Goal: Task Accomplishment & Management: Manage account settings

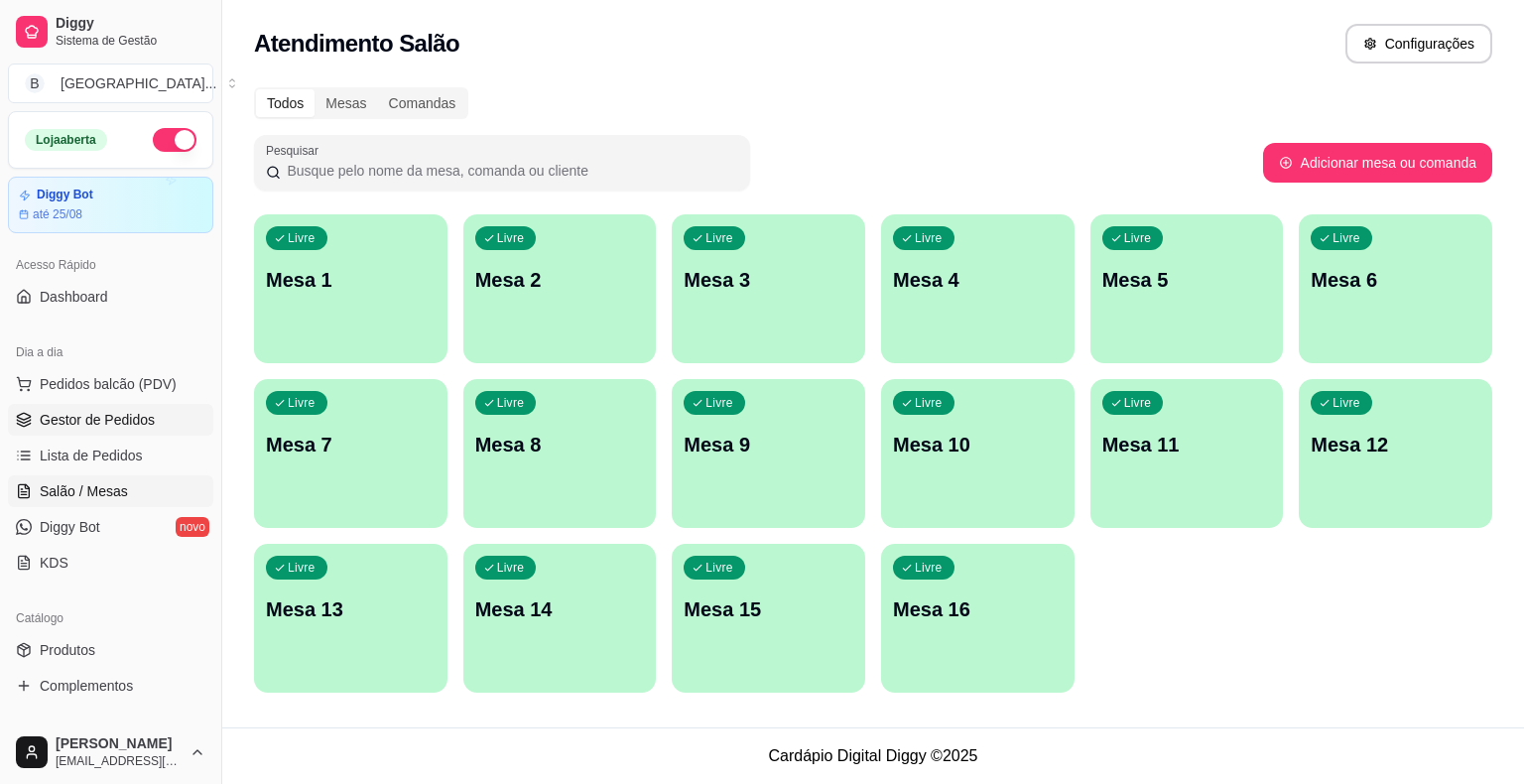
click at [131, 404] on link "Gestor de Pedidos" at bounding box center [110, 420] width 205 height 32
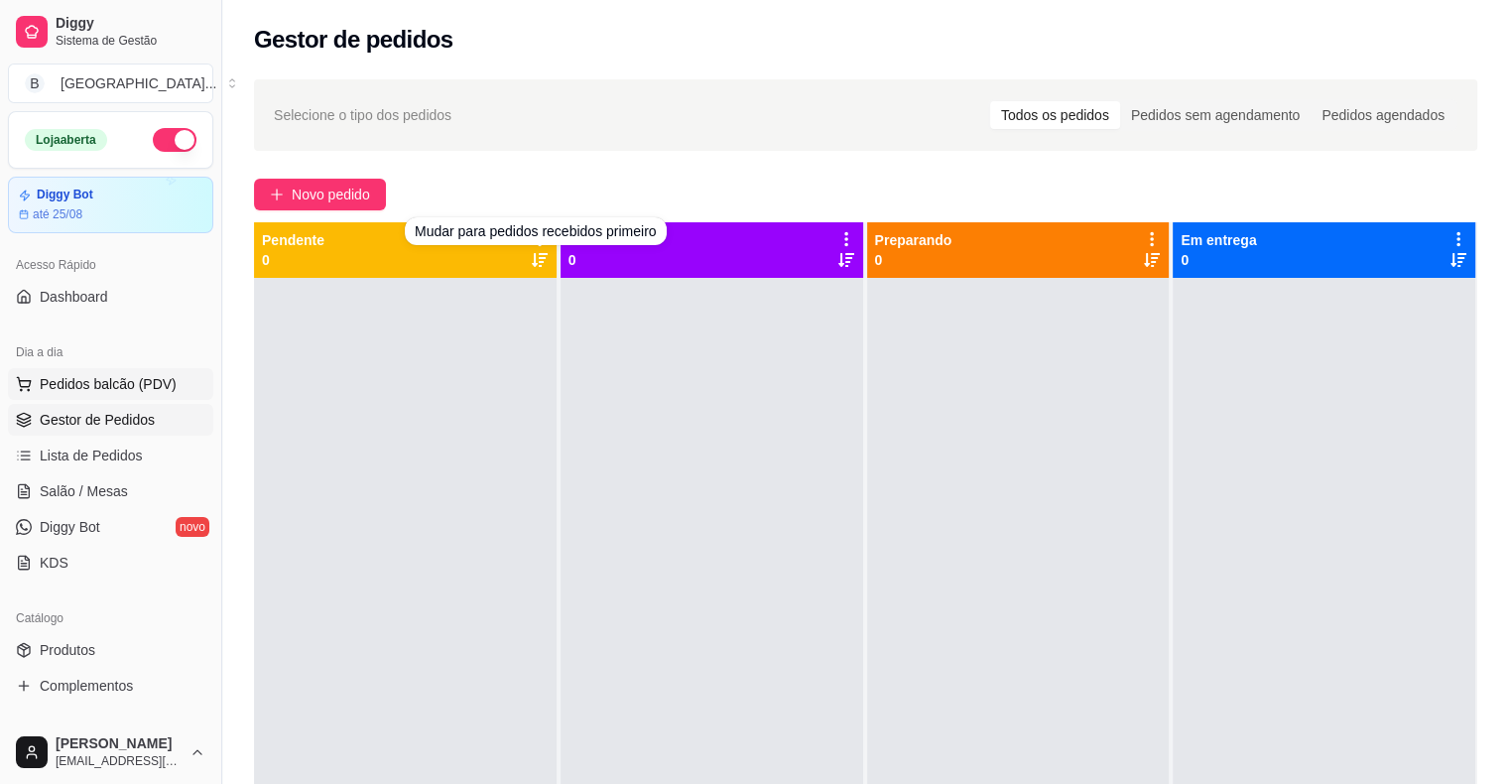
click at [57, 379] on span "Pedidos balcão (PDV)" at bounding box center [108, 384] width 137 height 20
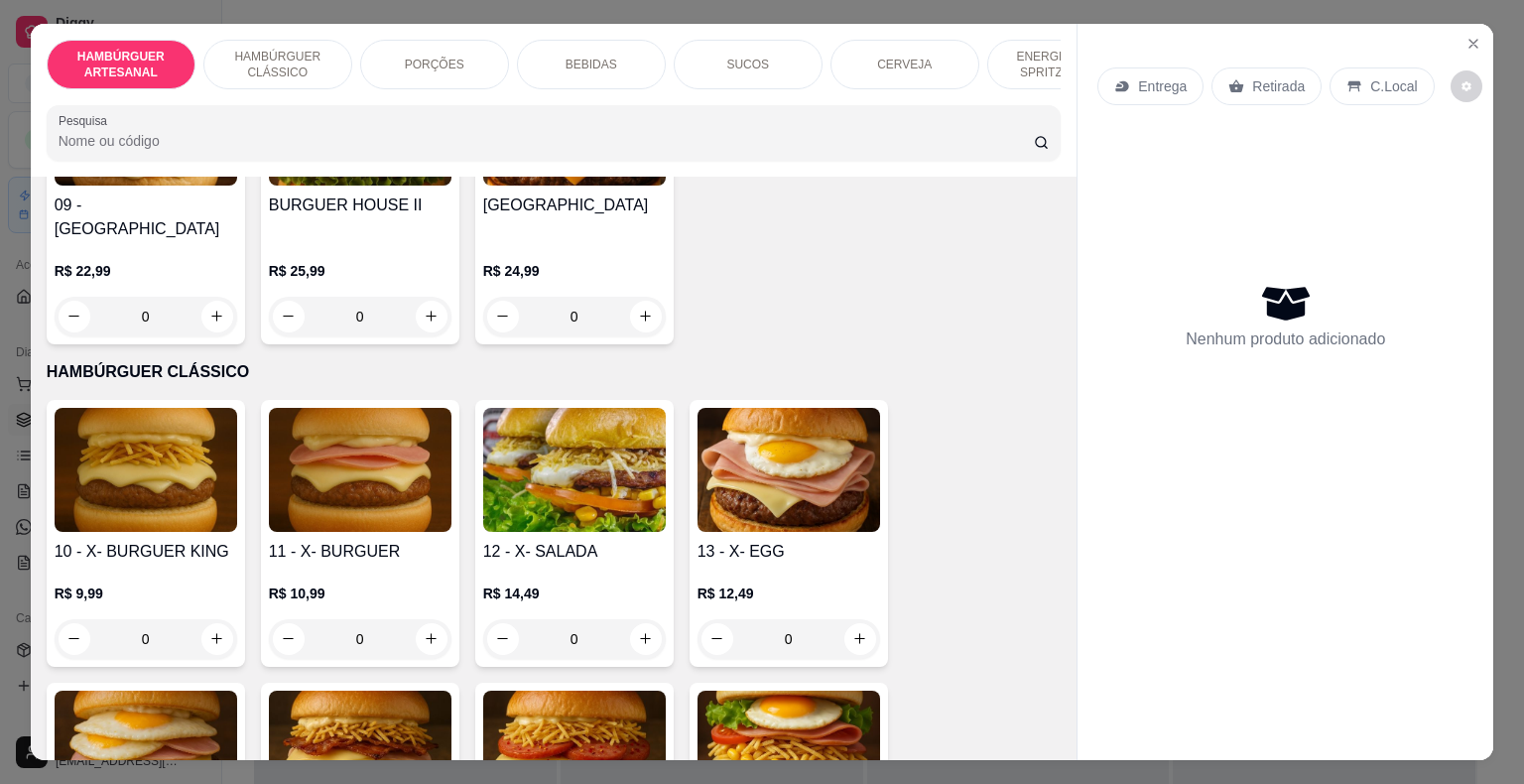
scroll to position [992, 0]
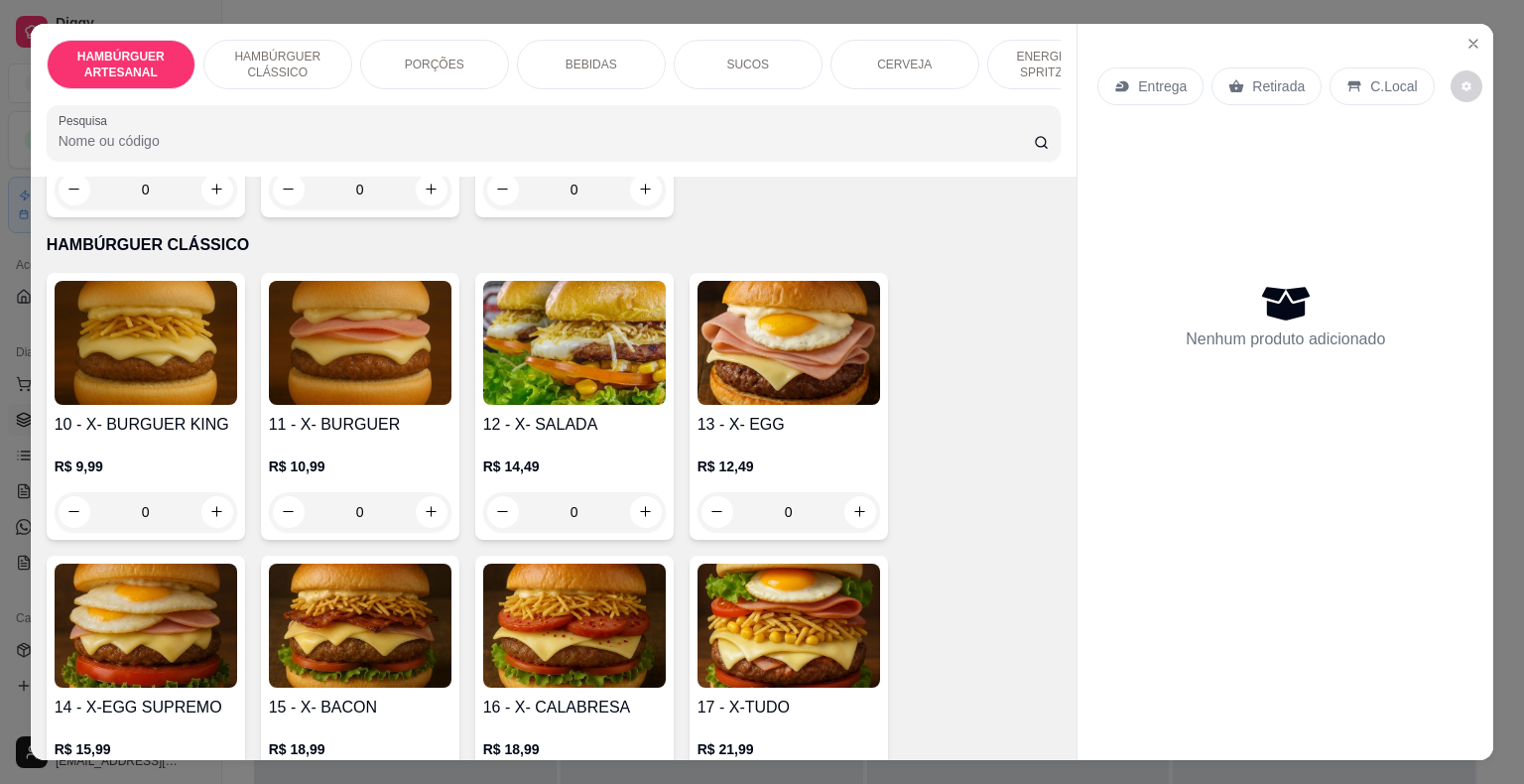
click at [583, 436] on div "R$ 14,49 0" at bounding box center [574, 483] width 183 height 95
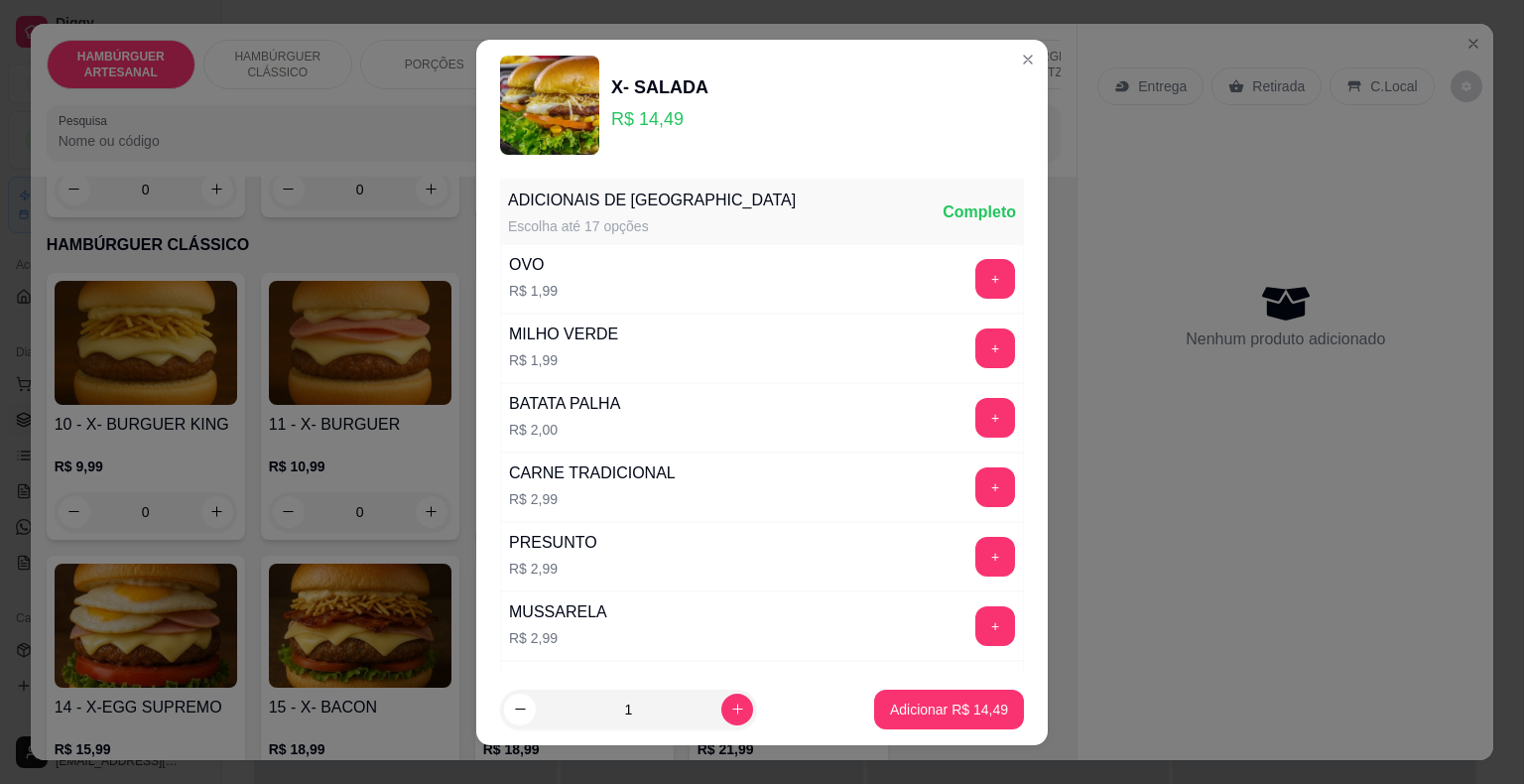
scroll to position [0, 0]
click at [975, 555] on button "+" at bounding box center [995, 557] width 40 height 40
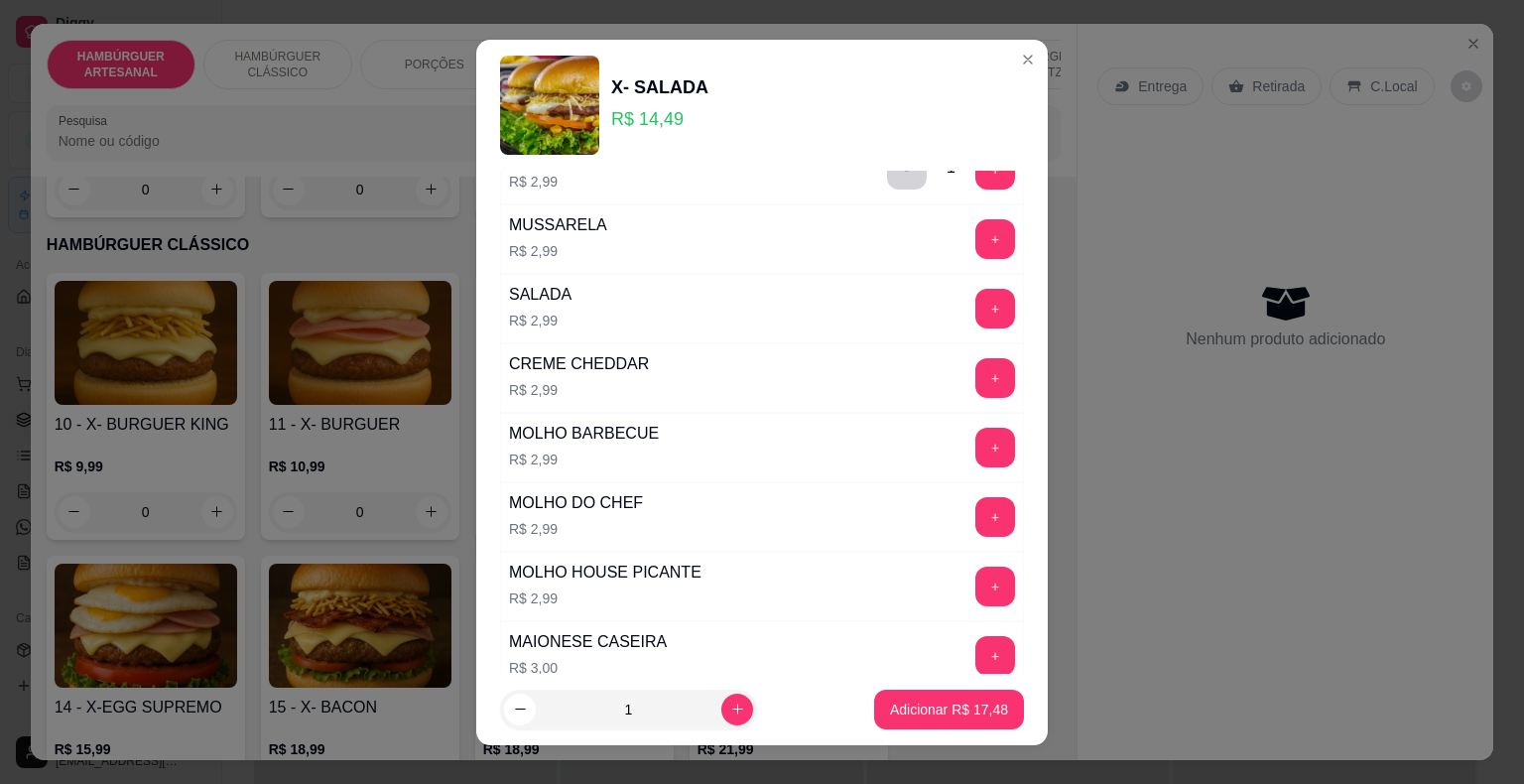
scroll to position [397, 0]
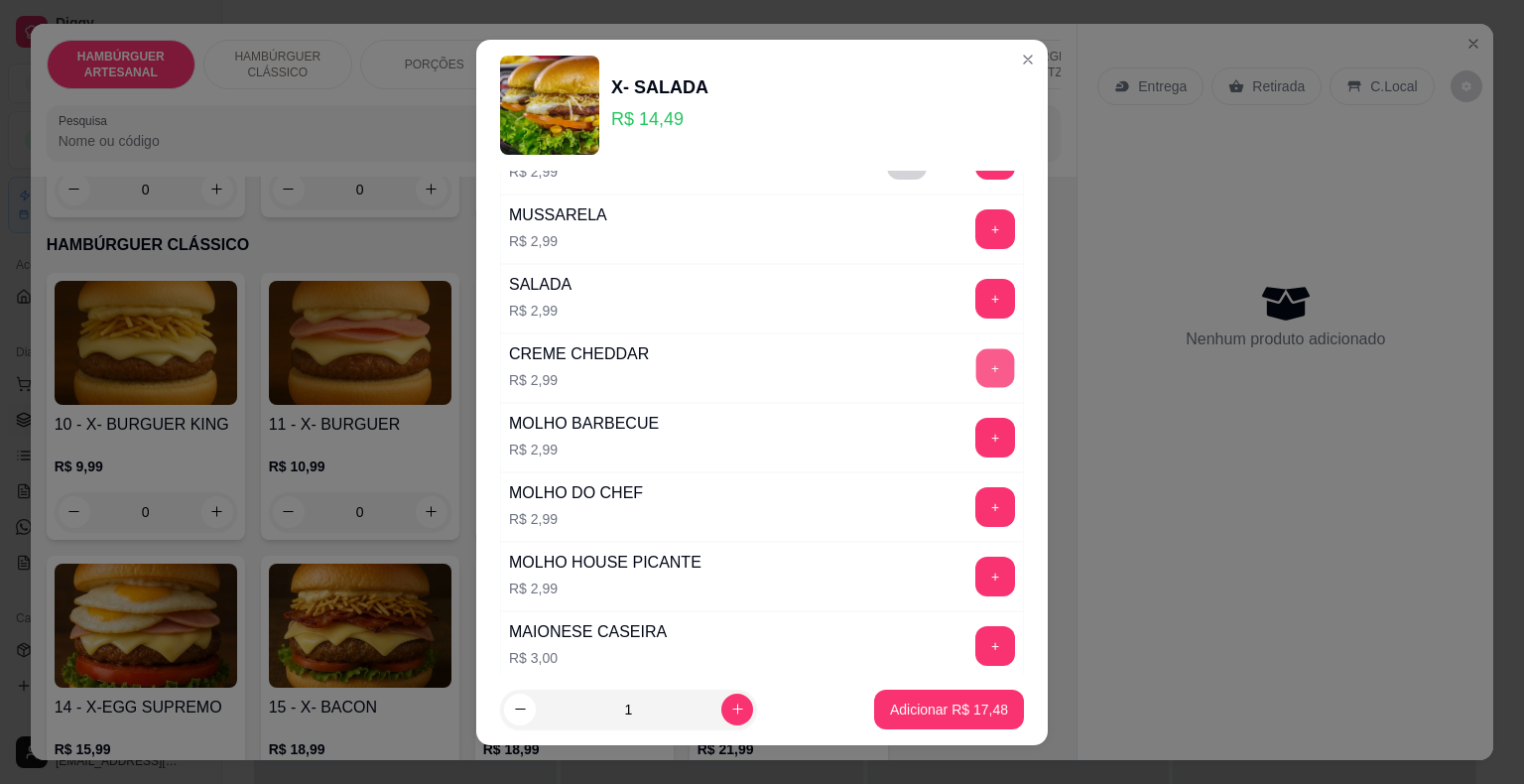
click at [976, 363] on button "+" at bounding box center [995, 367] width 39 height 39
click at [928, 695] on button "Adicionar R$ 20,47" at bounding box center [949, 708] width 146 height 39
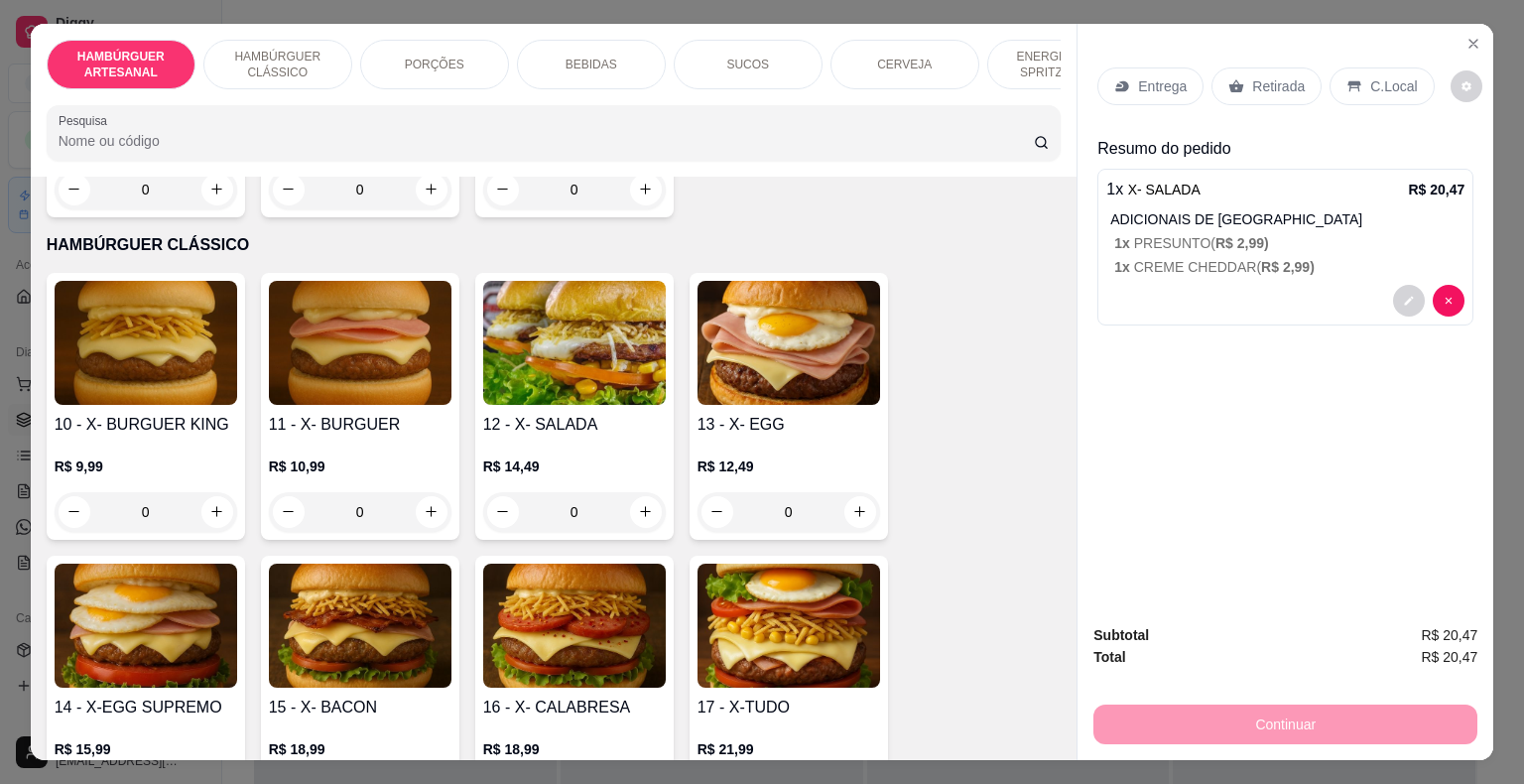
click at [1174, 78] on p "Entrega" at bounding box center [1162, 86] width 49 height 20
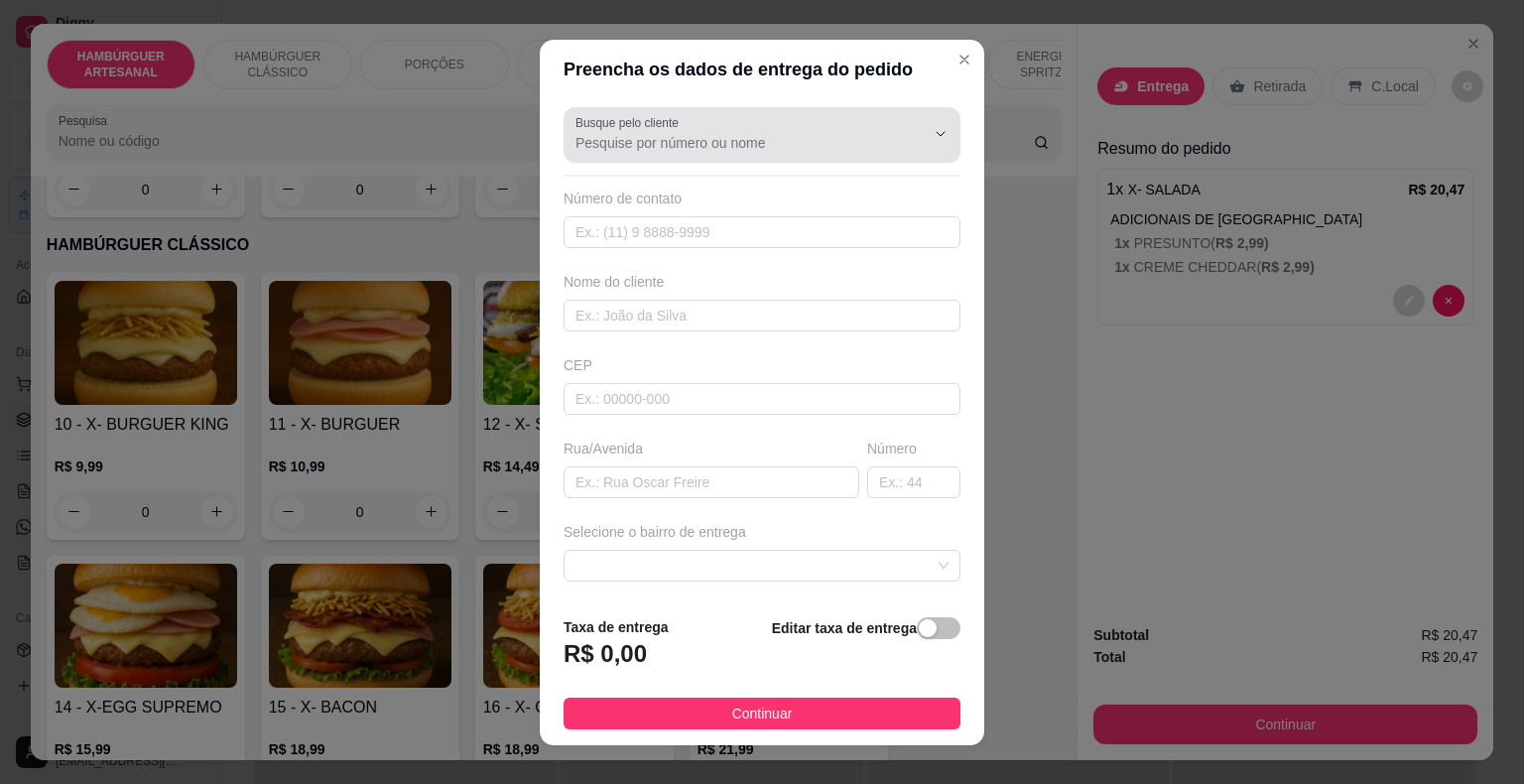
click at [694, 153] on div at bounding box center [761, 135] width 373 height 40
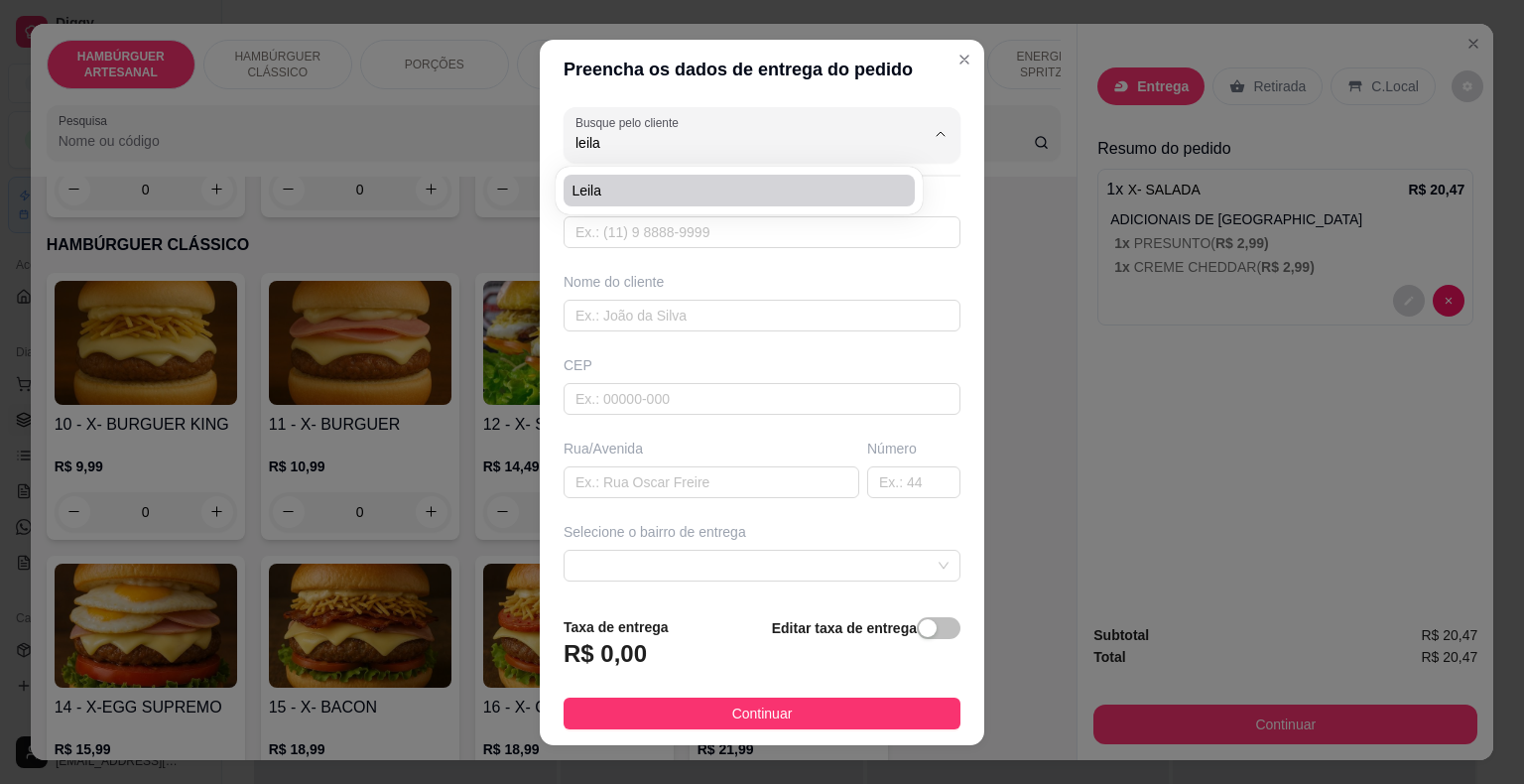
click at [681, 185] on span "Leila" at bounding box center [728, 191] width 315 height 20
type input "Leila"
type input "86981080204"
type input "Leila"
type input "6433000"
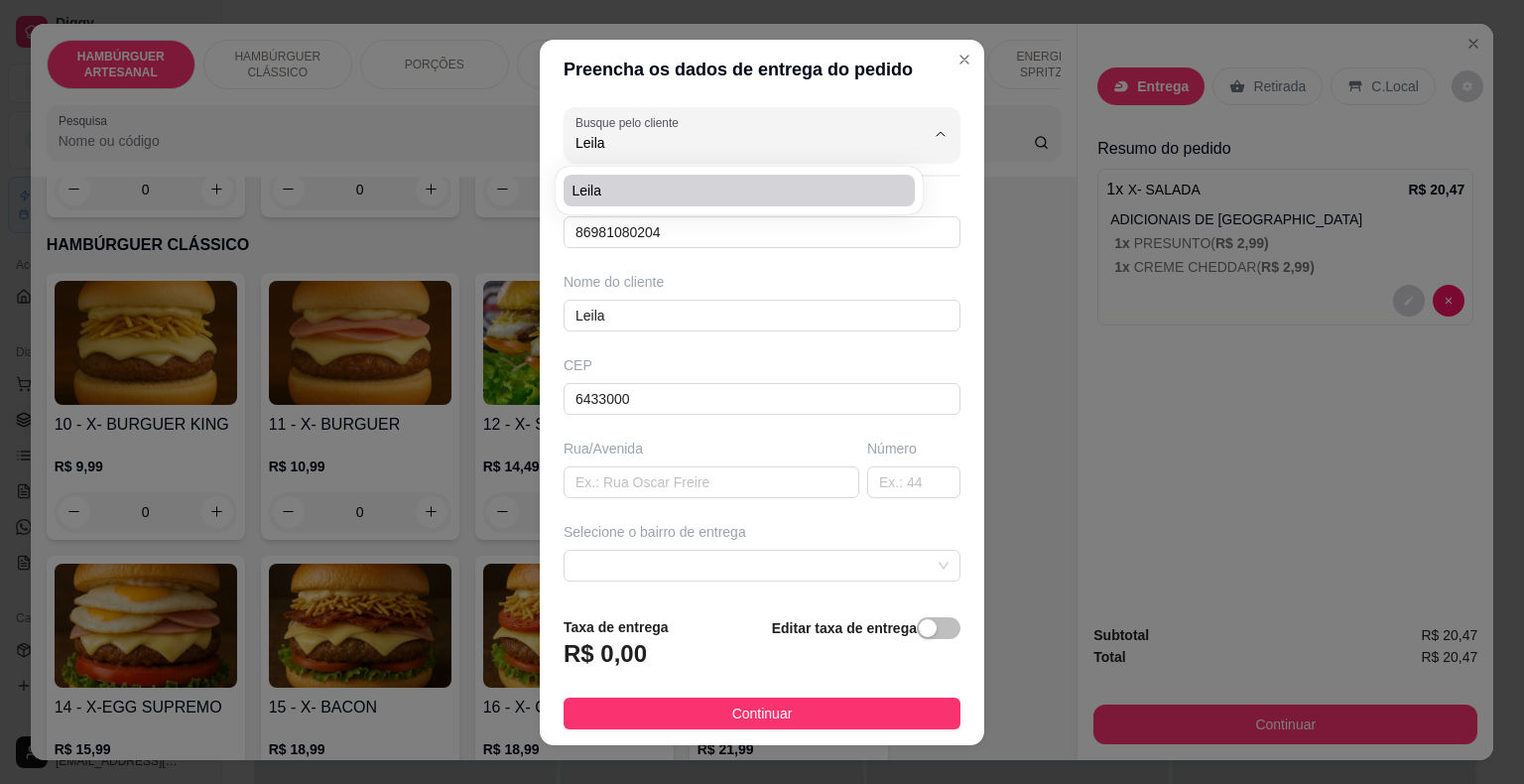
type input "Altos"
type input "100"
type input "São Miguel do Tapuio"
type input "Casa da Leila e do [GEOGRAPHIC_DATA]"
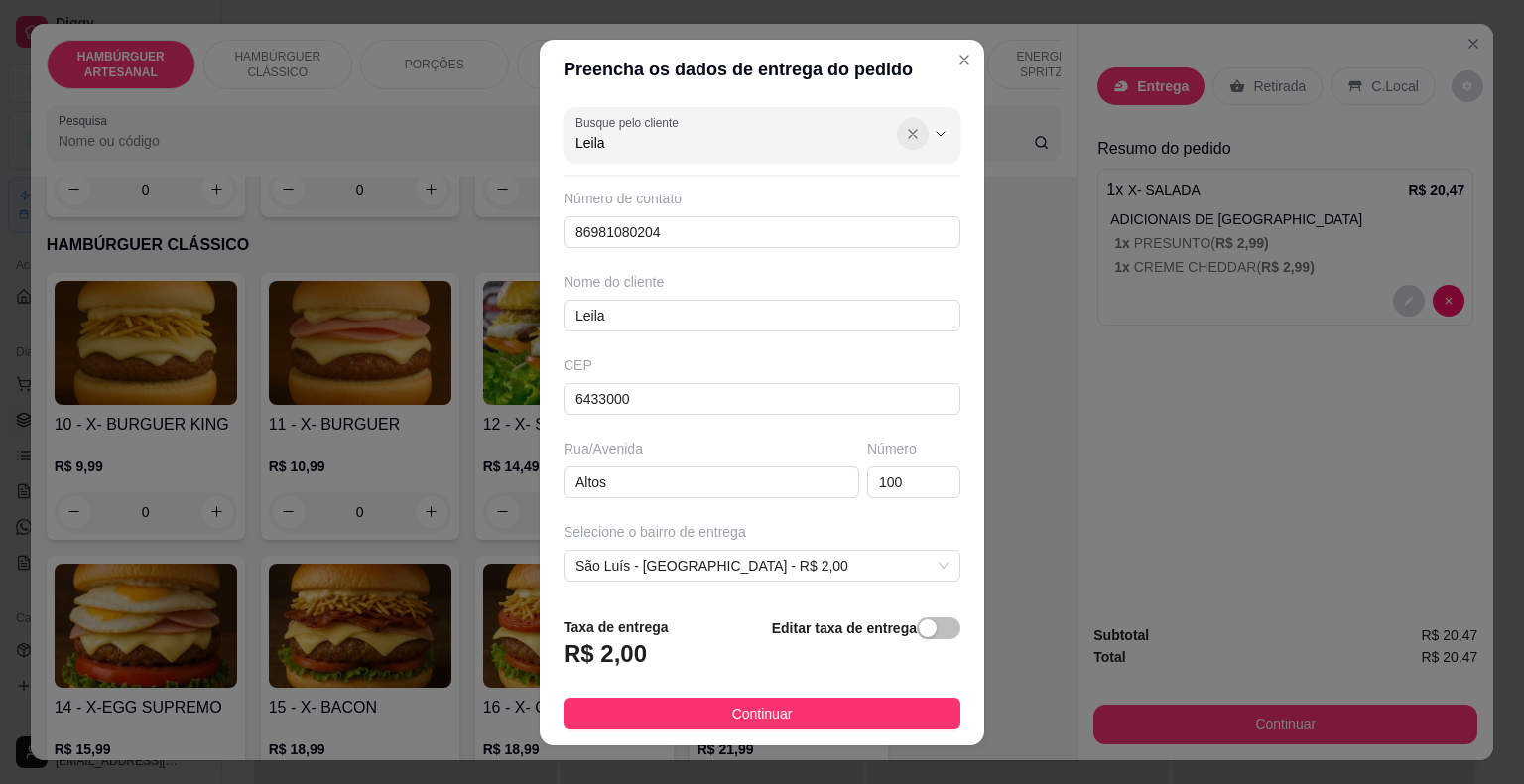
type input "Leila"
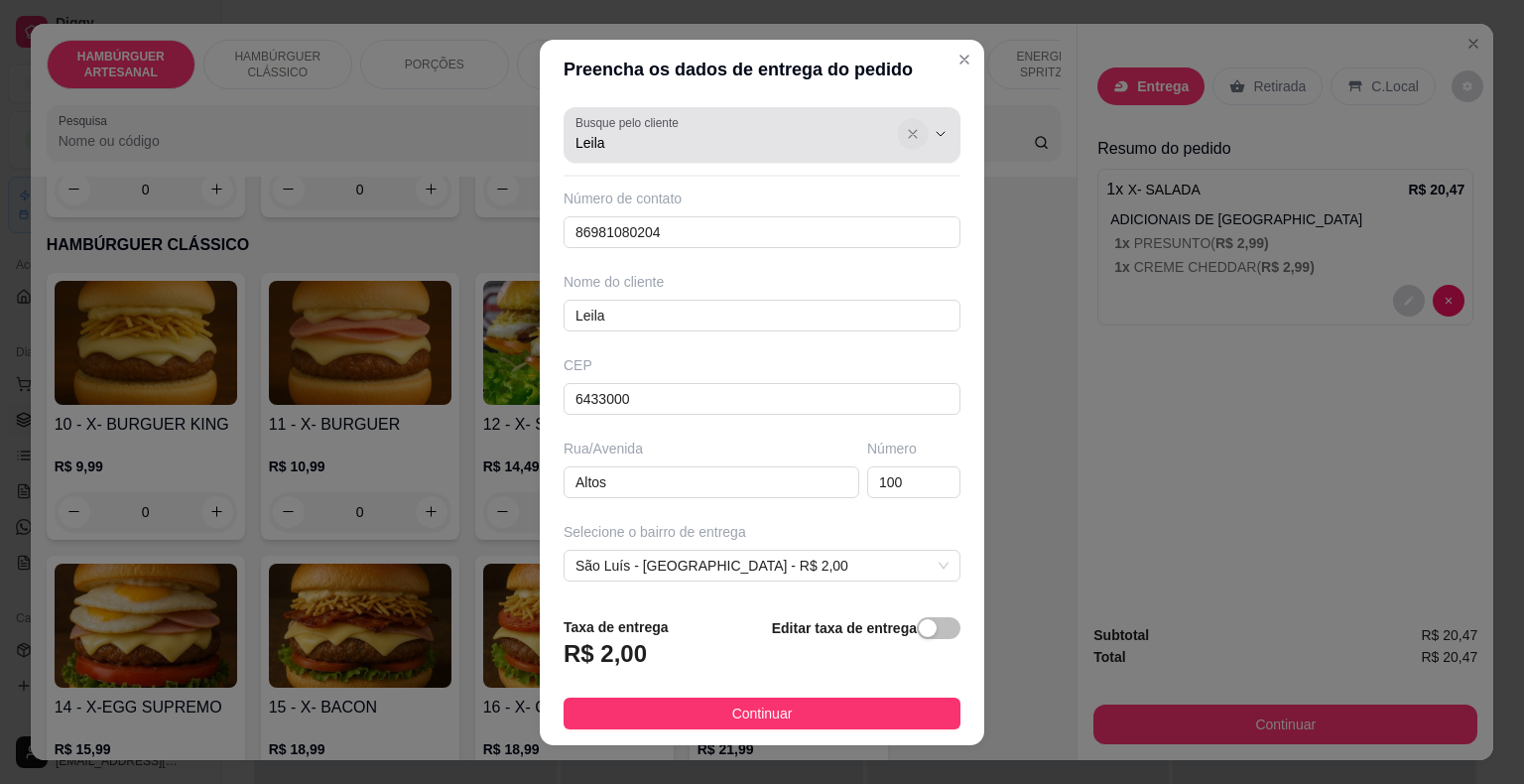
click at [905, 133] on icon "Show suggestions" at bounding box center [913, 134] width 16 height 16
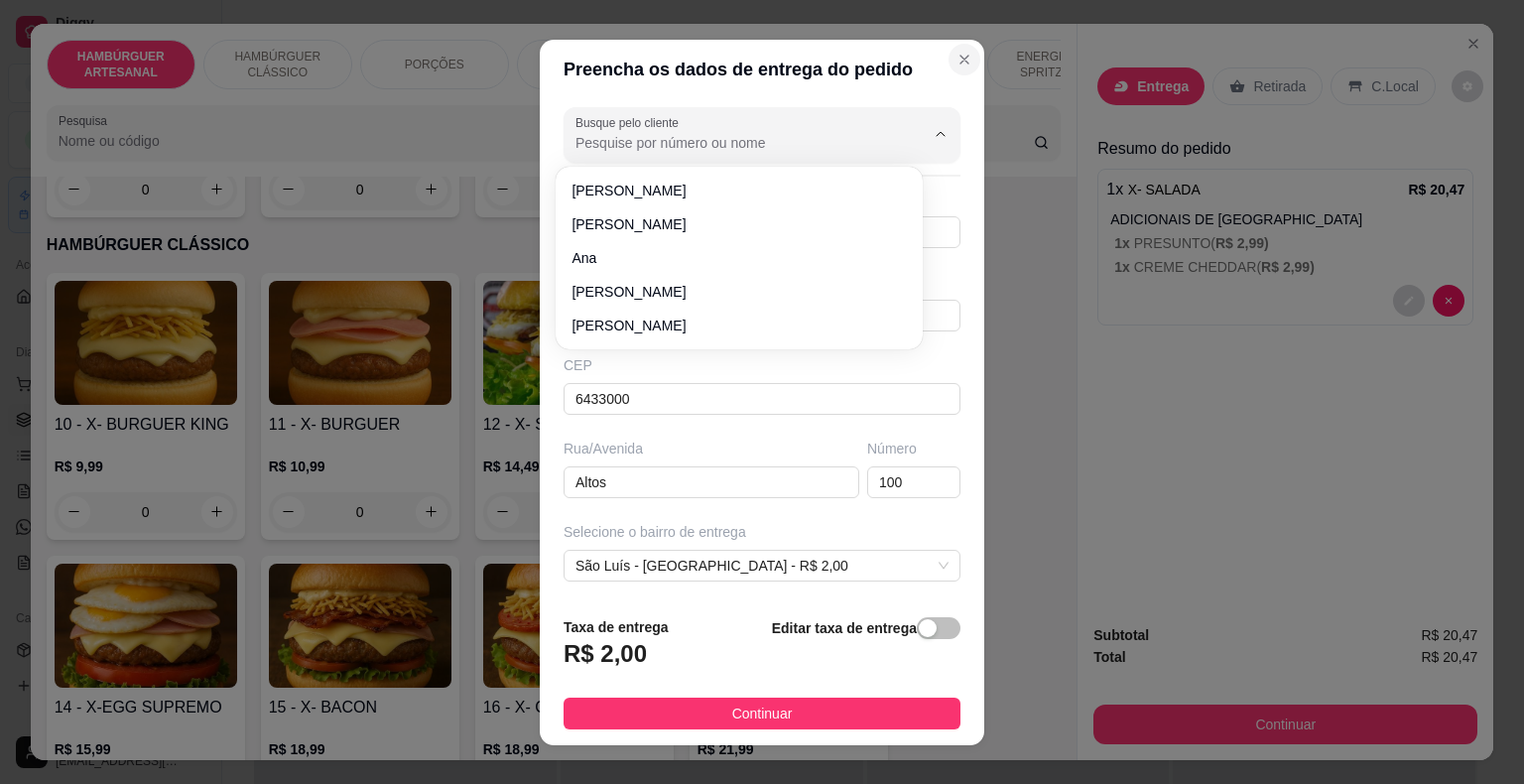
click at [960, 61] on icon "Close" at bounding box center [964, 60] width 8 height 8
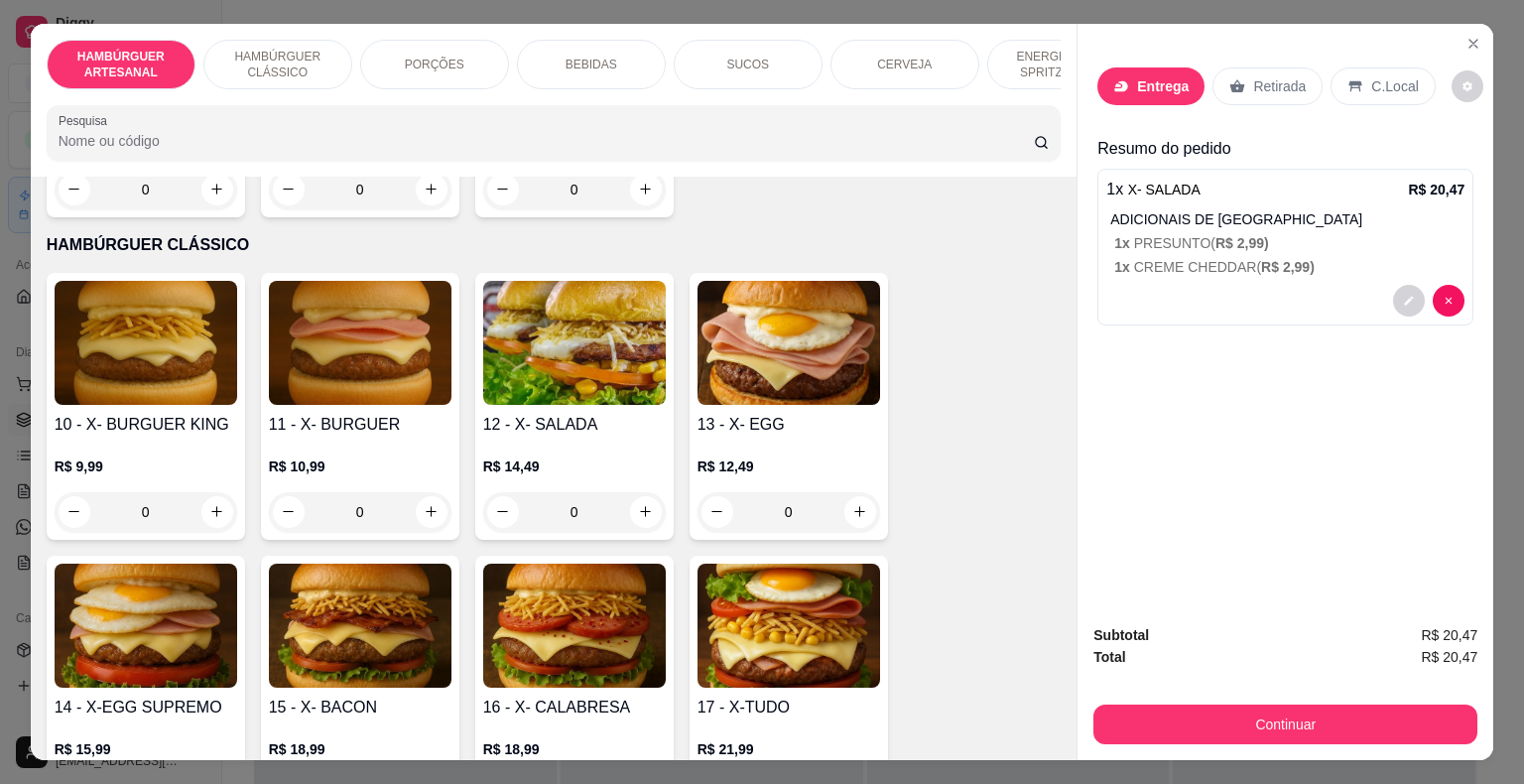
click at [1115, 82] on icon at bounding box center [1121, 85] width 13 height 11
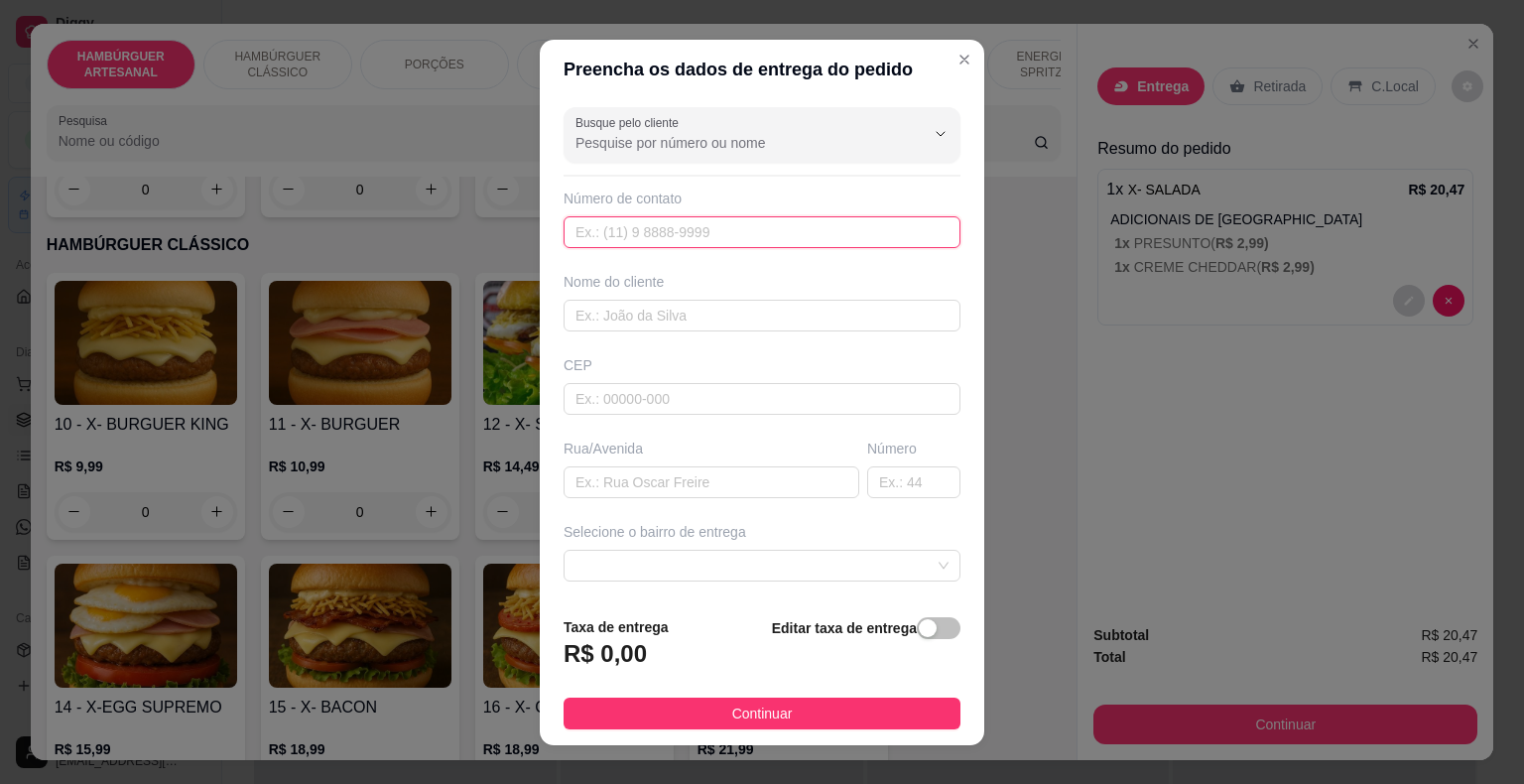
click at [762, 228] on input "text" at bounding box center [761, 232] width 397 height 32
type input "[PHONE_NUMBER]"
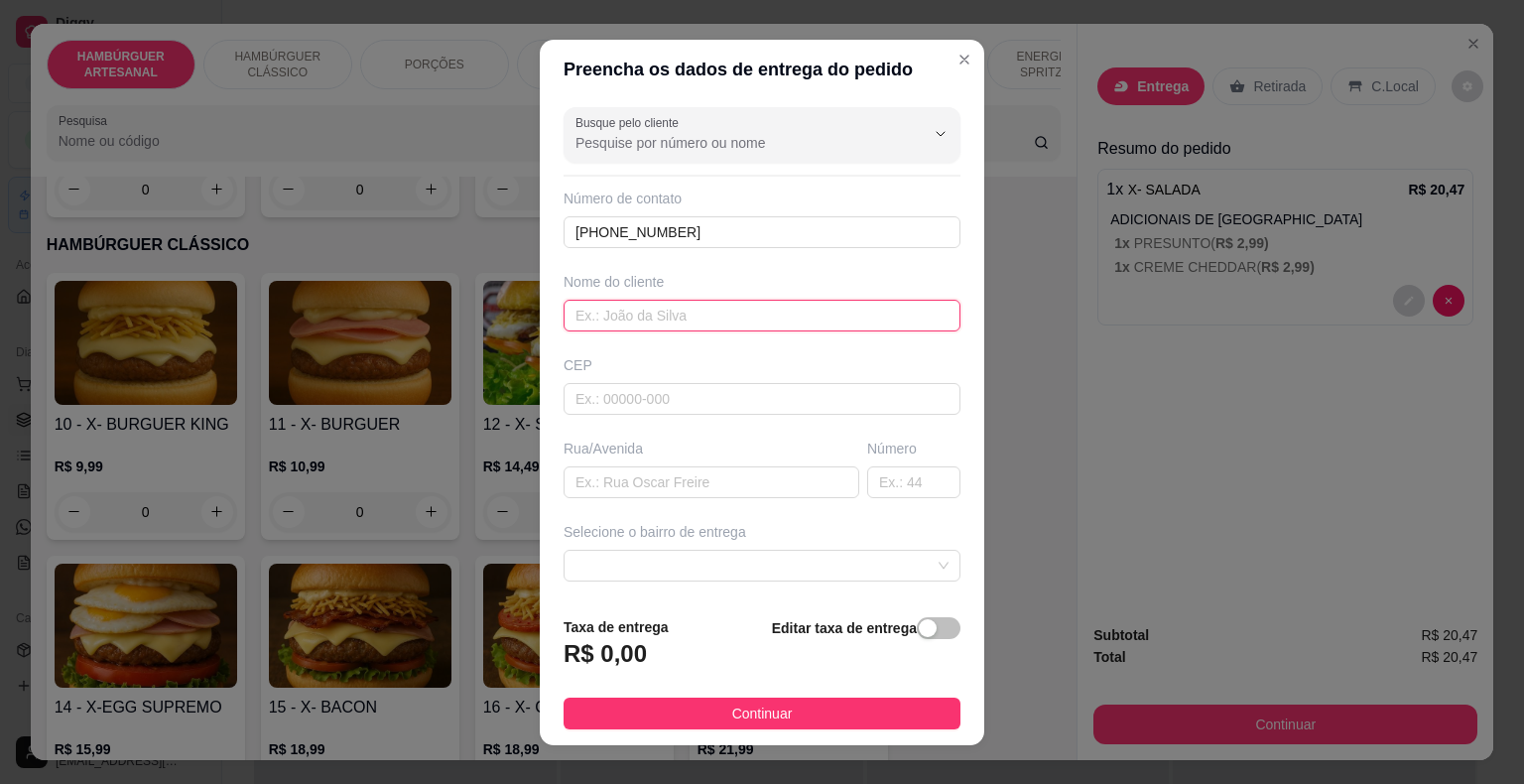
click at [807, 309] on input "text" at bounding box center [761, 316] width 397 height 32
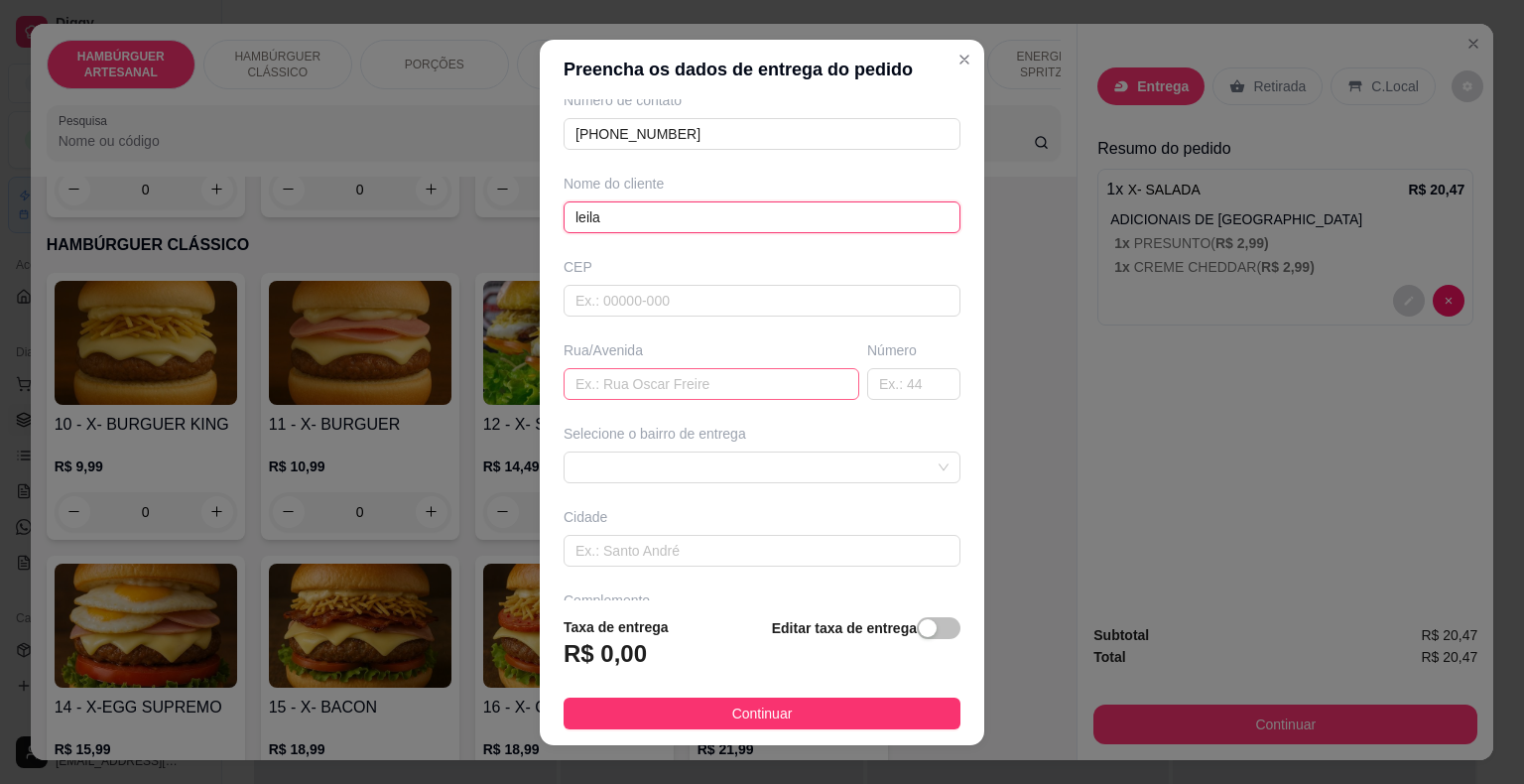
scroll to position [99, 0]
type input "leila"
click at [646, 391] on input "text" at bounding box center [711, 383] width 296 height 32
type input "cazuza campelo"
click at [899, 382] on input "text" at bounding box center [913, 383] width 93 height 32
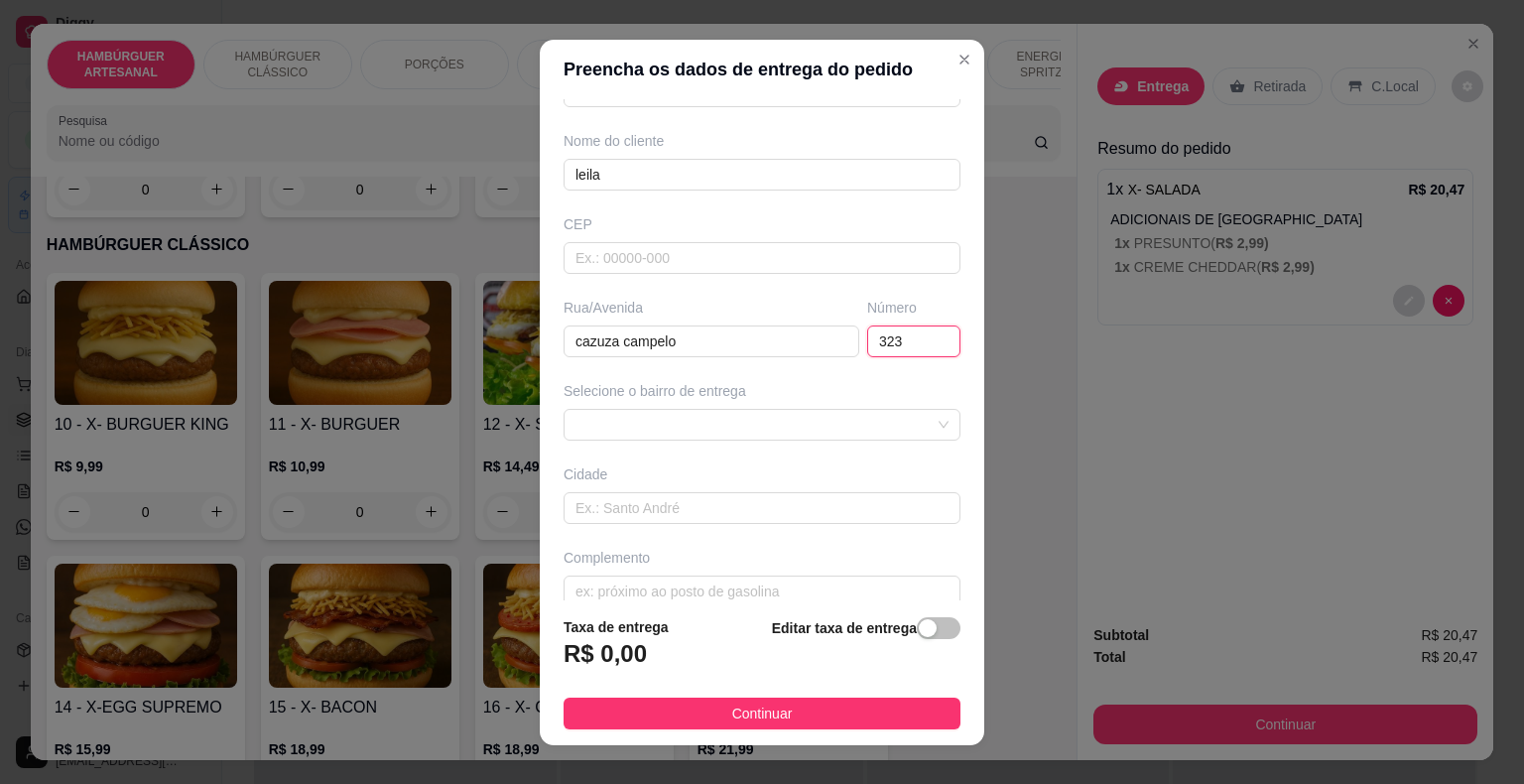
scroll to position [164, 0]
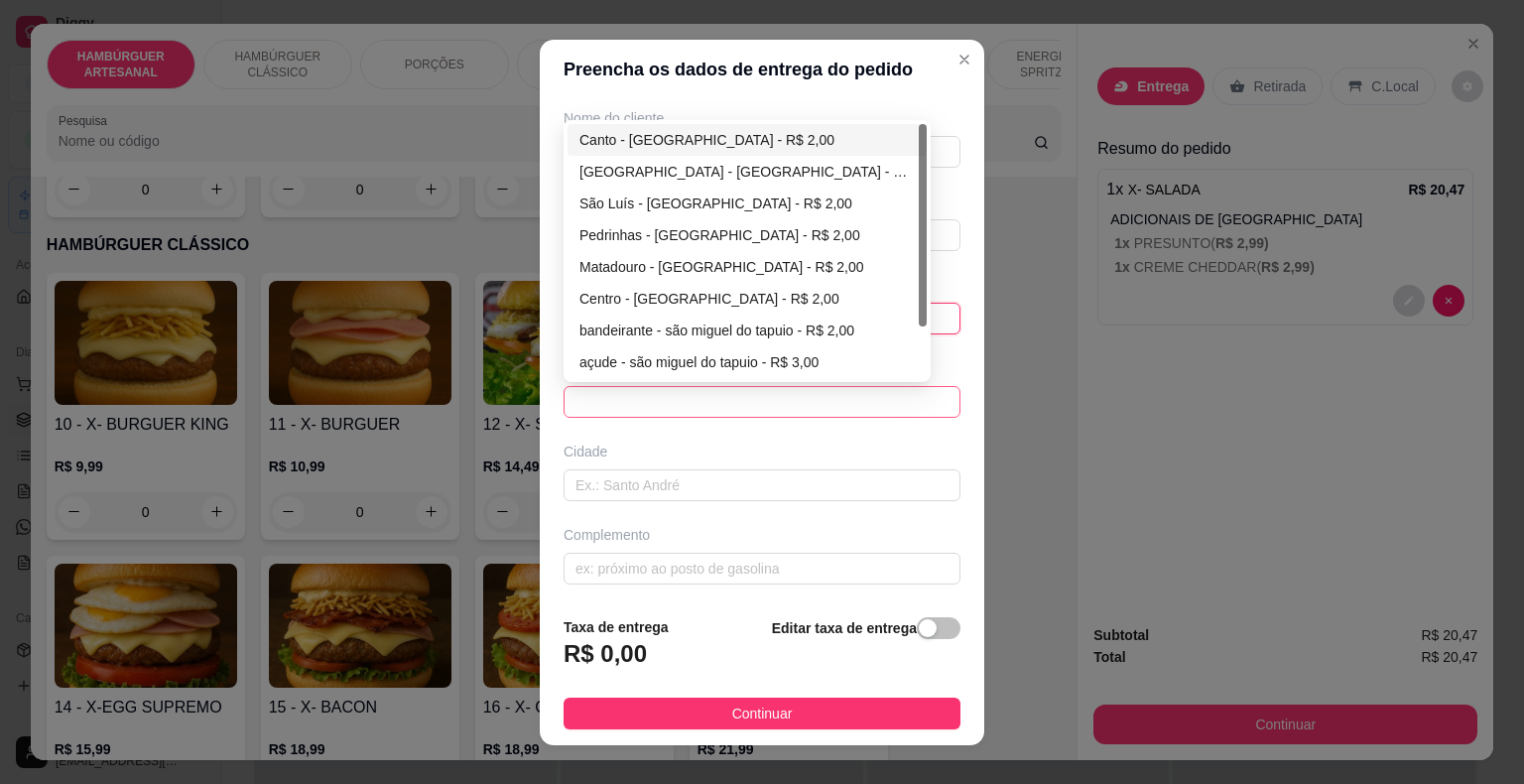
click at [816, 399] on span at bounding box center [761, 402] width 373 height 30
type input "323"
click at [775, 290] on div "Centro - [GEOGRAPHIC_DATA] - R$ 2,00" at bounding box center [746, 299] width 335 height 22
type input "São Miguel do Tapuio"
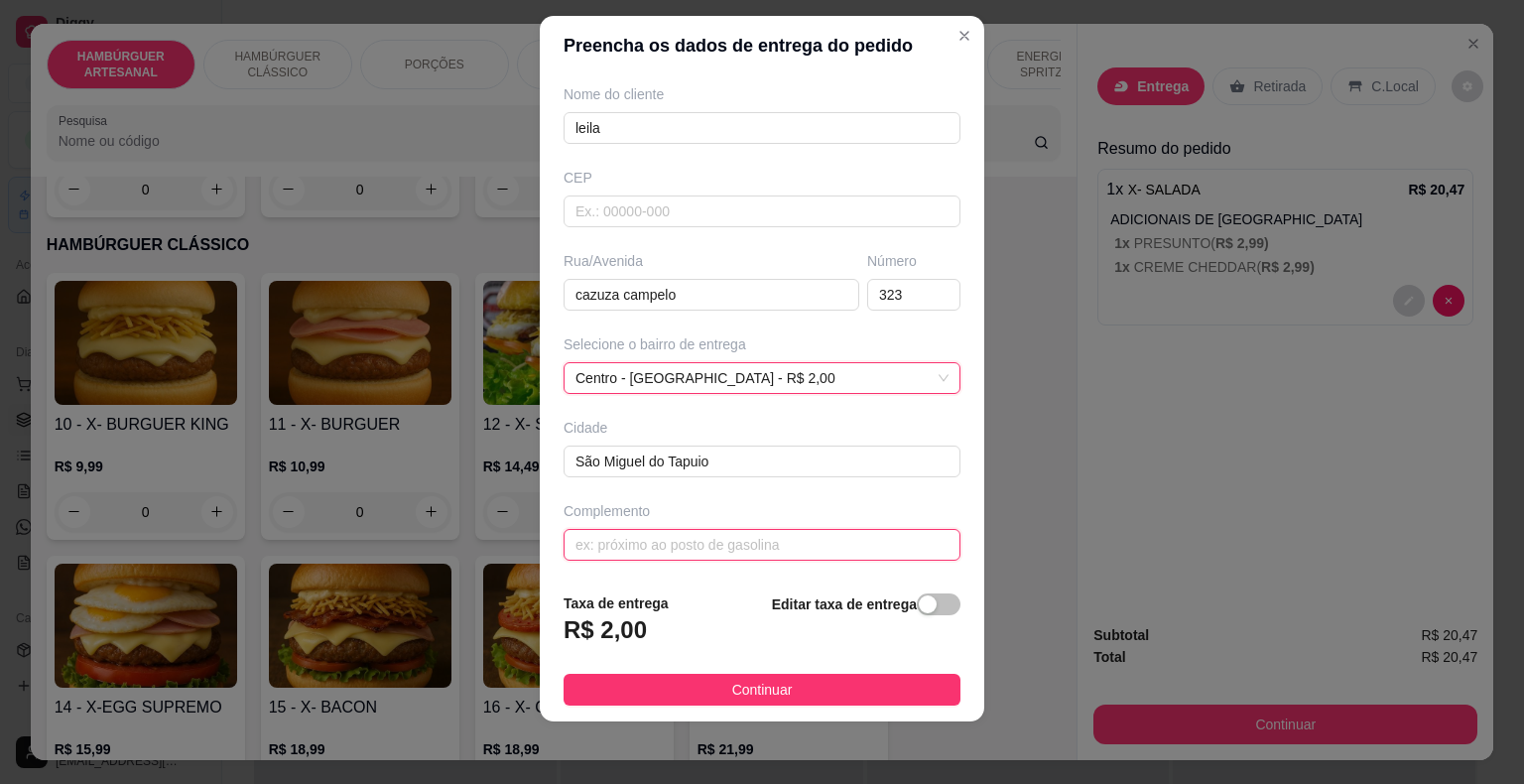
click at [738, 538] on input "text" at bounding box center [761, 545] width 397 height 32
click at [660, 543] on input "rua do necroterio" at bounding box center [761, 545] width 397 height 32
click at [659, 543] on input "rua do necroterio" at bounding box center [761, 545] width 397 height 32
click at [696, 533] on input "rua do necrotério" at bounding box center [761, 545] width 397 height 32
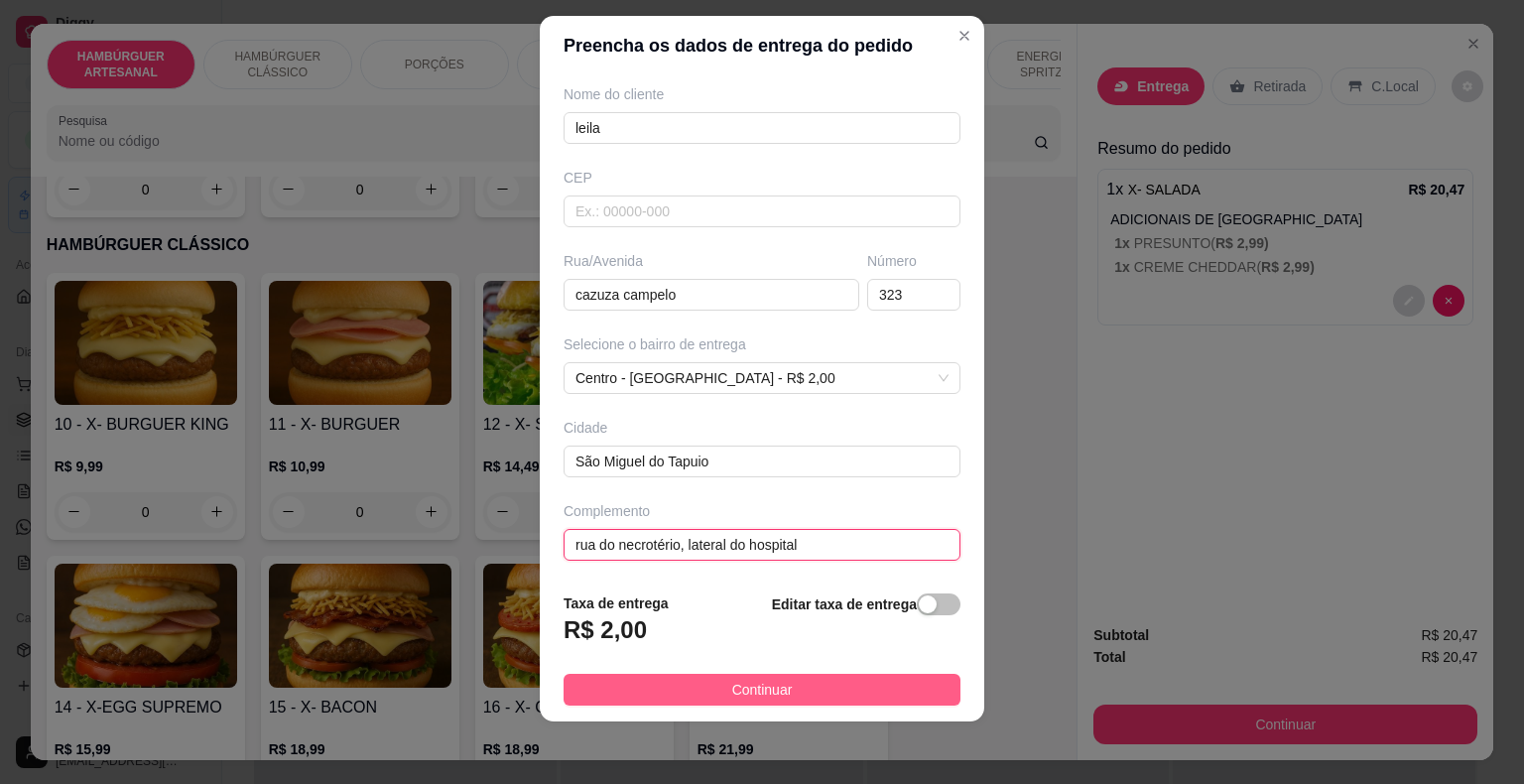
type input "rua do necrotério, lateral do hospital"
click at [739, 692] on span "Continuar" at bounding box center [762, 689] width 61 height 22
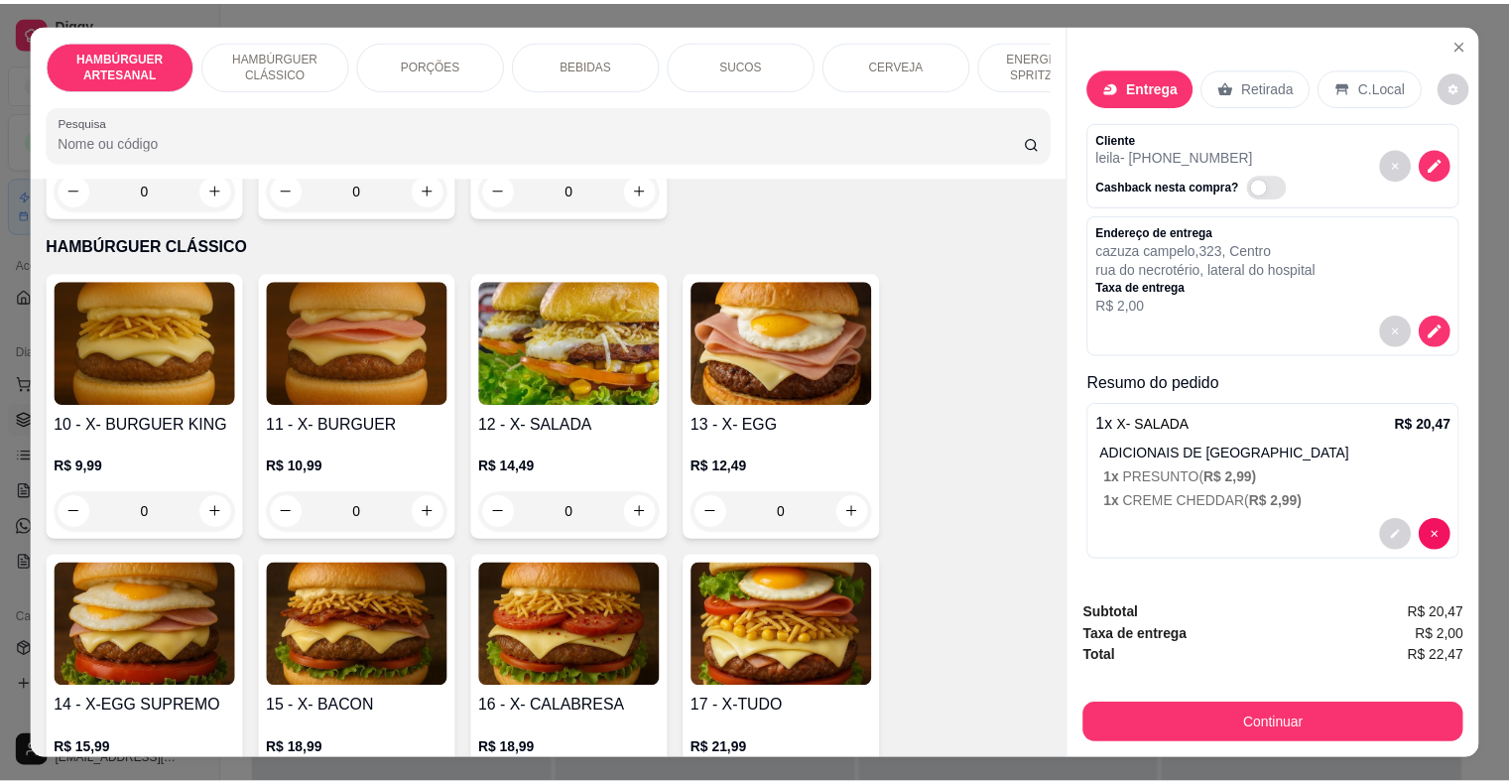
scroll to position [48, 0]
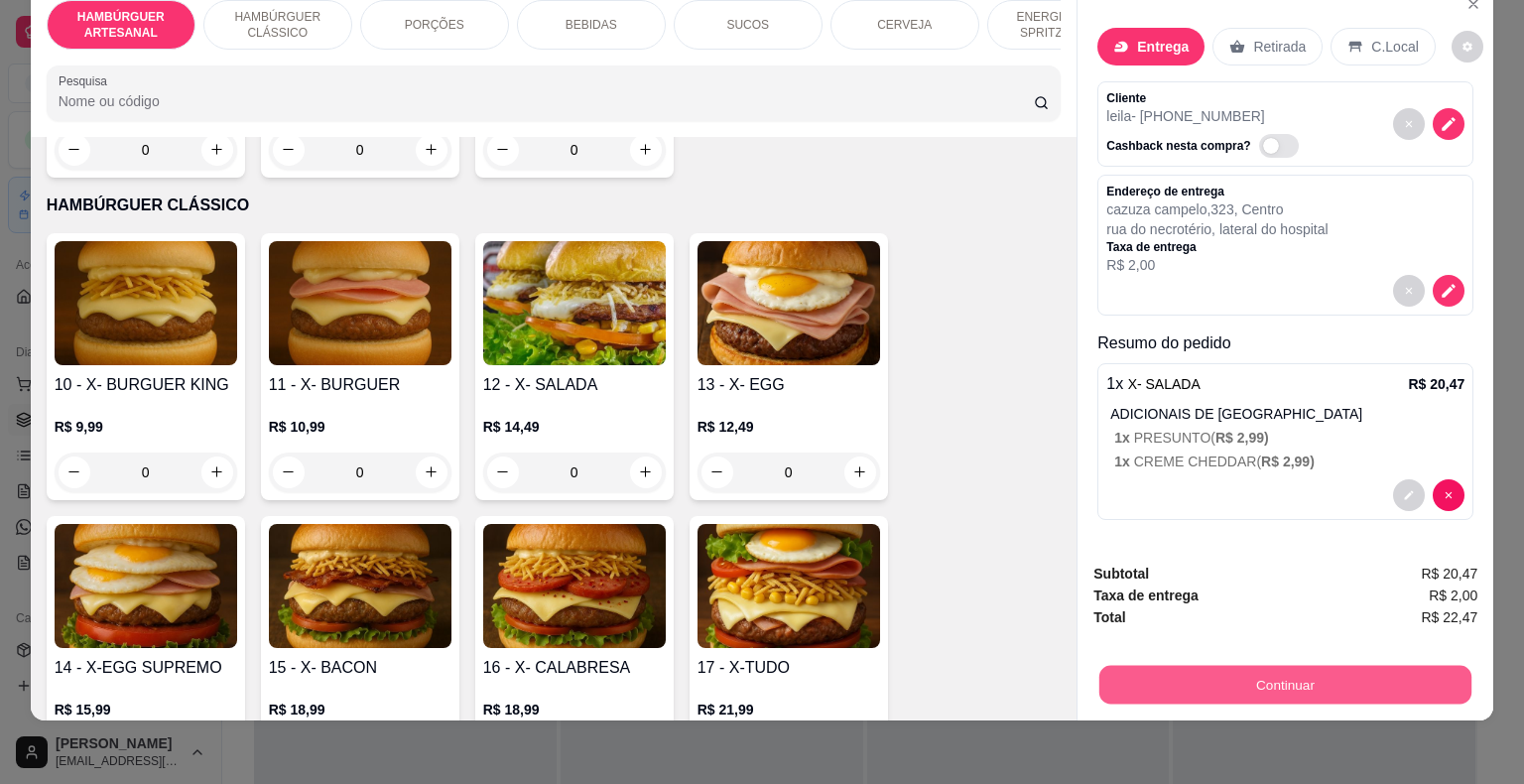
click at [1314, 668] on button "Continuar" at bounding box center [1285, 685] width 372 height 39
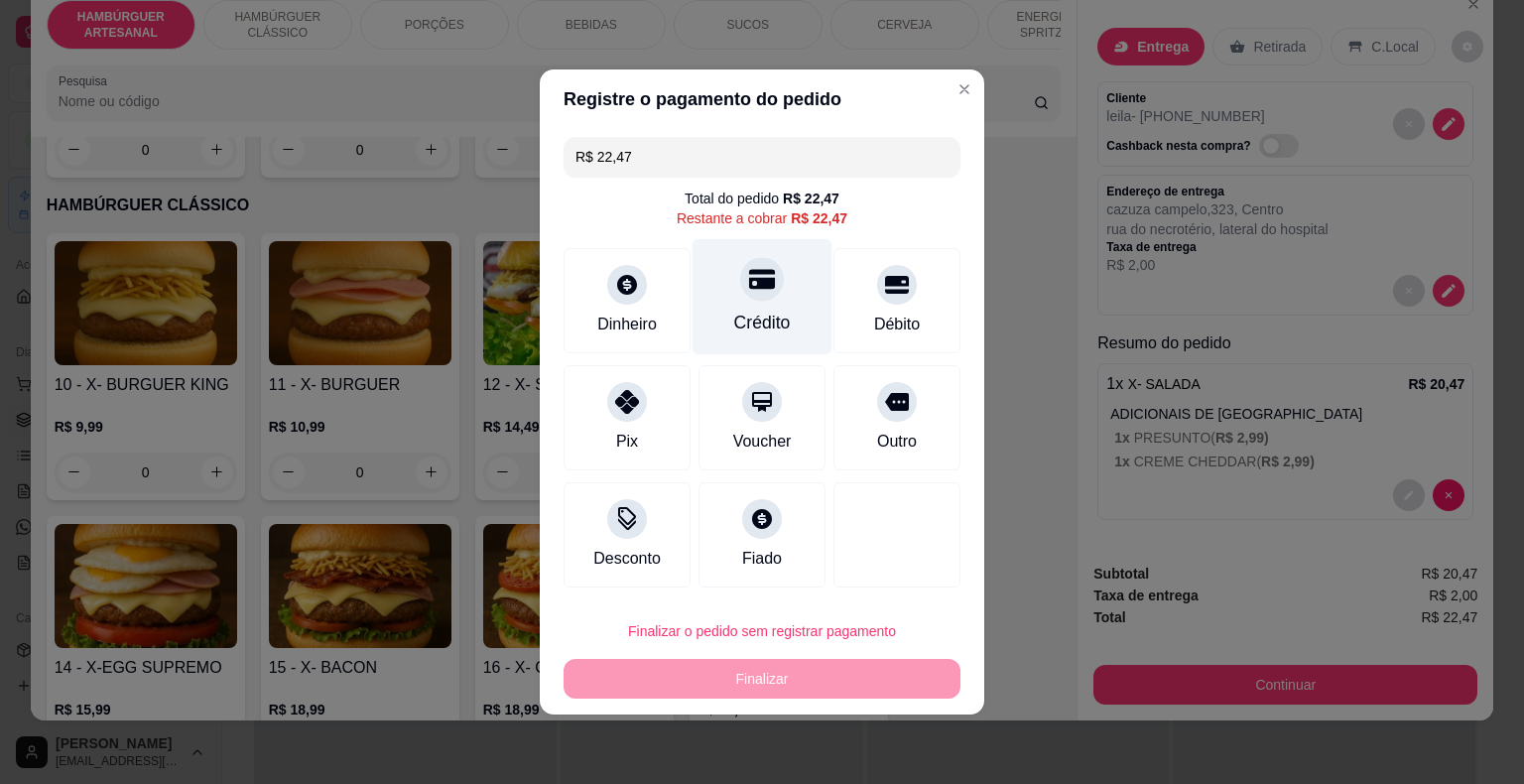
click at [770, 292] on div at bounding box center [762, 279] width 44 height 44
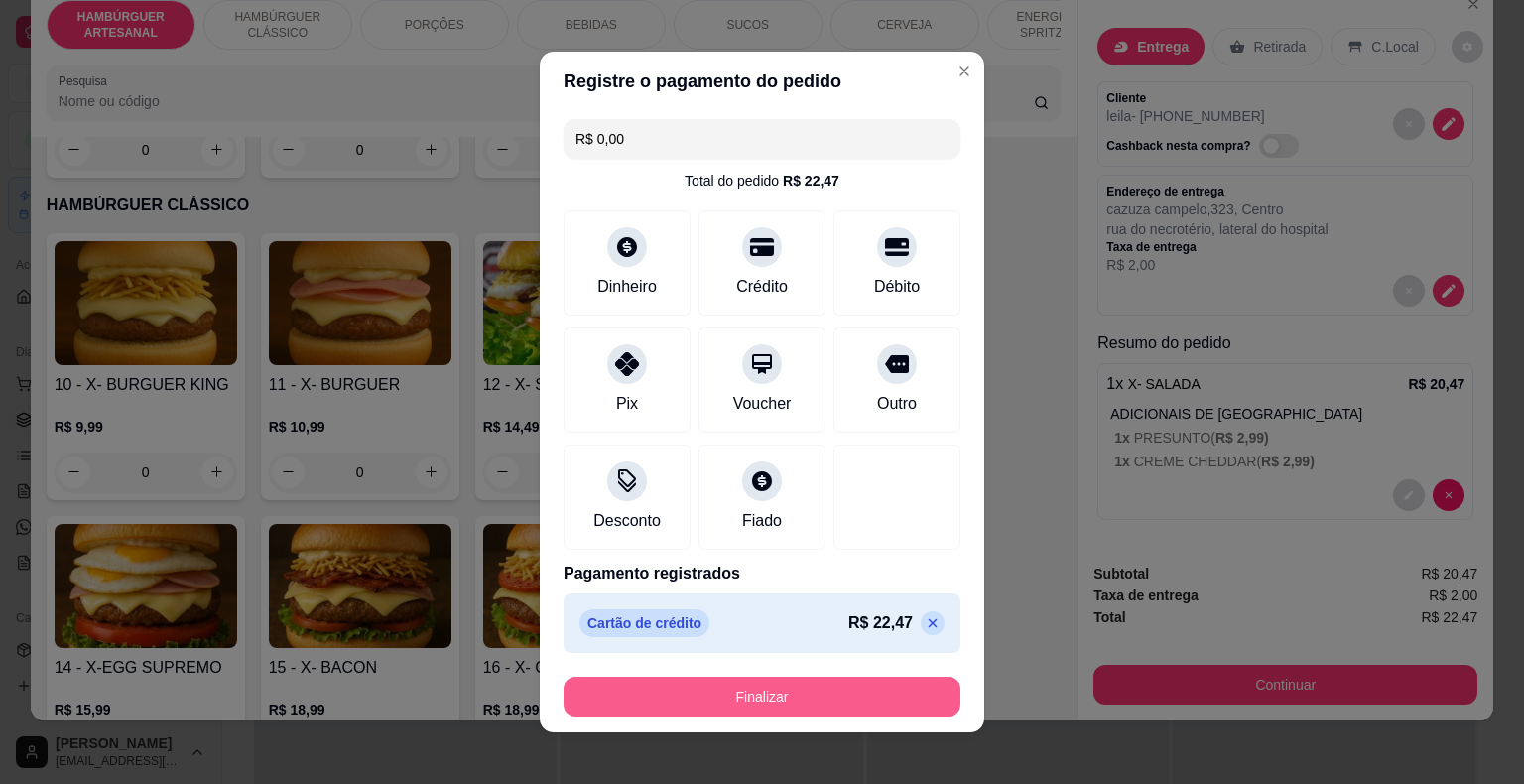
click at [865, 692] on button "Finalizar" at bounding box center [761, 697] width 397 height 40
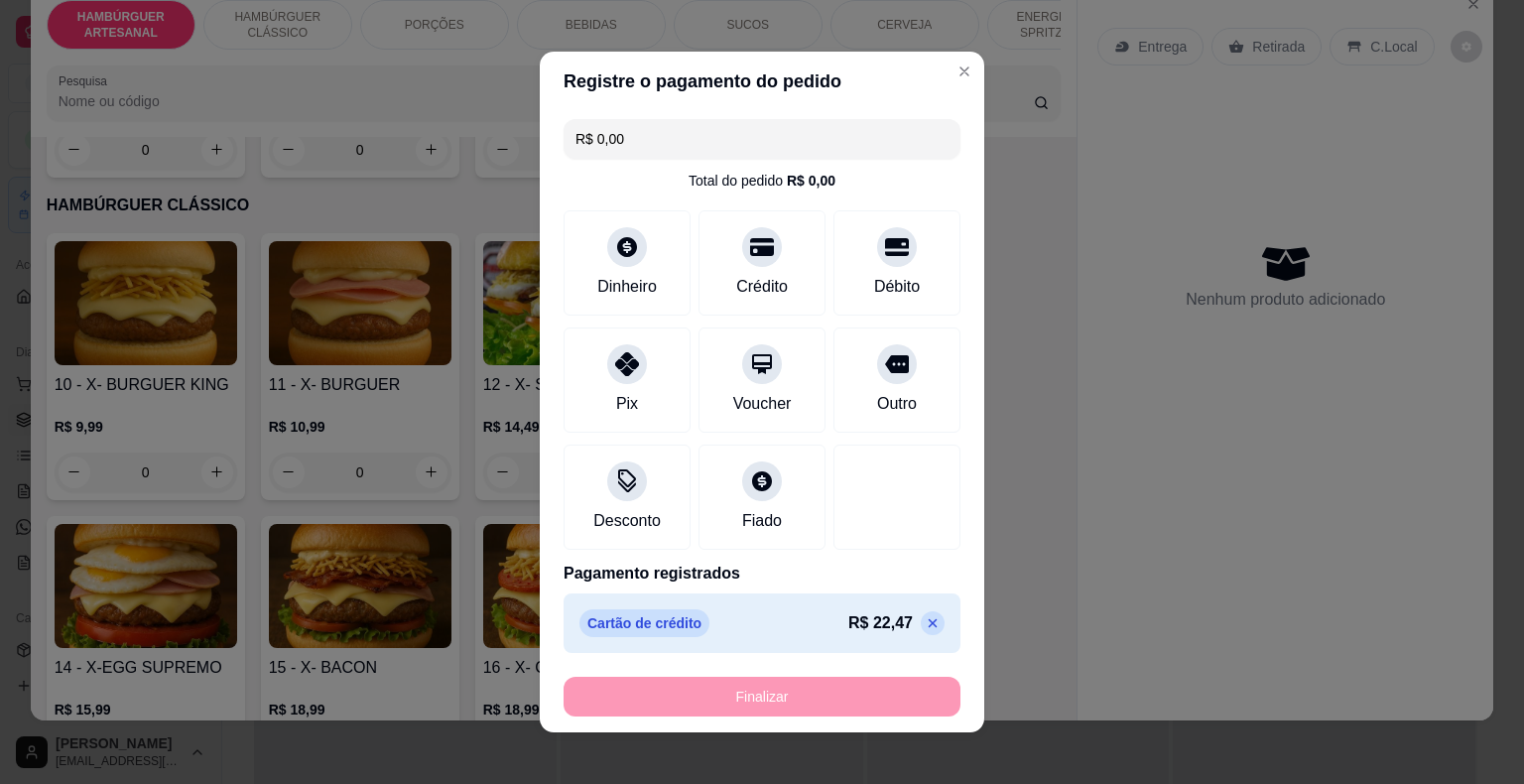
type input "-R$ 22,47"
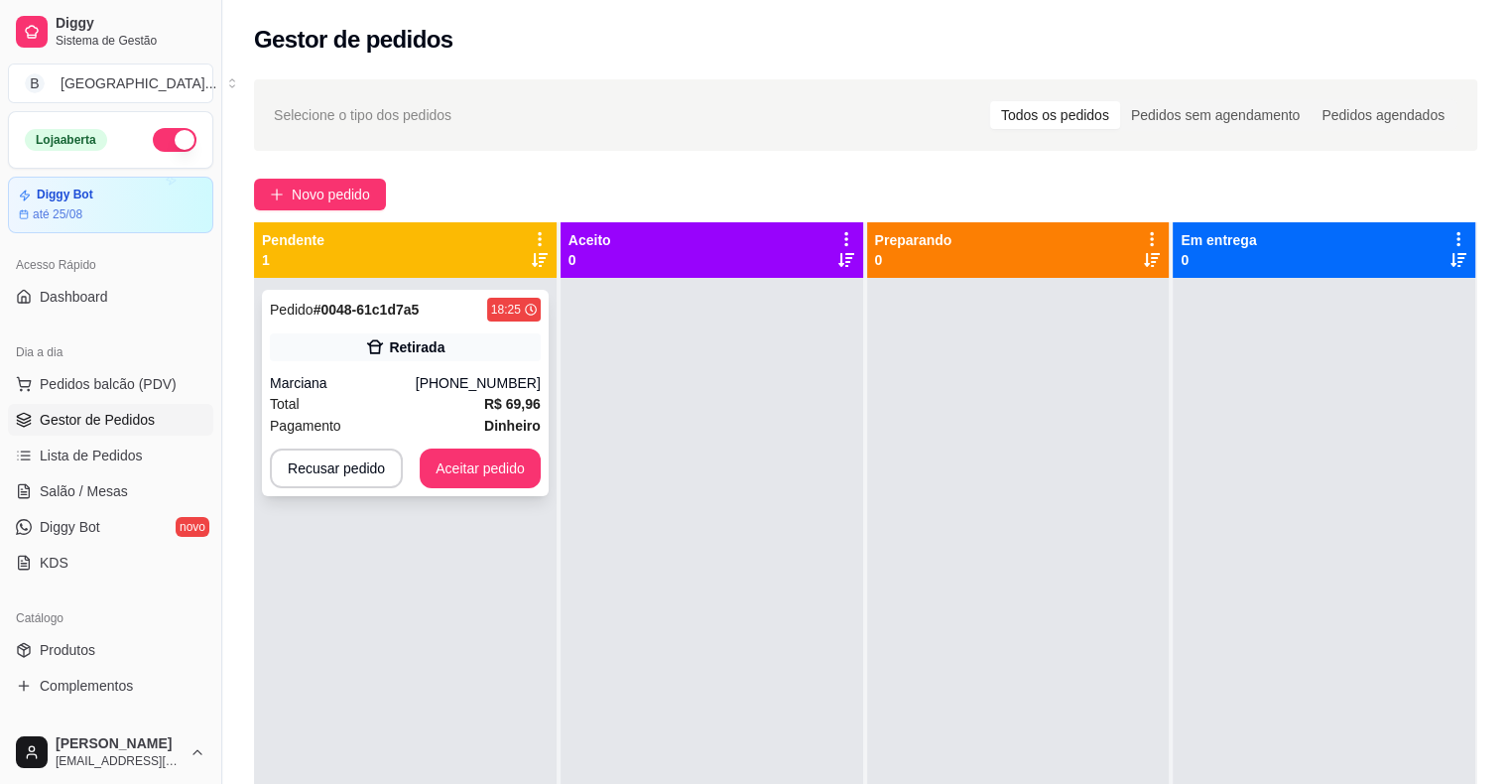
click at [442, 373] on div "[PHONE_NUMBER]" at bounding box center [478, 383] width 125 height 20
click at [421, 393] on div "Total R$ 69,96" at bounding box center [405, 404] width 271 height 22
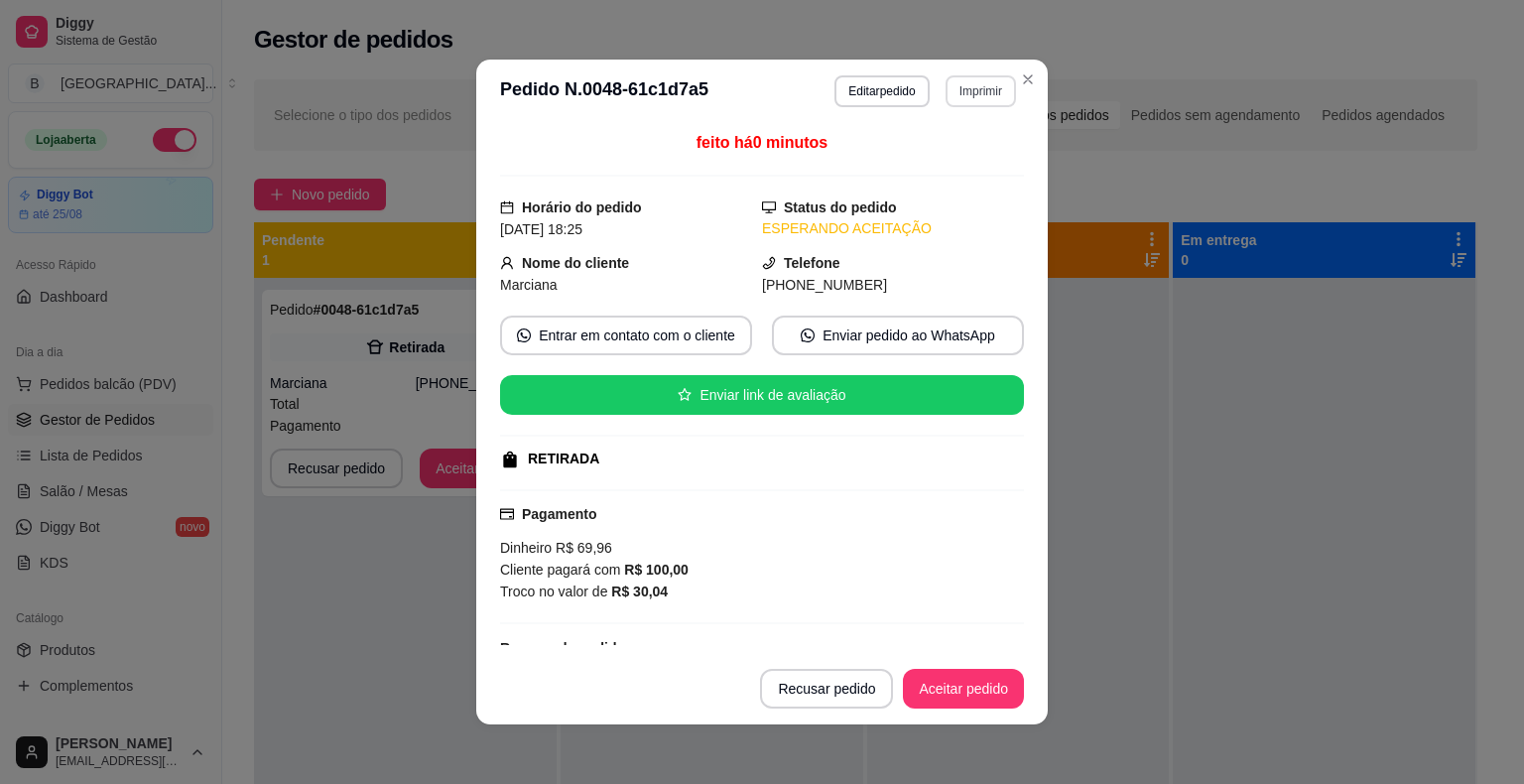
click at [981, 91] on button "Imprimir" at bounding box center [980, 91] width 70 height 32
click at [955, 167] on button "IMPRESSORA" at bounding box center [938, 160] width 139 height 31
click at [931, 696] on button "Aceitar pedido" at bounding box center [963, 689] width 121 height 40
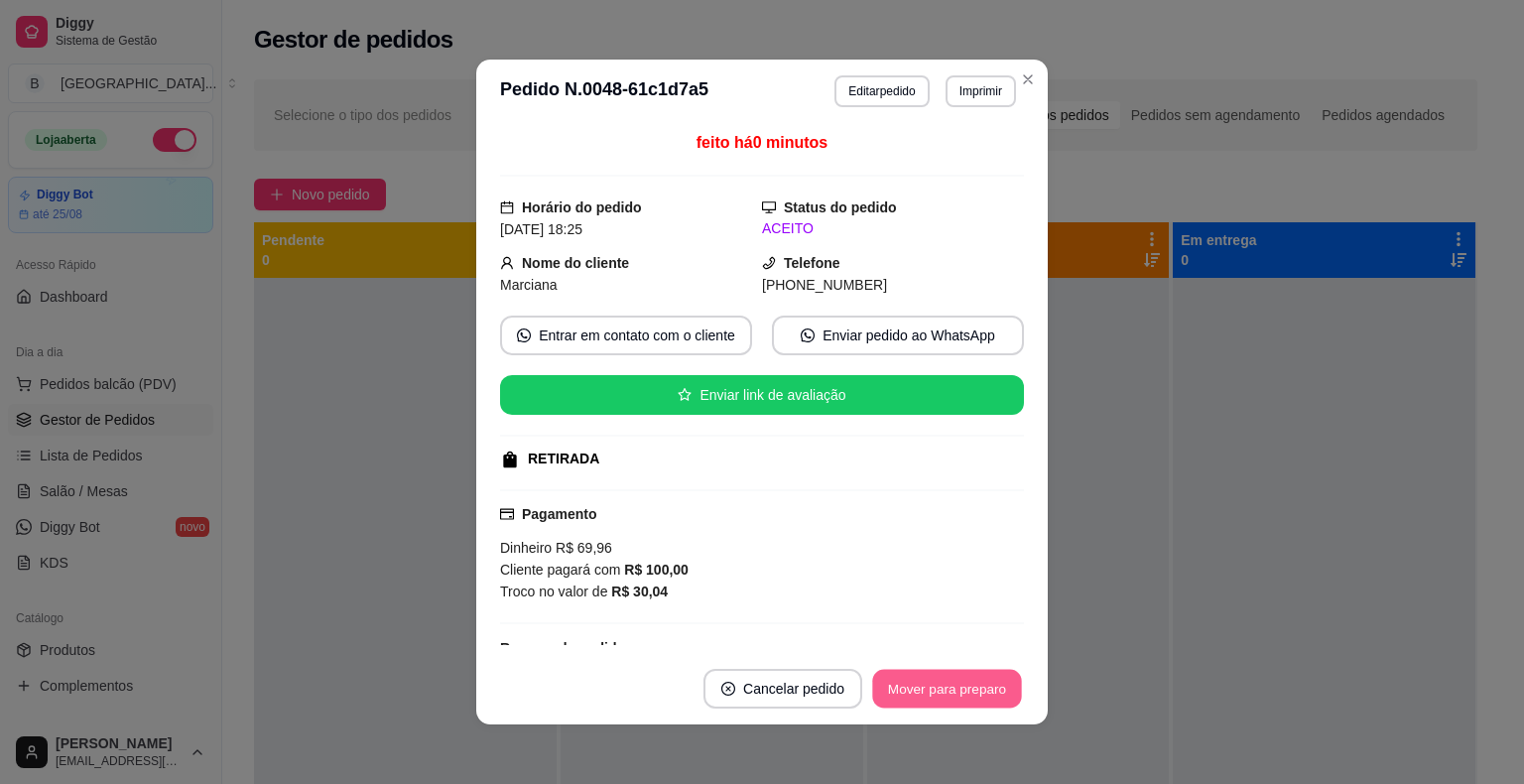
click at [931, 694] on button "Mover para preparo" at bounding box center [946, 689] width 149 height 39
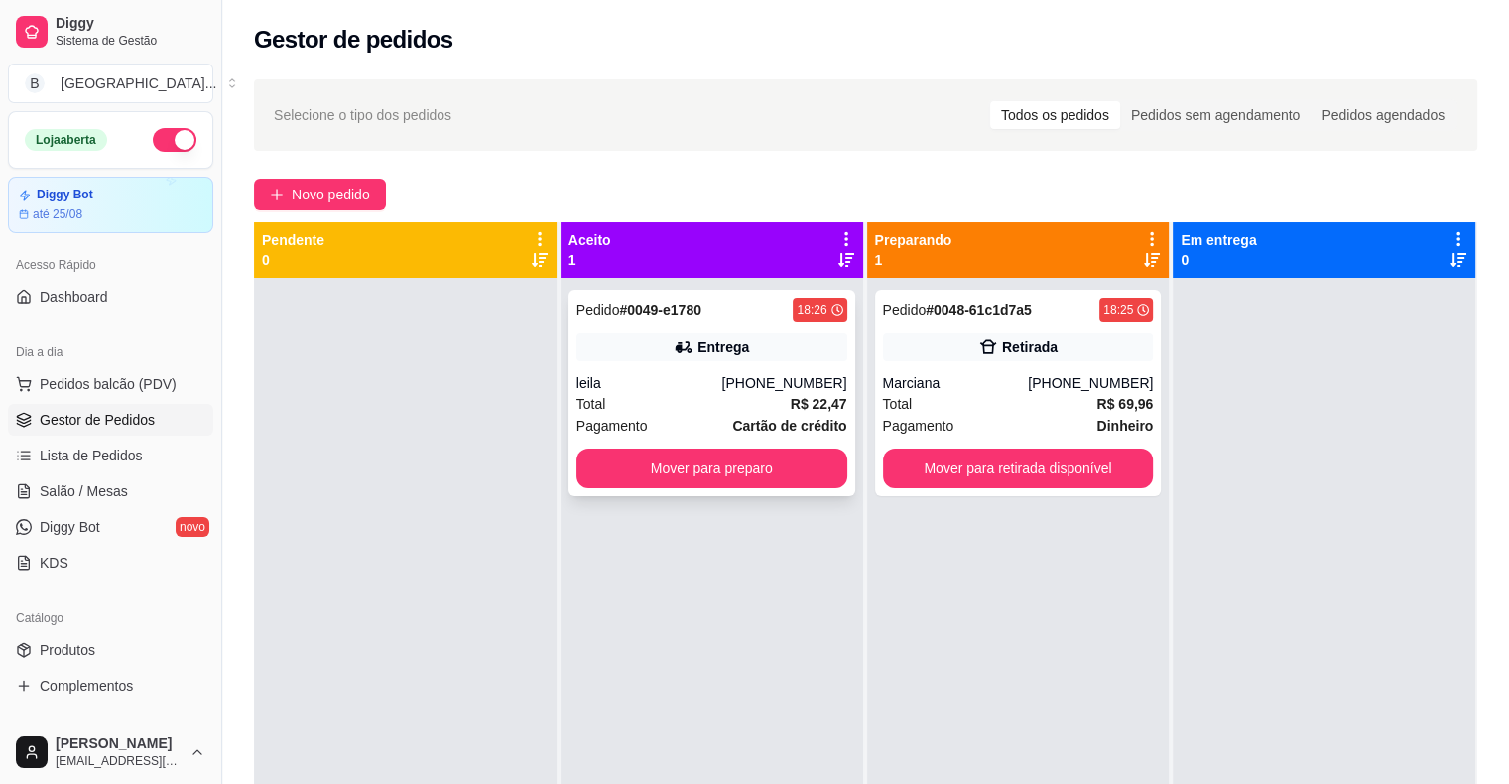
click at [770, 385] on div "[PHONE_NUMBER]" at bounding box center [783, 383] width 125 height 20
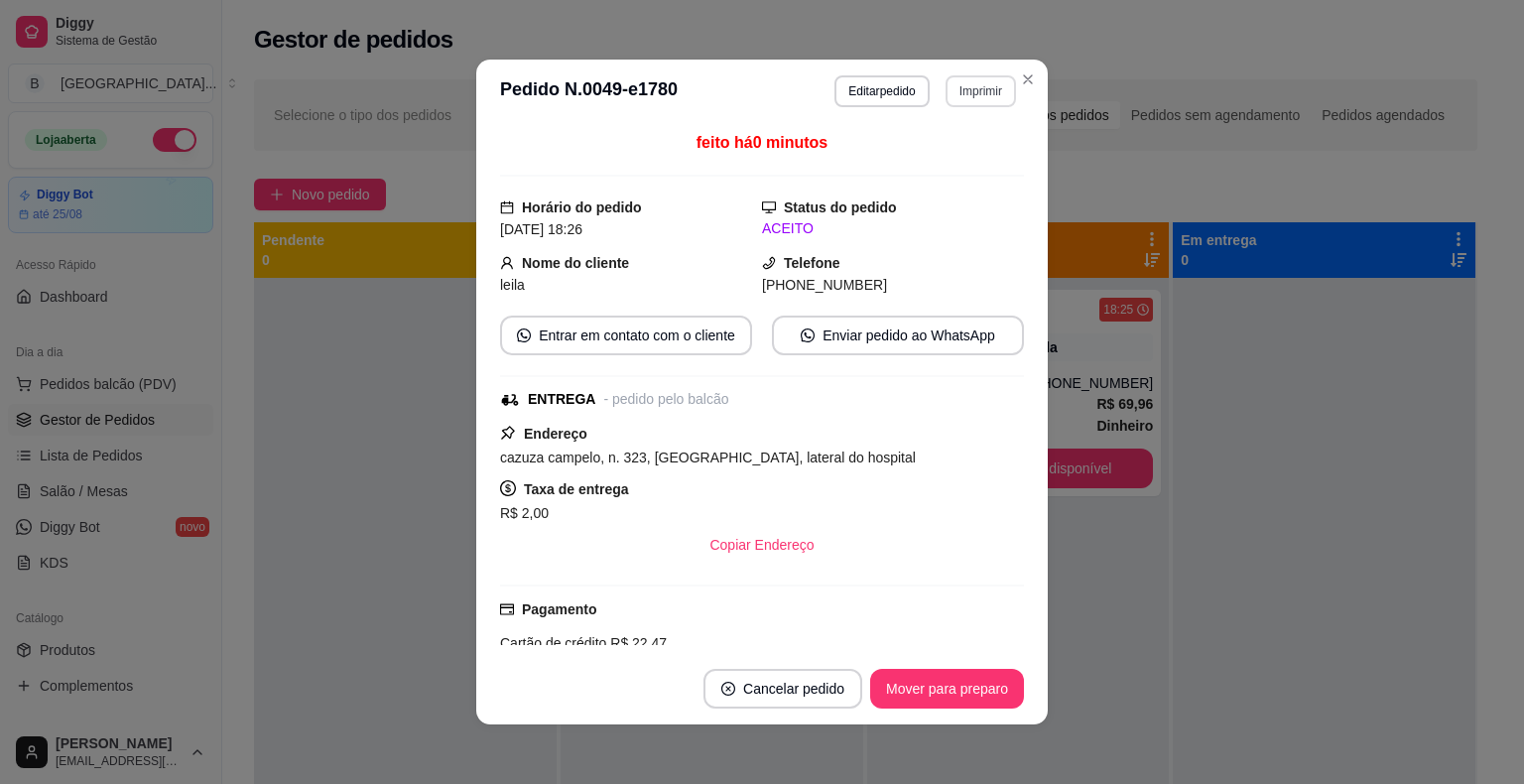
click at [956, 77] on button "Imprimir" at bounding box center [980, 91] width 70 height 32
click at [980, 106] on div "**********" at bounding box center [925, 91] width 182 height 32
click at [964, 161] on button "IMPRESSORA" at bounding box center [938, 161] width 144 height 32
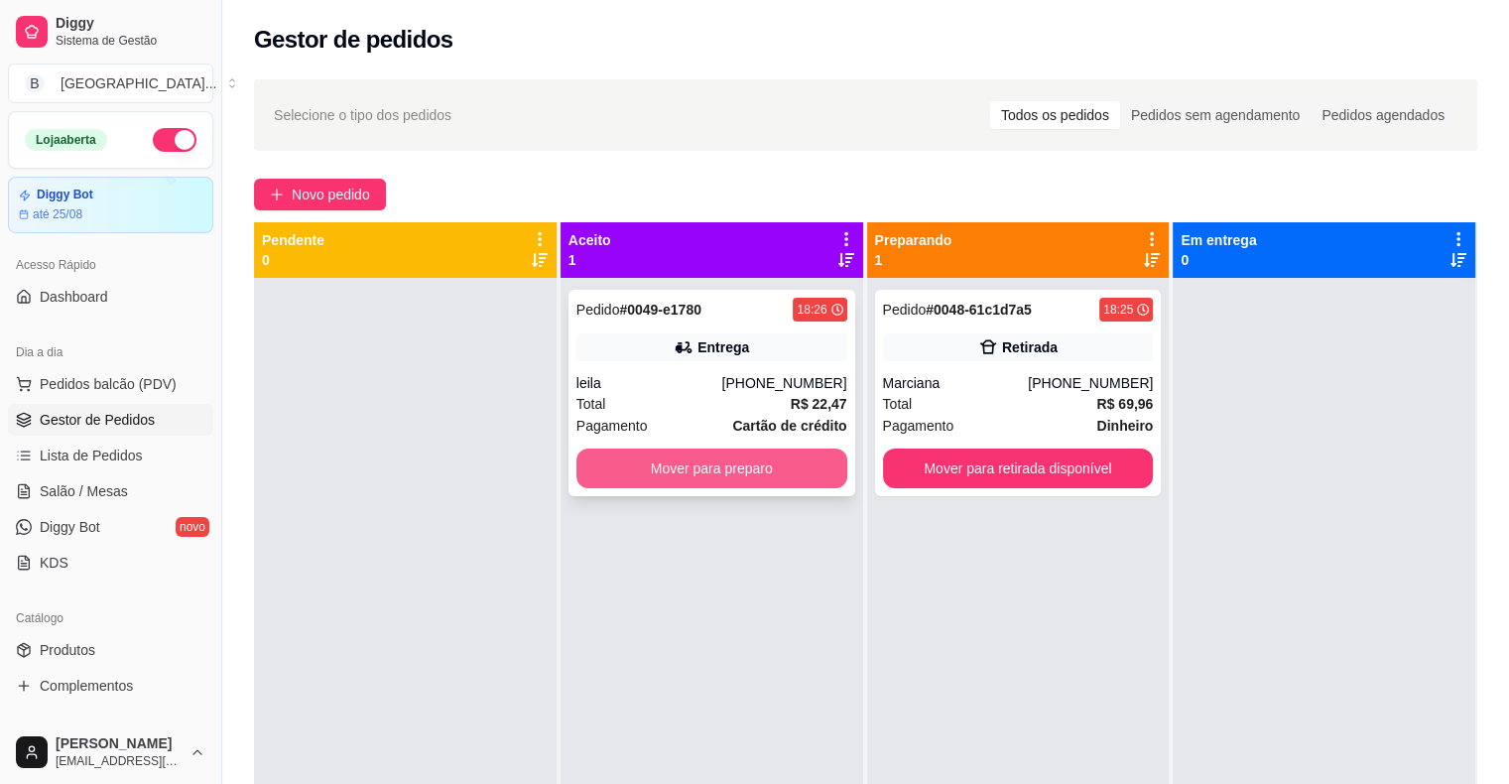
click at [784, 478] on button "Mover para preparo" at bounding box center [711, 468] width 271 height 40
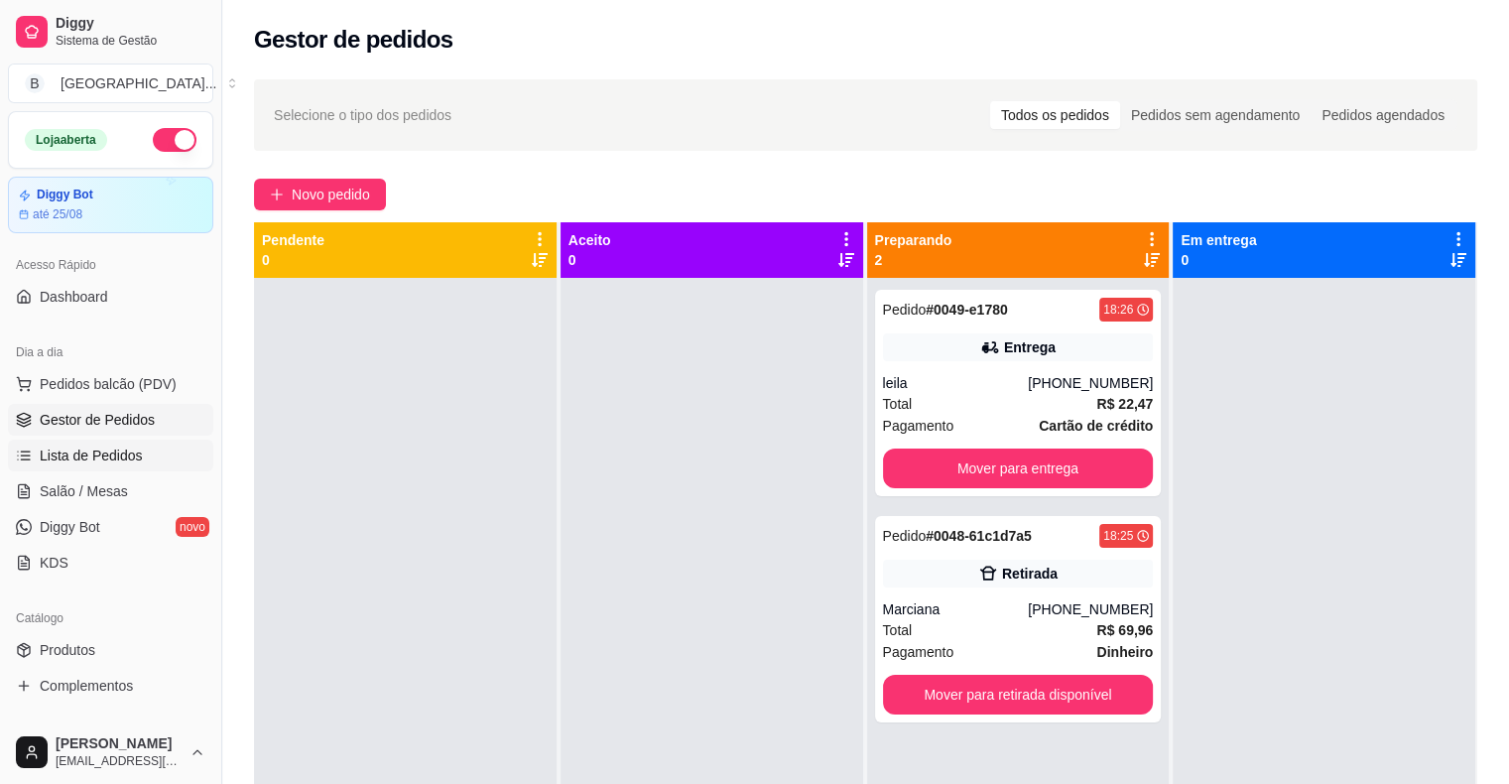
click at [155, 465] on link "Lista de Pedidos" at bounding box center [110, 455] width 205 height 32
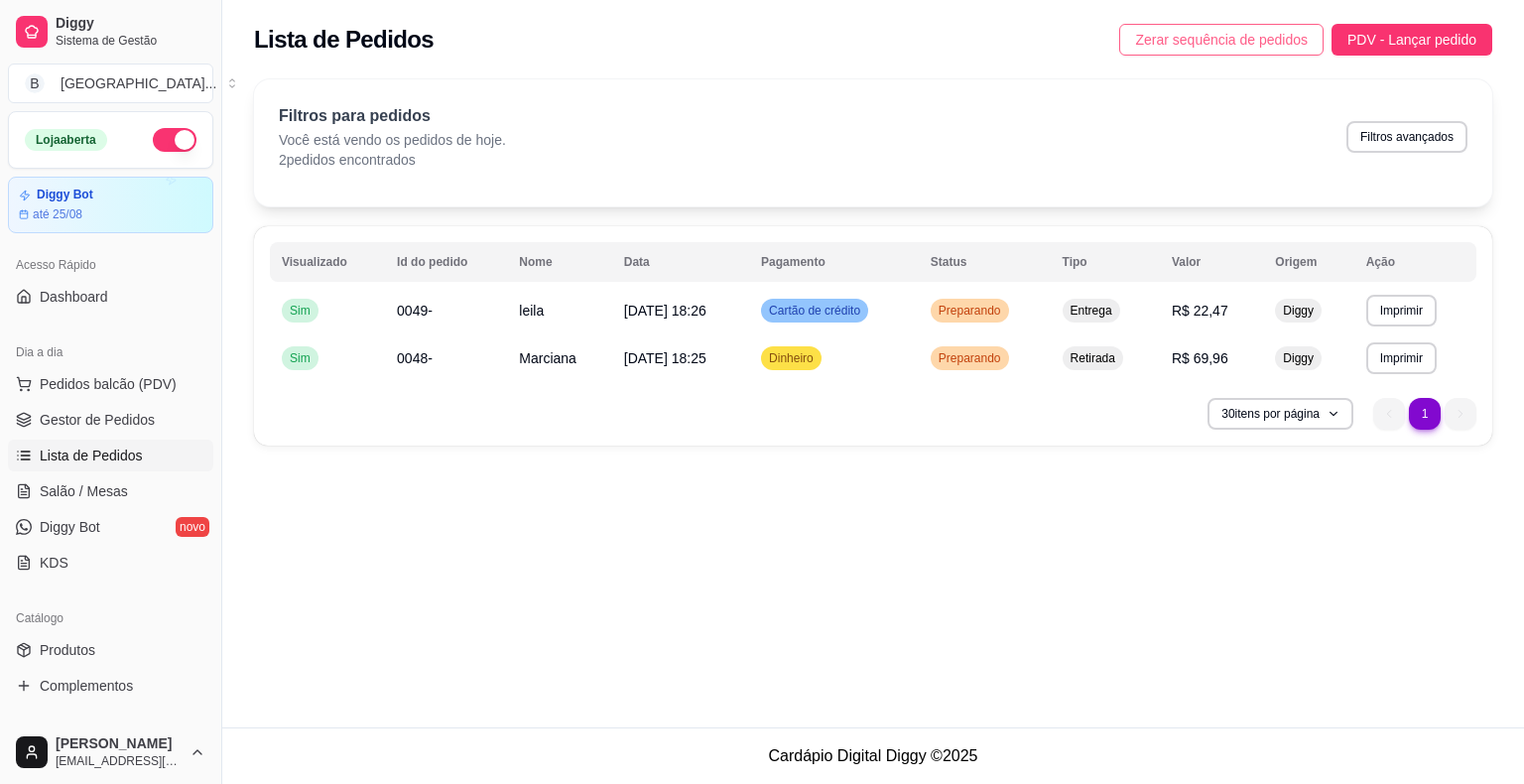
click at [1187, 35] on span "Zerar sequência de pedidos" at bounding box center [1221, 40] width 173 height 22
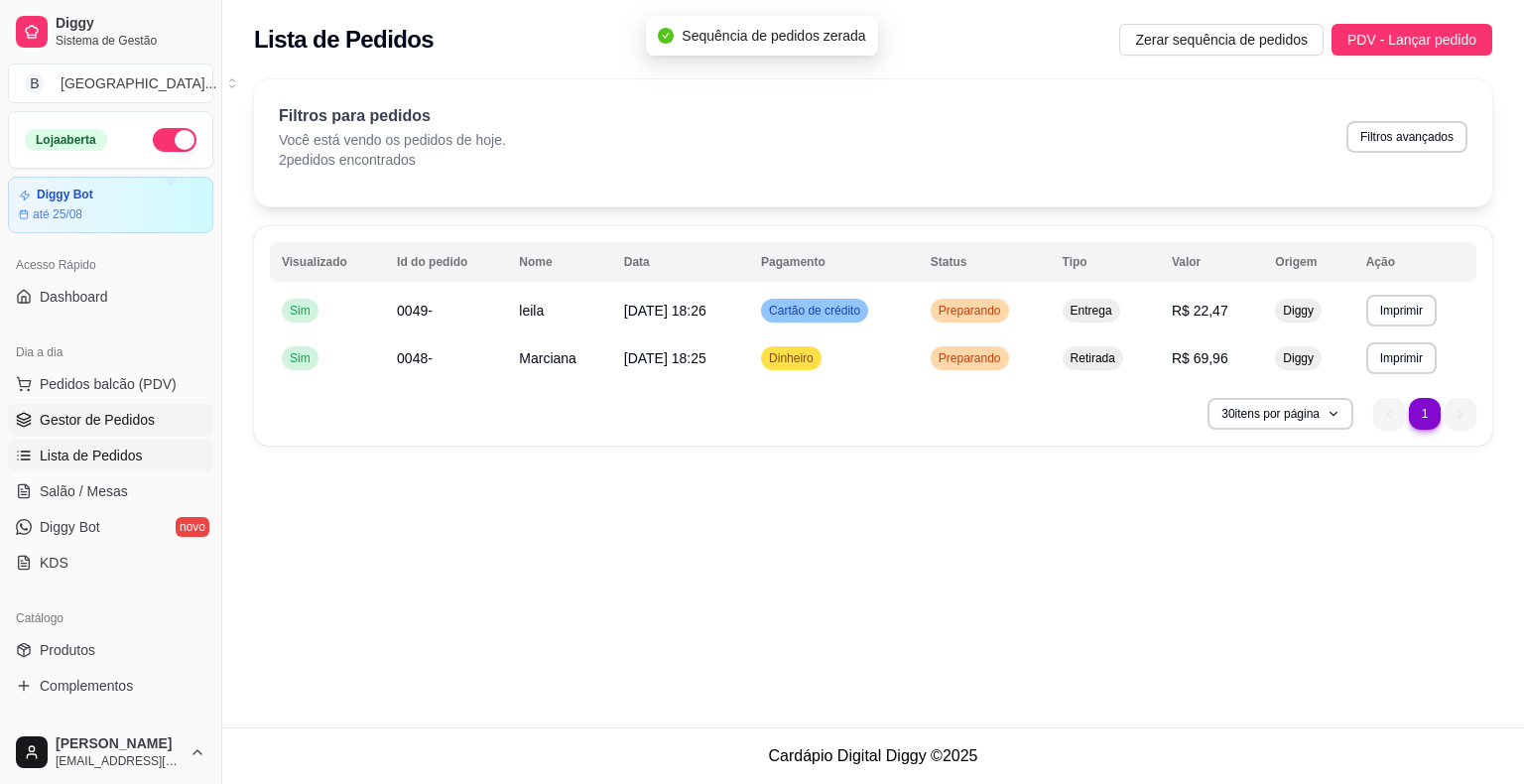
click at [127, 424] on span "Gestor de Pedidos" at bounding box center [97, 420] width 115 height 20
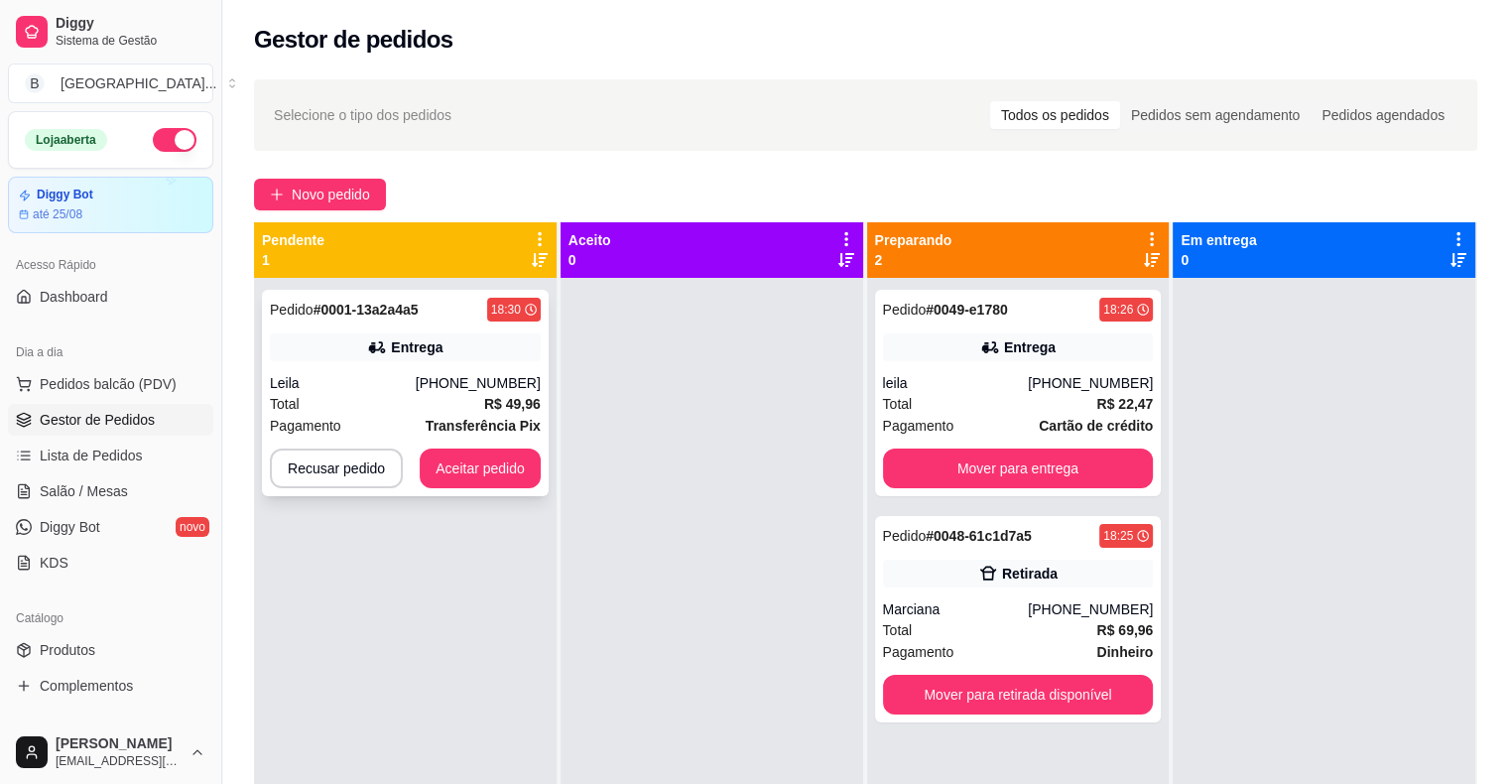
click at [340, 378] on div "Leila" at bounding box center [343, 383] width 146 height 20
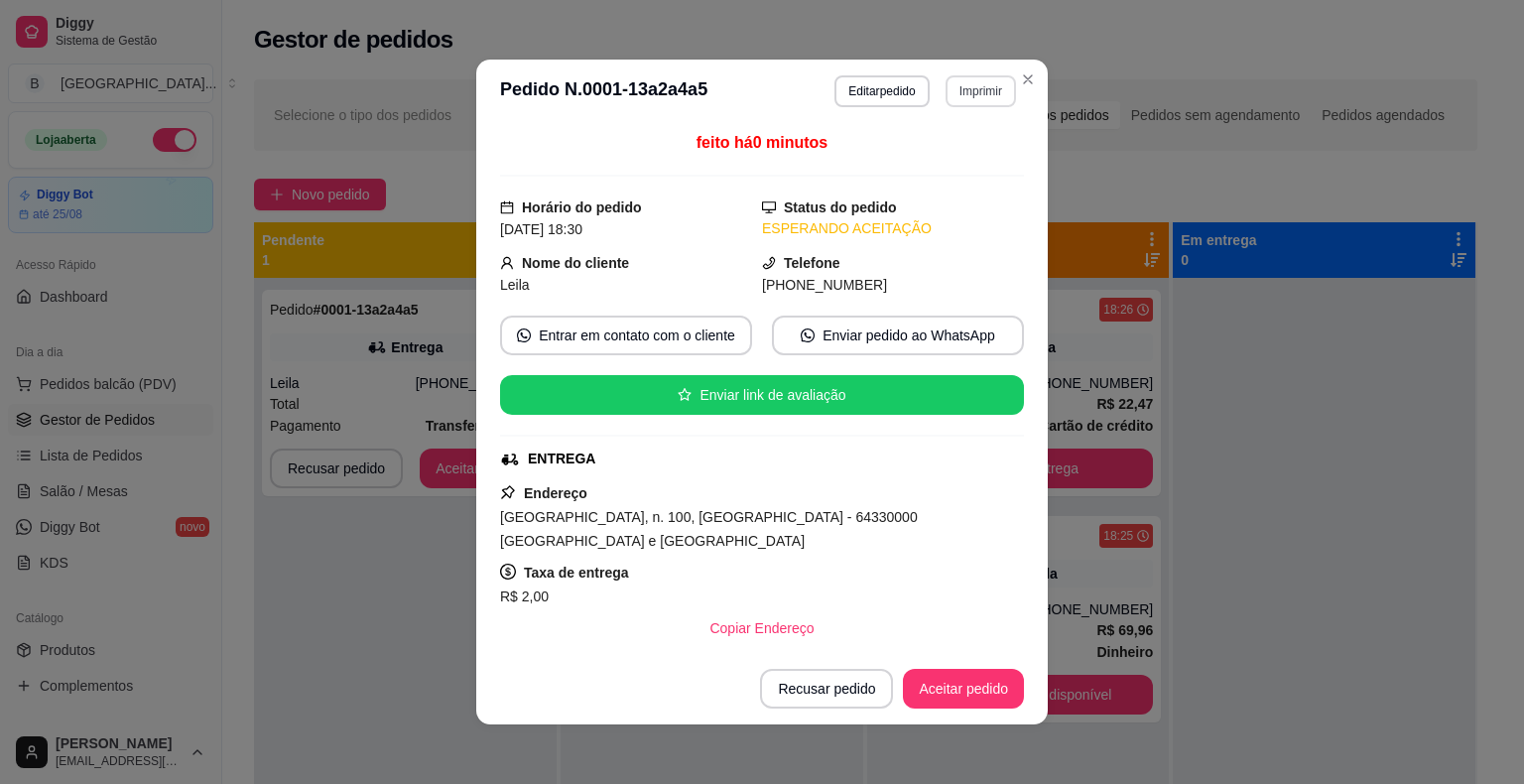
click at [998, 77] on button "Imprimir" at bounding box center [980, 91] width 70 height 32
click at [980, 150] on button "IMPRESSORA" at bounding box center [937, 160] width 139 height 31
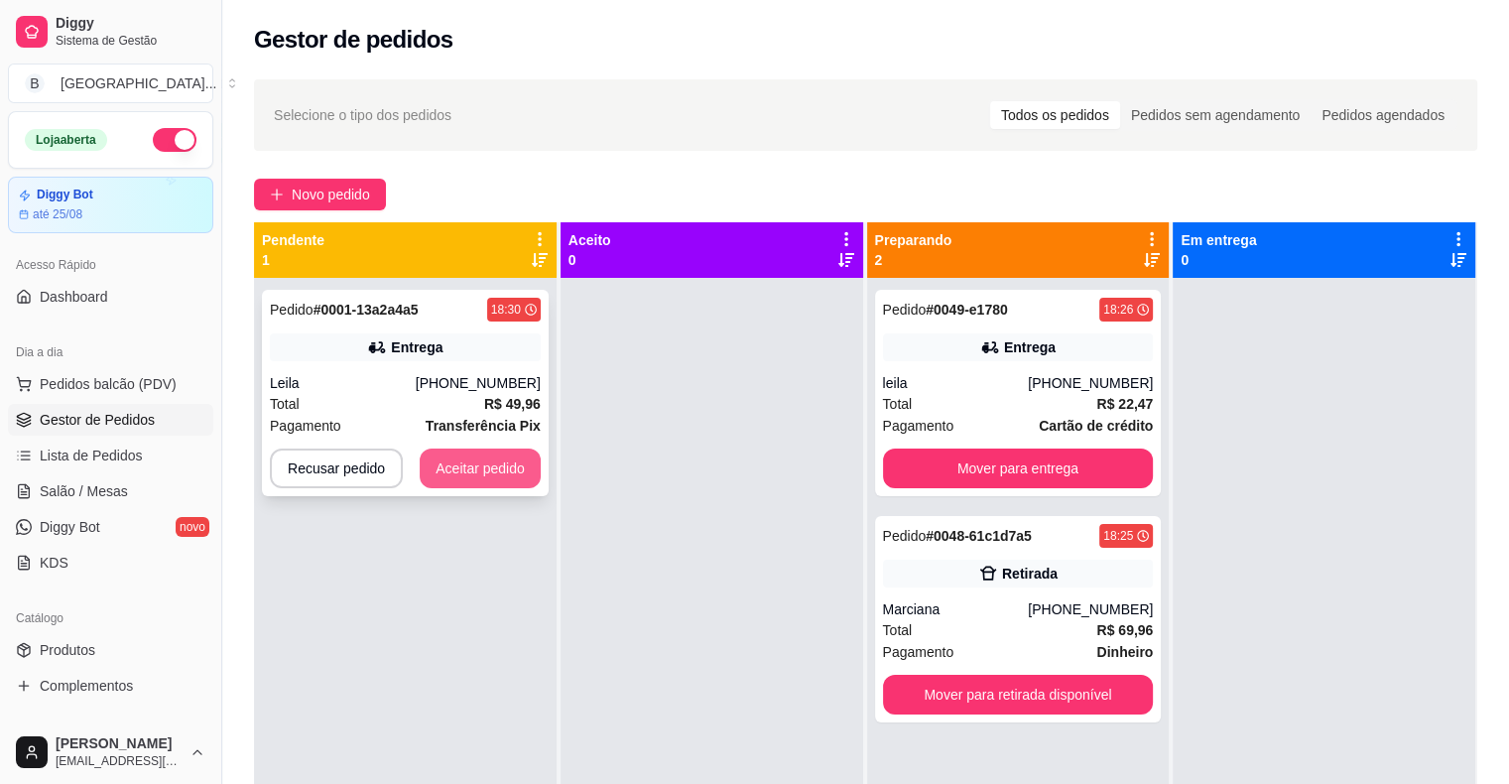
click at [473, 473] on button "Aceitar pedido" at bounding box center [480, 468] width 121 height 40
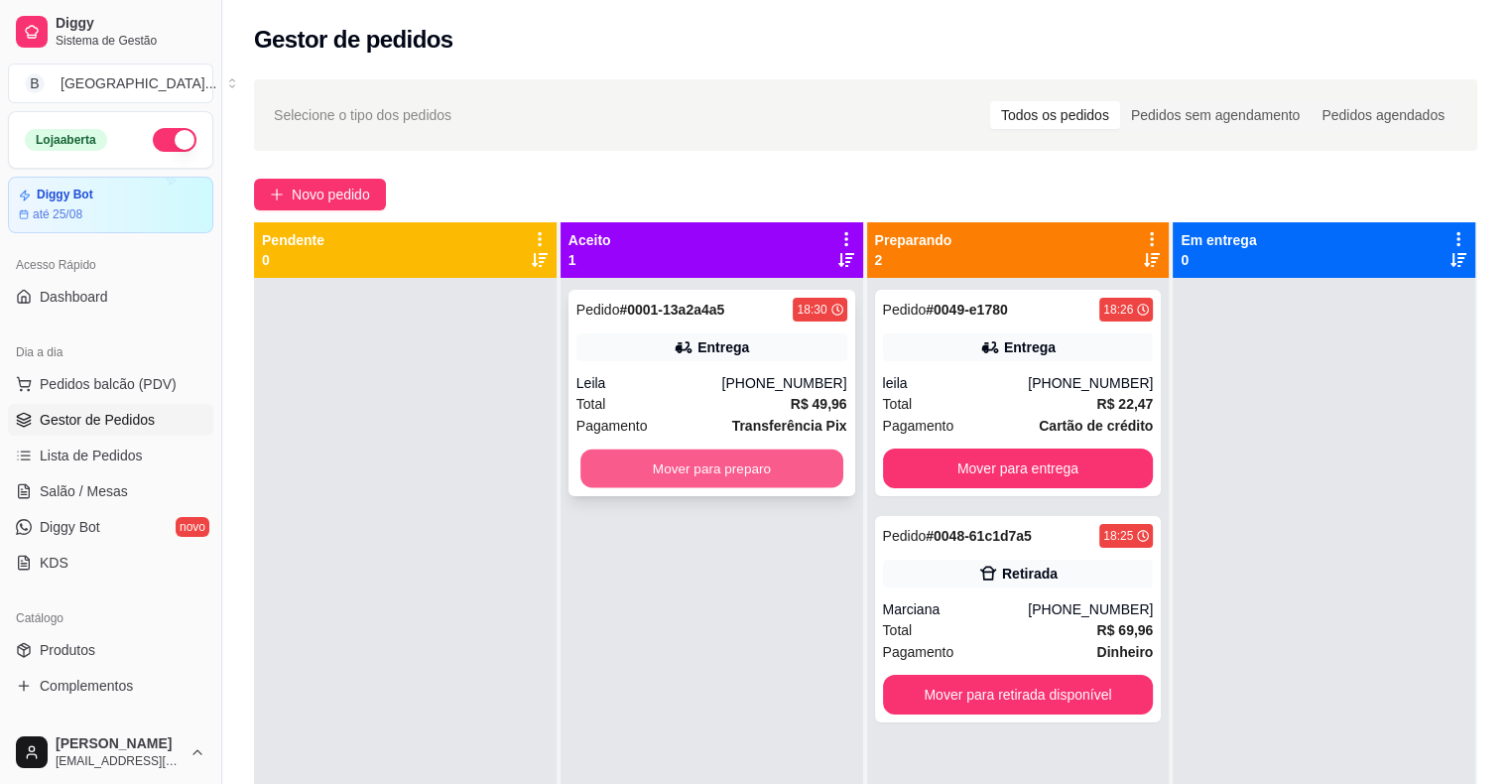
click at [671, 480] on button "Mover para preparo" at bounding box center [711, 468] width 263 height 39
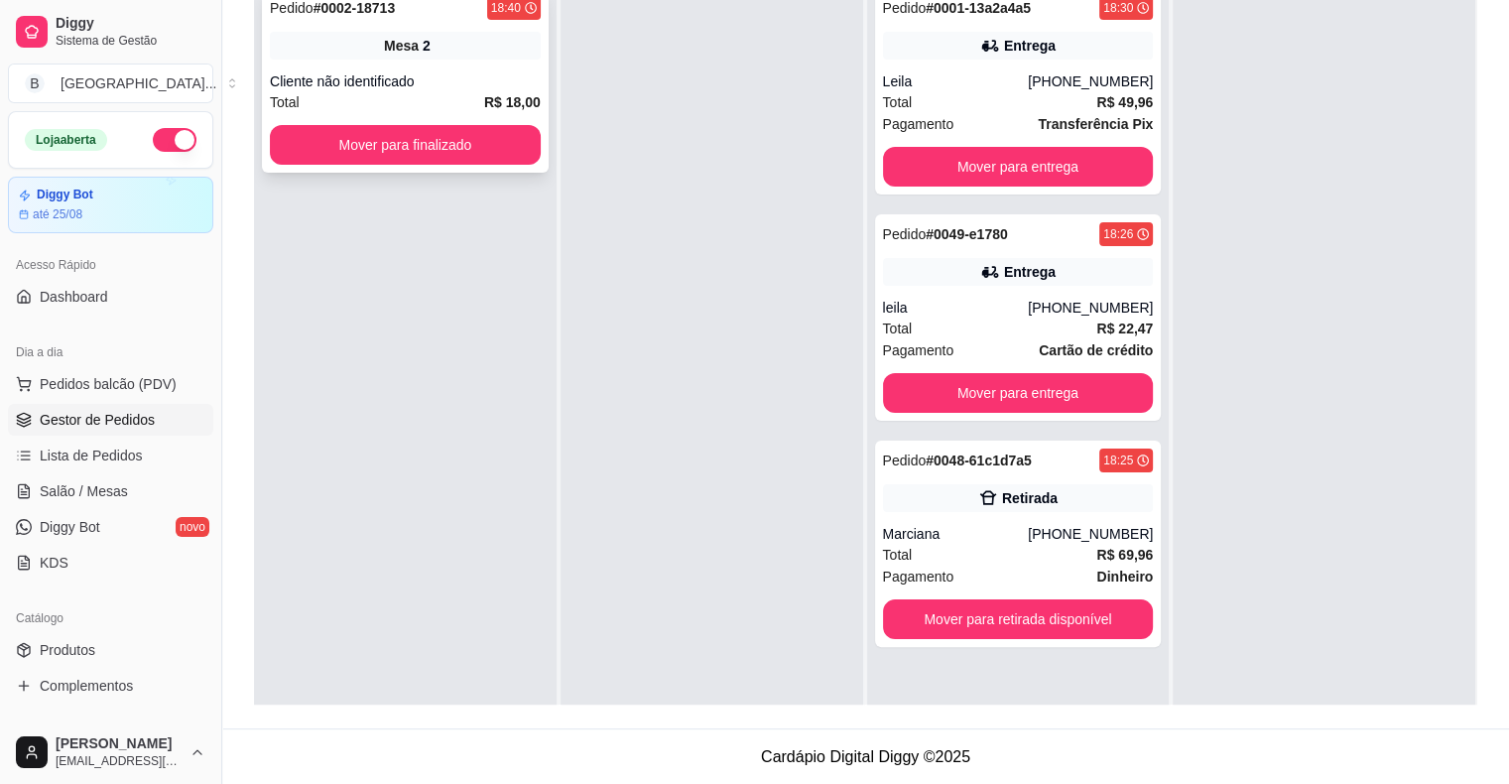
click at [291, 85] on div "Cliente não identificado" at bounding box center [405, 81] width 271 height 20
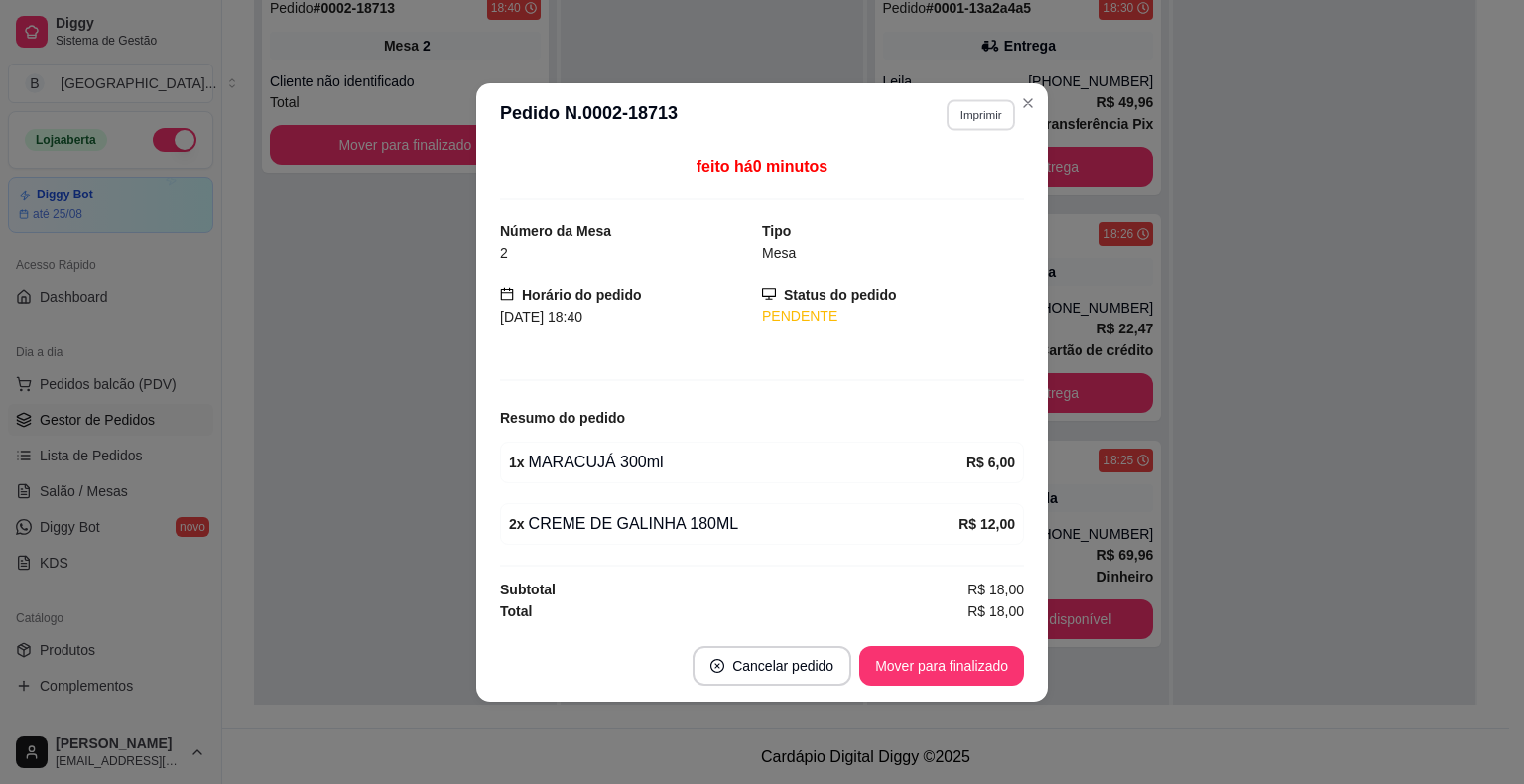
click at [954, 121] on button "Imprimir" at bounding box center [980, 114] width 68 height 31
click at [976, 191] on button "IMPRESSORA" at bounding box center [945, 186] width 139 height 31
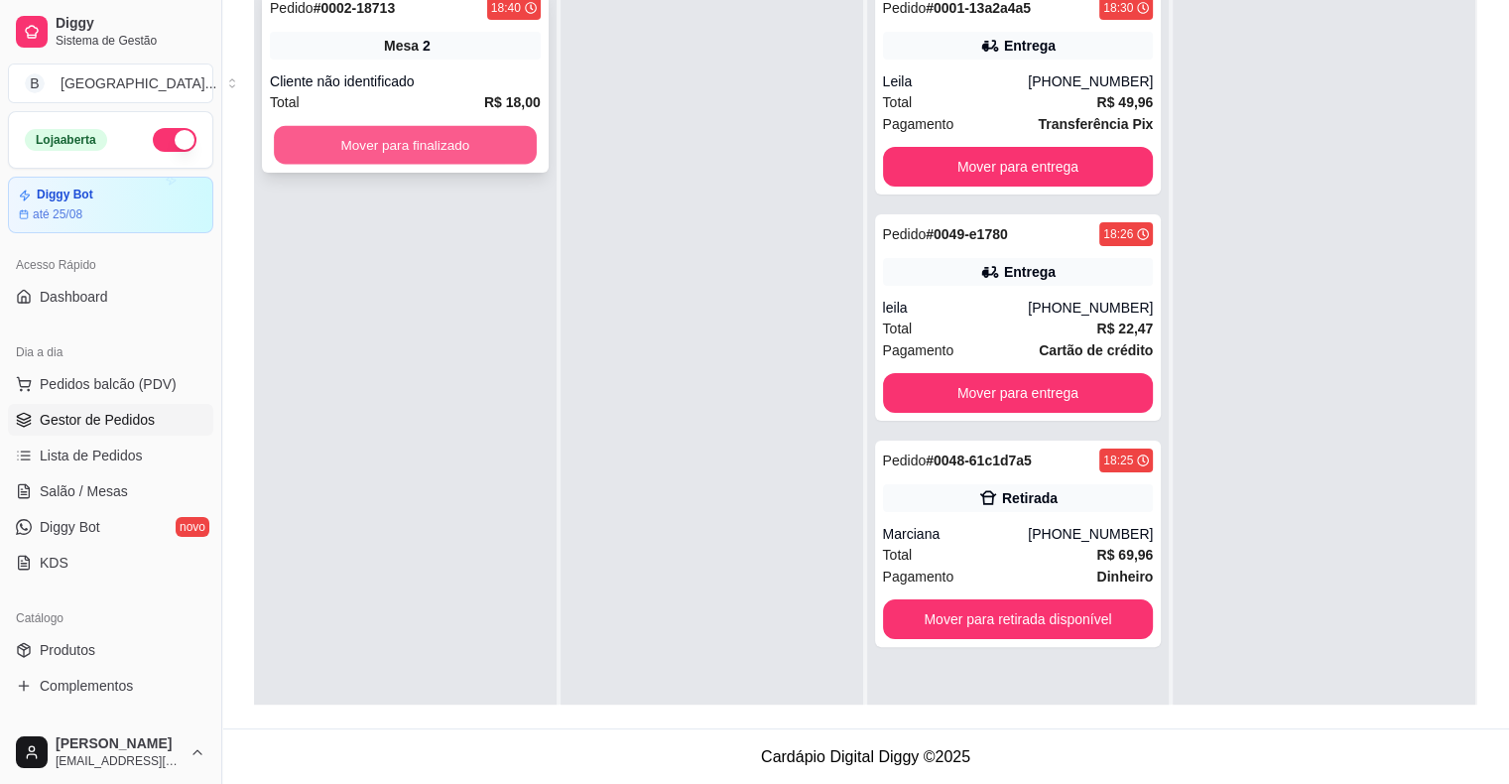
click at [407, 147] on button "Mover para finalizado" at bounding box center [405, 145] width 263 height 39
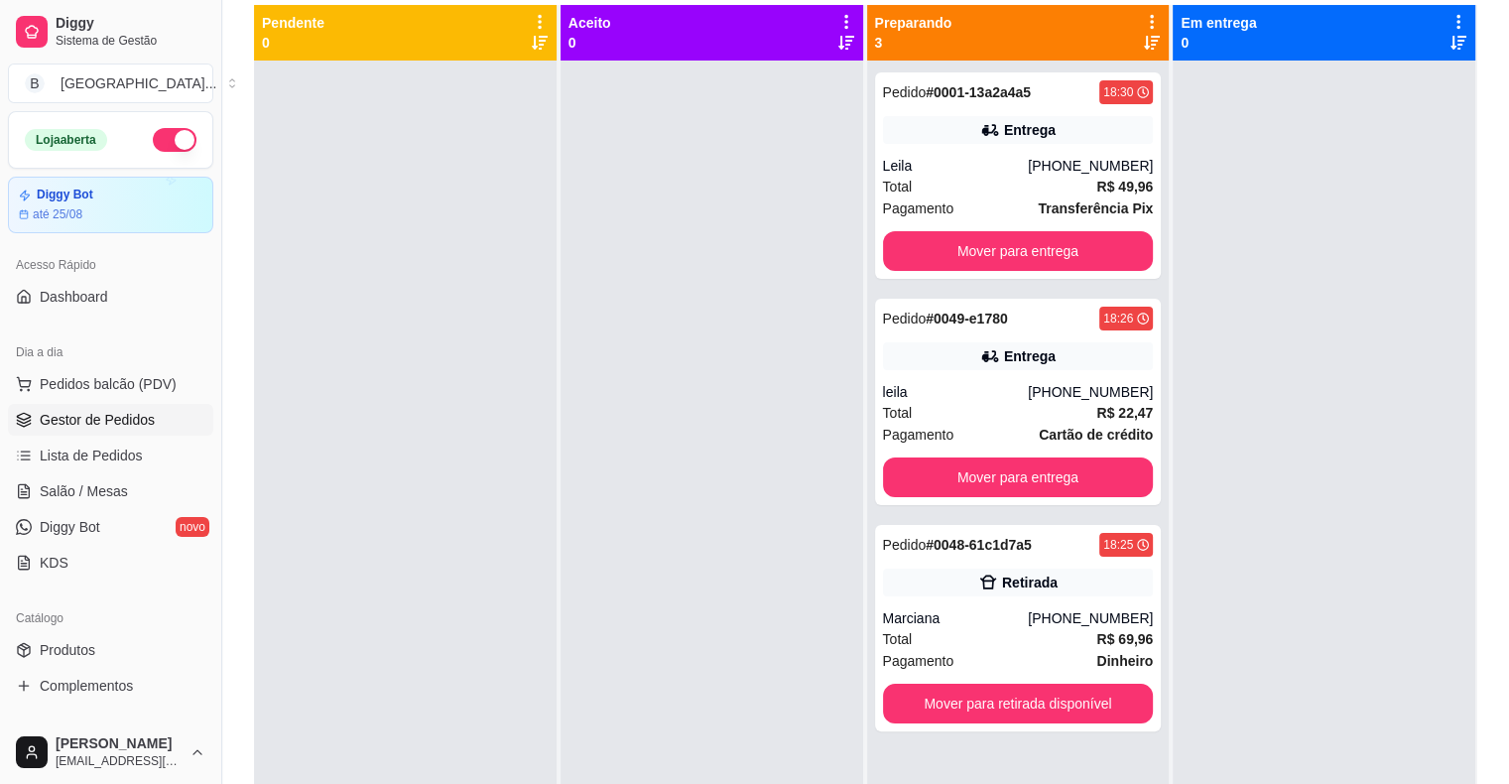
scroll to position [99, 0]
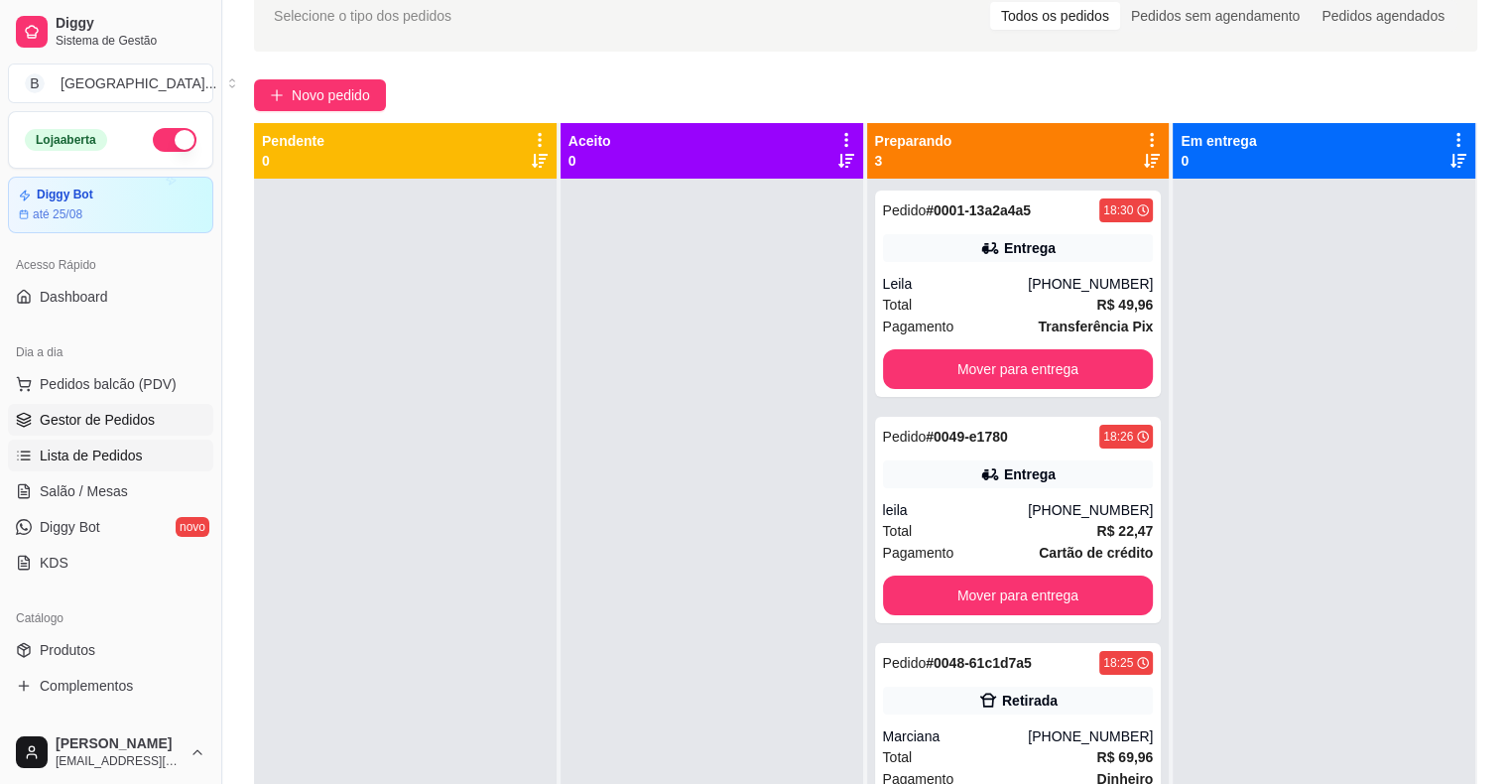
click at [115, 459] on span "Lista de Pedidos" at bounding box center [91, 455] width 103 height 20
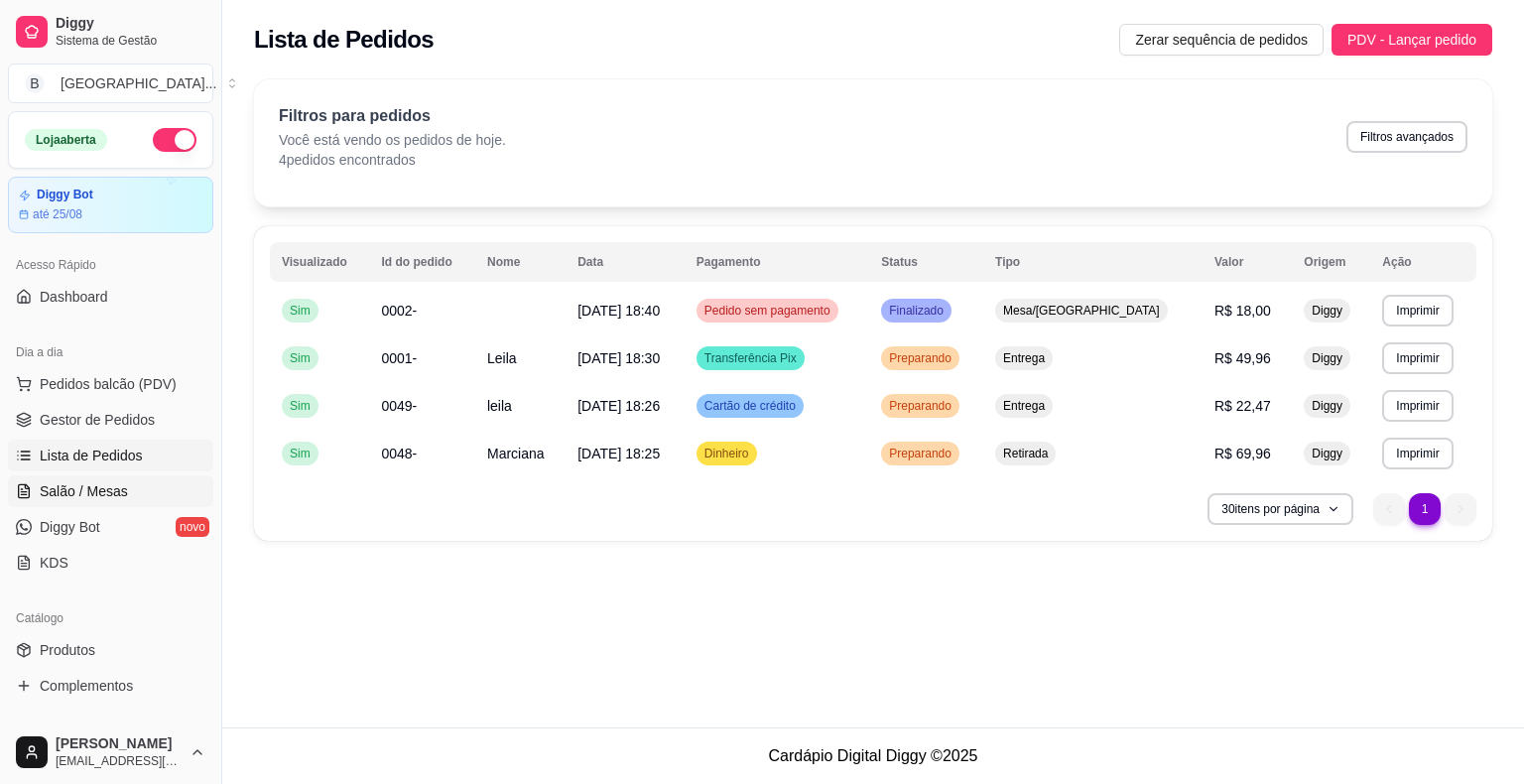
click at [123, 495] on span "Salão / Mesas" at bounding box center [84, 491] width 88 height 20
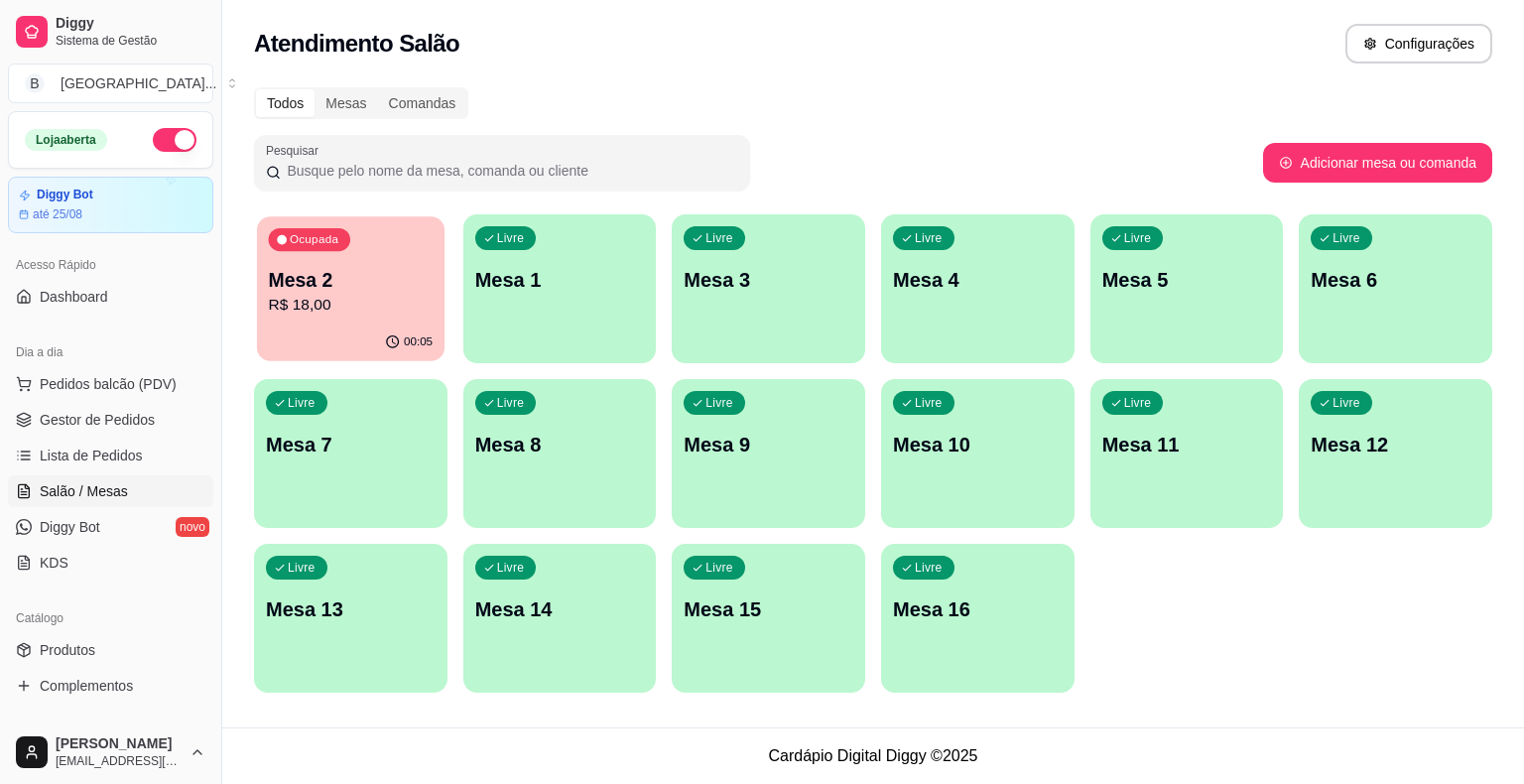
click at [356, 308] on p "R$ 18,00" at bounding box center [351, 305] width 165 height 23
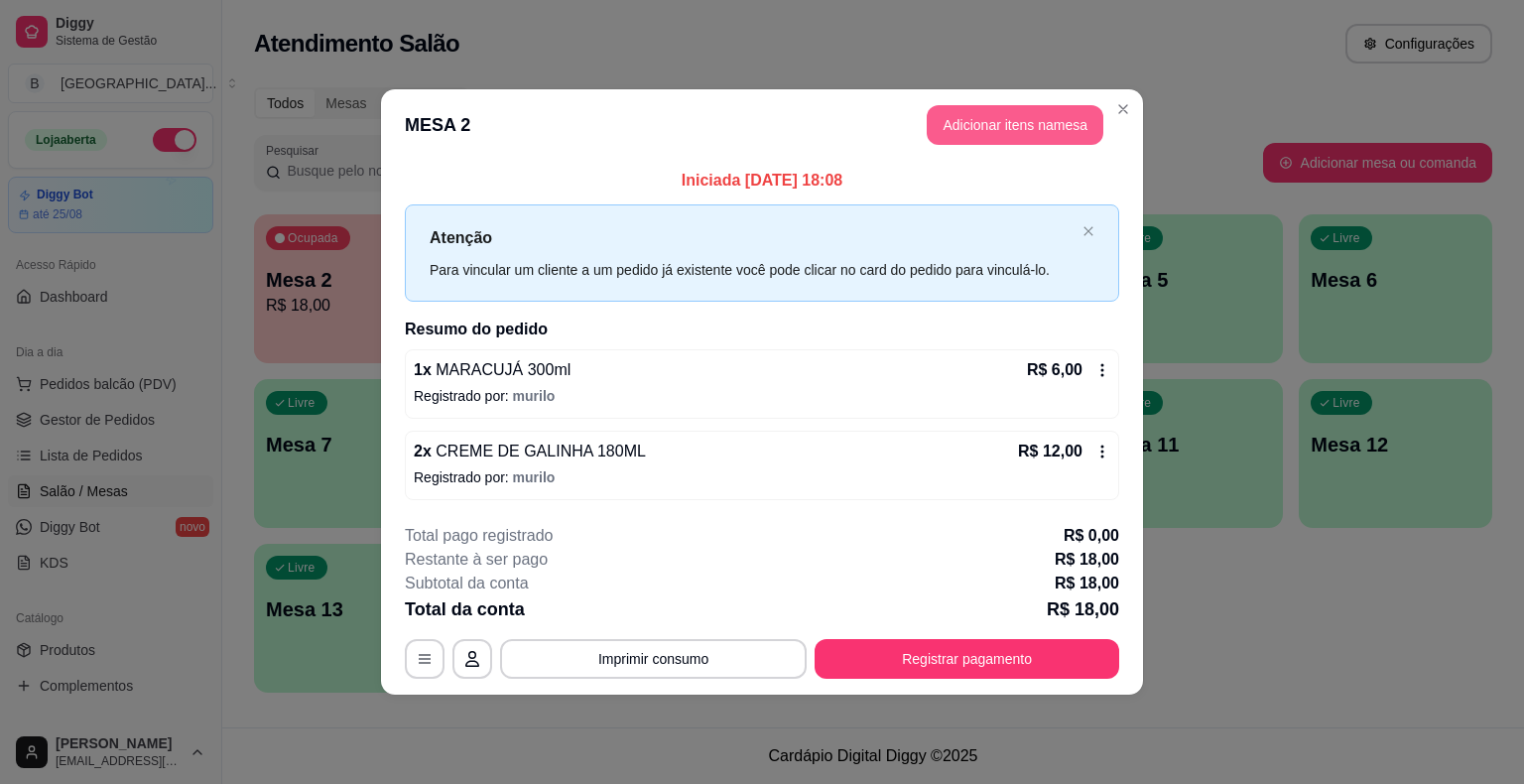
click at [967, 137] on button "Adicionar itens na mesa" at bounding box center [1014, 125] width 177 height 40
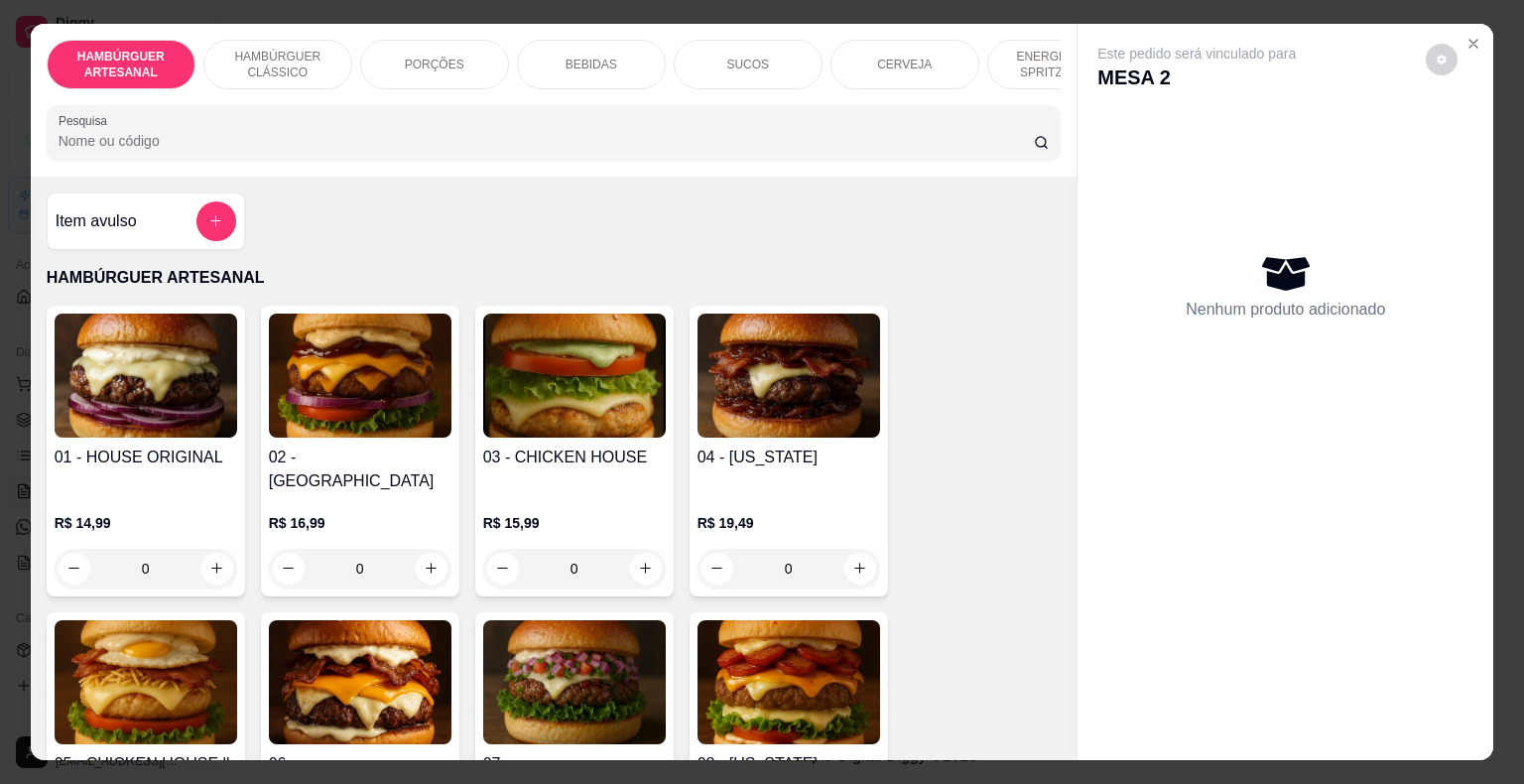
click at [1031, 40] on div "ENERGÉTICO E SPRITZ DRINK" at bounding box center [1061, 65] width 149 height 50
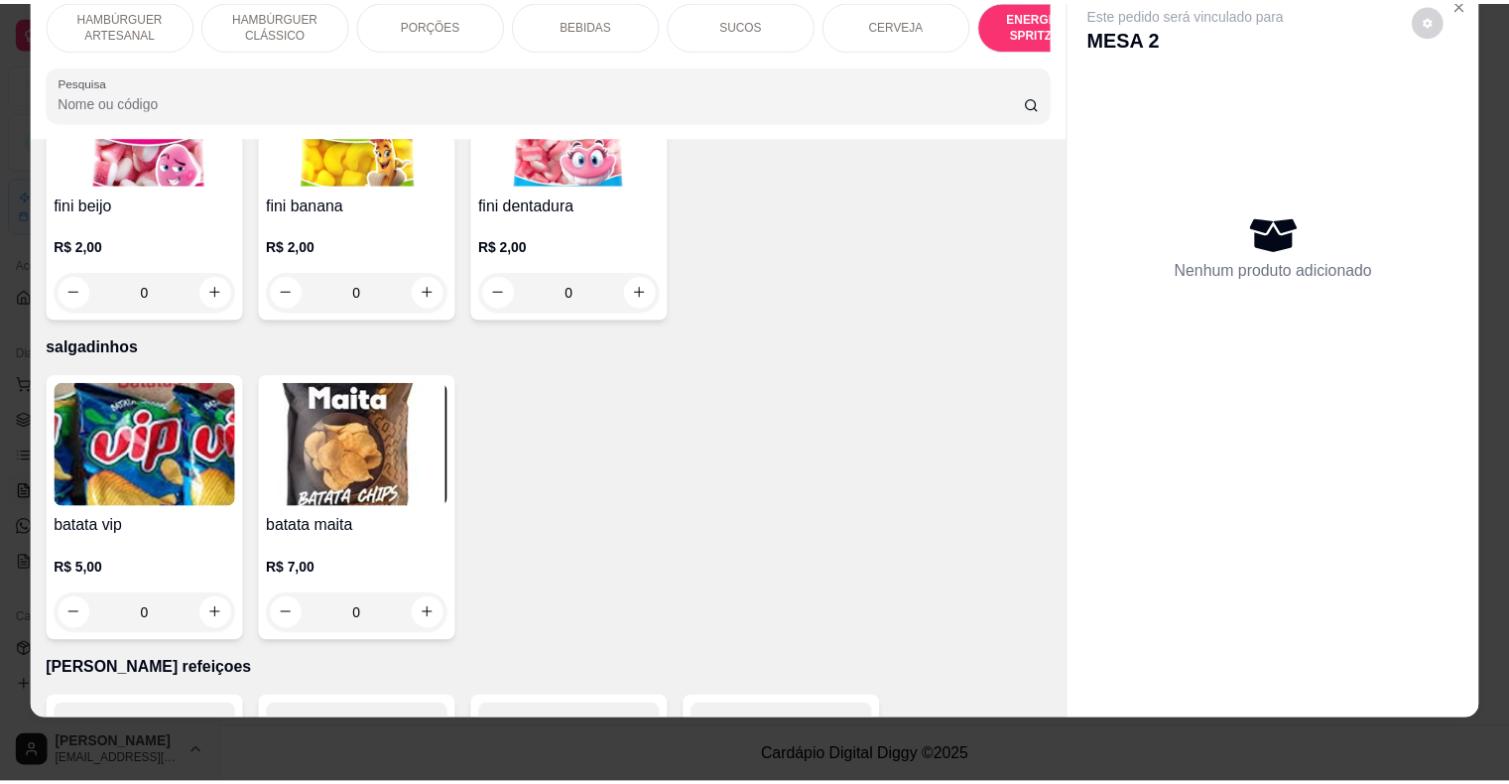
scroll to position [5626, 0]
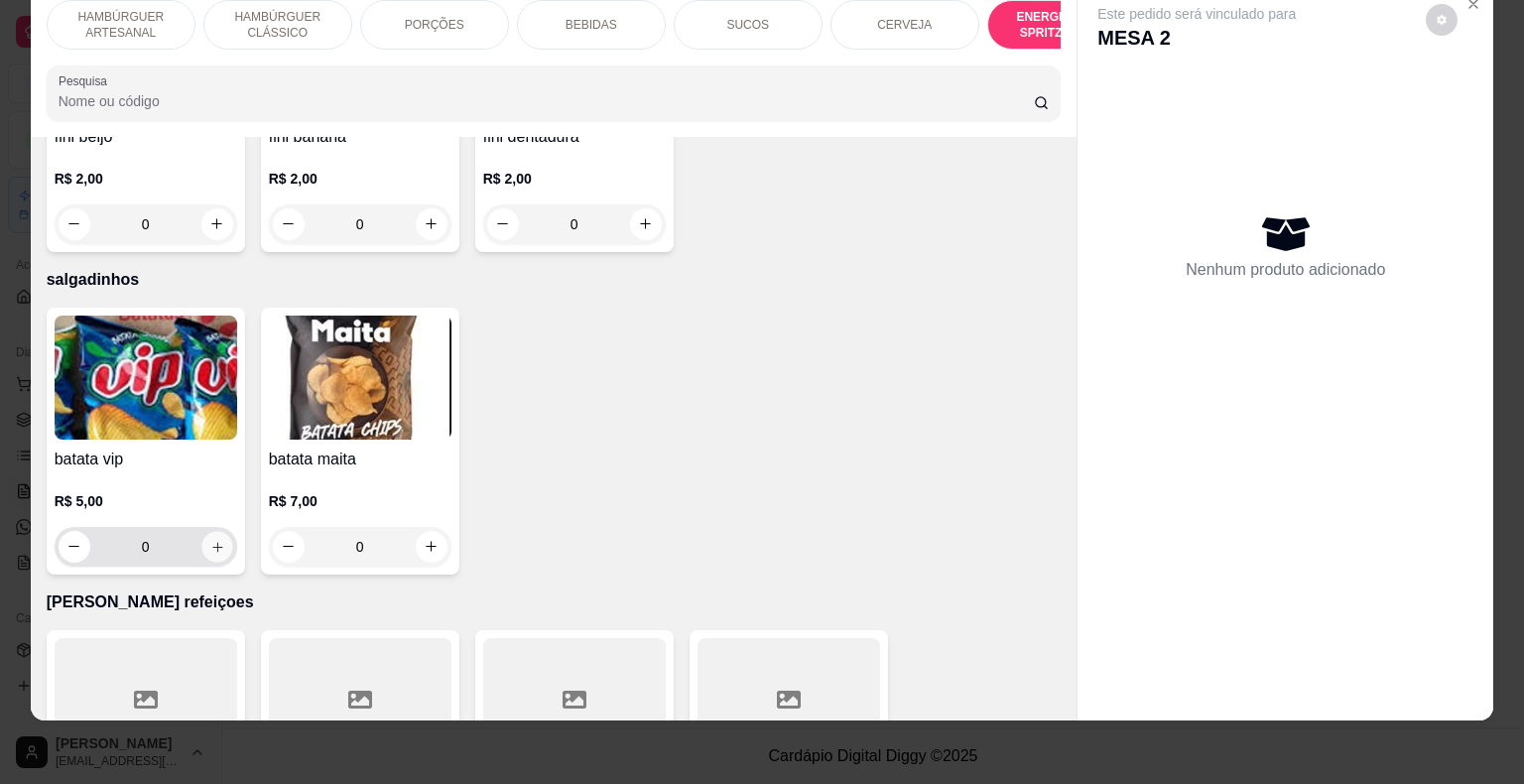
click at [207, 531] on button "increase-product-quantity" at bounding box center [216, 546] width 31 height 31
type input "1"
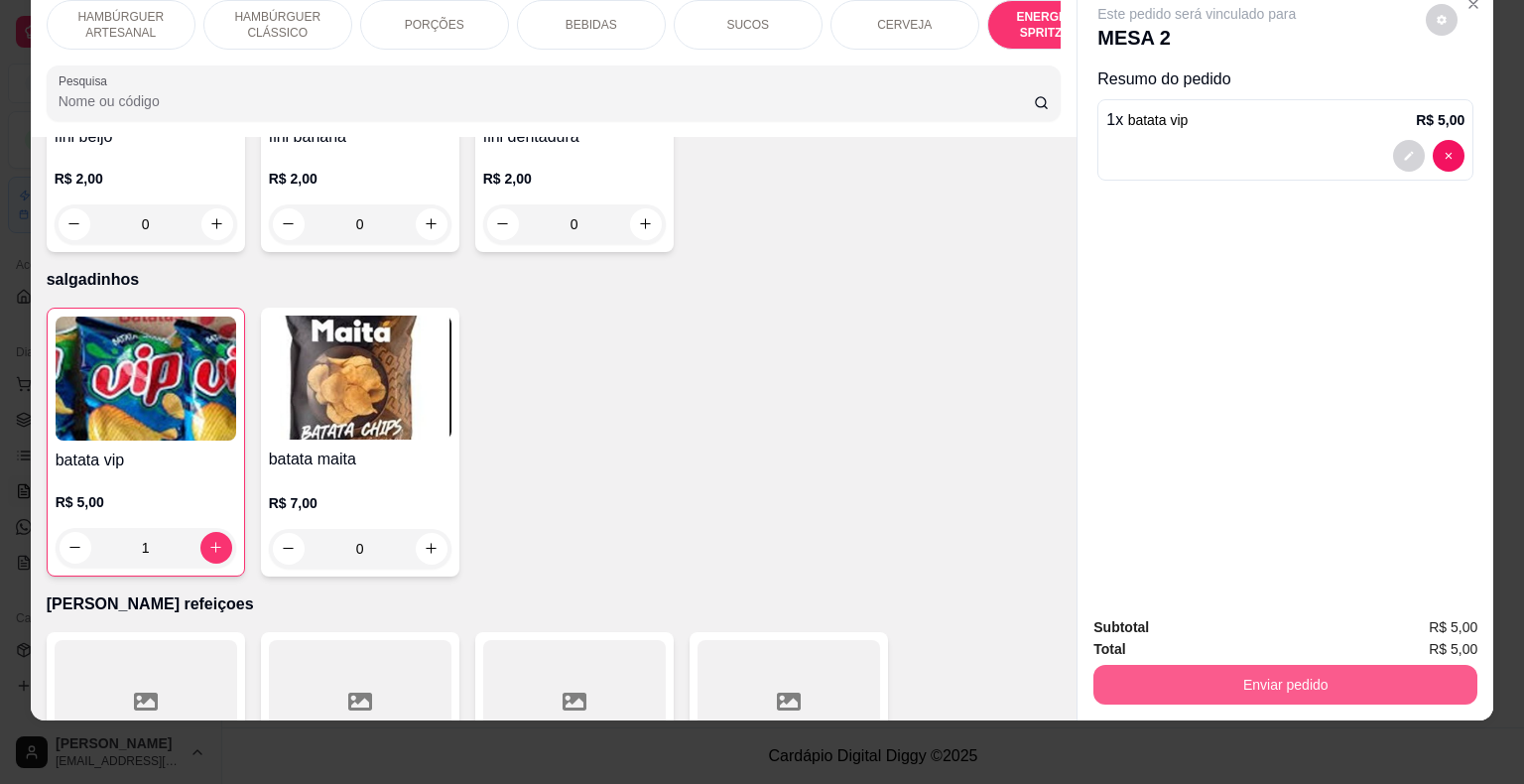
click at [1330, 672] on button "Enviar pedido" at bounding box center [1285, 685] width 384 height 40
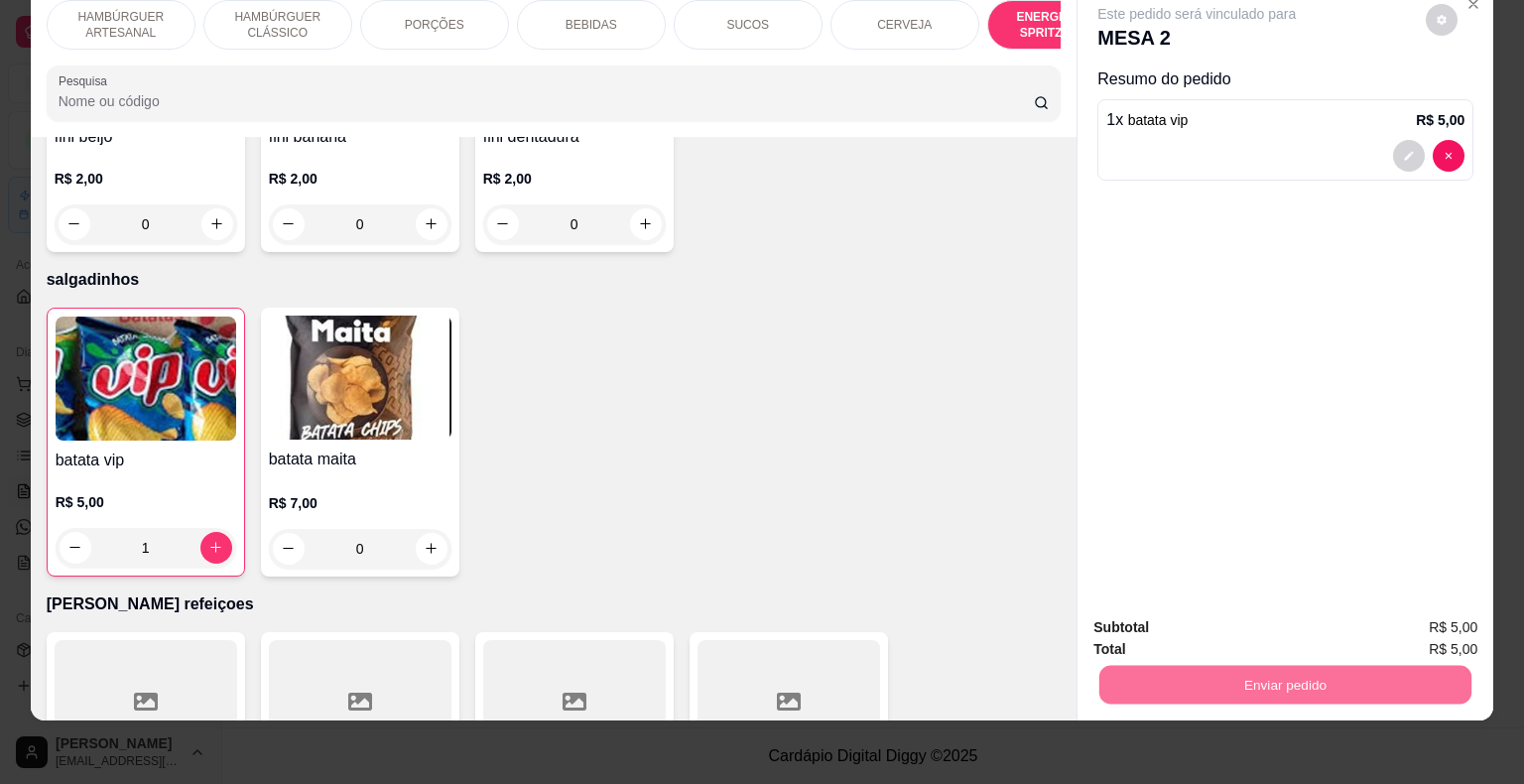
click at [1282, 629] on button "Não registrar e enviar pedido" at bounding box center [1219, 621] width 206 height 38
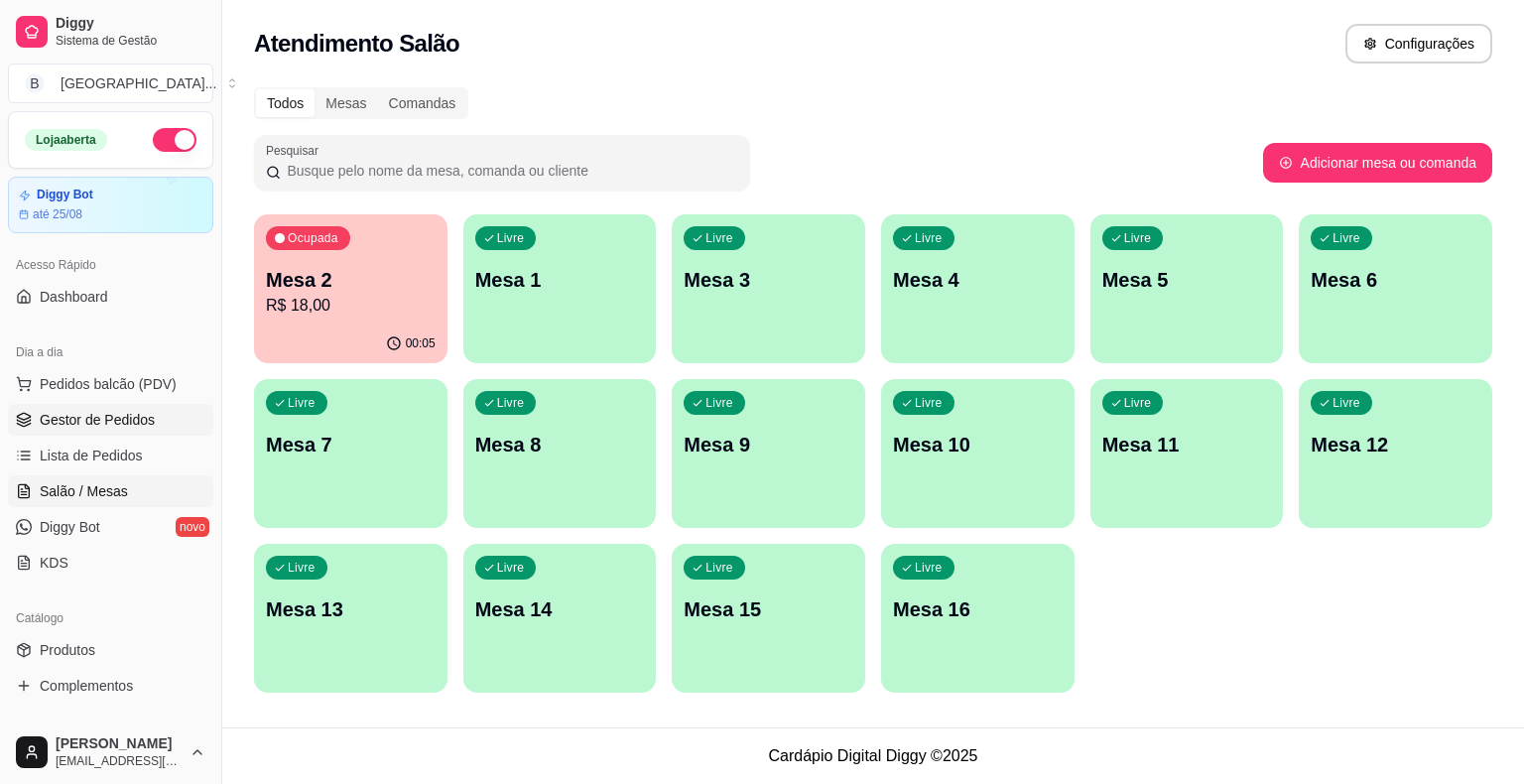
click at [77, 427] on span "Gestor de Pedidos" at bounding box center [97, 420] width 115 height 20
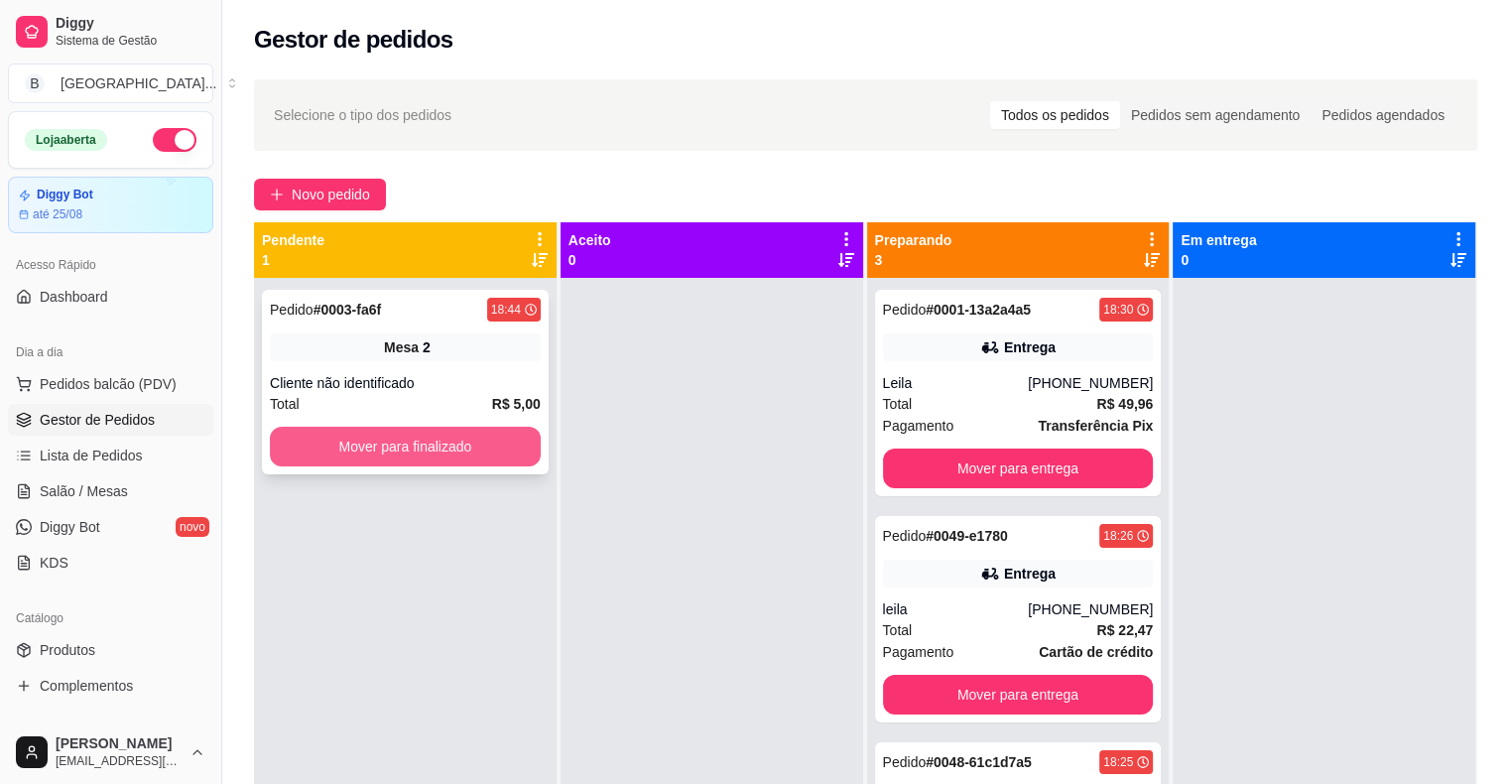
click at [432, 448] on button "Mover para finalizado" at bounding box center [405, 447] width 271 height 40
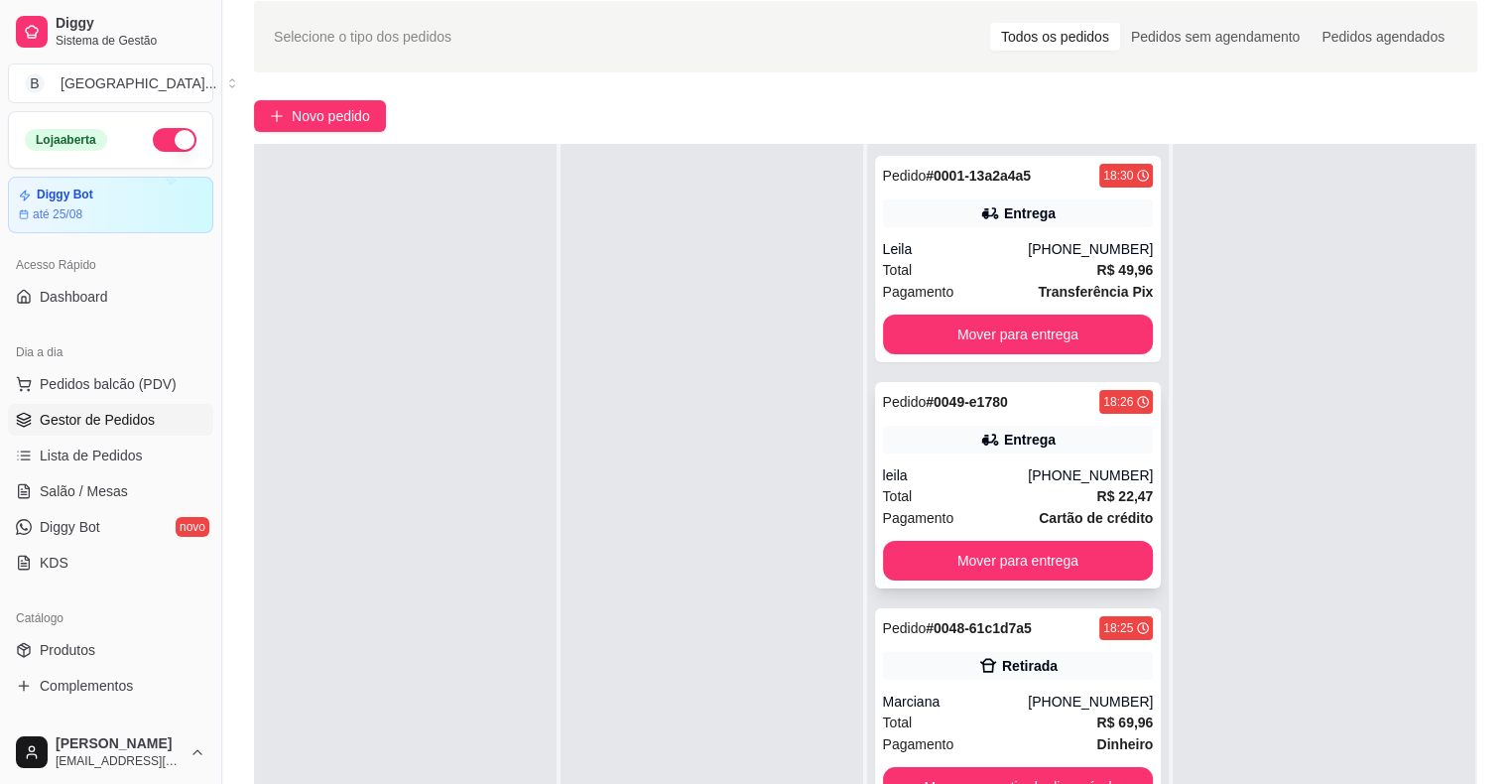
scroll to position [99, 0]
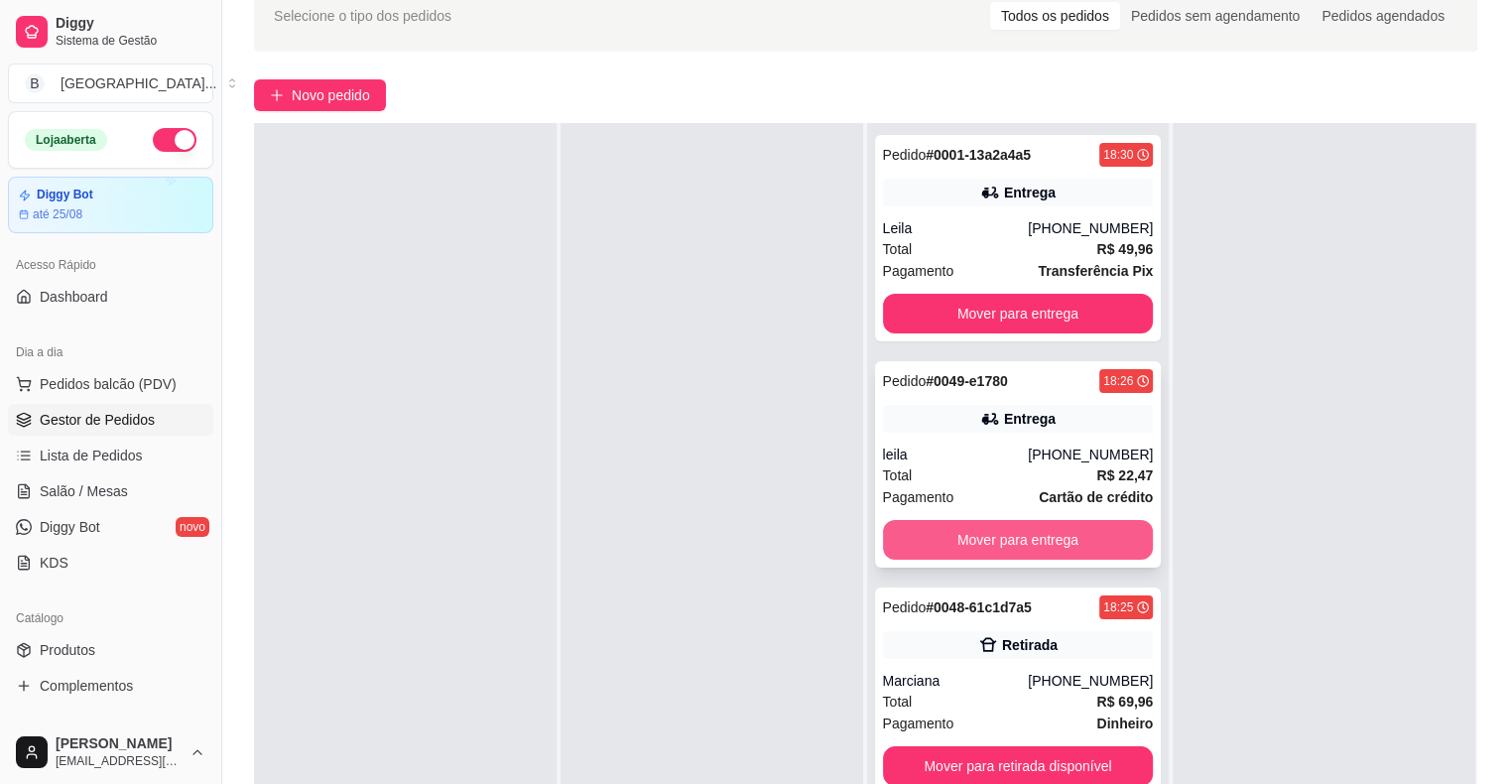
click at [1044, 520] on button "Mover para entrega" at bounding box center [1018, 540] width 271 height 40
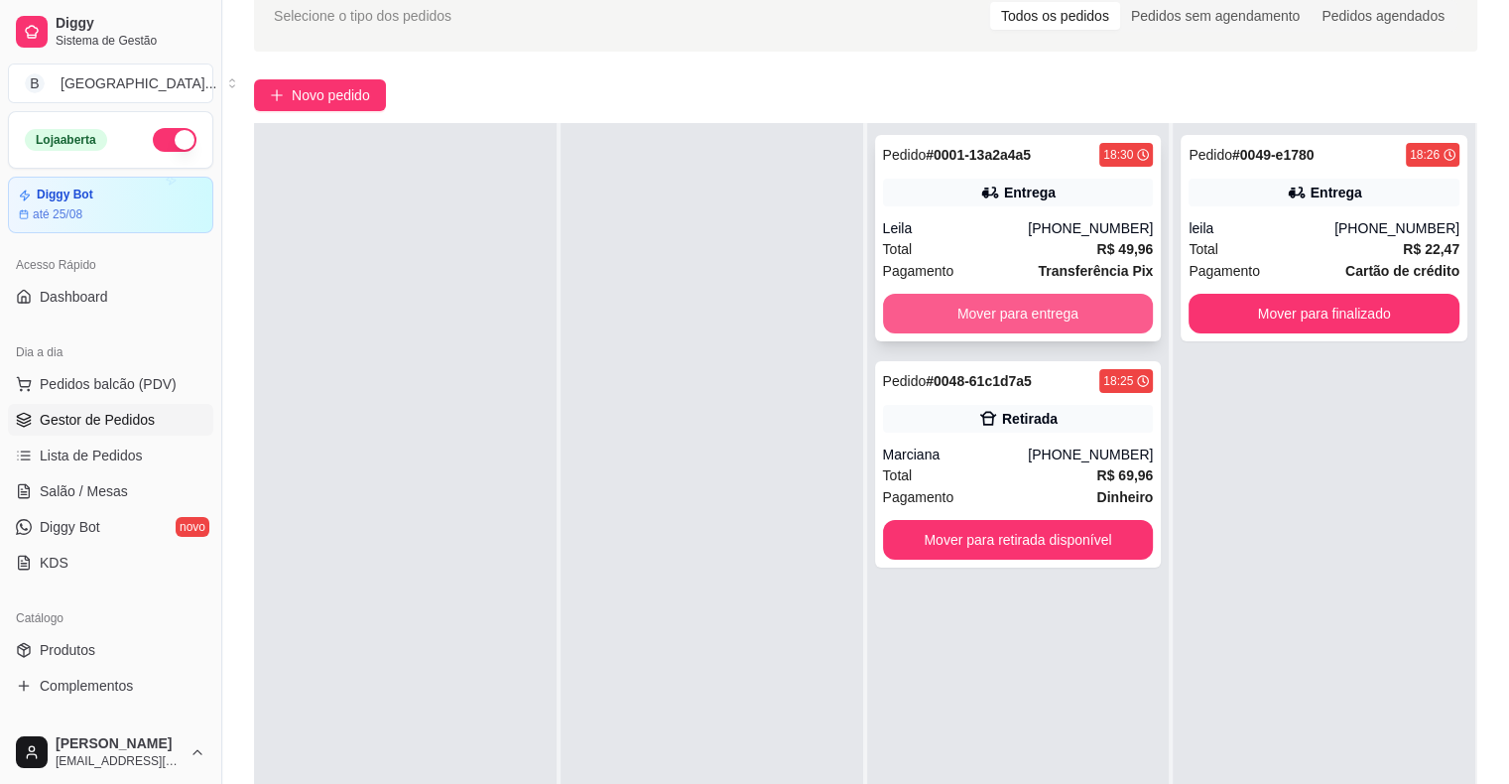
click at [1047, 330] on button "Mover para entrega" at bounding box center [1018, 314] width 271 height 40
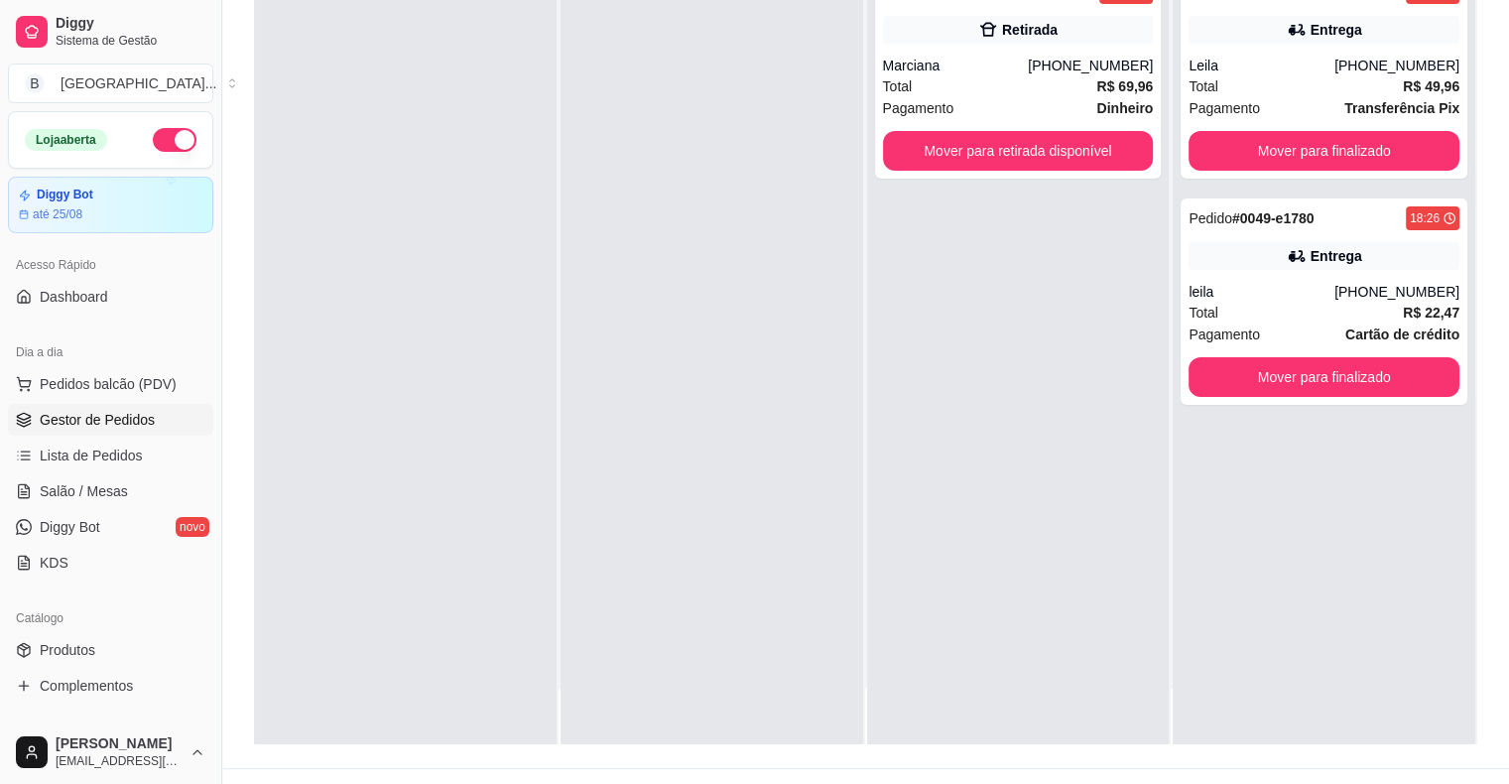
scroll to position [298, 0]
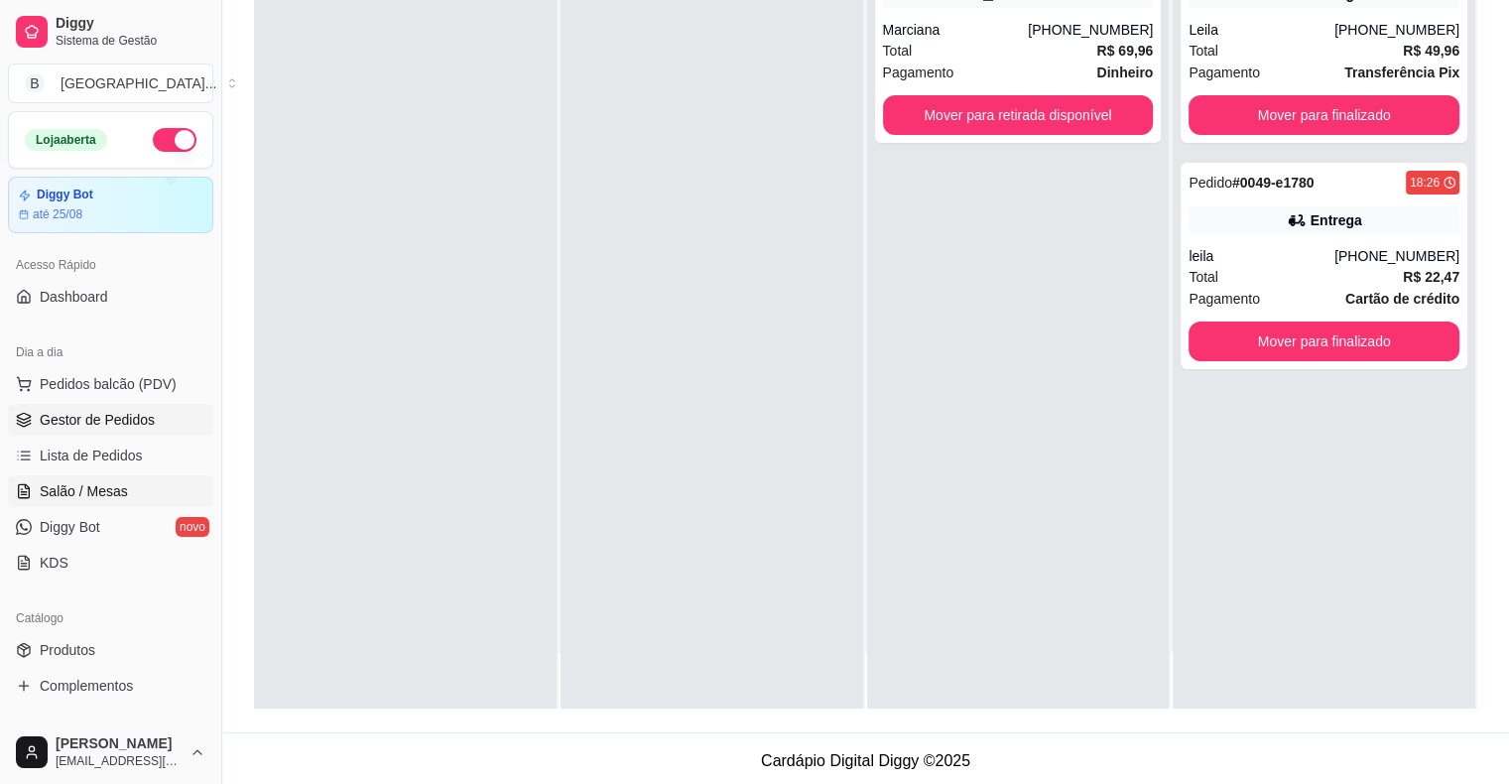
click at [107, 482] on span "Salão / Mesas" at bounding box center [84, 491] width 88 height 20
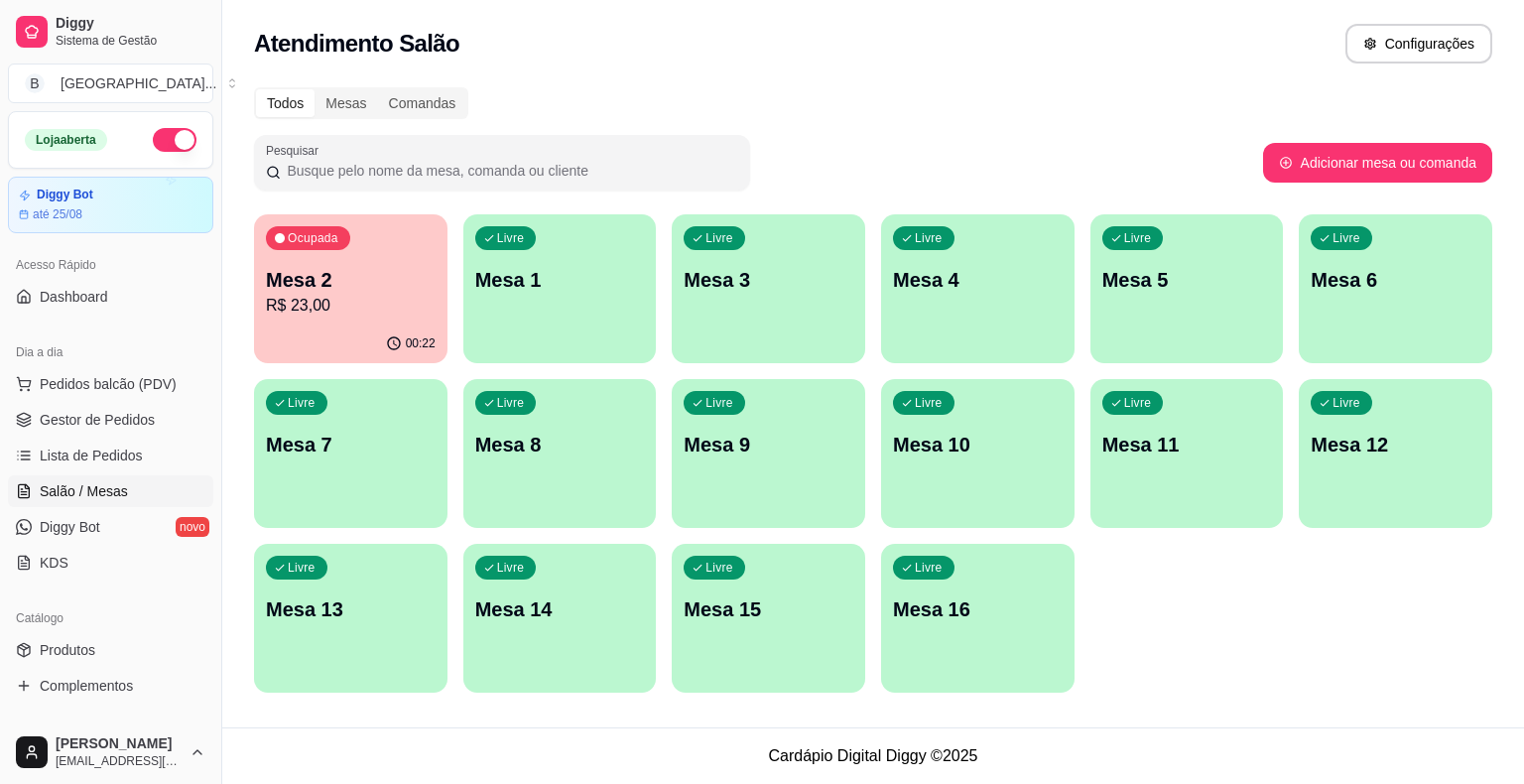
click at [300, 314] on p "R$ 23,00" at bounding box center [351, 306] width 170 height 24
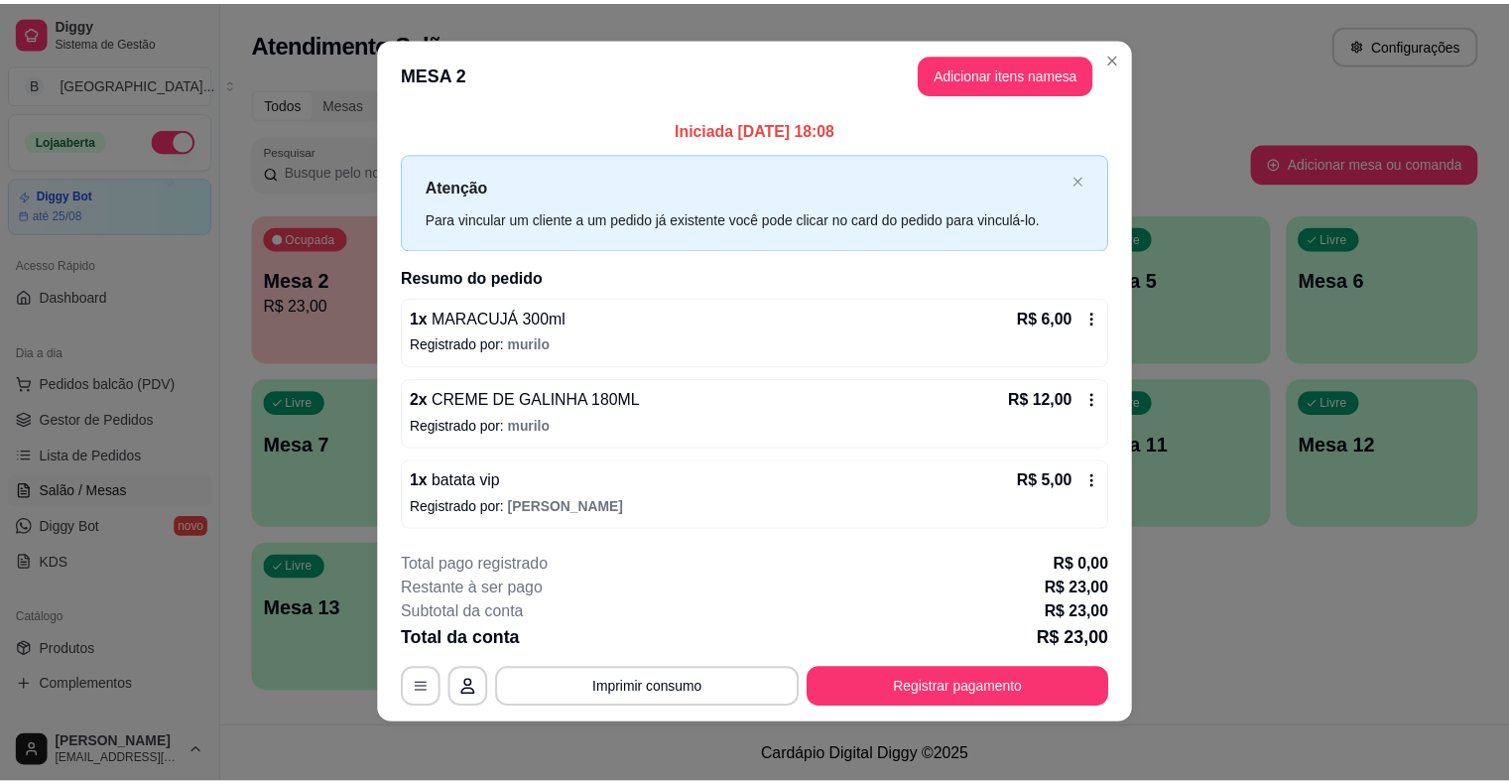
scroll to position [13, 0]
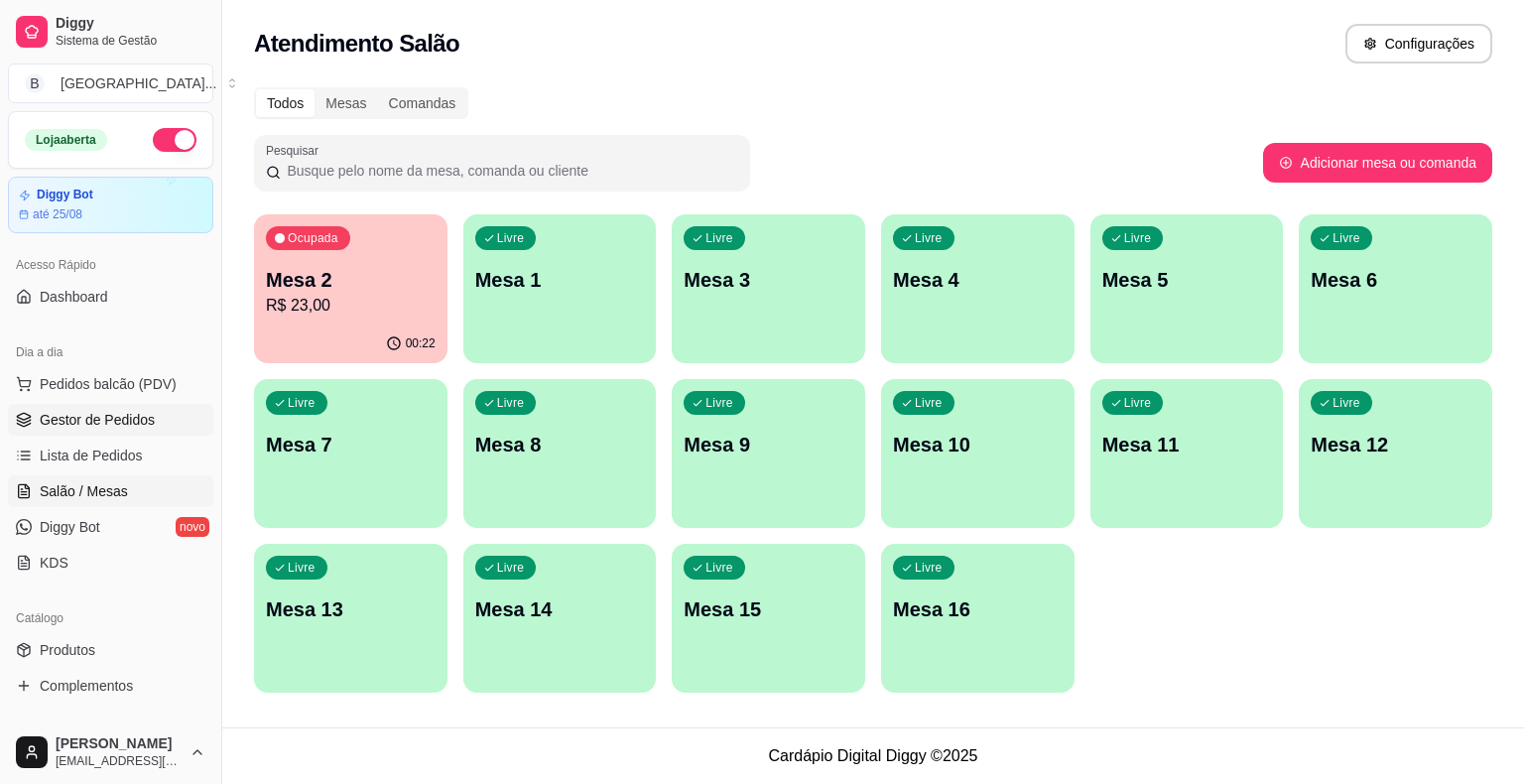
click at [89, 433] on link "Gestor de Pedidos" at bounding box center [110, 420] width 205 height 32
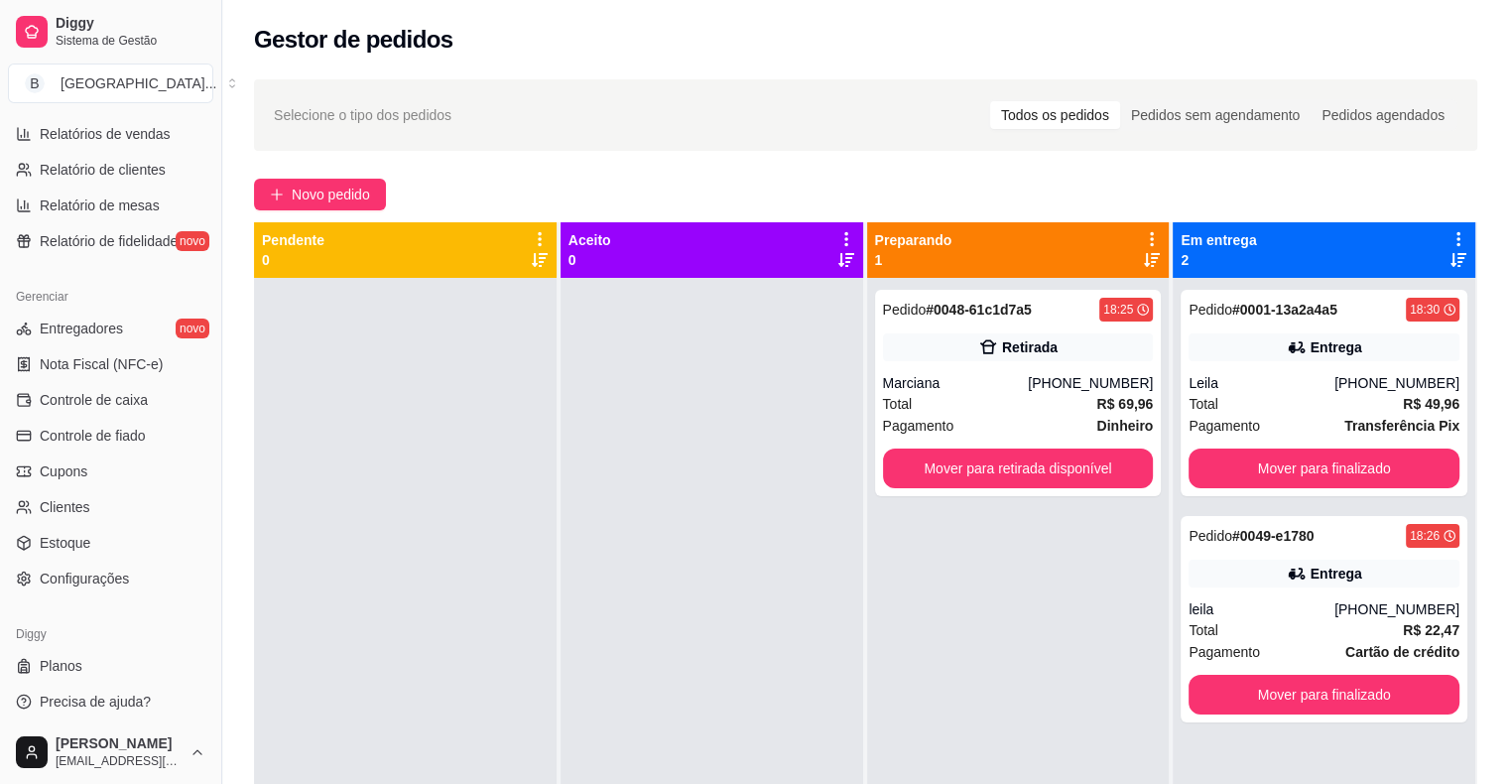
scroll to position [643, 0]
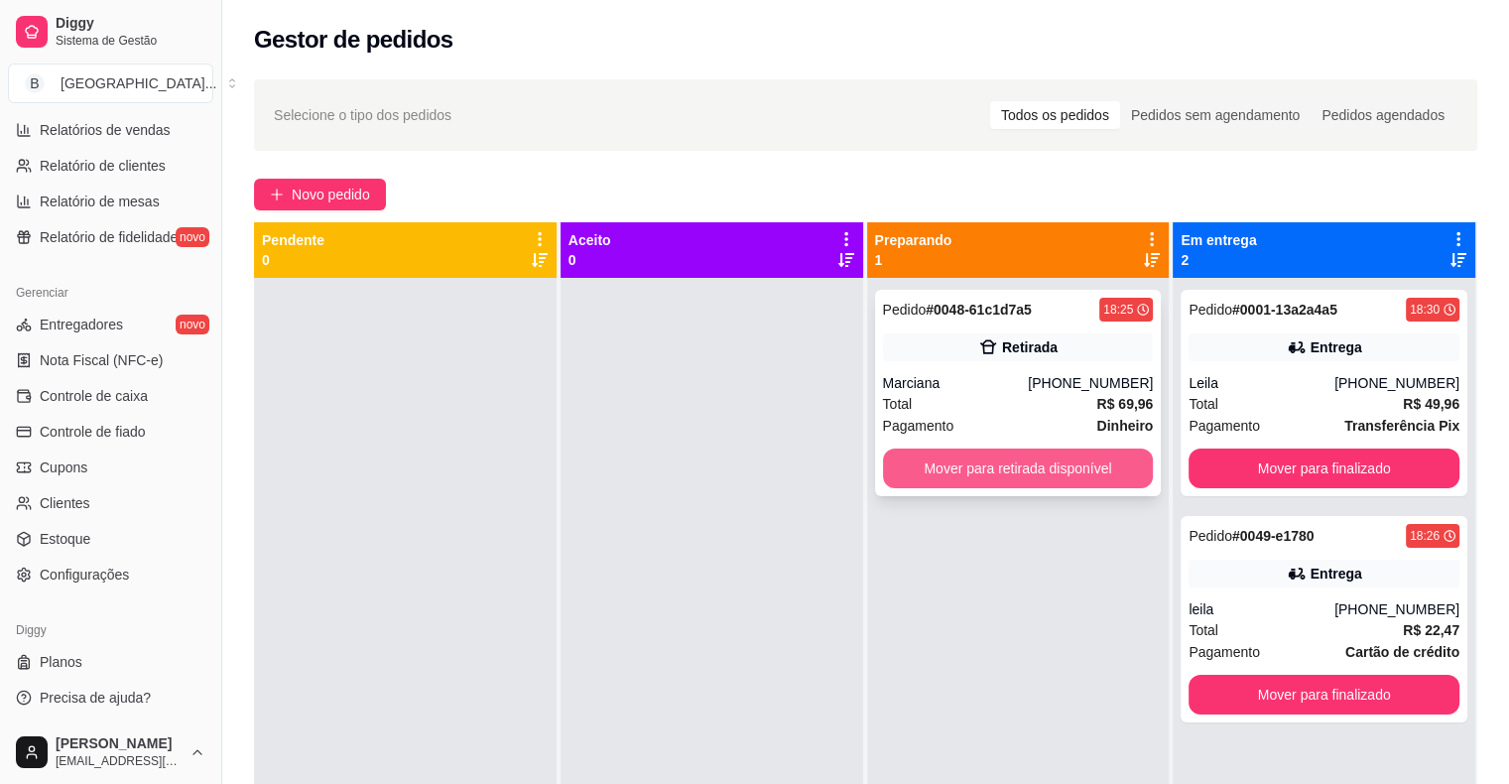
click at [1033, 473] on button "Mover para retirada disponível" at bounding box center [1018, 468] width 271 height 40
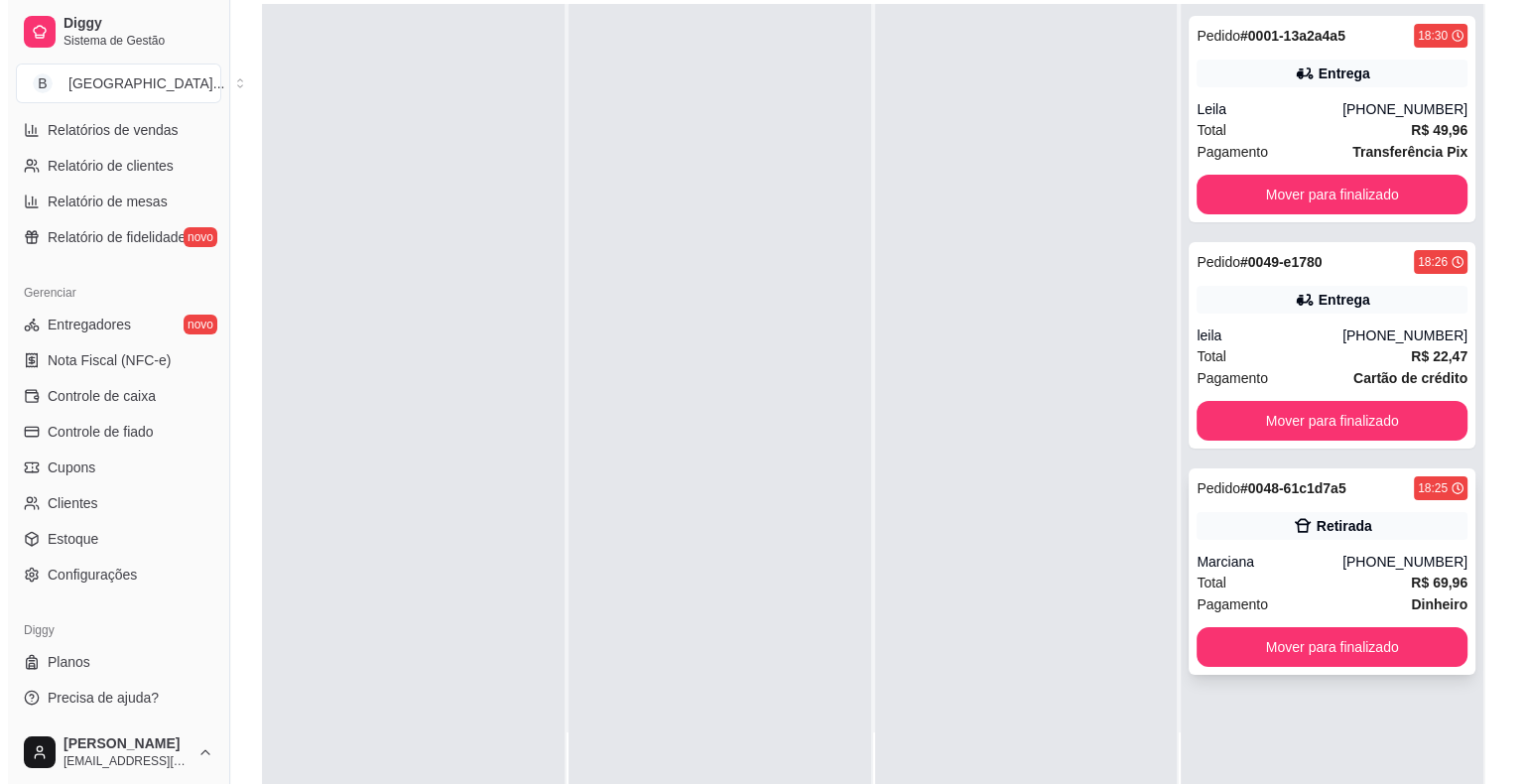
scroll to position [302, 0]
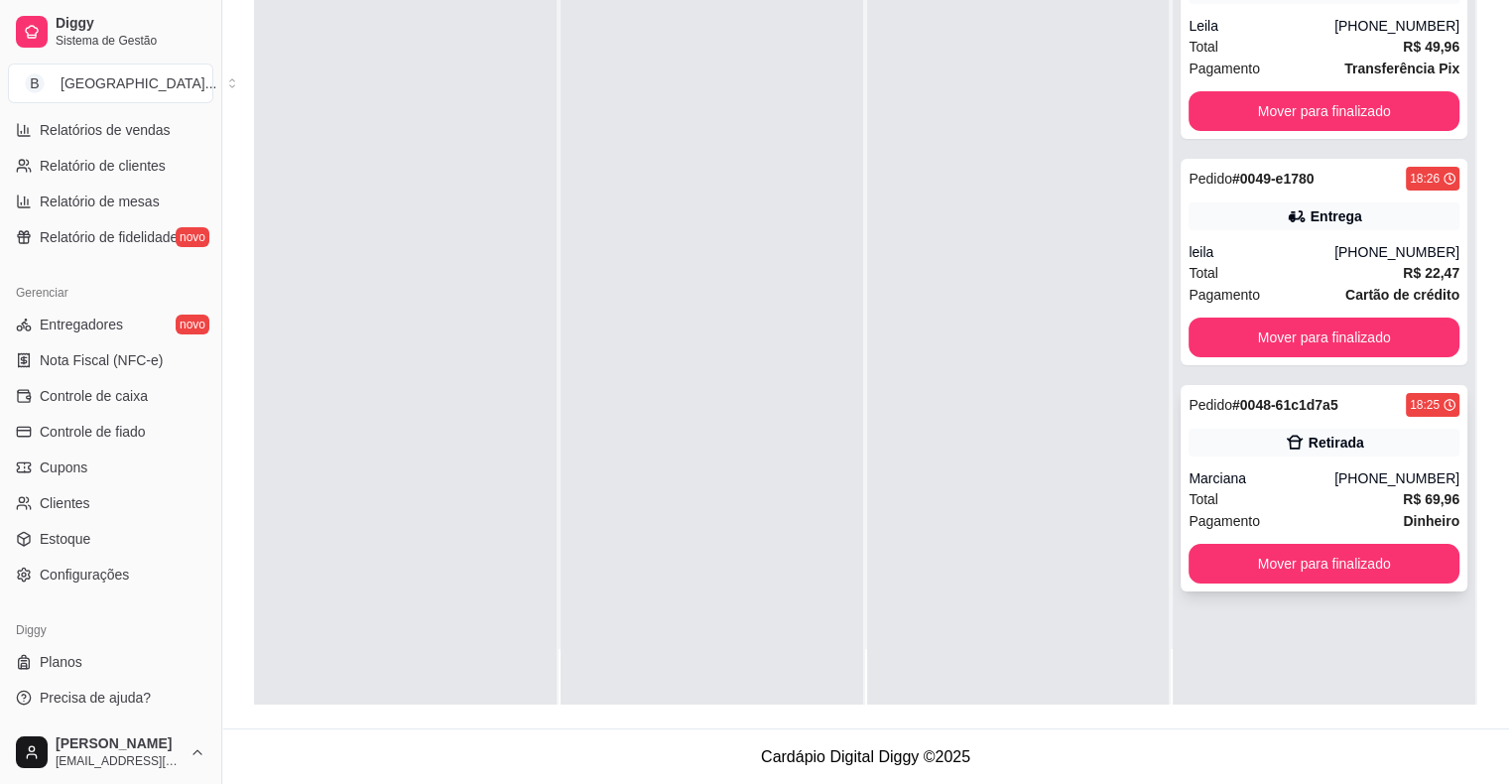
click at [1298, 518] on div "Pagamento Dinheiro" at bounding box center [1323, 521] width 271 height 22
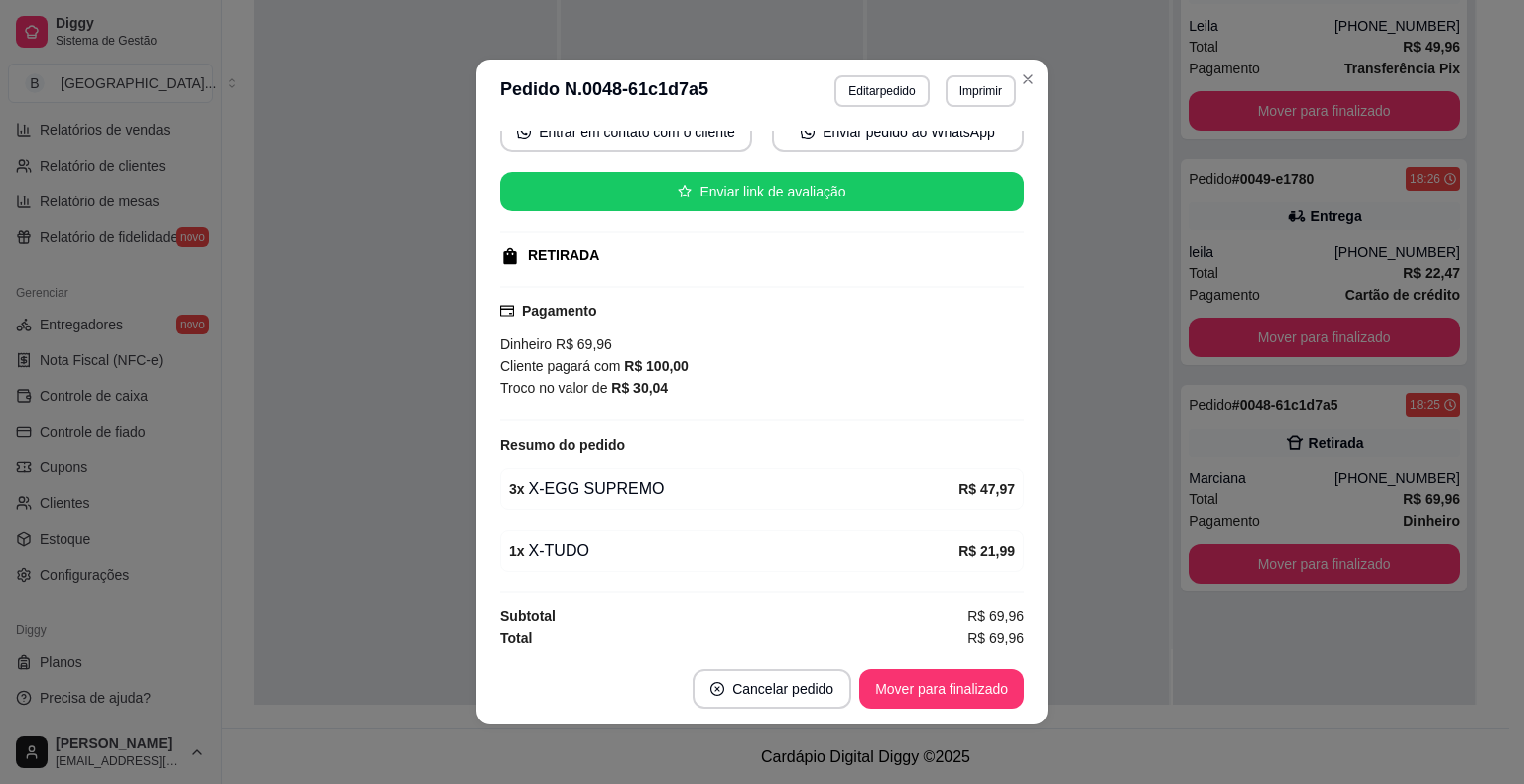
scroll to position [4, 0]
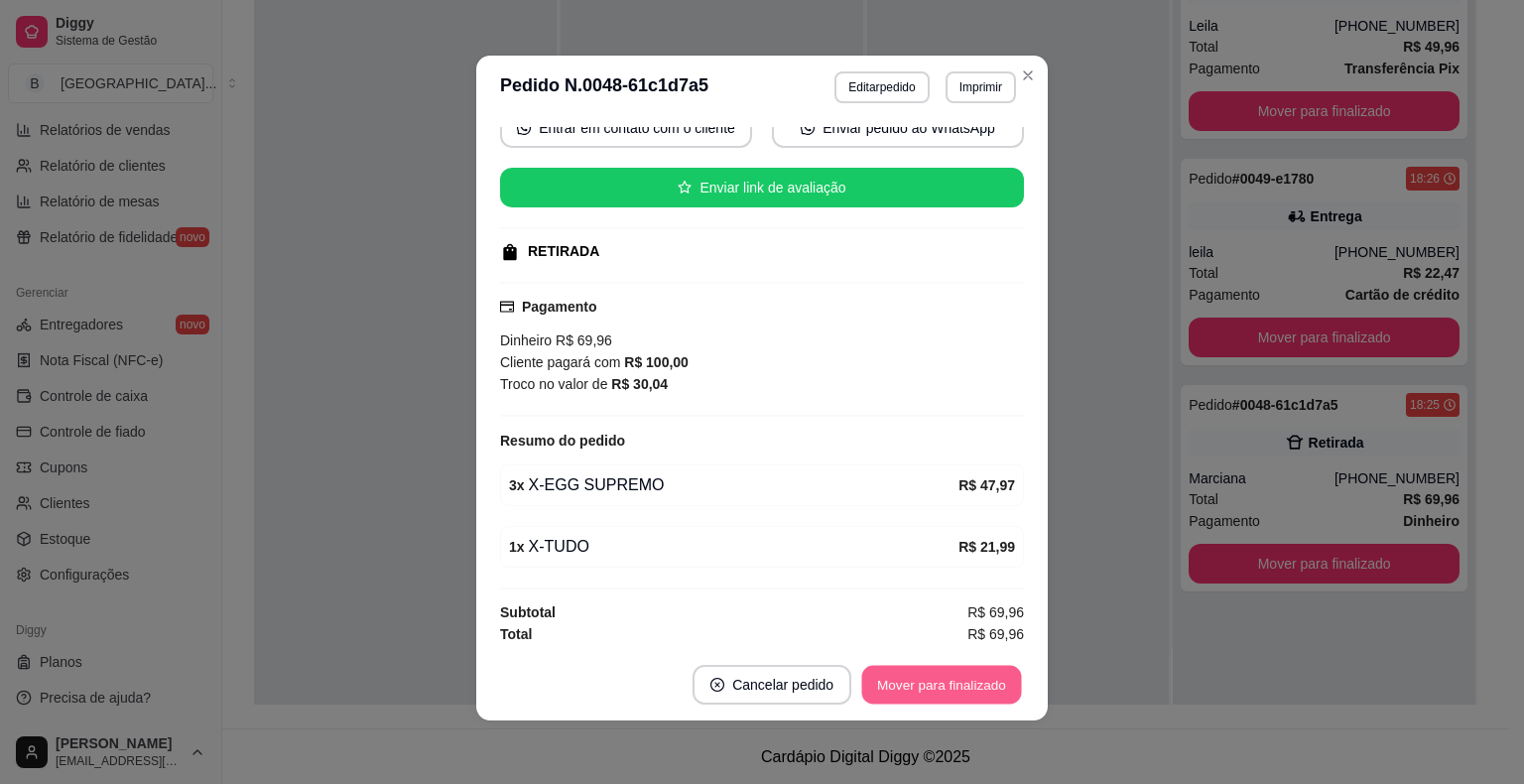
click at [1010, 694] on button "Mover para finalizado" at bounding box center [942, 685] width 160 height 39
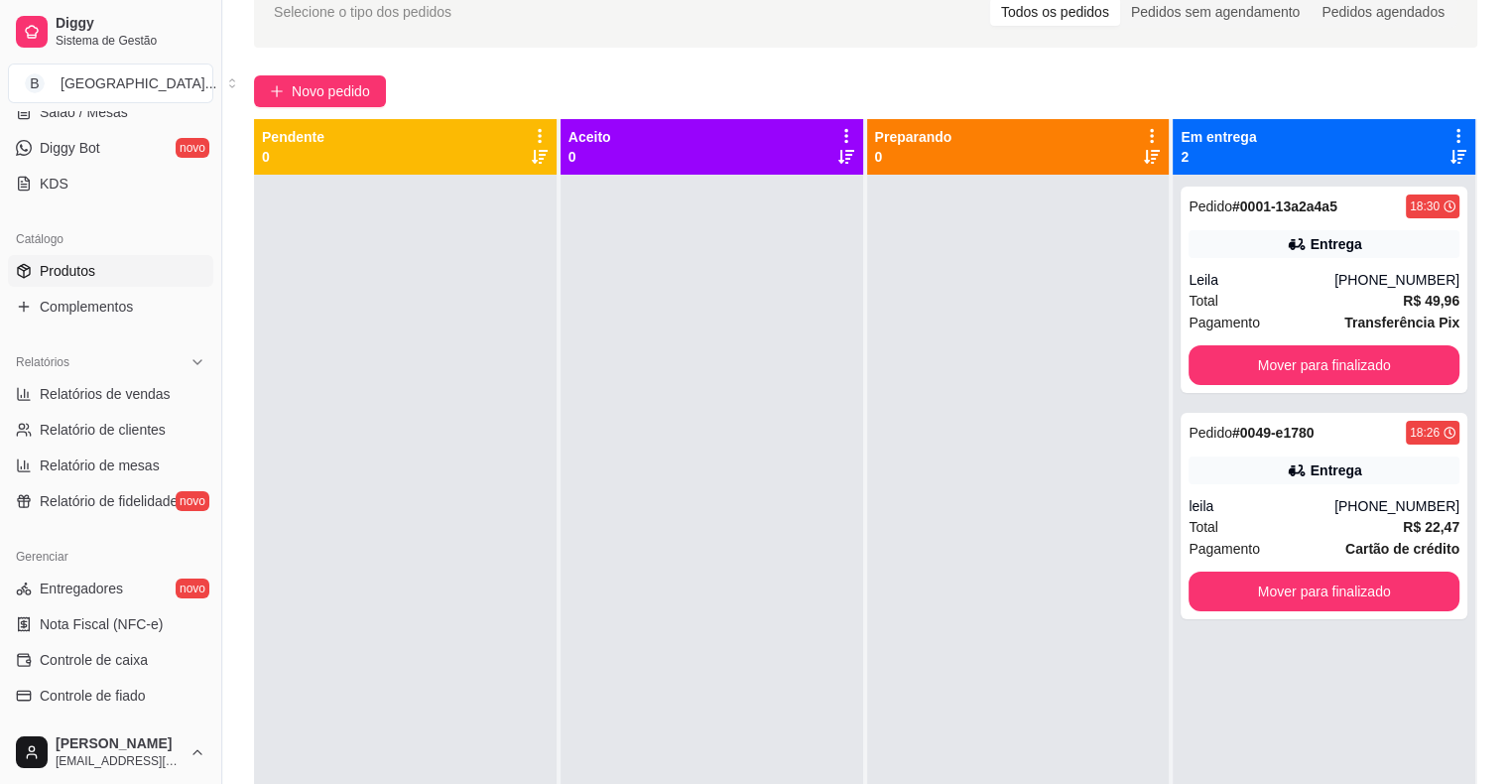
scroll to position [345, 0]
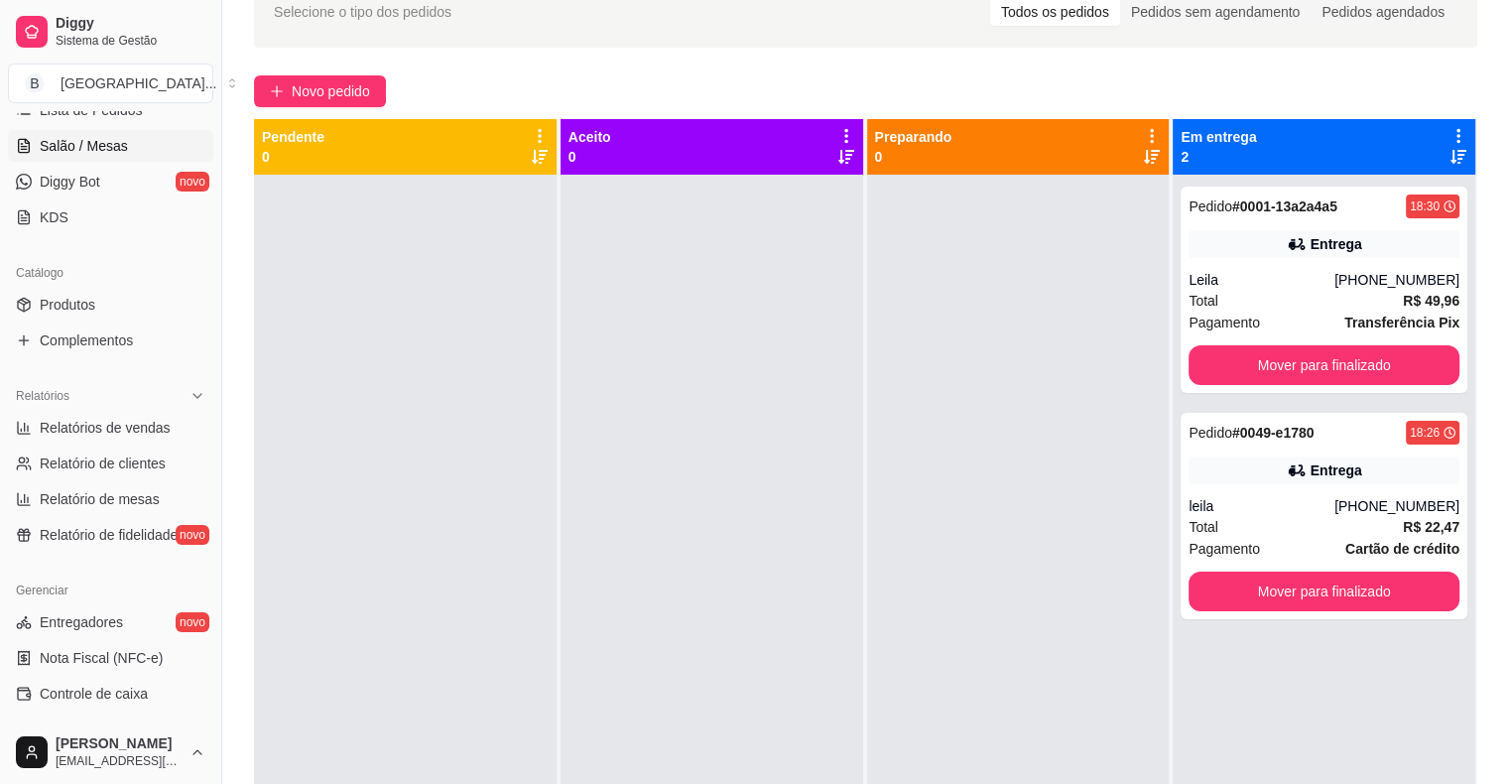
click at [155, 156] on link "Salão / Mesas" at bounding box center [110, 146] width 205 height 32
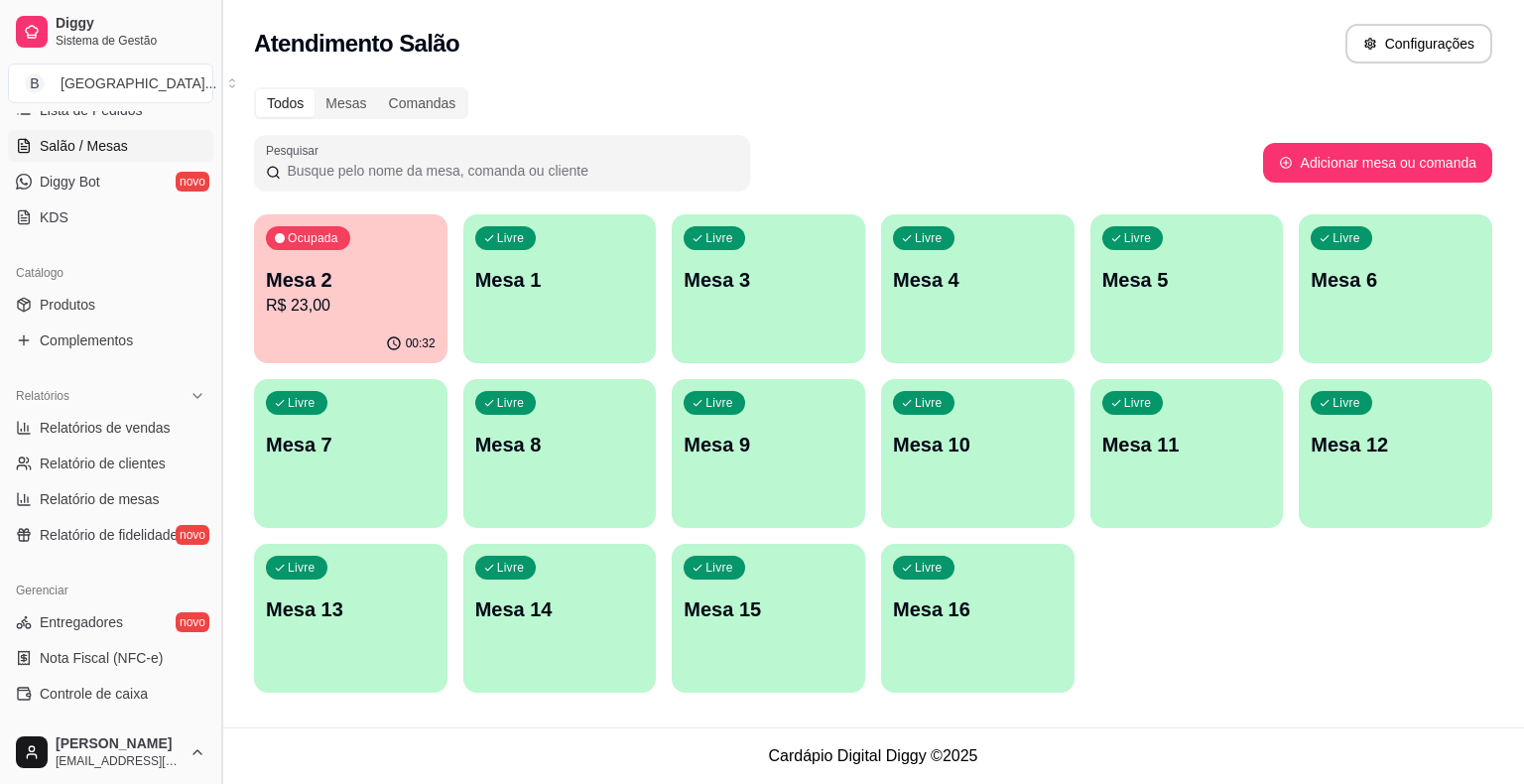
click at [221, 241] on button "Toggle Sidebar" at bounding box center [221, 392] width 16 height 784
click at [317, 244] on p "Ocupada" at bounding box center [314, 240] width 49 height 16
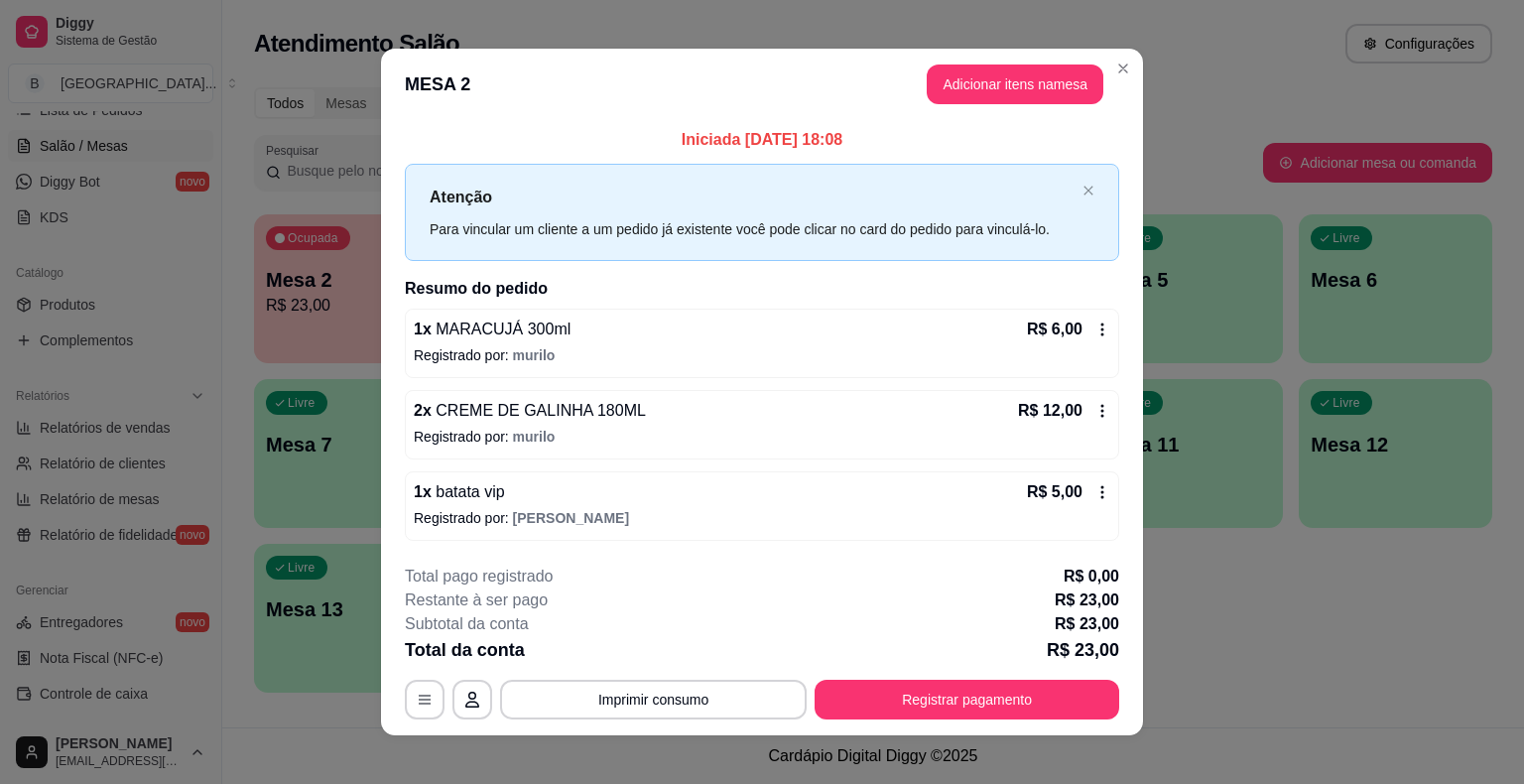
scroll to position [13, 0]
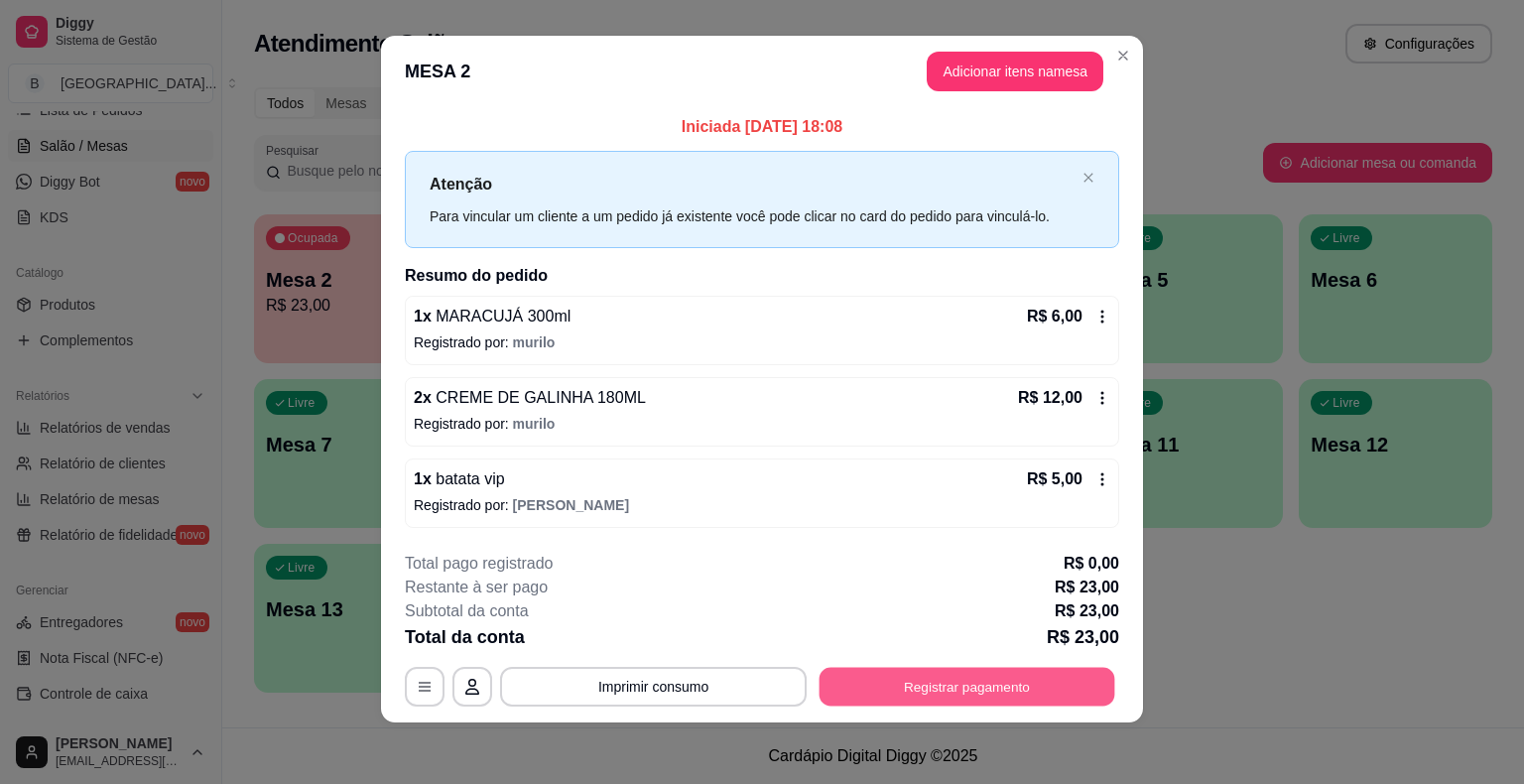
click at [982, 696] on button "Registrar pagamento" at bounding box center [967, 686] width 296 height 39
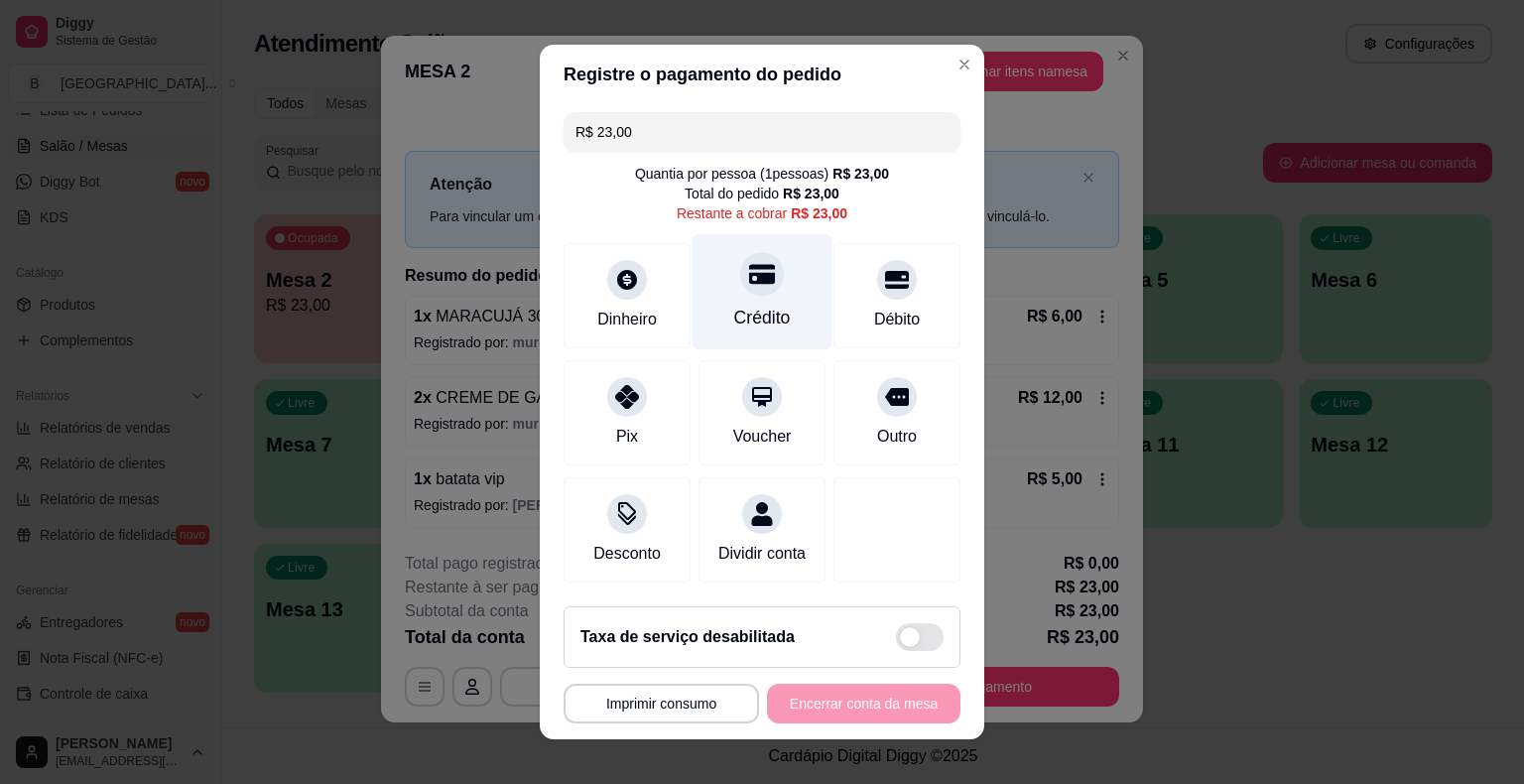
click at [724, 284] on div "Crédito" at bounding box center [762, 292] width 140 height 116
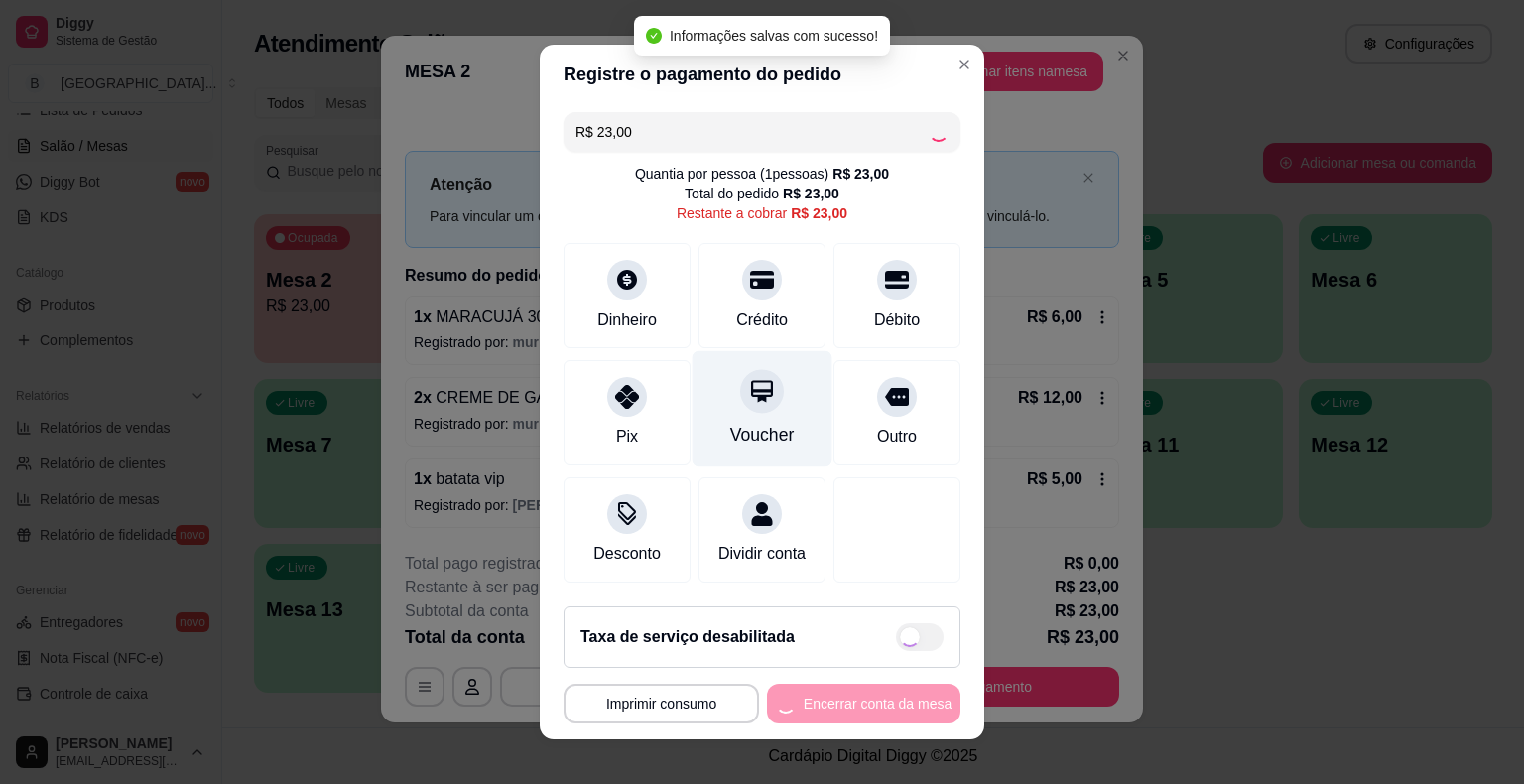
type input "R$ 0,00"
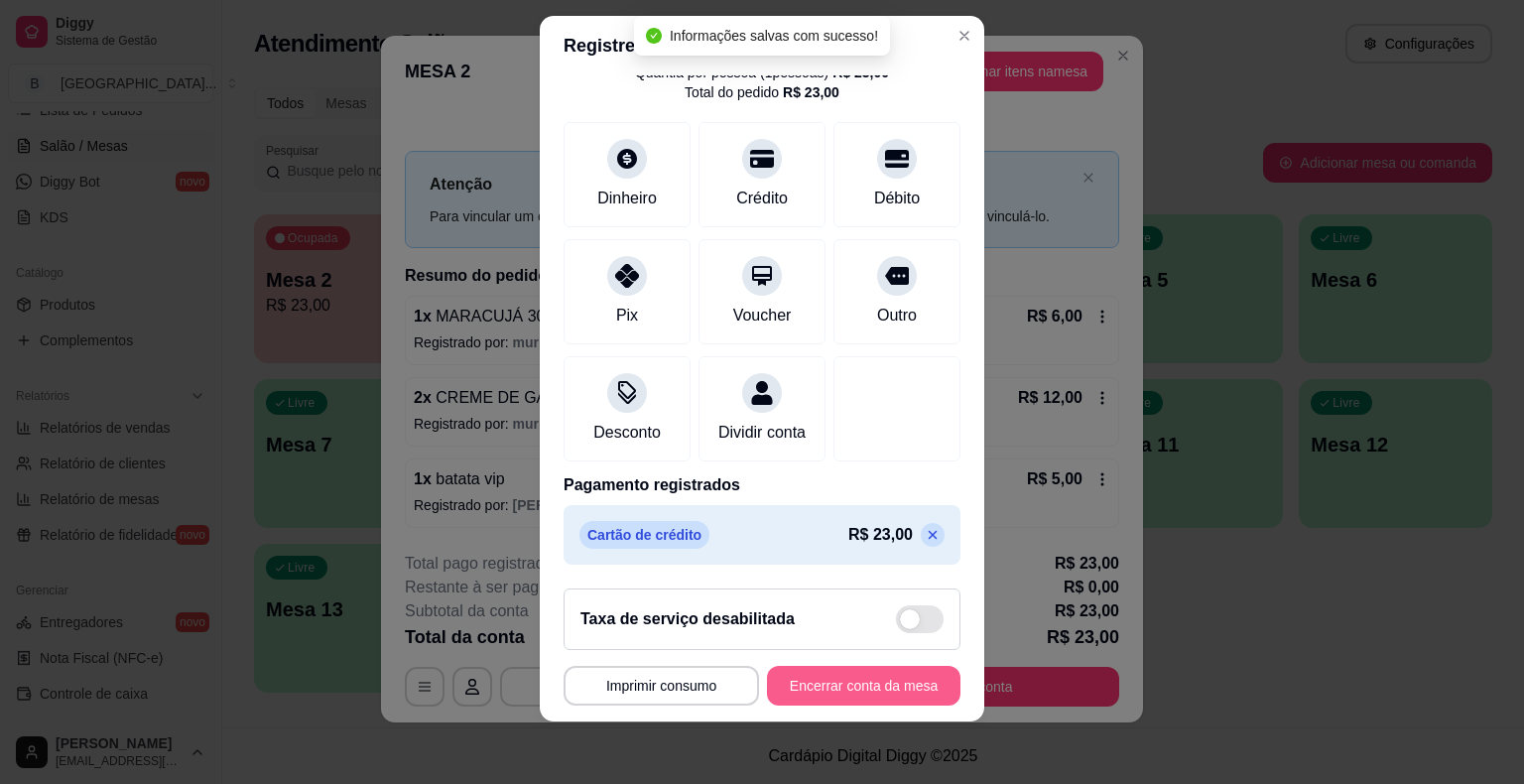
scroll to position [24, 0]
click at [865, 669] on button "Encerrar conta da mesa" at bounding box center [863, 685] width 187 height 39
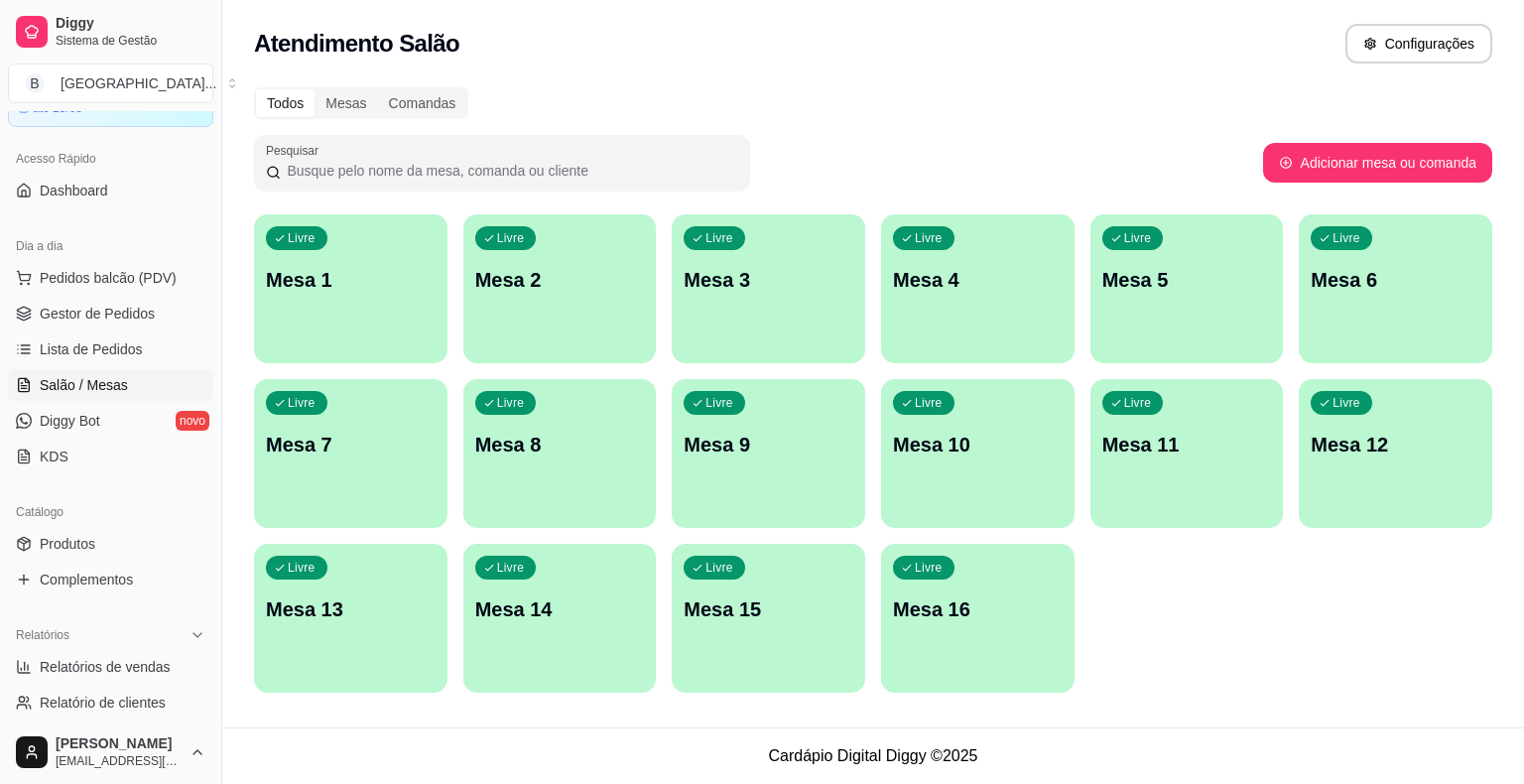
scroll to position [0, 0]
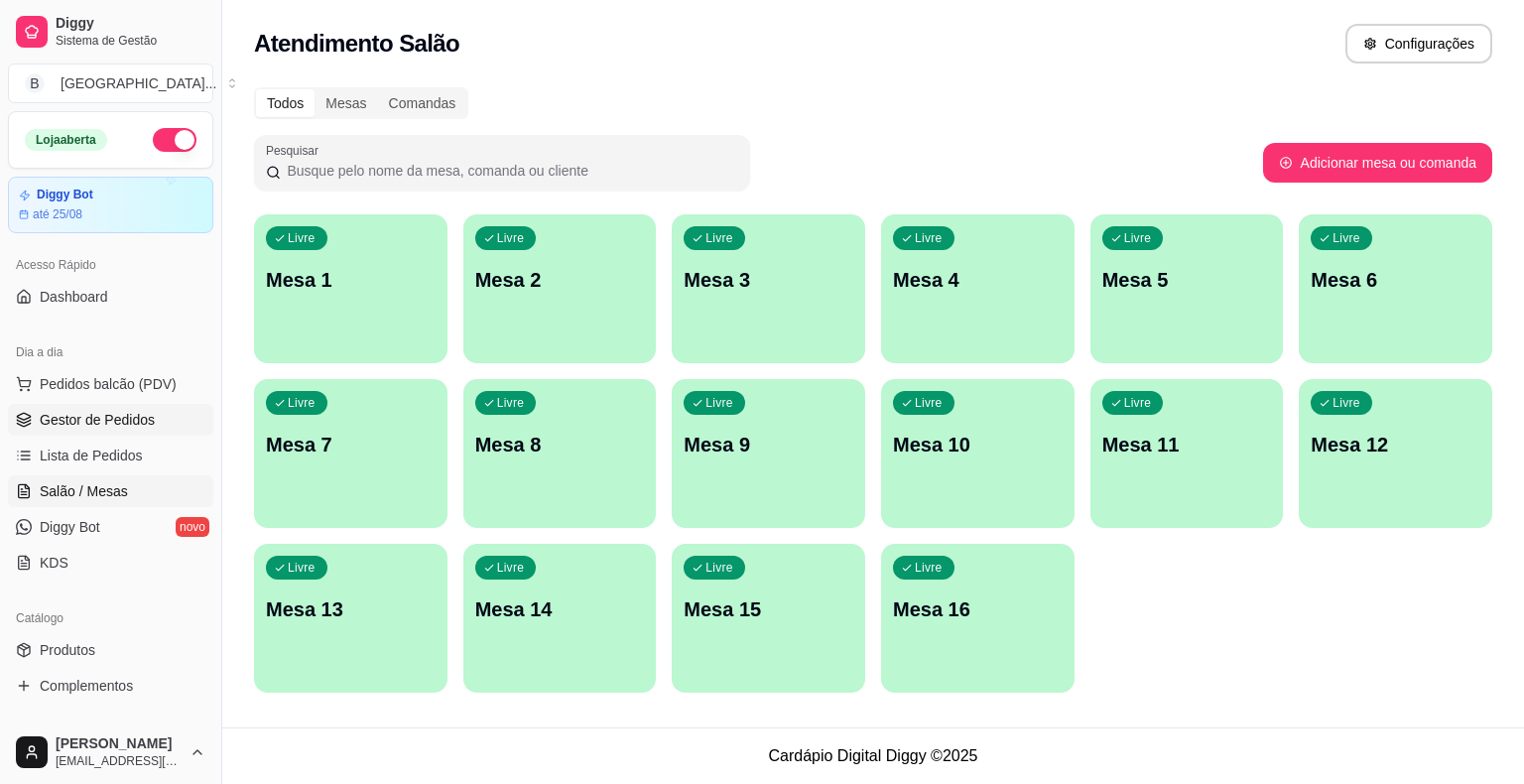
click at [107, 426] on span "Gestor de Pedidos" at bounding box center [97, 420] width 115 height 20
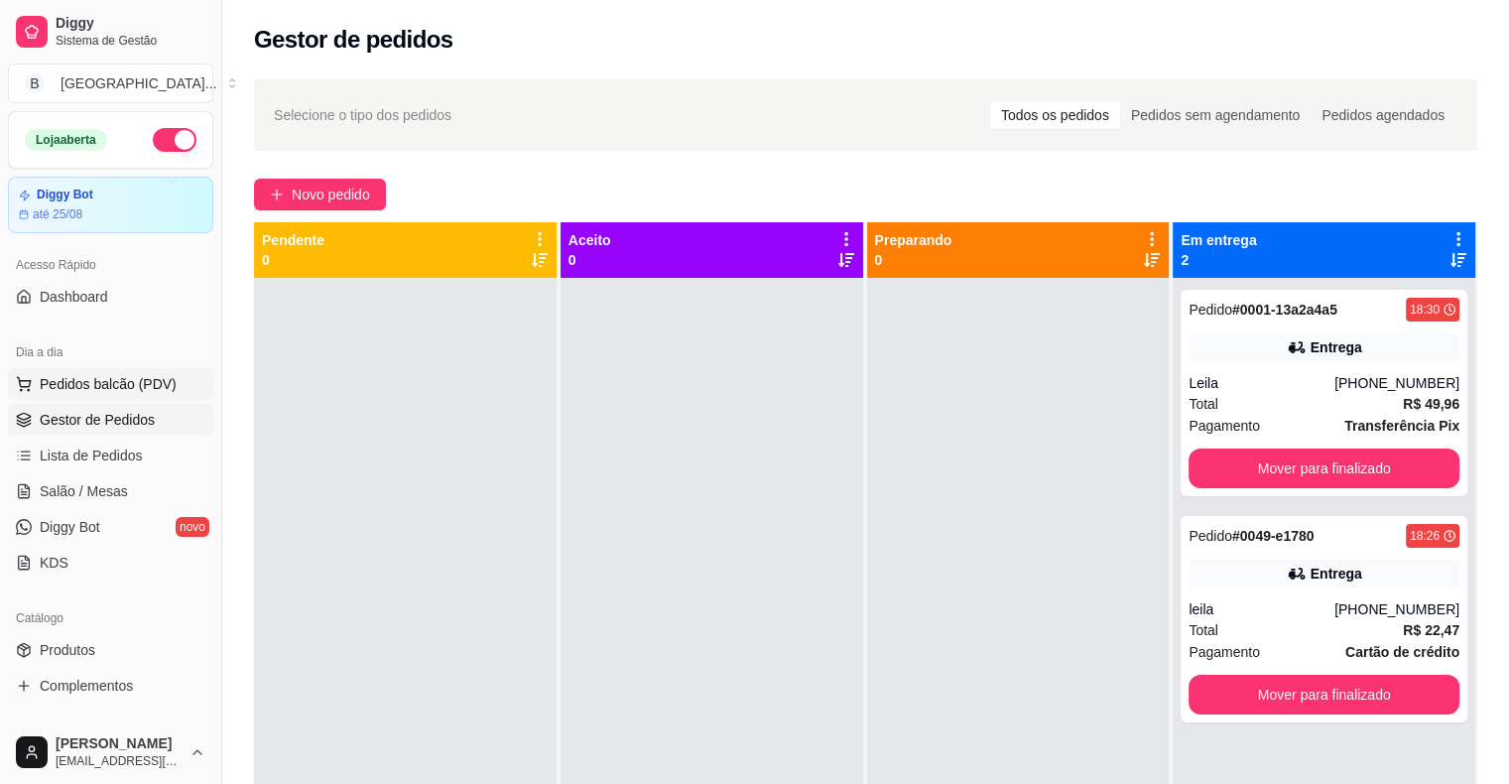
click at [82, 383] on span "Pedidos balcão (PDV)" at bounding box center [108, 384] width 137 height 20
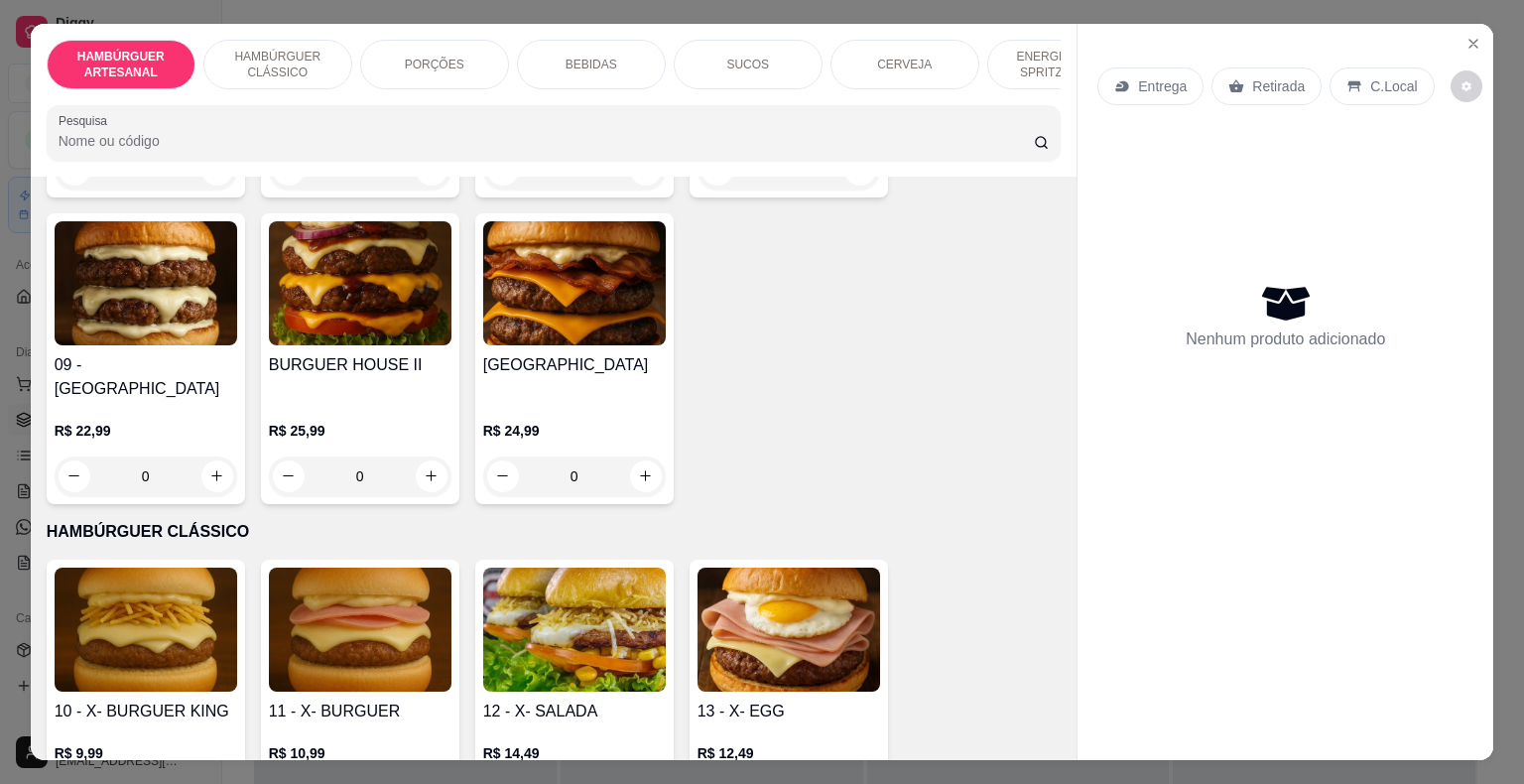
scroll to position [595, 0]
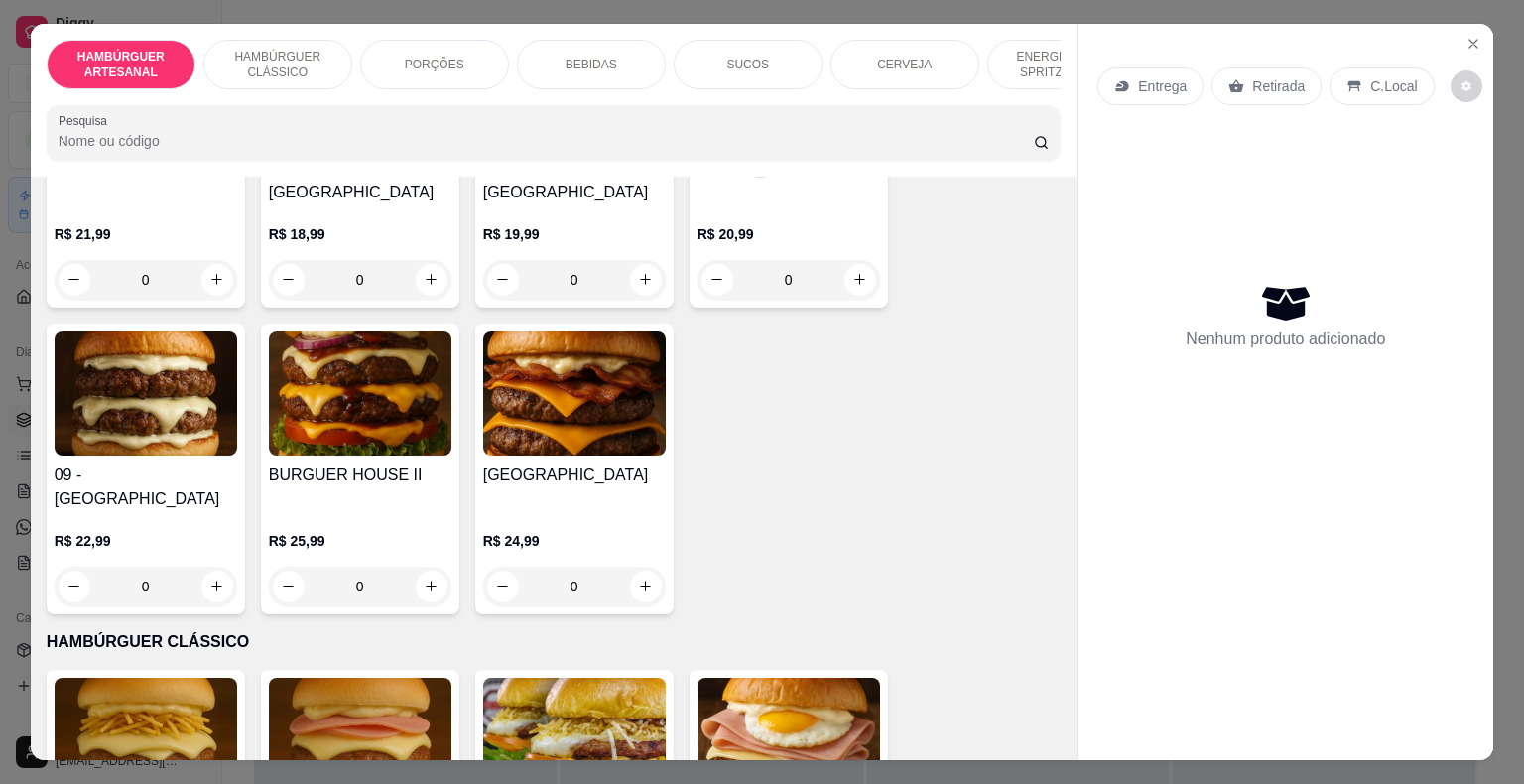
click at [432, 566] on div "0" at bounding box center [360, 586] width 183 height 40
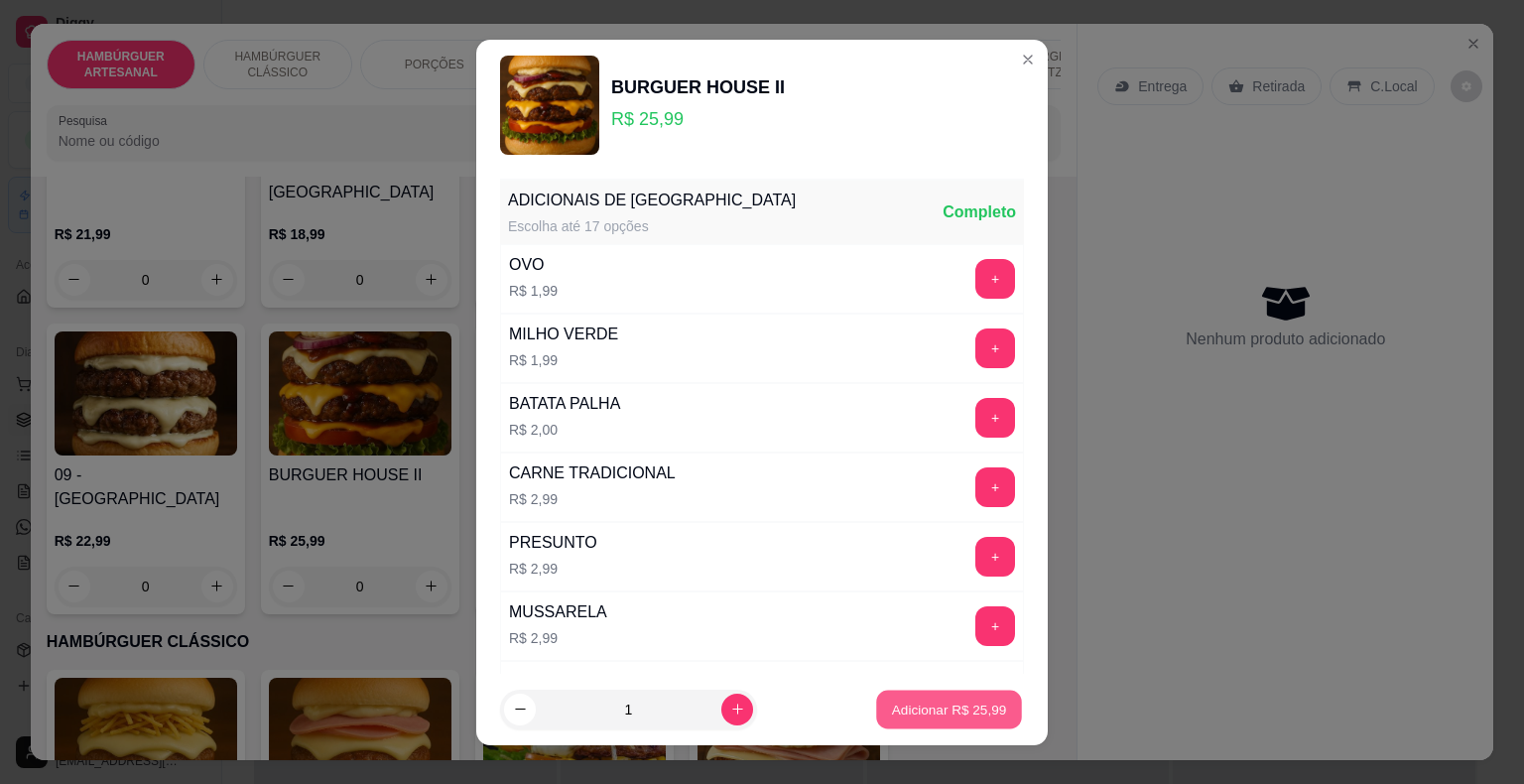
click at [893, 711] on p "Adicionar R$ 25,99" at bounding box center [949, 708] width 115 height 19
type input "1"
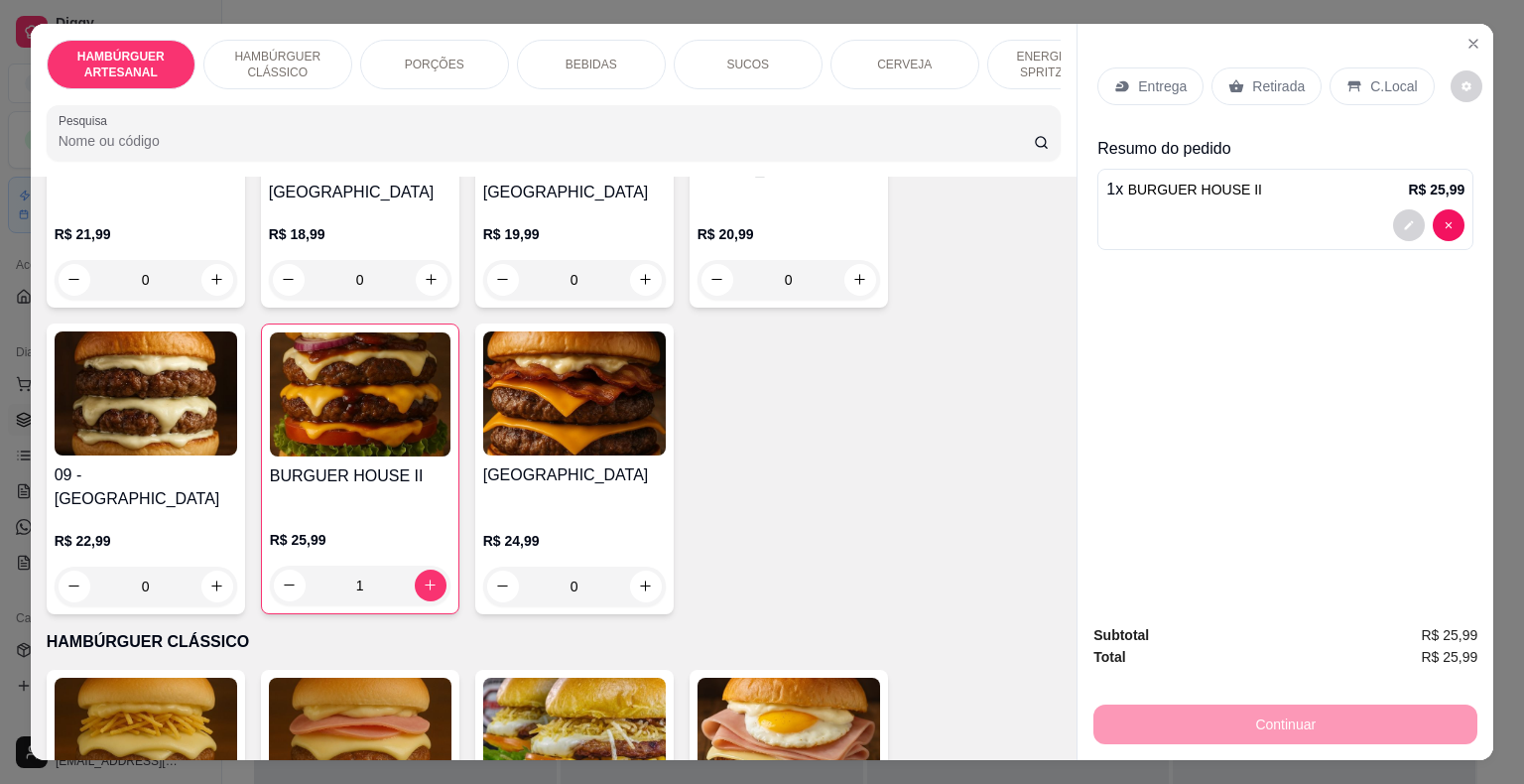
click at [417, 60] on p "PORÇÕES" at bounding box center [435, 65] width 60 height 16
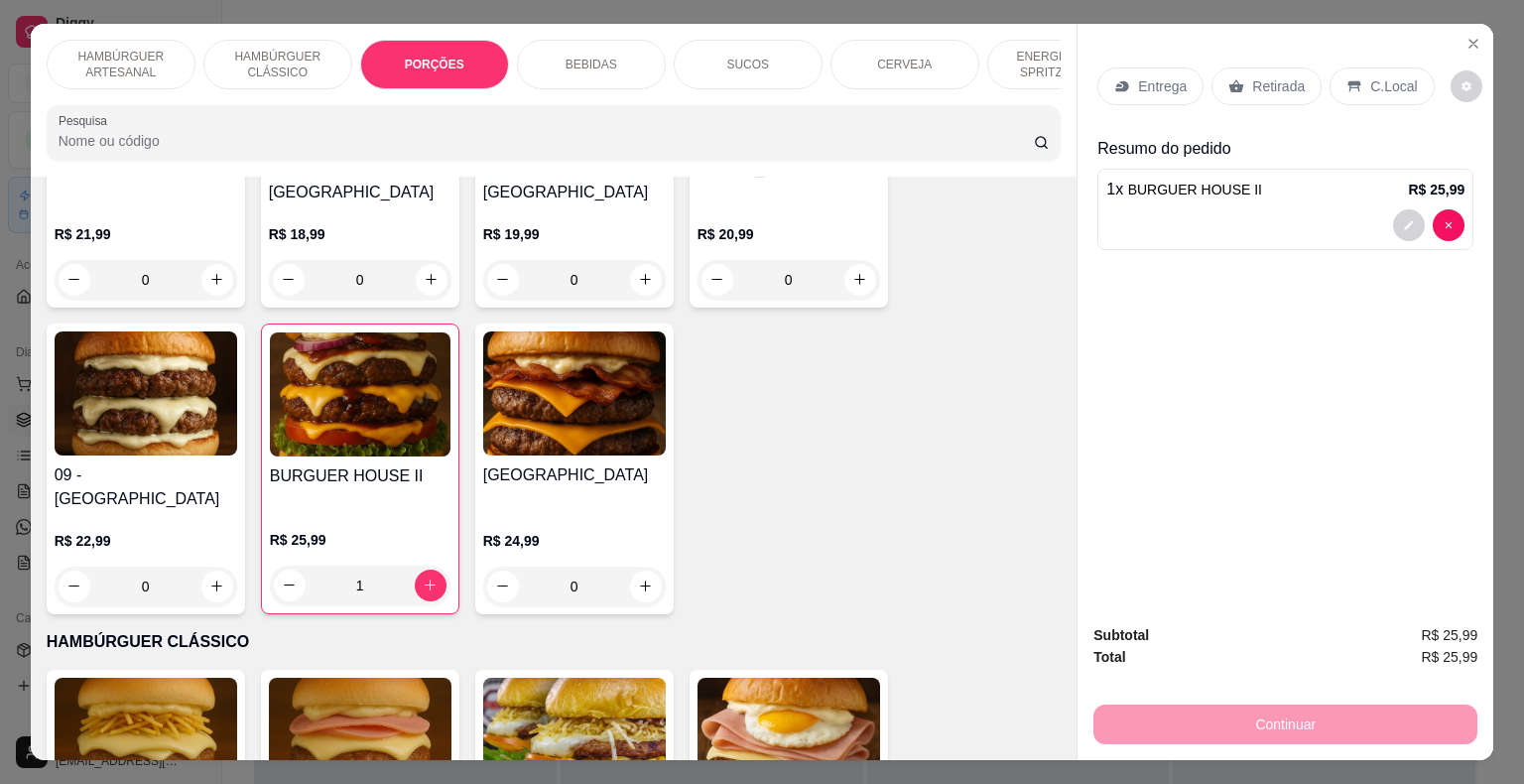
scroll to position [48, 0]
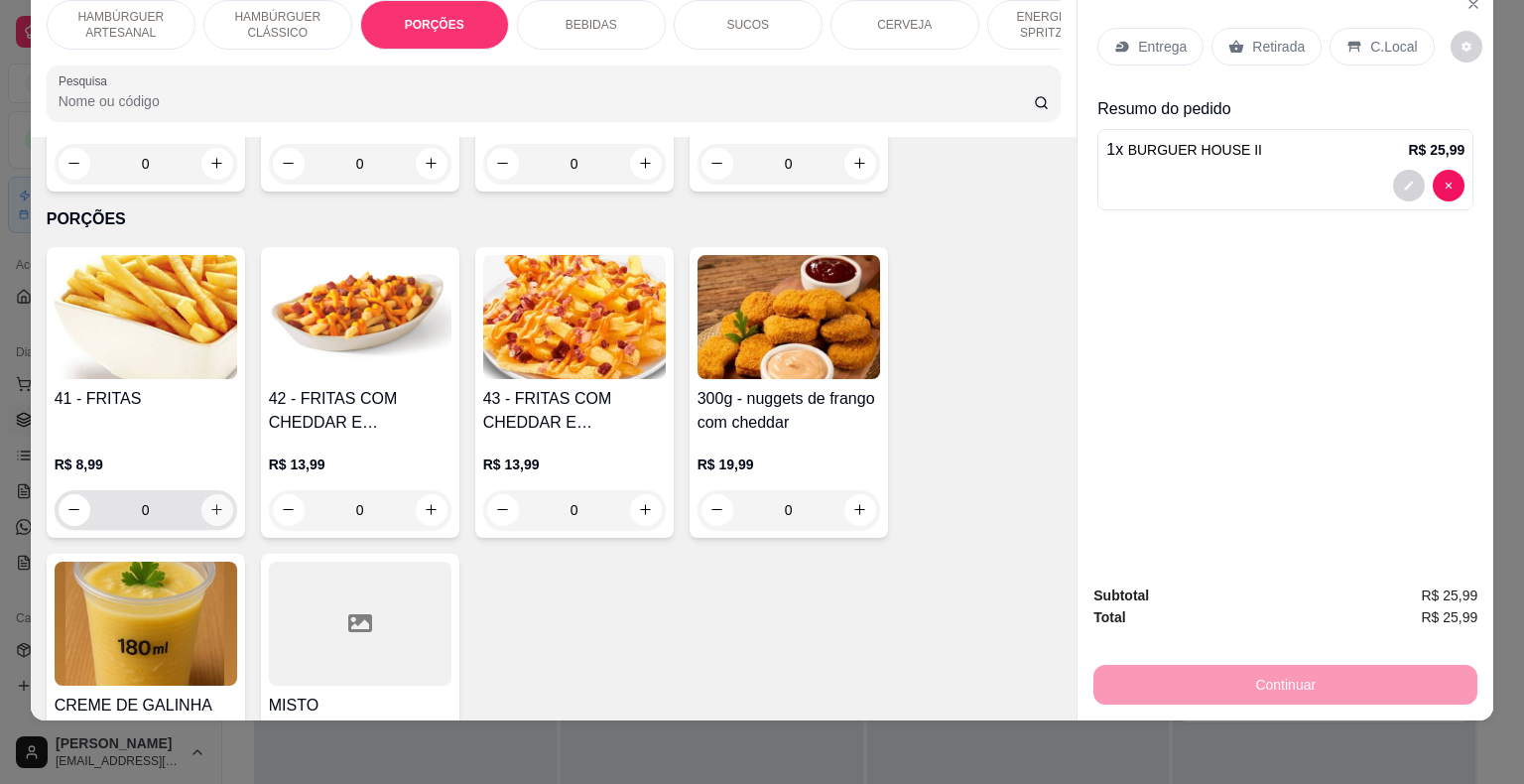
click at [216, 502] on icon "increase-product-quantity" at bounding box center [216, 509] width 15 height 15
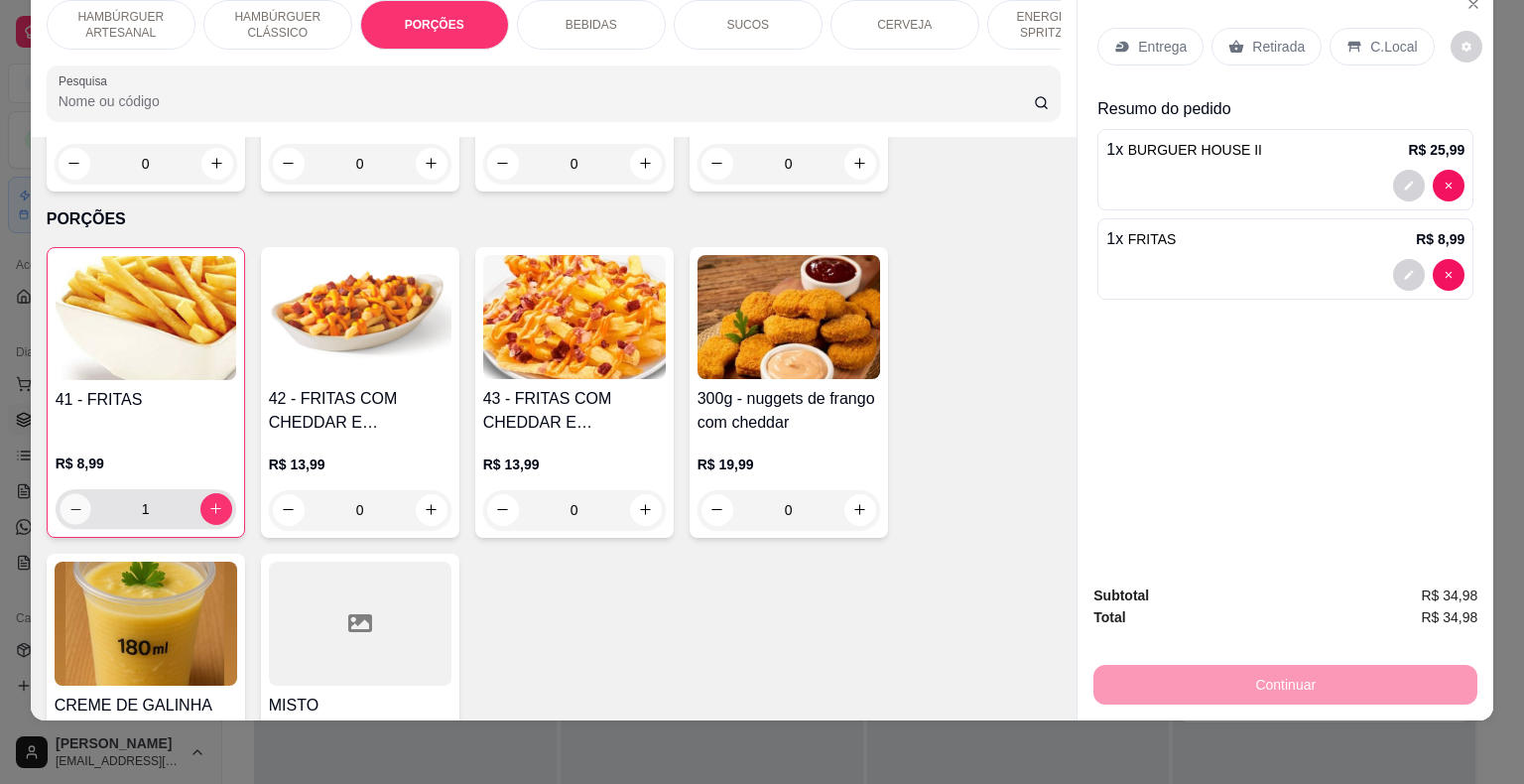
click at [61, 493] on button "decrease-product-quantity" at bounding box center [75, 508] width 31 height 31
type input "0"
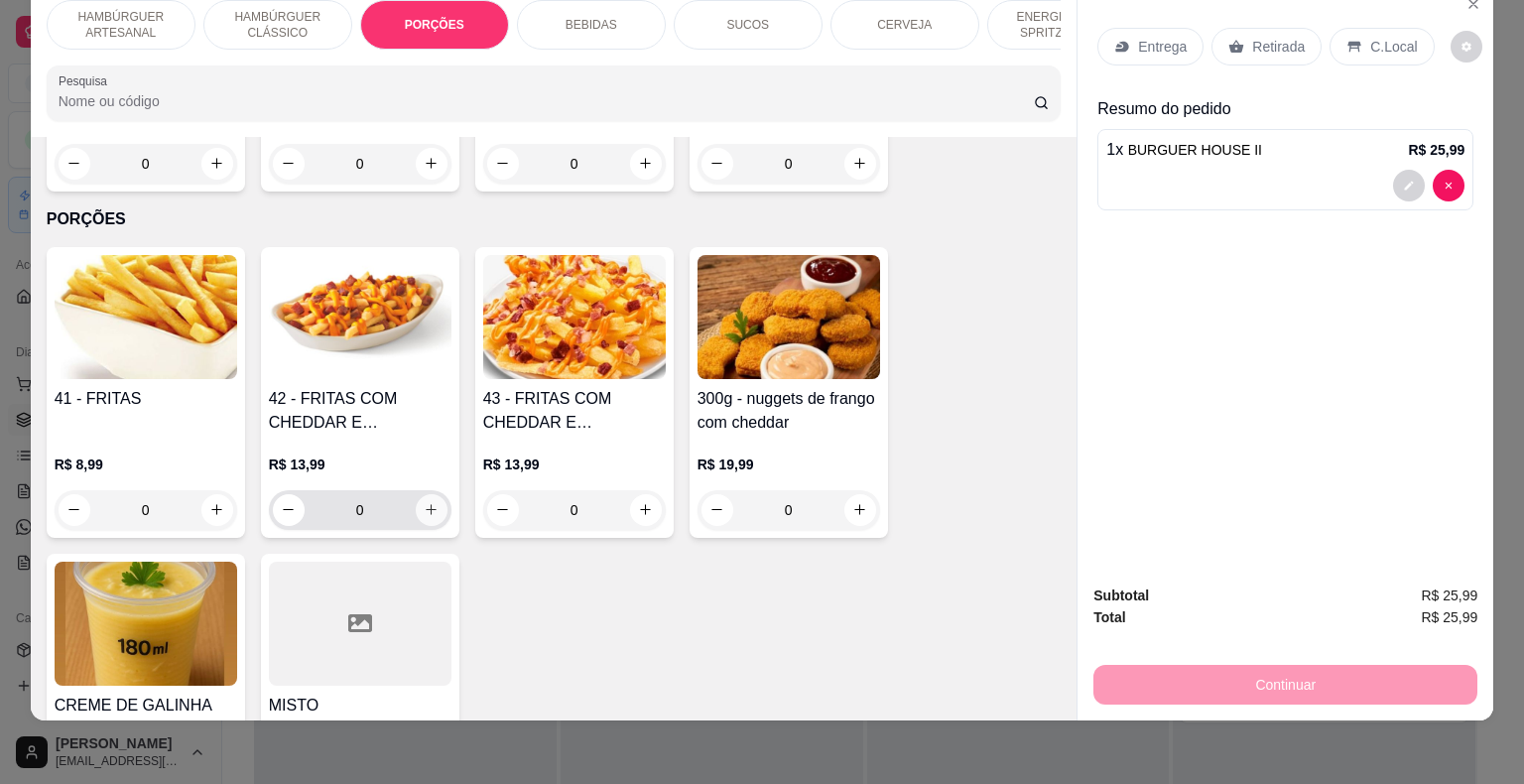
click at [419, 494] on button "increase-product-quantity" at bounding box center [432, 510] width 32 height 32
type input "1"
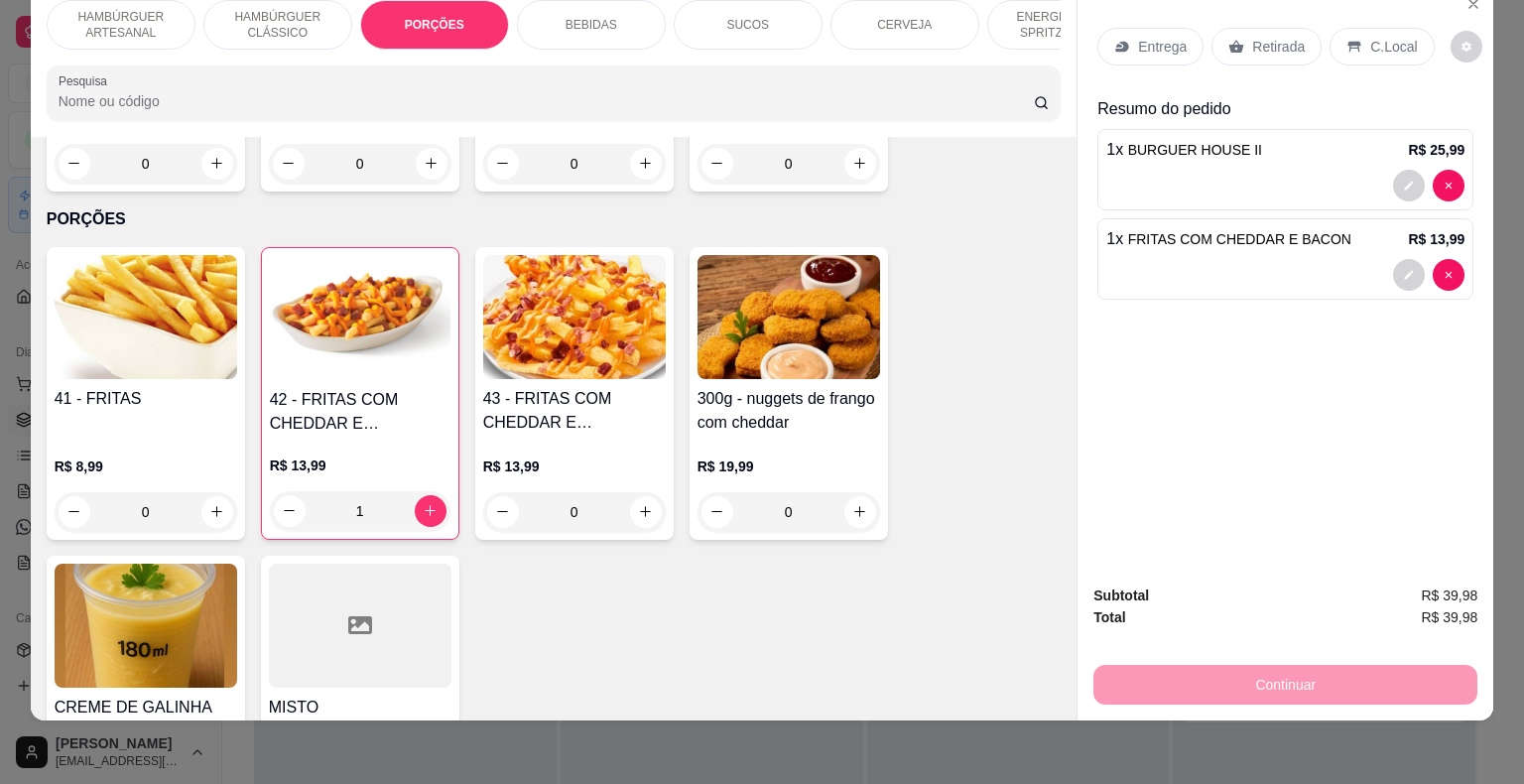
click at [598, 25] on div "BEBIDAS" at bounding box center [591, 25] width 149 height 50
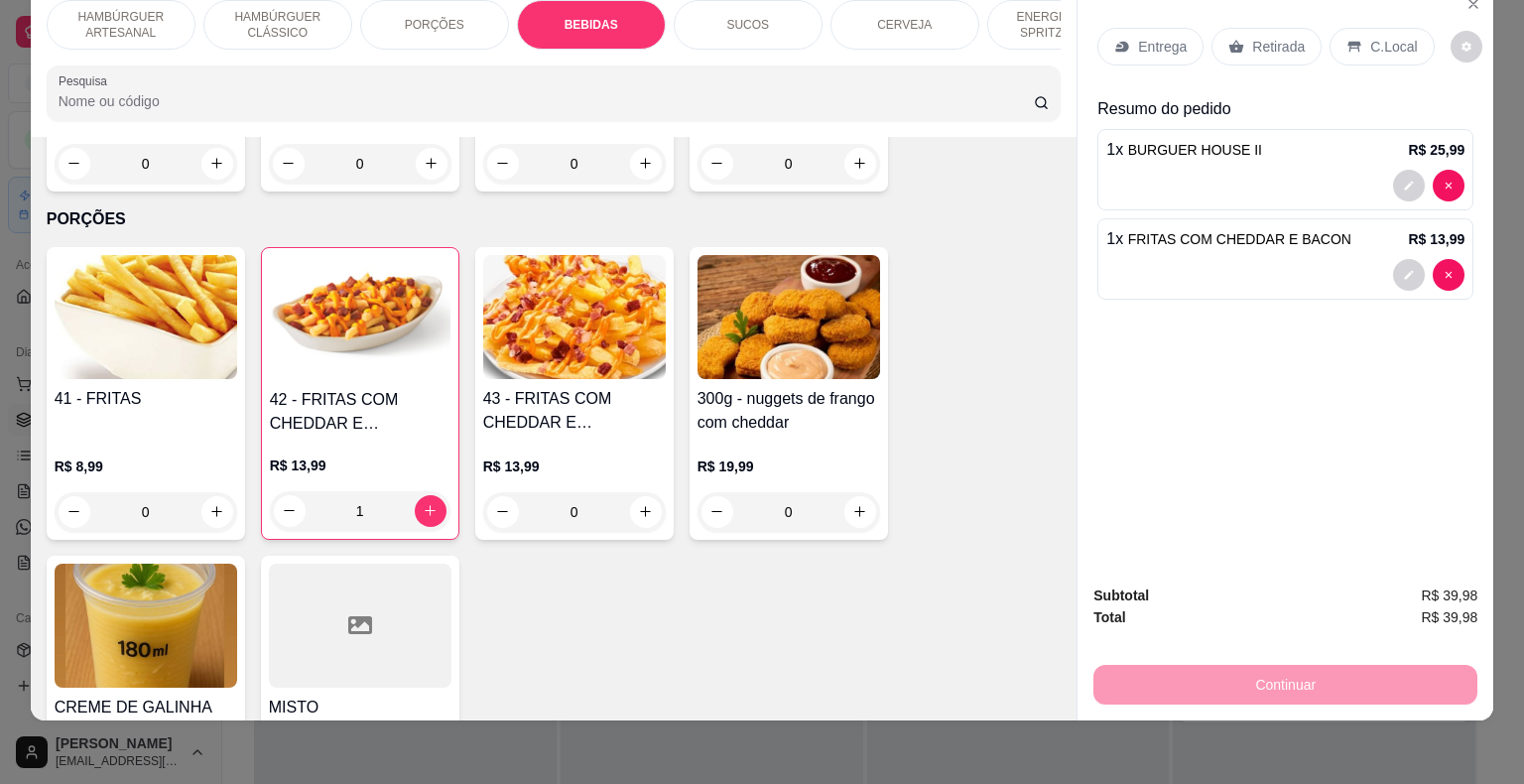
scroll to position [2238, 0]
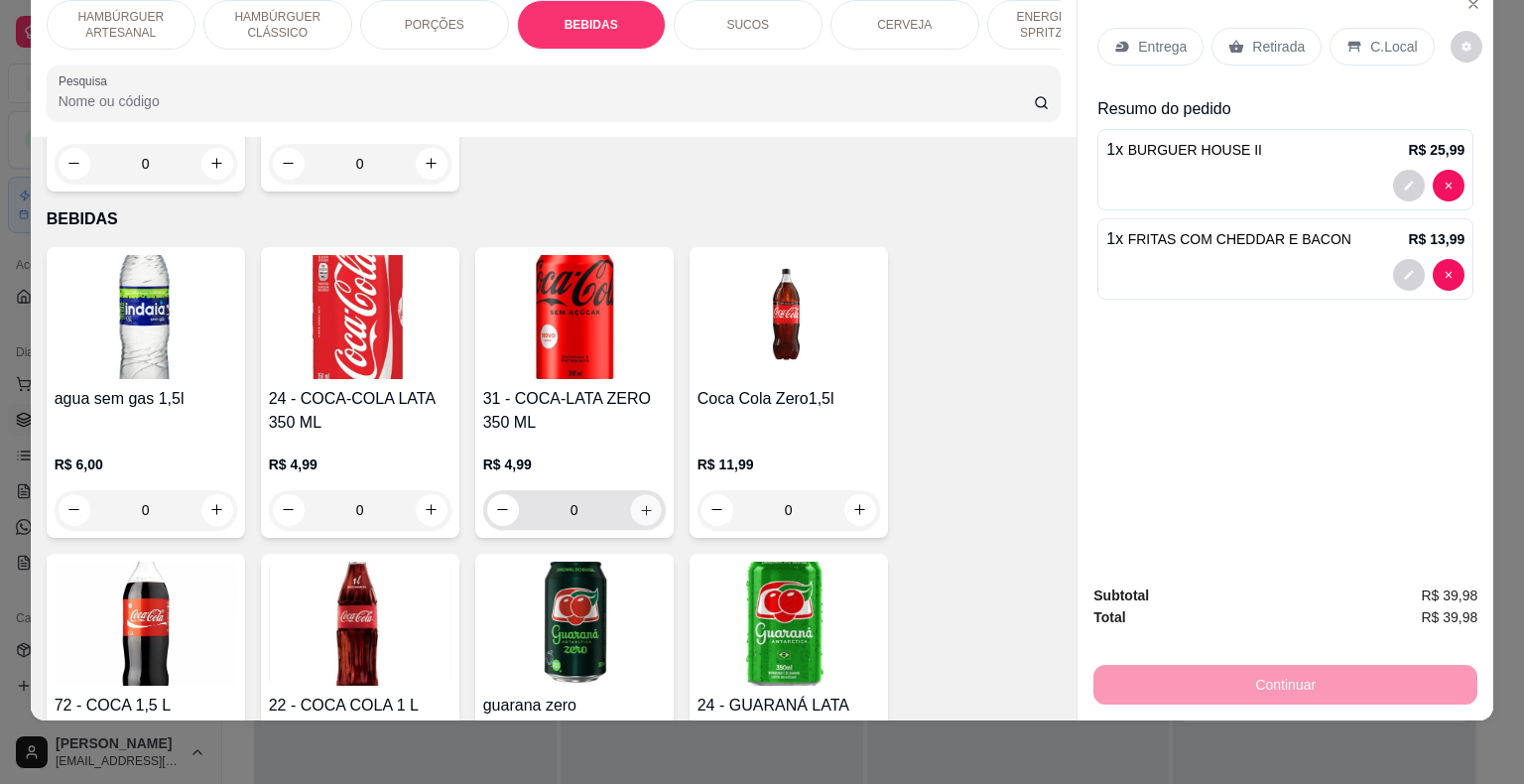
click at [642, 494] on button "increase-product-quantity" at bounding box center [645, 509] width 31 height 31
type input "1"
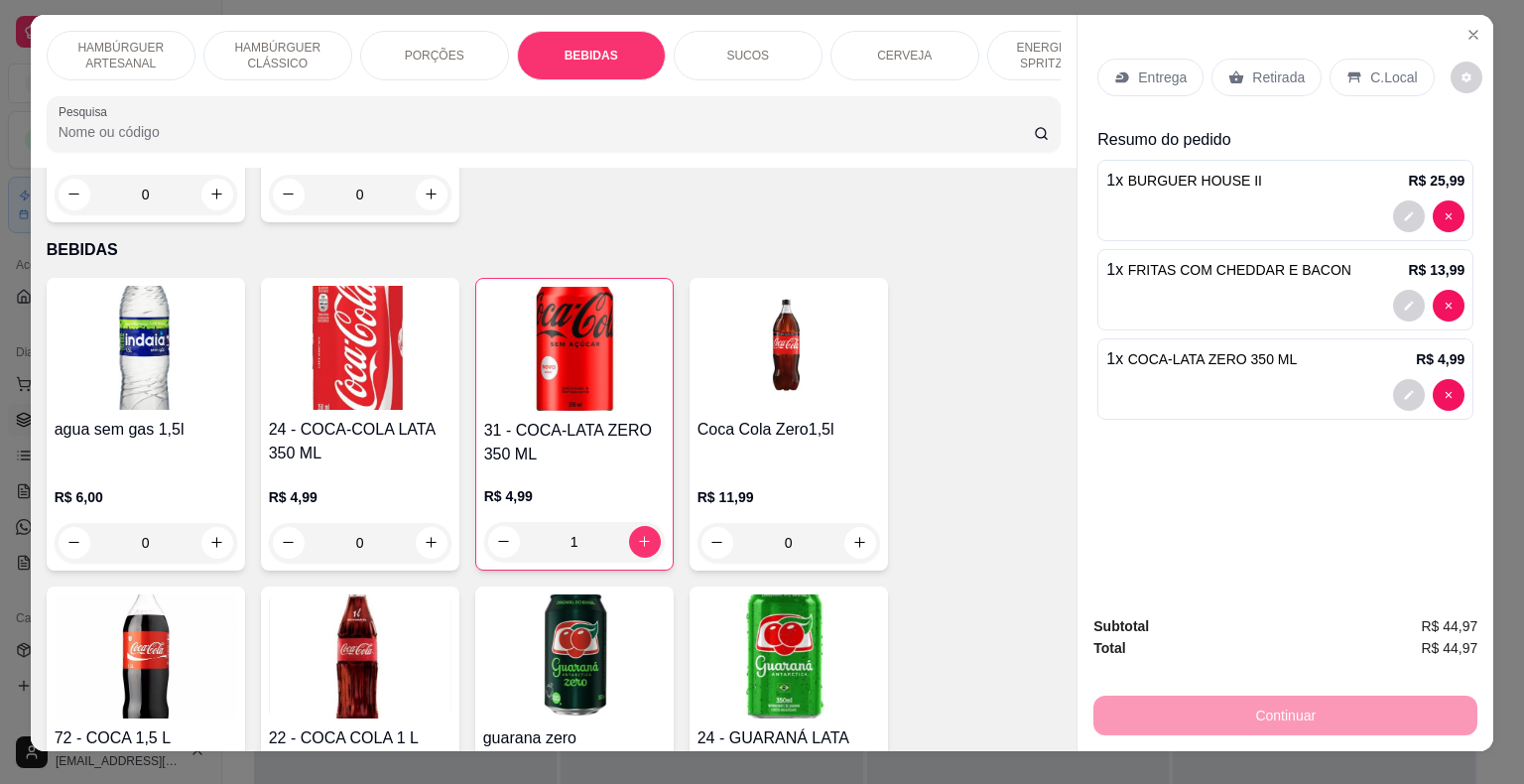
scroll to position [0, 0]
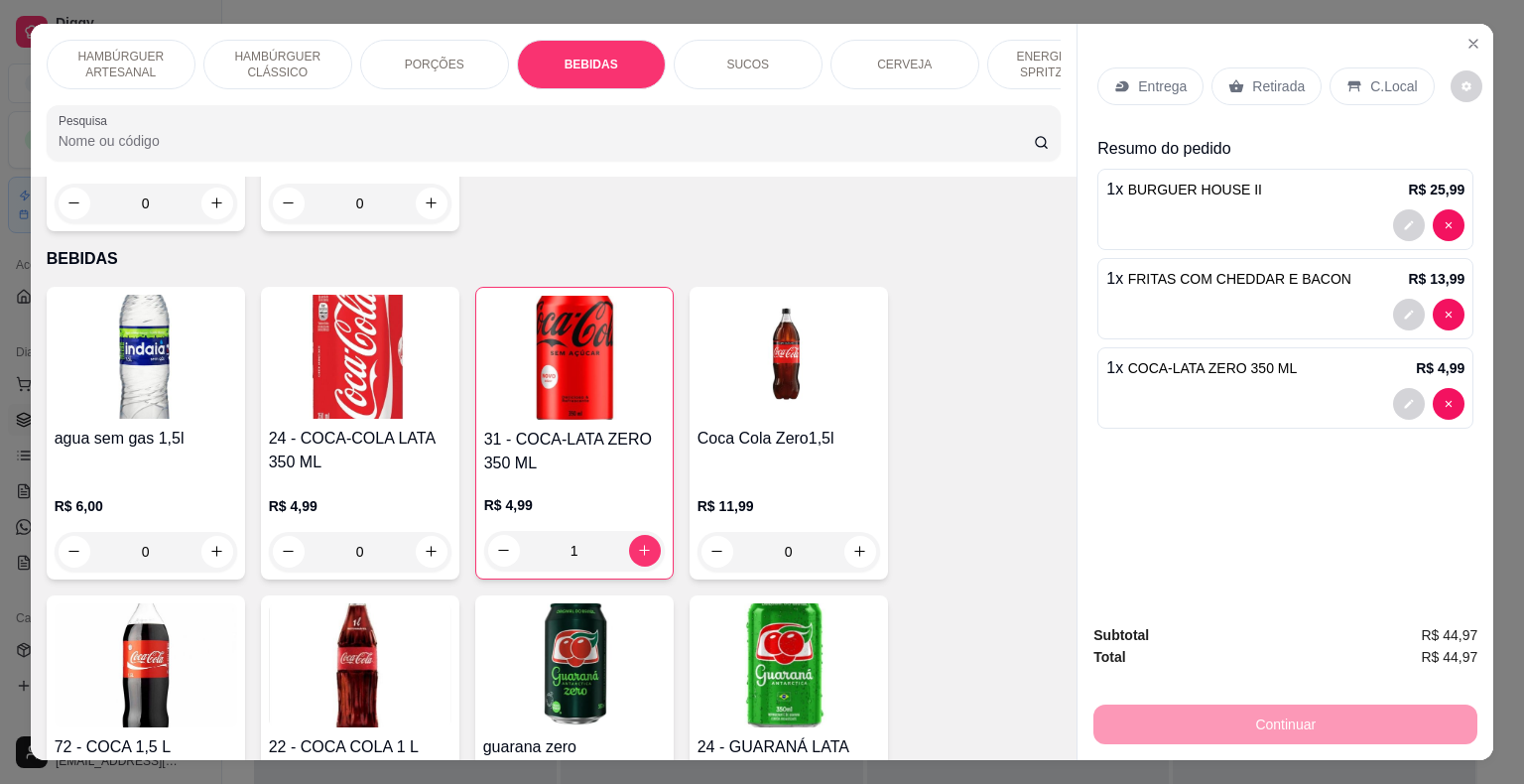
click at [1178, 81] on div "Entrega" at bounding box center [1150, 86] width 106 height 38
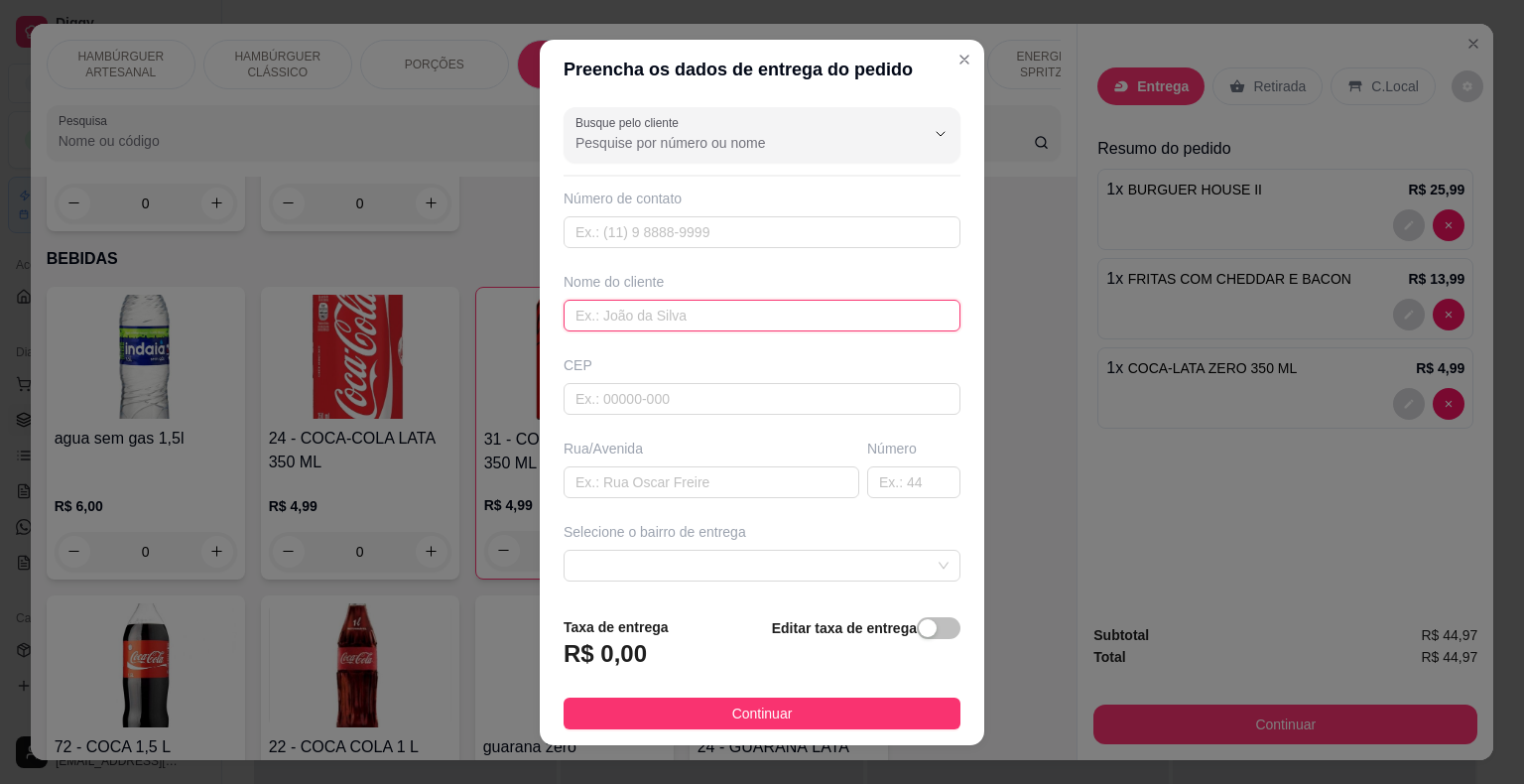
click at [827, 306] on input "text" at bounding box center [761, 316] width 397 height 32
type input "[PERSON_NAME]"
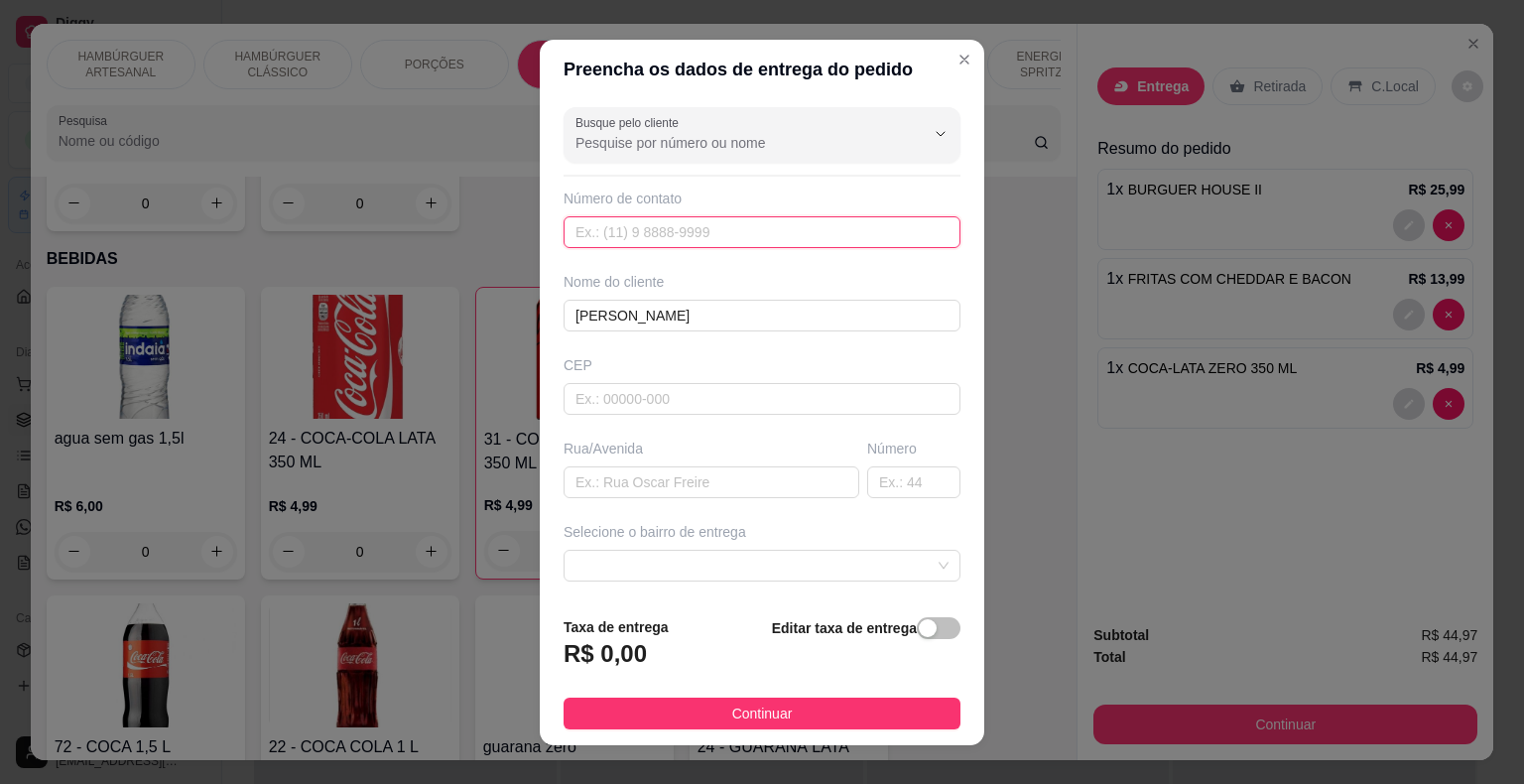
click at [684, 232] on input "text" at bounding box center [761, 232] width 397 height 32
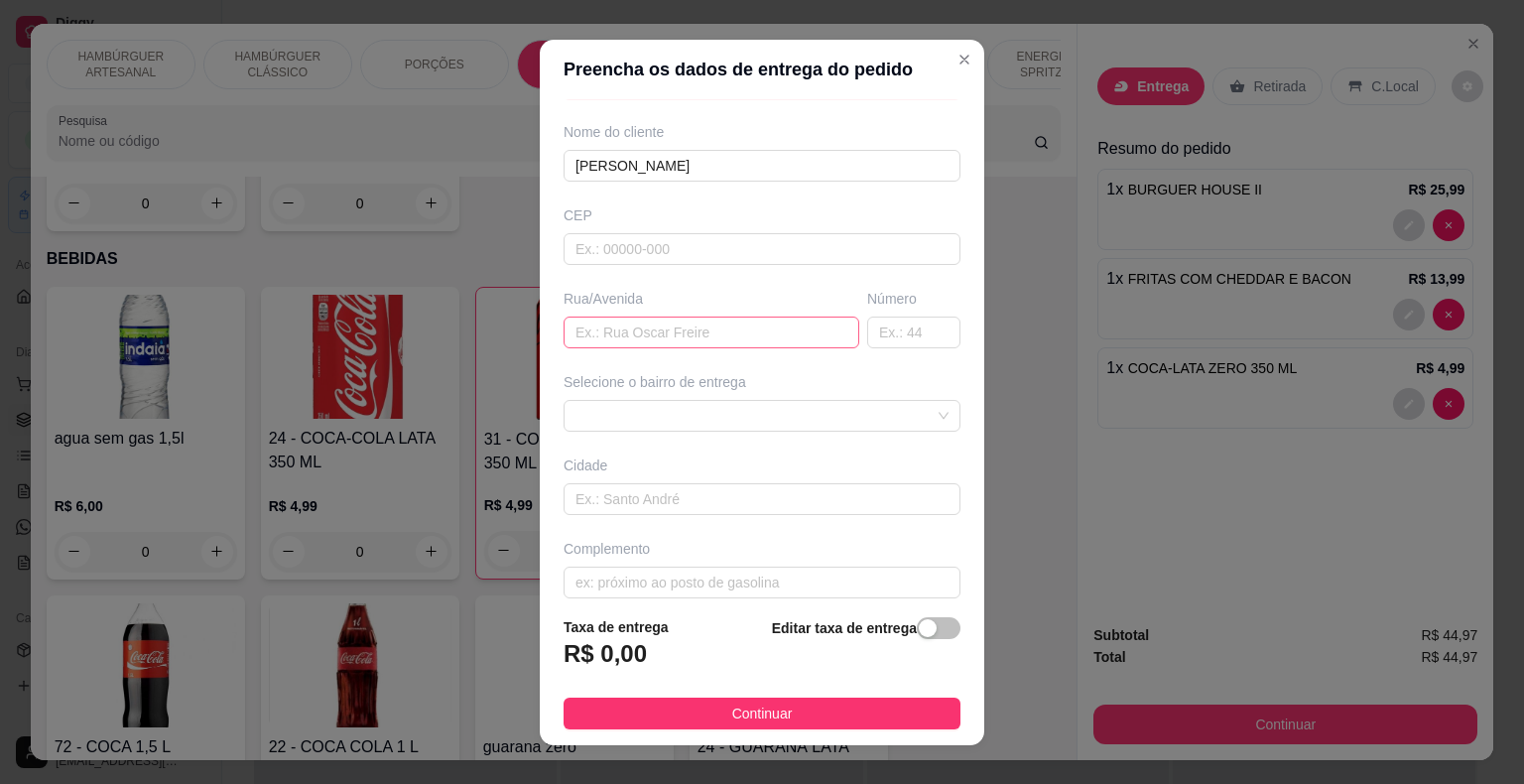
scroll to position [164, 0]
type input "[PHONE_NUMBER]"
click at [734, 415] on div "Busque pelo cliente Número de contato [PHONE_NUMBER] Nome do cliente hanna CEP …" at bounding box center [762, 349] width 444 height 501
click at [742, 387] on span at bounding box center [761, 402] width 373 height 30
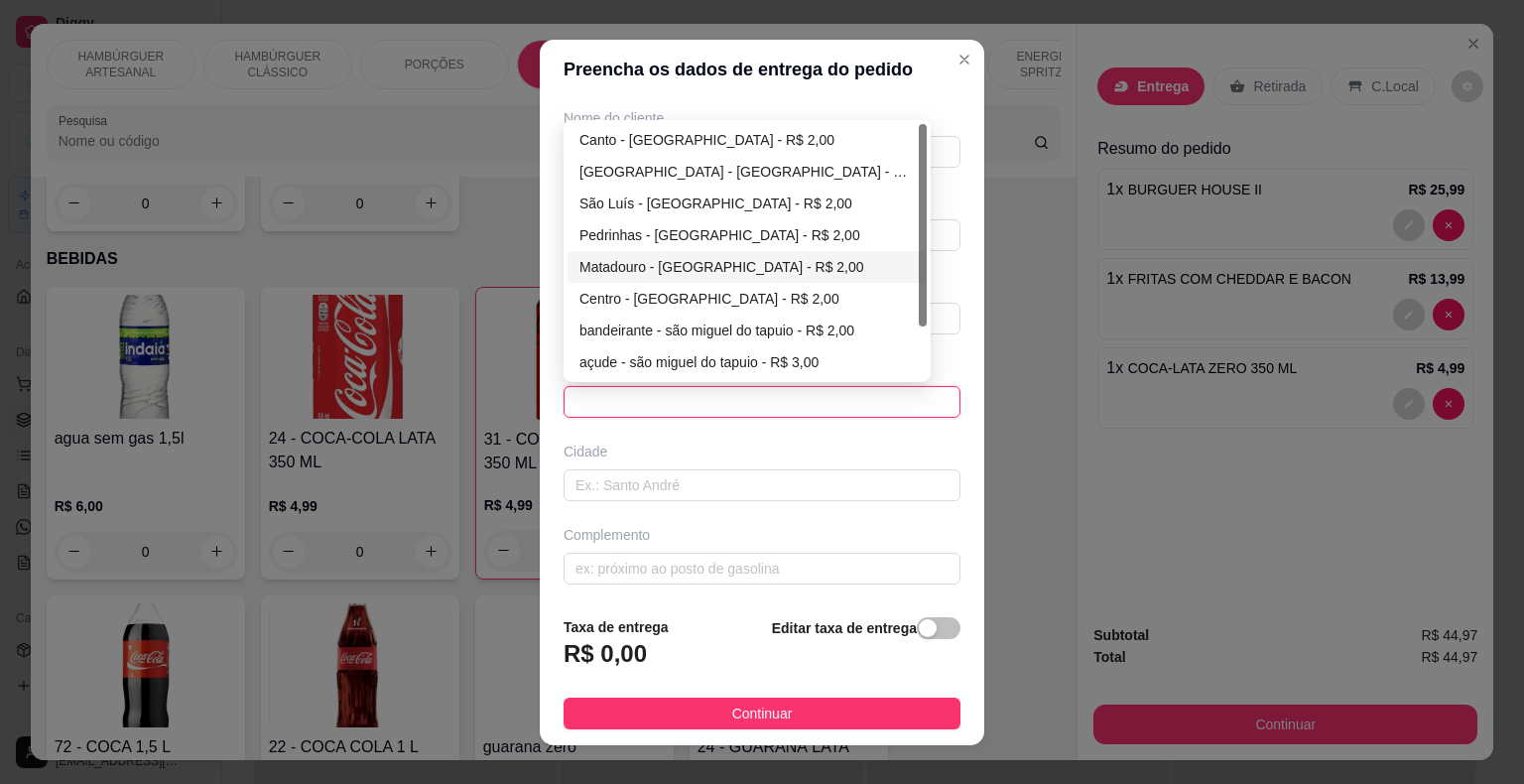
click at [720, 256] on div "Matadouro - [GEOGRAPHIC_DATA] - R$ 2,00" at bounding box center [746, 267] width 335 height 22
type input "São Miguel do Tapuio"
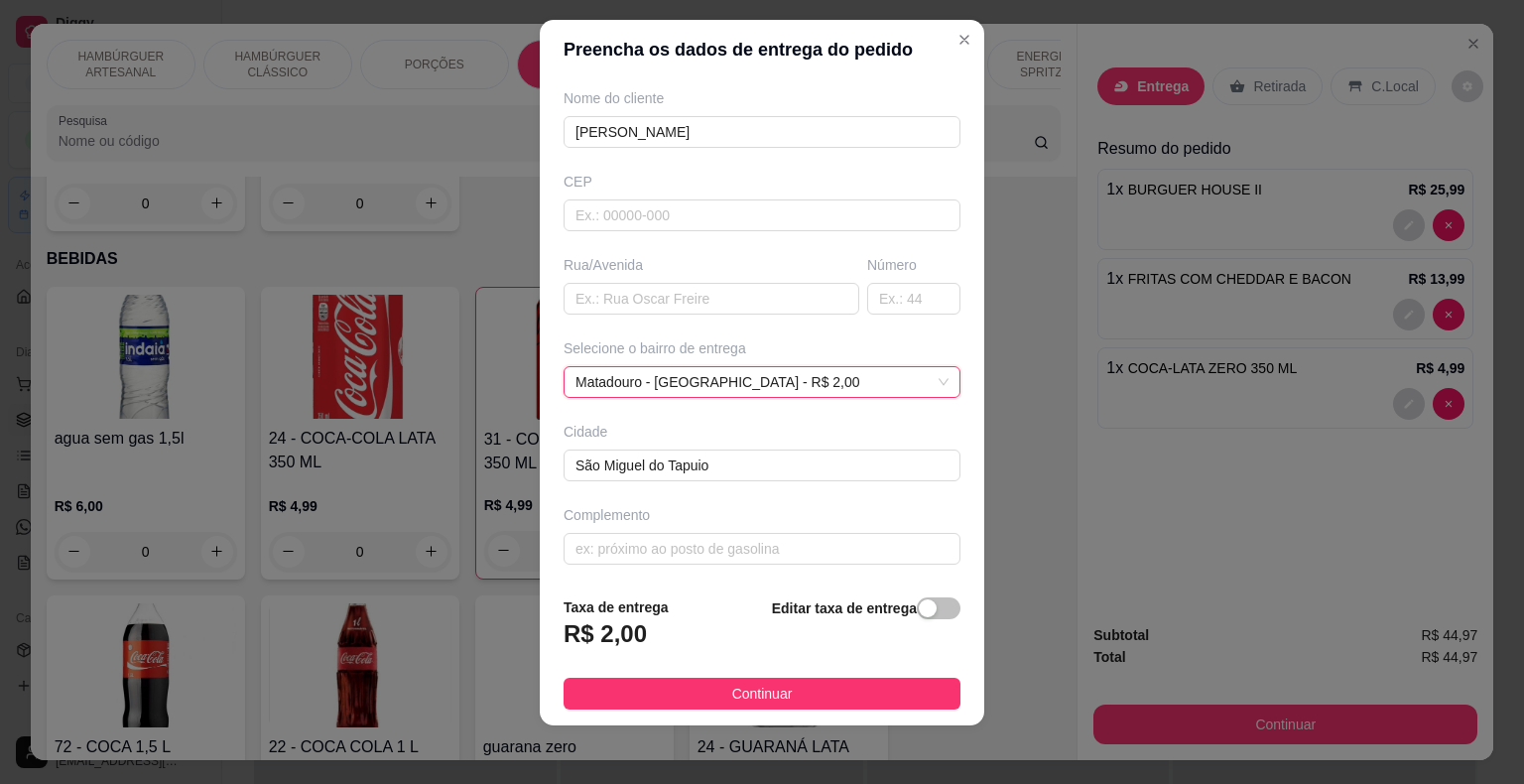
scroll to position [24, 0]
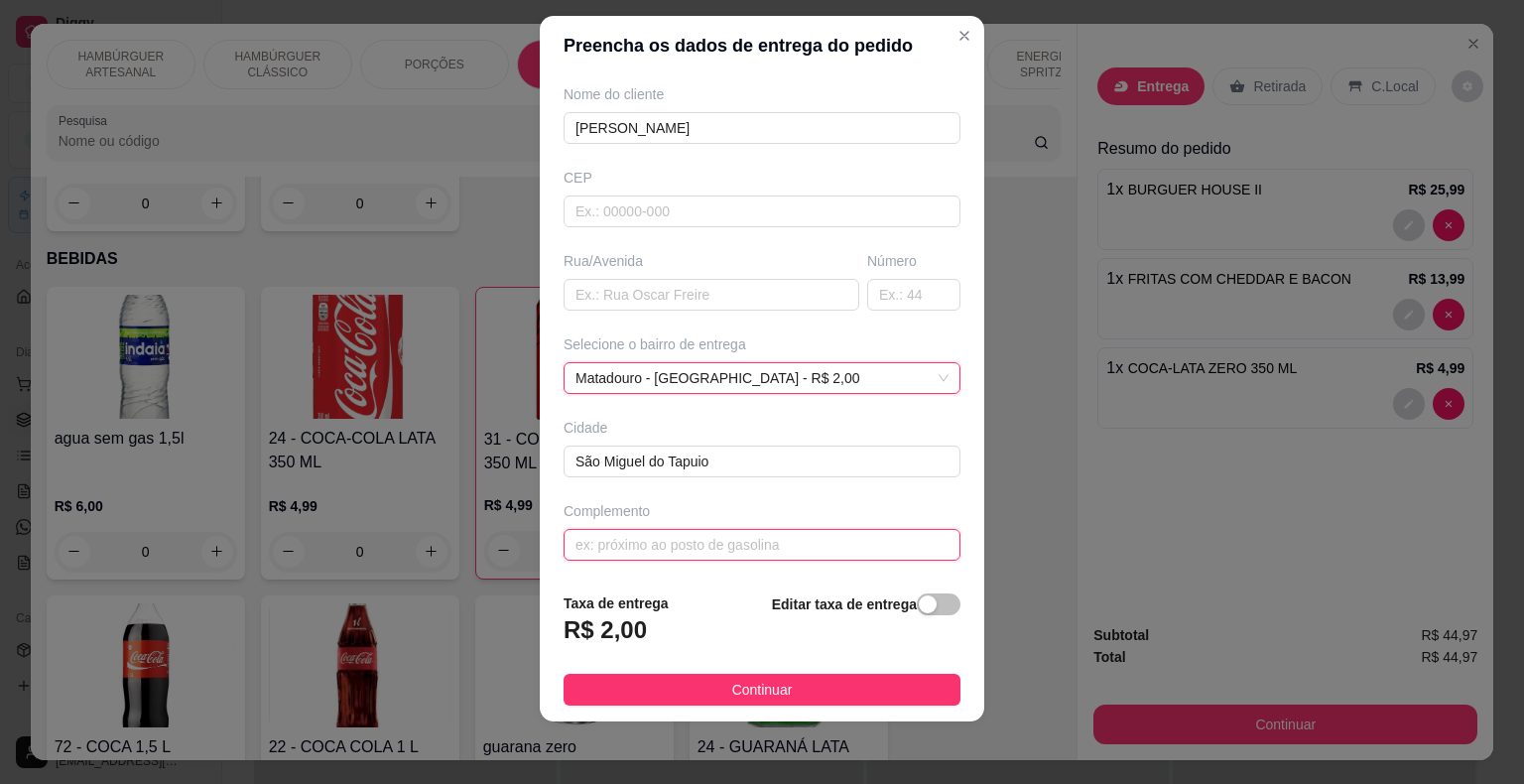
click at [717, 551] on input "text" at bounding box center [761, 545] width 397 height 32
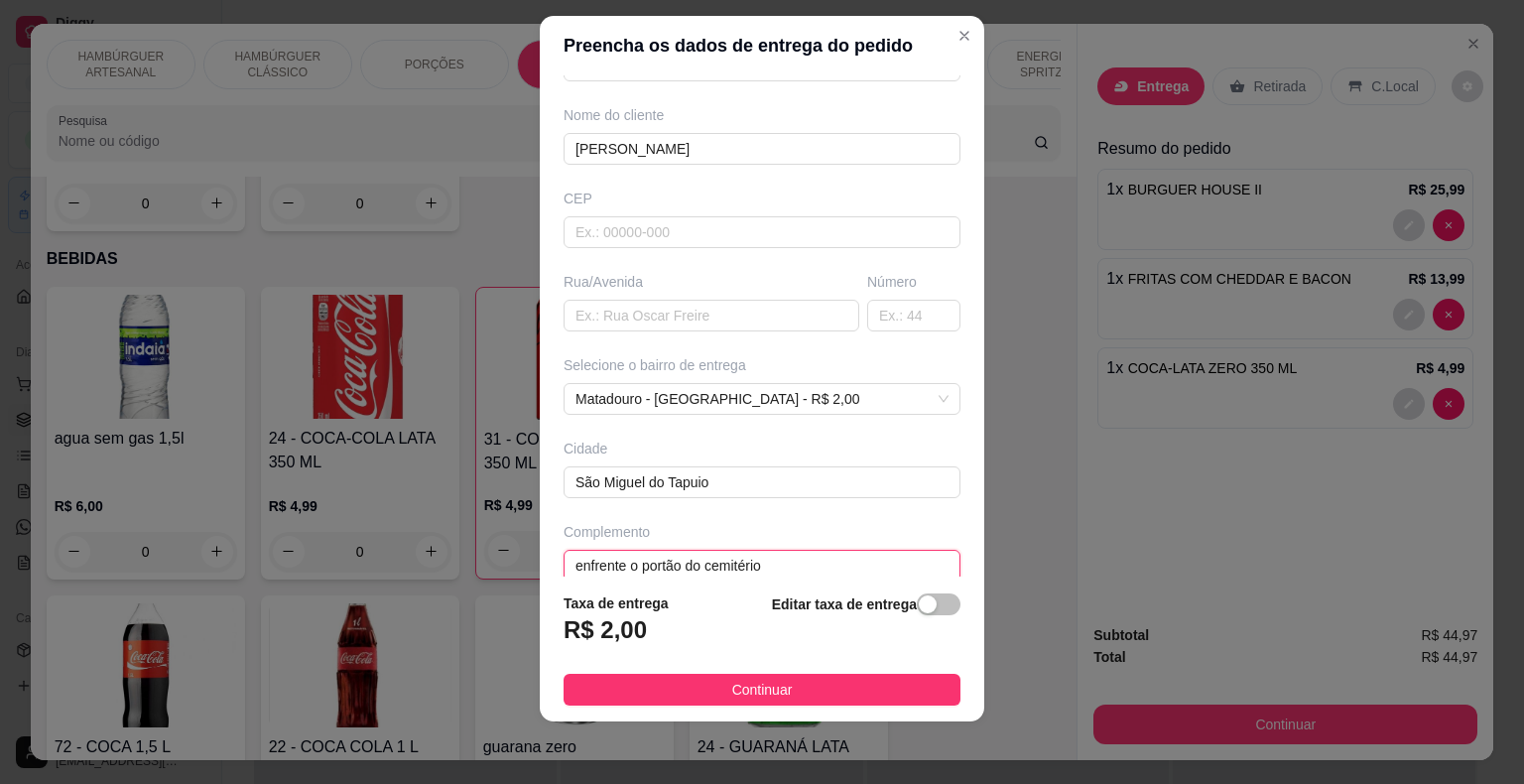
scroll to position [164, 0]
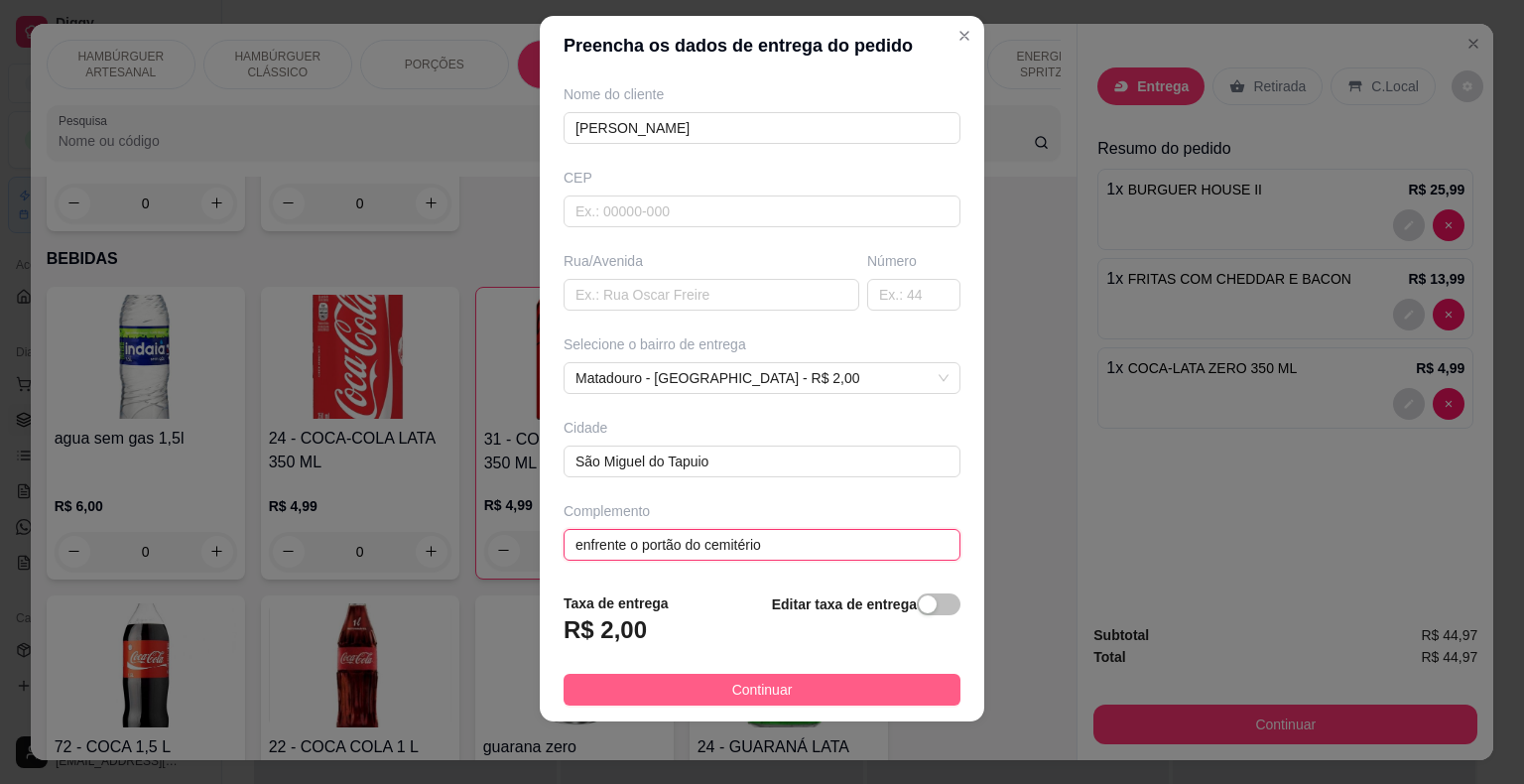
type input "enfrente o portão do cemitério"
click at [714, 678] on button "Continuar" at bounding box center [761, 690] width 397 height 32
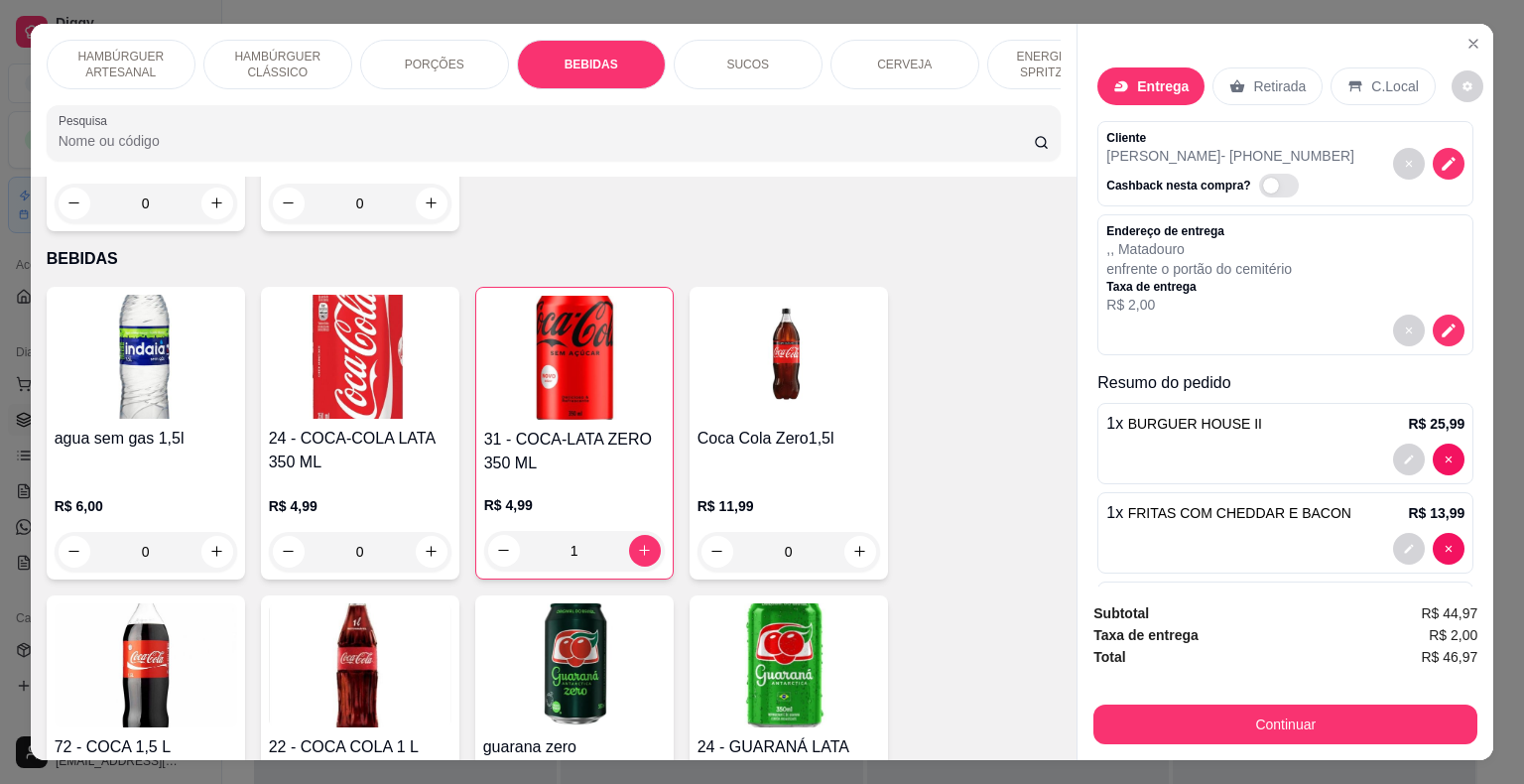
click at [1239, 699] on div "Continuar" at bounding box center [1285, 721] width 384 height 45
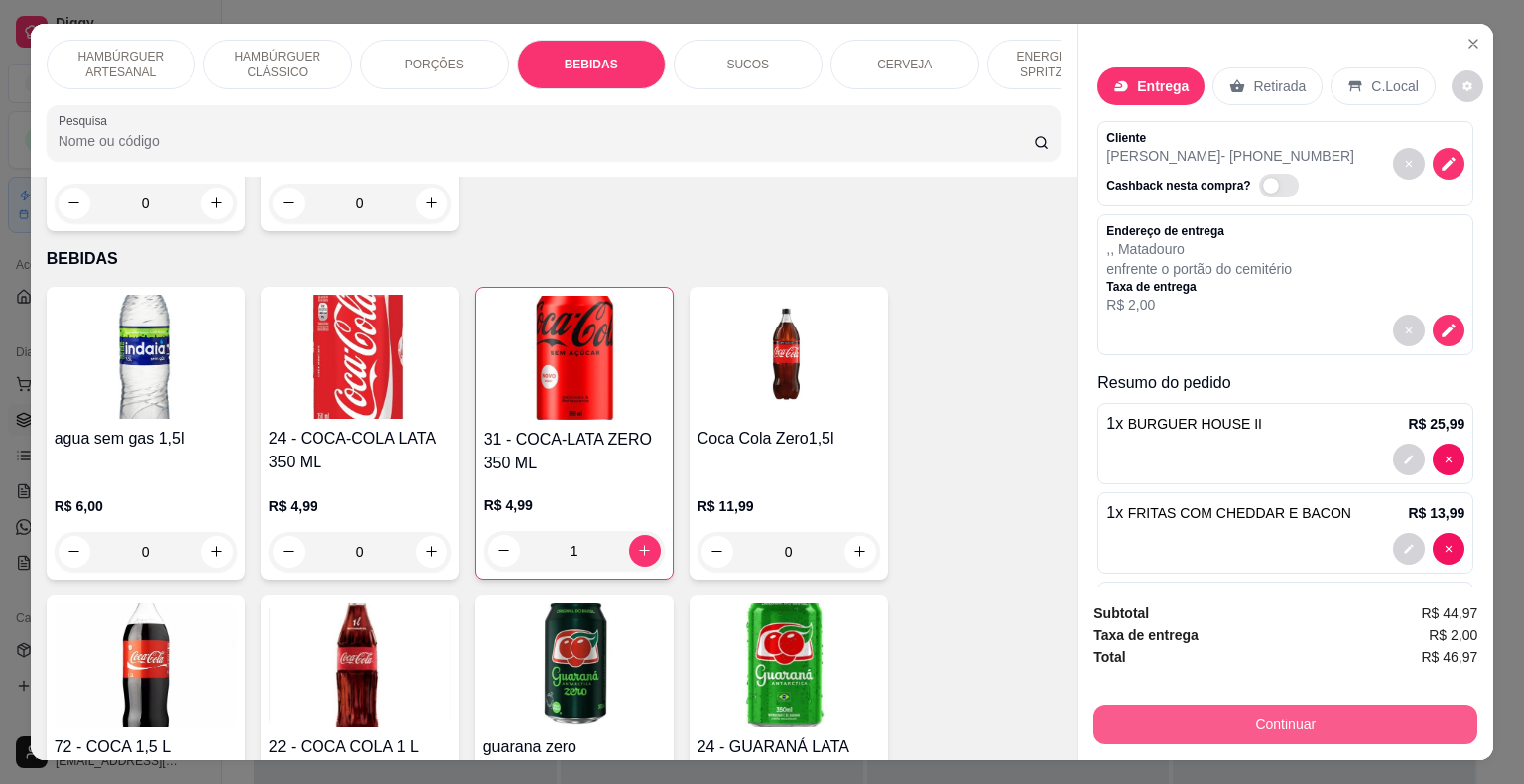
click at [1238, 721] on button "Continuar" at bounding box center [1285, 724] width 384 height 40
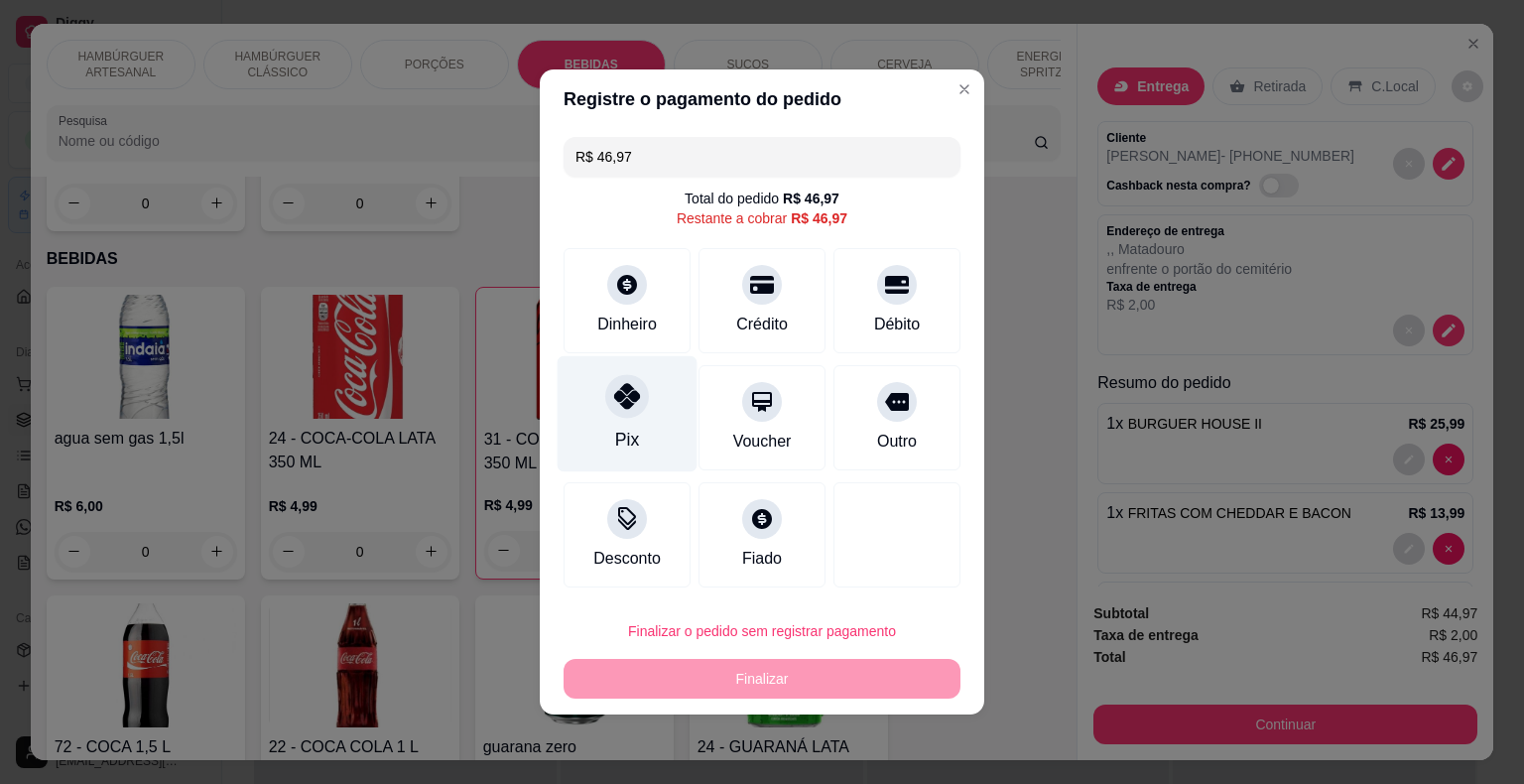
click at [654, 435] on div "Pix" at bounding box center [627, 414] width 140 height 116
click at [654, 435] on div "R$ 46,97 Total do pedido R$ 46,97 Restante a cobrar R$ 46,97 Dinheiro Crédito D…" at bounding box center [762, 362] width 444 height 466
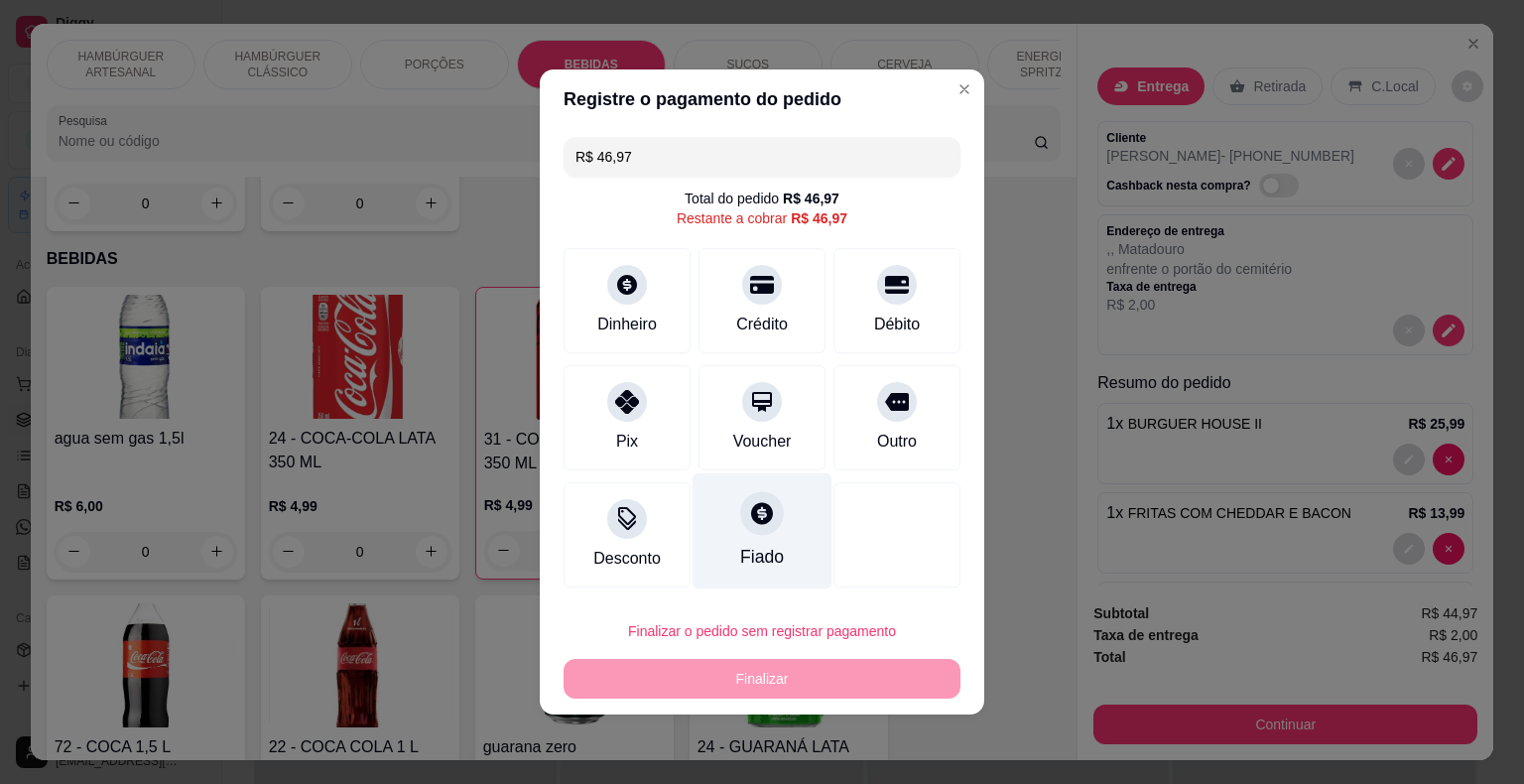
type input "R$ 0,00"
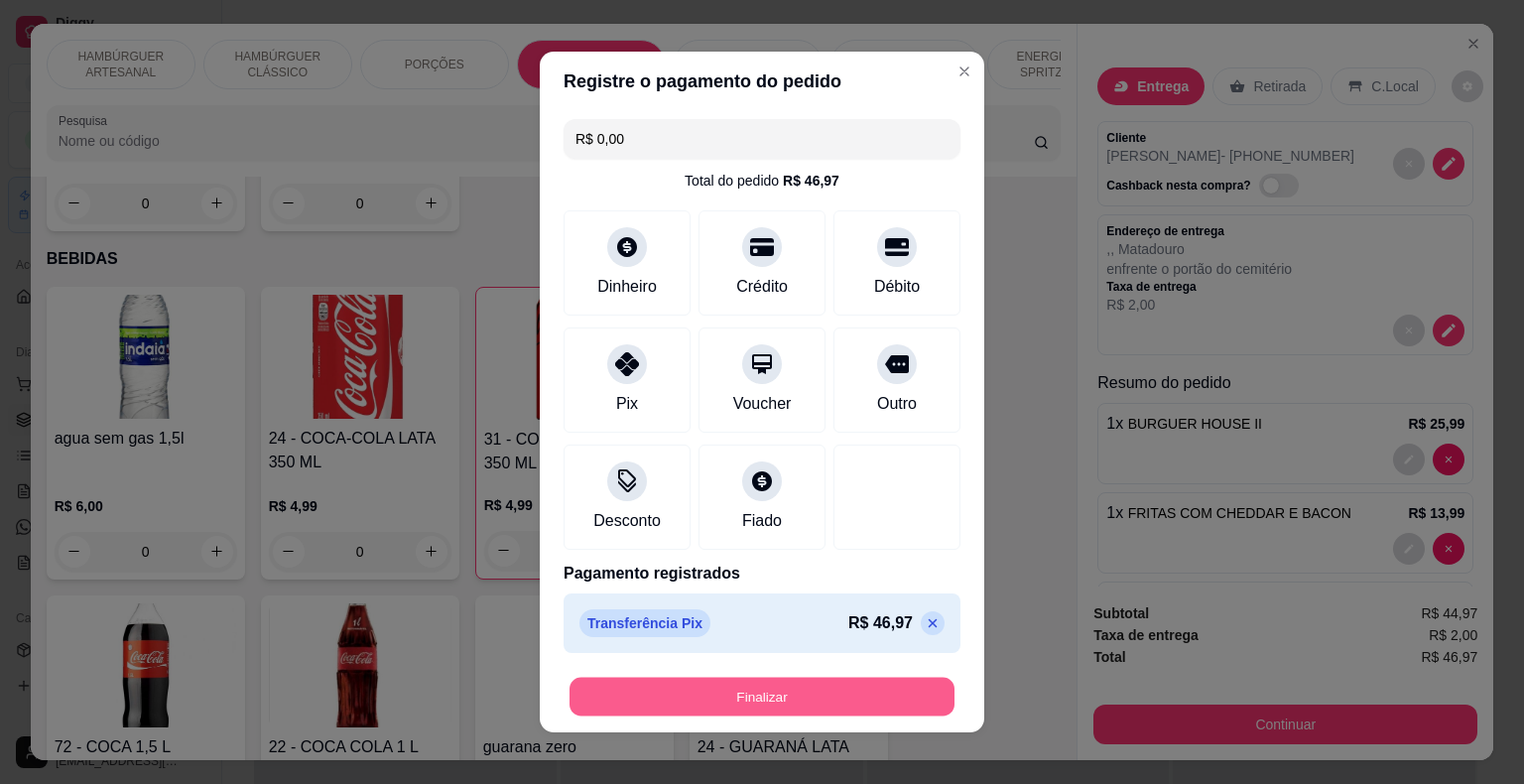
click at [786, 702] on button "Finalizar" at bounding box center [761, 697] width 385 height 39
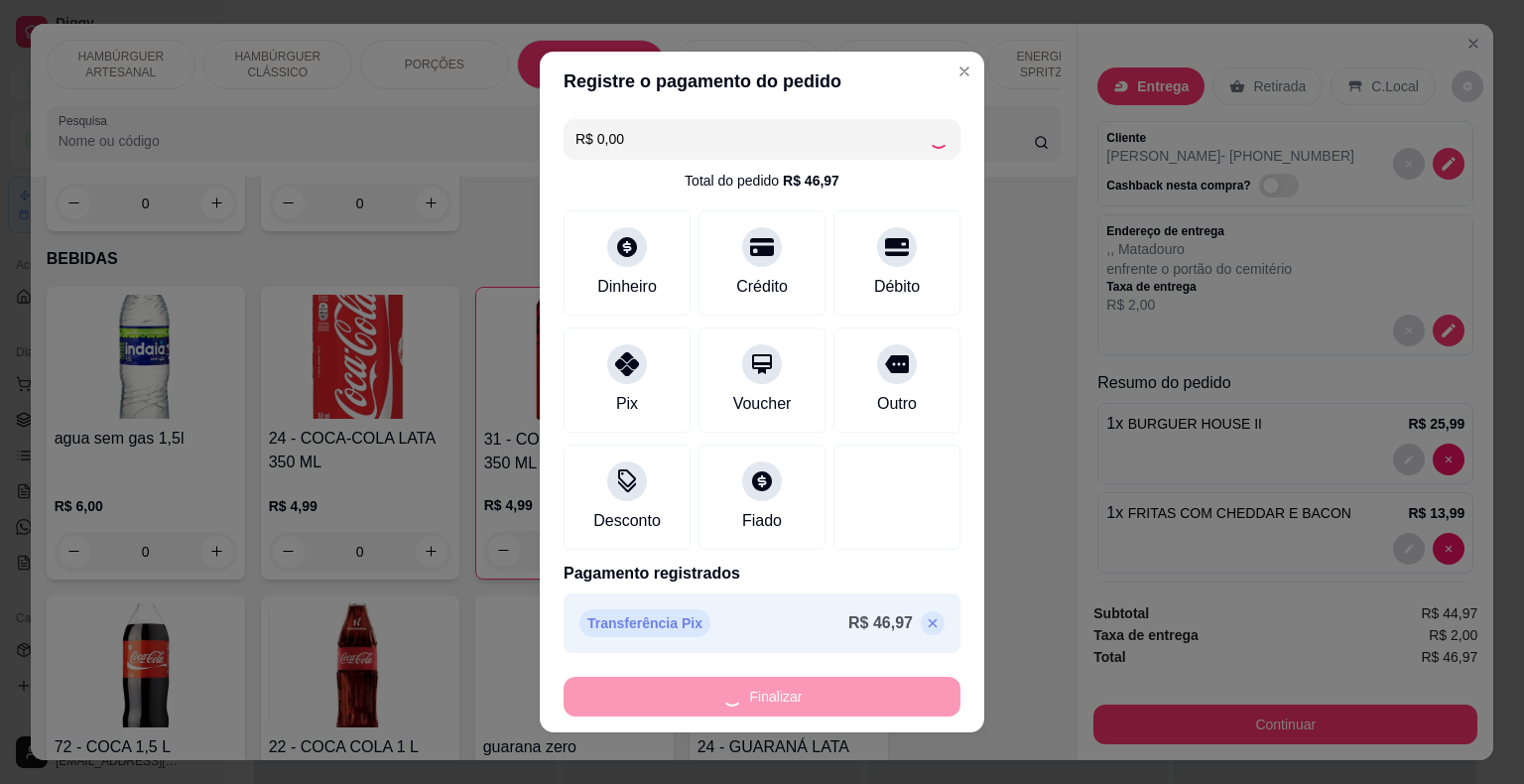
type input "0"
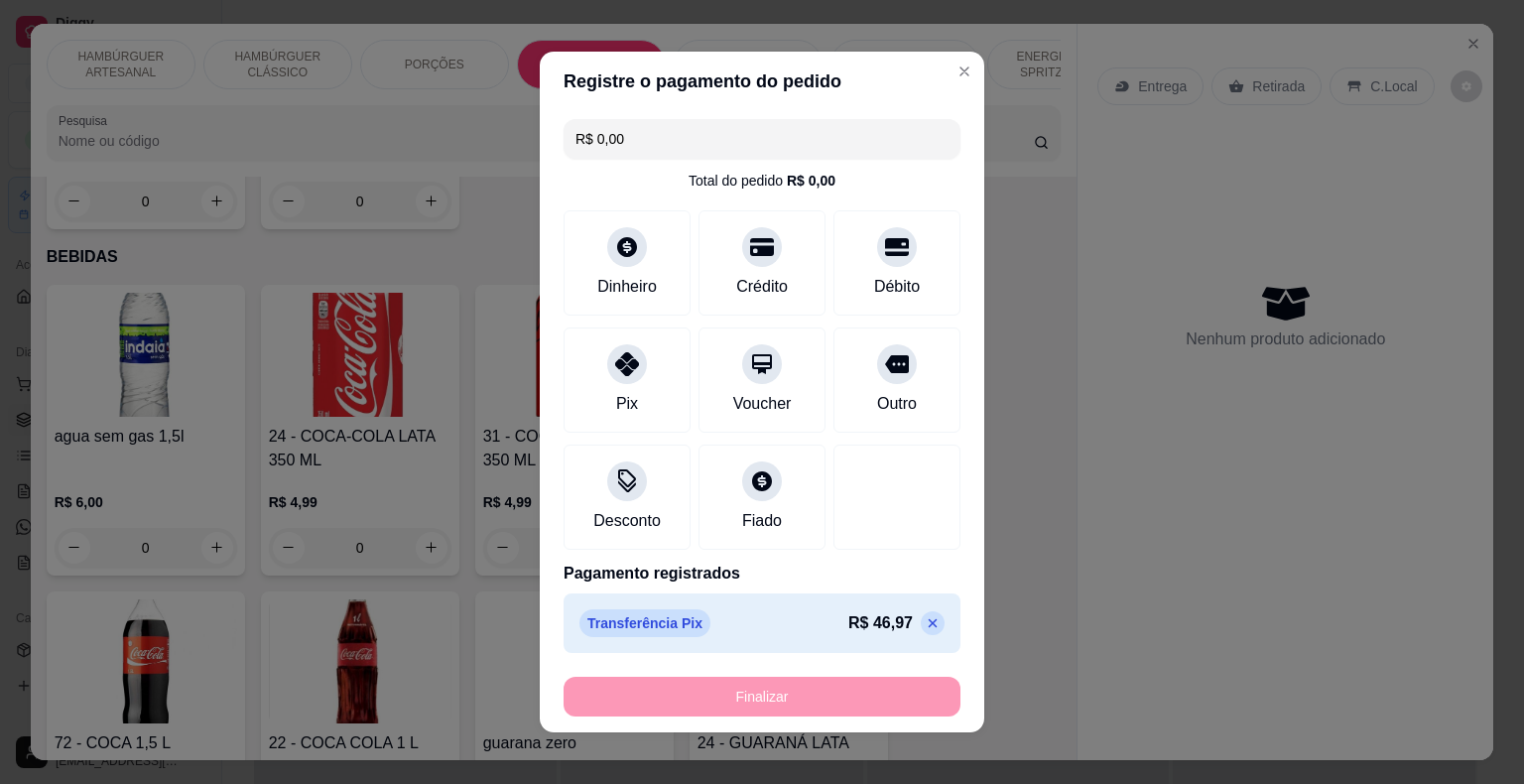
type input "-R$ 46,97"
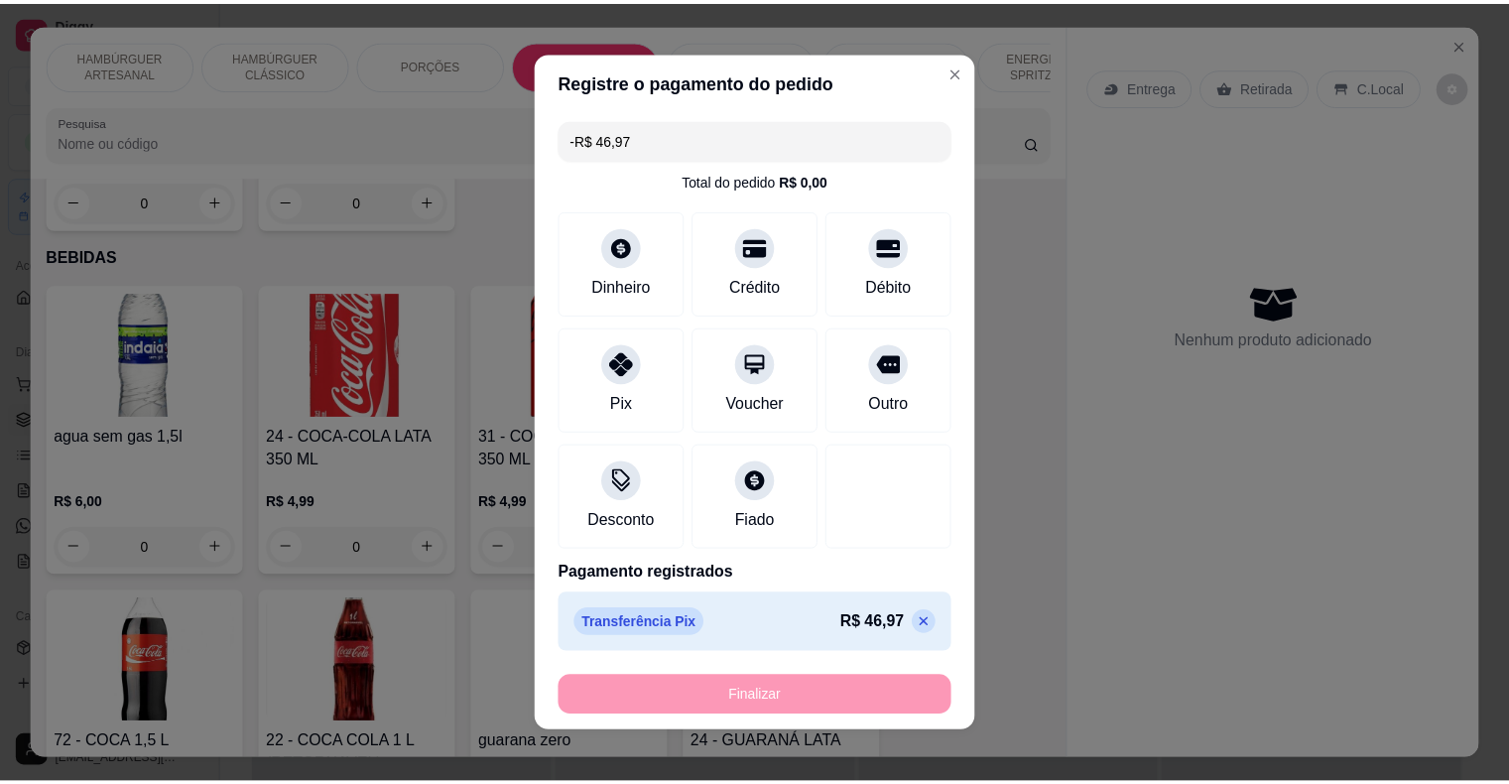
scroll to position [2234, 0]
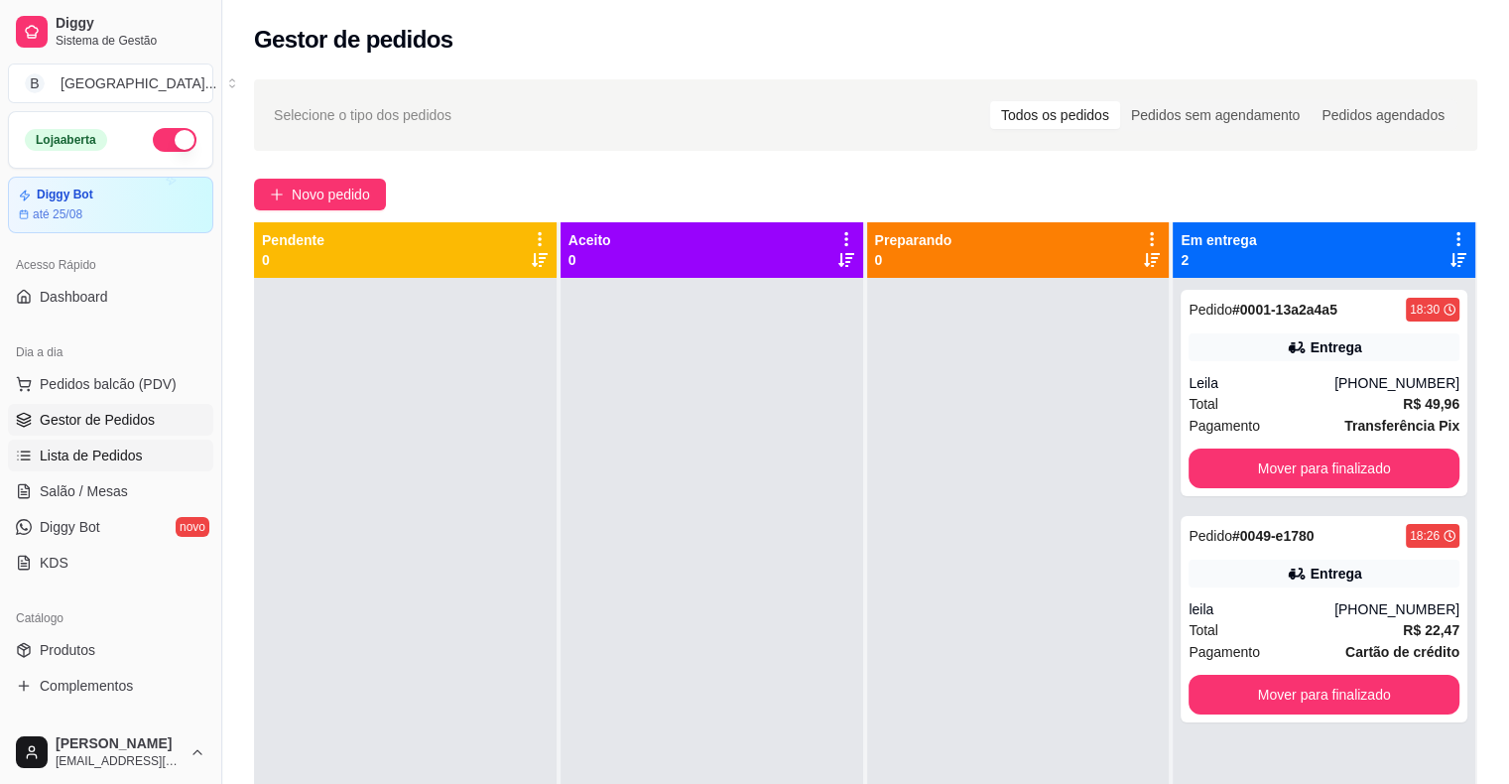
click at [65, 463] on span "Lista de Pedidos" at bounding box center [91, 455] width 103 height 20
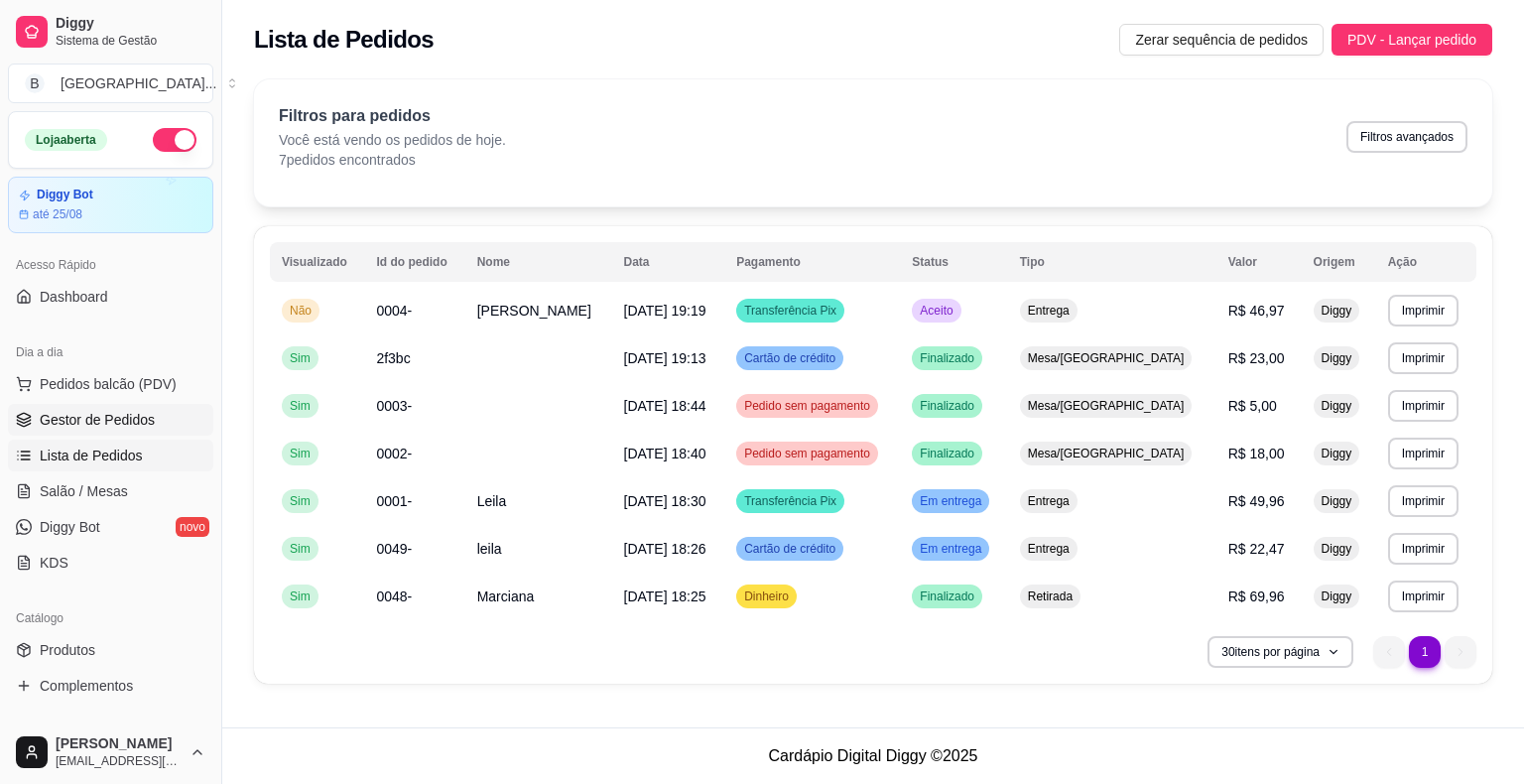
click at [79, 427] on span "Gestor de Pedidos" at bounding box center [97, 420] width 115 height 20
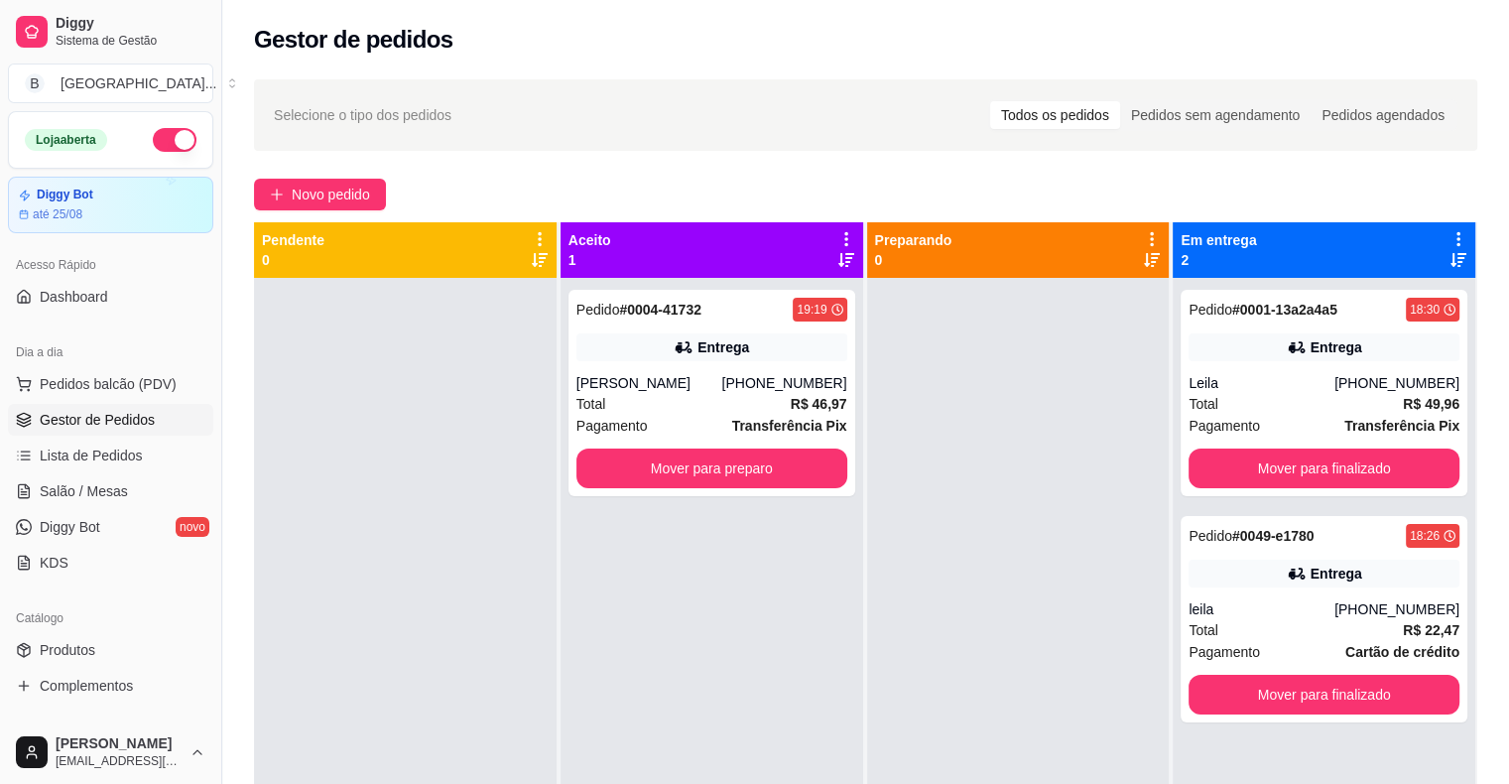
click at [595, 427] on span "Pagamento" at bounding box center [611, 426] width 71 height 22
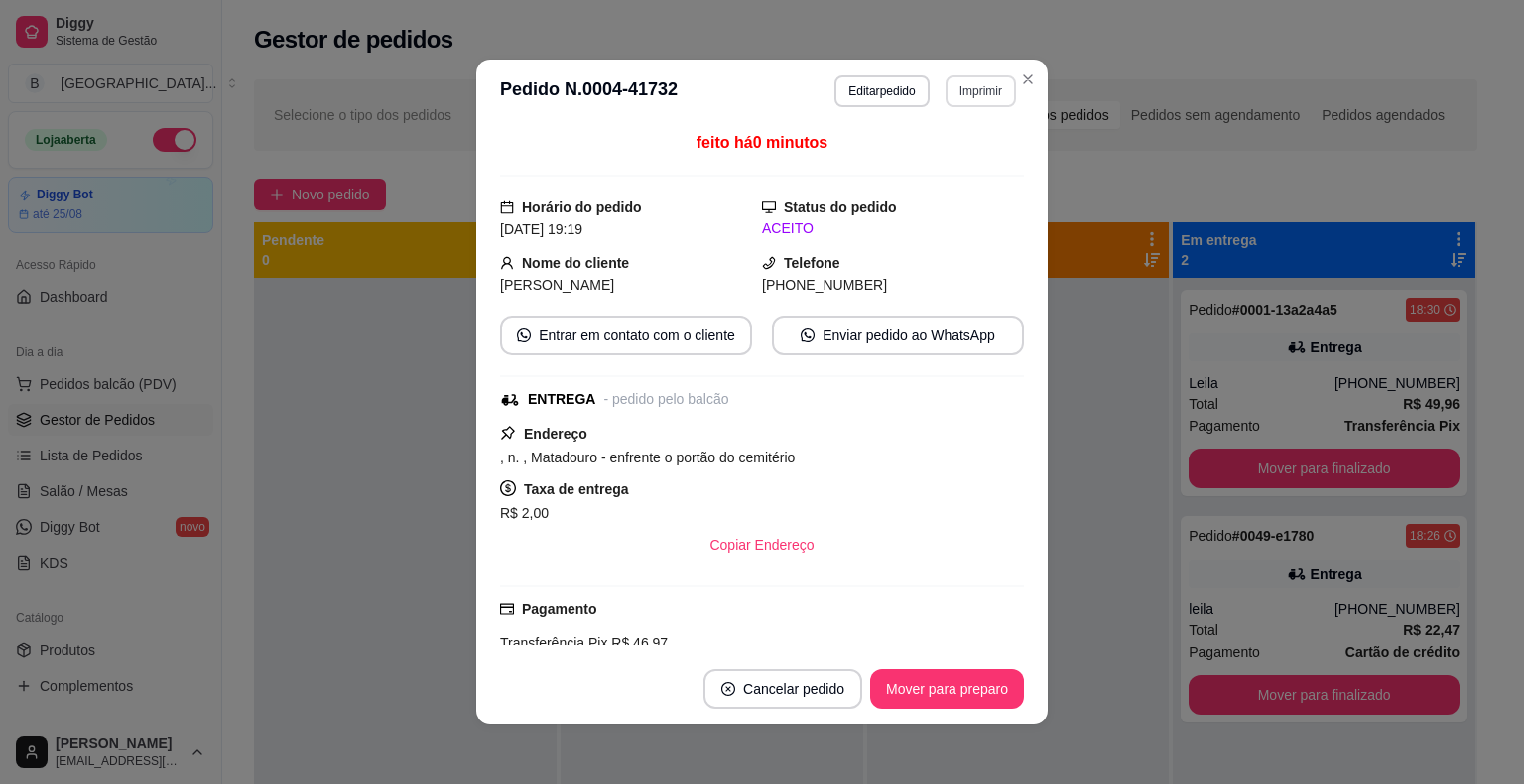
click at [982, 95] on button "Imprimir" at bounding box center [980, 91] width 70 height 32
click at [970, 173] on button "IMPRESSORA" at bounding box center [938, 161] width 144 height 32
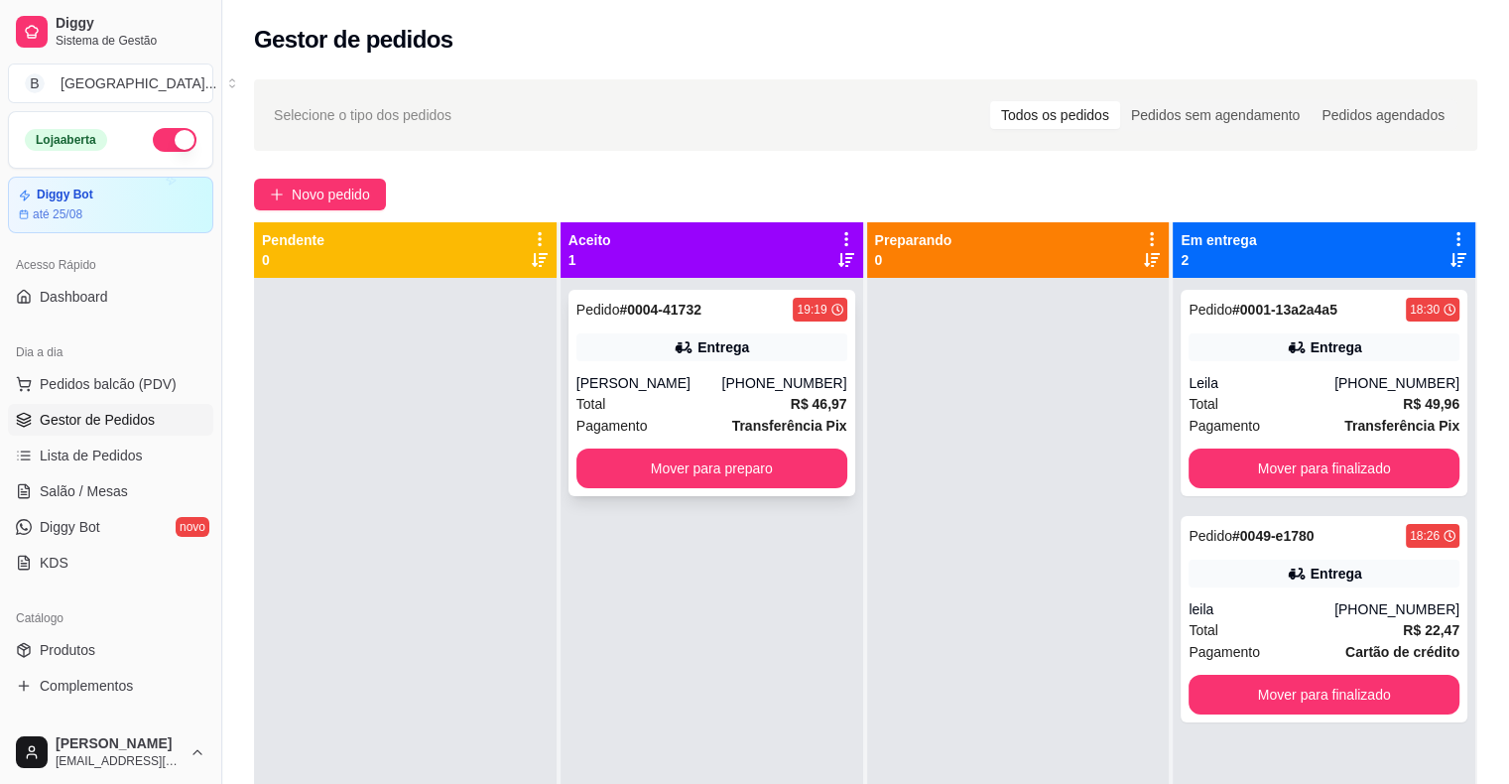
click at [786, 474] on button "Mover para preparo" at bounding box center [711, 468] width 271 height 40
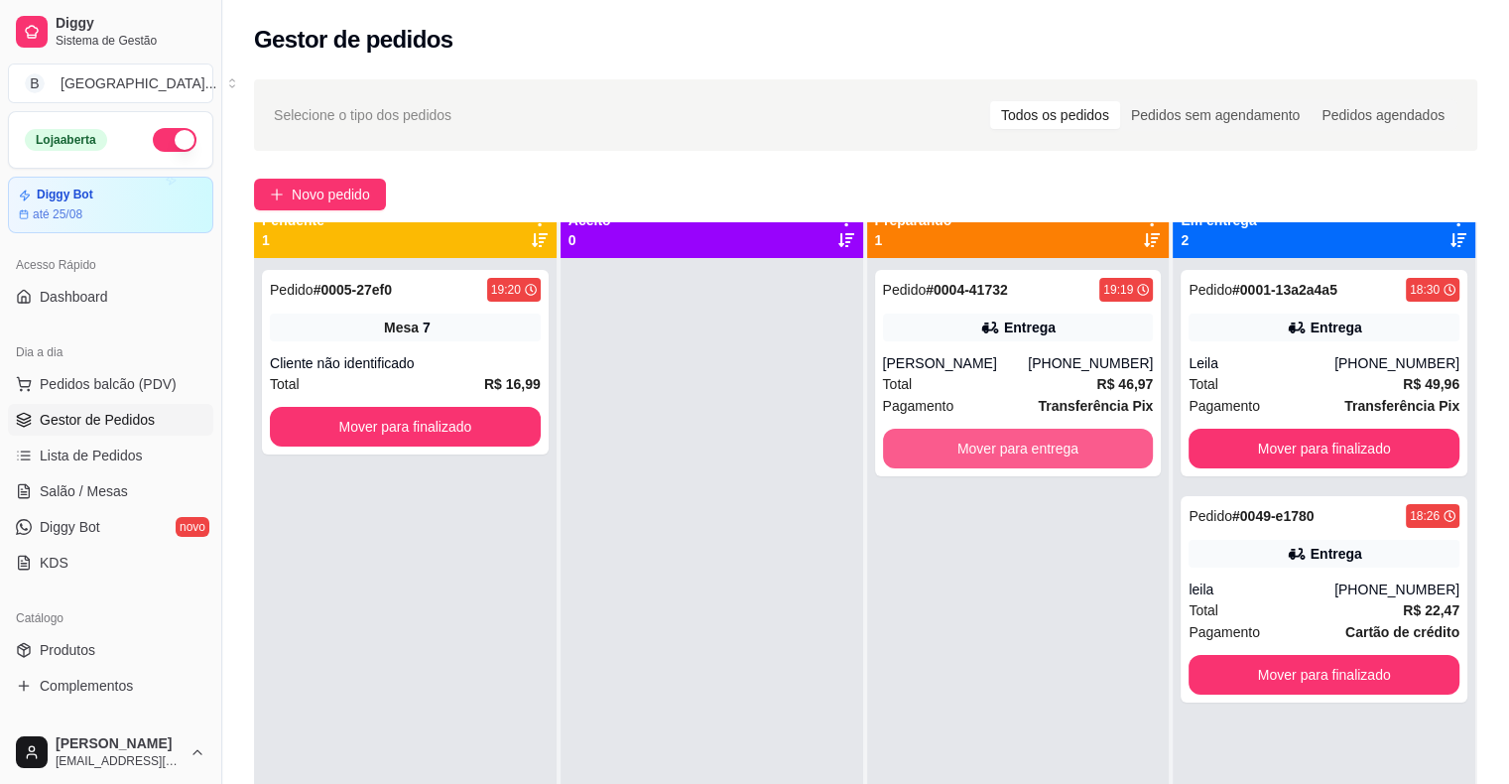
scroll to position [56, 0]
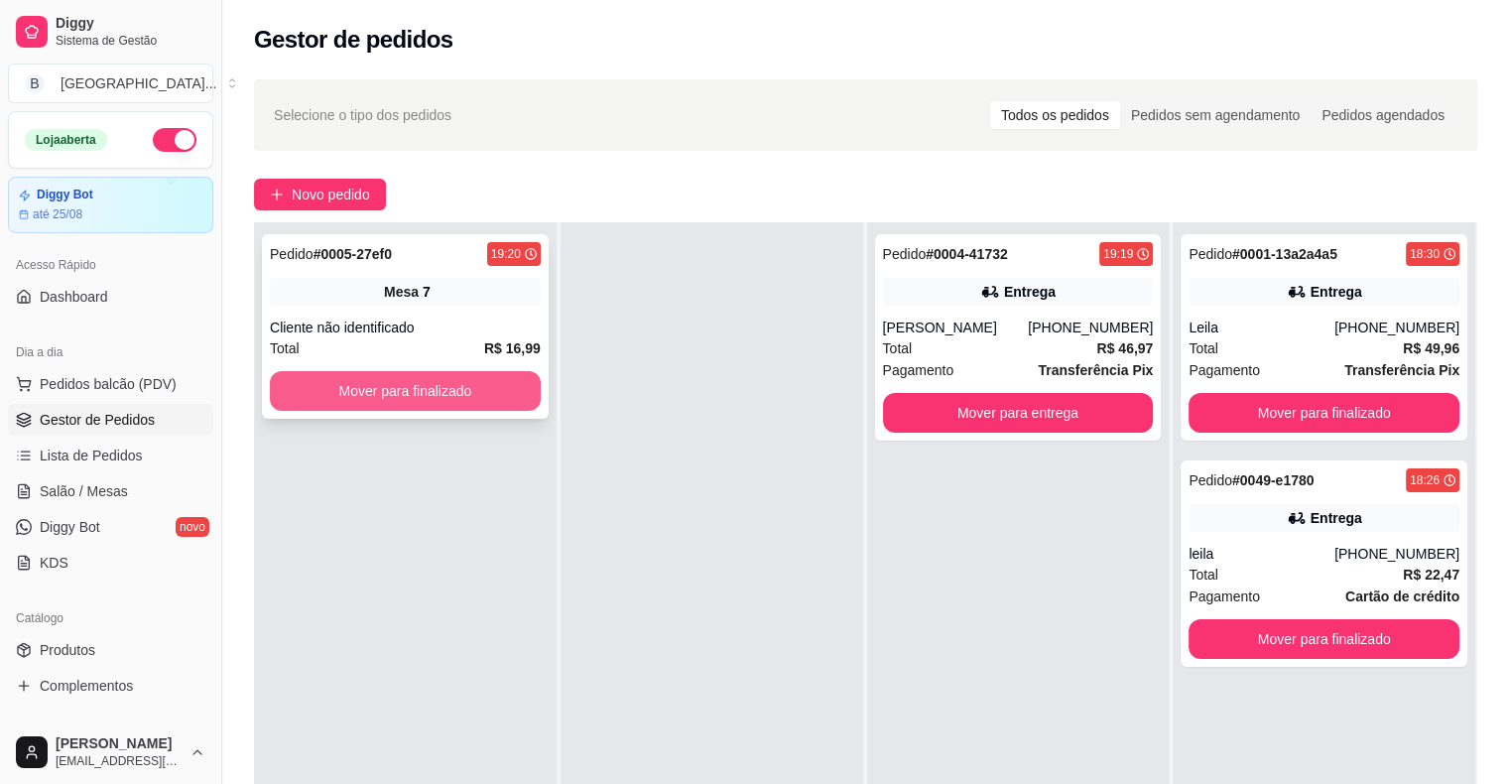
click at [345, 379] on button "Mover para finalizado" at bounding box center [405, 391] width 271 height 40
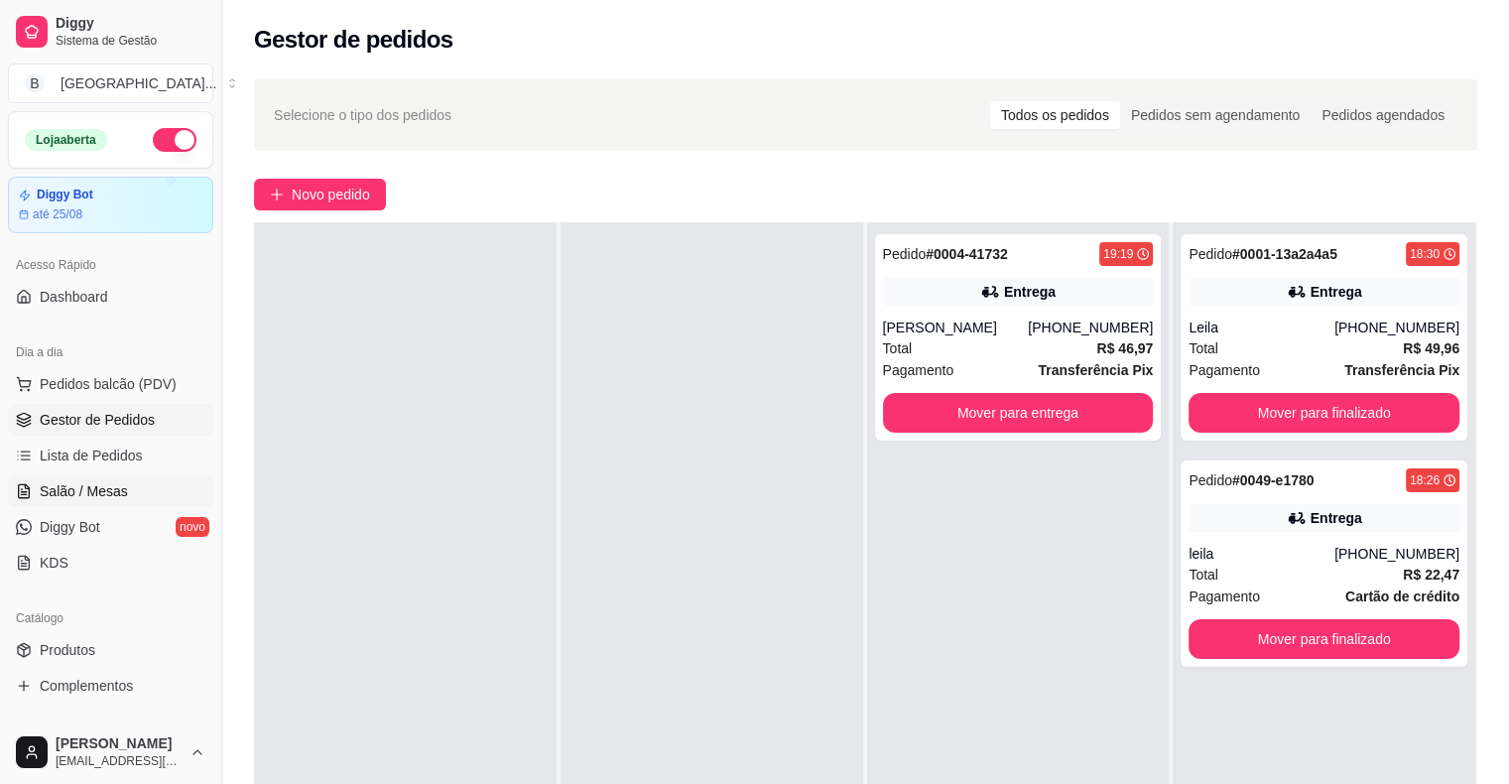
click at [70, 496] on span "Salão / Mesas" at bounding box center [84, 491] width 88 height 20
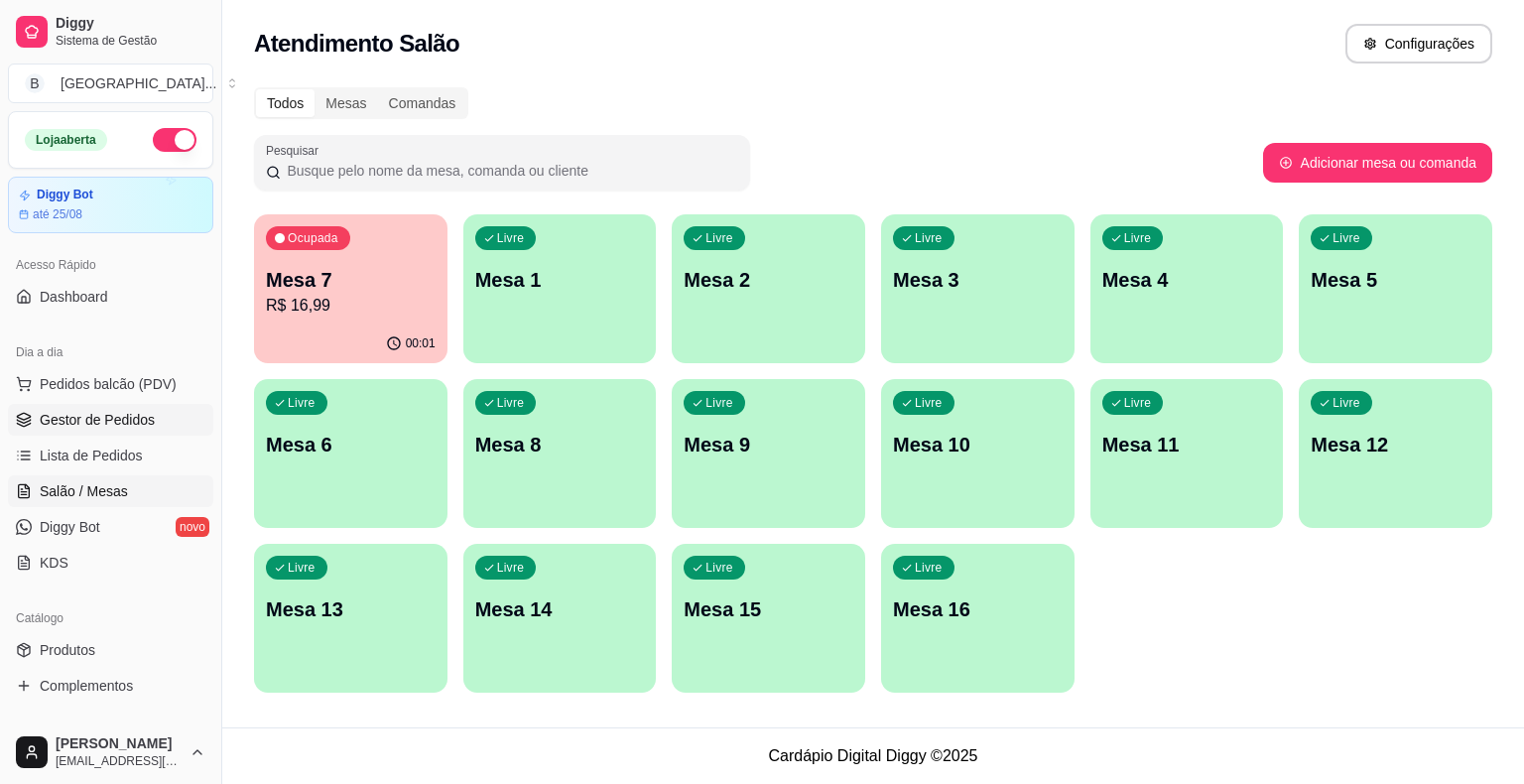
click at [88, 415] on span "Gestor de Pedidos" at bounding box center [97, 420] width 115 height 20
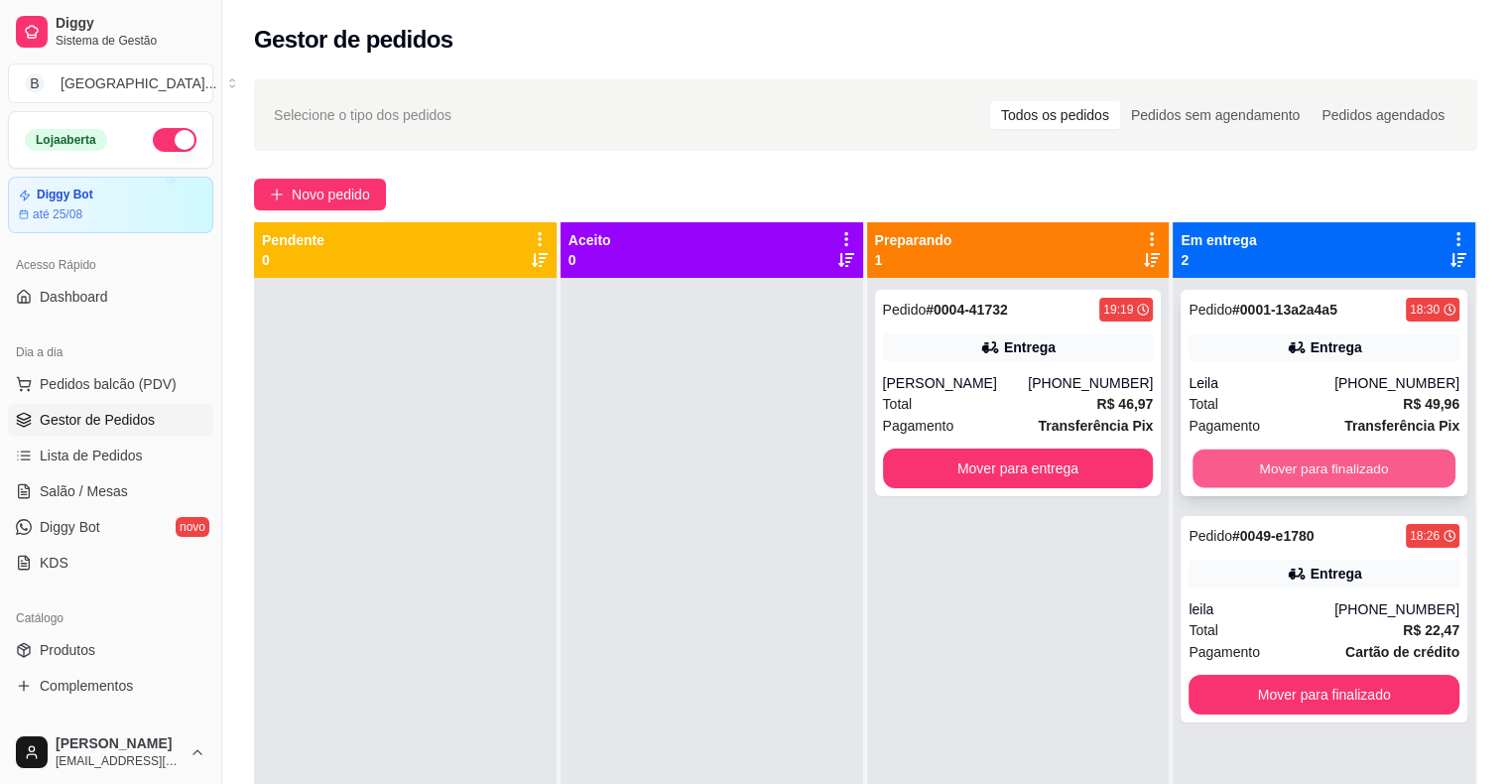
click at [1328, 457] on button "Mover para finalizado" at bounding box center [1323, 468] width 263 height 39
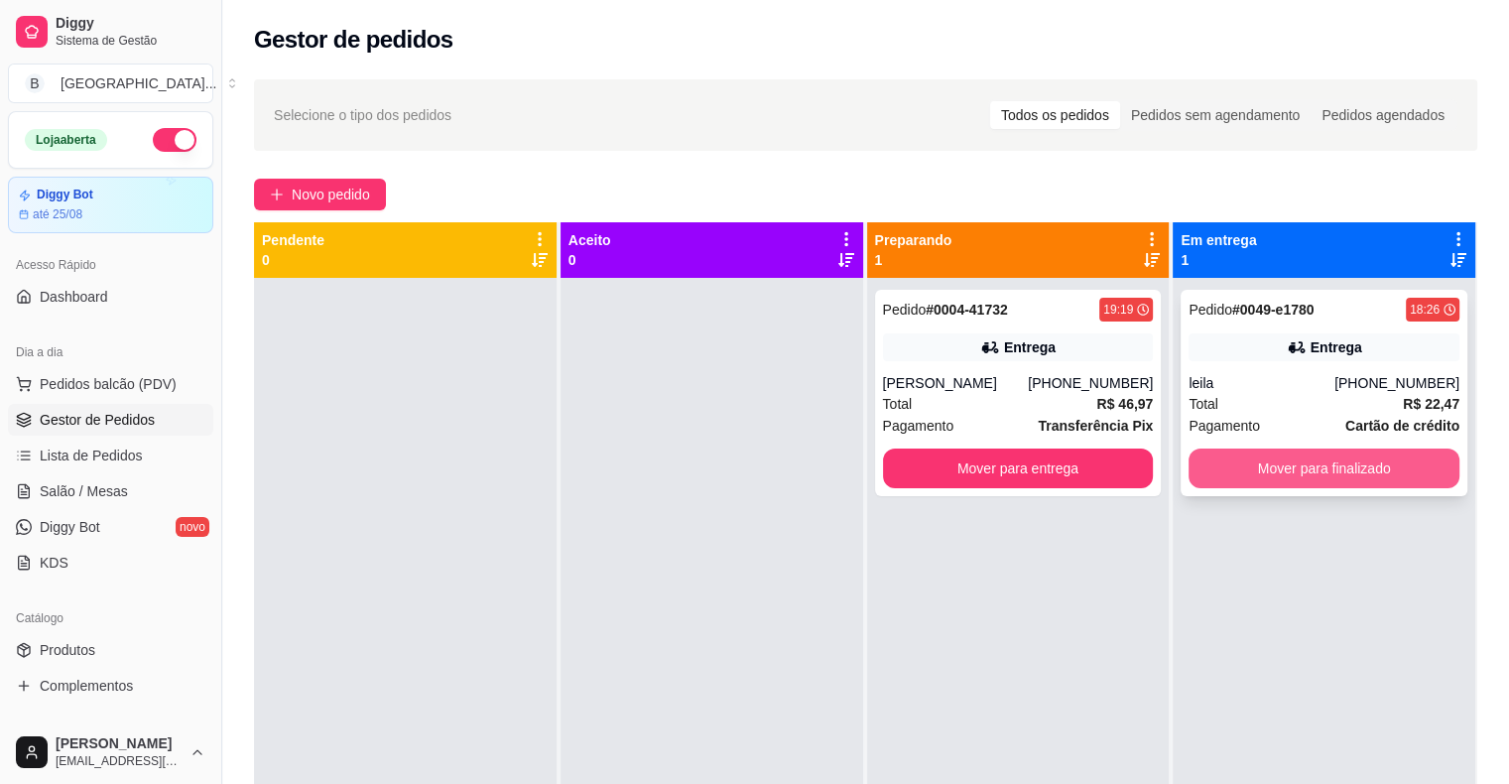
click at [1364, 464] on button "Mover para finalizado" at bounding box center [1323, 468] width 271 height 40
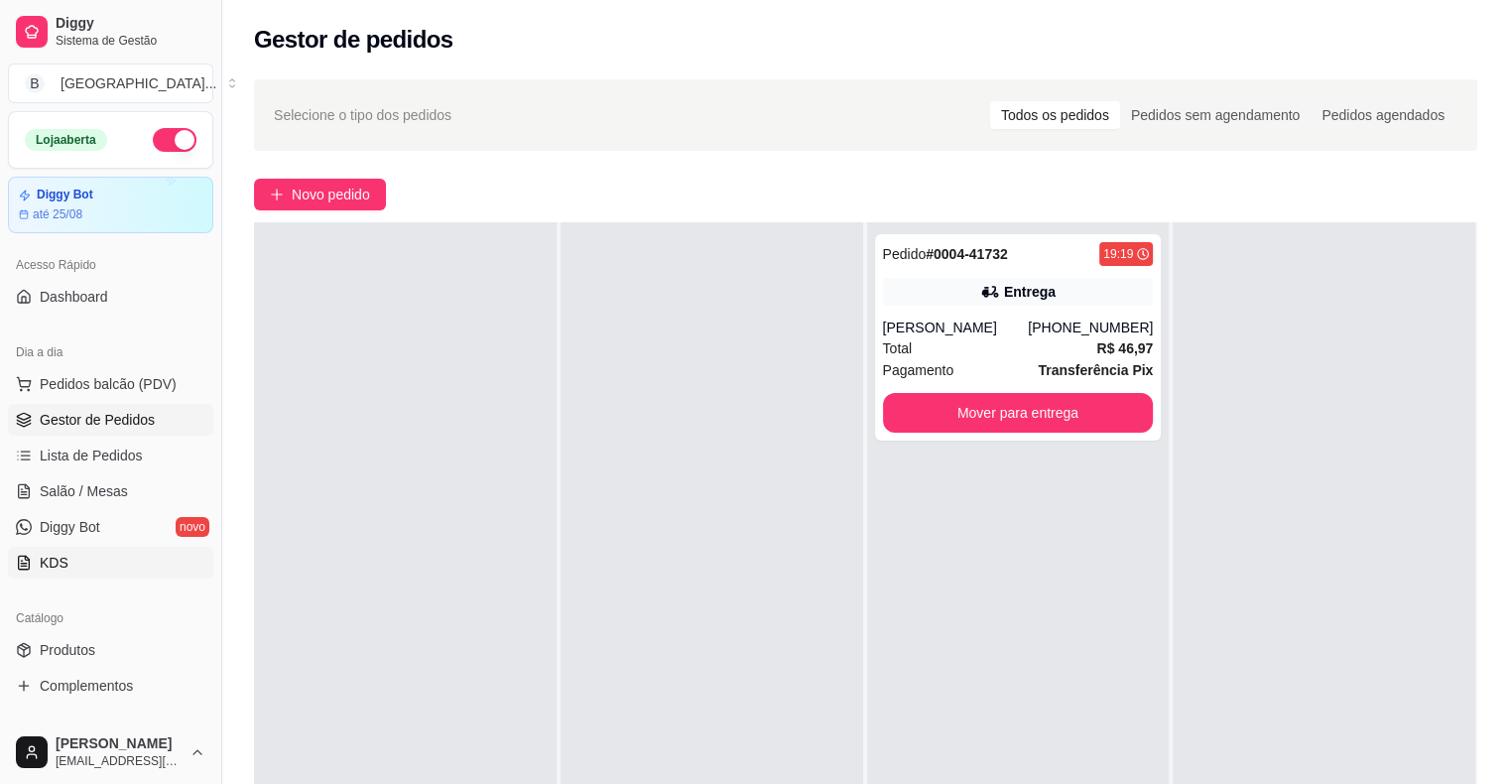
scroll to position [198, 0]
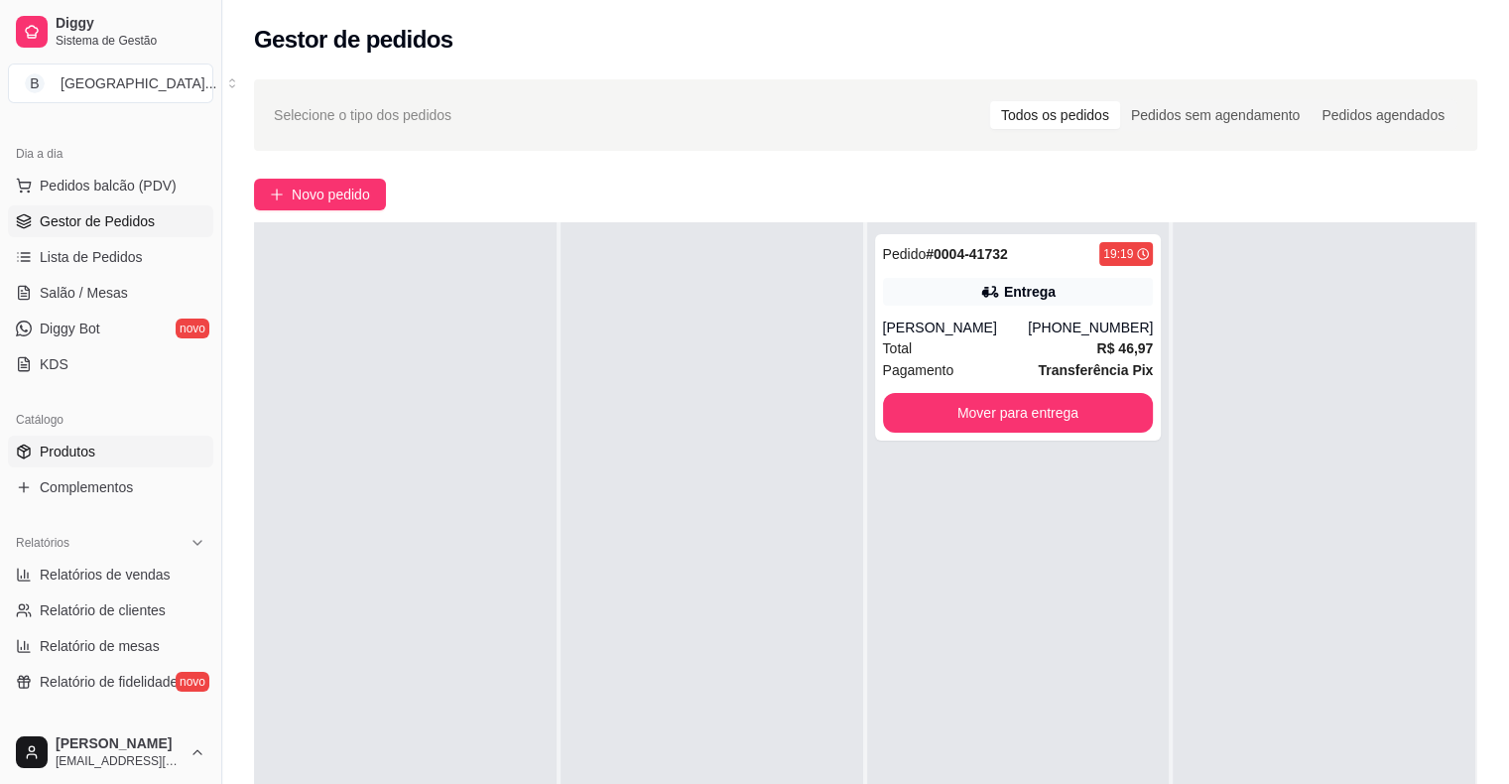
click at [146, 447] on link "Produtos" at bounding box center [110, 451] width 205 height 32
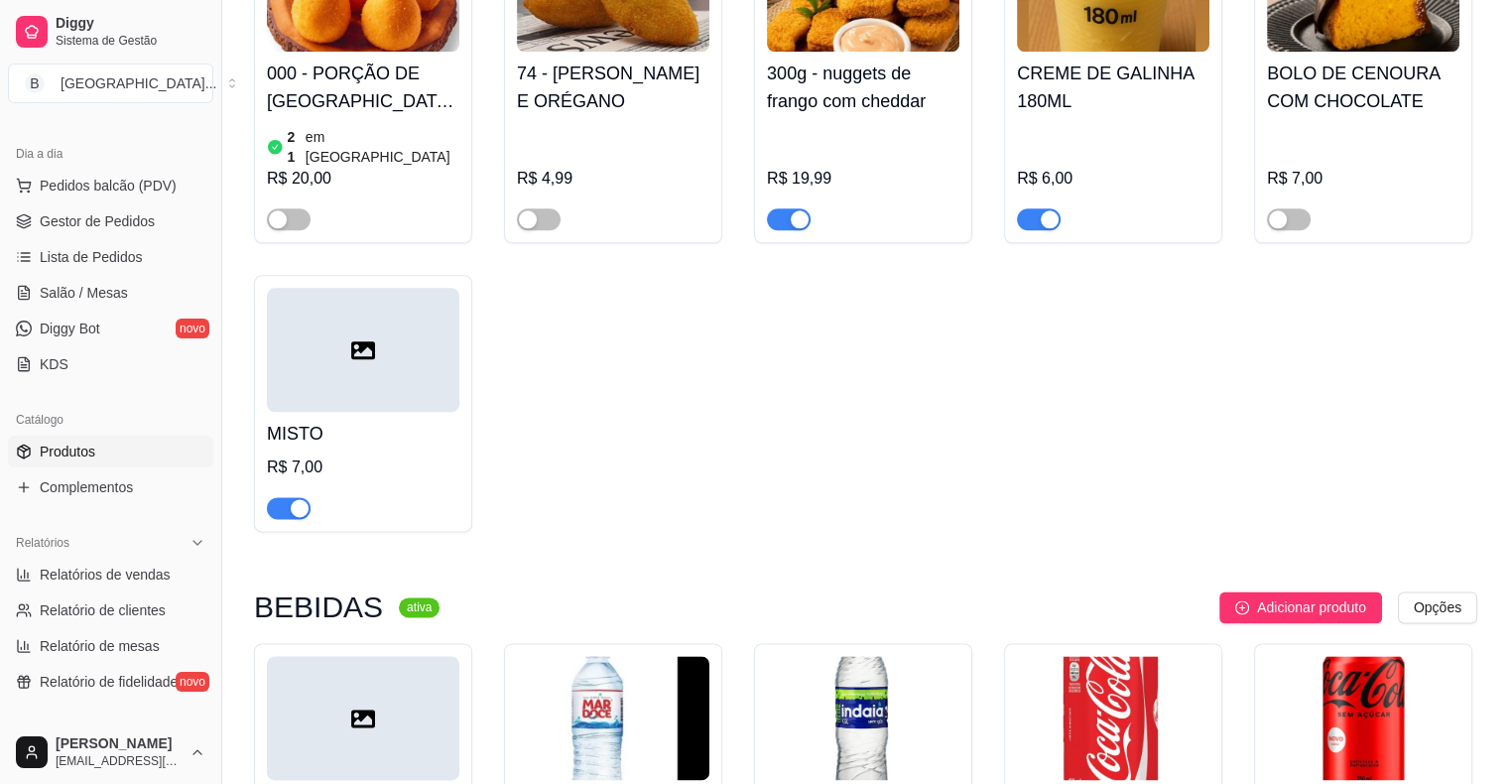
scroll to position [2678, 0]
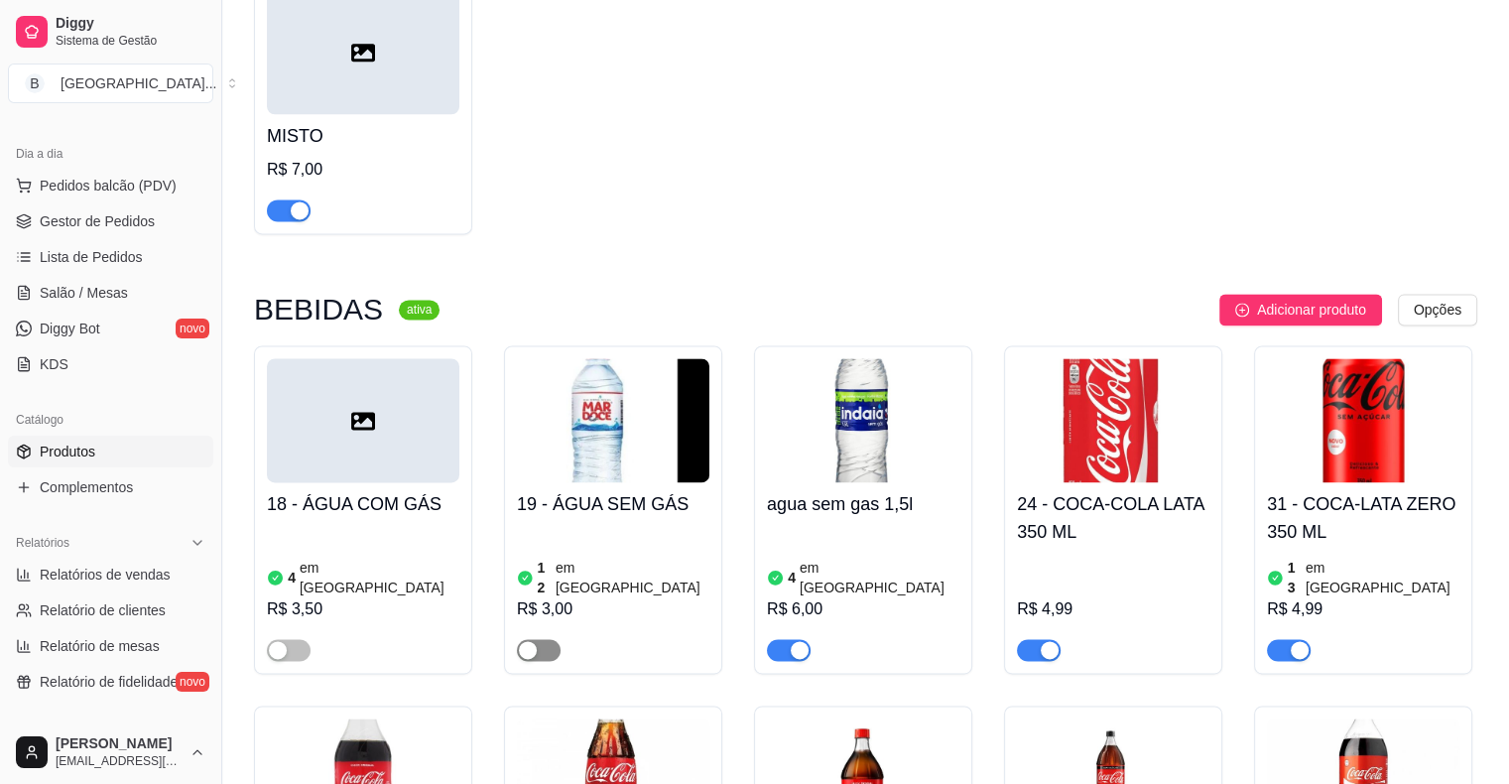
click at [555, 639] on span "button" at bounding box center [539, 650] width 44 height 22
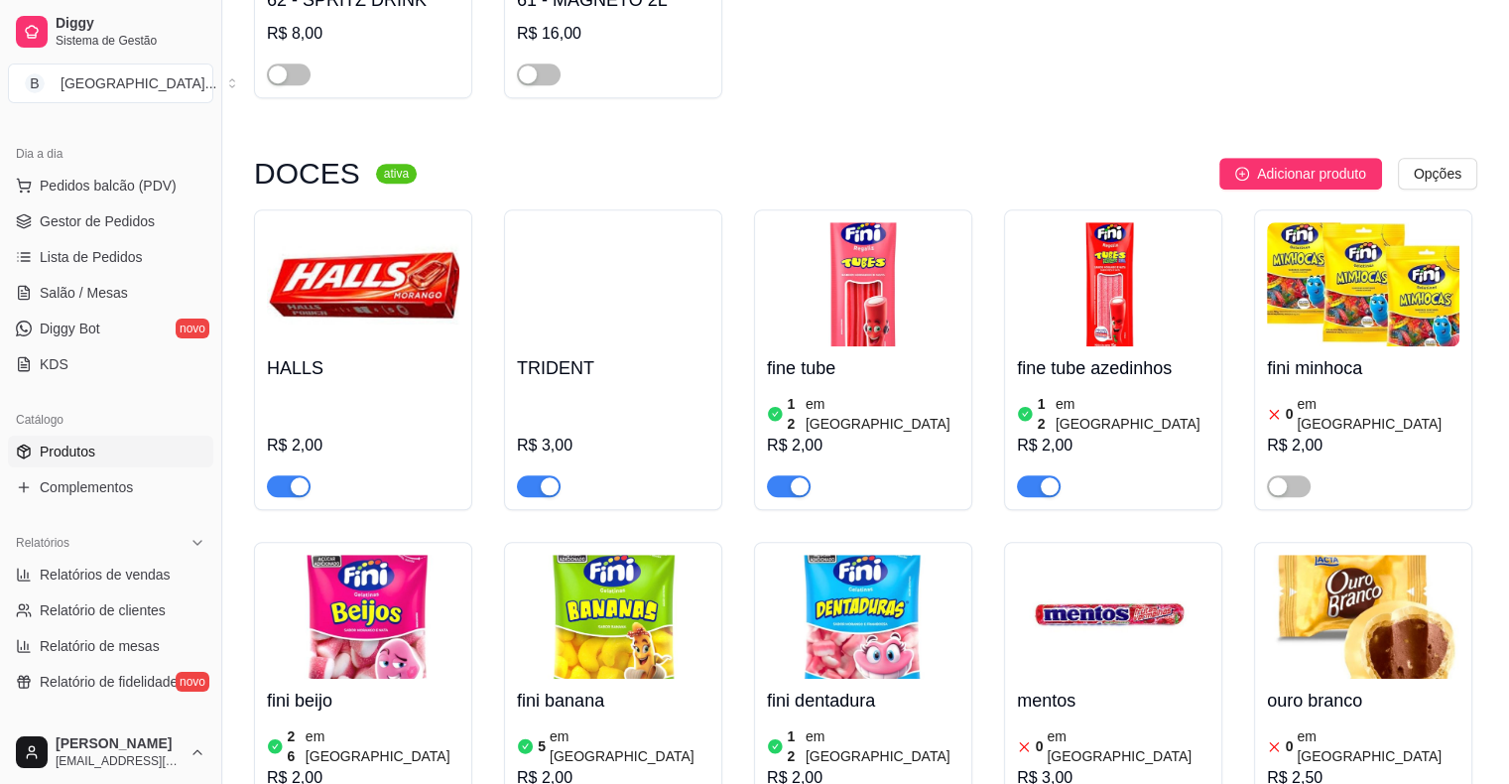
scroll to position [9027, 0]
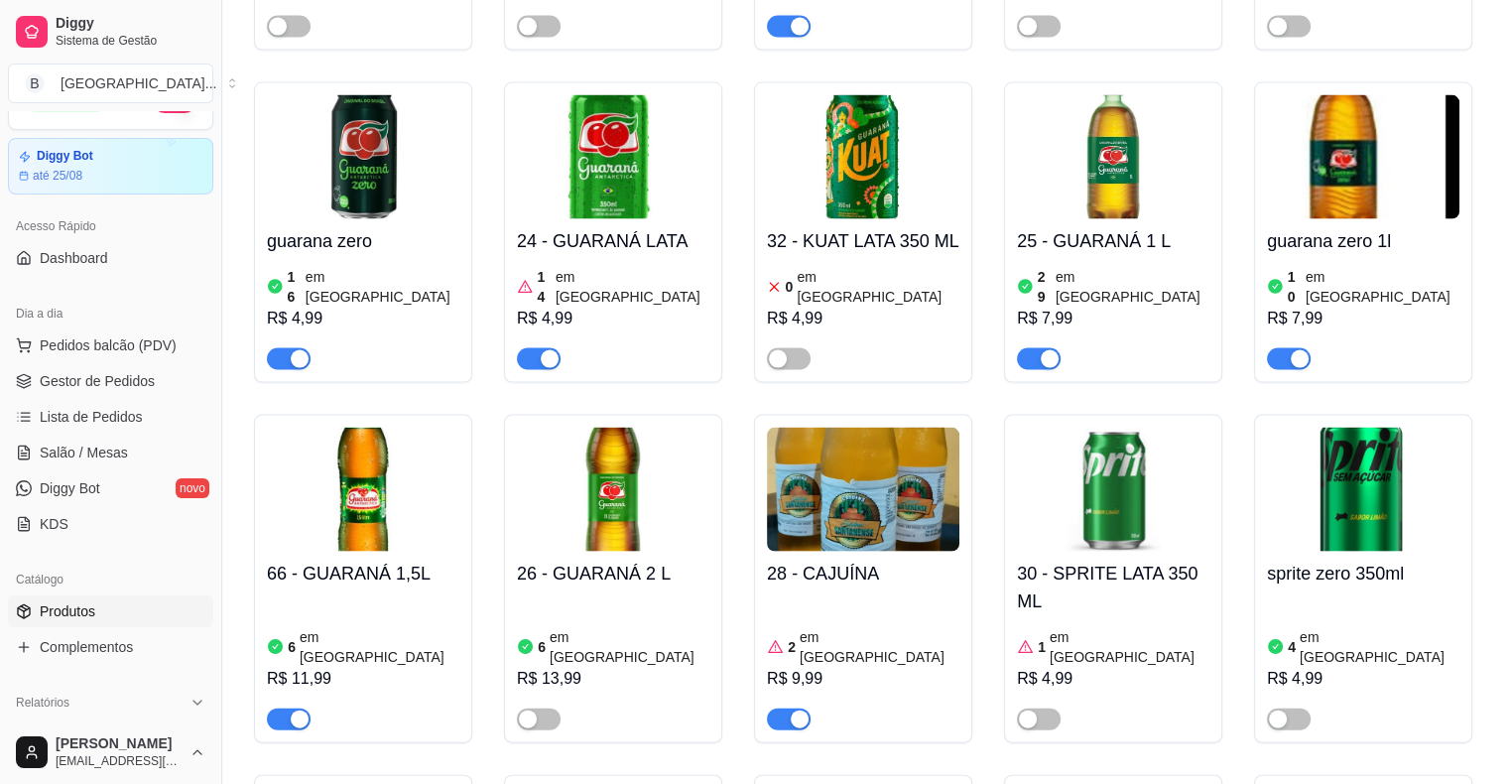
scroll to position [0, 0]
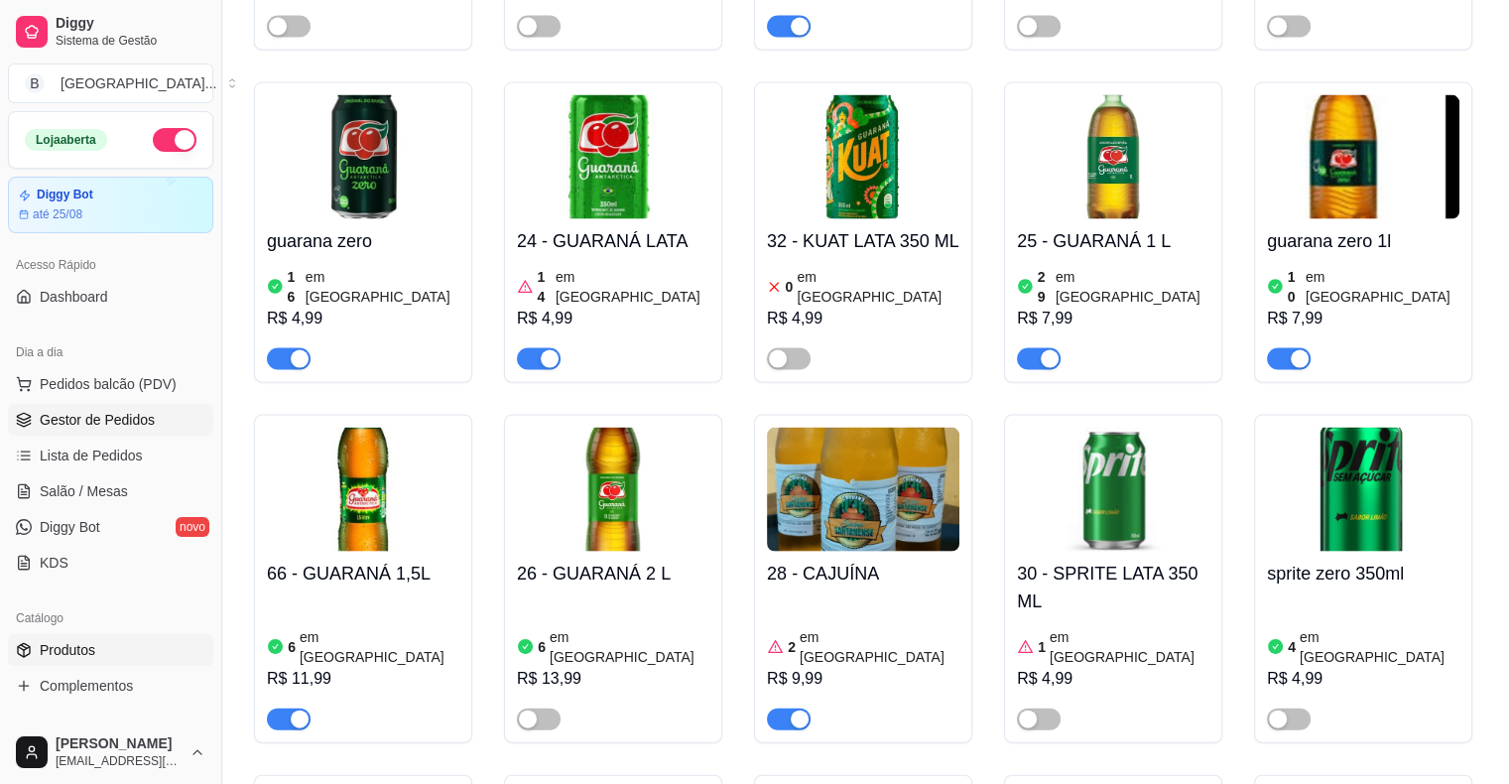
click at [125, 411] on span "Gestor de Pedidos" at bounding box center [97, 420] width 115 height 20
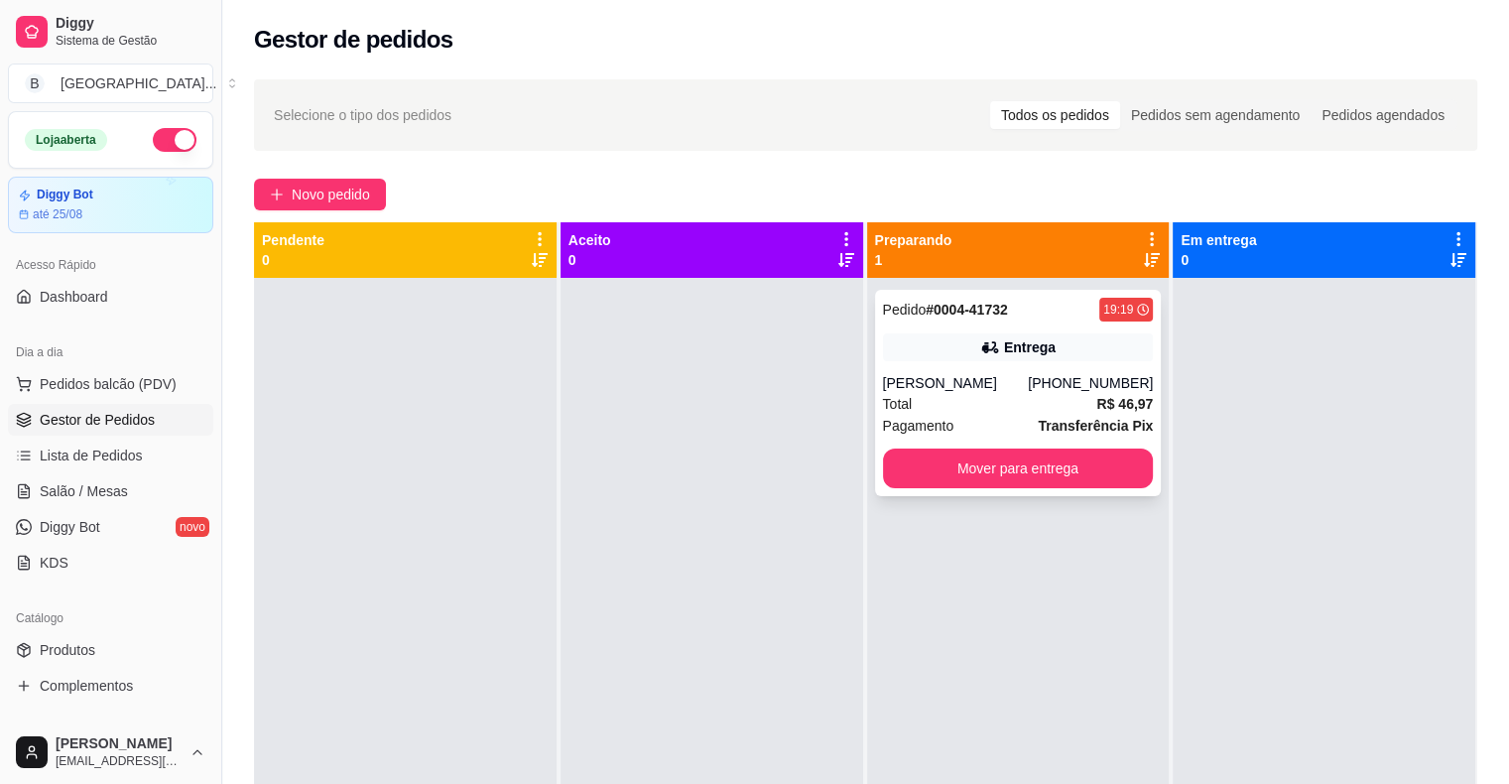
click at [996, 431] on div "Pagamento Transferência Pix" at bounding box center [1018, 426] width 271 height 22
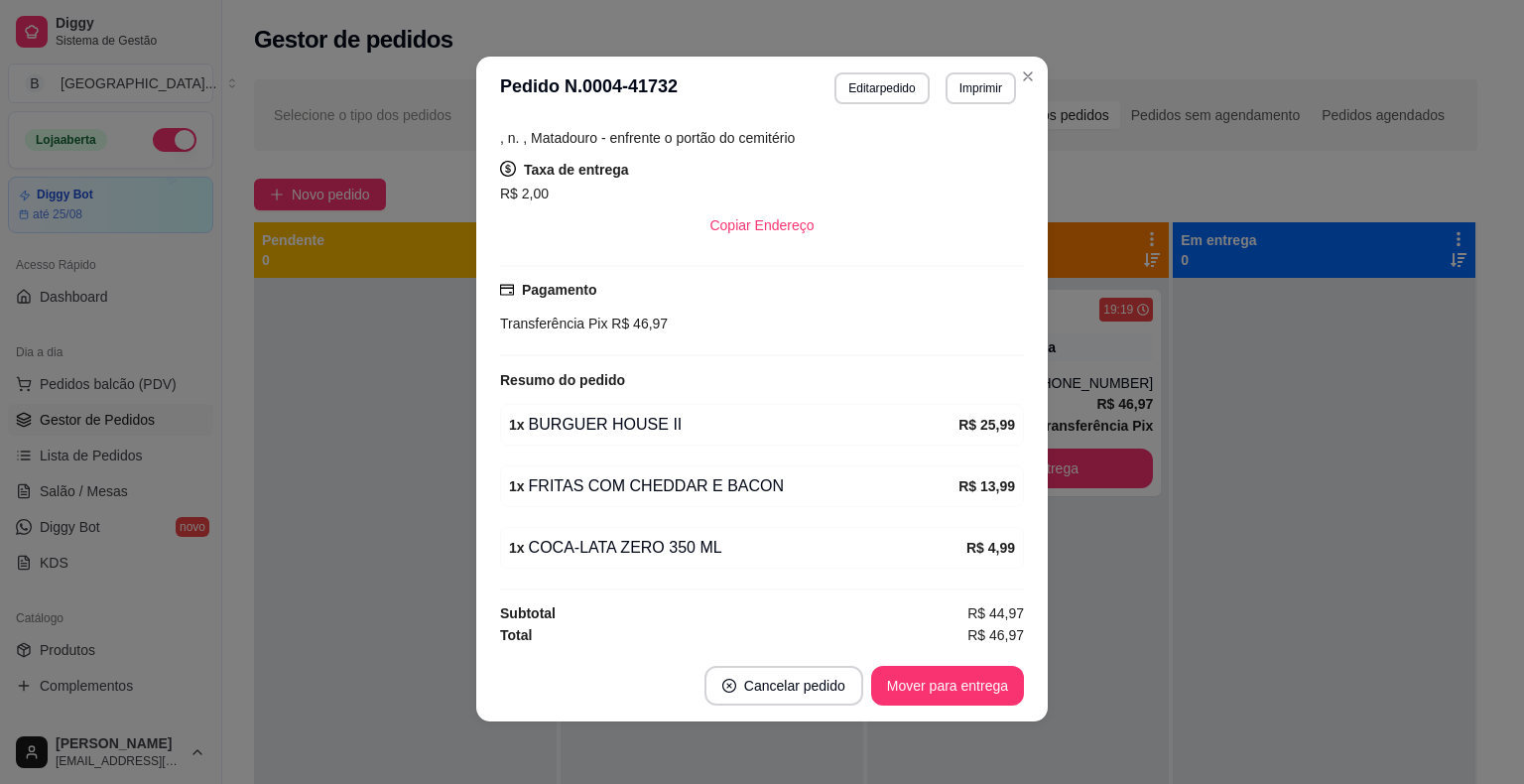
scroll to position [4, 0]
click at [944, 692] on button "Mover para entrega" at bounding box center [947, 685] width 153 height 40
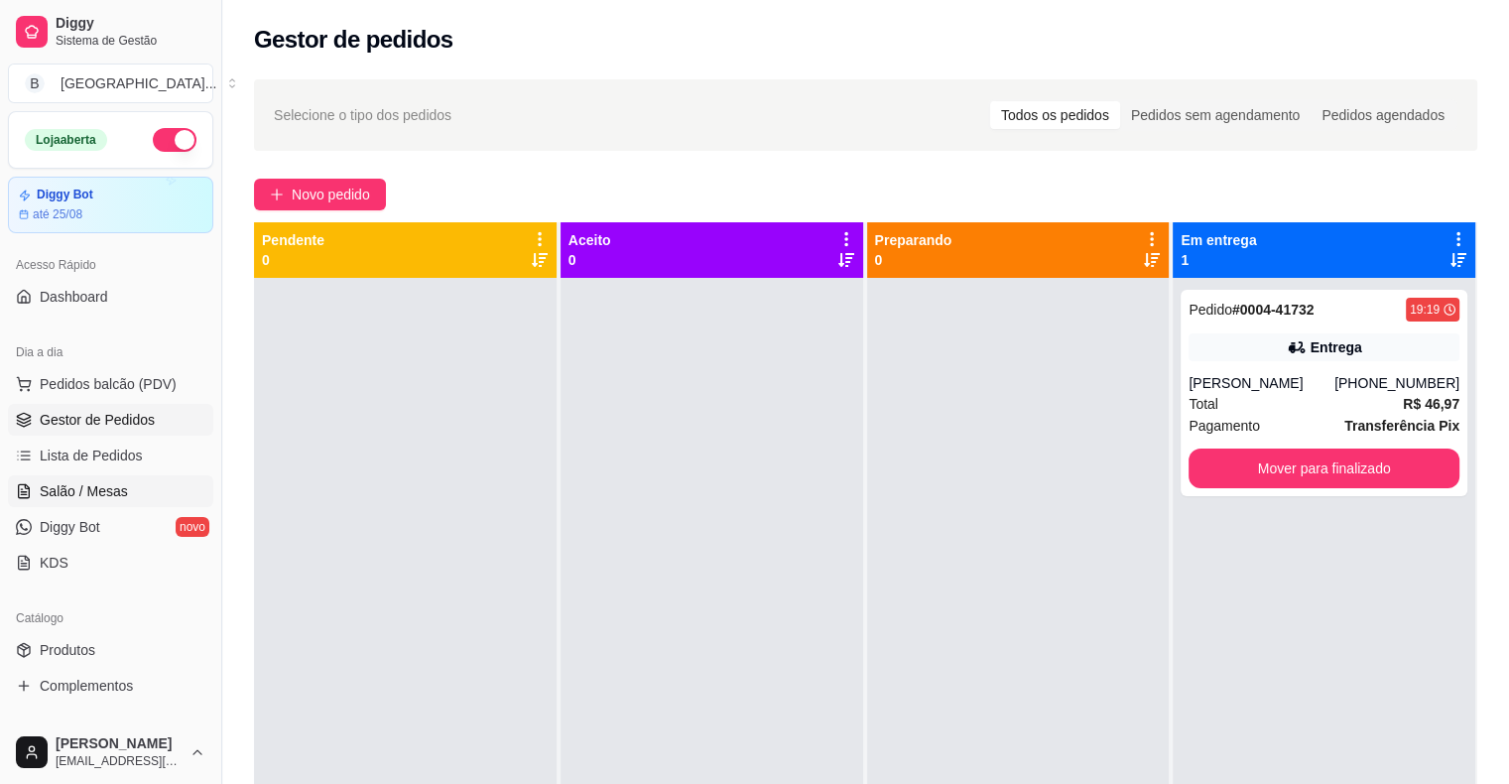
click at [107, 494] on span "Salão / Mesas" at bounding box center [84, 491] width 88 height 20
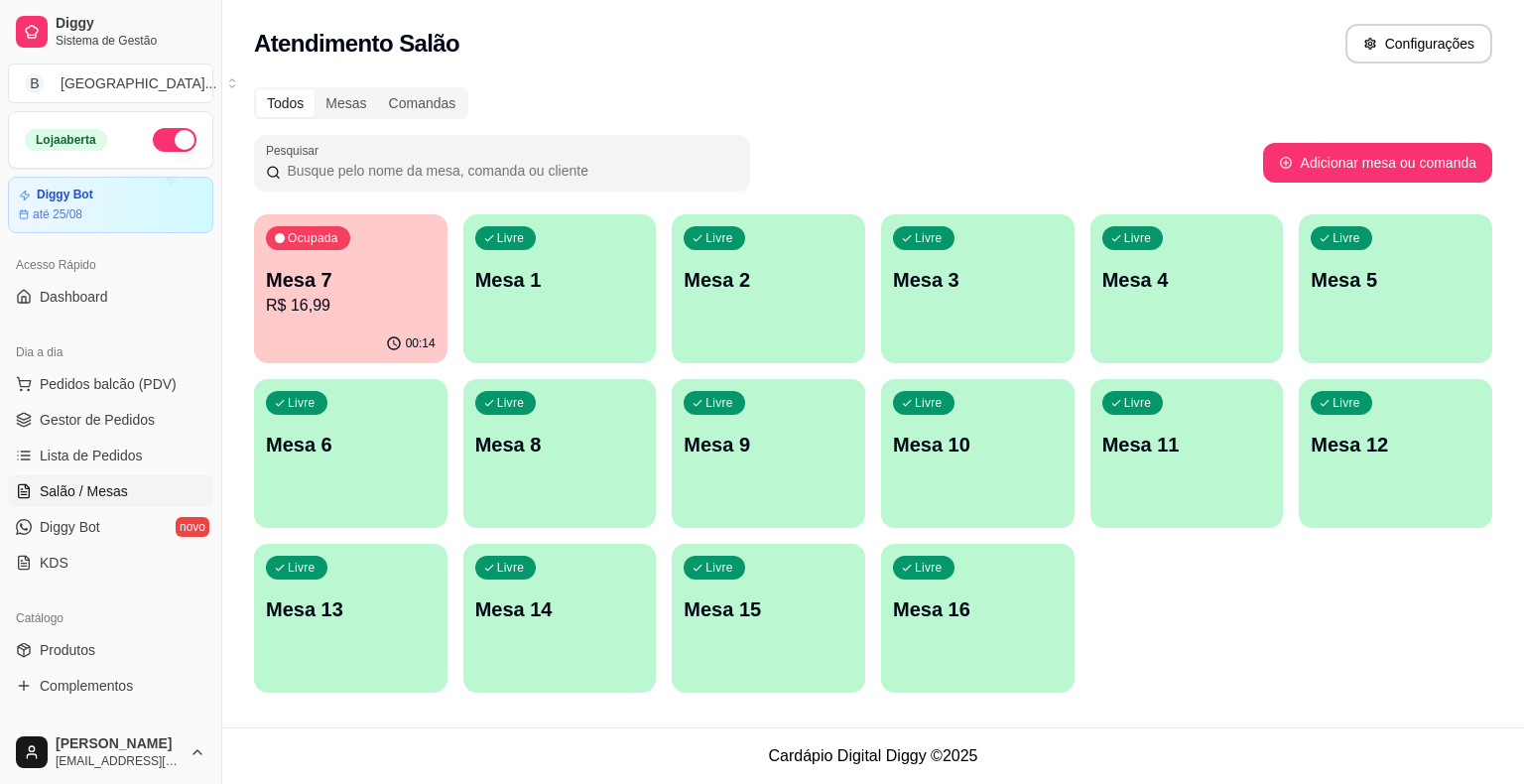
click at [329, 343] on div "00:14" at bounding box center [350, 343] width 193 height 39
click at [116, 424] on span "Gestor de Pedidos" at bounding box center [97, 420] width 115 height 20
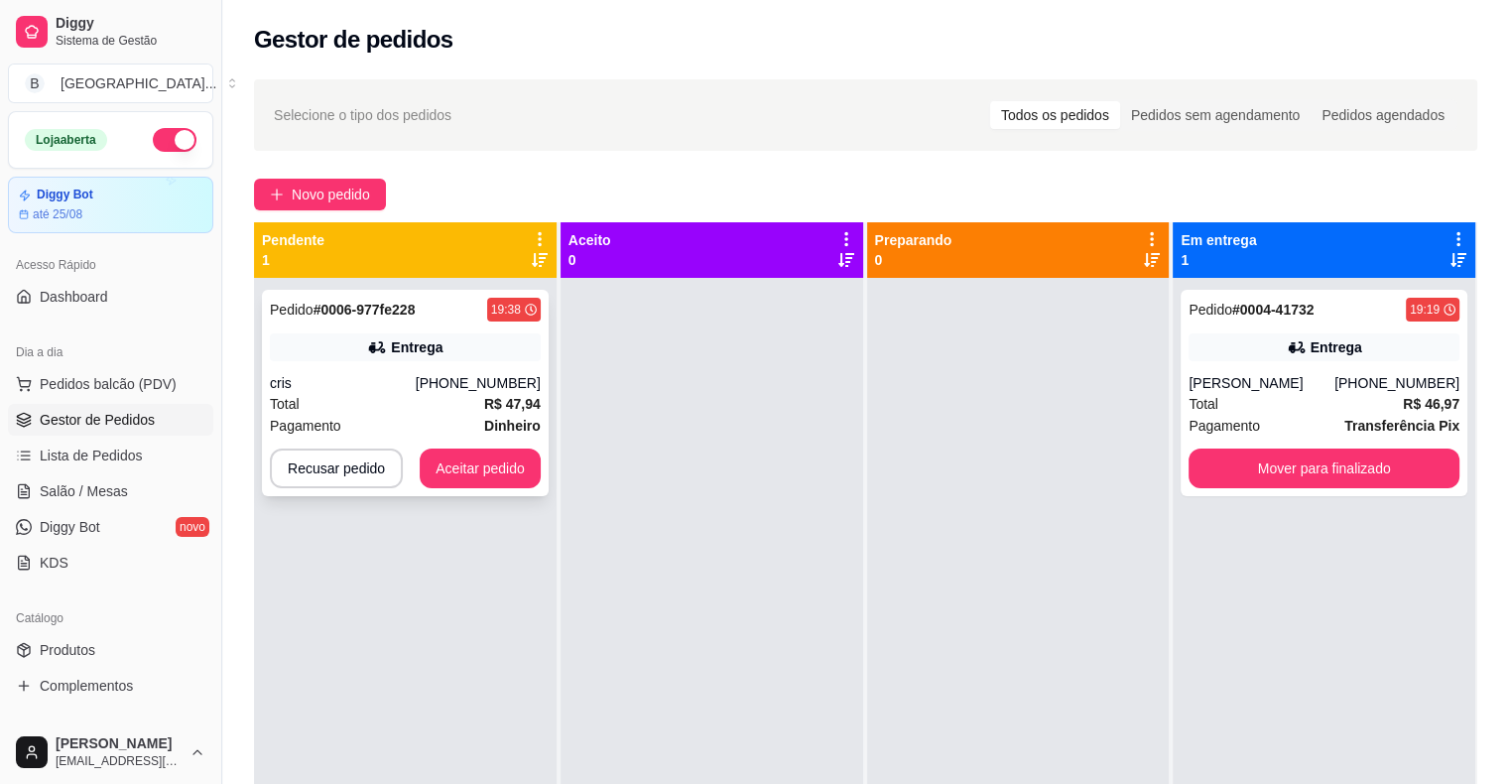
click at [392, 345] on div "Entrega" at bounding box center [417, 347] width 52 height 20
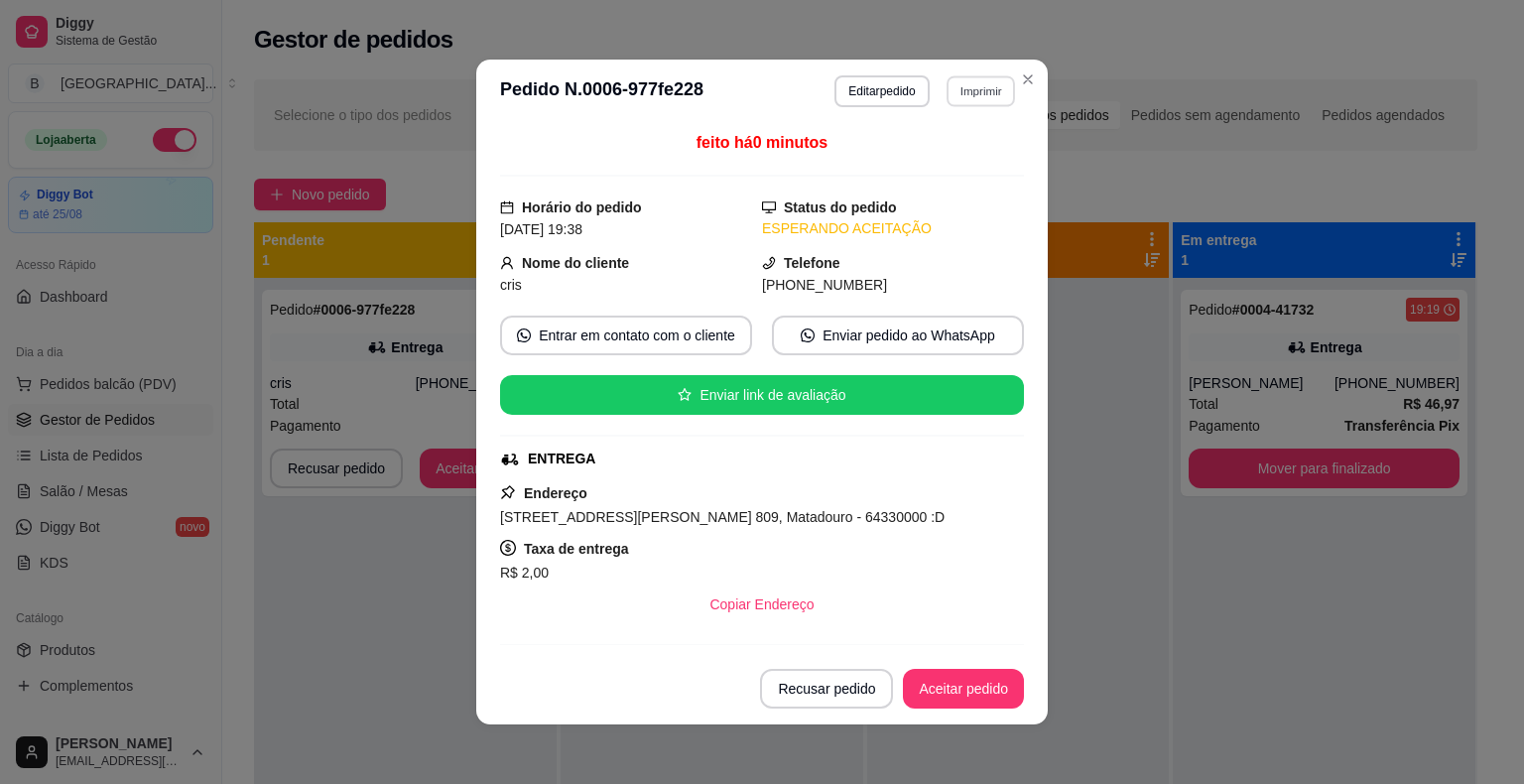
click at [987, 94] on button "Imprimir" at bounding box center [980, 90] width 68 height 31
click at [968, 159] on button "IMPRESSORA" at bounding box center [937, 160] width 139 height 31
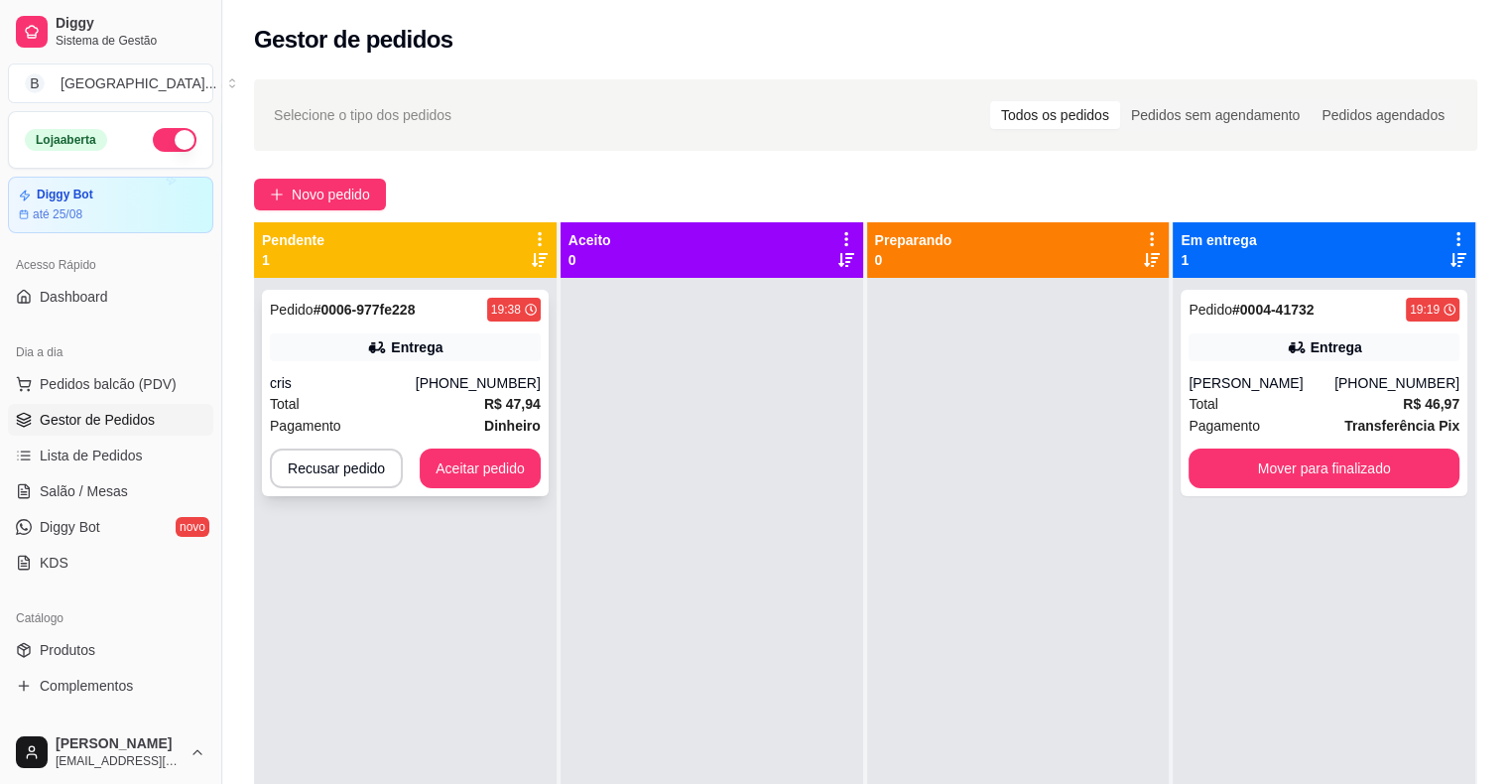
click at [480, 446] on div "Pedido # 0006-977fe228 19:38 Entrega cris [PHONE_NUMBER] Total R$ 47,94 Pagamen…" at bounding box center [405, 393] width 287 height 206
click at [465, 475] on button "Aceitar pedido" at bounding box center [480, 468] width 117 height 39
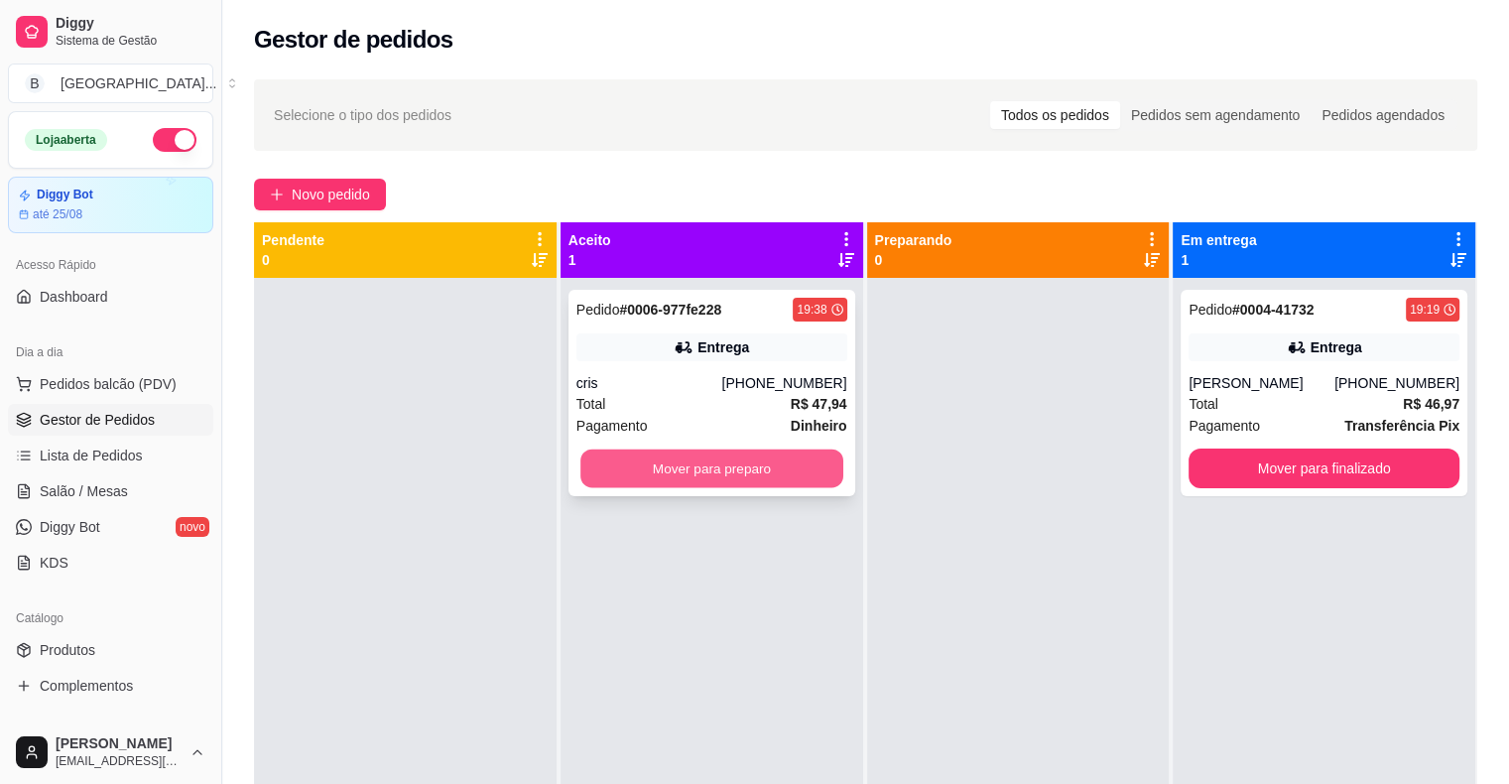
click at [674, 476] on button "Mover para preparo" at bounding box center [711, 468] width 263 height 39
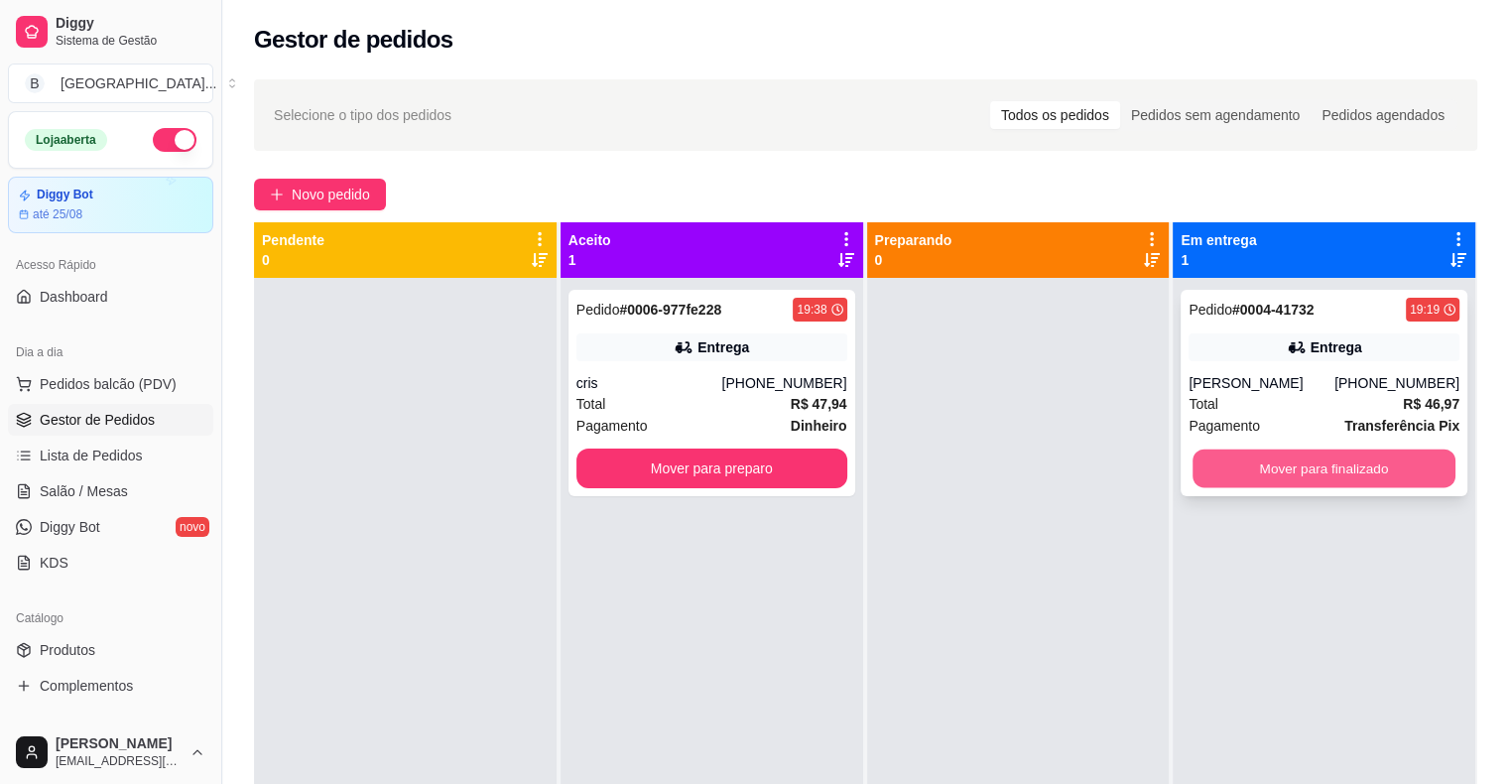
click at [1248, 458] on button "Mover para finalizado" at bounding box center [1323, 468] width 263 height 39
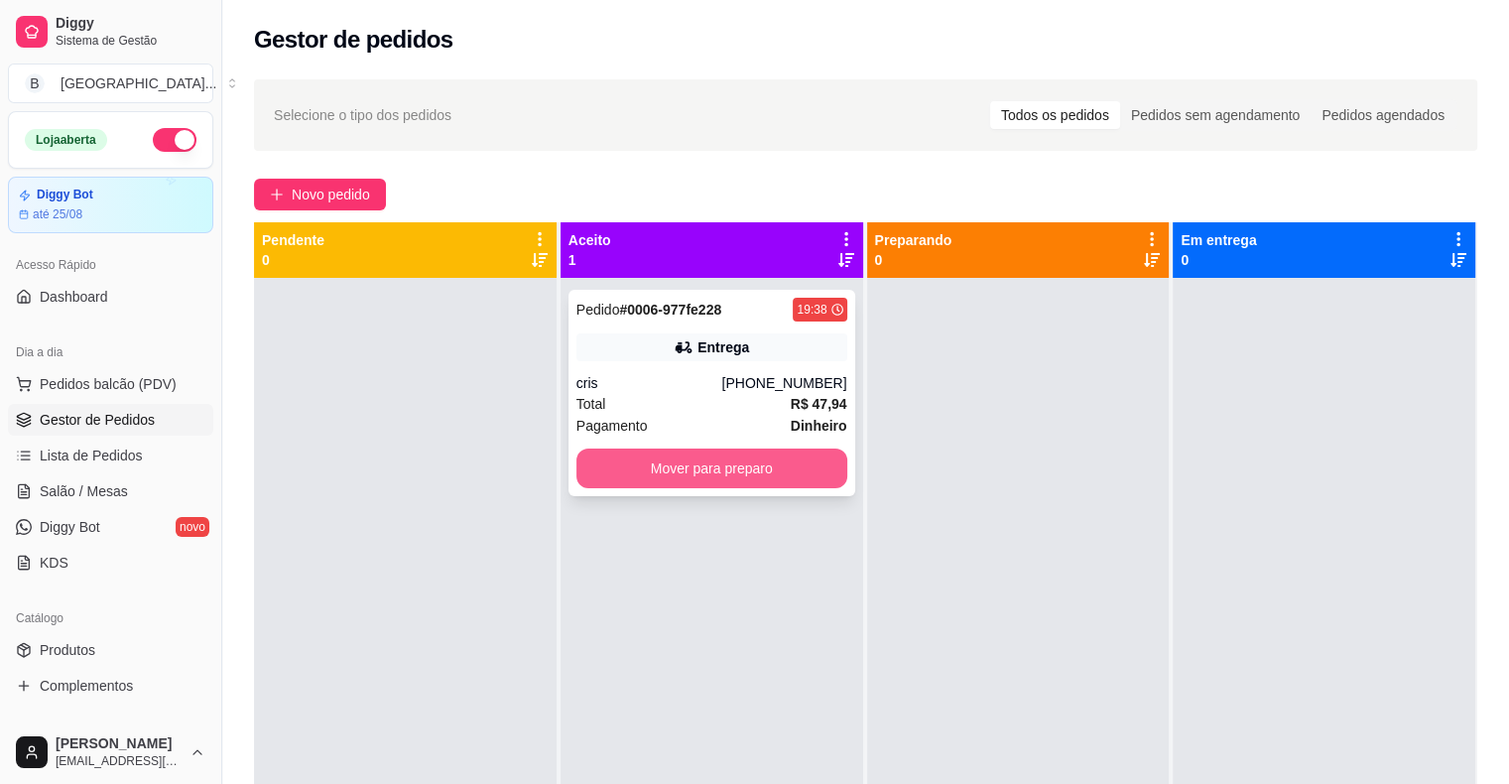
click at [727, 459] on button "Mover para preparo" at bounding box center [711, 468] width 271 height 40
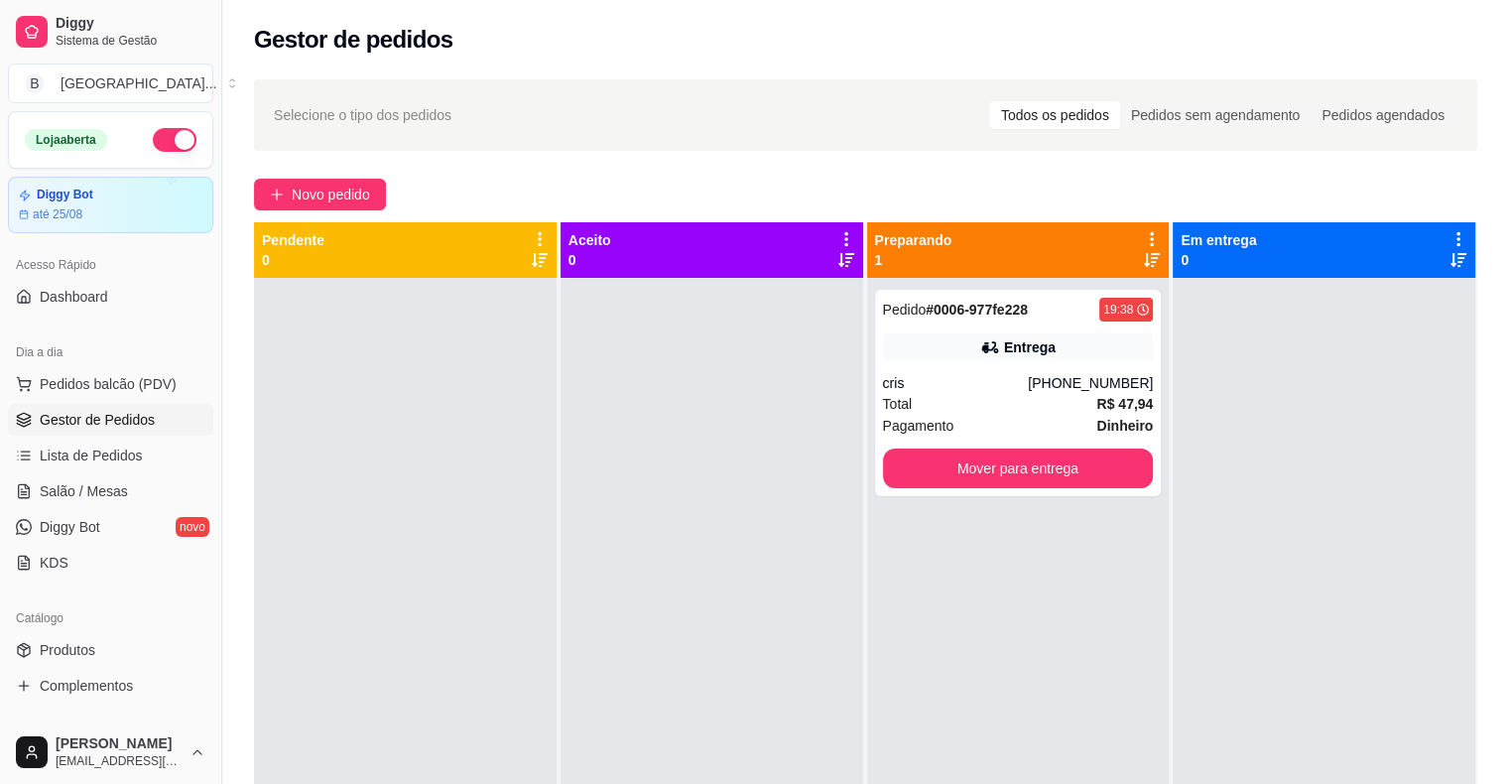
drag, startPoint x: 1361, startPoint y: 421, endPoint x: 1336, endPoint y: 422, distance: 24.8
click at [1361, 421] on div at bounding box center [1323, 670] width 303 height 784
click at [1011, 379] on div "cris" at bounding box center [956, 383] width 146 height 20
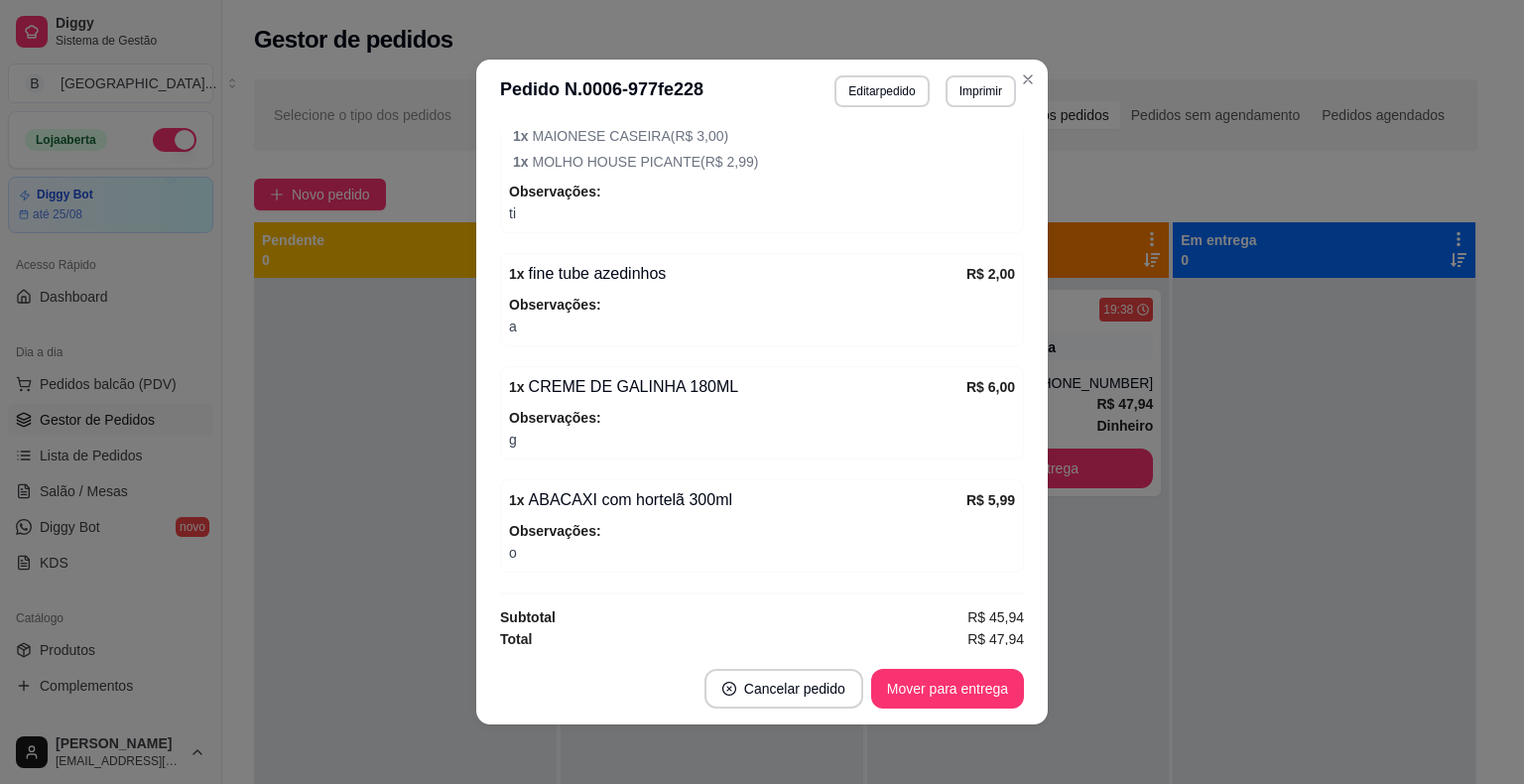
scroll to position [4, 0]
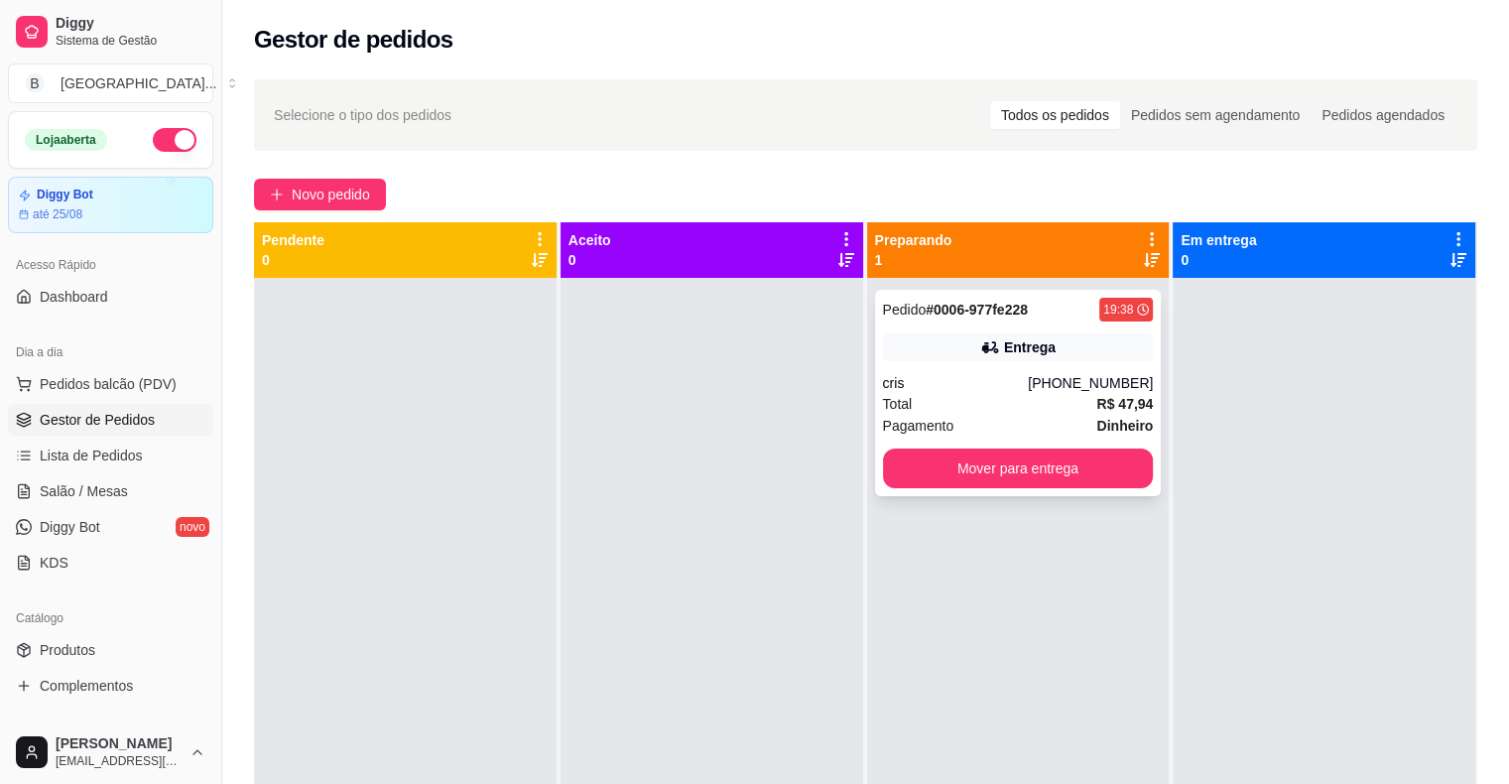
click at [970, 352] on div "Entrega" at bounding box center [1018, 347] width 271 height 28
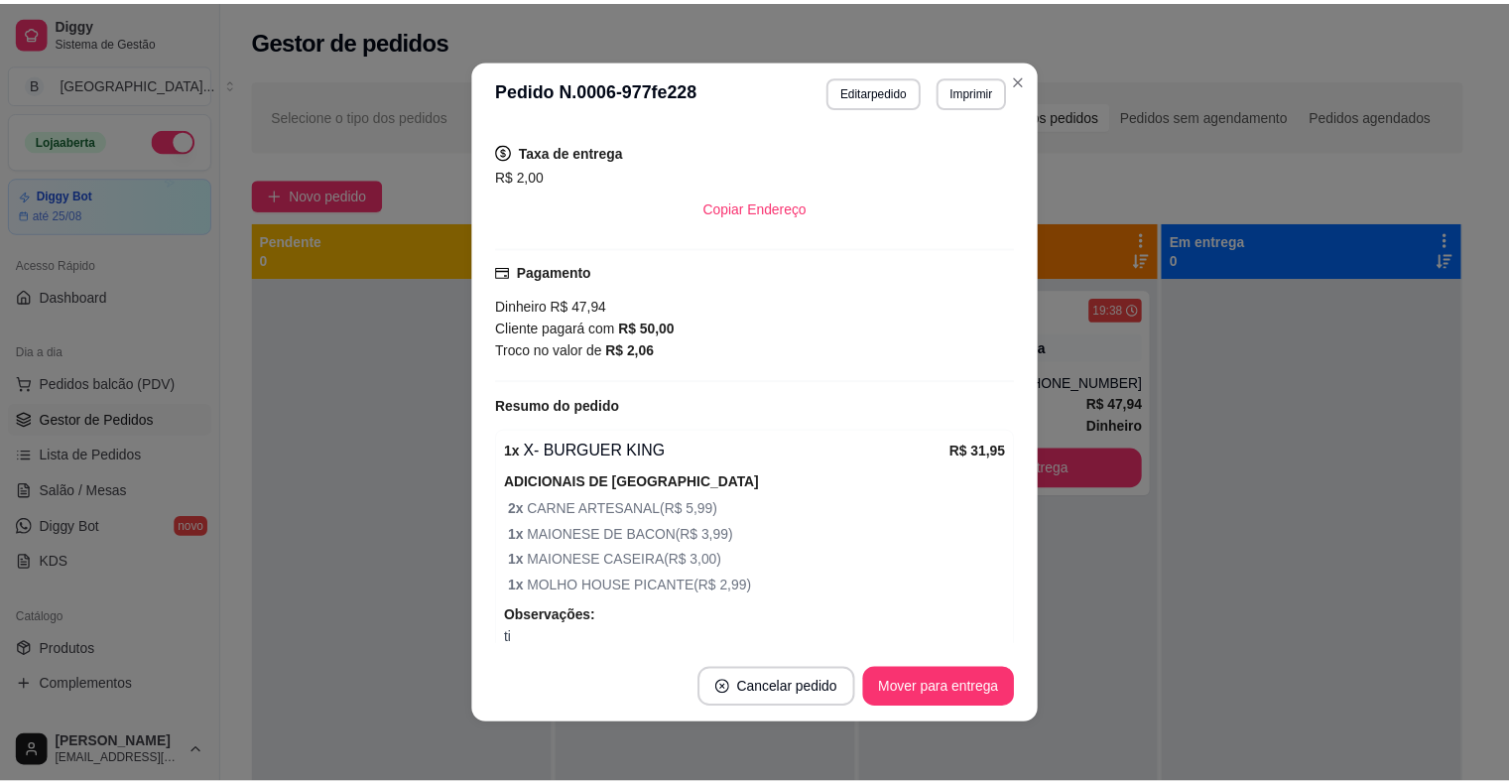
scroll to position [821, 0]
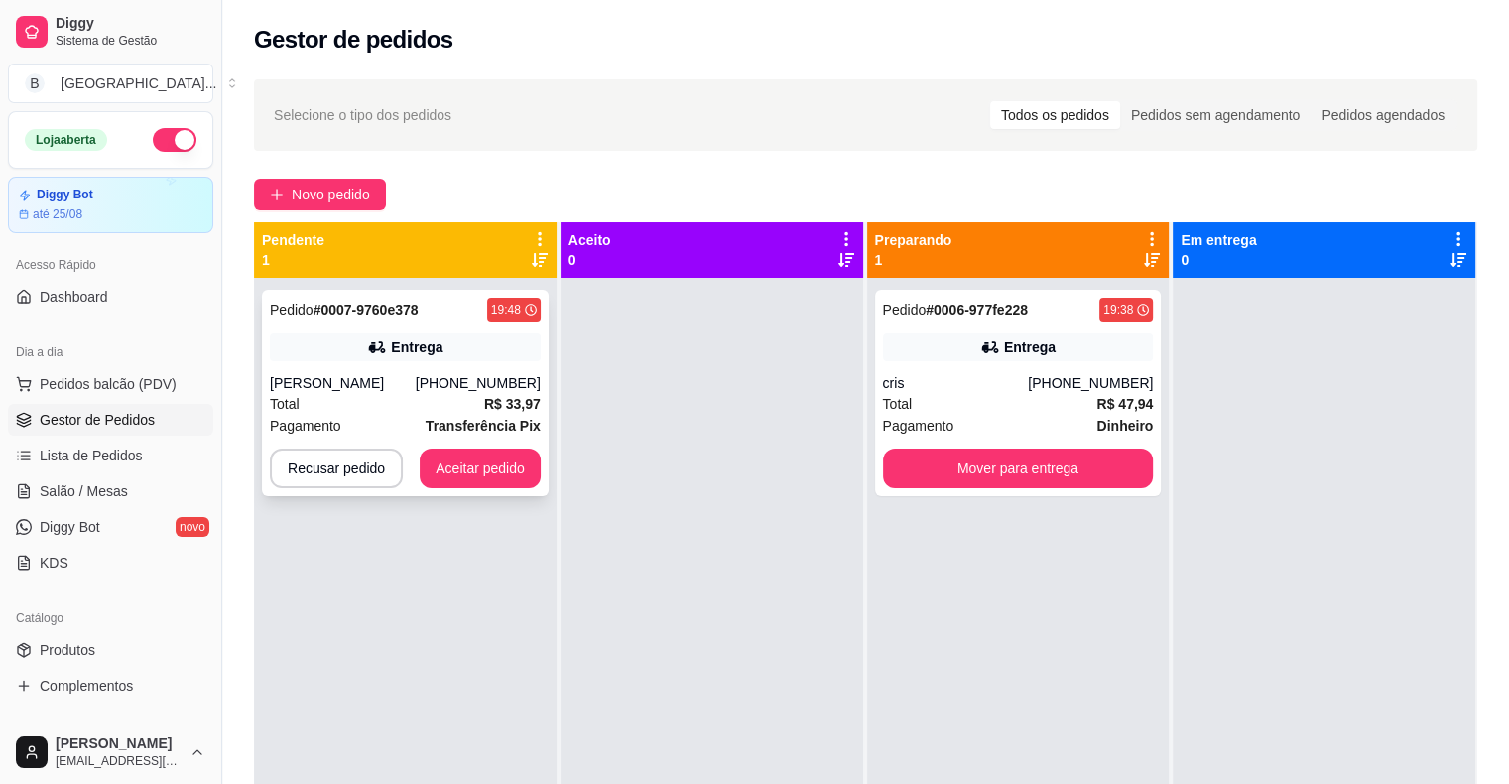
click at [413, 391] on div "[PERSON_NAME]" at bounding box center [343, 383] width 146 height 20
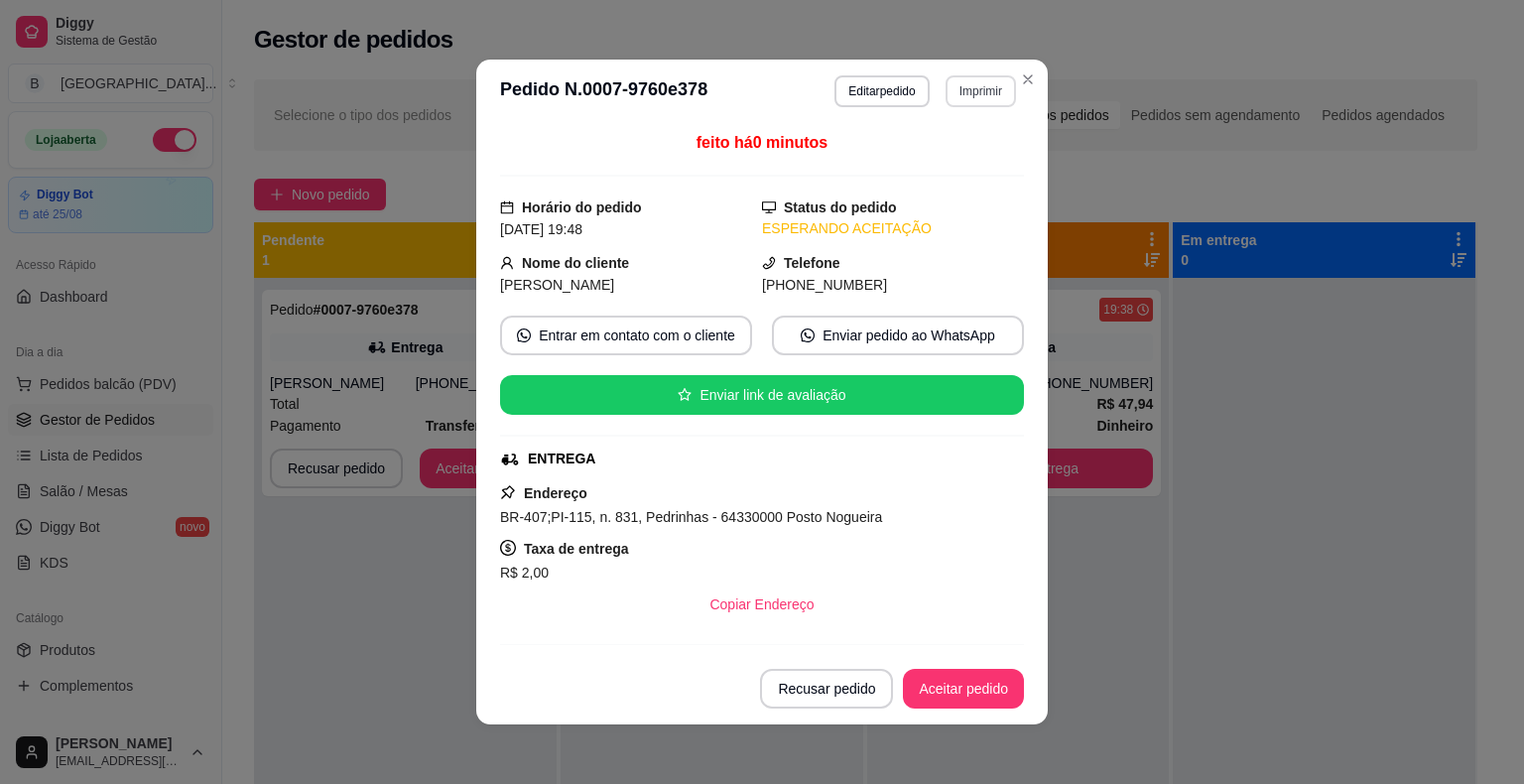
click at [985, 102] on button "Imprimir" at bounding box center [980, 91] width 70 height 32
click at [972, 146] on button "IMPRESSORA" at bounding box center [938, 161] width 144 height 32
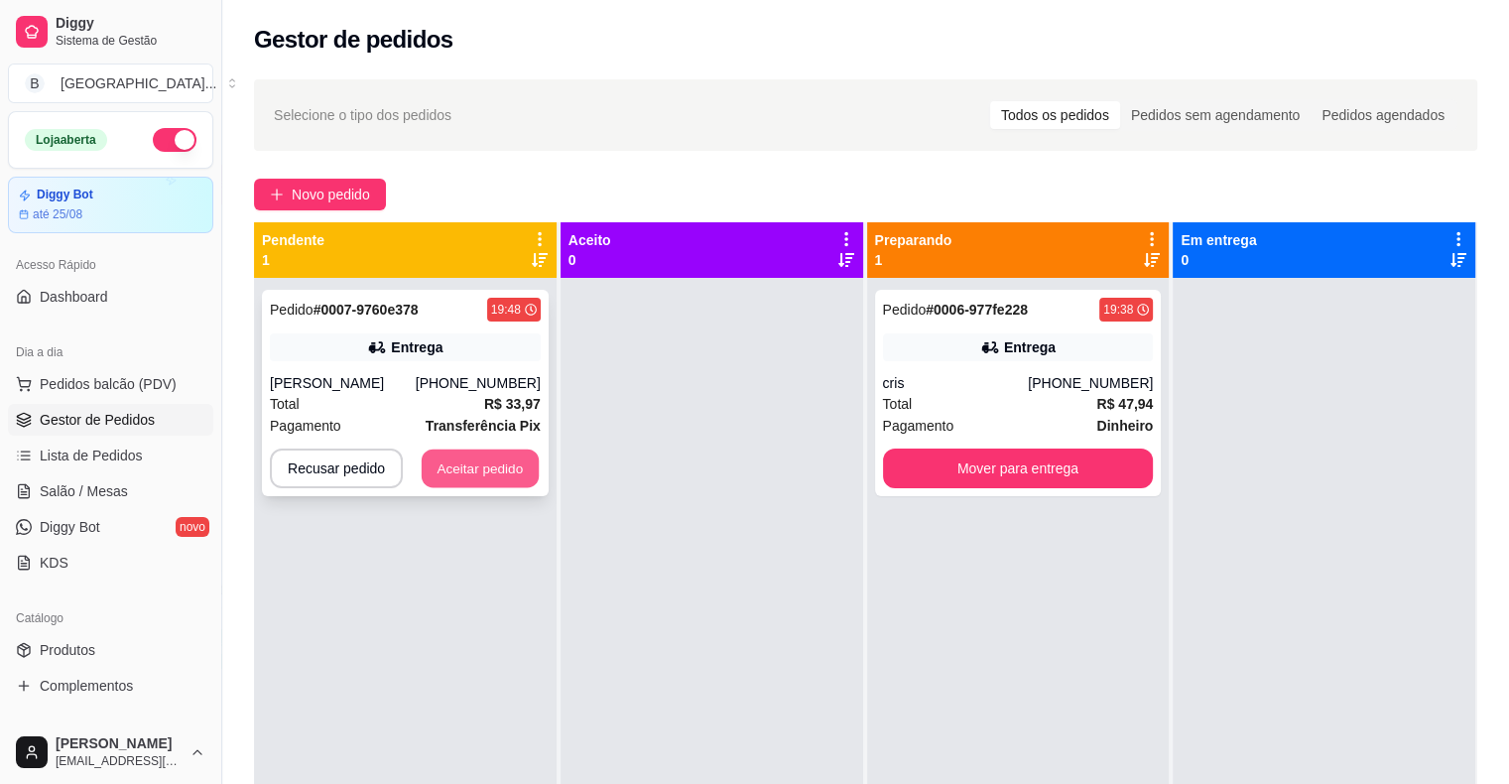
click at [476, 469] on button "Aceitar pedido" at bounding box center [480, 468] width 117 height 39
click at [518, 466] on button "Aceitar pedido" at bounding box center [480, 468] width 121 height 40
click at [507, 462] on button "Aceitar pedido" at bounding box center [480, 468] width 117 height 39
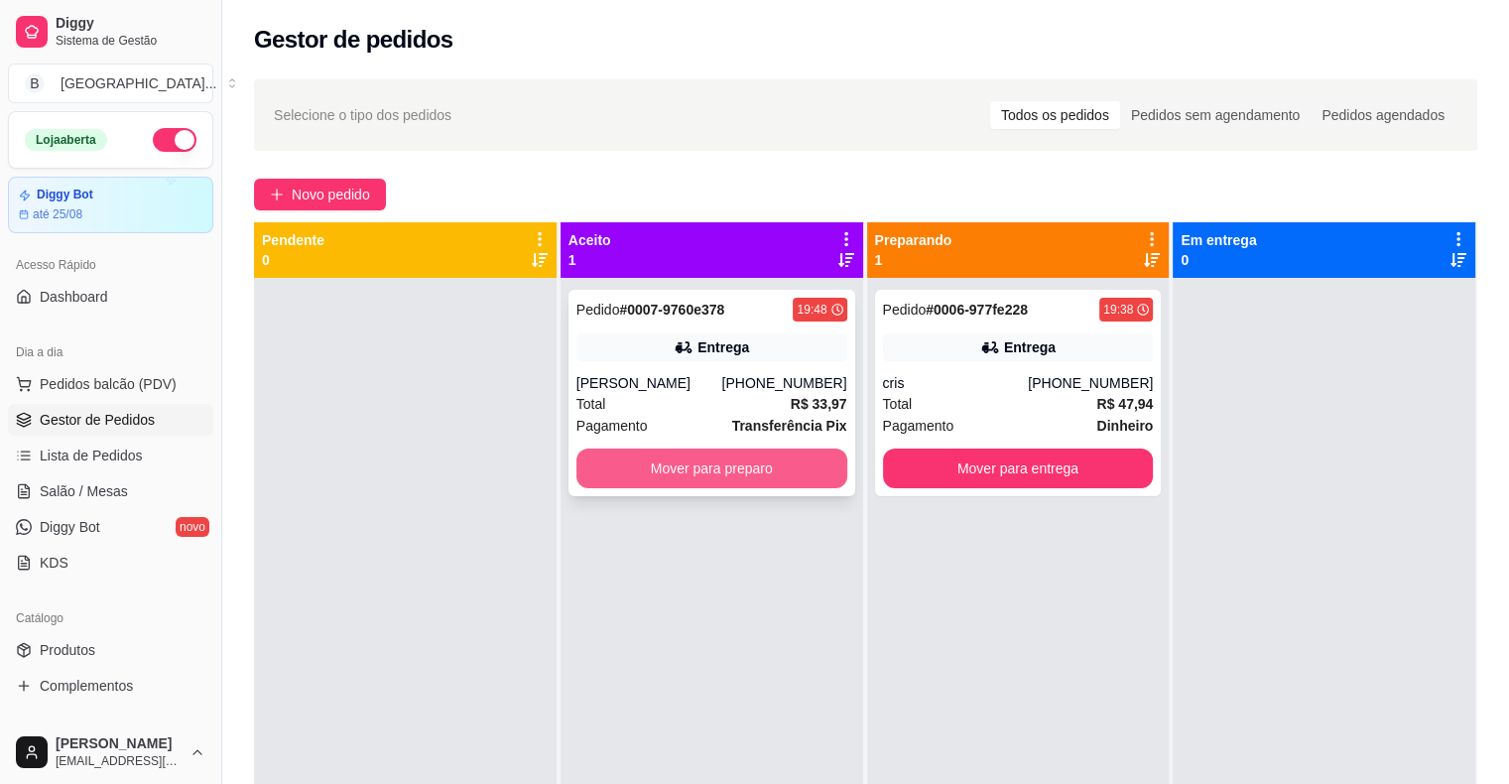
click at [711, 466] on button "Mover para preparo" at bounding box center [711, 468] width 271 height 40
click at [718, 462] on button "Mover para preparo" at bounding box center [711, 468] width 271 height 40
click at [709, 466] on button "Mover para preparo" at bounding box center [711, 468] width 271 height 40
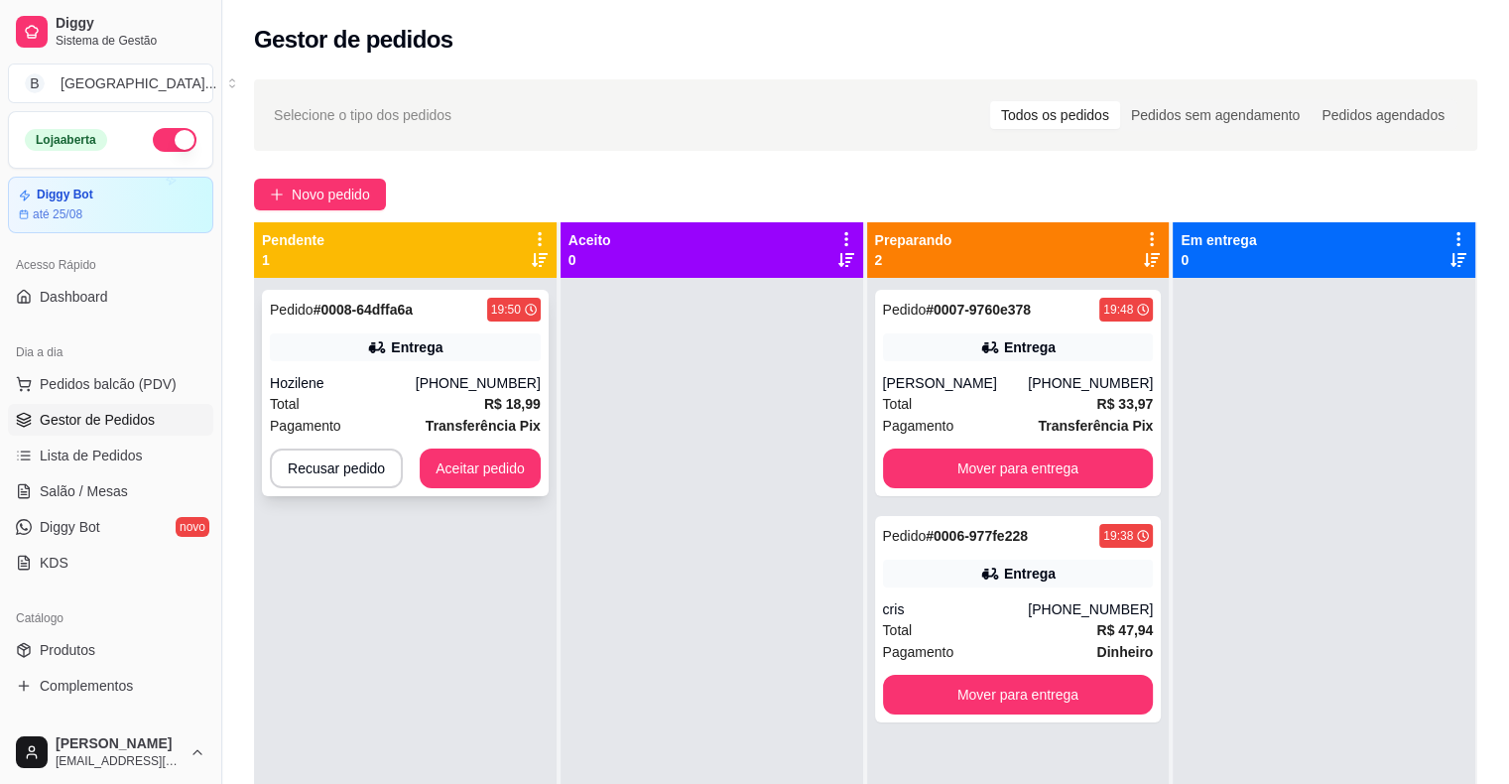
click at [381, 428] on div "Pagamento Transferência Pix" at bounding box center [405, 426] width 271 height 22
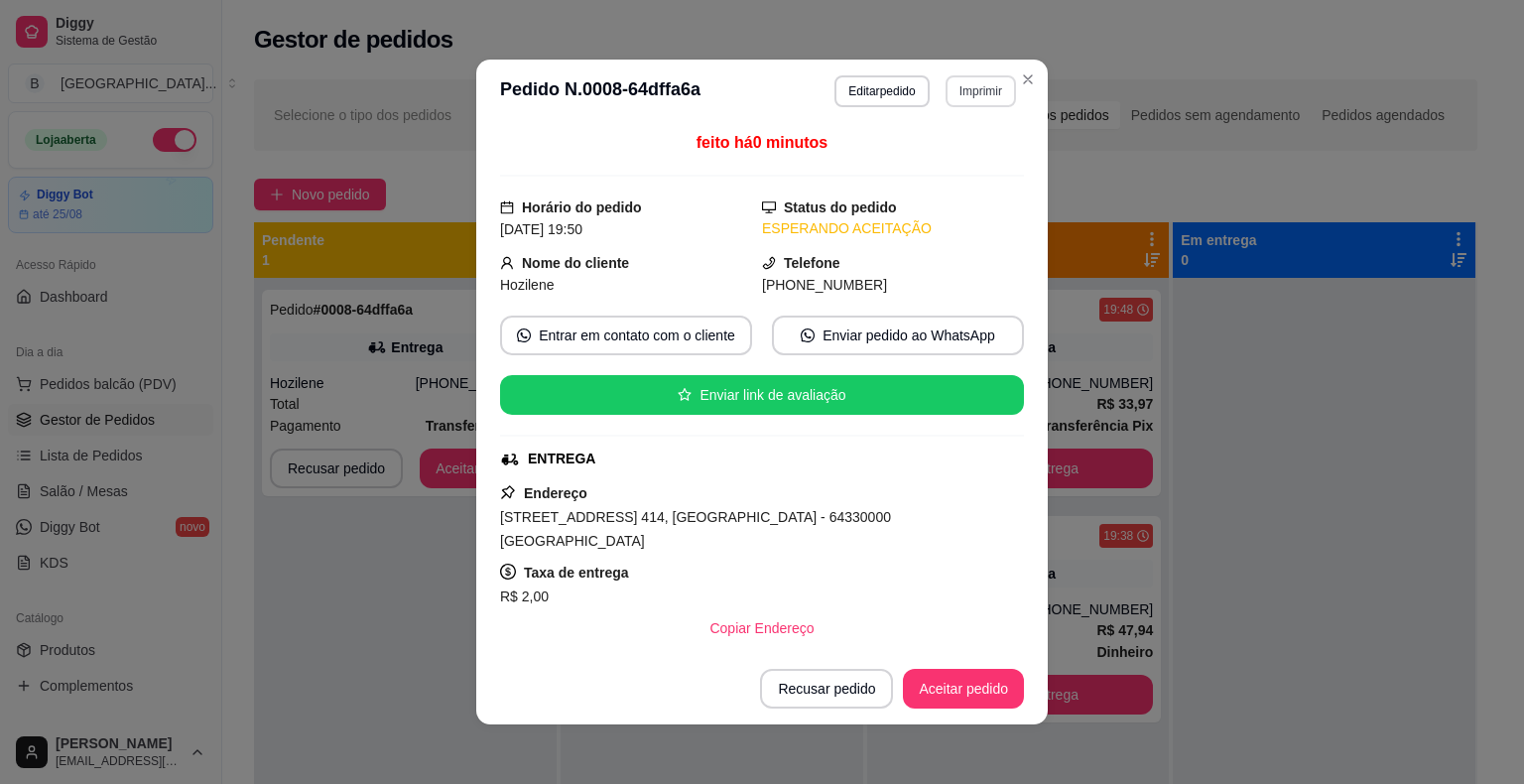
click at [971, 75] on button "Imprimir" at bounding box center [980, 91] width 70 height 32
click at [955, 158] on button "IMPRESSORA" at bounding box center [938, 161] width 144 height 32
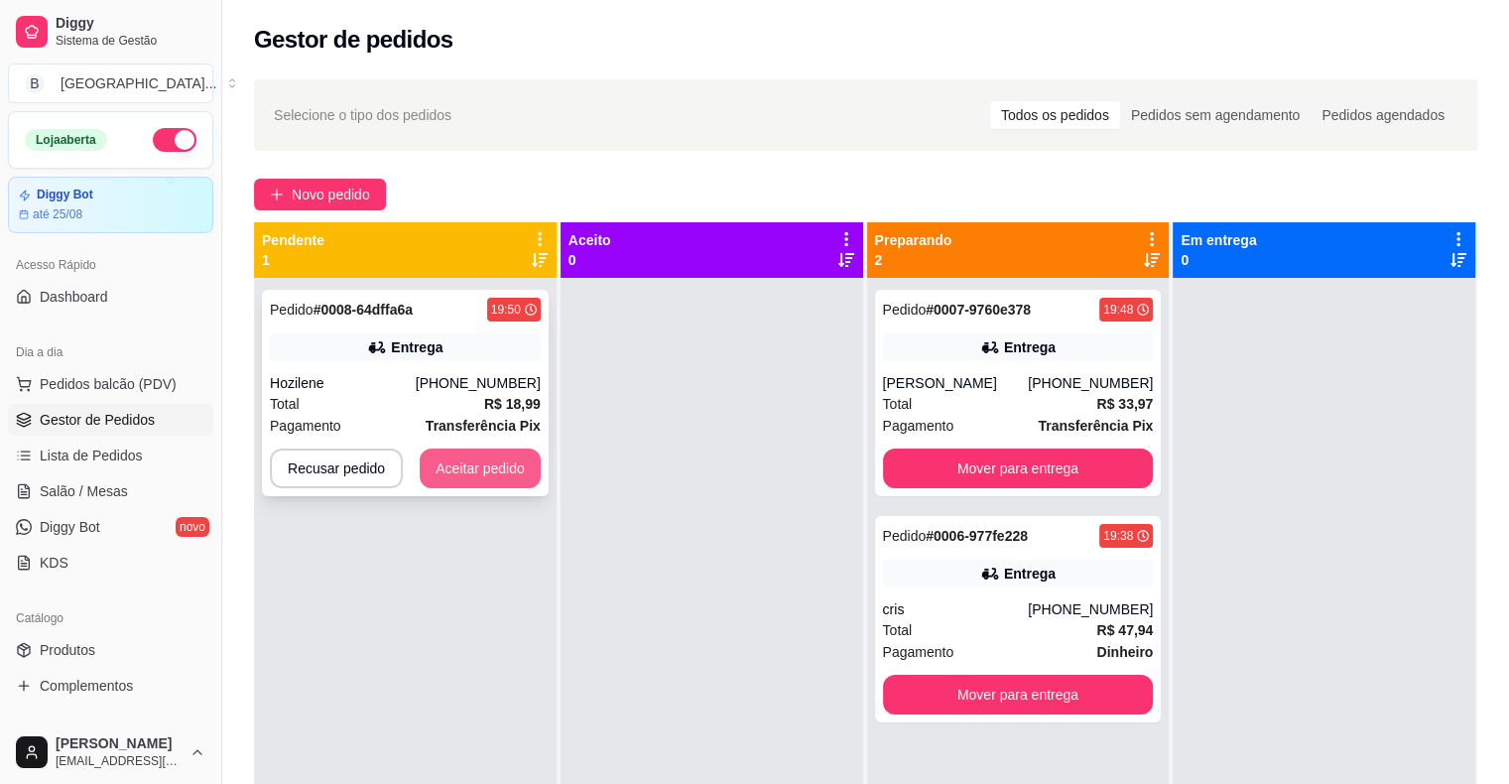
click at [488, 458] on button "Aceitar pedido" at bounding box center [480, 468] width 121 height 40
click at [498, 469] on button "Aceitar pedido" at bounding box center [480, 468] width 117 height 39
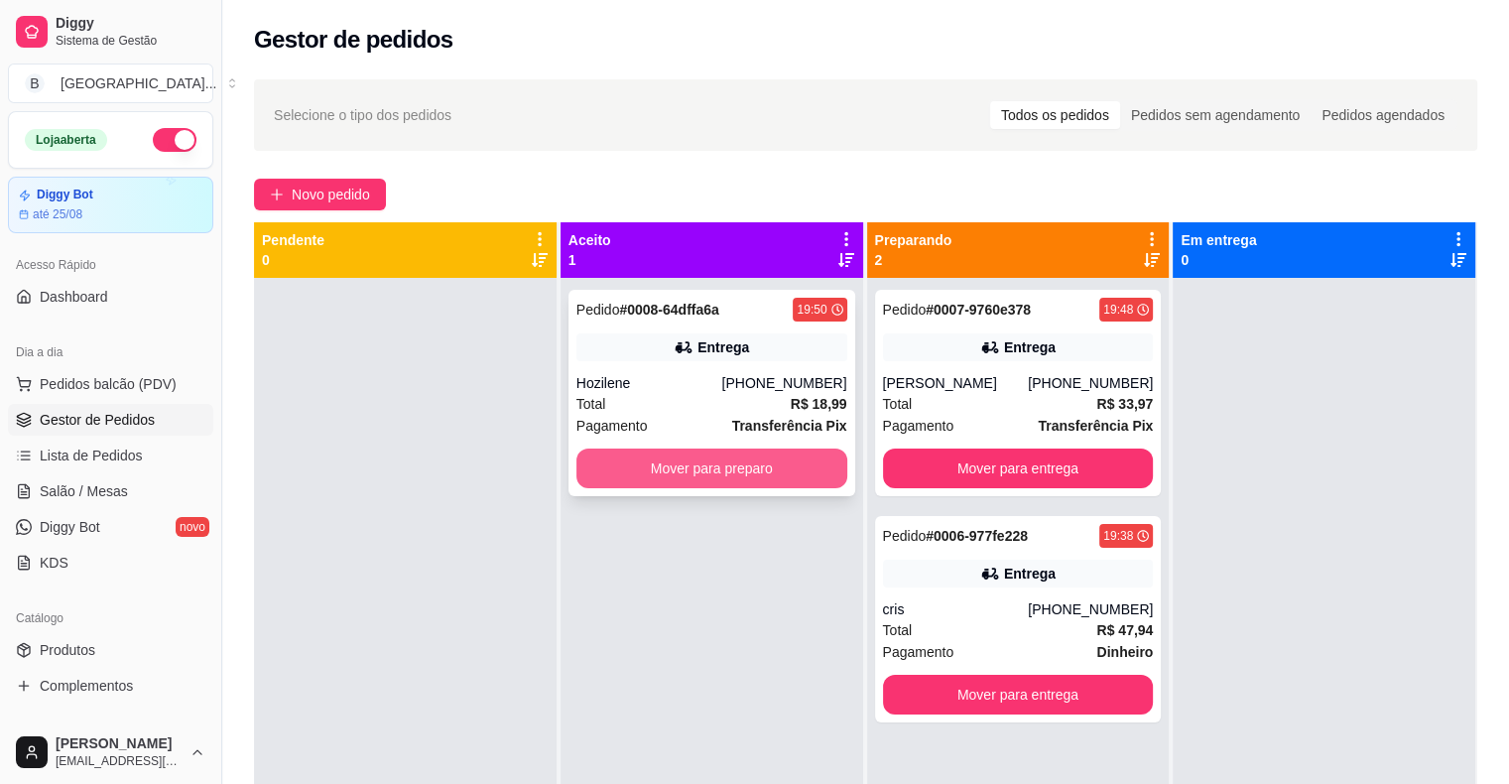
click at [648, 482] on button "Mover para preparo" at bounding box center [711, 468] width 271 height 40
click at [648, 482] on button "Mover para preparo" at bounding box center [711, 468] width 263 height 39
click at [656, 470] on button "Mover para preparo" at bounding box center [711, 468] width 263 height 39
click at [688, 455] on button "Mover para preparo" at bounding box center [711, 468] width 271 height 40
click at [714, 471] on button "Mover para preparo" at bounding box center [711, 468] width 271 height 40
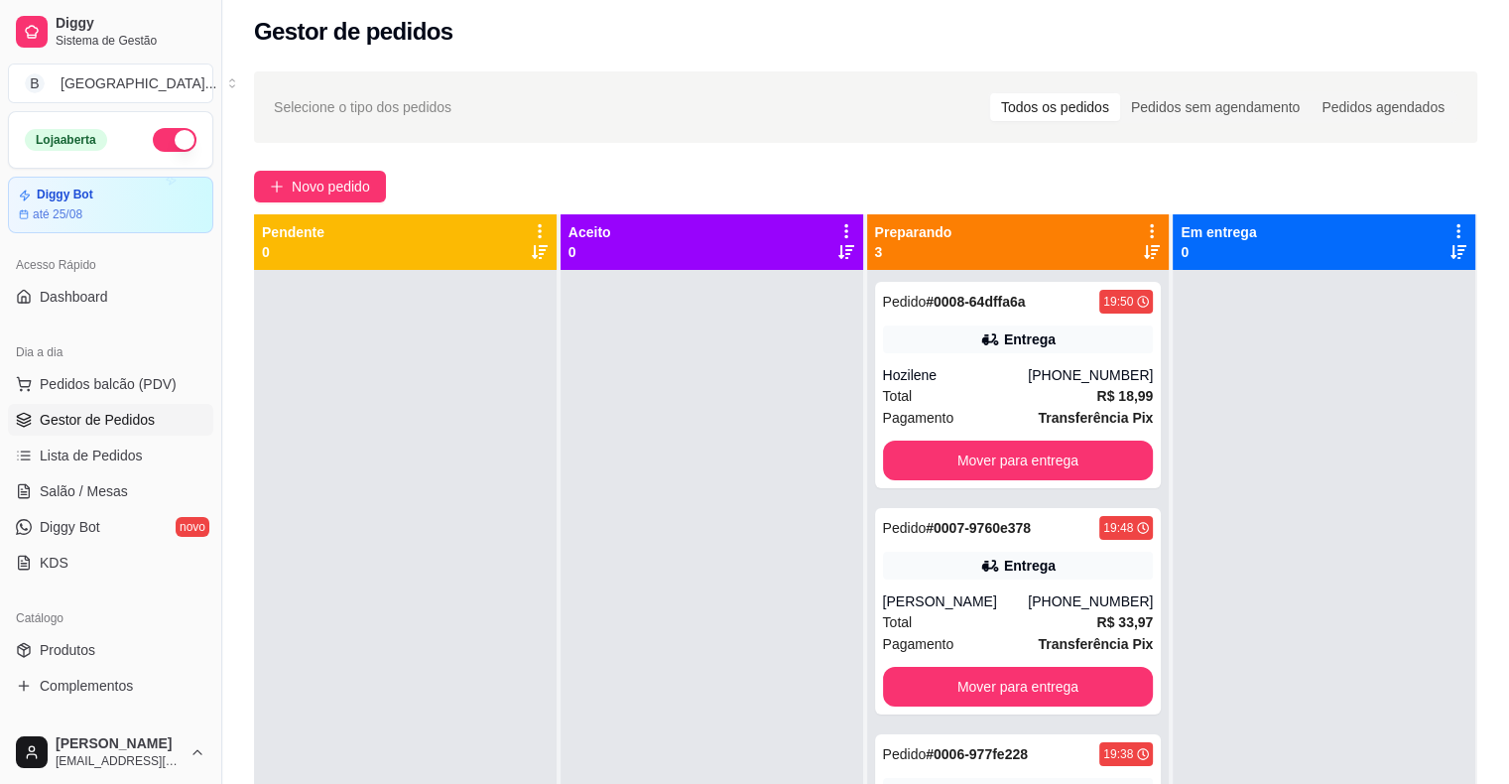
scroll to position [0, 0]
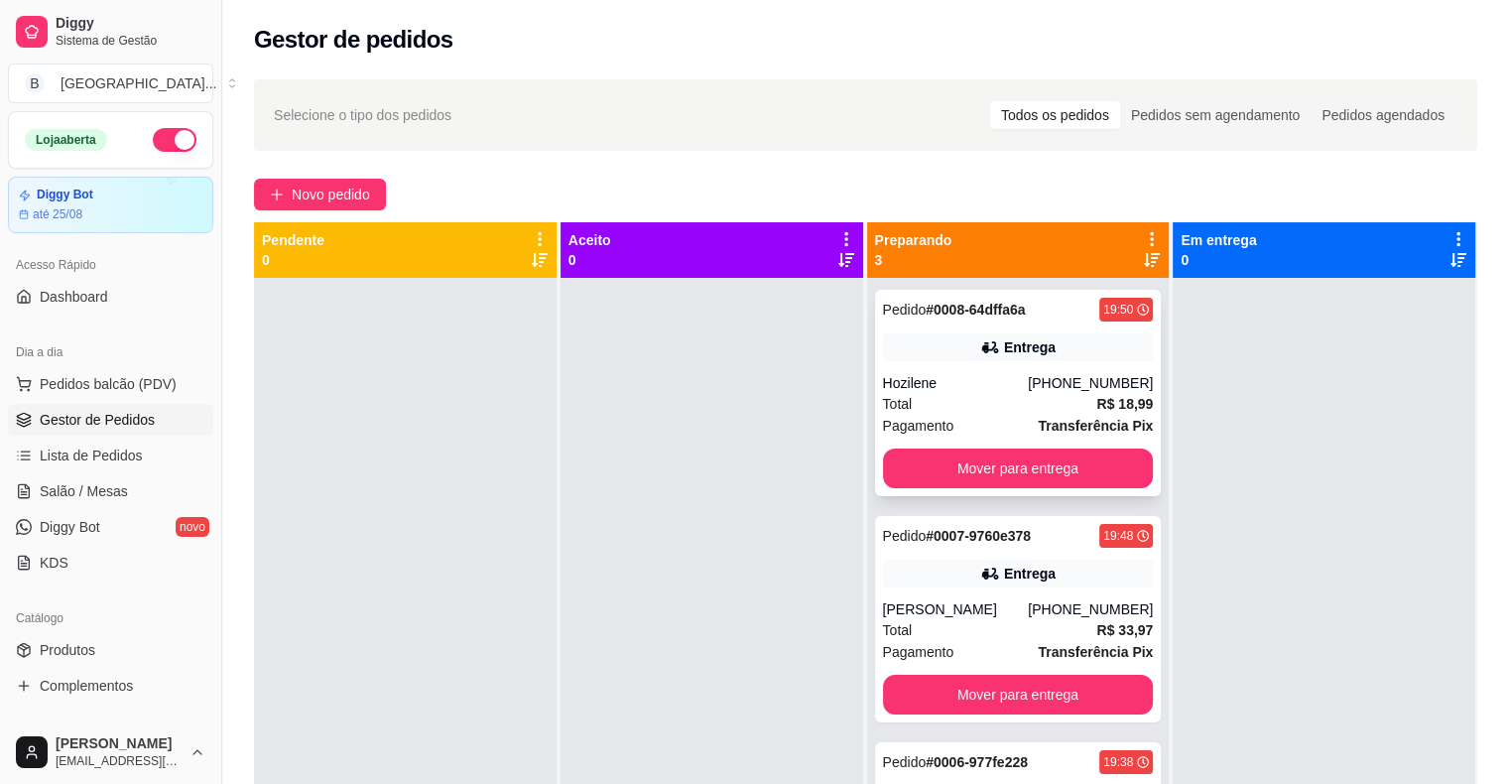
click at [1027, 385] on div "Hozilene" at bounding box center [956, 383] width 146 height 20
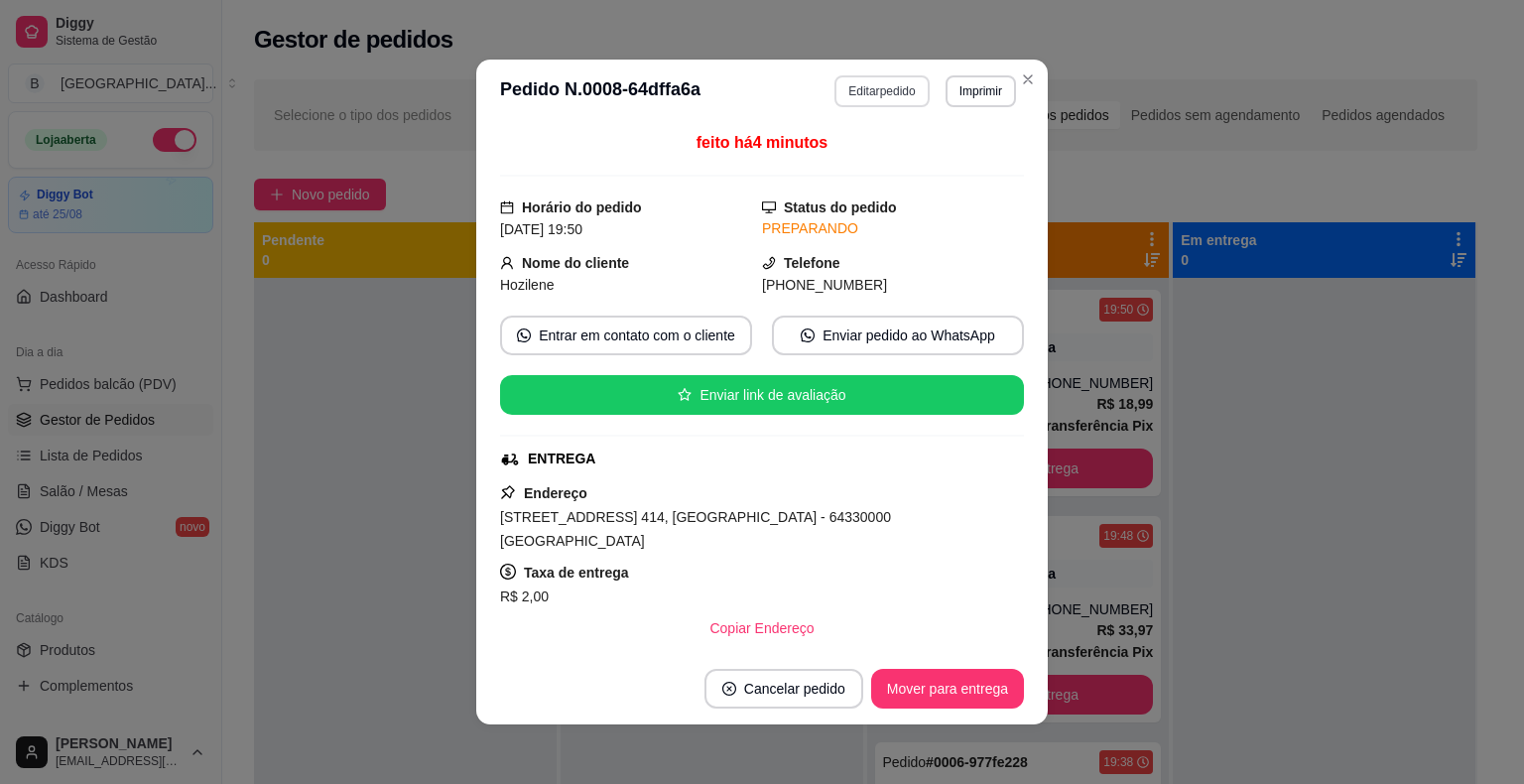
click at [870, 98] on button "Editar pedido" at bounding box center [881, 91] width 94 height 32
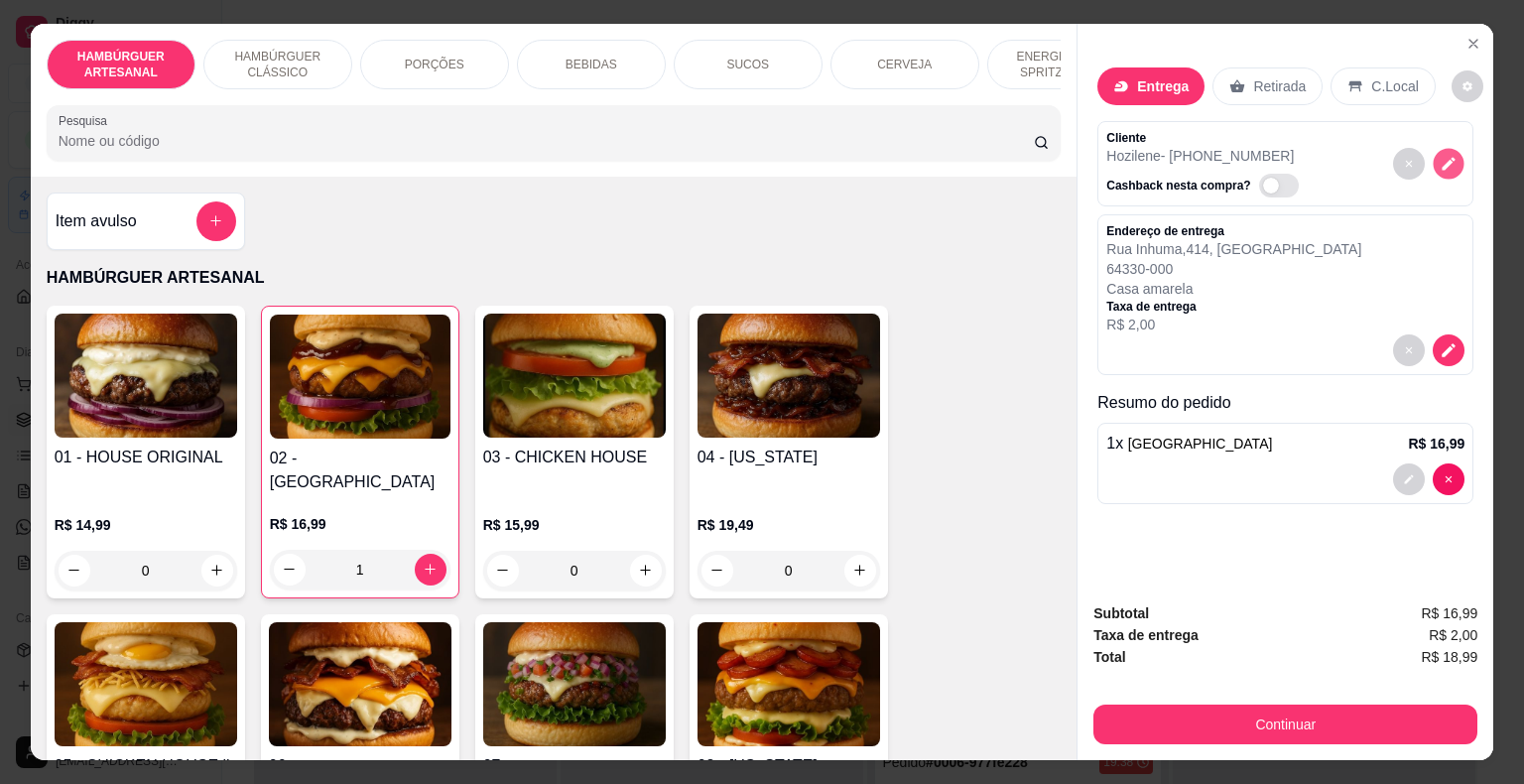
click at [1439, 148] on button "decrease-product-quantity" at bounding box center [1448, 163] width 31 height 31
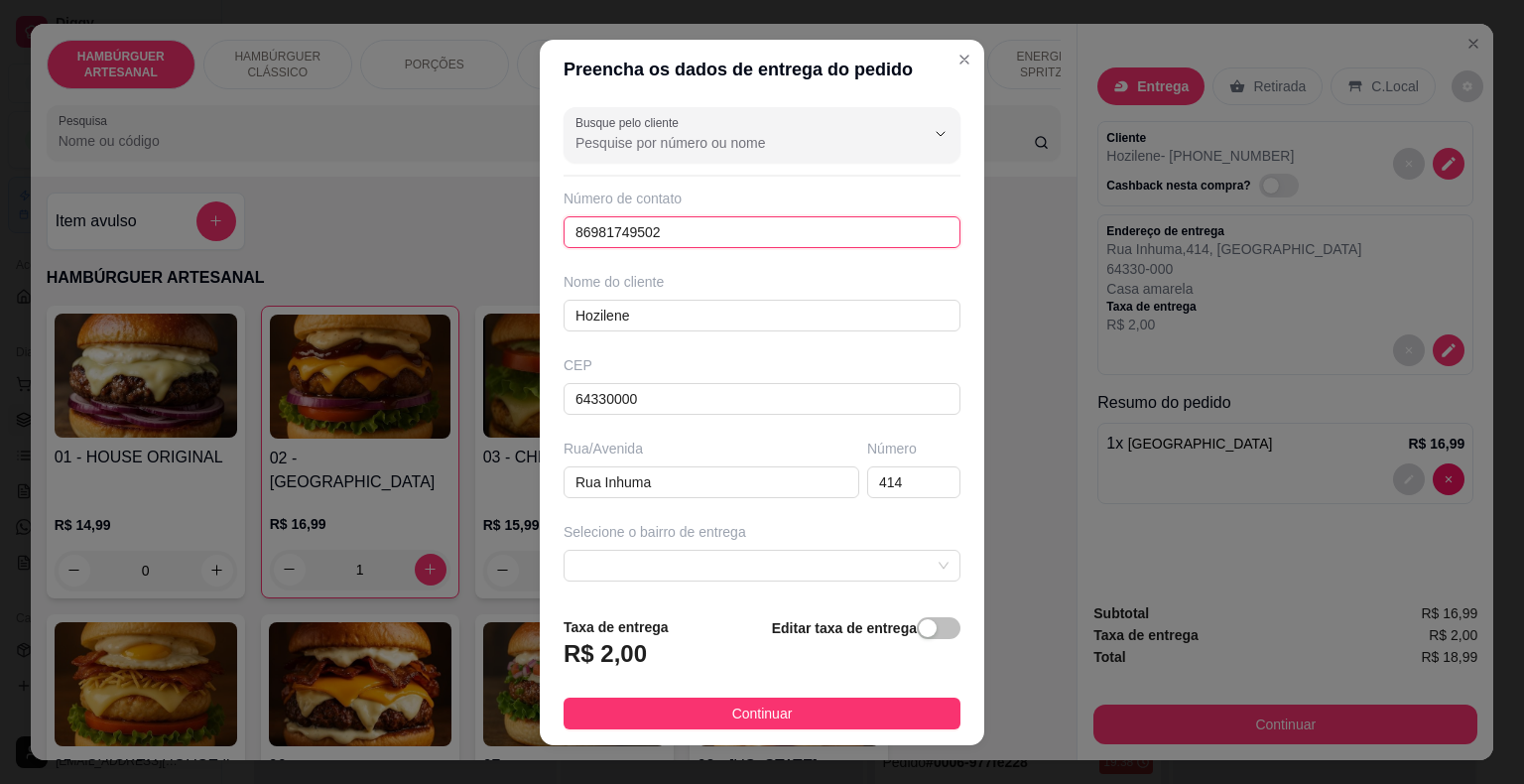
click at [837, 222] on input "86981749502" at bounding box center [761, 232] width 397 height 32
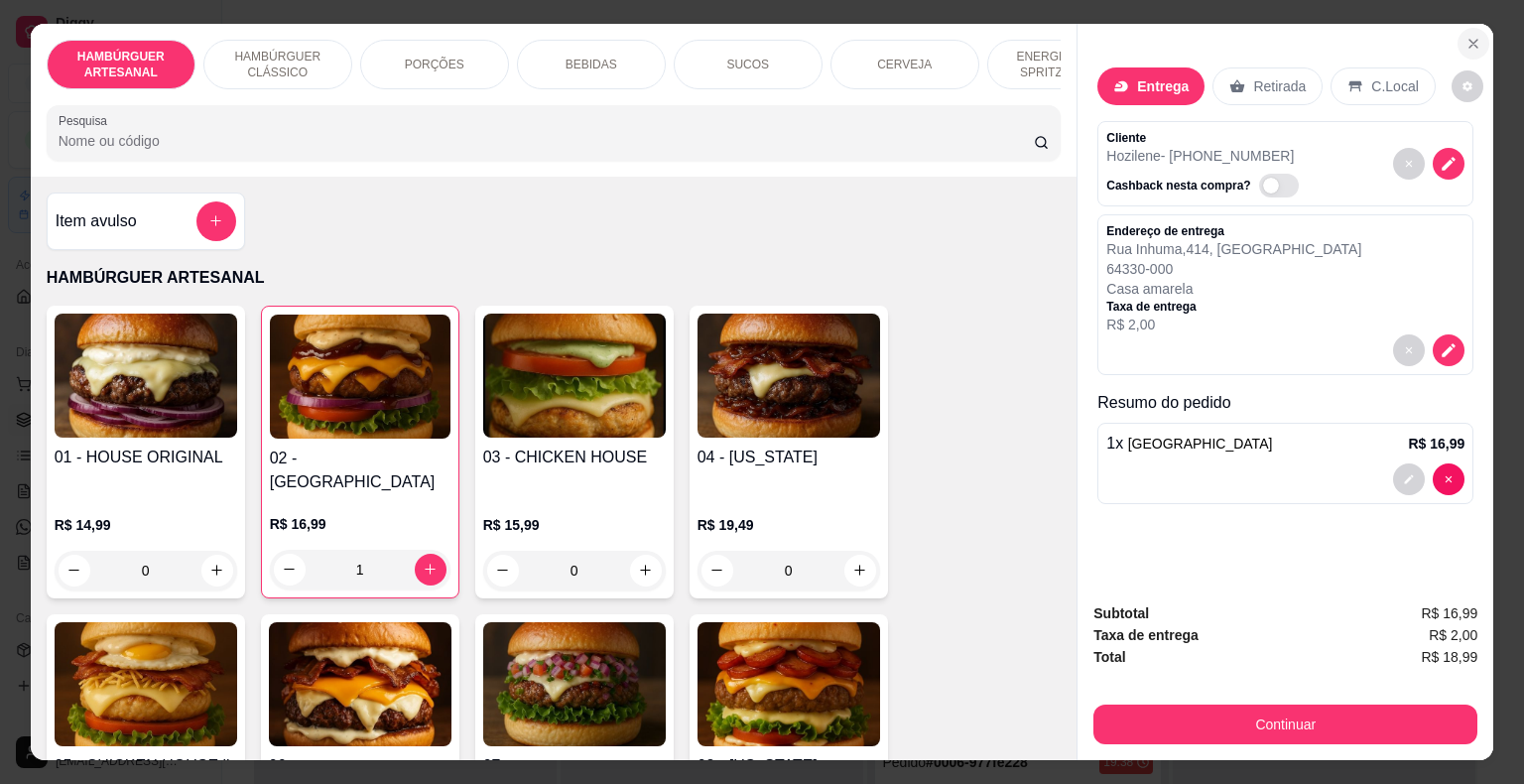
click at [1472, 36] on icon "Close" at bounding box center [1473, 44] width 16 height 16
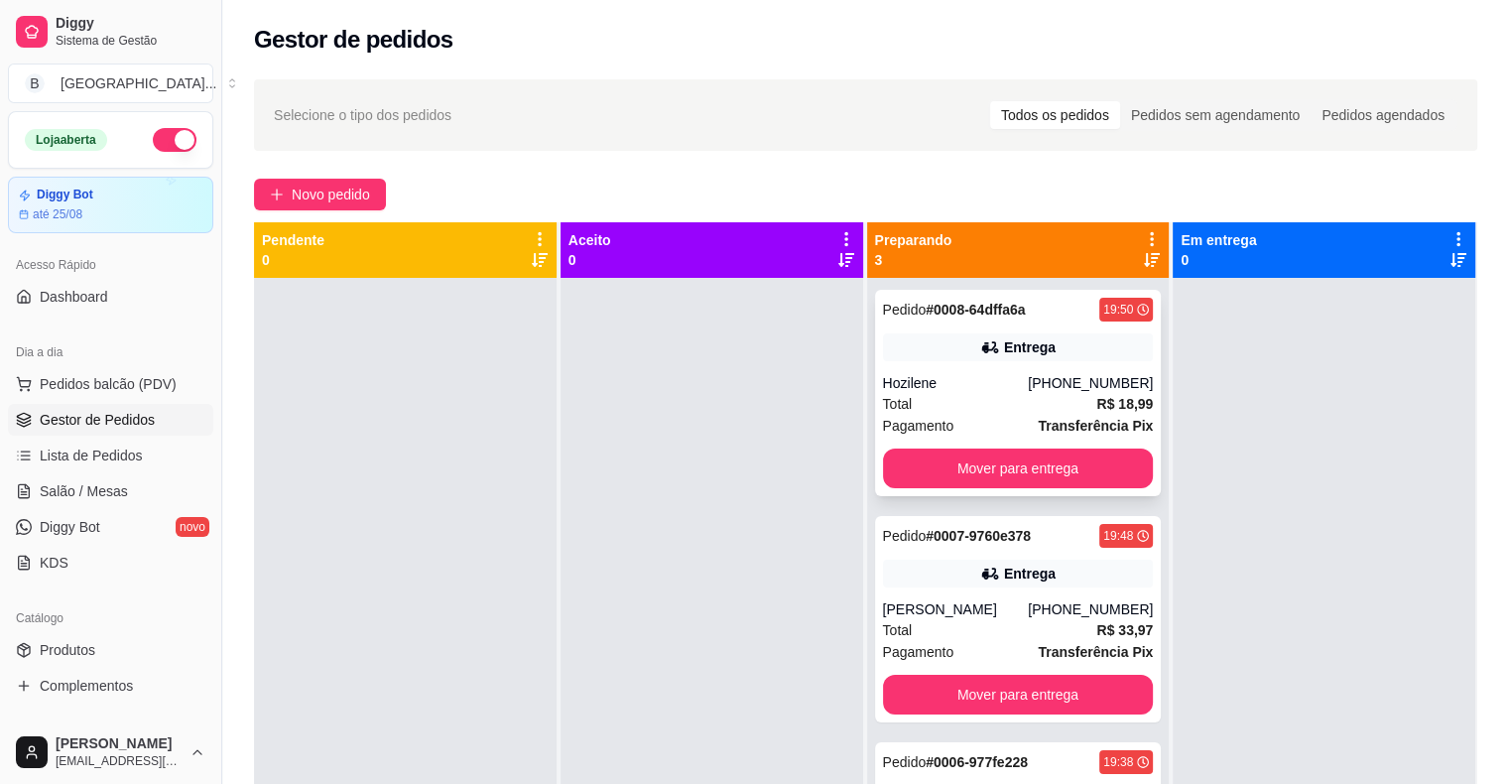
click at [963, 400] on div "Total R$ 18,99" at bounding box center [1018, 404] width 271 height 22
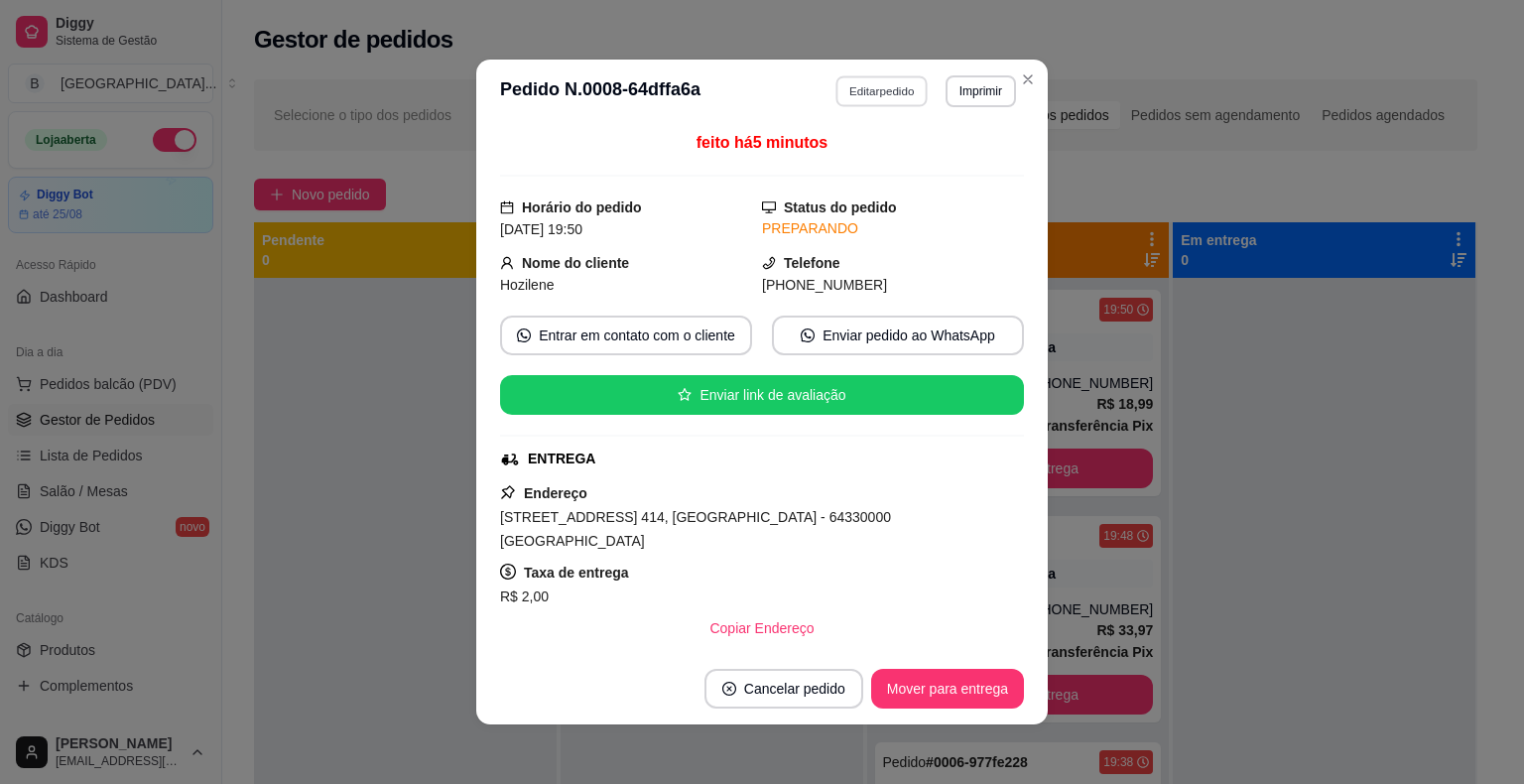
click at [906, 79] on button "Editar pedido" at bounding box center [882, 90] width 92 height 31
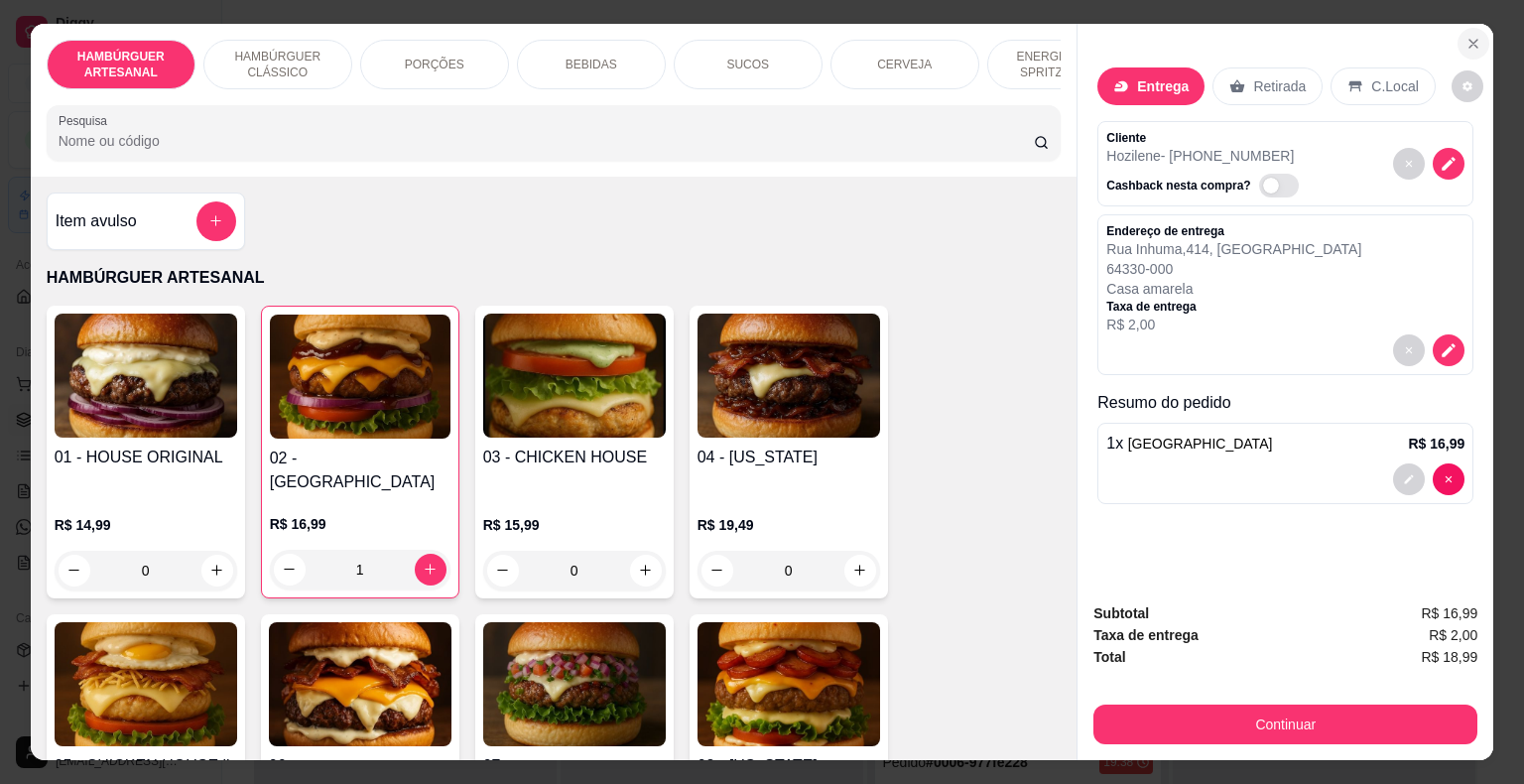
click at [1468, 36] on icon "Close" at bounding box center [1473, 44] width 16 height 16
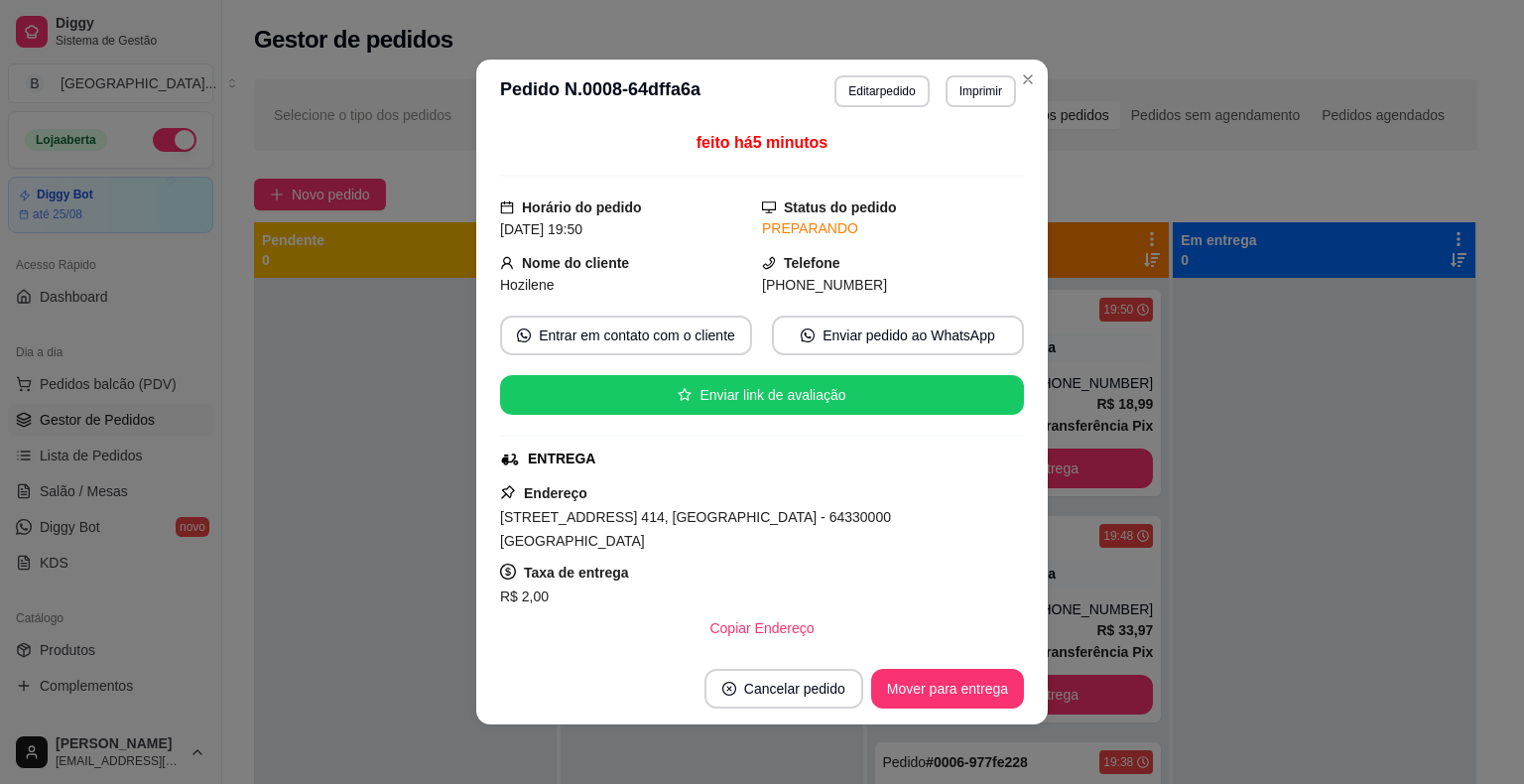
click at [1147, 173] on div "Selecione o tipo dos pedidos Todos os pedidos Pedidos sem agendamento Pedidos a…" at bounding box center [865, 548] width 1287 height 962
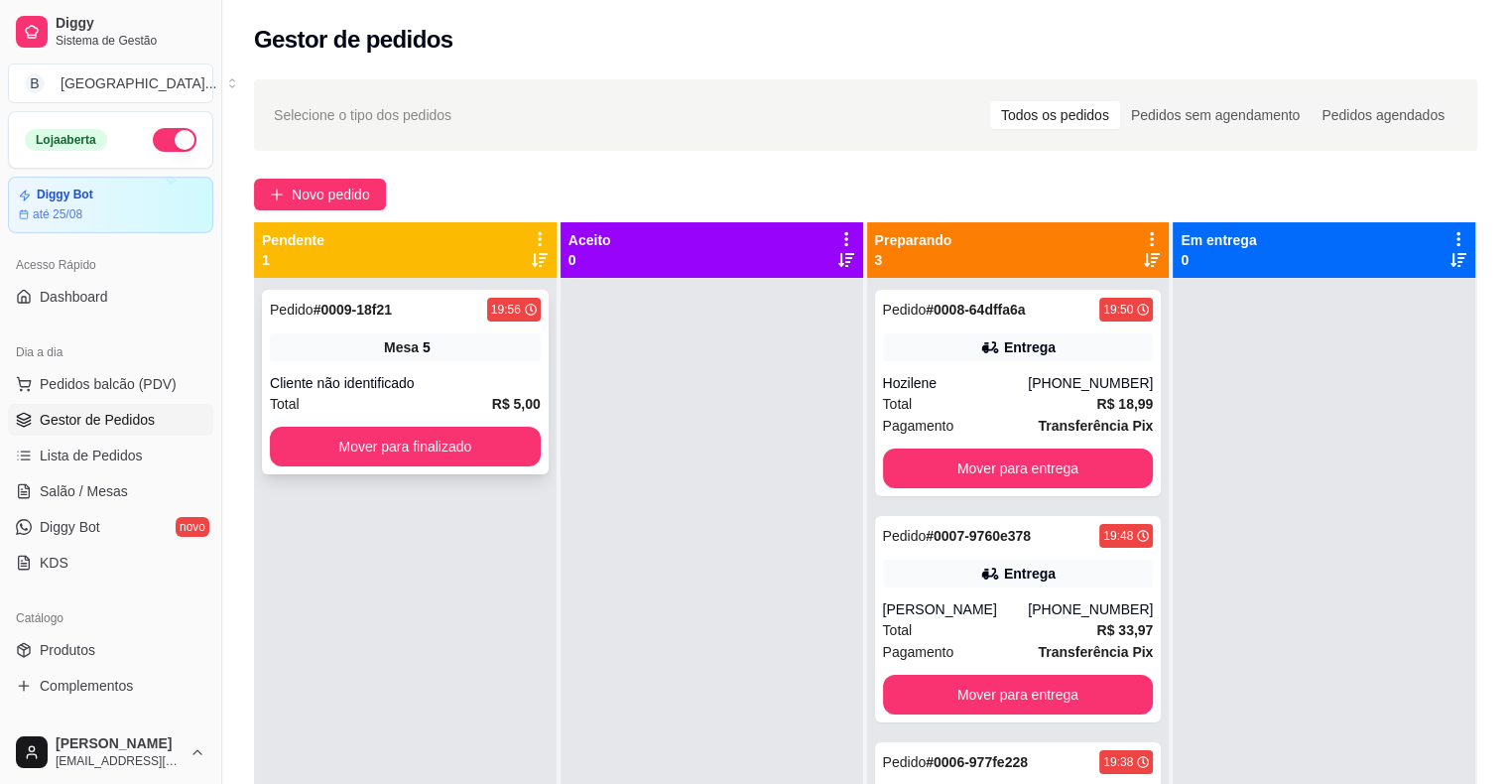
click at [501, 316] on div "19:56" at bounding box center [506, 310] width 30 height 16
click at [397, 423] on div "Pedido # 0009-18f21 19:56 Mesa 5 Cliente não identificado Total R$ 5,00 Mover p…" at bounding box center [405, 382] width 287 height 185
click at [395, 442] on button "Mover para finalizado" at bounding box center [405, 447] width 271 height 40
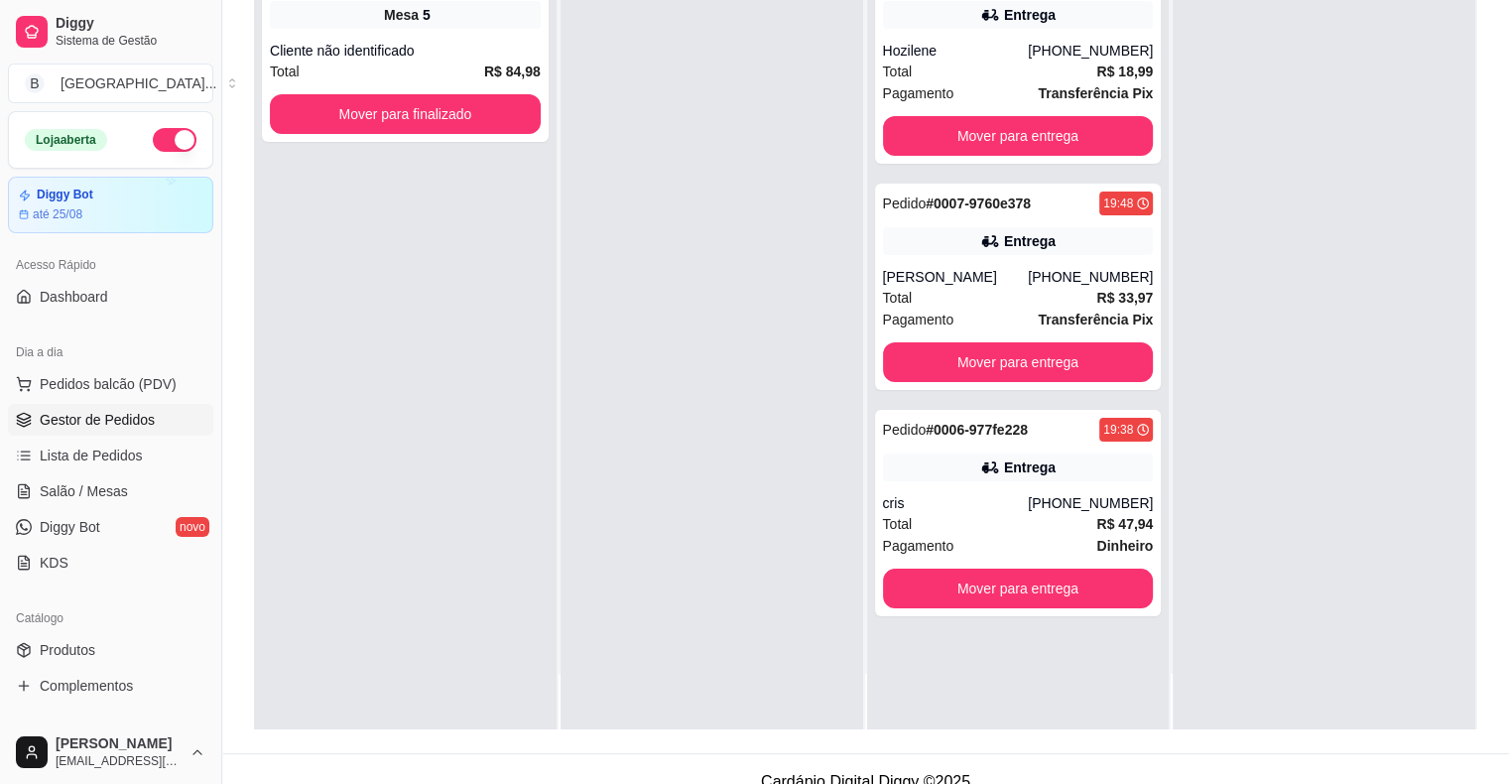
scroll to position [302, 0]
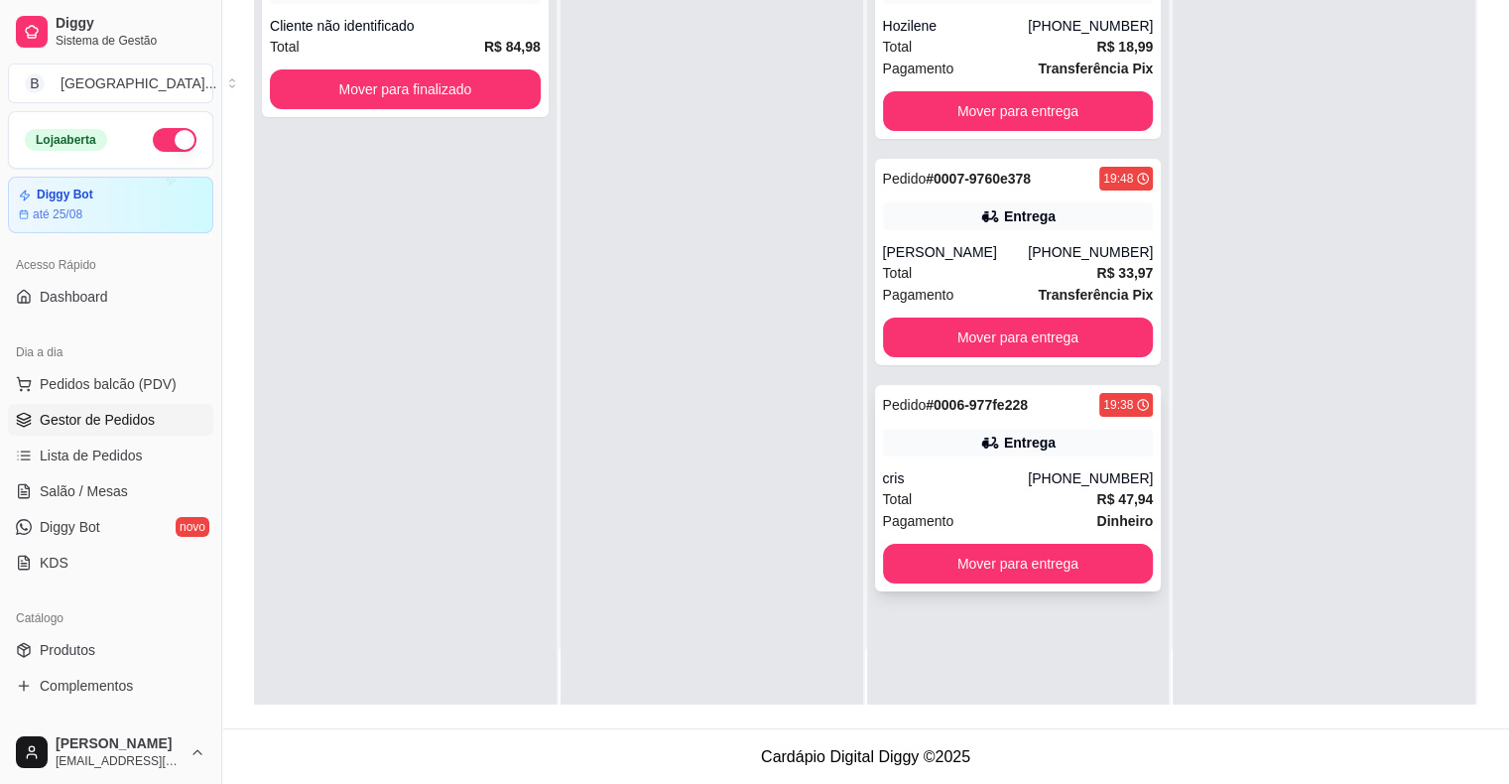
click at [986, 506] on div "Total R$ 47,94" at bounding box center [1018, 499] width 271 height 22
click at [987, 570] on button "Mover para entrega" at bounding box center [1018, 564] width 263 height 39
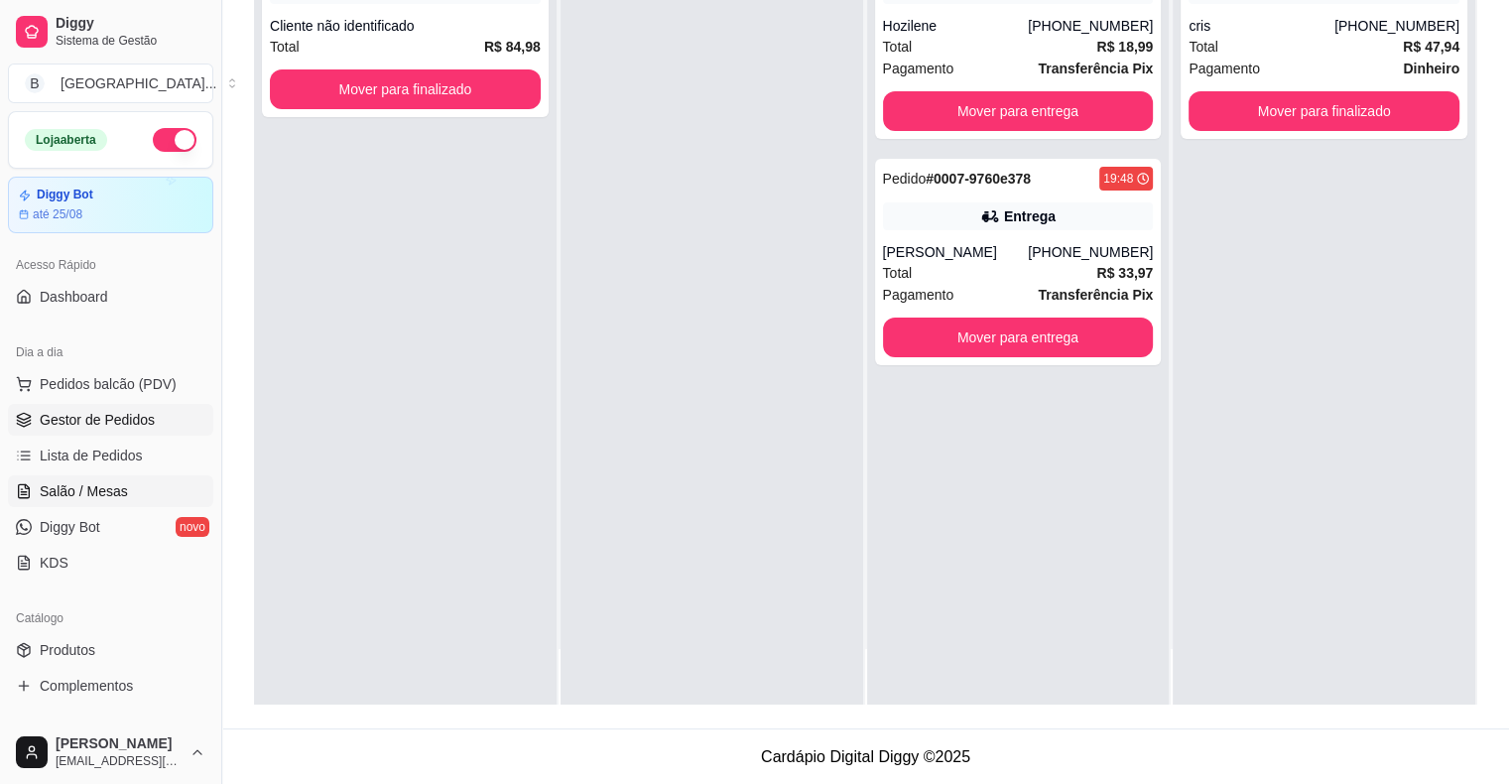
click at [170, 481] on link "Salão / Mesas" at bounding box center [110, 491] width 205 height 32
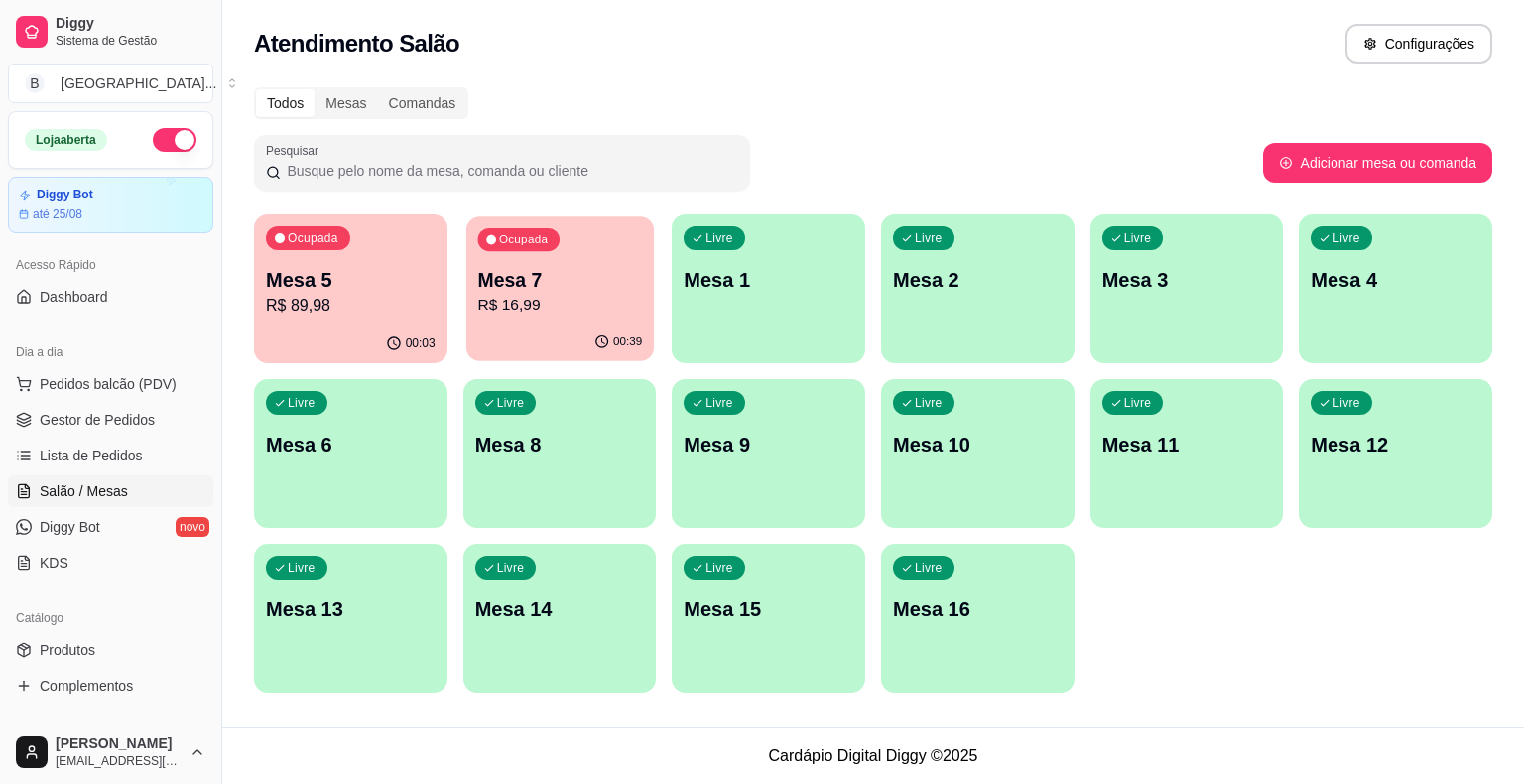
click at [510, 292] on p "Mesa 7" at bounding box center [559, 280] width 165 height 27
click at [146, 406] on link "Gestor de Pedidos" at bounding box center [110, 420] width 205 height 32
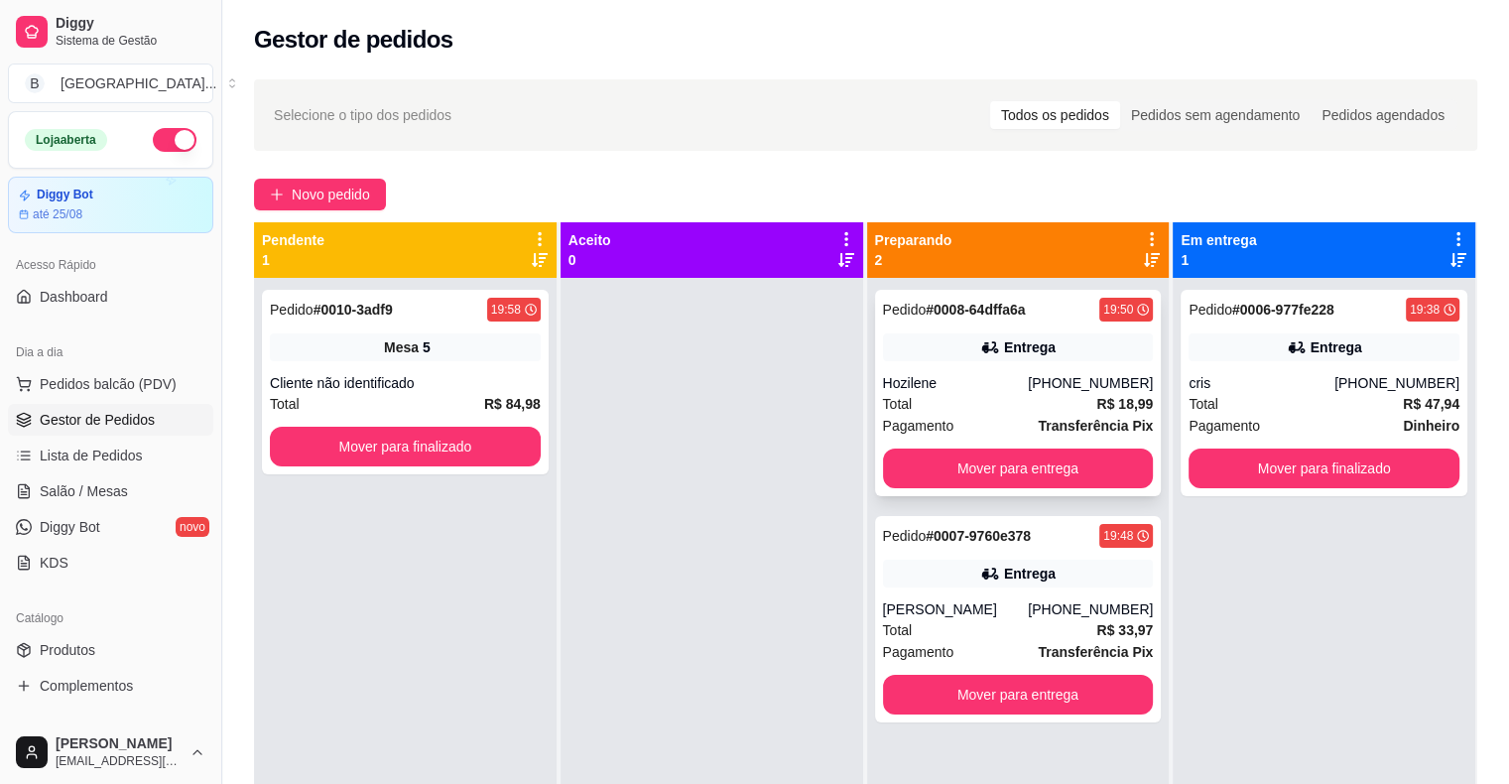
click at [905, 399] on div "Total R$ 18,99" at bounding box center [1018, 404] width 271 height 22
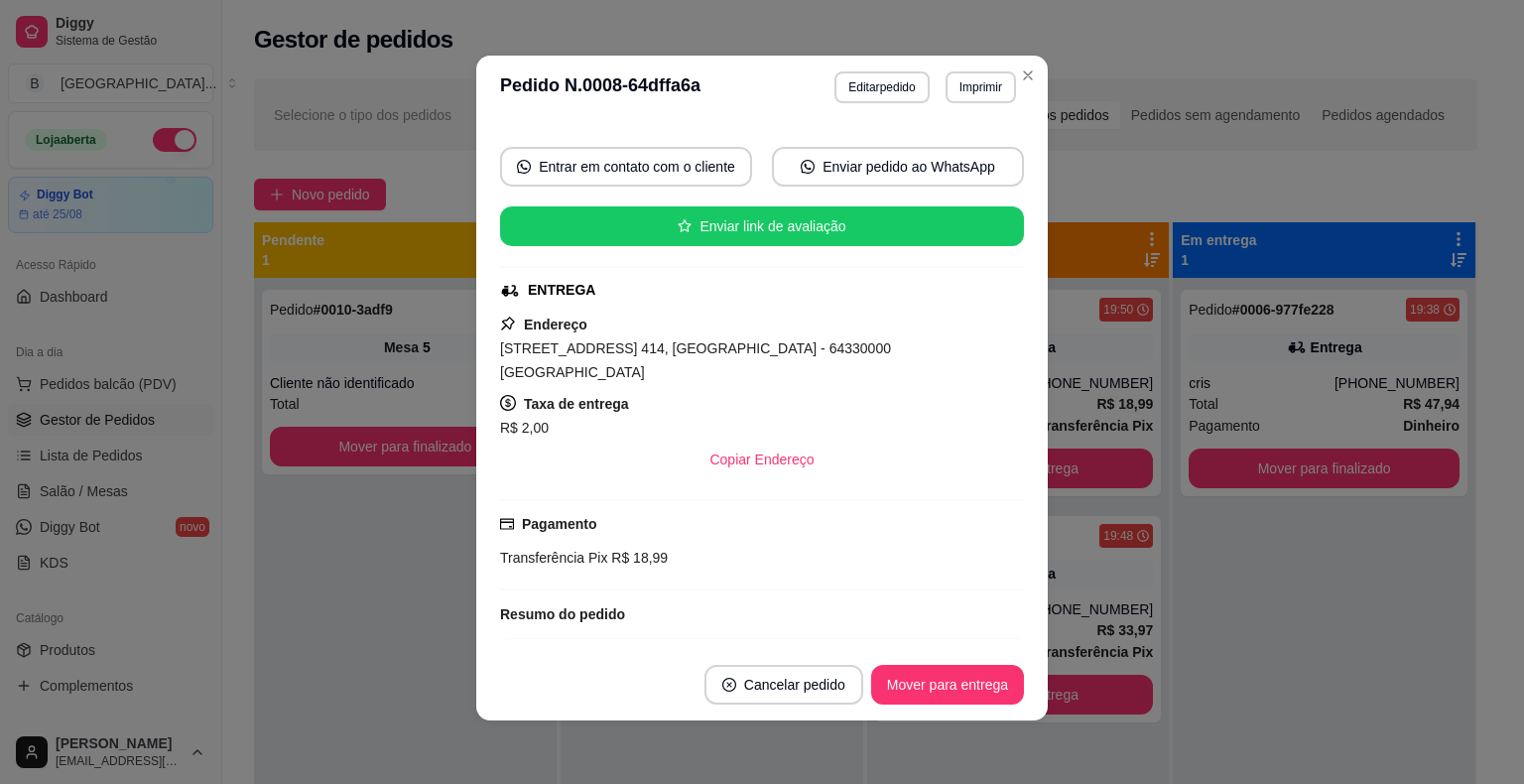
scroll to position [254, 0]
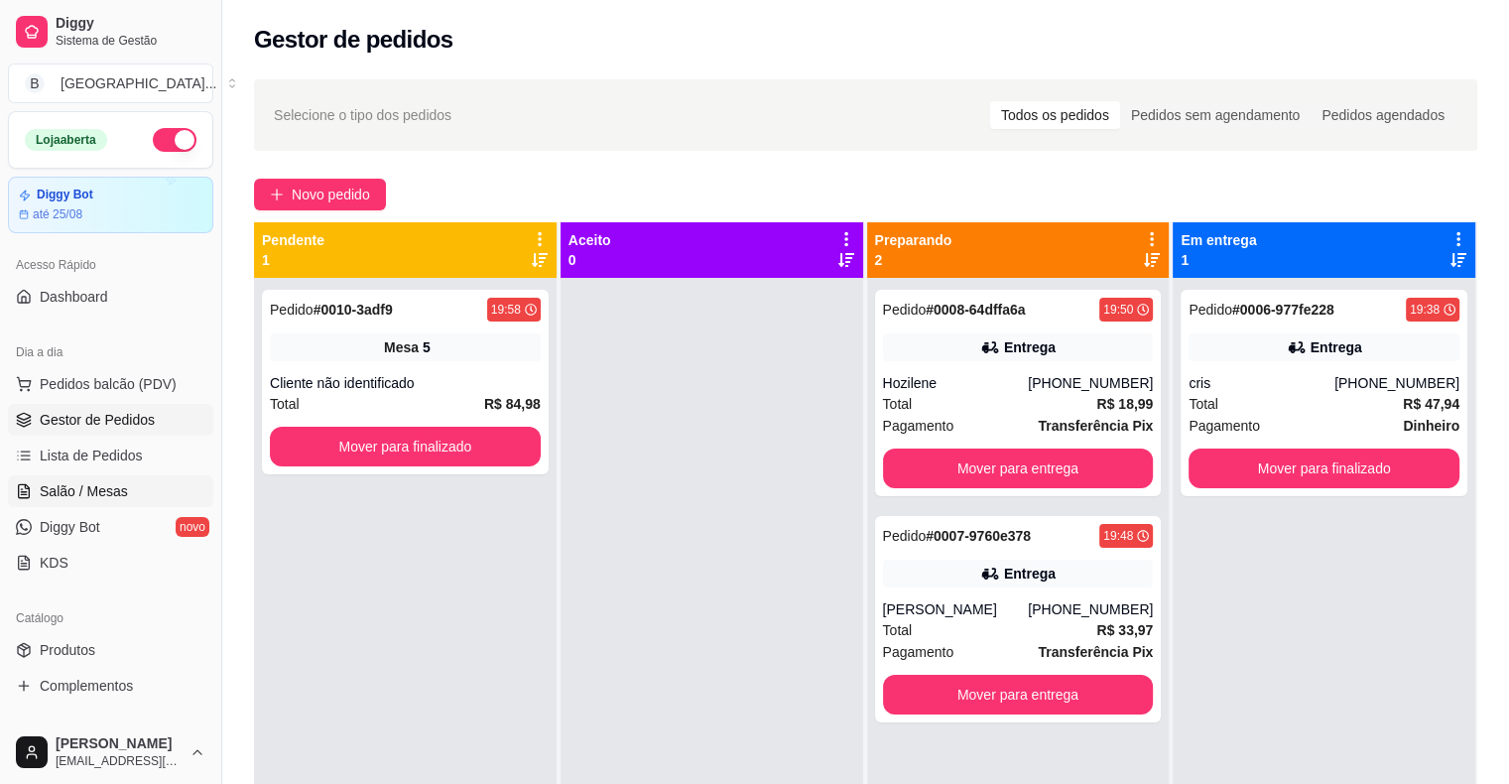
click at [151, 494] on link "Salão / Mesas" at bounding box center [110, 491] width 205 height 32
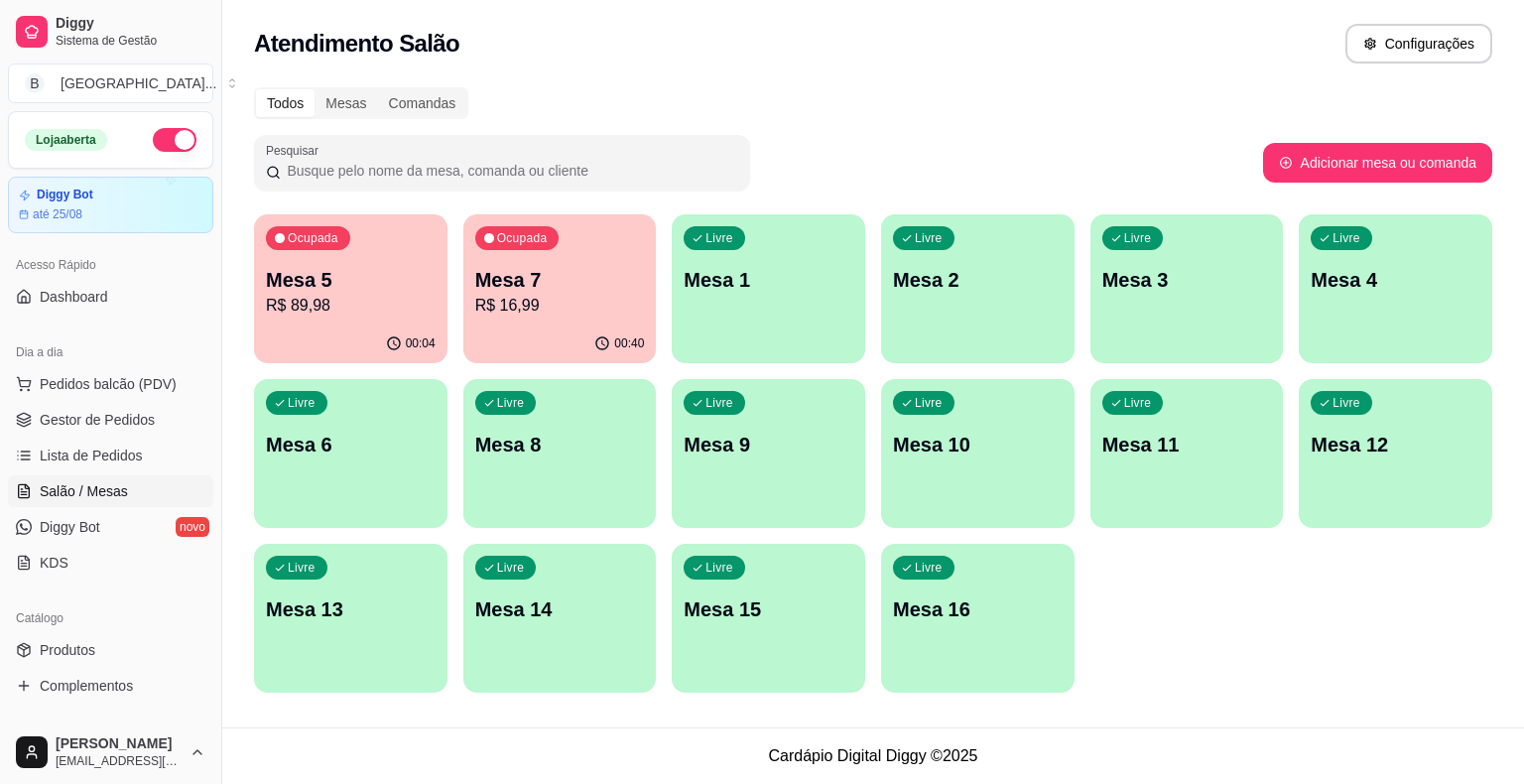
click at [170, 434] on ul "Pedidos balcão (PDV) Gestor de Pedidos Lista de Pedidos Salão / Mesas Diggy Bot…" at bounding box center [110, 473] width 205 height 210
click at [151, 425] on link "Gestor de Pedidos" at bounding box center [110, 420] width 205 height 32
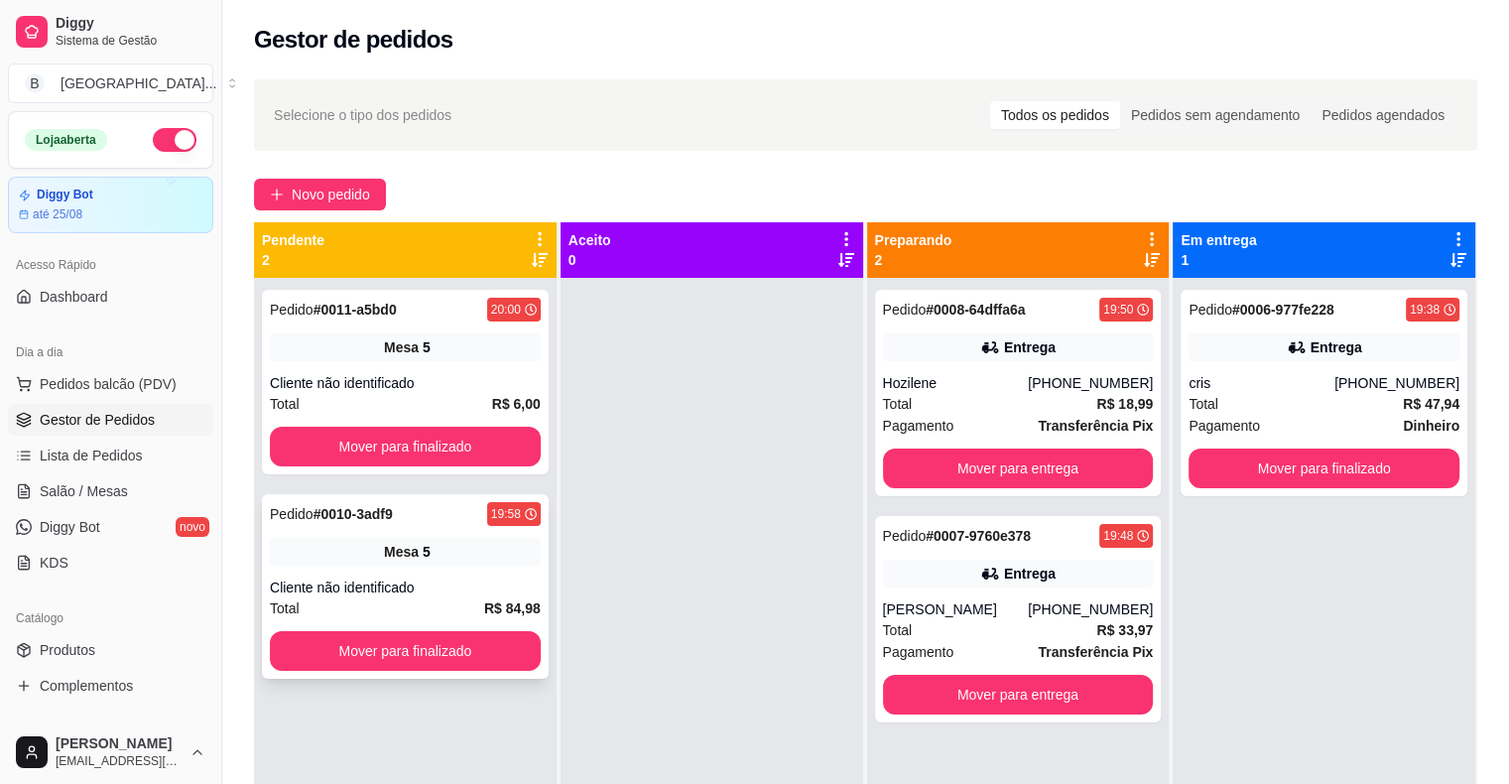
click at [489, 577] on div "Cliente não identificado" at bounding box center [405, 587] width 271 height 20
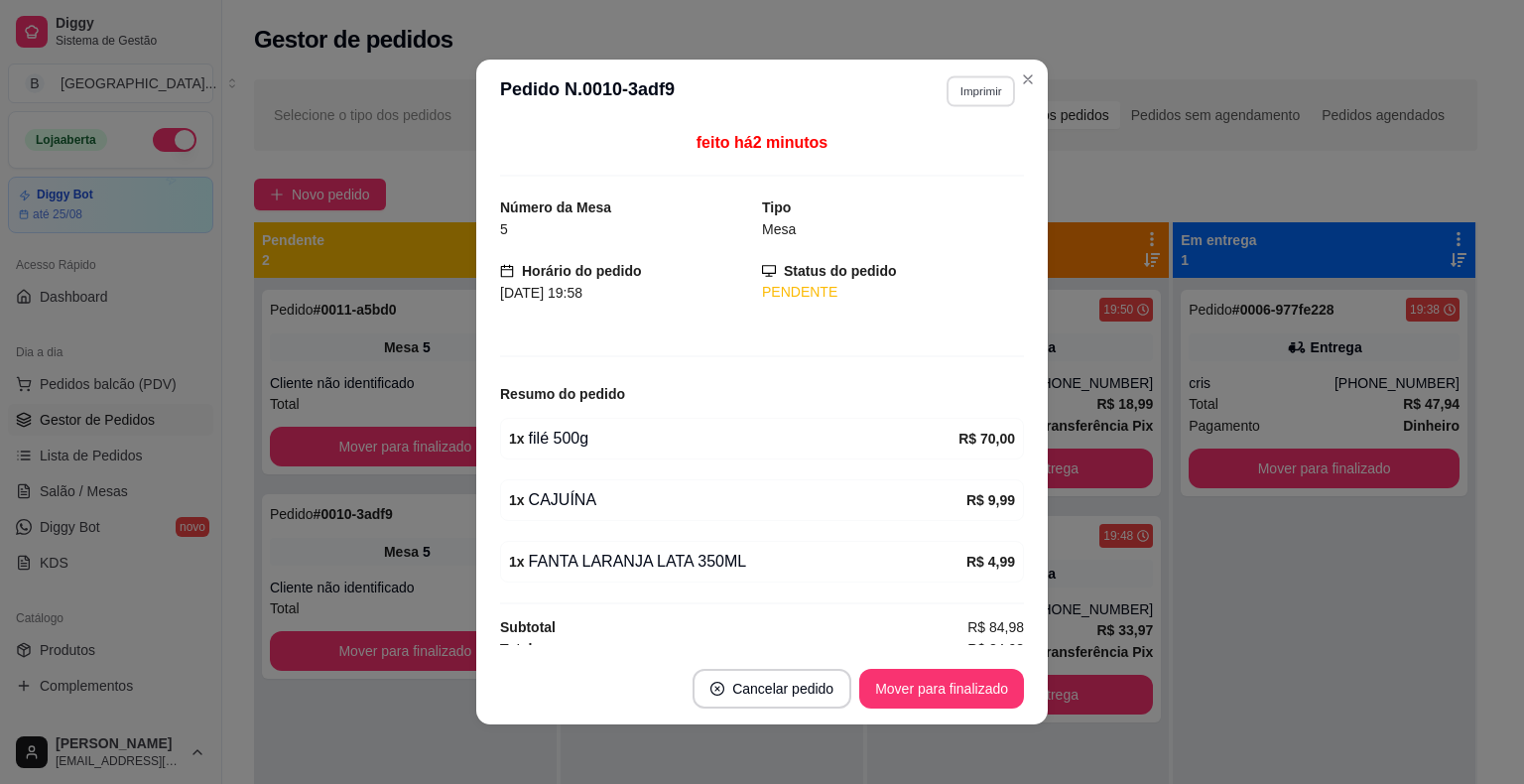
click at [975, 85] on button "Imprimir" at bounding box center [980, 90] width 68 height 31
click at [931, 167] on button "IMPRESSORA" at bounding box center [938, 161] width 144 height 32
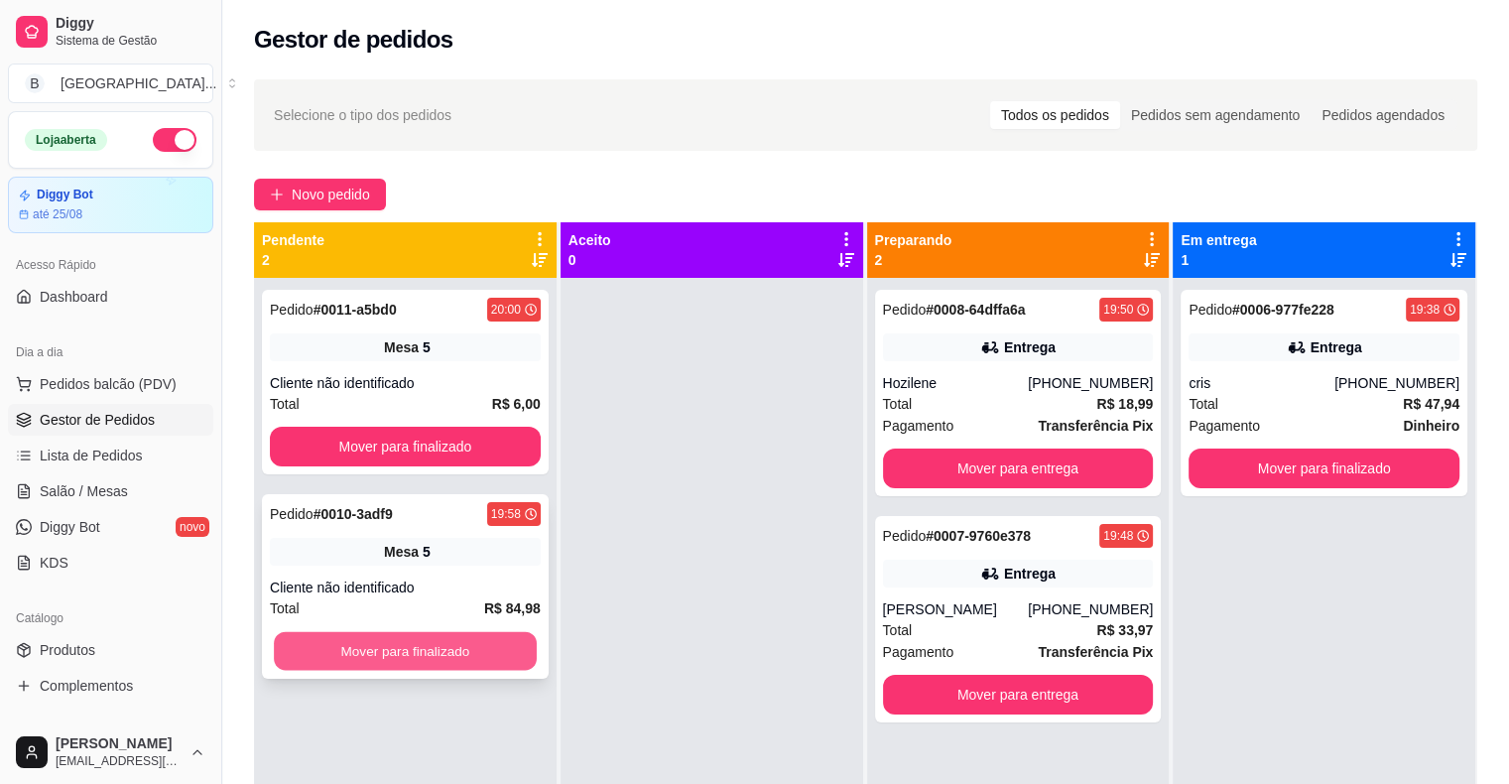
click at [507, 664] on button "Mover para finalizado" at bounding box center [405, 651] width 263 height 39
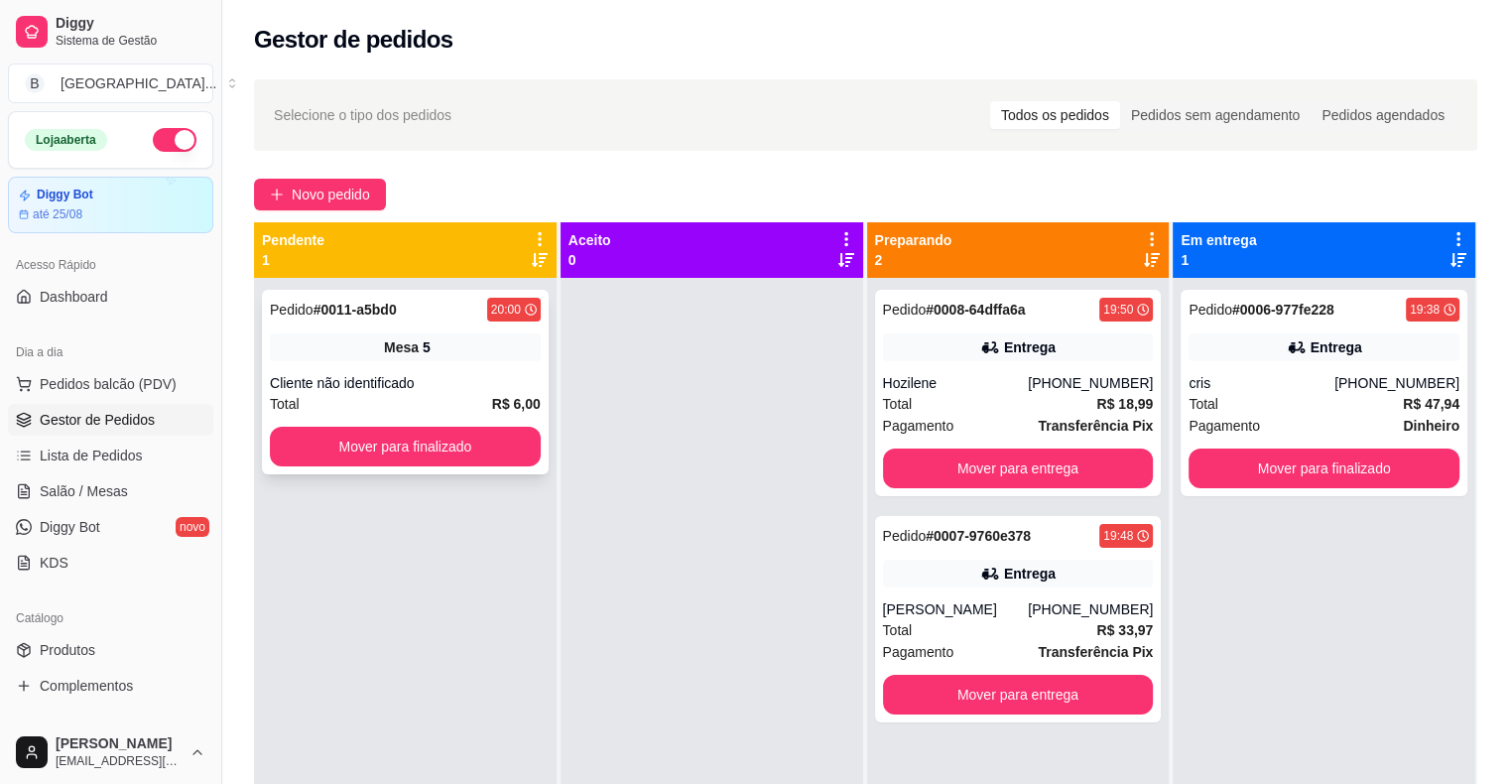
click at [456, 385] on div "Cliente não identificado" at bounding box center [405, 383] width 271 height 20
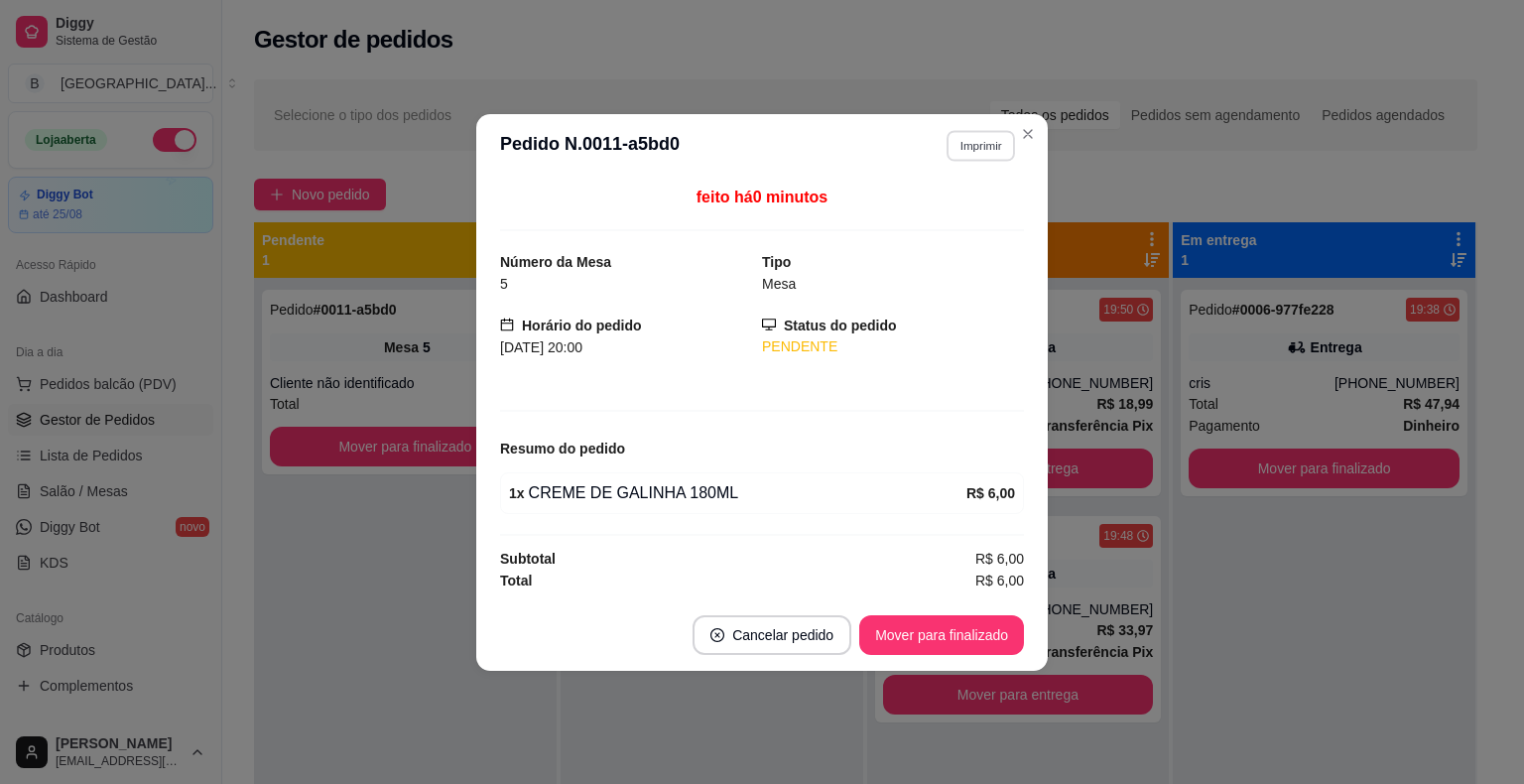
click at [976, 139] on button "Imprimir" at bounding box center [980, 145] width 68 height 31
click at [973, 224] on button "IMPRESSORA" at bounding box center [945, 215] width 139 height 31
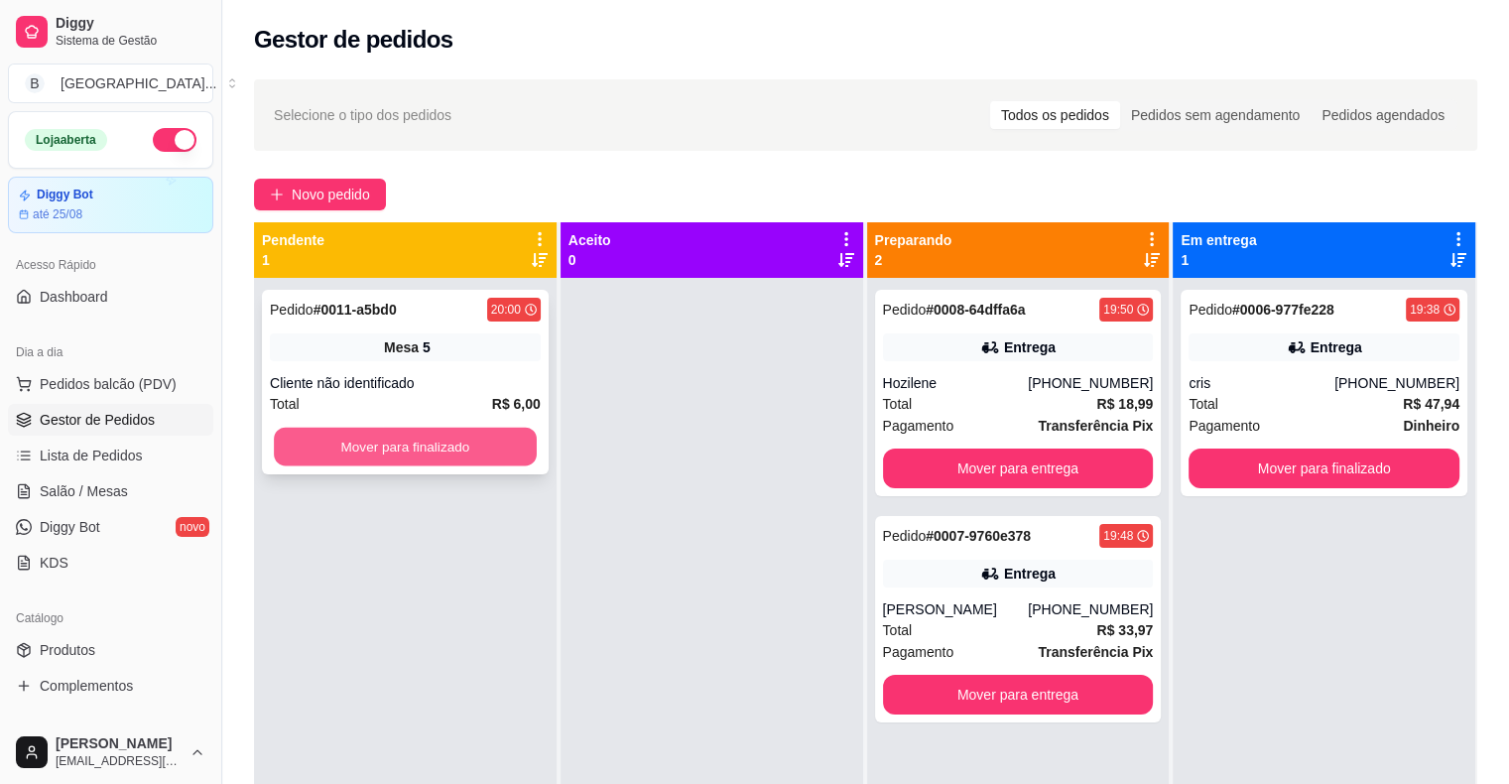
click at [465, 445] on button "Mover para finalizado" at bounding box center [405, 447] width 263 height 39
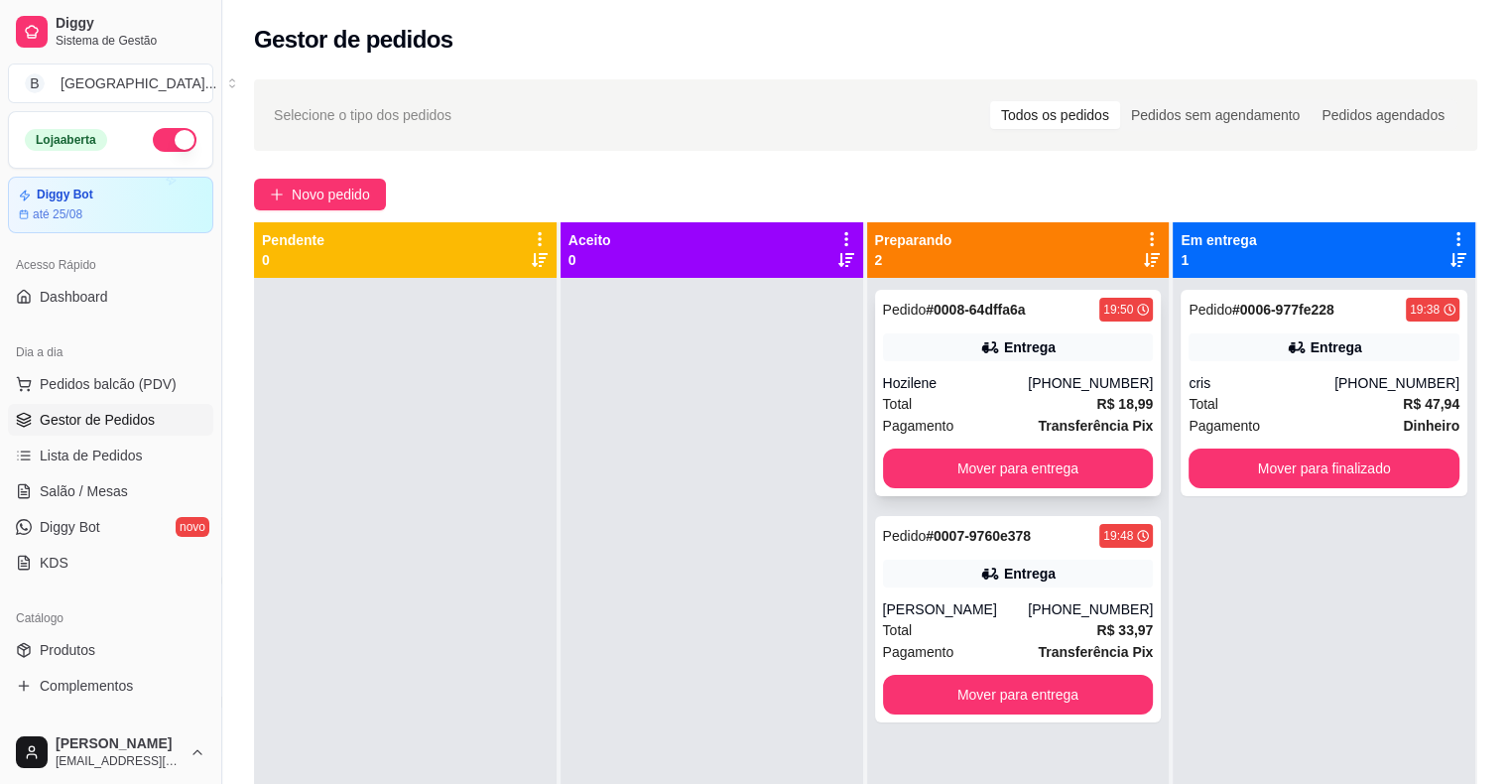
click at [1015, 403] on div "Total R$ 18,99" at bounding box center [1018, 404] width 271 height 22
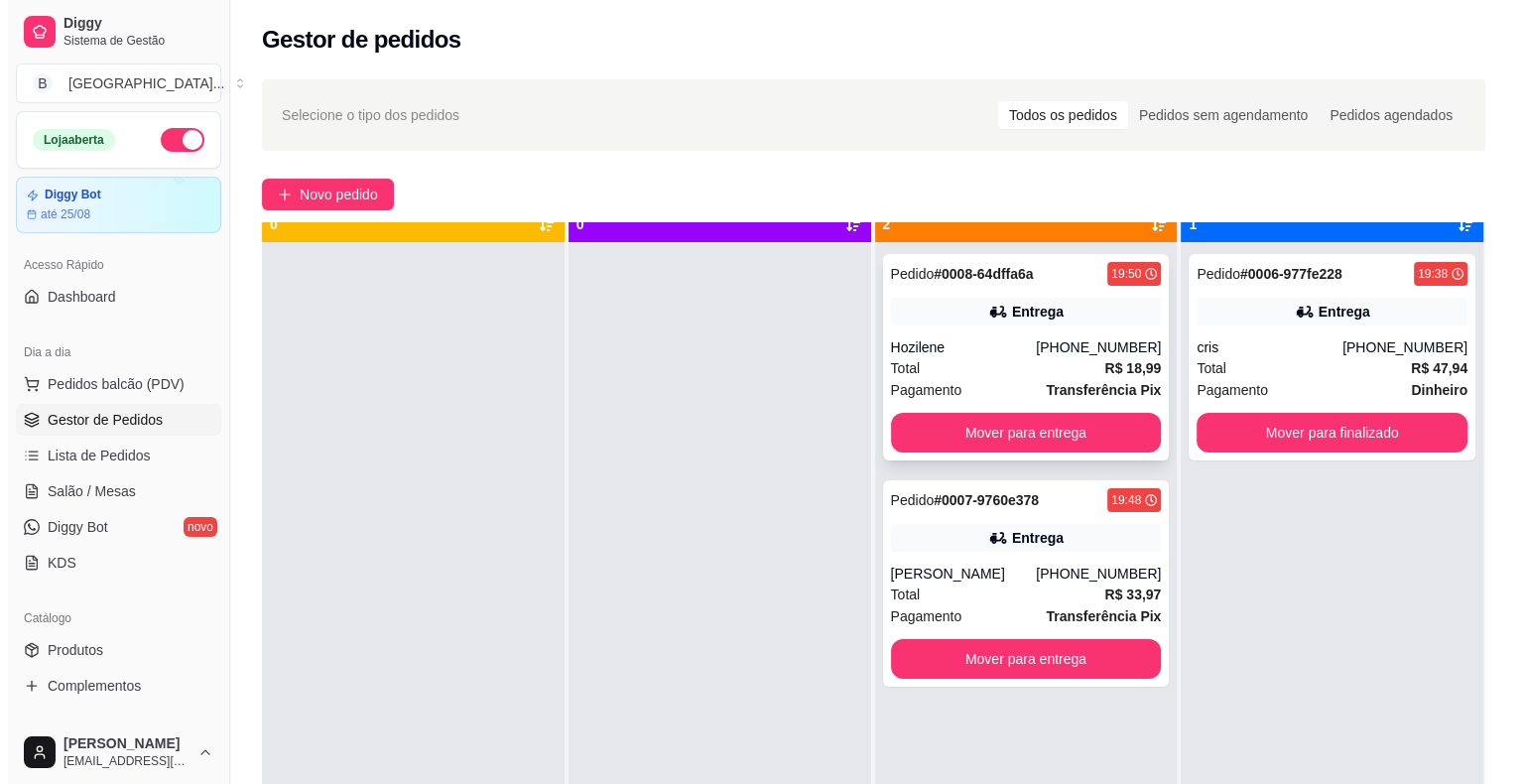
scroll to position [56, 0]
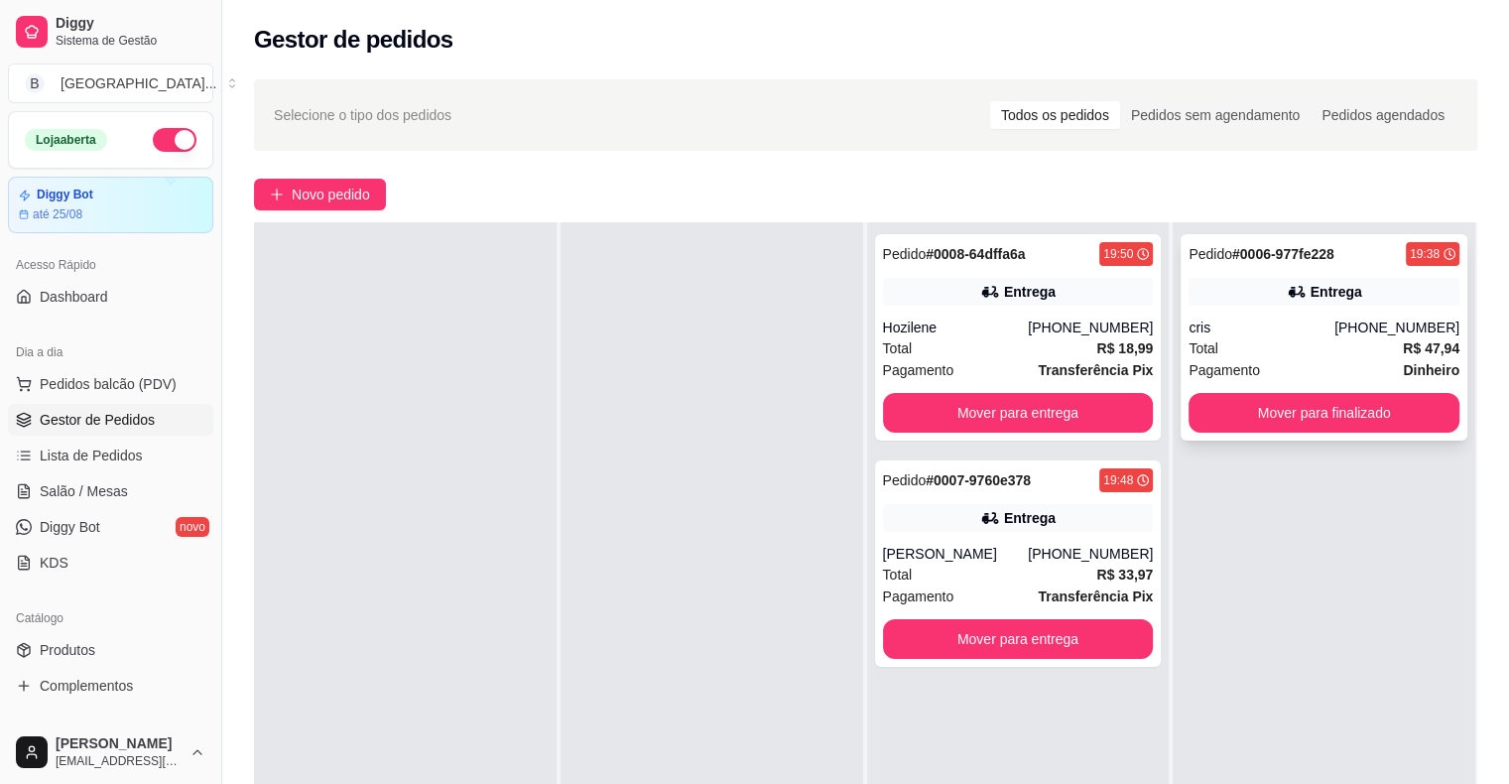
click at [1334, 331] on div "cris" at bounding box center [1261, 327] width 146 height 20
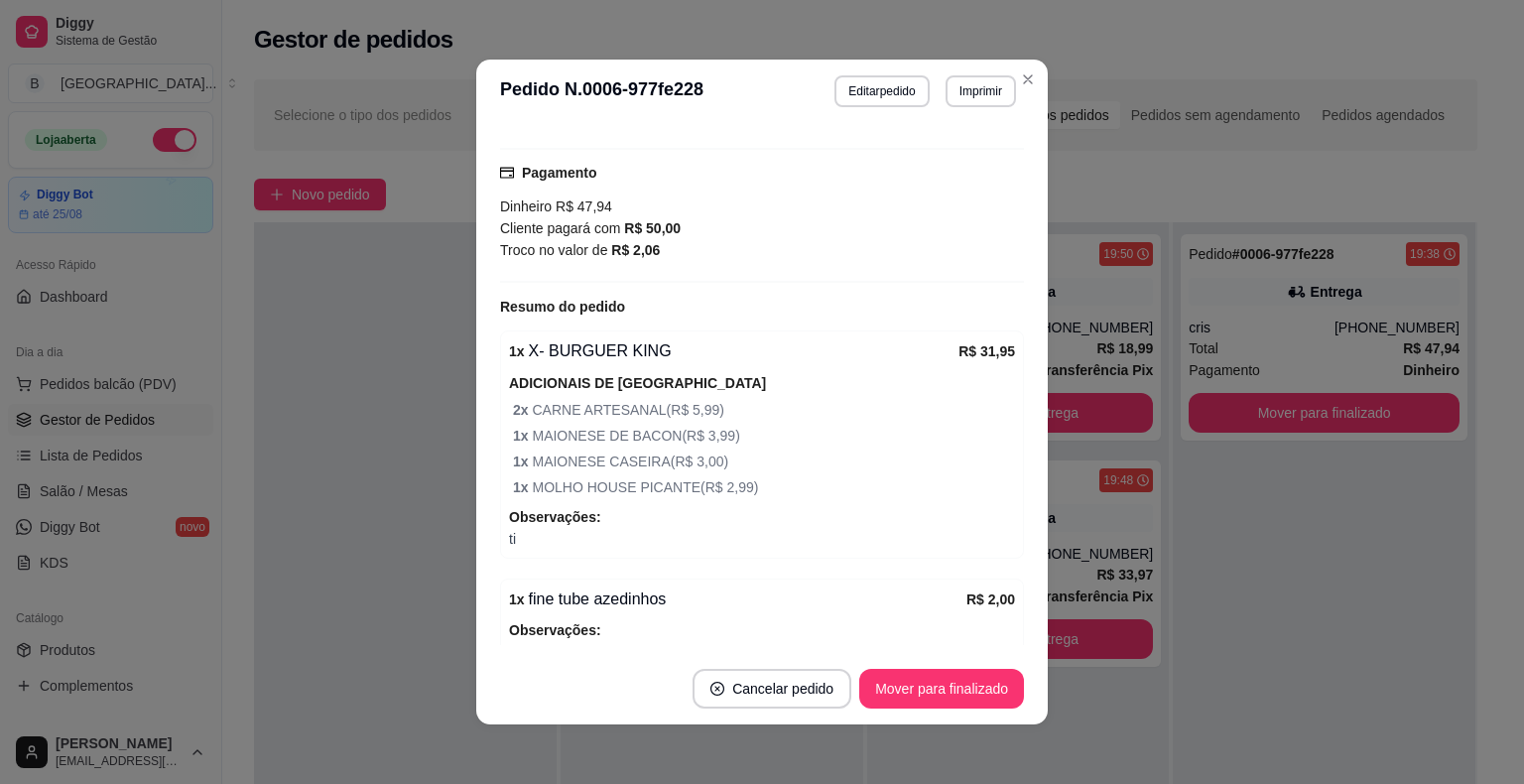
scroll to position [595, 0]
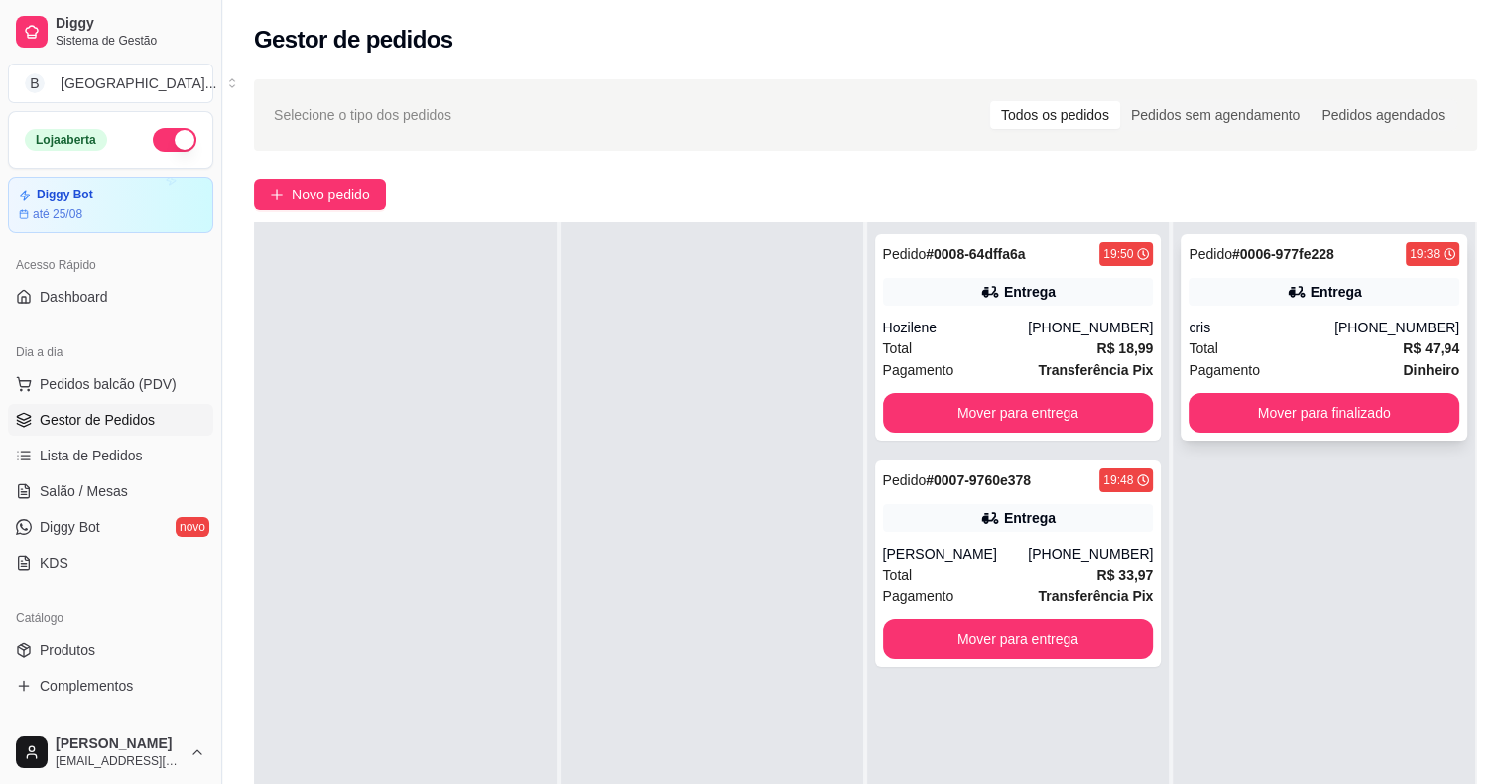
click at [1267, 283] on div "Entrega" at bounding box center [1323, 292] width 271 height 28
click at [1021, 343] on div "Total R$ 18,99" at bounding box center [1018, 348] width 271 height 22
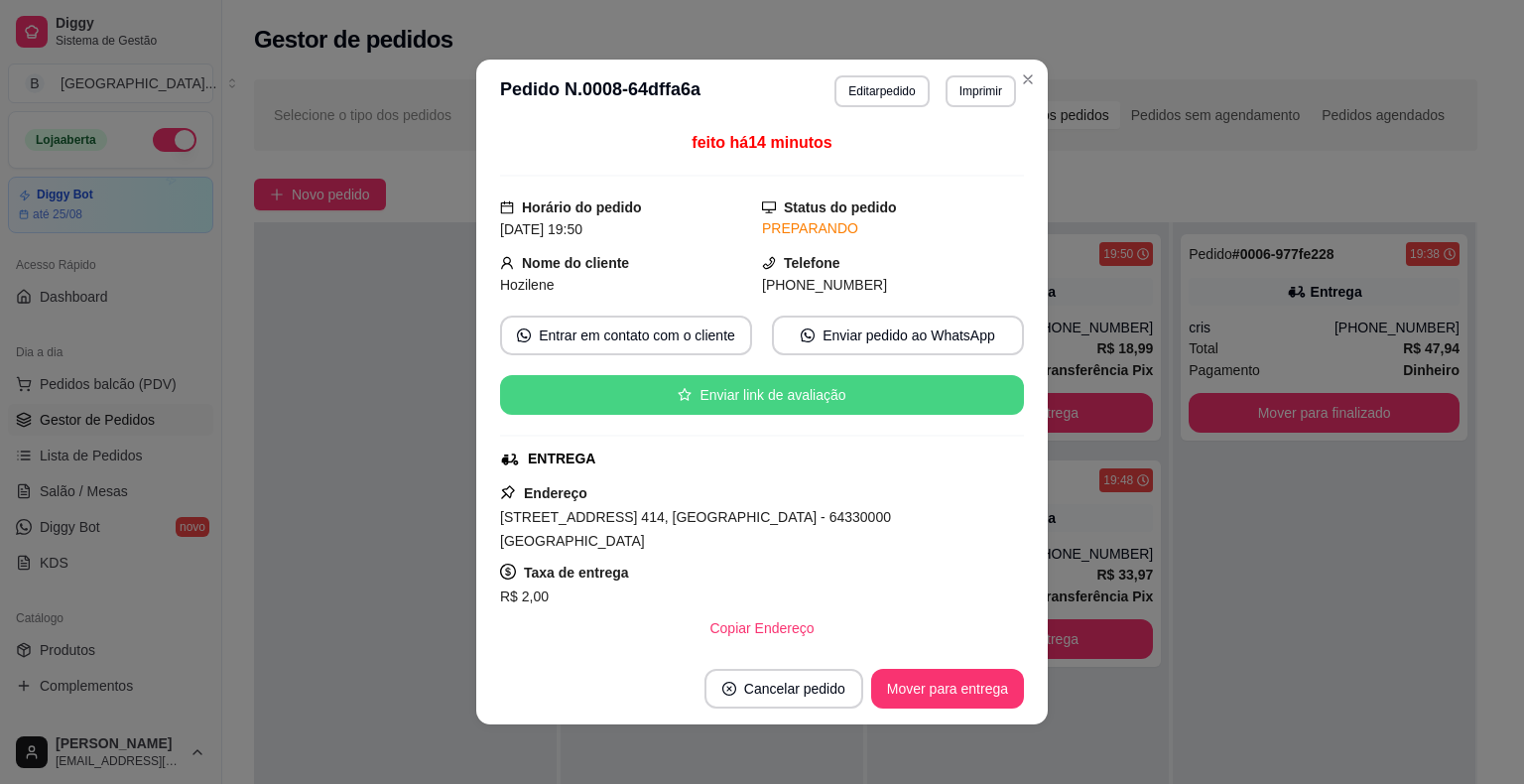
scroll to position [254, 0]
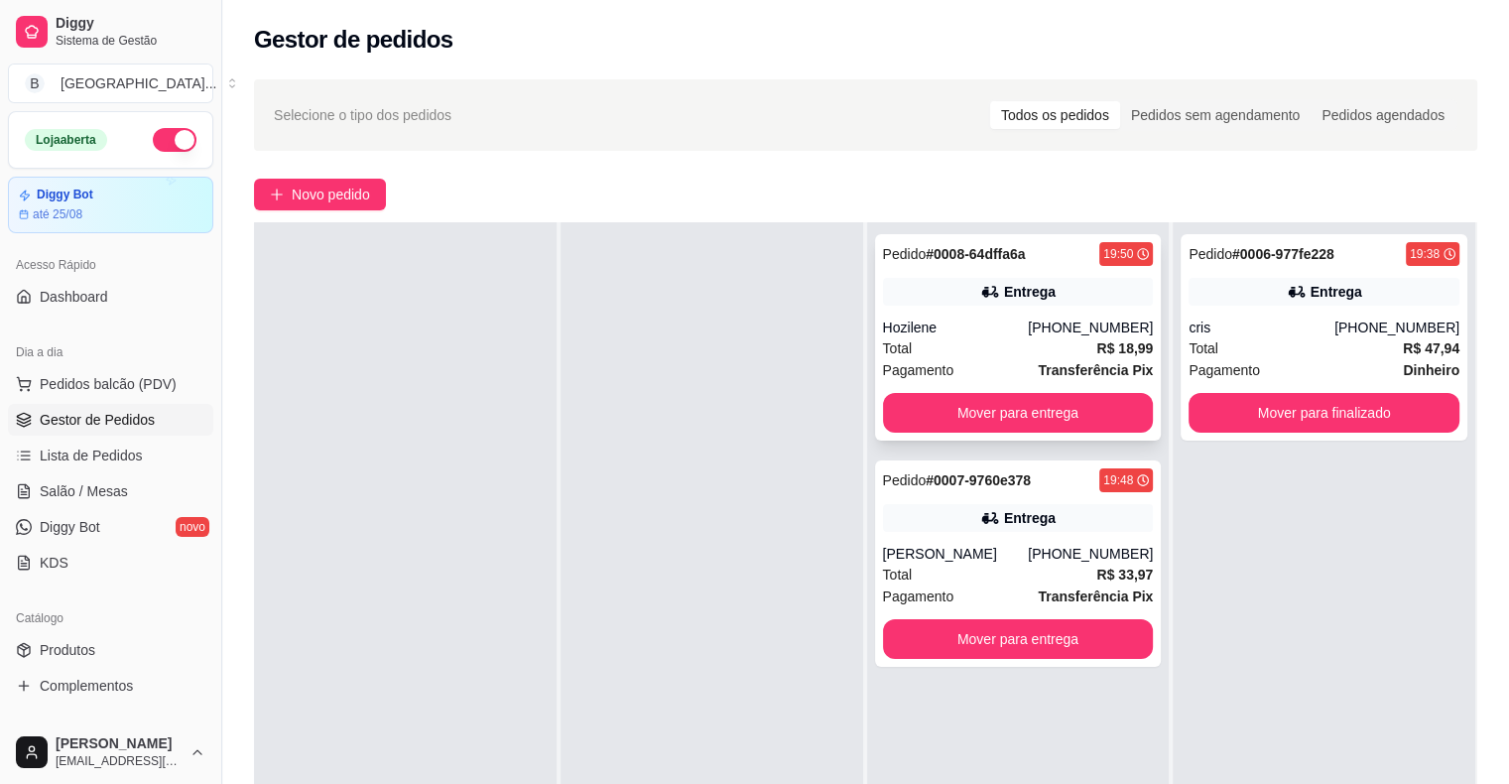
click at [976, 339] on div "Total R$ 18,99" at bounding box center [1018, 348] width 271 height 22
click at [1032, 375] on div "Pagamento Transferência Pix" at bounding box center [1018, 370] width 271 height 22
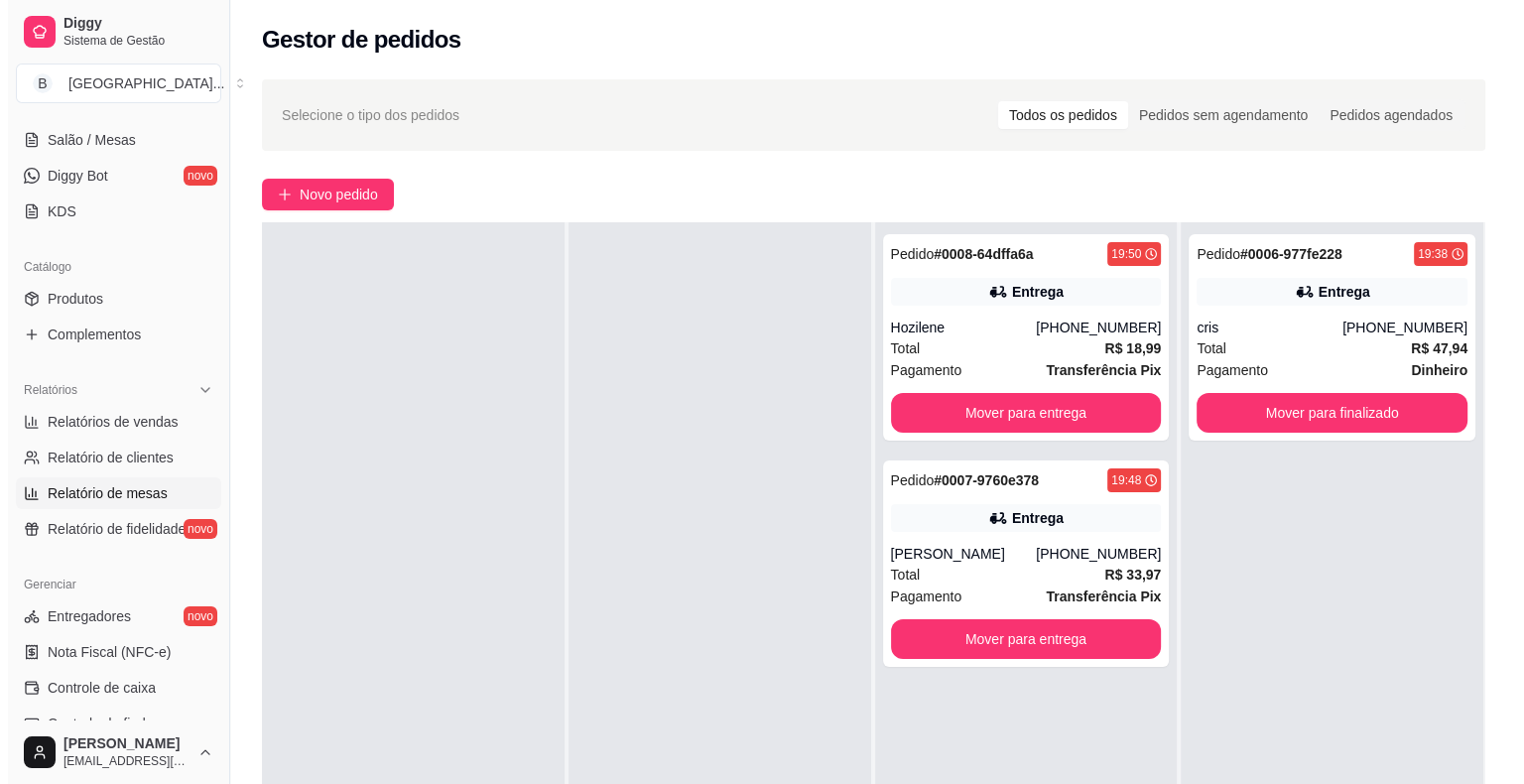
scroll to position [397, 0]
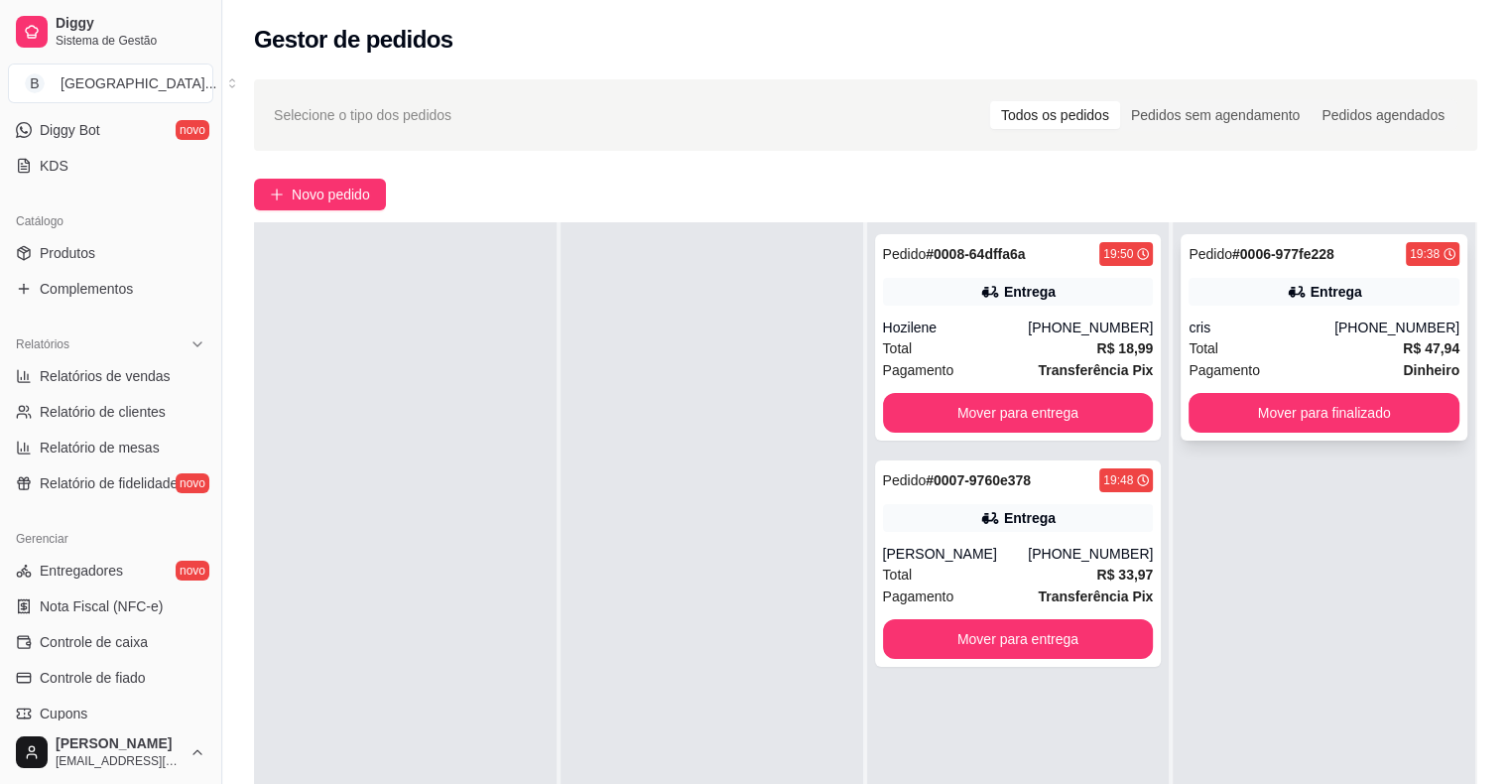
click at [1355, 335] on div "[PHONE_NUMBER]" at bounding box center [1396, 327] width 125 height 20
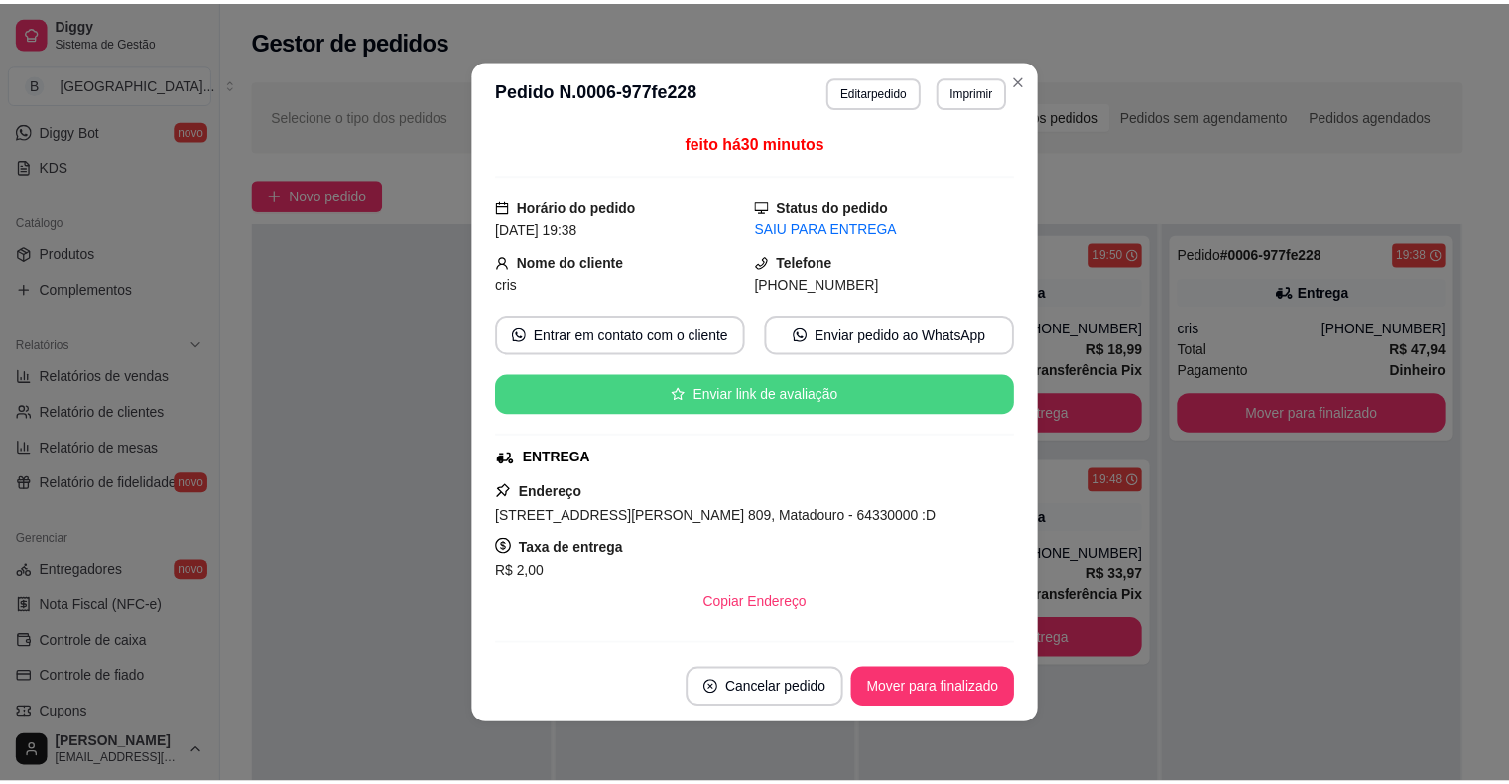
scroll to position [0, 0]
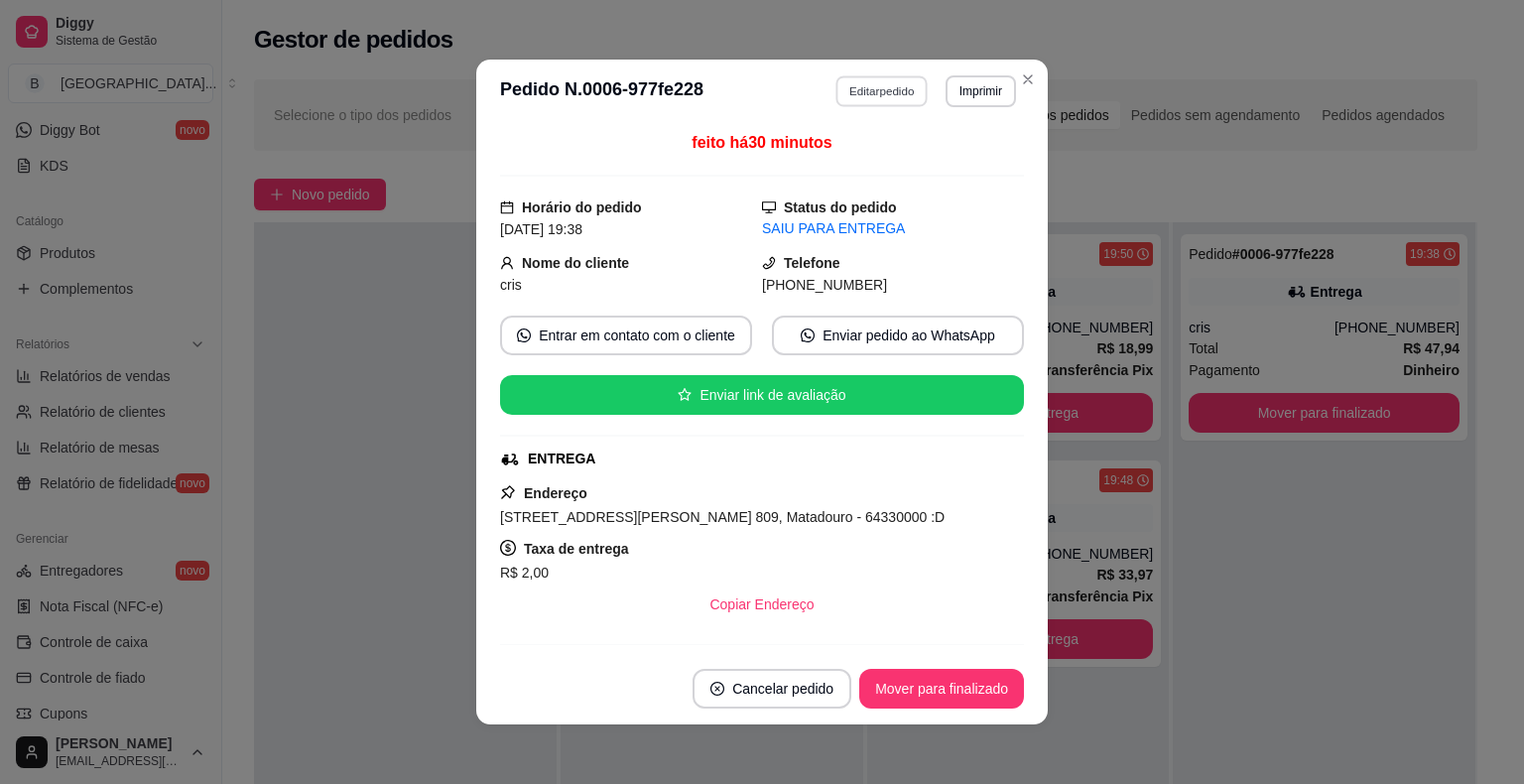
click at [880, 87] on button "Editar pedido" at bounding box center [882, 90] width 92 height 31
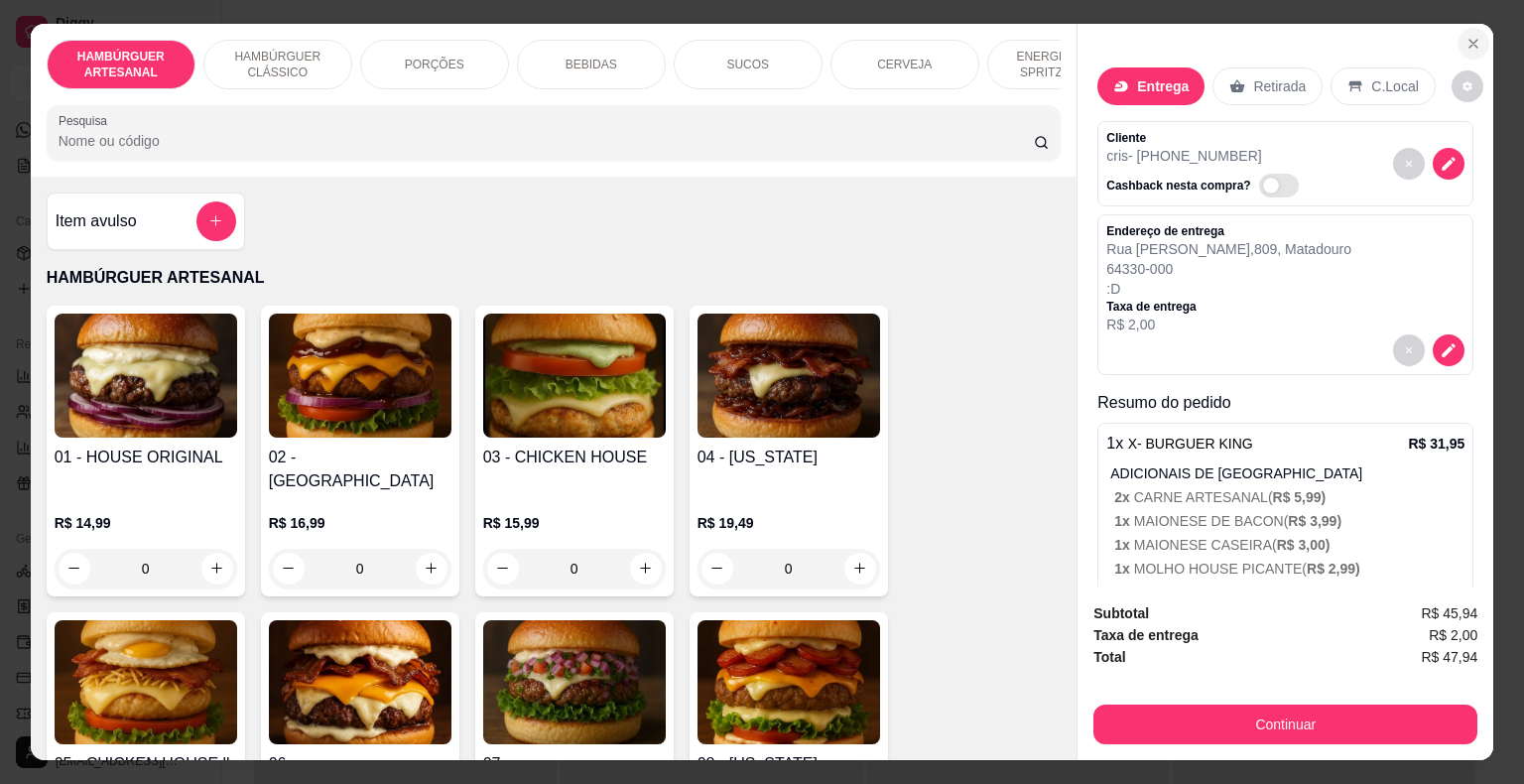
click at [1466, 36] on icon "Close" at bounding box center [1473, 44] width 16 height 16
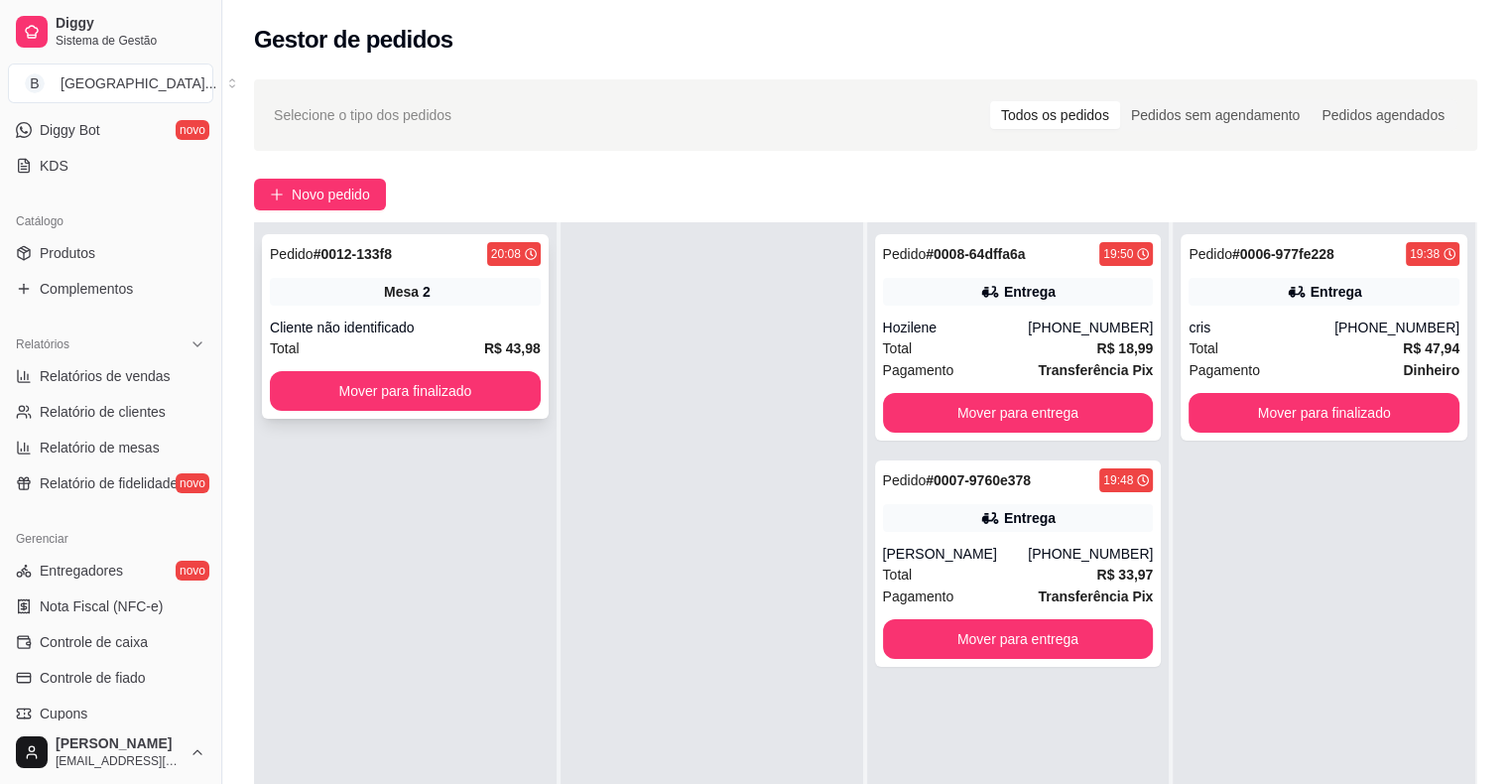
click at [465, 340] on div "Total R$ 43,98" at bounding box center [405, 348] width 271 height 22
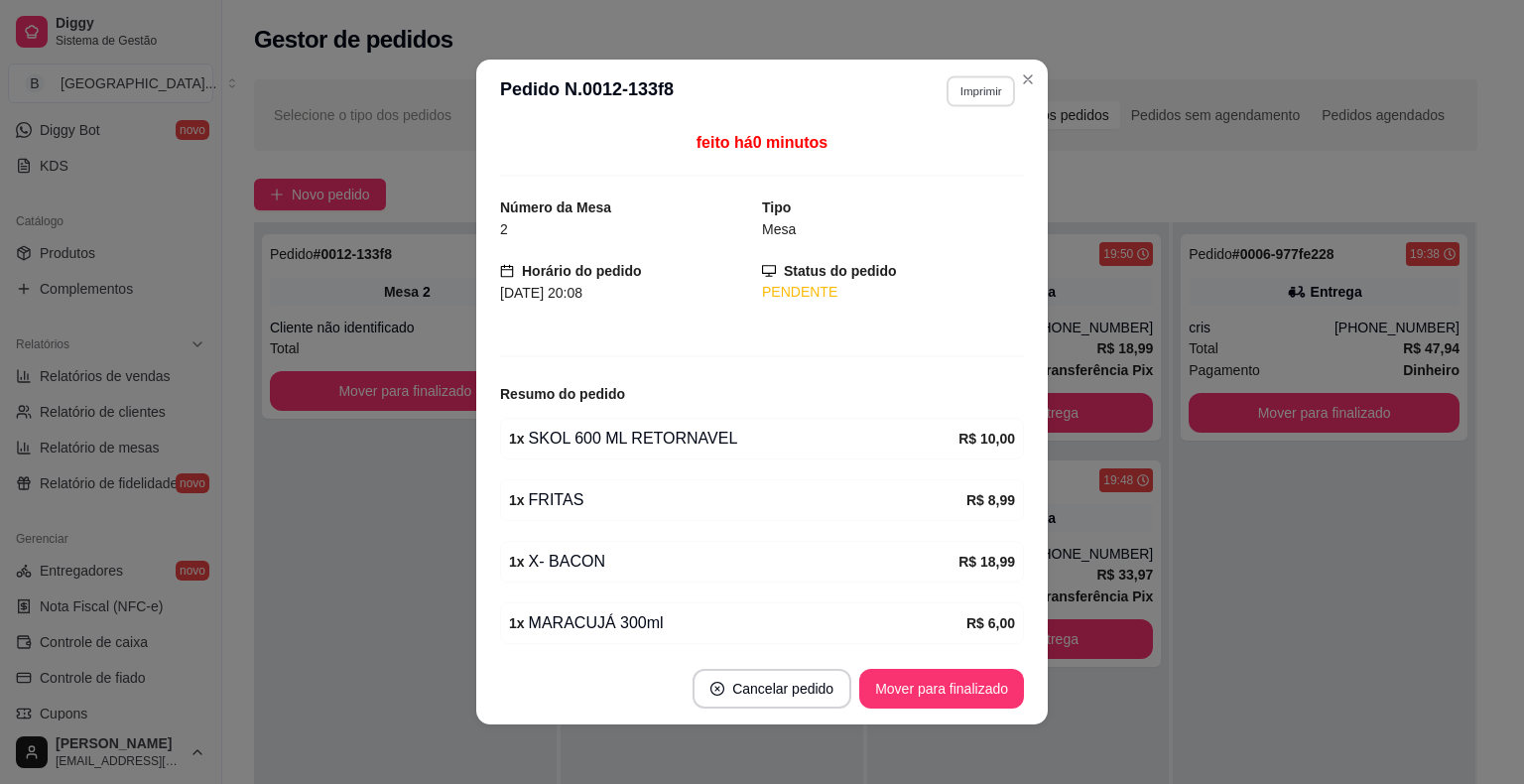
click at [946, 92] on button "Imprimir" at bounding box center [980, 90] width 68 height 31
click at [945, 166] on button "IMPRESSORA" at bounding box center [937, 160] width 139 height 31
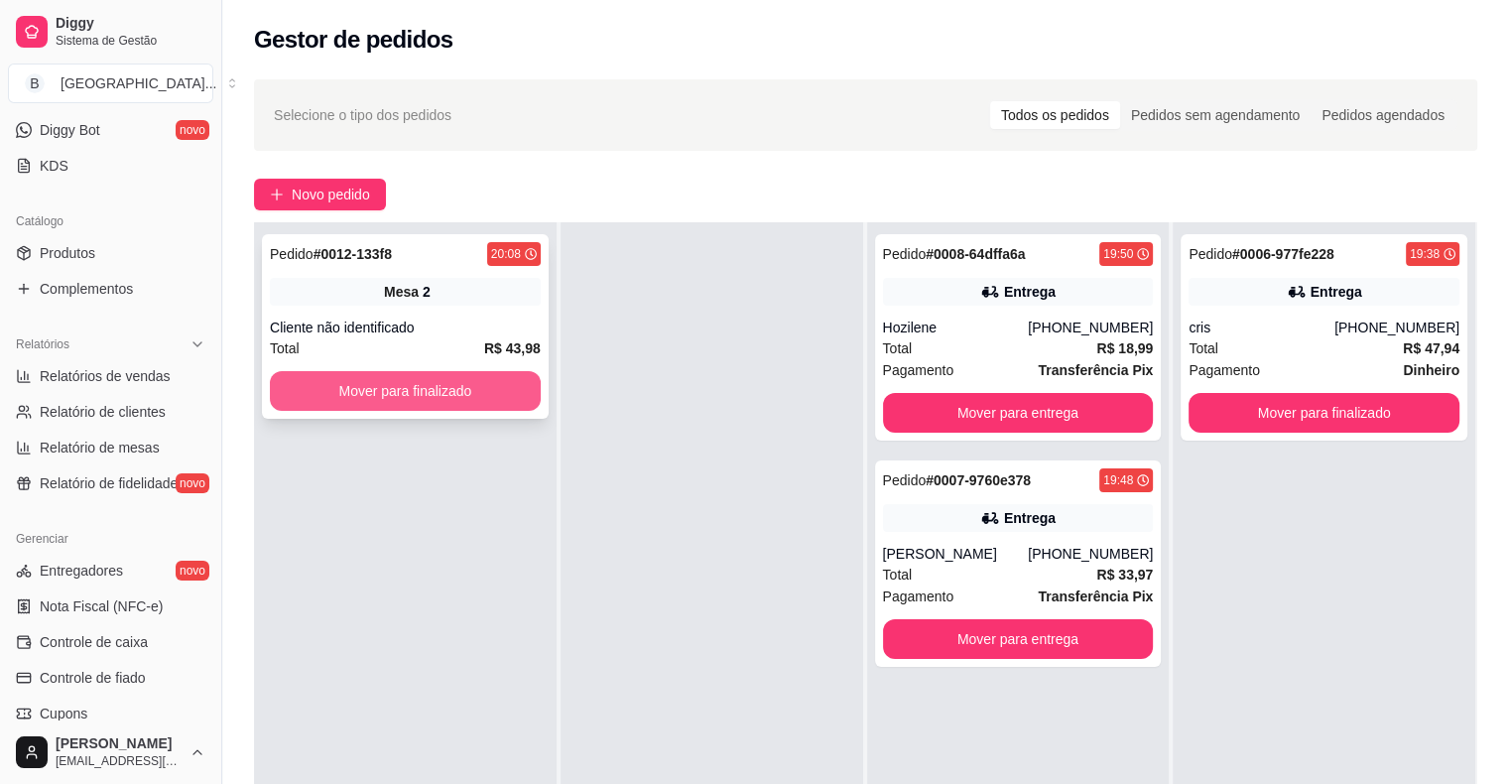
click at [467, 379] on button "Mover para finalizado" at bounding box center [405, 391] width 271 height 40
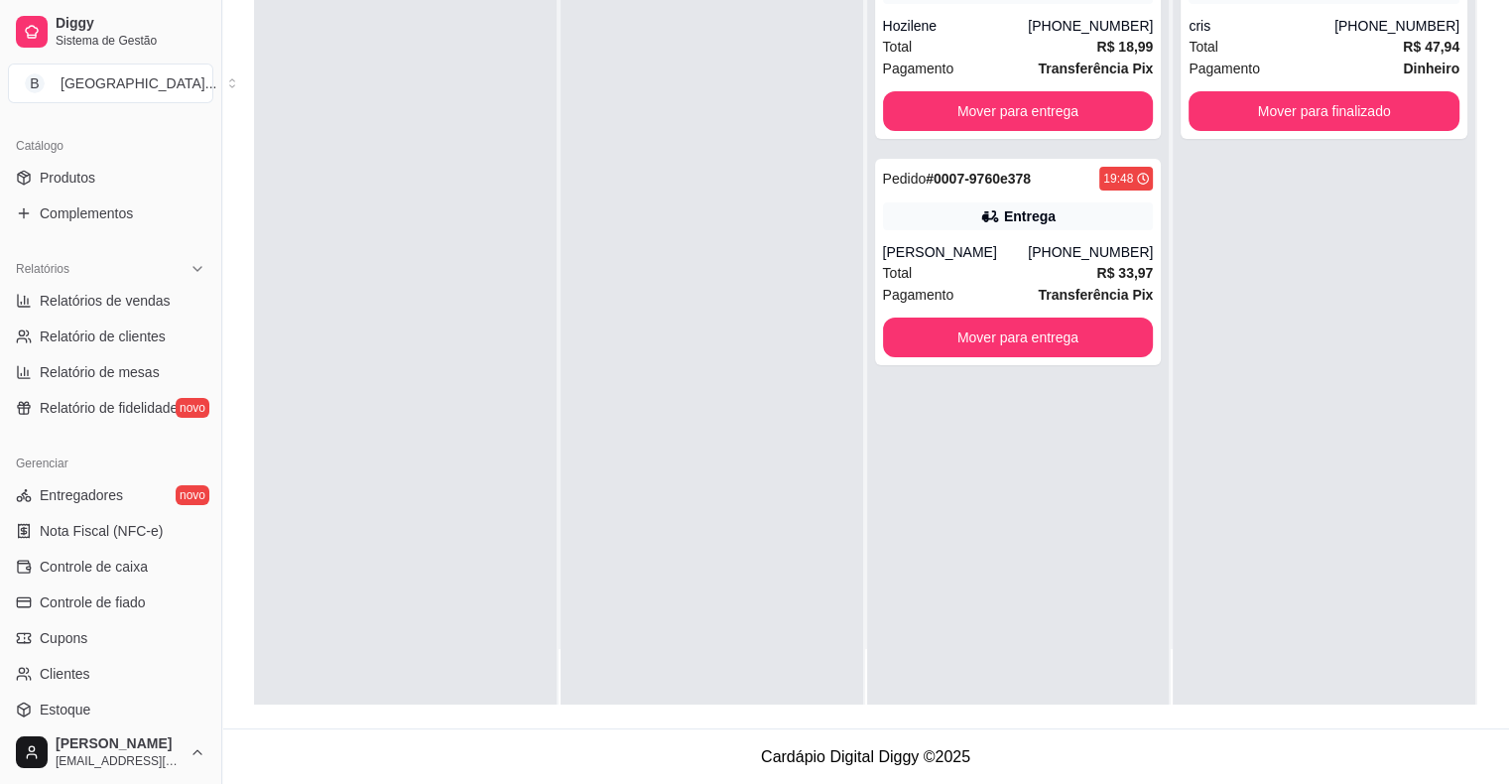
scroll to position [444, 0]
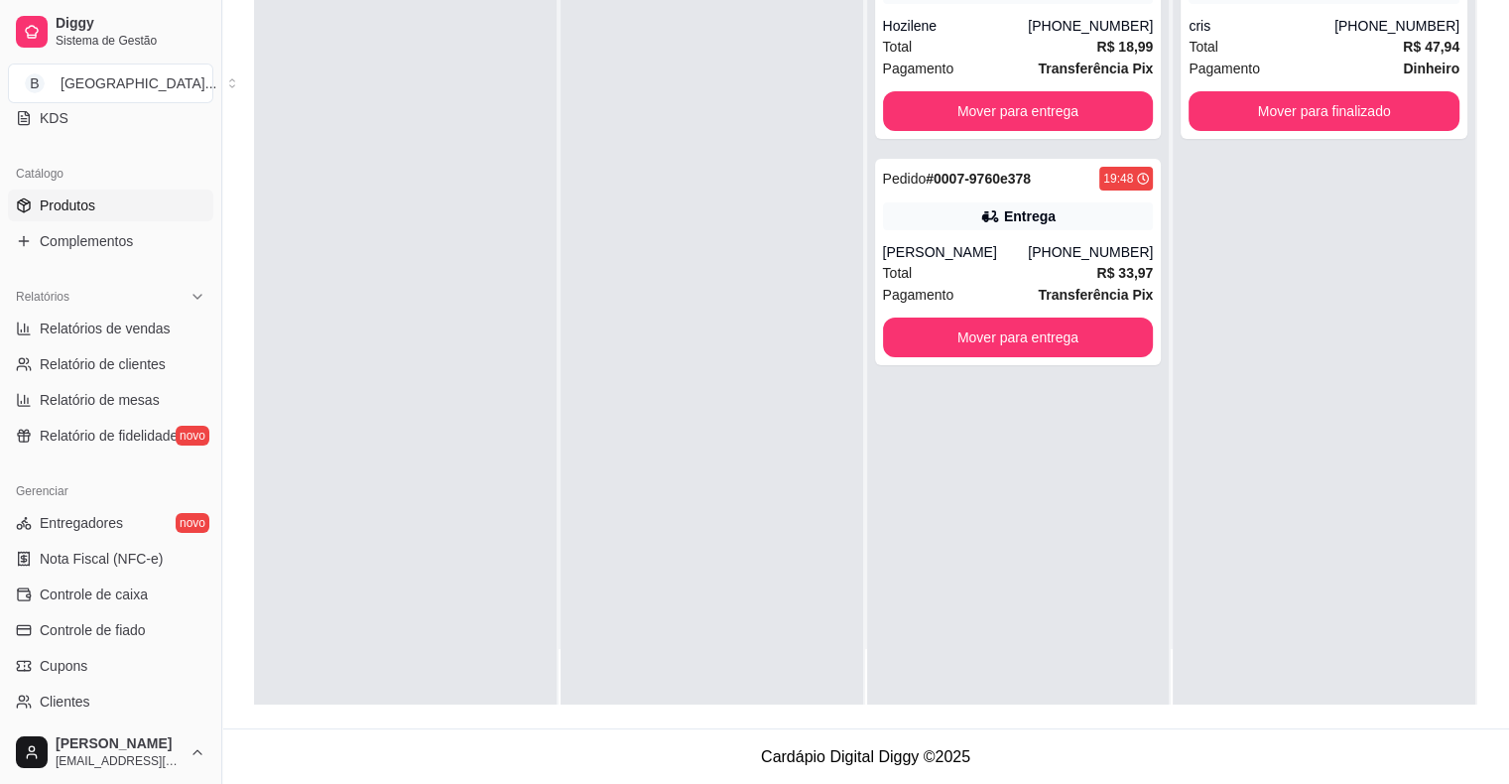
click at [103, 208] on link "Produtos" at bounding box center [110, 205] width 205 height 32
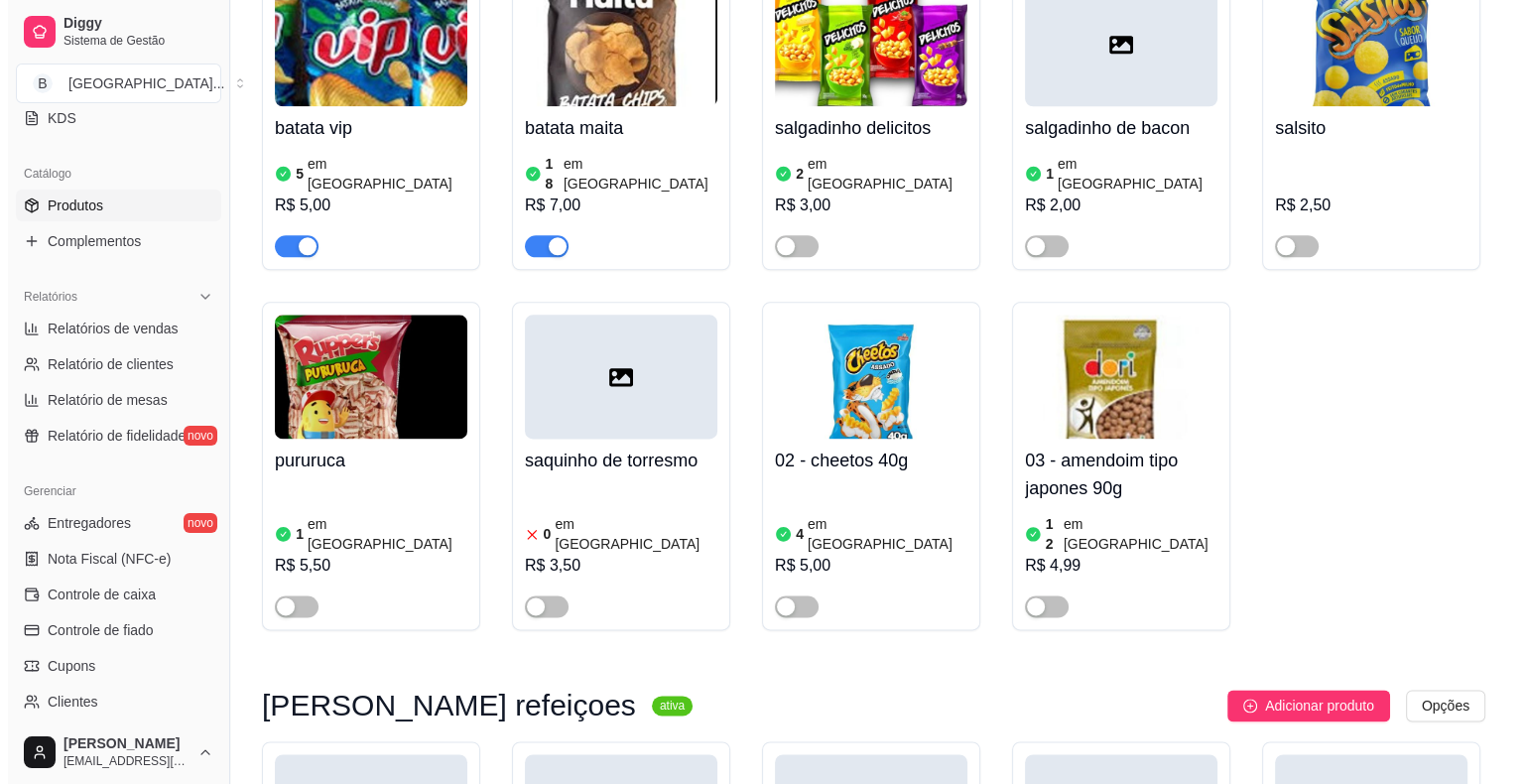
scroll to position [10172, 0]
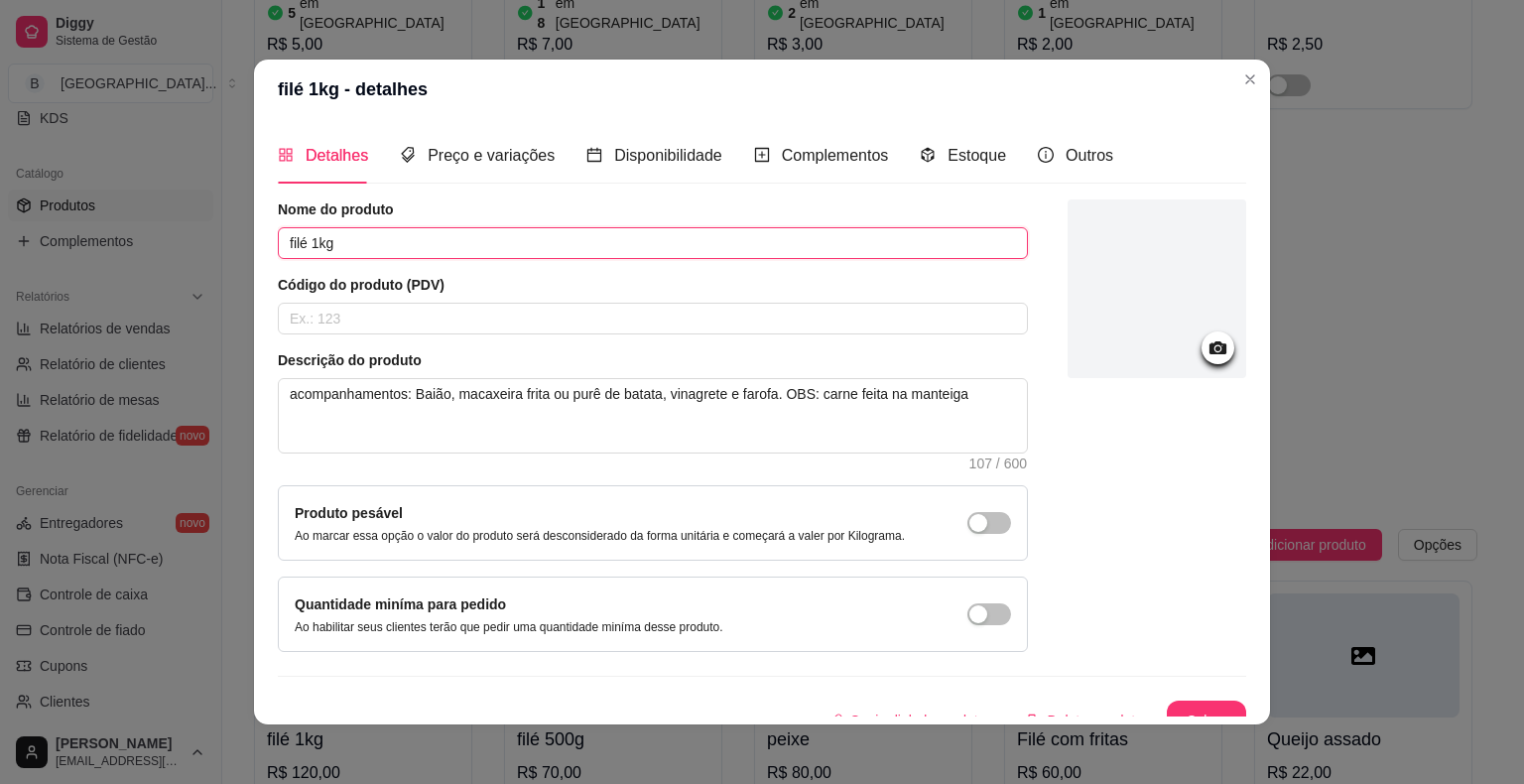
click at [703, 240] on input "filé 1kg" at bounding box center [653, 243] width 750 height 32
click at [282, 241] on input "filé 1kg" at bounding box center [653, 243] width 750 height 32
click at [423, 252] on input "Refeição: filé 1kg" at bounding box center [653, 243] width 750 height 32
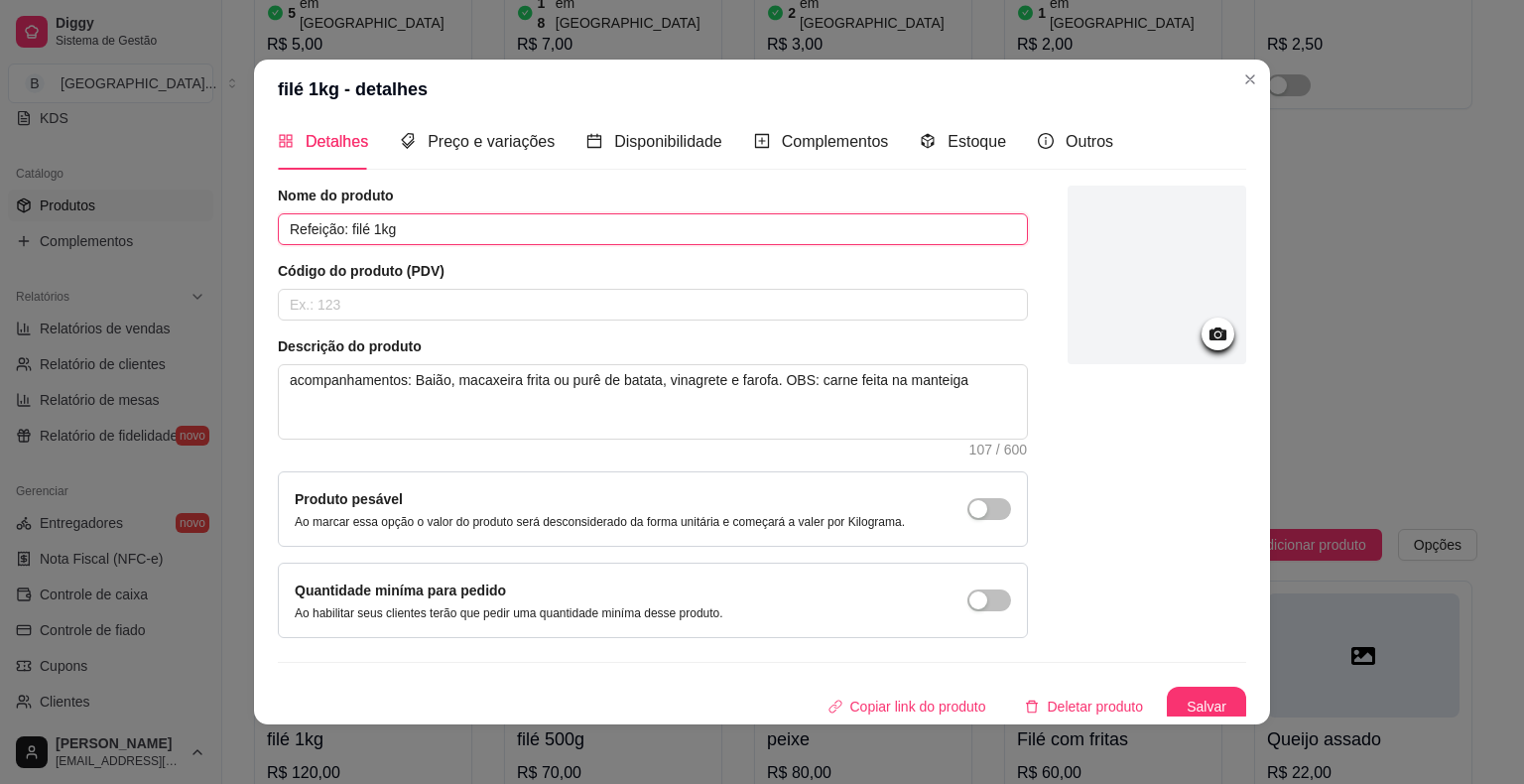
scroll to position [21, 0]
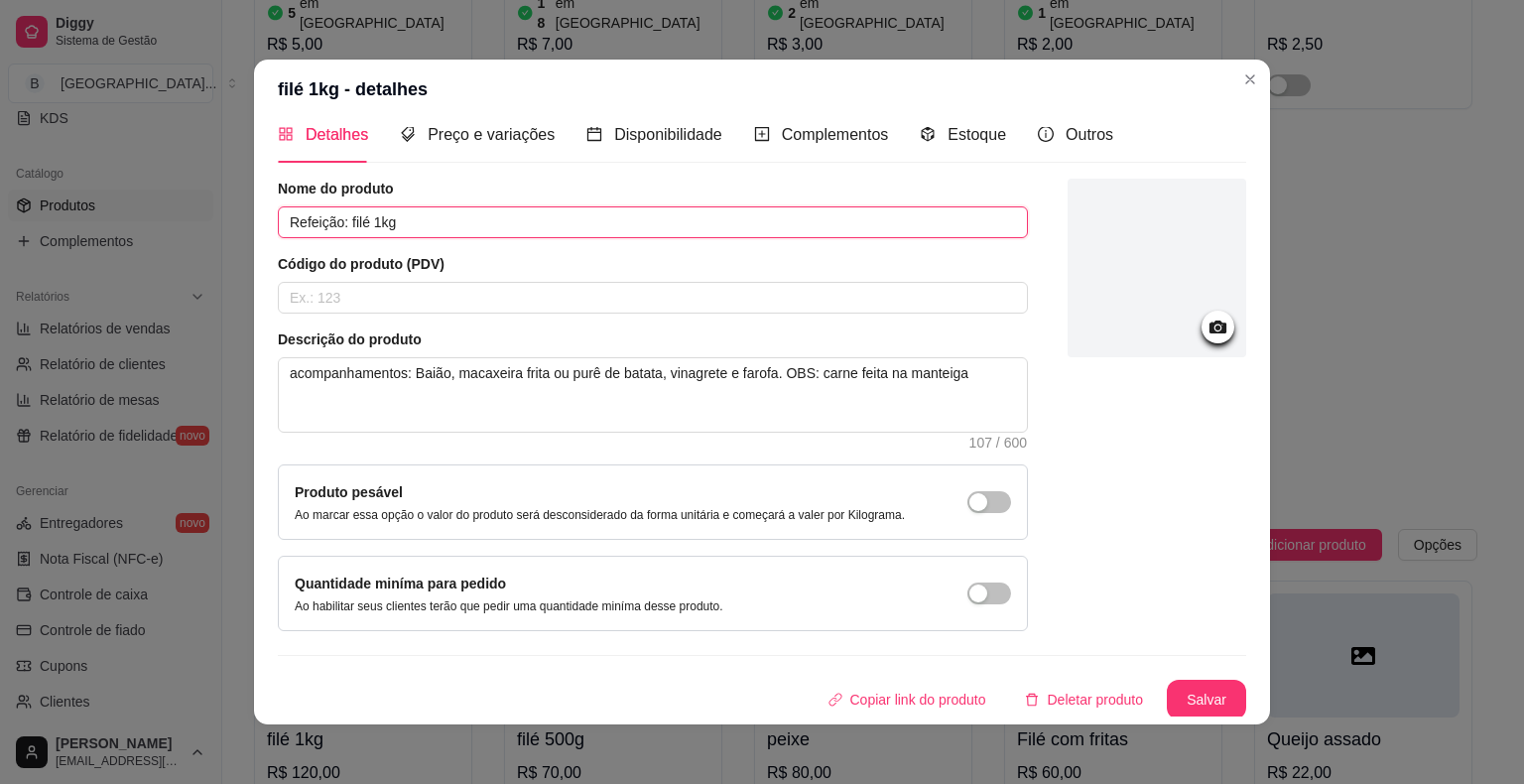
click at [619, 212] on input "Refeição: filé 1kg" at bounding box center [653, 222] width 750 height 32
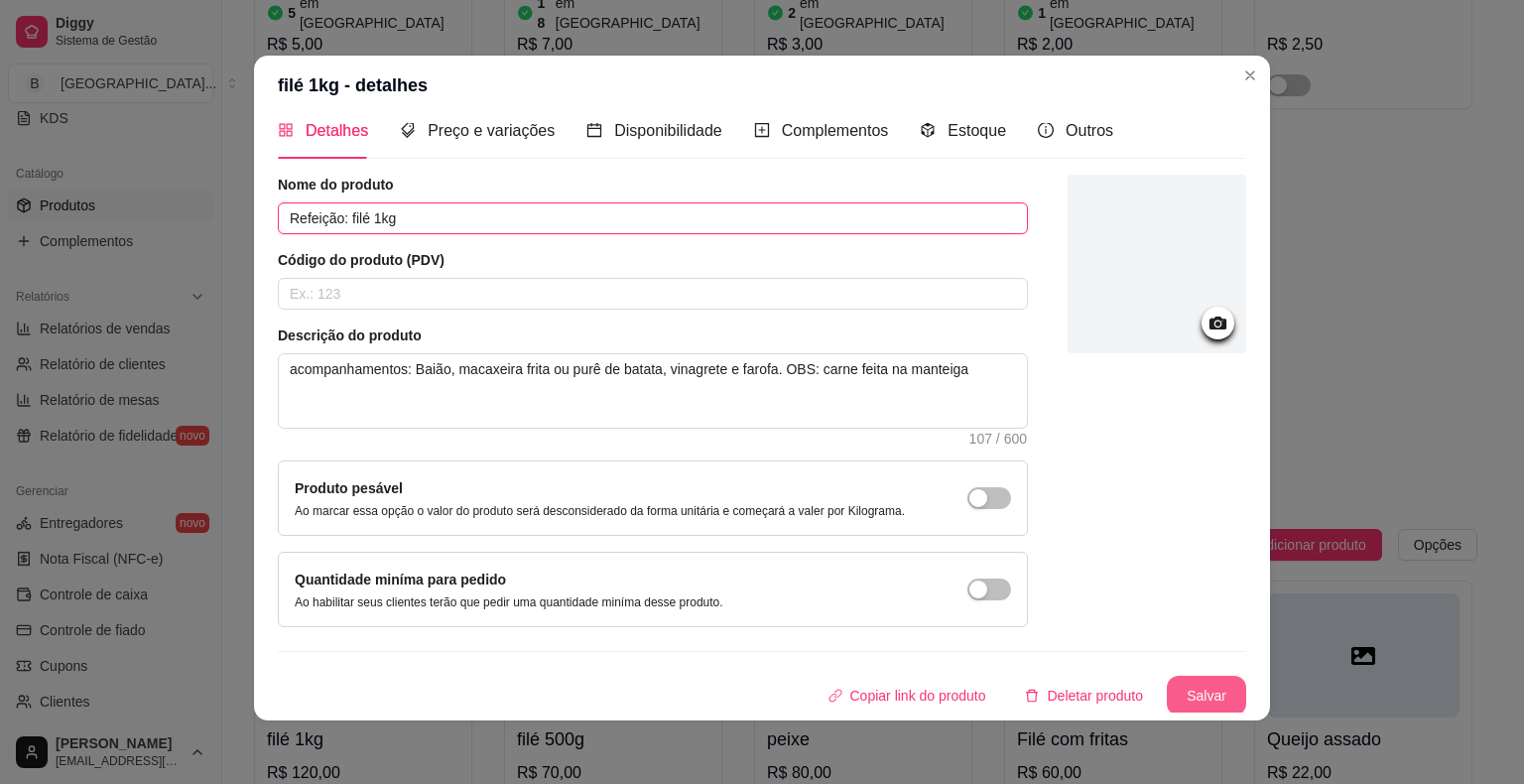
type input "Refeição: filé 1kg"
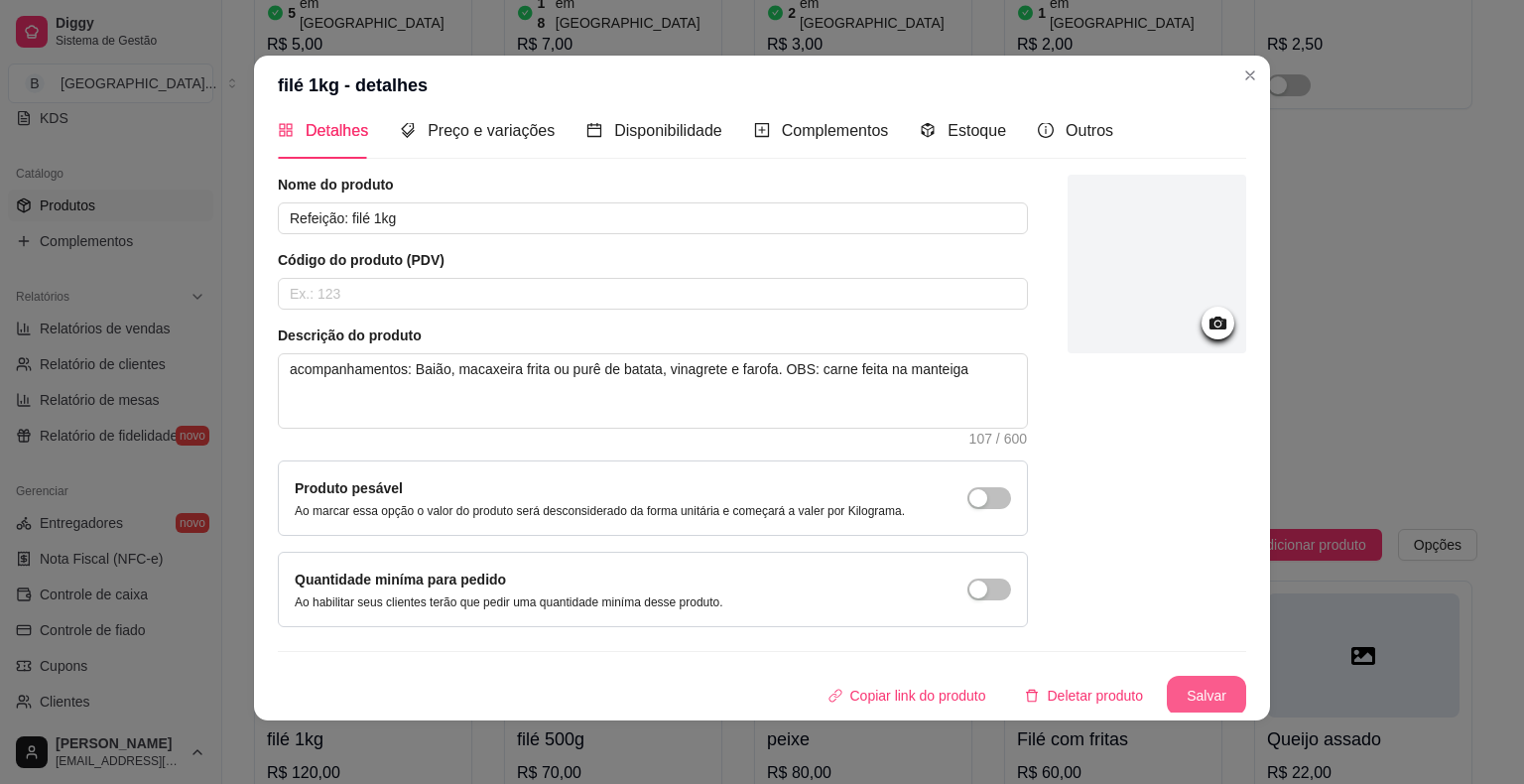
click at [1200, 695] on button "Salvar" at bounding box center [1206, 696] width 79 height 40
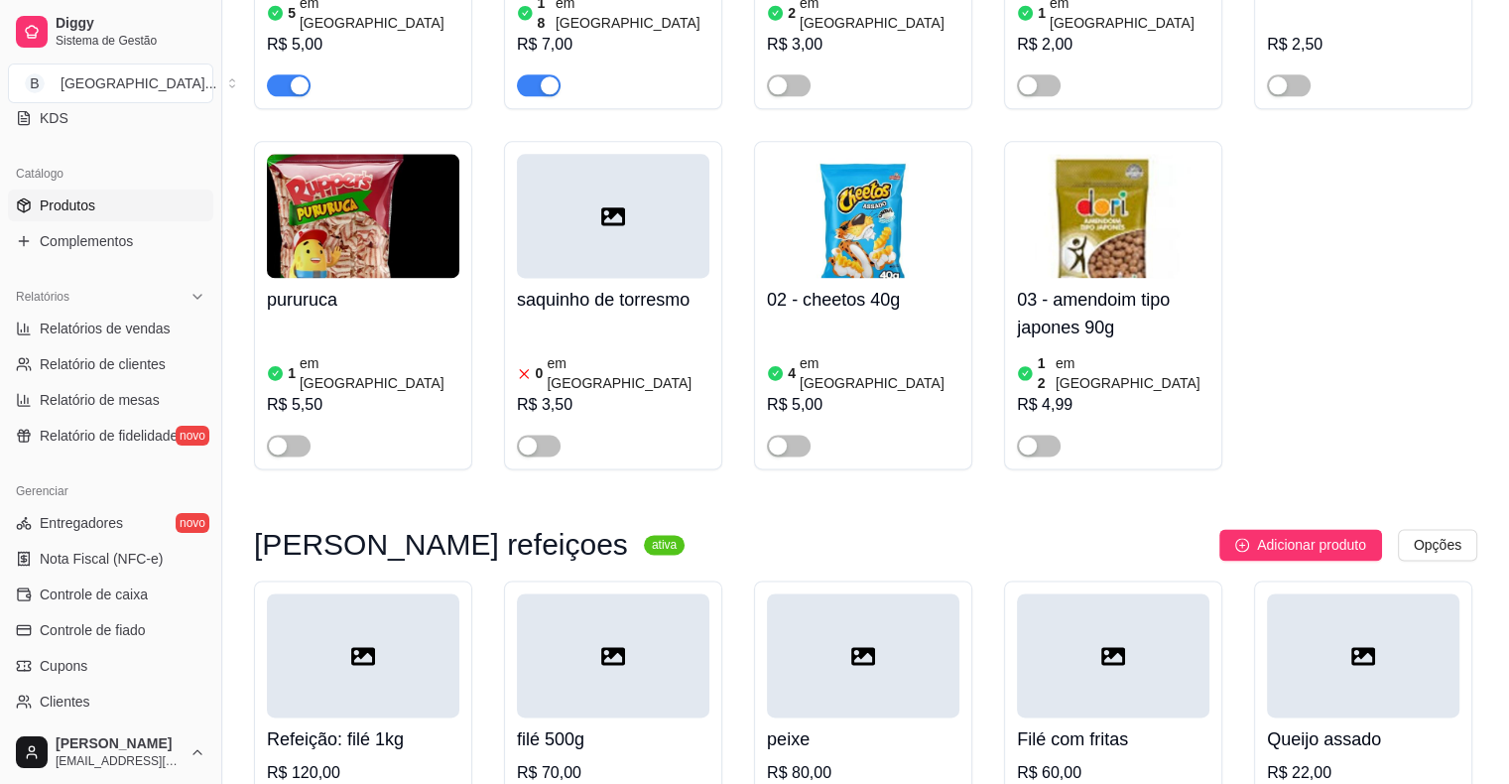
click at [680, 761] on div "R$ 70,00" at bounding box center [613, 773] width 192 height 24
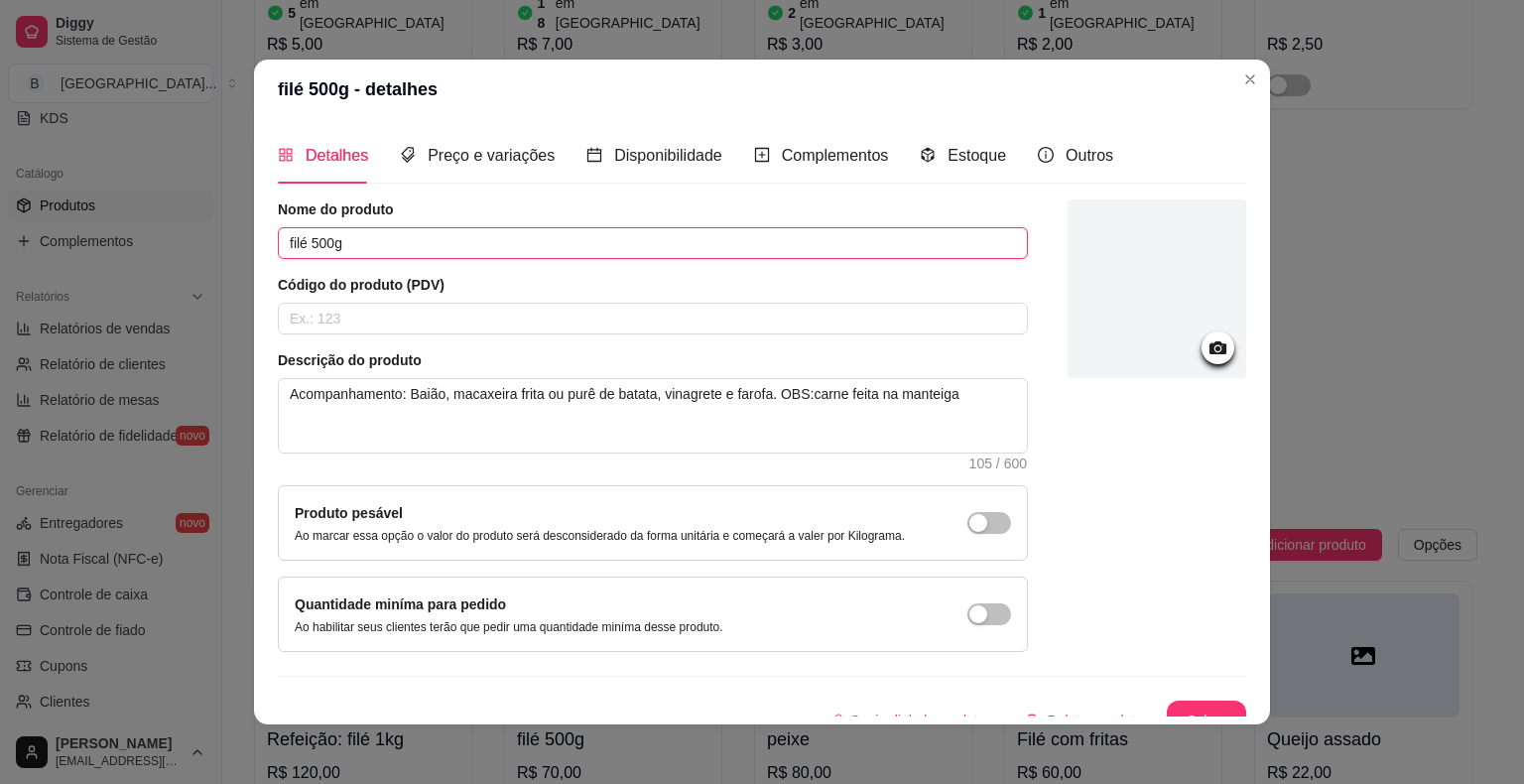
click at [278, 247] on input "filé 500g" at bounding box center [653, 243] width 750 height 32
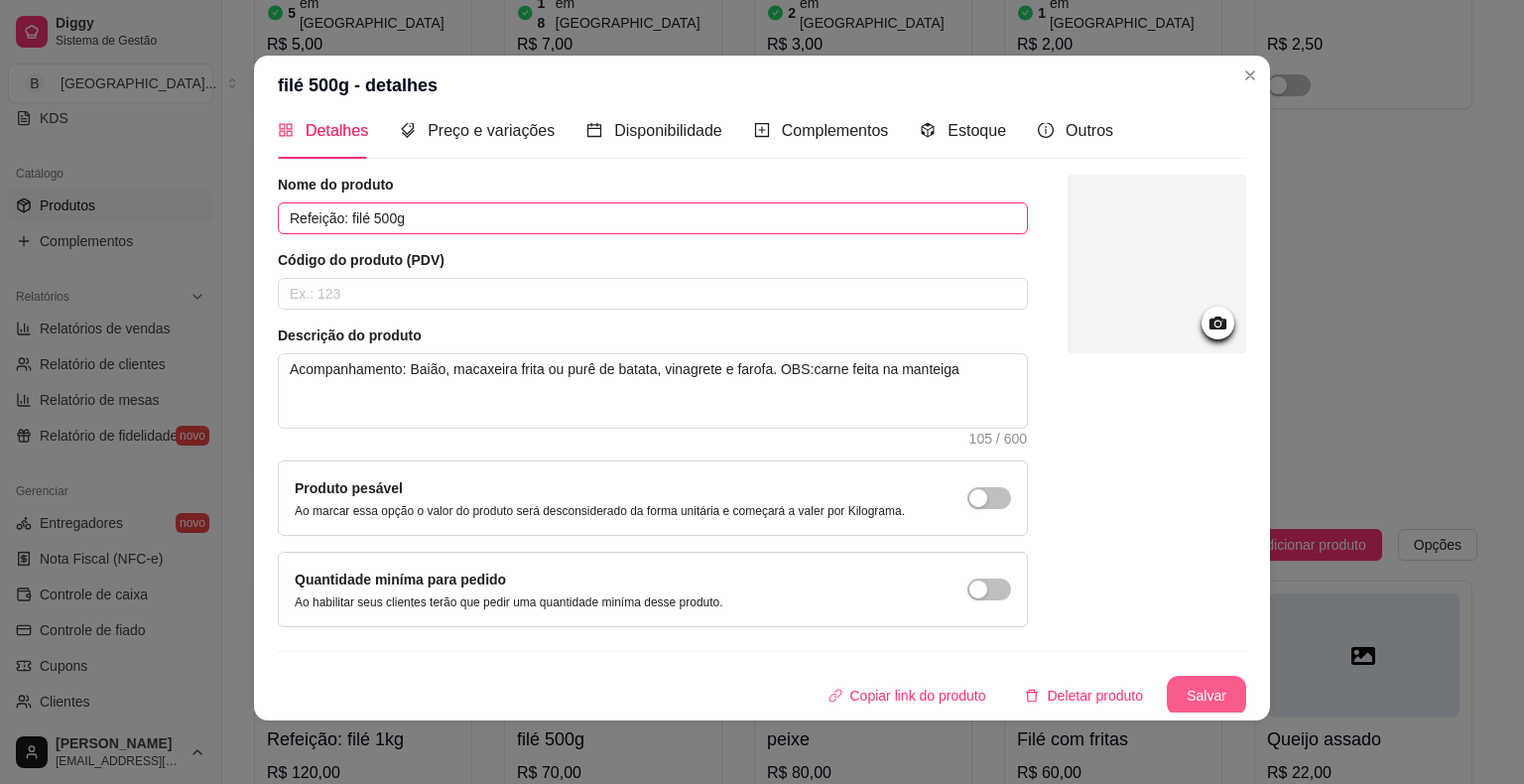
type input "Refeição: filé 500g"
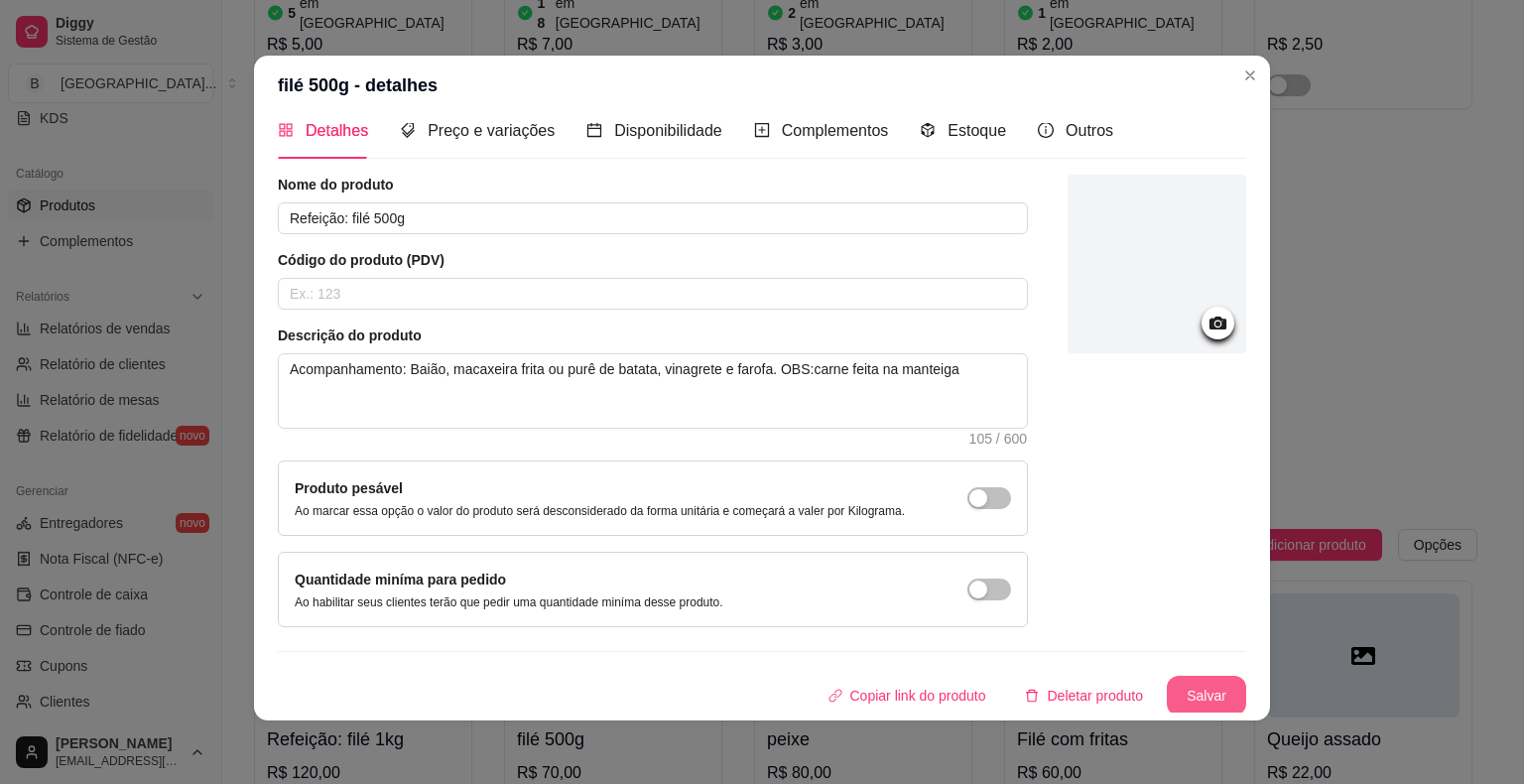
click at [1167, 679] on button "Salvar" at bounding box center [1206, 696] width 79 height 40
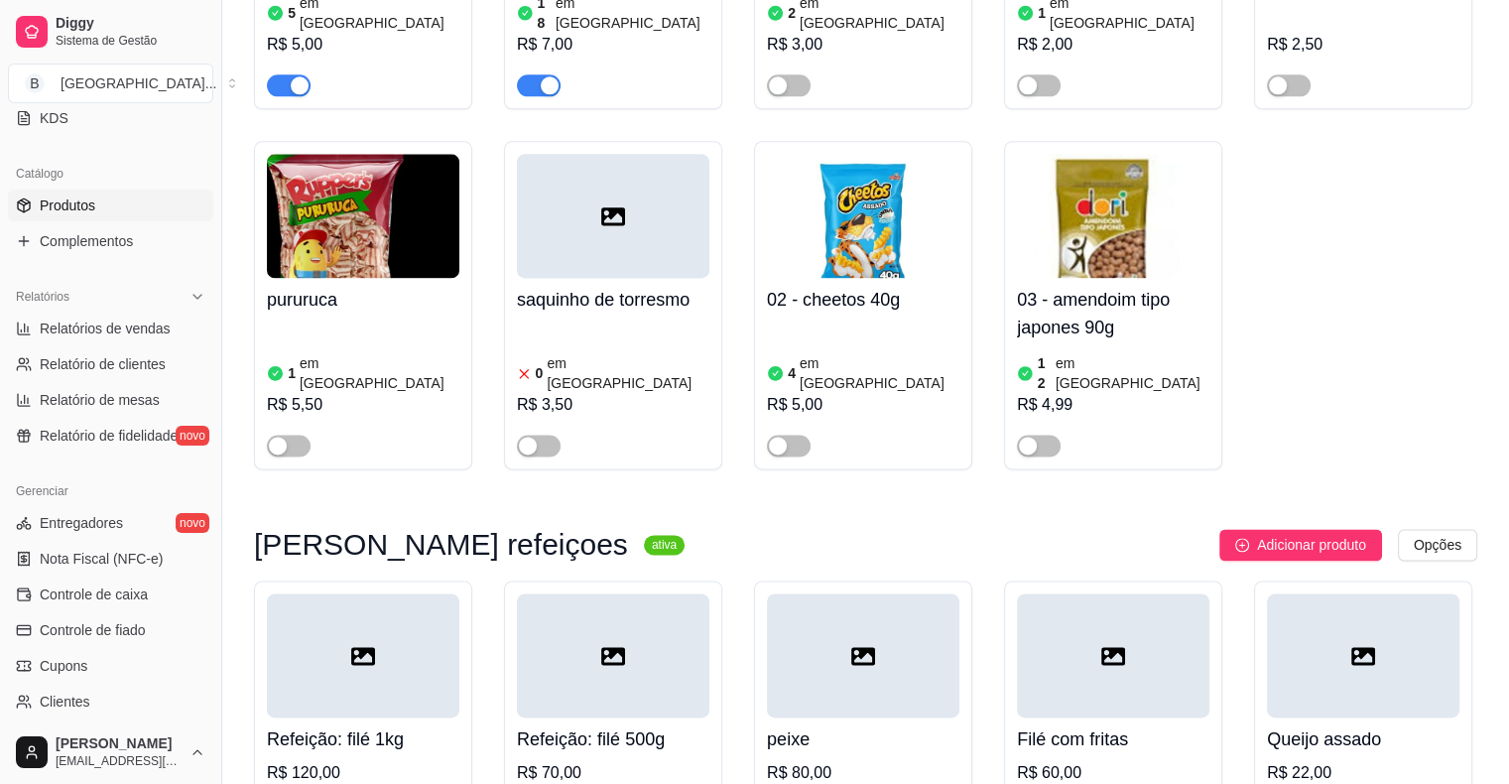
click at [858, 725] on h4 "peixe" at bounding box center [863, 739] width 192 height 28
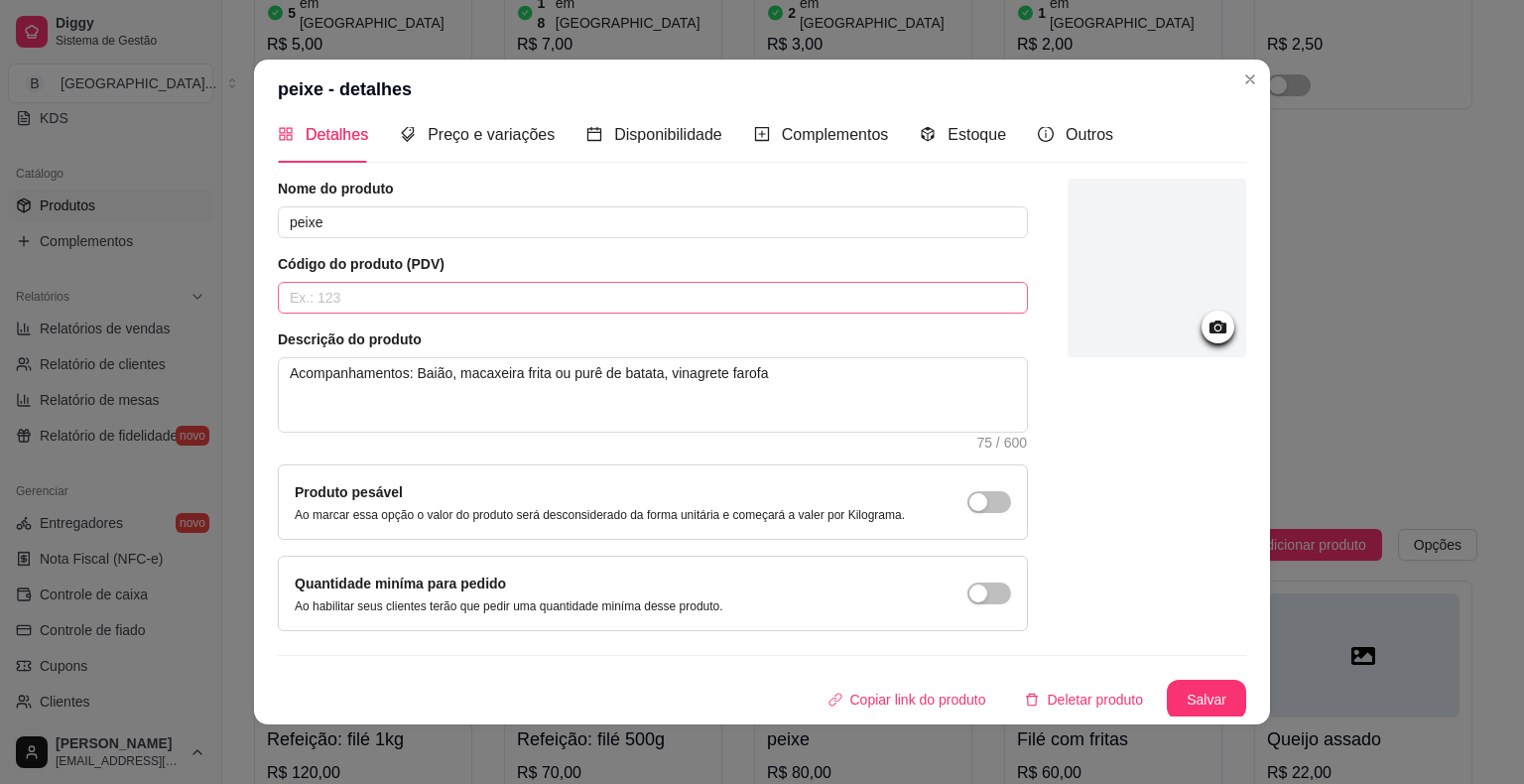
scroll to position [0, 0]
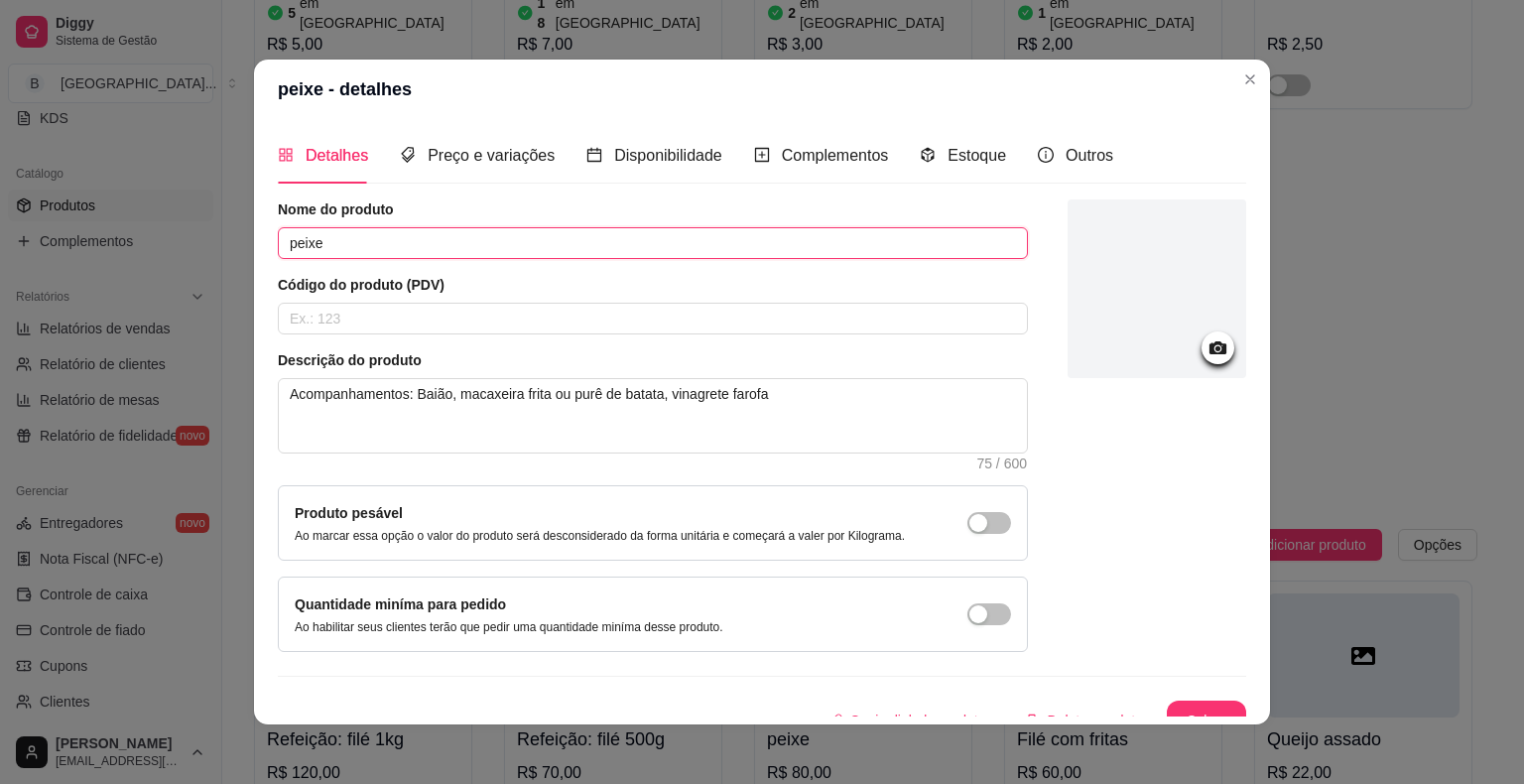
click at [284, 242] on input "peixe" at bounding box center [653, 243] width 750 height 32
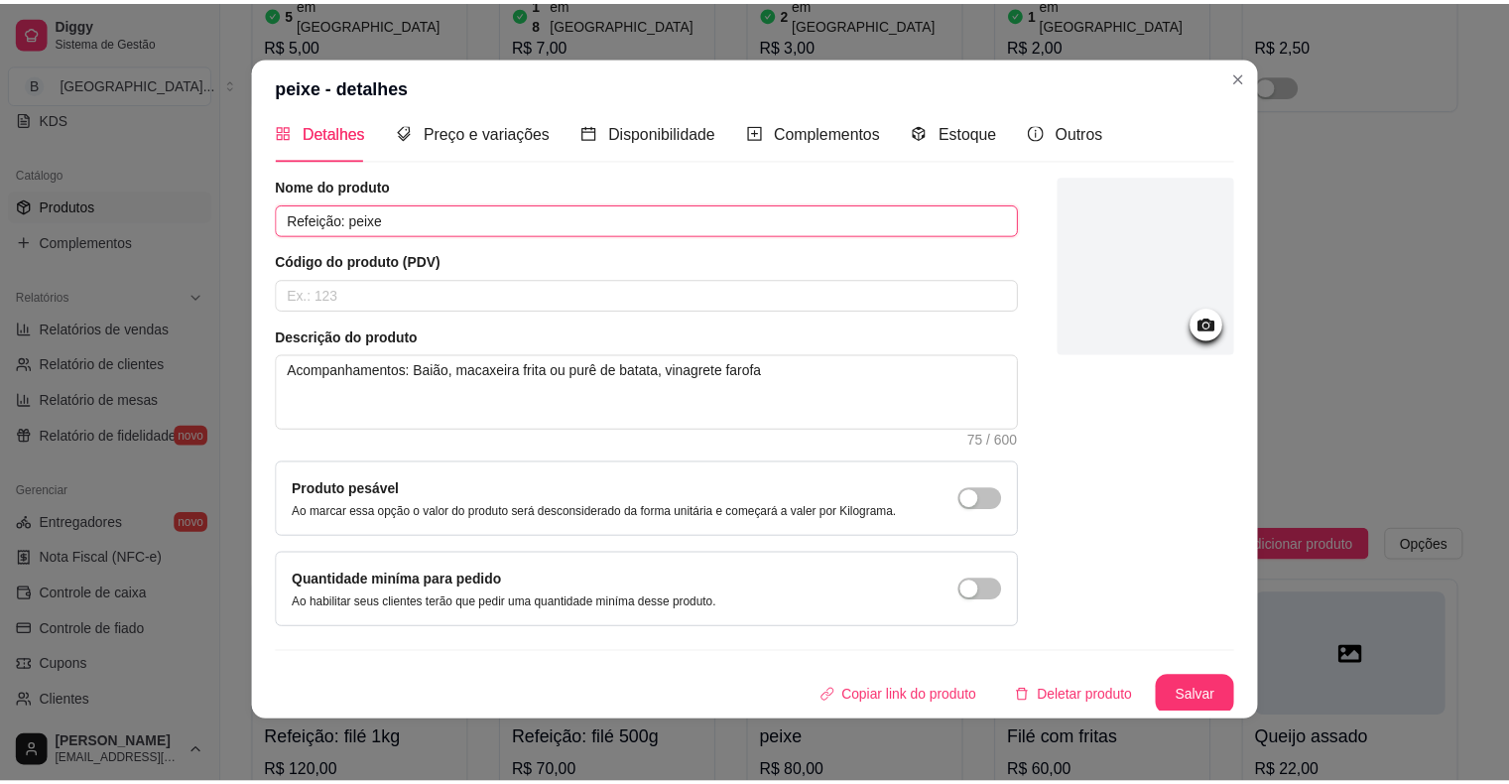
scroll to position [4, 0]
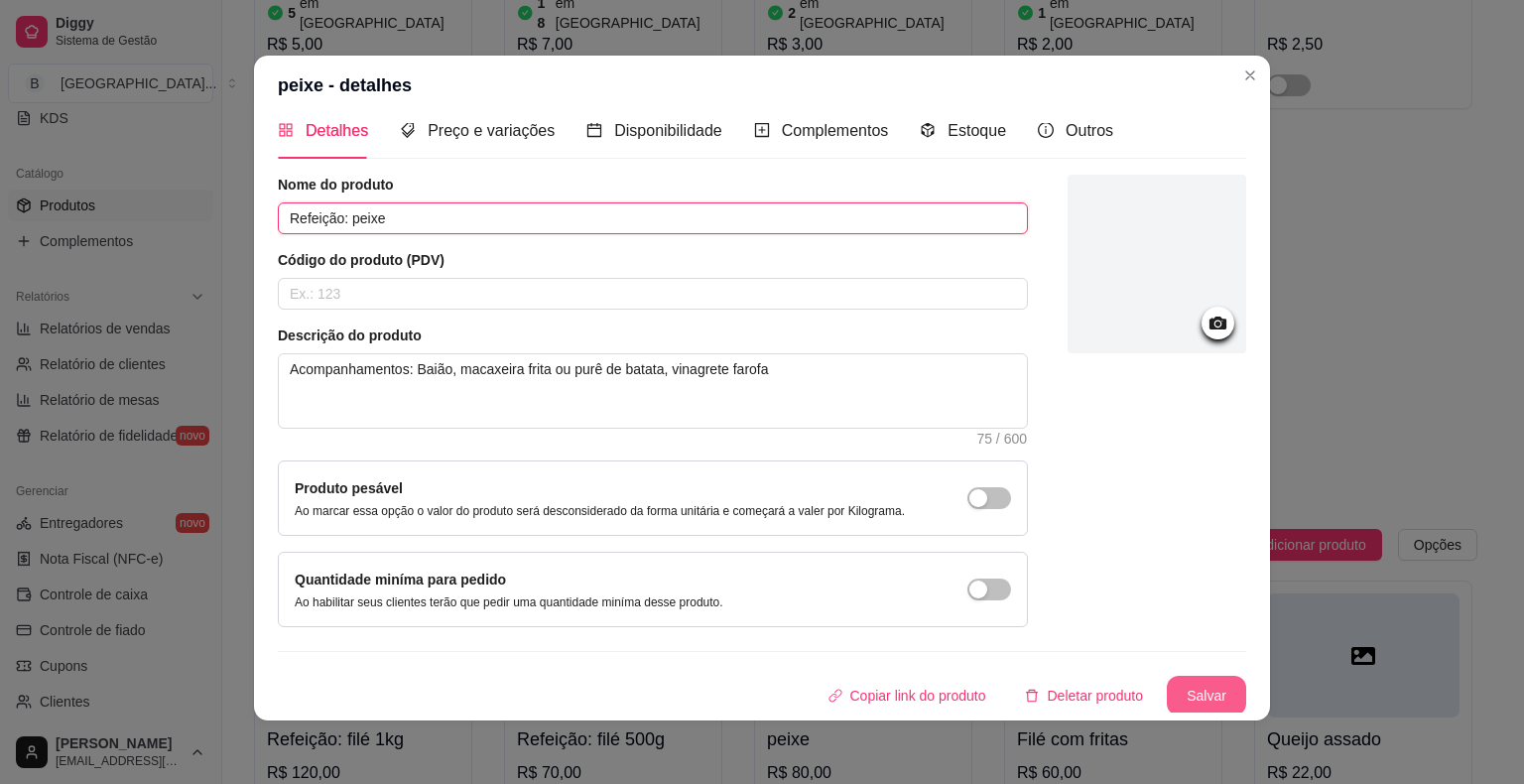
type input "Refeição: peixe"
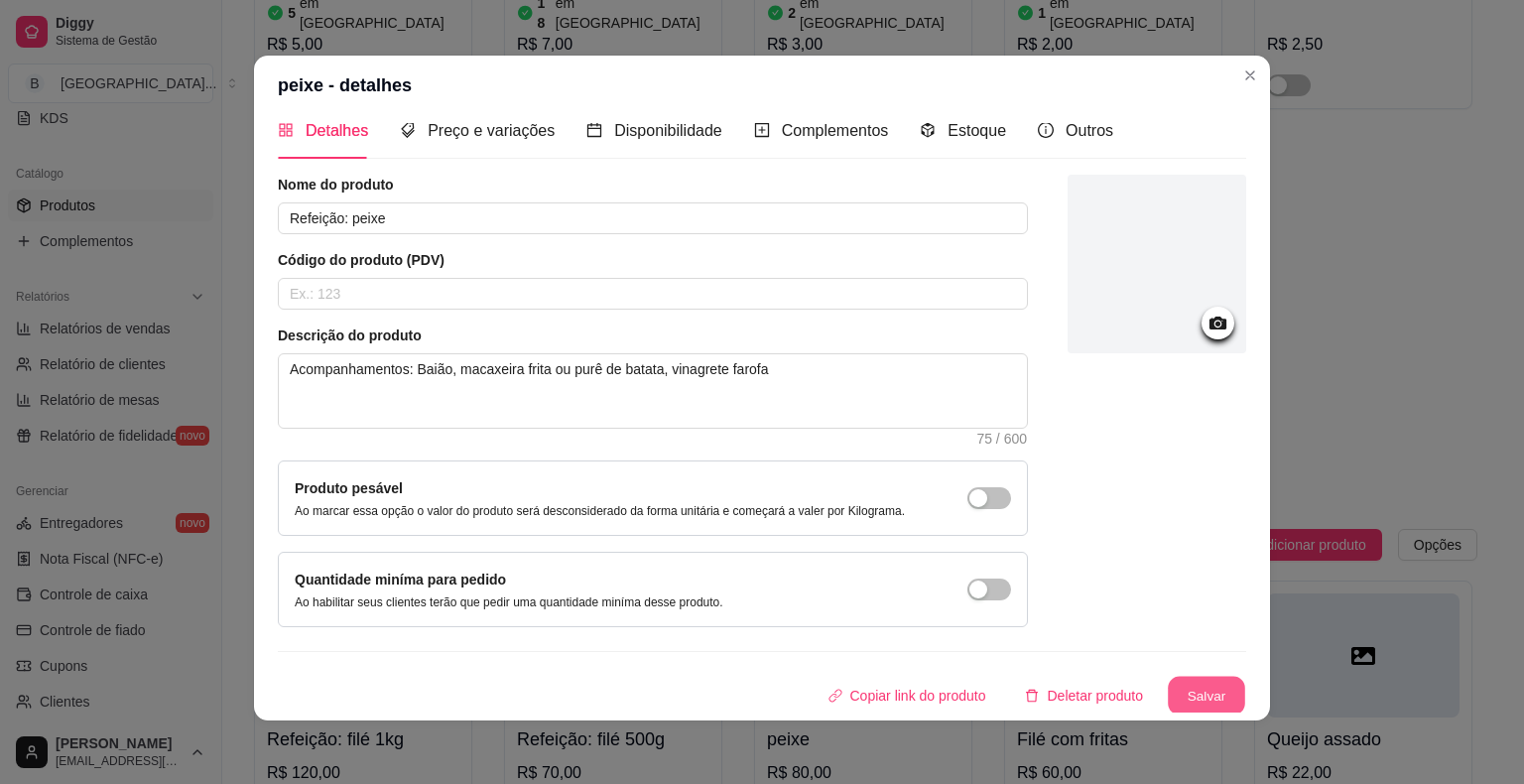
click at [1187, 686] on button "Salvar" at bounding box center [1206, 696] width 77 height 39
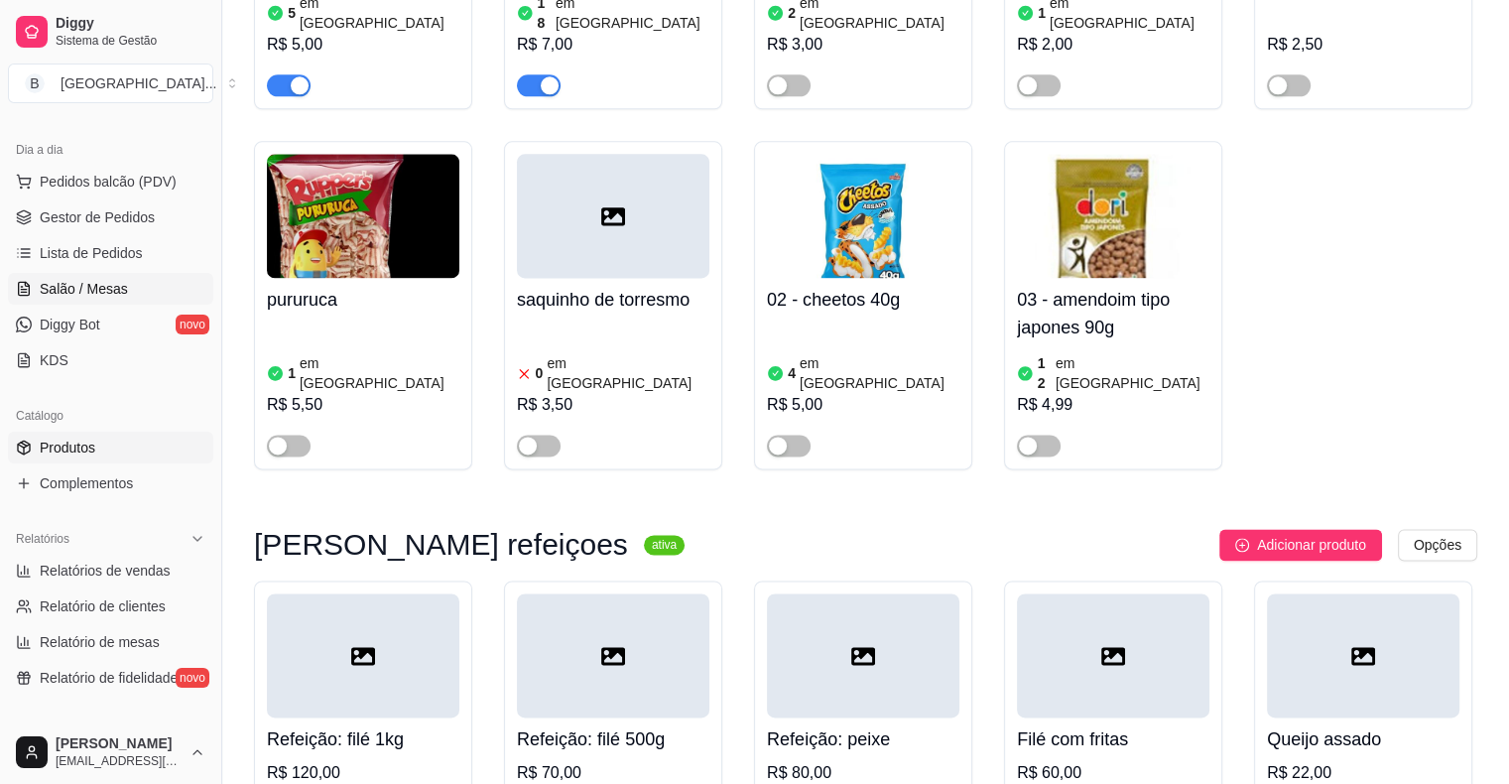
scroll to position [147, 0]
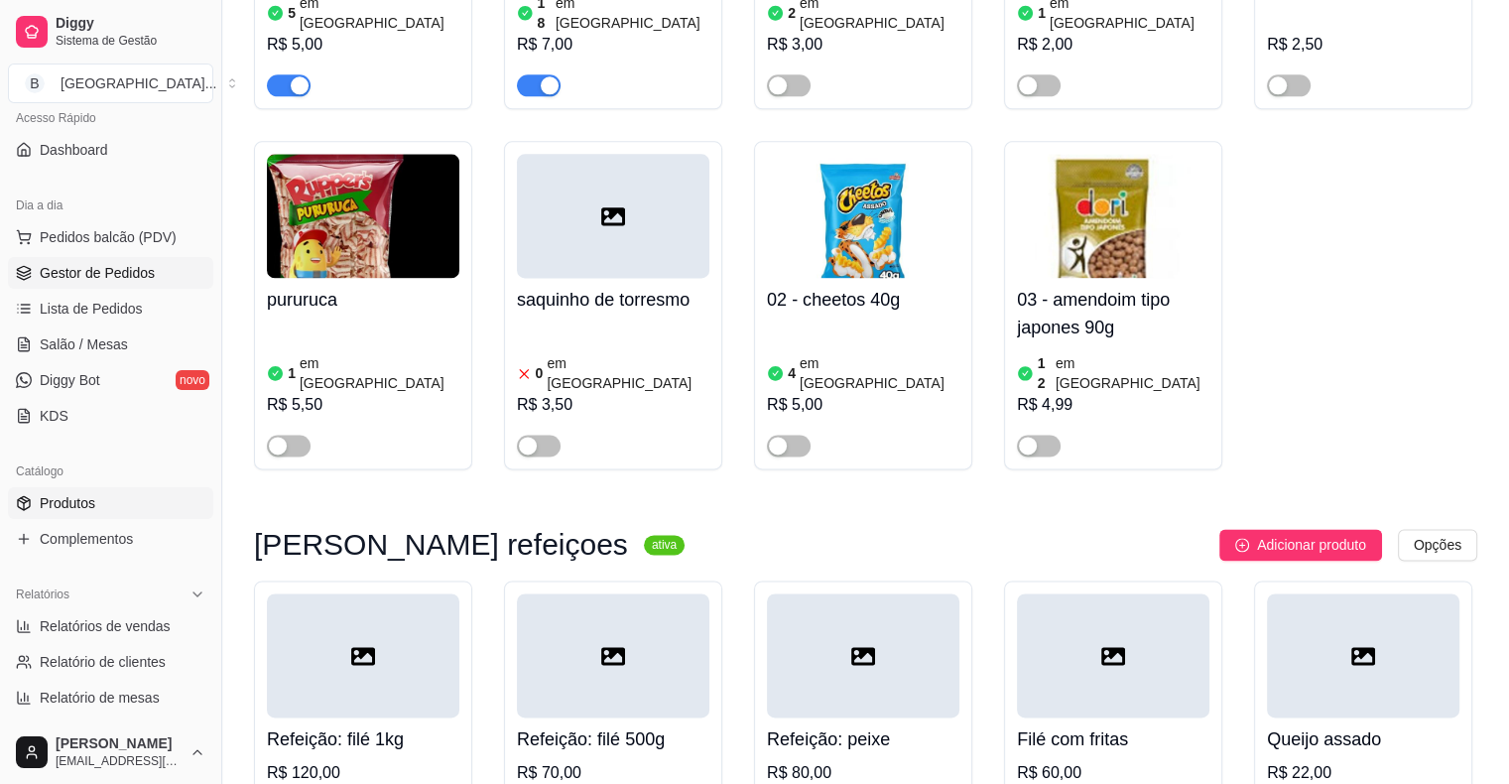
click at [123, 277] on span "Gestor de Pedidos" at bounding box center [97, 273] width 115 height 20
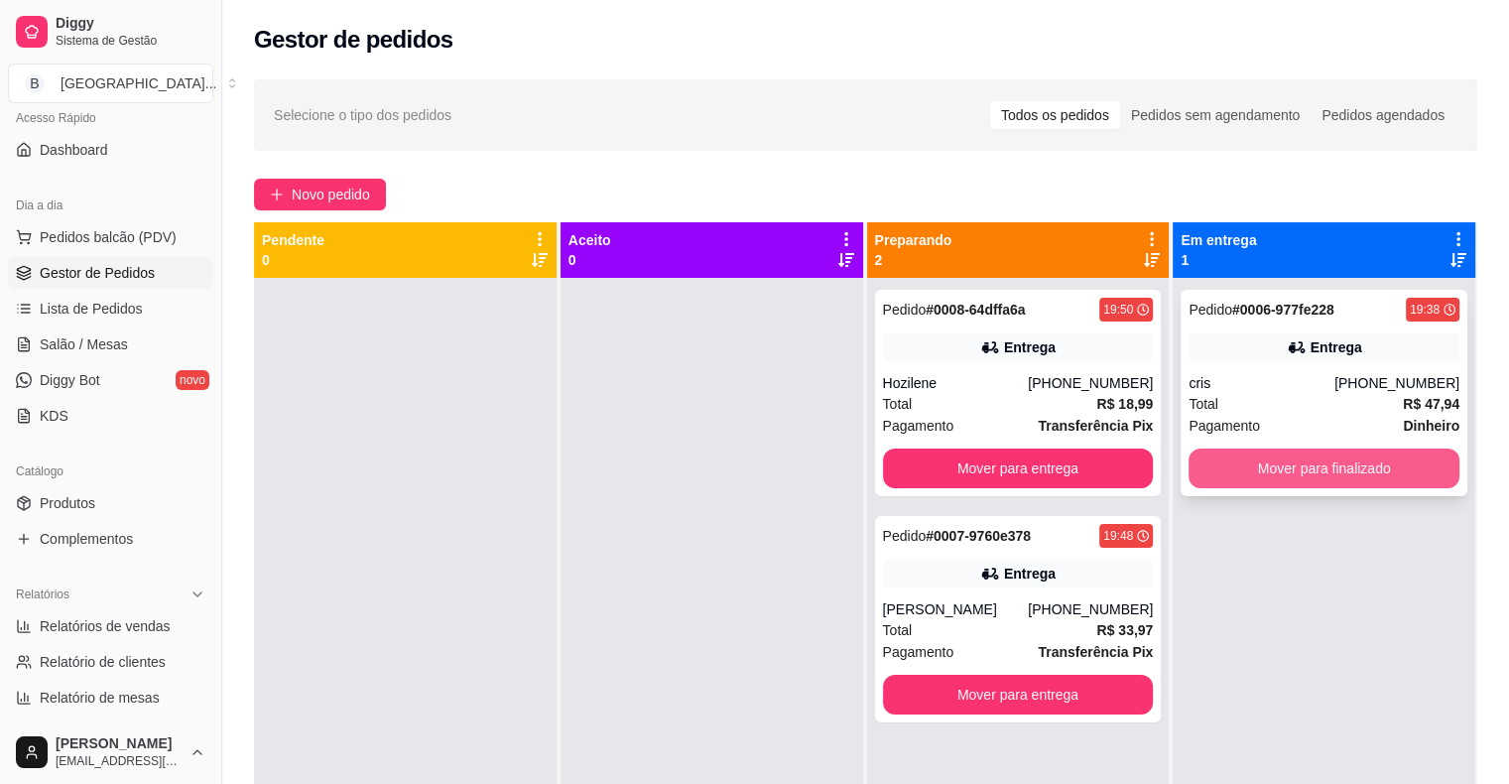
click at [1333, 473] on button "Mover para finalizado" at bounding box center [1323, 468] width 271 height 40
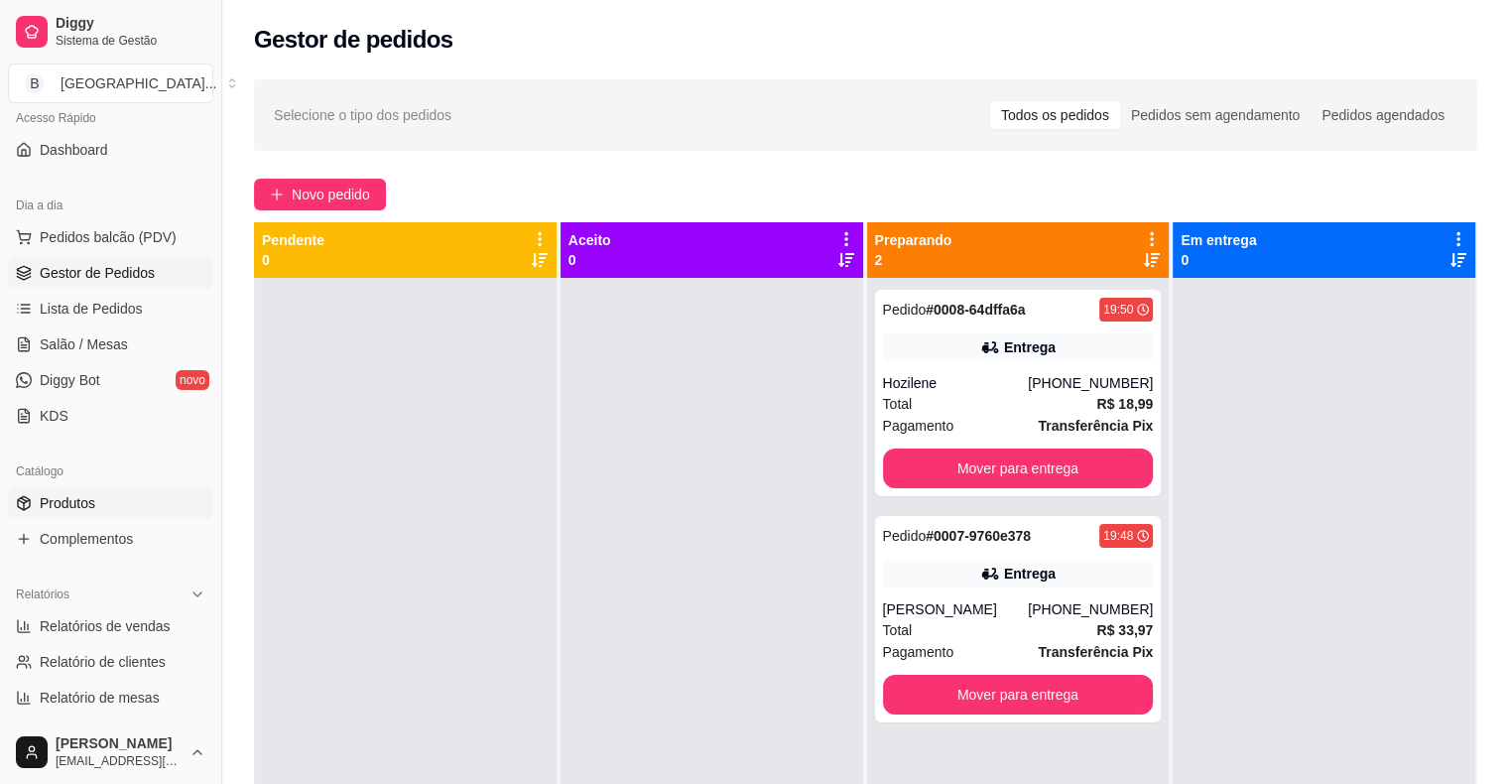
click at [94, 498] on span "Produtos" at bounding box center [68, 503] width 56 height 20
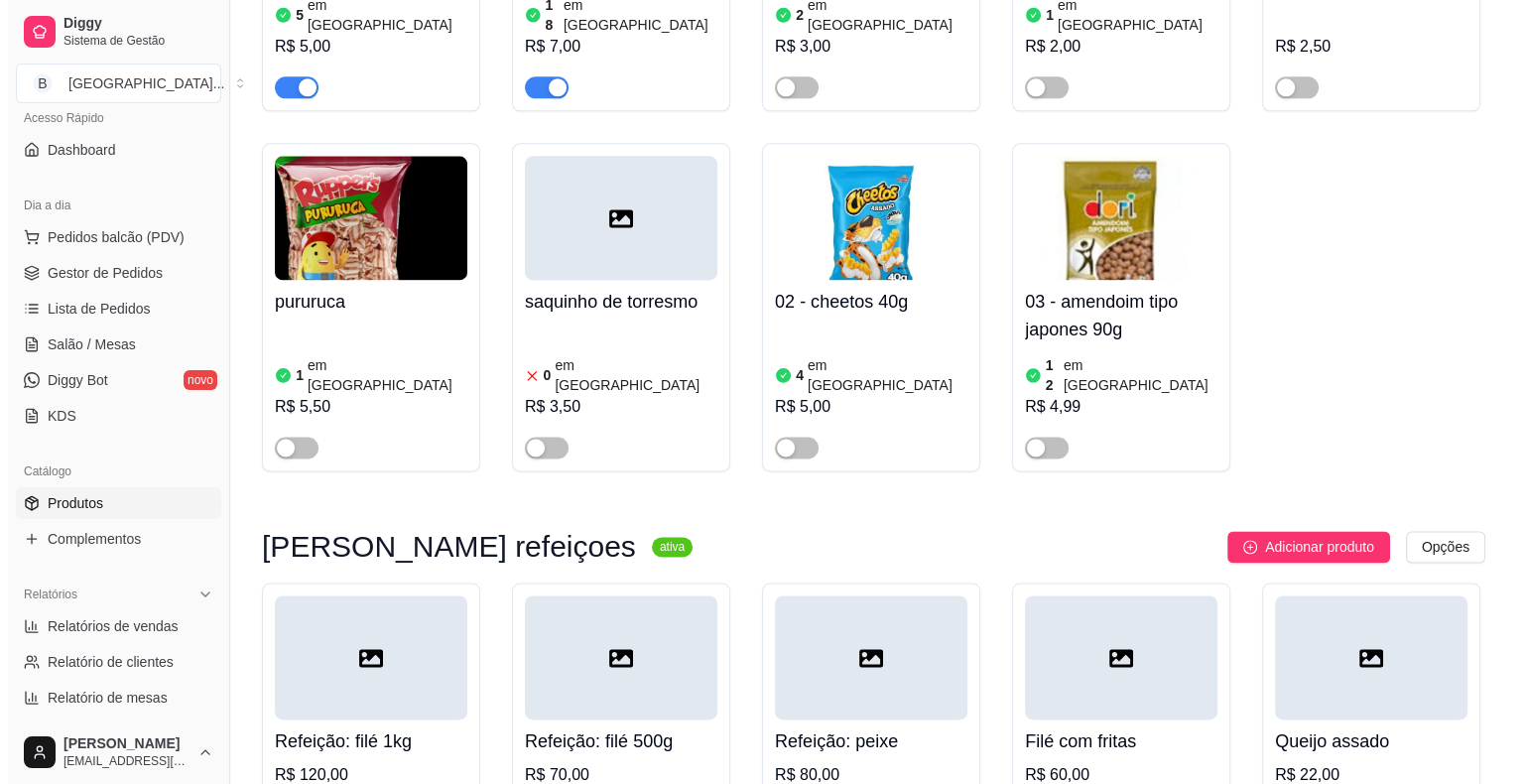
scroll to position [10172, 0]
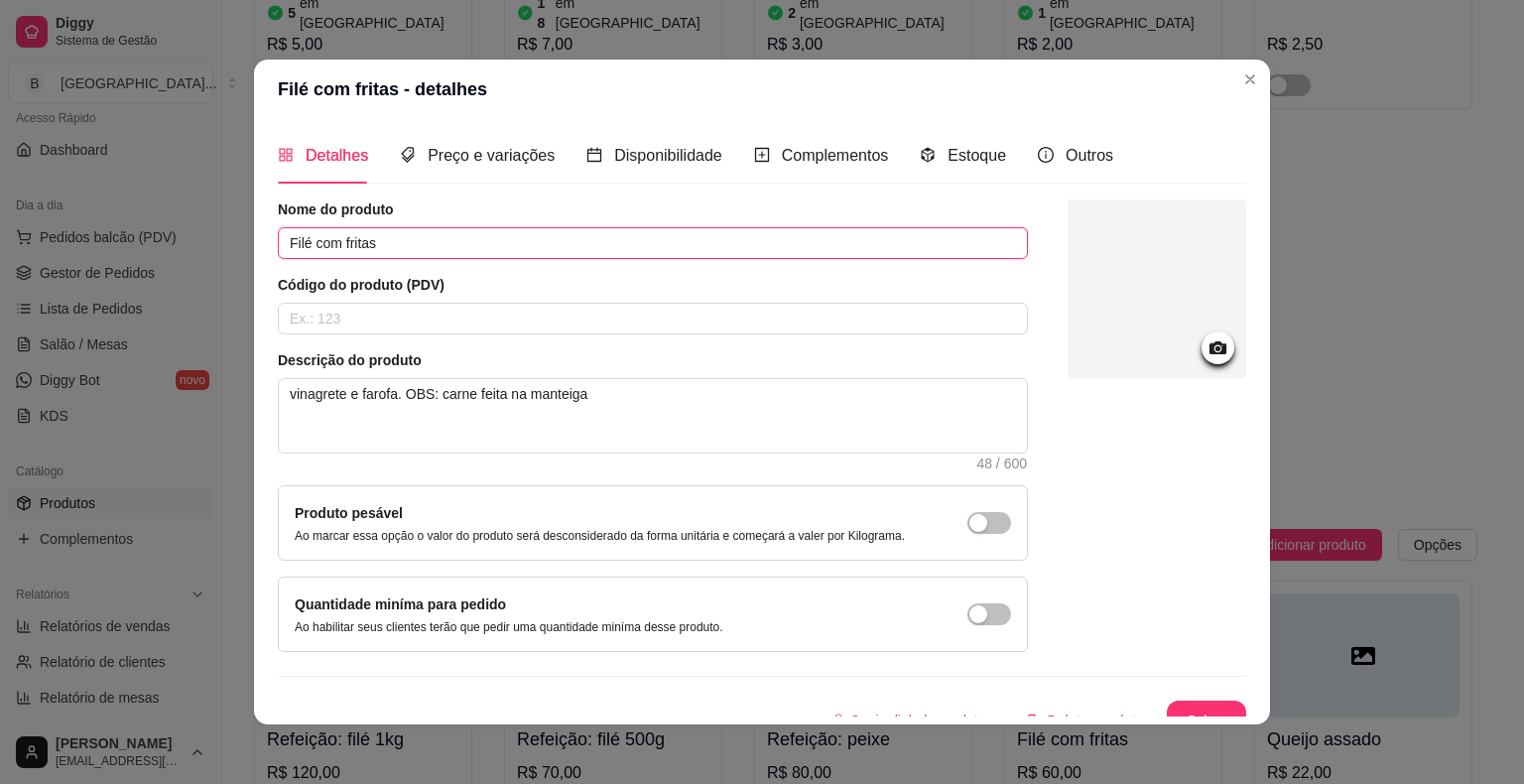
click at [282, 241] on input "Filé com fritas" at bounding box center [653, 243] width 750 height 32
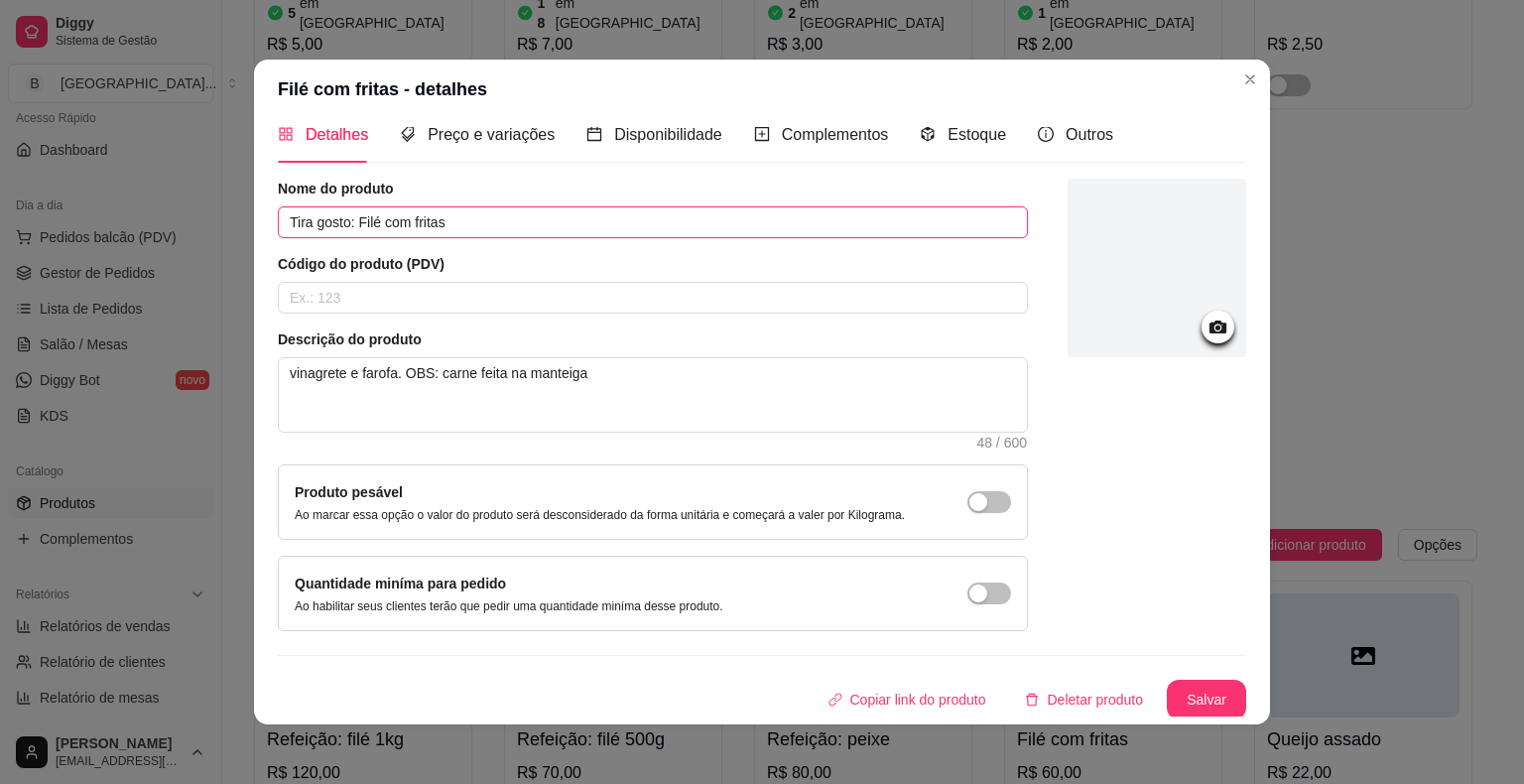
scroll to position [4, 0]
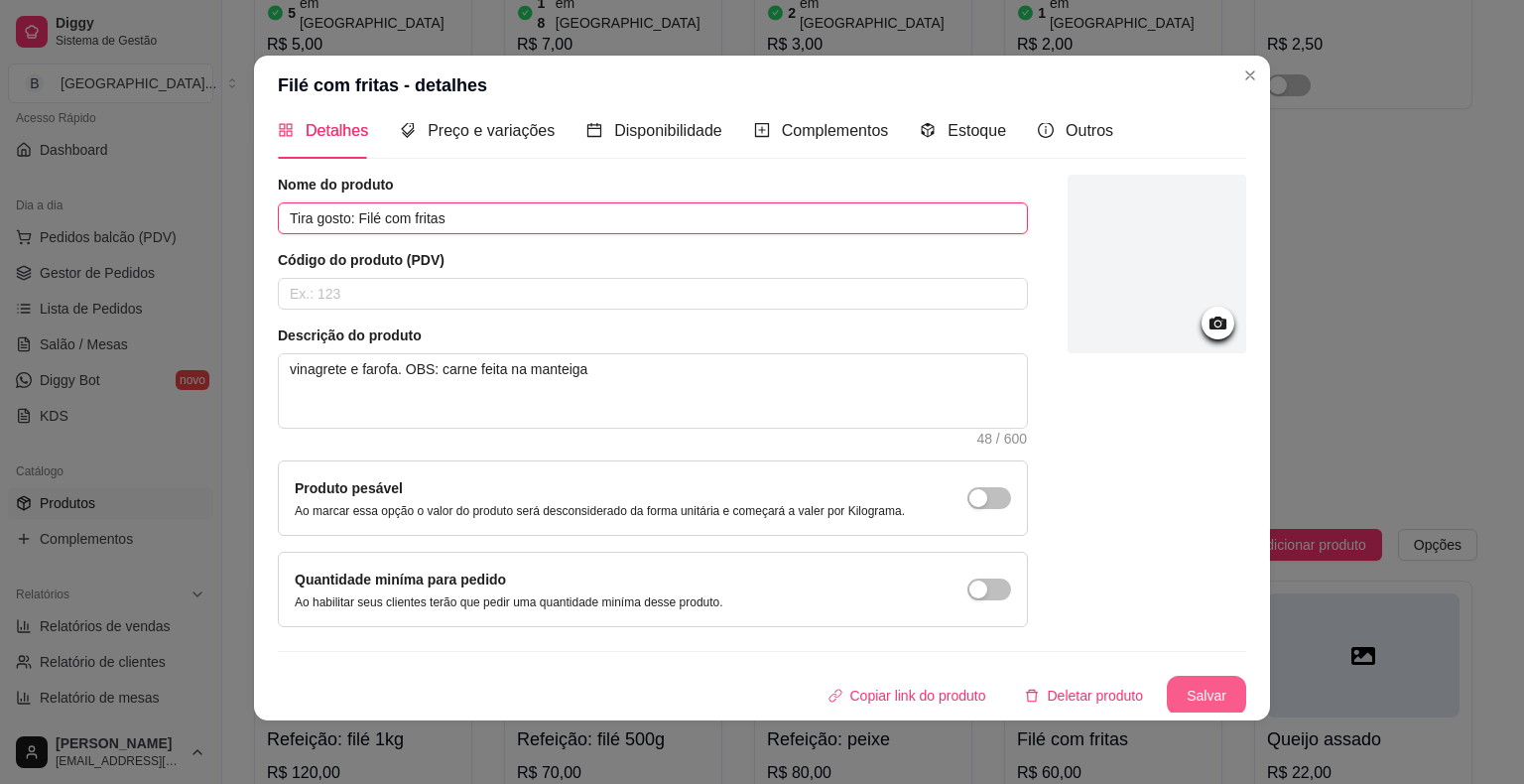
type input "Tira gosto: Filé com fritas"
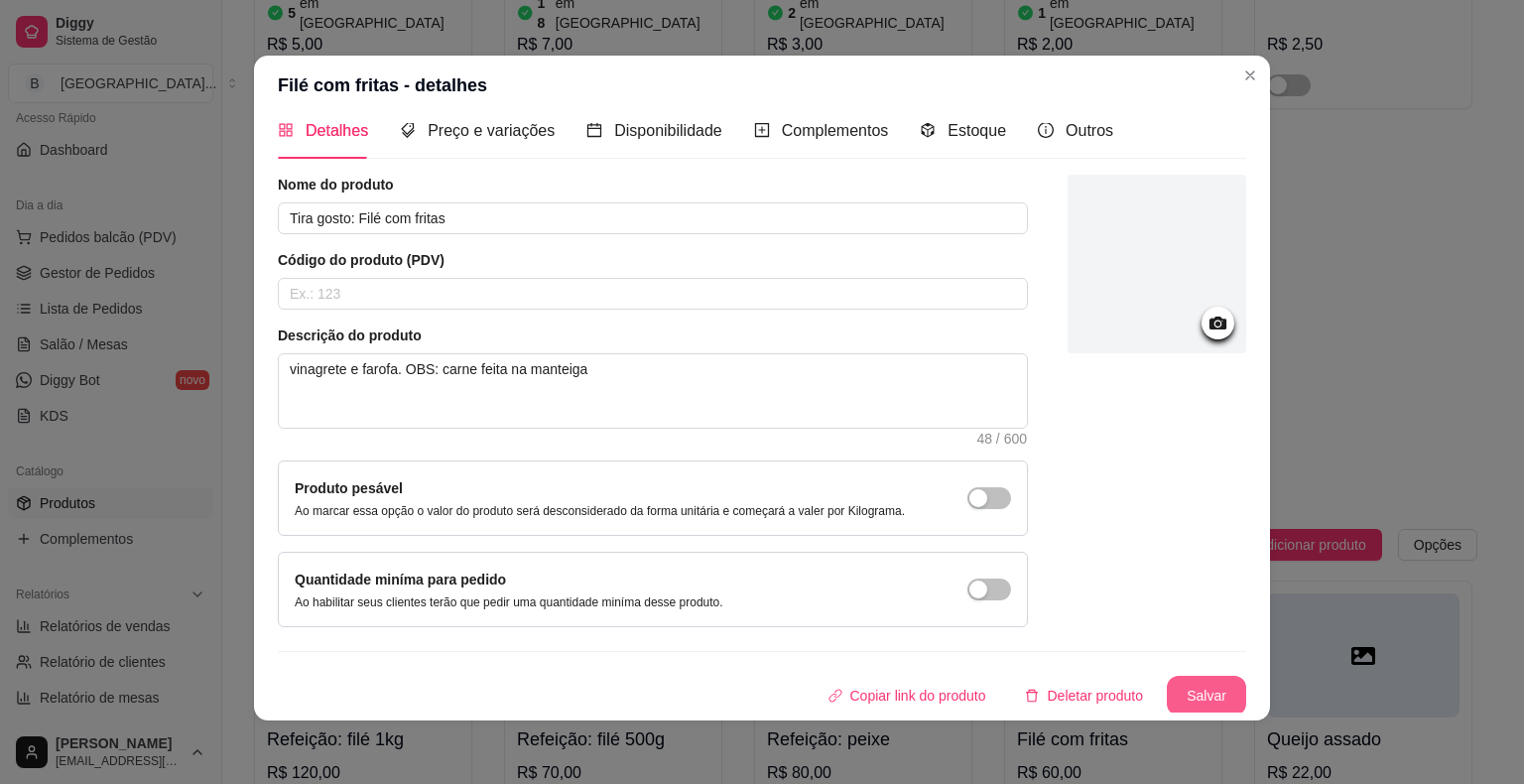
click at [1188, 705] on button "Salvar" at bounding box center [1206, 696] width 79 height 40
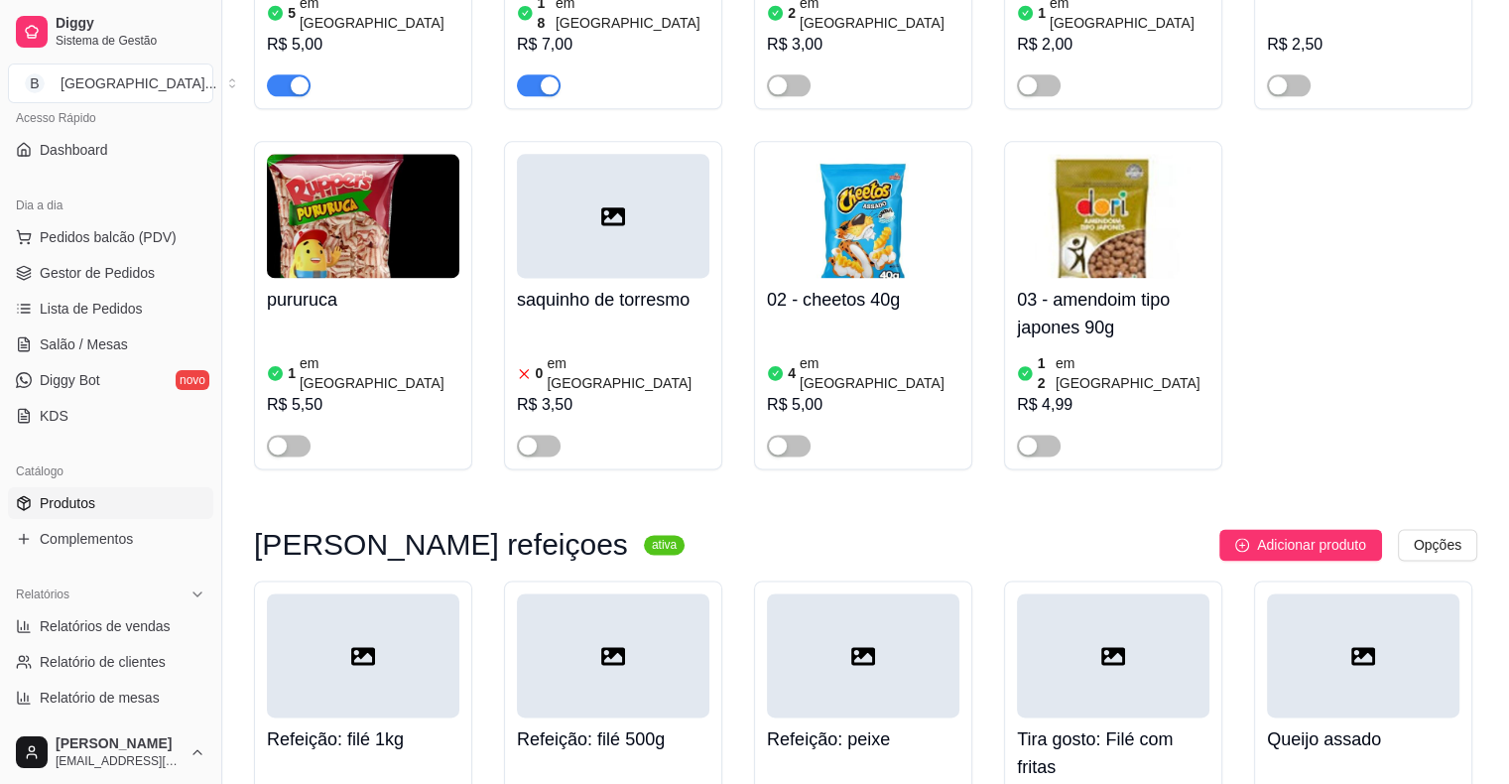
click at [1345, 717] on div "Queijo assado R$ 22,00" at bounding box center [1363, 784] width 192 height 135
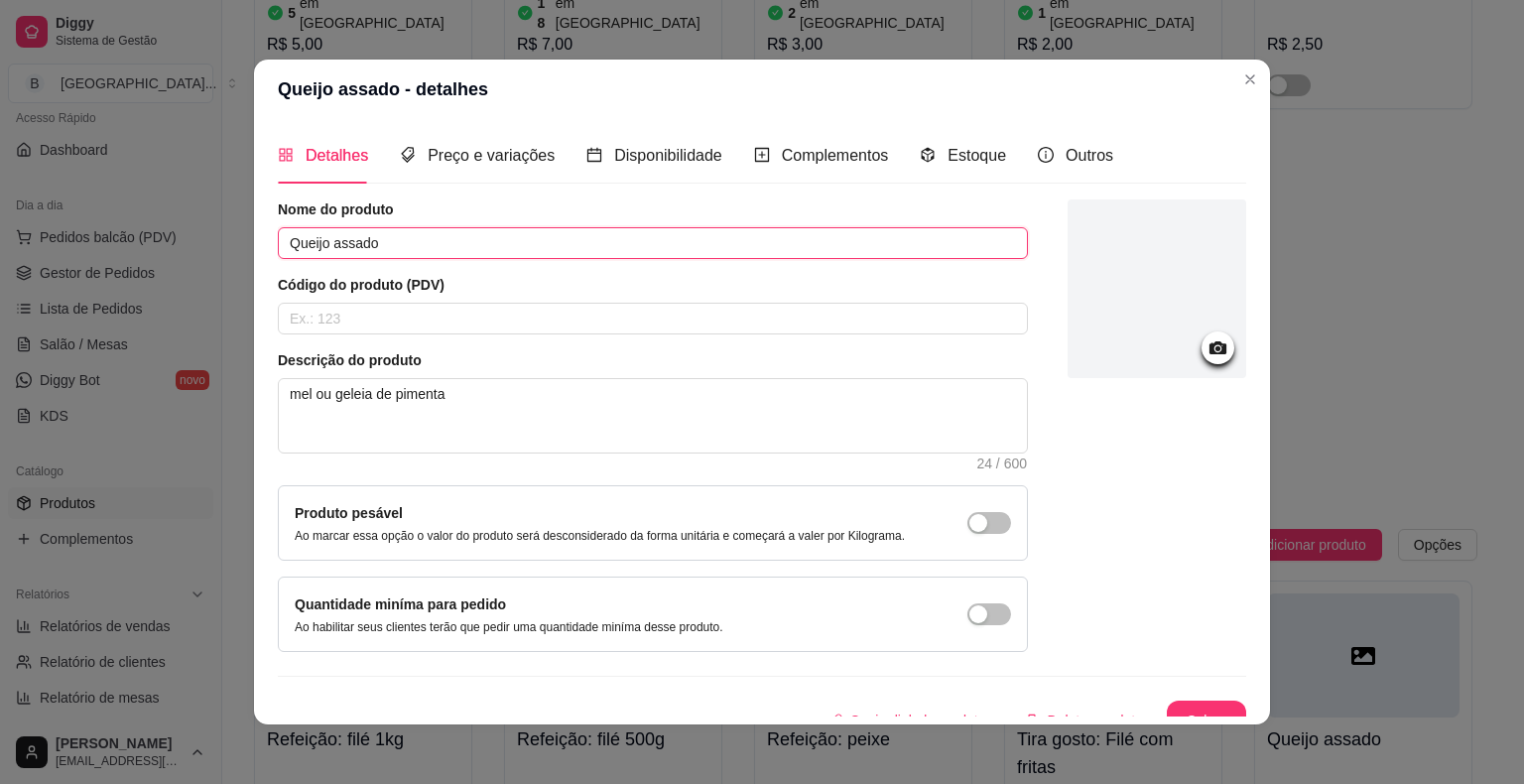
click at [282, 236] on input "Queijo assado" at bounding box center [653, 243] width 750 height 32
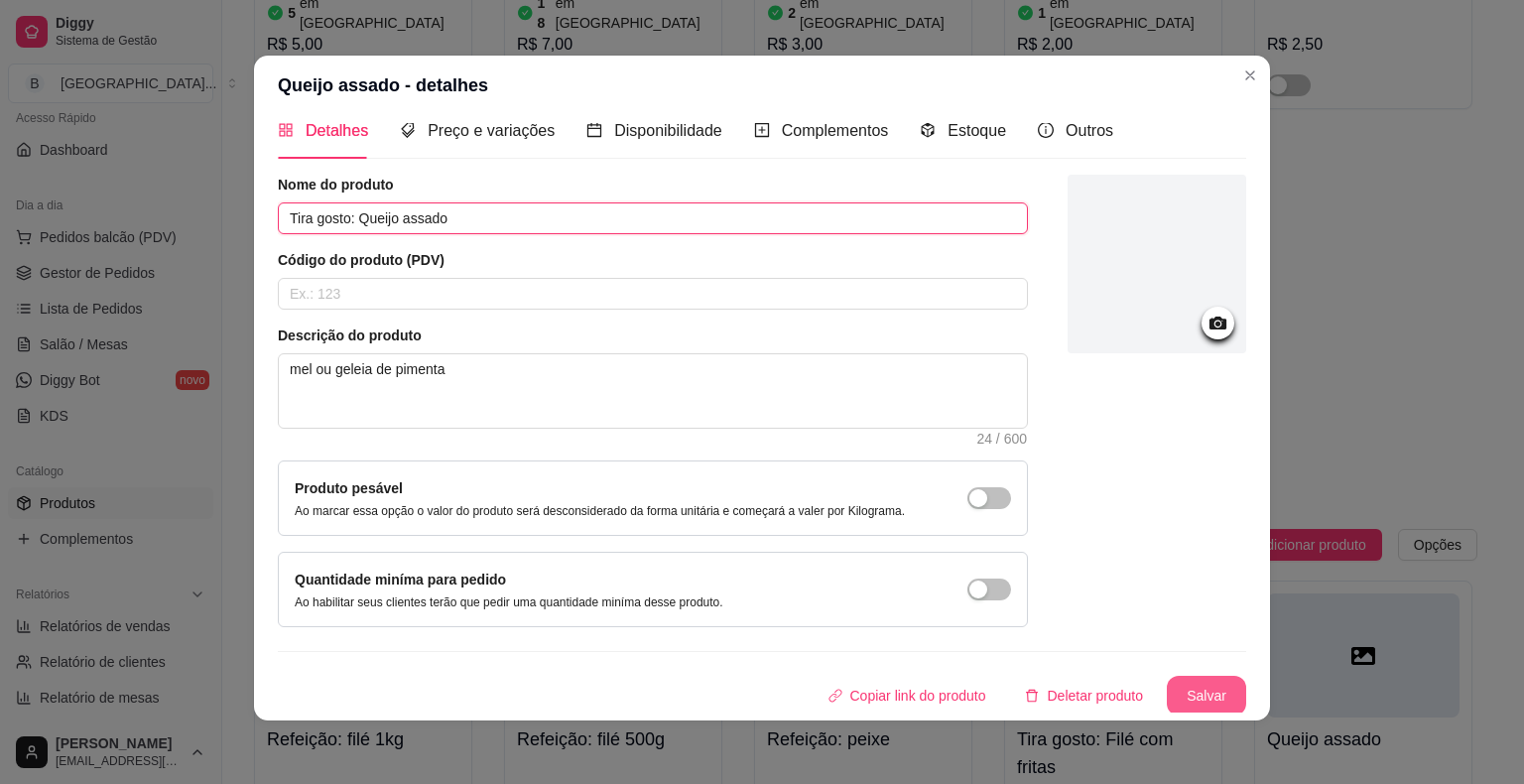
type input "Tira gosto: Queijo assado"
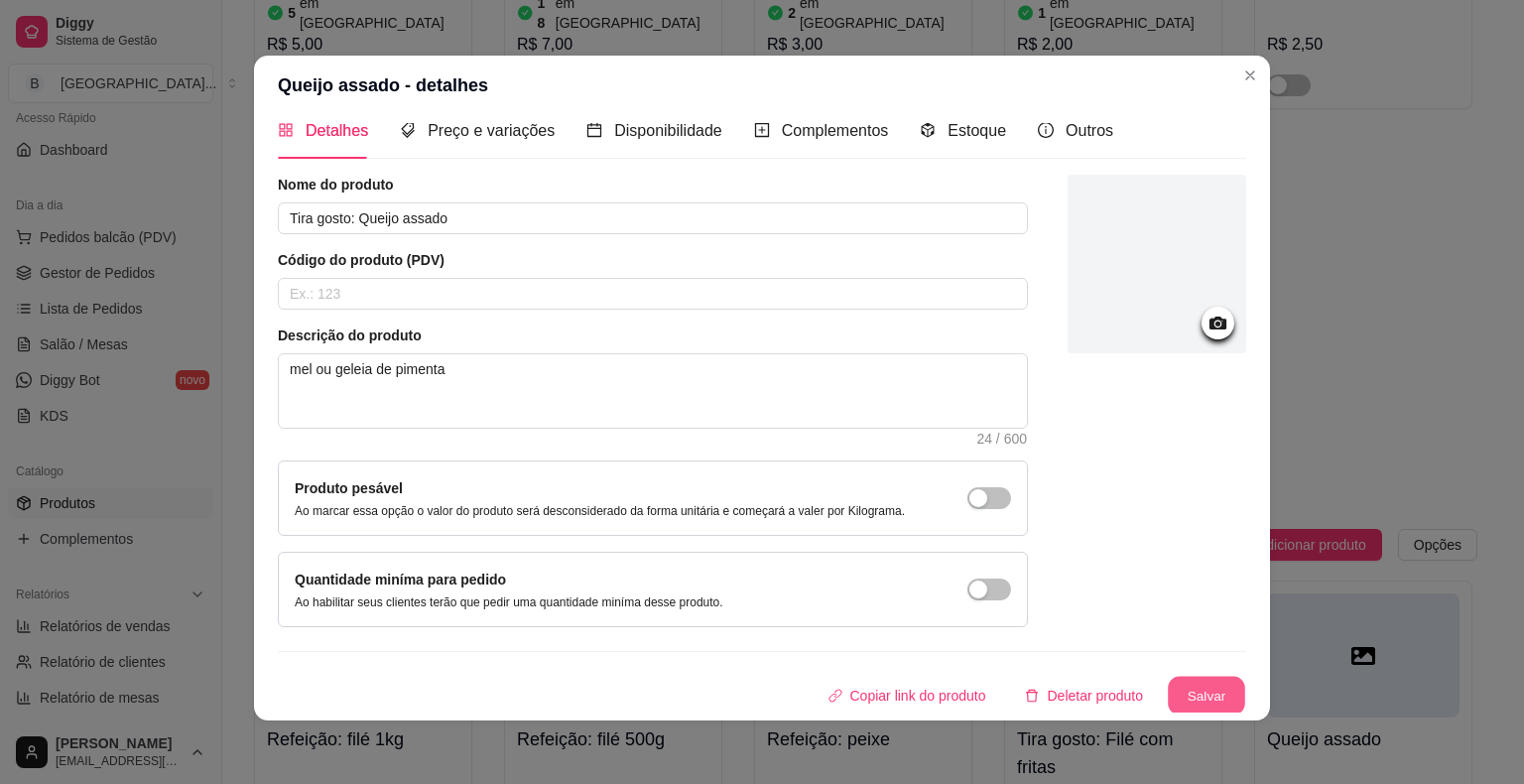
click at [1211, 688] on button "Salvar" at bounding box center [1206, 696] width 77 height 39
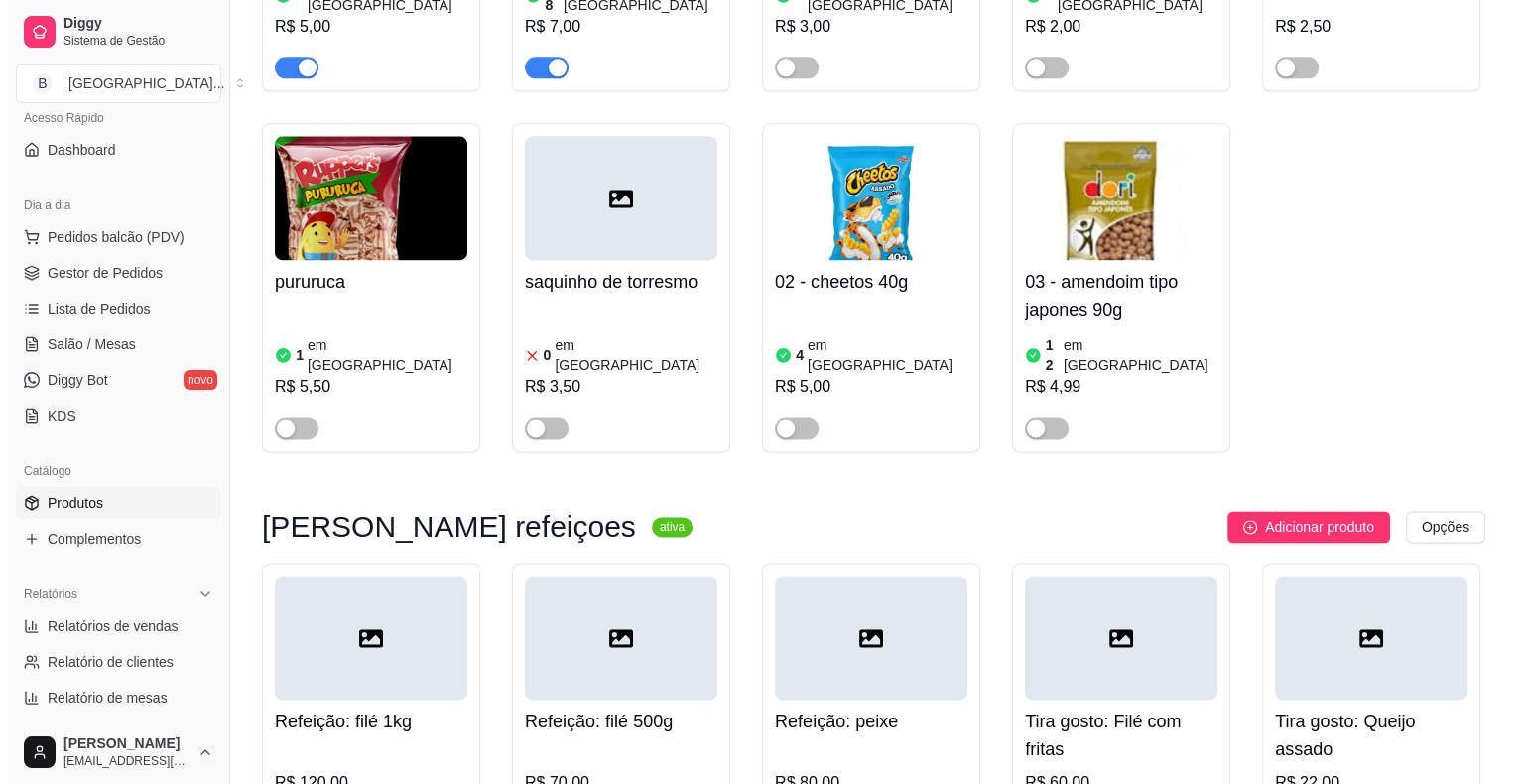
scroll to position [10199, 0]
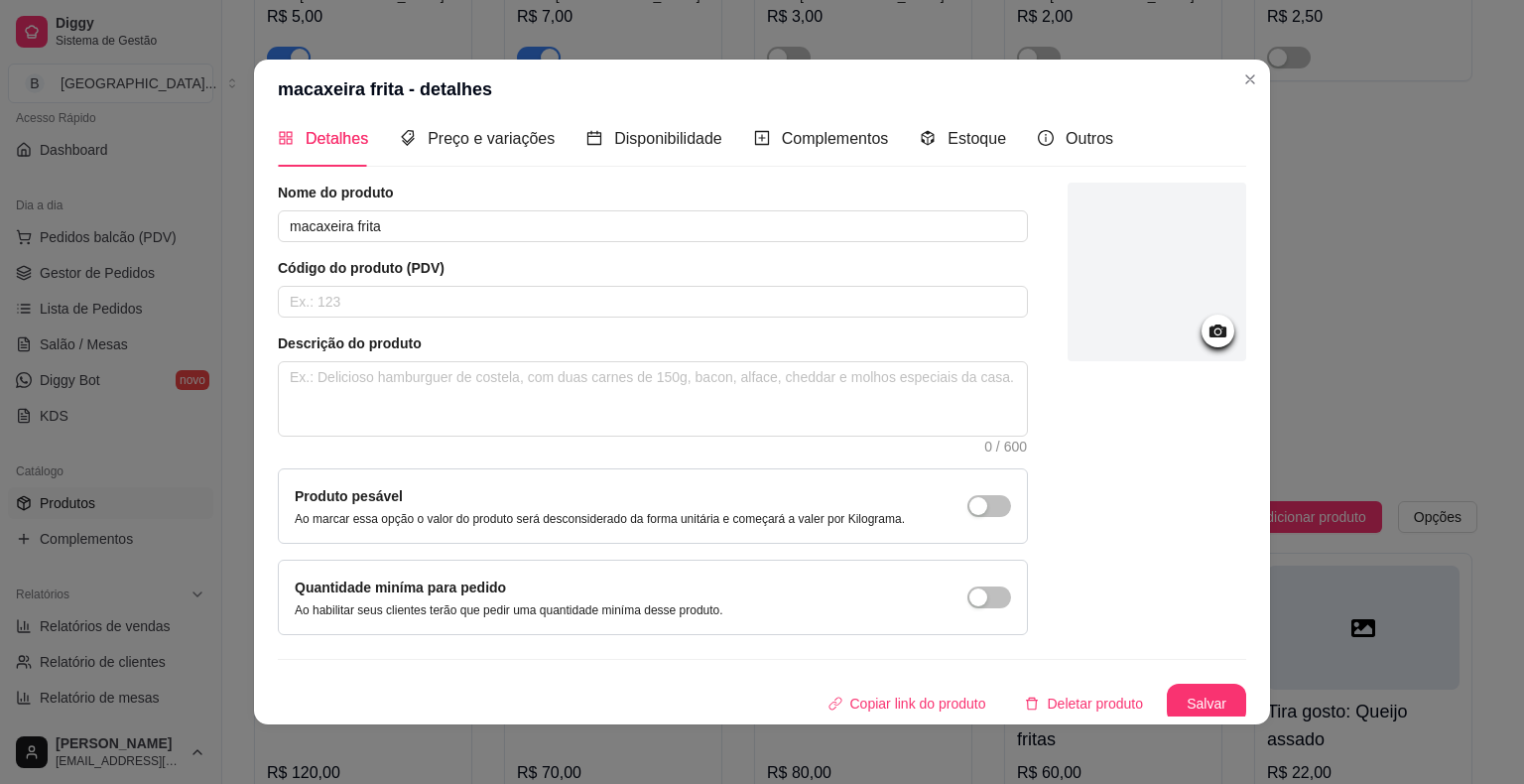
scroll to position [21, 0]
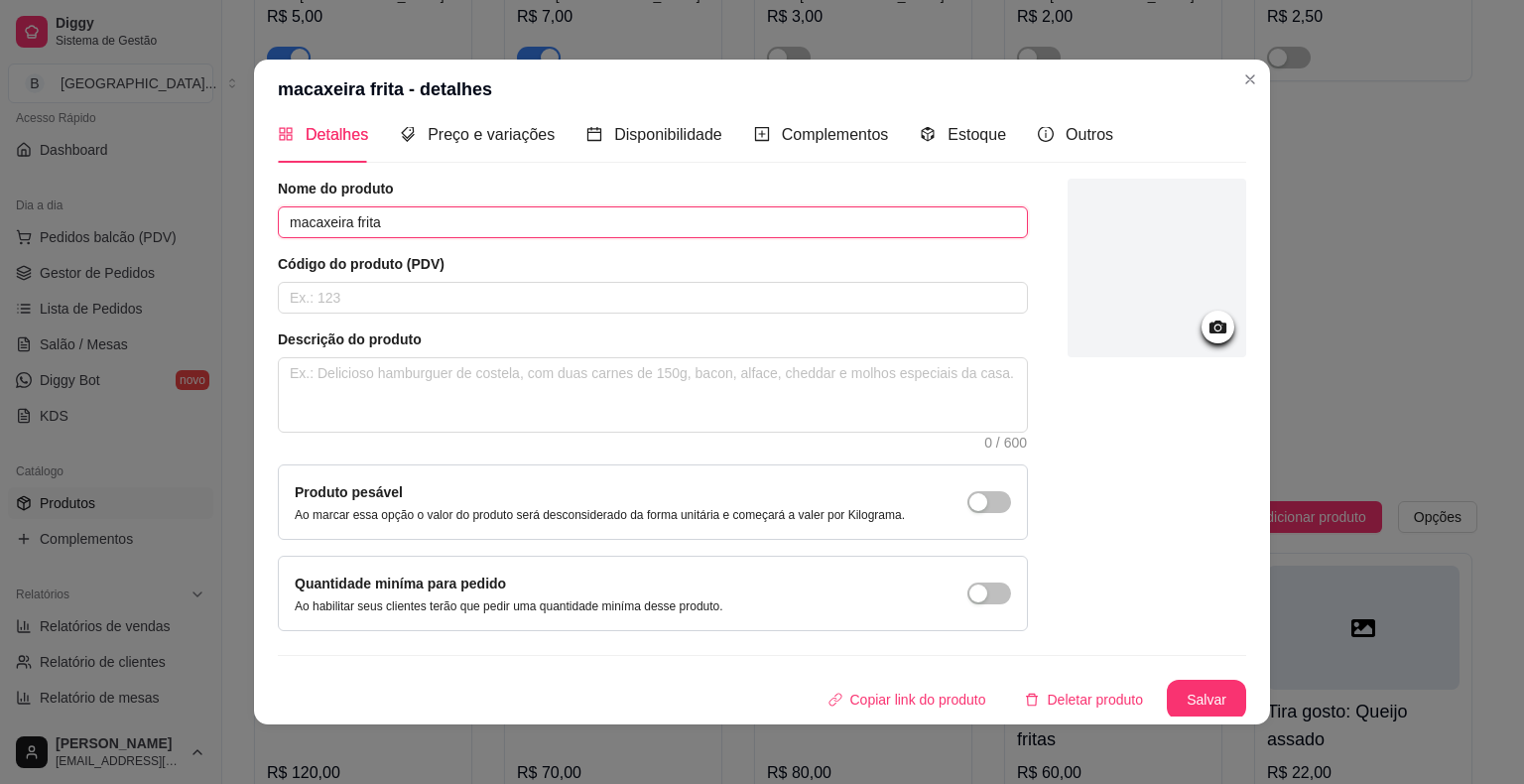
click at [278, 229] on input "macaxeira frita" at bounding box center [653, 222] width 750 height 32
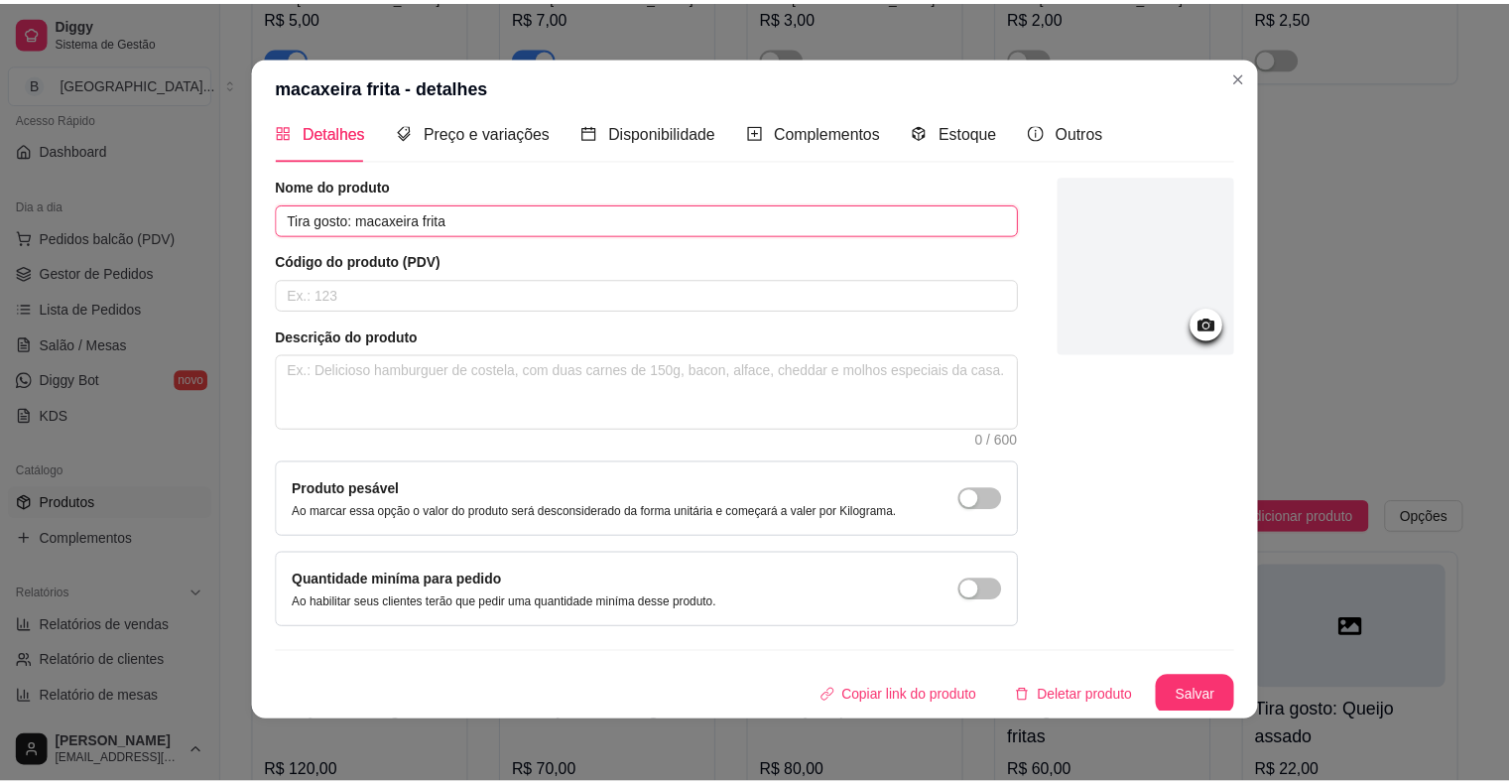
scroll to position [4, 0]
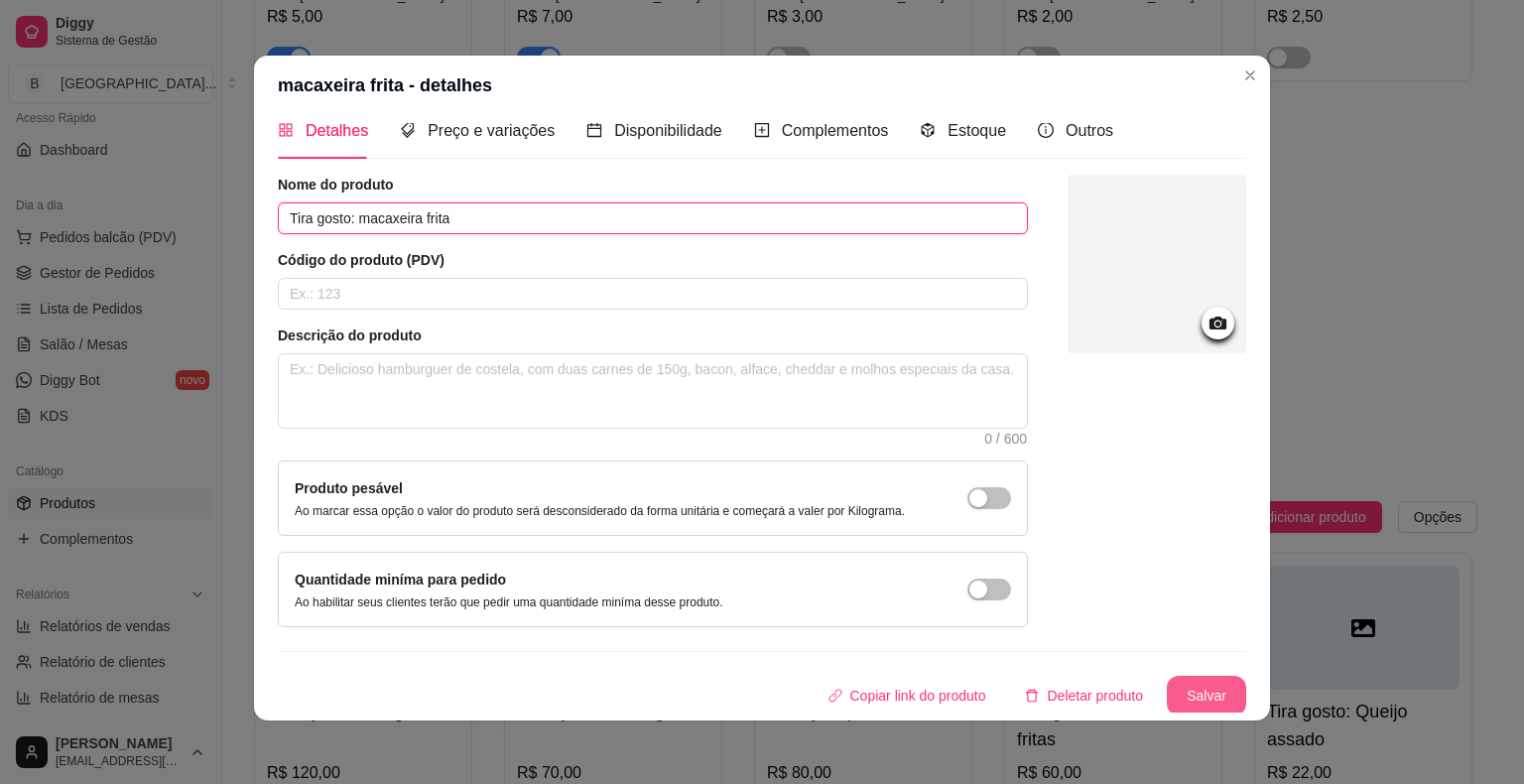
type input "Tira gosto: macaxeira frita"
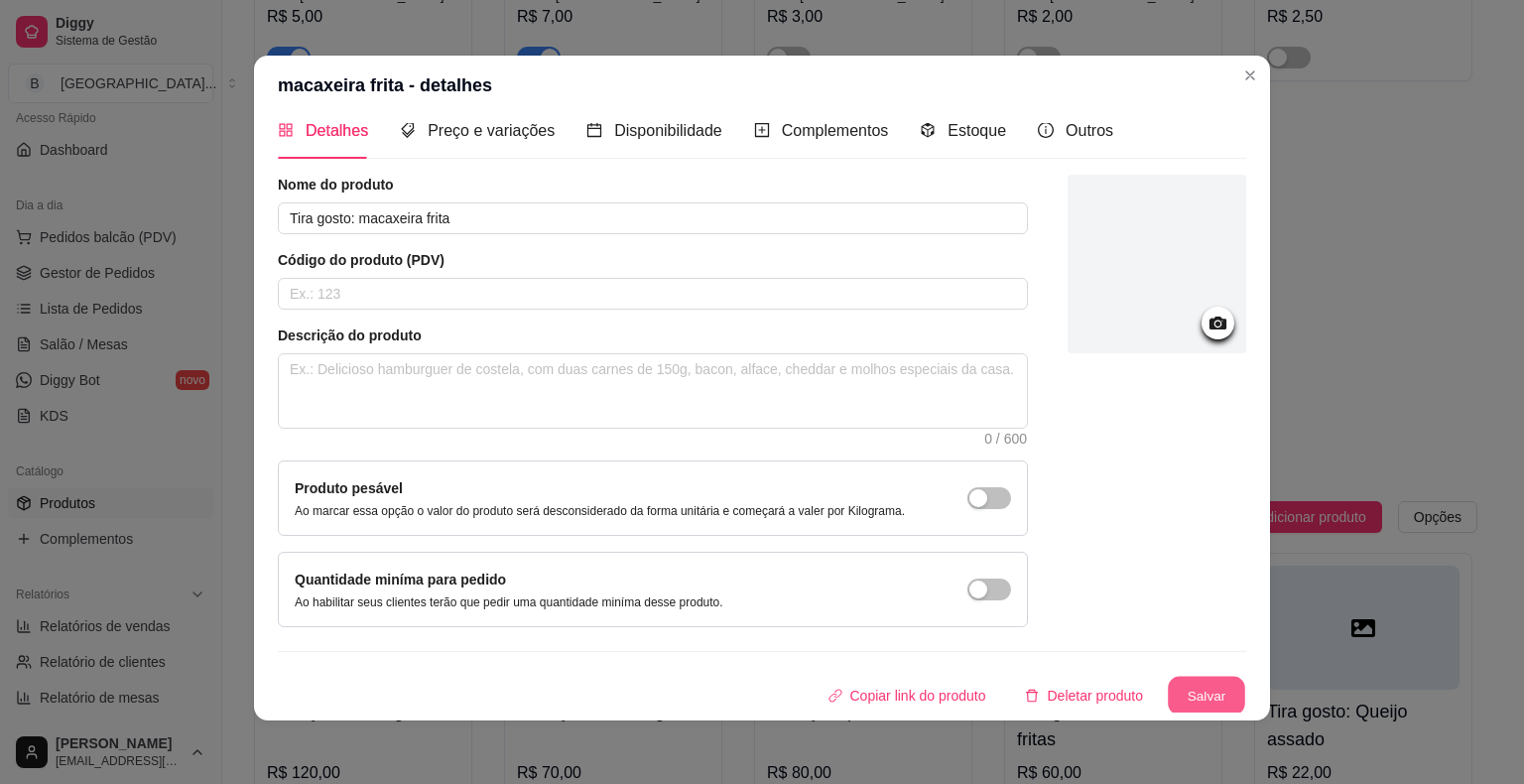
click at [1205, 696] on button "Salvar" at bounding box center [1206, 696] width 77 height 39
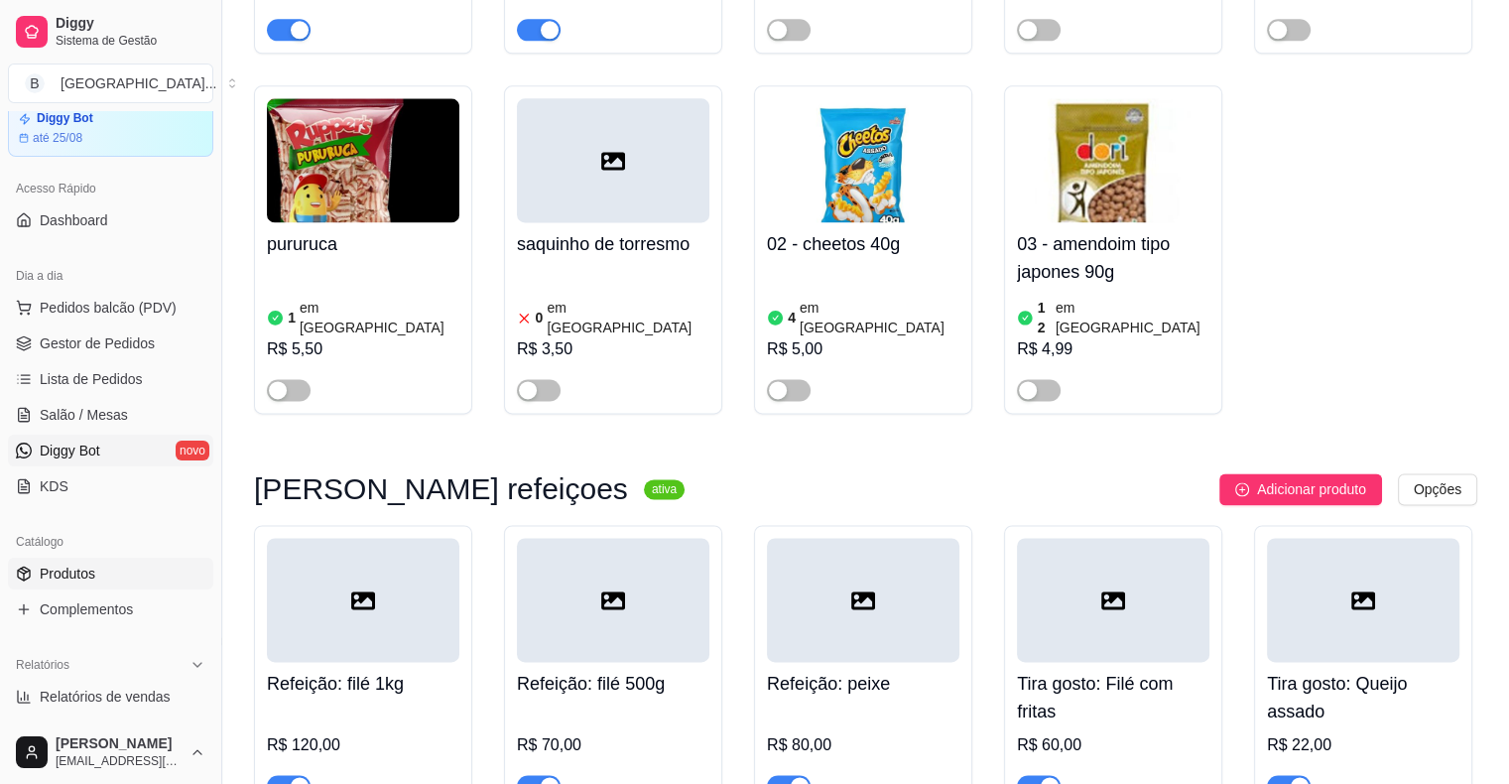
scroll to position [48, 0]
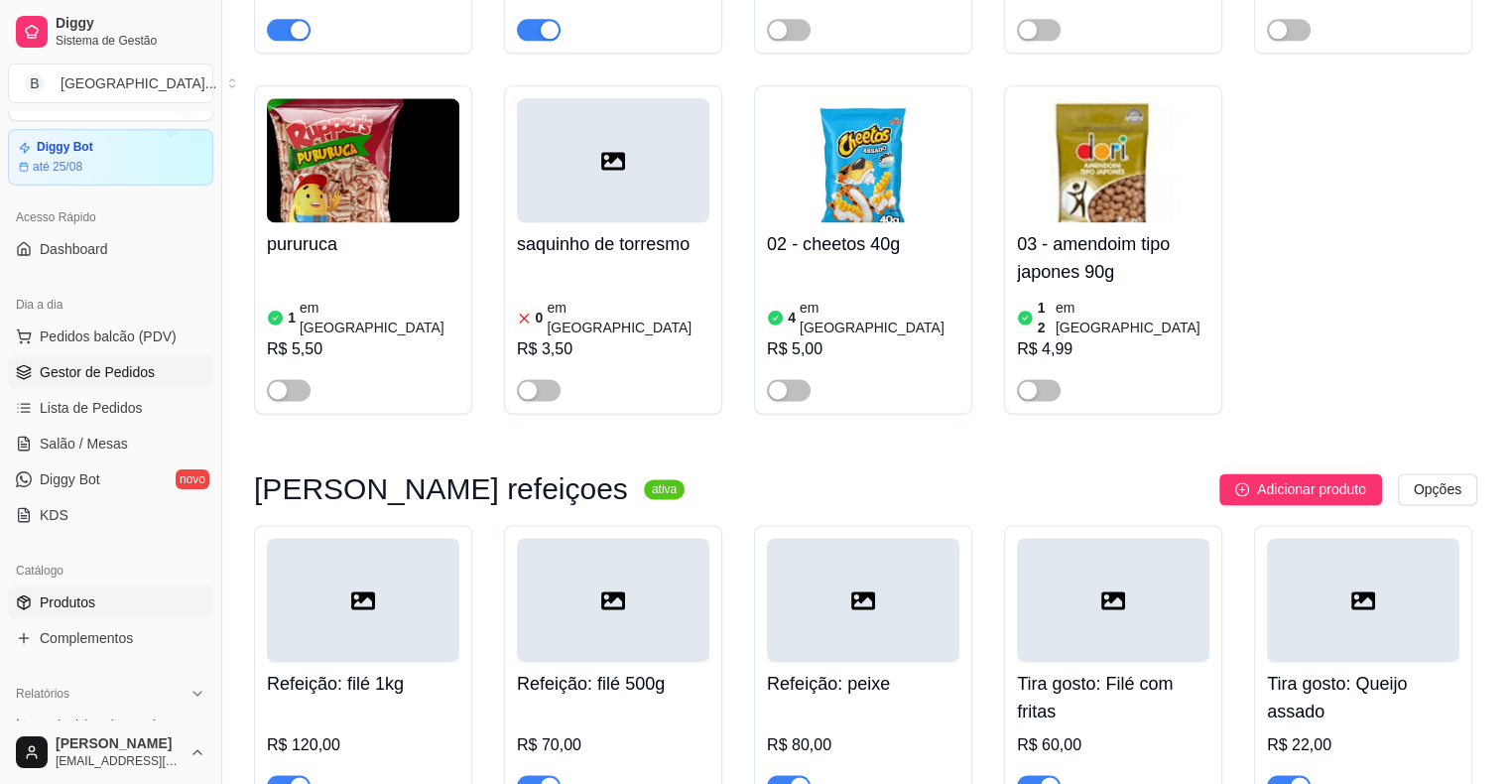
click at [58, 378] on span "Gestor de Pedidos" at bounding box center [97, 372] width 115 height 20
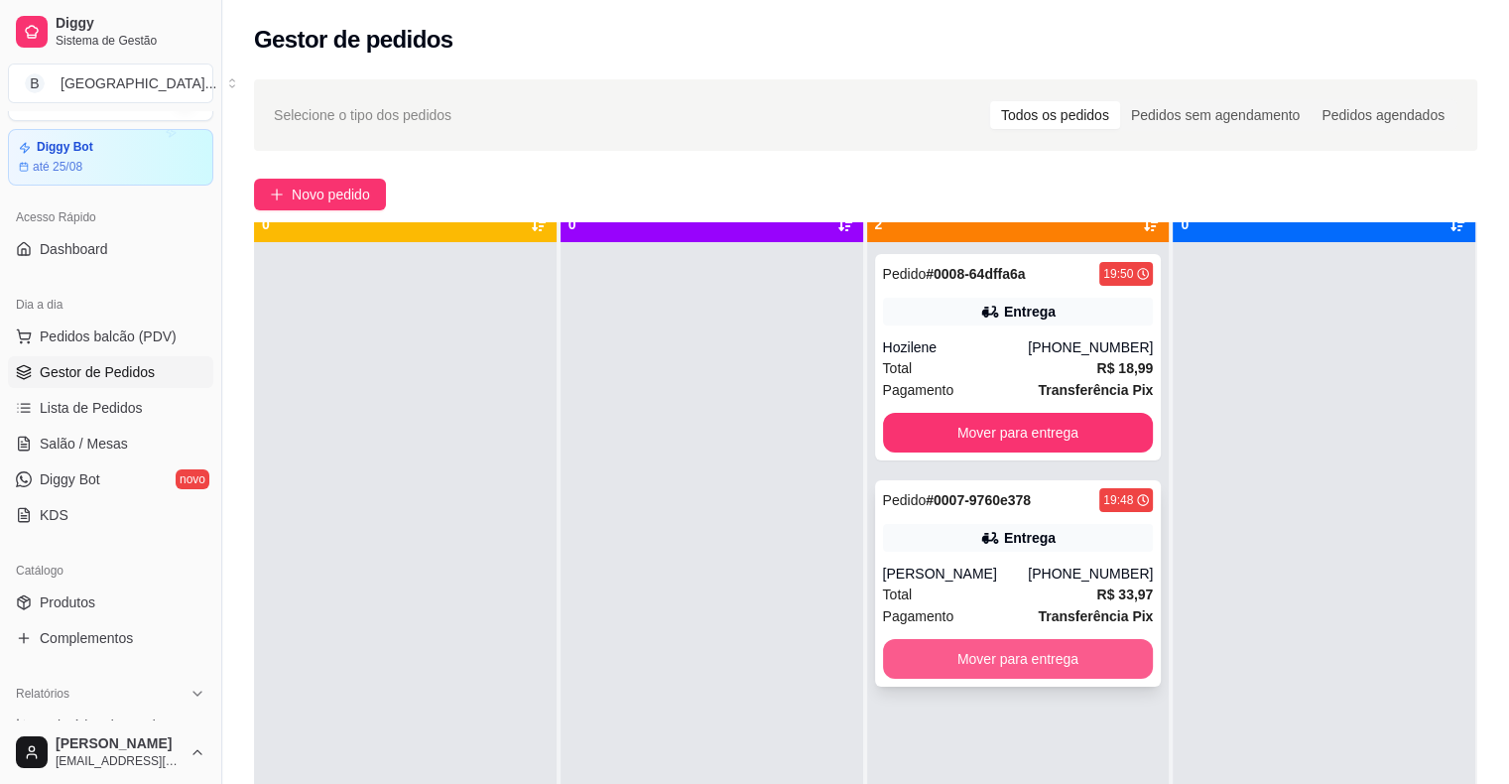
scroll to position [56, 0]
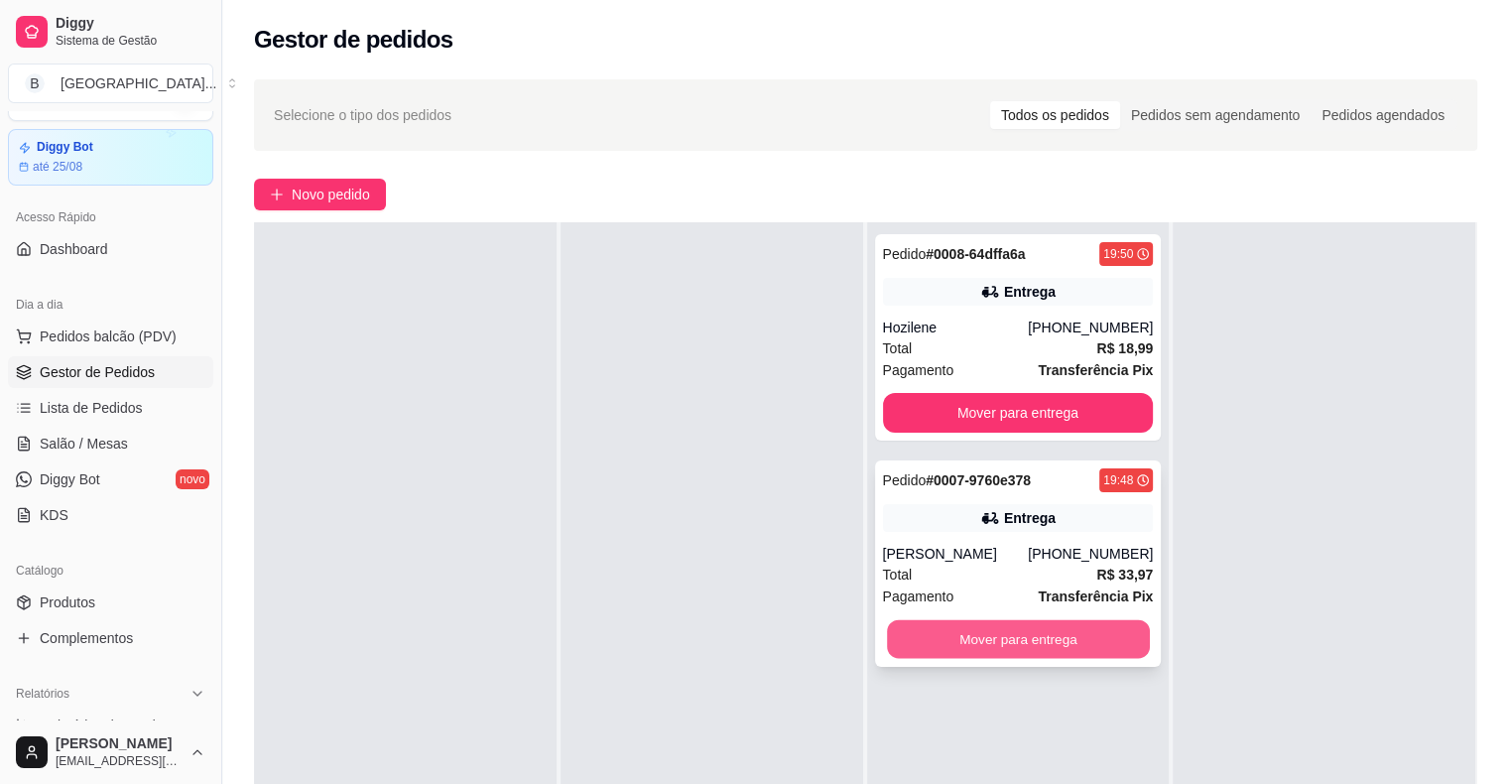
click at [988, 648] on button "Mover para entrega" at bounding box center [1018, 639] width 263 height 39
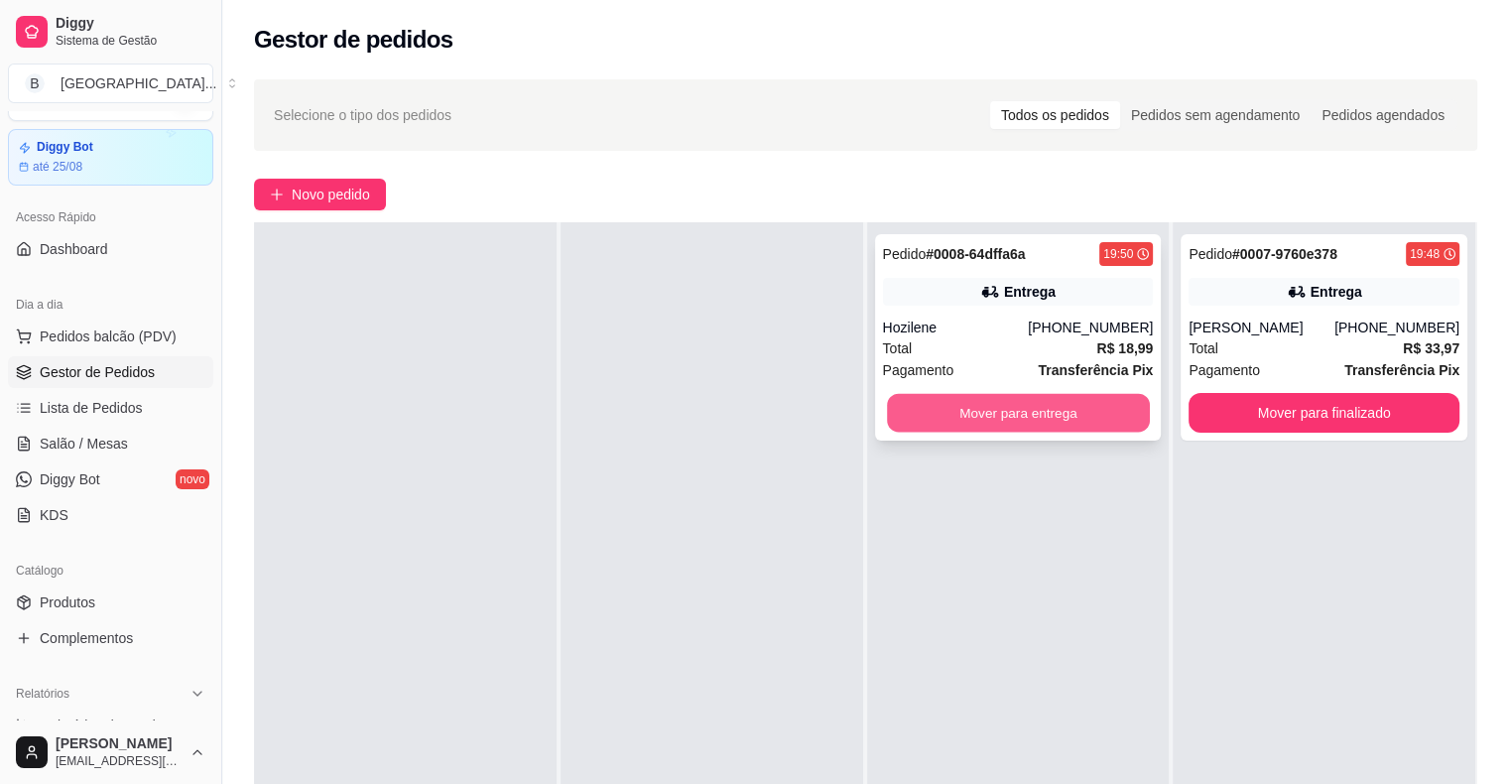
click at [1016, 408] on button "Mover para entrega" at bounding box center [1018, 413] width 263 height 39
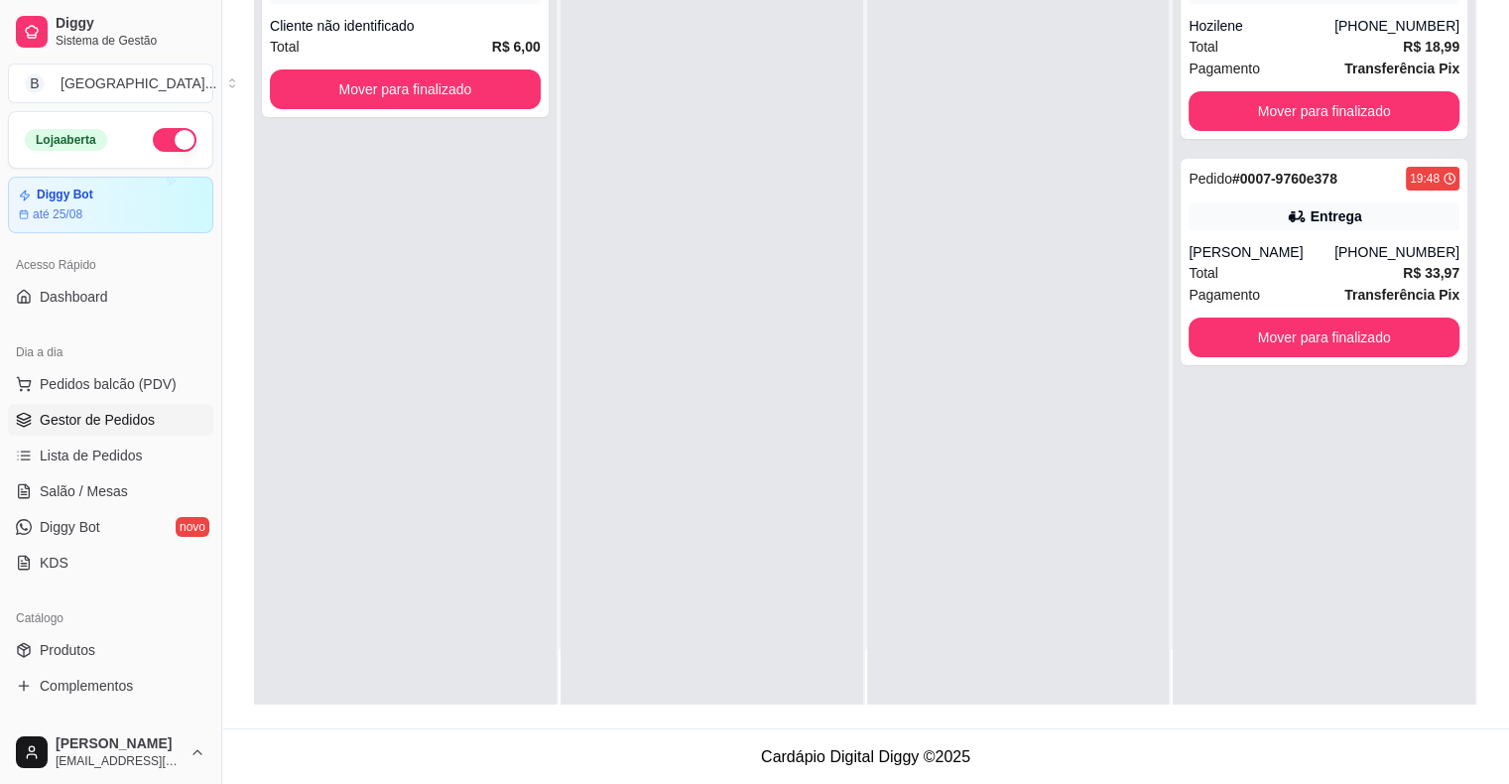
scroll to position [0, 0]
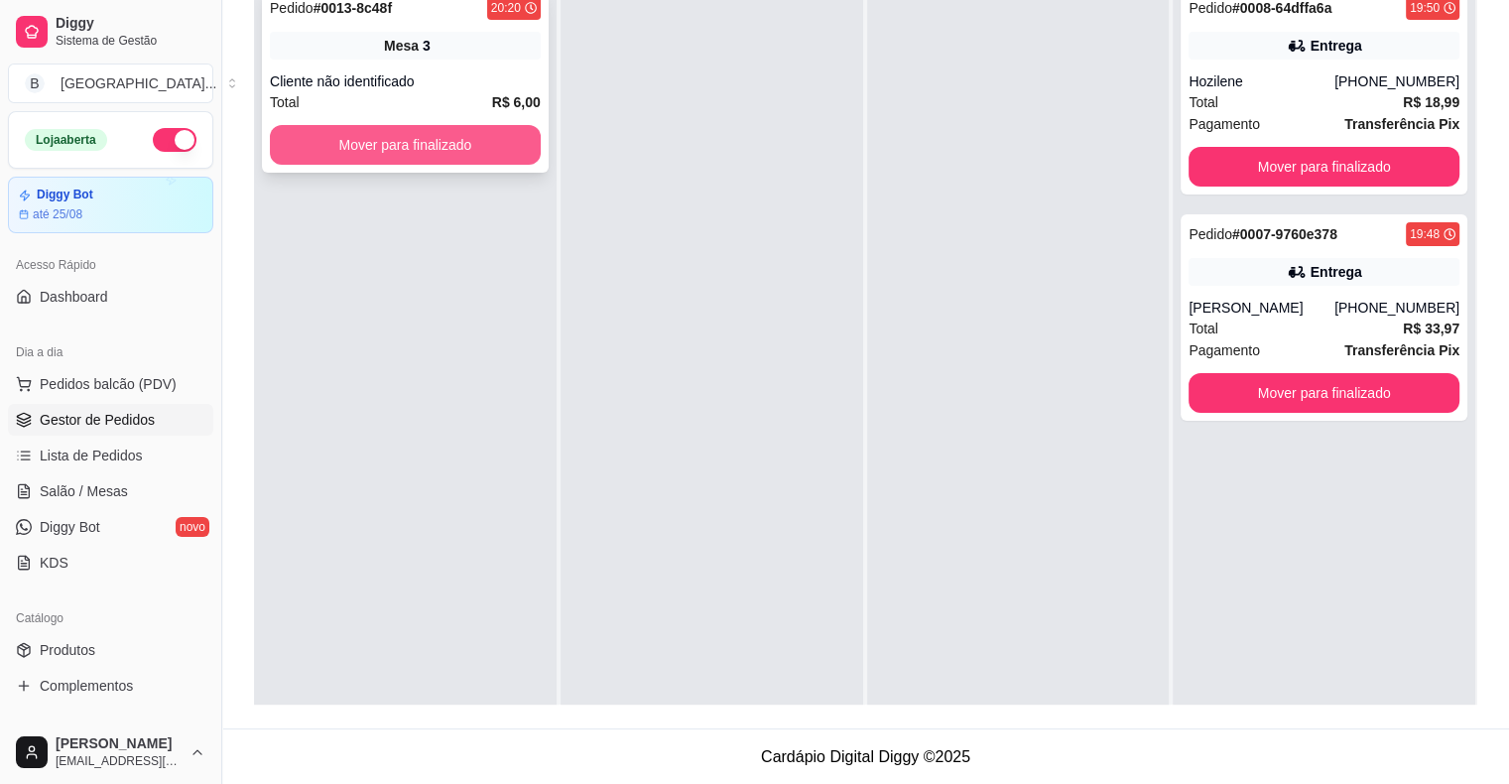
click at [519, 157] on button "Mover para finalizado" at bounding box center [405, 145] width 271 height 40
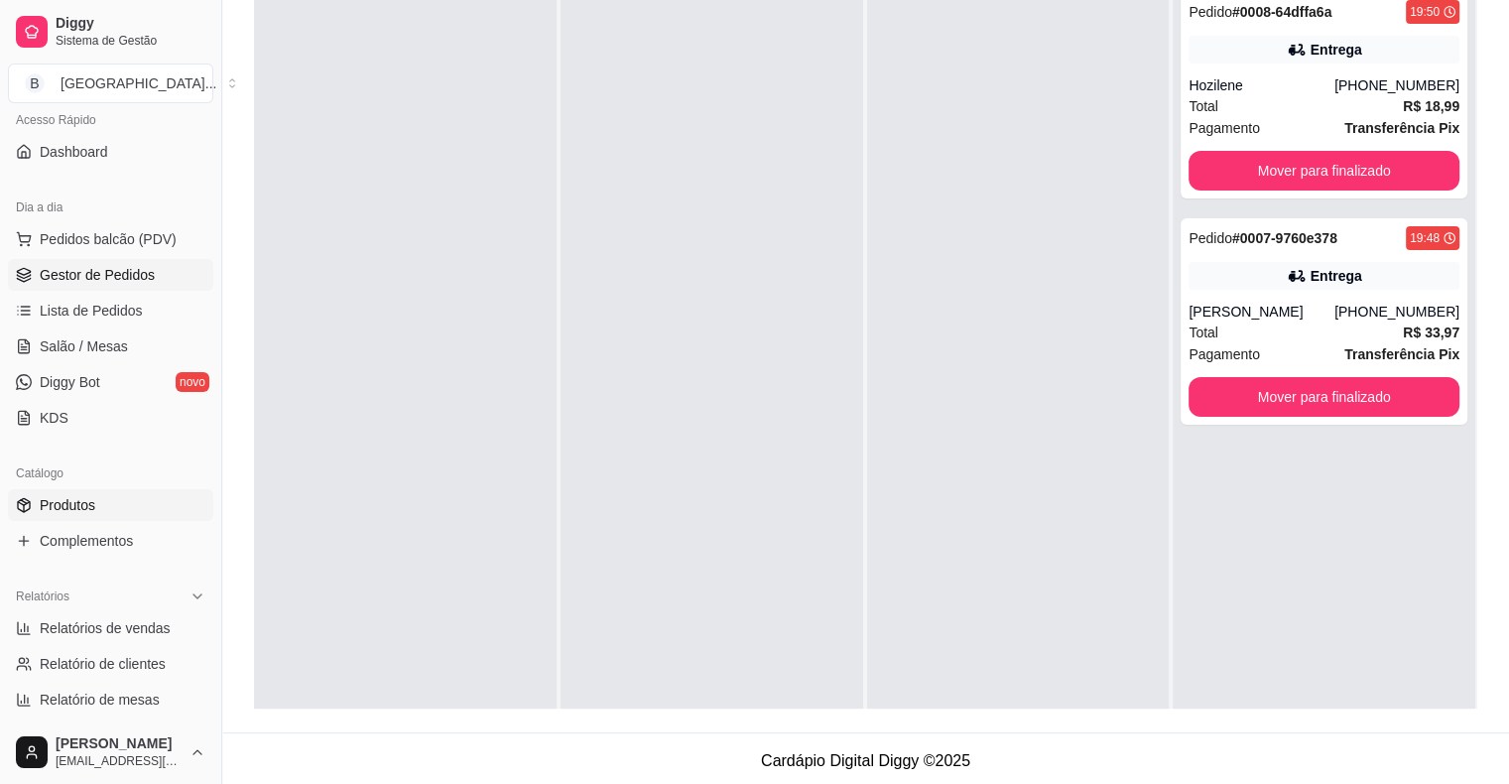
scroll to position [298, 0]
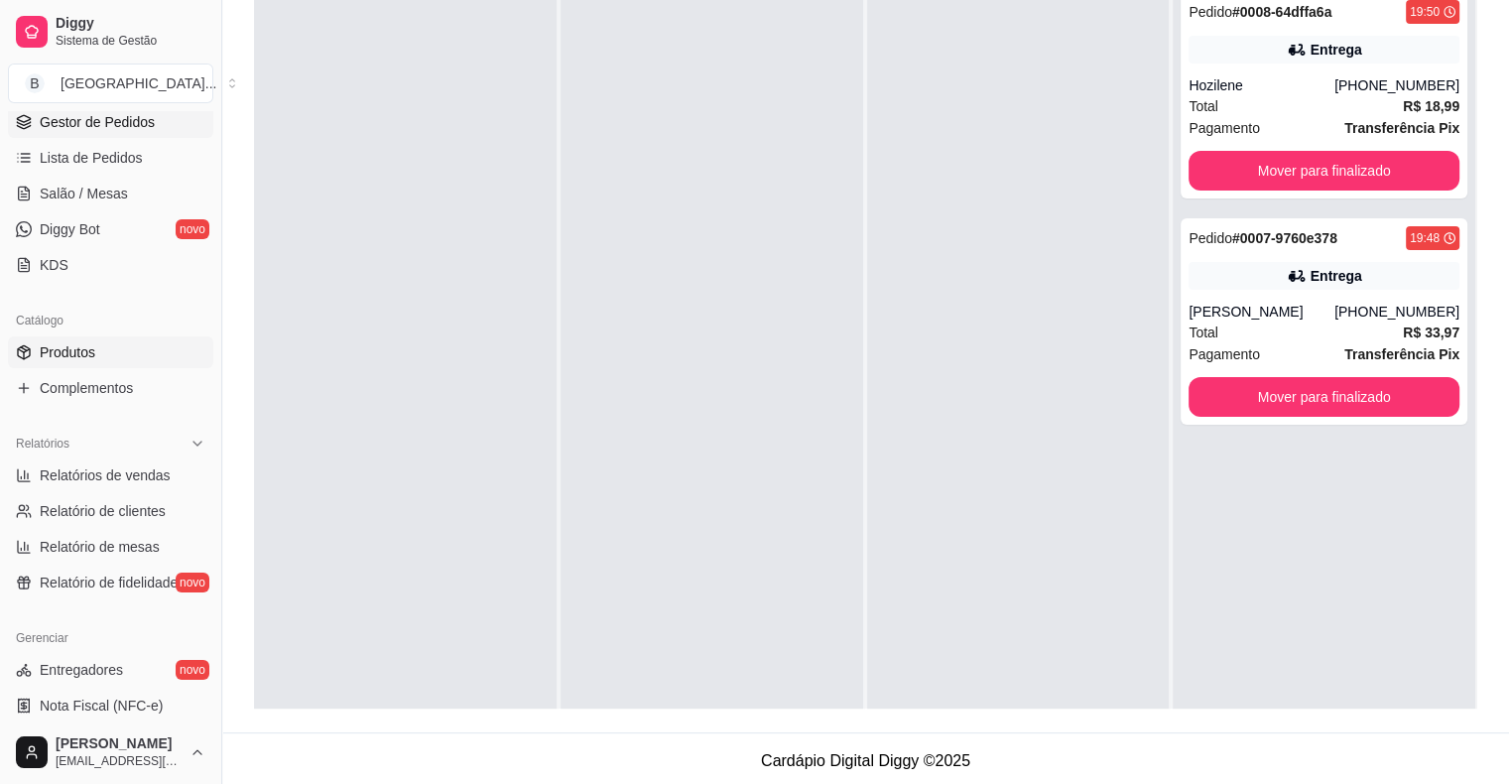
click at [117, 339] on link "Produtos" at bounding box center [110, 352] width 205 height 32
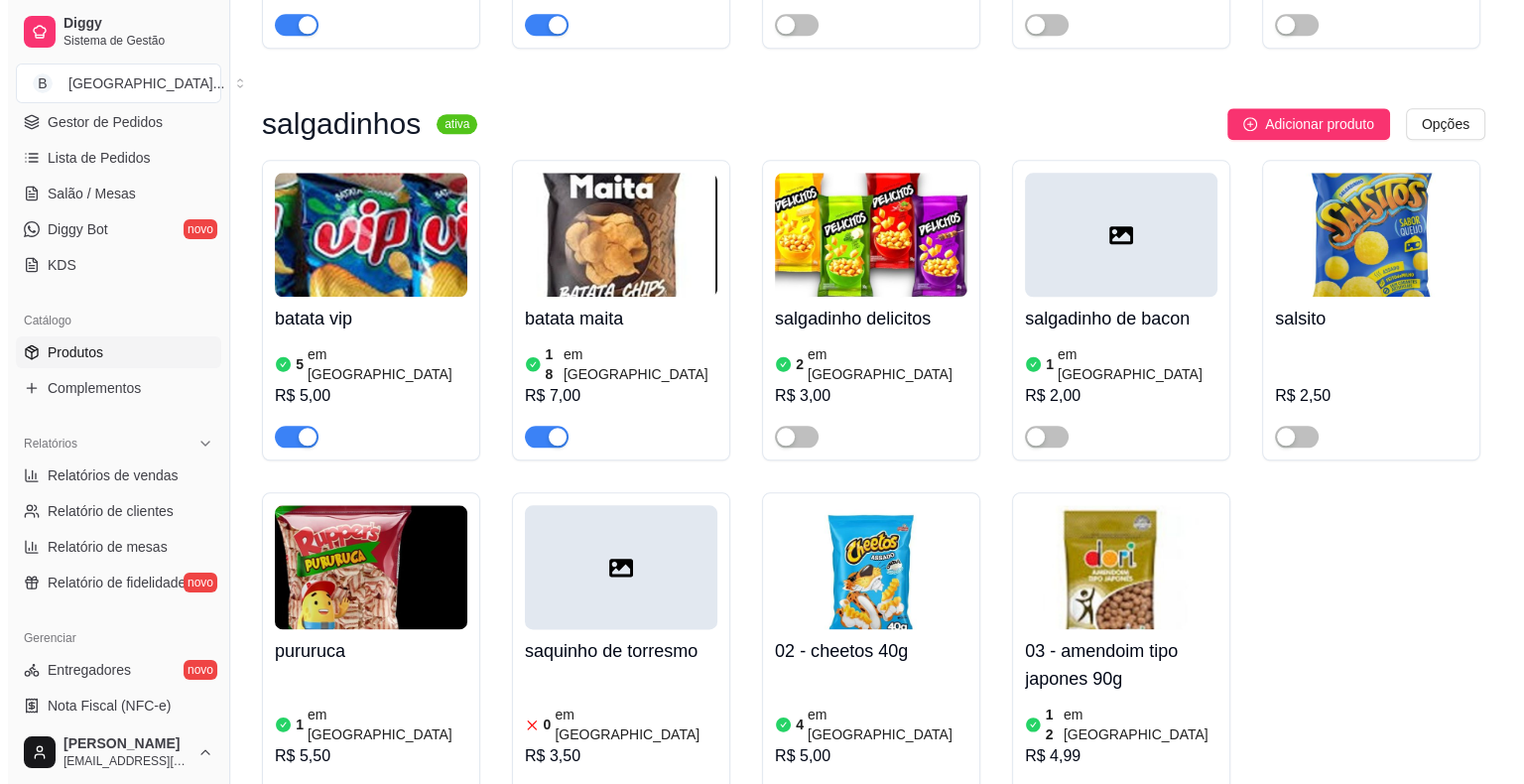
scroll to position [10227, 0]
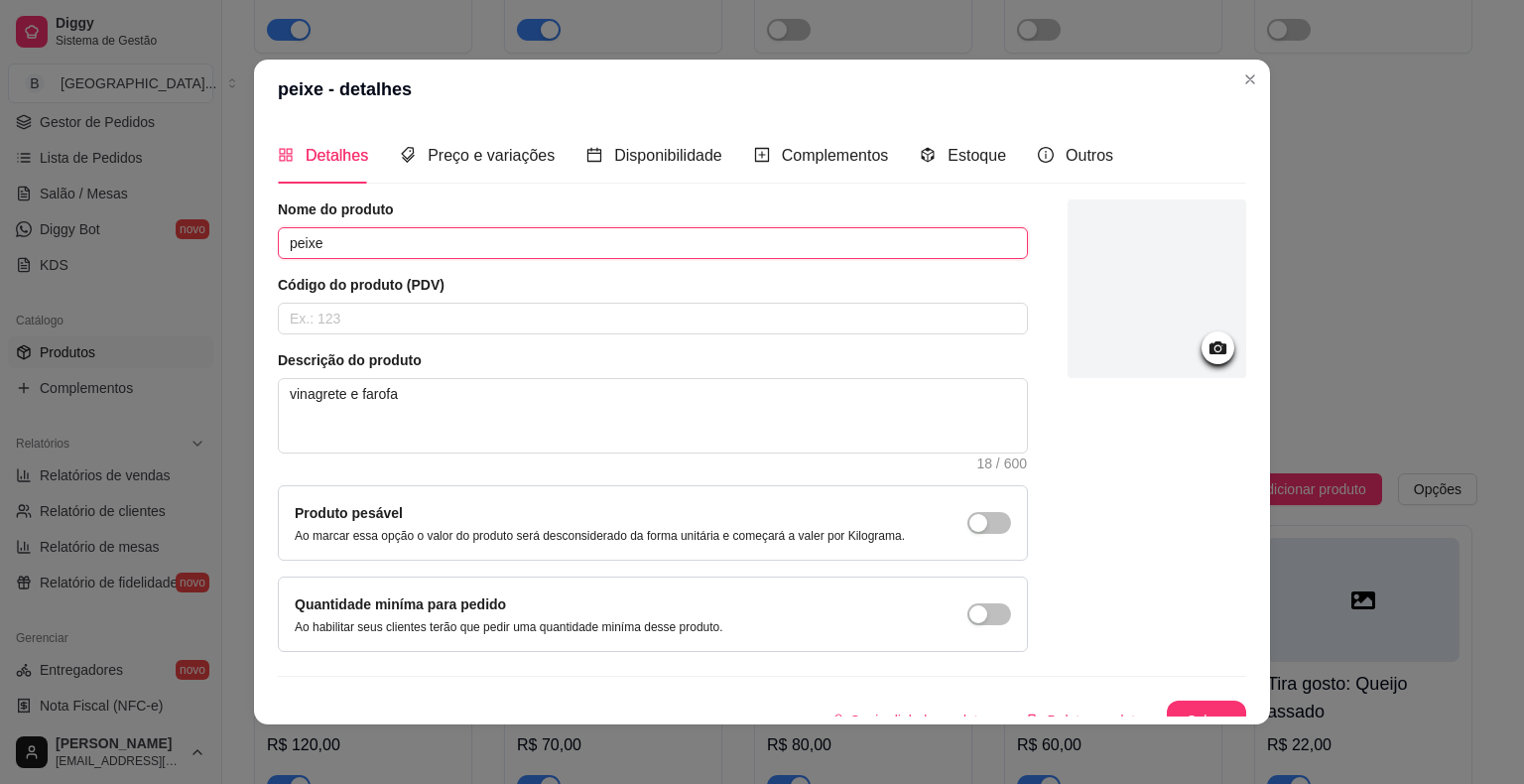
click at [278, 237] on input "peixe" at bounding box center [653, 243] width 750 height 32
click at [293, 248] on input "Tirra gostopeixe" at bounding box center [653, 243] width 750 height 32
click at [302, 246] on input "Tirra gostopeixe" at bounding box center [653, 243] width 750 height 32
click at [422, 246] on input "Tira gostopeixe" at bounding box center [653, 243] width 750 height 32
click at [337, 248] on input "Tira gostopeixe" at bounding box center [653, 243] width 750 height 32
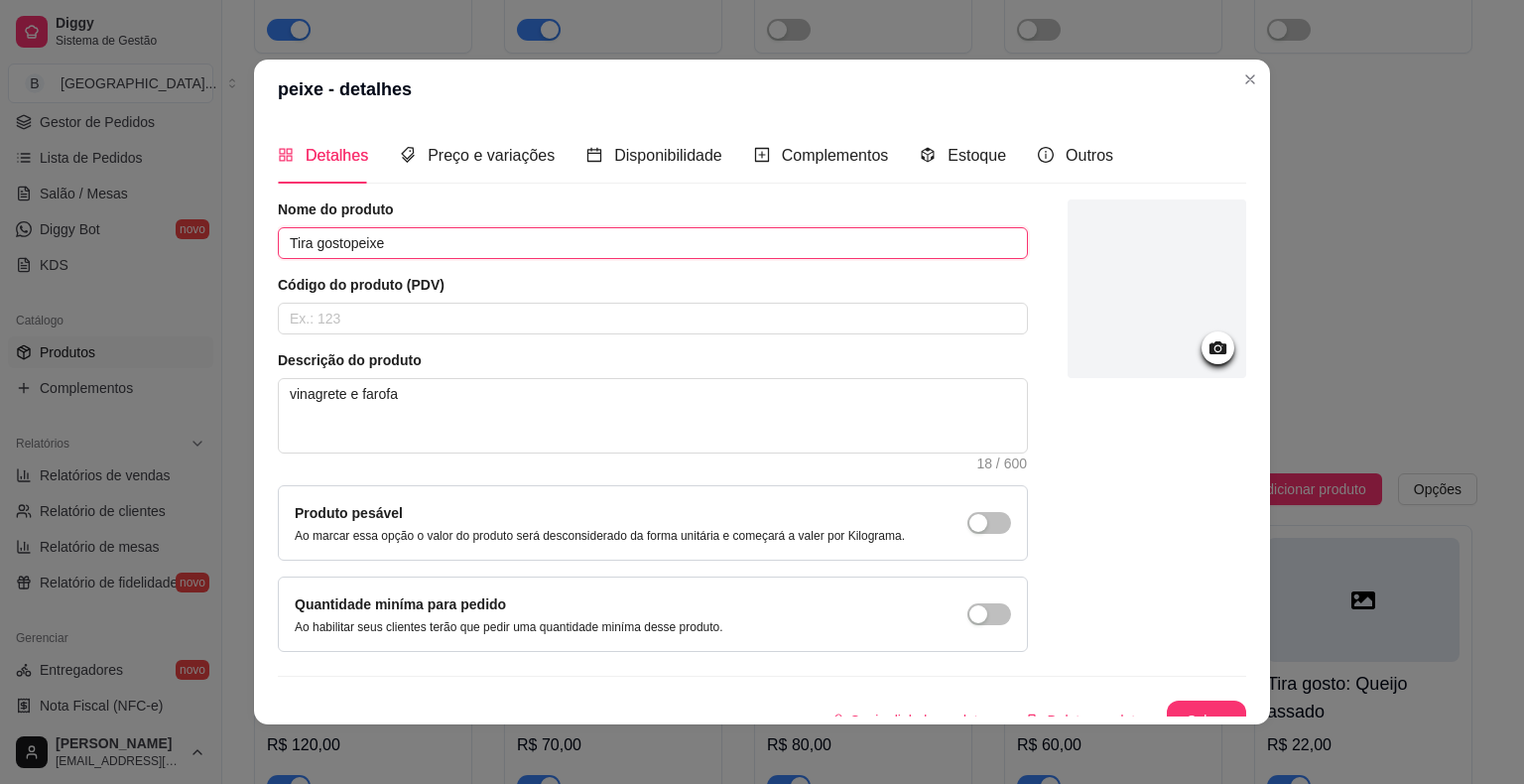
click at [337, 245] on input "Tira gostopeixe" at bounding box center [653, 243] width 750 height 32
click at [340, 245] on input "Tira gostopeixe" at bounding box center [653, 243] width 750 height 32
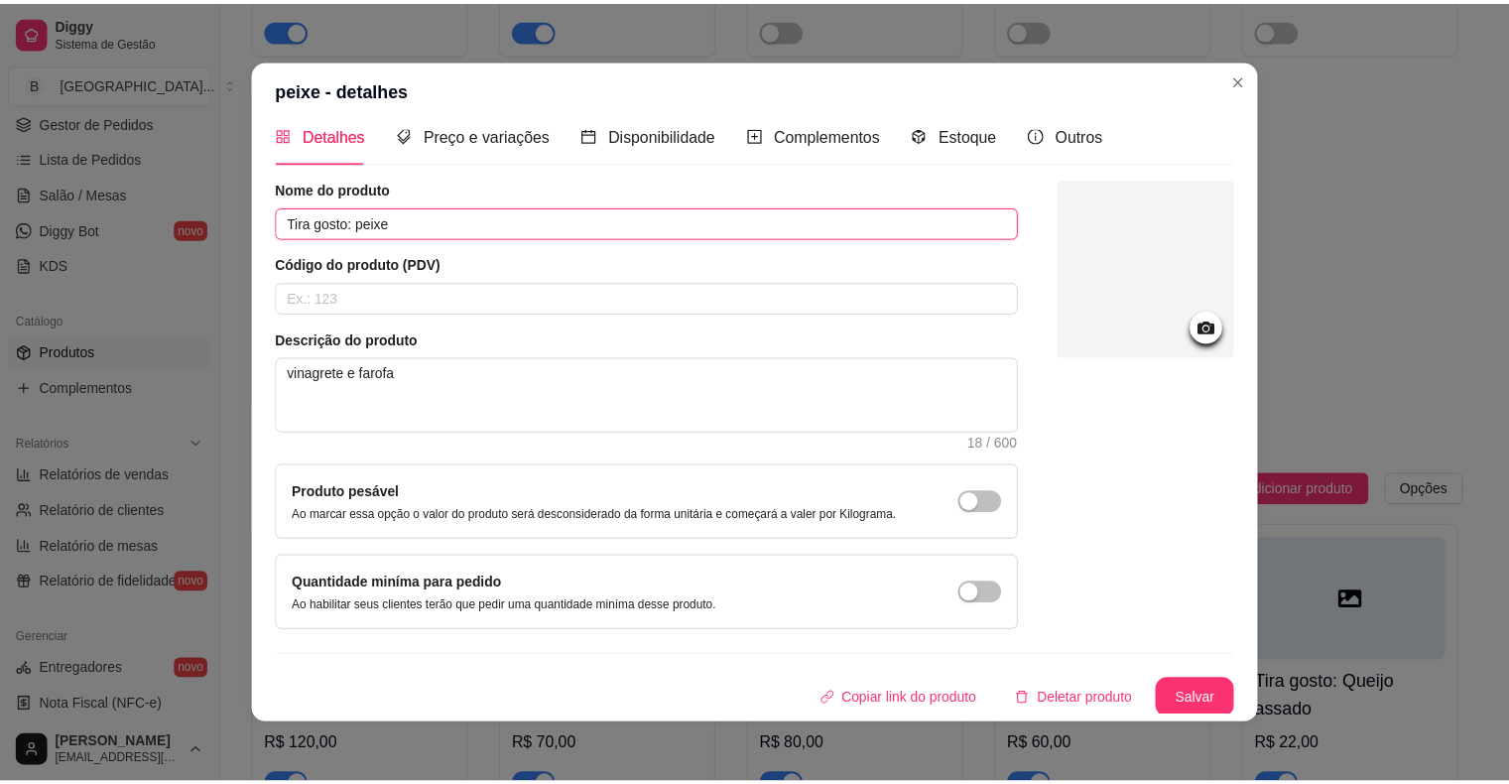
scroll to position [4, 0]
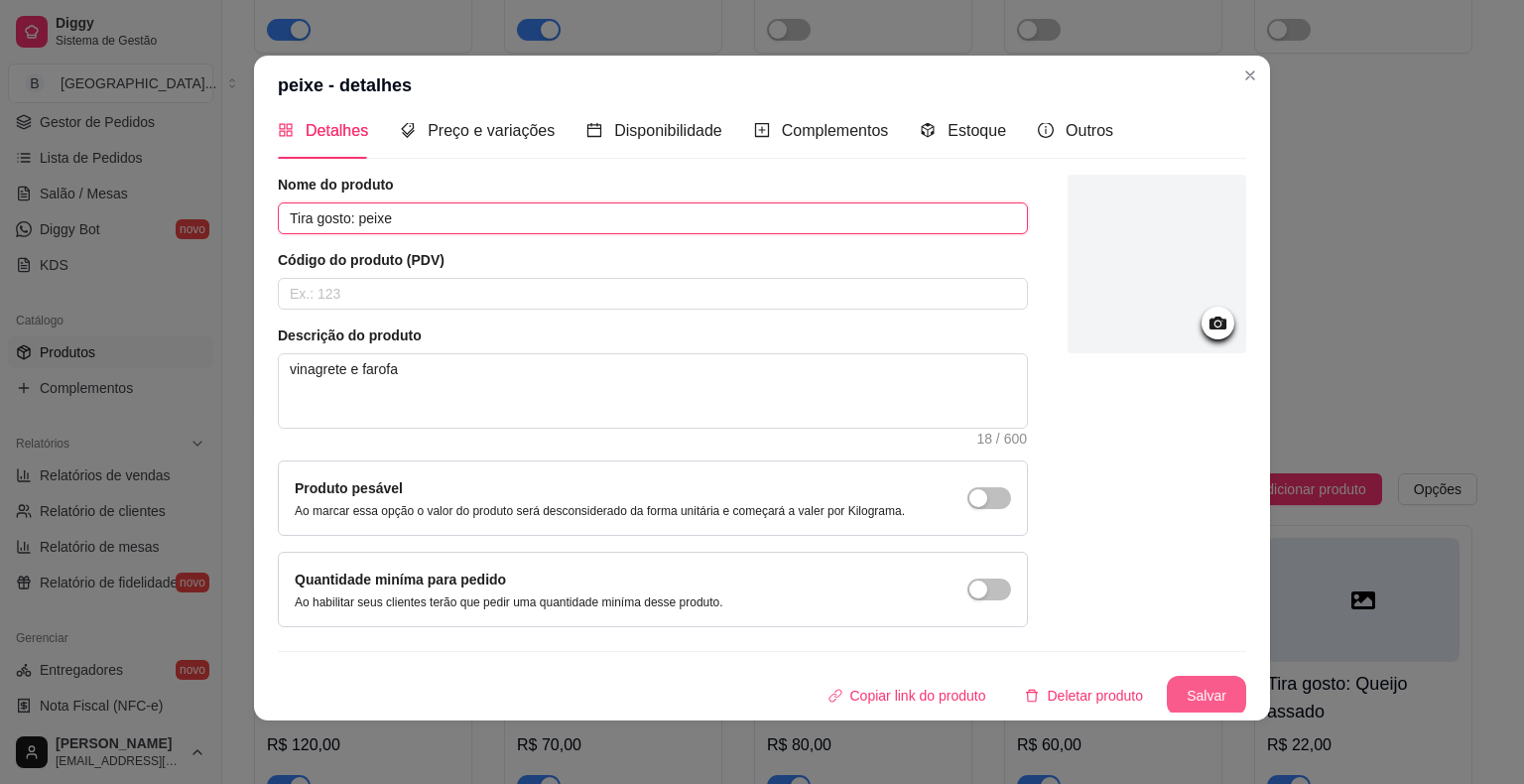
type input "Tira gosto: peixe"
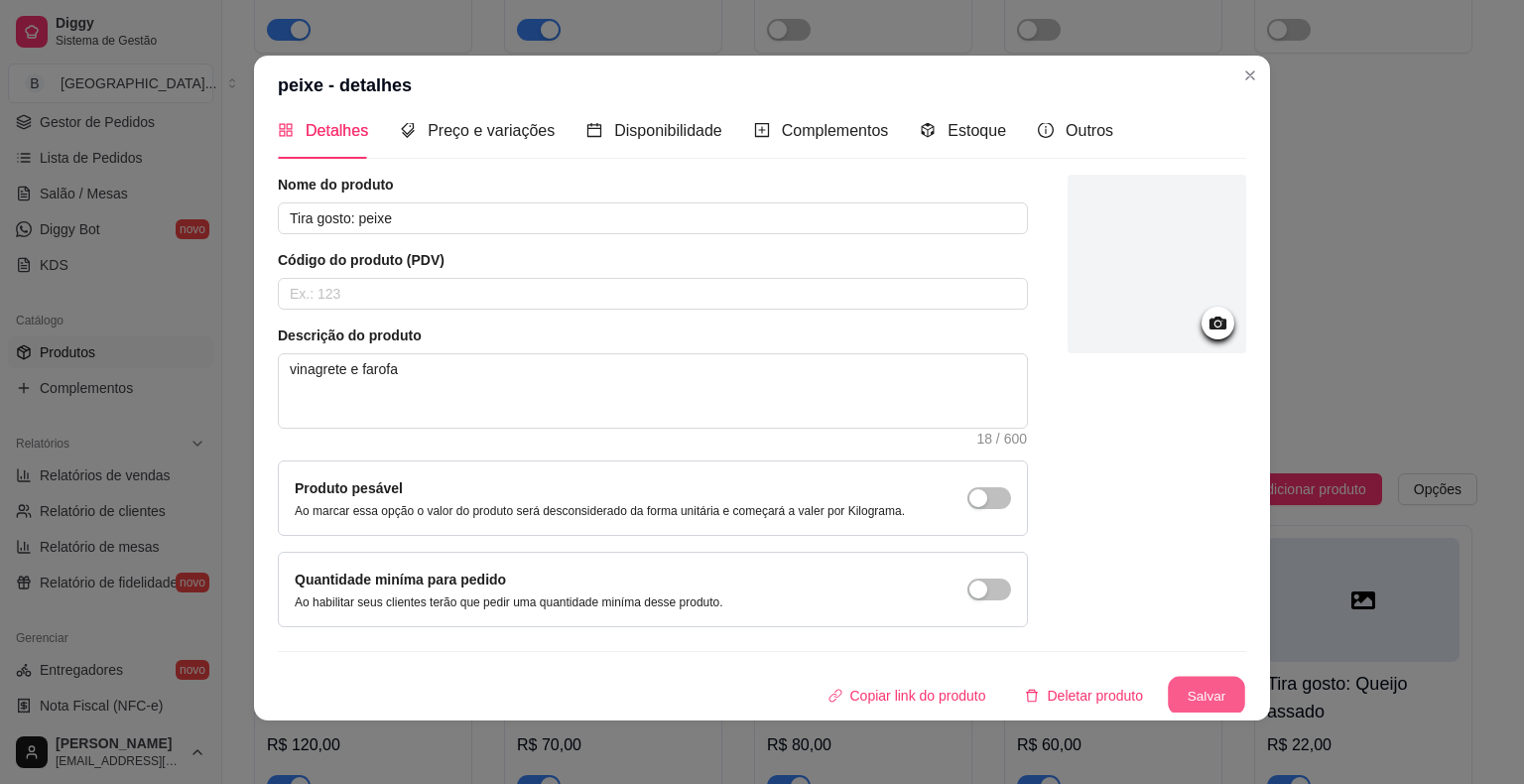
click at [1194, 696] on button "Salvar" at bounding box center [1206, 696] width 77 height 39
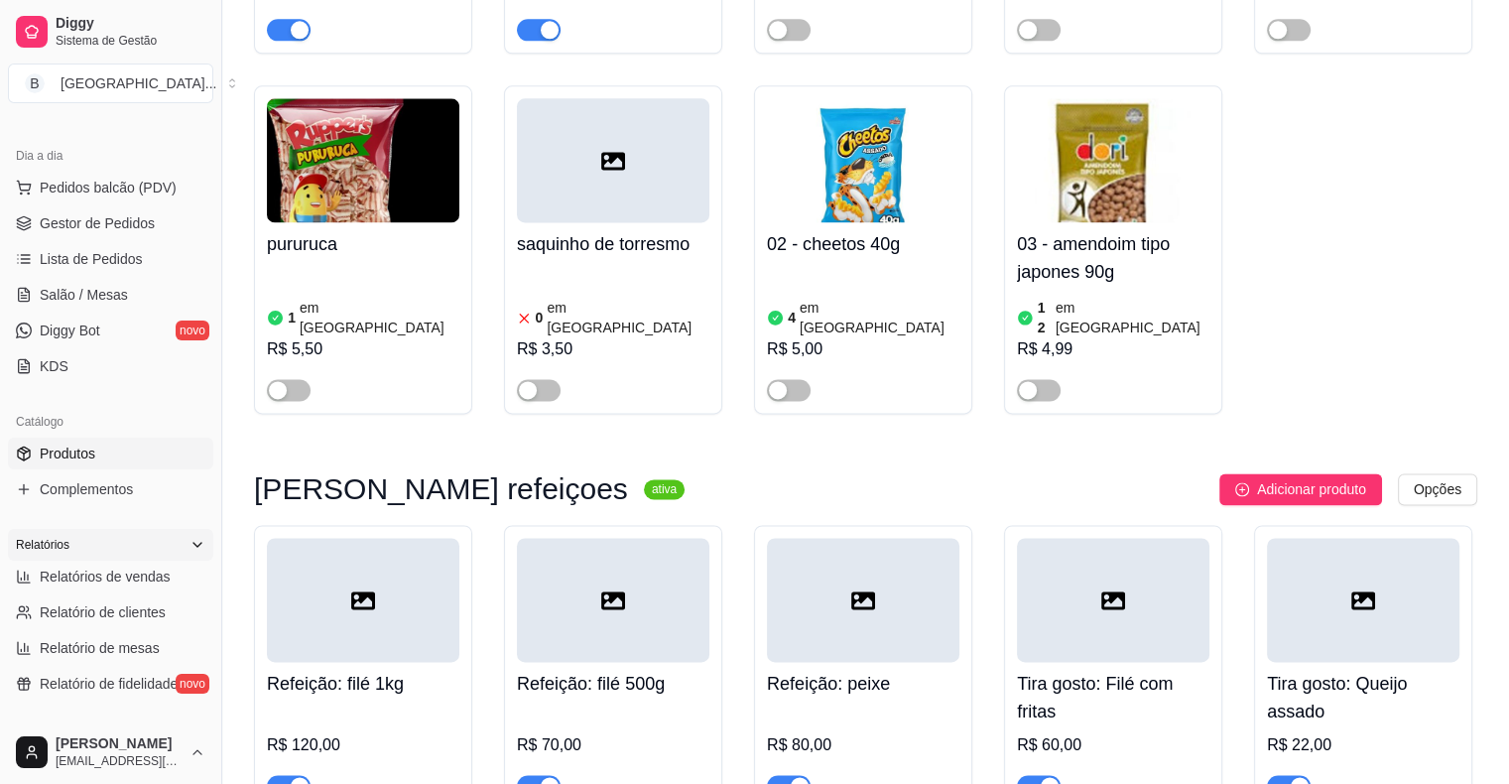
scroll to position [0, 0]
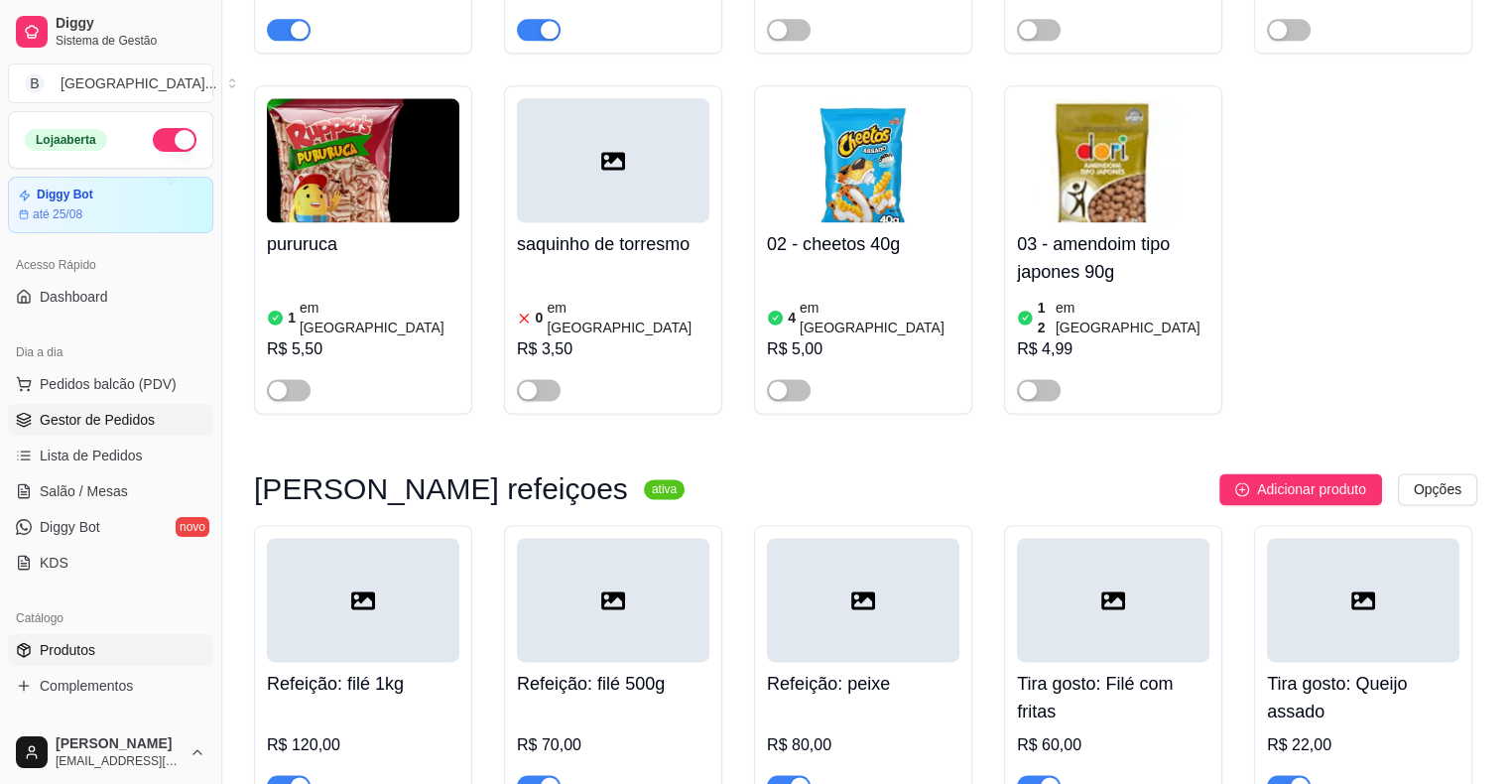
click at [110, 431] on link "Gestor de Pedidos" at bounding box center [110, 420] width 205 height 32
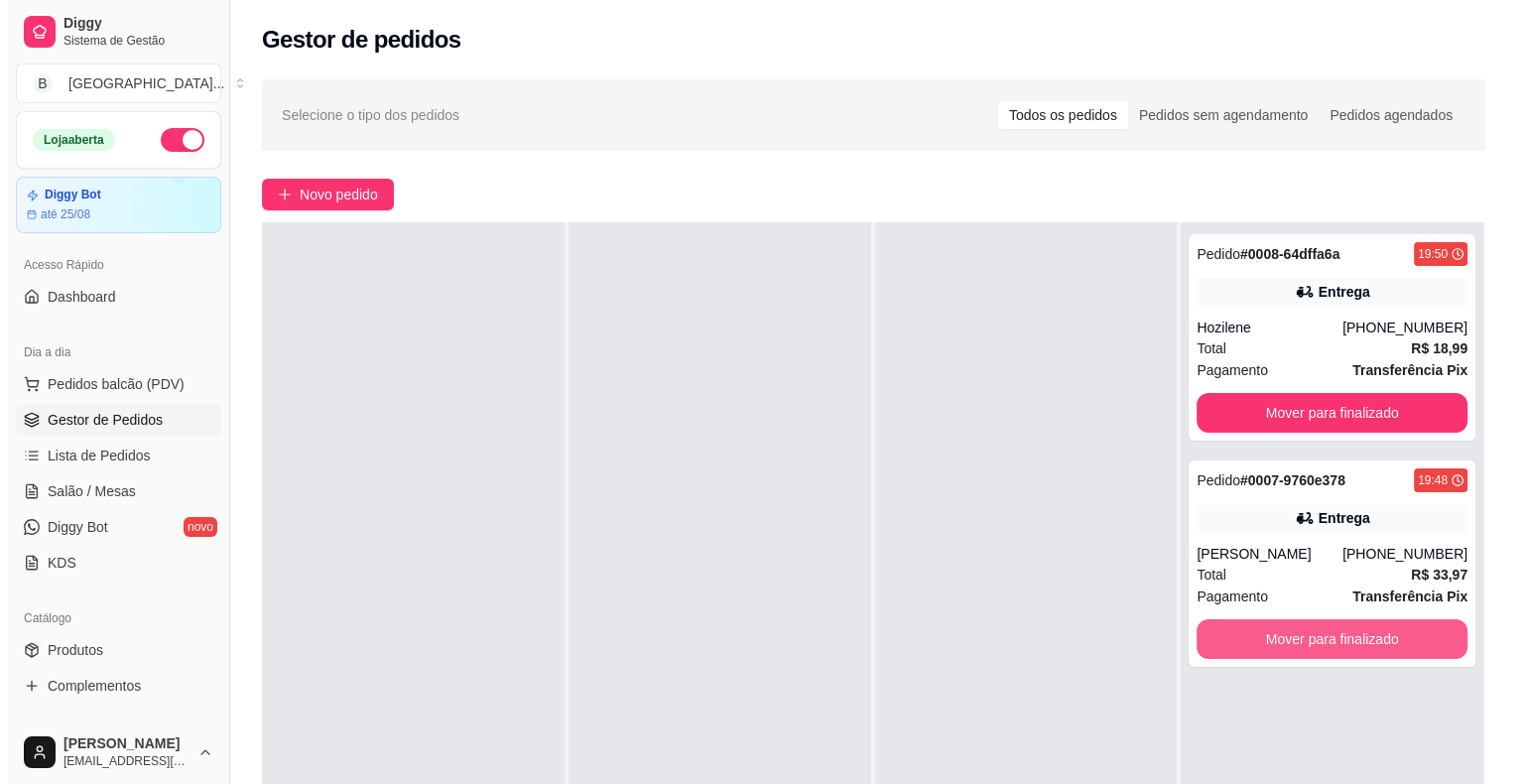
scroll to position [99, 0]
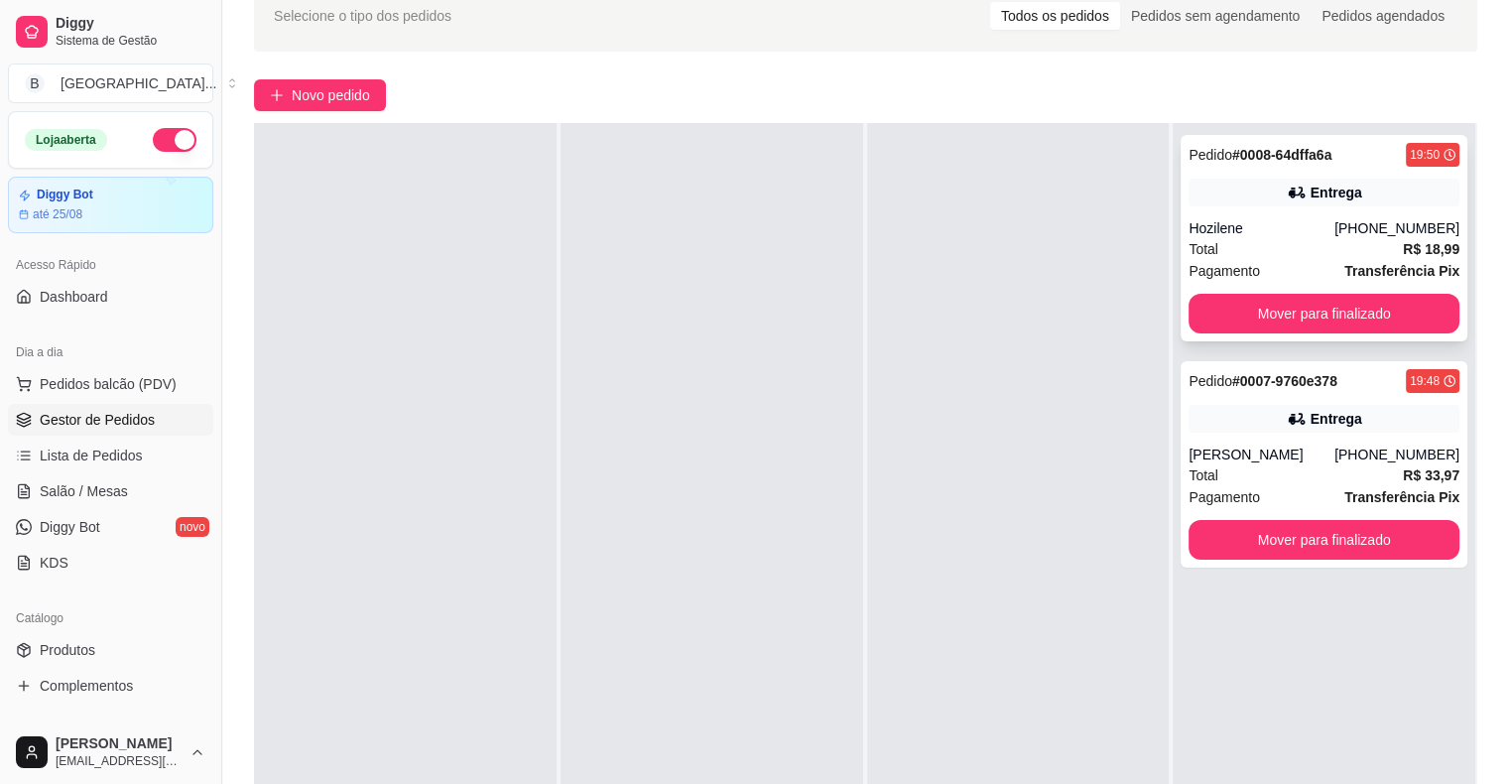
click at [1361, 215] on div "Pedido # 0008-64dffa6a 19:50 Entrega Hozilene [PHONE_NUMBER] Total R$ 18,99 Pag…" at bounding box center [1323, 238] width 287 height 206
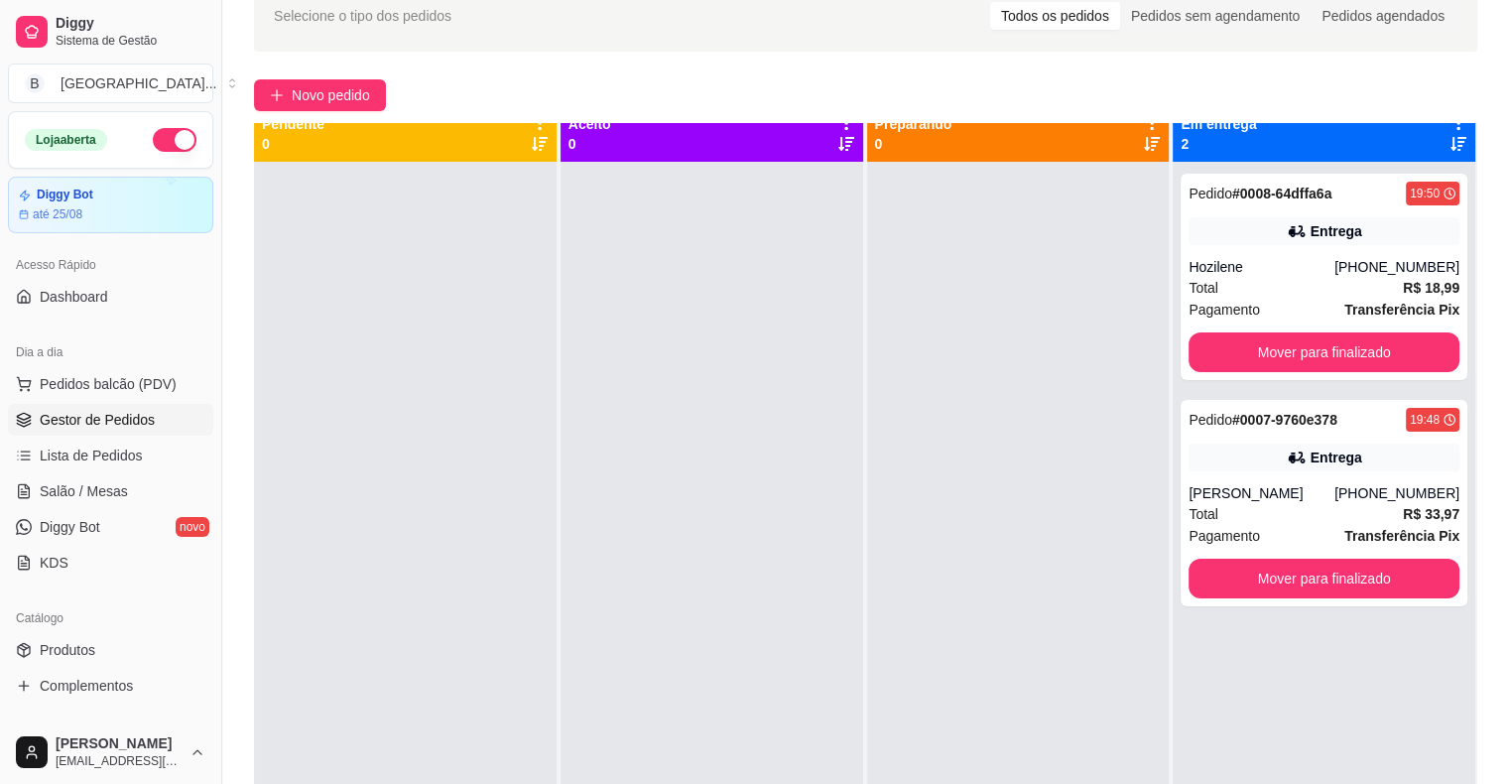
scroll to position [0, 0]
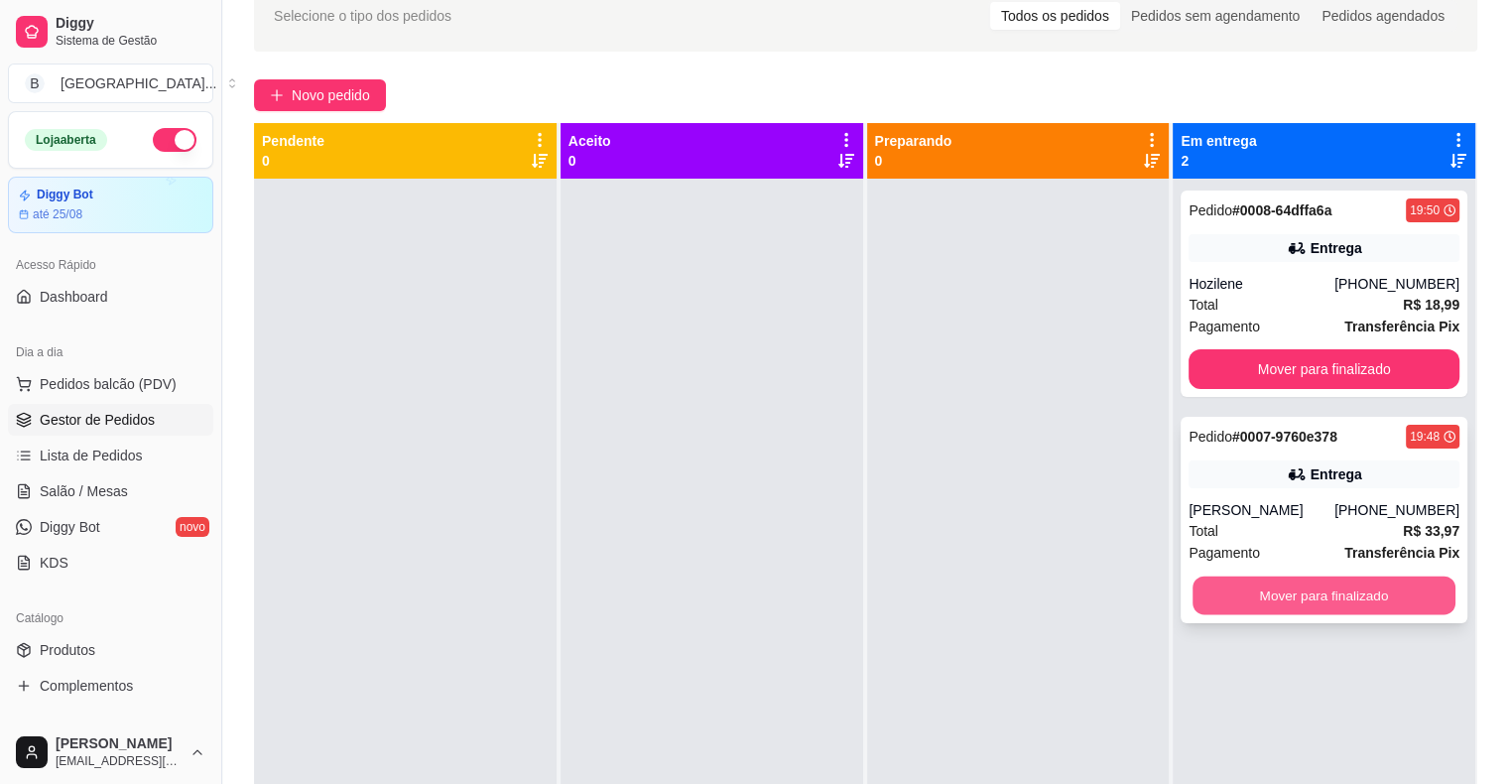
click at [1325, 613] on button "Mover para finalizado" at bounding box center [1323, 595] width 263 height 39
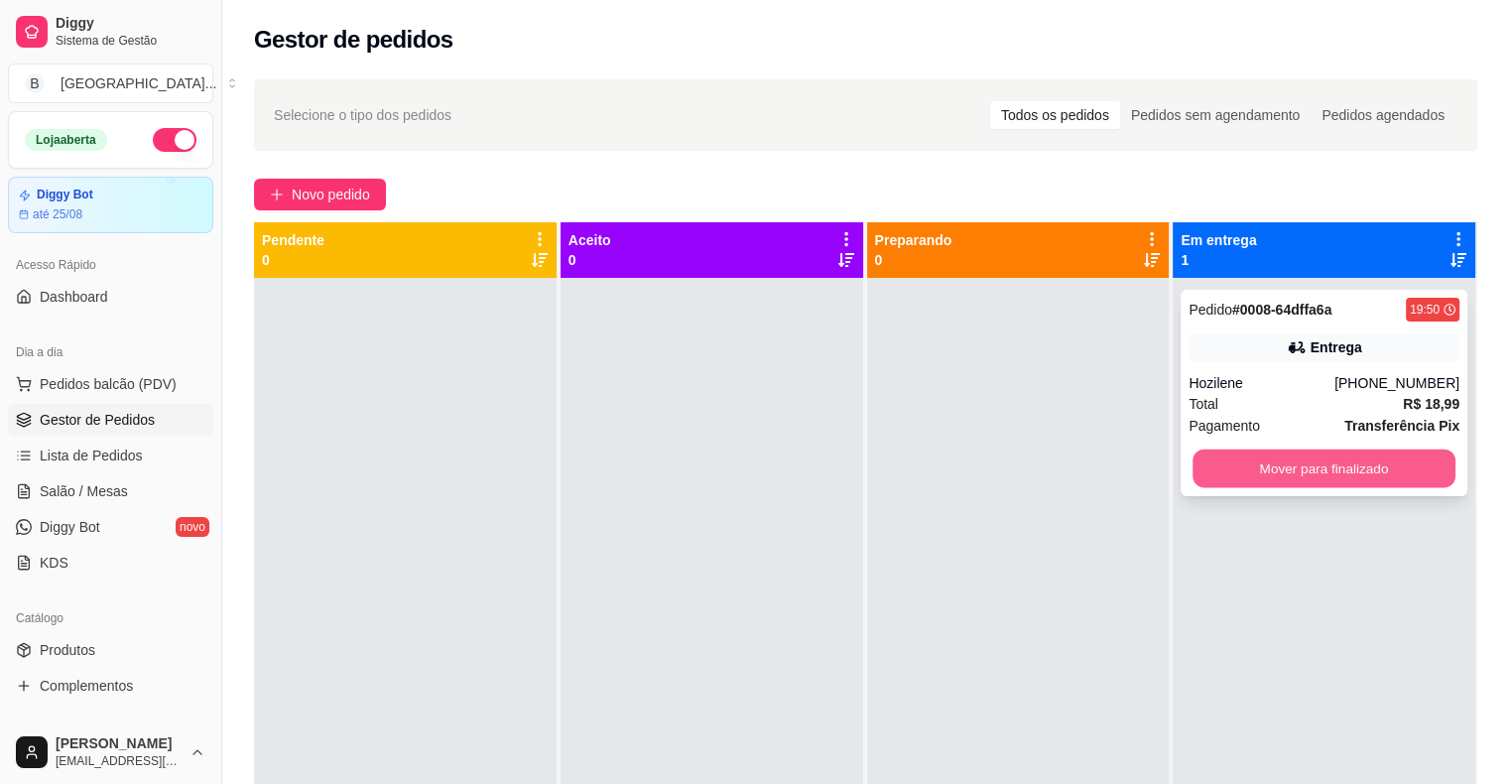
click at [1325, 458] on button "Mover para finalizado" at bounding box center [1323, 468] width 263 height 39
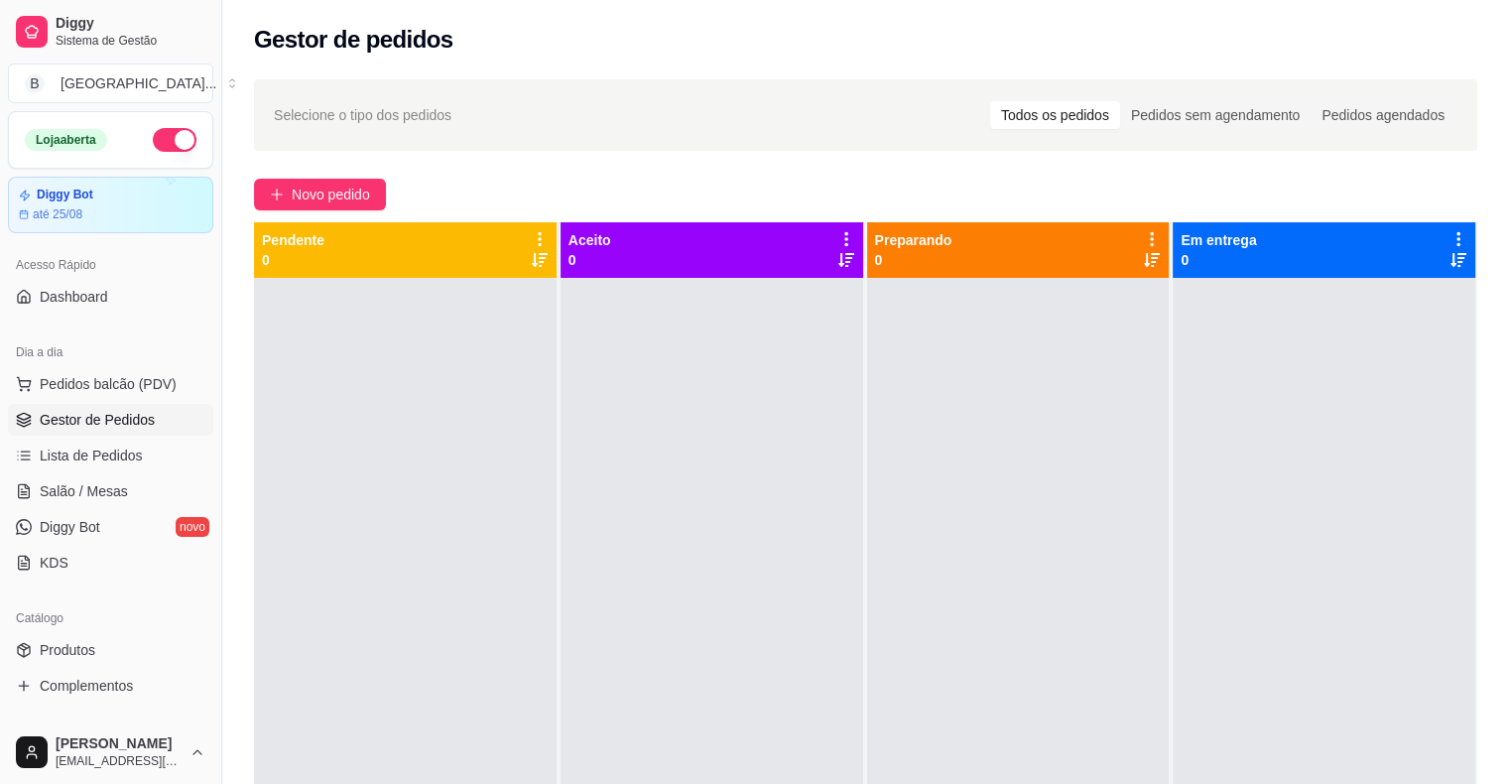
click at [123, 471] on ul "Pedidos balcão (PDV) Gestor de Pedidos Lista de Pedidos Salão / Mesas Diggy Bot…" at bounding box center [110, 473] width 205 height 210
click at [118, 500] on link "Salão / Mesas" at bounding box center [110, 491] width 205 height 32
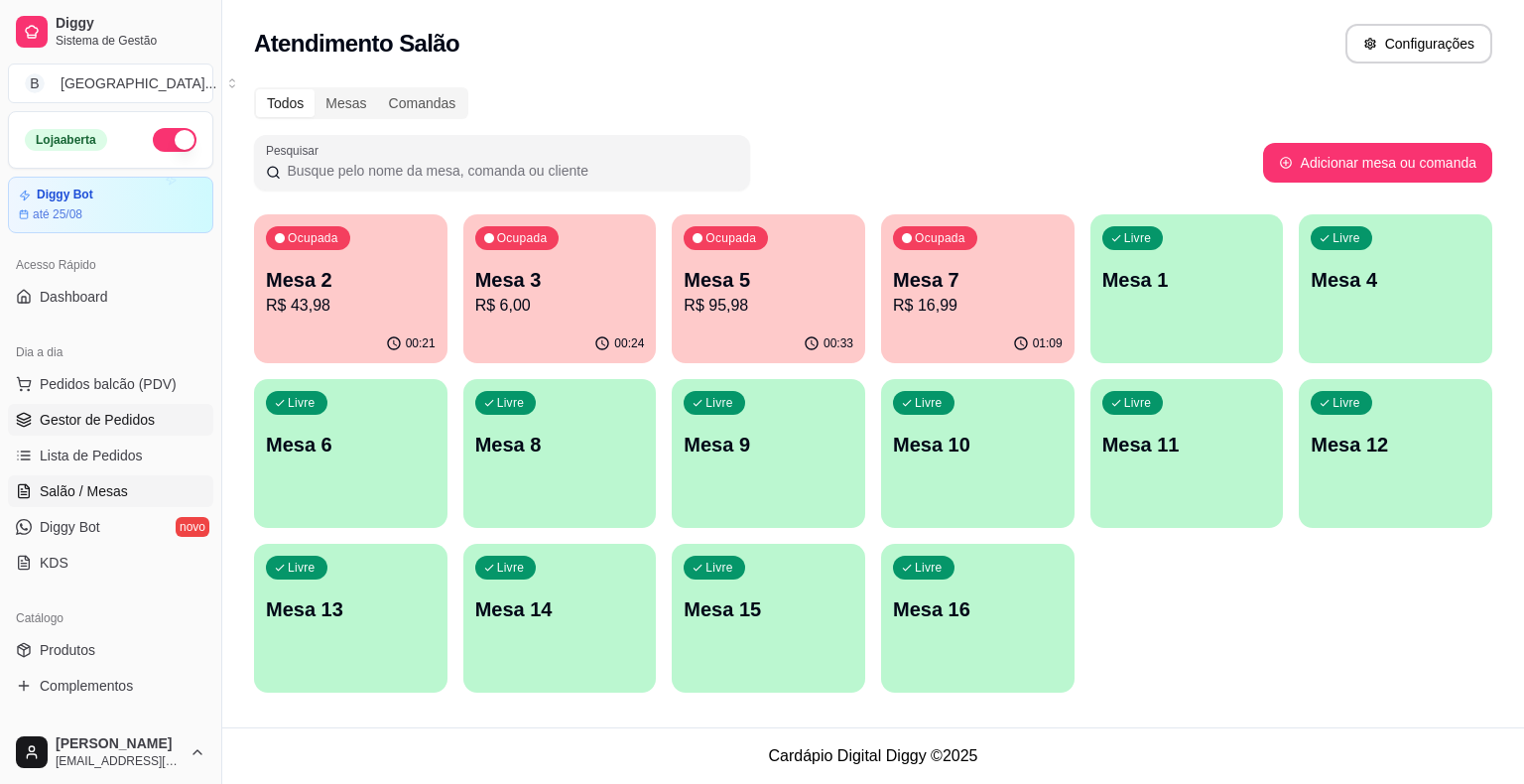
click at [130, 419] on span "Gestor de Pedidos" at bounding box center [97, 420] width 115 height 20
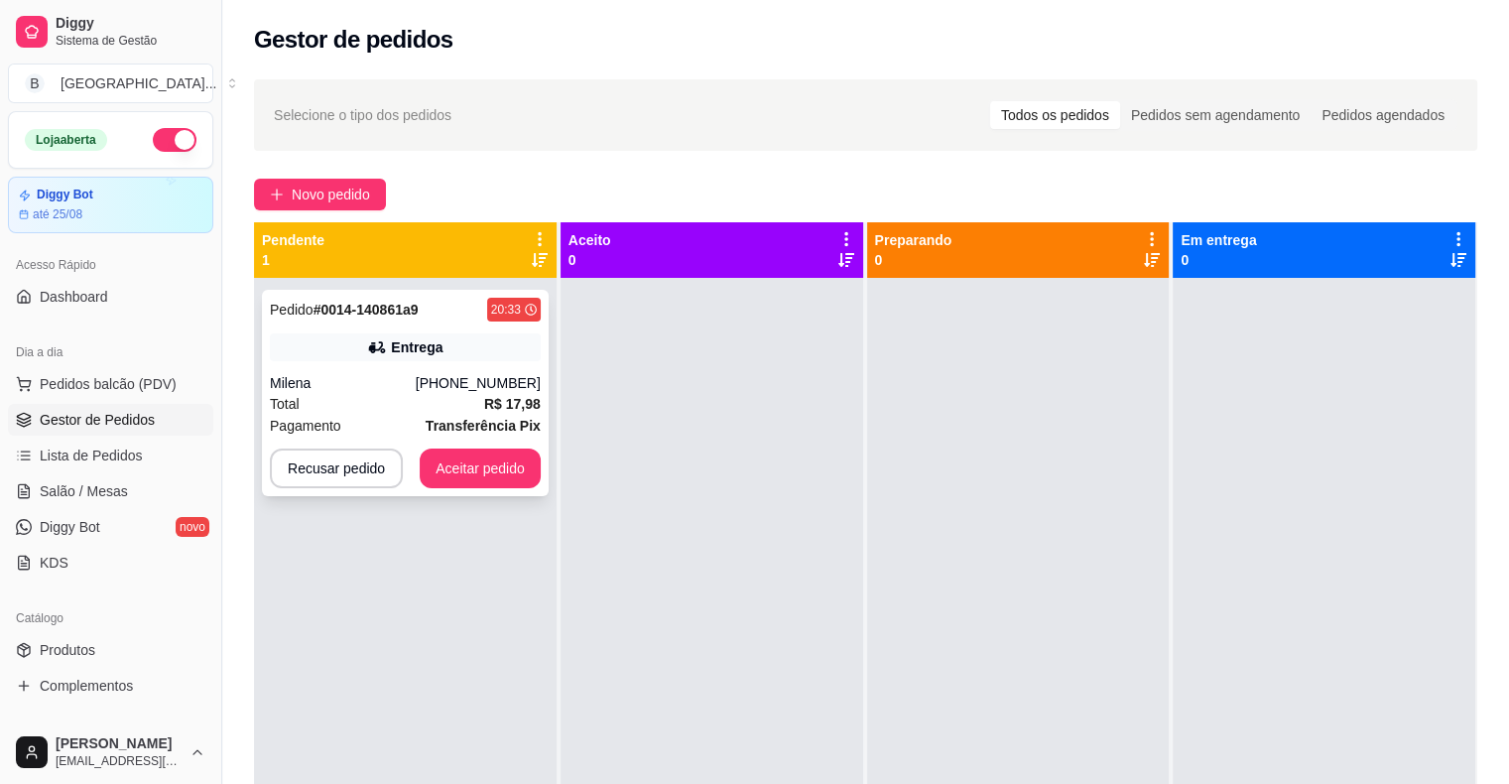
click at [402, 365] on div "Pedido # 0014-140861a9 20:33 Entrega Milena [PHONE_NUMBER] Total R$ 17,98 Pagam…" at bounding box center [405, 393] width 287 height 206
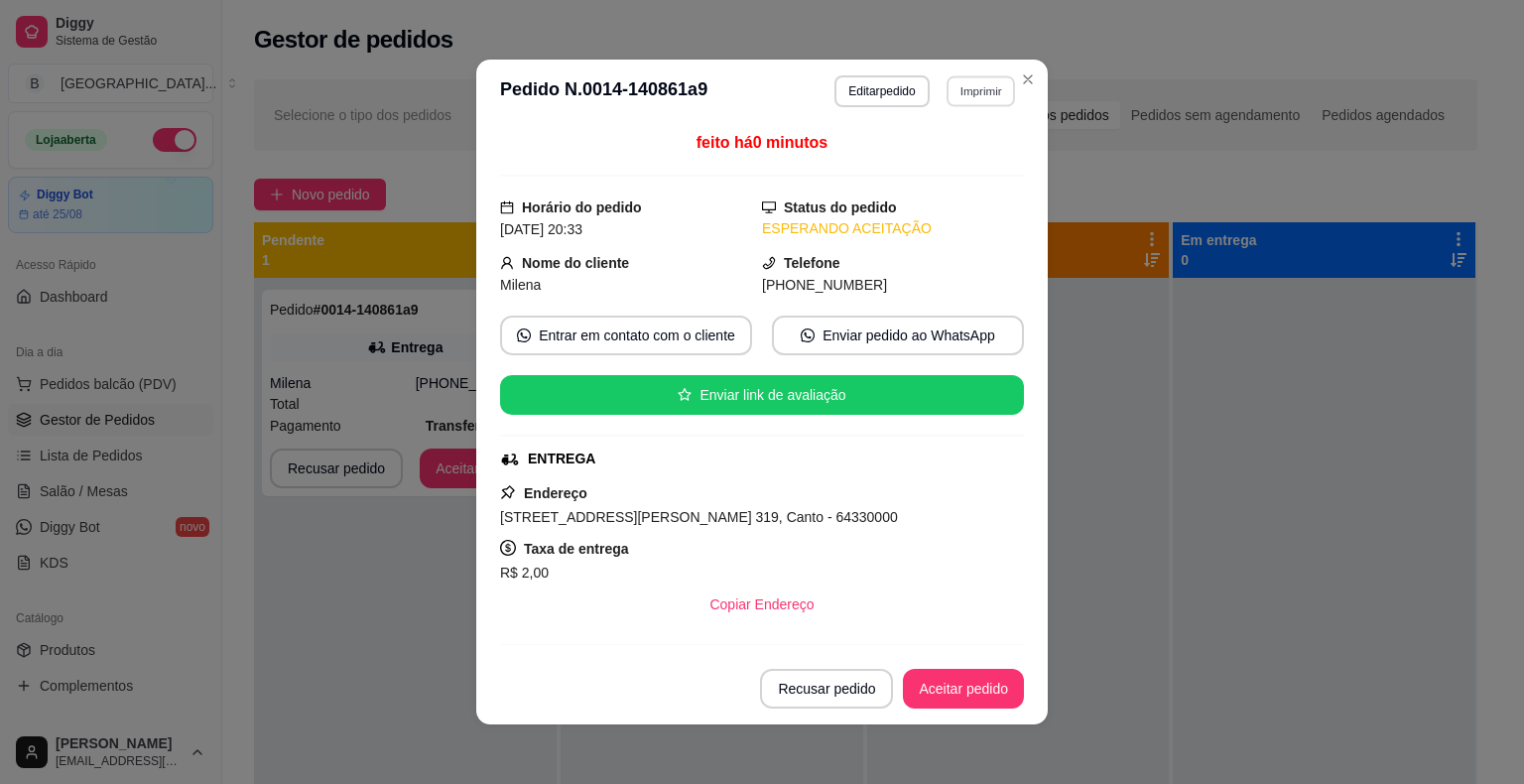
click at [968, 101] on button "Imprimir" at bounding box center [980, 90] width 68 height 31
click at [963, 154] on button "IMPRESSORA" at bounding box center [938, 161] width 144 height 32
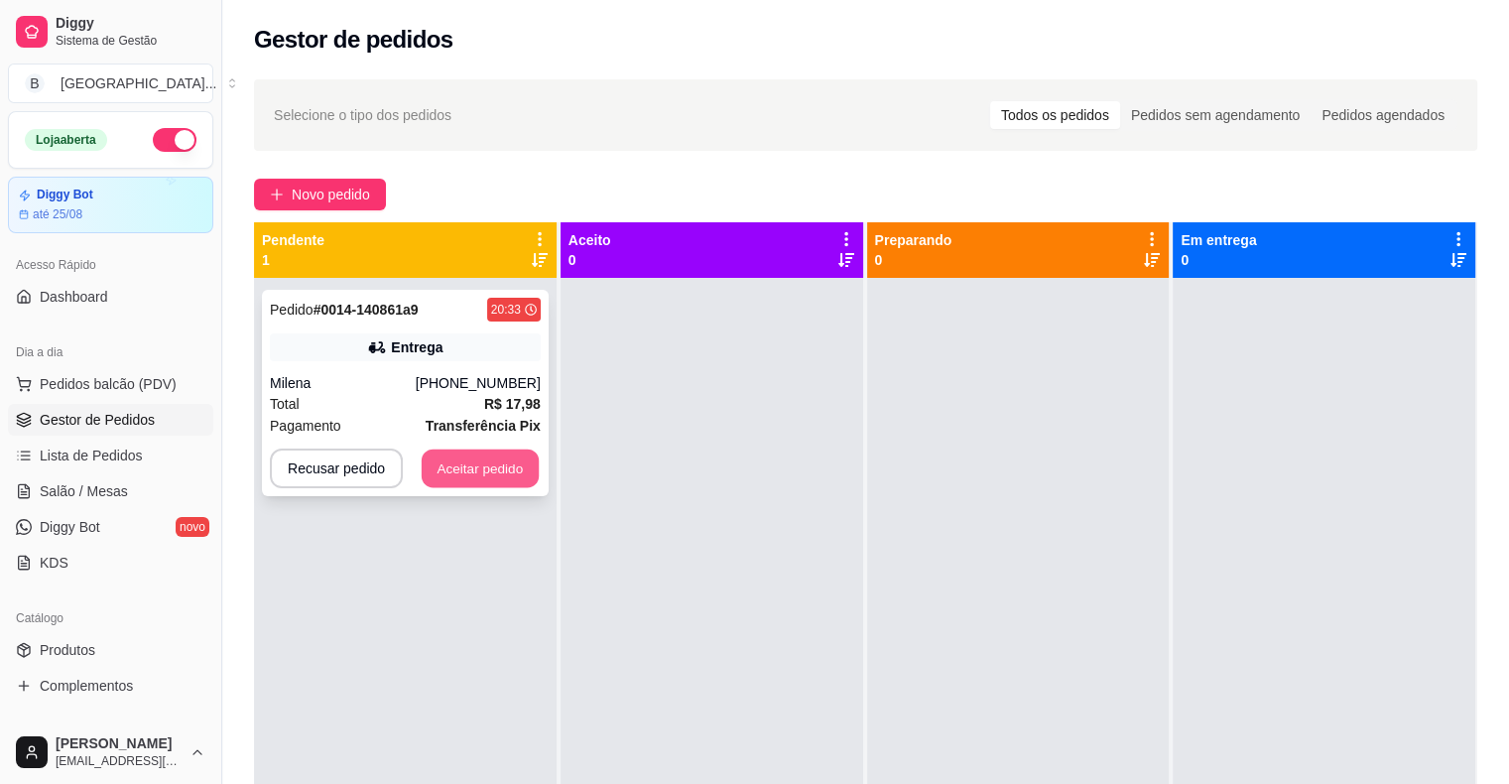
click at [472, 467] on button "Aceitar pedido" at bounding box center [480, 468] width 117 height 39
click at [493, 460] on button "Aceitar pedido" at bounding box center [480, 468] width 121 height 40
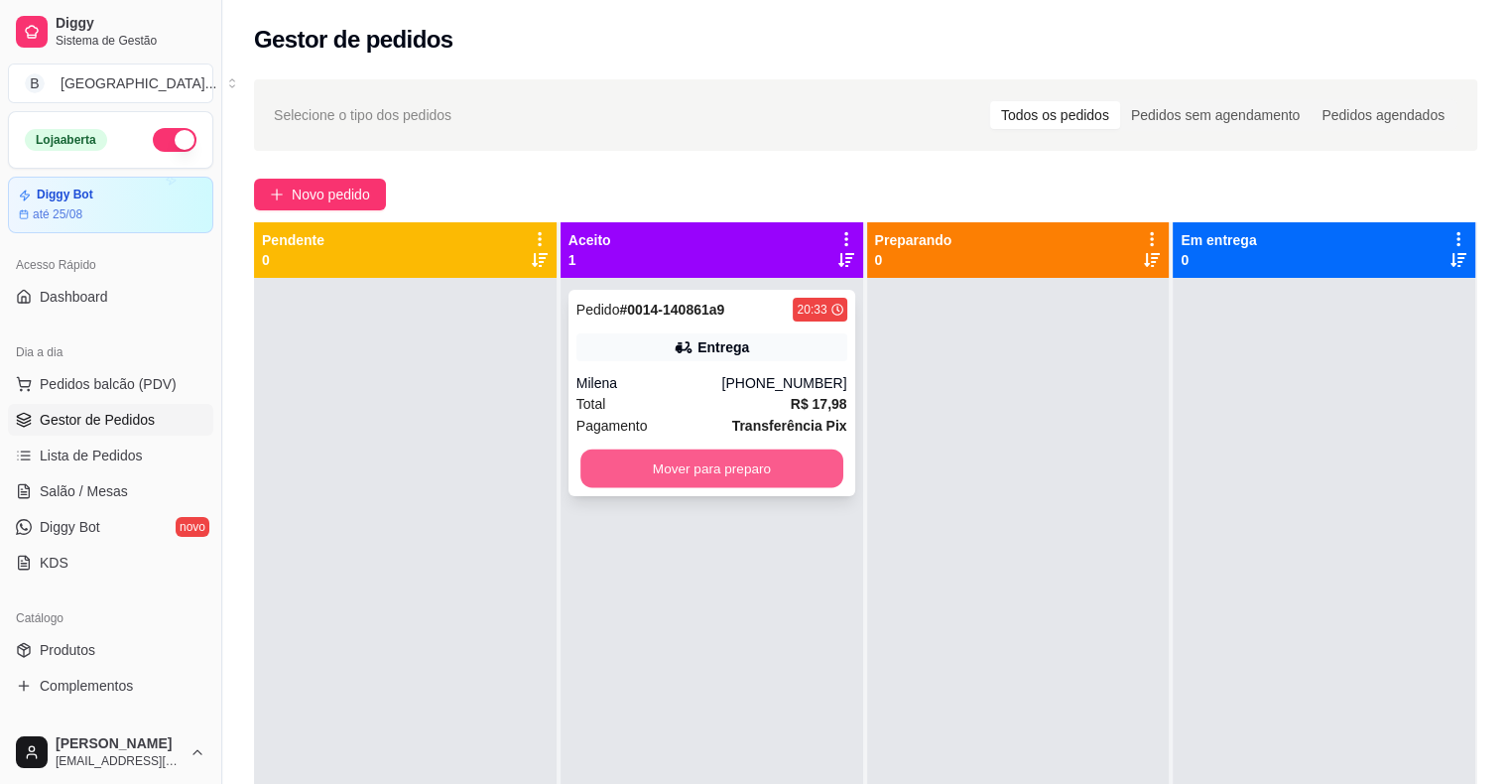
click at [686, 477] on button "Mover para preparo" at bounding box center [711, 468] width 263 height 39
click at [711, 474] on button "Mover para preparo" at bounding box center [711, 468] width 263 height 39
click at [649, 474] on button "Mover para preparo" at bounding box center [711, 468] width 271 height 40
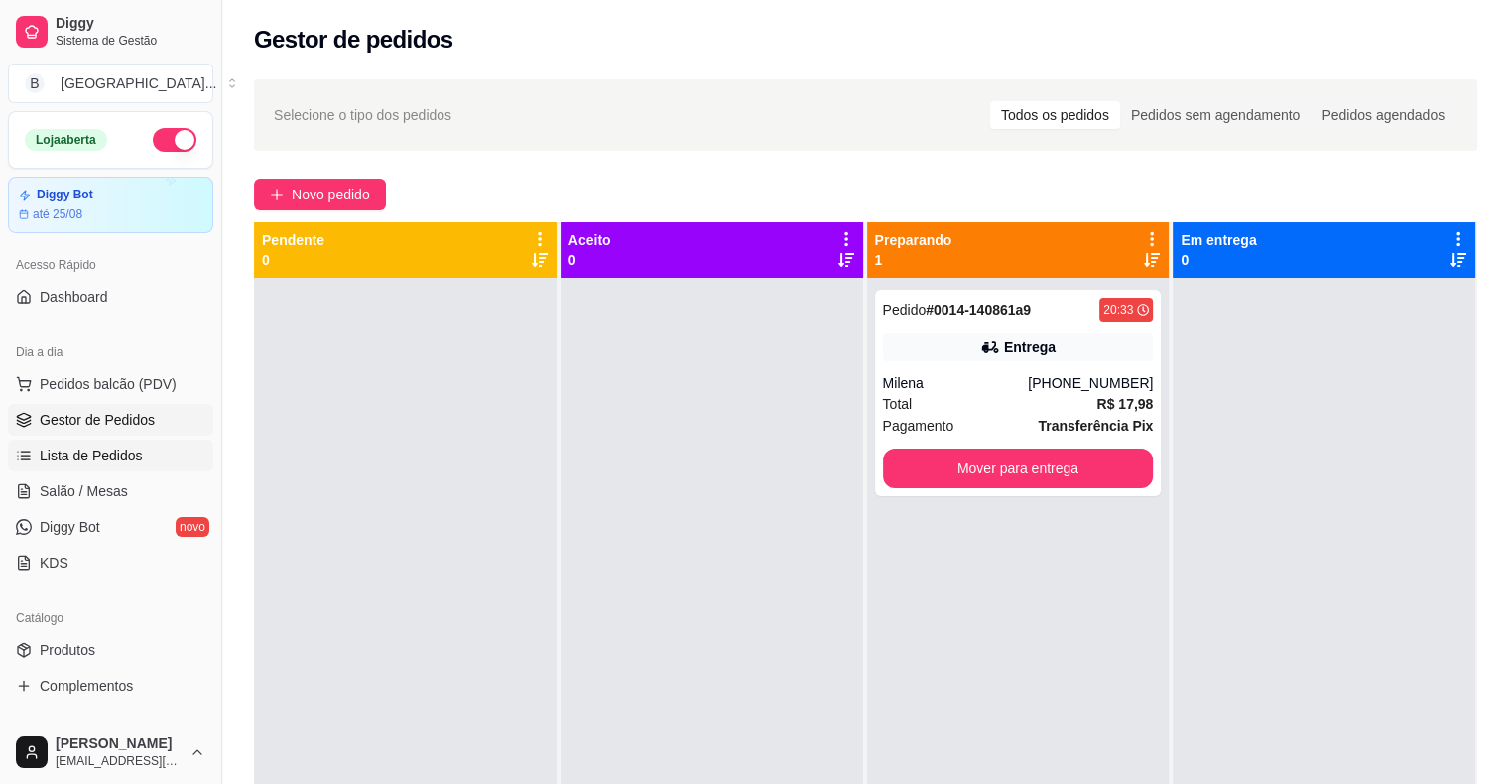
click at [103, 445] on span "Lista de Pedidos" at bounding box center [91, 455] width 103 height 20
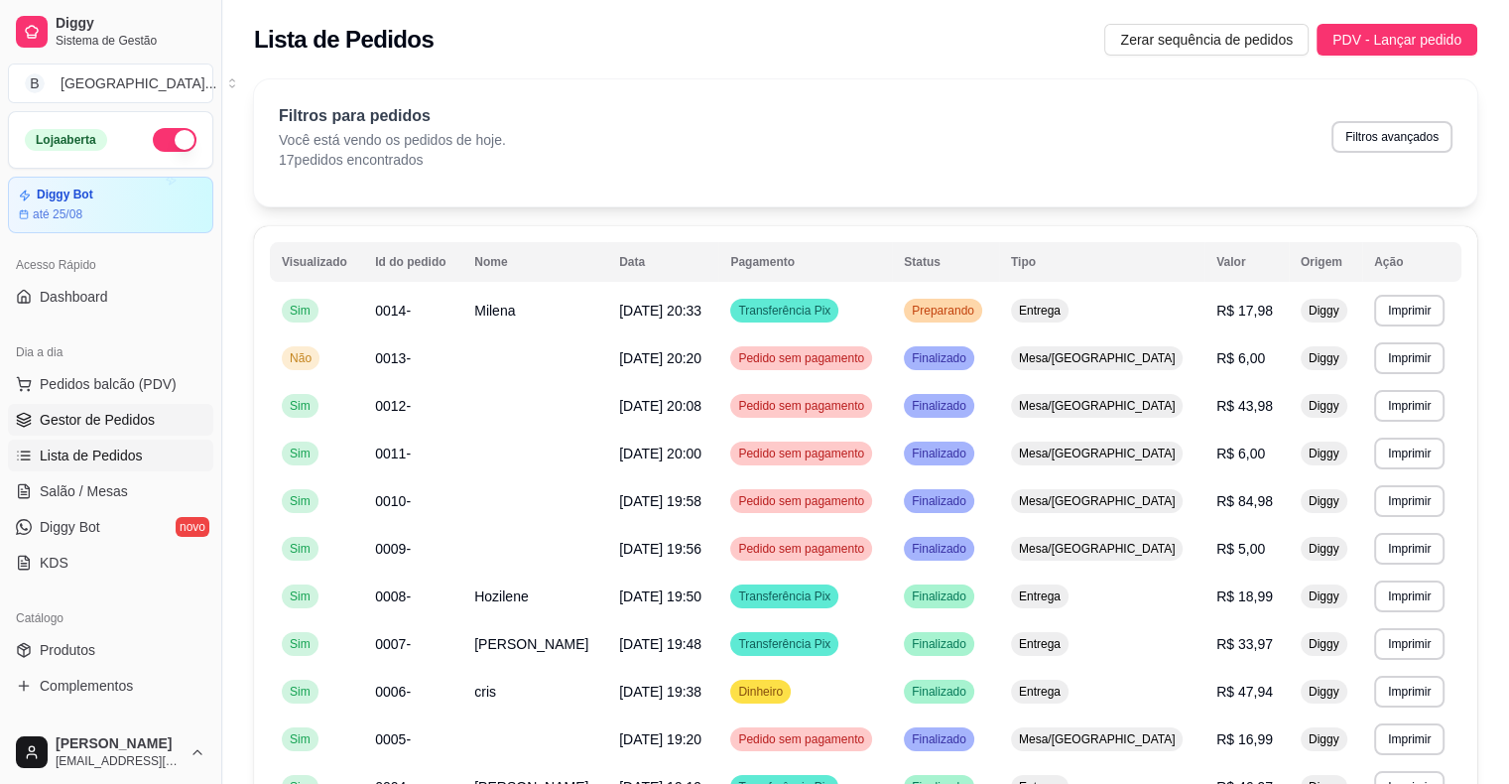
click at [108, 410] on span "Gestor de Pedidos" at bounding box center [97, 420] width 115 height 20
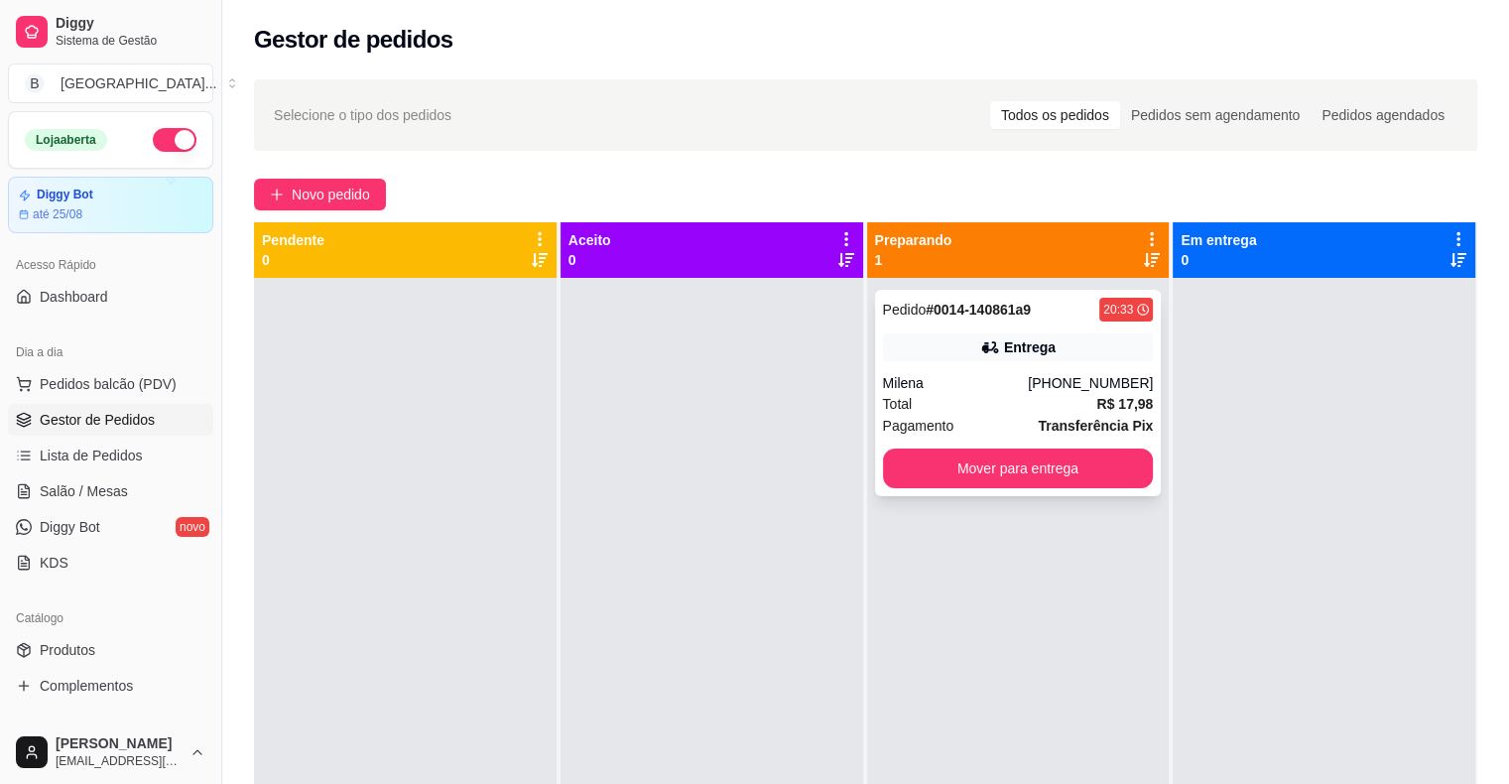
click at [1066, 378] on div "[PHONE_NUMBER]" at bounding box center [1090, 383] width 125 height 20
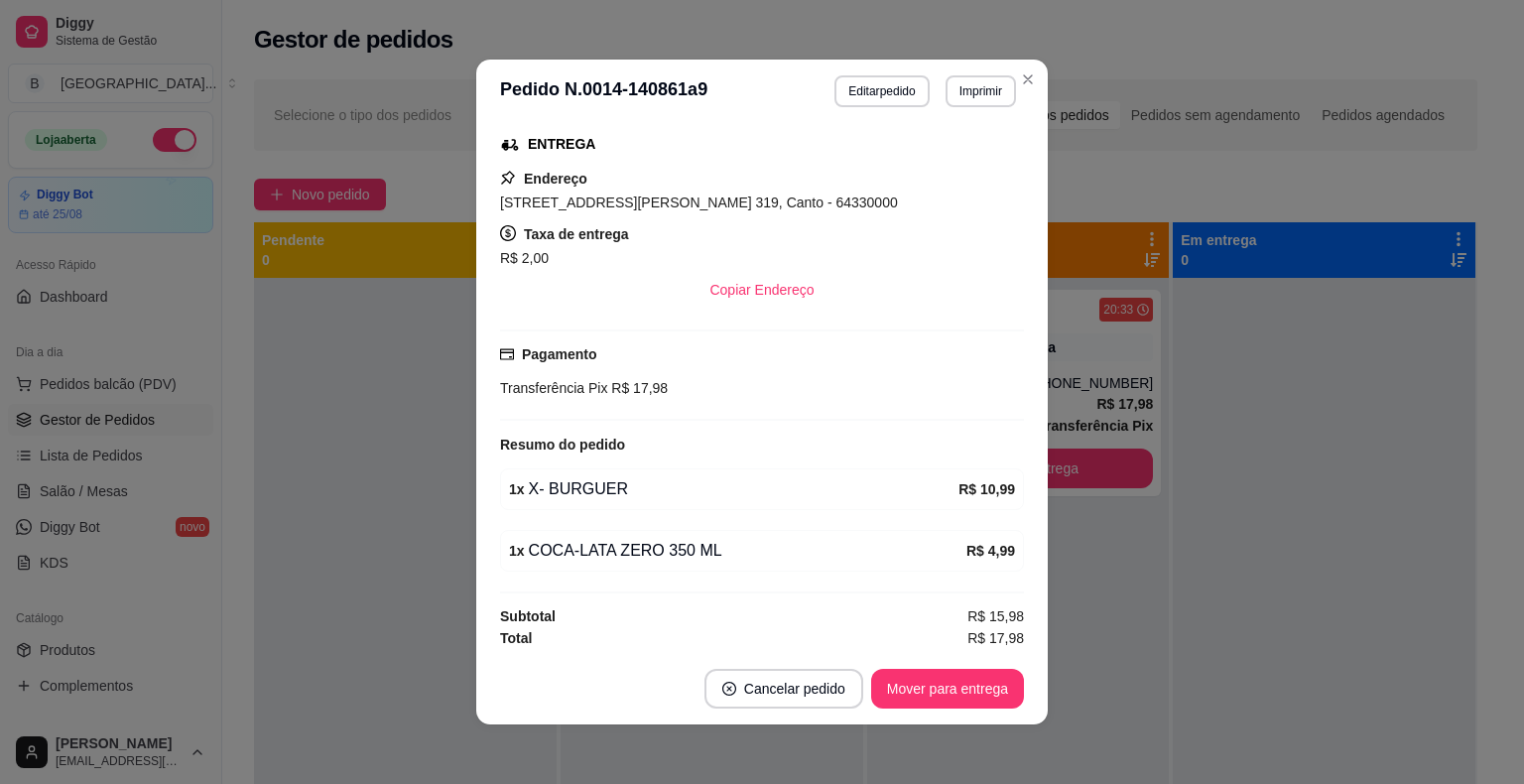
scroll to position [4, 0]
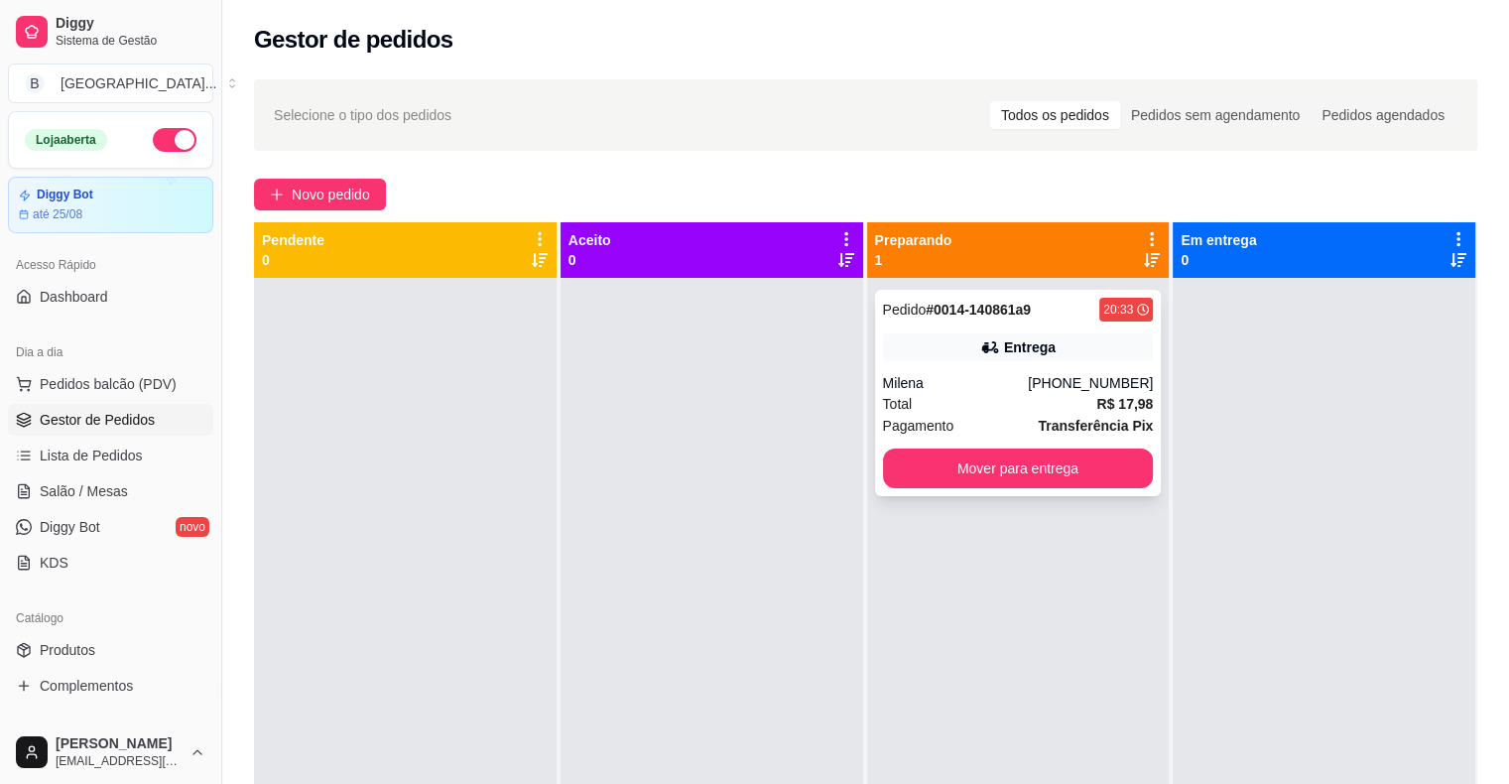
click at [1006, 414] on div "Total R$ 17,98" at bounding box center [1018, 404] width 271 height 22
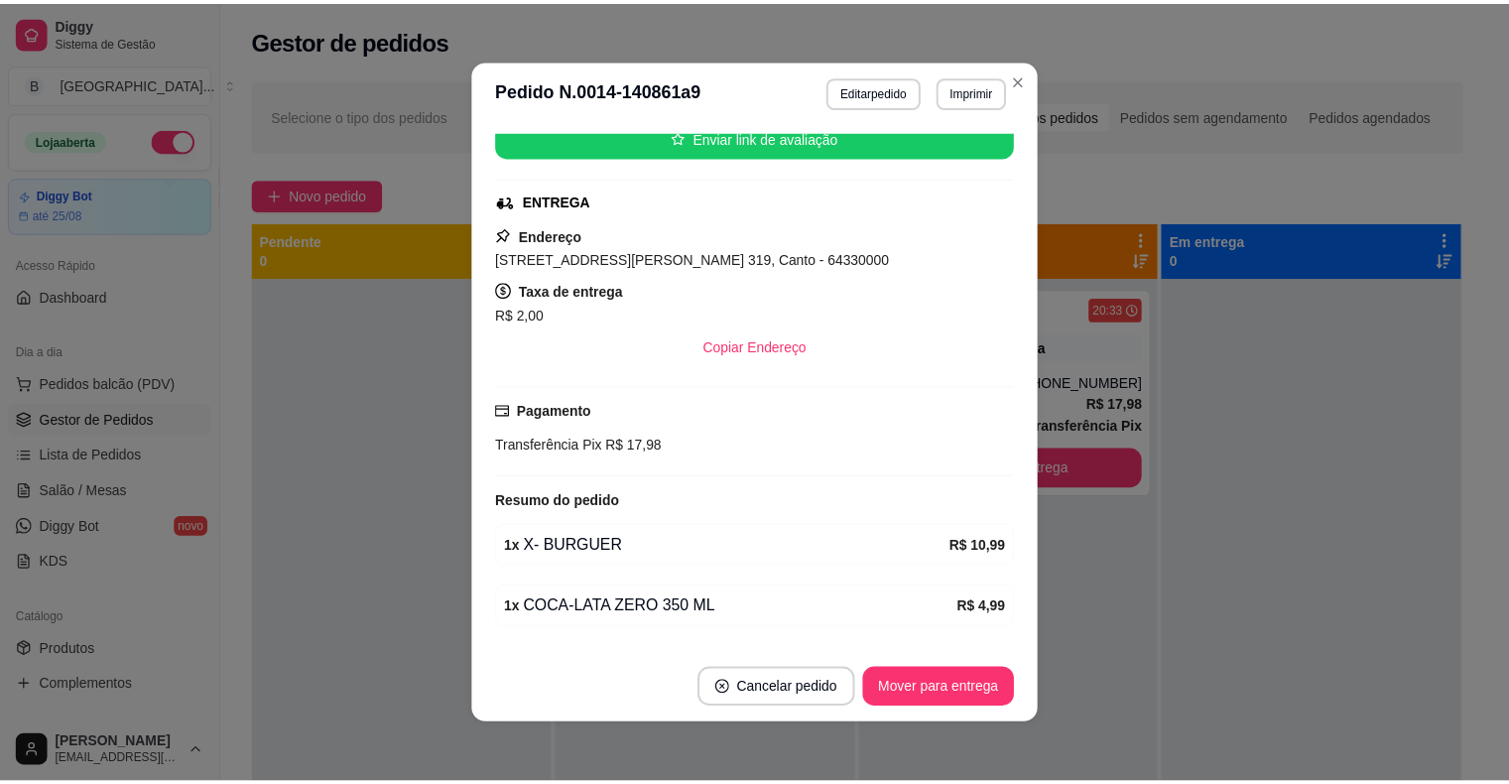
scroll to position [314, 0]
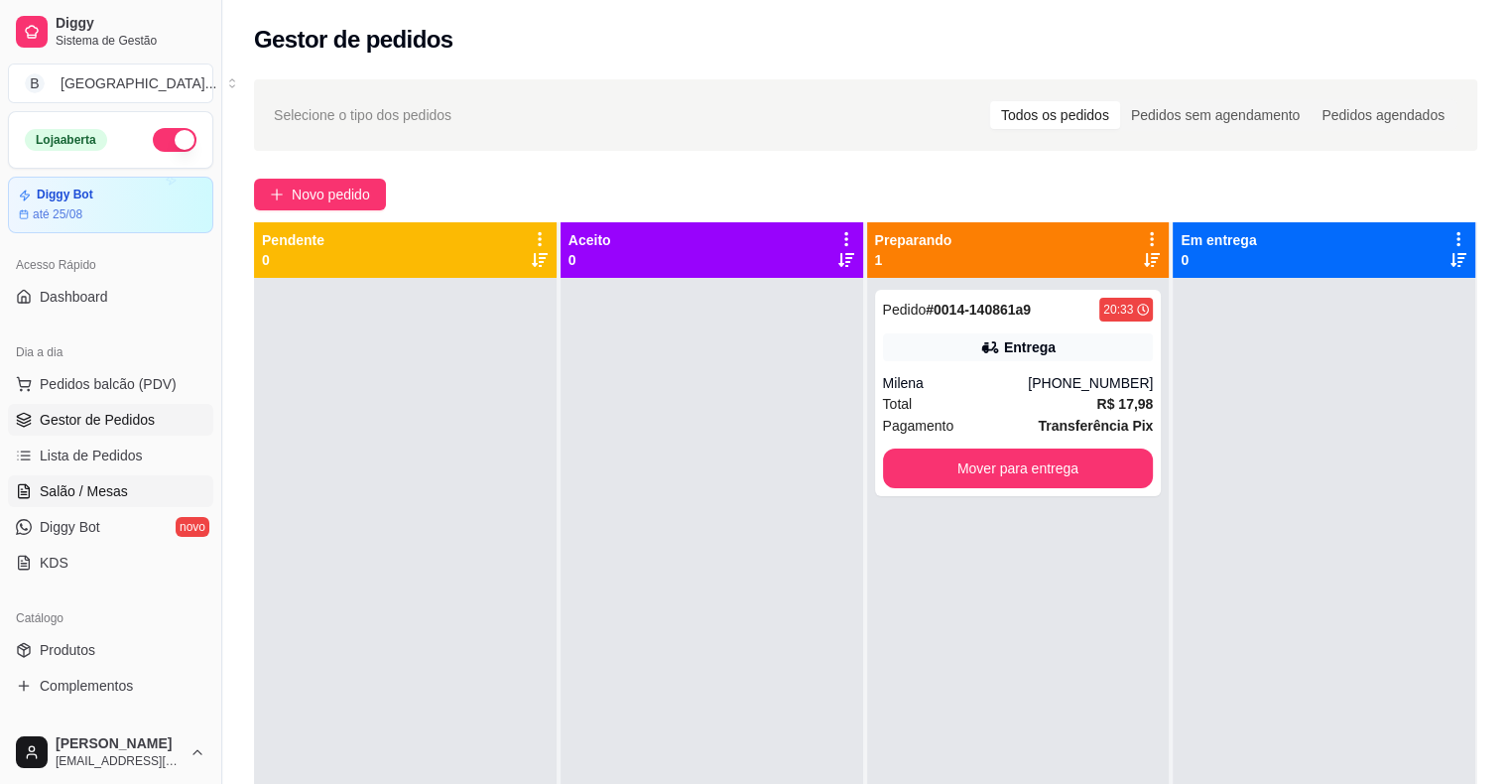
click at [151, 494] on link "Salão / Mesas" at bounding box center [110, 491] width 205 height 32
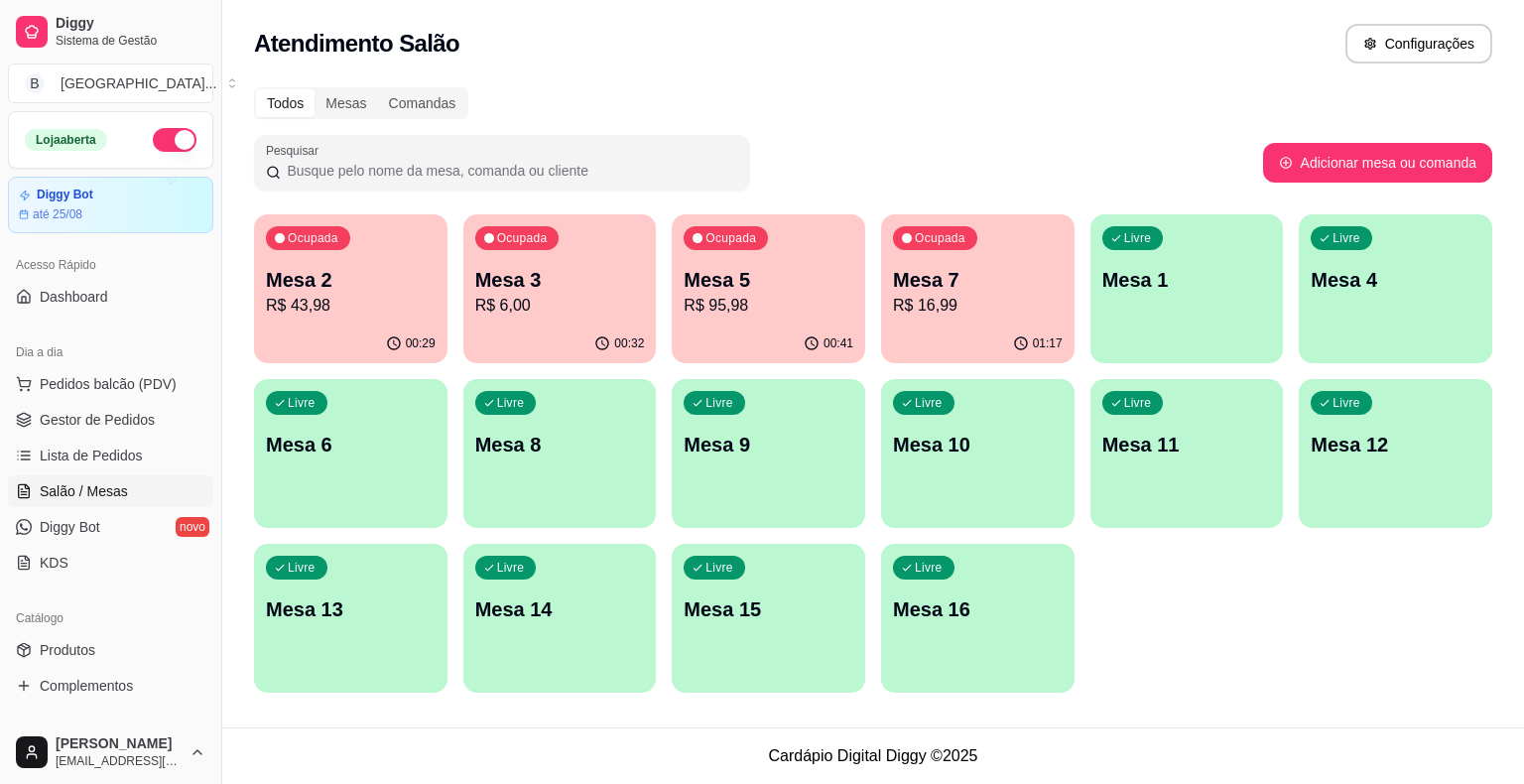
click at [980, 335] on div "01:17" at bounding box center [977, 343] width 193 height 39
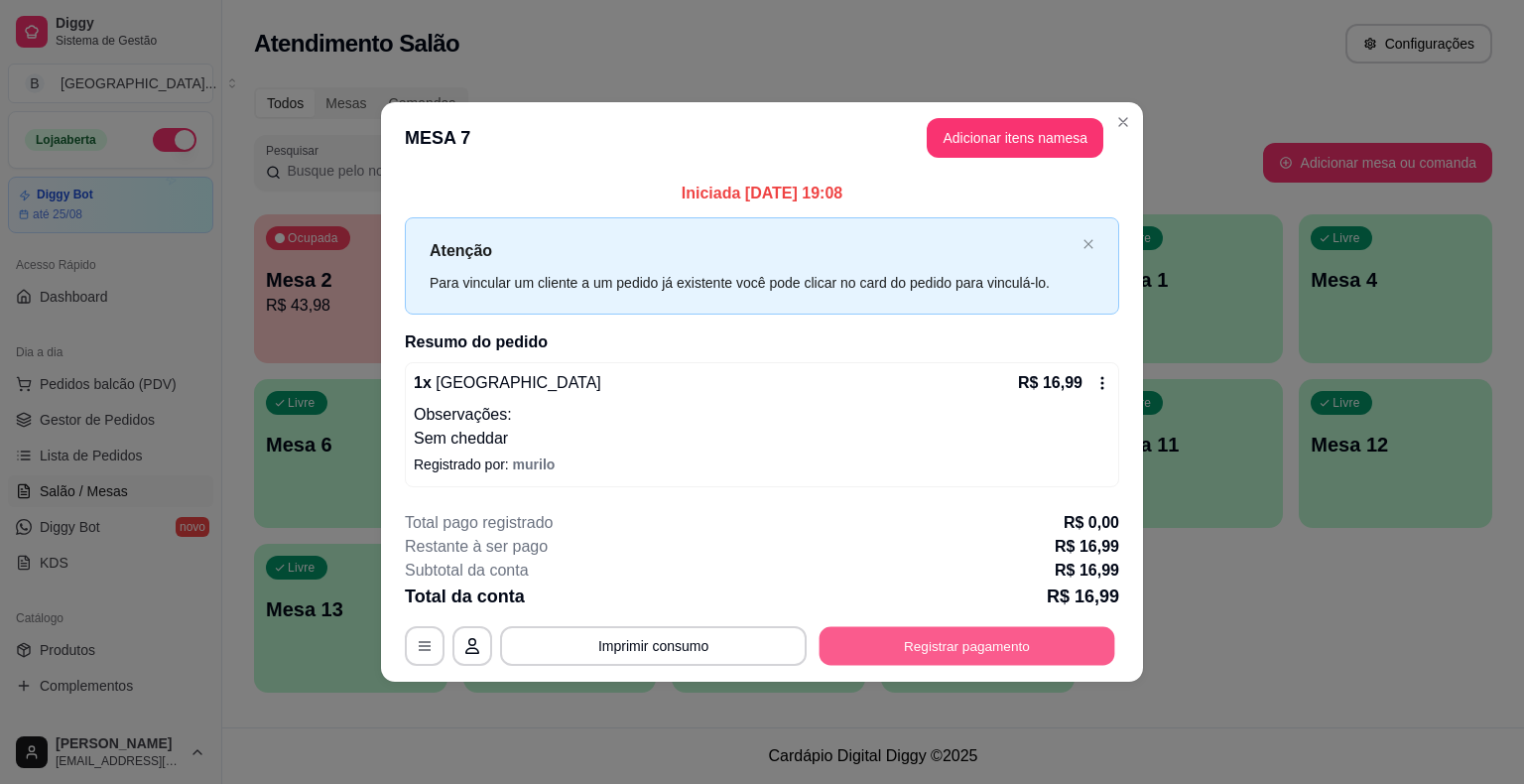
click at [1055, 633] on button "Registrar pagamento" at bounding box center [967, 645] width 296 height 39
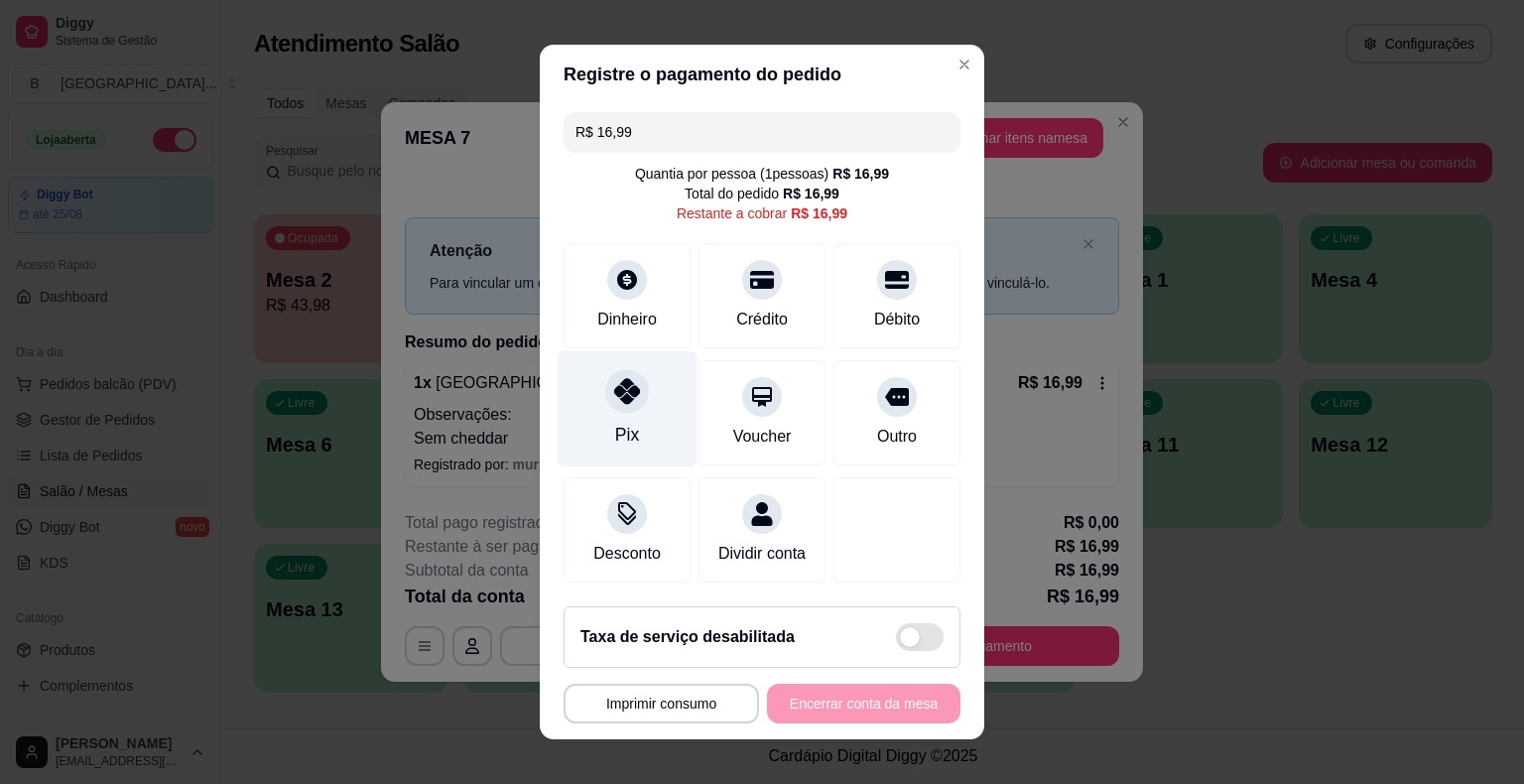
click at [647, 436] on div "Pix" at bounding box center [627, 409] width 140 height 116
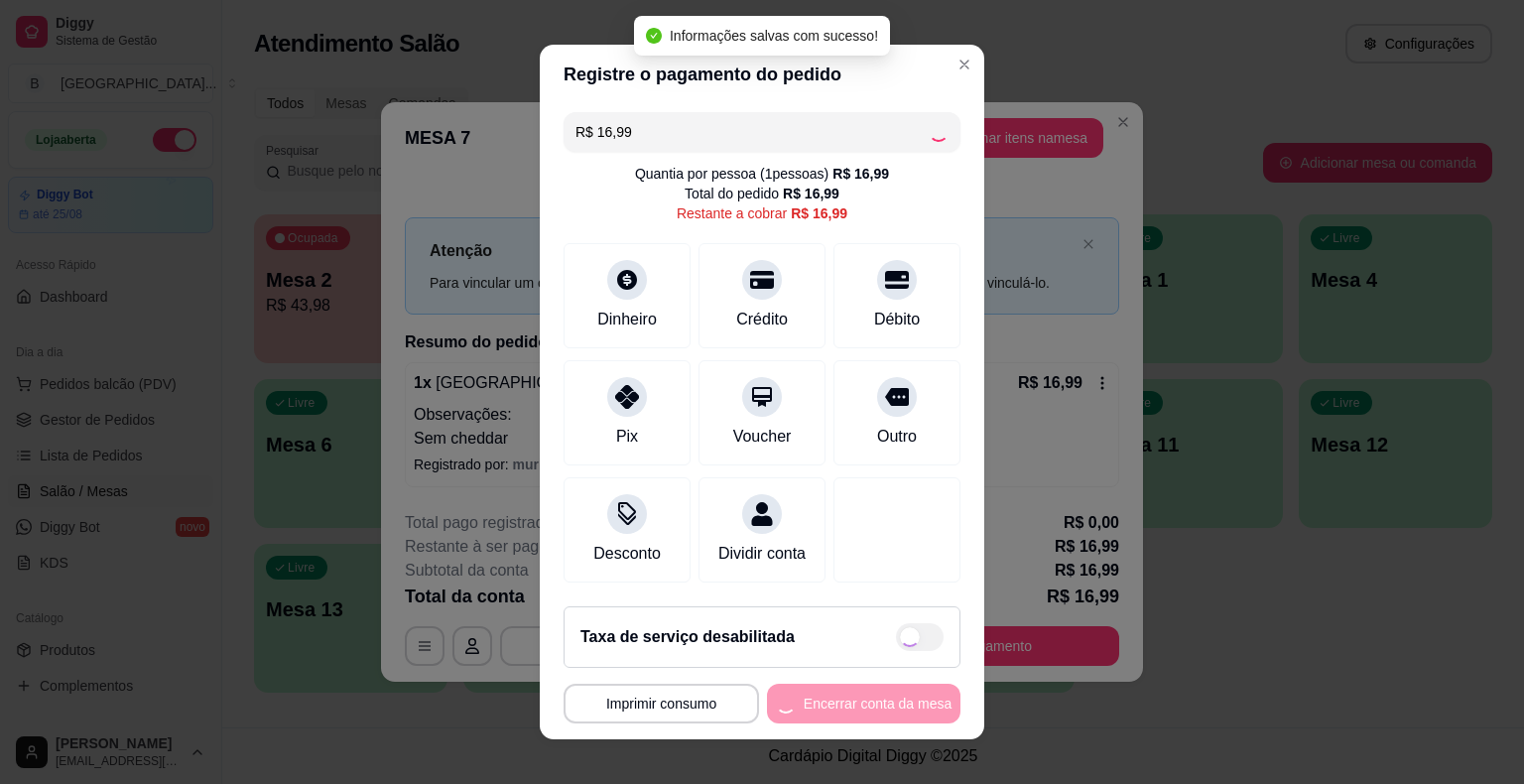
type input "R$ 0,00"
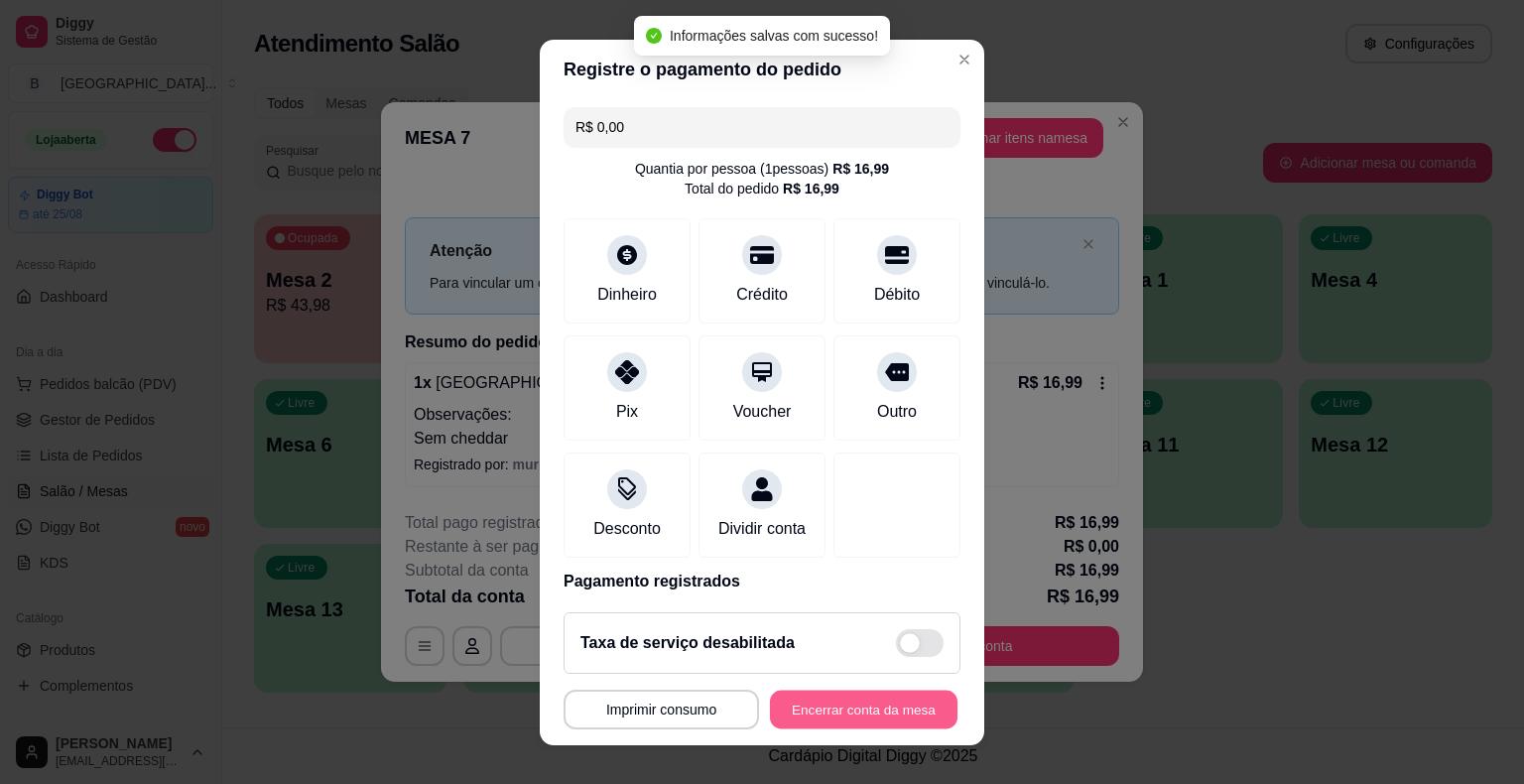
click at [901, 705] on button "Encerrar conta da mesa" at bounding box center [863, 708] width 187 height 39
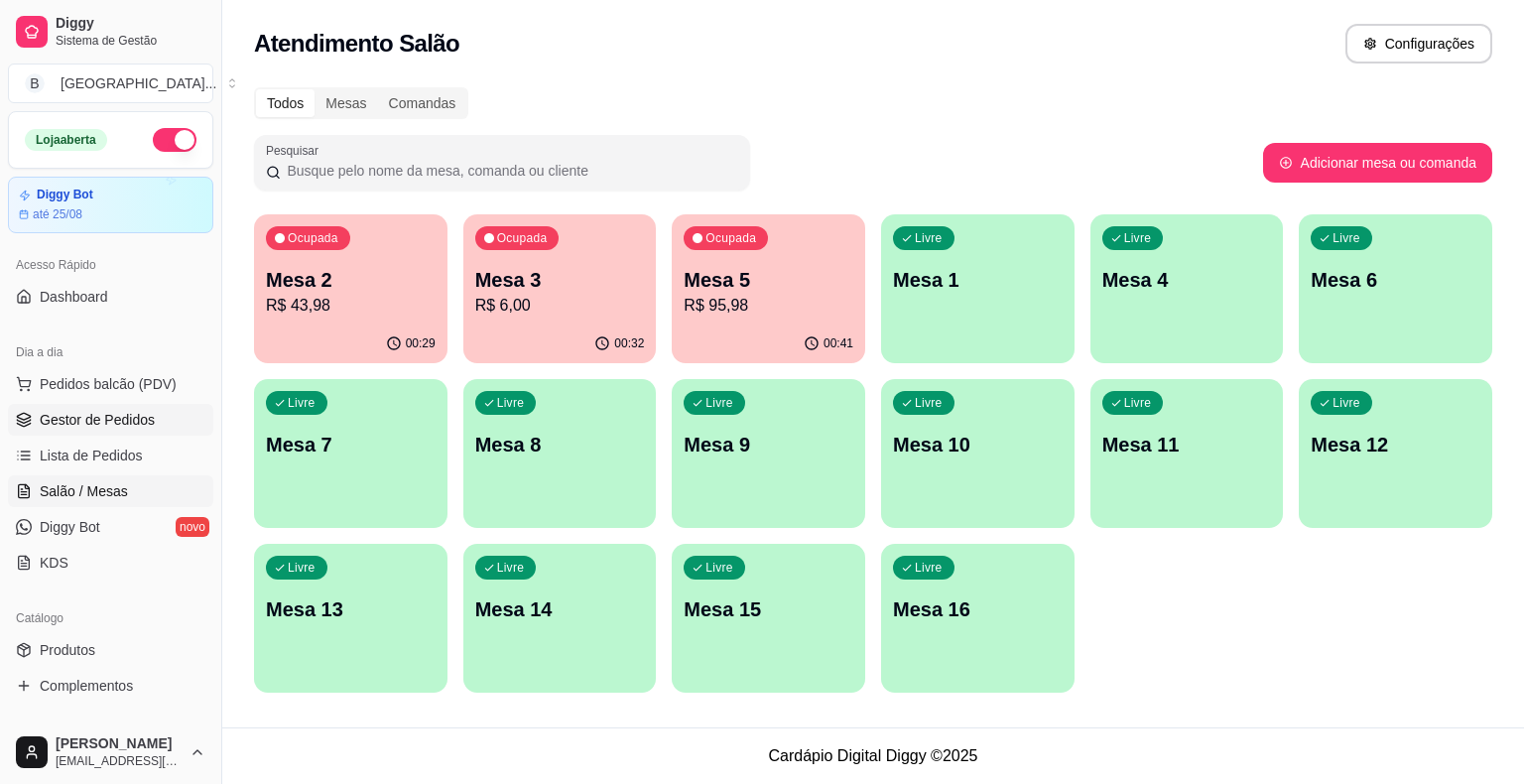
click at [135, 410] on span "Gestor de Pedidos" at bounding box center [97, 420] width 115 height 20
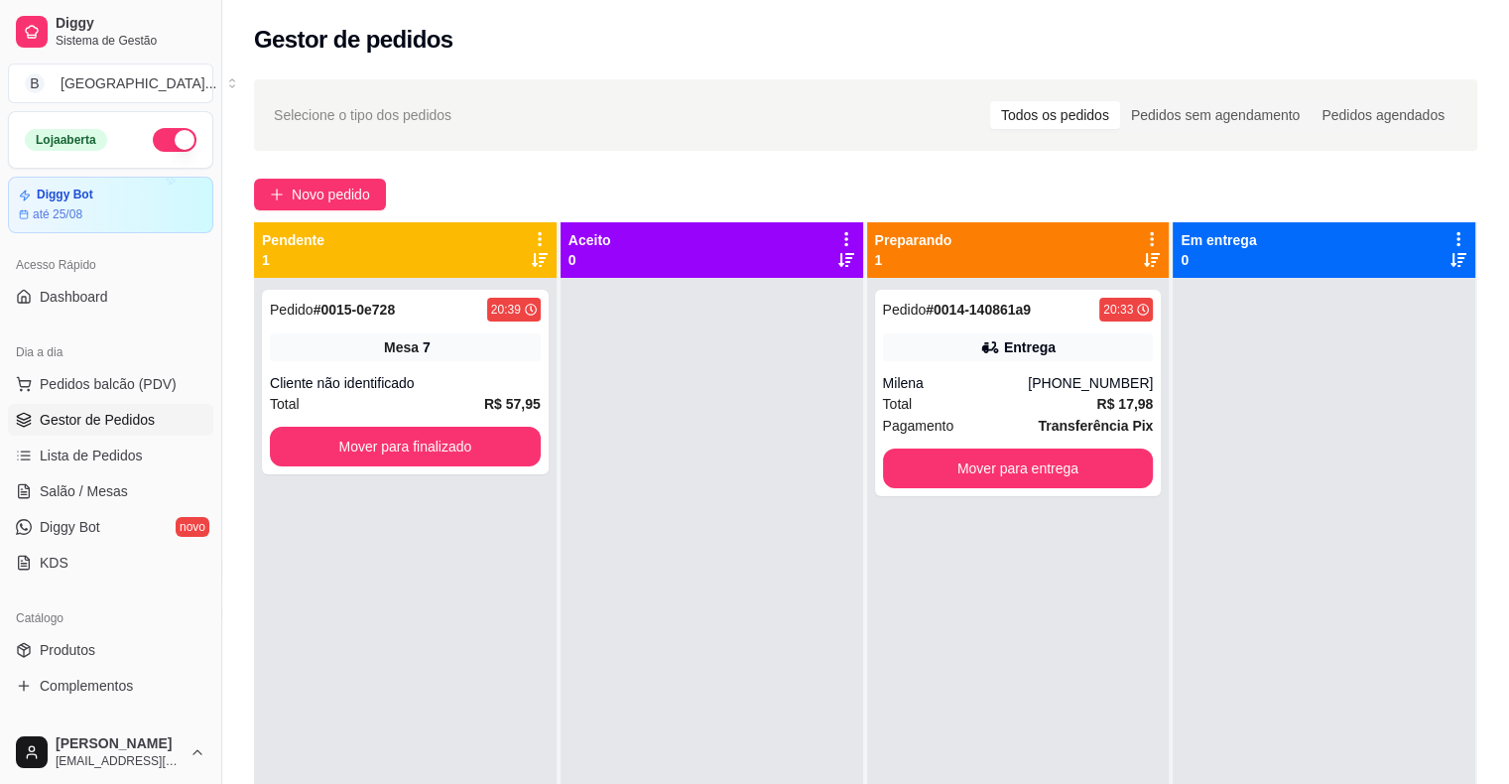
click at [446, 384] on div "Cliente não identificado" at bounding box center [405, 383] width 271 height 20
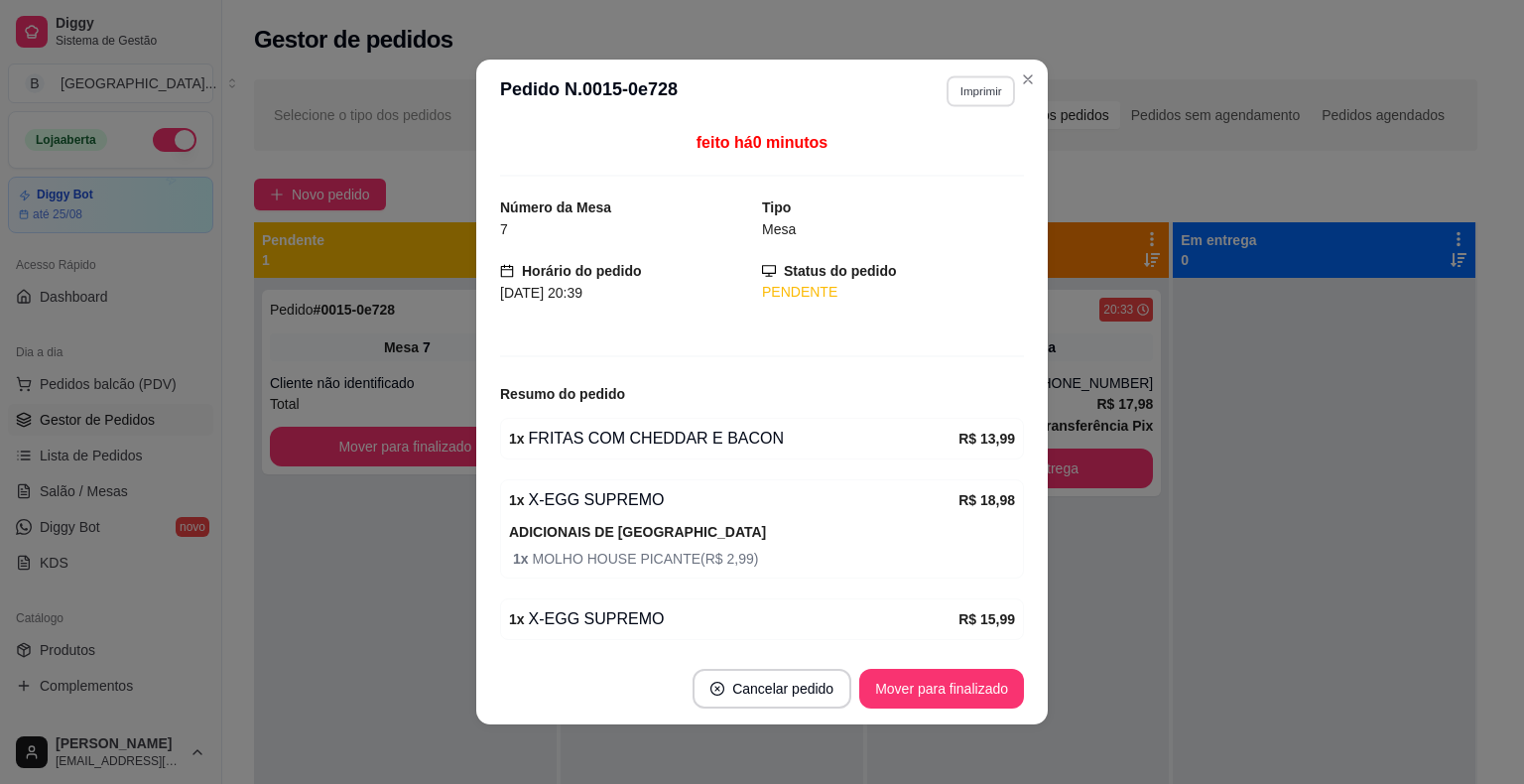
click at [946, 92] on button "Imprimir" at bounding box center [980, 90] width 68 height 31
click at [957, 89] on button "Imprimir" at bounding box center [980, 91] width 70 height 32
click at [957, 148] on button "IMPRESSORA" at bounding box center [937, 160] width 139 height 31
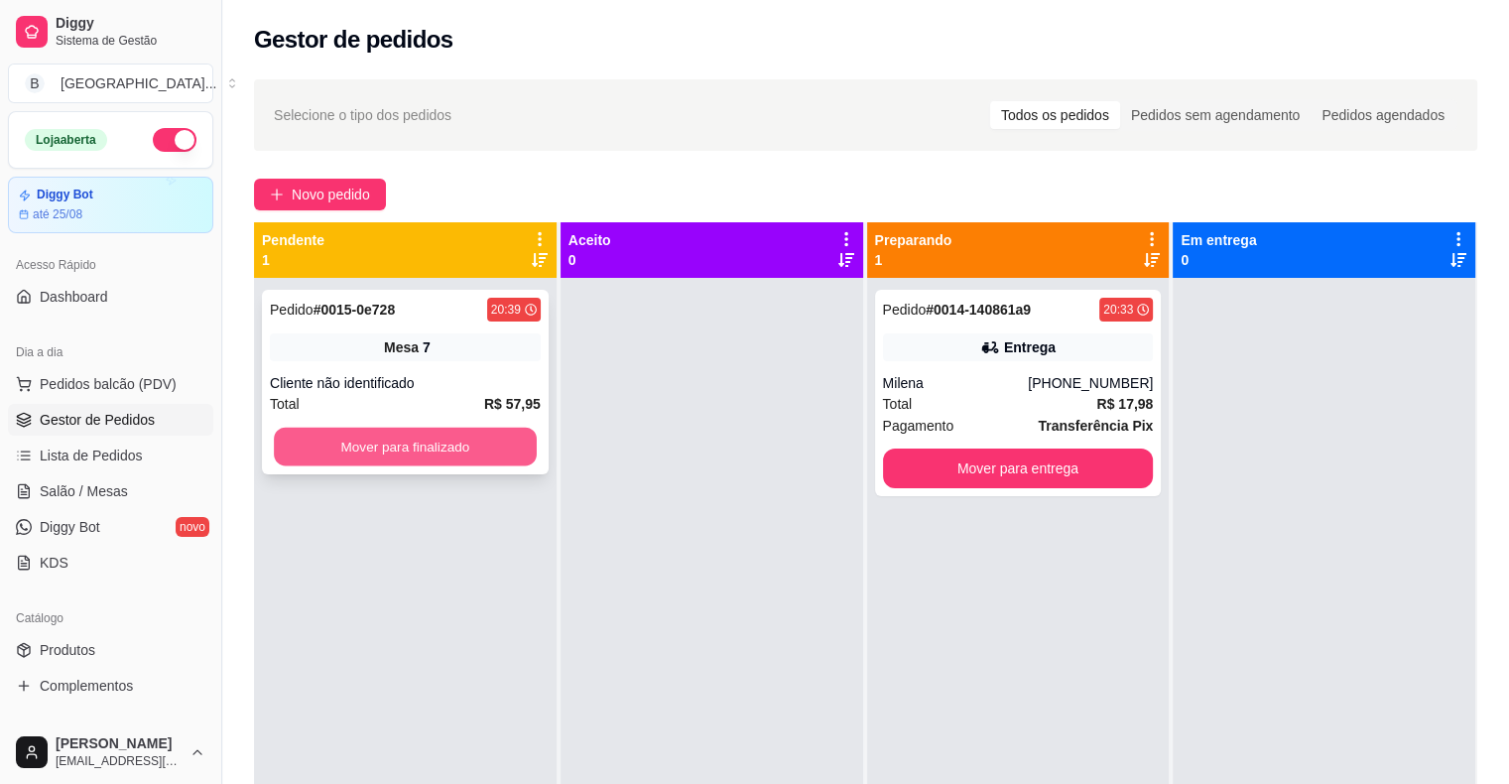
click at [535, 448] on div "Mover para finalizado" at bounding box center [405, 447] width 271 height 40
click at [413, 442] on button "Mover para finalizado" at bounding box center [405, 447] width 263 height 39
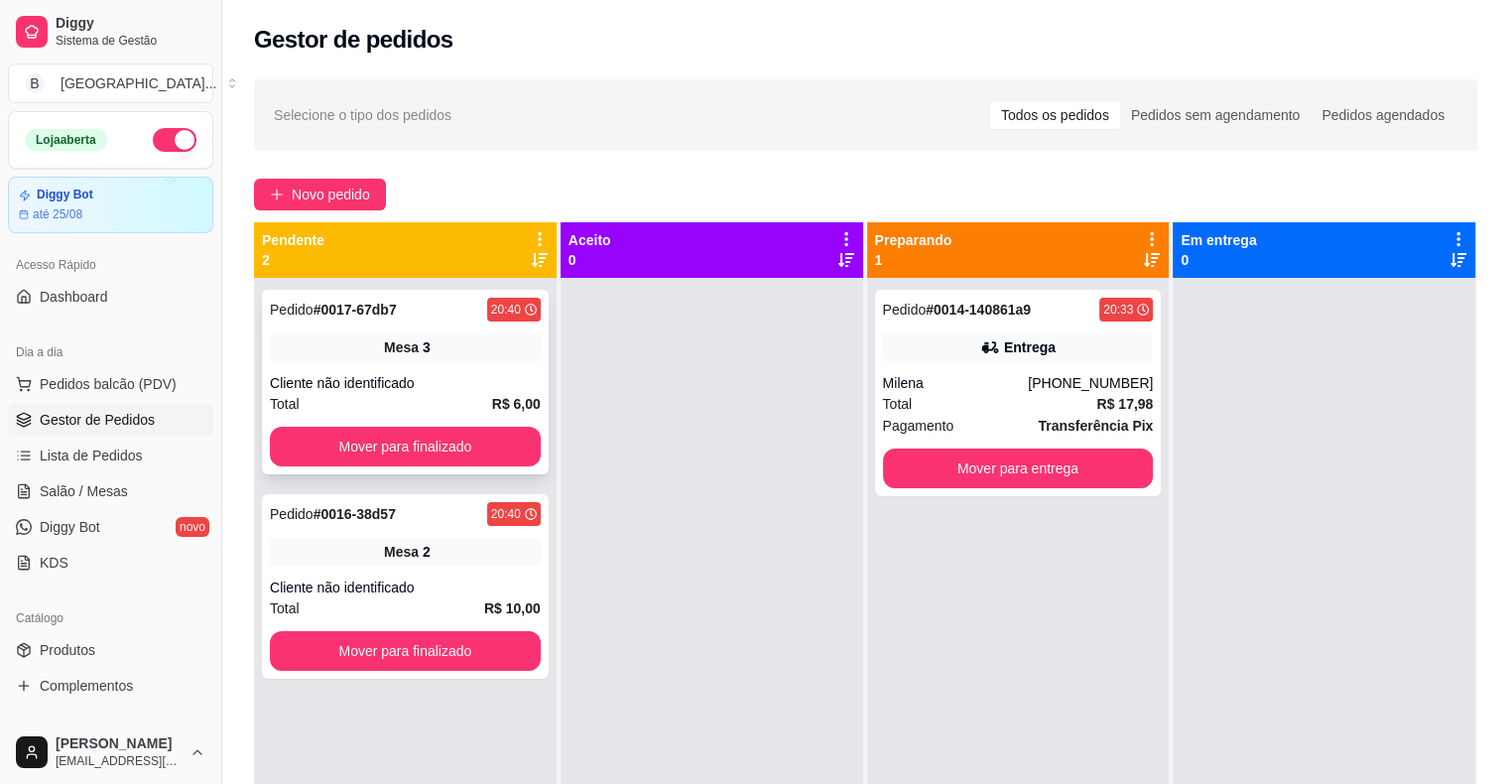
click at [381, 399] on div "Total R$ 6,00" at bounding box center [405, 404] width 271 height 22
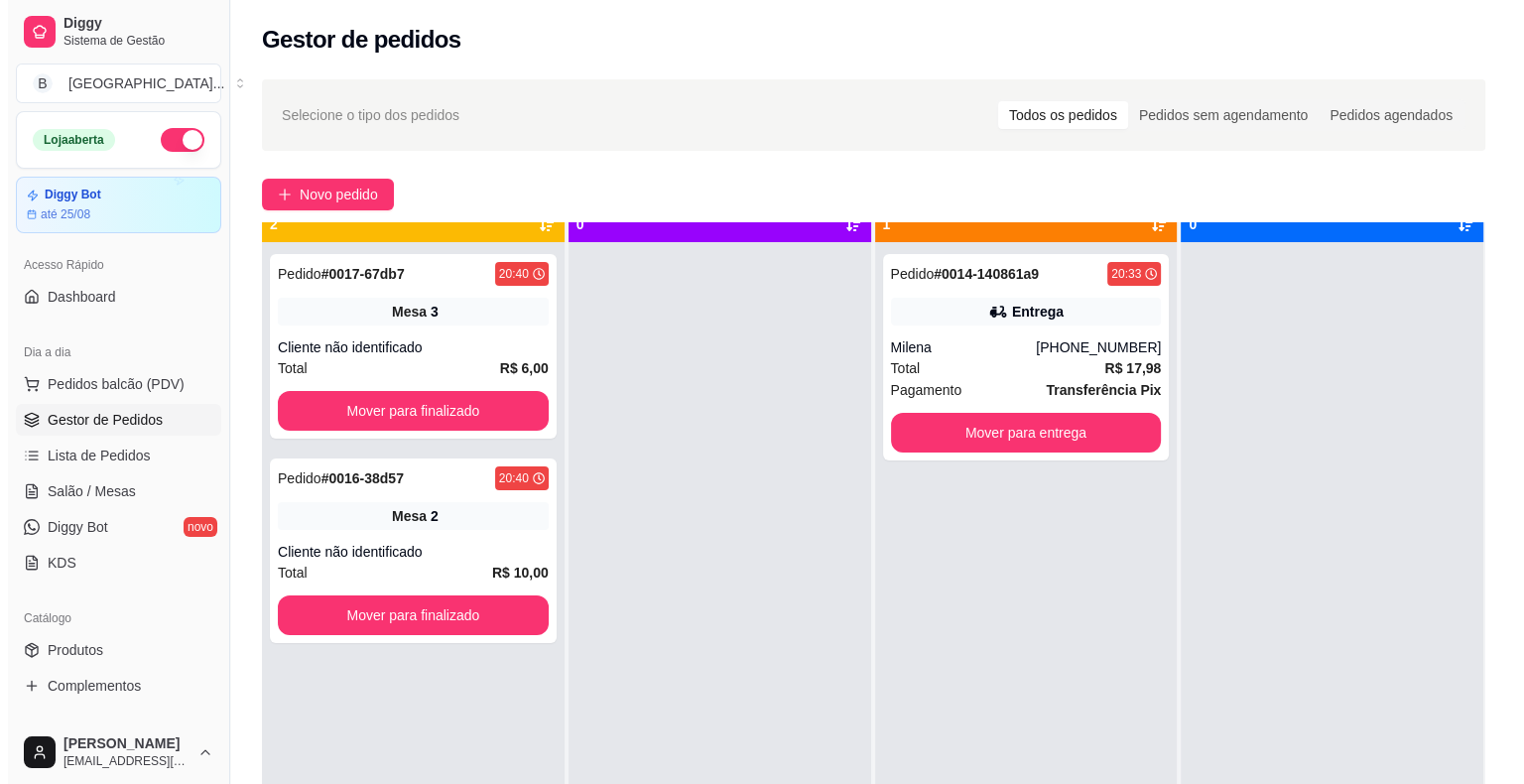
scroll to position [56, 0]
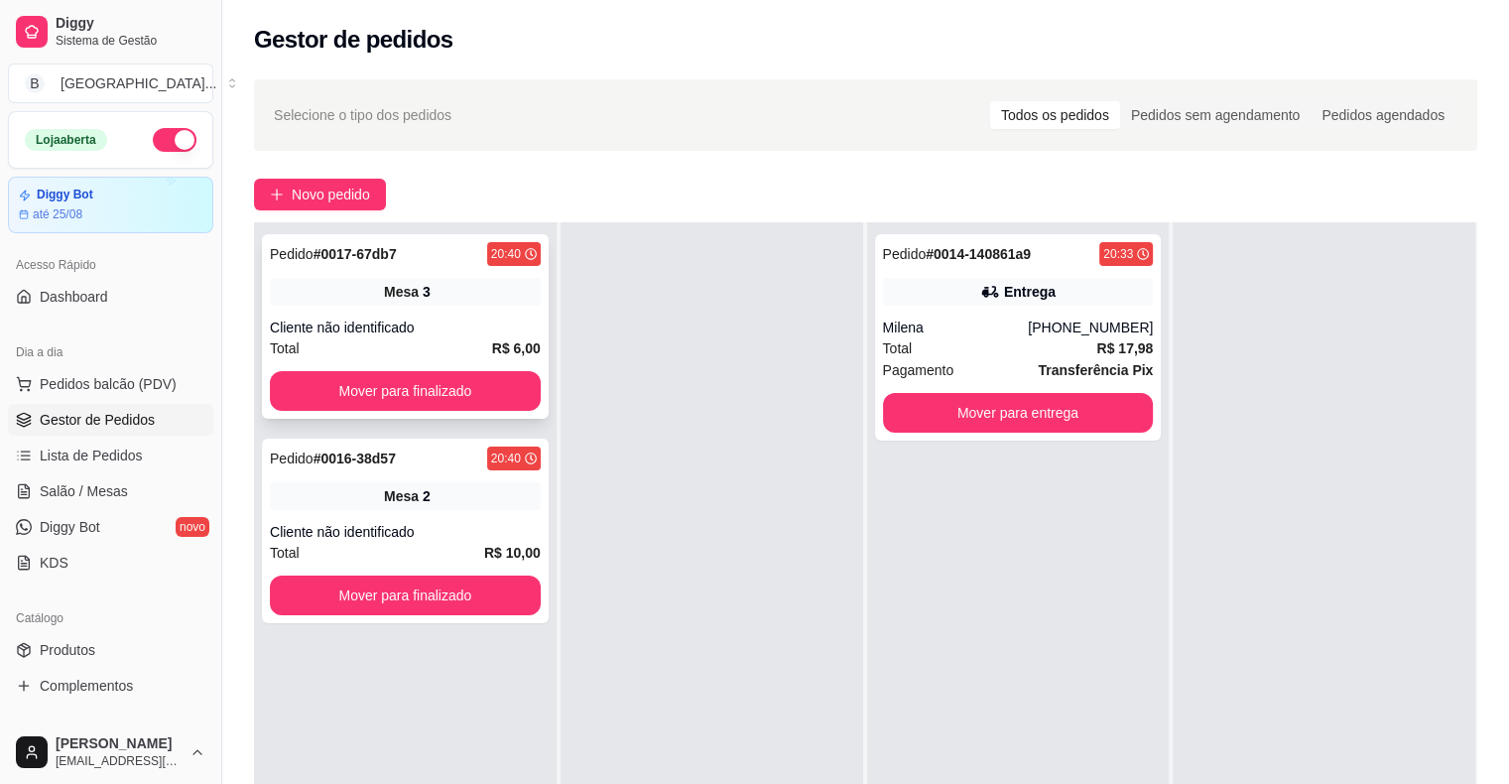
click at [455, 315] on div "Pedido # 0017-67db7 20:40 Mesa 3 Cliente não identificado Total R$ 6,00 Mover p…" at bounding box center [405, 326] width 287 height 185
click at [434, 557] on div "Total R$ 10,00" at bounding box center [405, 553] width 271 height 22
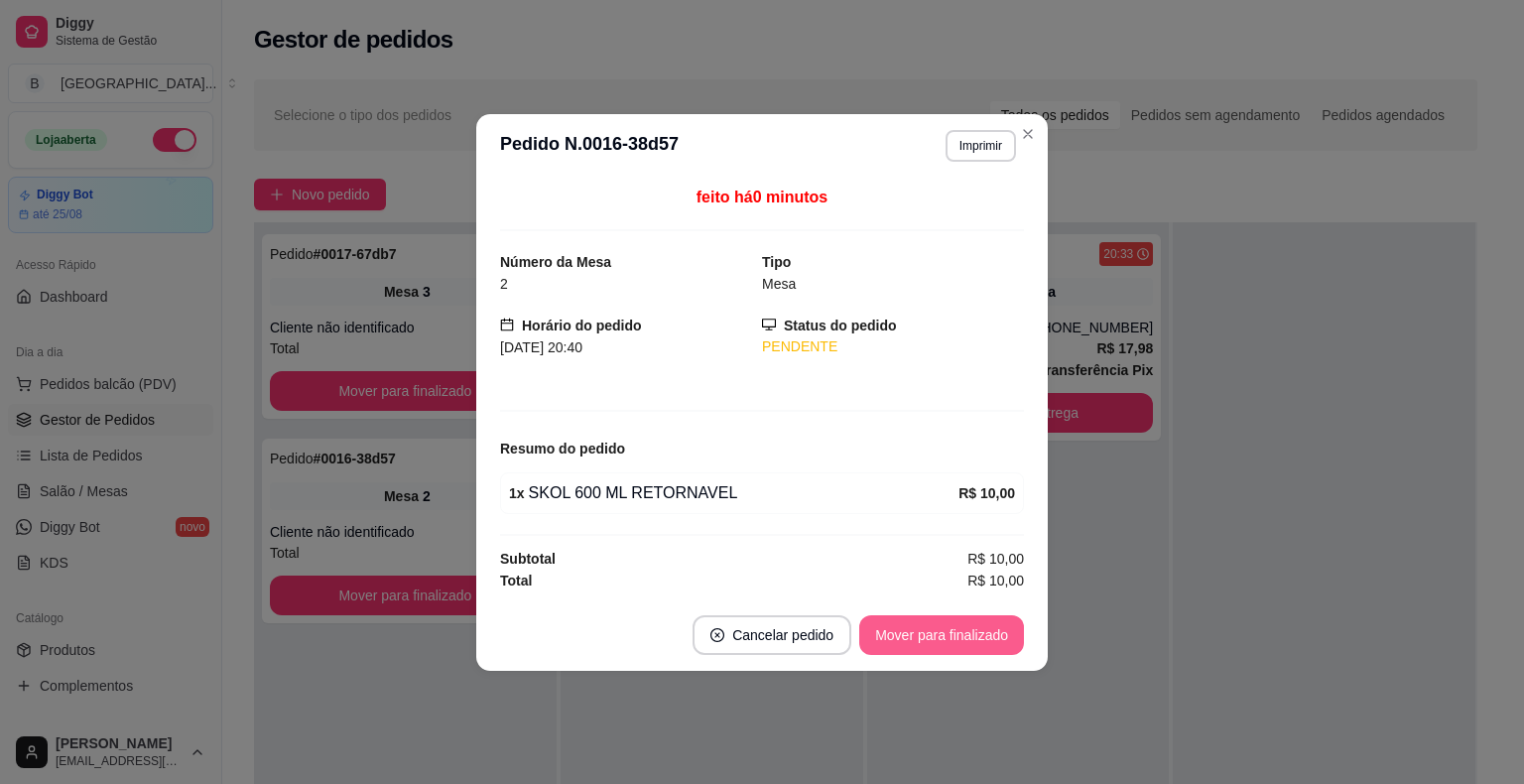
click at [917, 627] on button "Mover para finalizado" at bounding box center [941, 635] width 165 height 40
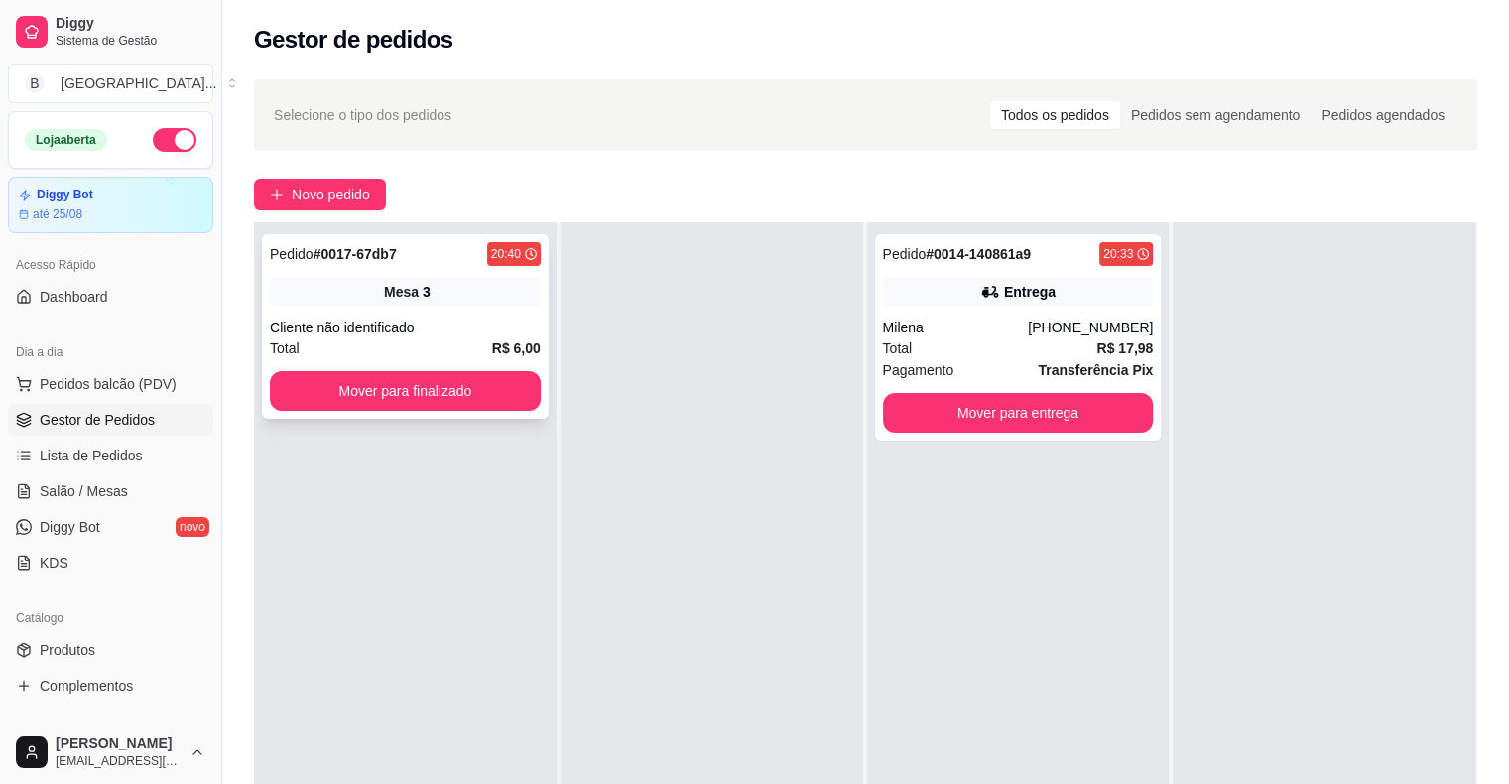
click at [425, 323] on div "Cliente não identificado" at bounding box center [405, 327] width 271 height 20
click at [61, 496] on span "Salão / Mesas" at bounding box center [84, 491] width 88 height 20
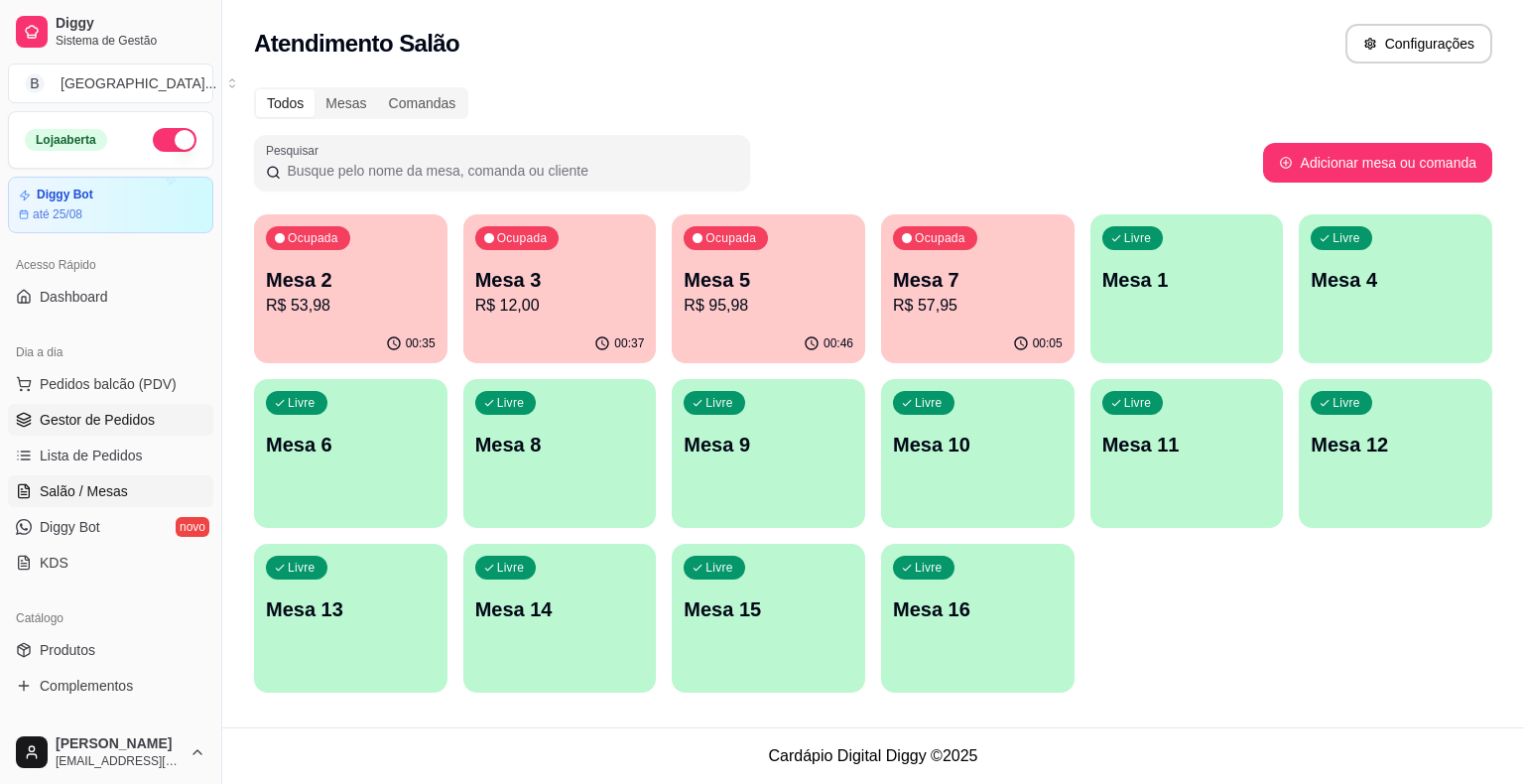
click at [158, 419] on link "Gestor de Pedidos" at bounding box center [110, 420] width 205 height 32
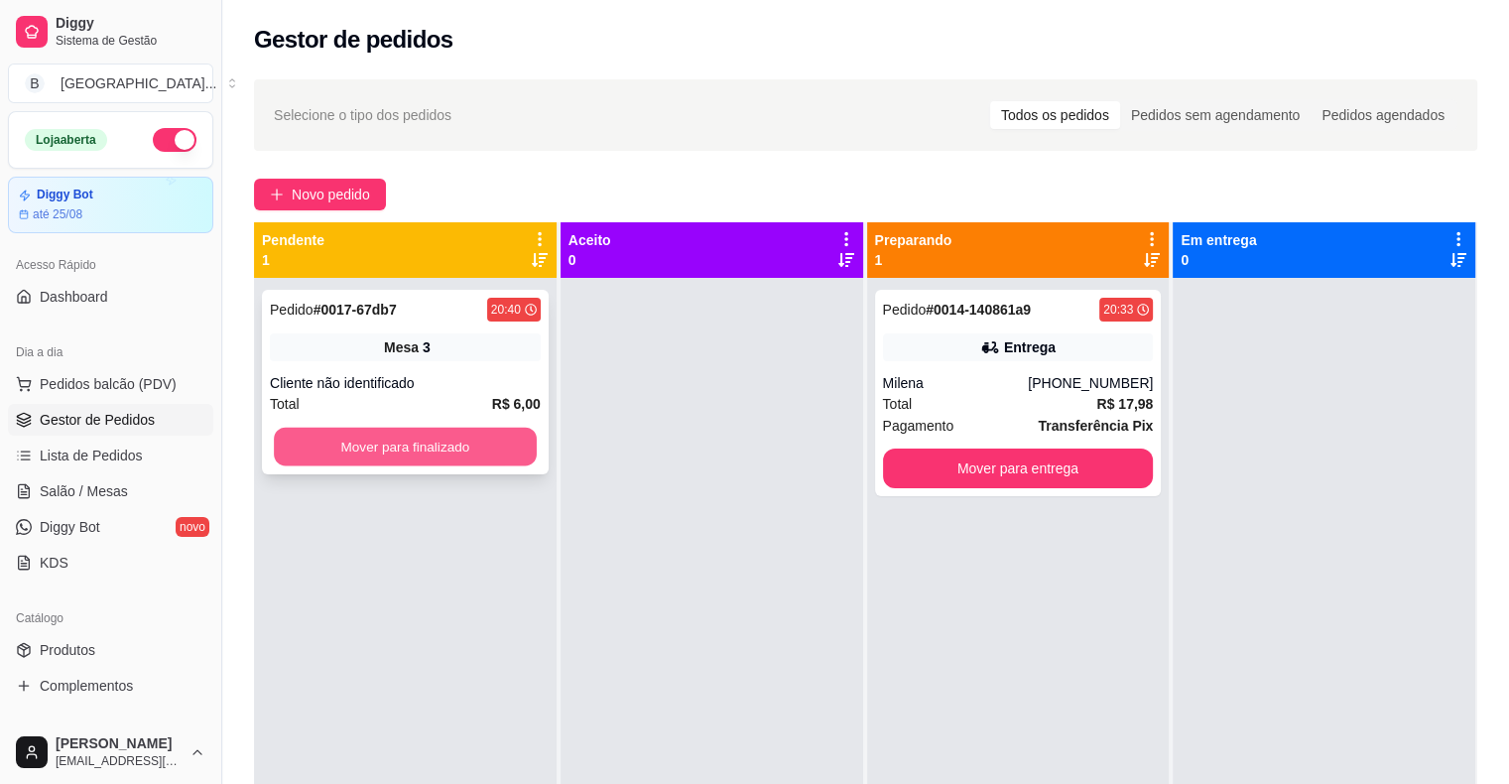
click at [417, 438] on button "Mover para finalizado" at bounding box center [405, 447] width 263 height 39
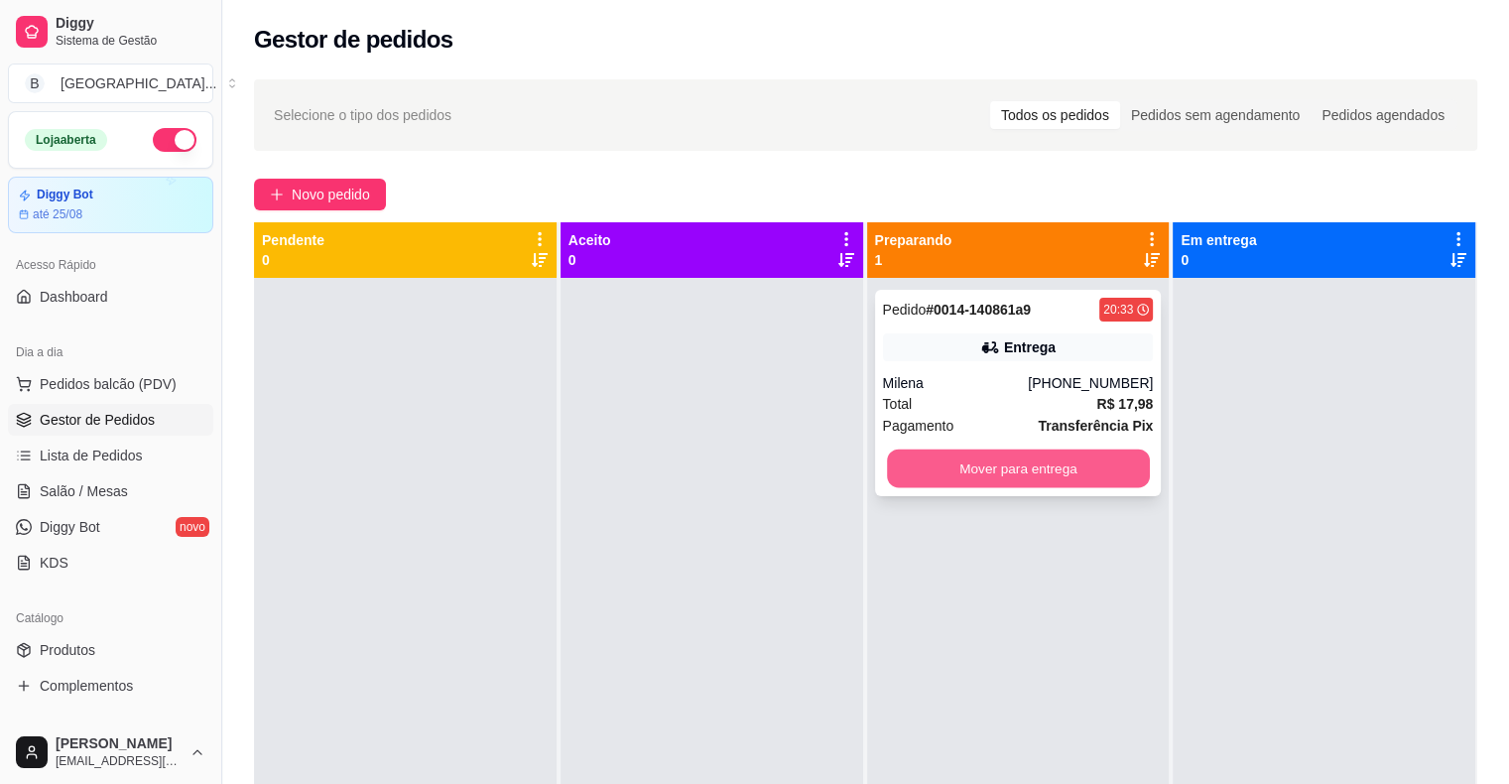
click at [969, 470] on button "Mover para entrega" at bounding box center [1018, 468] width 263 height 39
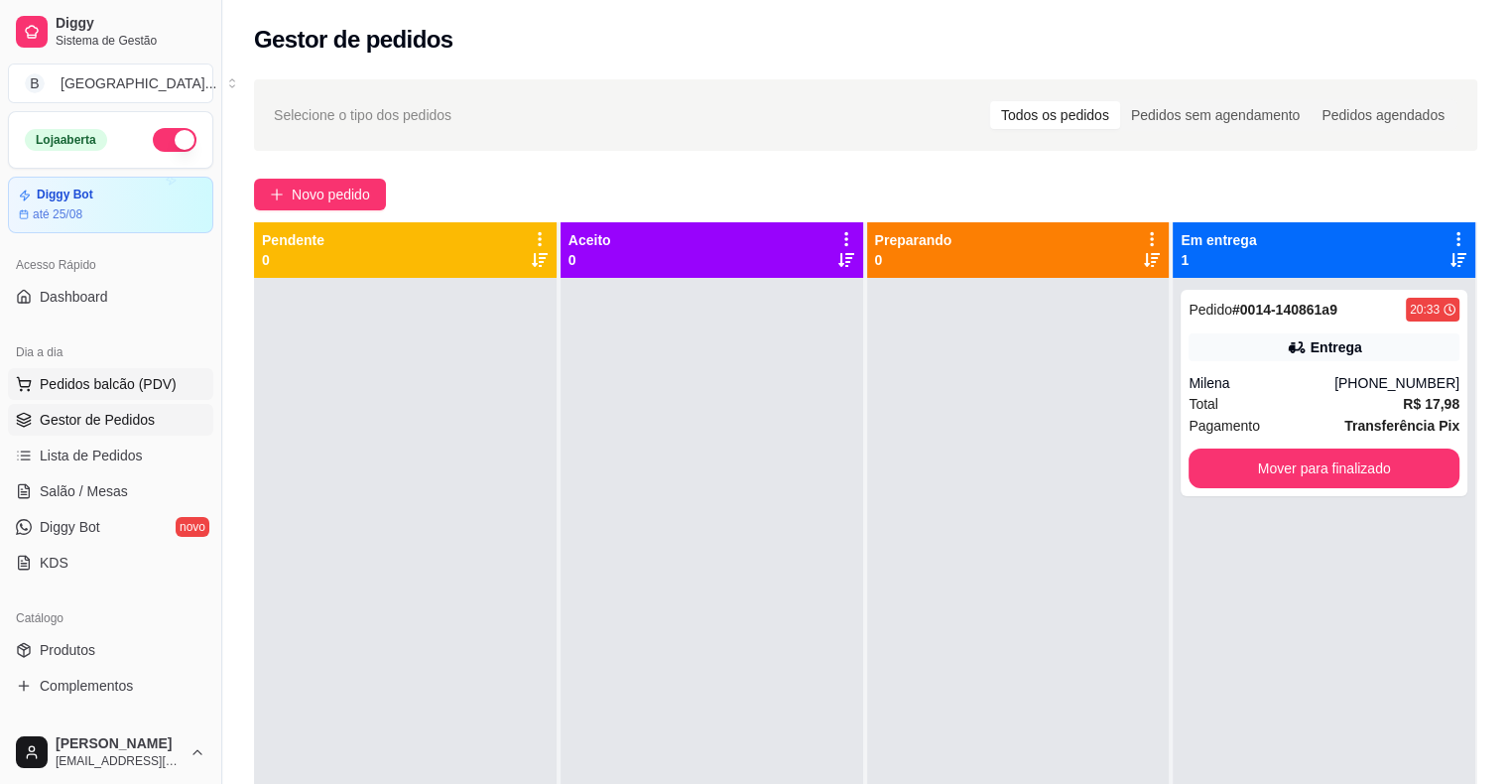
click at [139, 394] on button "Pedidos balcão (PDV)" at bounding box center [110, 384] width 205 height 32
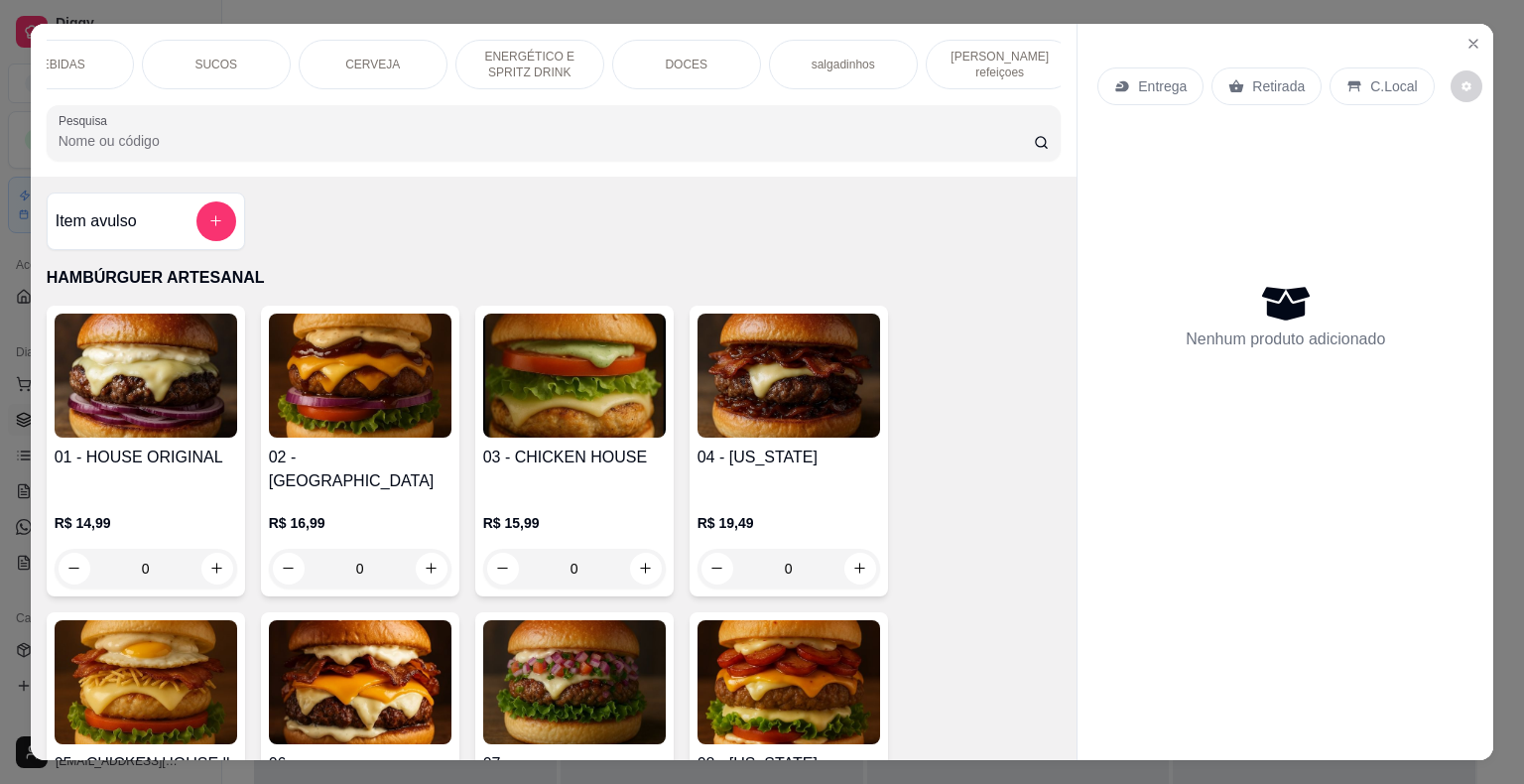
scroll to position [0, 545]
click at [987, 42] on div "[PERSON_NAME] refeiçoes" at bounding box center [987, 65] width 149 height 50
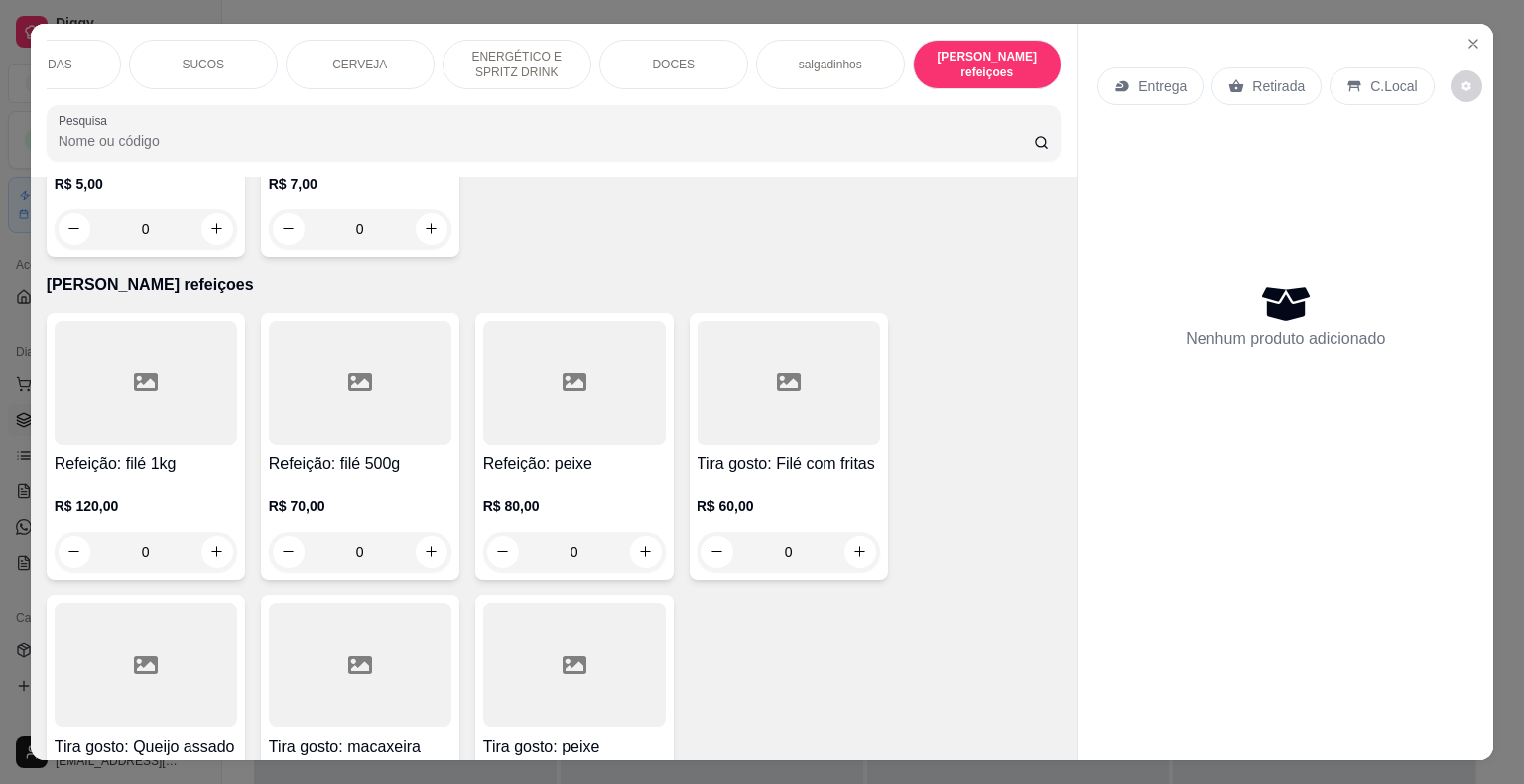
scroll to position [48, 0]
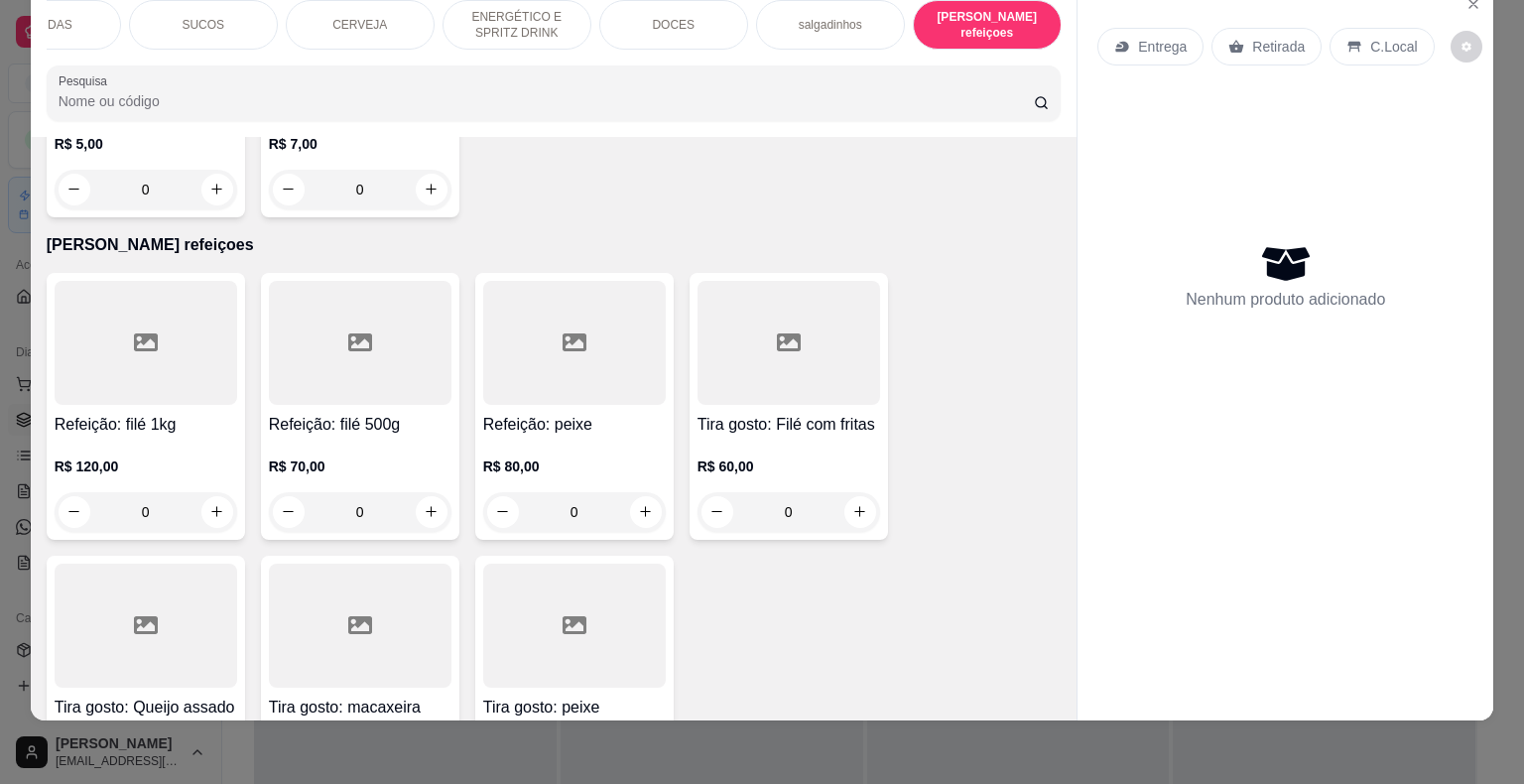
click at [423, 492] on div "0" at bounding box center [360, 512] width 183 height 40
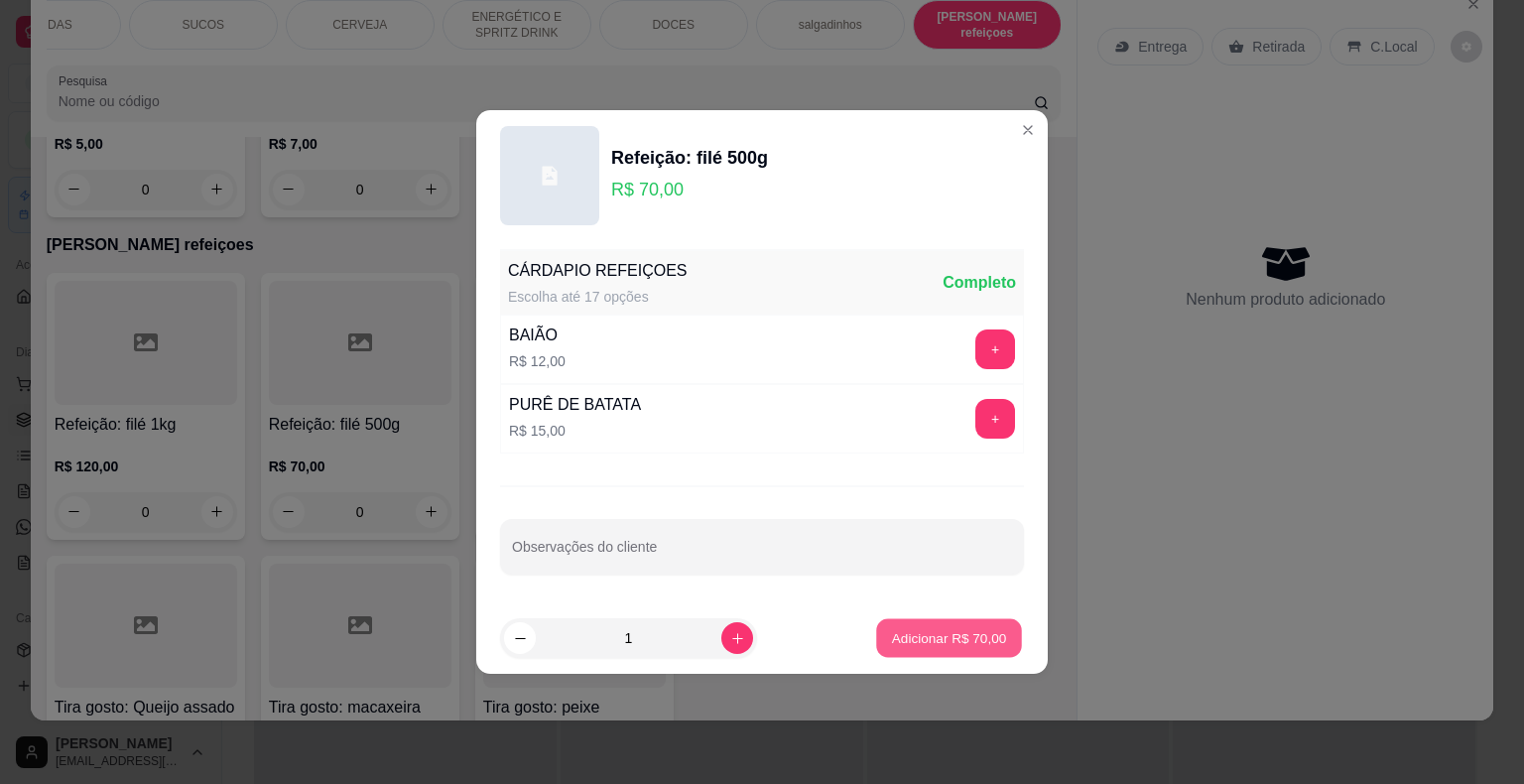
click at [972, 633] on p "Adicionar R$ 70,00" at bounding box center [949, 637] width 115 height 19
type input "1"
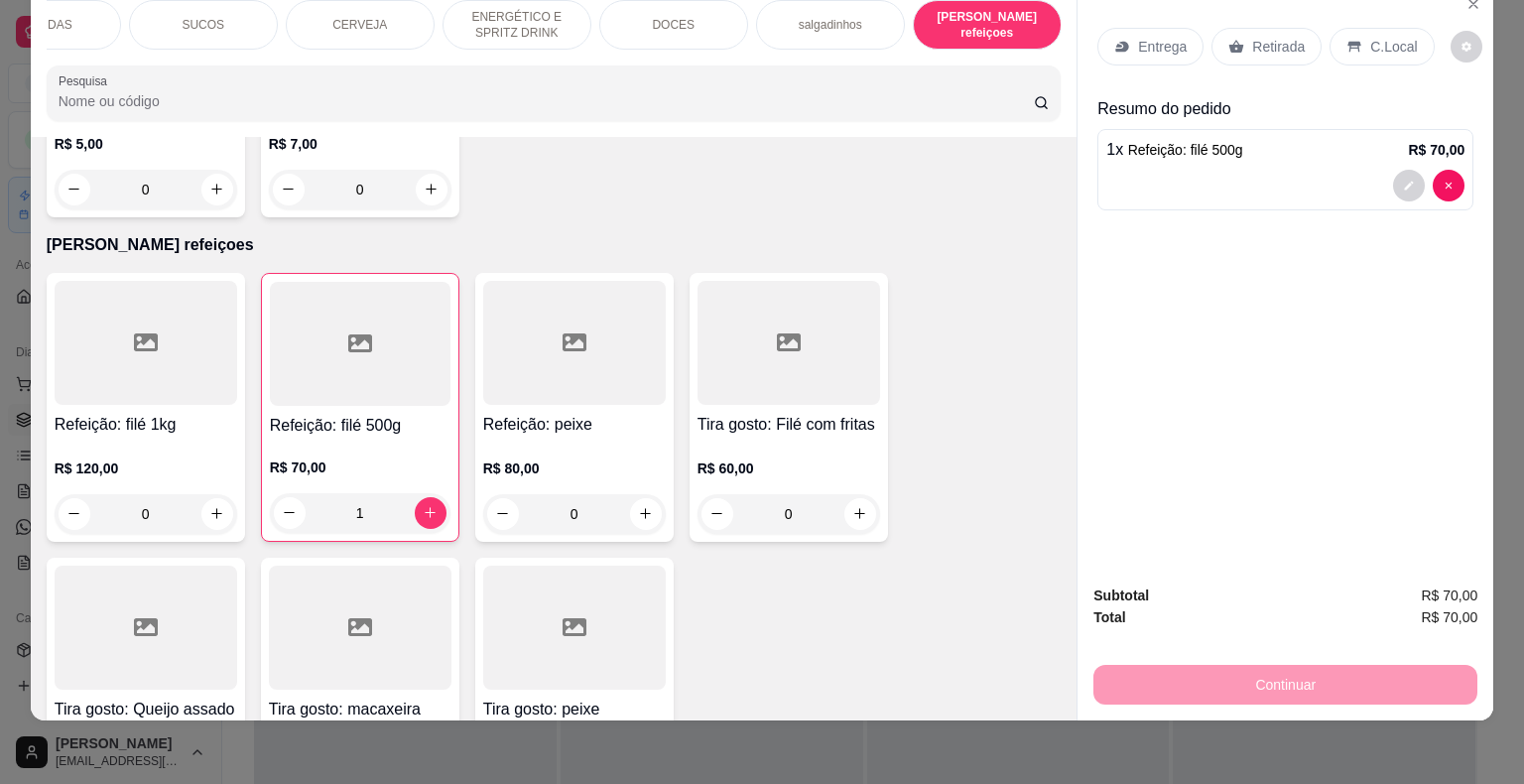
click at [1204, 170] on div at bounding box center [1285, 186] width 358 height 32
click at [1169, 37] on p "Entrega" at bounding box center [1162, 47] width 49 height 20
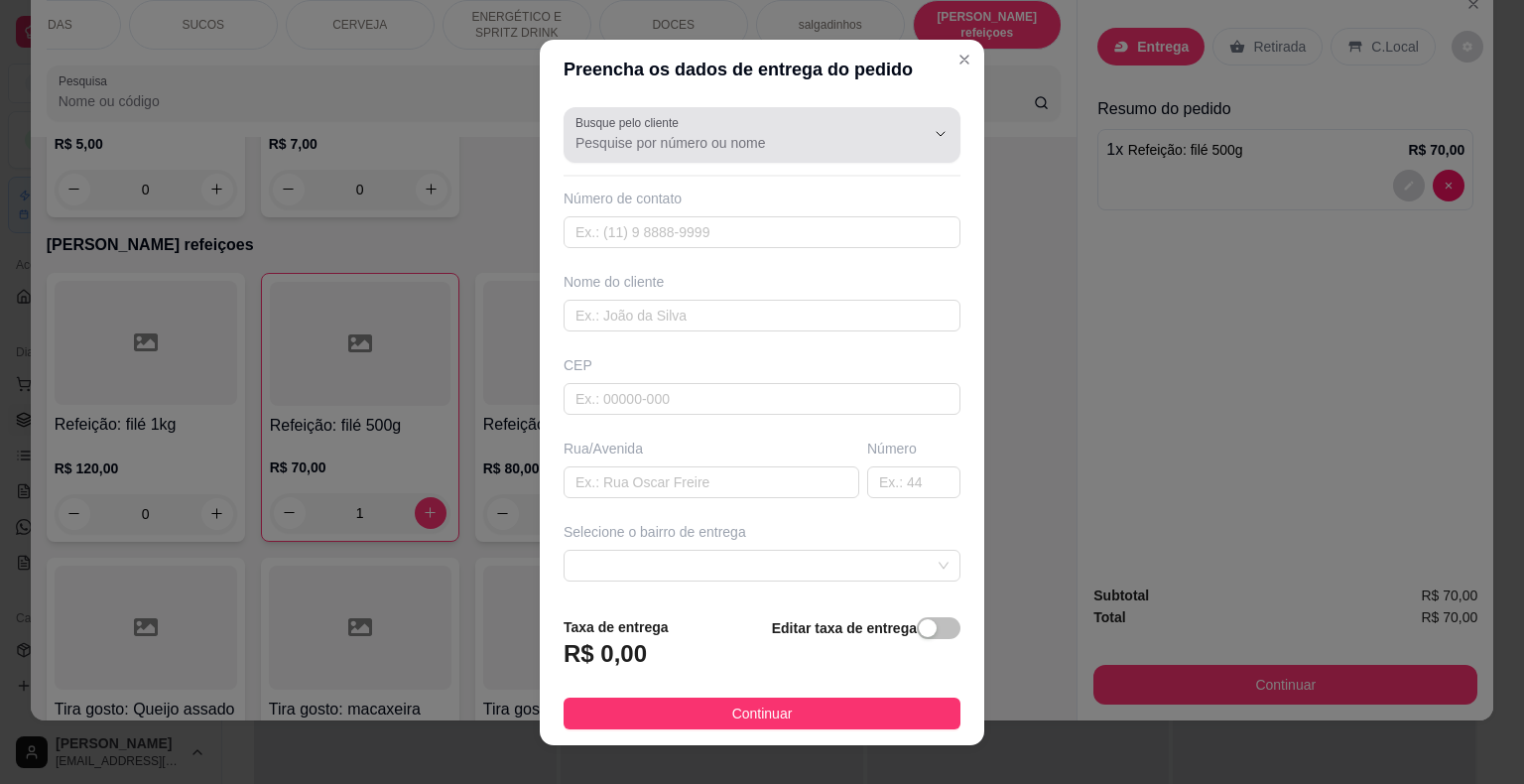
click at [774, 153] on div at bounding box center [761, 135] width 373 height 40
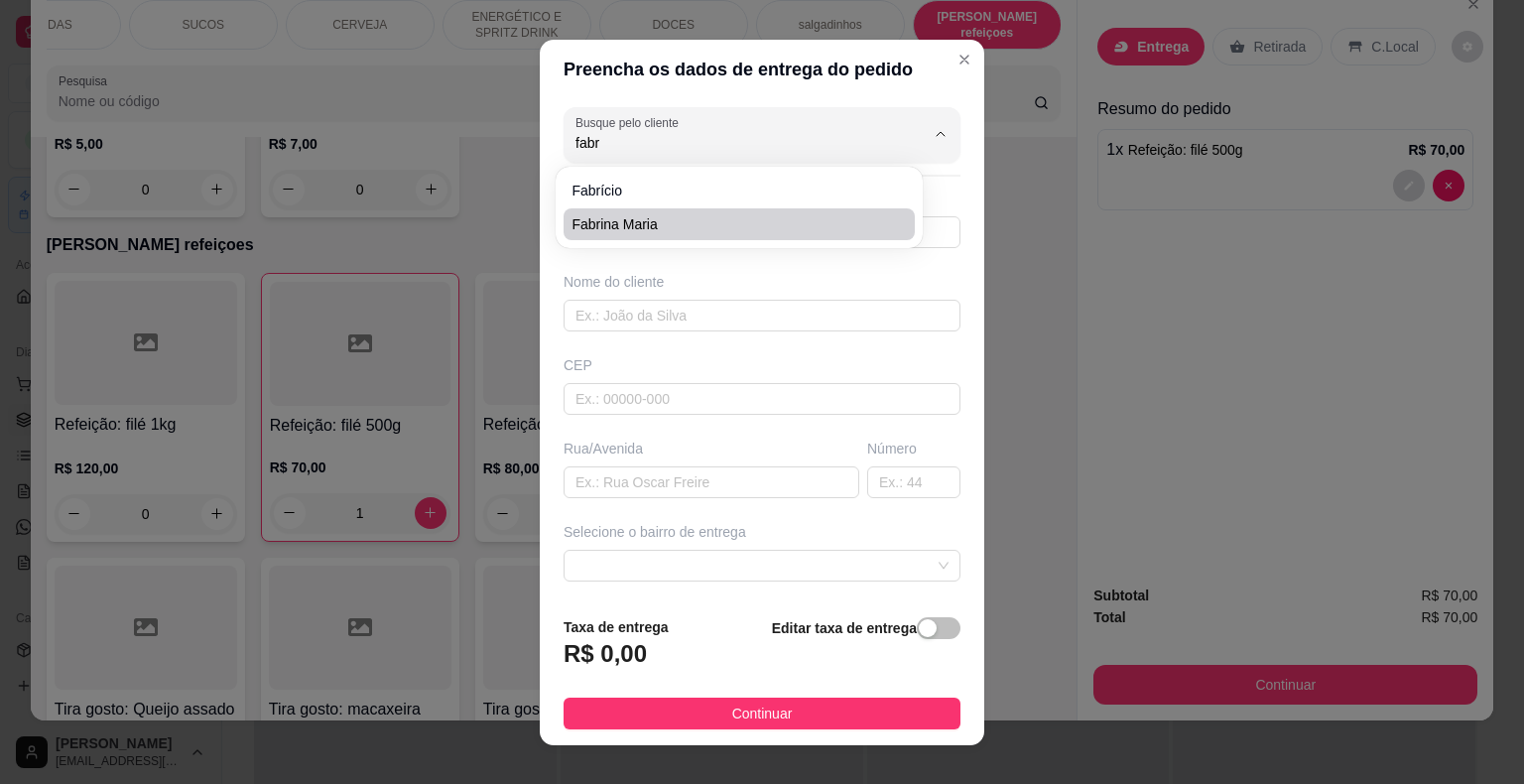
click at [826, 236] on li "Fabrina Maria" at bounding box center [738, 224] width 351 height 32
type input "Fabrina Maria"
type input "86981760692"
type input "Fabrina Maria"
type input "64330000"
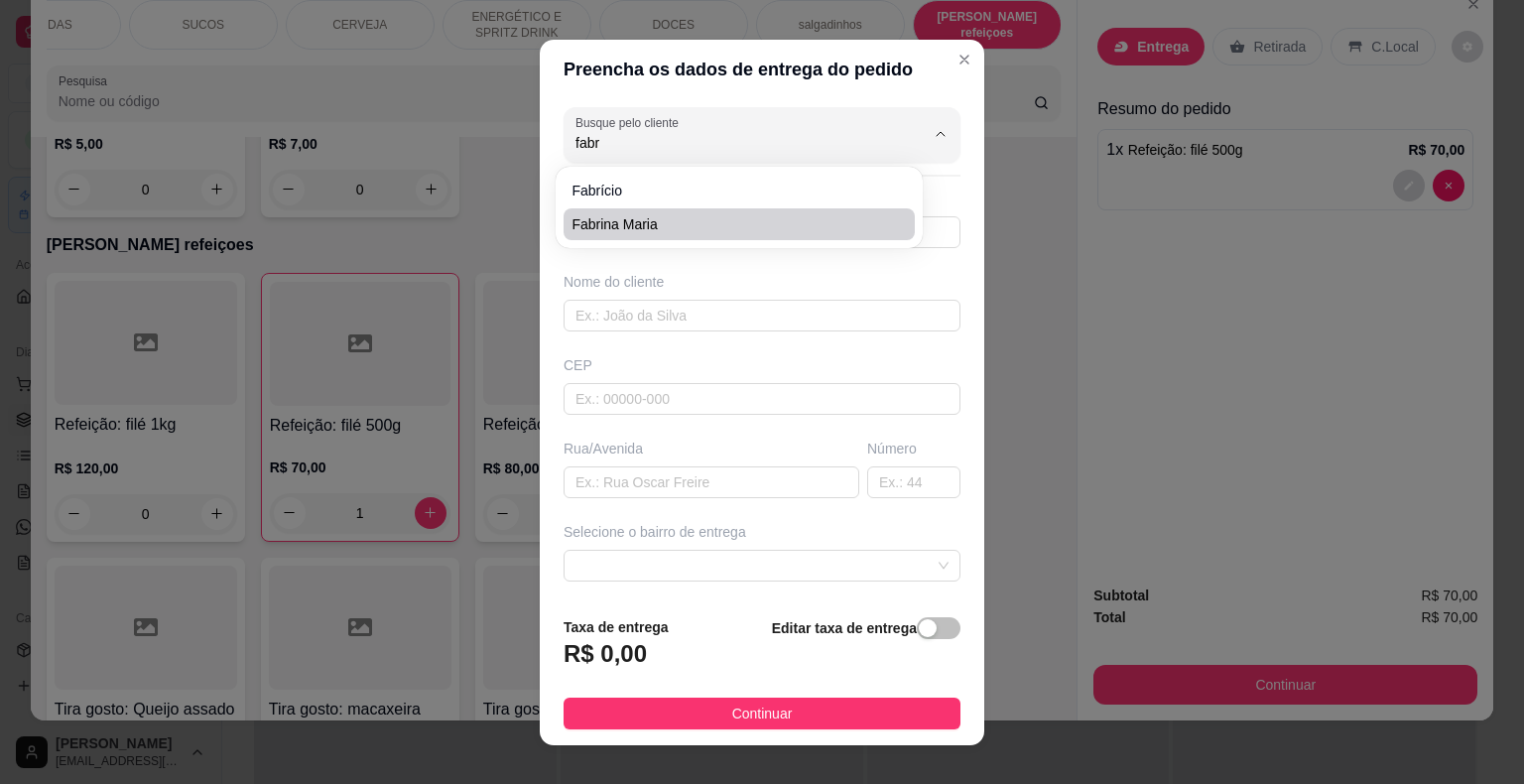
type input "Rua padre [PERSON_NAME]"
type input "791"
type input "São Miguel do Tapuio"
type input "RR ferros"
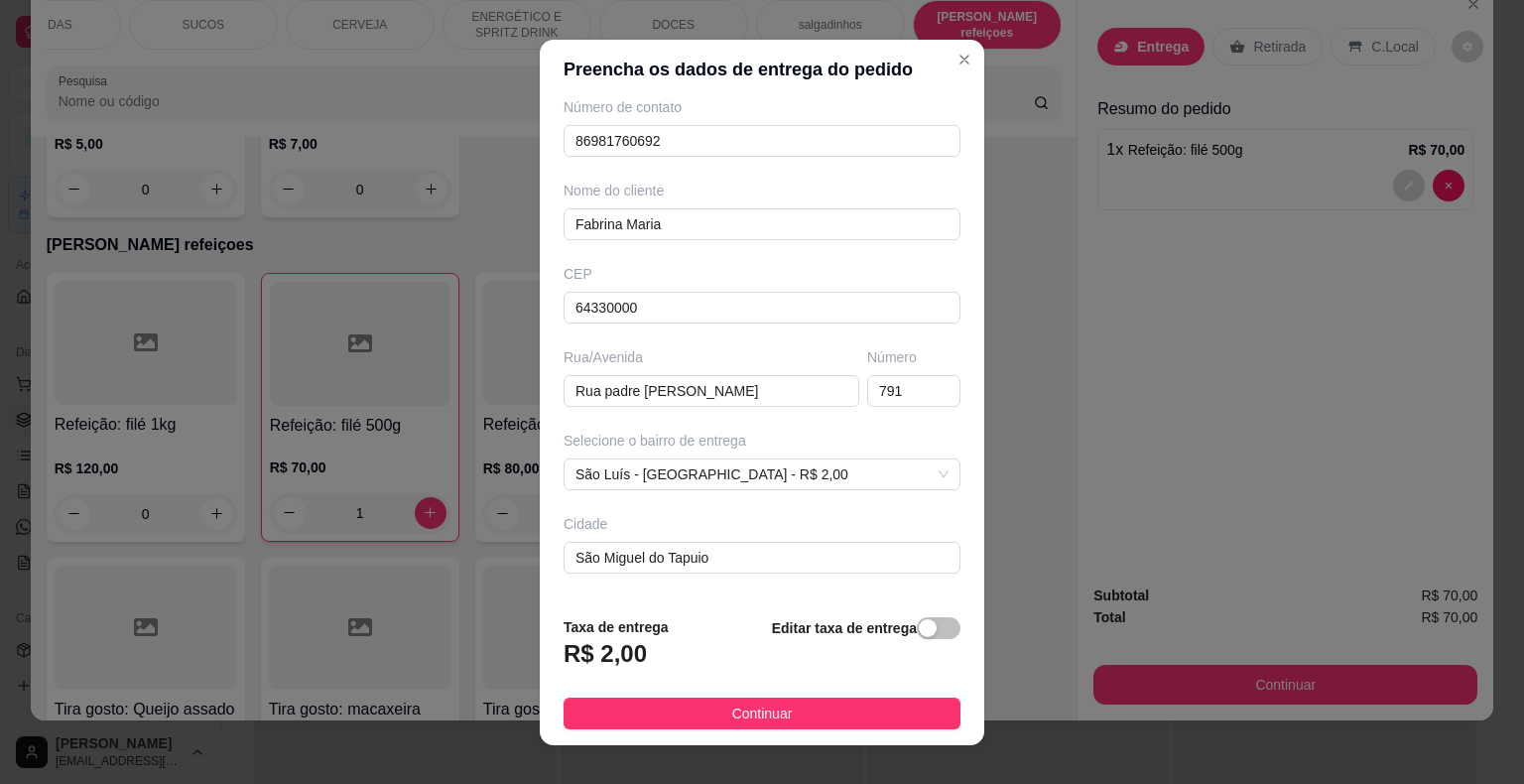
scroll to position [164, 0]
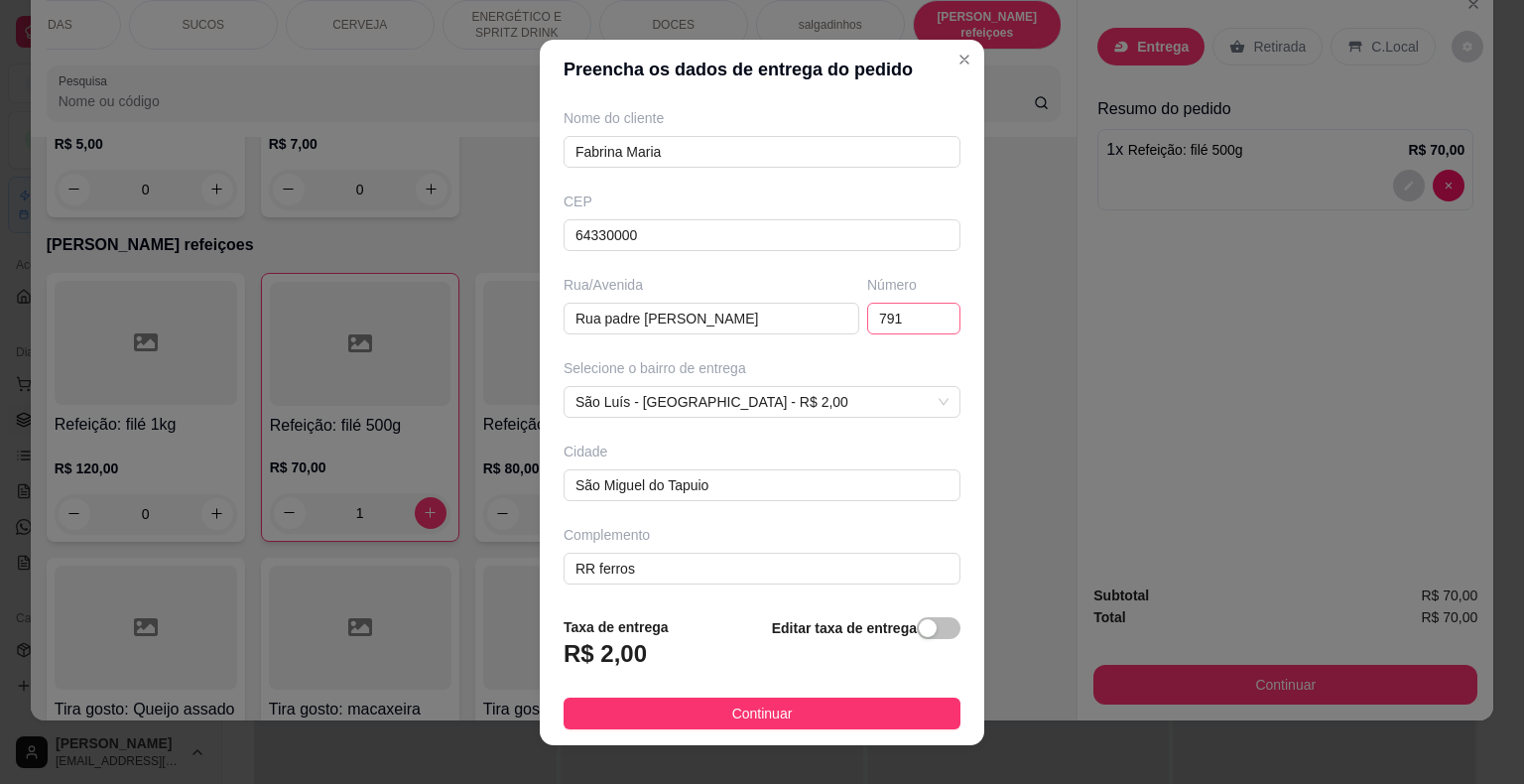
type input "Fabrina Maria"
click at [912, 308] on input "791" at bounding box center [913, 319] width 93 height 32
type input "7"
click at [762, 320] on input "Rua padre [PERSON_NAME]" at bounding box center [711, 319] width 296 height 32
type input "R"
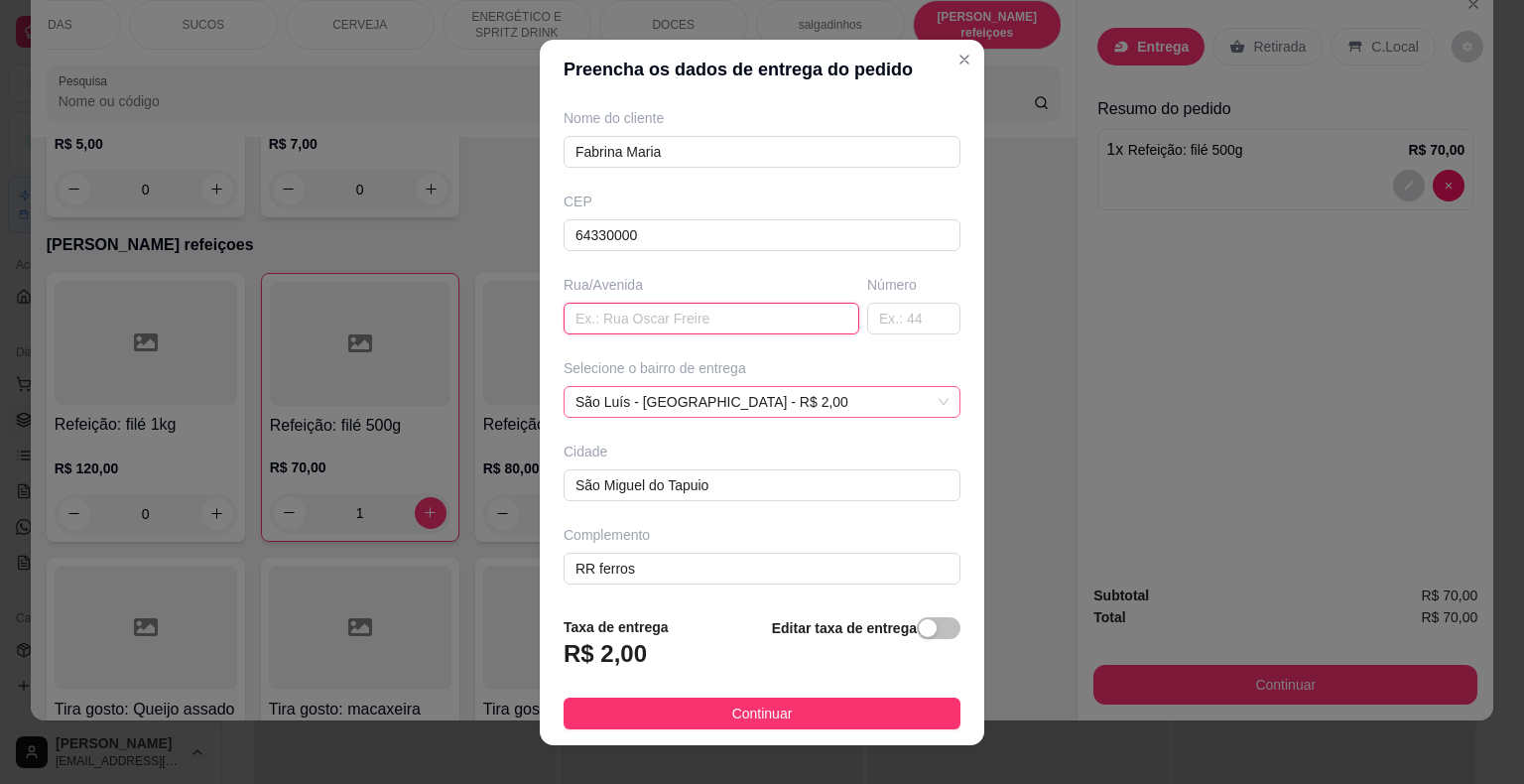
click at [875, 402] on span "São Luís - [GEOGRAPHIC_DATA] - R$ 2,00" at bounding box center [761, 402] width 373 height 30
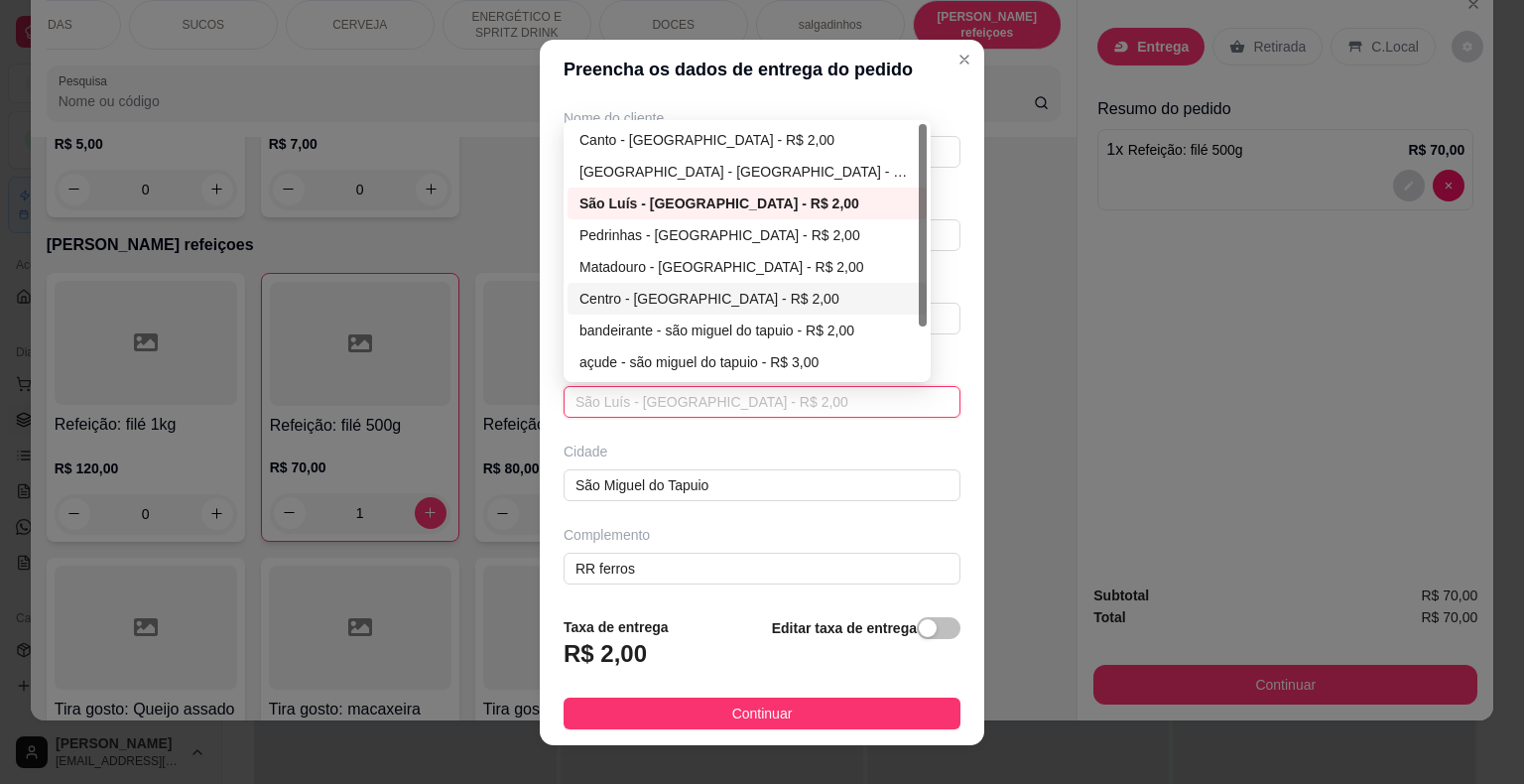
click at [808, 283] on div "Centro - [GEOGRAPHIC_DATA] - R$ 2,00" at bounding box center [746, 299] width 359 height 32
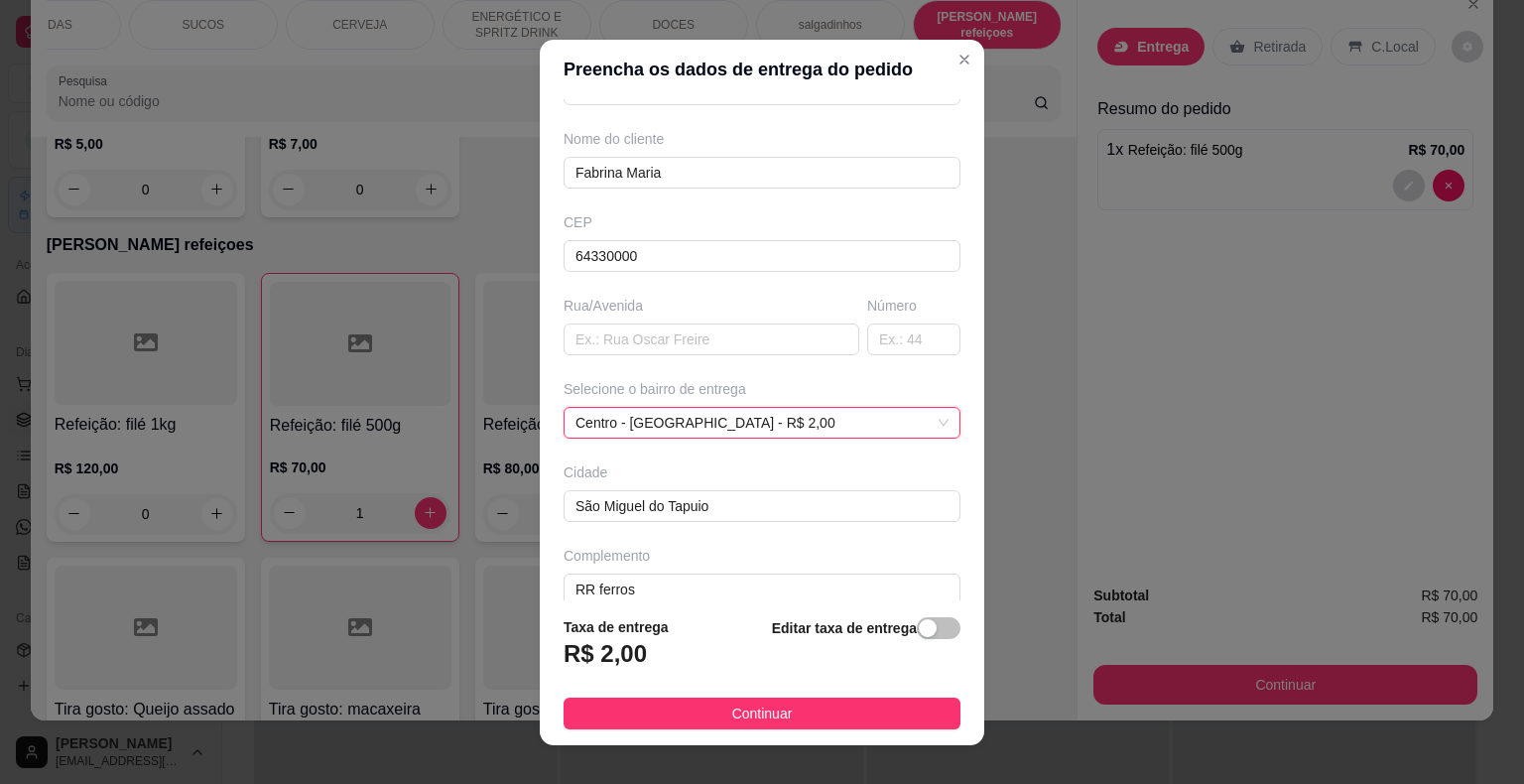
scroll to position [24, 0]
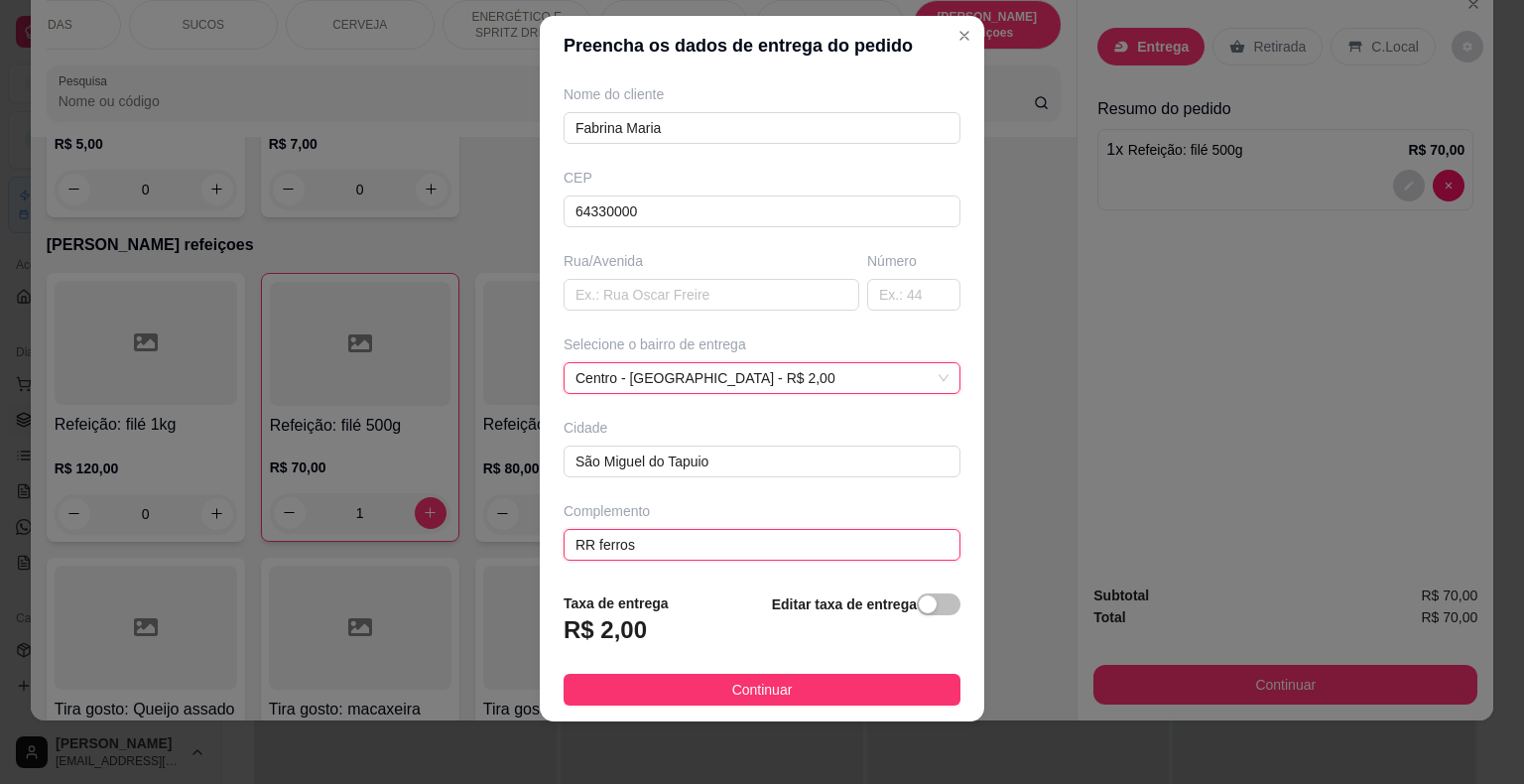
click at [800, 554] on input "RR ferros" at bounding box center [761, 545] width 397 height 32
type input "R"
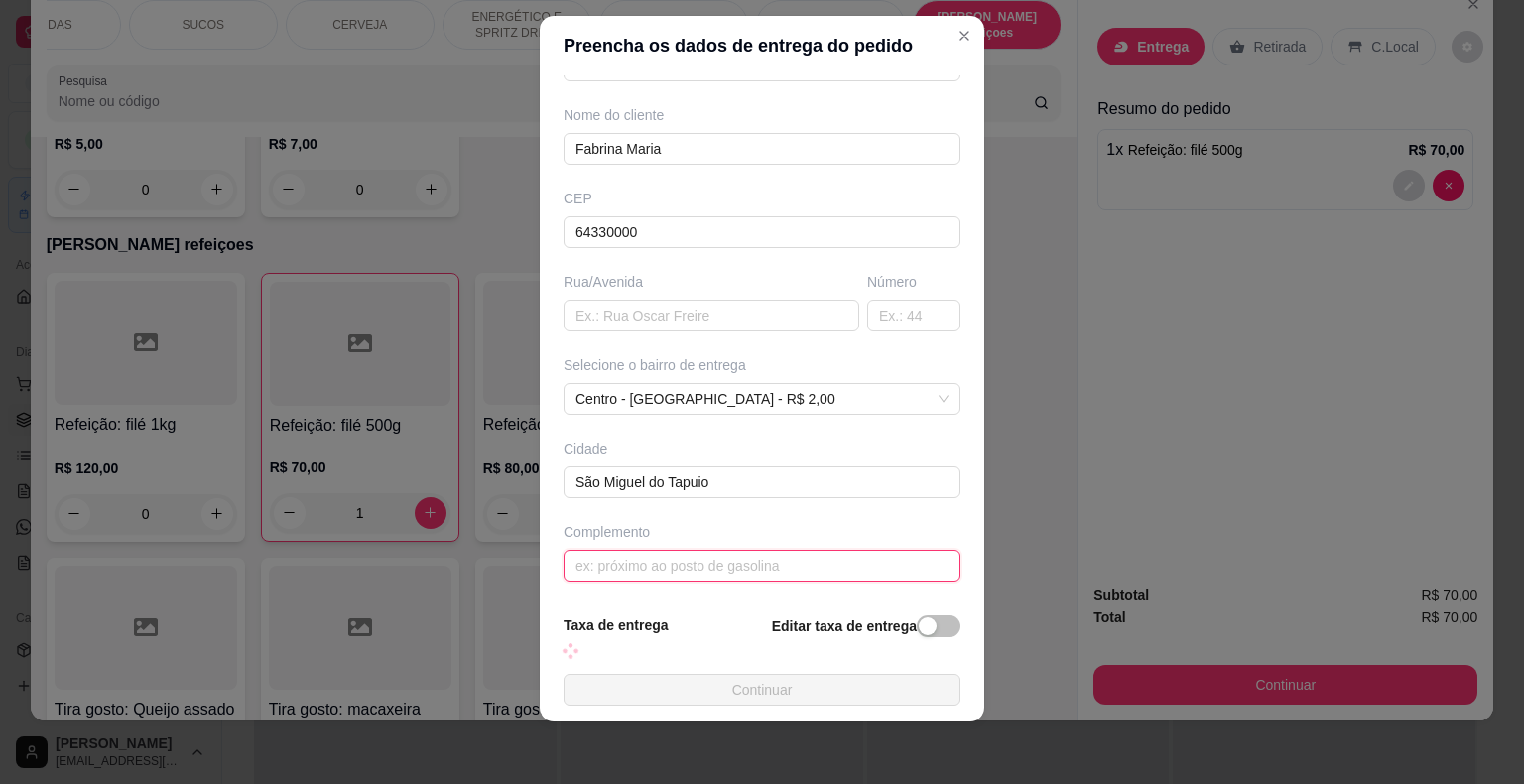
scroll to position [164, 0]
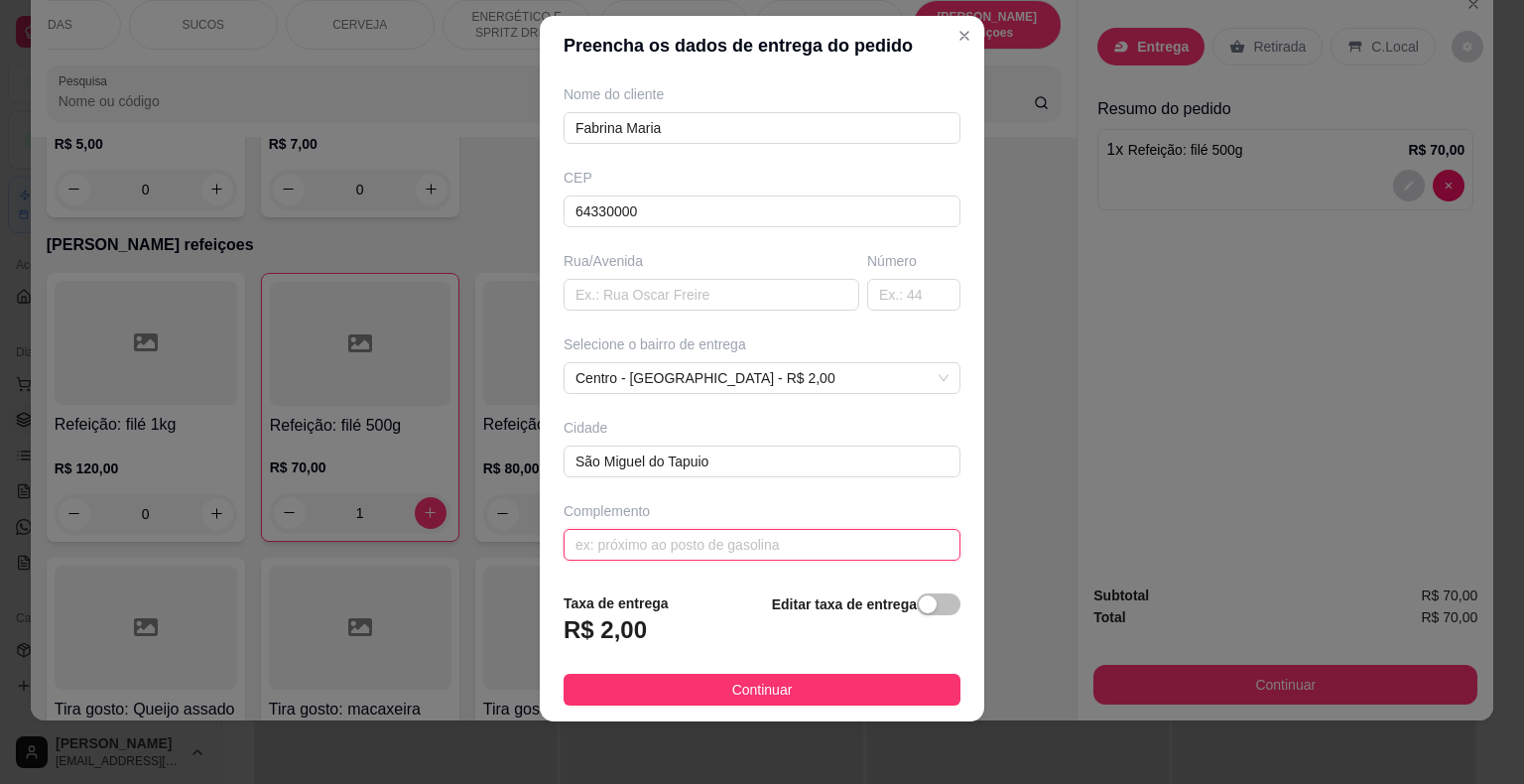
type input "f"
click at [679, 542] on input "entregar na farmacia" at bounding box center [761, 545] width 397 height 32
click at [702, 547] on input "entregar na farmácia" at bounding box center [761, 545] width 397 height 32
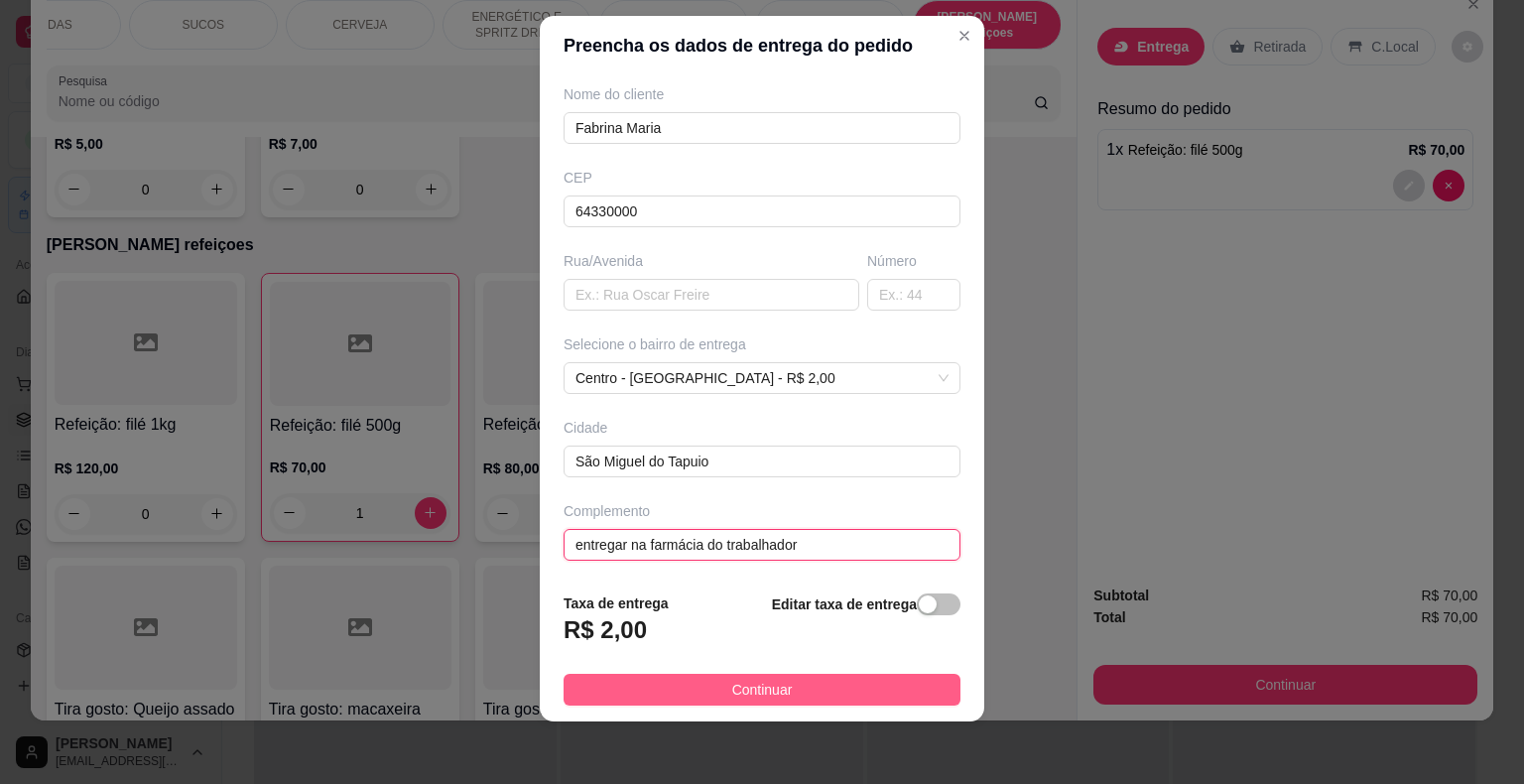
type input "entregar na farmácia do trabalhador"
click at [843, 683] on button "Continuar" at bounding box center [761, 690] width 397 height 32
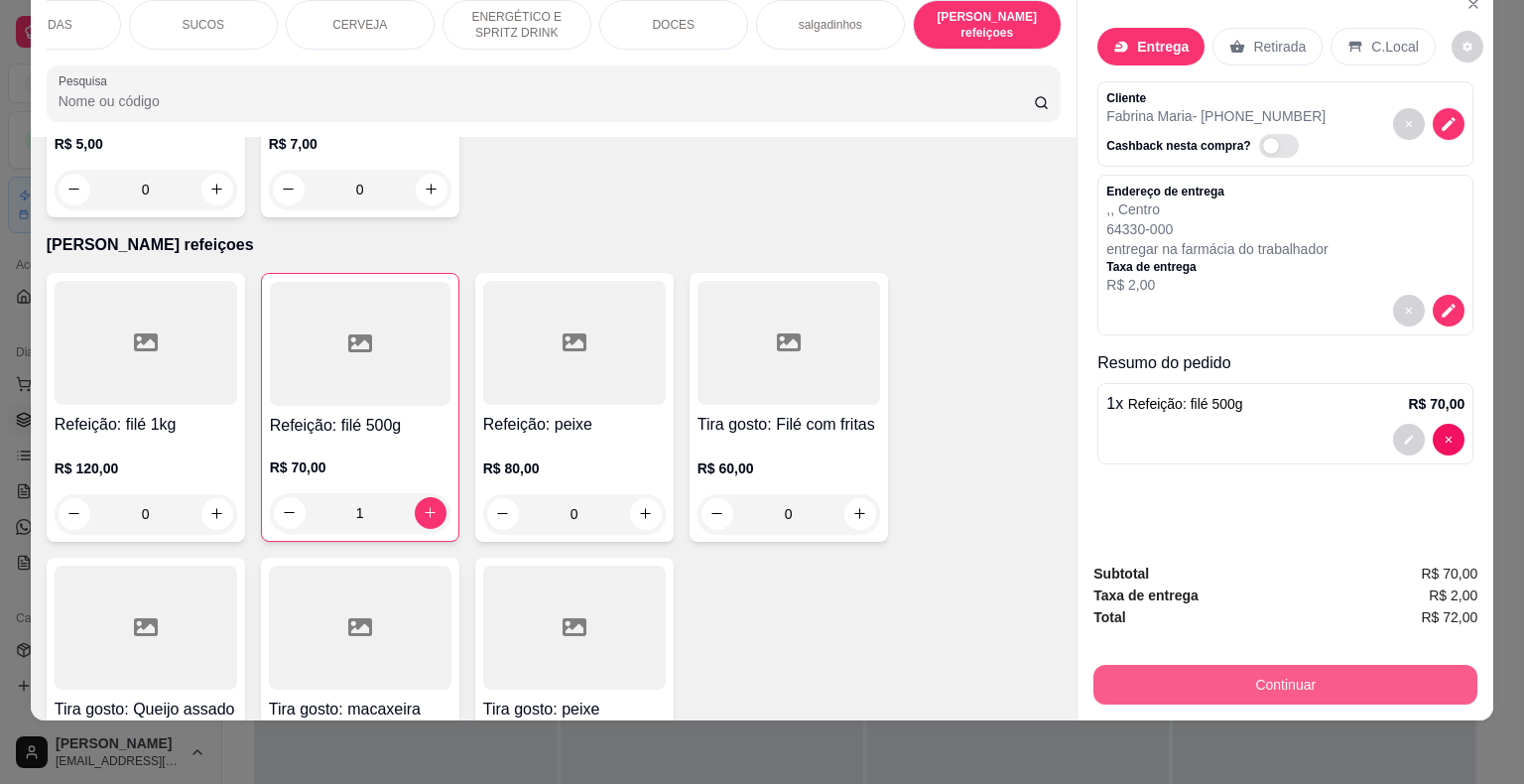
click at [1176, 679] on button "Continuar" at bounding box center [1285, 685] width 384 height 40
click at [1103, 669] on button "Continuar" at bounding box center [1285, 685] width 372 height 39
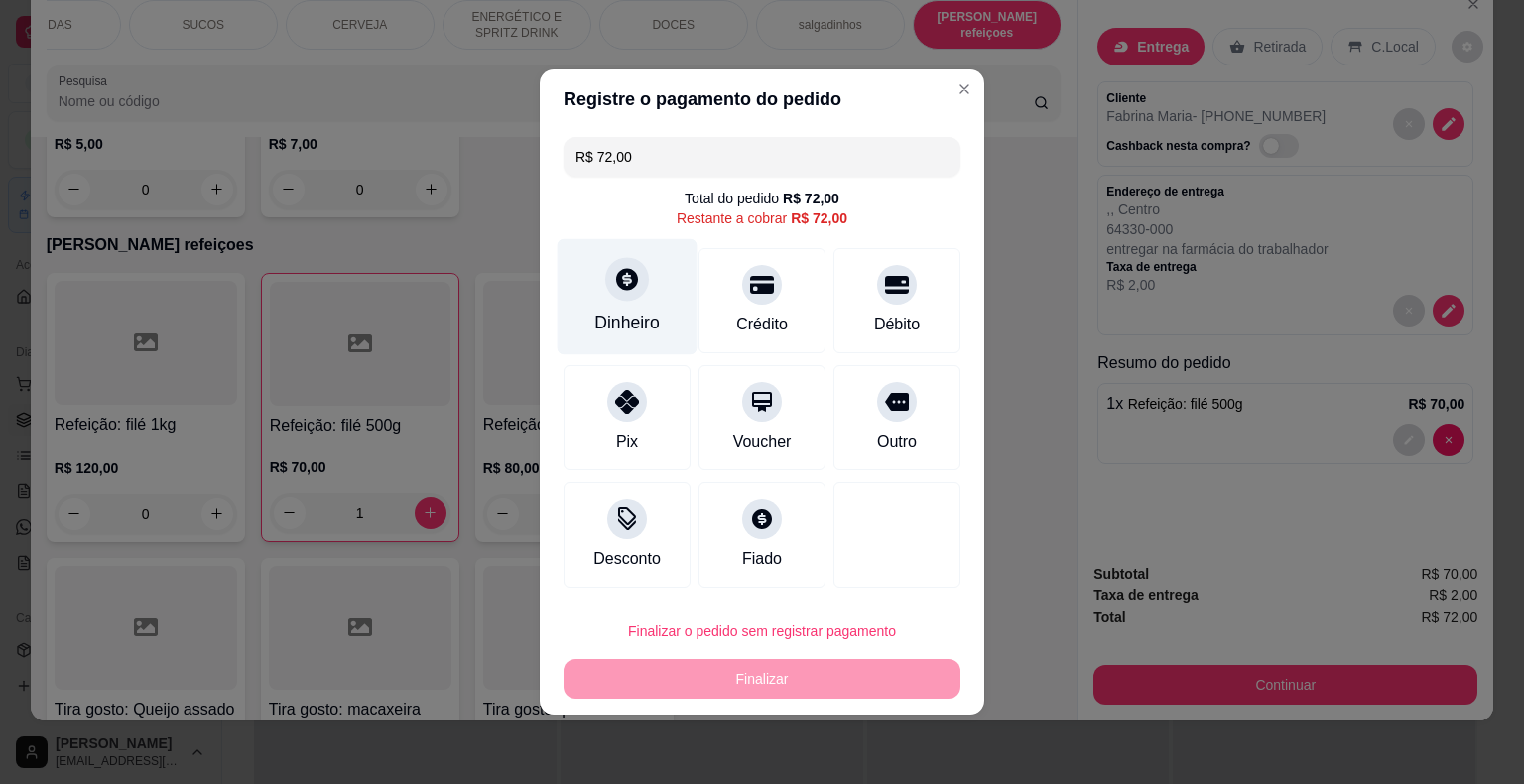
click at [637, 314] on div "Dinheiro" at bounding box center [626, 322] width 65 height 26
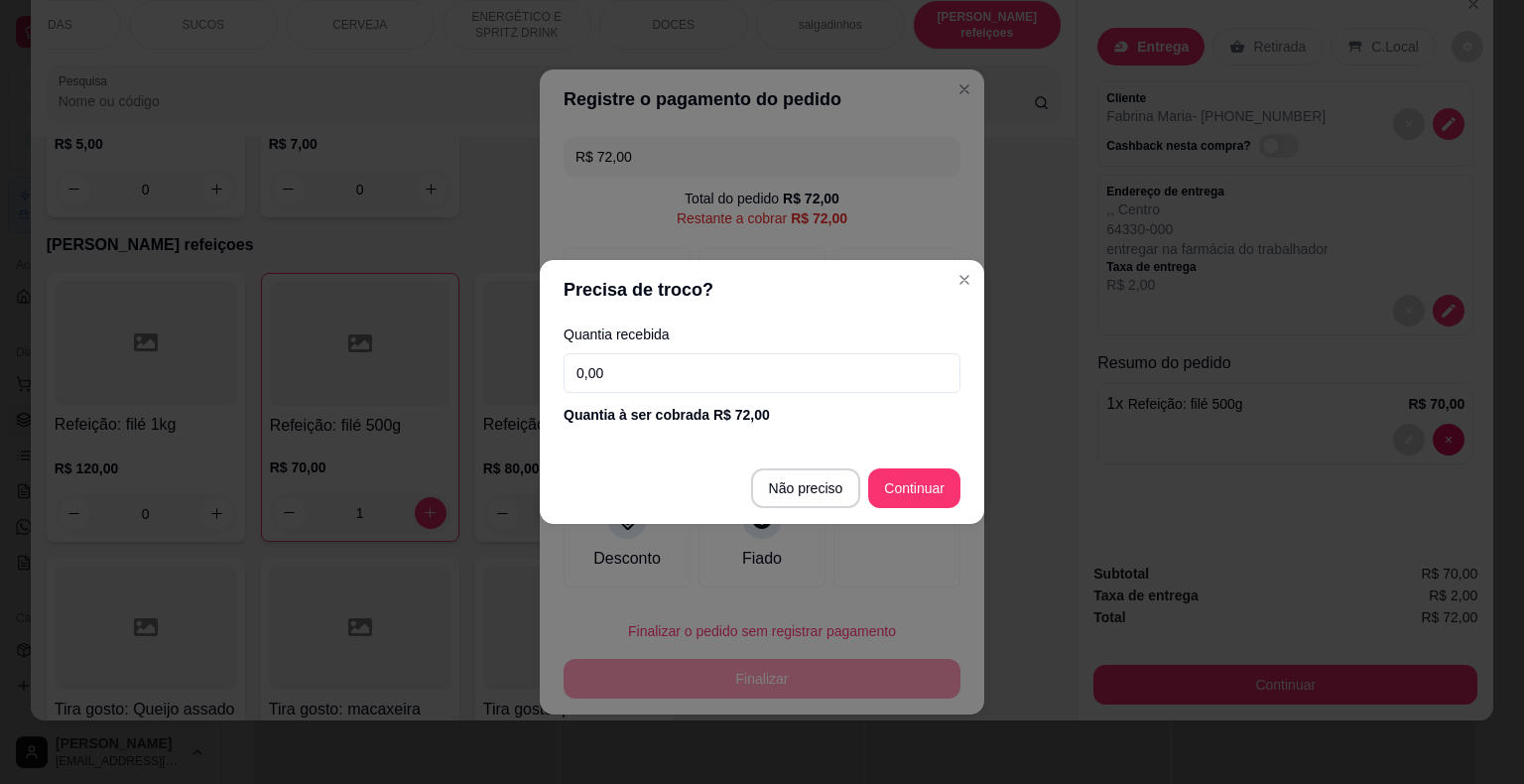
click at [684, 377] on input "0,00" at bounding box center [761, 373] width 397 height 40
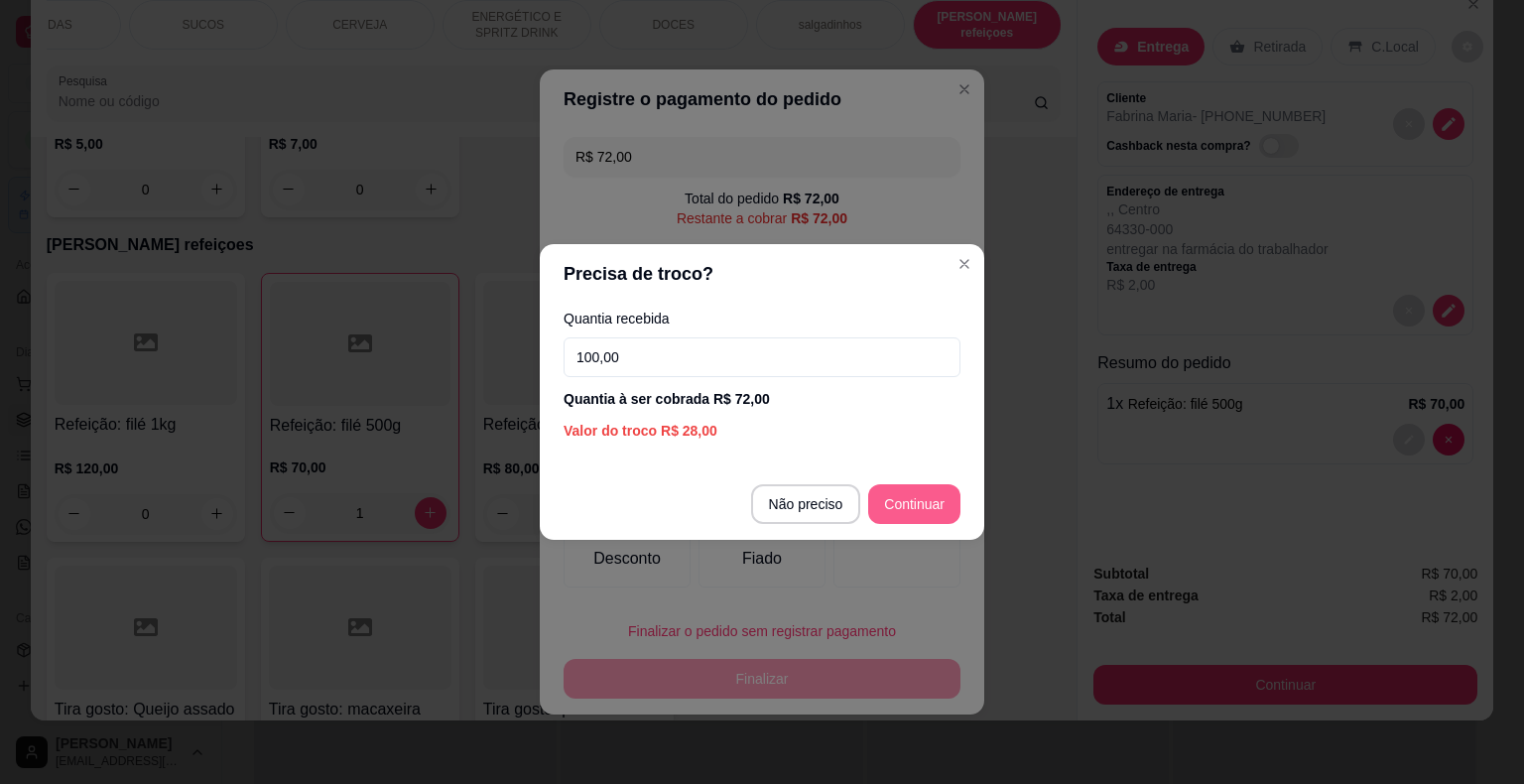
type input "100,00"
type input "R$ 0,00"
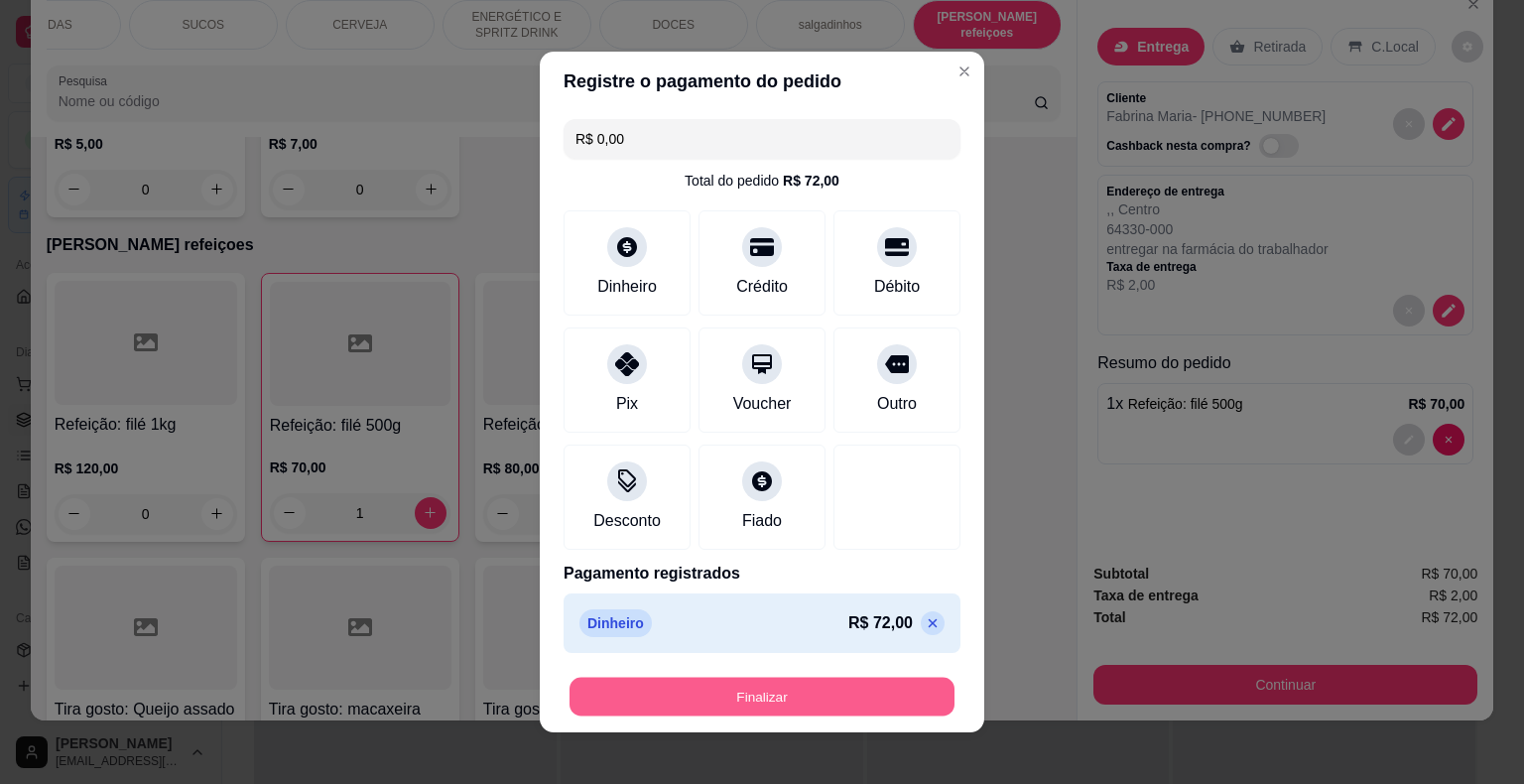
click at [835, 693] on button "Finalizar" at bounding box center [761, 697] width 385 height 39
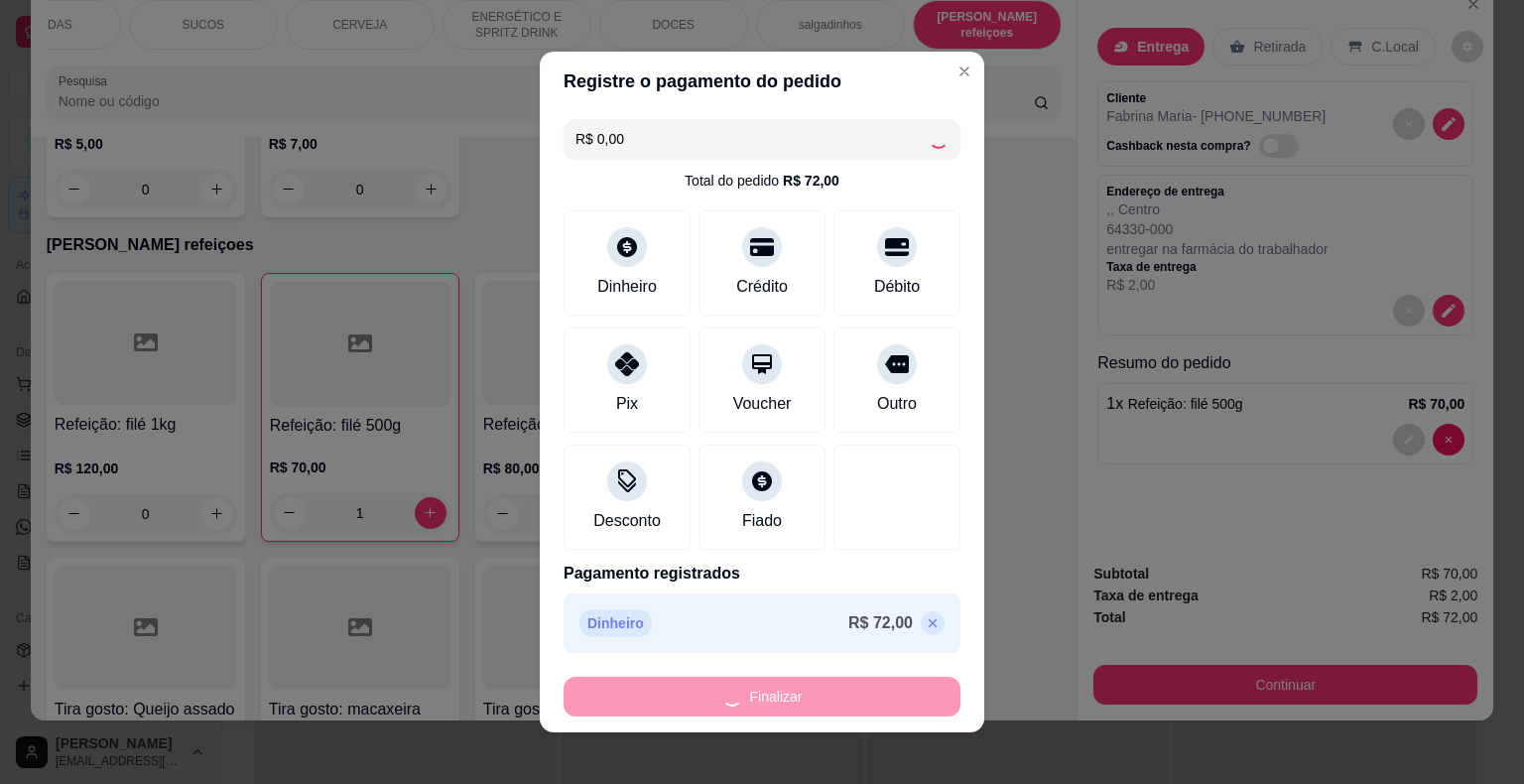
type input "0"
type input "-R$ 72,00"
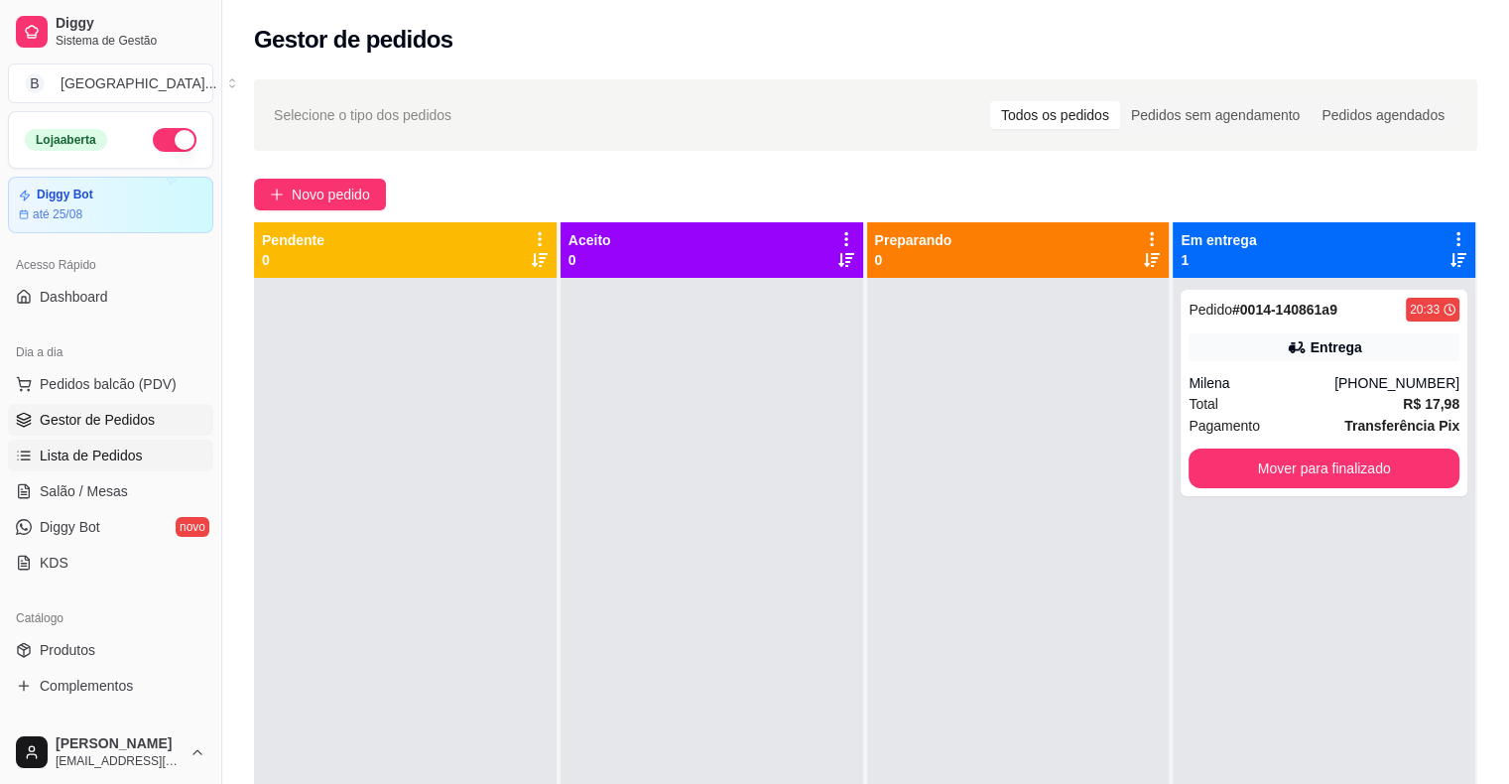
click at [171, 458] on link "Lista de Pedidos" at bounding box center [110, 455] width 205 height 32
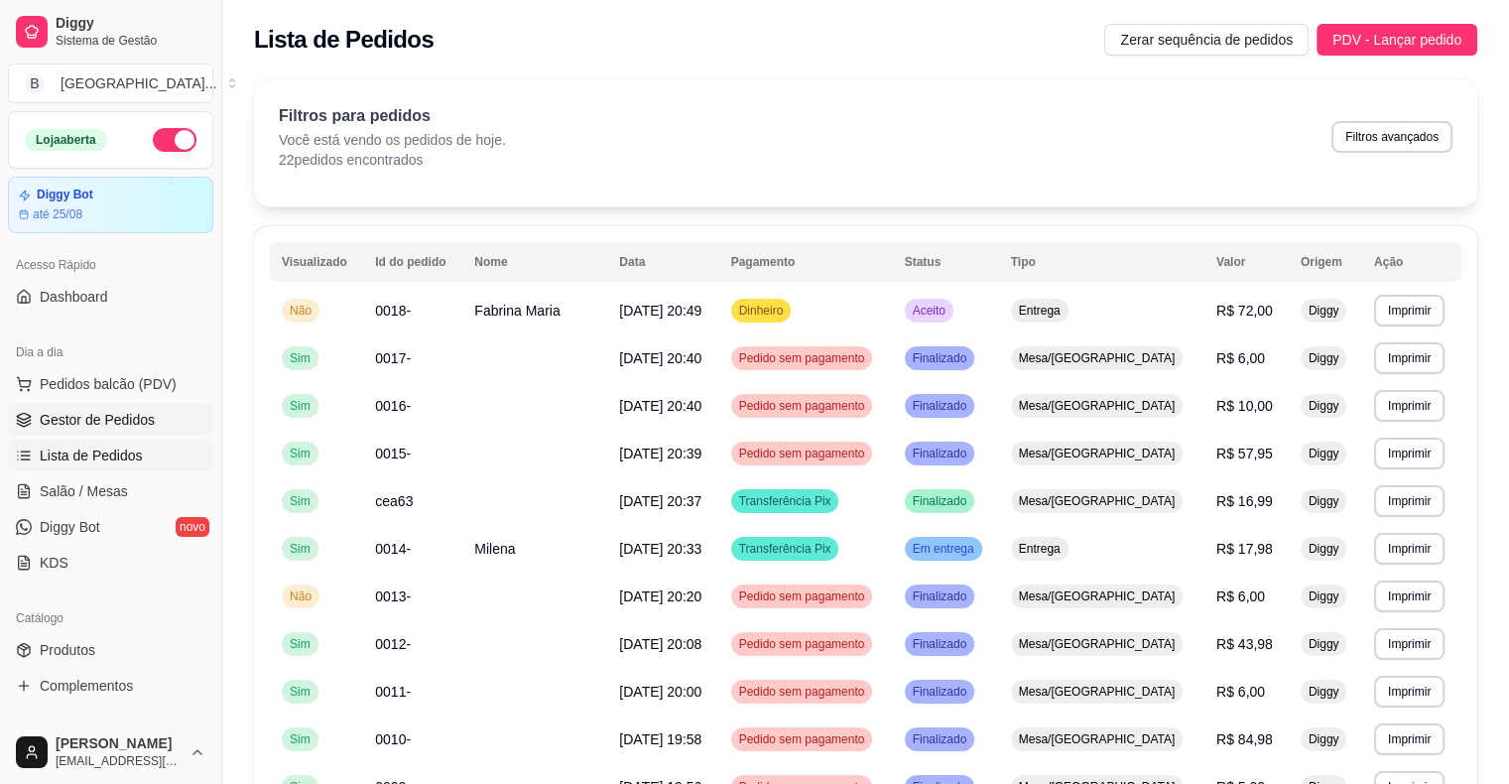
click at [154, 412] on link "Gestor de Pedidos" at bounding box center [110, 420] width 205 height 32
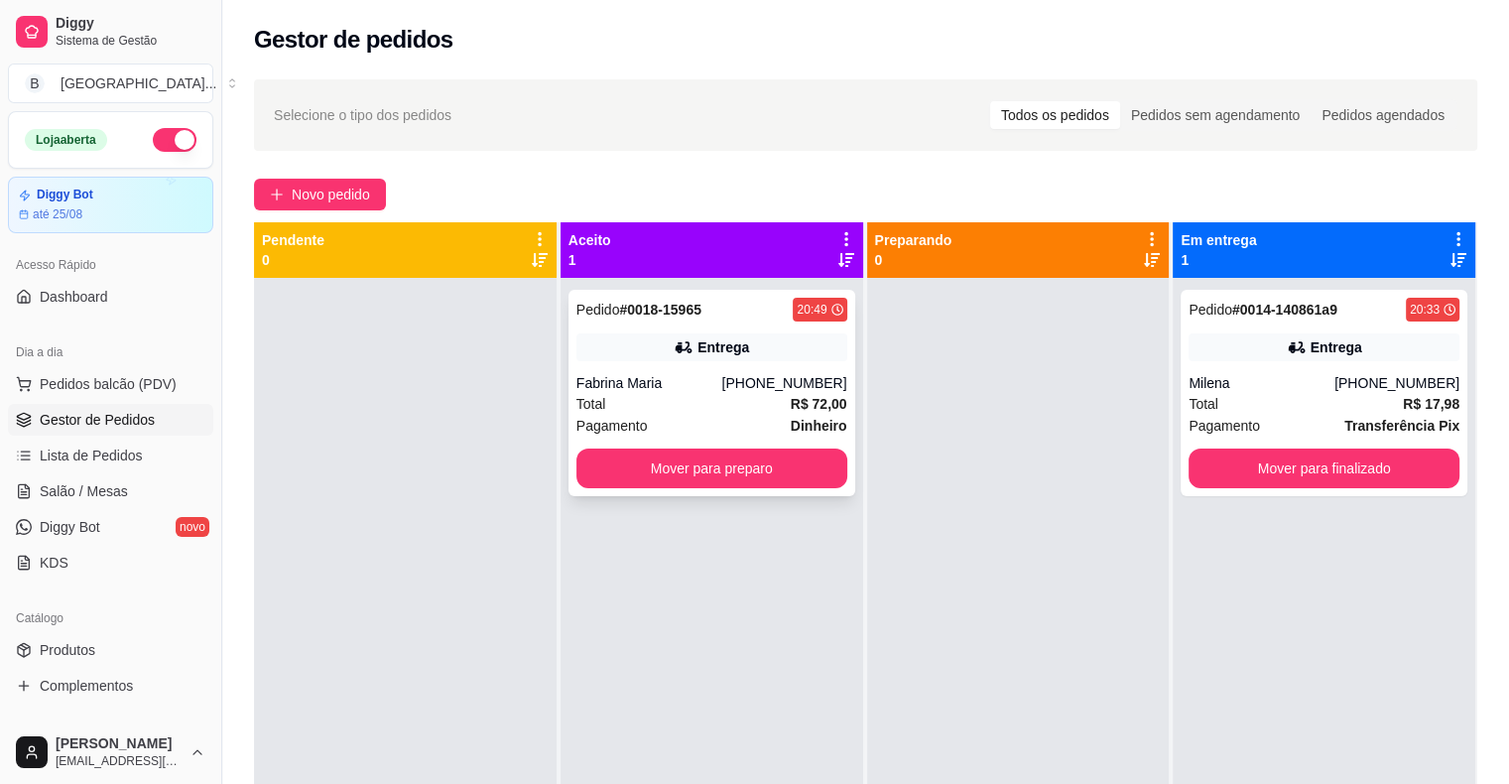
click at [684, 397] on div "Total R$ 72,00" at bounding box center [711, 404] width 271 height 22
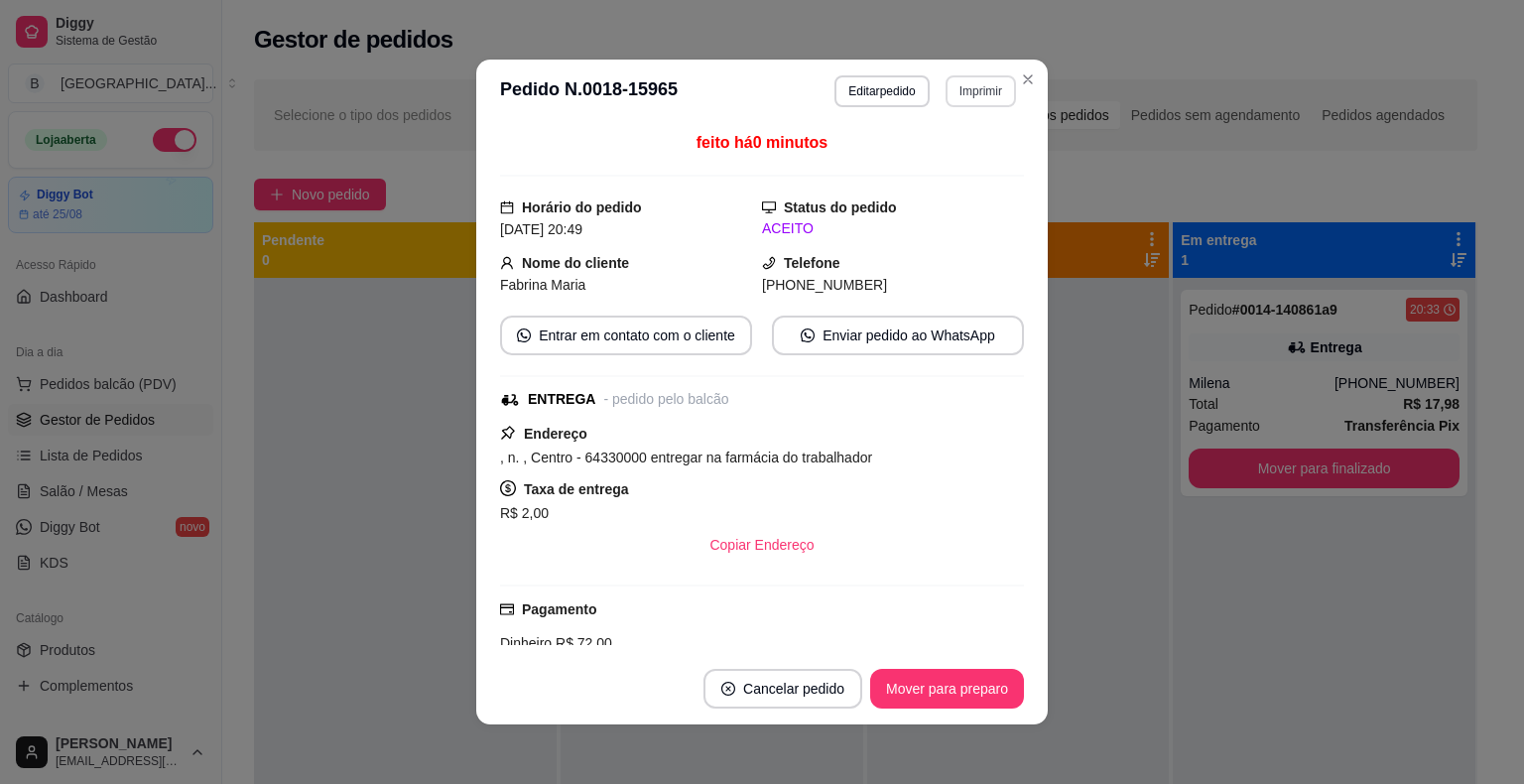
click at [967, 97] on button "Imprimir" at bounding box center [980, 91] width 70 height 32
click at [963, 145] on button "IMPRESSORA" at bounding box center [937, 160] width 139 height 31
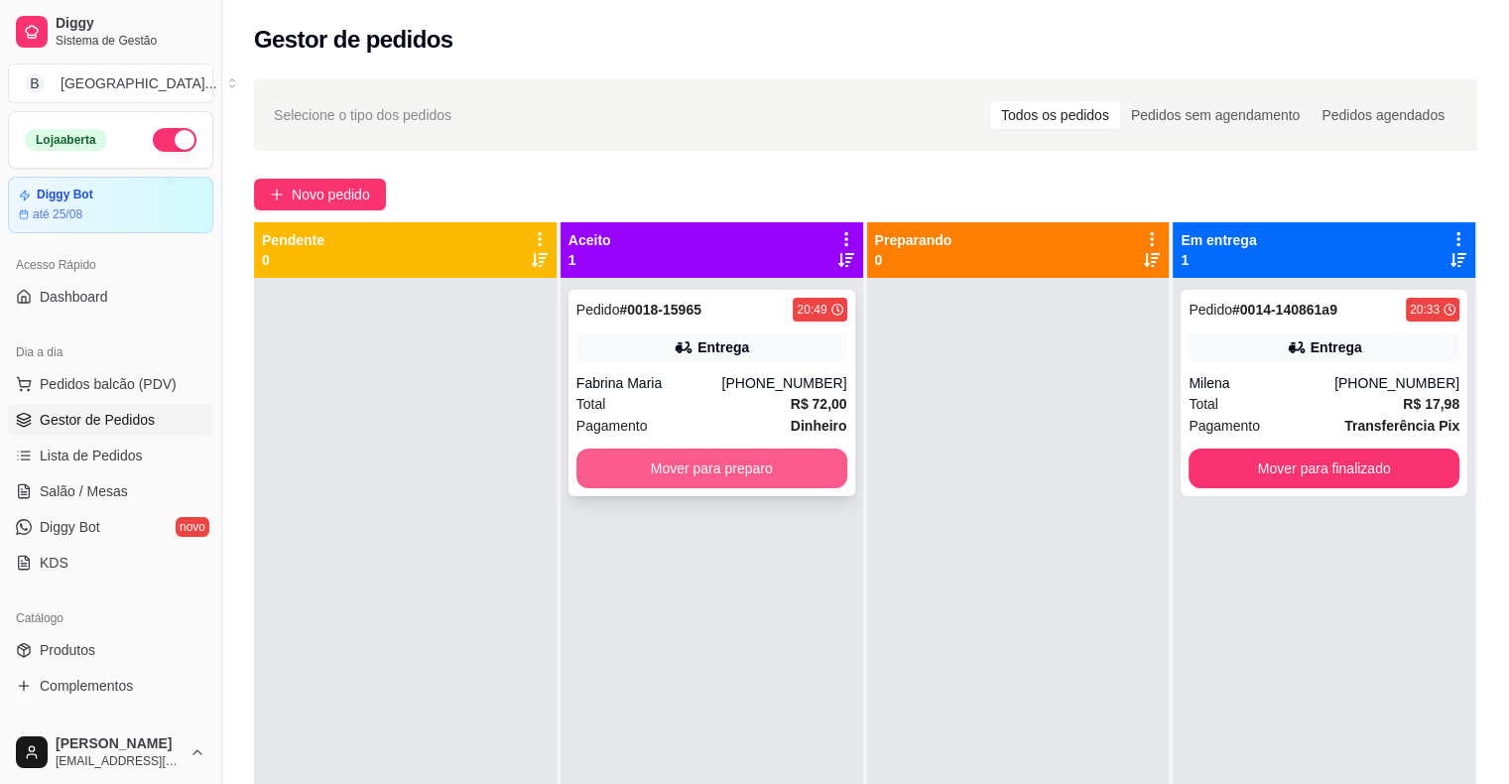
click at [771, 482] on button "Mover para preparo" at bounding box center [711, 468] width 271 height 40
click at [776, 477] on button "Mover para preparo" at bounding box center [711, 468] width 271 height 40
click at [779, 474] on button "Mover para preparo" at bounding box center [711, 468] width 263 height 39
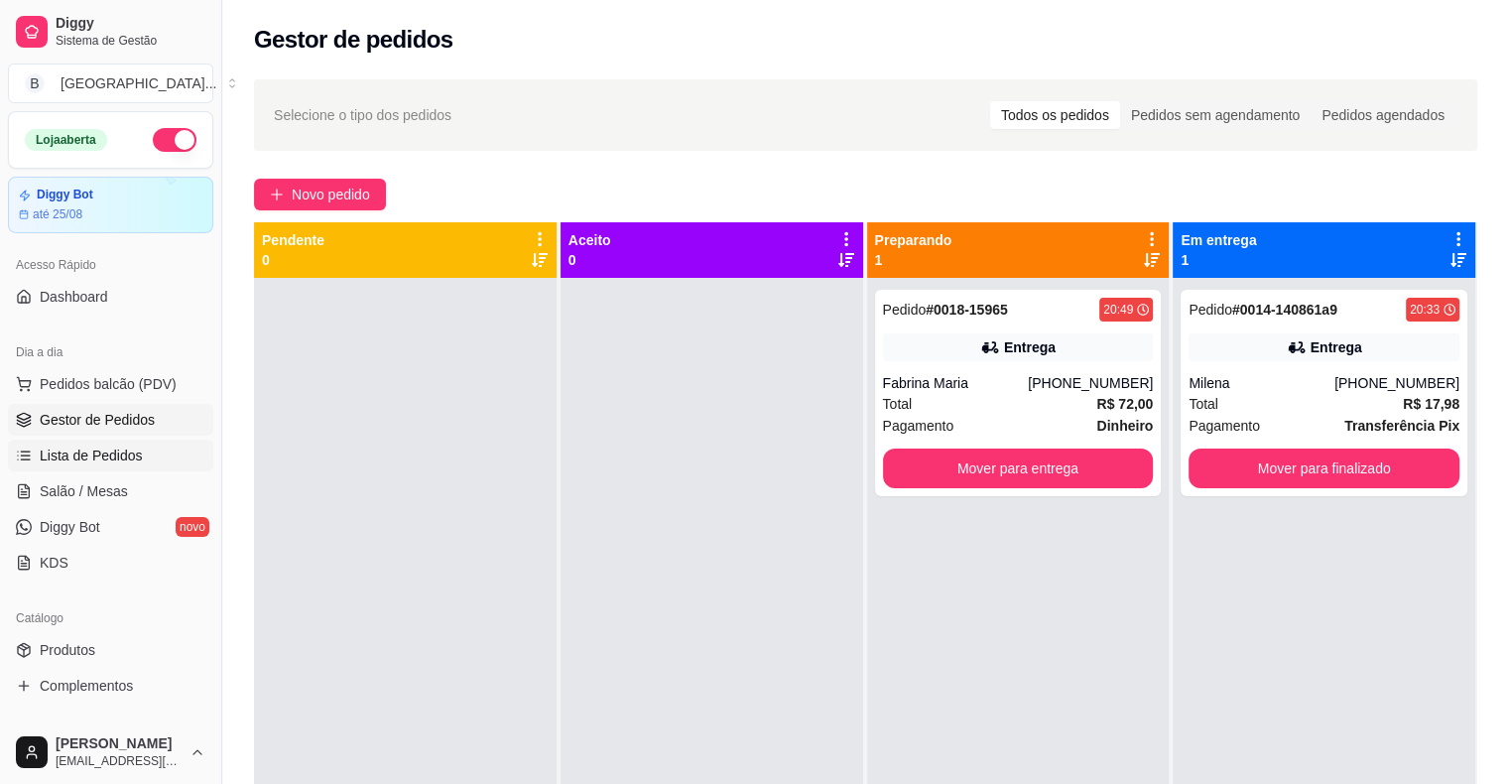
click at [75, 440] on link "Lista de Pedidos" at bounding box center [110, 455] width 205 height 32
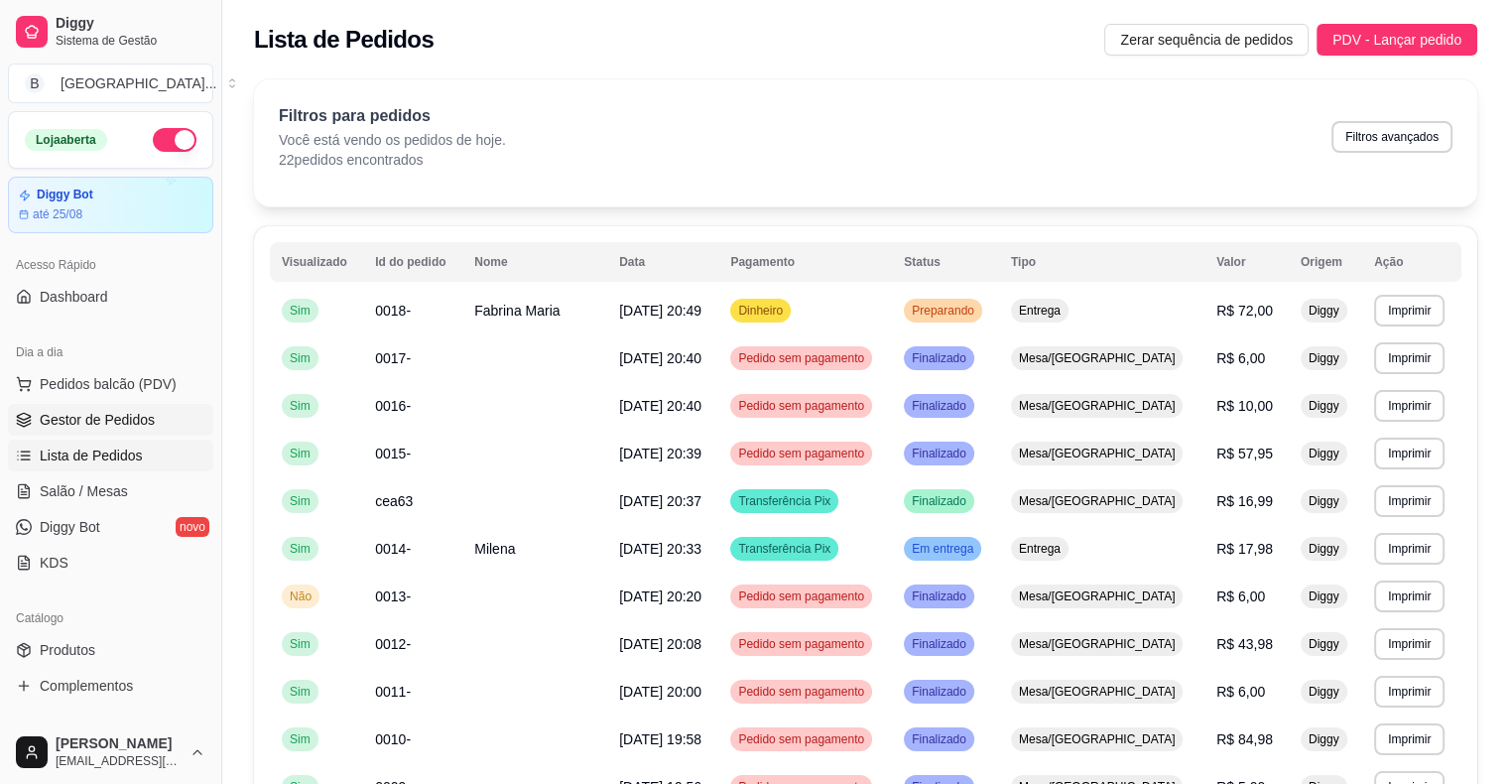
click at [84, 419] on span "Gestor de Pedidos" at bounding box center [97, 420] width 115 height 20
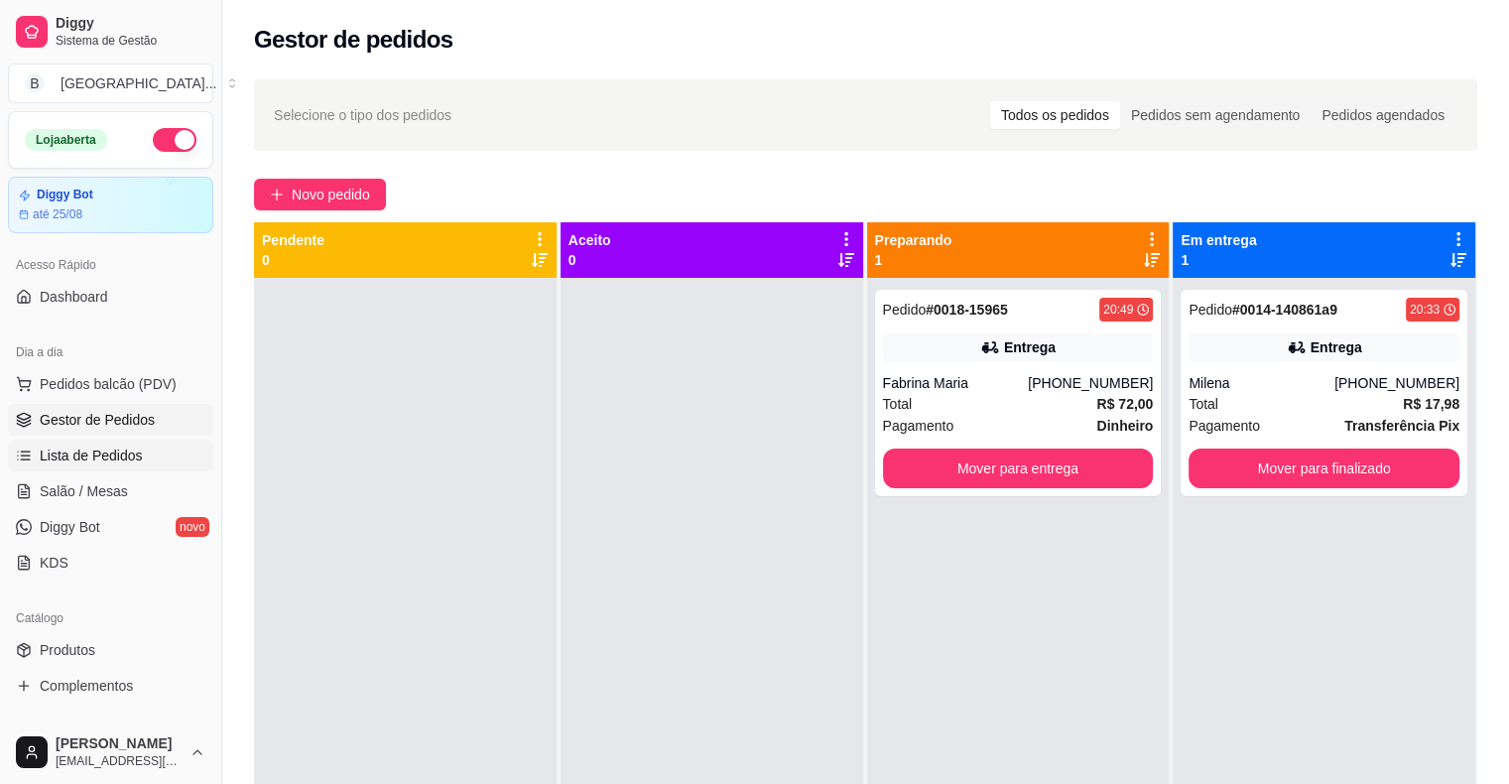
click at [145, 461] on link "Lista de Pedidos" at bounding box center [110, 455] width 205 height 32
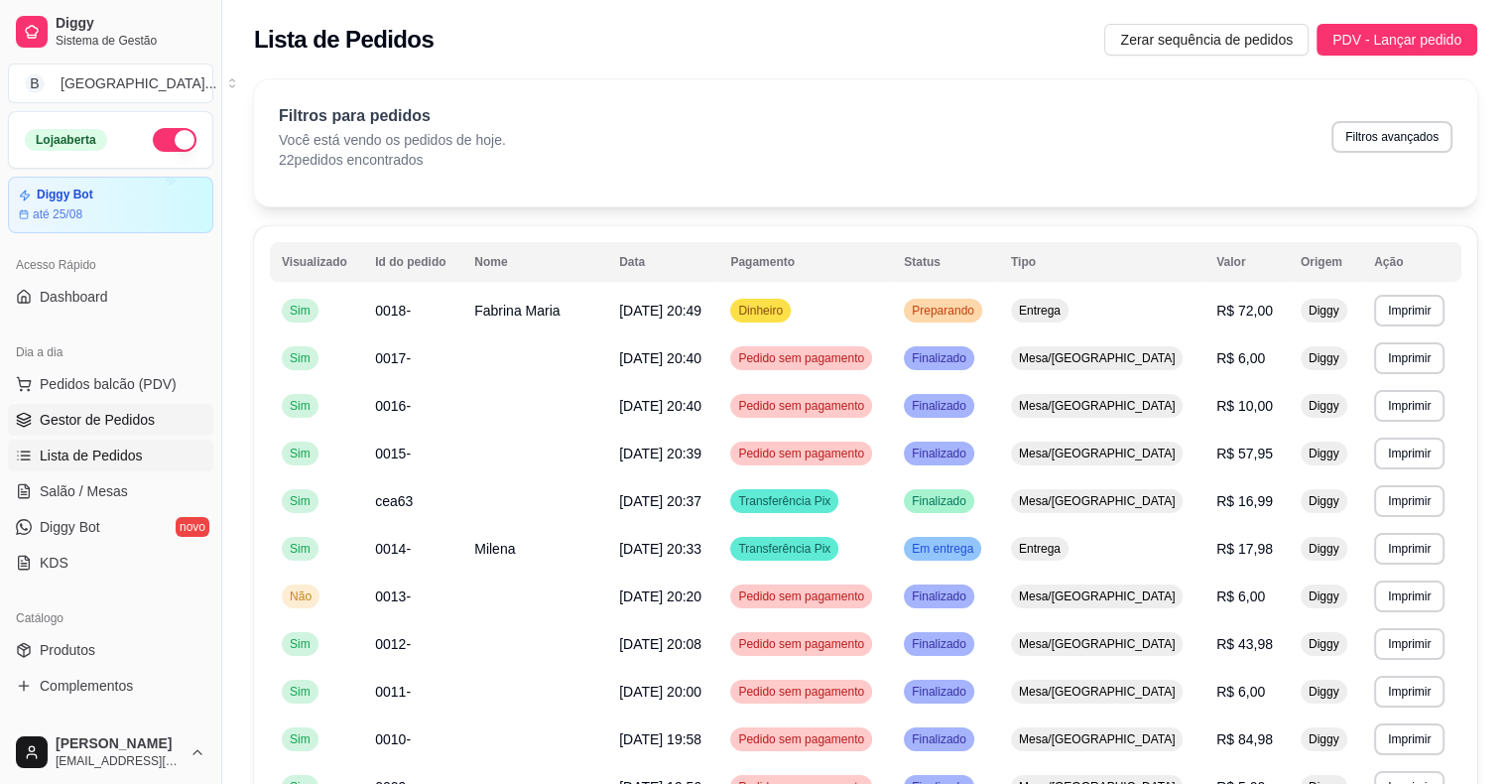
click at [145, 427] on span "Gestor de Pedidos" at bounding box center [97, 420] width 115 height 20
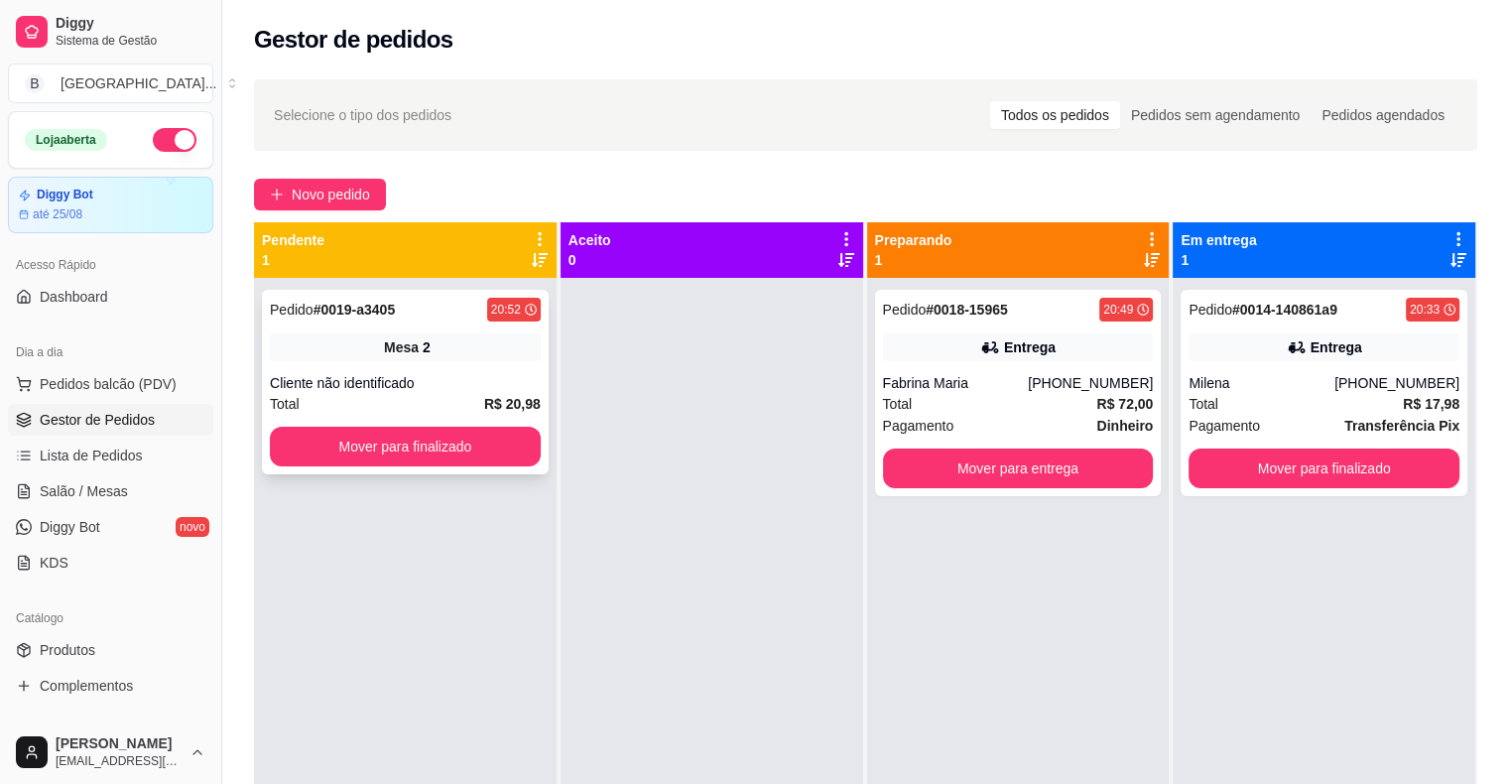
click at [376, 383] on div "Cliente não identificado" at bounding box center [405, 383] width 271 height 20
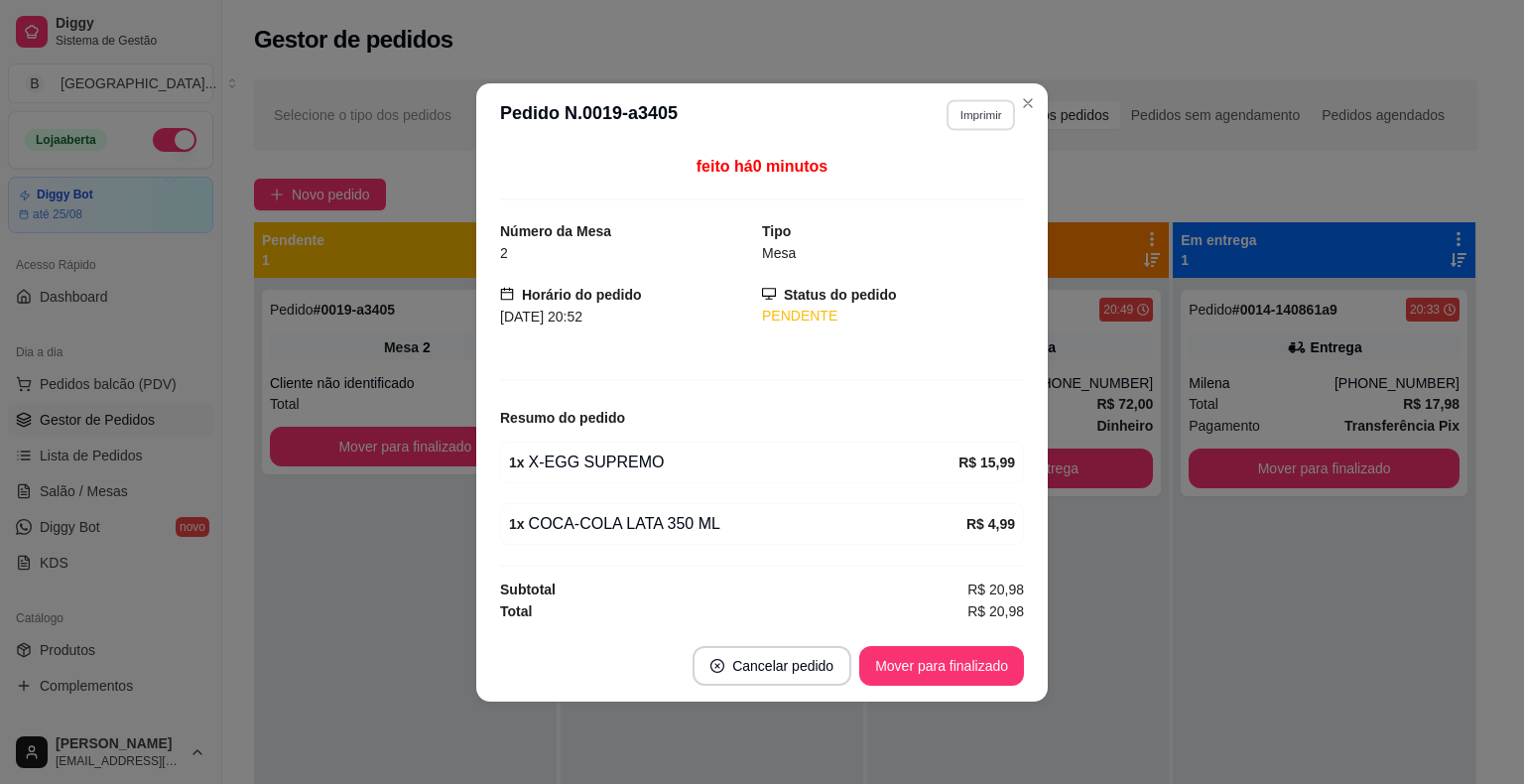
click at [992, 108] on button "Imprimir" at bounding box center [980, 114] width 68 height 31
click at [976, 183] on button "IMPRESSORA" at bounding box center [945, 185] width 139 height 31
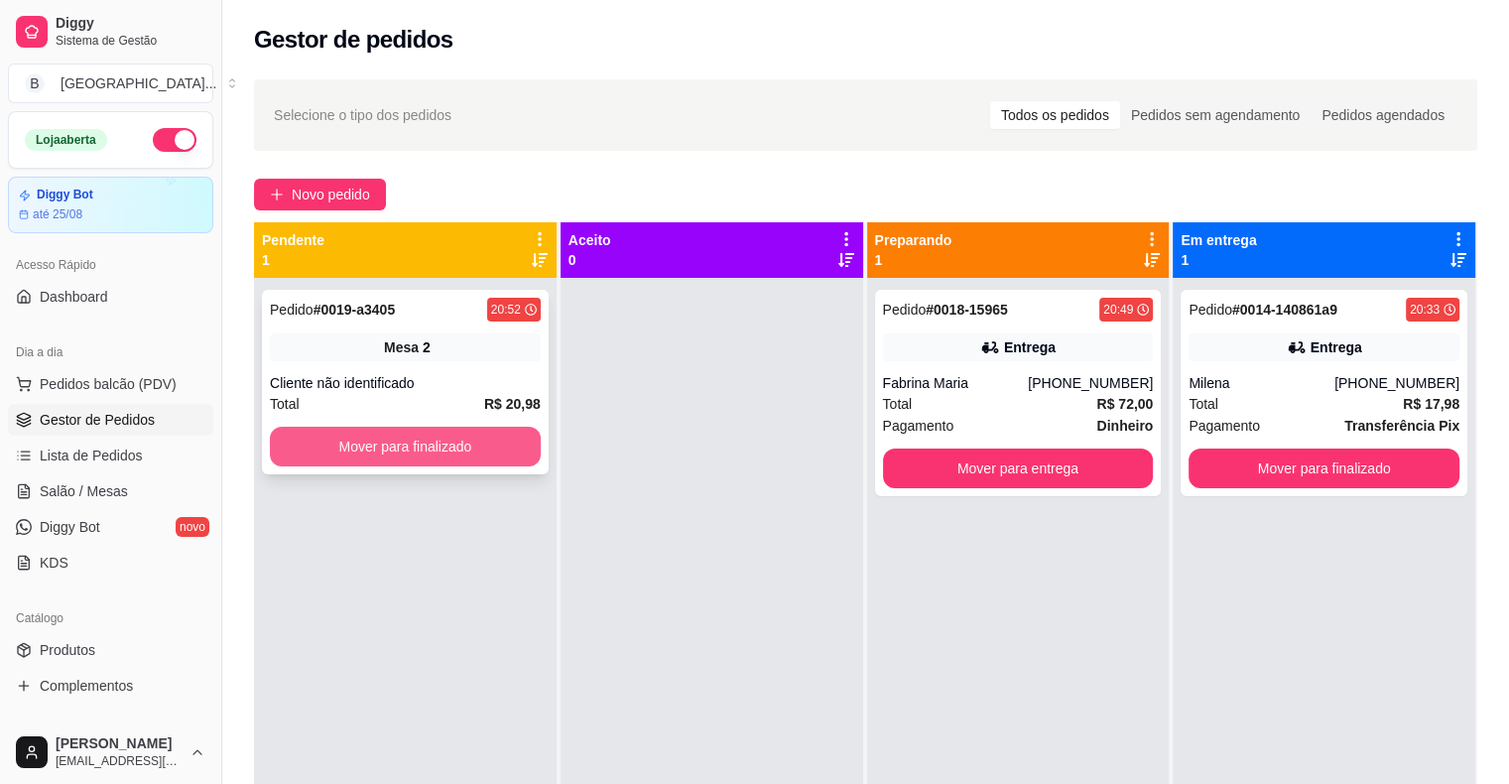
click at [440, 458] on button "Mover para finalizado" at bounding box center [405, 447] width 271 height 40
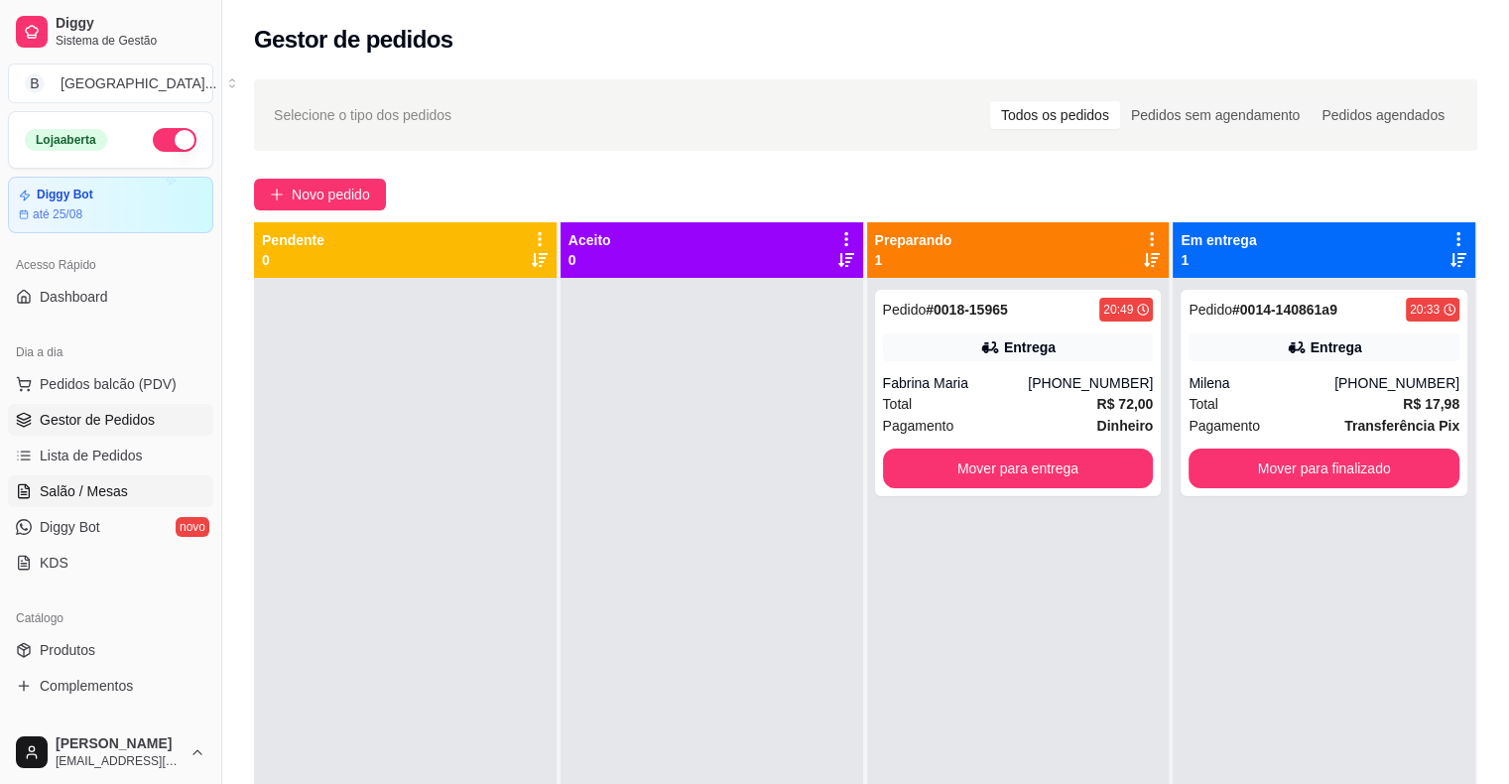
click at [170, 482] on link "Salão / Mesas" at bounding box center [110, 491] width 205 height 32
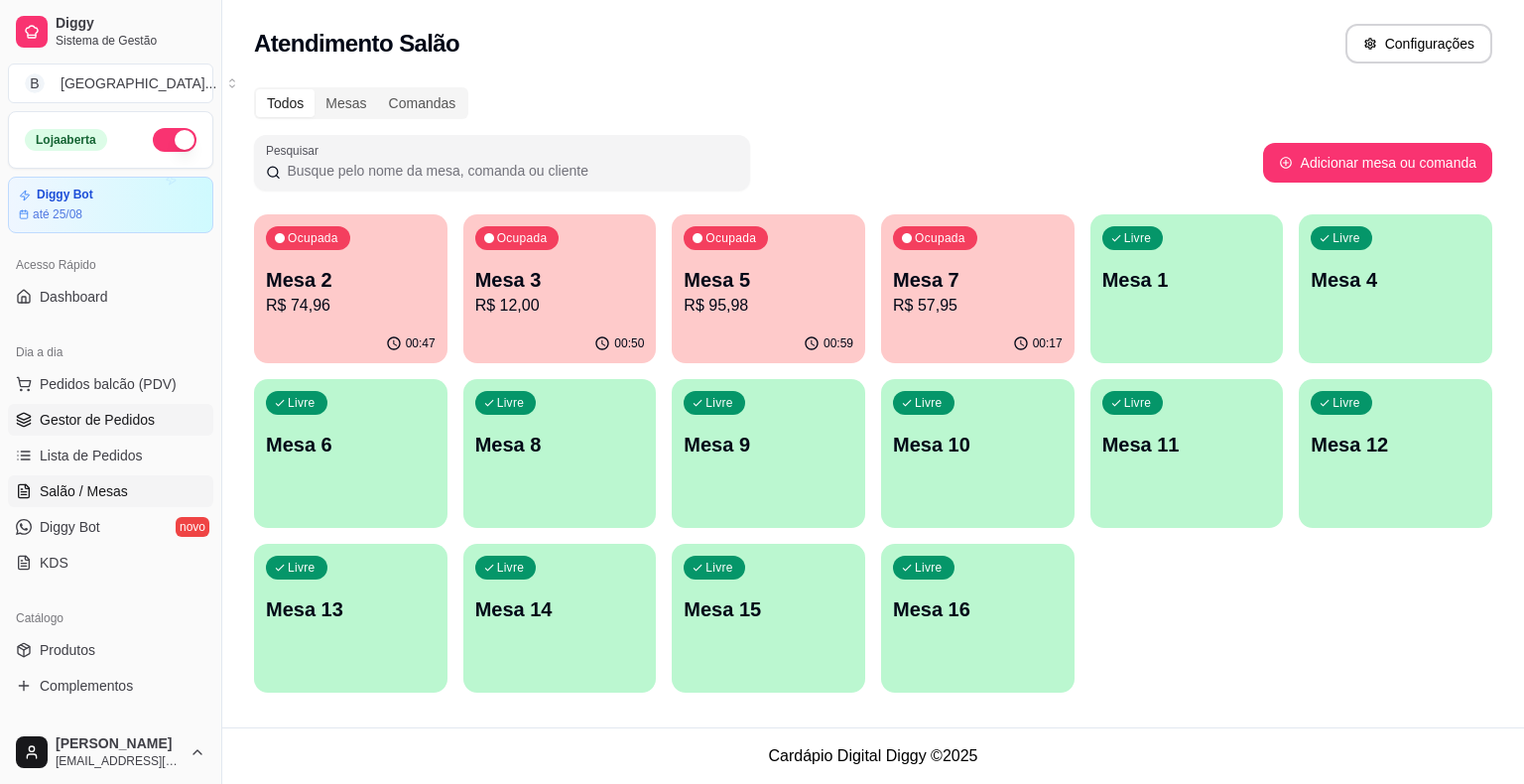
click at [140, 404] on link "Gestor de Pedidos" at bounding box center [110, 420] width 205 height 32
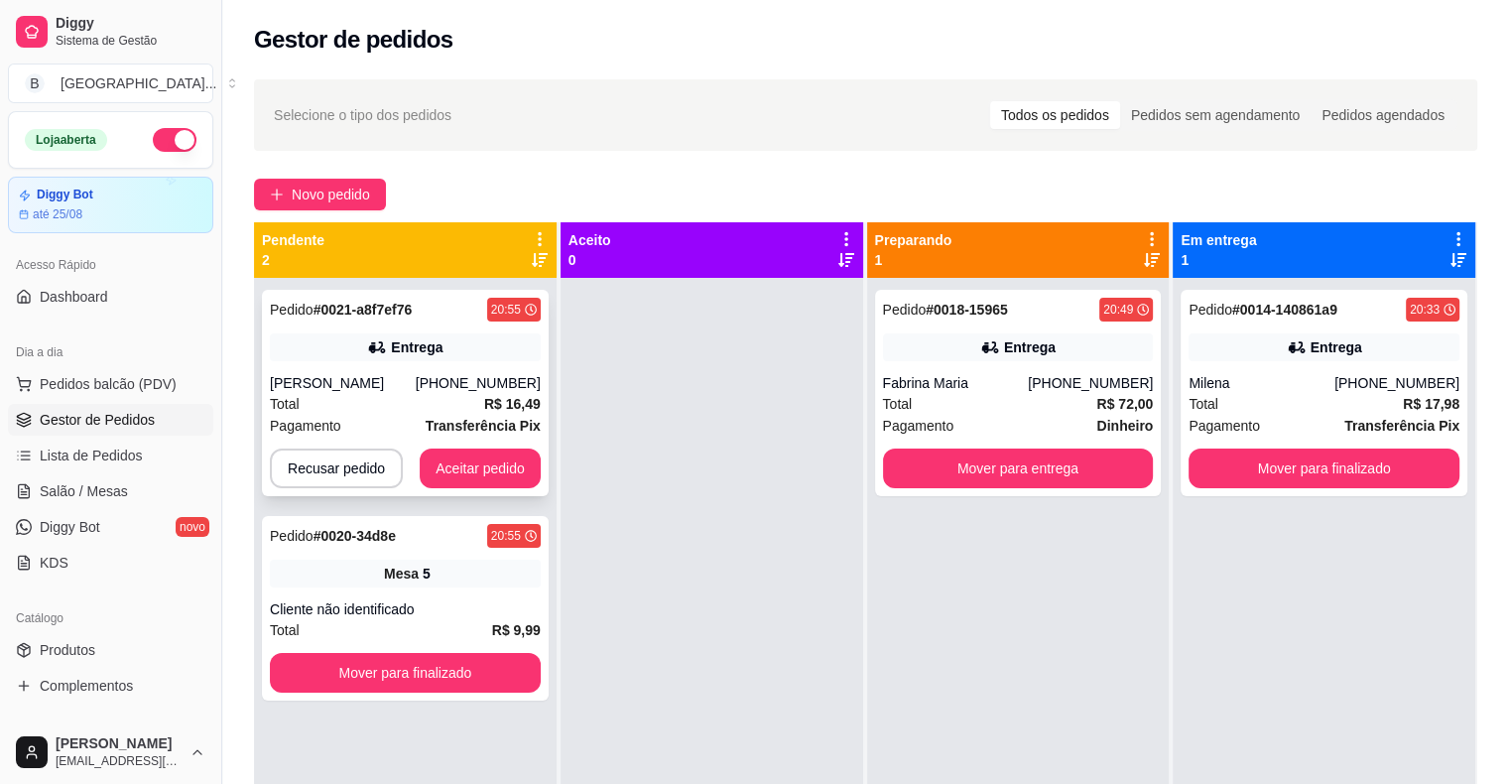
click at [416, 376] on div "[PERSON_NAME]" at bounding box center [343, 383] width 146 height 20
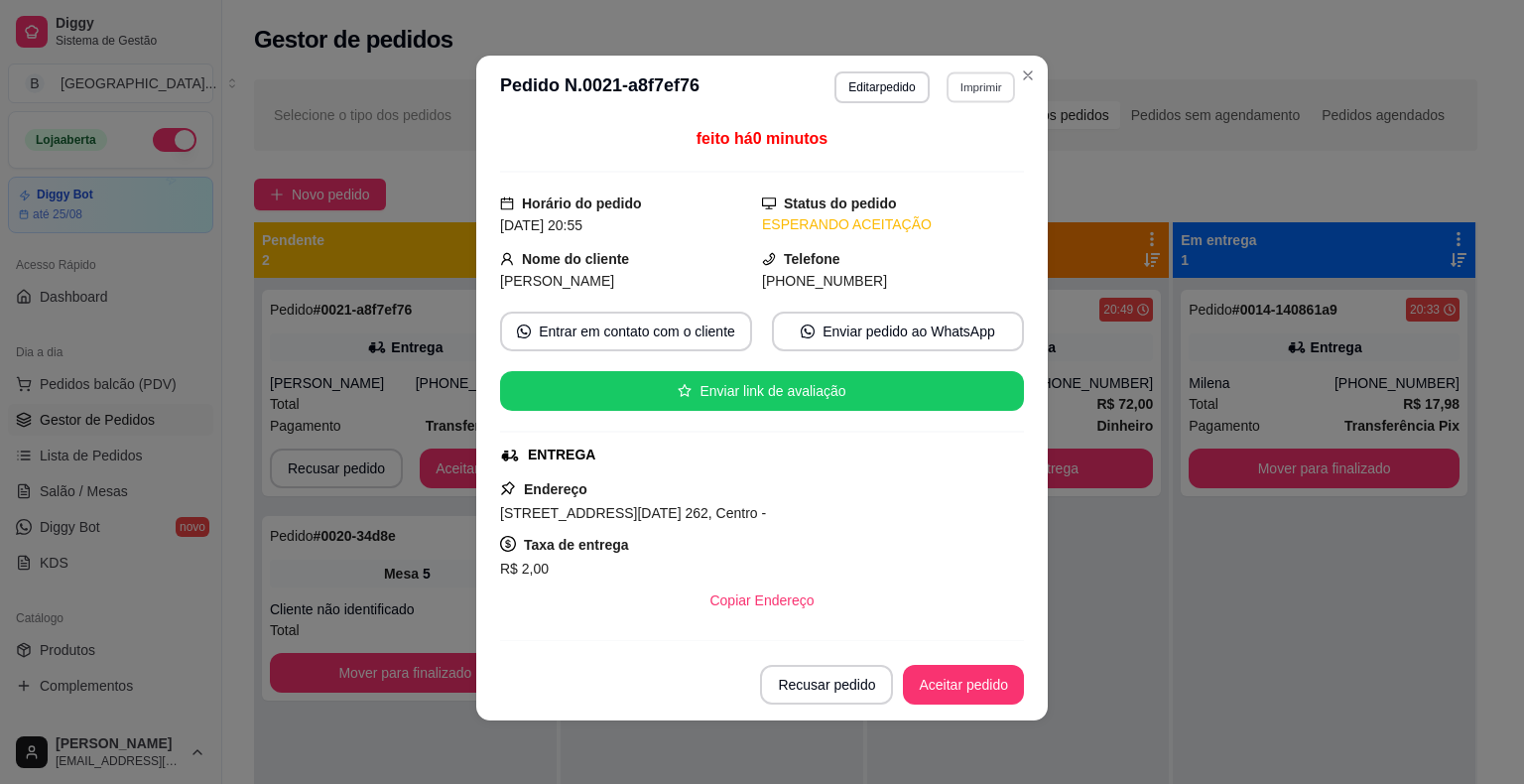
click at [980, 89] on button "Imprimir" at bounding box center [980, 86] width 68 height 31
click at [975, 165] on button "IMPRESSORA" at bounding box center [937, 156] width 139 height 31
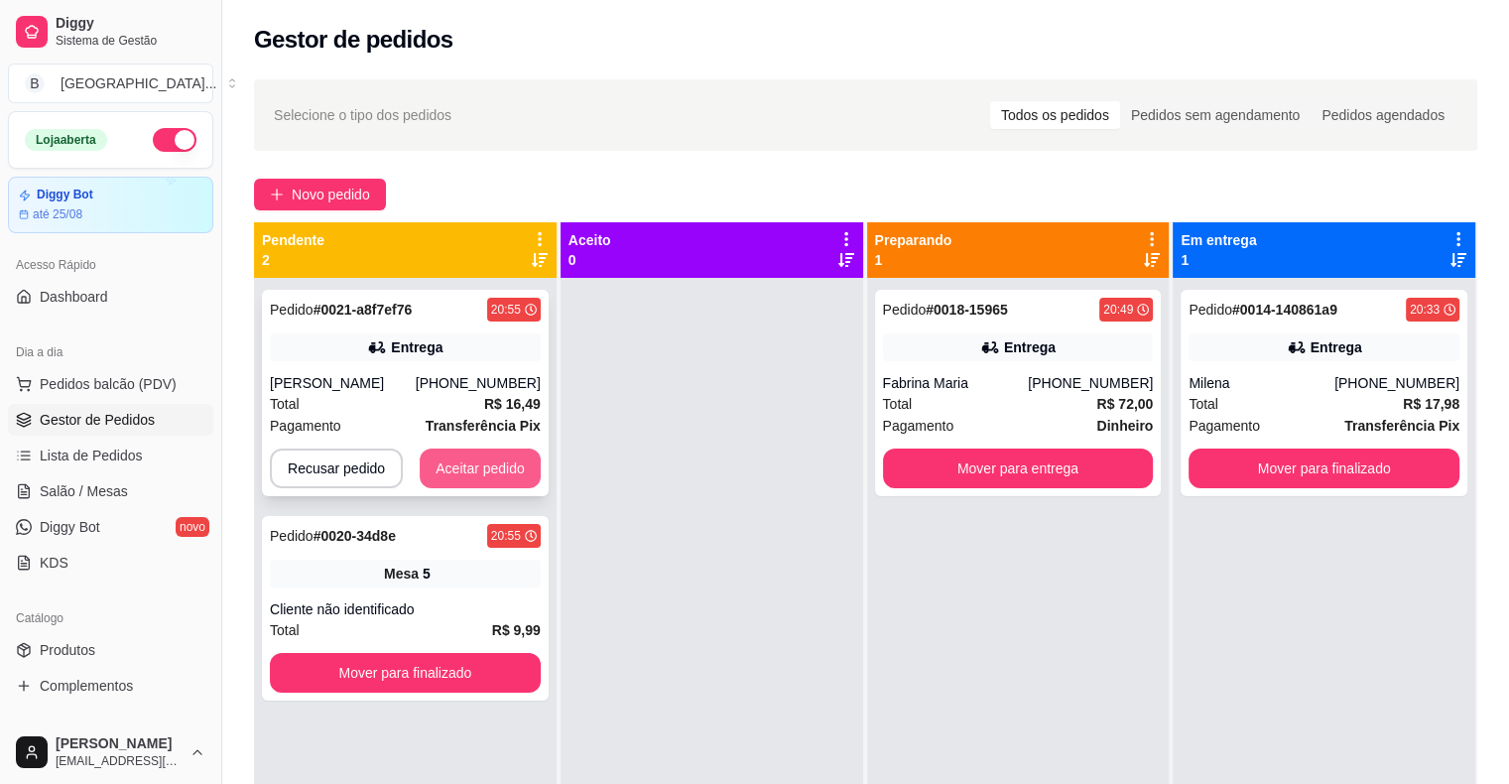
click at [506, 459] on button "Aceitar pedido" at bounding box center [480, 468] width 121 height 40
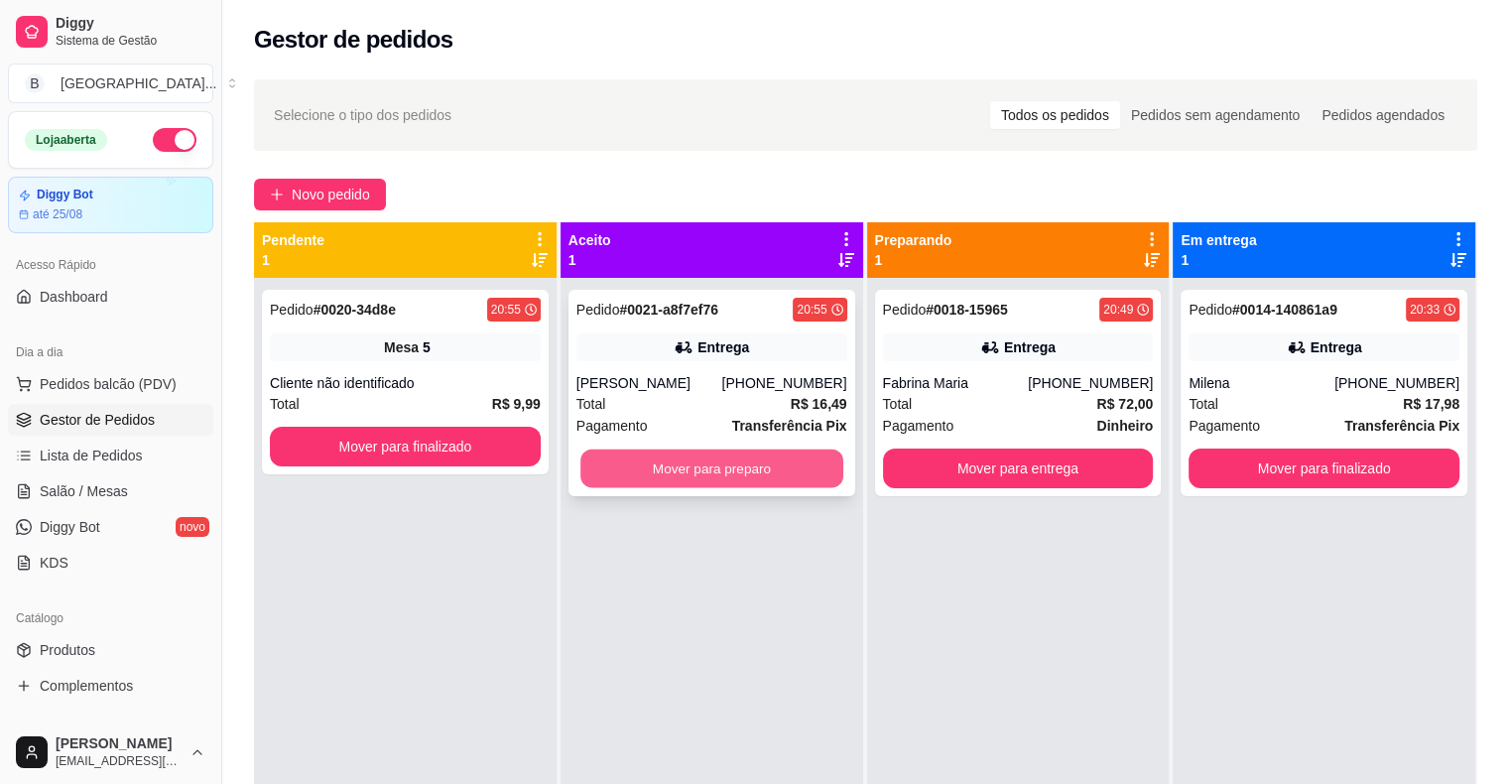
click at [657, 477] on button "Mover para preparo" at bounding box center [711, 468] width 263 height 39
click at [657, 477] on button "Mover para preparo" at bounding box center [711, 468] width 271 height 40
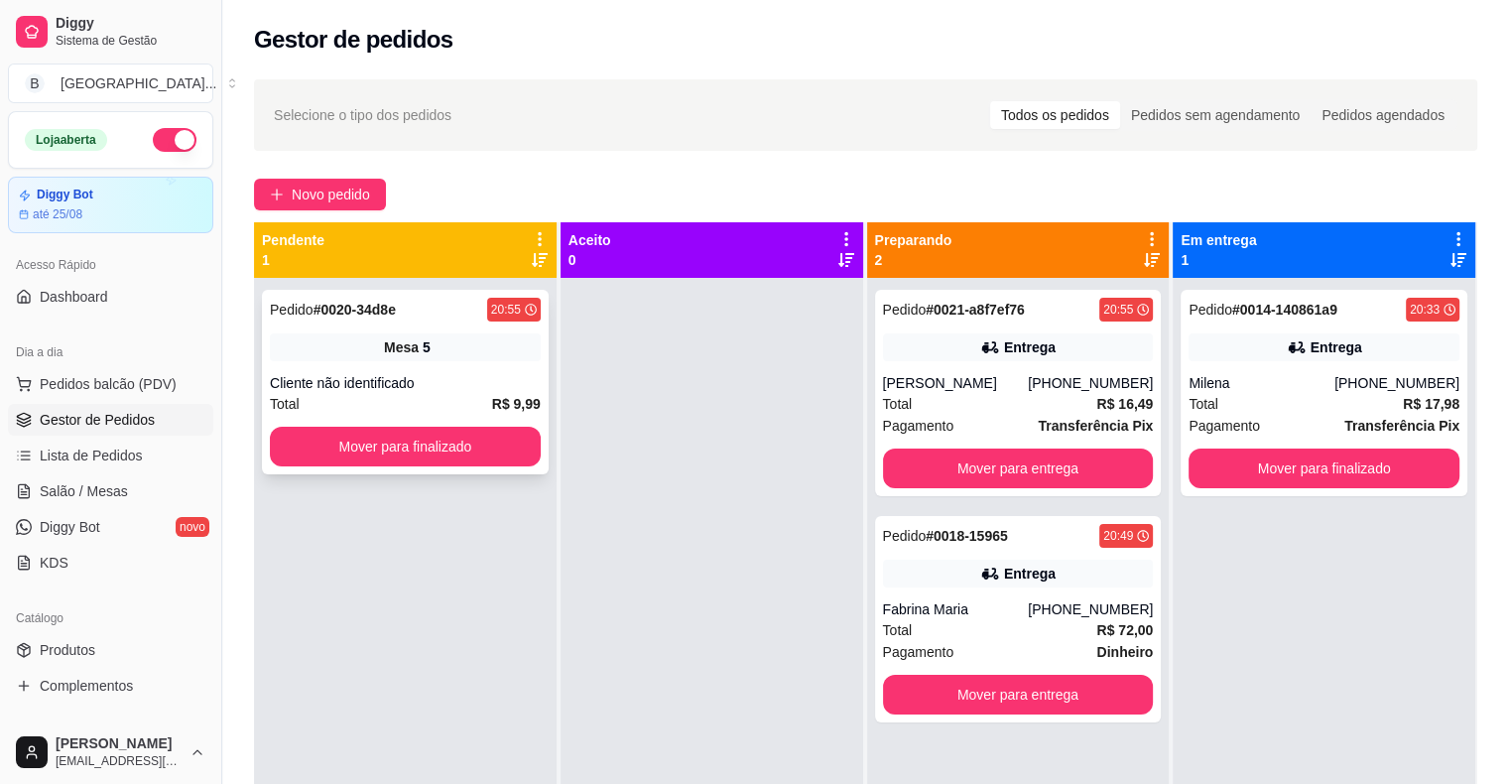
click at [522, 380] on div "Cliente não identificado" at bounding box center [405, 383] width 271 height 20
click at [467, 446] on button "Mover para finalizado" at bounding box center [405, 447] width 263 height 39
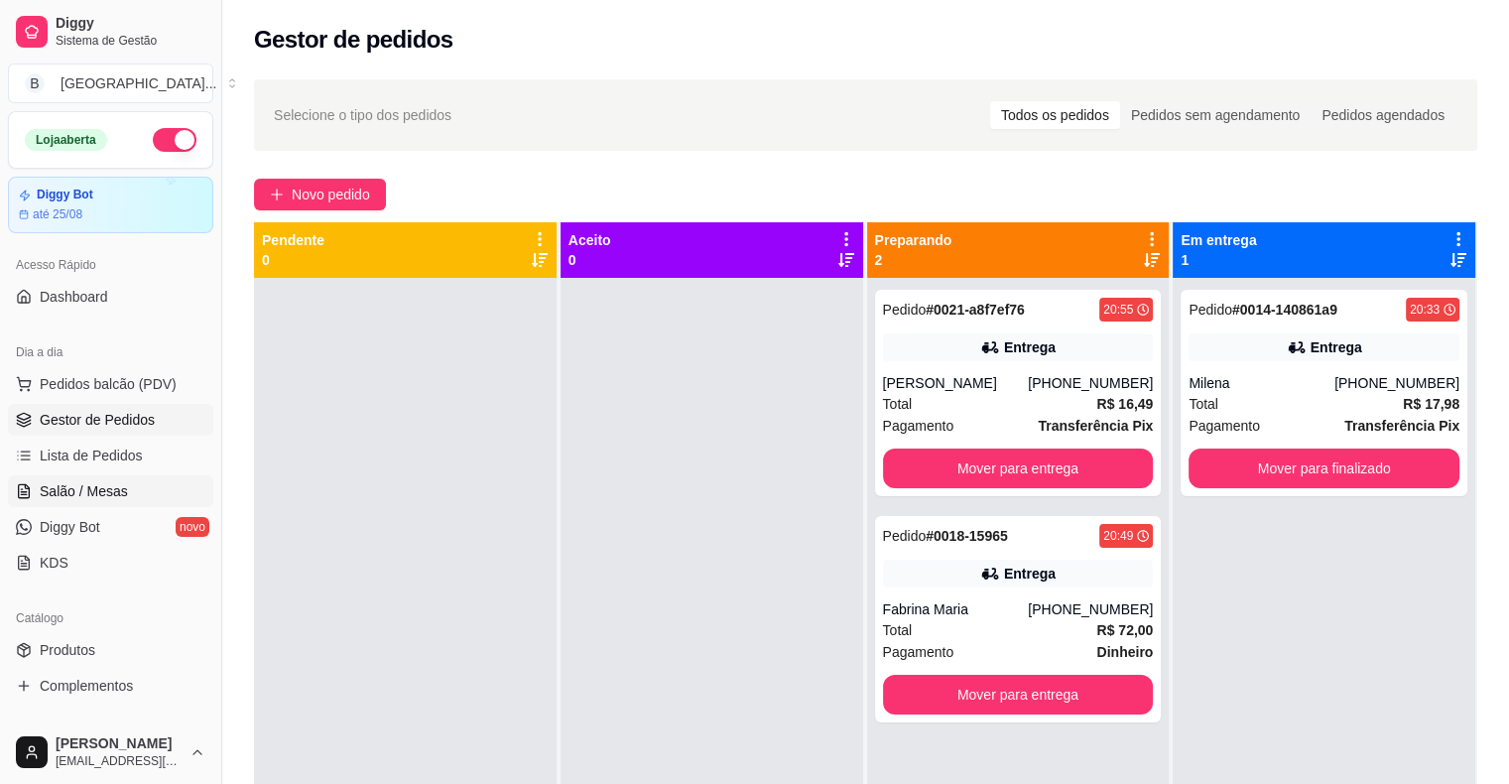
click at [97, 484] on span "Salão / Mesas" at bounding box center [84, 491] width 88 height 20
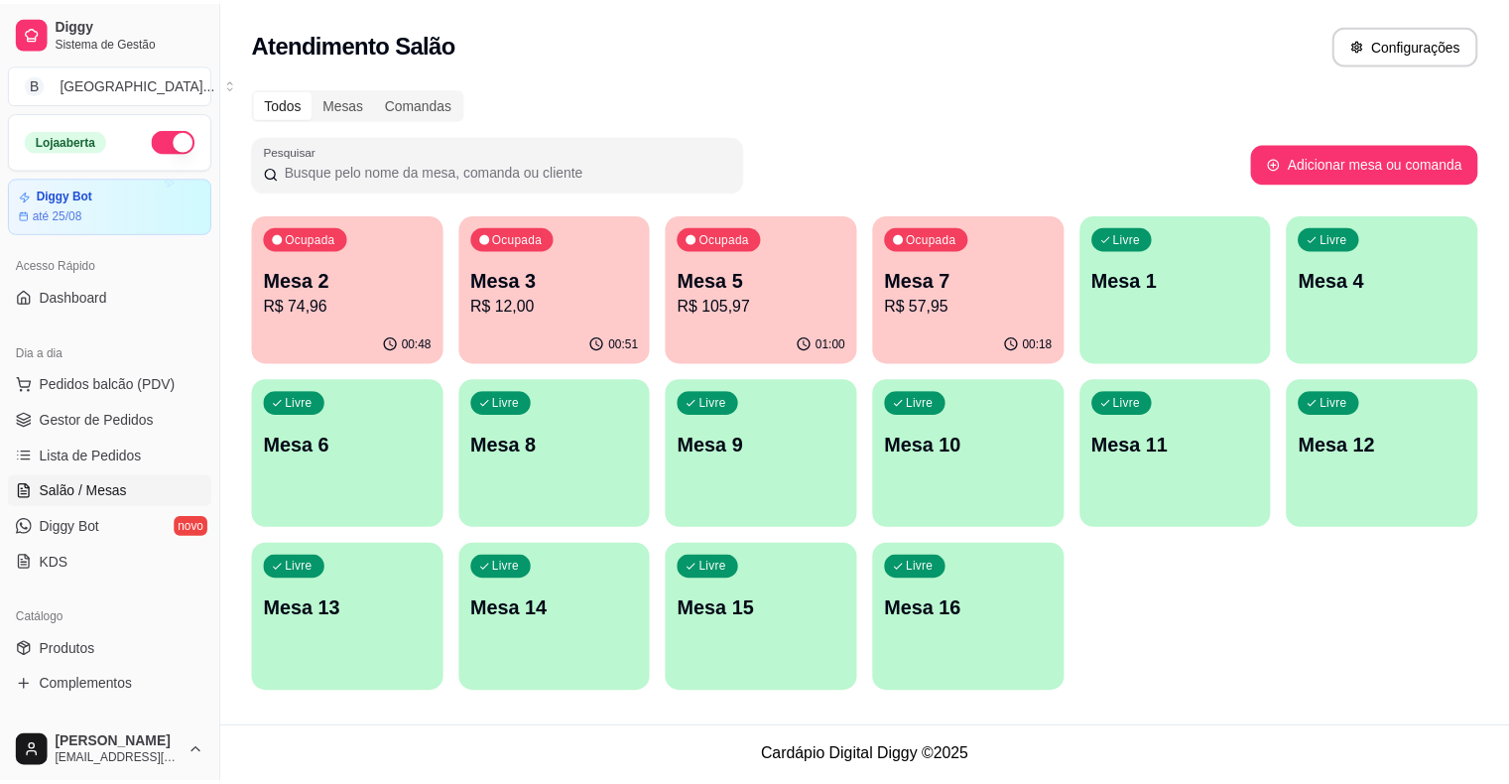
scroll to position [298, 0]
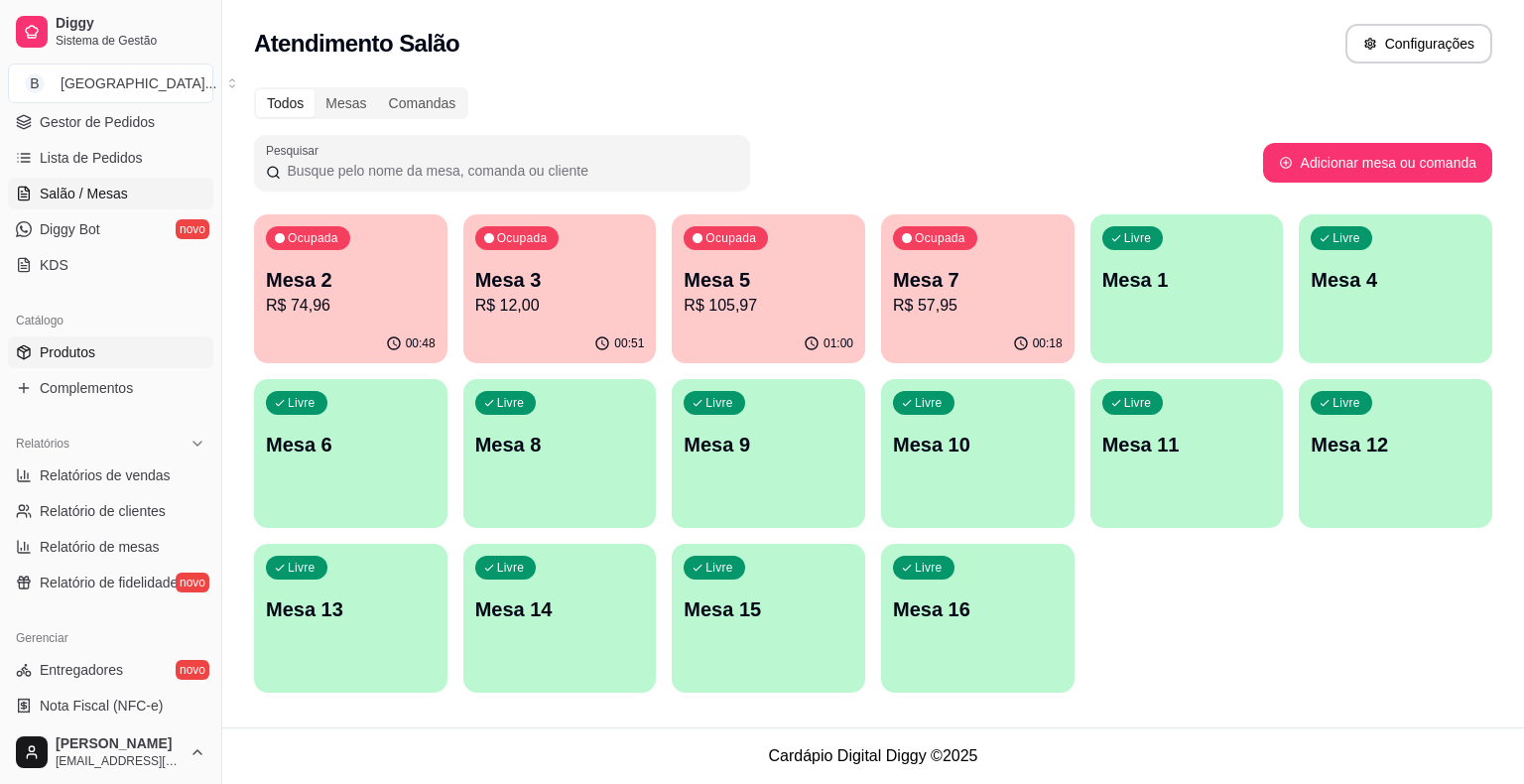
click at [81, 356] on span "Produtos" at bounding box center [68, 352] width 56 height 20
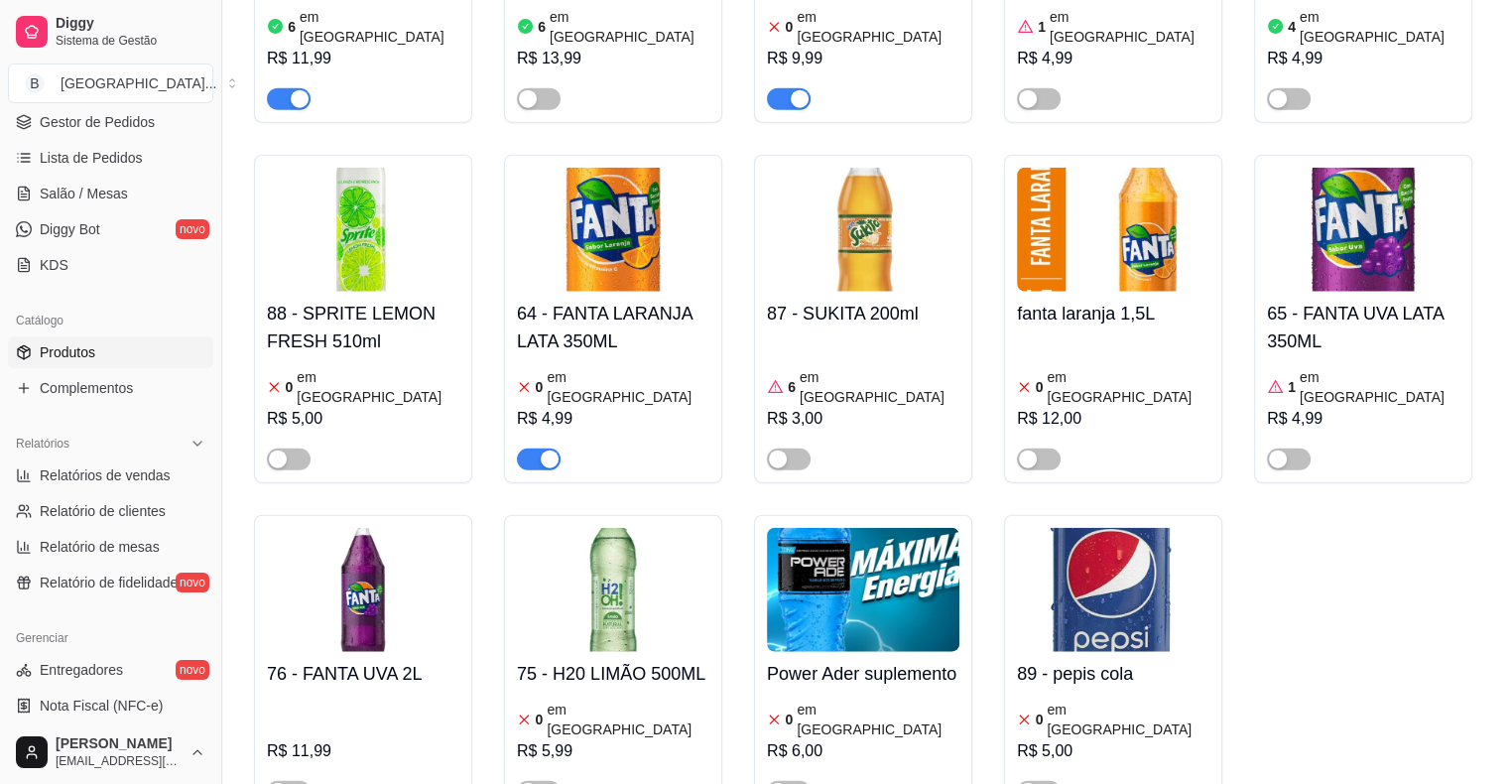
scroll to position [4464, 0]
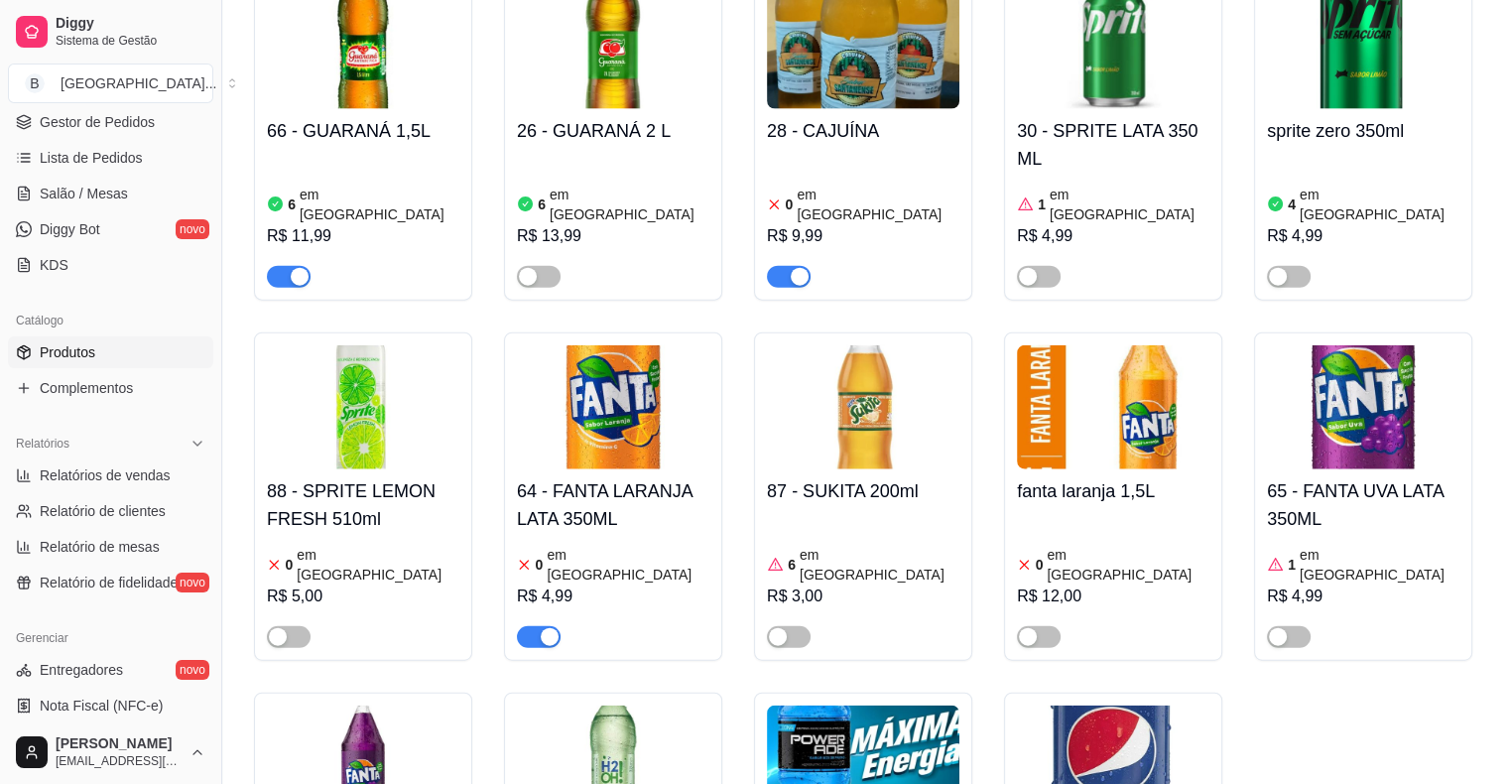
click at [536, 626] on span "button" at bounding box center [539, 637] width 44 height 22
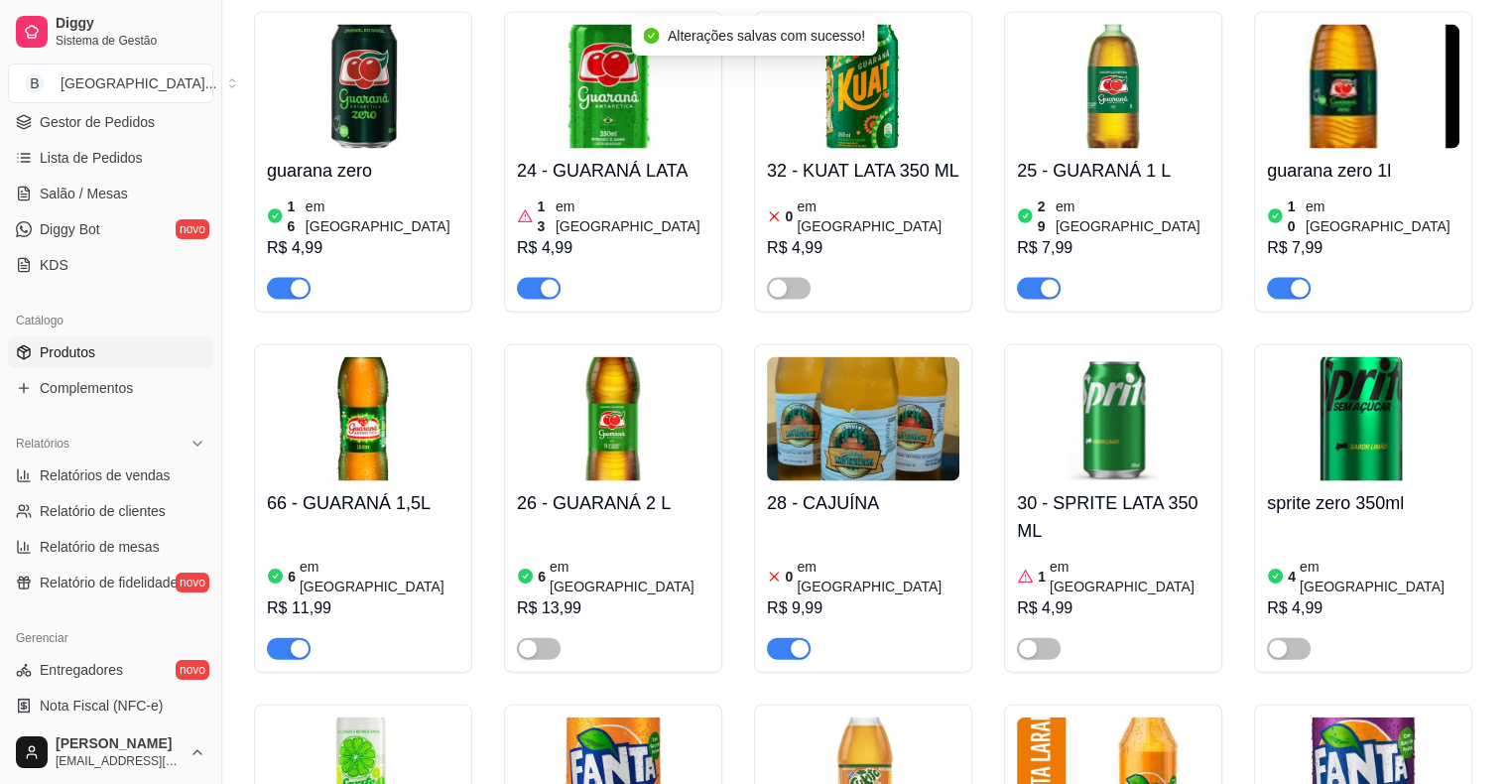
scroll to position [4067, 0]
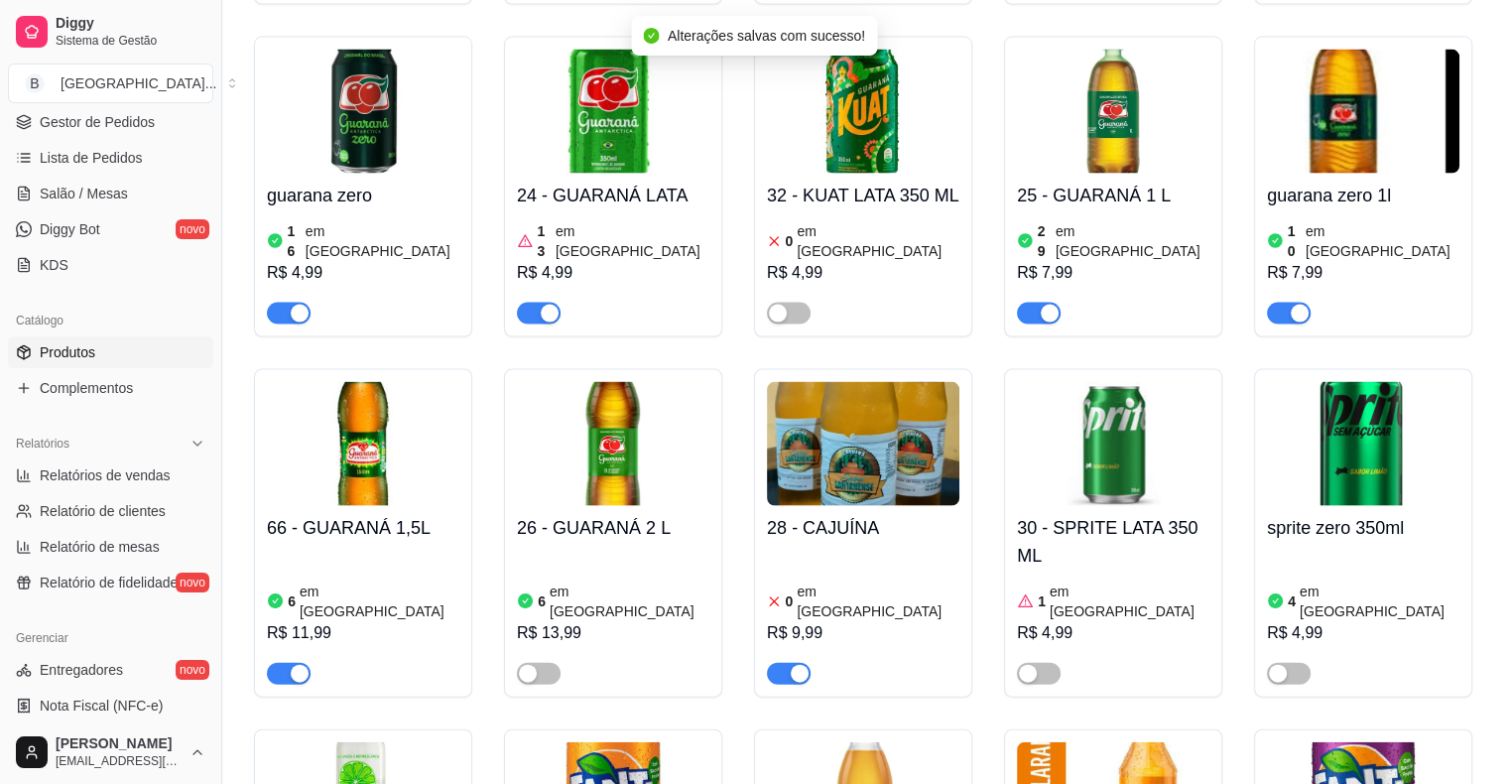
click at [798, 665] on div "button" at bounding box center [800, 674] width 18 height 18
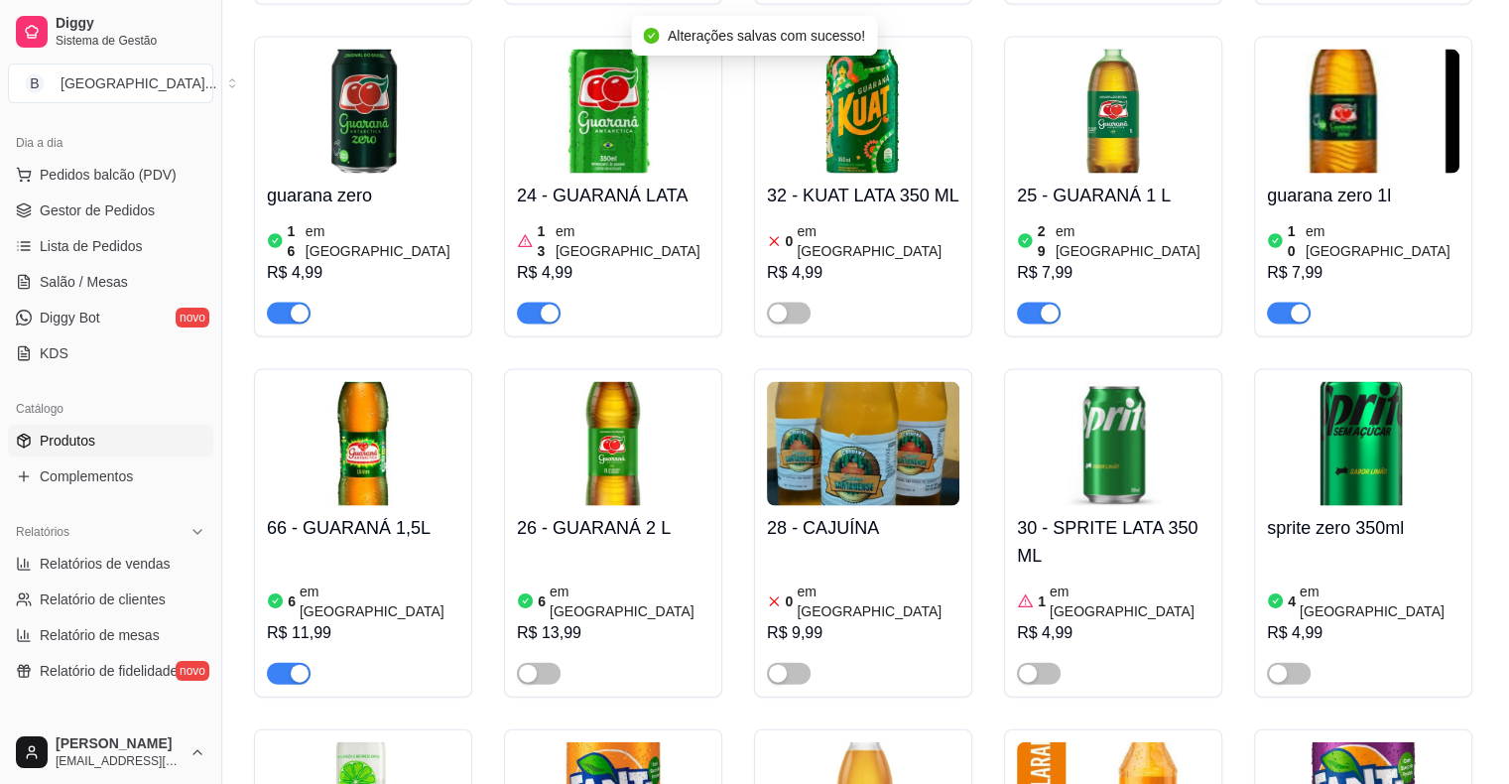
scroll to position [198, 0]
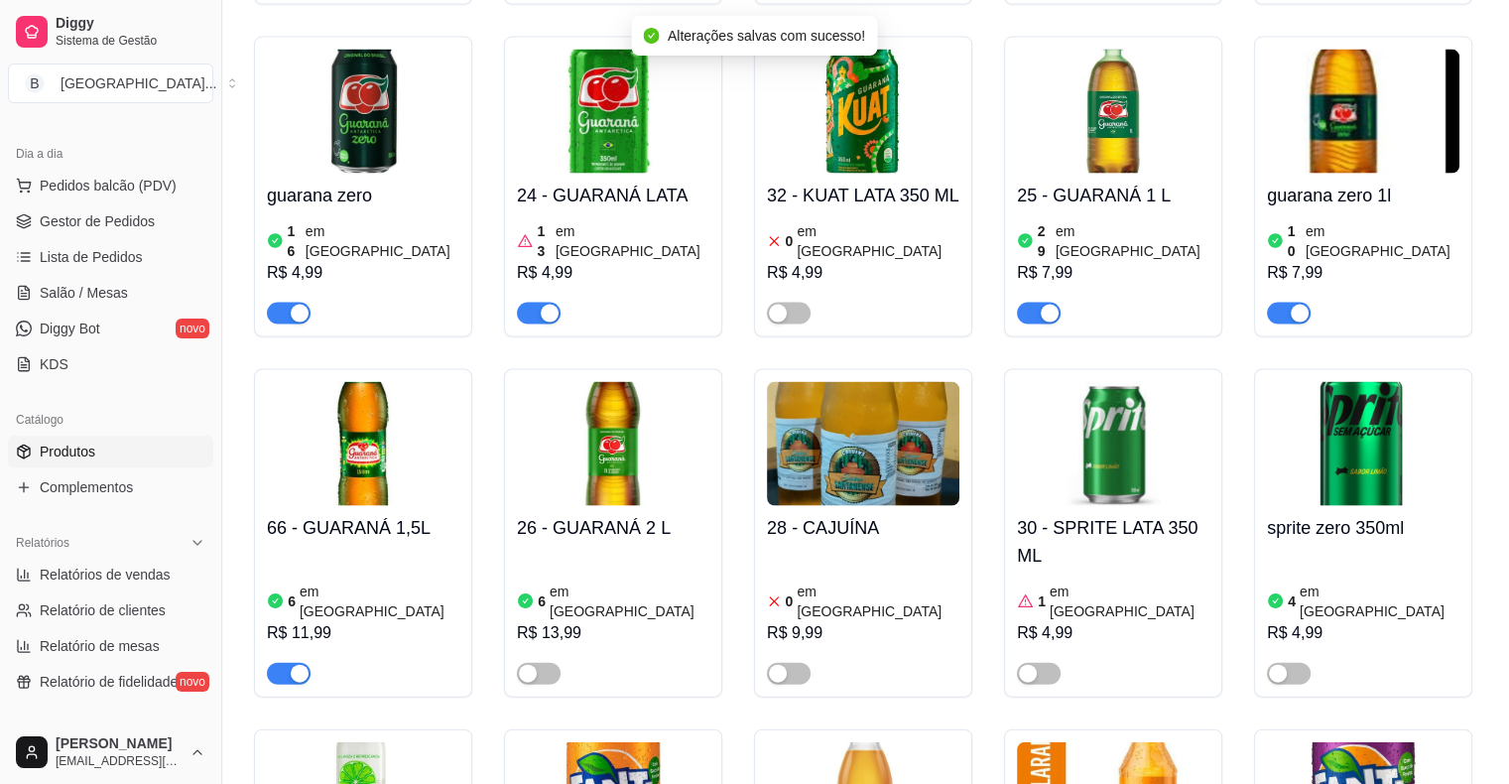
click at [104, 308] on link "Salão / Mesas" at bounding box center [110, 293] width 205 height 32
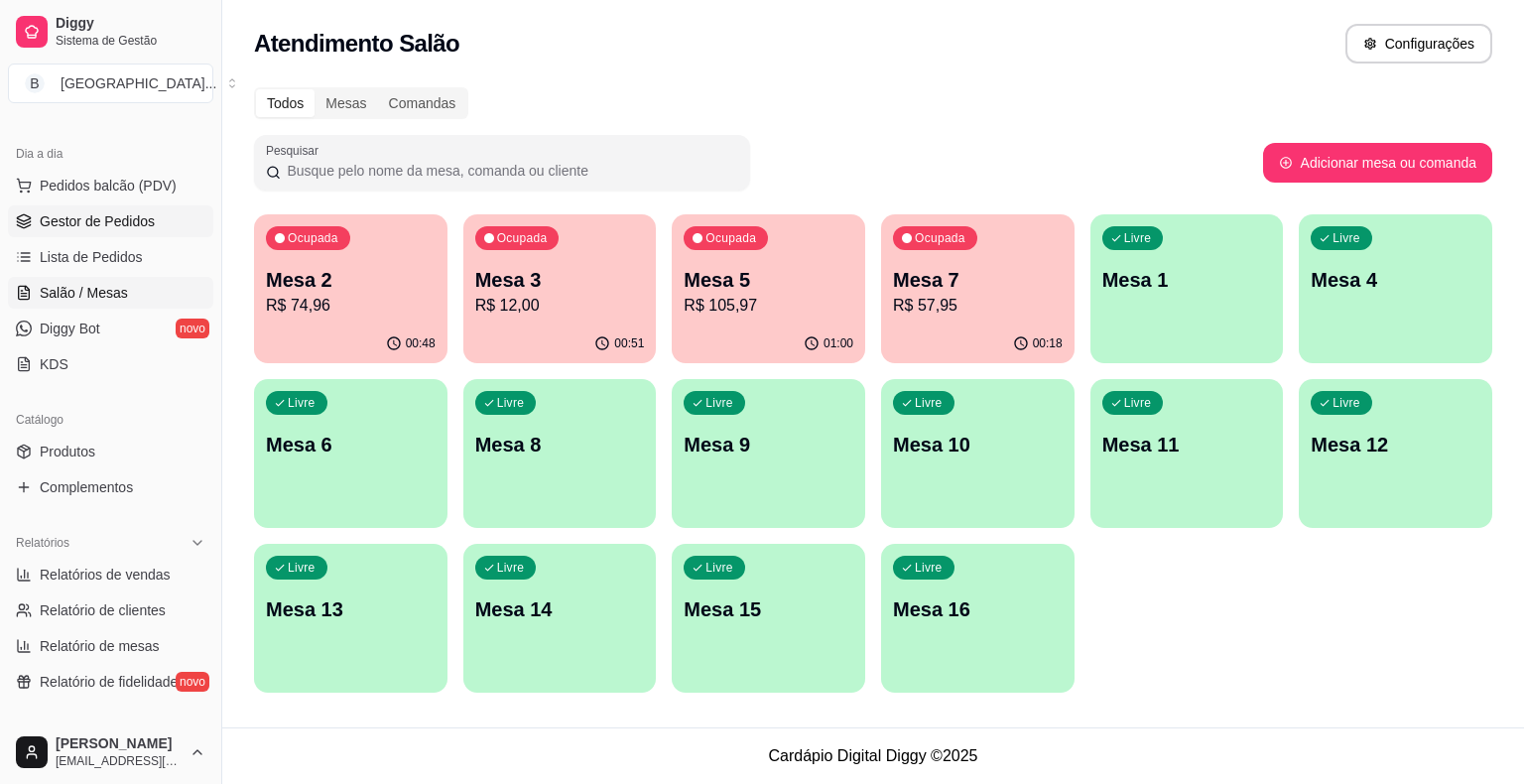
click at [113, 205] on link "Gestor de Pedidos" at bounding box center [110, 221] width 205 height 32
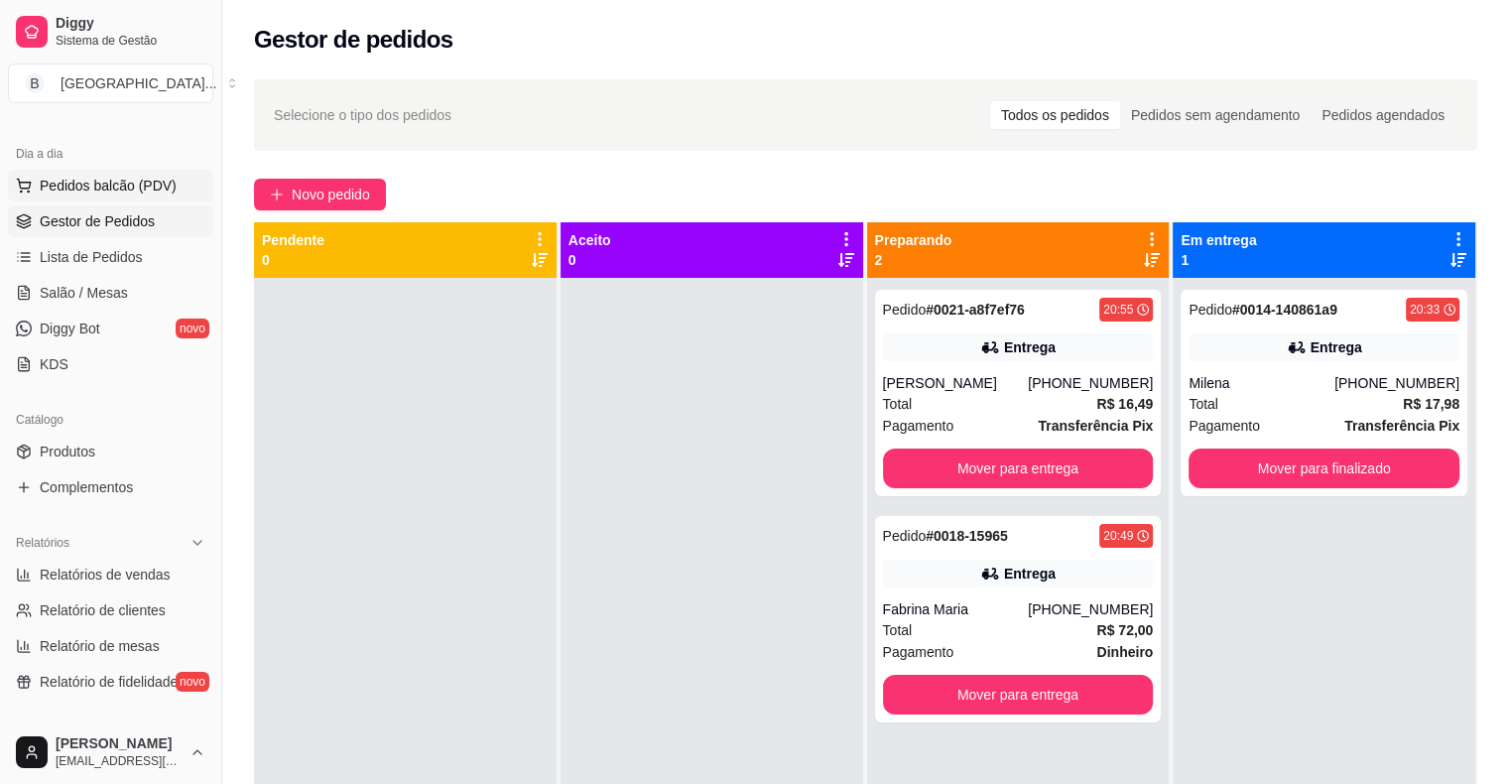
click at [163, 185] on span "Pedidos balcão (PDV)" at bounding box center [108, 186] width 137 height 20
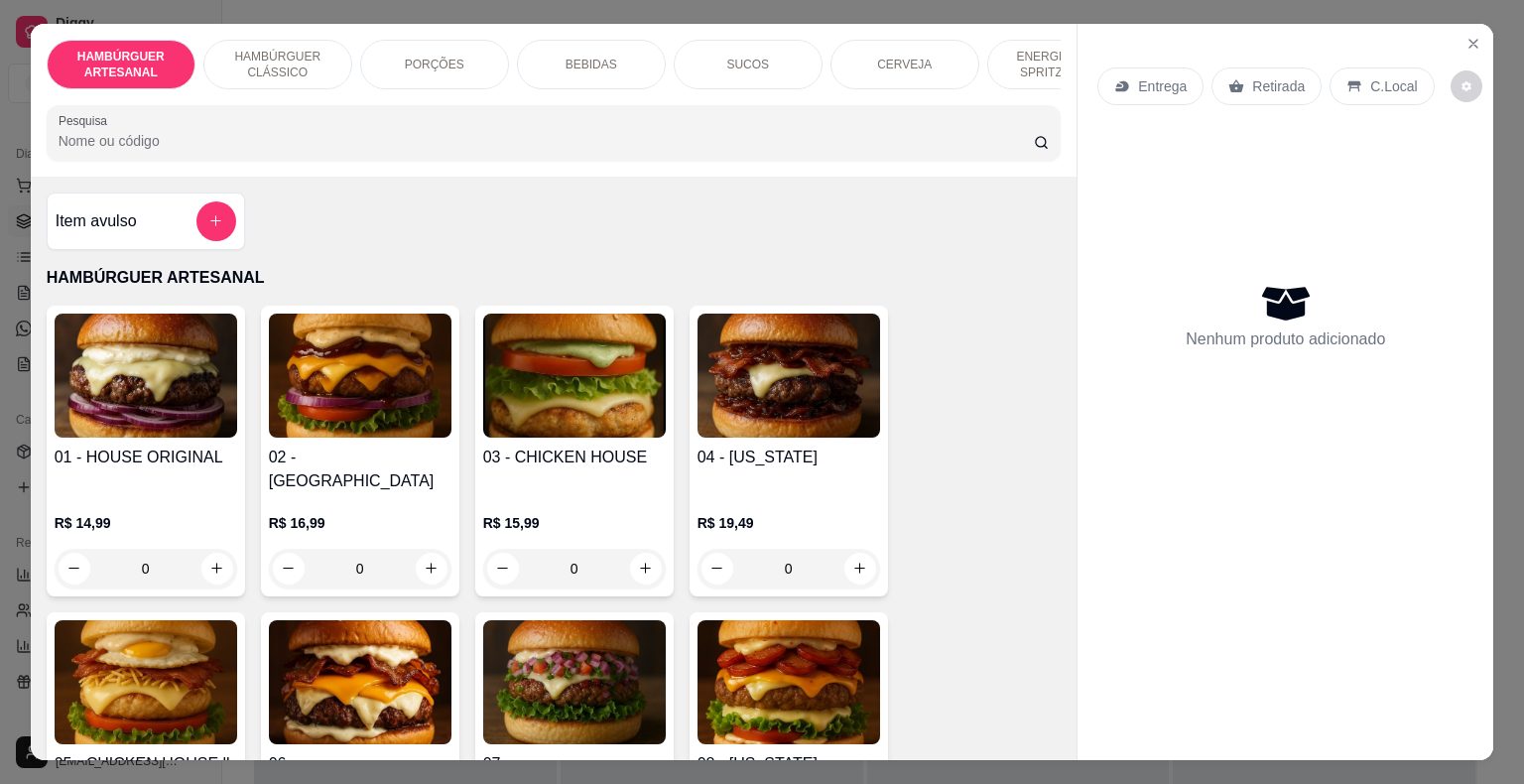
click at [623, 41] on div "BEBIDAS" at bounding box center [591, 65] width 149 height 50
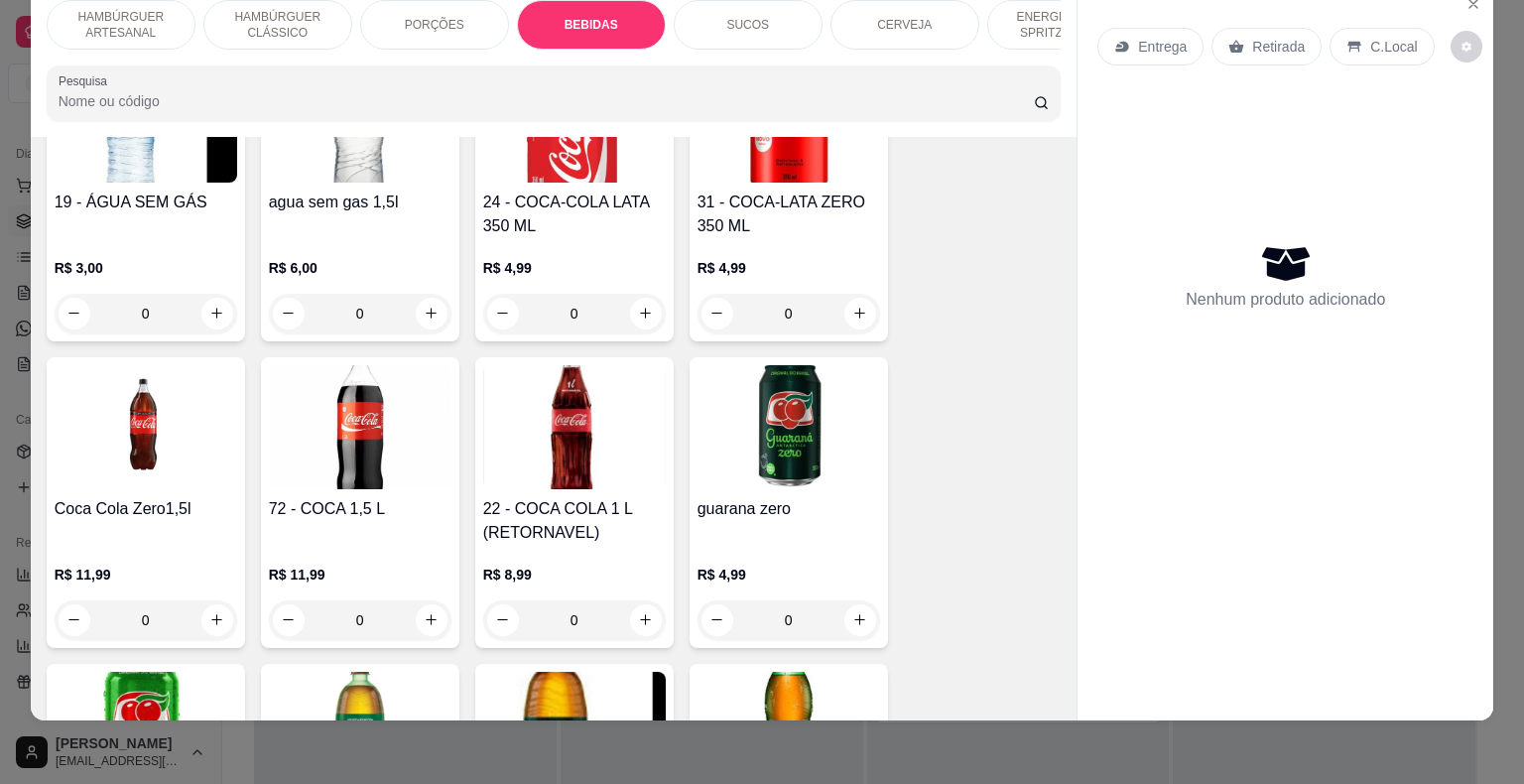
scroll to position [2333, 0]
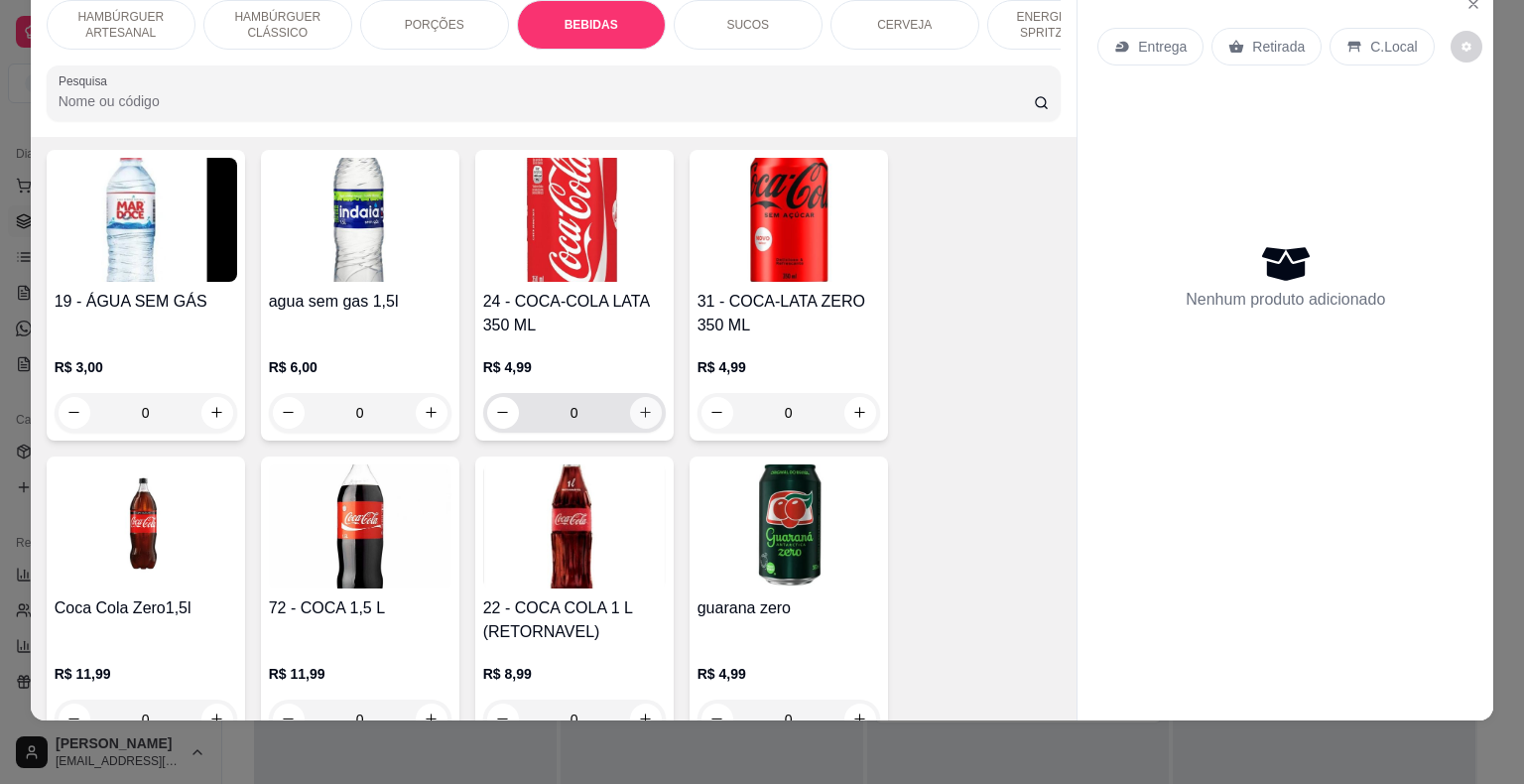
click at [638, 405] on icon "increase-product-quantity" at bounding box center [645, 412] width 15 height 15
type input "1"
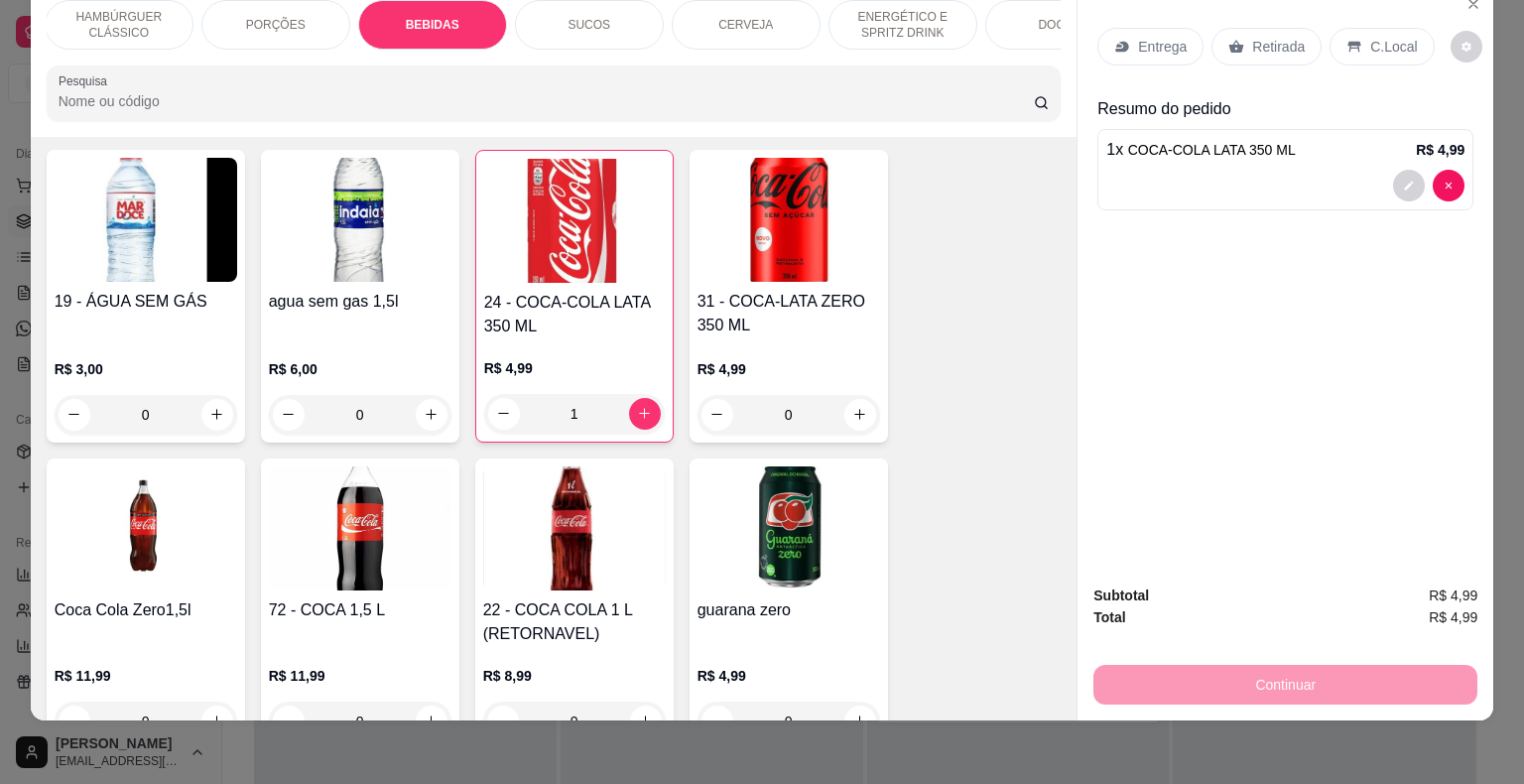
scroll to position [0, 198]
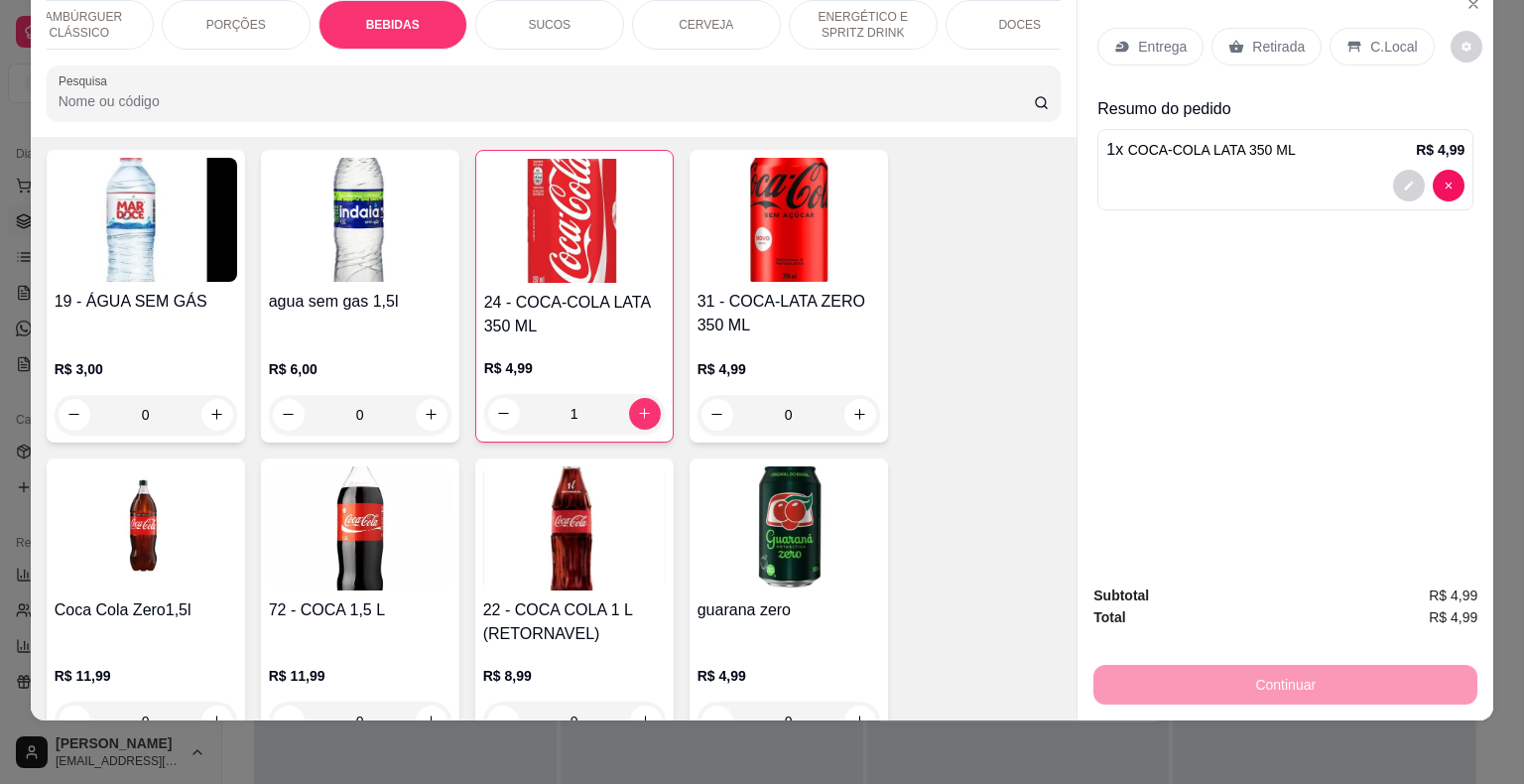
click at [1028, 17] on p "DOCES" at bounding box center [1019, 25] width 43 height 16
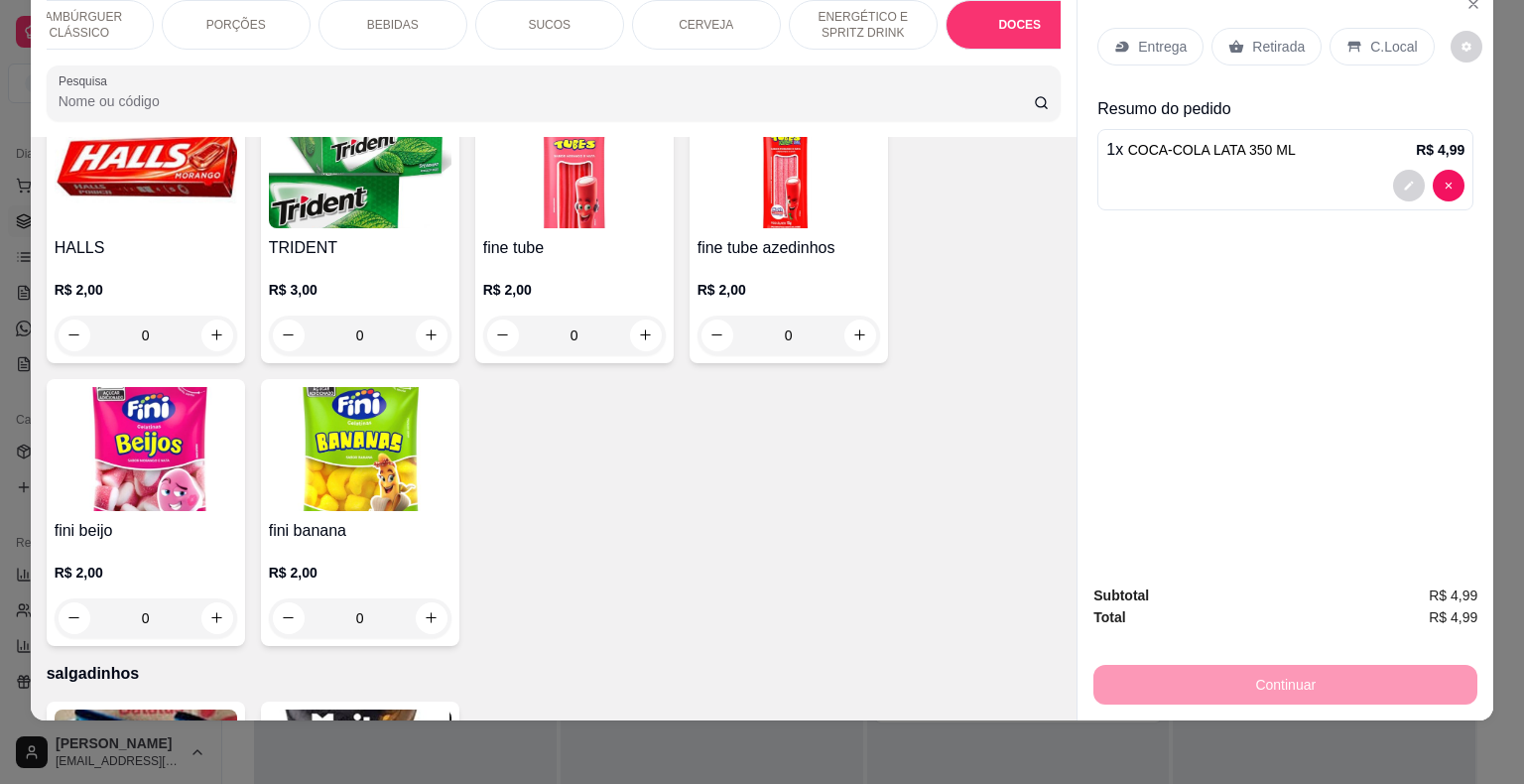
scroll to position [4950, 0]
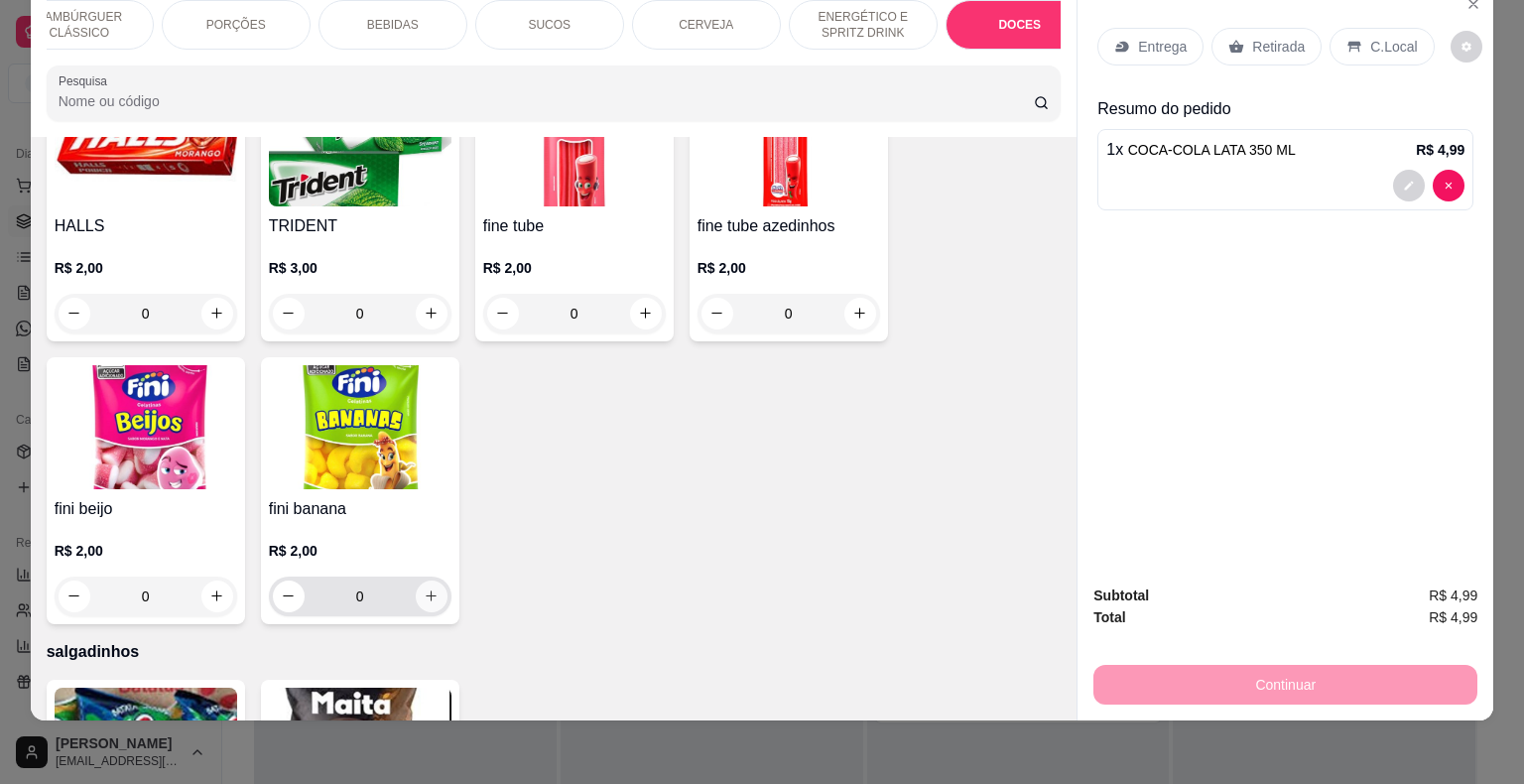
click at [436, 580] on button "increase-product-quantity" at bounding box center [432, 596] width 32 height 32
type input "1"
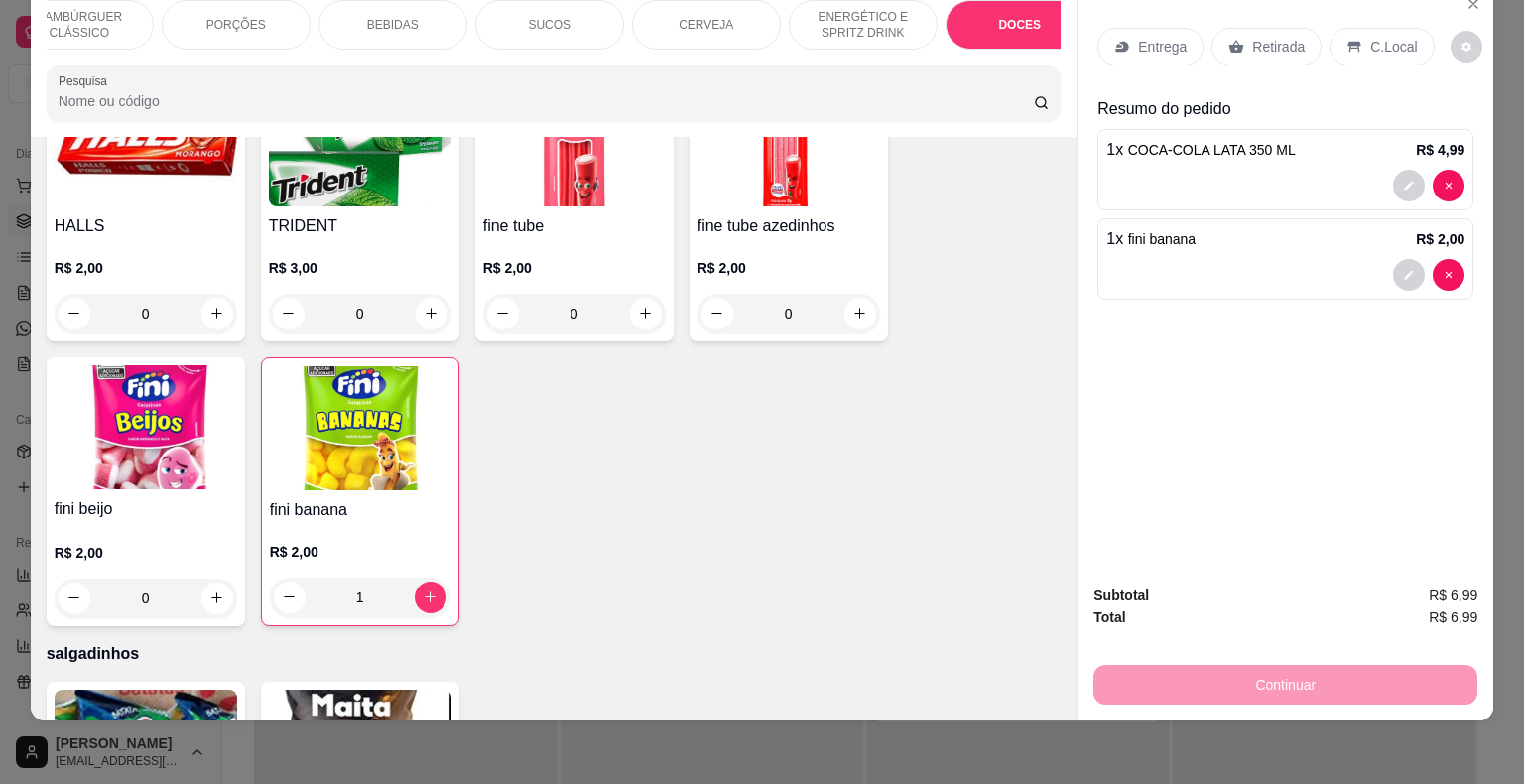
click at [1163, 38] on p "Entrega" at bounding box center [1162, 47] width 49 height 20
click at [1262, 37] on p "Retirada" at bounding box center [1278, 47] width 53 height 20
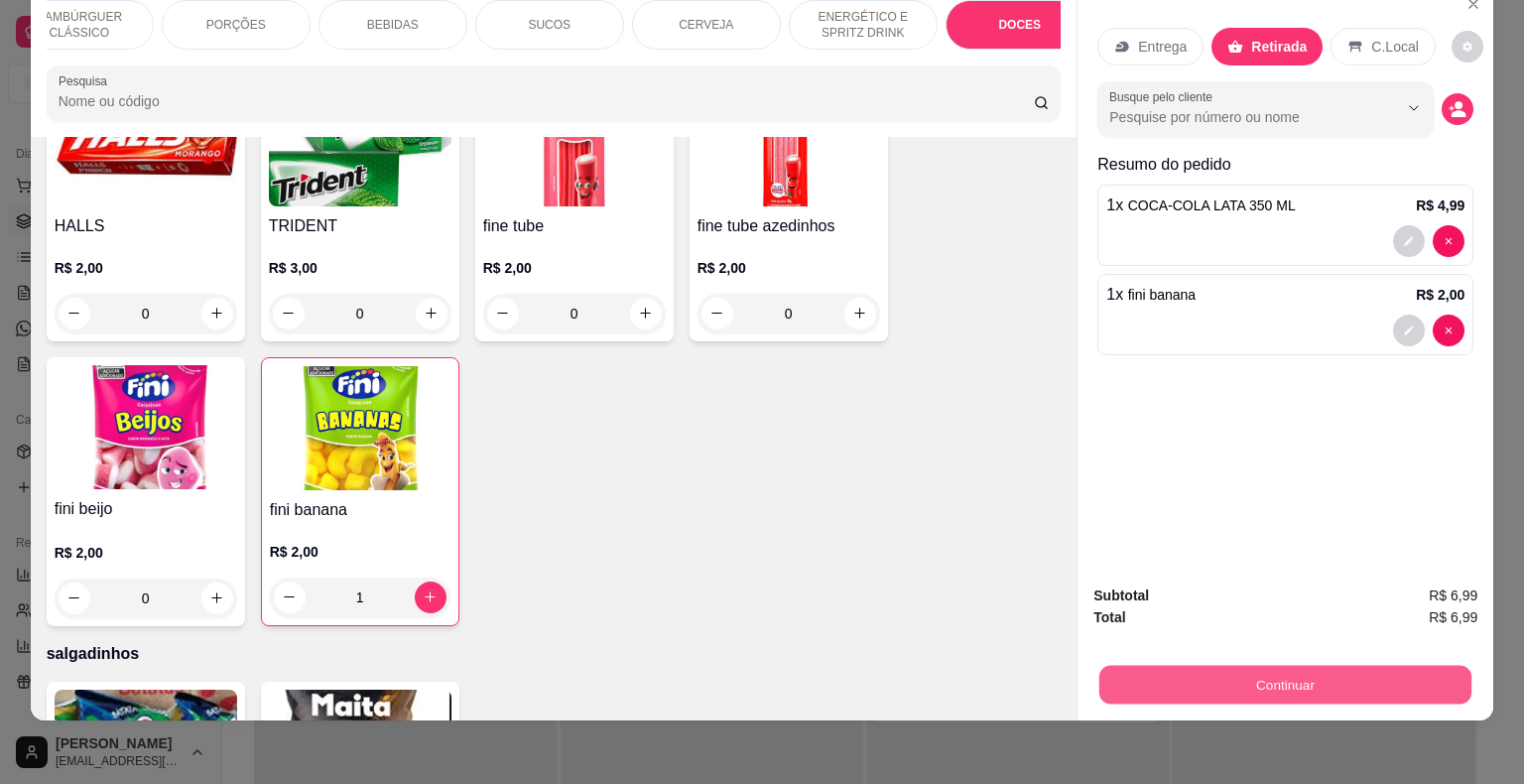
click at [1274, 666] on button "Continuar" at bounding box center [1285, 685] width 372 height 39
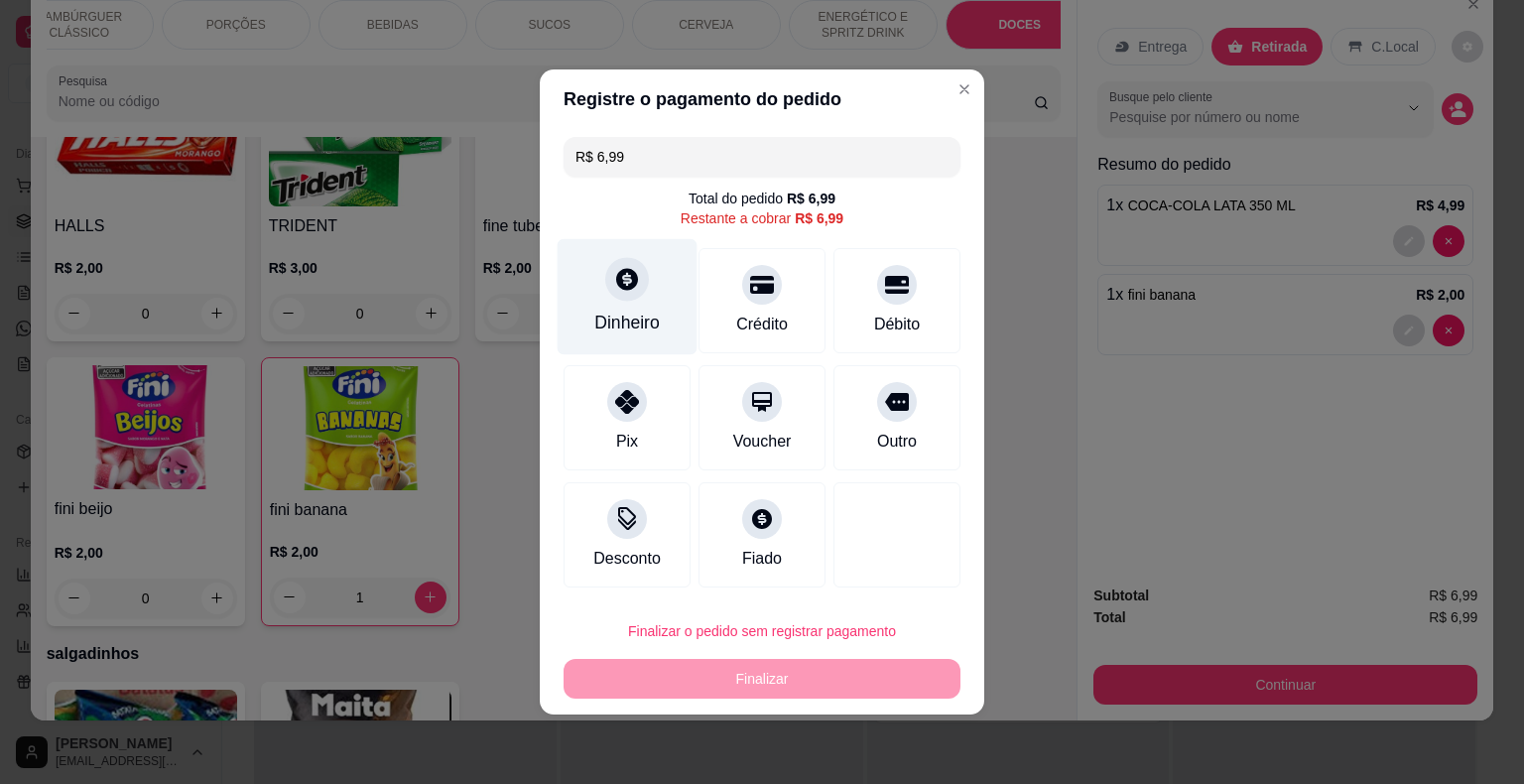
click at [644, 282] on div at bounding box center [627, 279] width 44 height 44
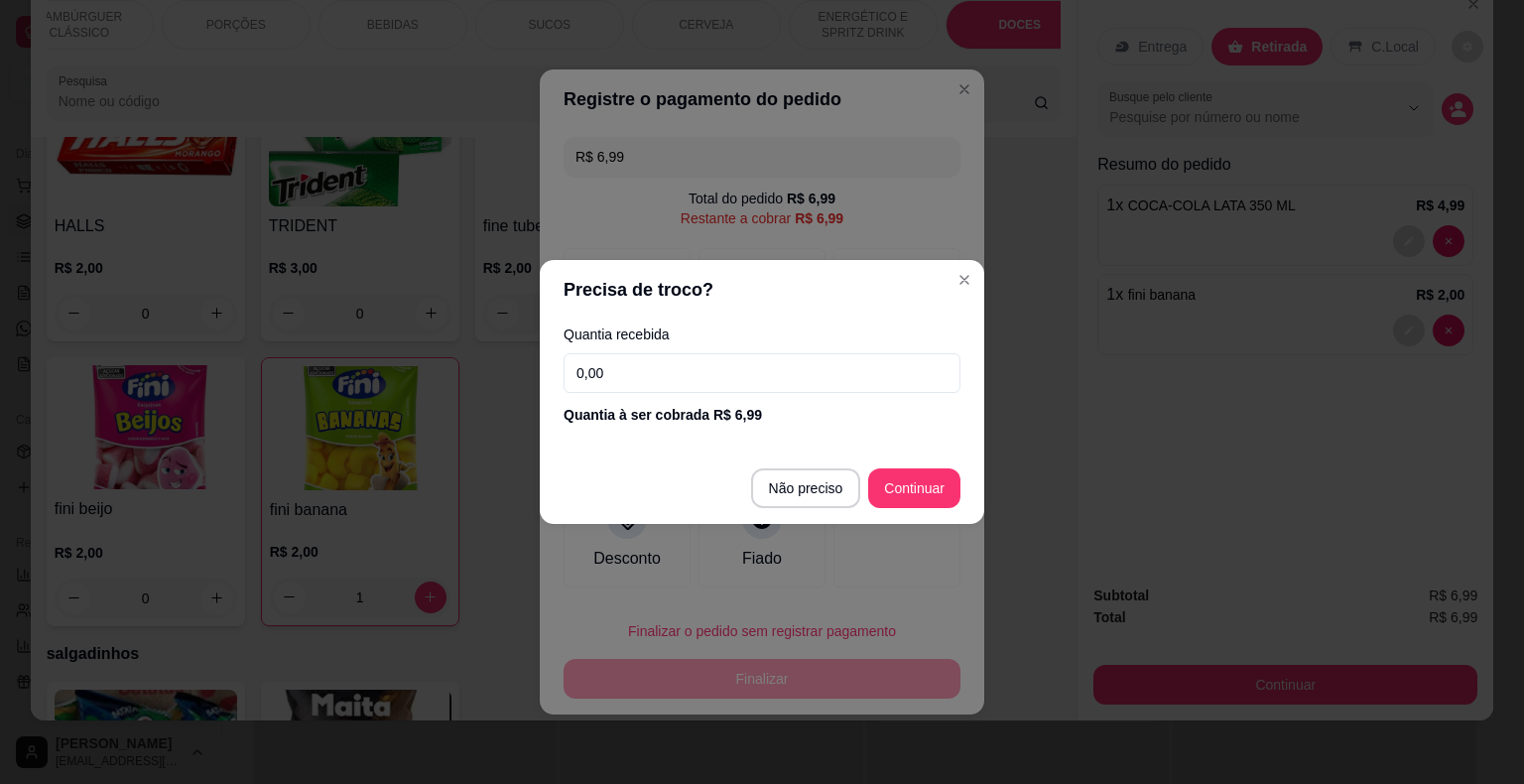
click at [659, 375] on input "0,00" at bounding box center [761, 373] width 397 height 40
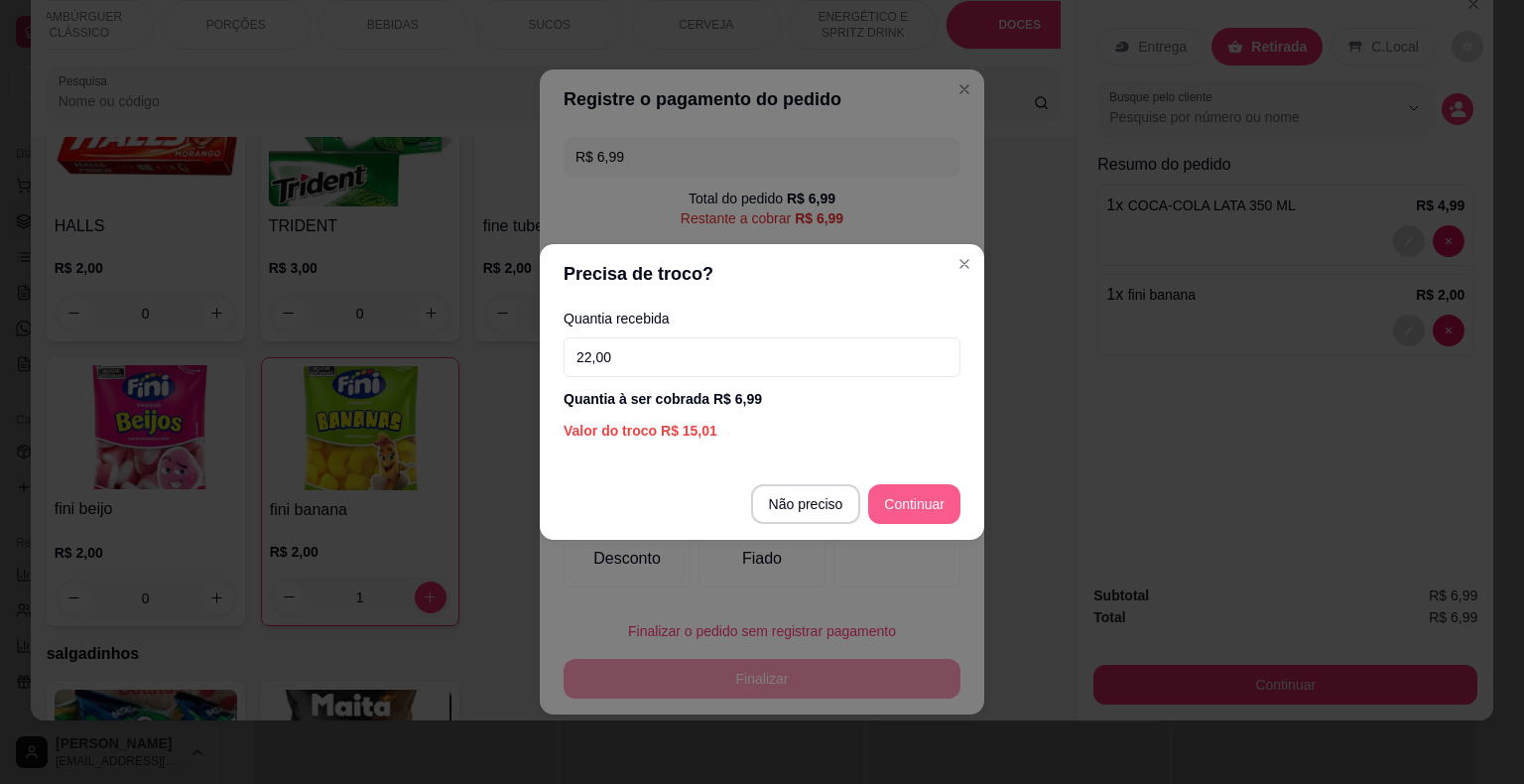
type input "22,00"
type input "R$ 0,00"
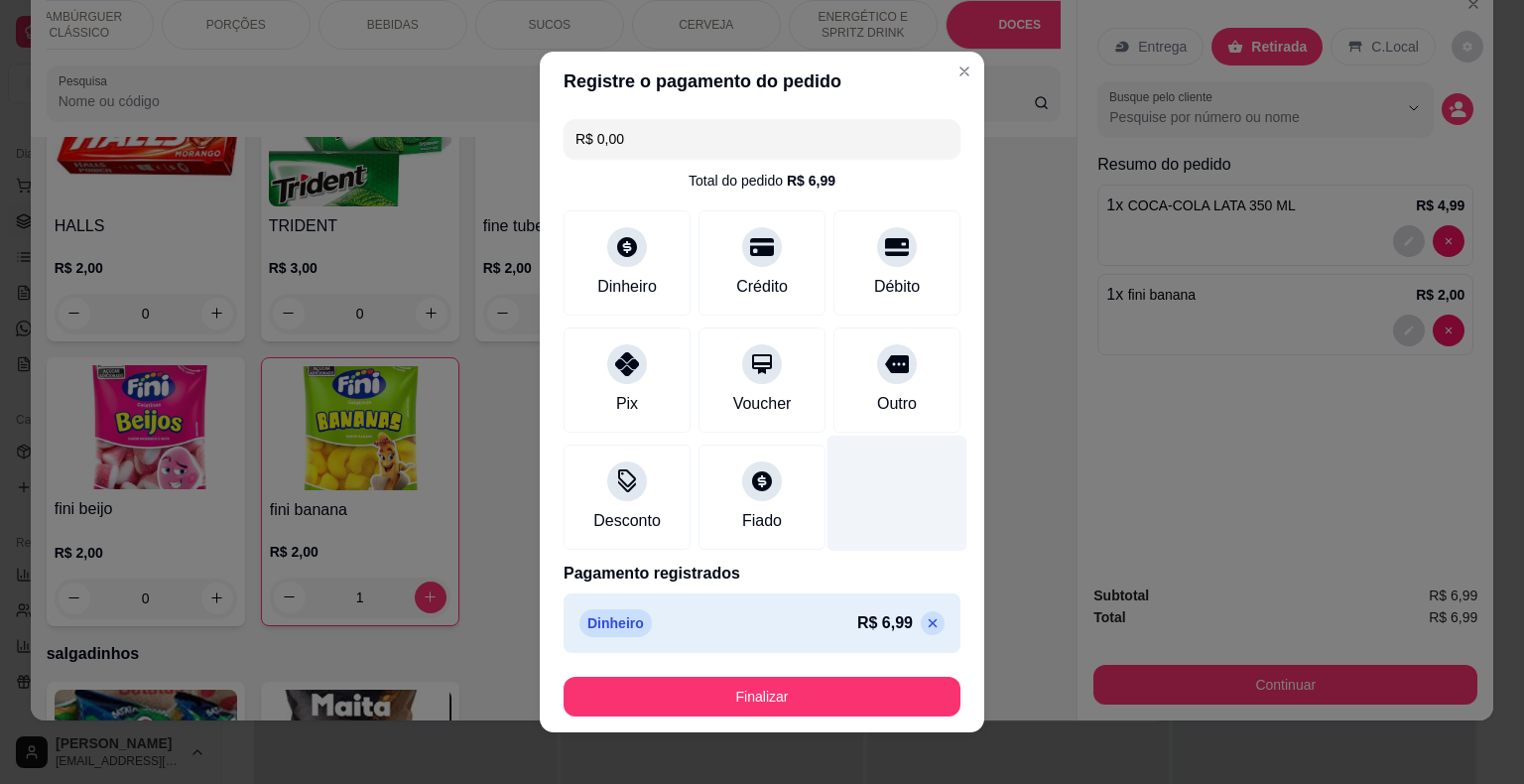
scroll to position [11, 0]
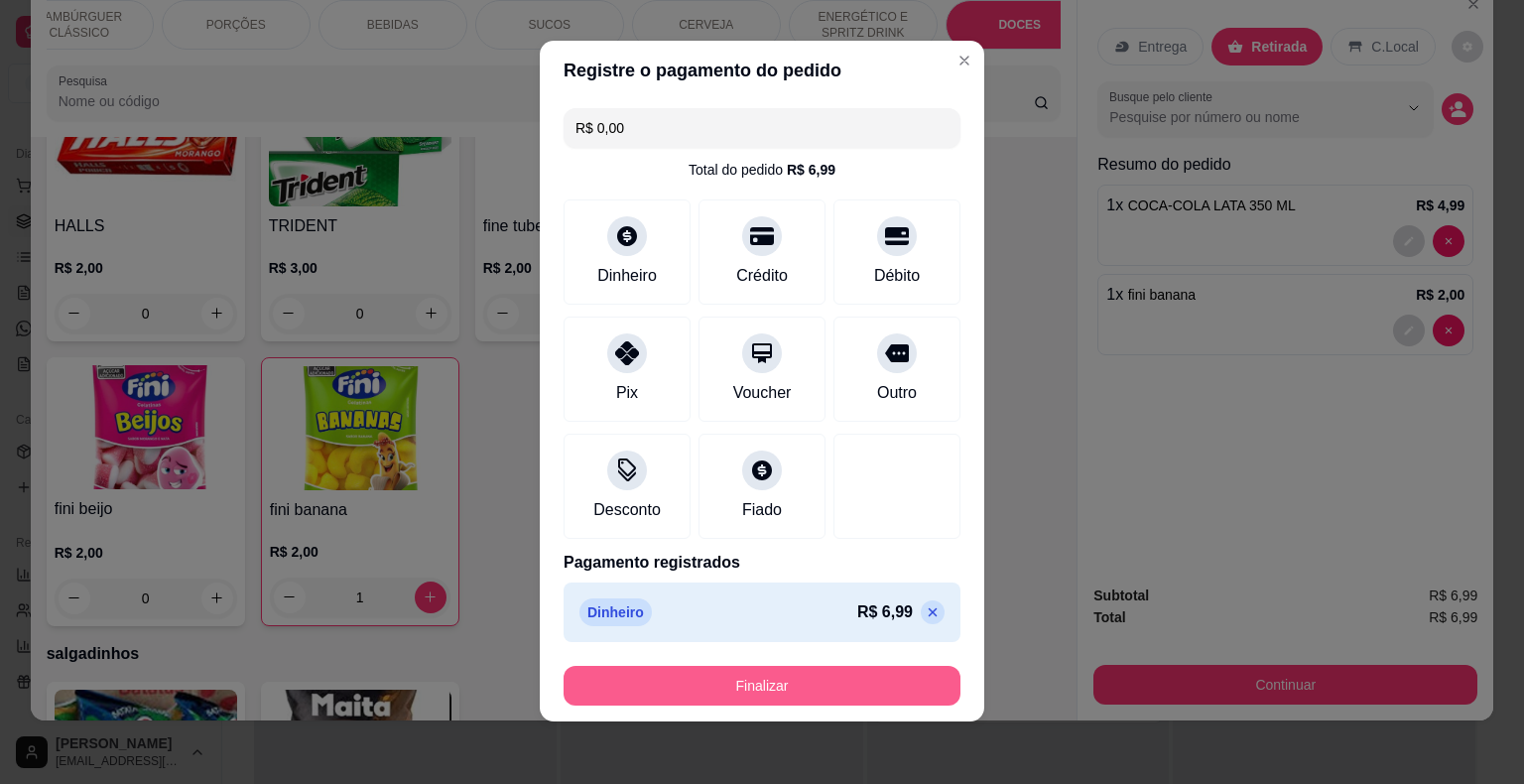
click at [878, 668] on button "Finalizar" at bounding box center [761, 686] width 397 height 40
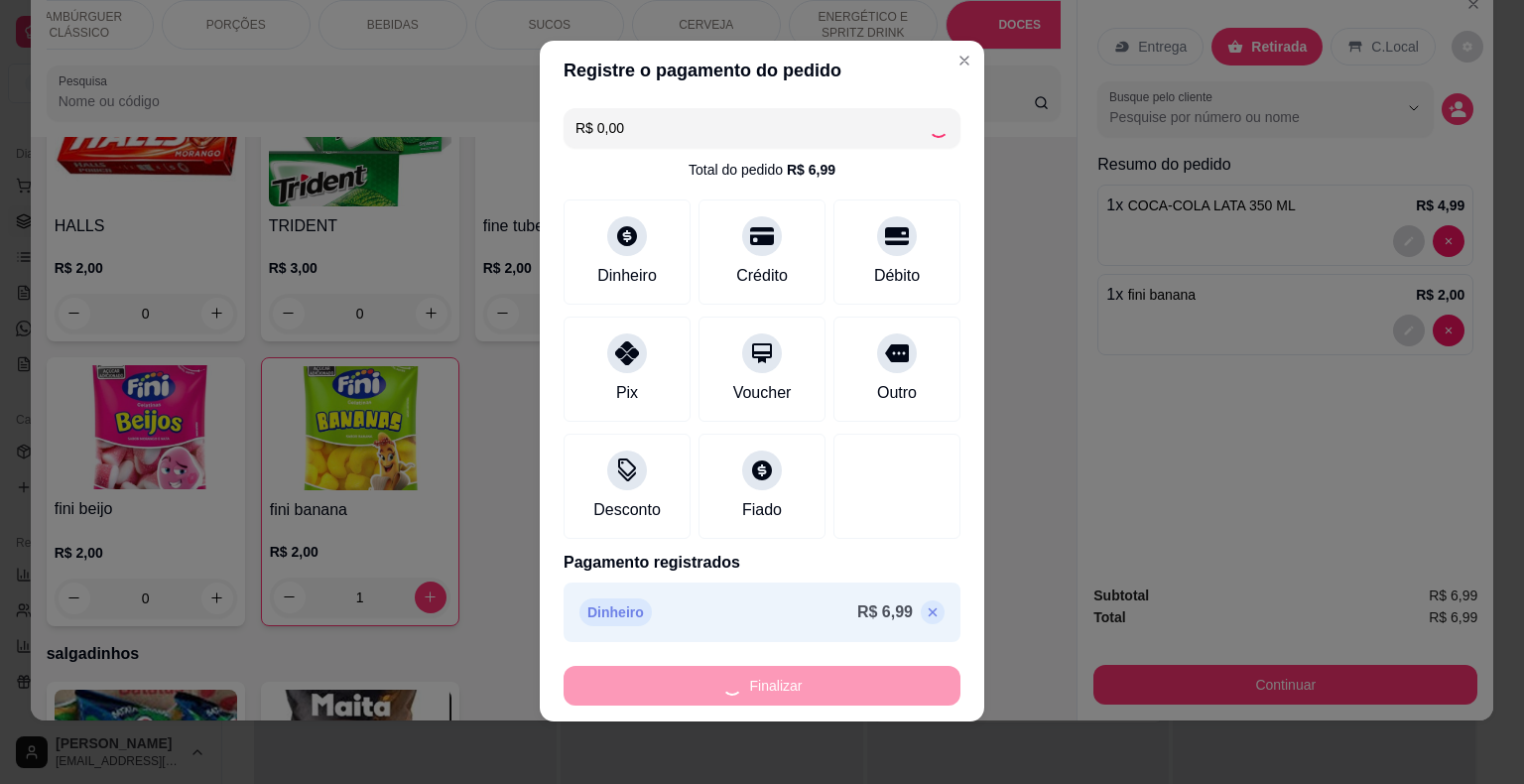
type input "0"
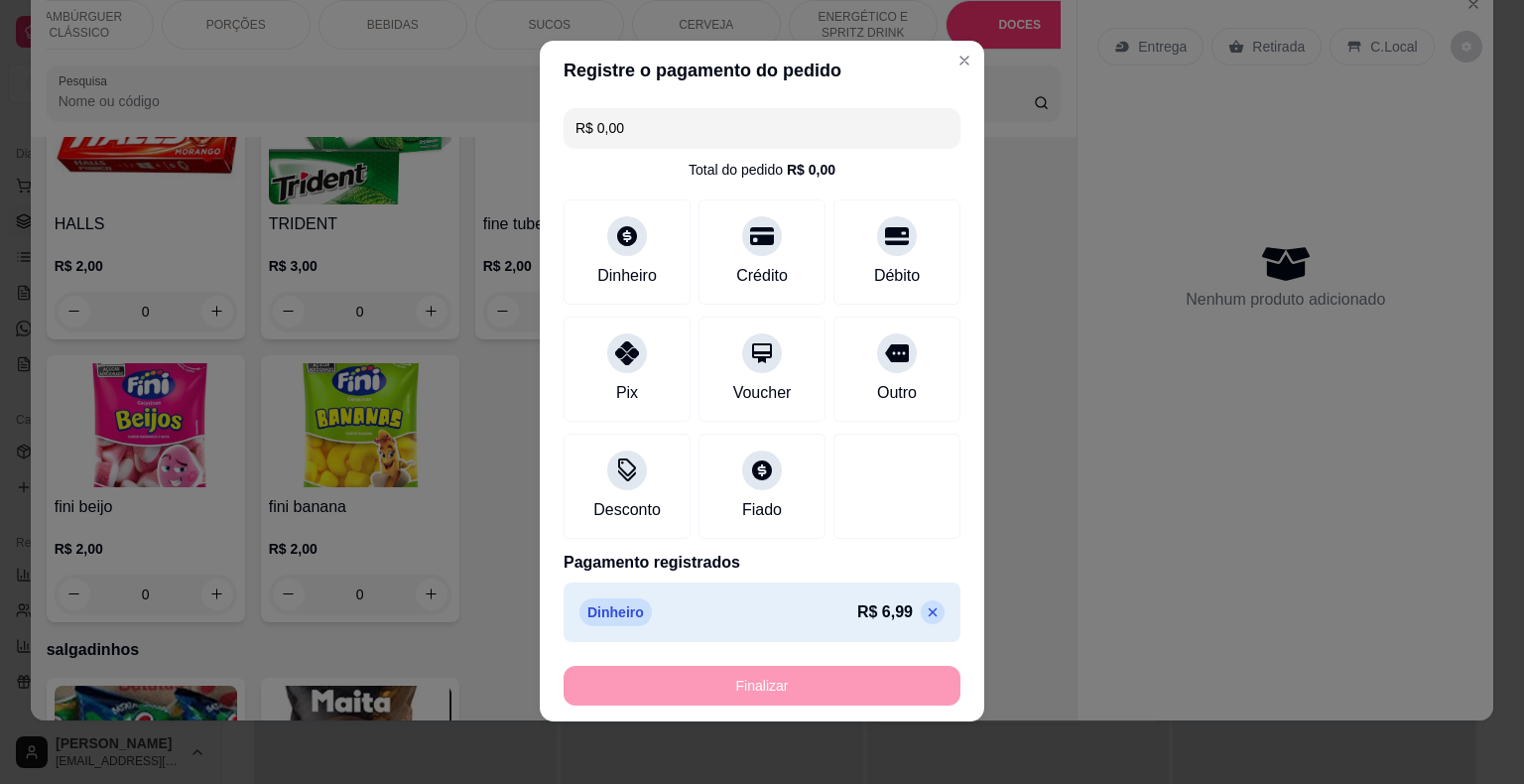
type input "-R$ 6,99"
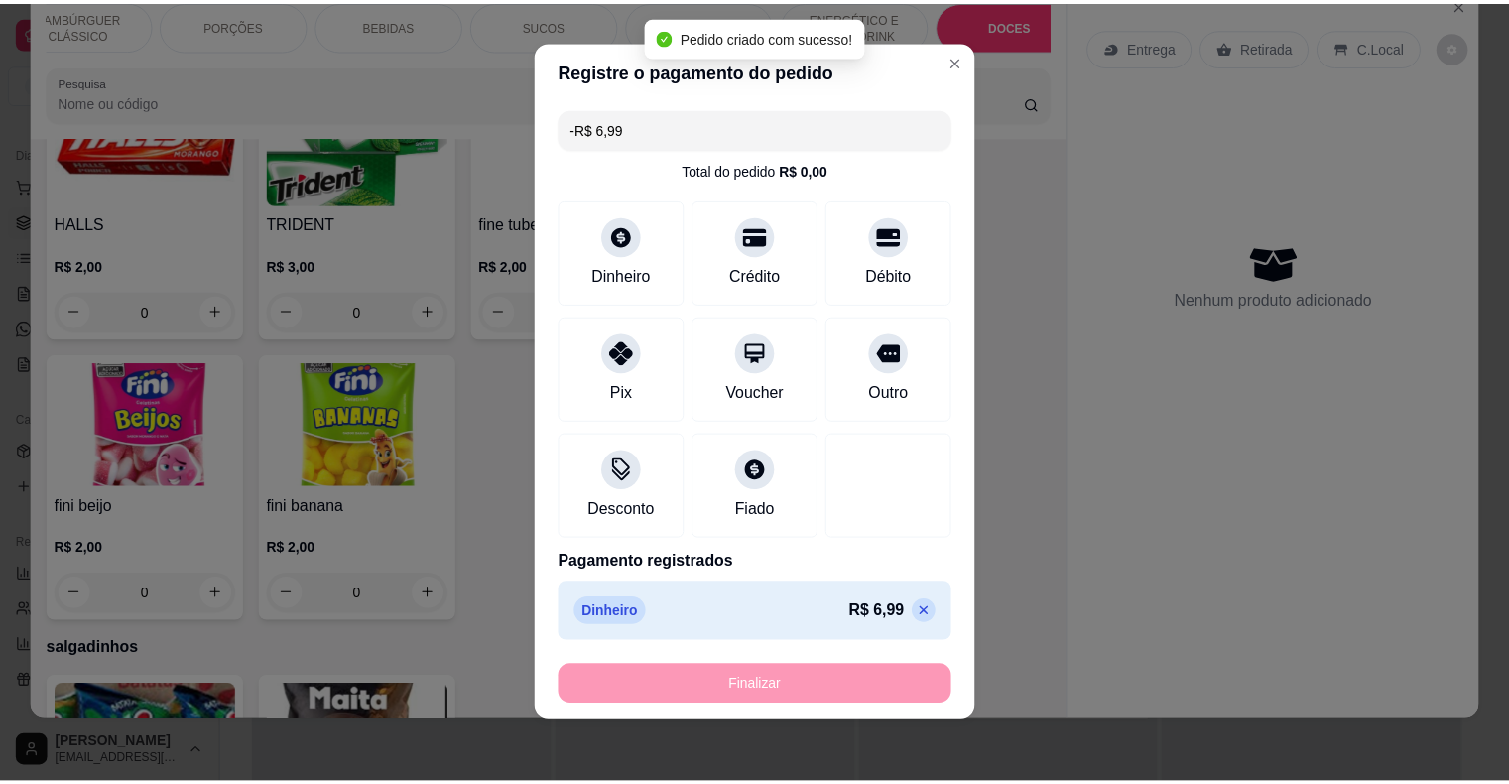
scroll to position [4948, 0]
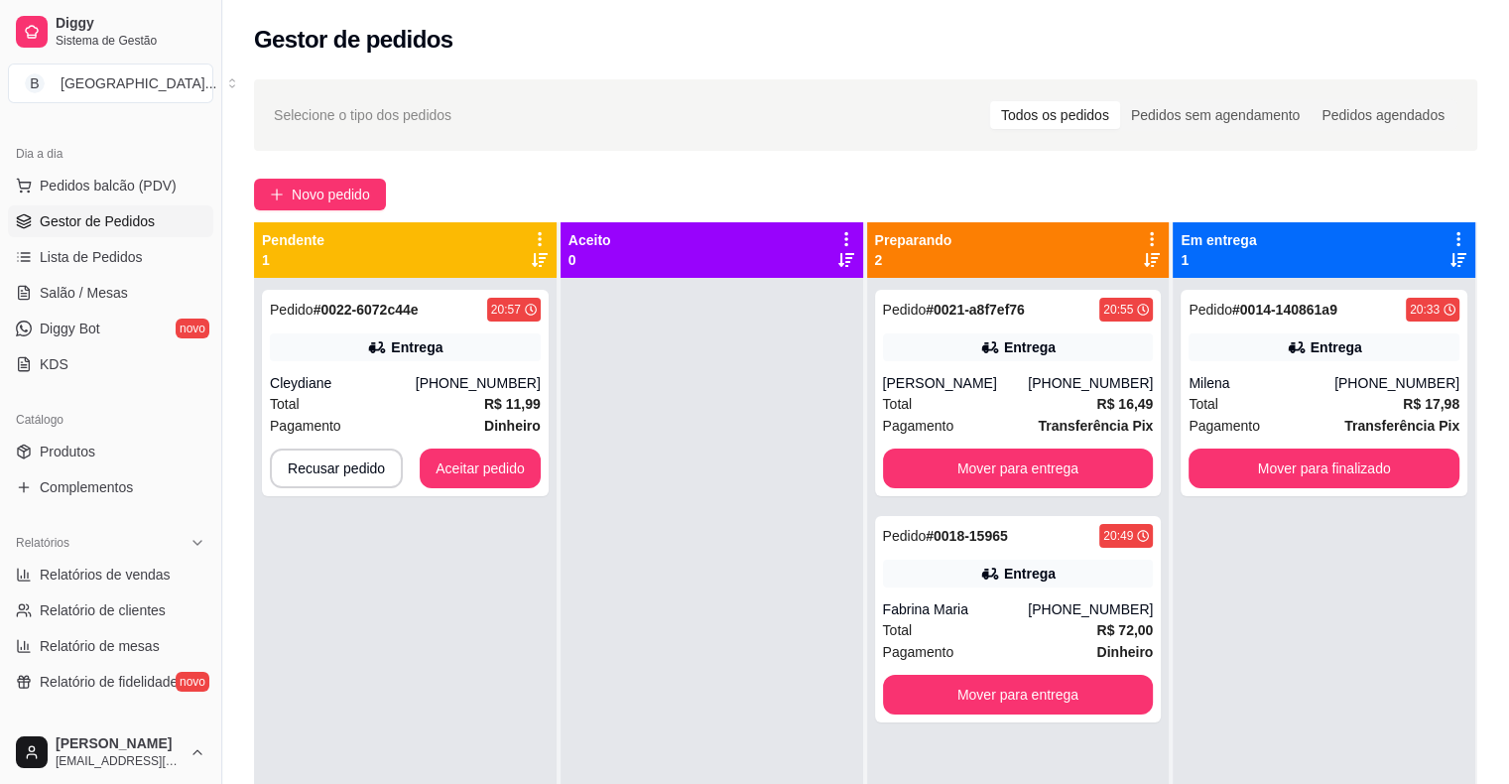
scroll to position [302, 0]
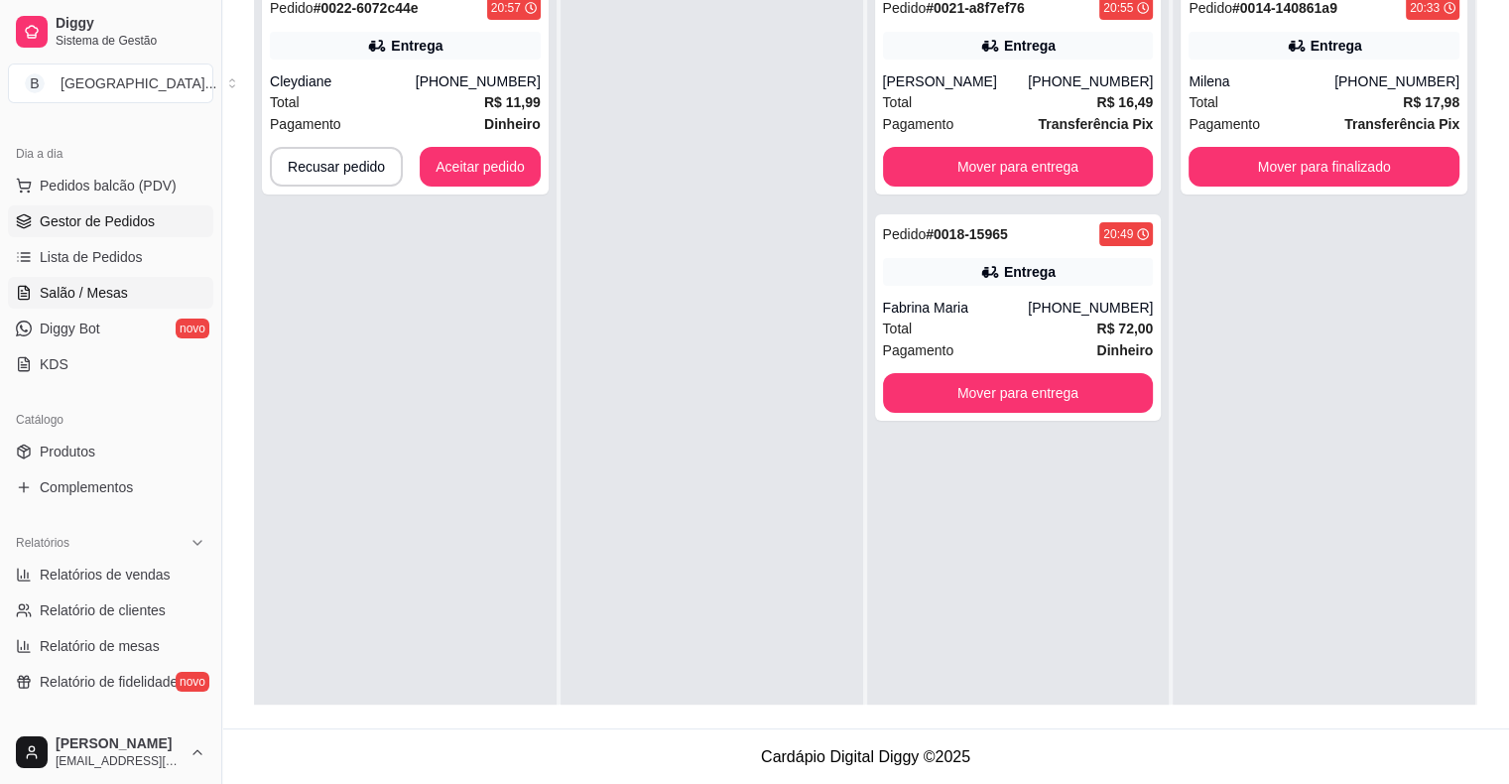
click at [95, 287] on span "Salão / Mesas" at bounding box center [84, 293] width 88 height 20
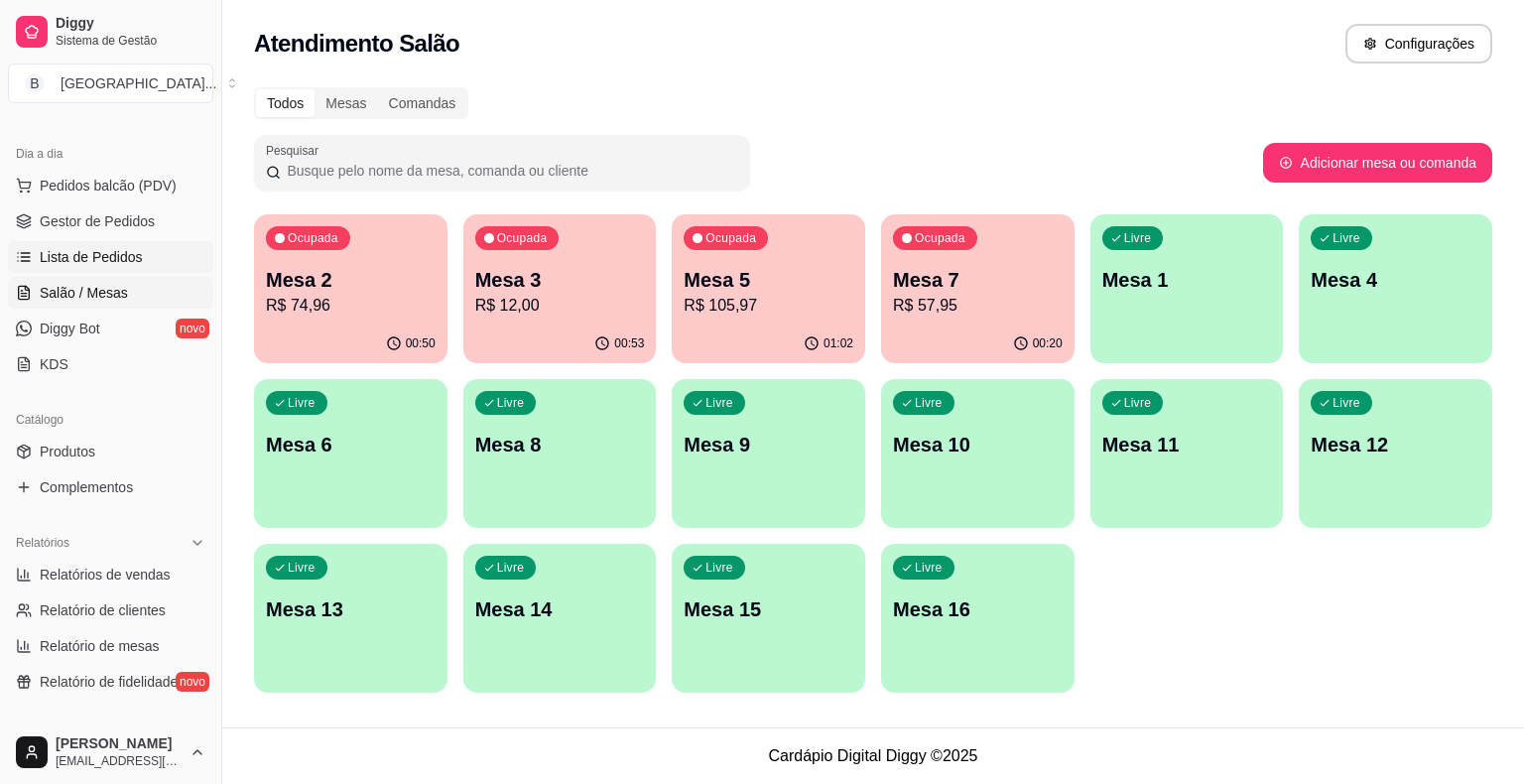
click at [137, 253] on span "Lista de Pedidos" at bounding box center [91, 257] width 103 height 20
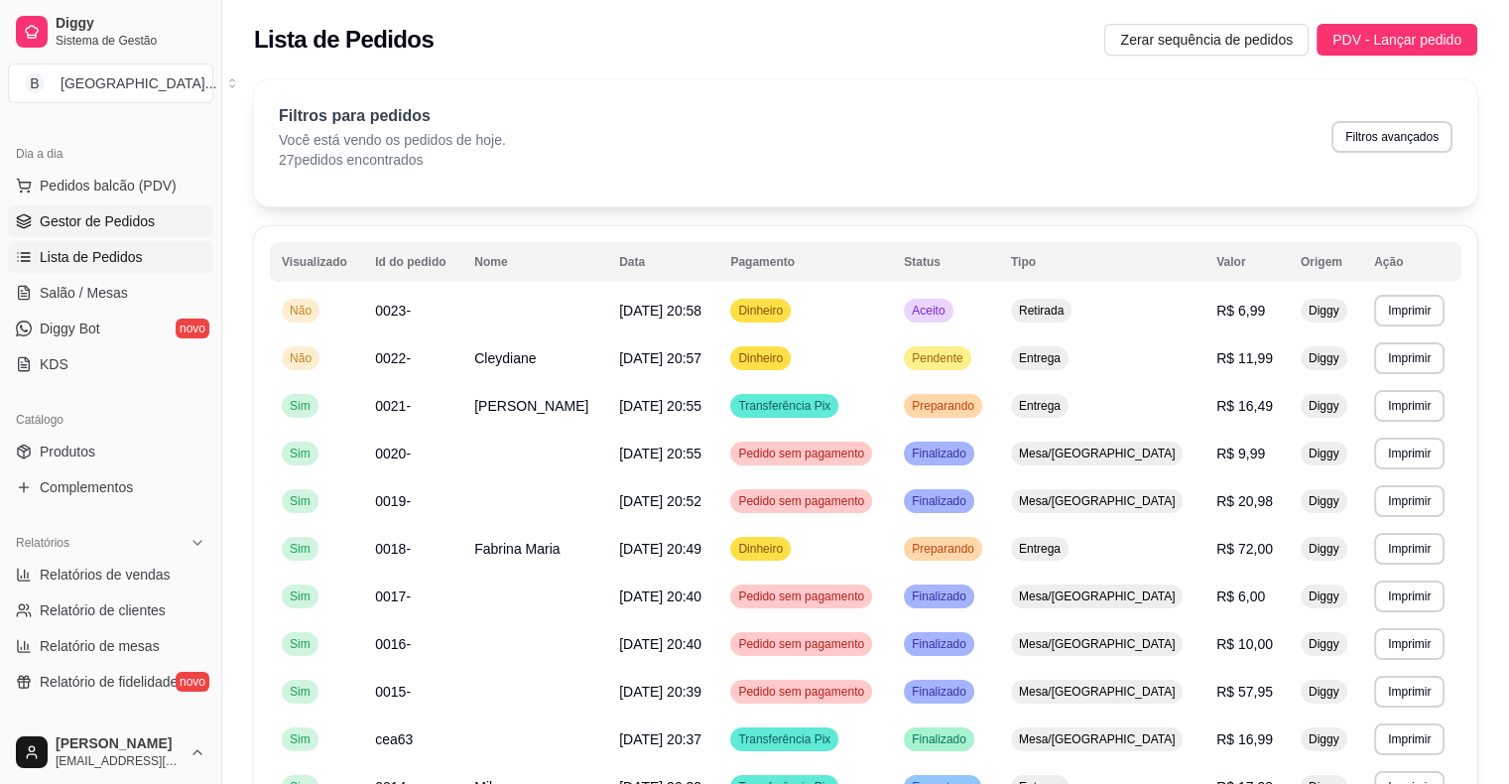
click at [139, 232] on link "Gestor de Pedidos" at bounding box center [110, 221] width 205 height 32
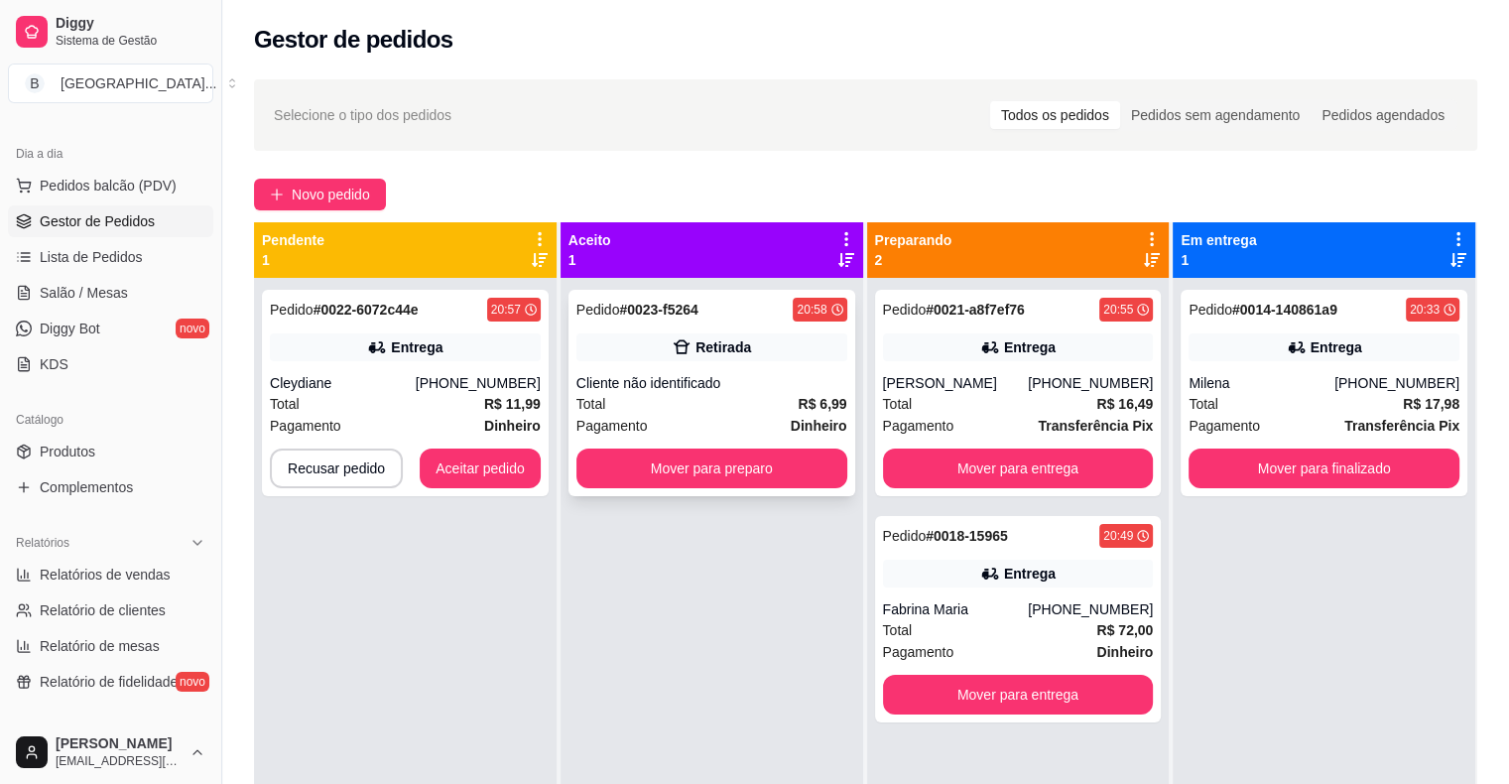
click at [808, 396] on strong "R$ 6,99" at bounding box center [822, 404] width 49 height 16
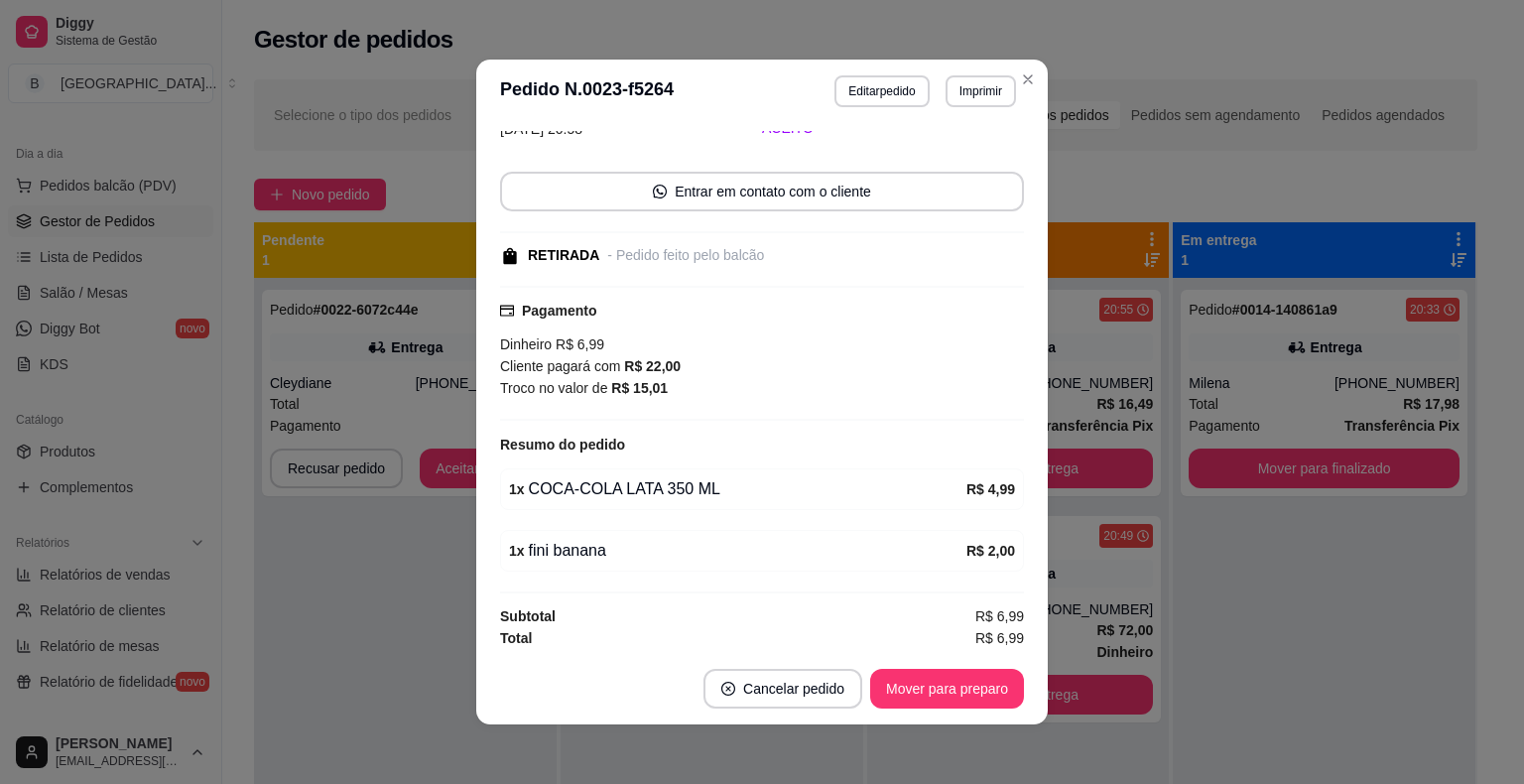
scroll to position [4, 0]
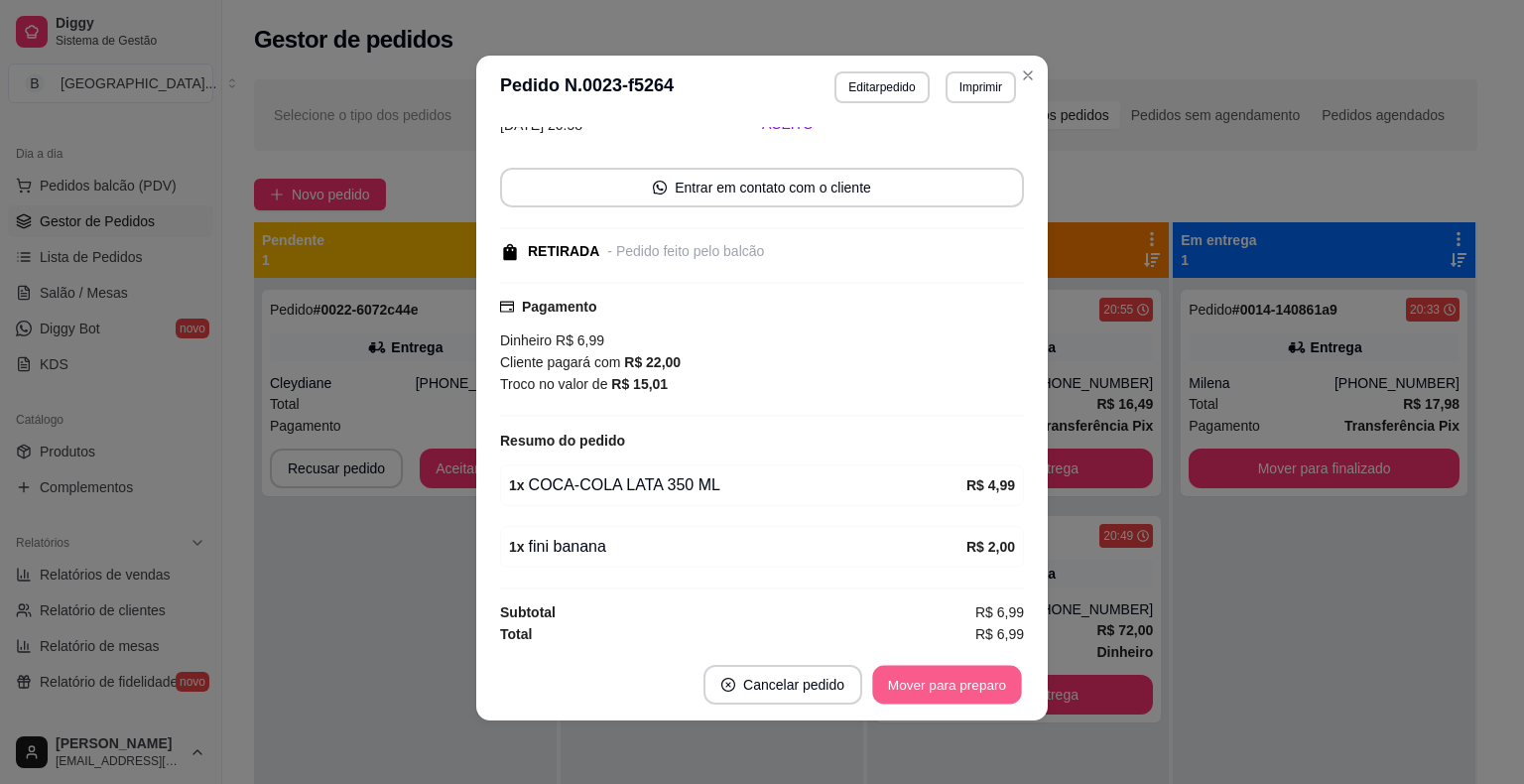
click at [988, 696] on button "Mover para preparo" at bounding box center [946, 685] width 149 height 39
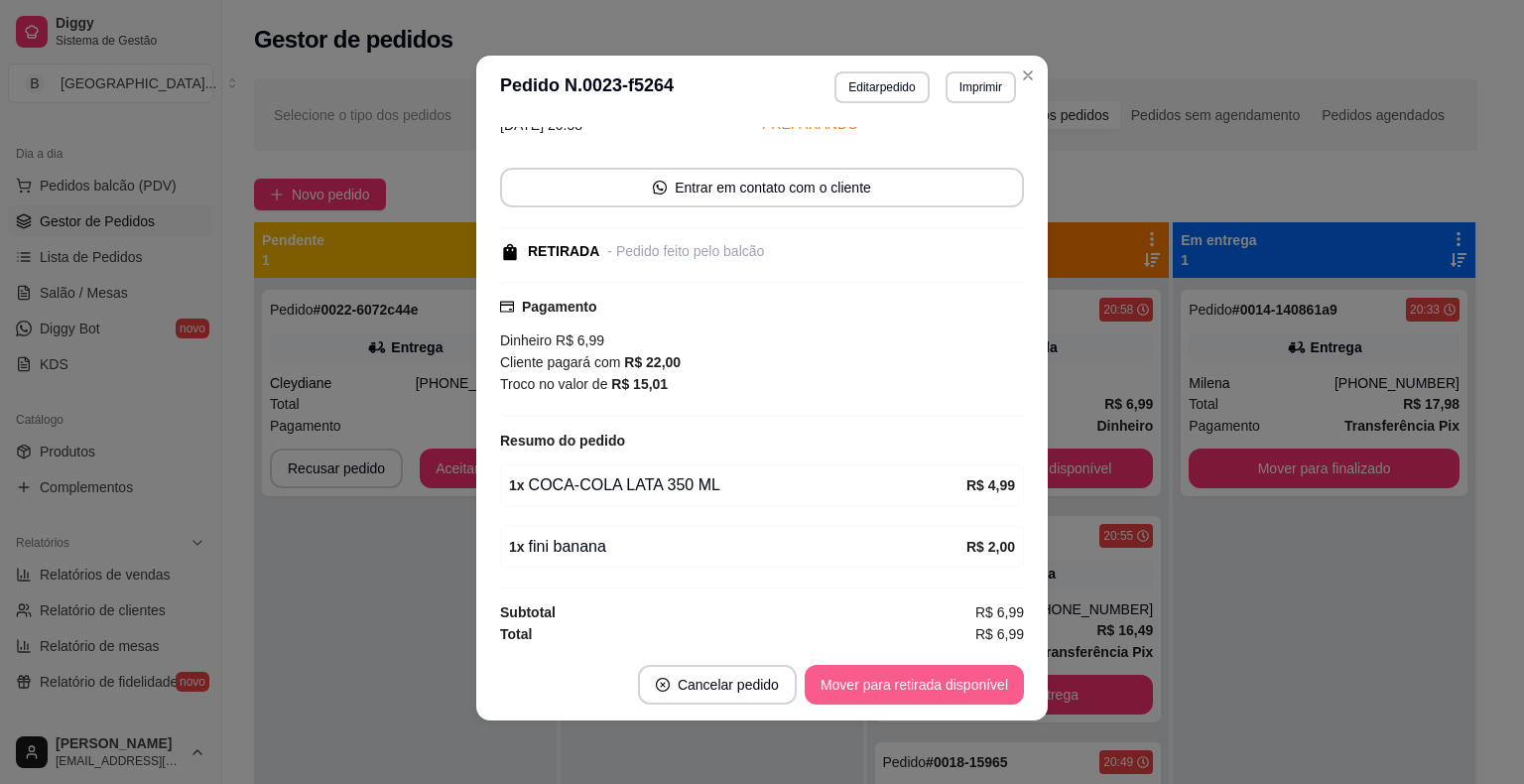
click at [988, 696] on button "Mover para retirada disponível" at bounding box center [913, 685] width 219 height 40
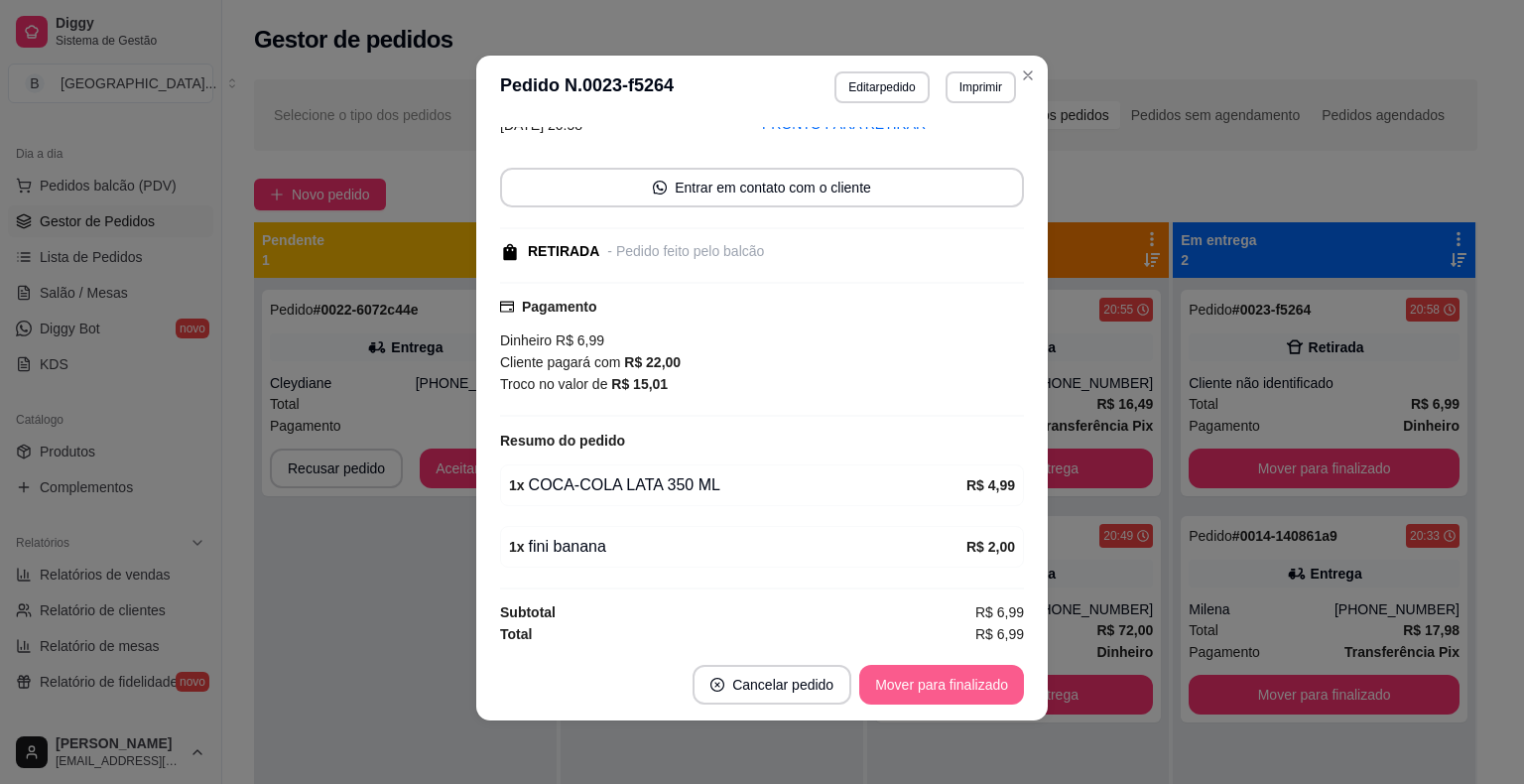
click at [988, 696] on button "Mover para finalizado" at bounding box center [941, 685] width 165 height 40
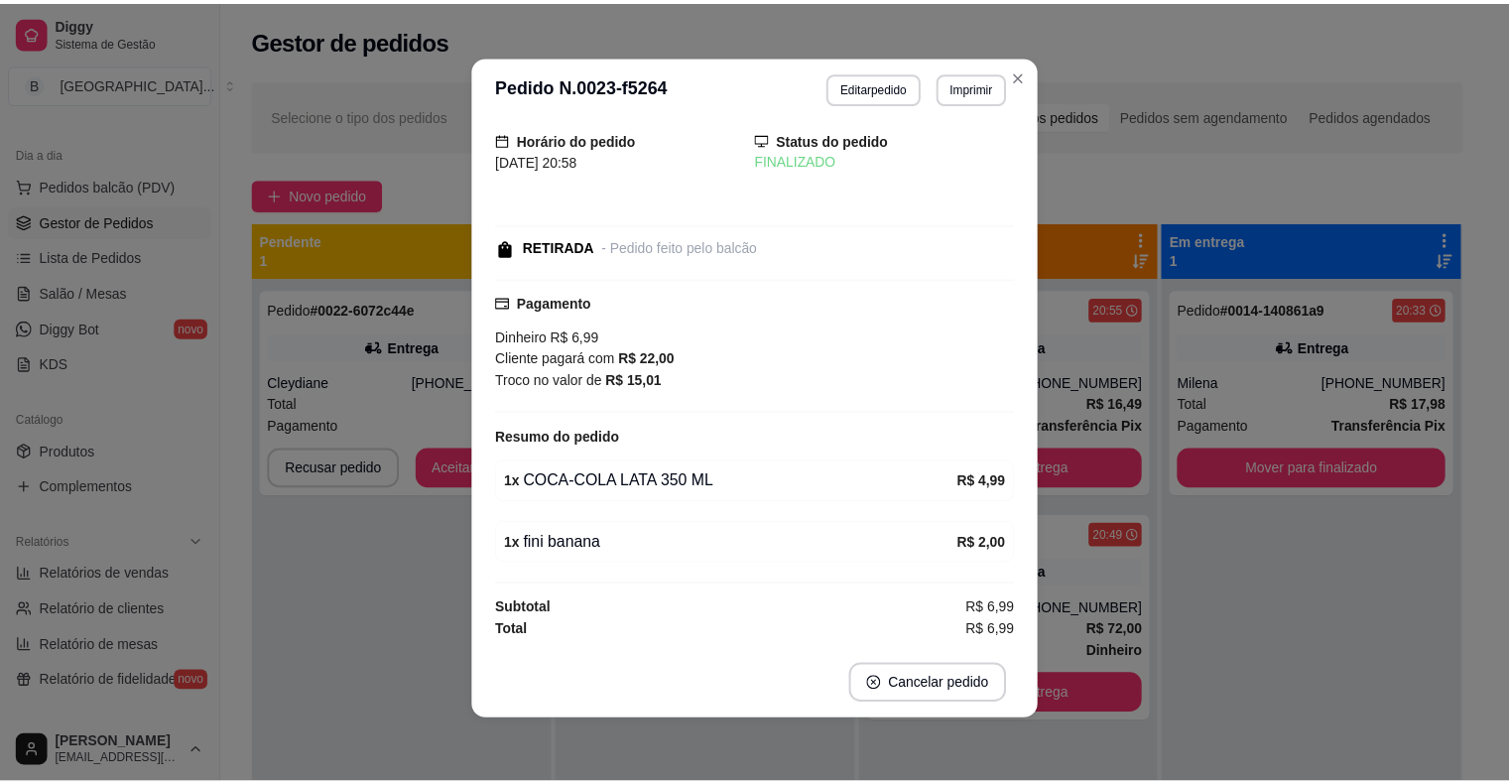
scroll to position [16, 0]
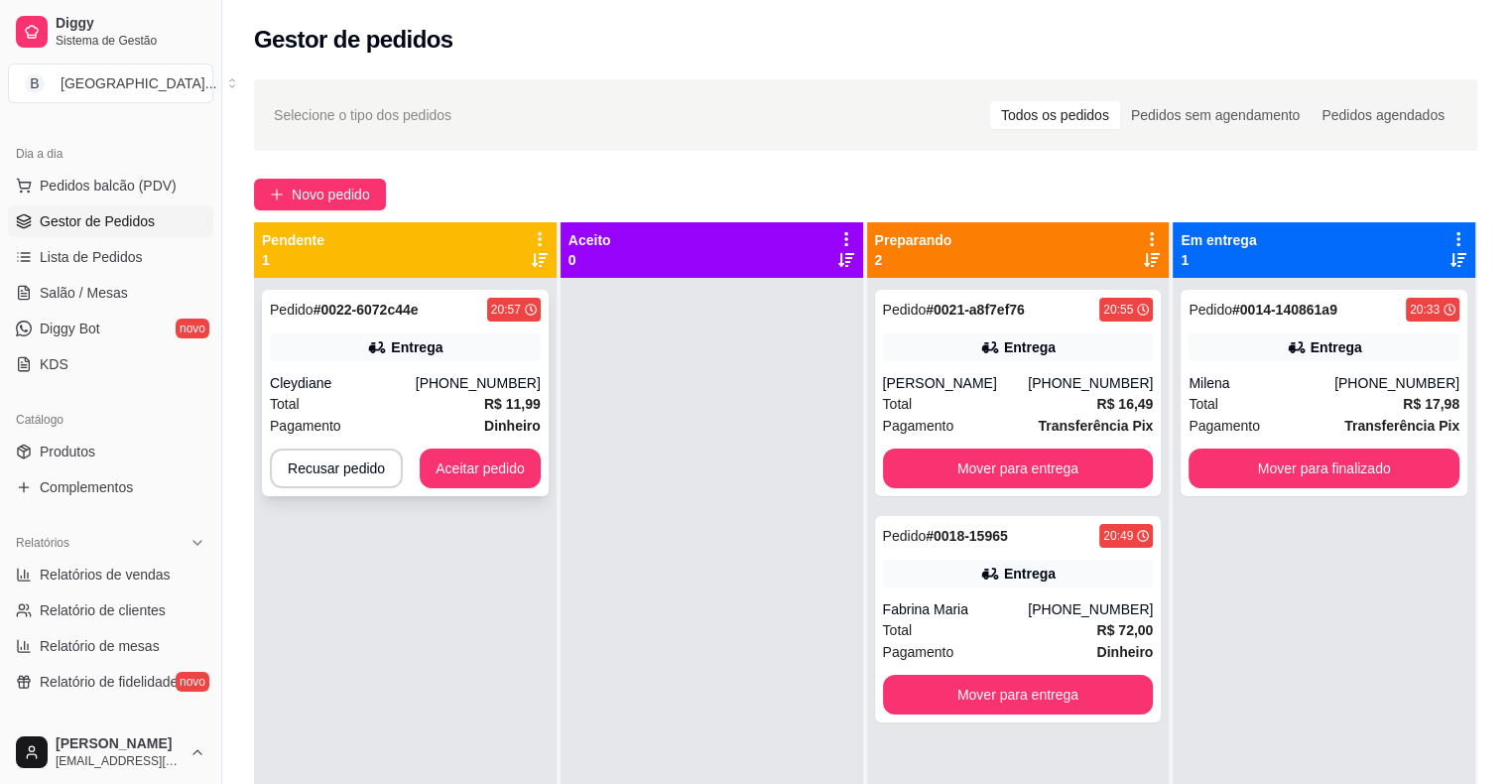
click at [501, 389] on div "[PHONE_NUMBER]" at bounding box center [478, 383] width 125 height 20
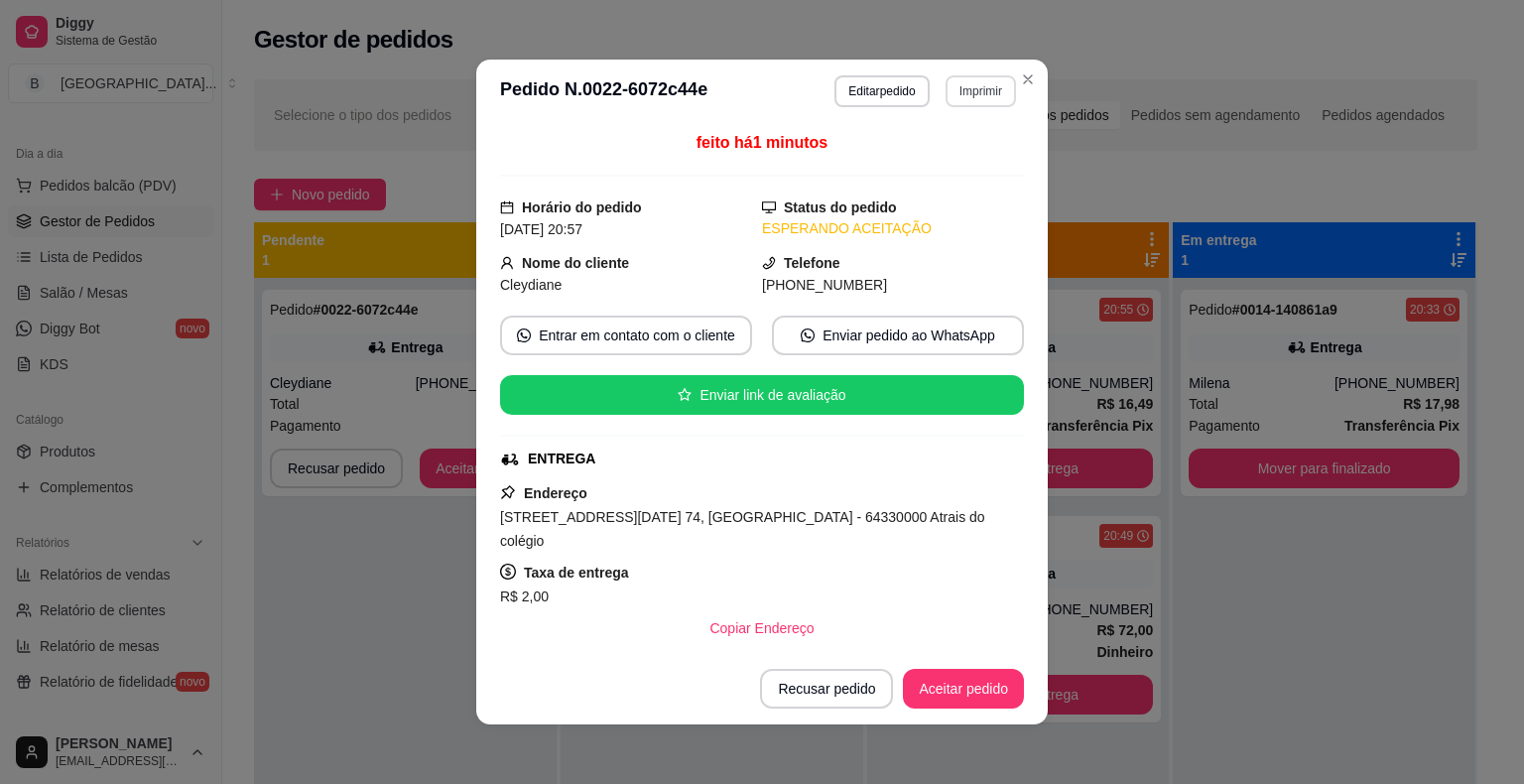
click at [949, 81] on button "Imprimir" at bounding box center [980, 91] width 70 height 32
click at [932, 151] on button "IMPRESSORA" at bounding box center [938, 161] width 144 height 32
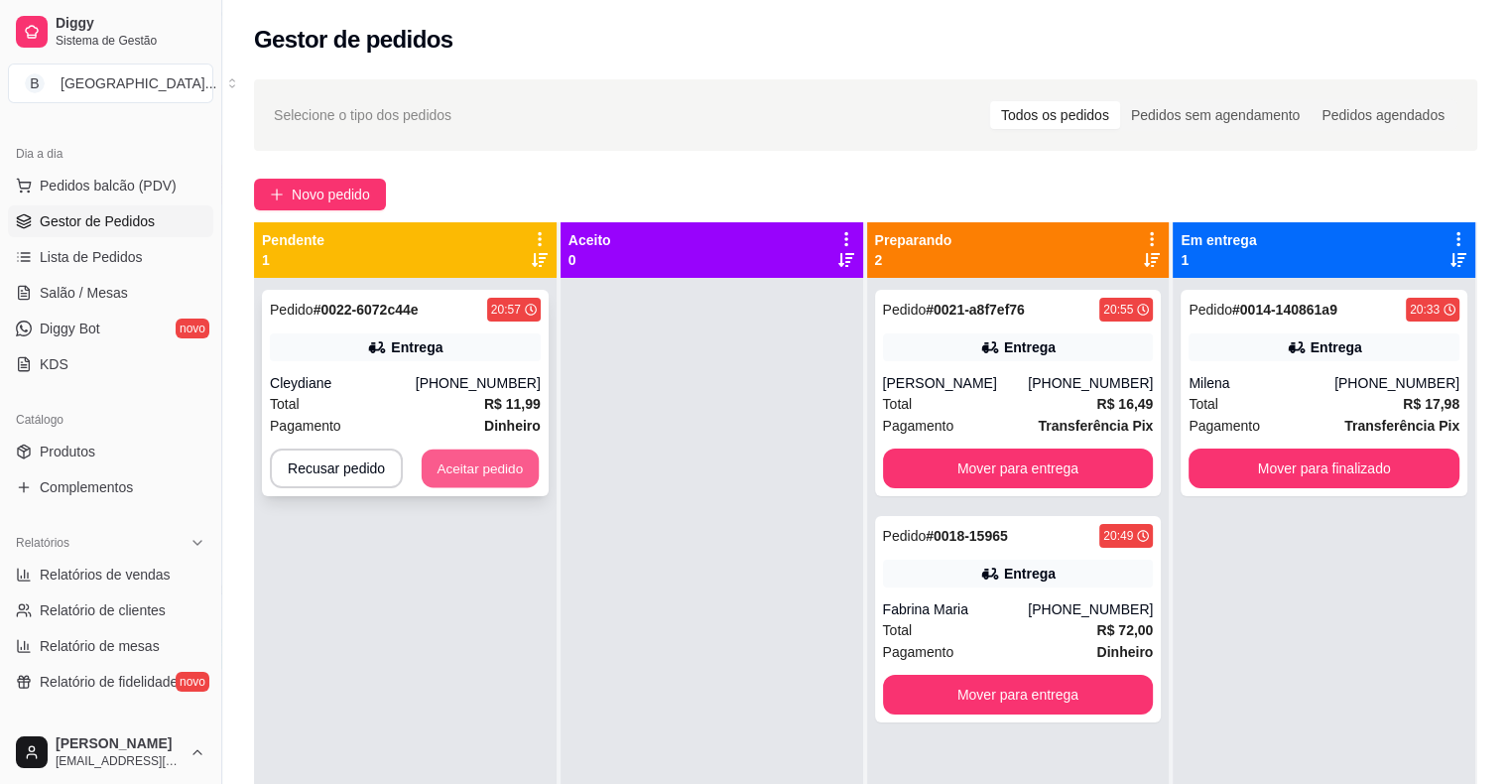
click at [487, 467] on button "Aceitar pedido" at bounding box center [480, 468] width 117 height 39
click at [504, 460] on button "Aceitar pedido" at bounding box center [480, 468] width 121 height 40
click at [508, 462] on button "Aceitar pedido" at bounding box center [480, 468] width 121 height 40
click at [479, 458] on button "Aceitar pedido" at bounding box center [480, 468] width 117 height 39
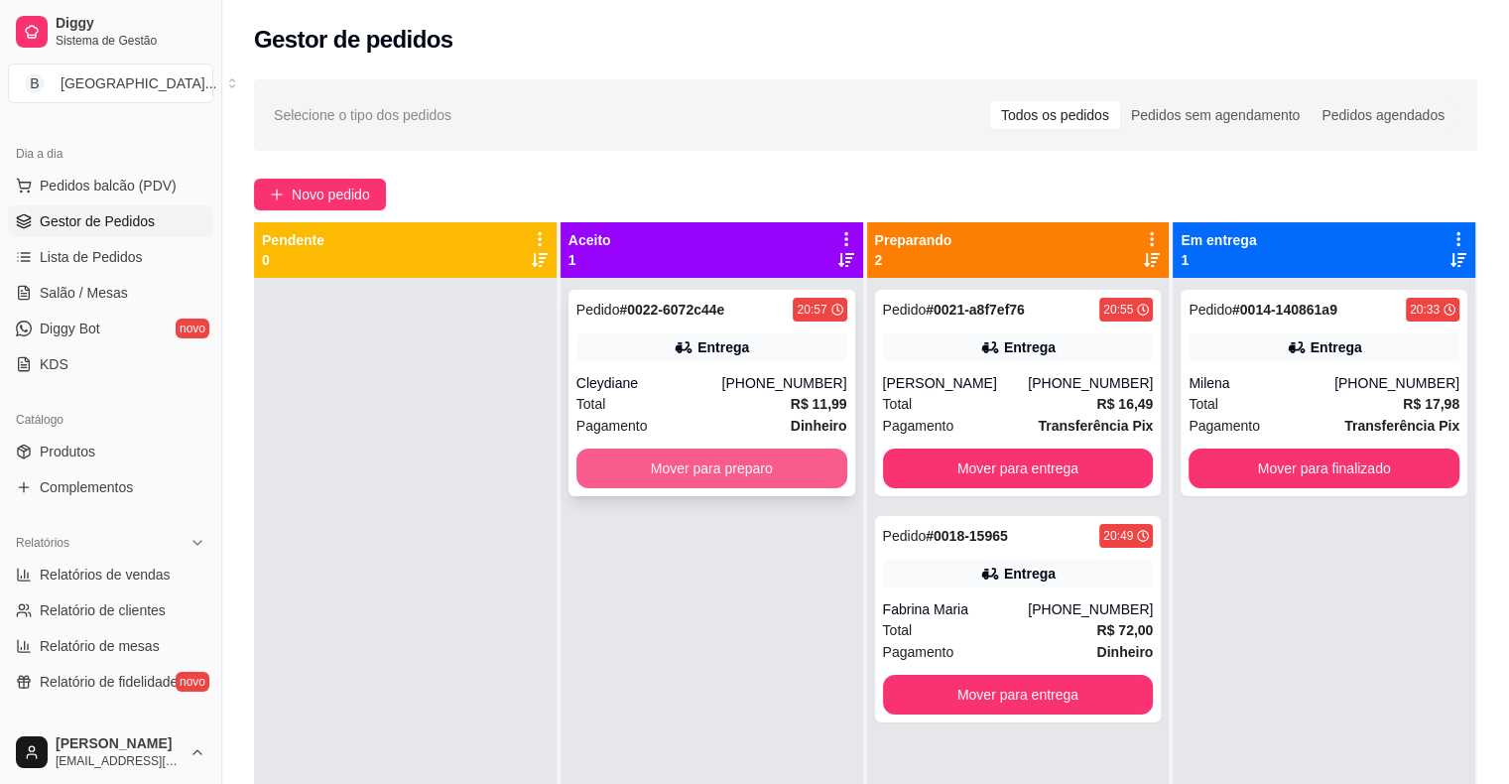
click at [678, 453] on button "Mover para preparo" at bounding box center [711, 468] width 271 height 40
click at [726, 474] on button "Mover para preparo" at bounding box center [711, 468] width 271 height 40
click at [726, 474] on button "Mover para preparo" at bounding box center [711, 468] width 263 height 39
click at [726, 474] on button "Mover para preparo" at bounding box center [711, 468] width 271 height 40
click at [728, 474] on button "Mover para preparo" at bounding box center [711, 468] width 271 height 40
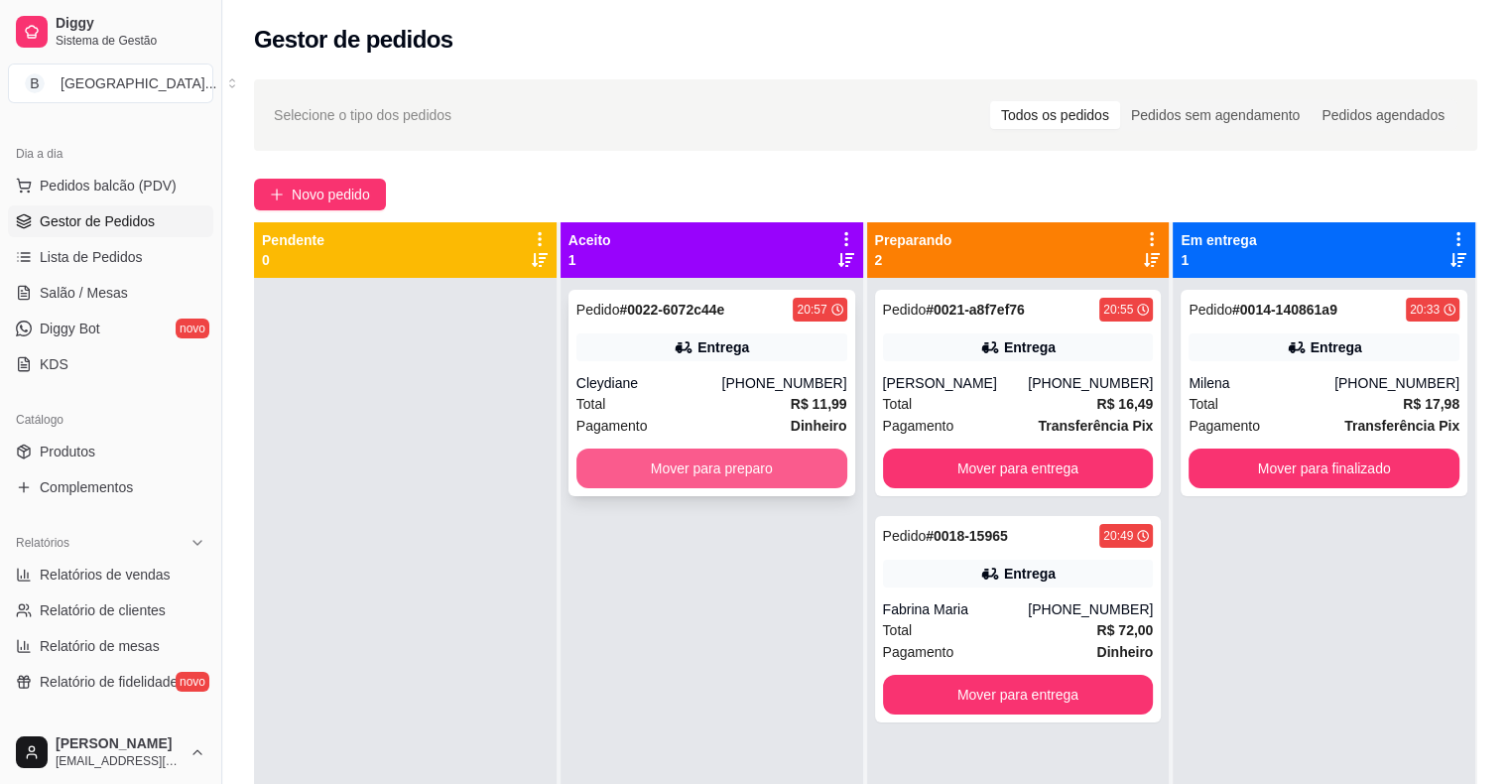
click at [728, 474] on button "Mover para preparo" at bounding box center [711, 468] width 271 height 40
click at [727, 474] on button "Mover para preparo" at bounding box center [711, 468] width 263 height 39
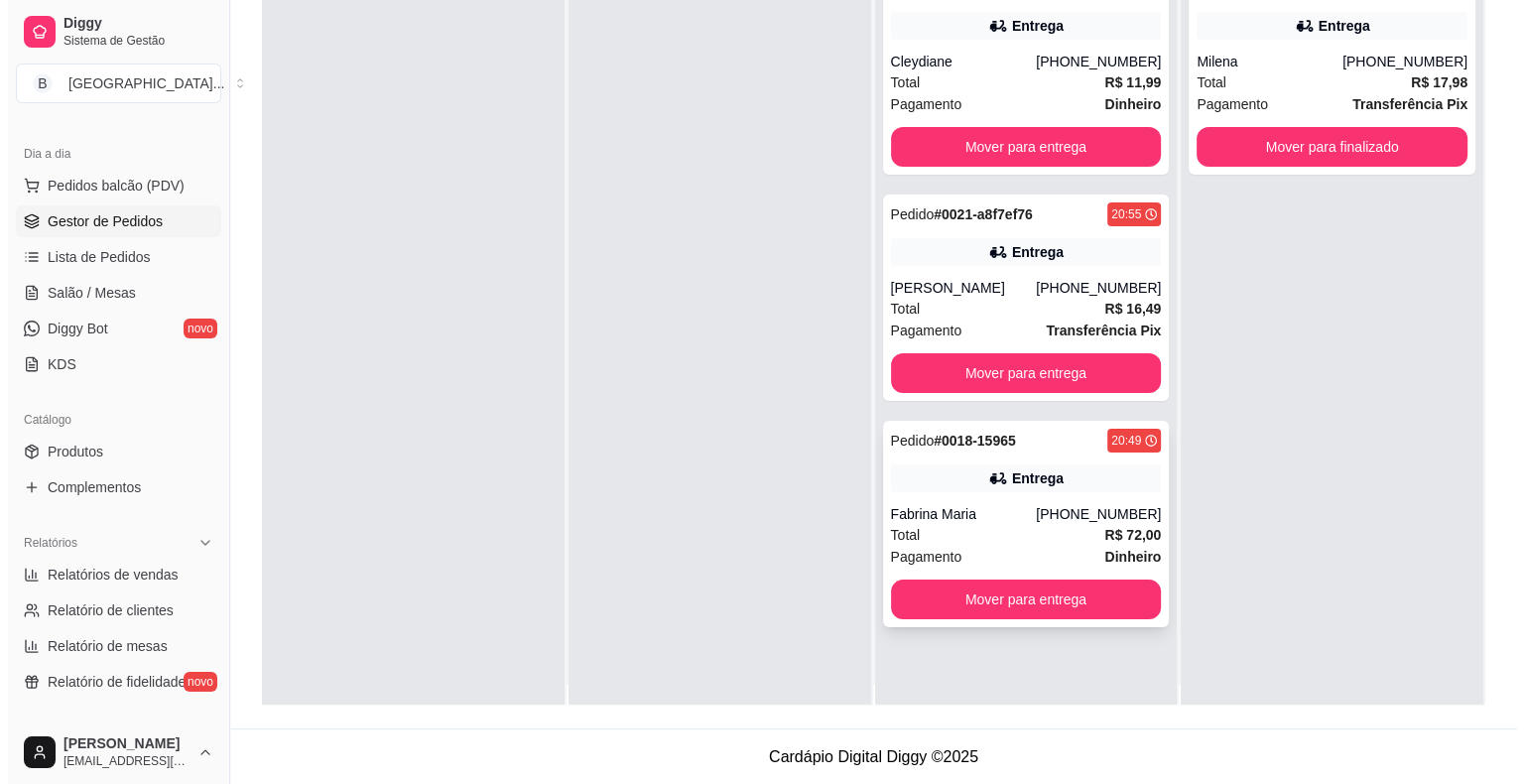
scroll to position [0, 0]
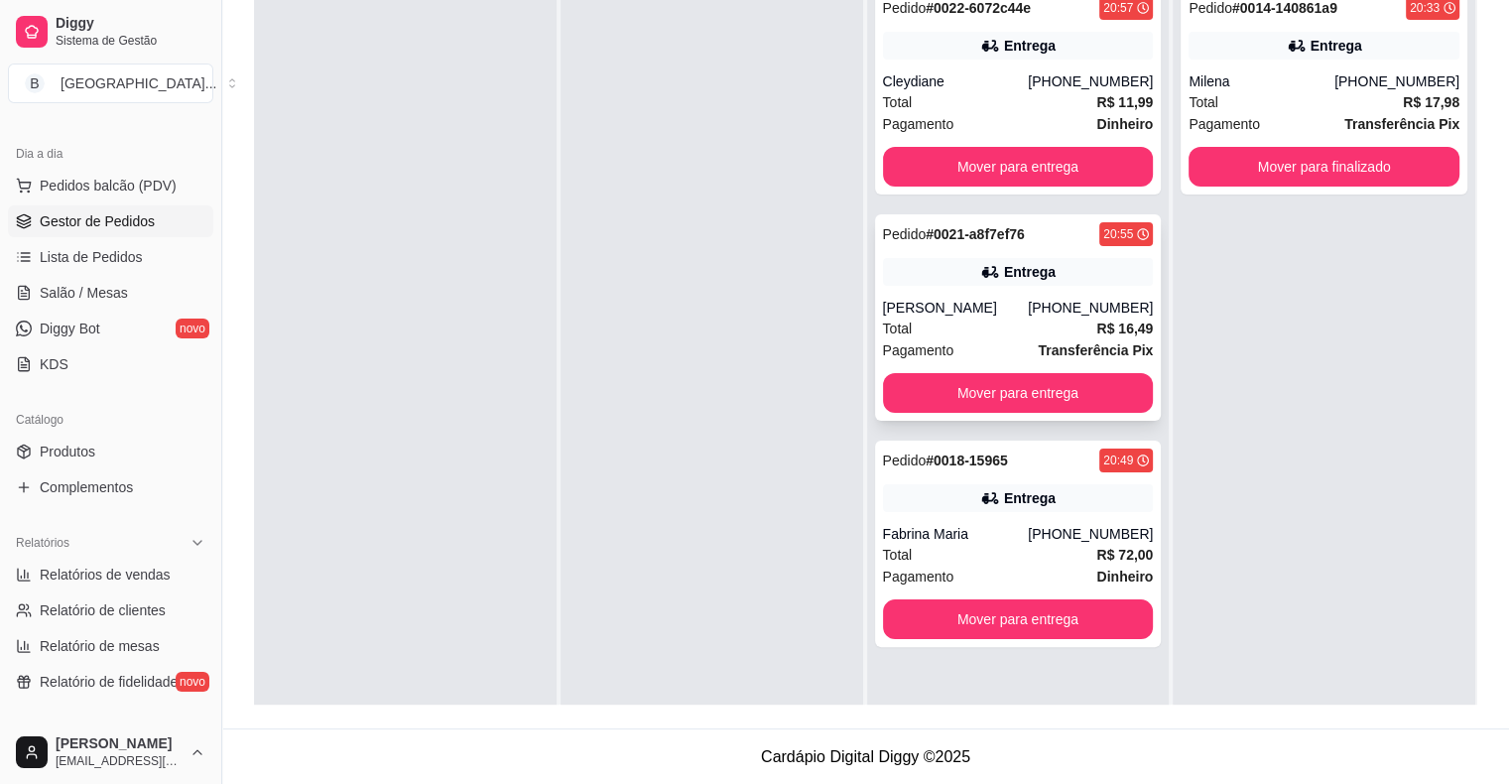
click at [907, 324] on div "Total R$ 16,49" at bounding box center [1018, 328] width 271 height 22
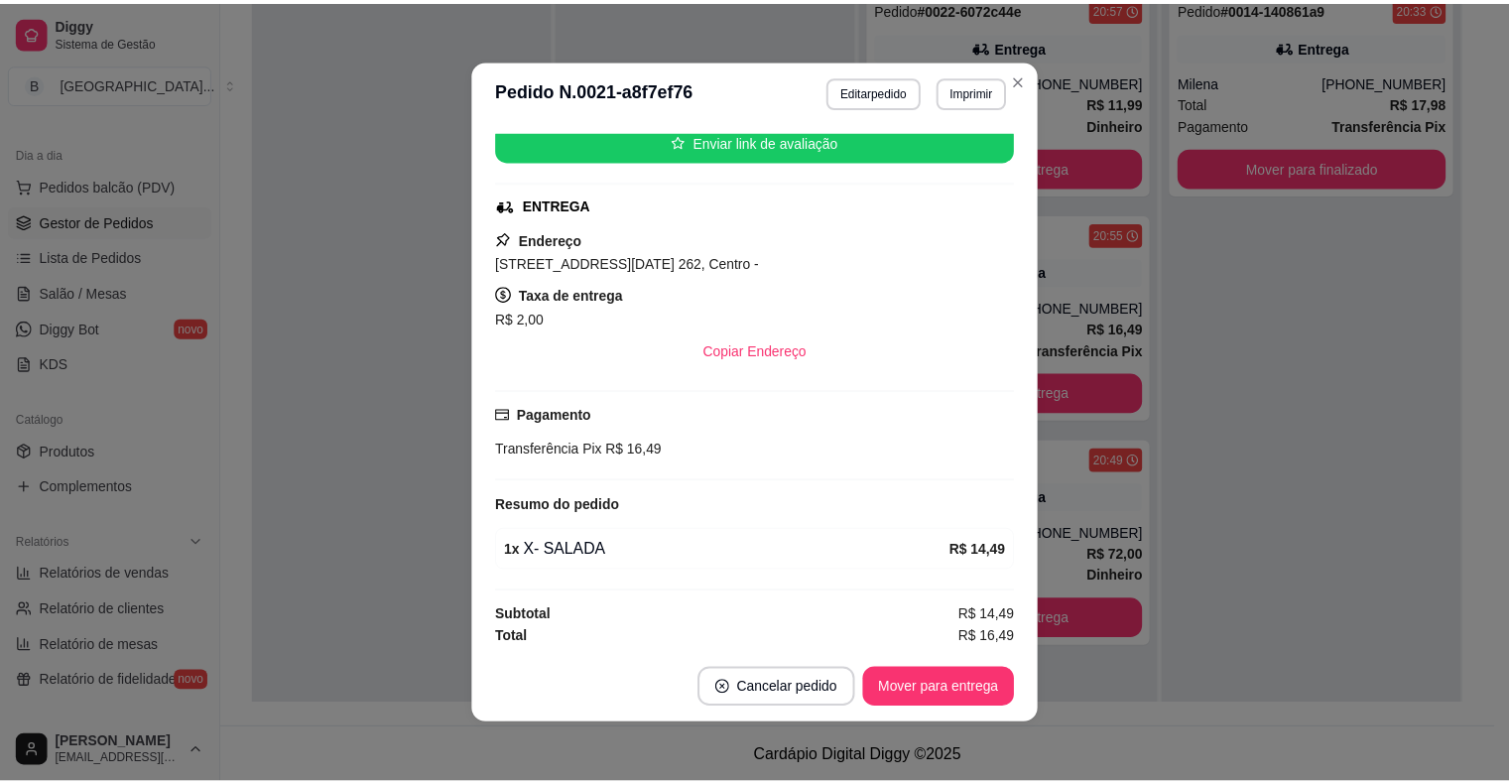
scroll to position [4, 0]
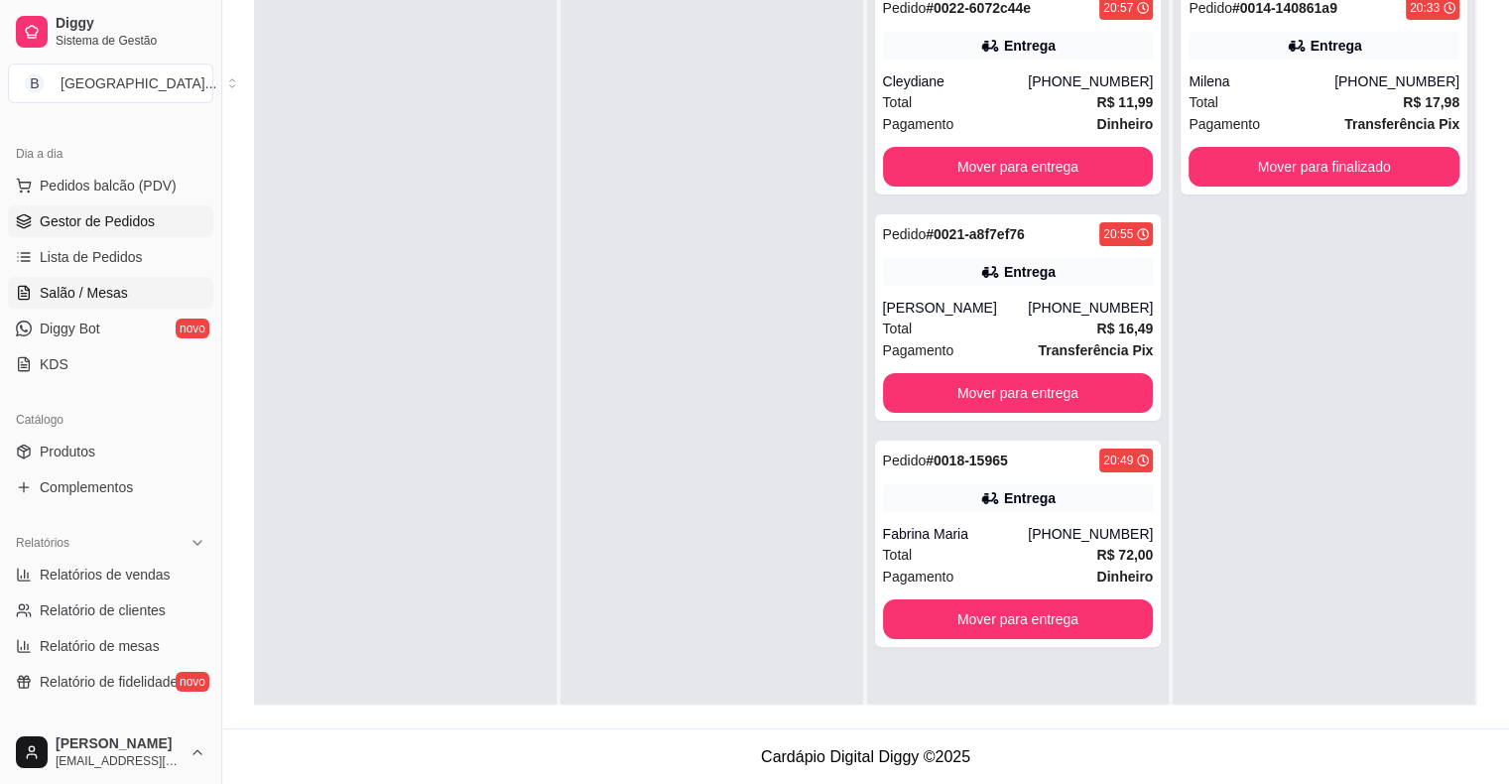
click at [109, 299] on span "Salão / Mesas" at bounding box center [84, 293] width 88 height 20
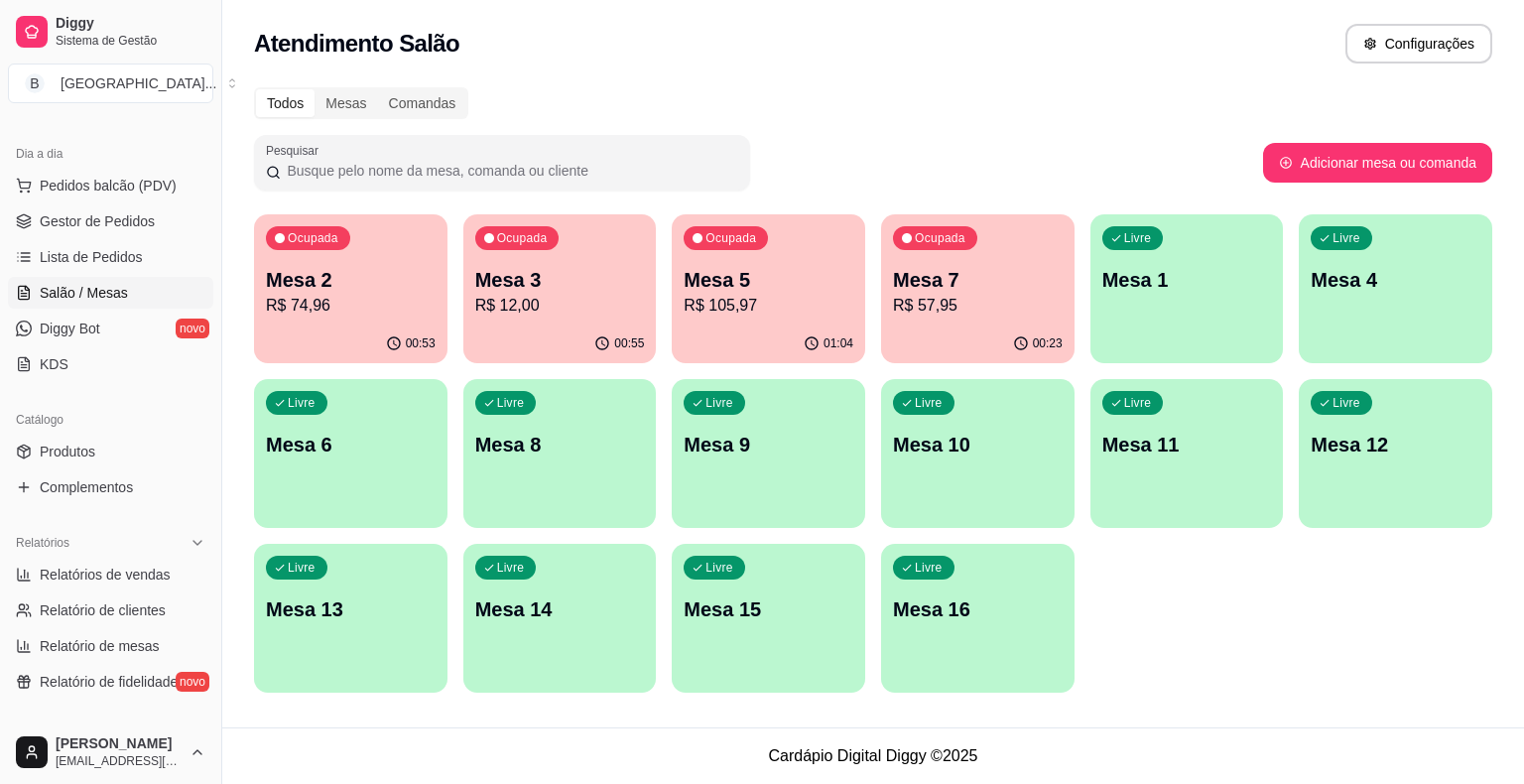
click at [588, 311] on p "R$ 12,00" at bounding box center [560, 306] width 170 height 24
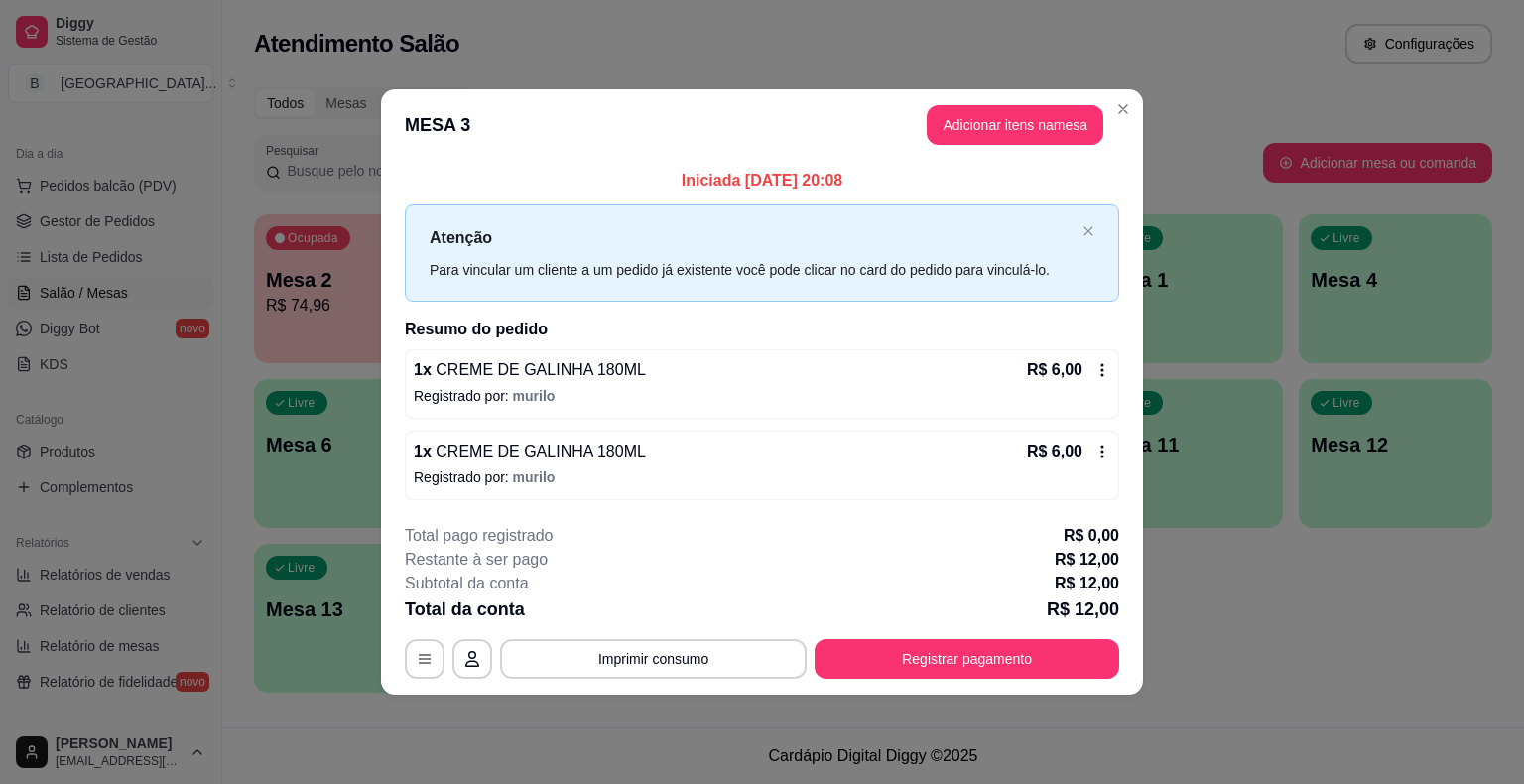
click at [993, 662] on button "Registrar pagamento" at bounding box center [966, 659] width 305 height 40
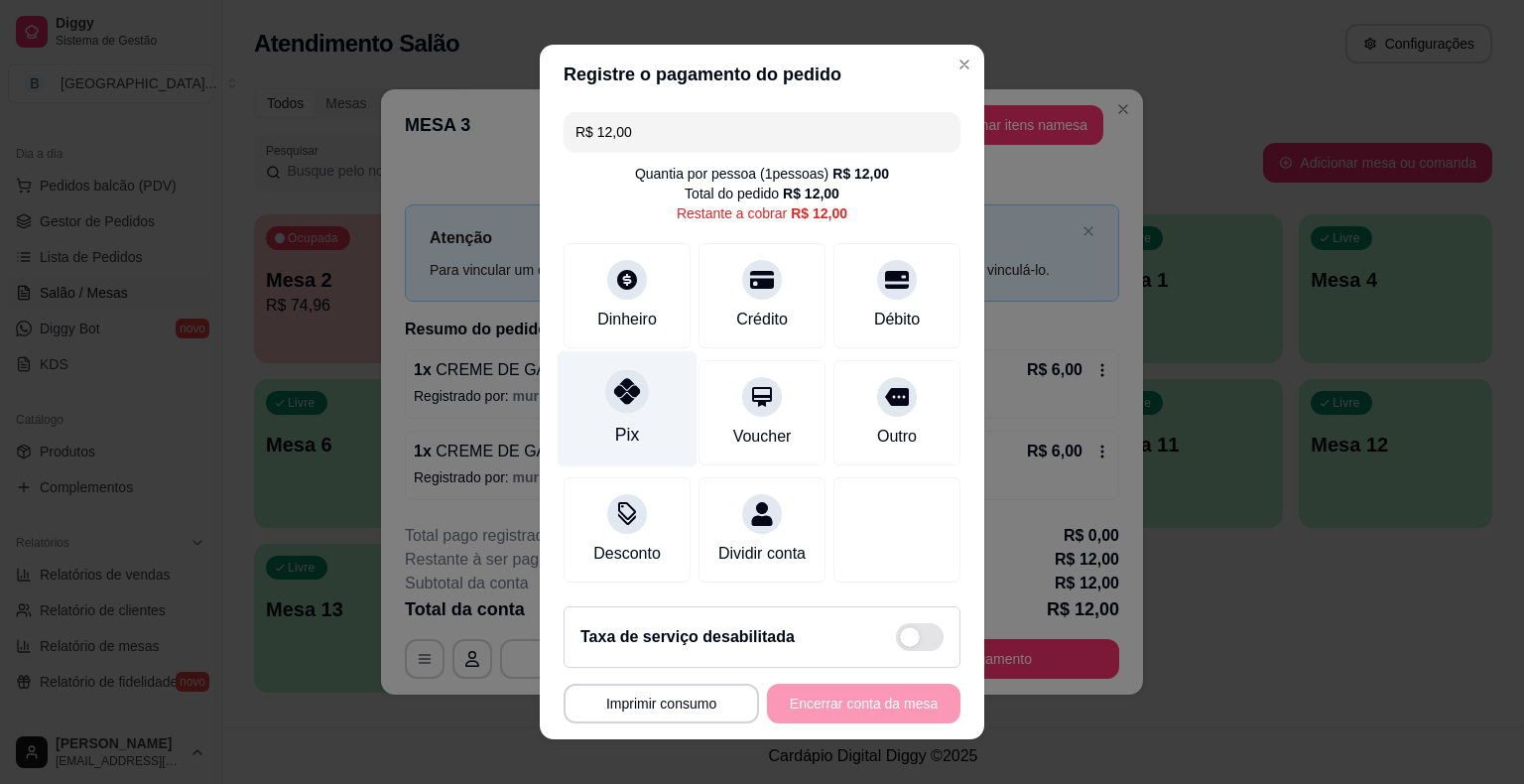
click at [648, 409] on div "Pix" at bounding box center [627, 409] width 140 height 116
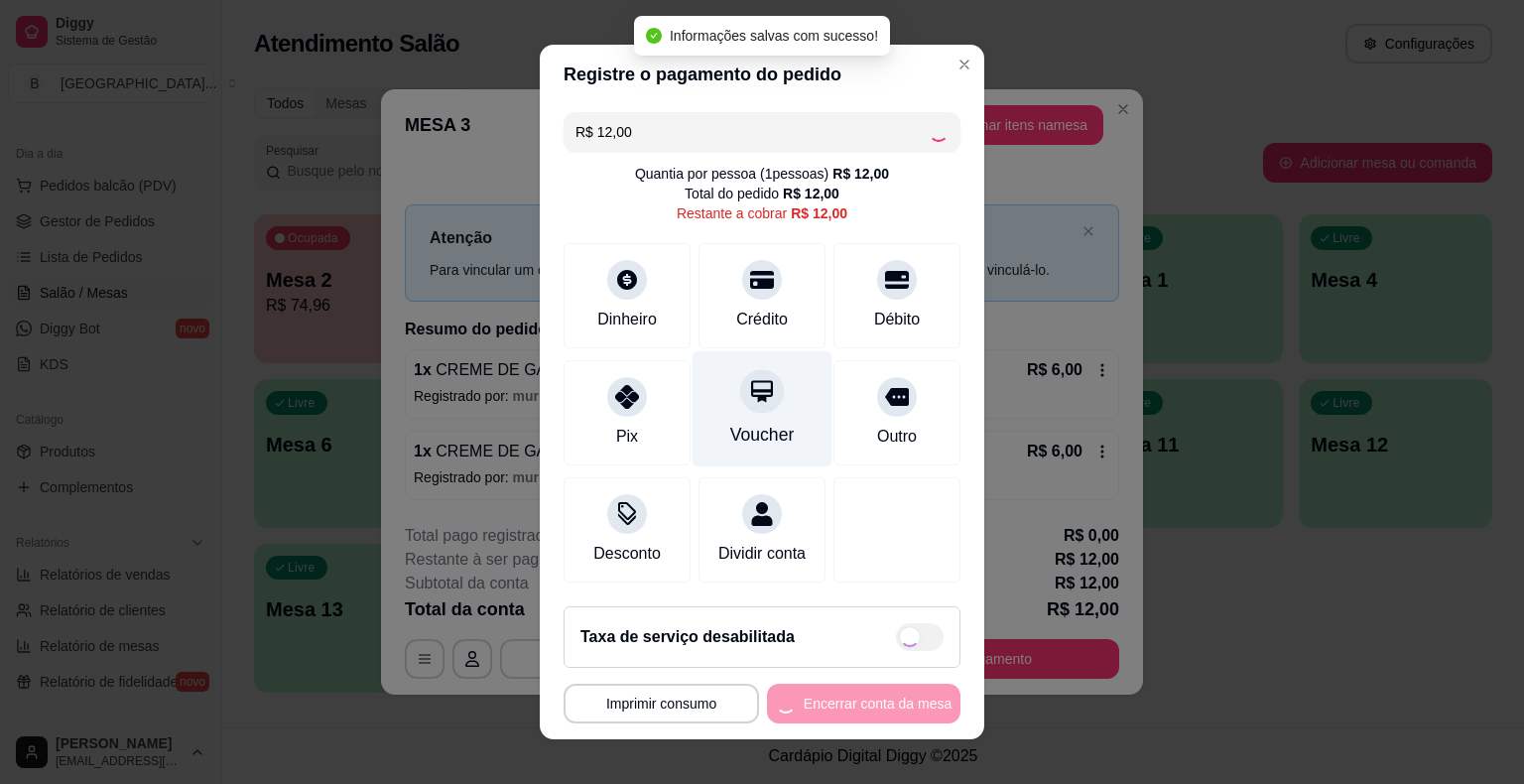
type input "R$ 0,00"
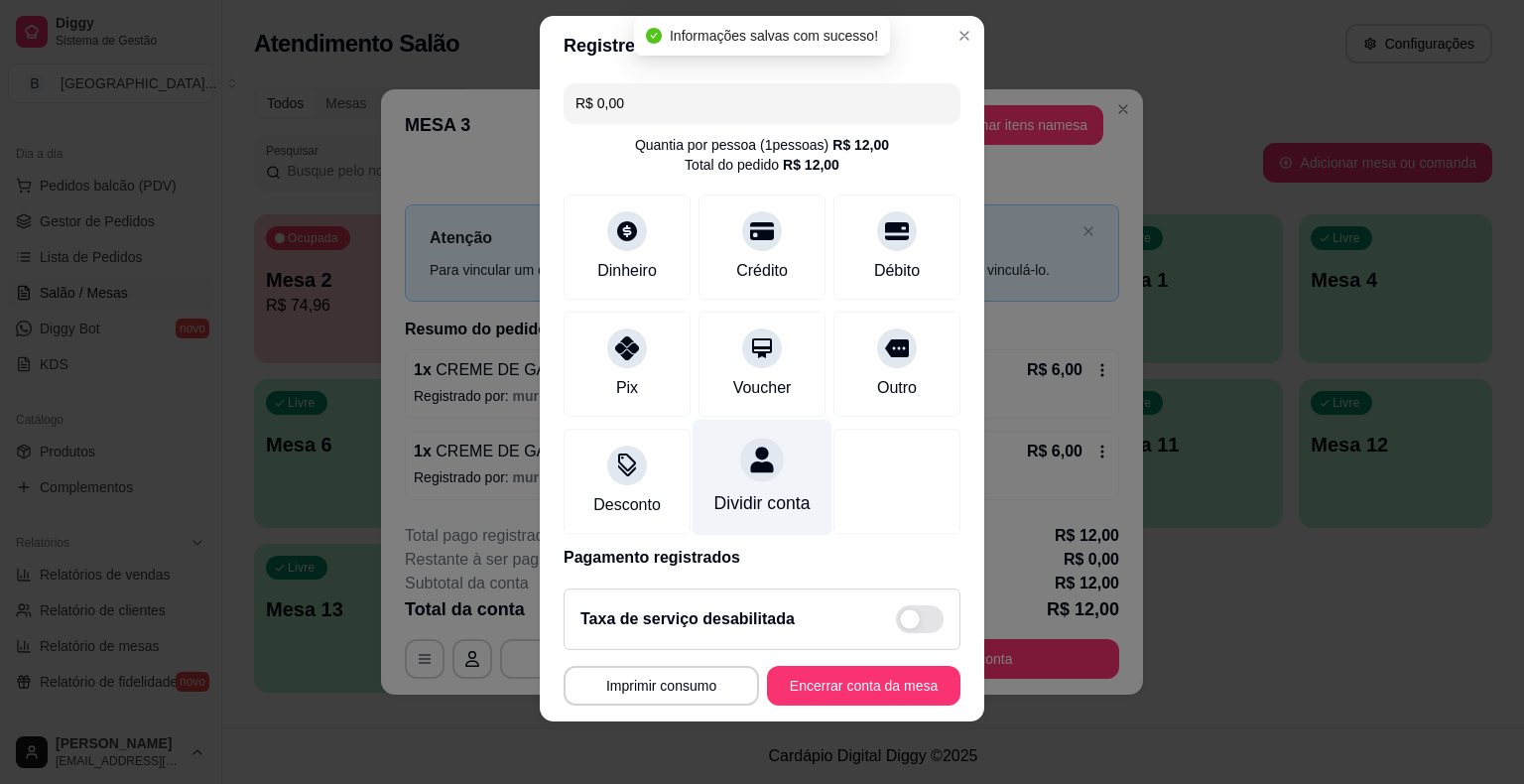
scroll to position [93, 0]
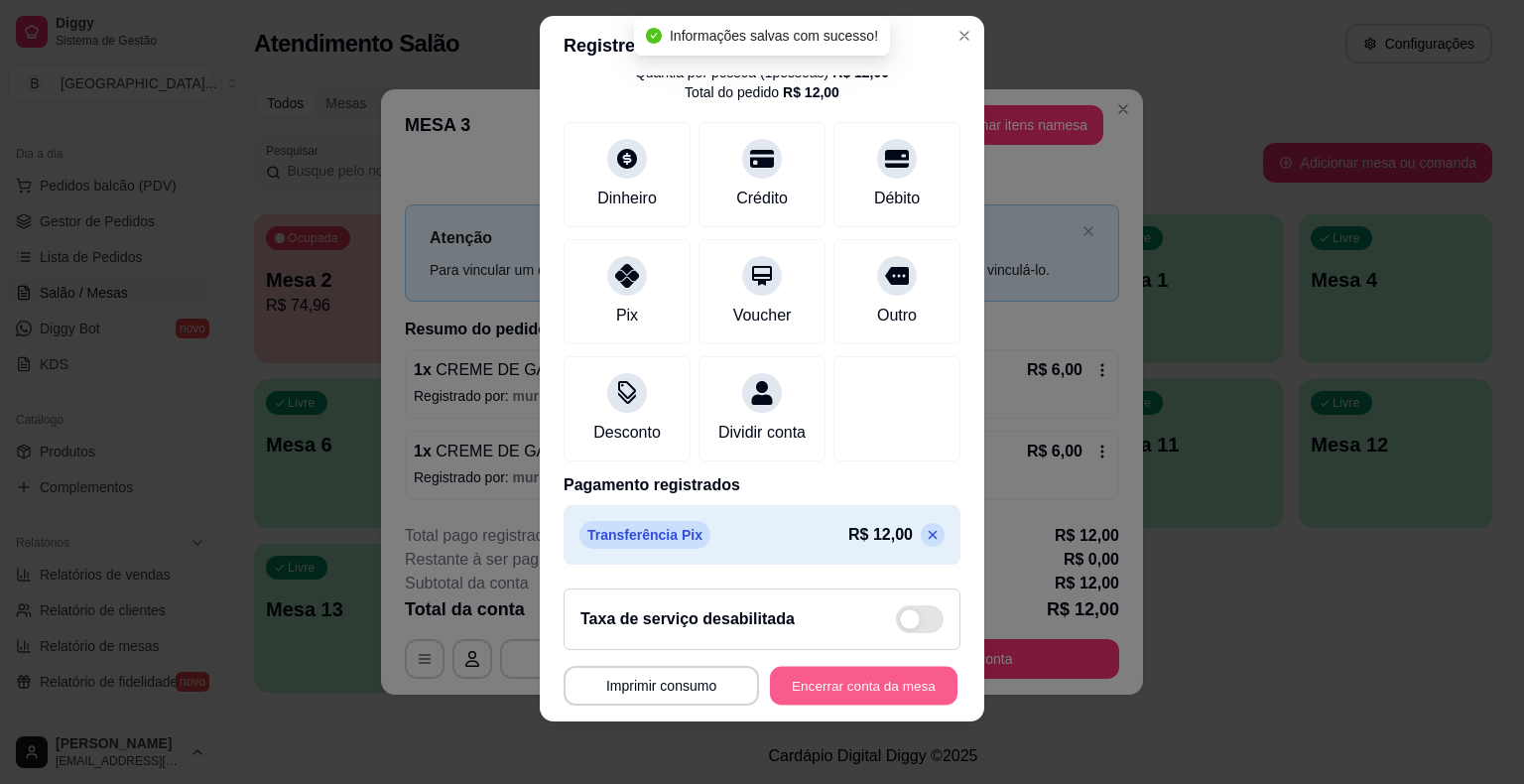
click at [847, 684] on button "Encerrar conta da mesa" at bounding box center [863, 685] width 187 height 39
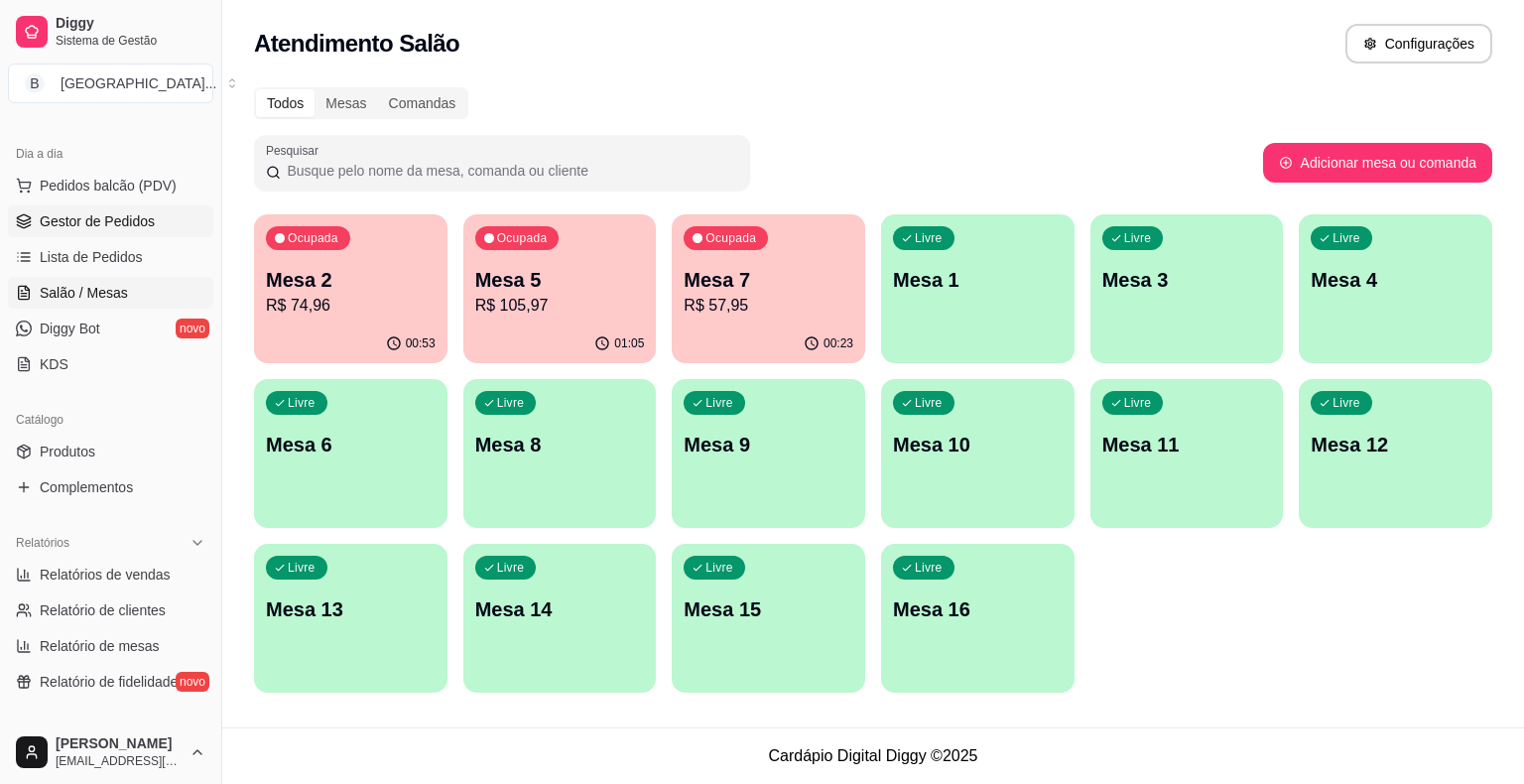
click at [118, 212] on span "Gestor de Pedidos" at bounding box center [97, 221] width 115 height 20
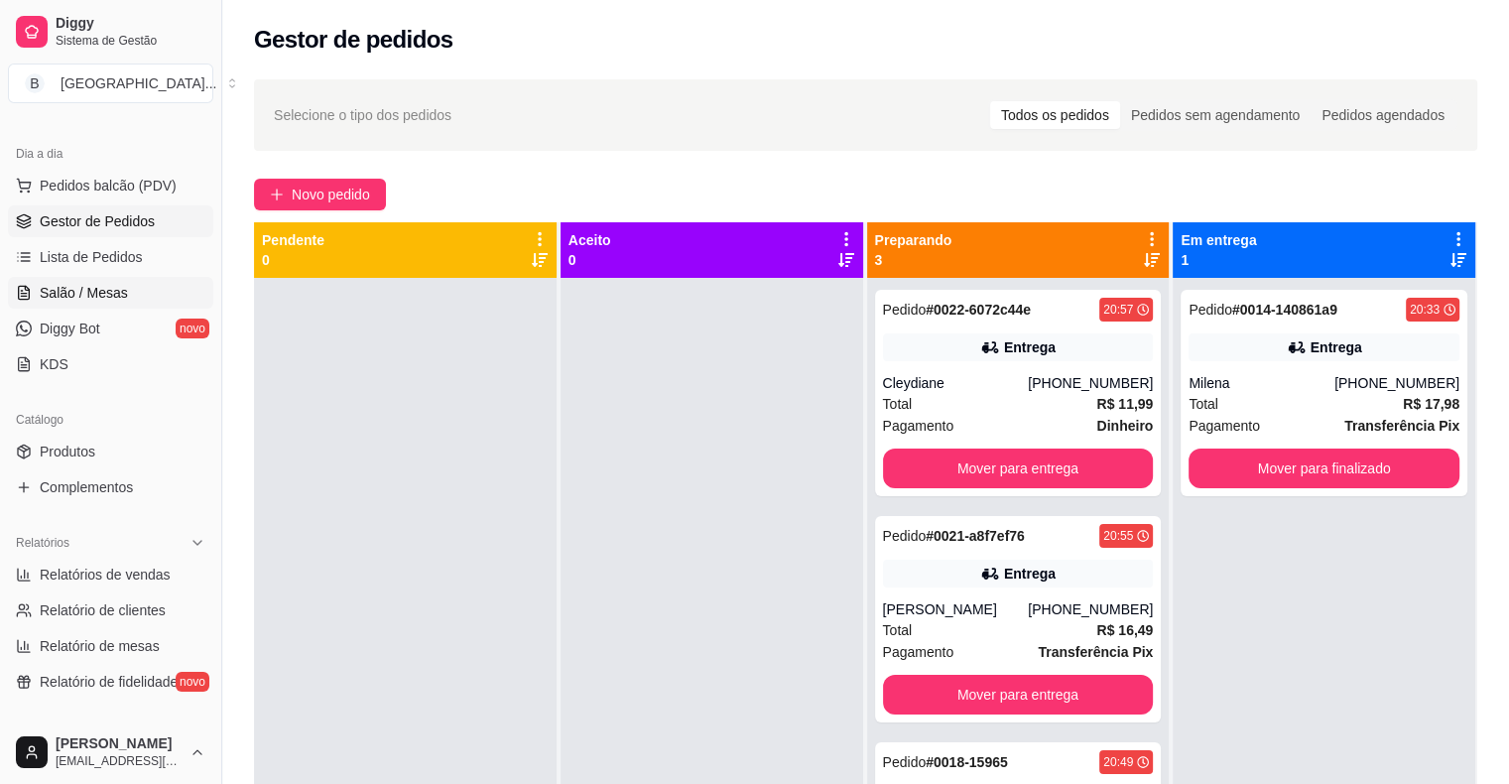
click at [110, 286] on span "Salão / Mesas" at bounding box center [84, 293] width 88 height 20
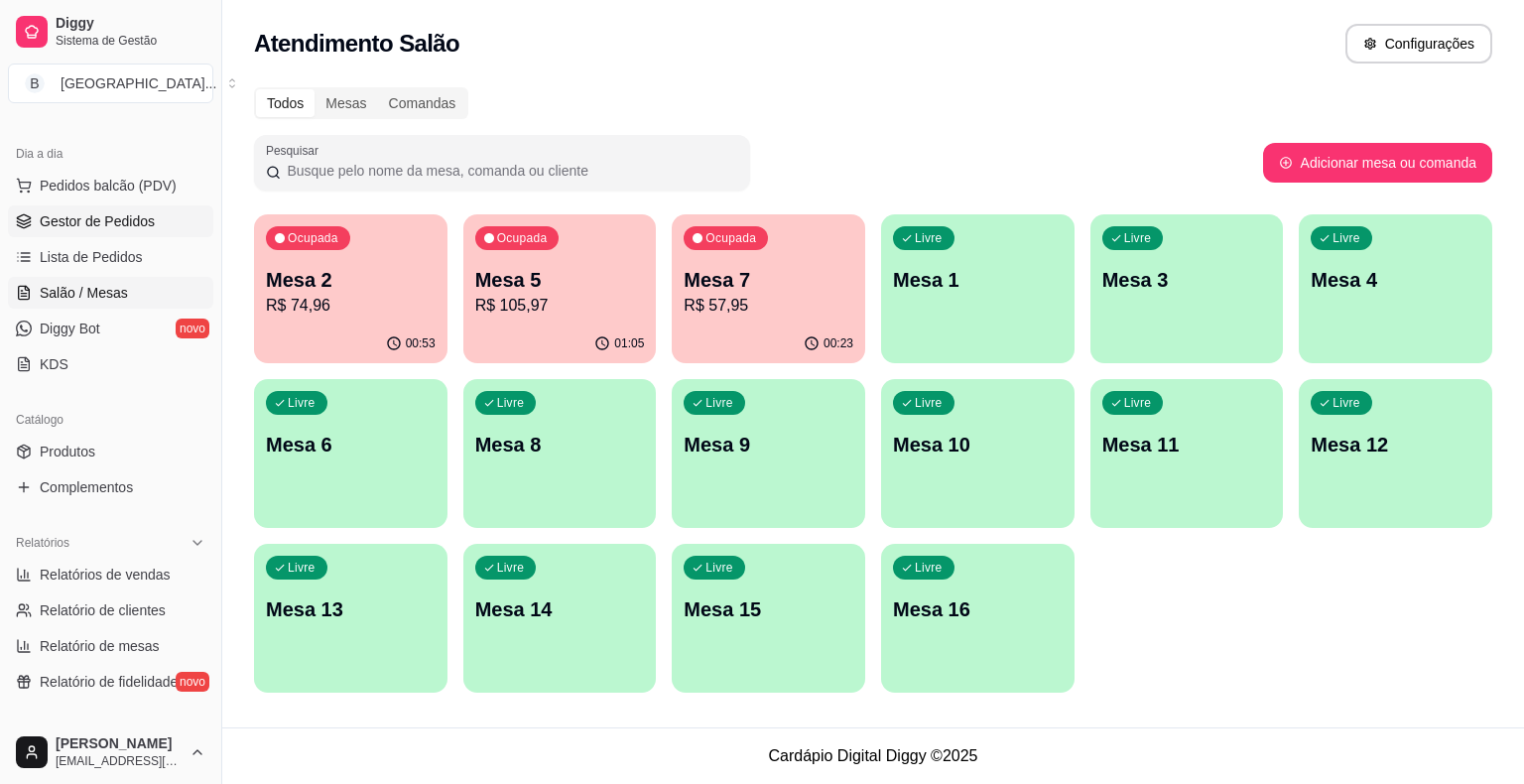
click at [143, 224] on span "Gestor de Pedidos" at bounding box center [97, 221] width 115 height 20
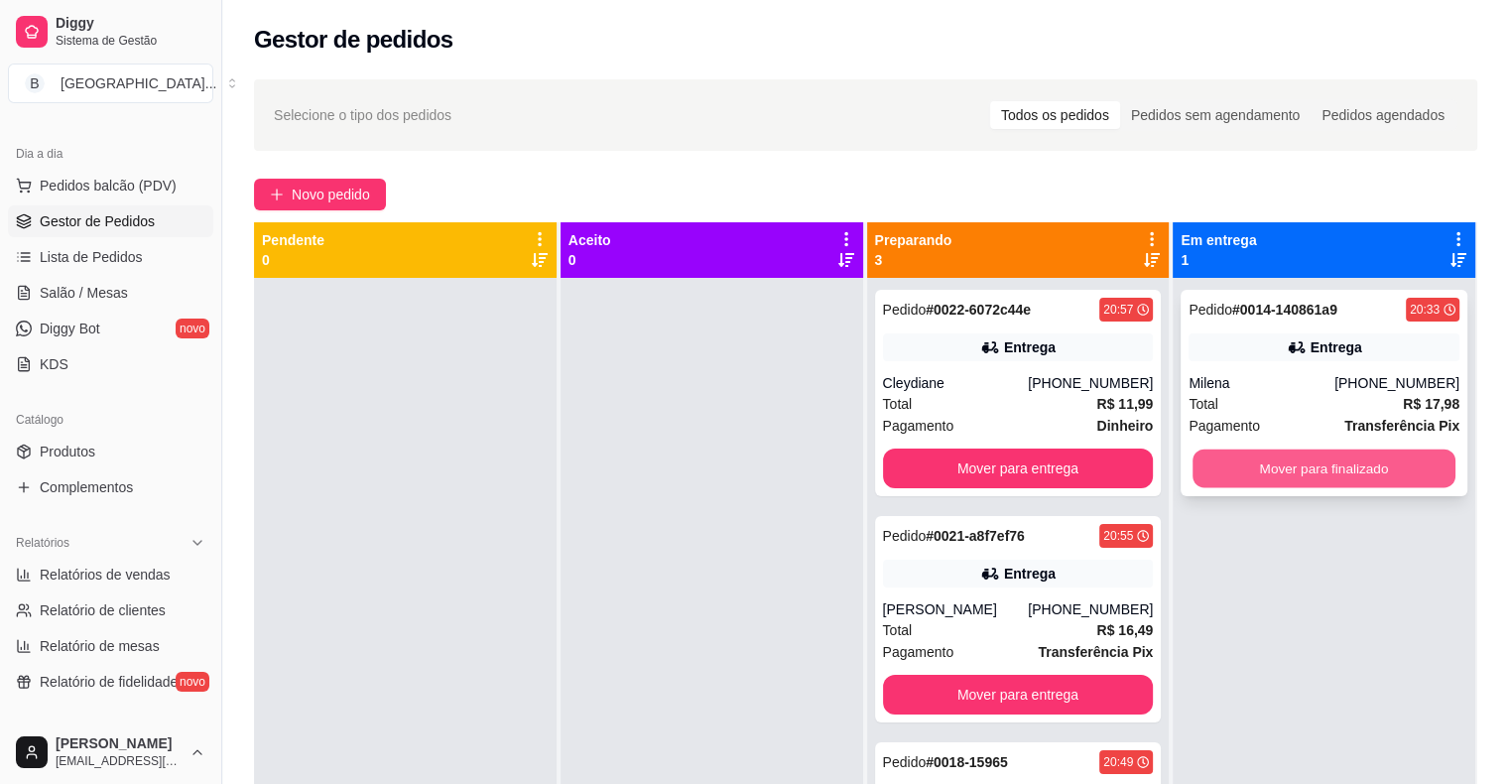
click at [1432, 466] on button "Mover para finalizado" at bounding box center [1323, 468] width 263 height 39
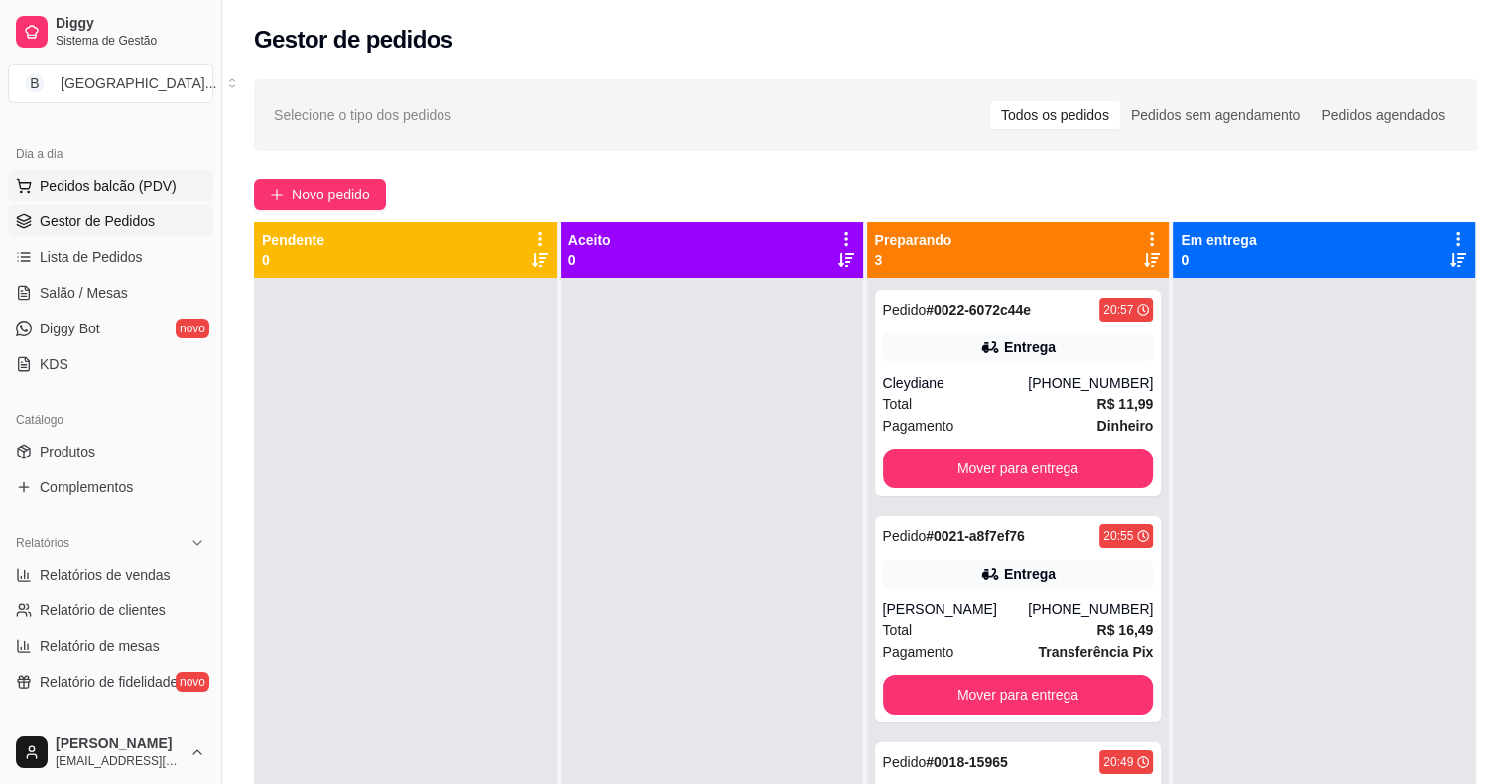
click at [105, 188] on span "Pedidos balcão (PDV)" at bounding box center [108, 186] width 137 height 20
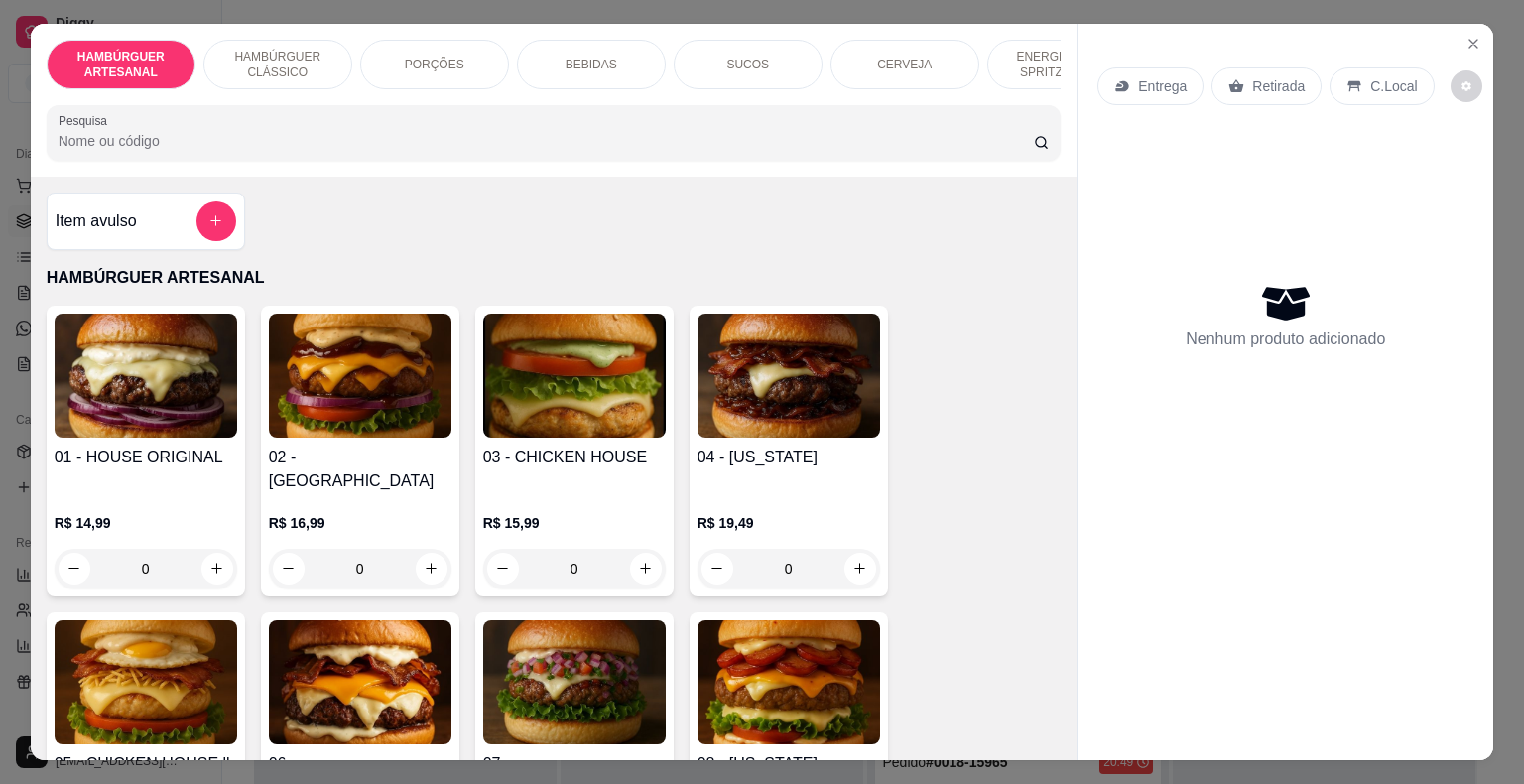
click at [548, 61] on div "BEBIDAS" at bounding box center [591, 65] width 149 height 50
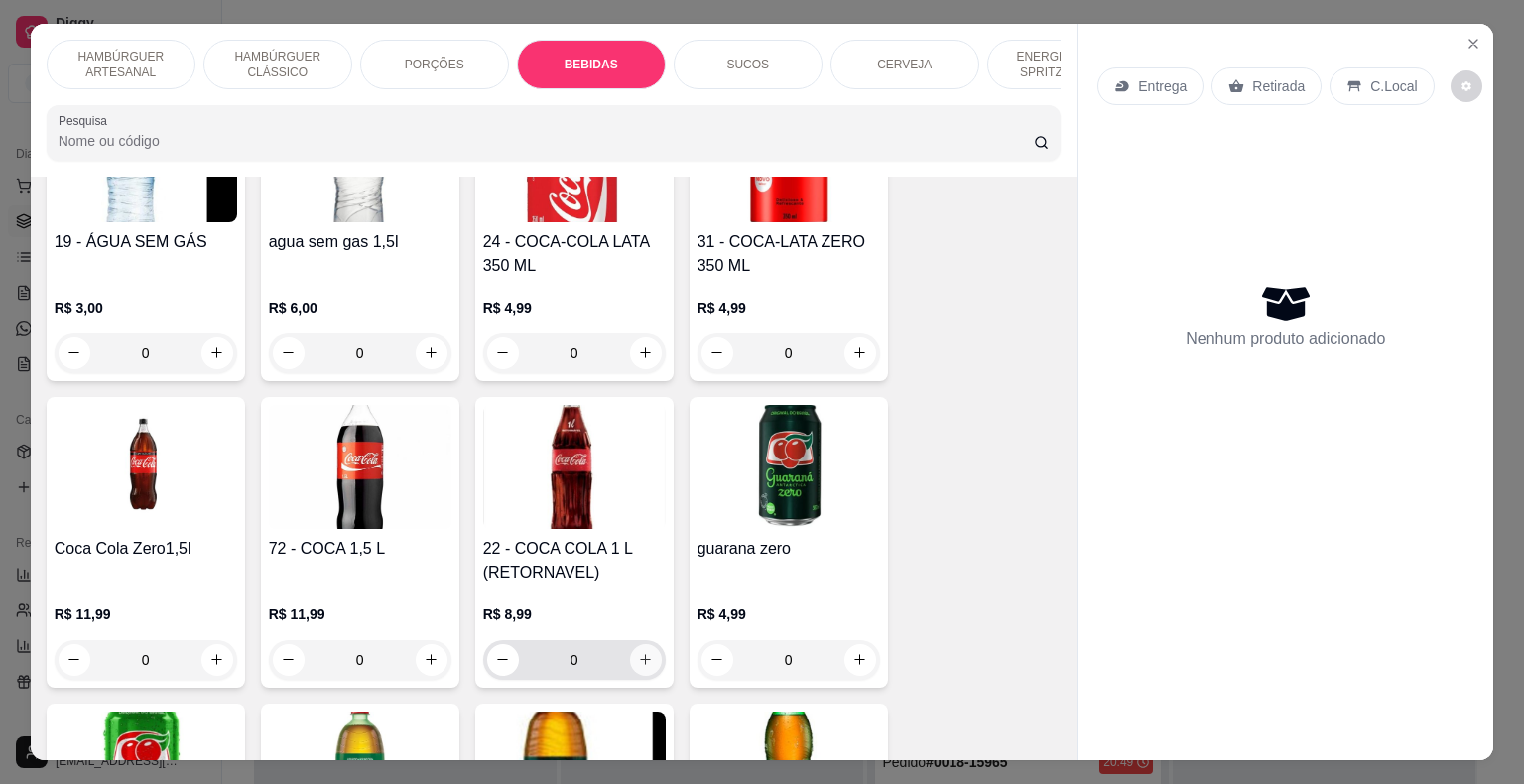
click at [650, 644] on button "increase-product-quantity" at bounding box center [646, 660] width 32 height 32
type input "1"
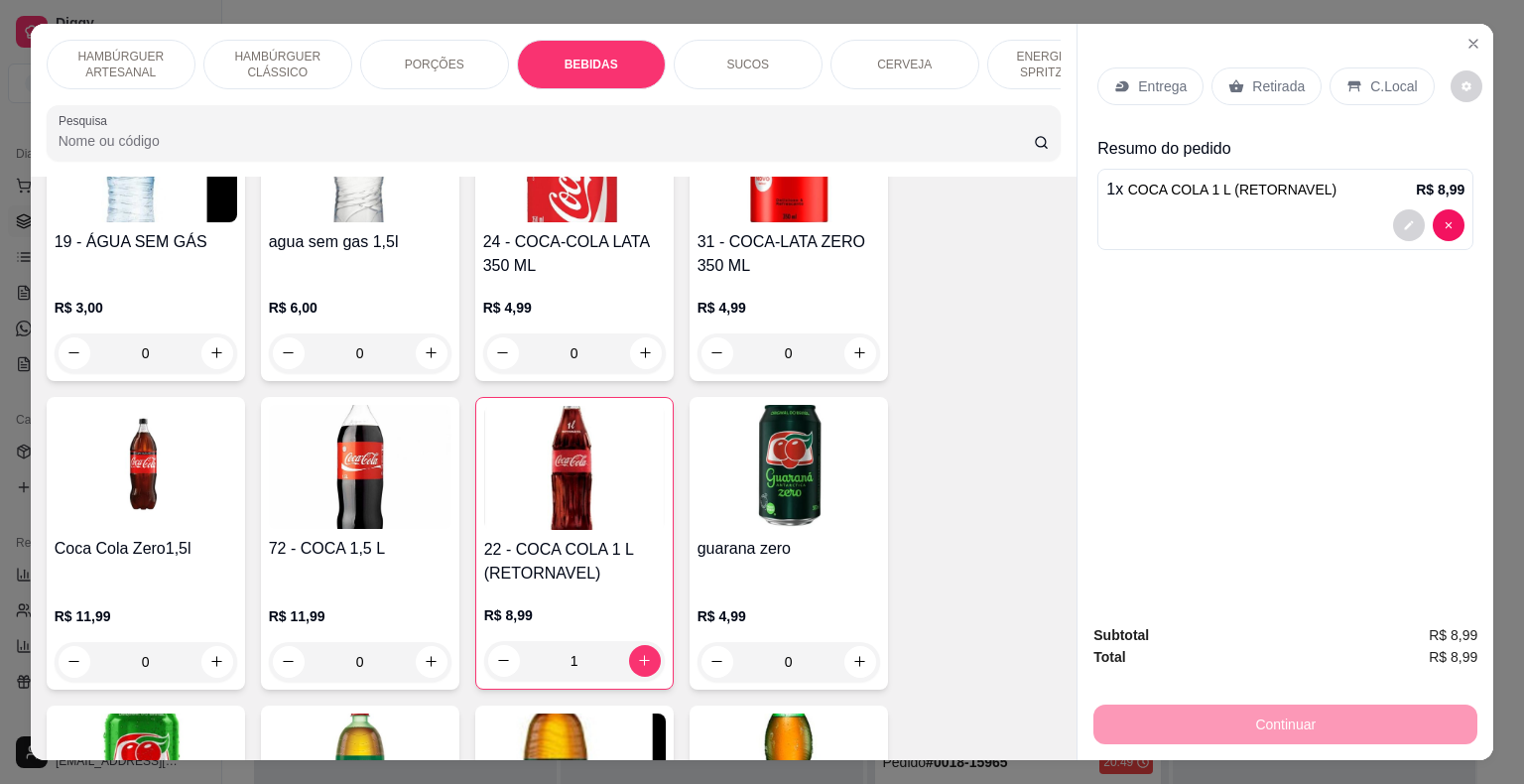
click at [1291, 78] on p "Retirada" at bounding box center [1278, 86] width 53 height 20
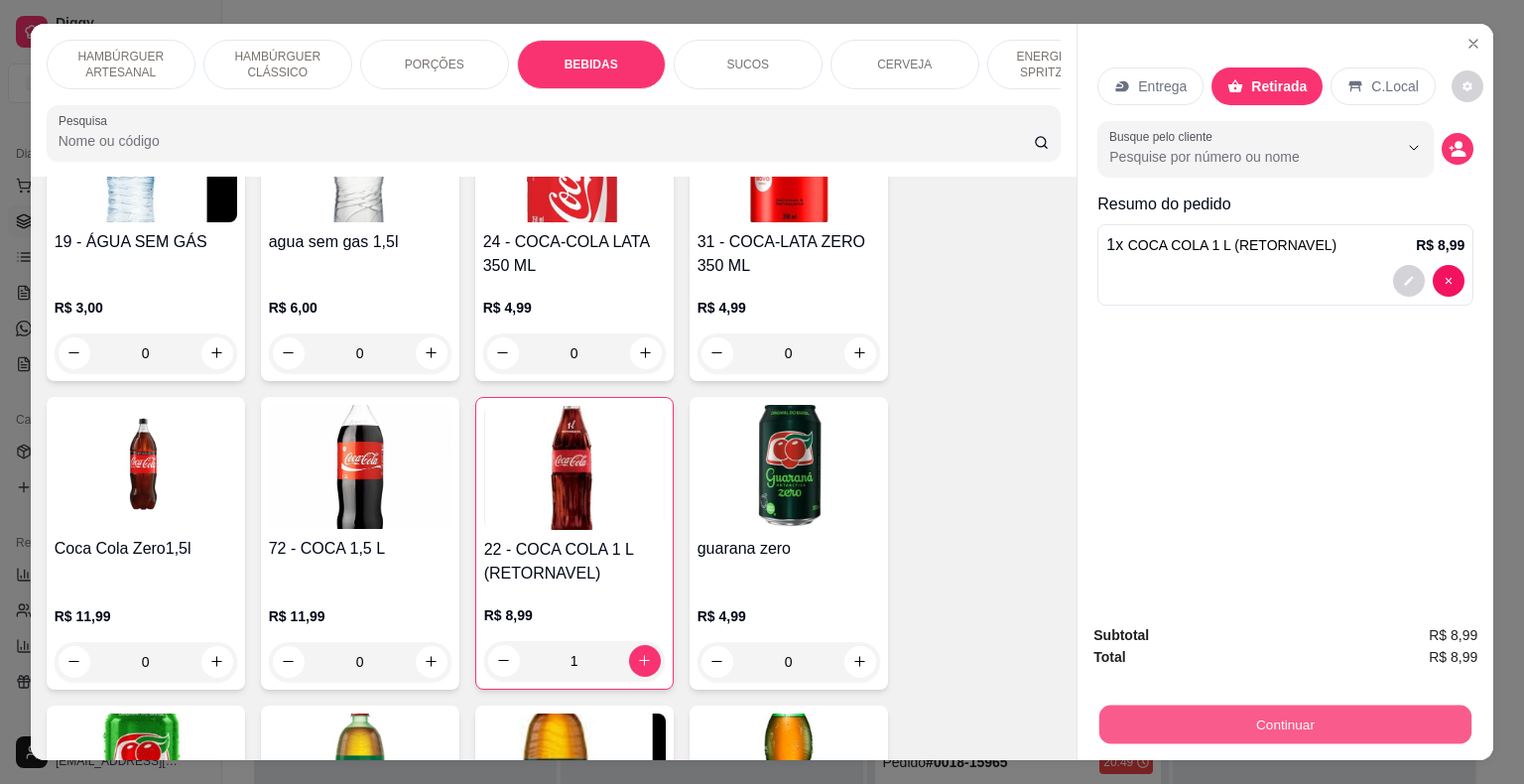
click at [1318, 707] on button "Continuar" at bounding box center [1285, 724] width 372 height 39
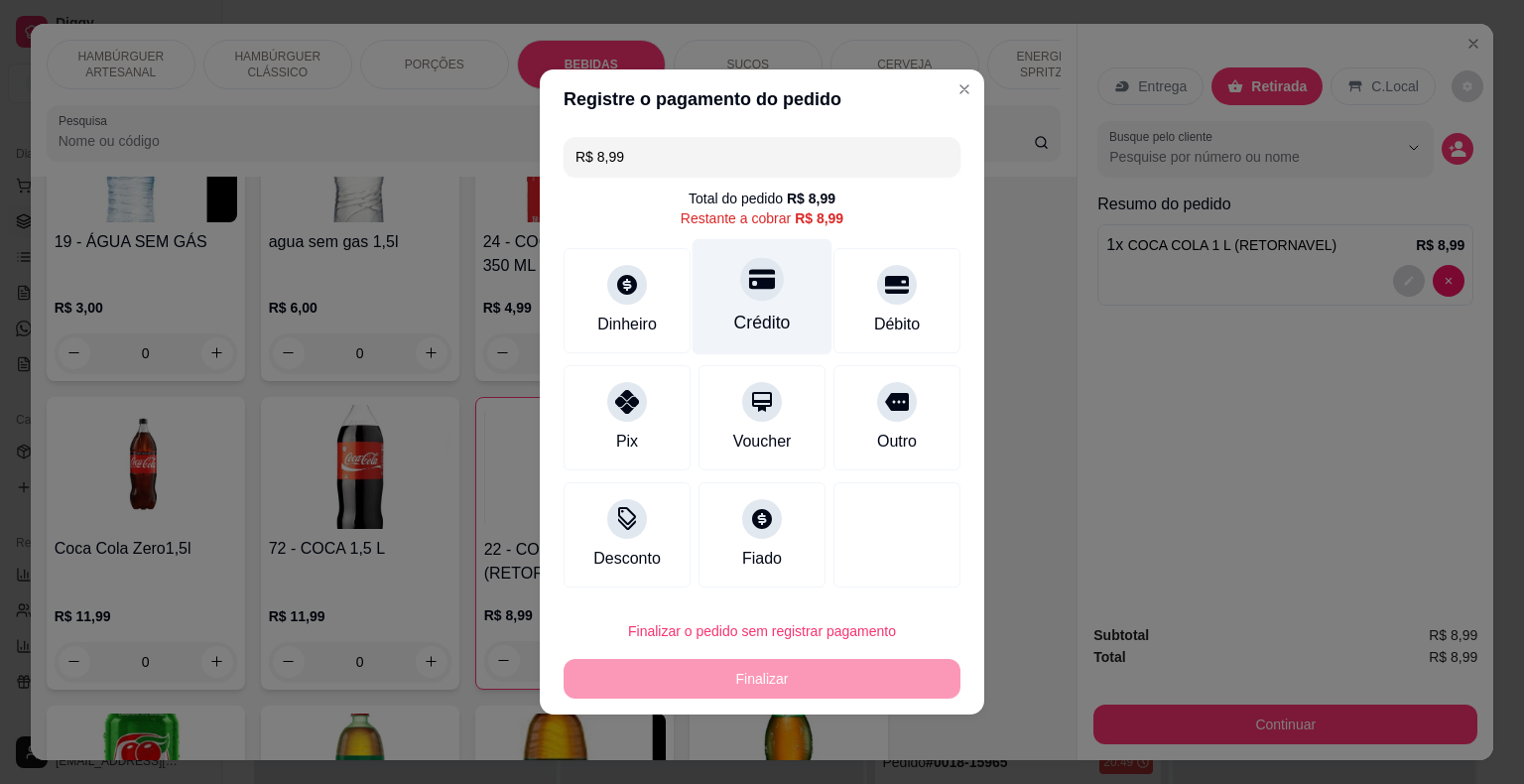
click at [765, 322] on div "Crédito" at bounding box center [762, 322] width 57 height 26
type input "R$ 0,00"
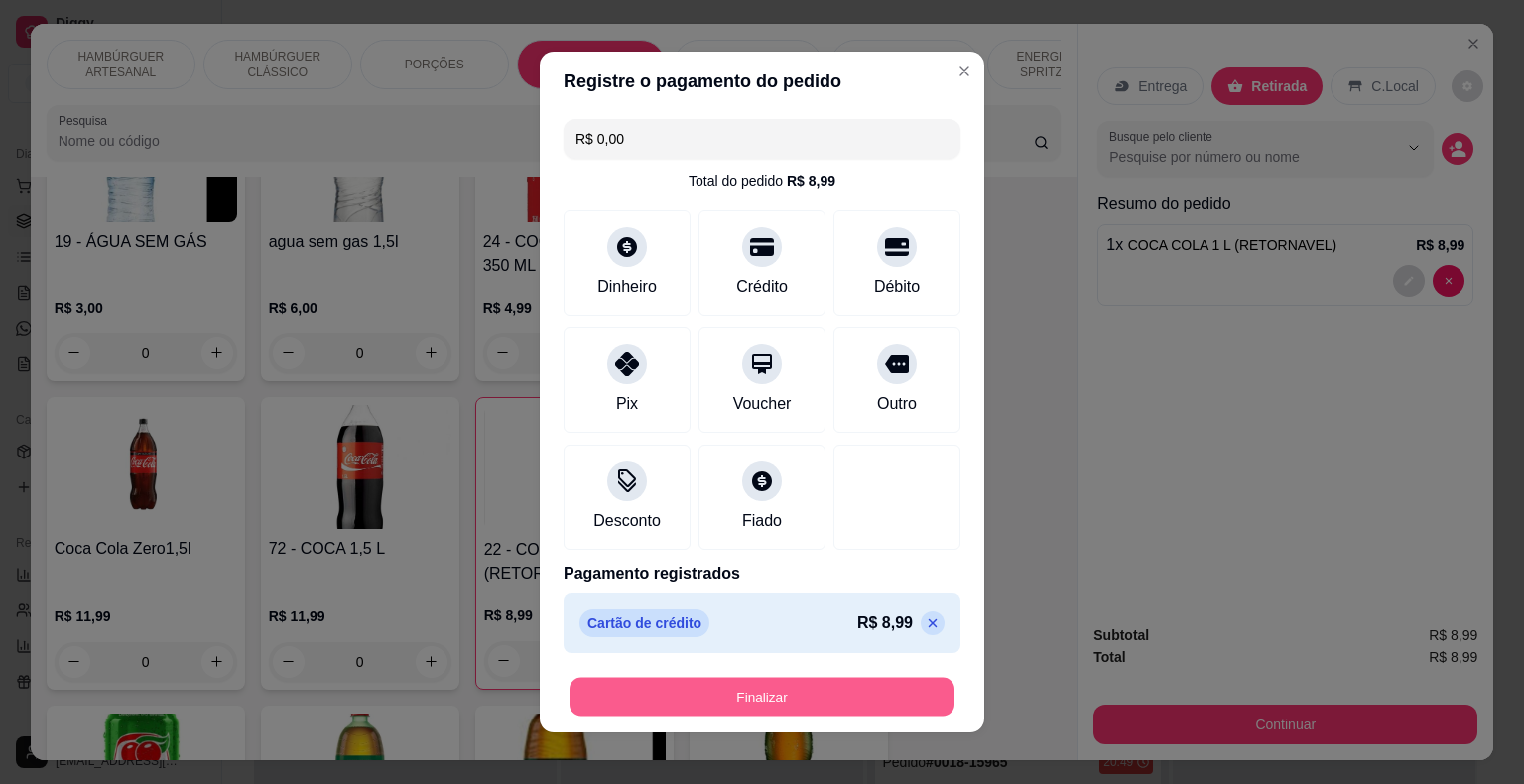
click at [840, 699] on button "Finalizar" at bounding box center [761, 697] width 385 height 39
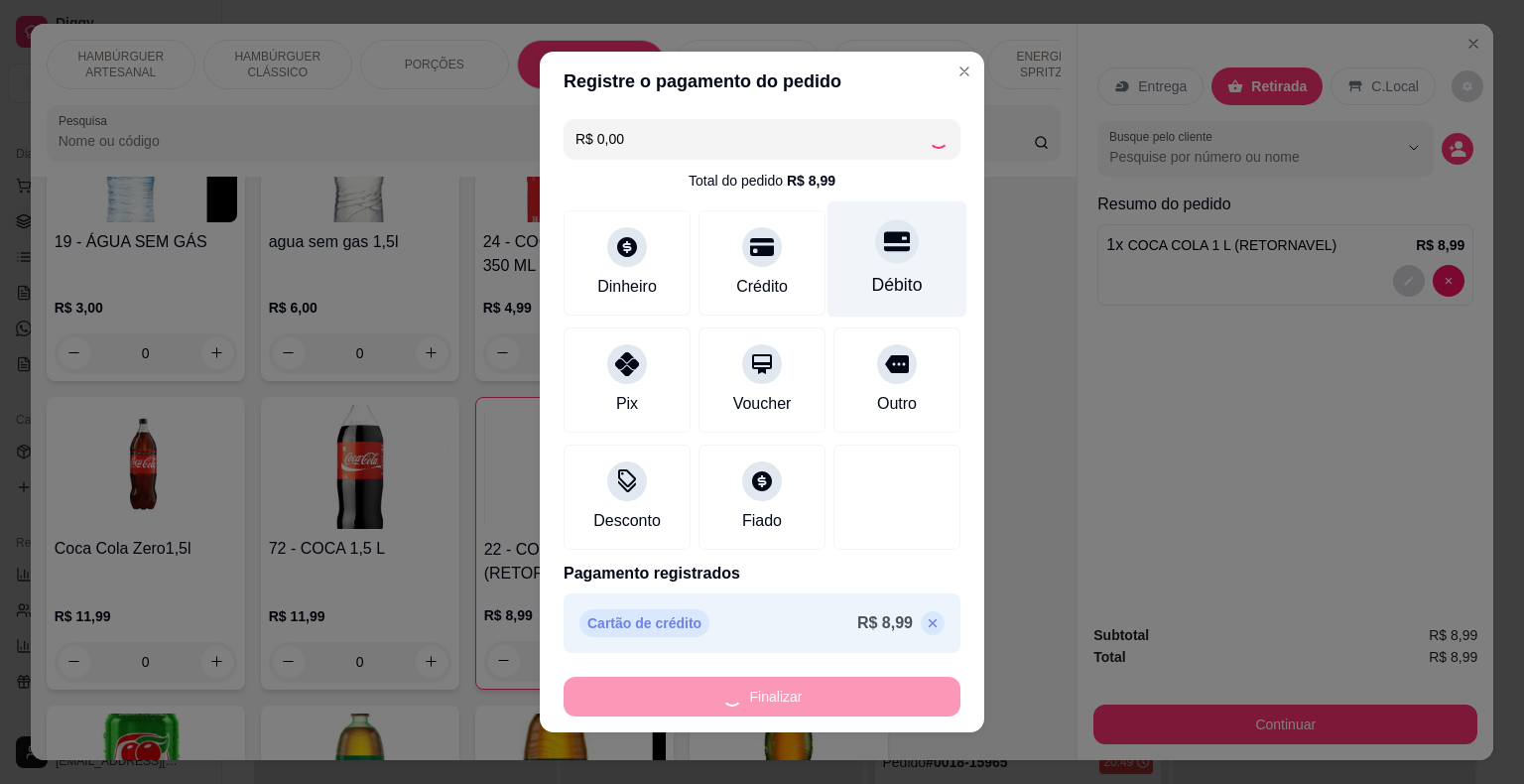
type input "0"
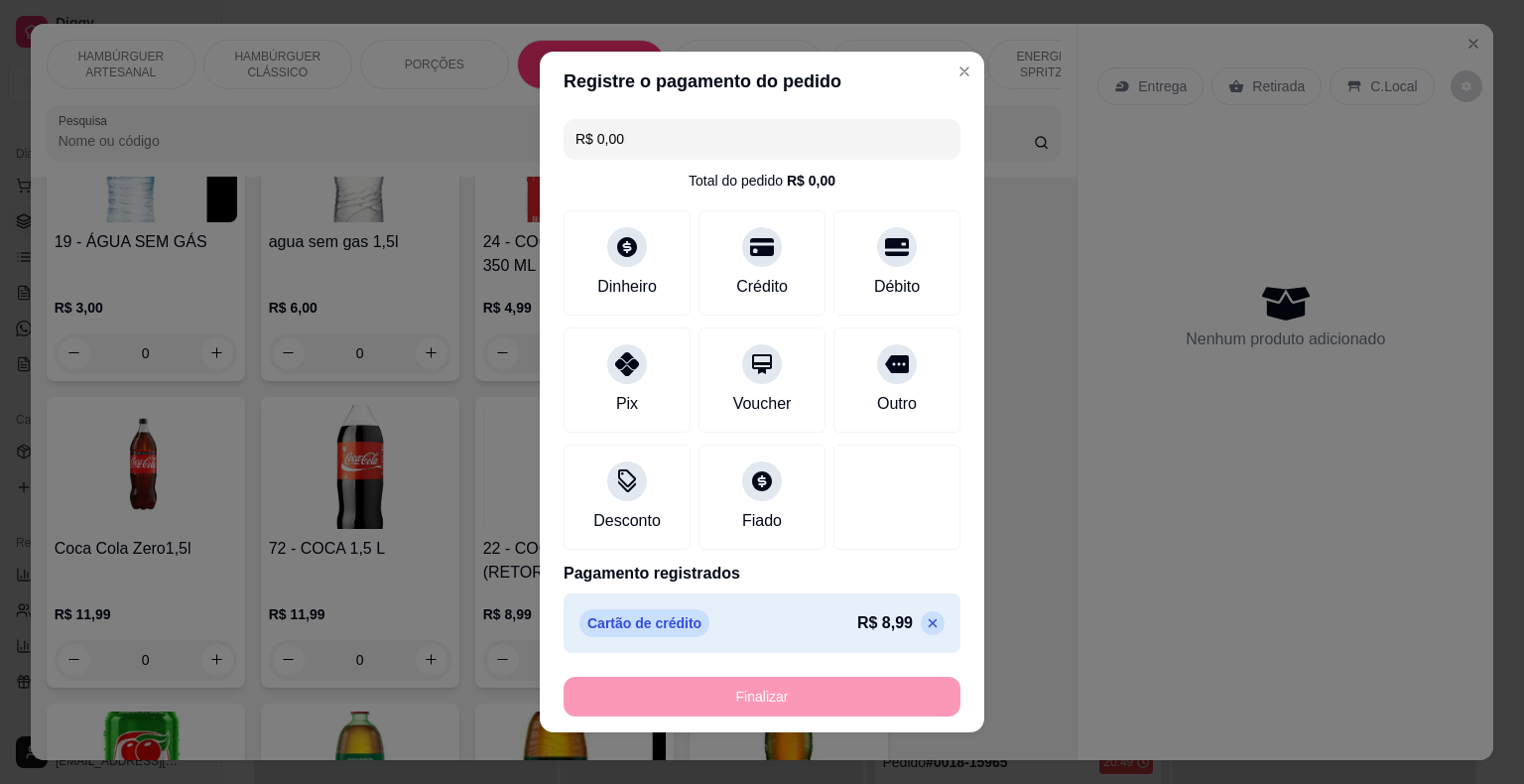
type input "-R$ 8,99"
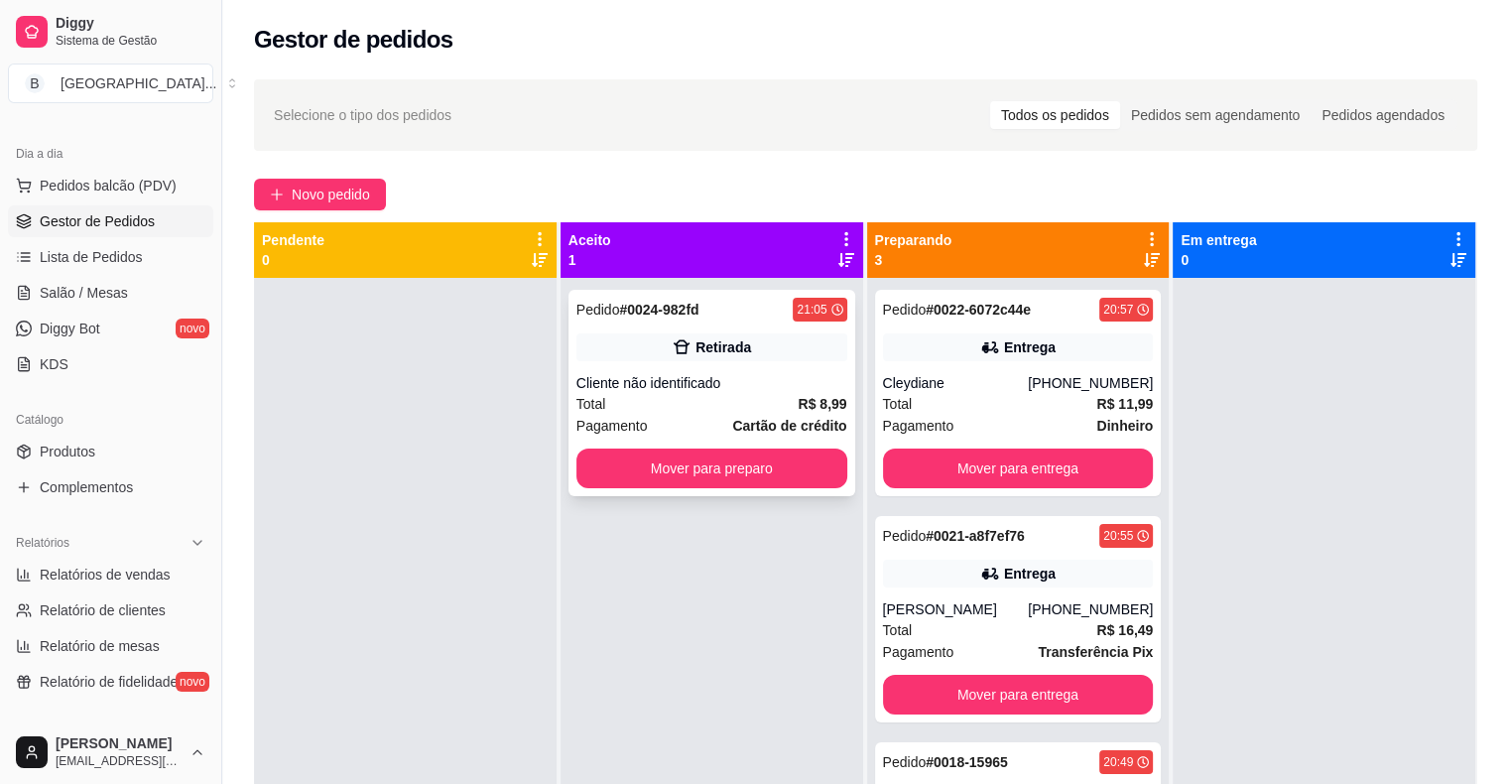
click at [786, 379] on div "Cliente não identificado" at bounding box center [711, 383] width 271 height 20
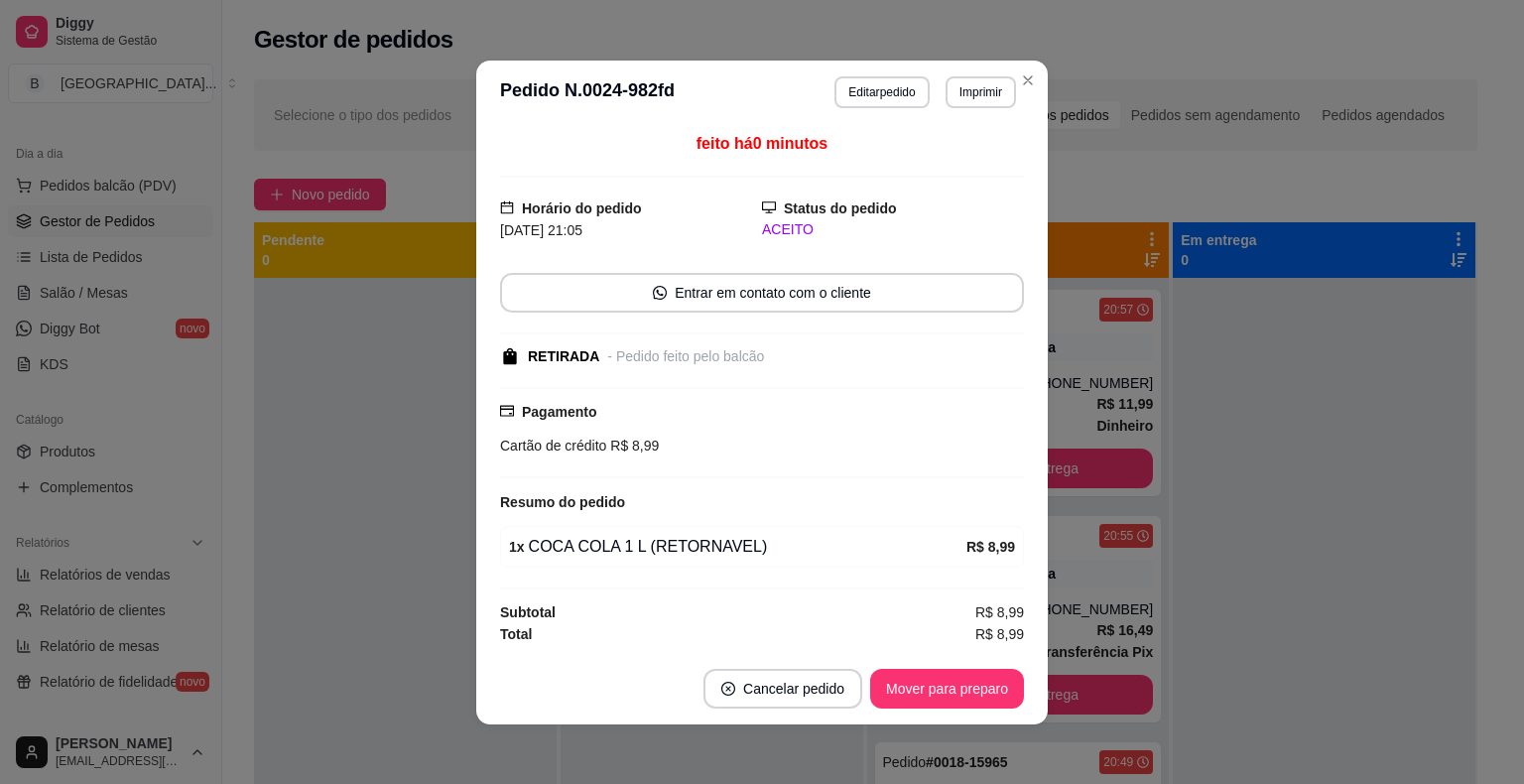
scroll to position [2, 0]
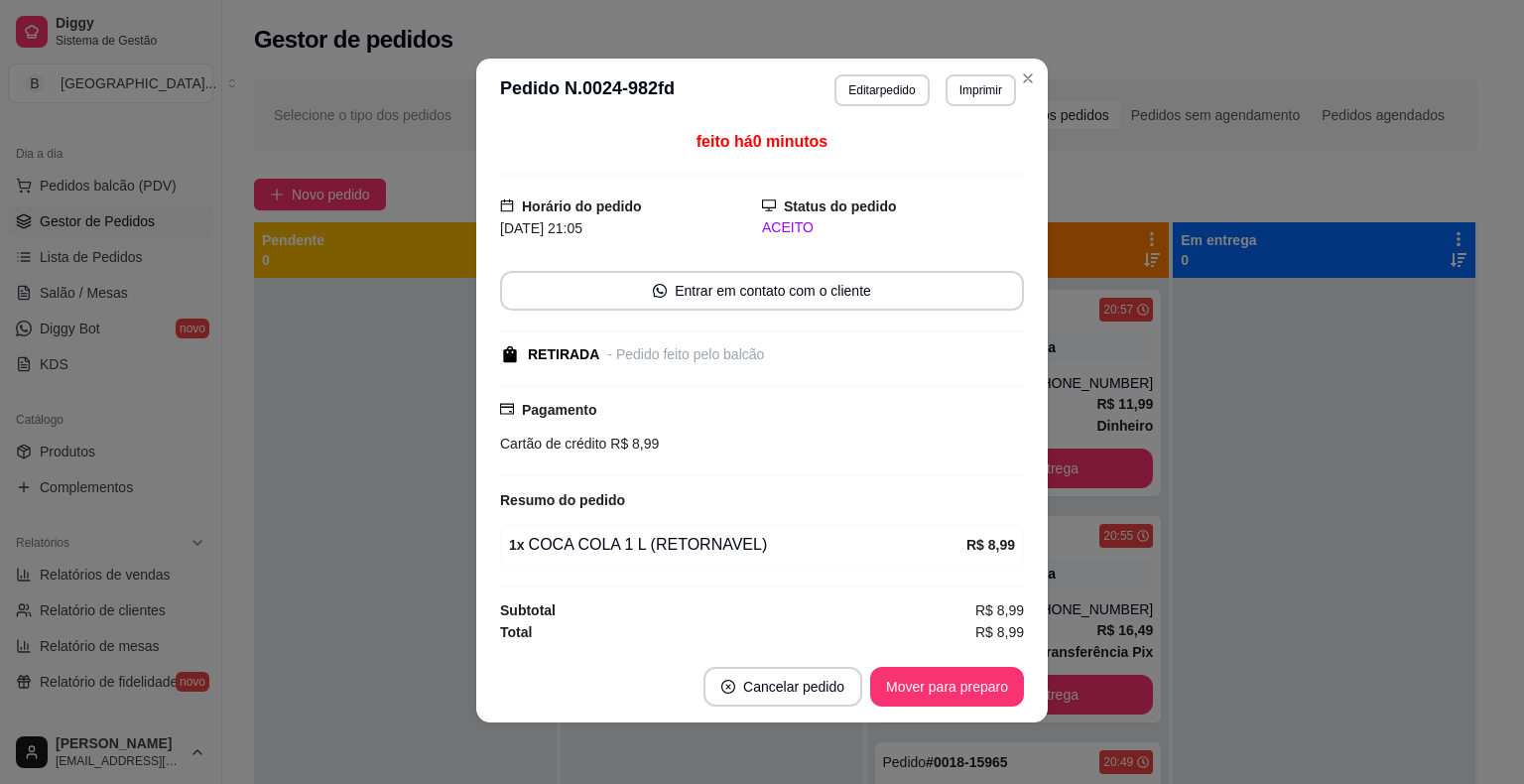
click at [959, 704] on footer "Cancelar pedido Mover para preparo" at bounding box center [761, 686] width 571 height 71
click at [959, 689] on button "Mover para preparo" at bounding box center [946, 686] width 149 height 39
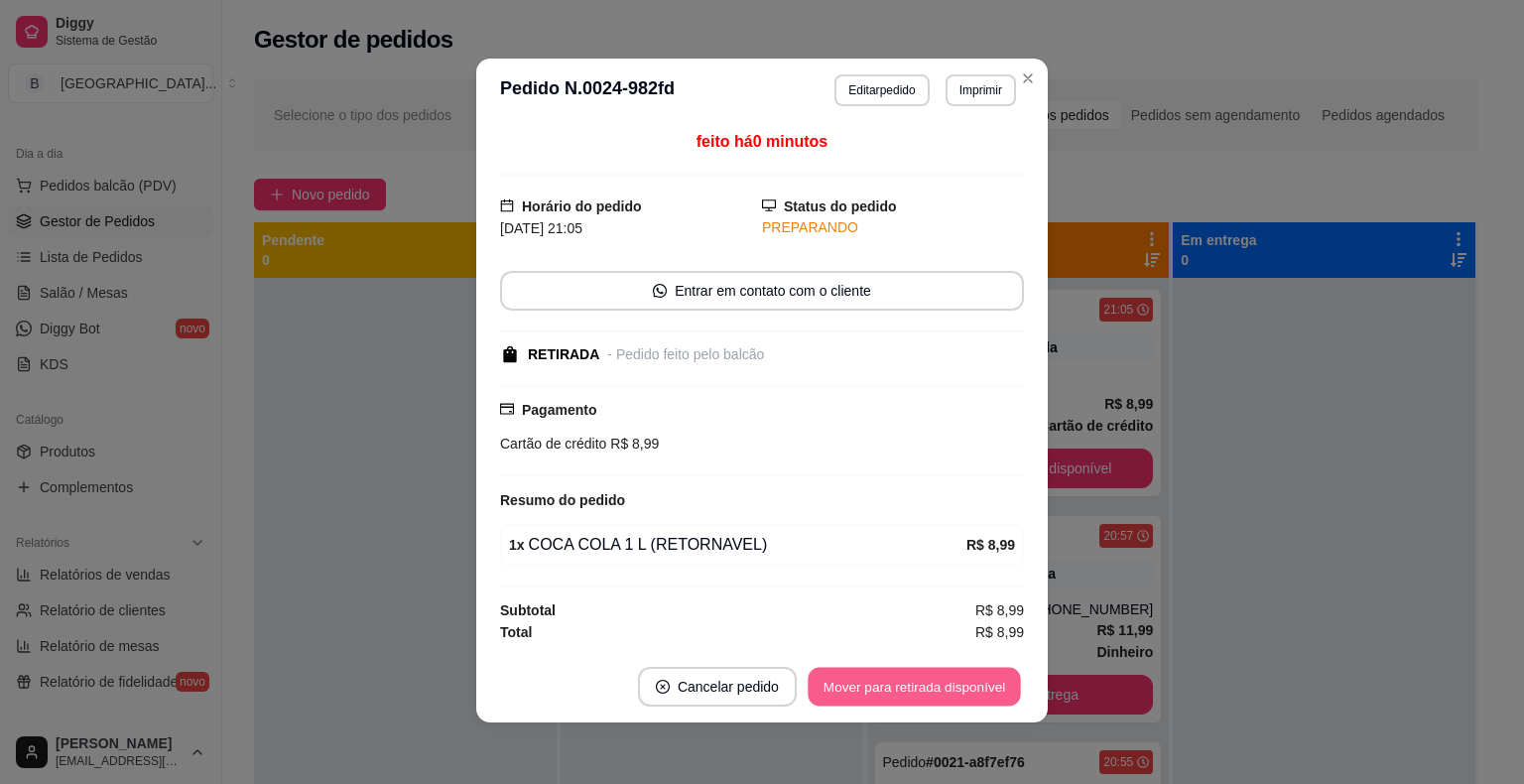
click at [959, 689] on button "Mover para retirada disponível" at bounding box center [913, 686] width 212 height 39
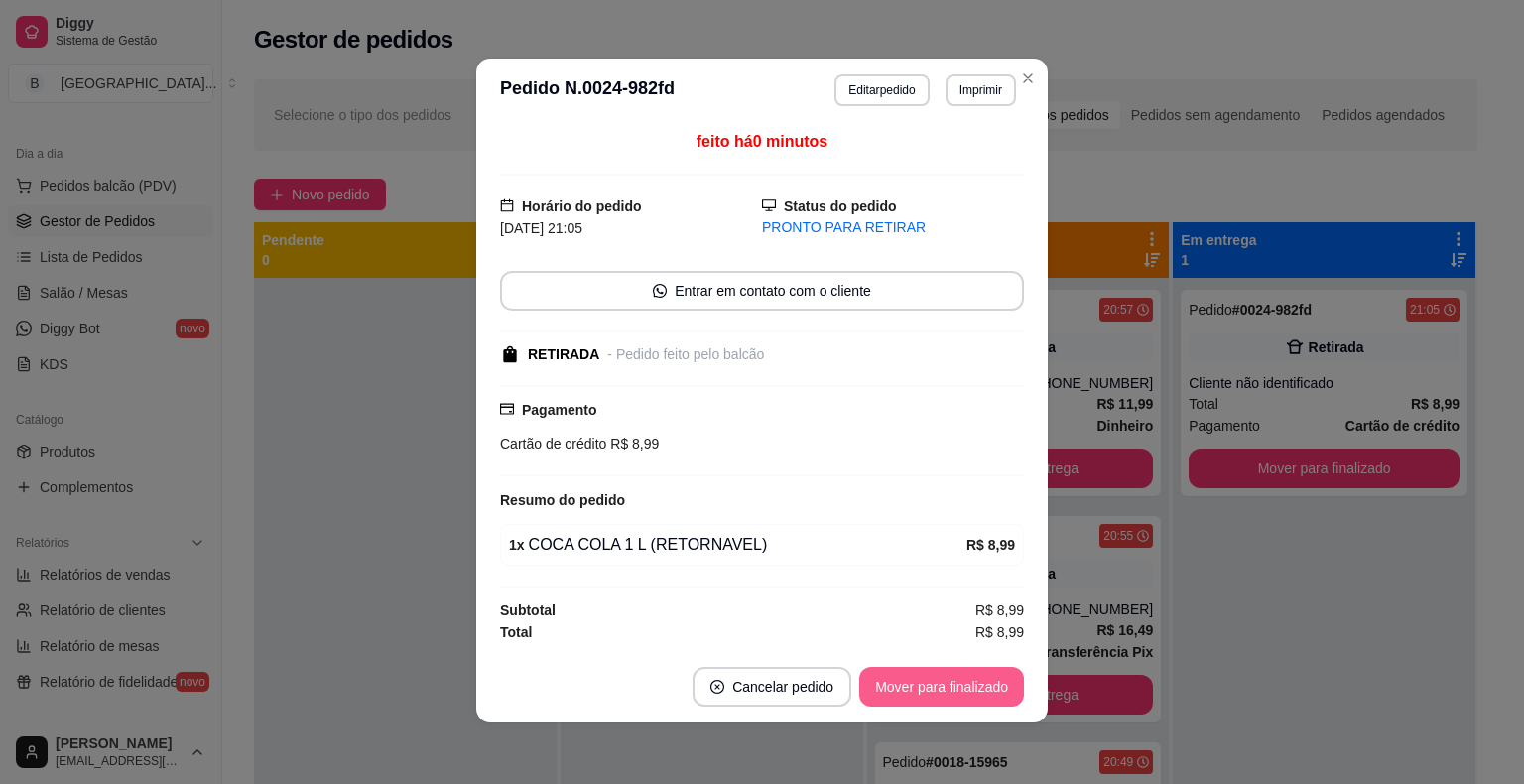
click at [959, 689] on button "Mover para finalizado" at bounding box center [941, 687] width 165 height 40
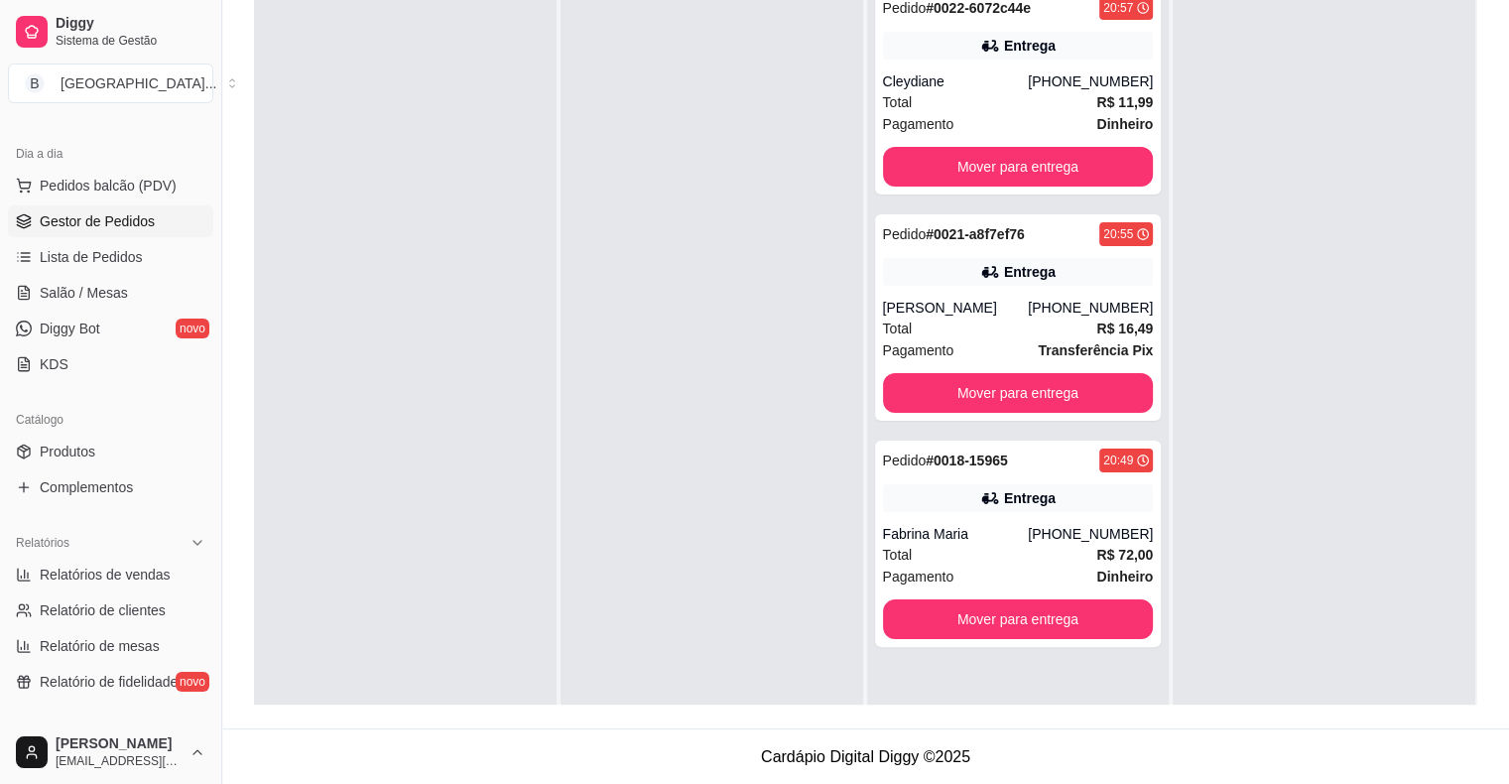
scroll to position [4, 0]
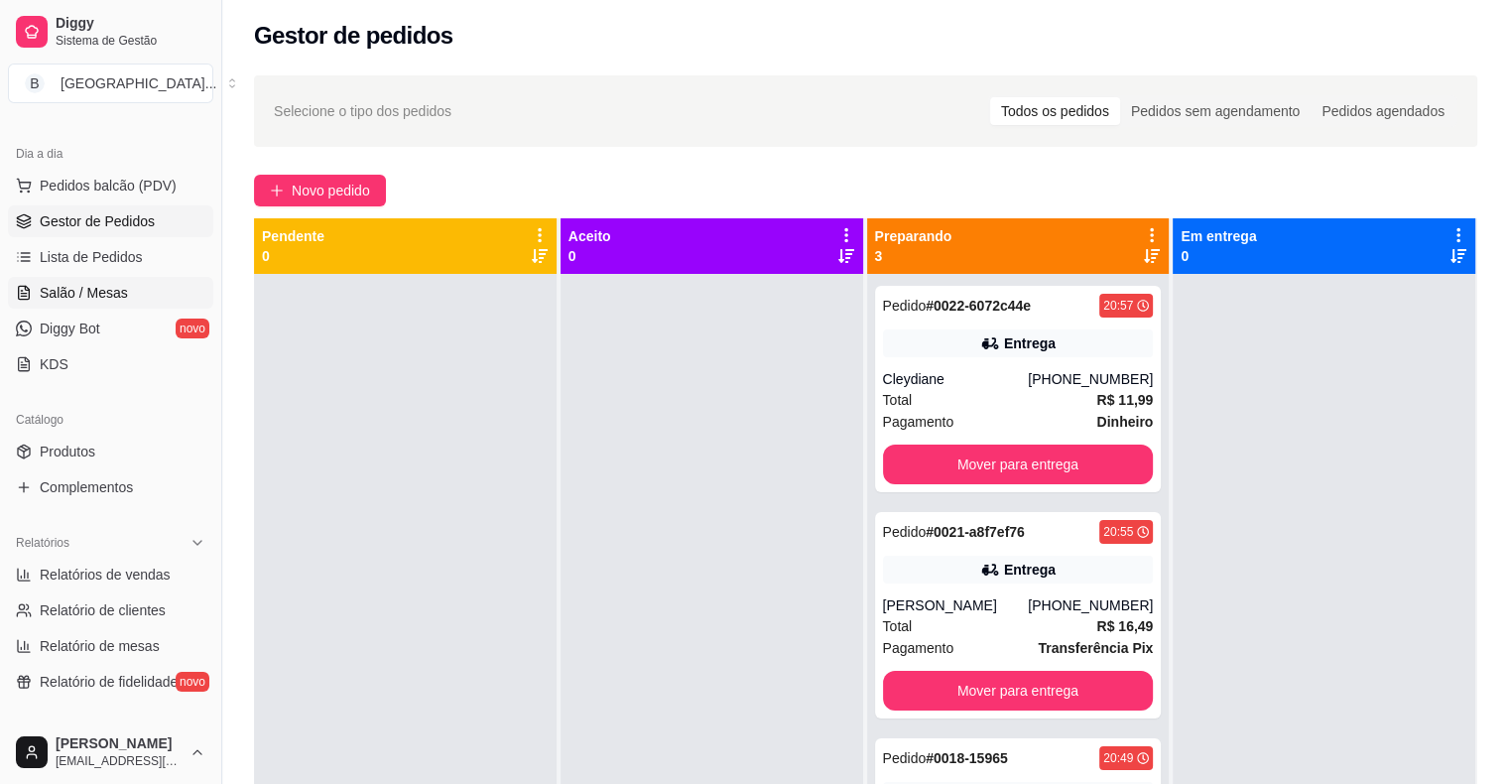
click at [91, 284] on span "Salão / Mesas" at bounding box center [84, 293] width 88 height 20
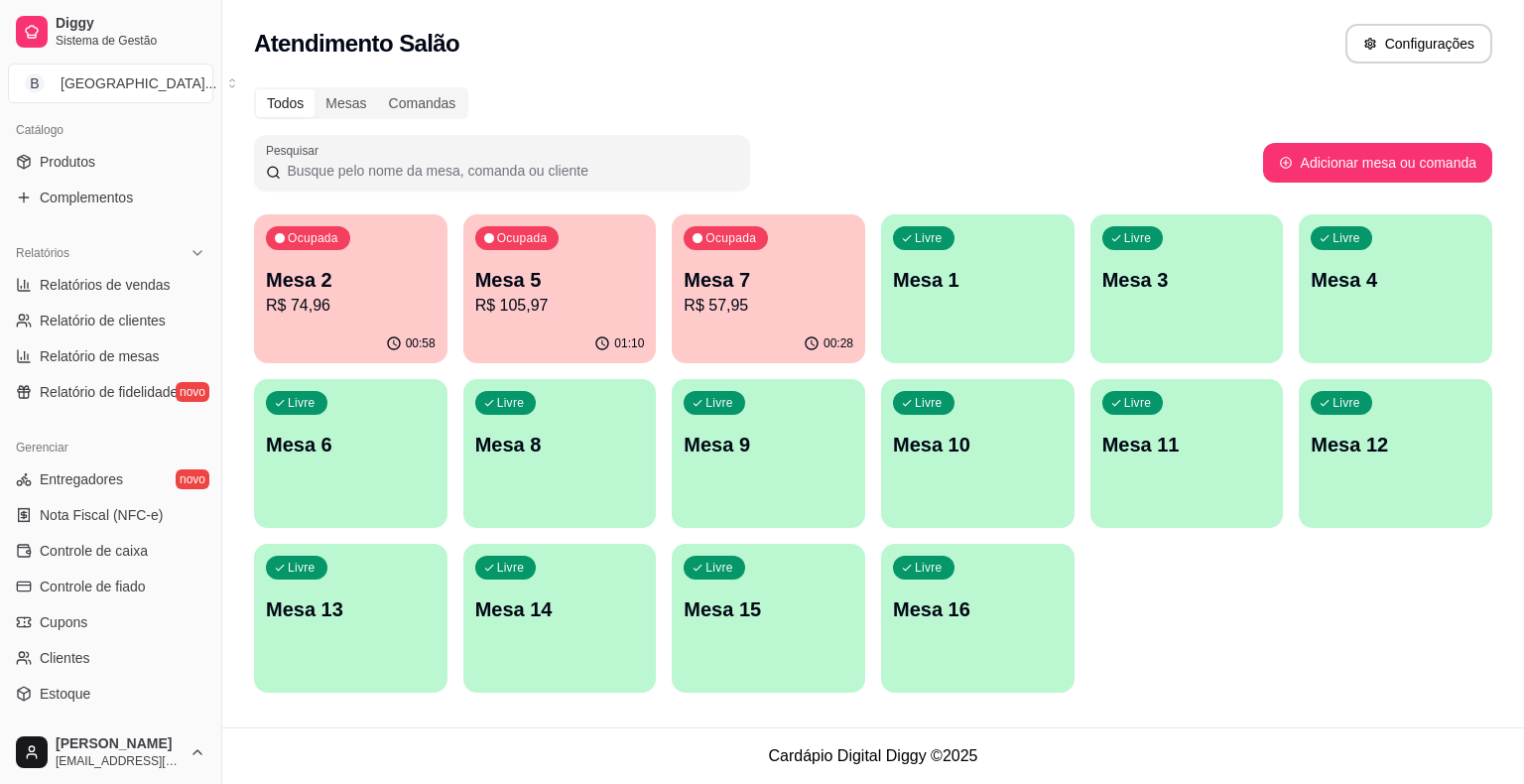
scroll to position [496, 0]
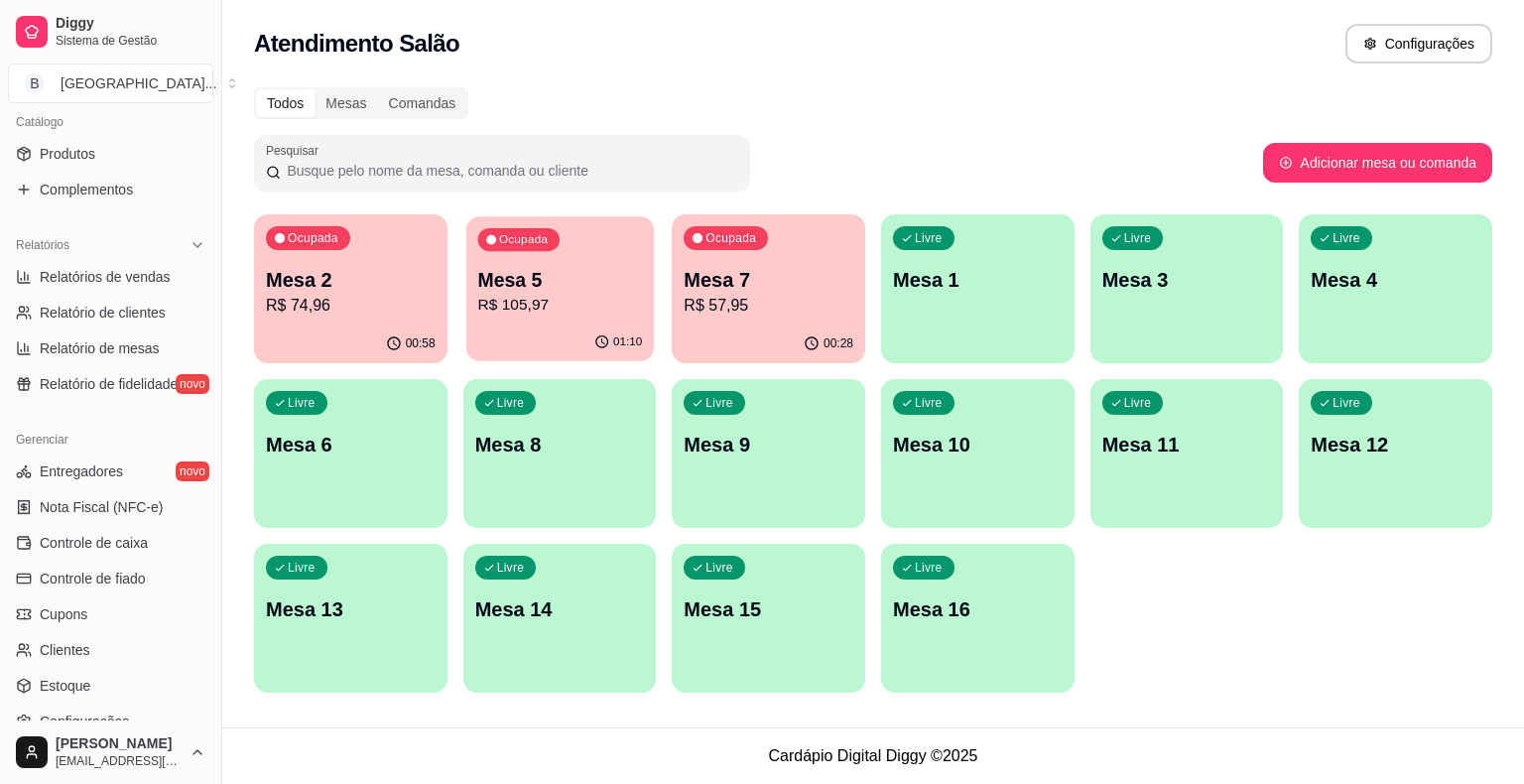
click at [562, 327] on div "01:10" at bounding box center [559, 342] width 187 height 38
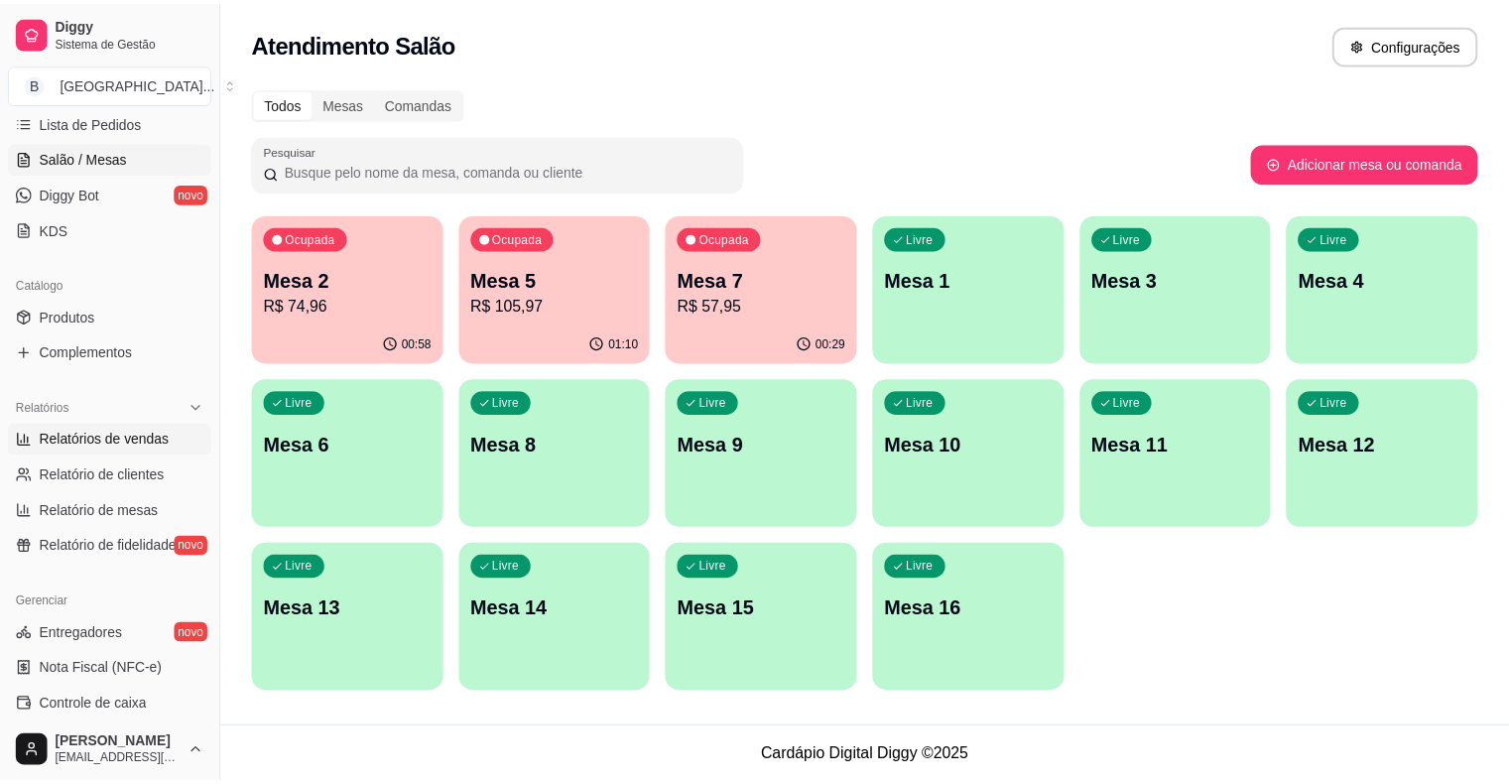
scroll to position [298, 0]
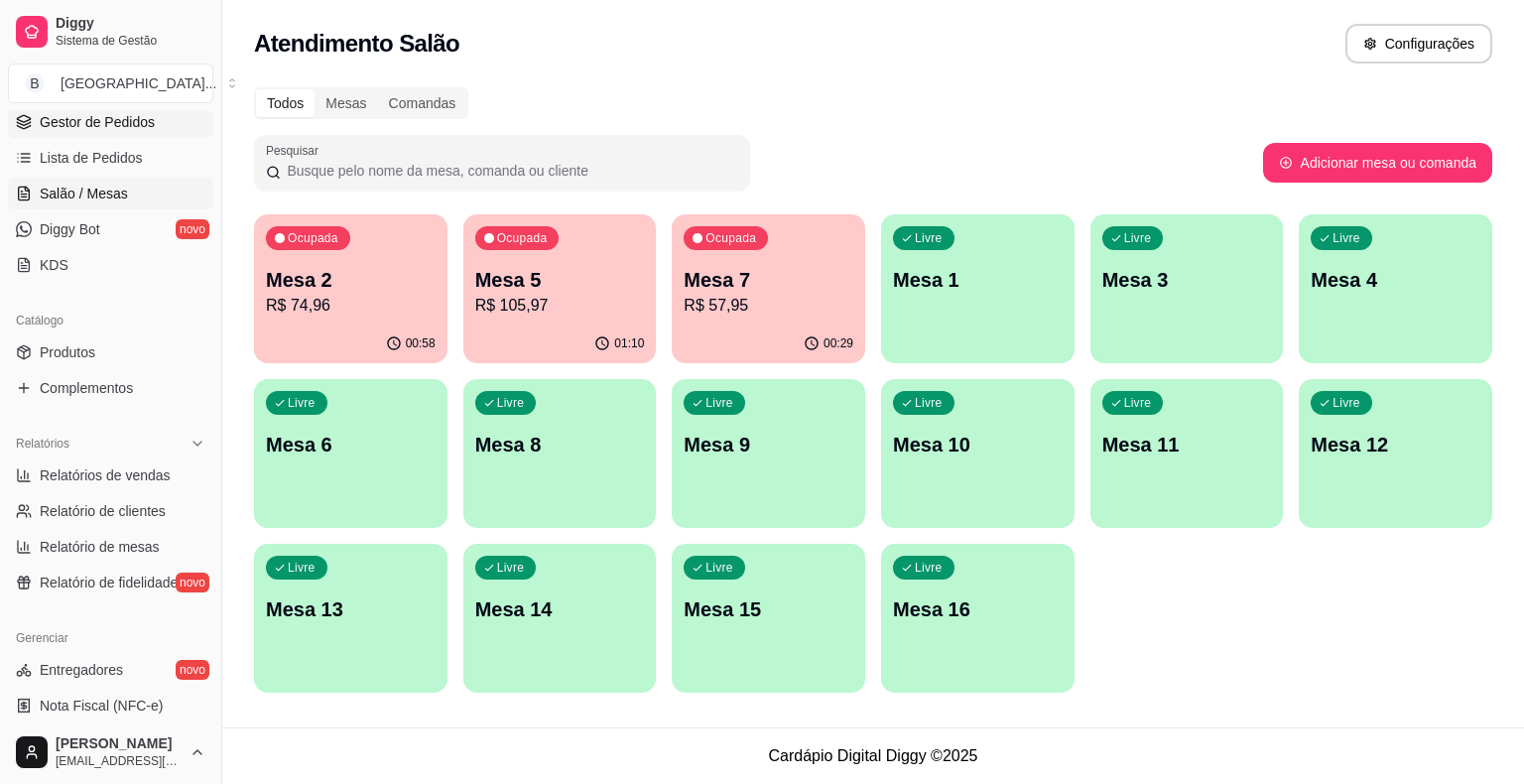
click at [148, 122] on span "Gestor de Pedidos" at bounding box center [97, 122] width 115 height 20
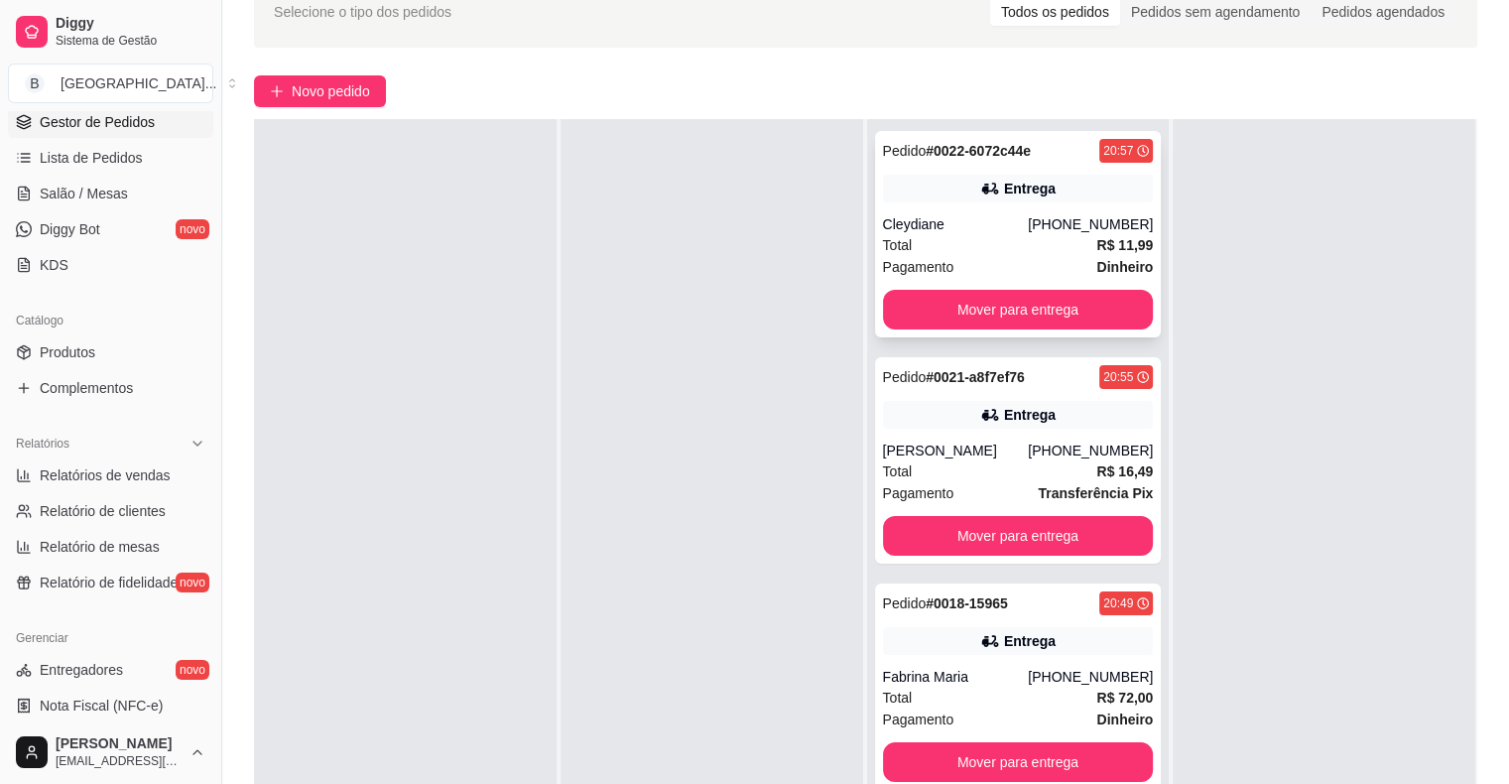
scroll to position [302, 0]
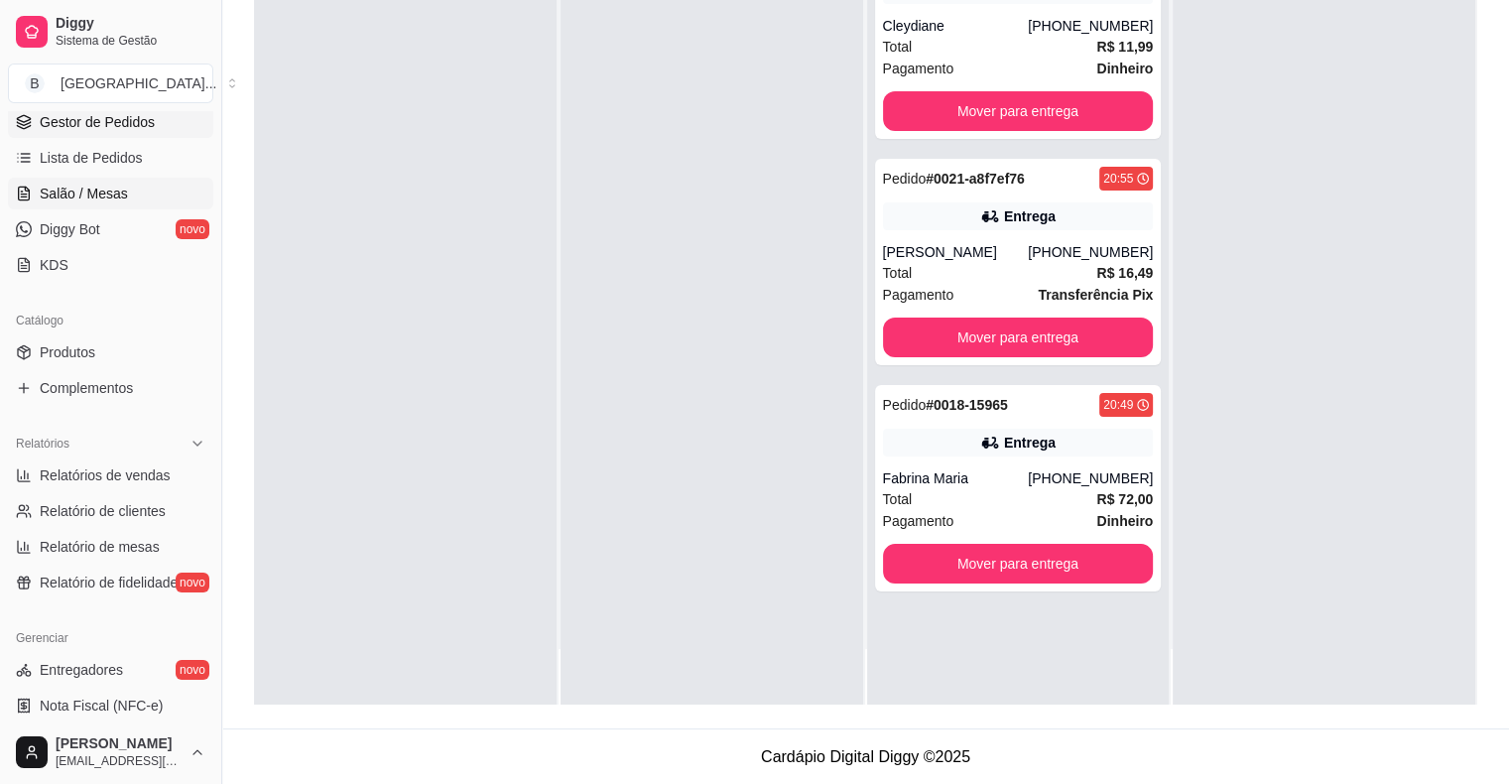
click at [147, 181] on link "Salão / Mesas" at bounding box center [110, 194] width 205 height 32
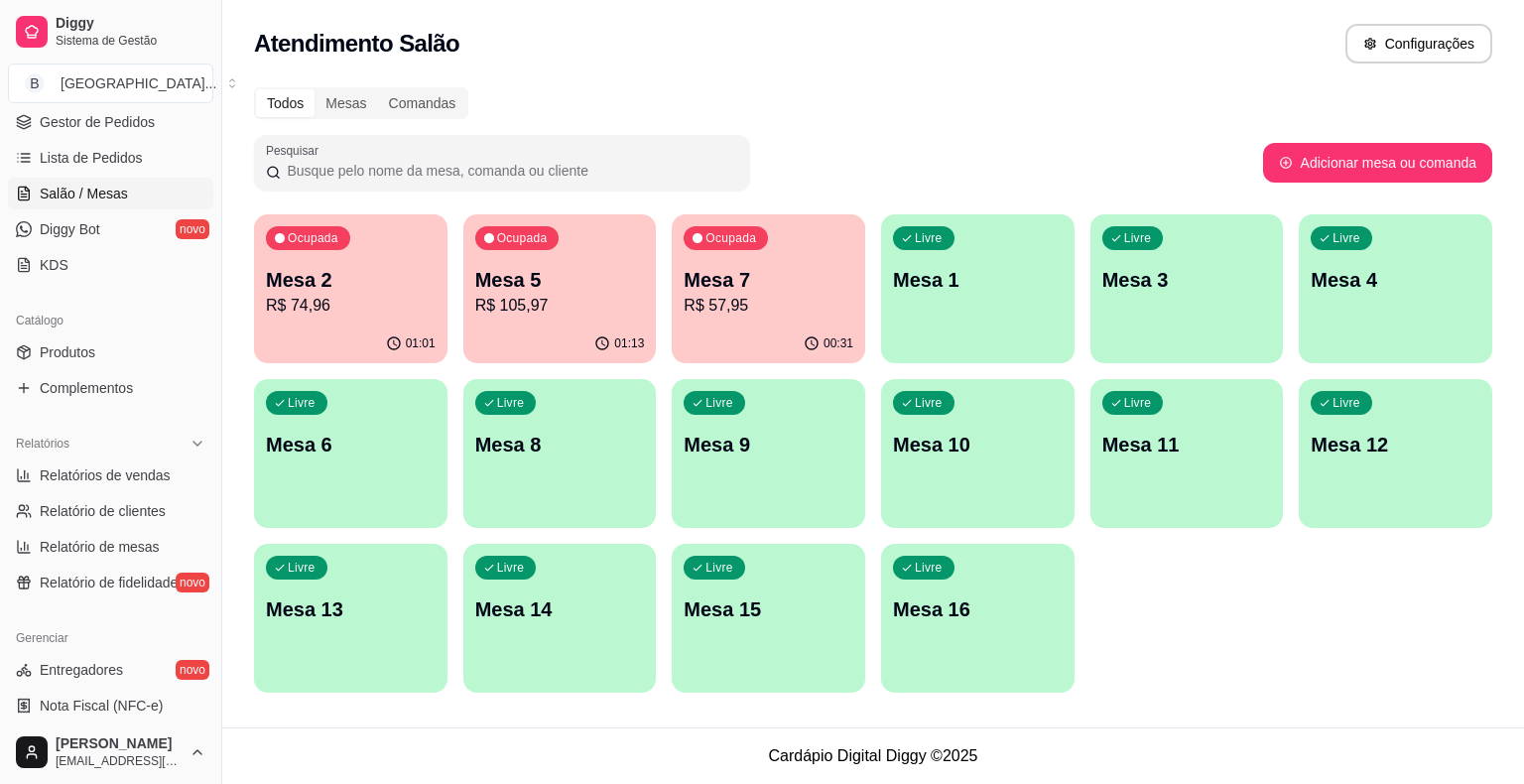
click at [436, 306] on div "Ocupada Mesa 2 R$ 74,96" at bounding box center [350, 269] width 193 height 110
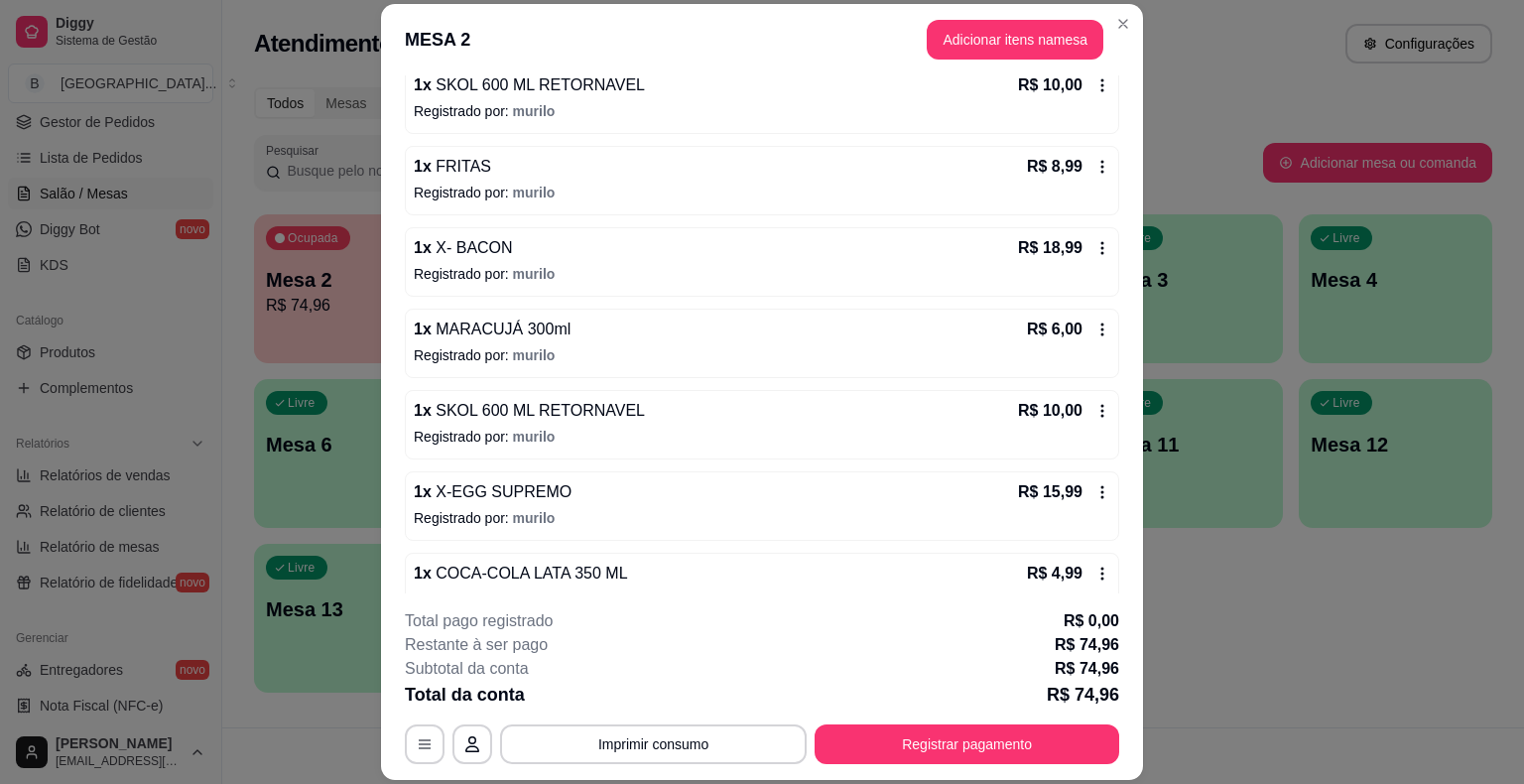
scroll to position [231, 0]
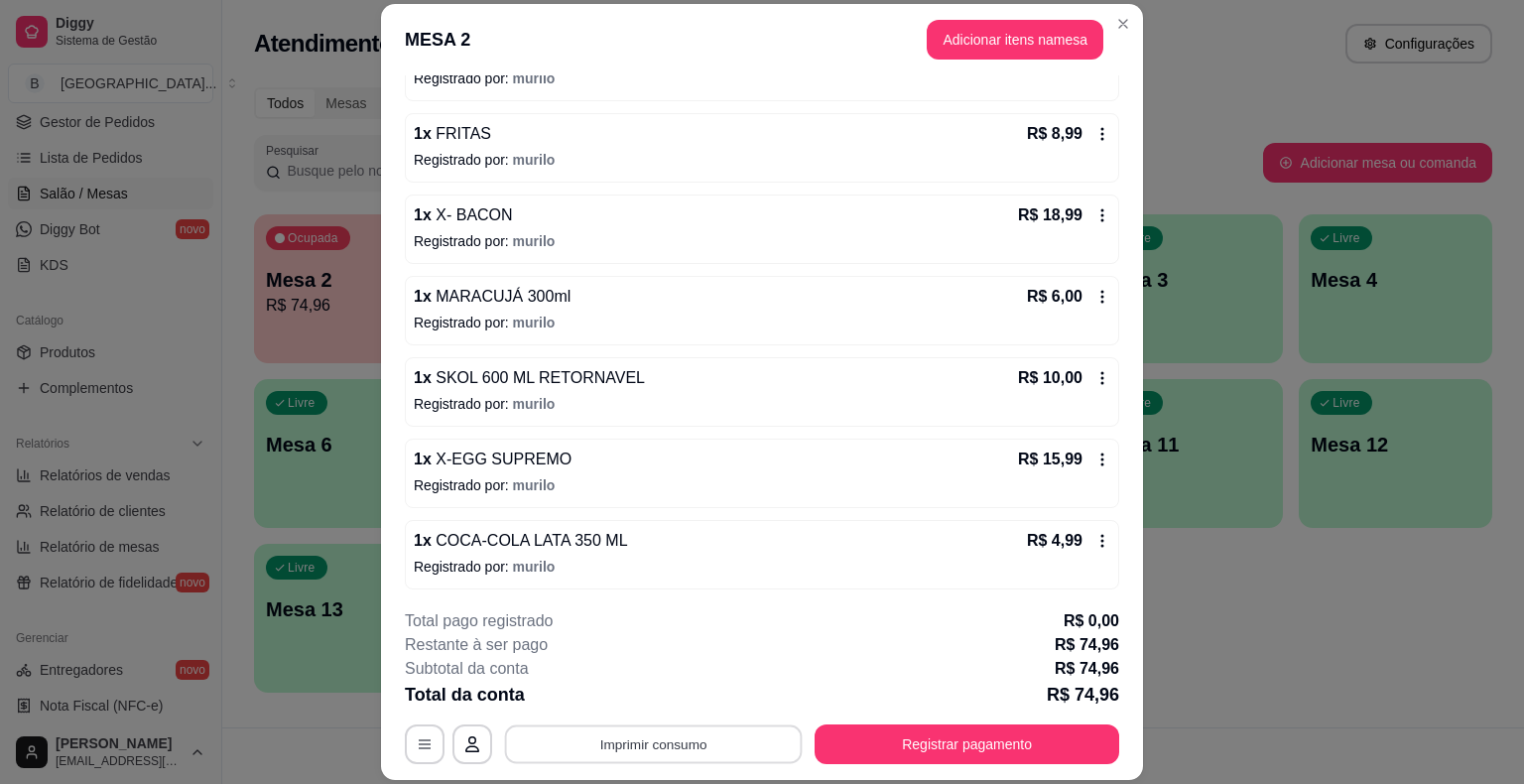
click at [691, 739] on button "Imprimir consumo" at bounding box center [654, 744] width 298 height 39
click at [690, 645] on button "IMPRESSORA" at bounding box center [651, 659] width 139 height 31
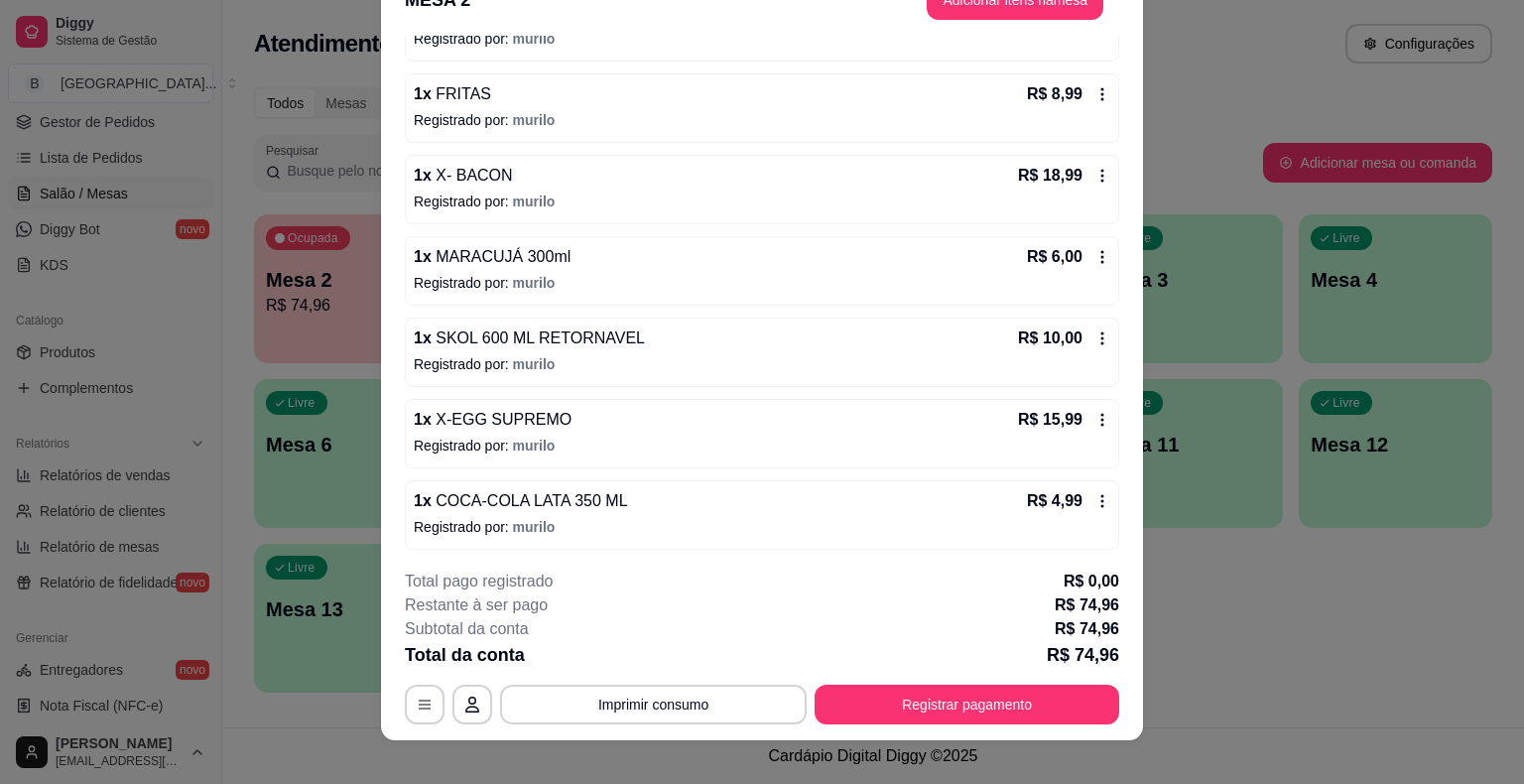
scroll to position [60, 0]
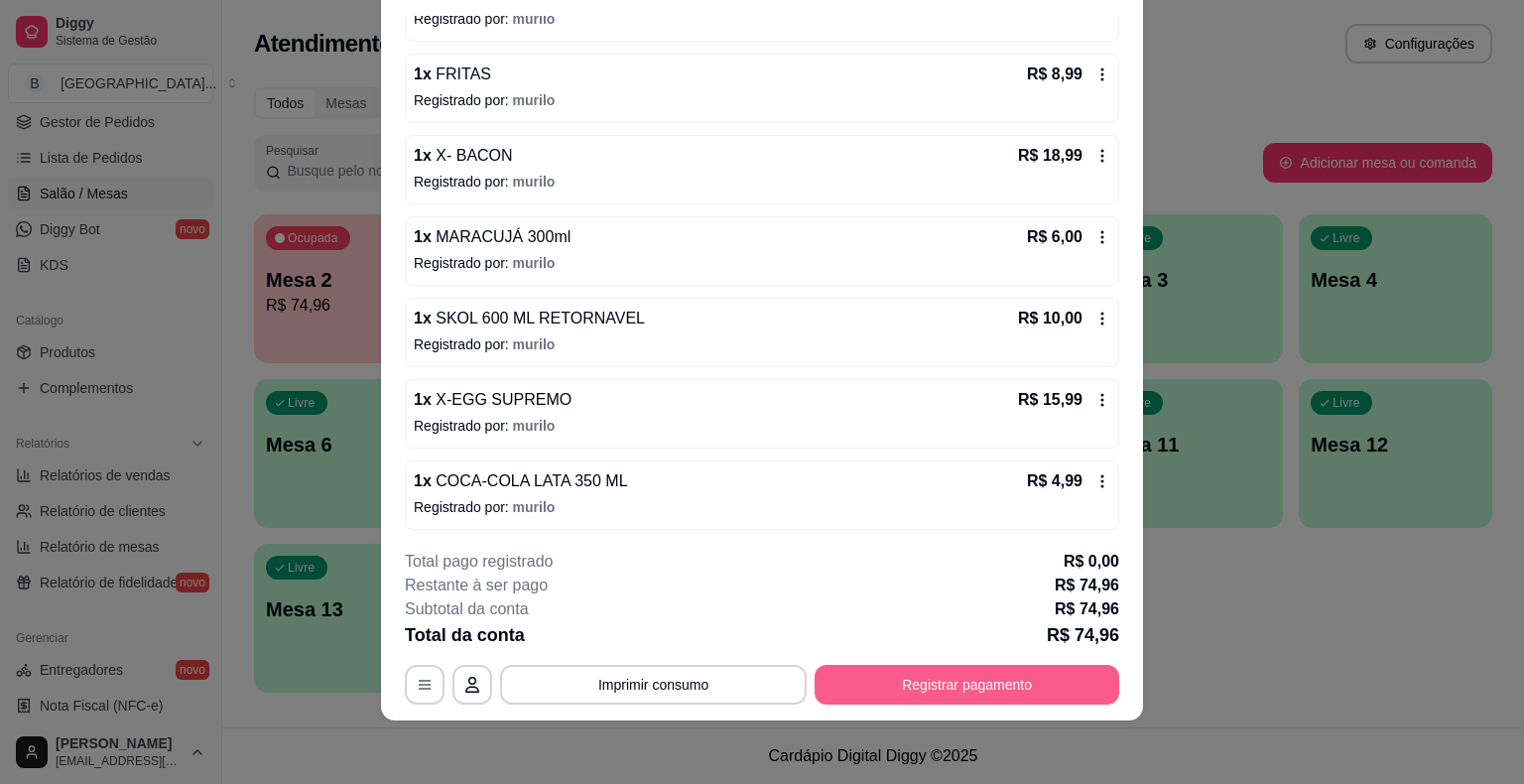
click at [918, 688] on button "Registrar pagamento" at bounding box center [966, 685] width 305 height 40
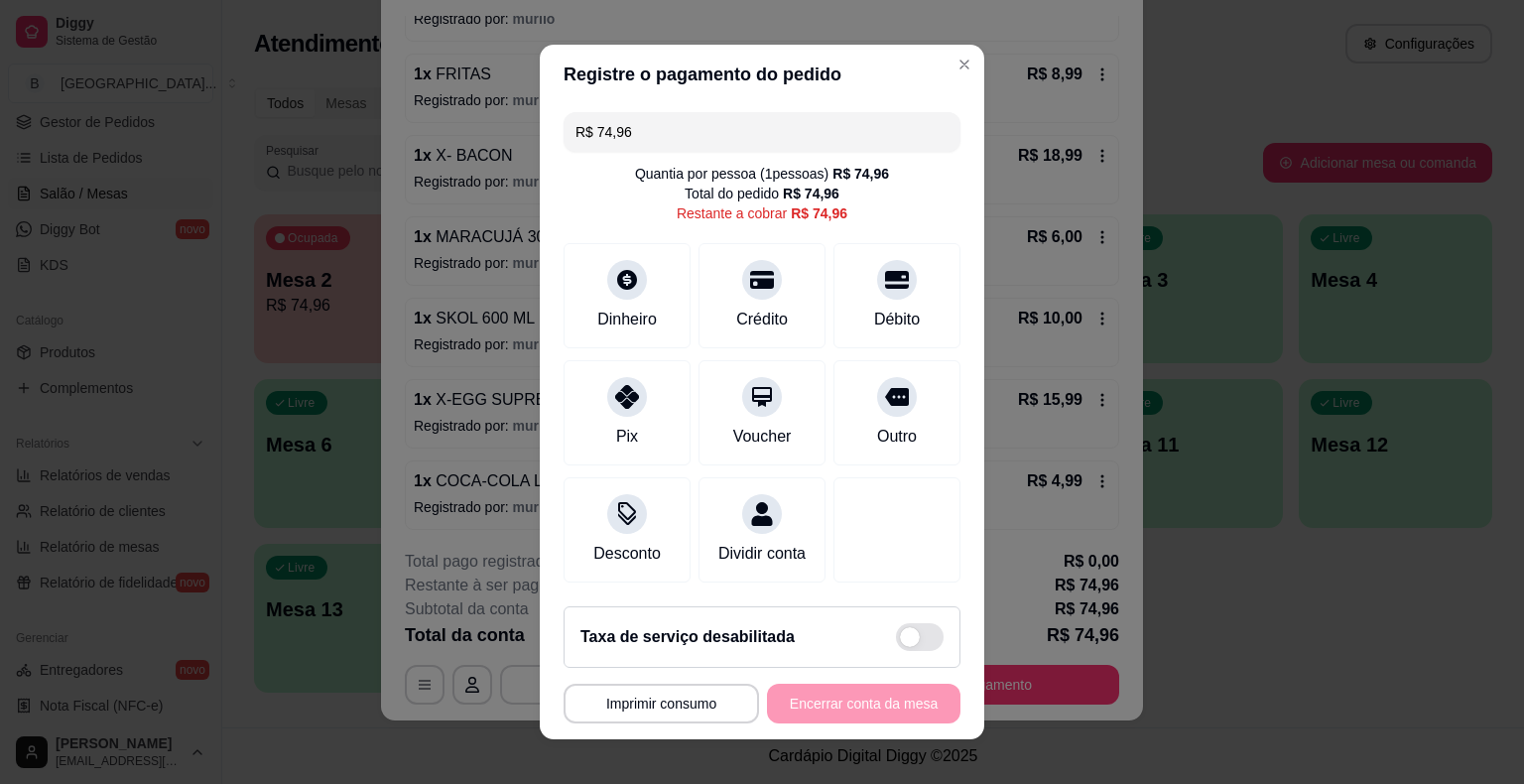
click at [699, 142] on input "R$ 74,96" at bounding box center [761, 132] width 373 height 40
click at [637, 393] on div at bounding box center [627, 391] width 44 height 44
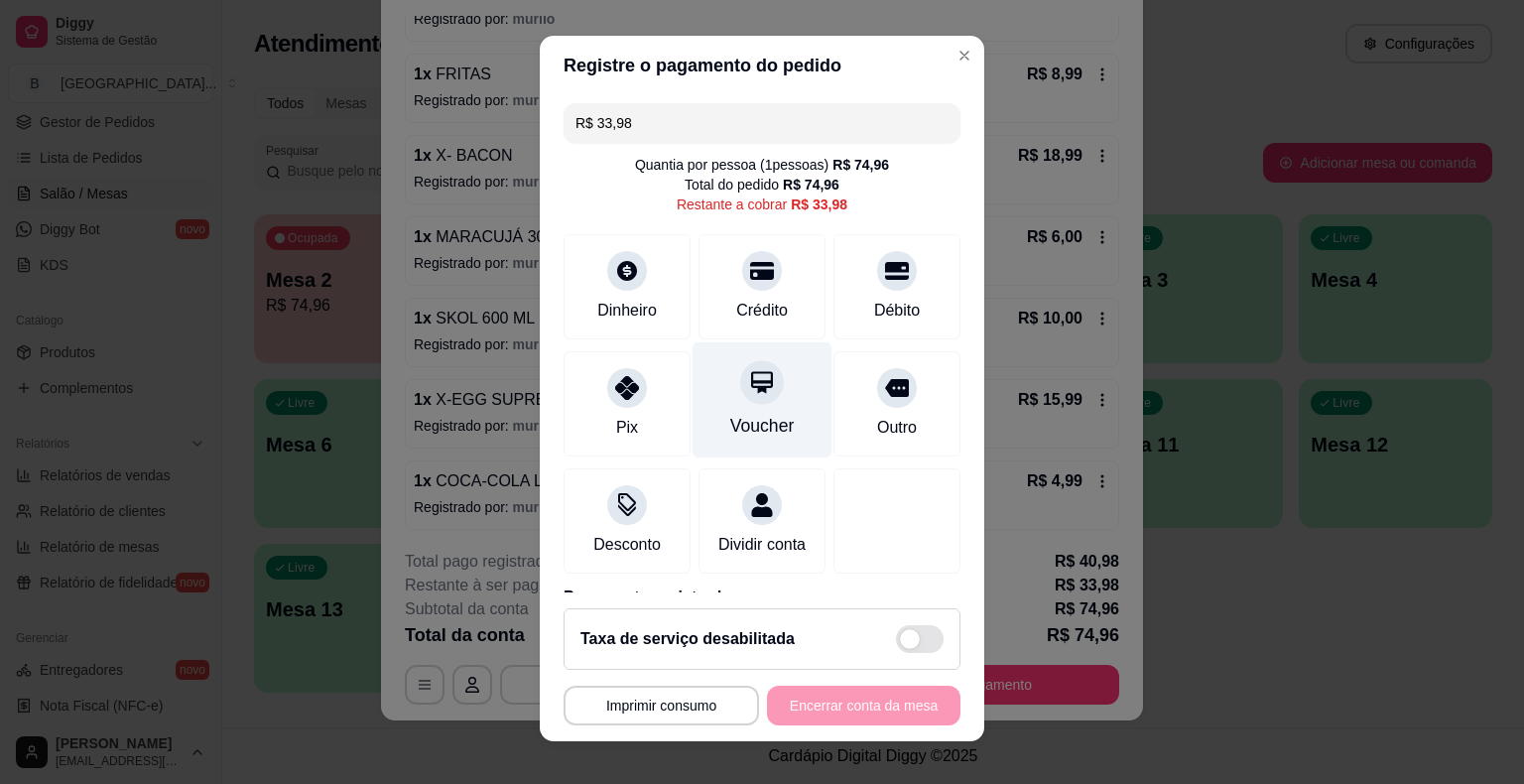
scroll to position [0, 0]
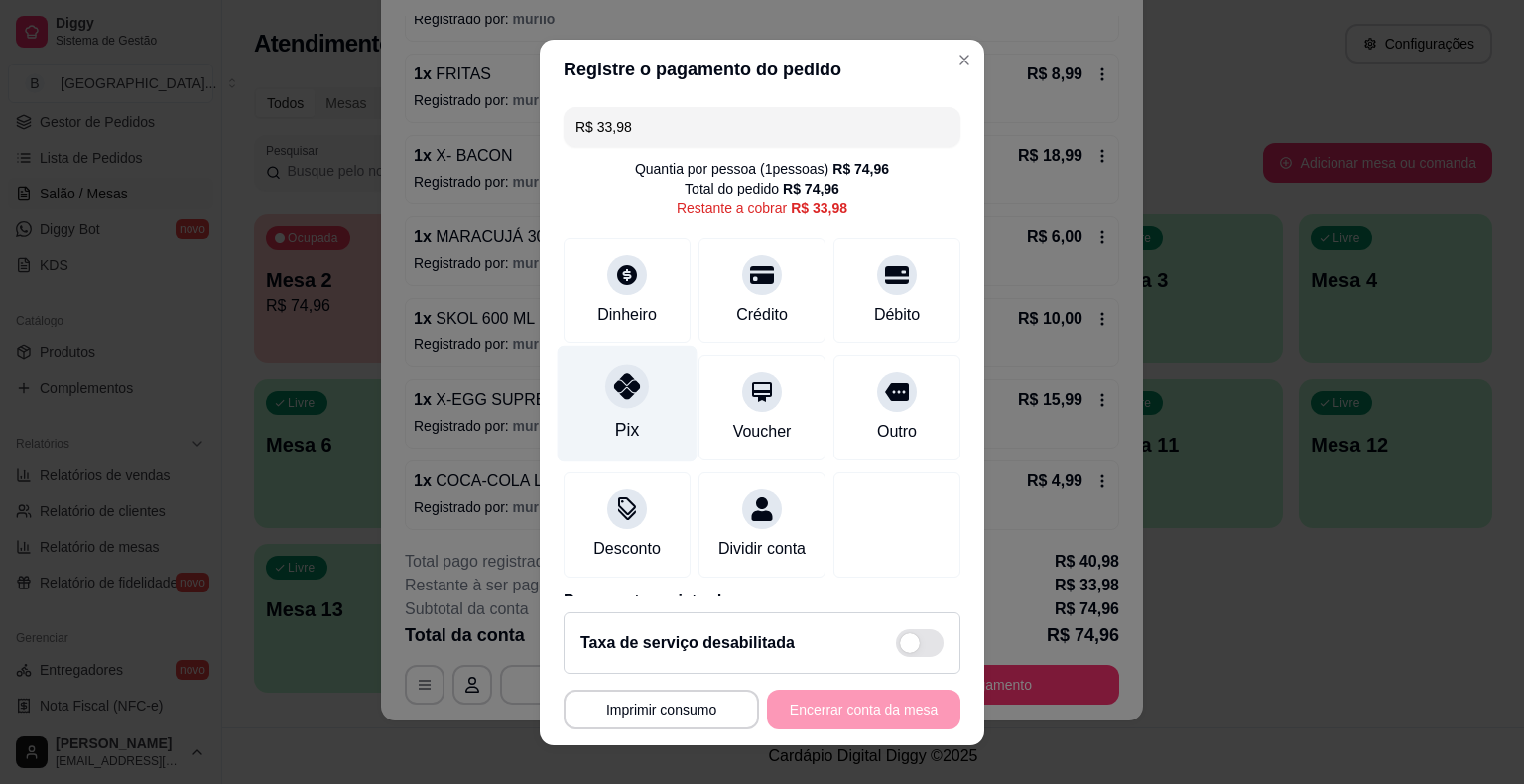
click at [635, 376] on div "Pix" at bounding box center [627, 403] width 140 height 116
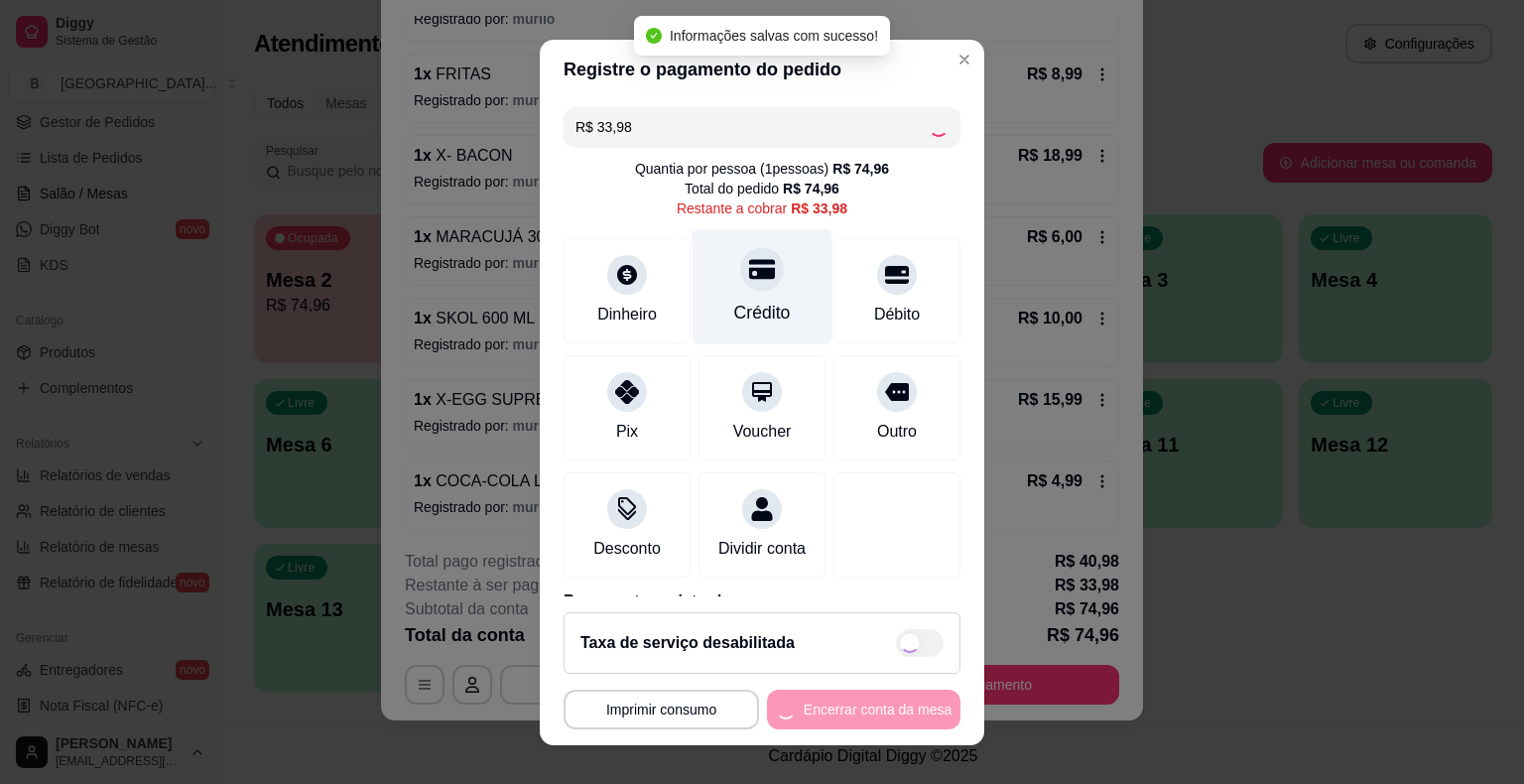
type input "R$ 0,00"
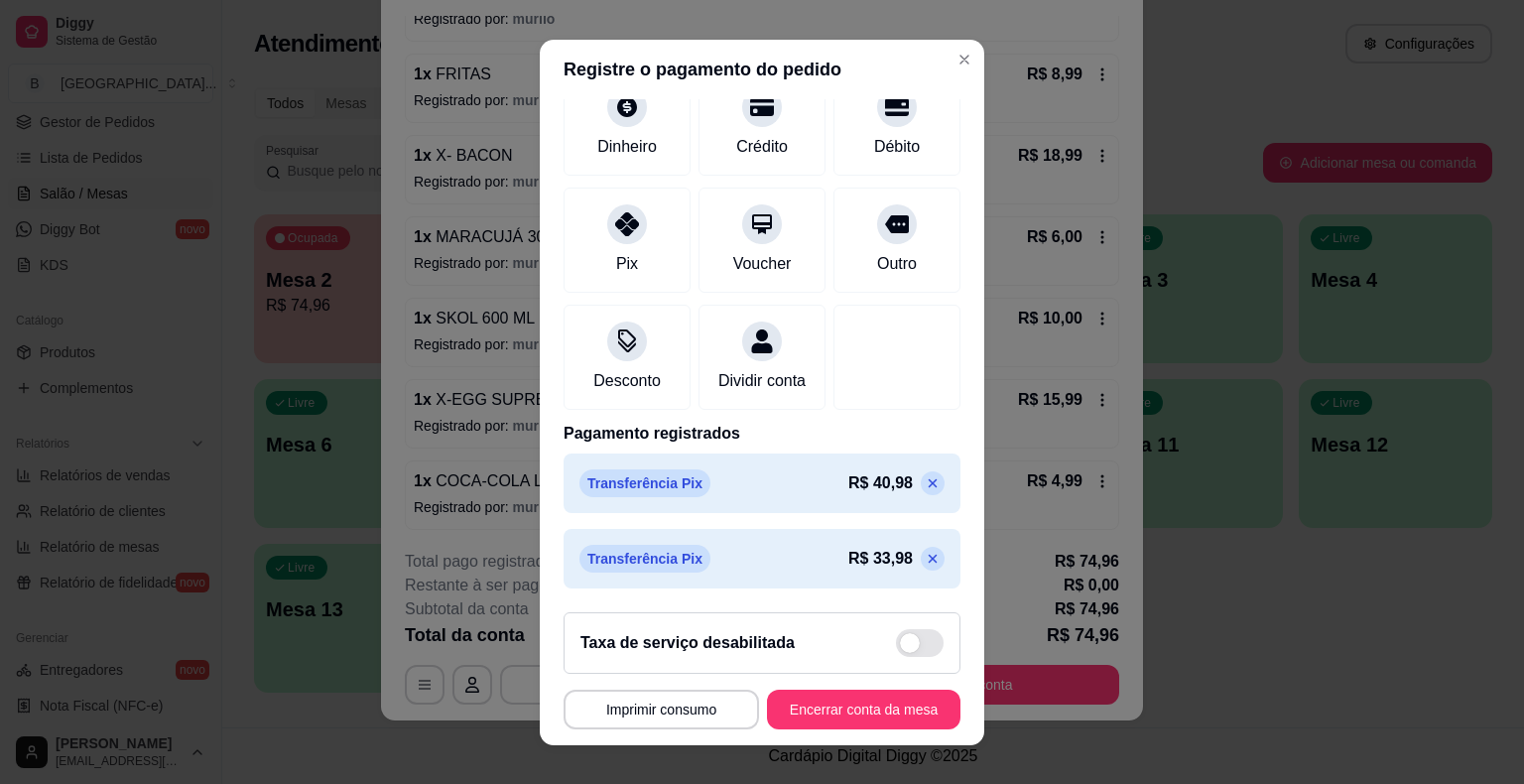
scroll to position [24, 0]
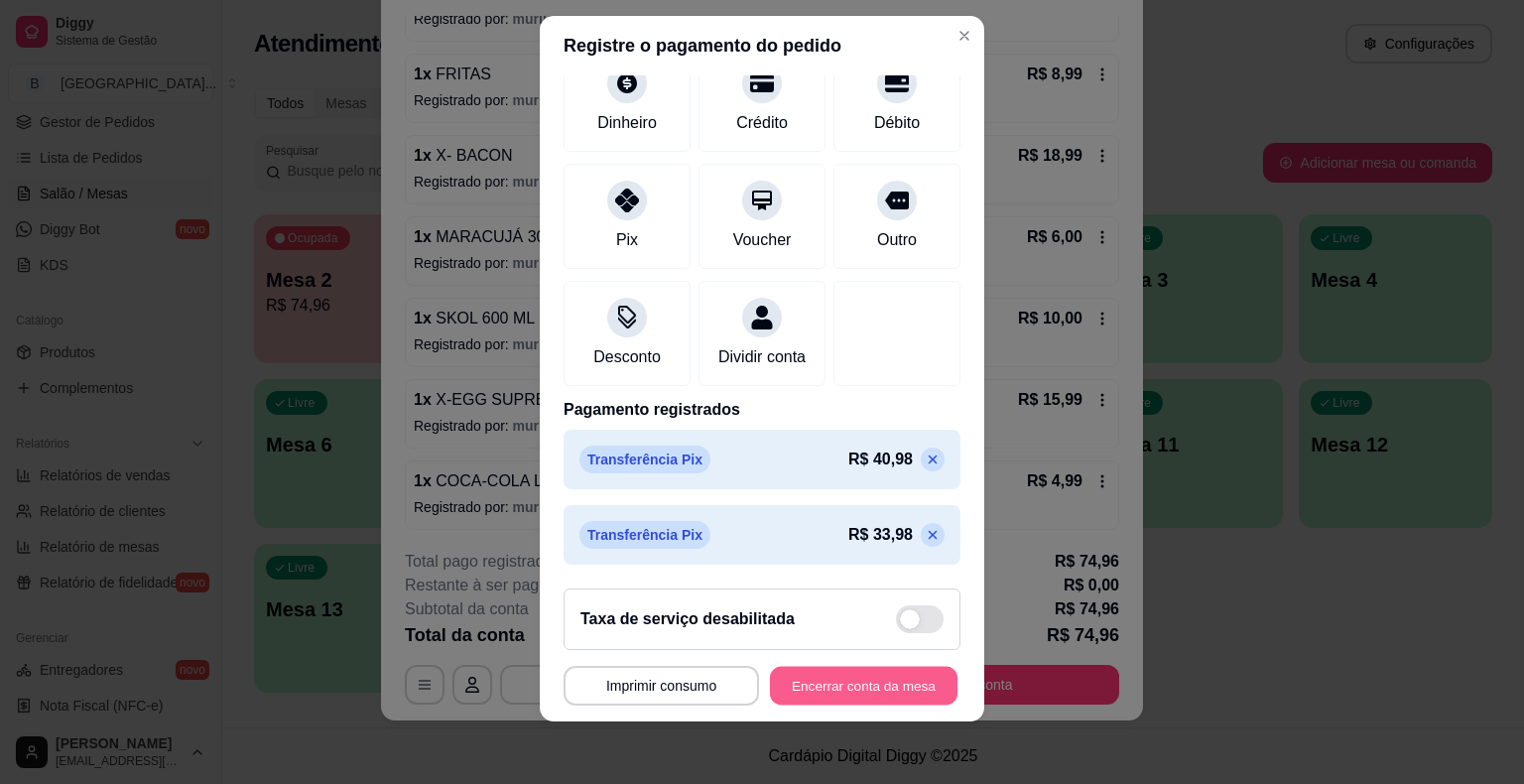
click at [866, 673] on button "Encerrar conta da mesa" at bounding box center [863, 685] width 187 height 39
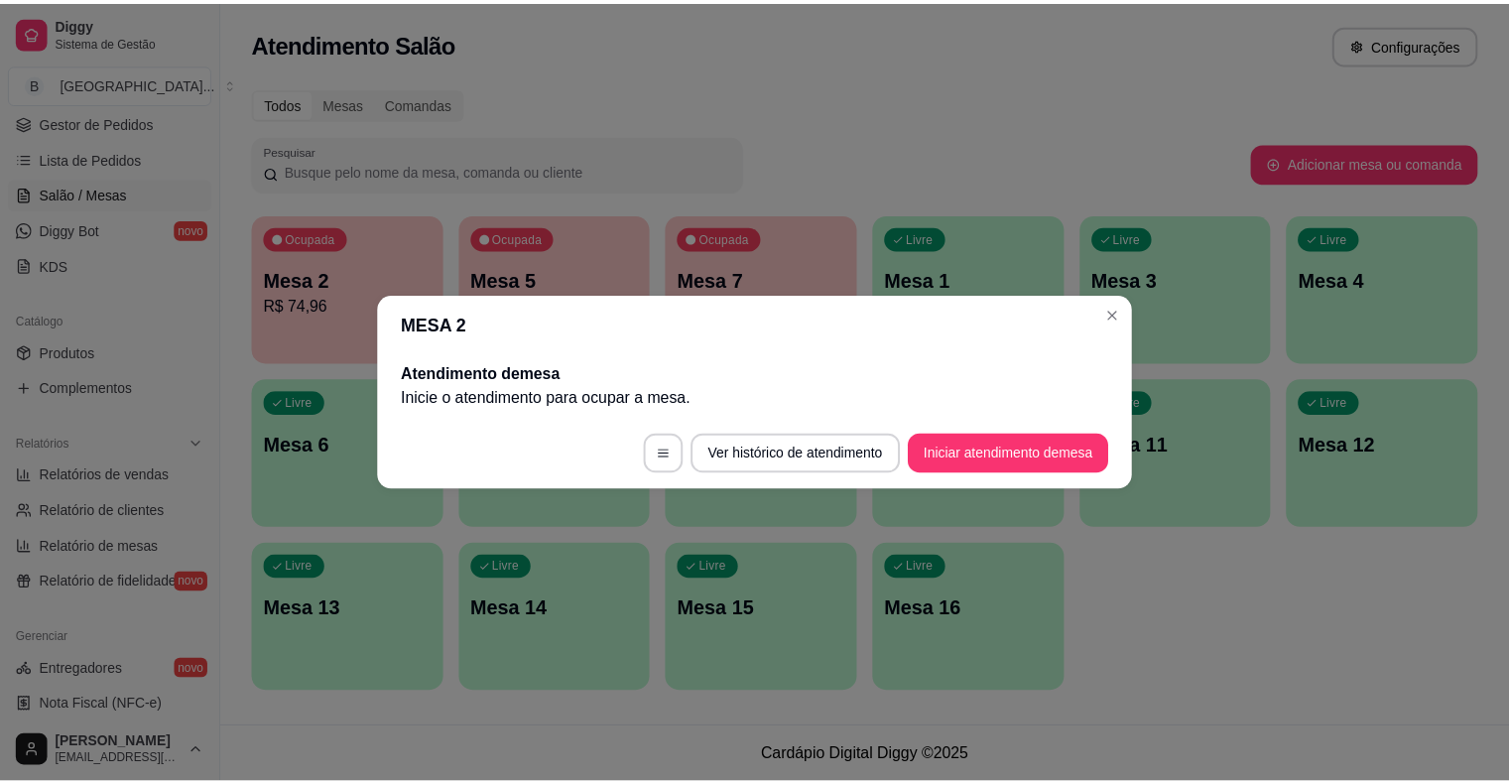
scroll to position [0, 0]
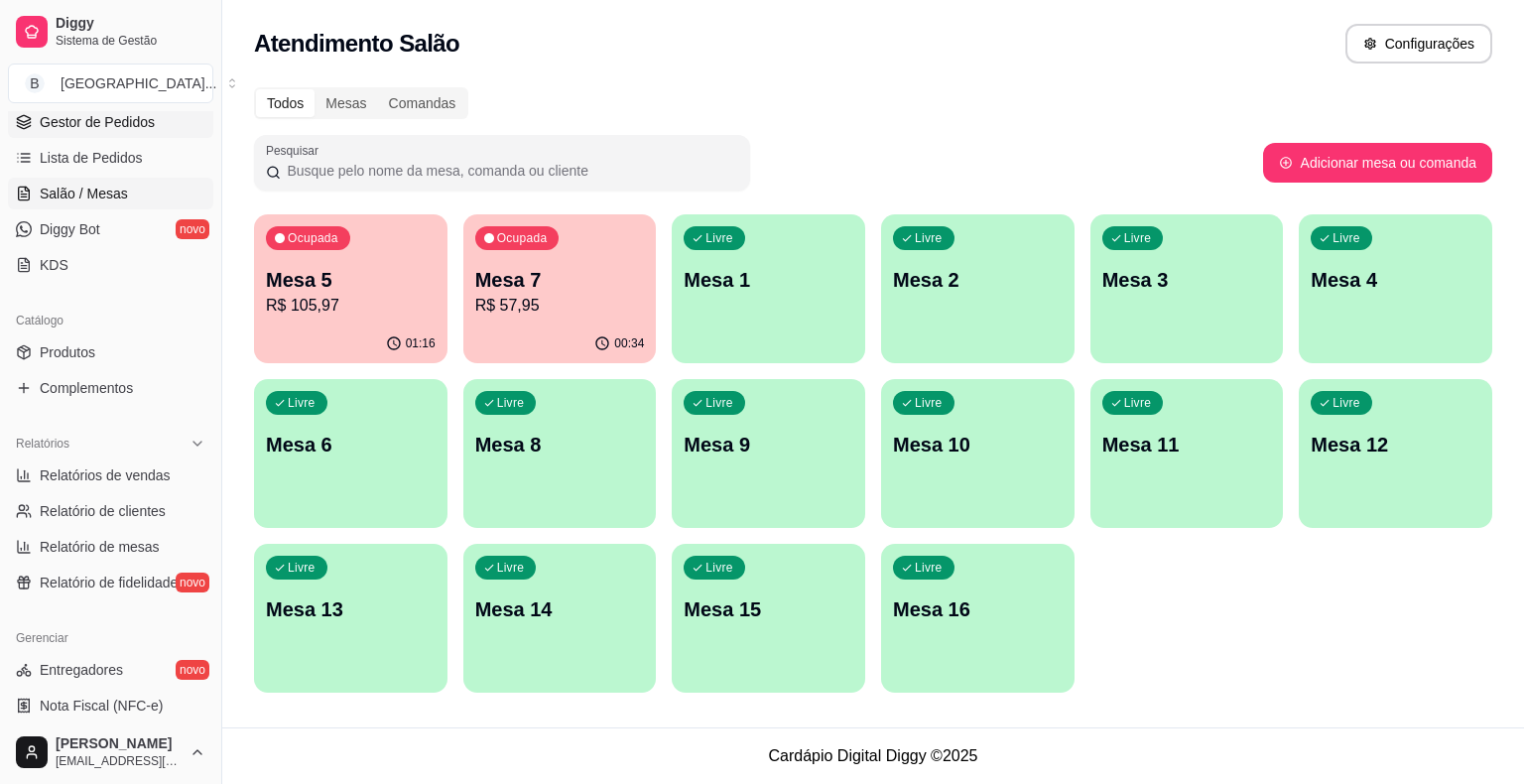
click at [44, 126] on span "Gestor de Pedidos" at bounding box center [97, 122] width 115 height 20
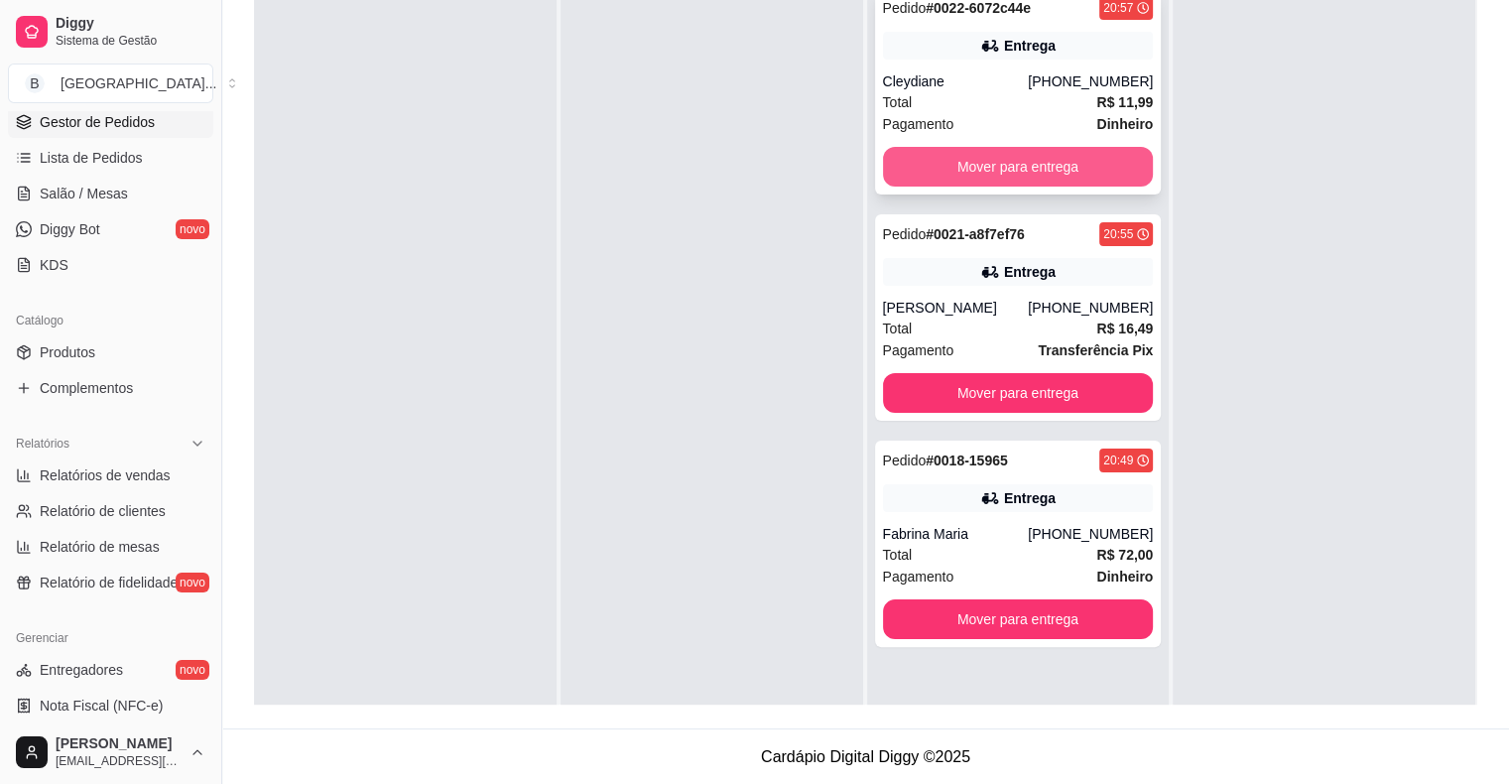
click at [988, 175] on button "Mover para entrega" at bounding box center [1018, 167] width 271 height 40
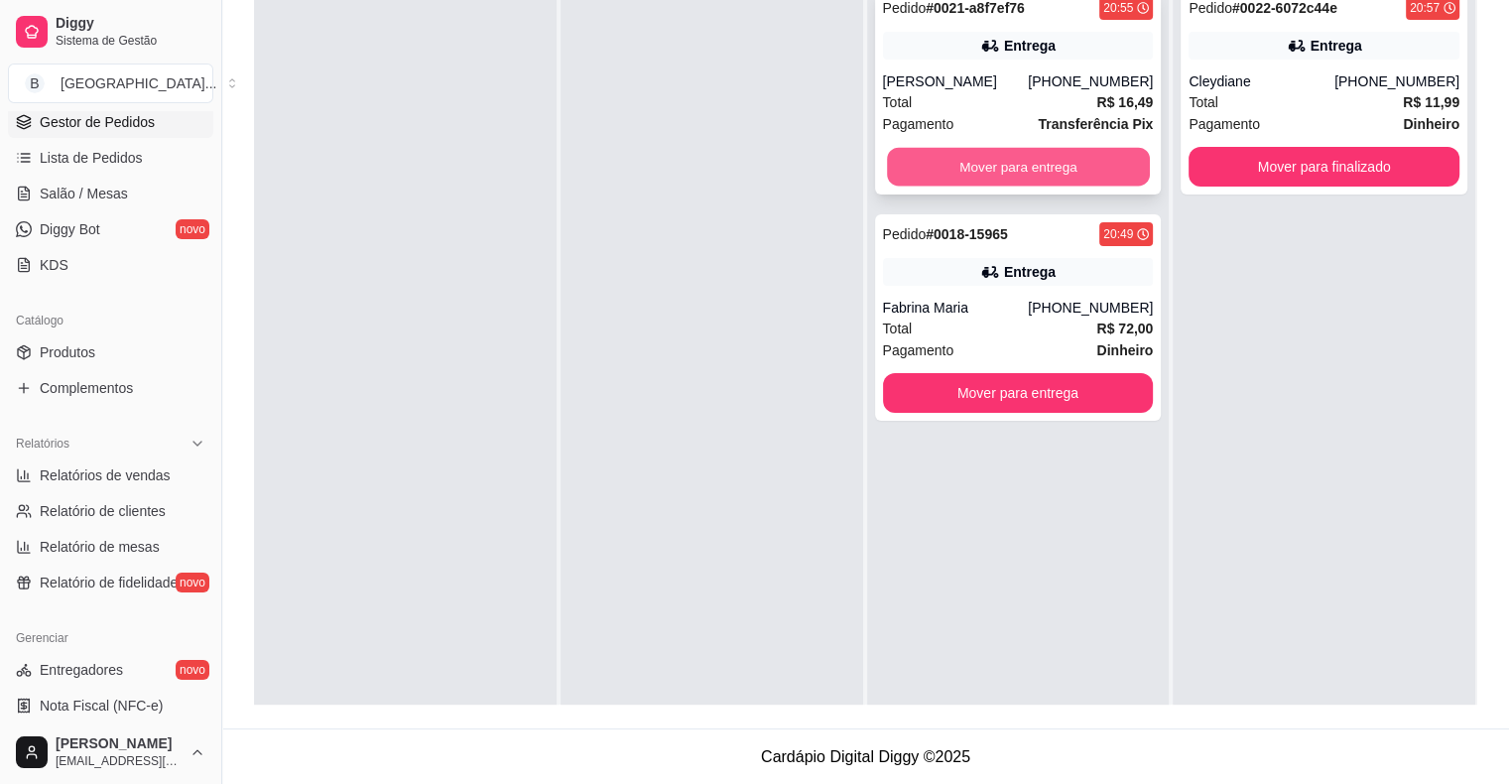
click at [1054, 169] on button "Mover para entrega" at bounding box center [1018, 167] width 263 height 39
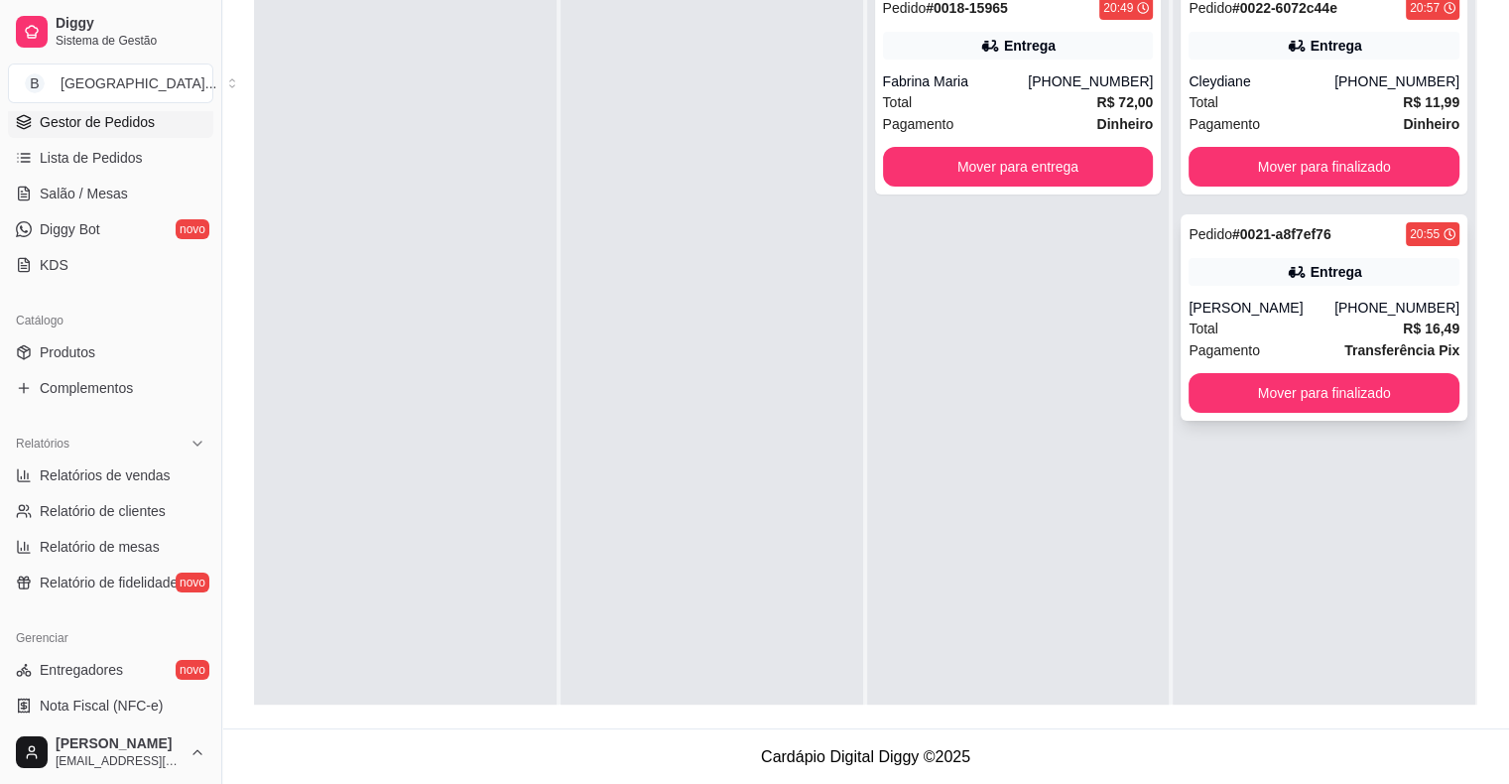
click at [1329, 361] on div "Pedido # 0021-a8f7ef76 20:55 Entrega [PERSON_NAME] [PHONE_NUMBER] Total R$ 16,4…" at bounding box center [1323, 317] width 287 height 206
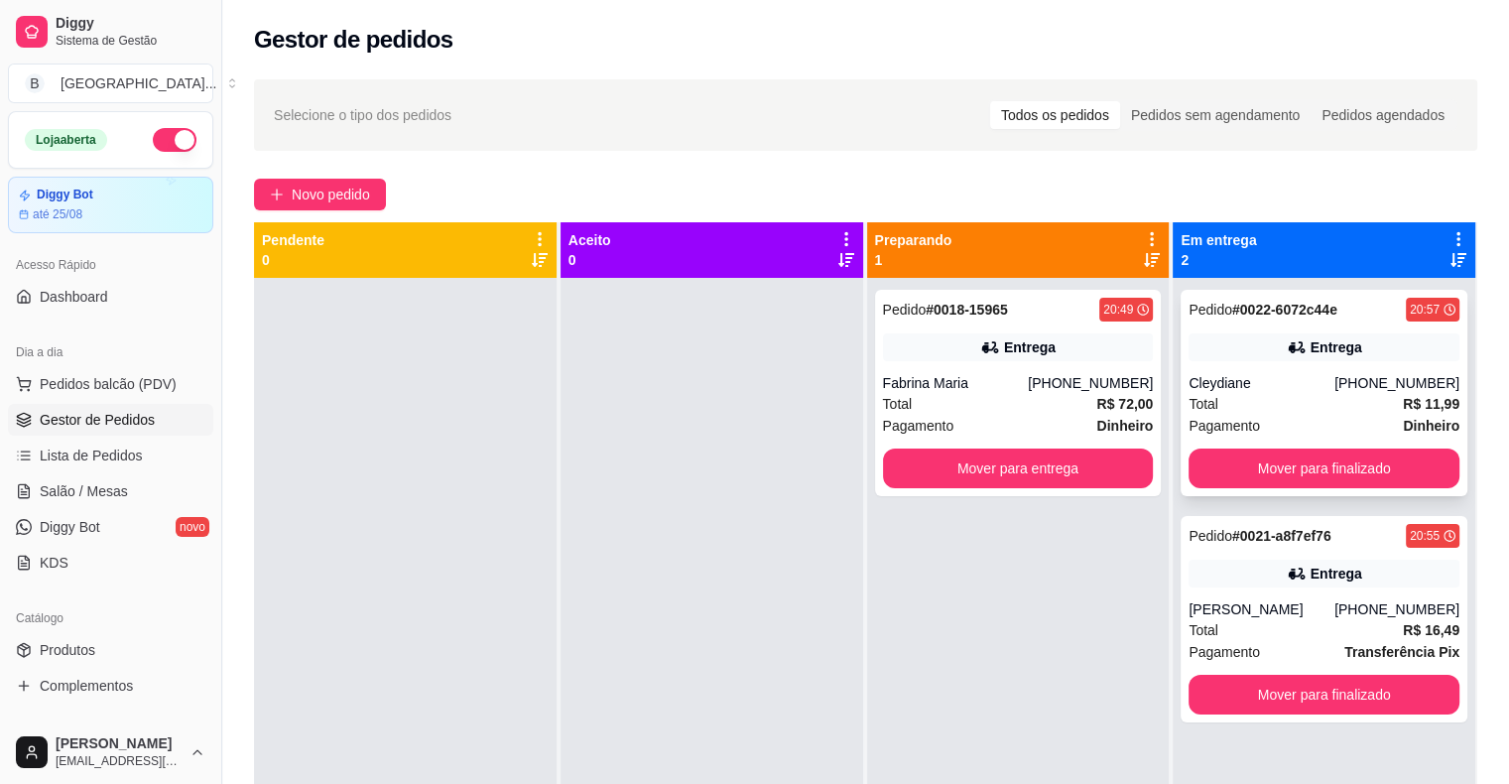
click at [1229, 417] on span "Pagamento" at bounding box center [1223, 426] width 71 height 22
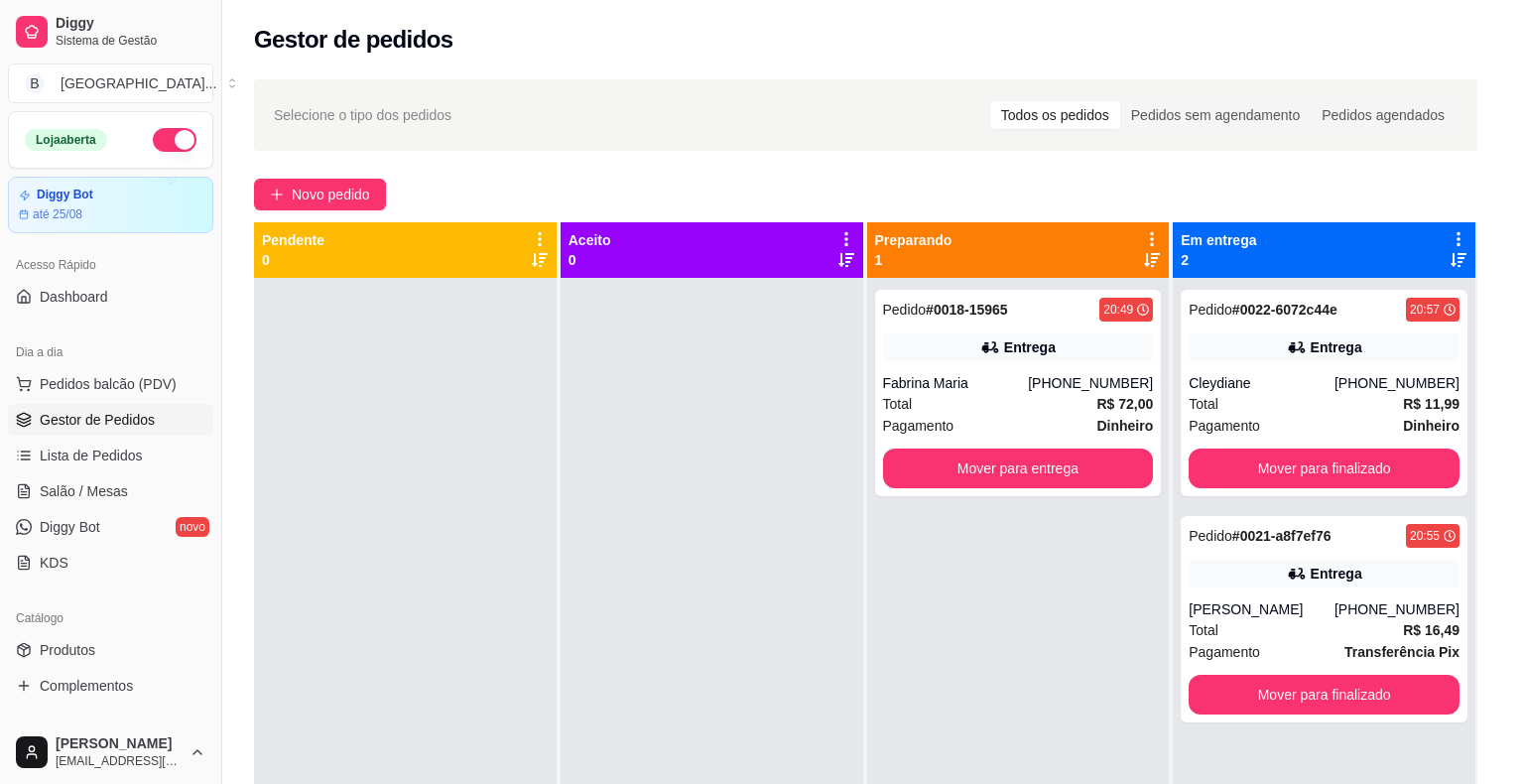
scroll to position [254, 0]
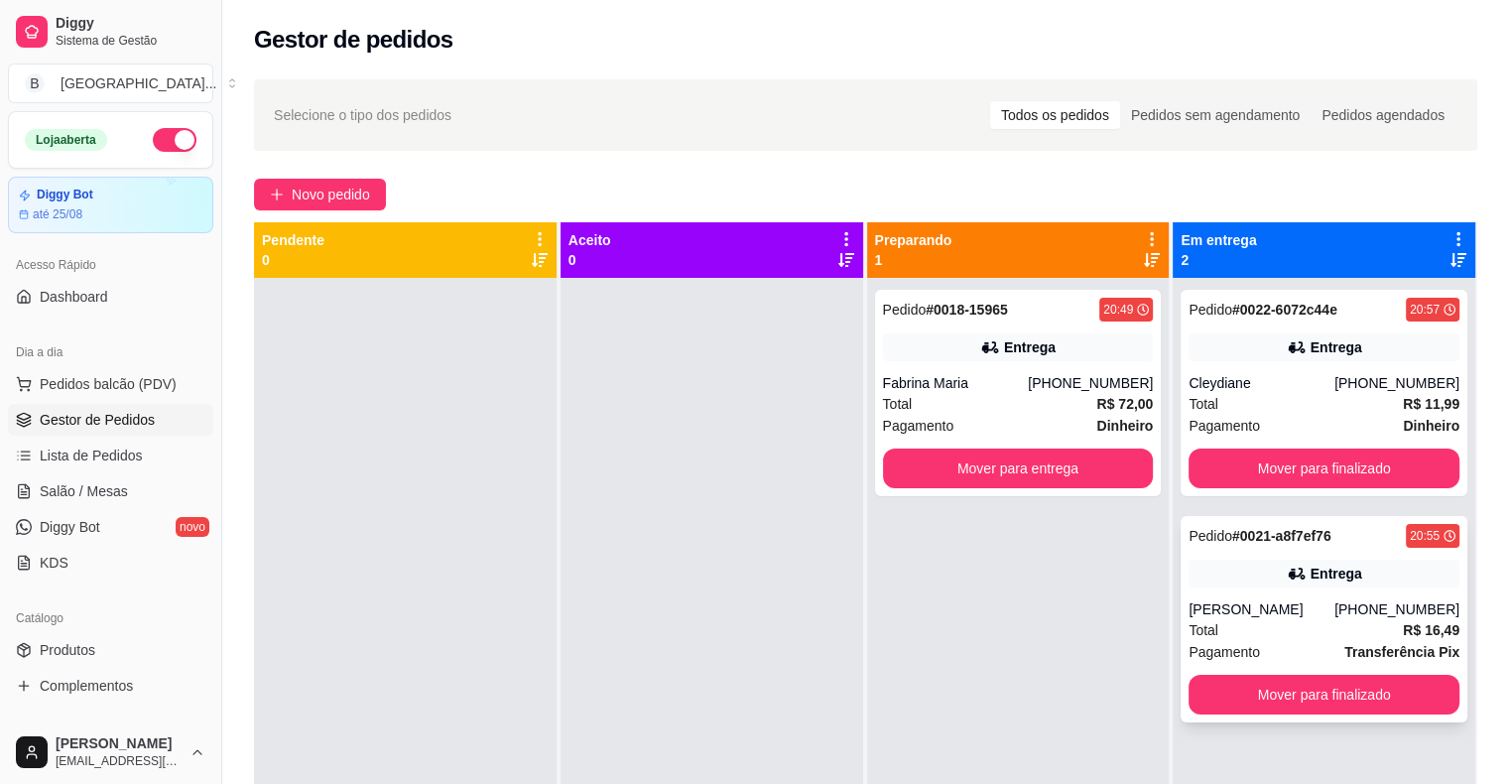
click at [1354, 589] on div "Pedido # 0021-a8f7ef76 20:55 Entrega [PERSON_NAME] [PHONE_NUMBER] Total R$ 16,4…" at bounding box center [1323, 619] width 287 height 206
click at [39, 503] on link "Salão / Mesas" at bounding box center [110, 491] width 205 height 32
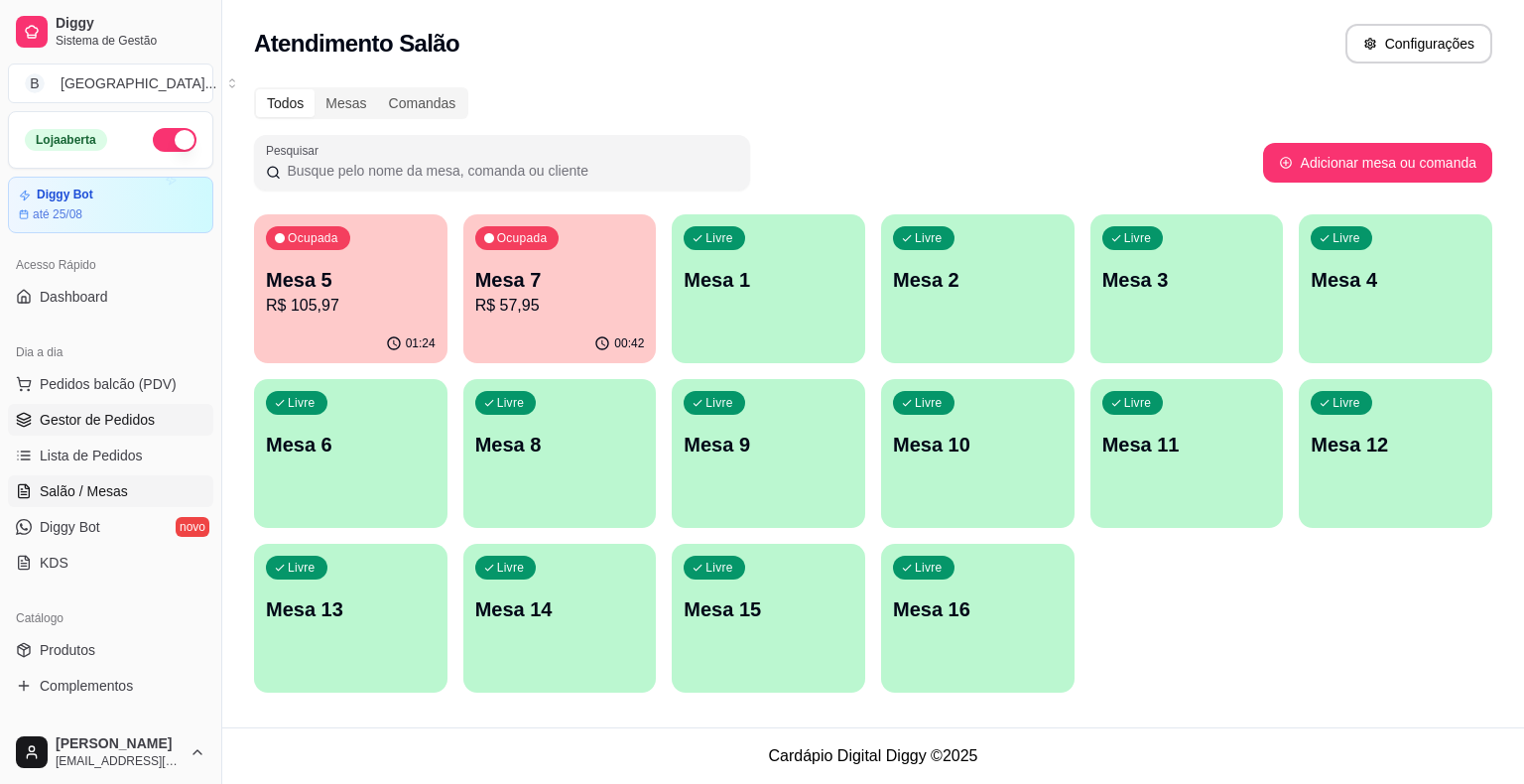
click at [195, 430] on link "Gestor de Pedidos" at bounding box center [110, 420] width 205 height 32
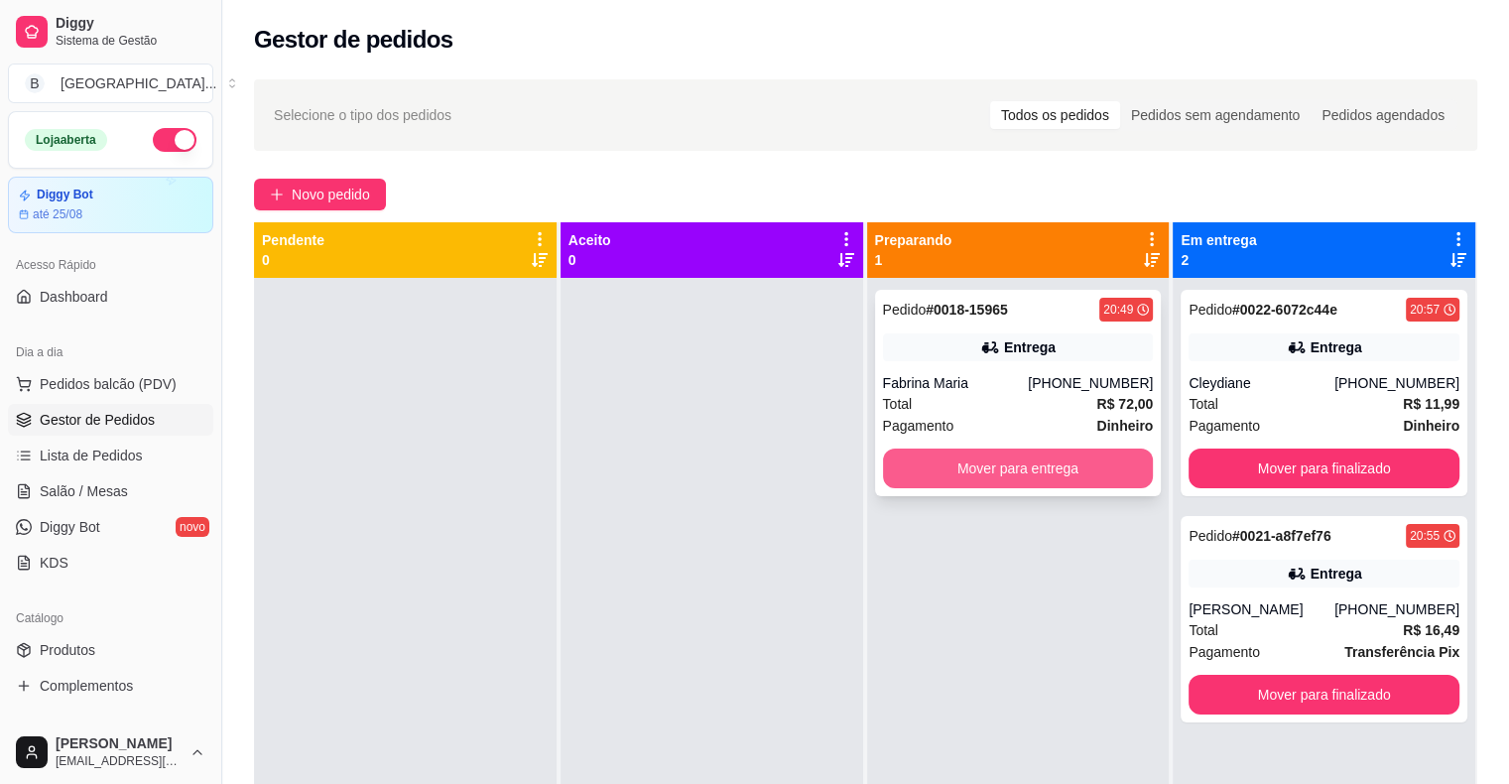
click at [994, 478] on button "Mover para entrega" at bounding box center [1018, 468] width 271 height 40
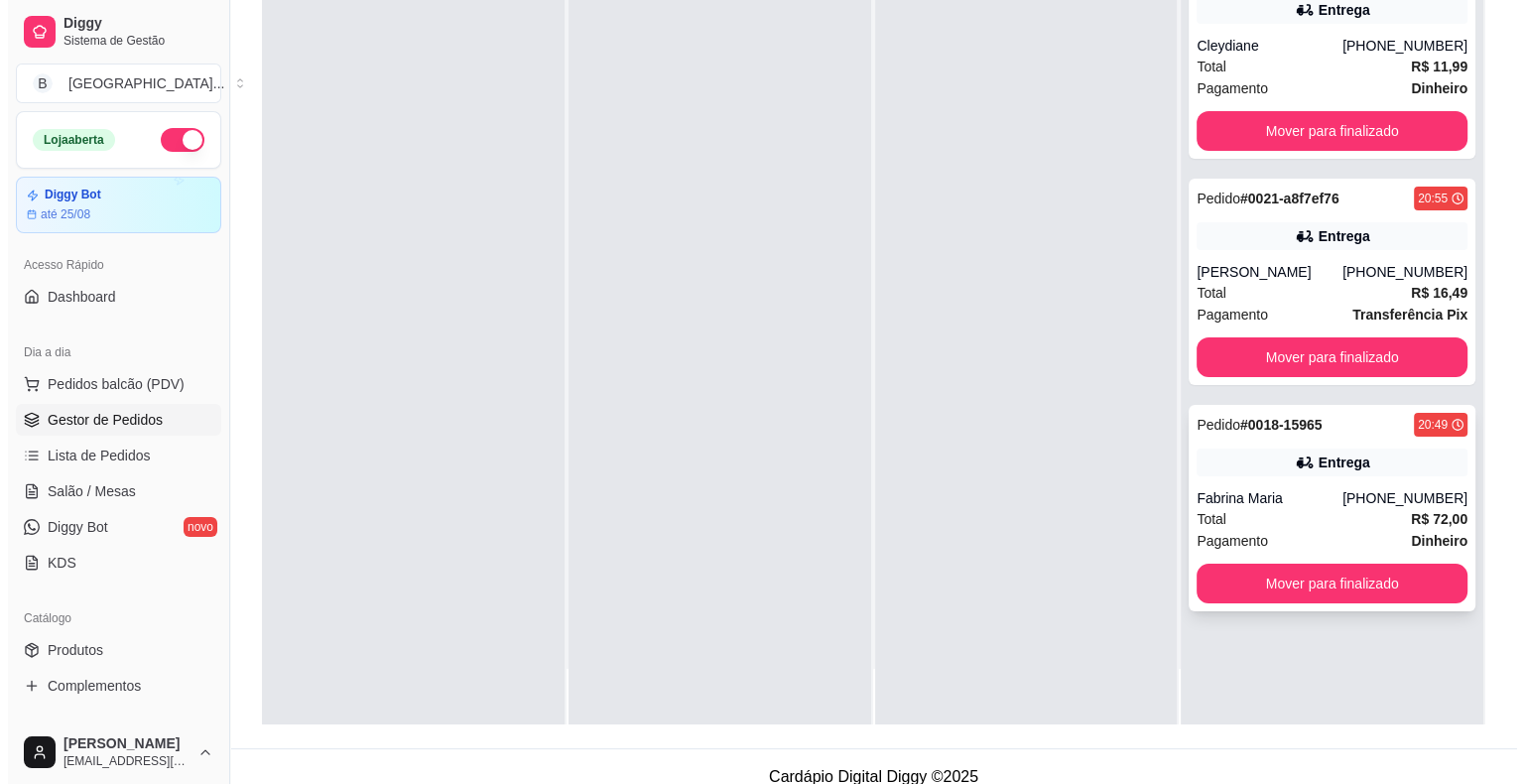
scroll to position [298, 0]
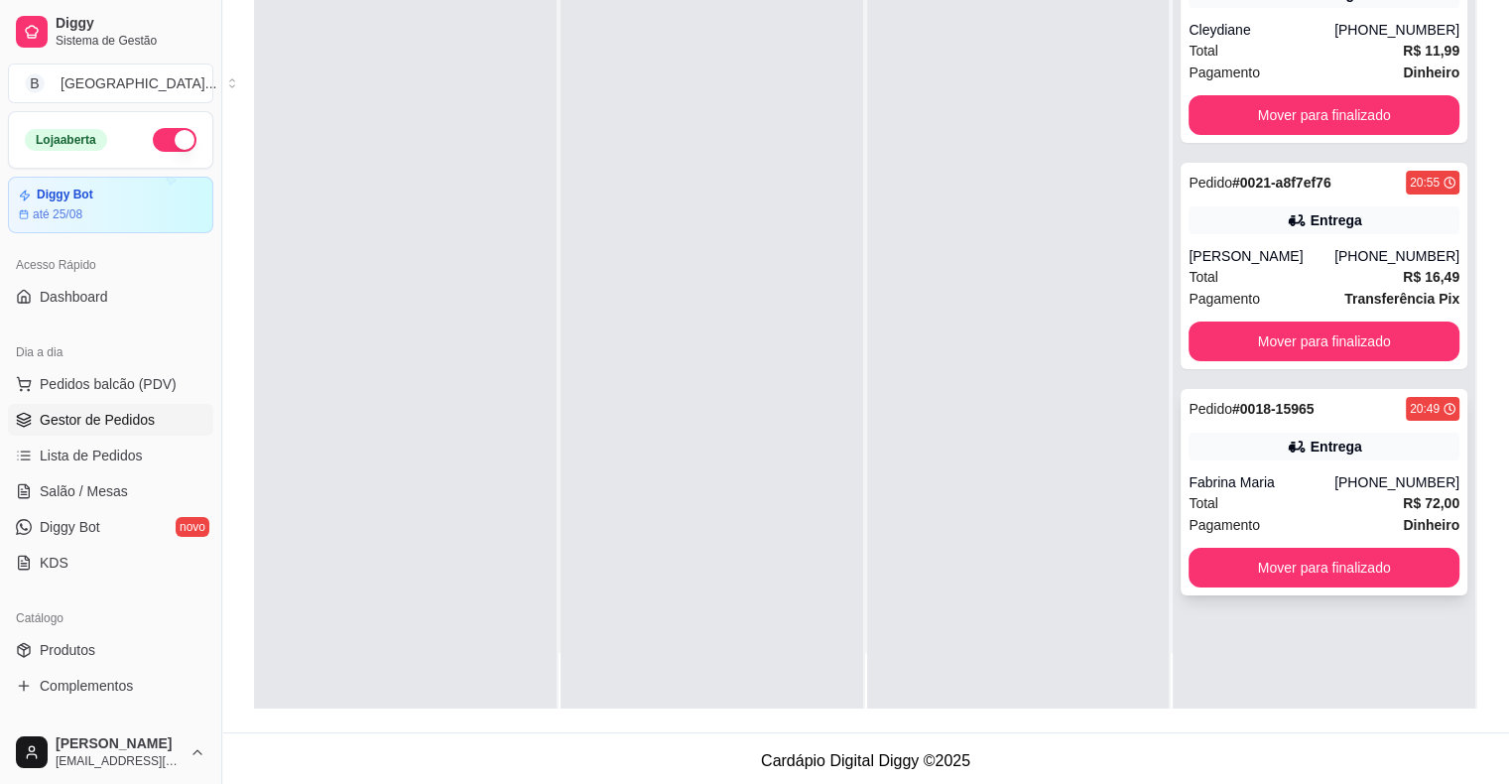
click at [1242, 508] on div "Total R$ 72,00" at bounding box center [1323, 503] width 271 height 22
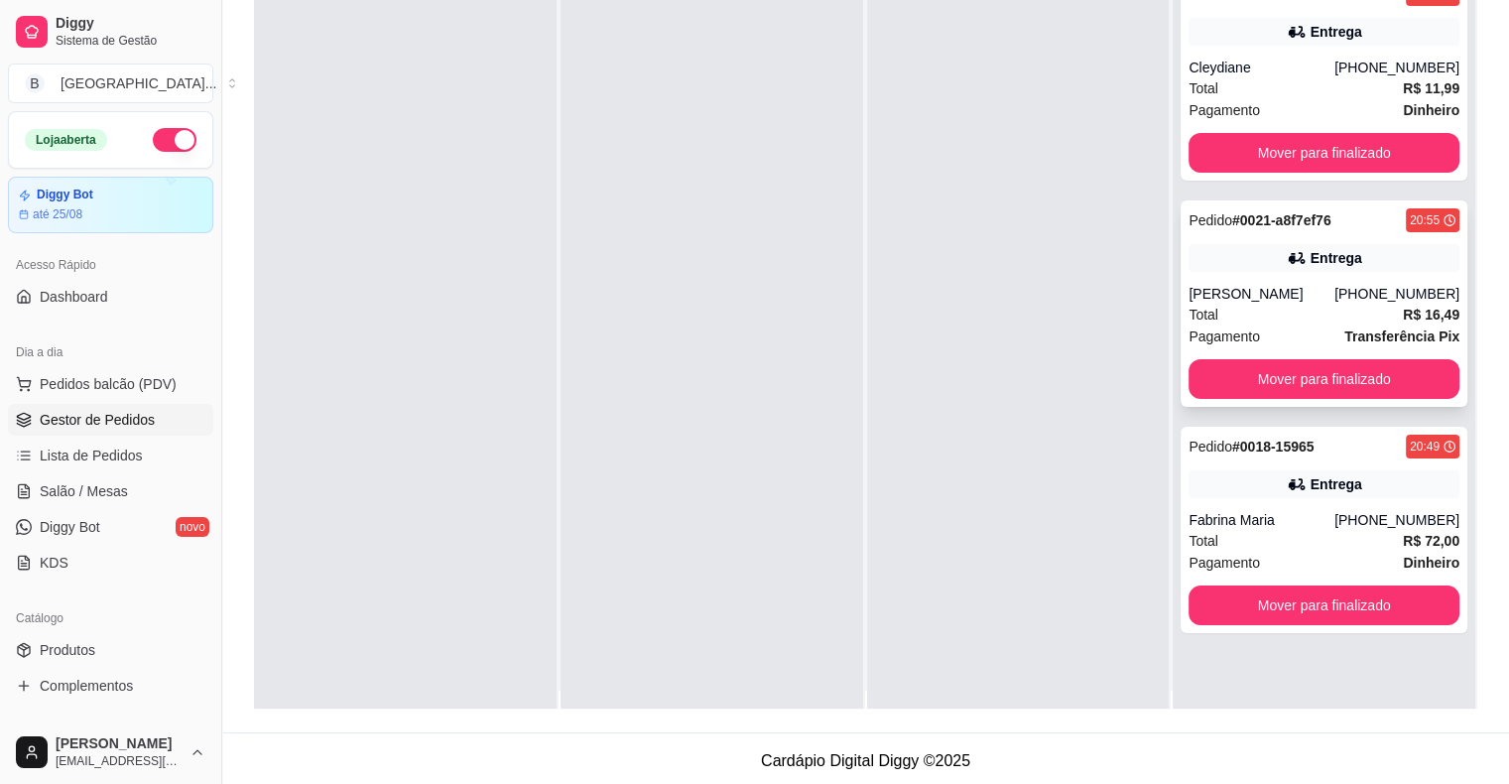
scroll to position [0, 0]
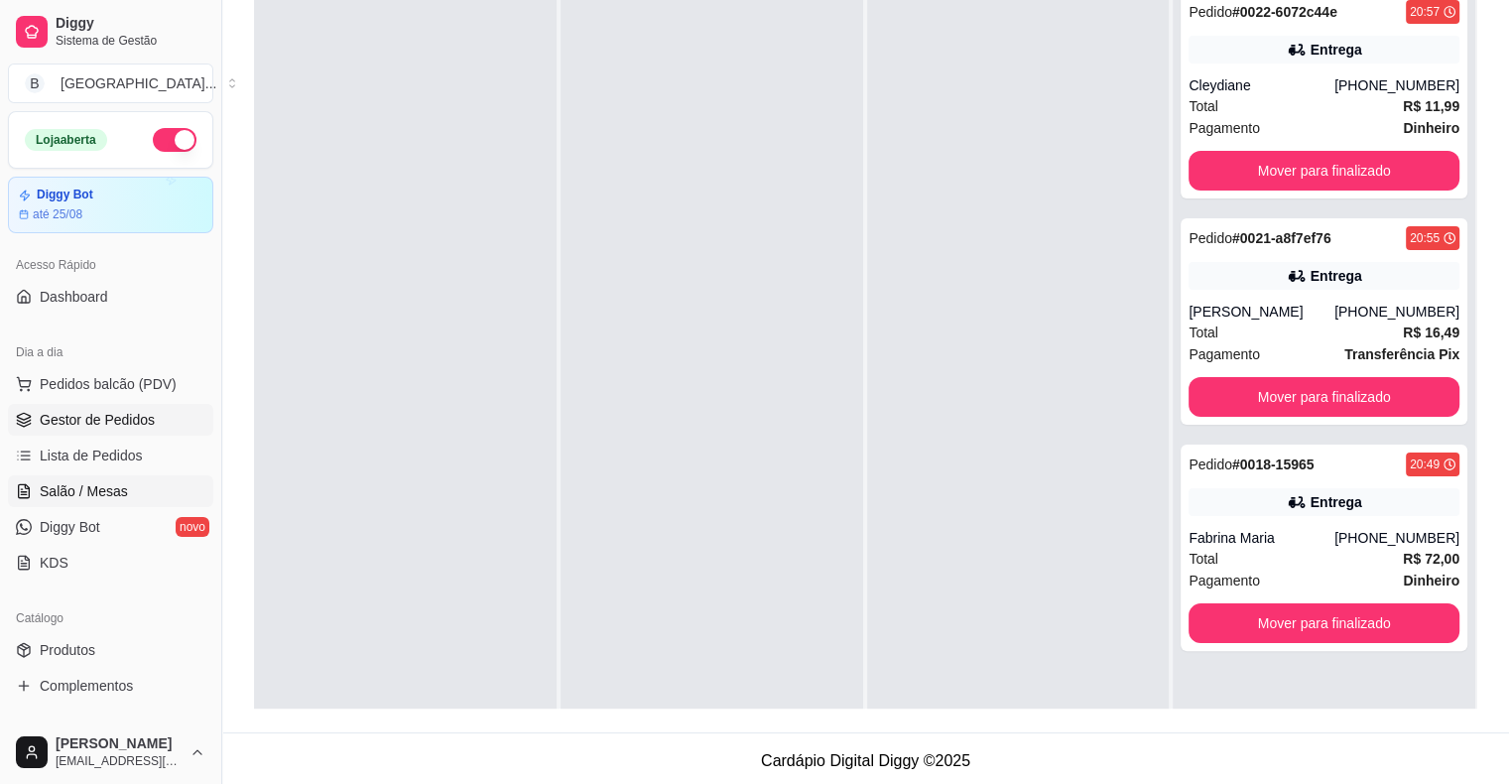
click at [115, 476] on link "Salão / Mesas" at bounding box center [110, 491] width 205 height 32
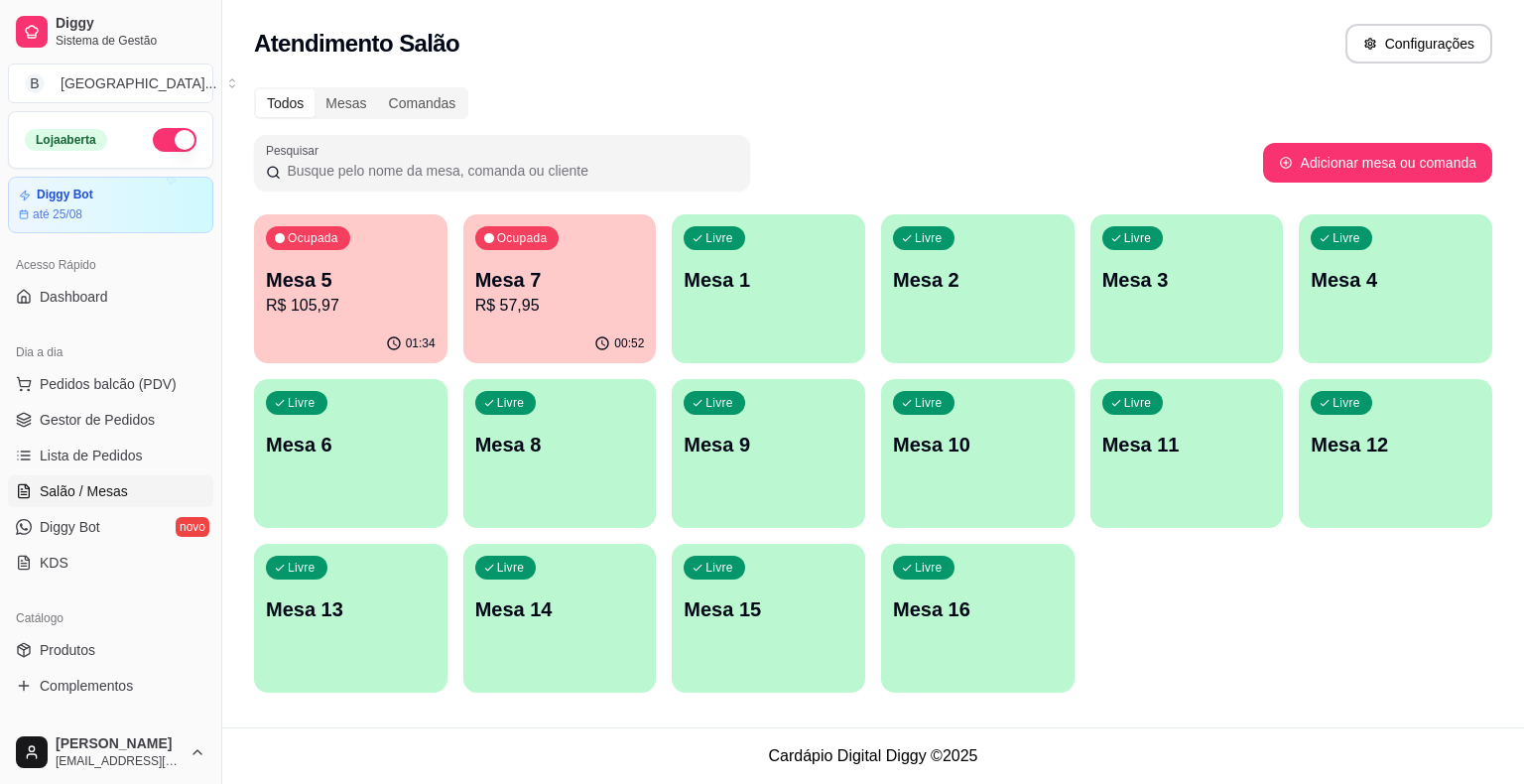
click at [562, 296] on p "R$ 57,95" at bounding box center [560, 306] width 170 height 24
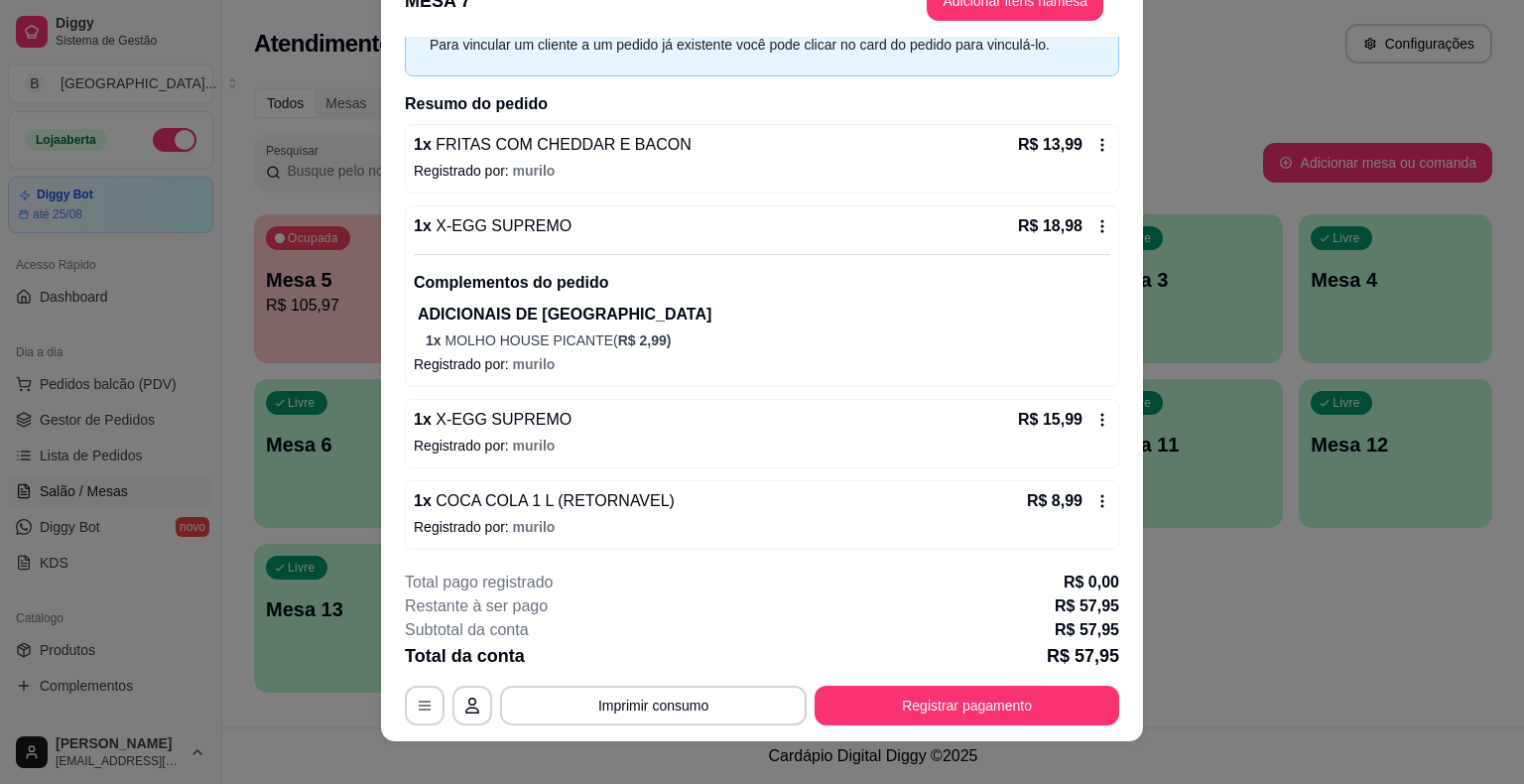
scroll to position [60, 0]
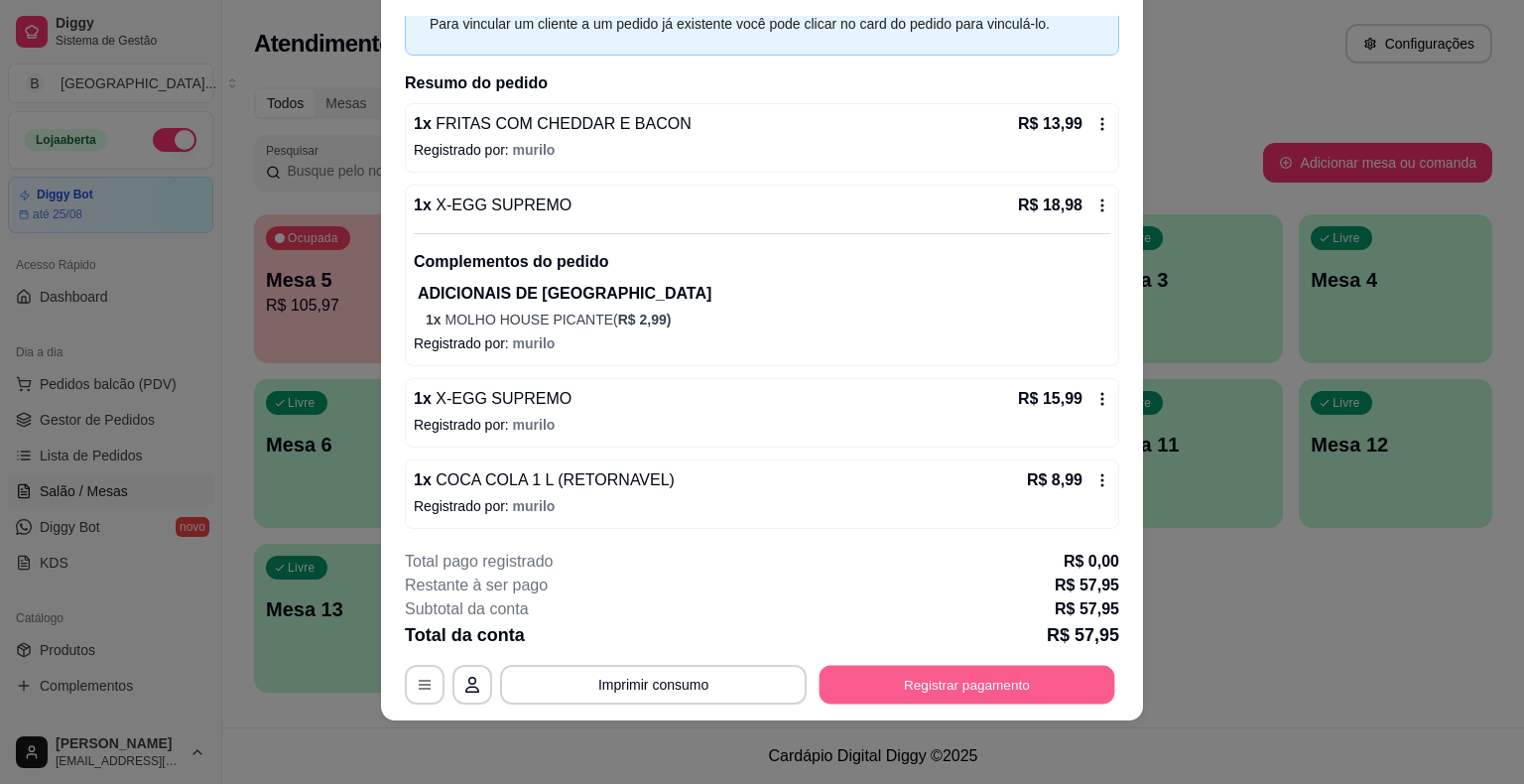
click at [1008, 666] on button "Registrar pagamento" at bounding box center [967, 685] width 296 height 39
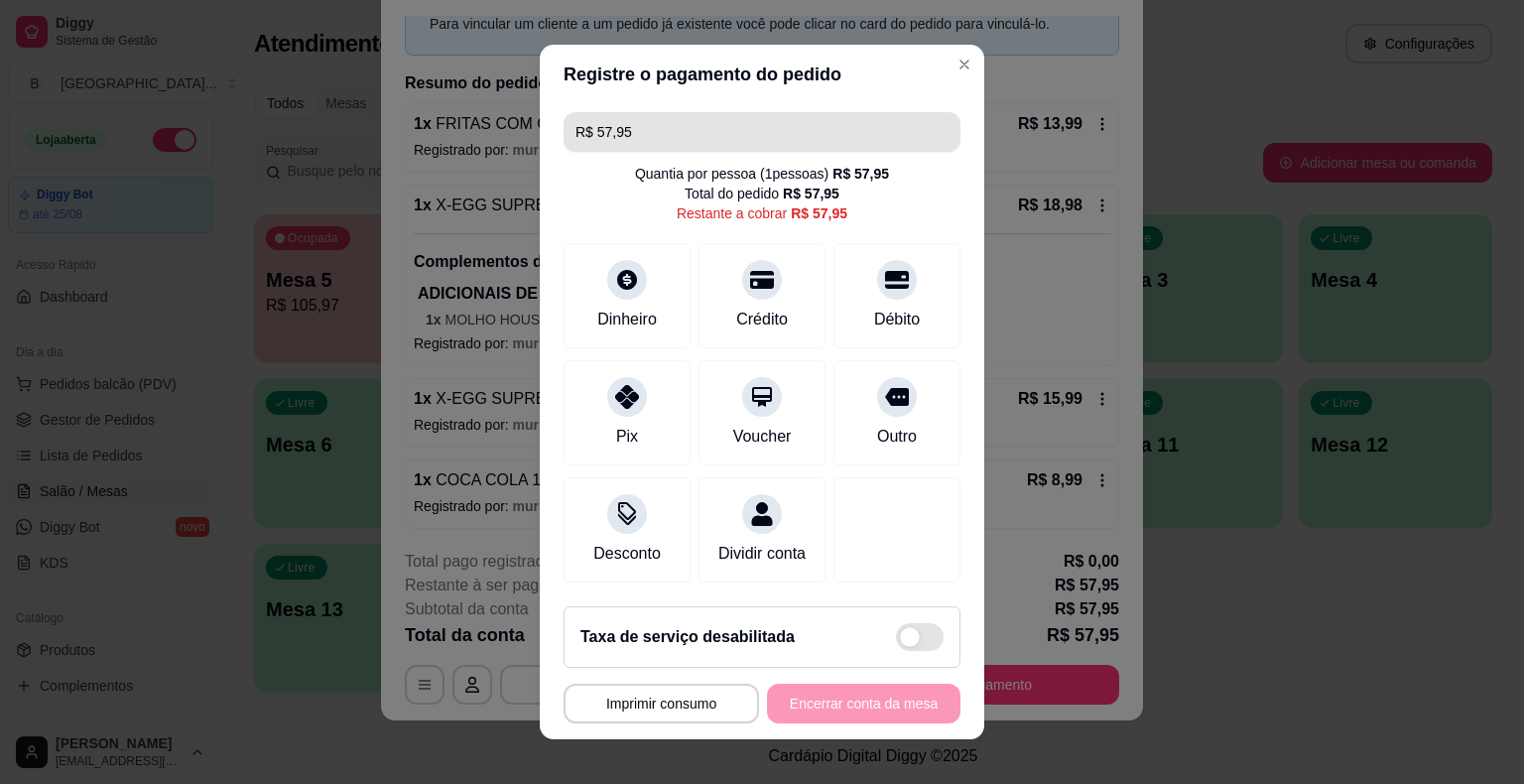
click at [723, 145] on input "R$ 57,95" at bounding box center [761, 132] width 373 height 40
type input "R$ 100,00"
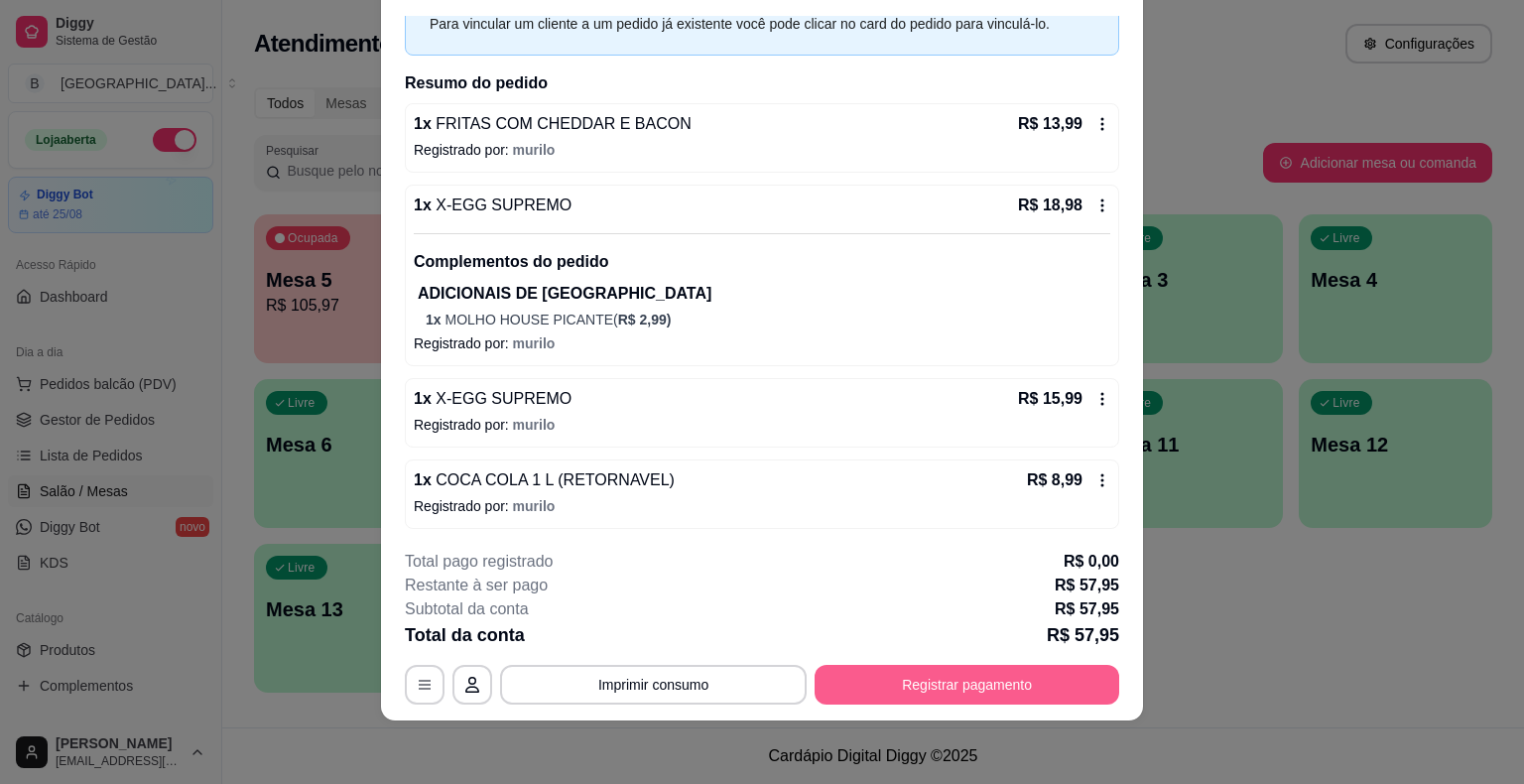
click at [1025, 677] on button "Registrar pagamento" at bounding box center [966, 685] width 305 height 40
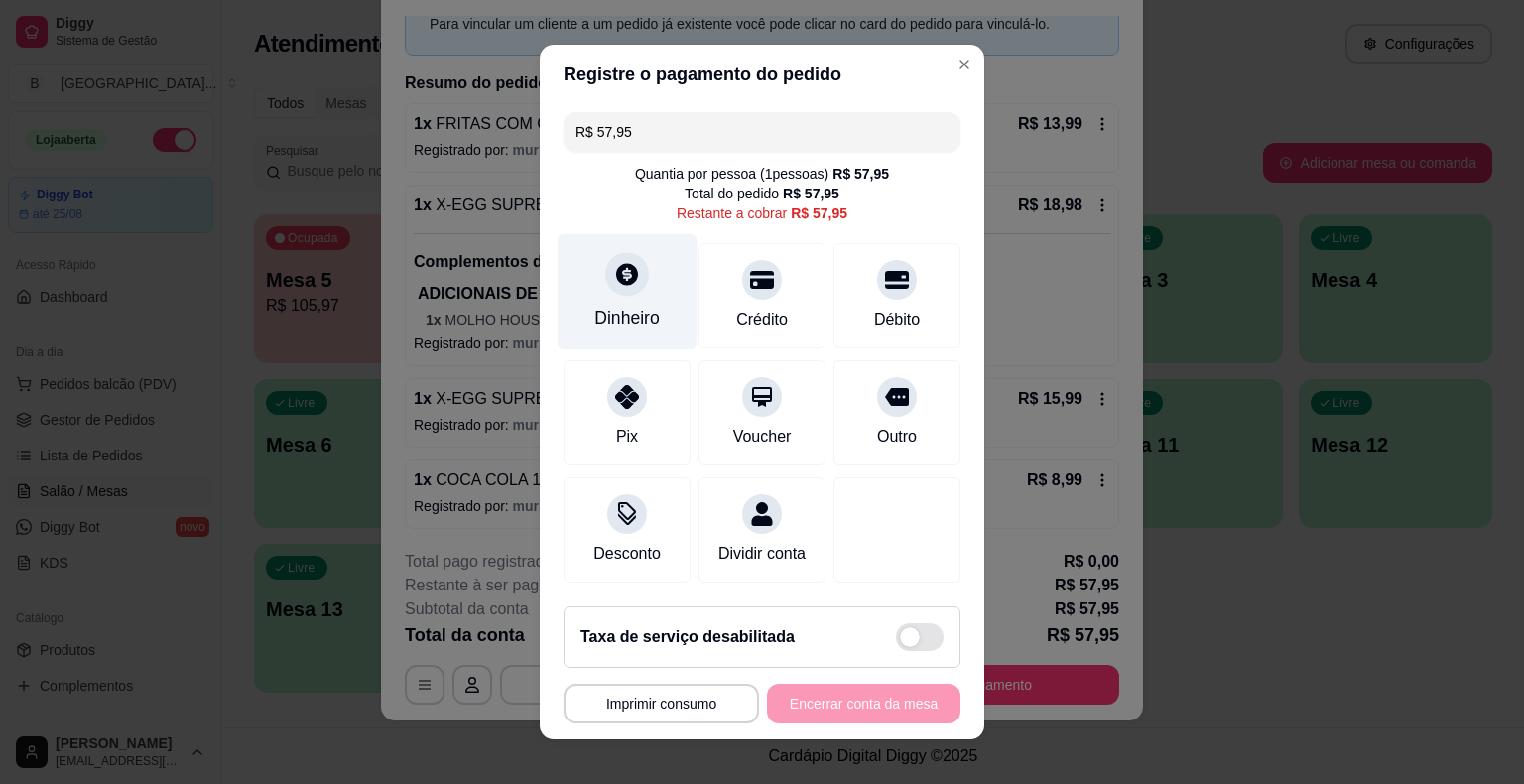
click at [643, 315] on div "Dinheiro" at bounding box center [626, 318] width 65 height 26
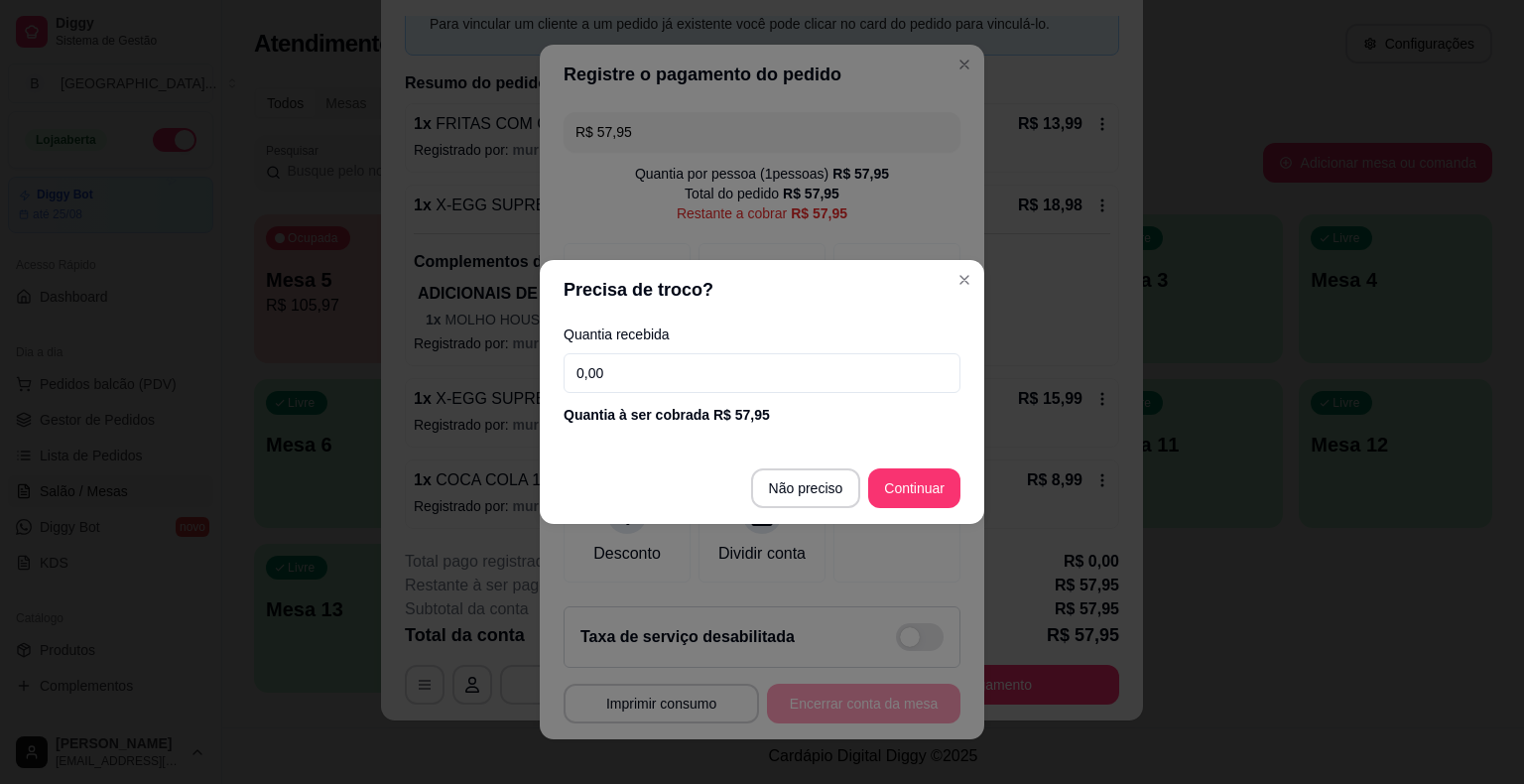
click at [666, 383] on input "0,00" at bounding box center [761, 373] width 397 height 40
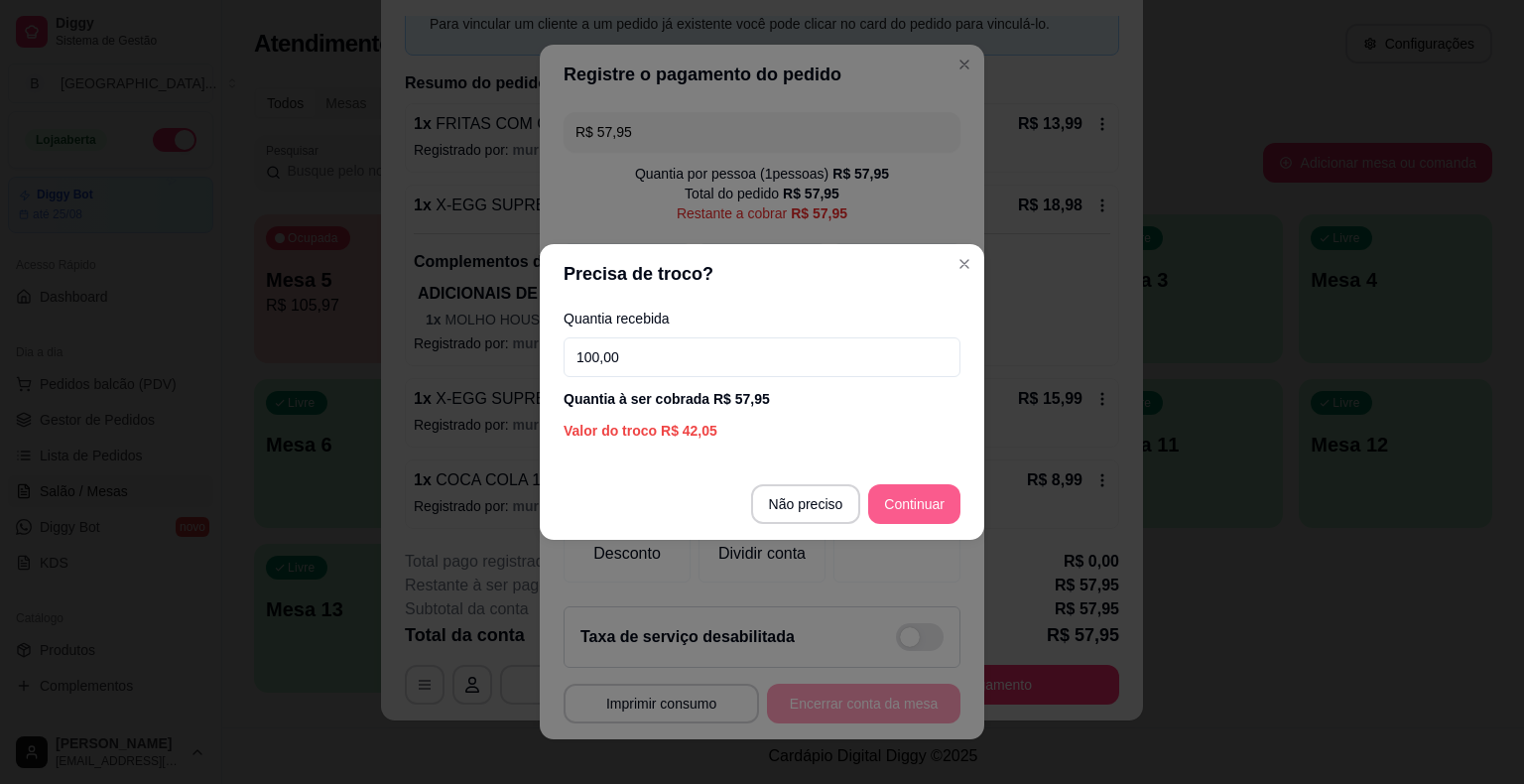
type input "100,00"
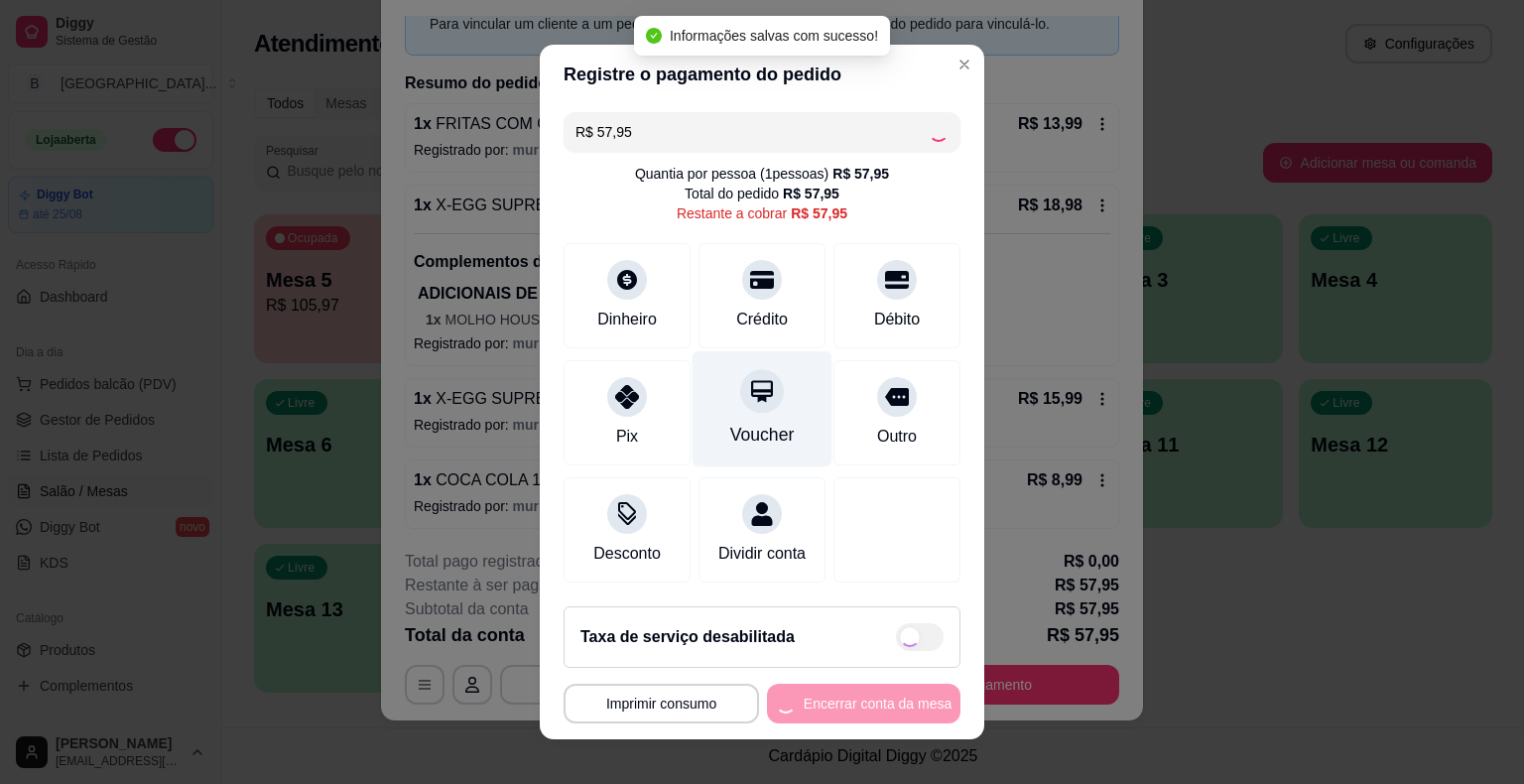
type input "R$ 0,00"
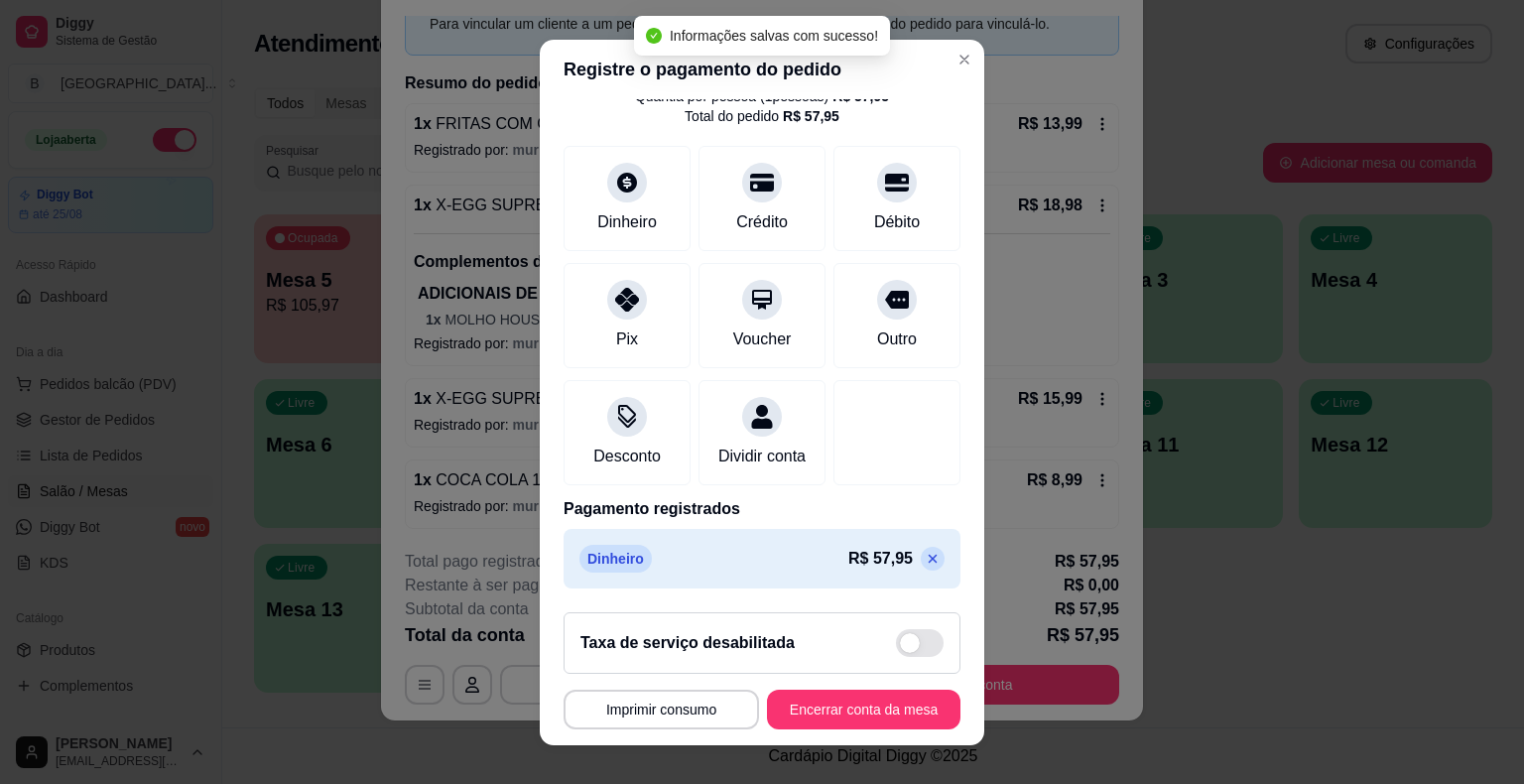
scroll to position [24, 0]
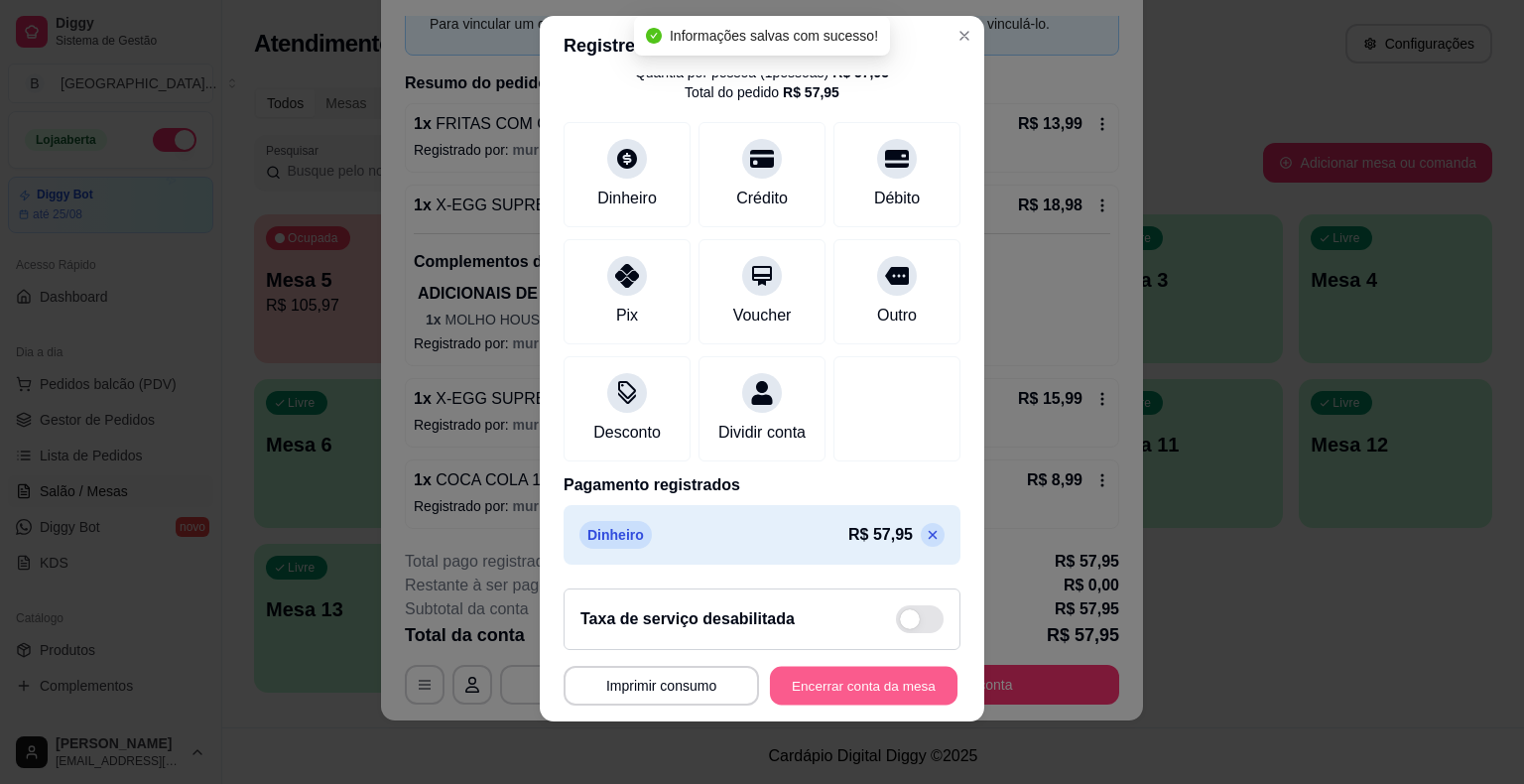
click at [840, 673] on button "Encerrar conta da mesa" at bounding box center [863, 685] width 187 height 39
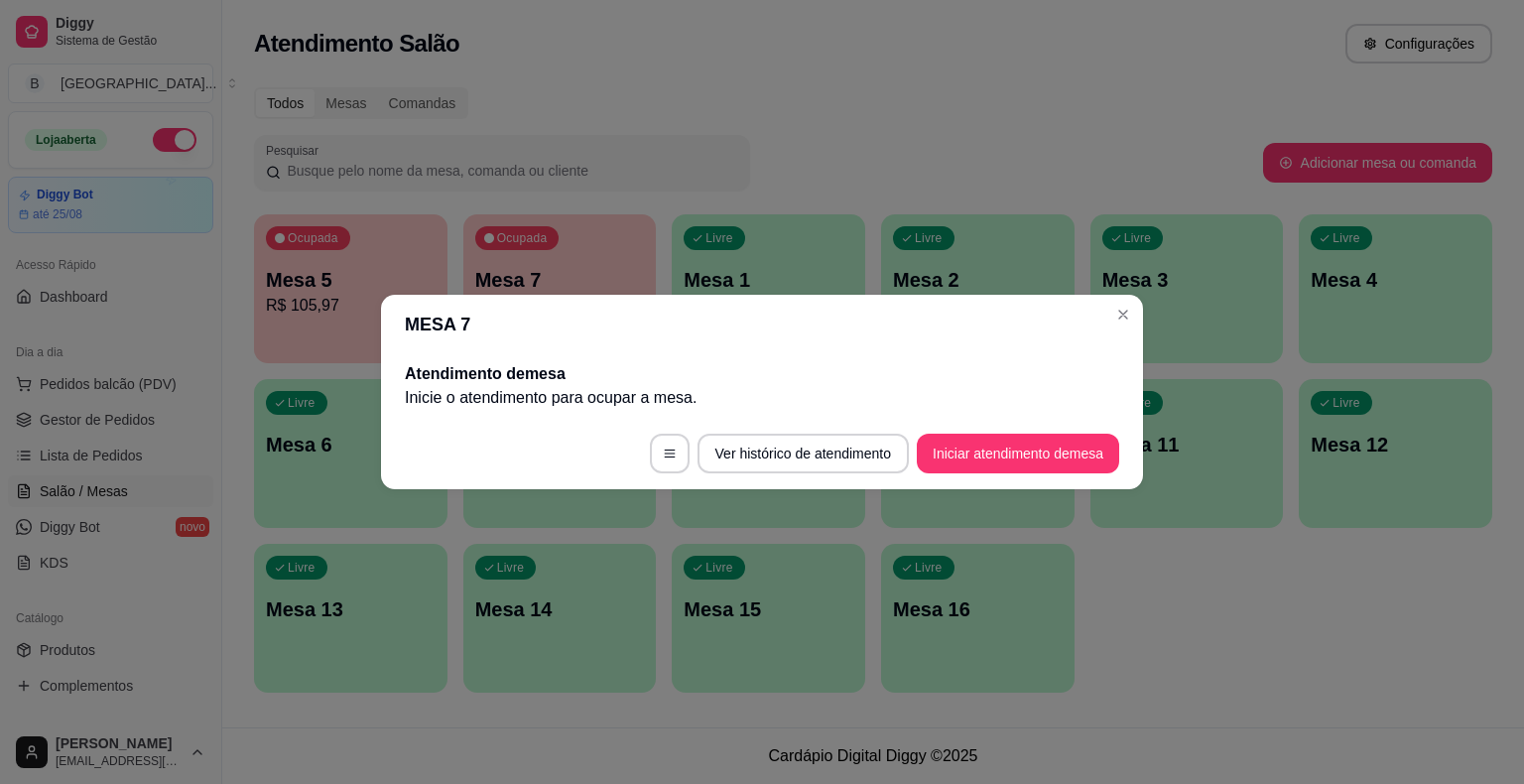
scroll to position [0, 0]
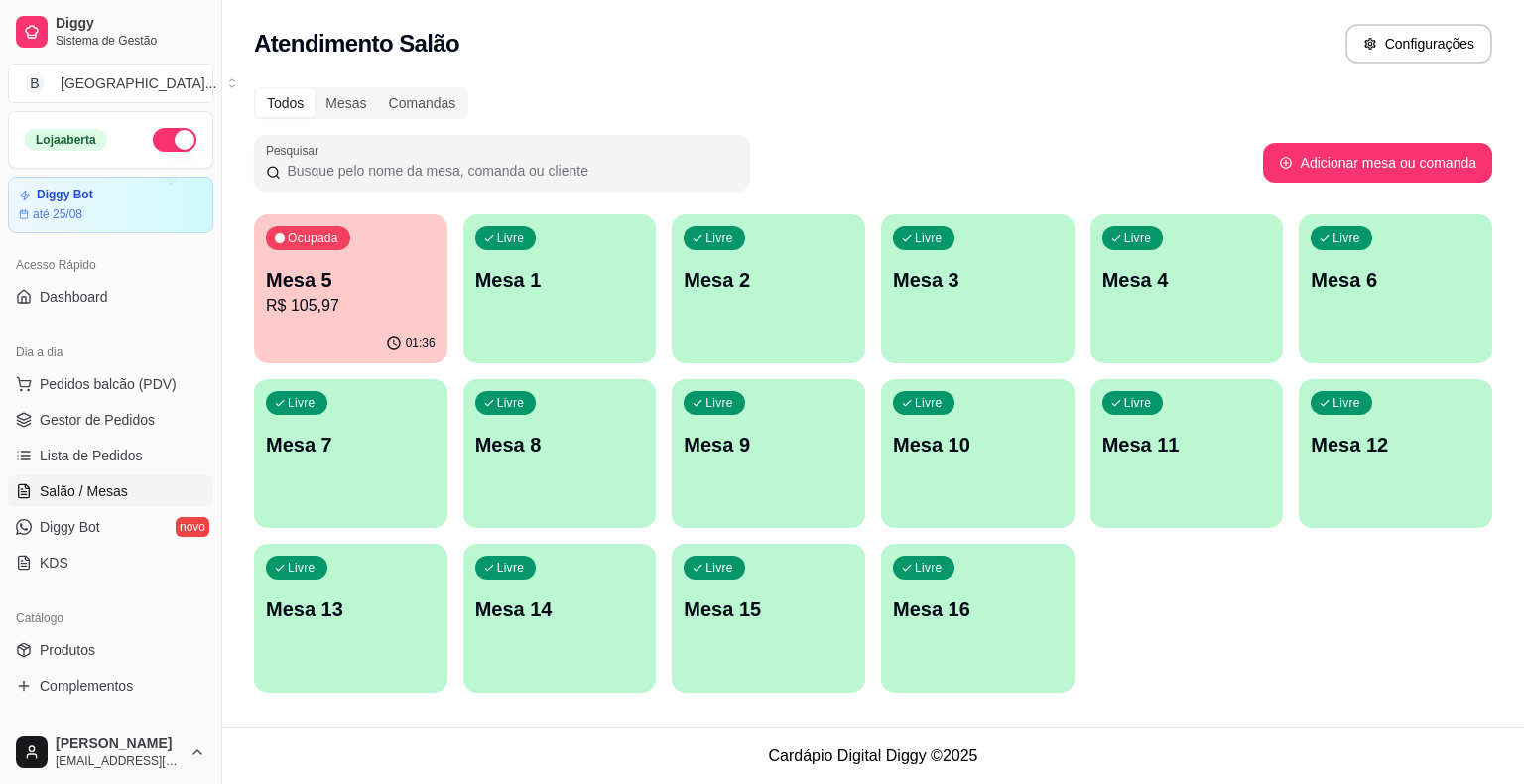
click at [389, 304] on p "R$ 105,97" at bounding box center [351, 306] width 170 height 24
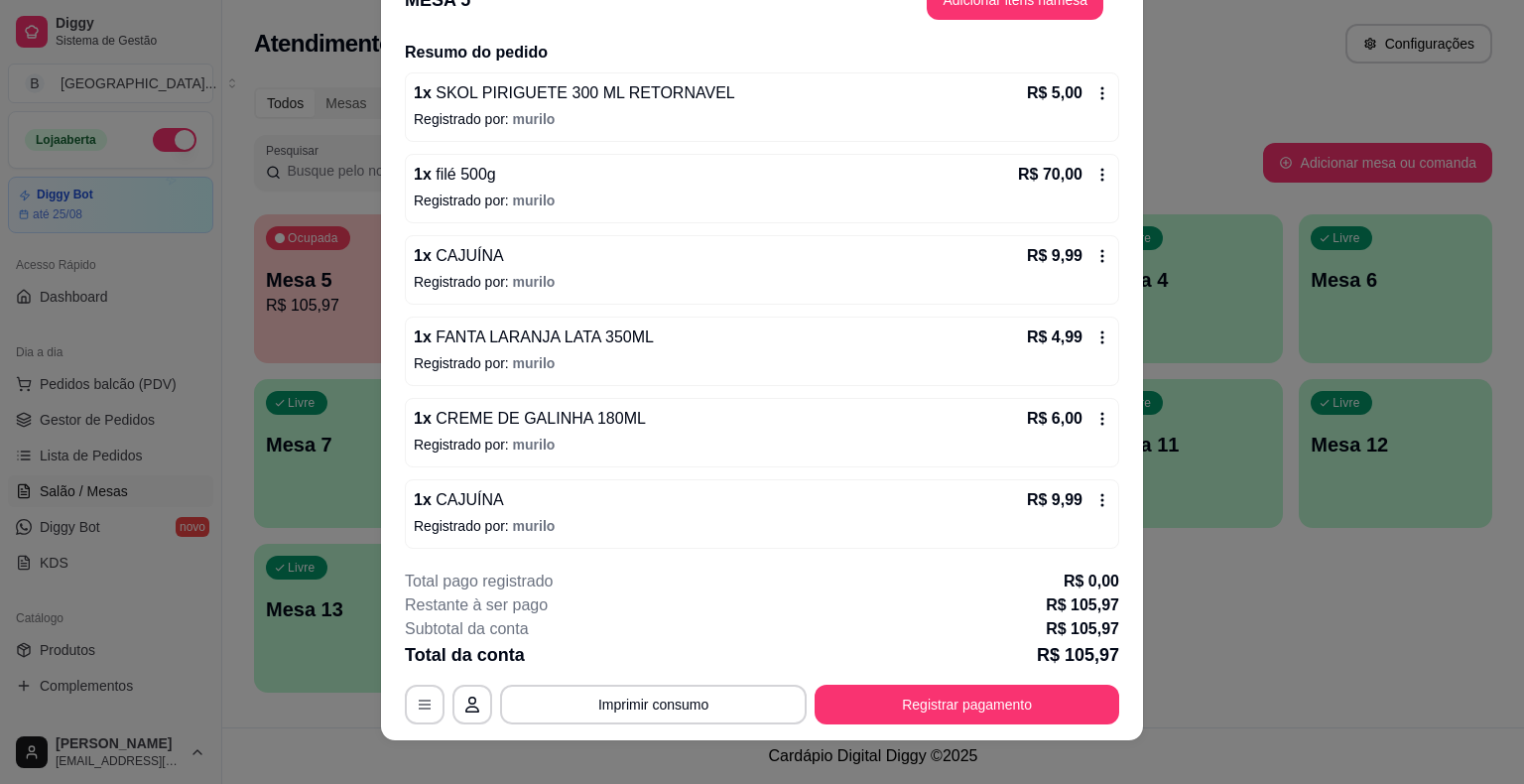
scroll to position [60, 0]
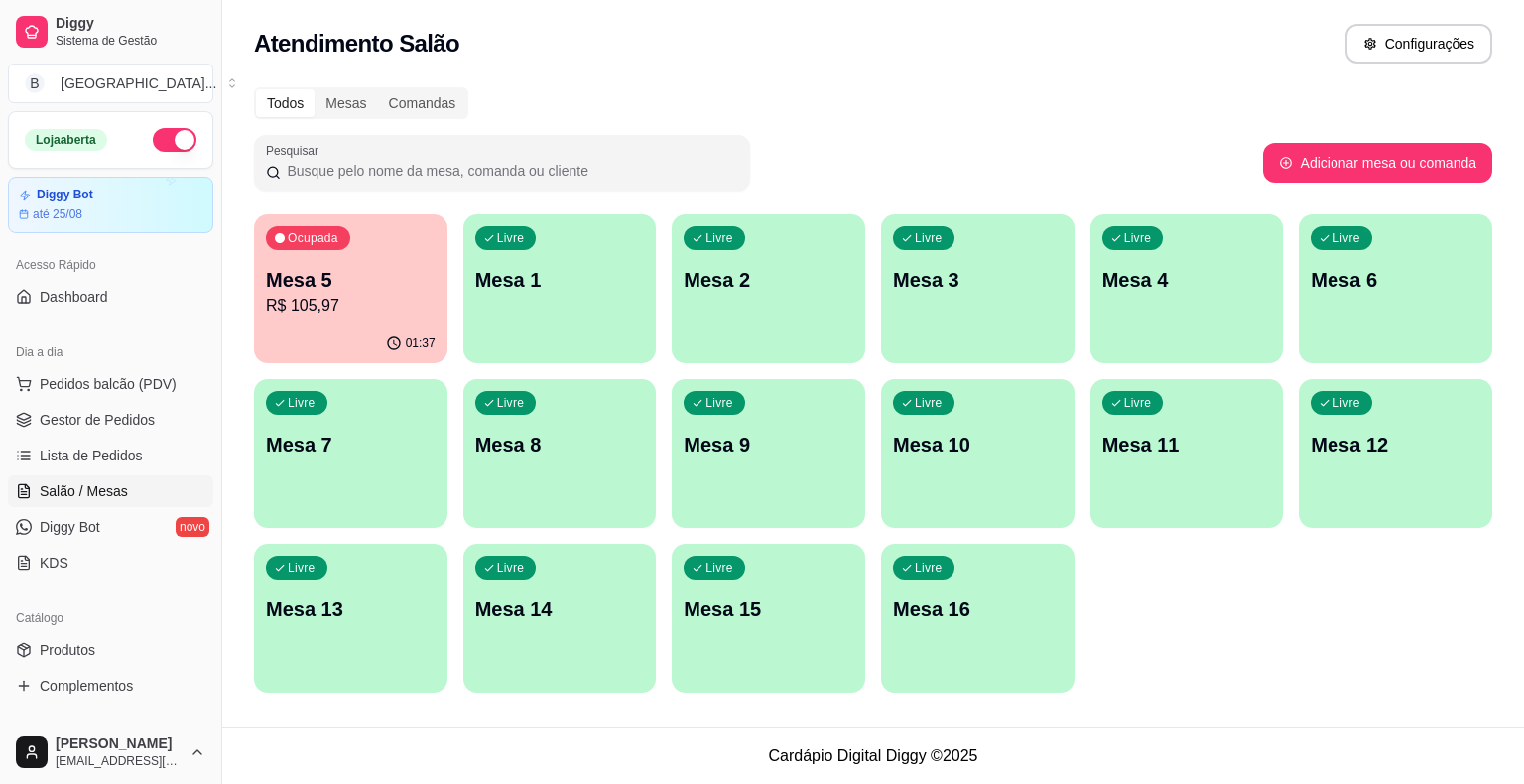
click at [269, 325] on div "01:37" at bounding box center [350, 343] width 193 height 39
click at [70, 427] on span "Gestor de Pedidos" at bounding box center [97, 420] width 115 height 20
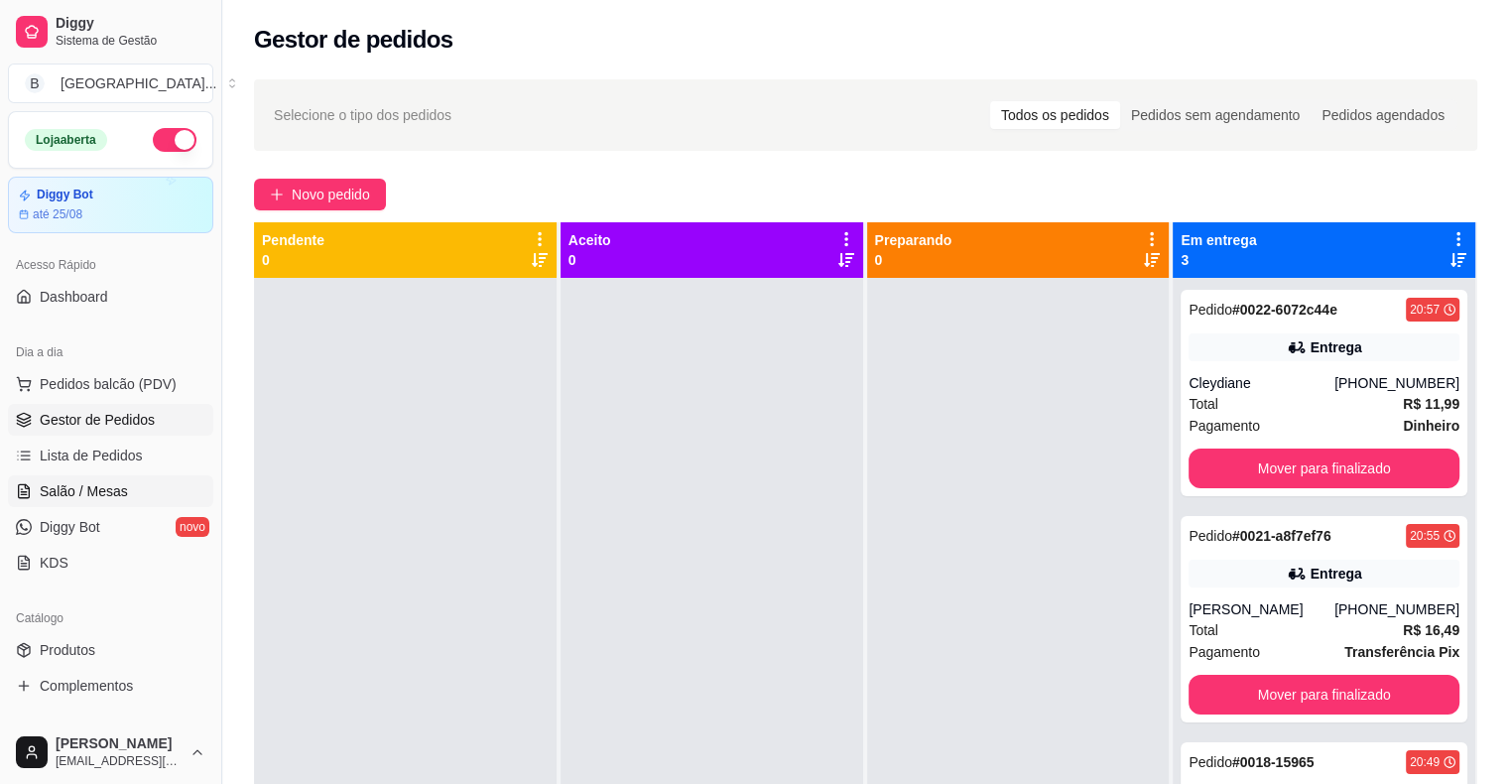
click at [106, 497] on span "Salão / Mesas" at bounding box center [84, 491] width 88 height 20
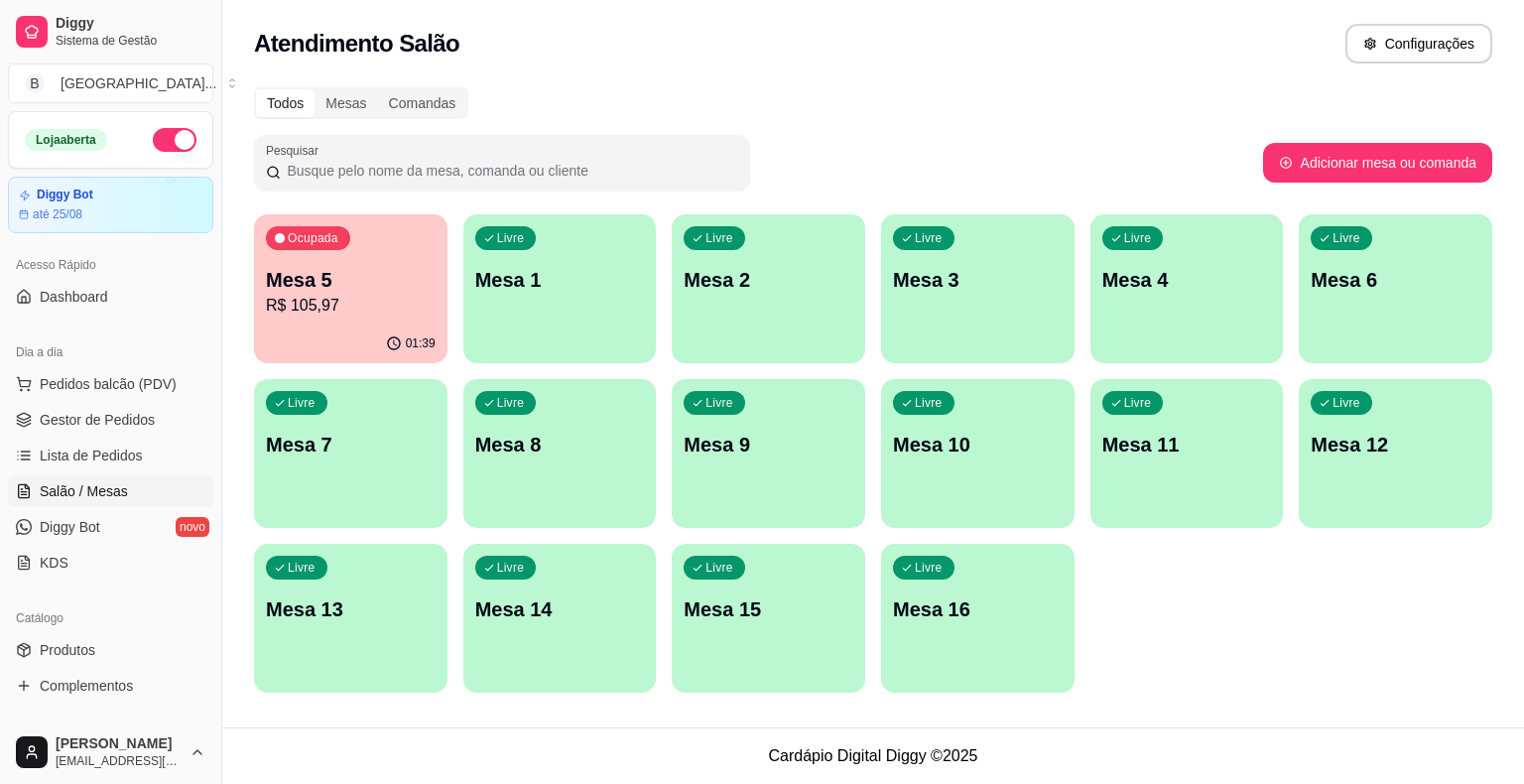
click at [326, 300] on p "R$ 105,97" at bounding box center [351, 306] width 170 height 24
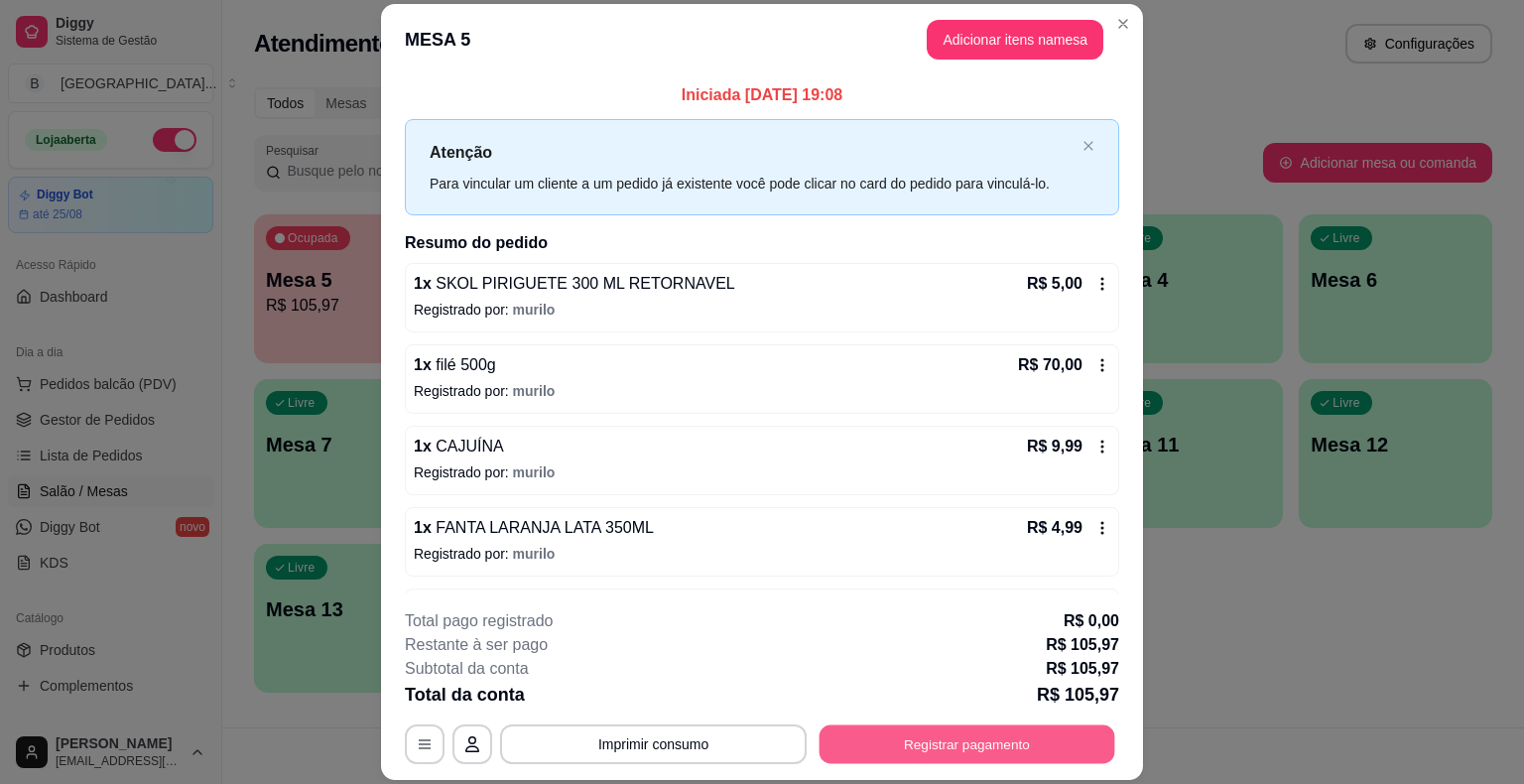
click at [1022, 753] on button "Registrar pagamento" at bounding box center [967, 744] width 296 height 39
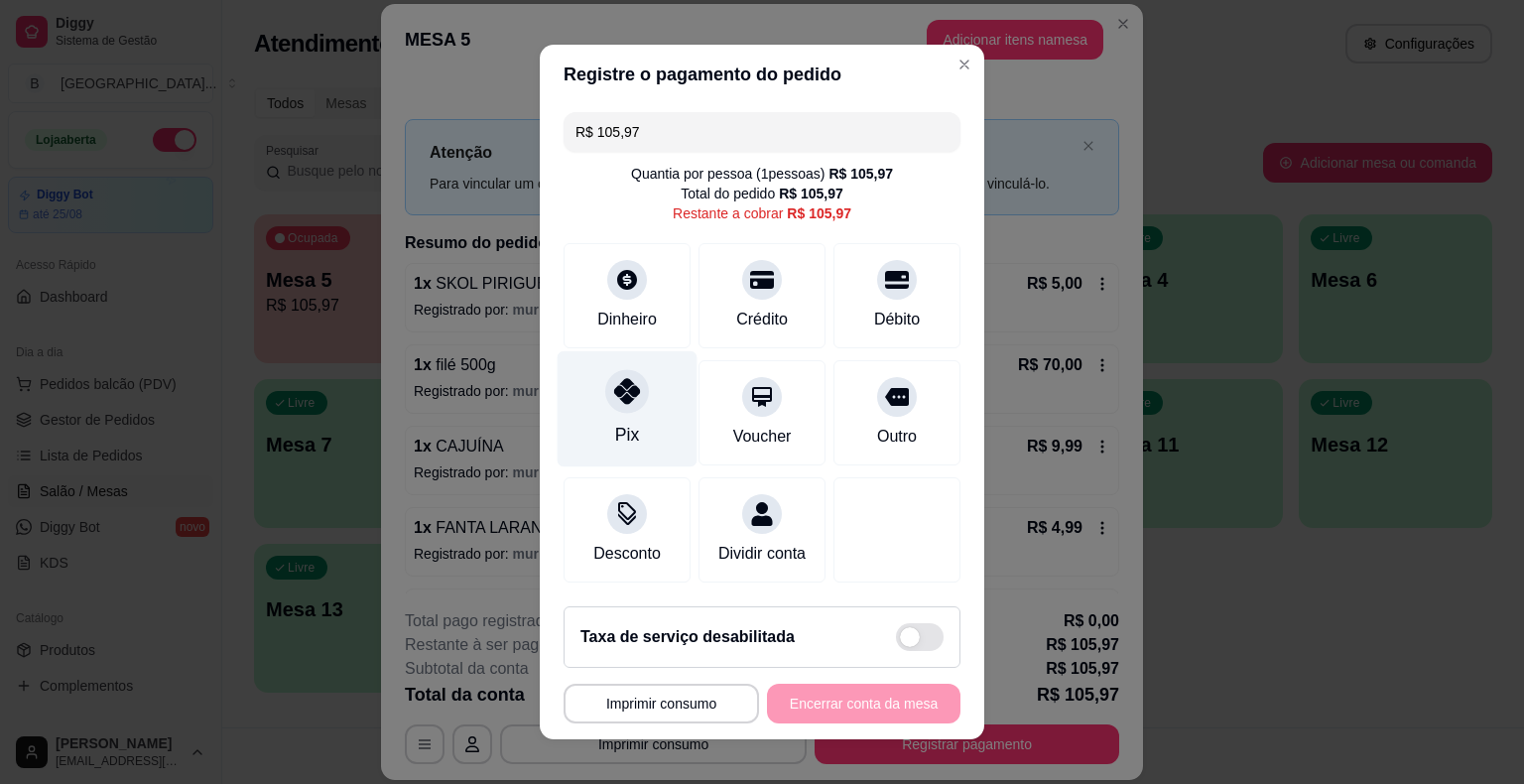
click at [639, 426] on div "Pix" at bounding box center [627, 409] width 140 height 116
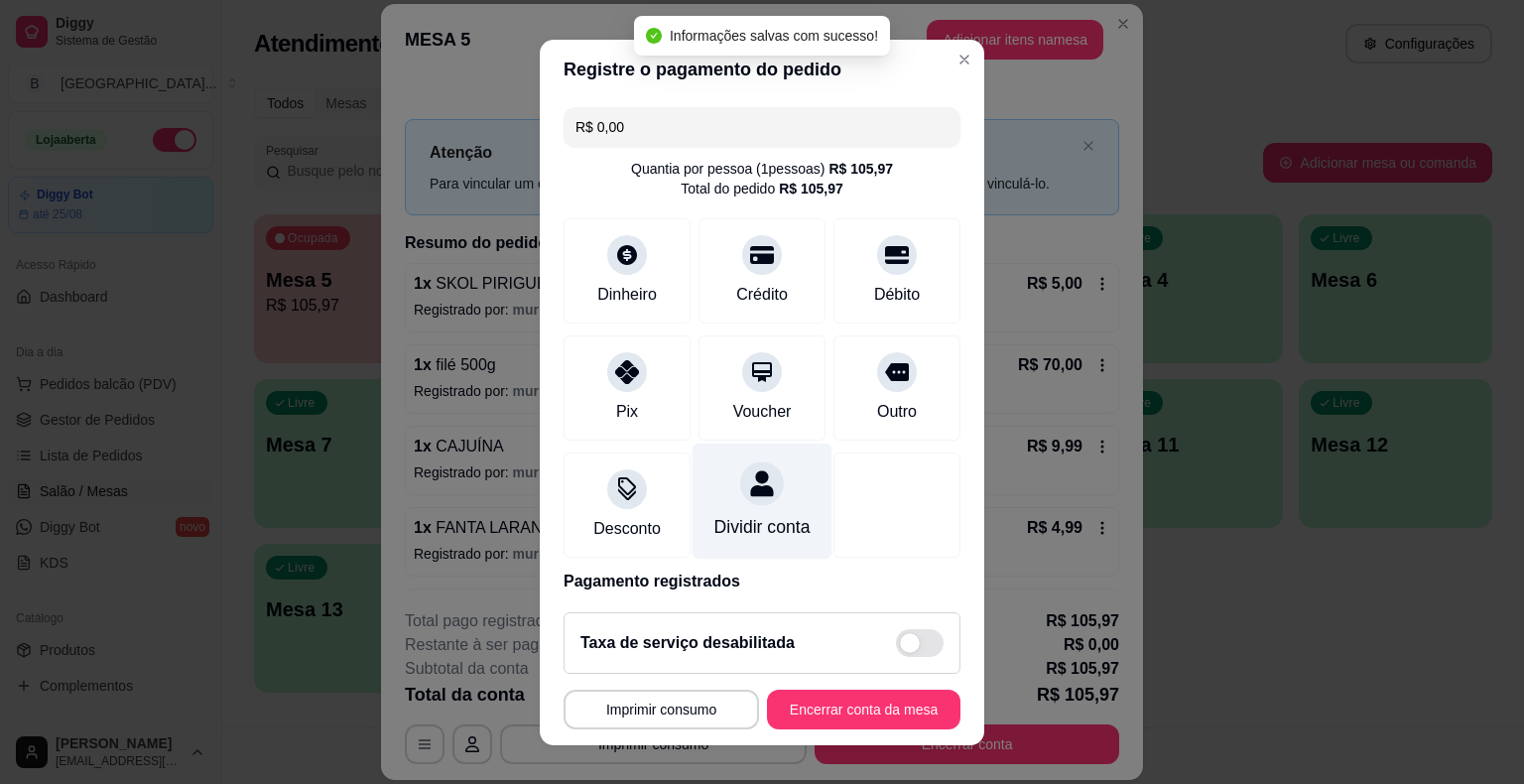
type input "R$ 0,00"
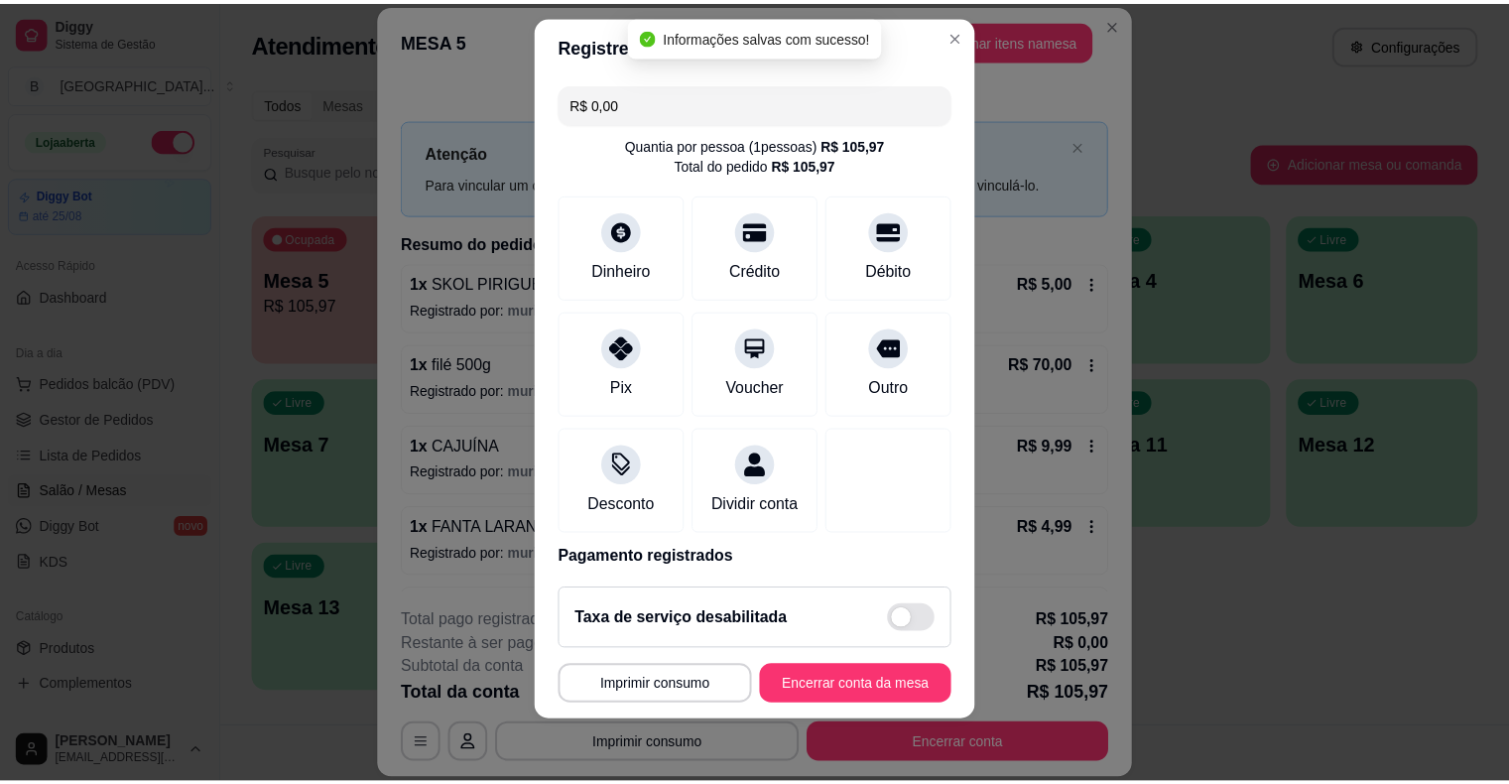
scroll to position [93, 0]
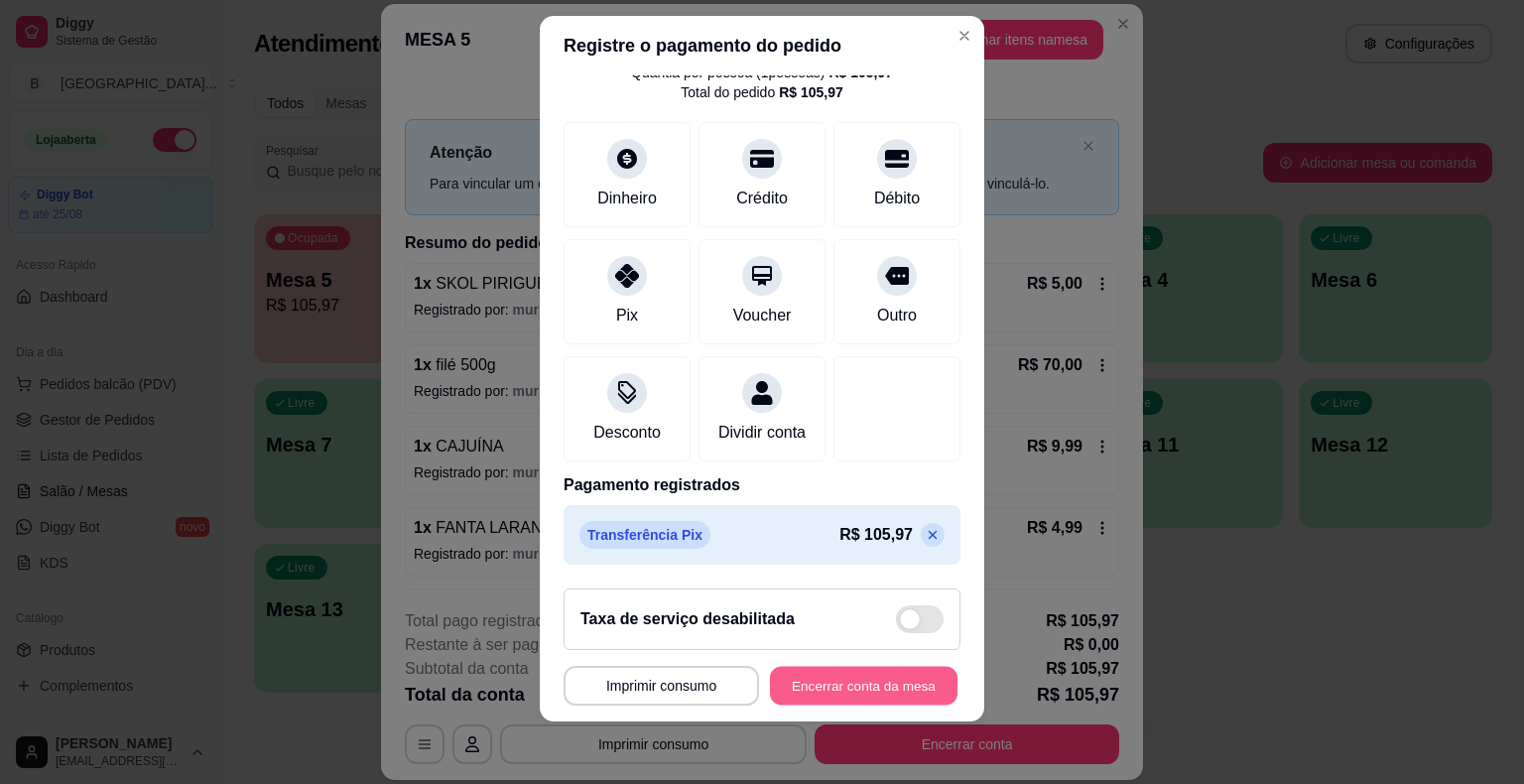
click at [845, 674] on button "Encerrar conta da mesa" at bounding box center [863, 685] width 187 height 39
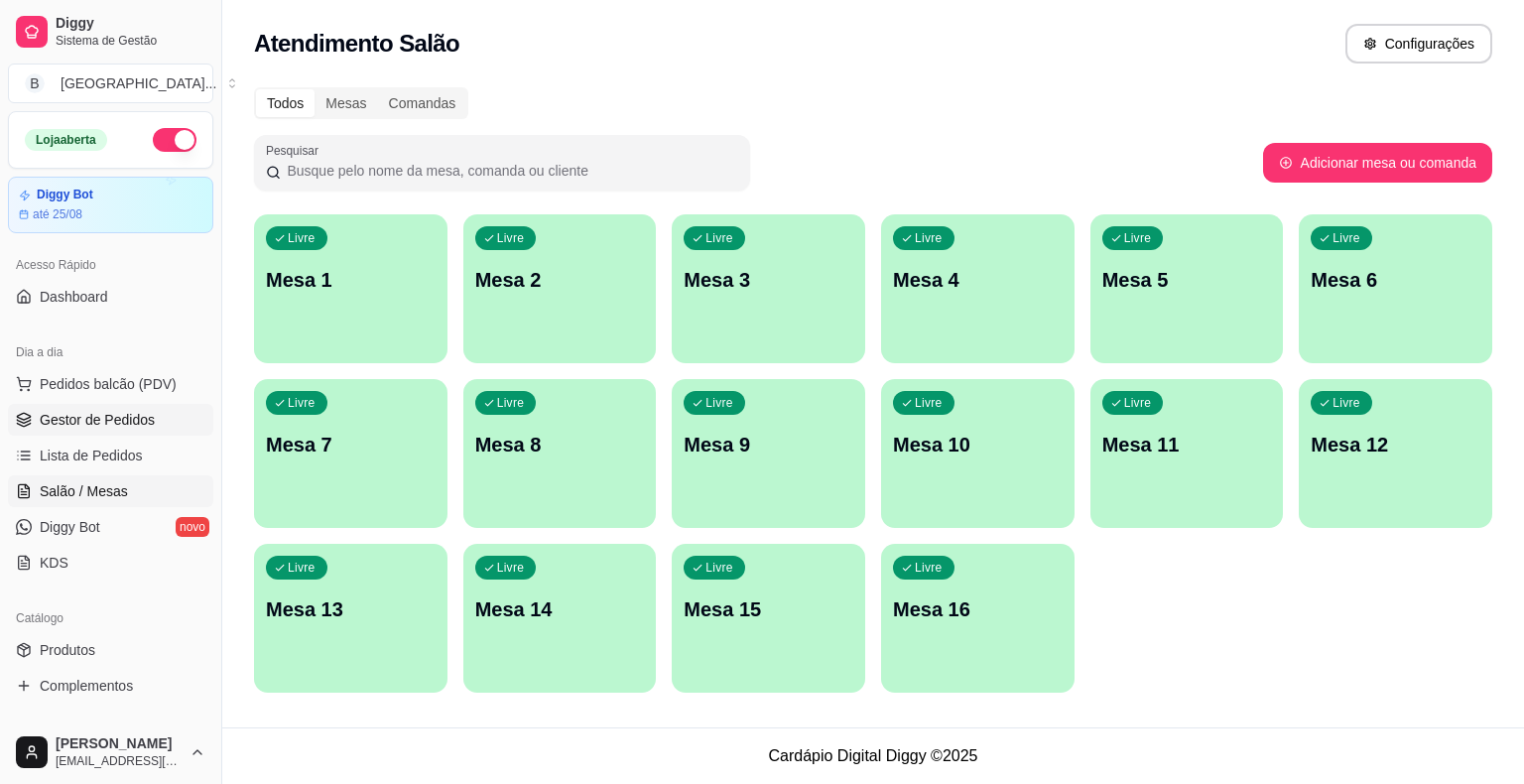
click at [144, 410] on span "Gestor de Pedidos" at bounding box center [97, 420] width 115 height 20
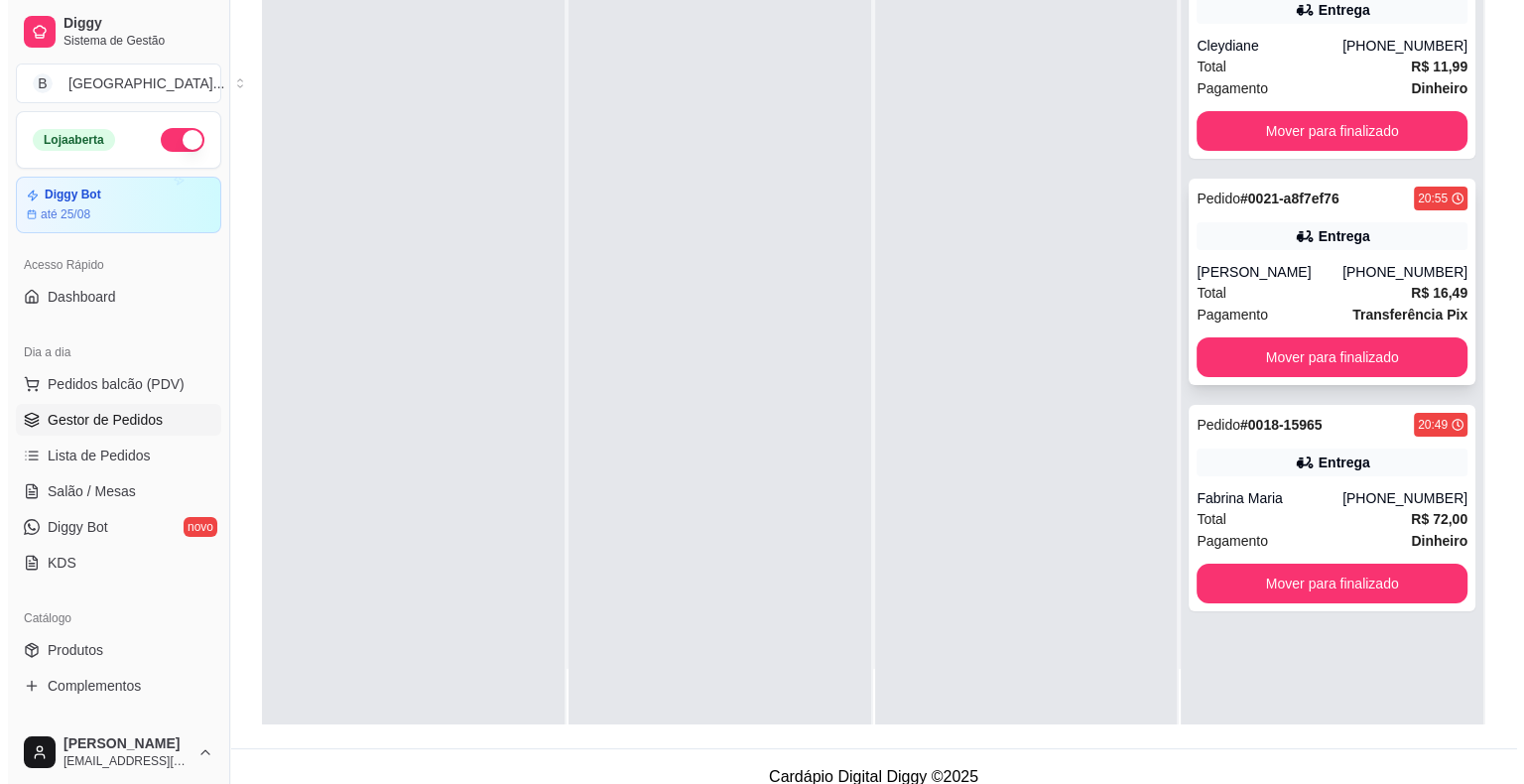
scroll to position [302, 0]
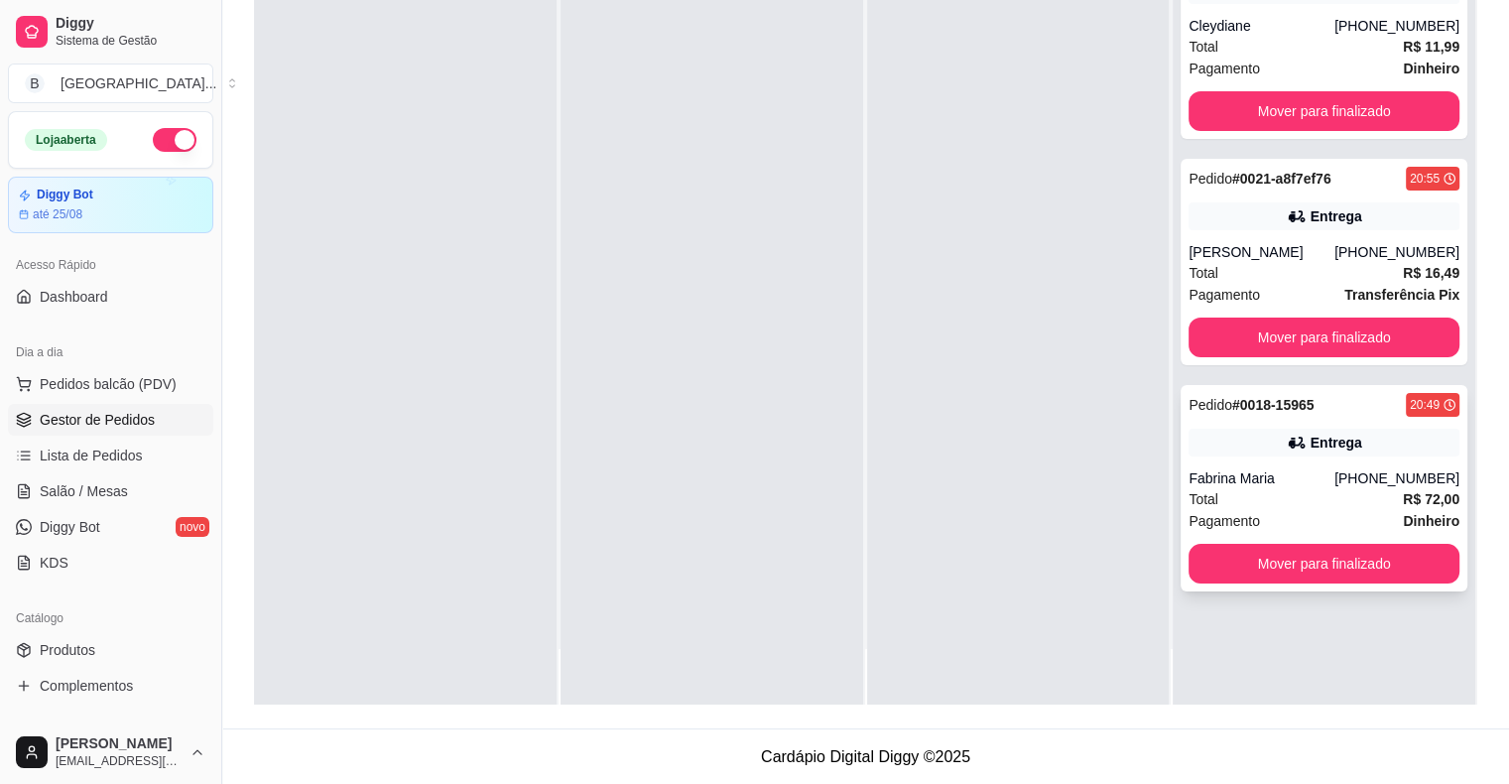
click at [1304, 493] on div "Total R$ 72,00" at bounding box center [1323, 499] width 271 height 22
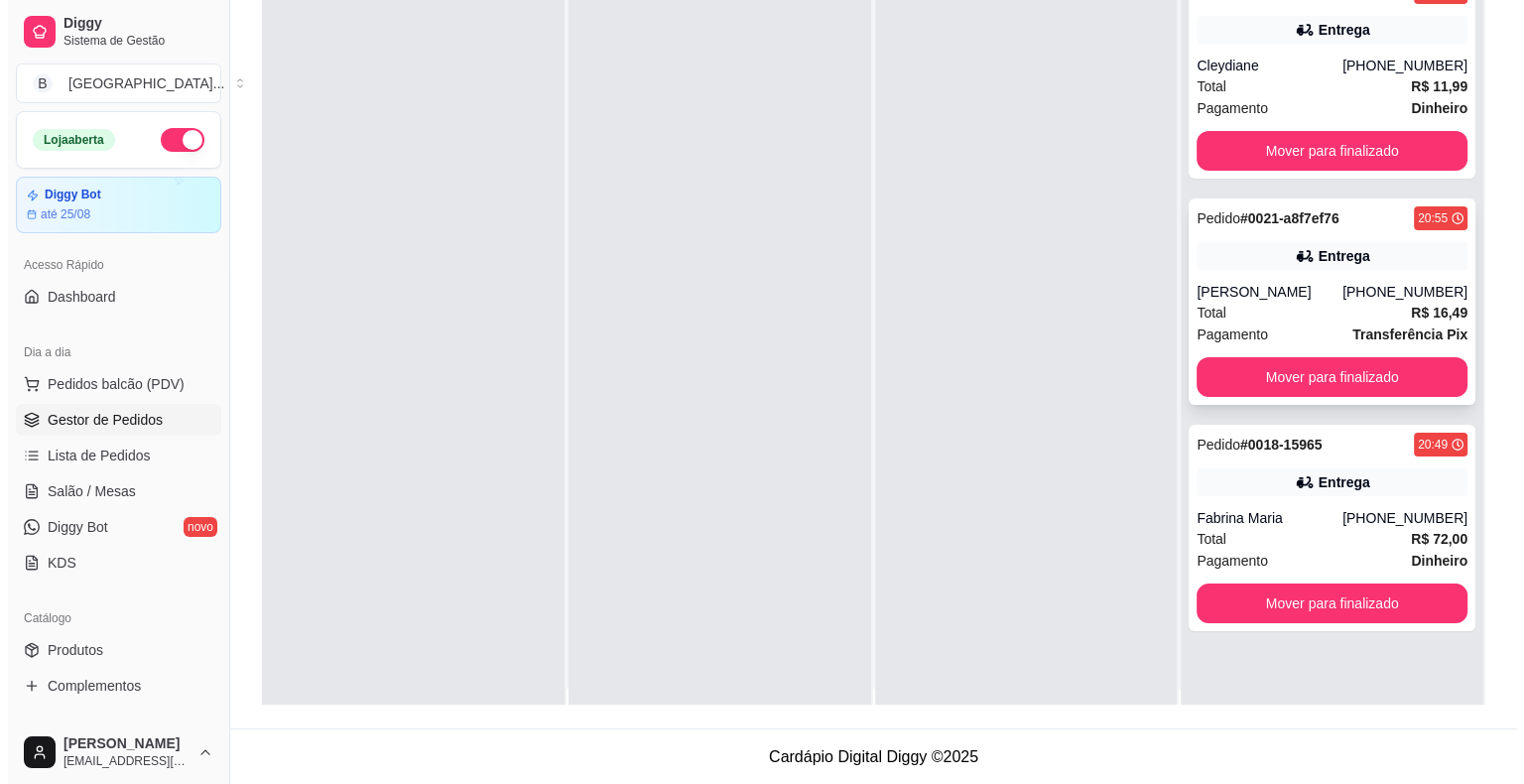
scroll to position [0, 0]
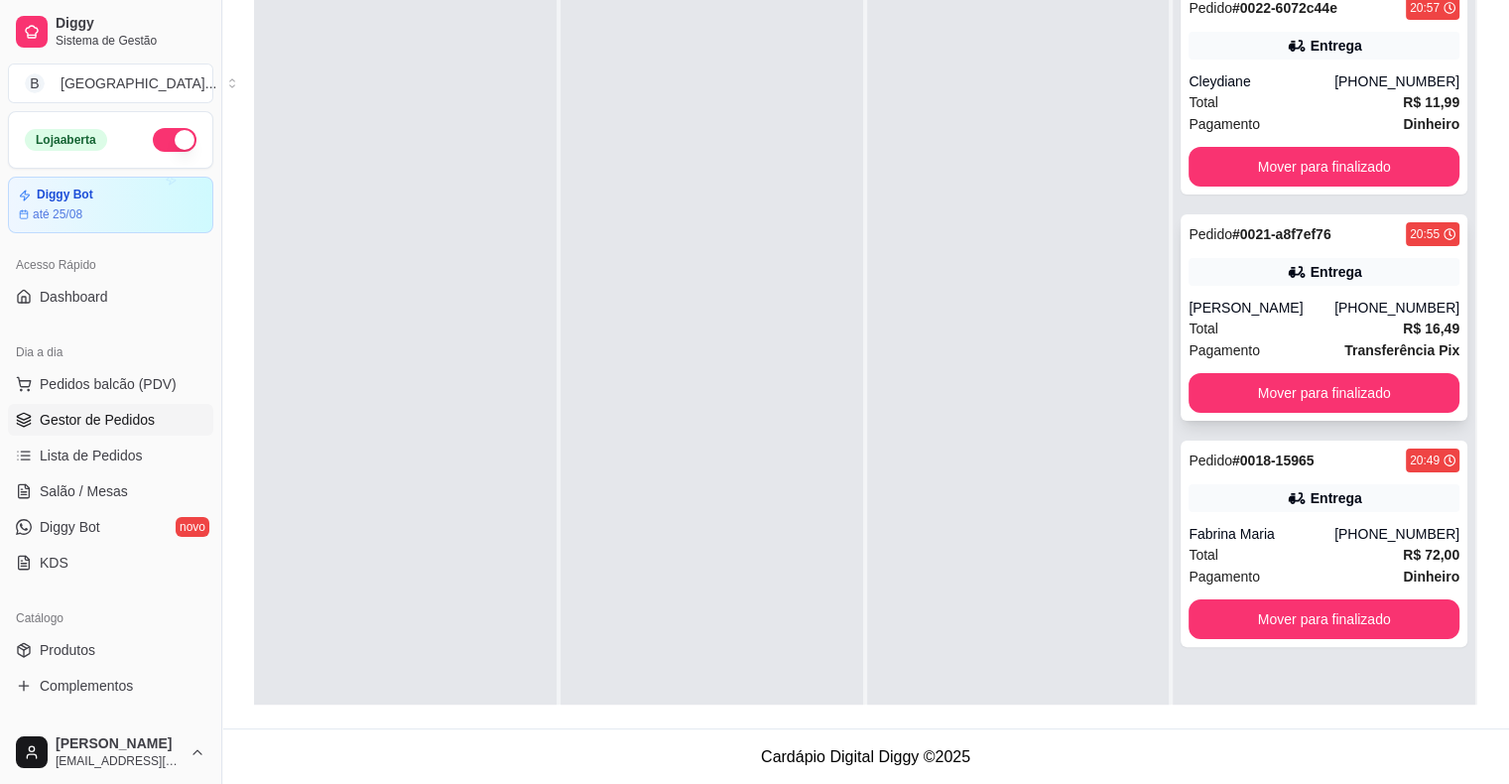
click at [1228, 319] on div "Total R$ 16,49" at bounding box center [1323, 328] width 271 height 22
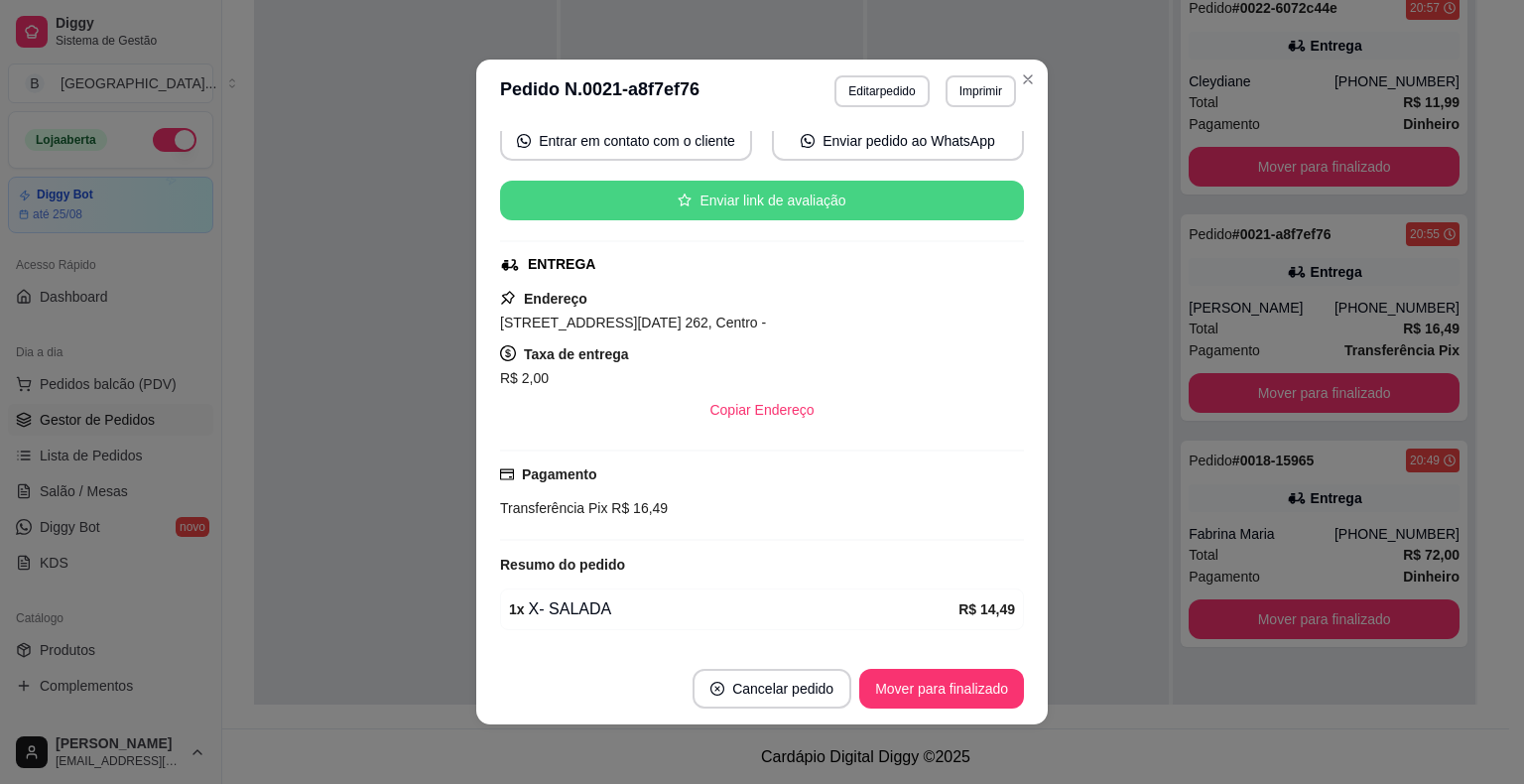
scroll to position [254, 0]
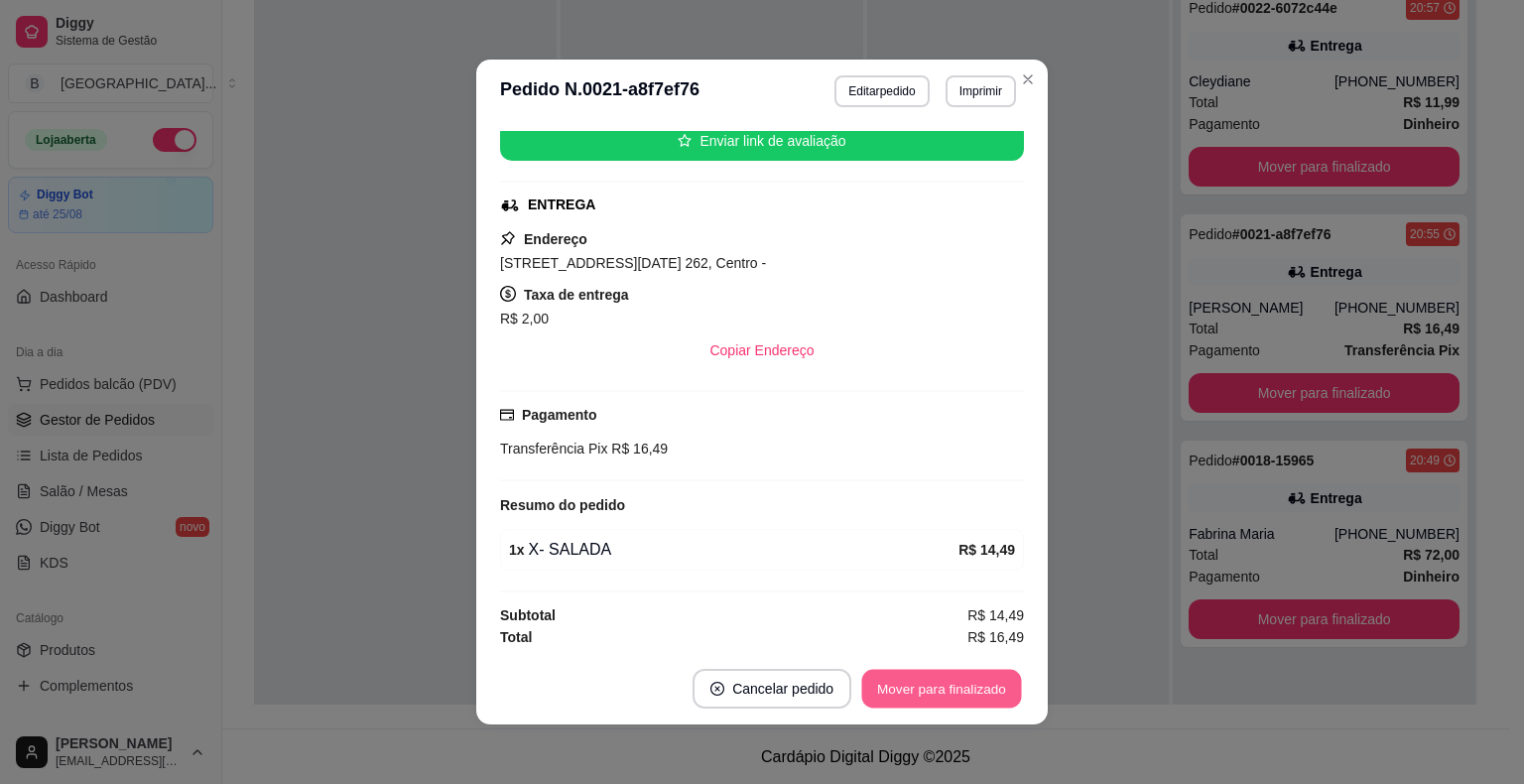
click at [928, 693] on button "Mover para finalizado" at bounding box center [942, 689] width 160 height 39
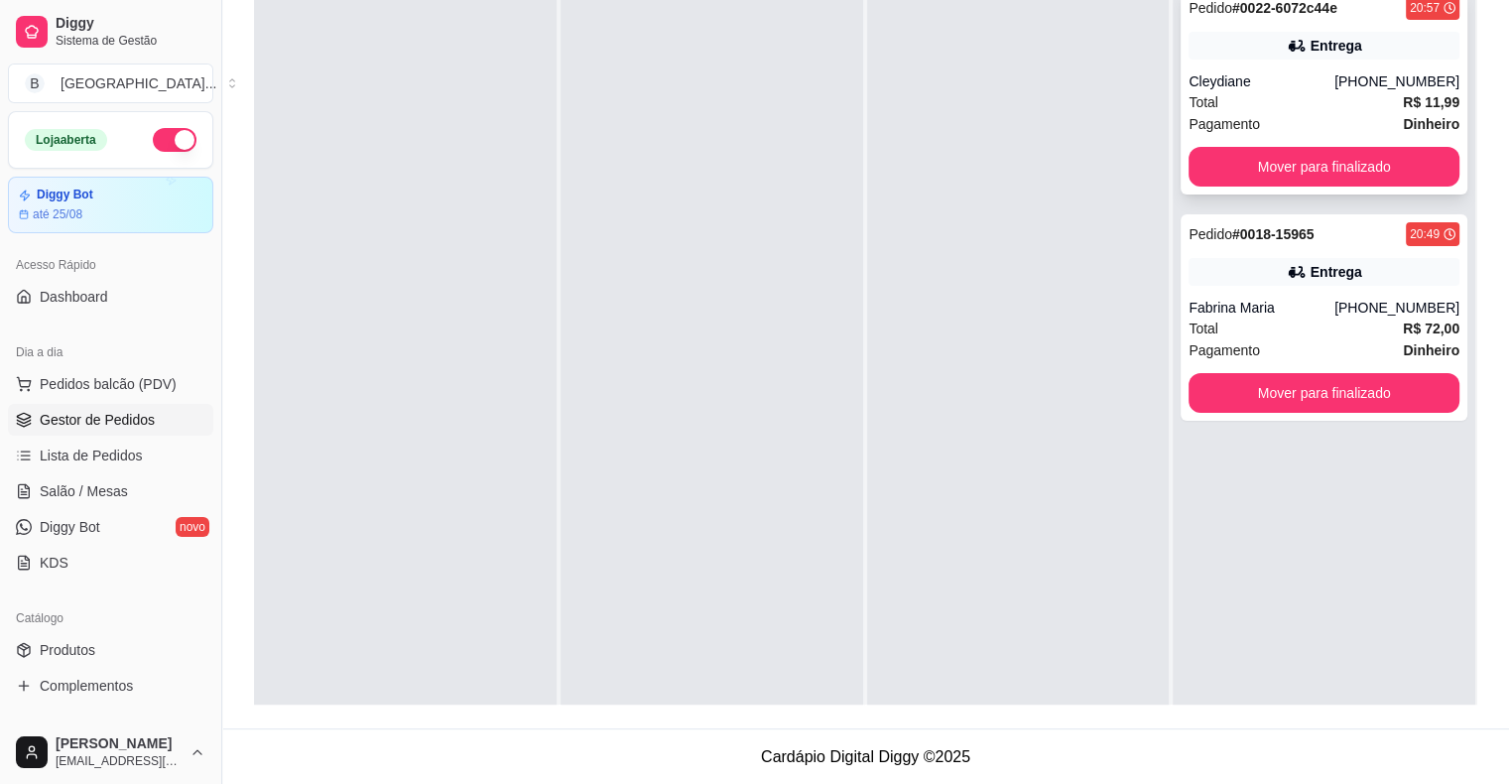
click at [1305, 96] on div "Total R$ 11,99" at bounding box center [1323, 102] width 271 height 22
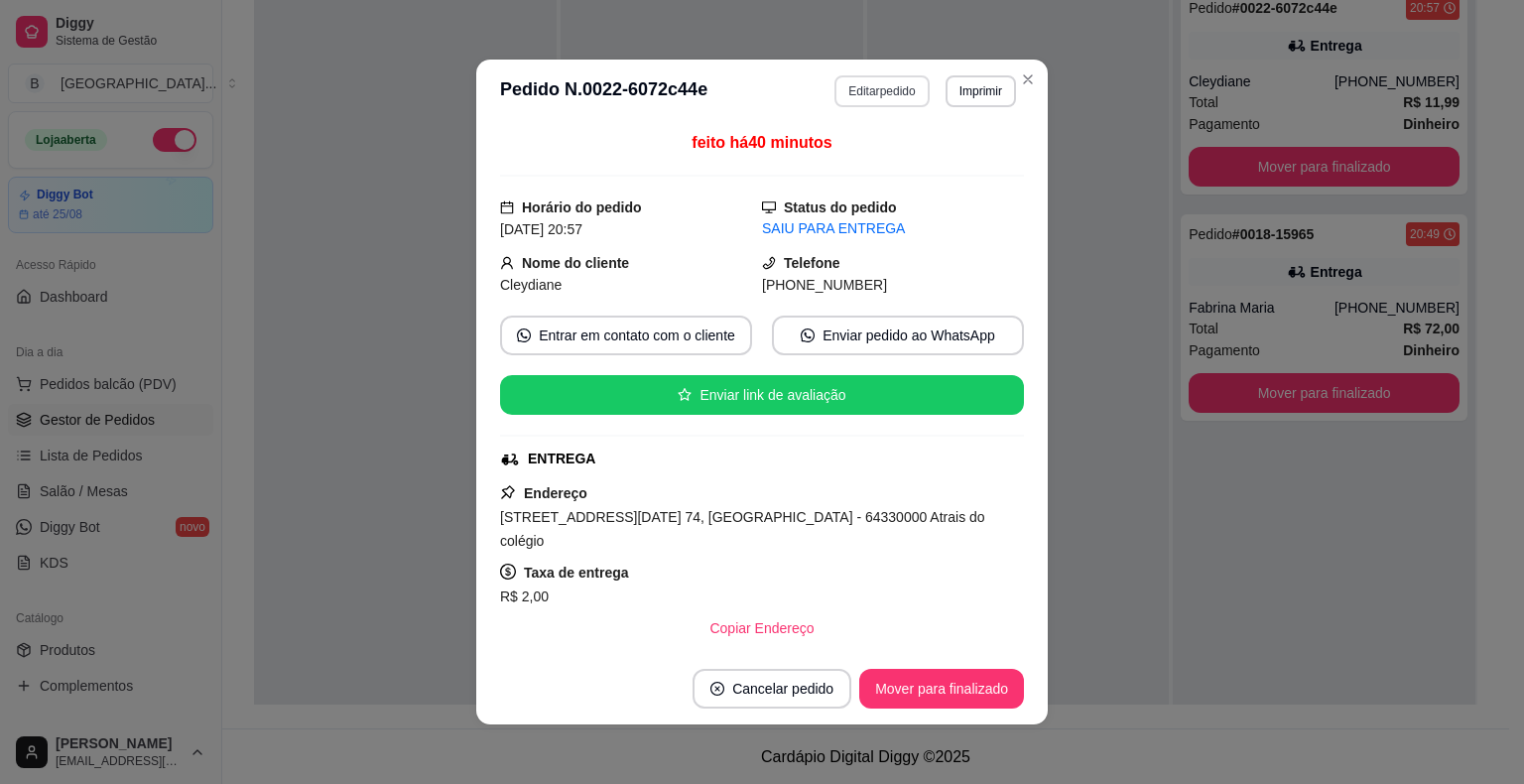
click at [895, 88] on button "Editar pedido" at bounding box center [881, 91] width 94 height 32
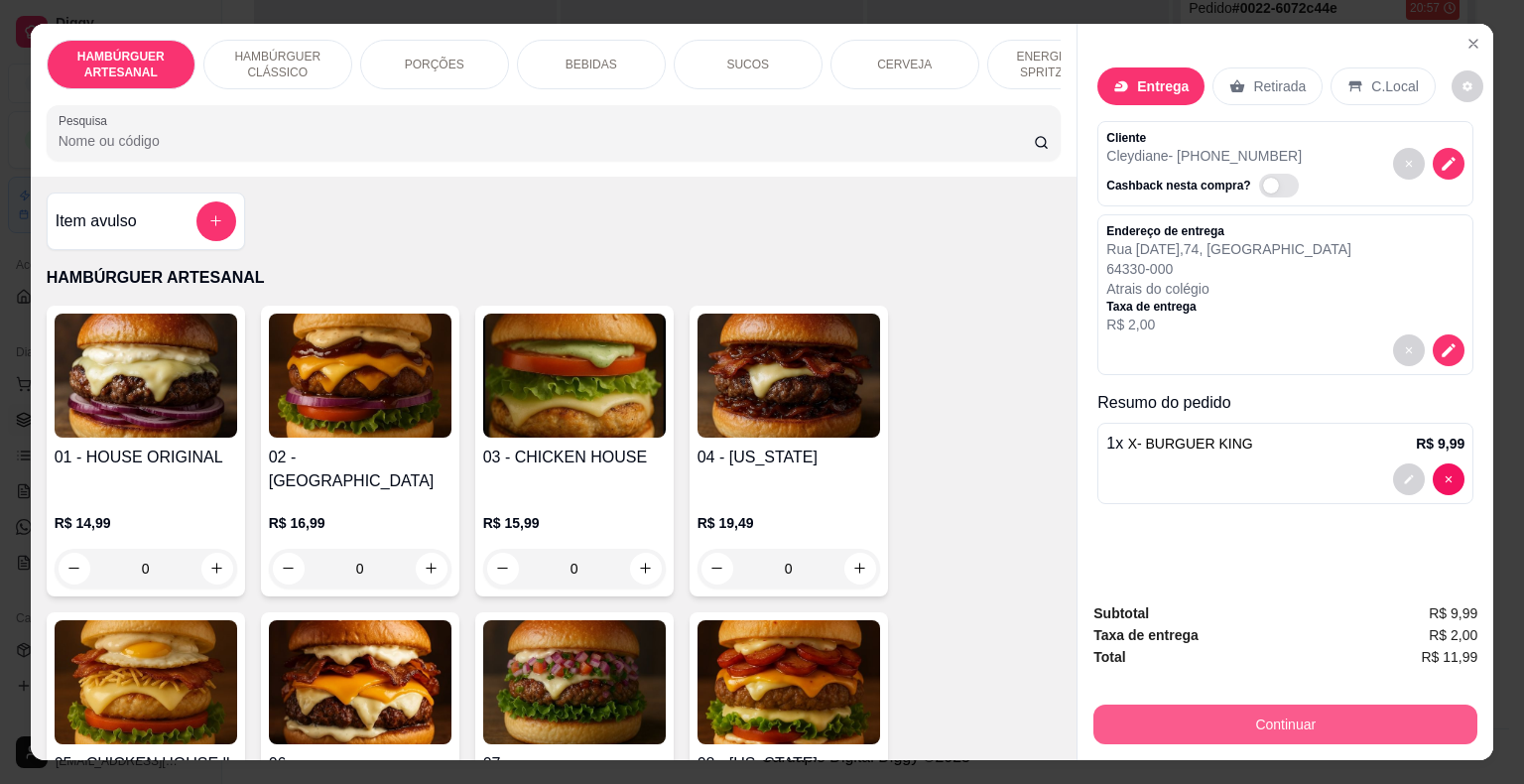
click at [1256, 726] on button "Continuar" at bounding box center [1285, 724] width 384 height 40
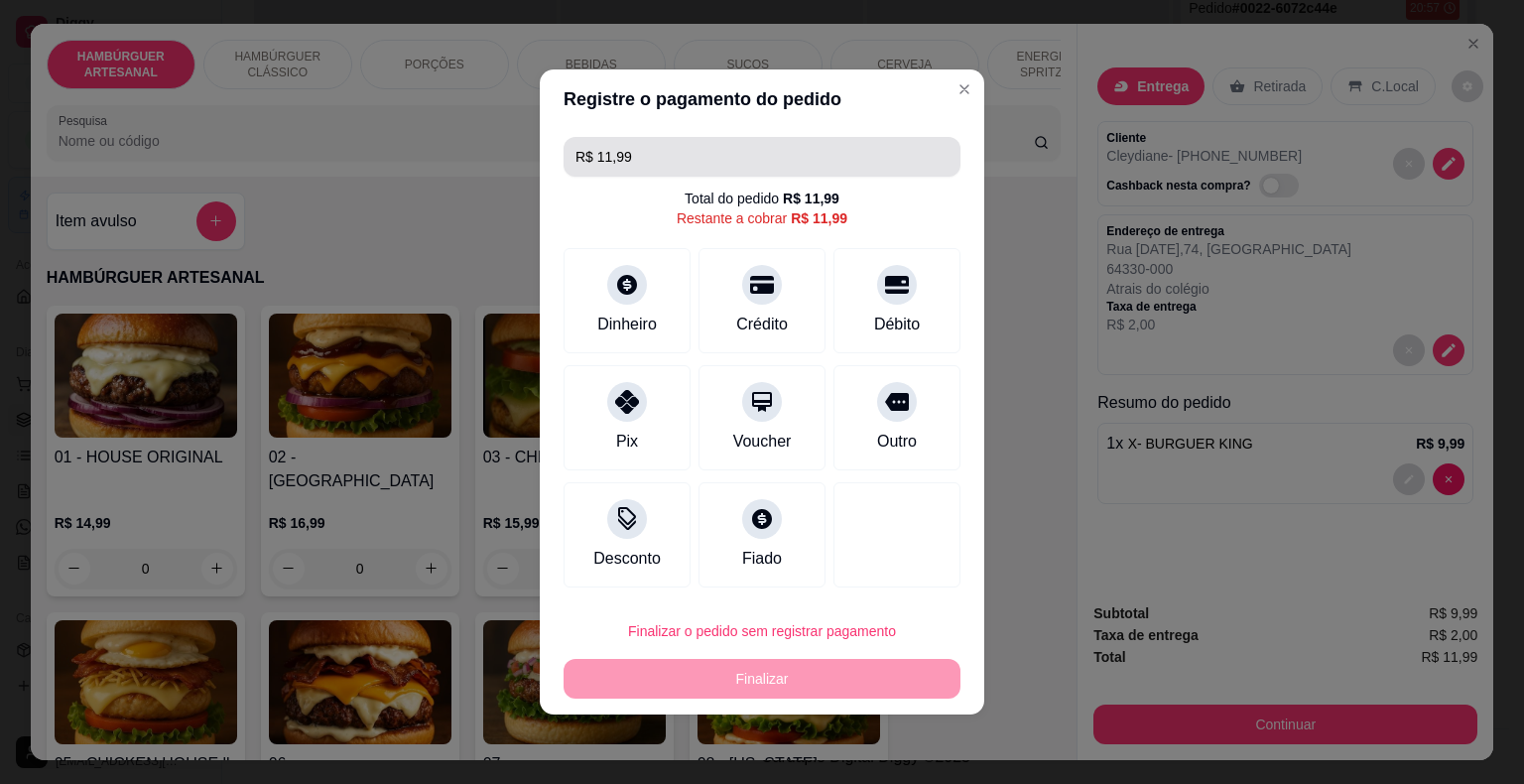
click at [602, 161] on input "R$ 11,99" at bounding box center [761, 157] width 373 height 40
click at [619, 157] on input "R$ 11,99" at bounding box center [761, 157] width 373 height 40
click at [603, 152] on input "R$ 11,99" at bounding box center [761, 157] width 373 height 40
click at [603, 159] on input "R$ 11,99" at bounding box center [761, 157] width 373 height 40
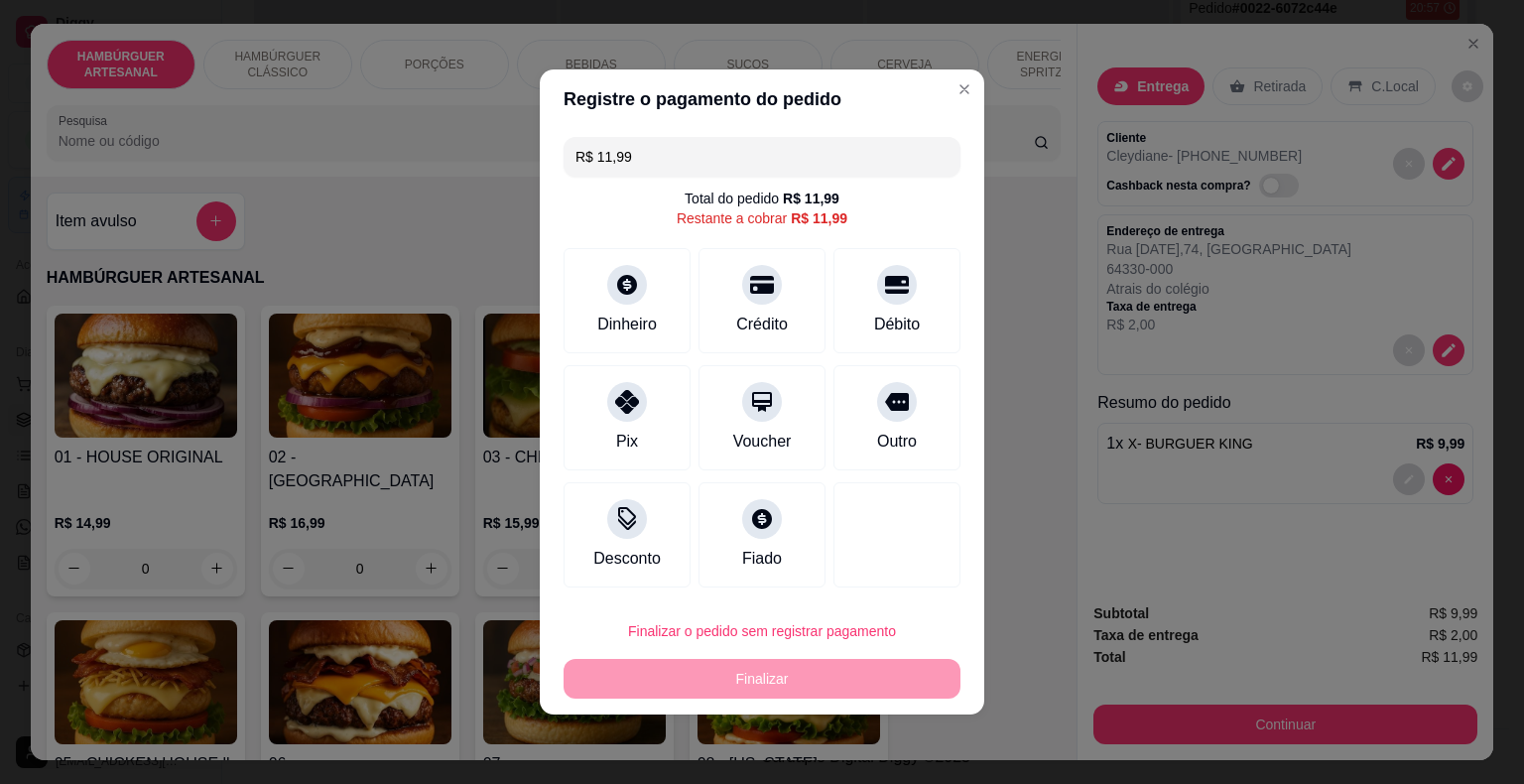
click at [604, 159] on input "R$ 11,99" at bounding box center [761, 157] width 373 height 40
click at [609, 162] on input "R$ 11,99" at bounding box center [761, 157] width 373 height 40
type input "R$ 13,99"
click at [677, 313] on div "Dinheiro" at bounding box center [627, 297] width 140 height 116
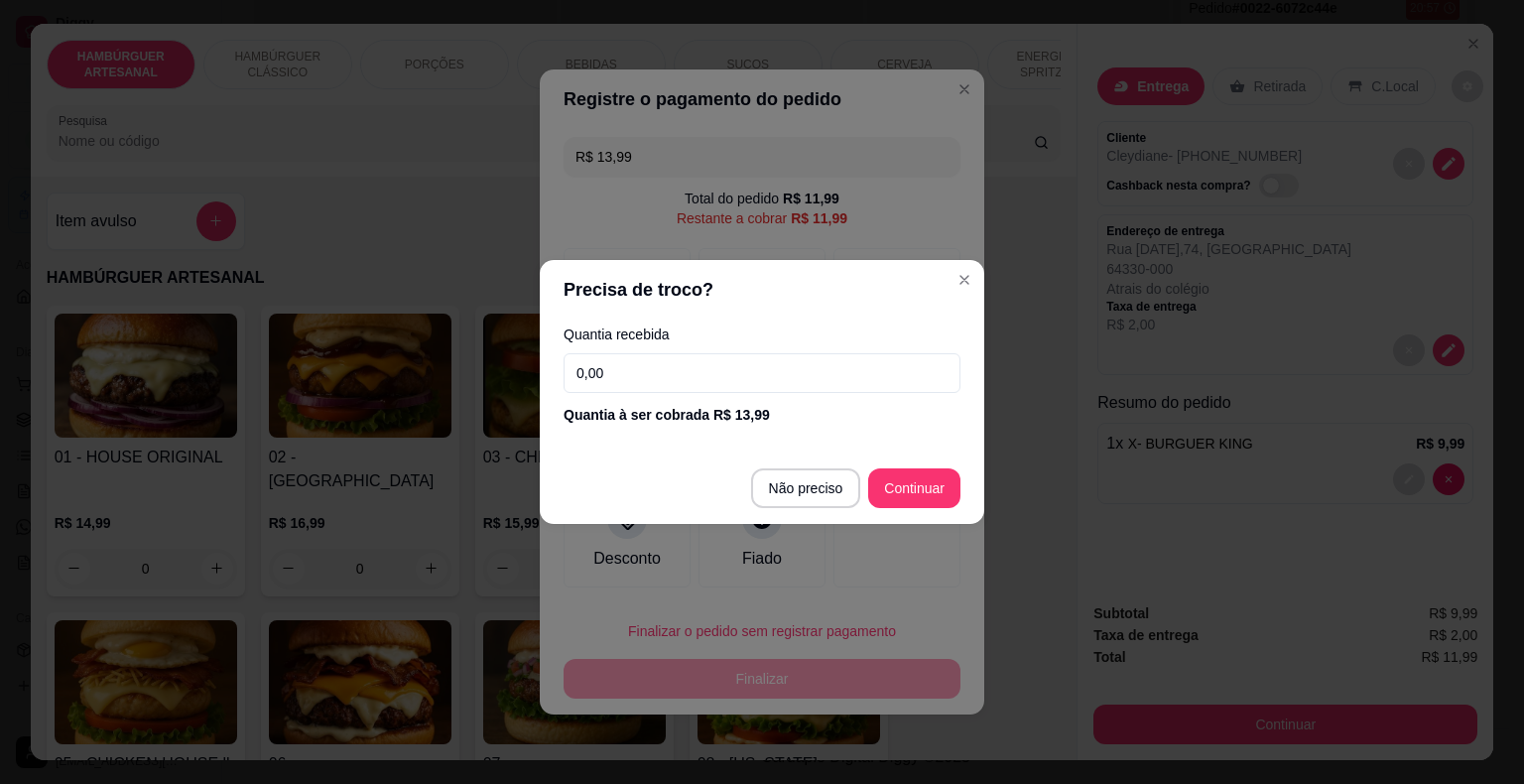
click at [706, 383] on input "0,00" at bounding box center [761, 373] width 397 height 40
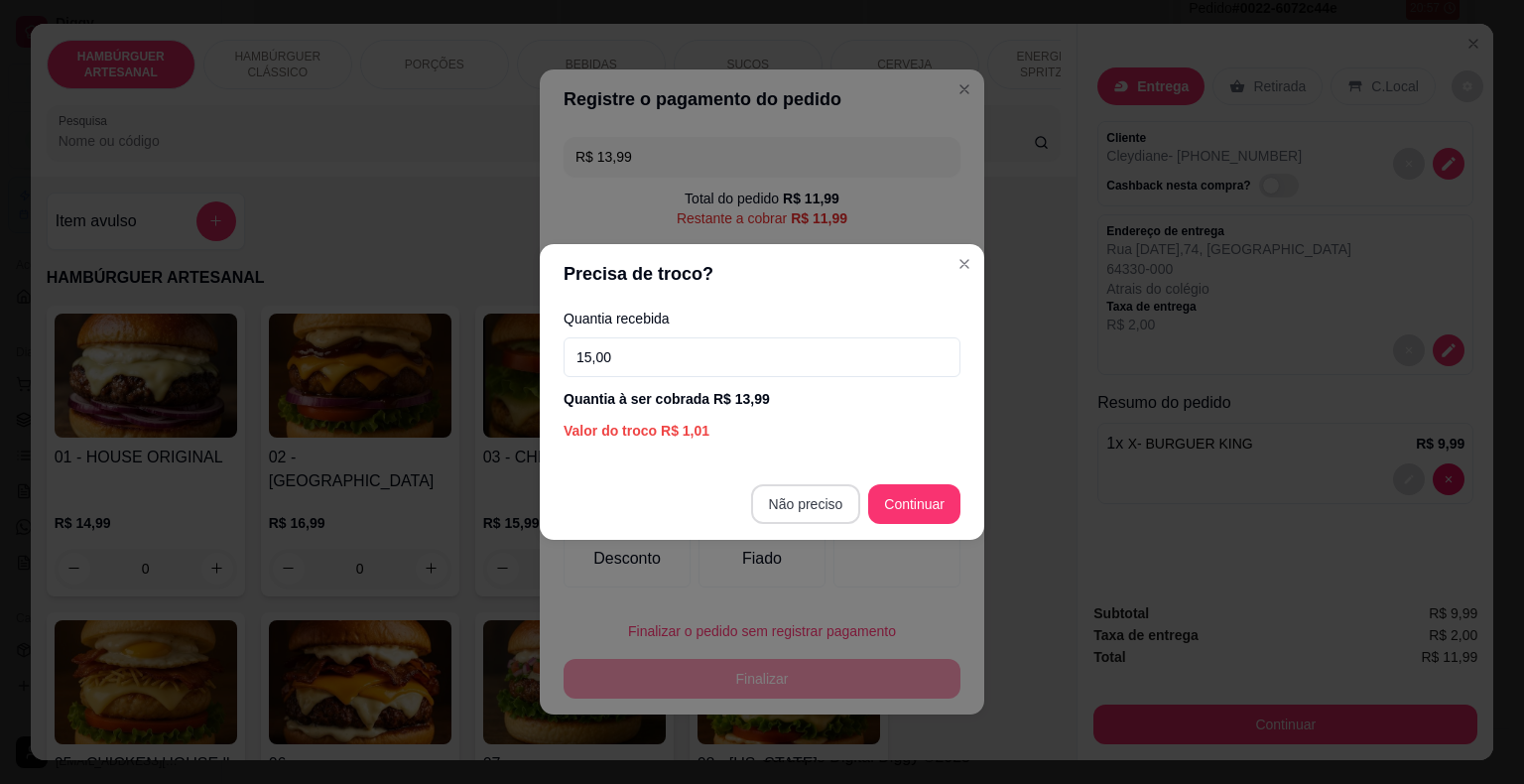
type input "15,00"
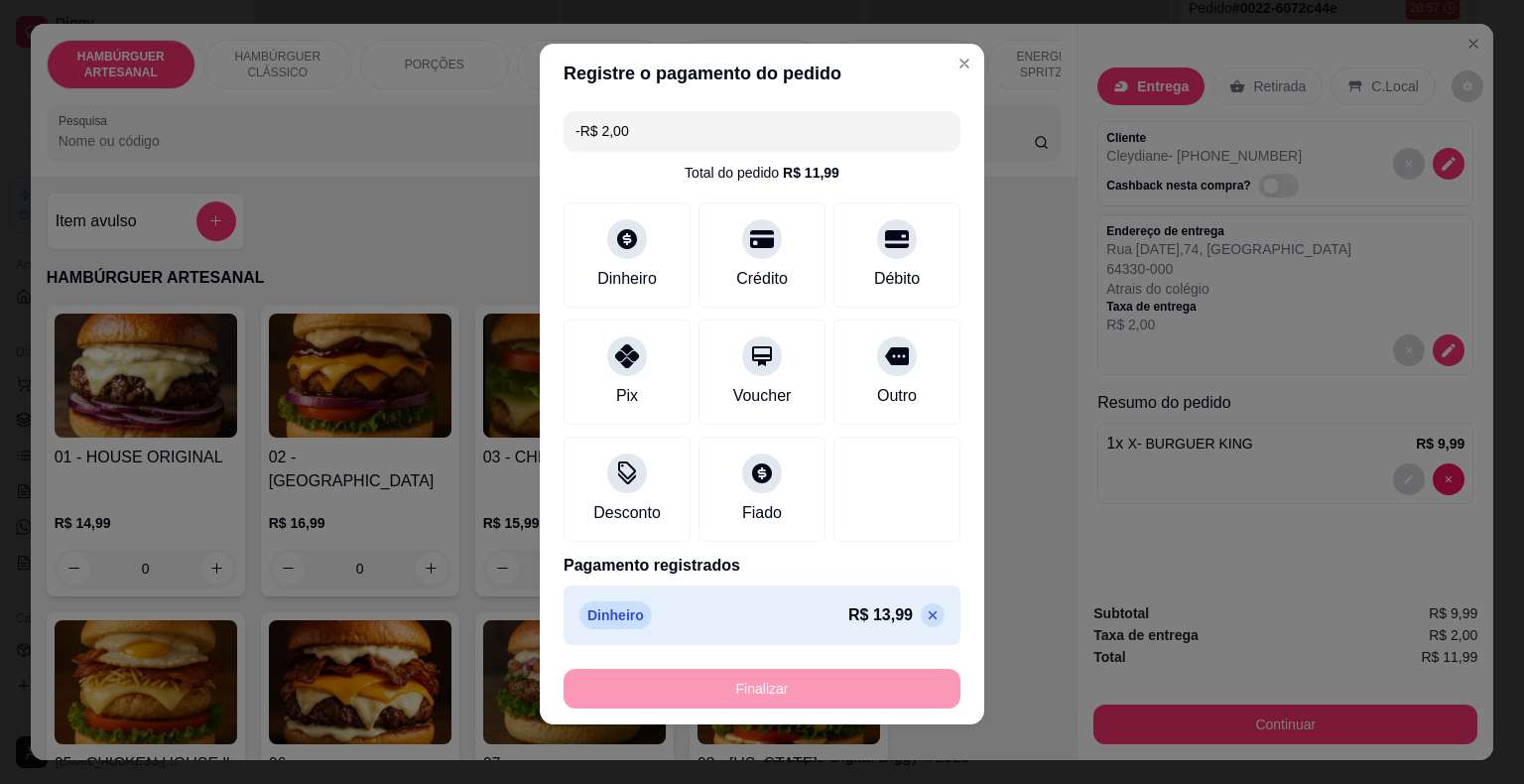
scroll to position [11, 0]
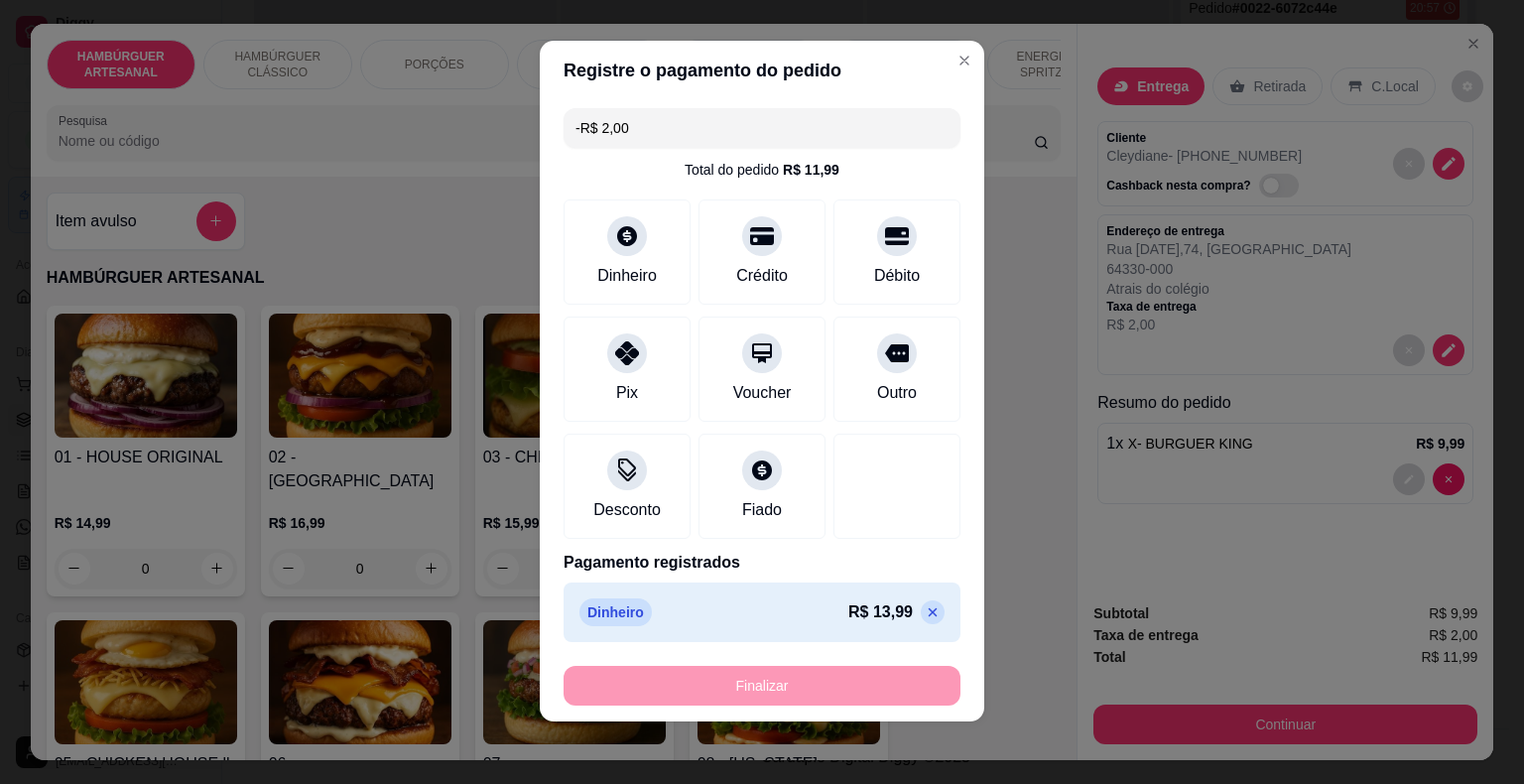
click at [764, 137] on input "-R$ 2,00" at bounding box center [761, 128] width 373 height 40
click at [928, 609] on icon at bounding box center [932, 612] width 9 height 9
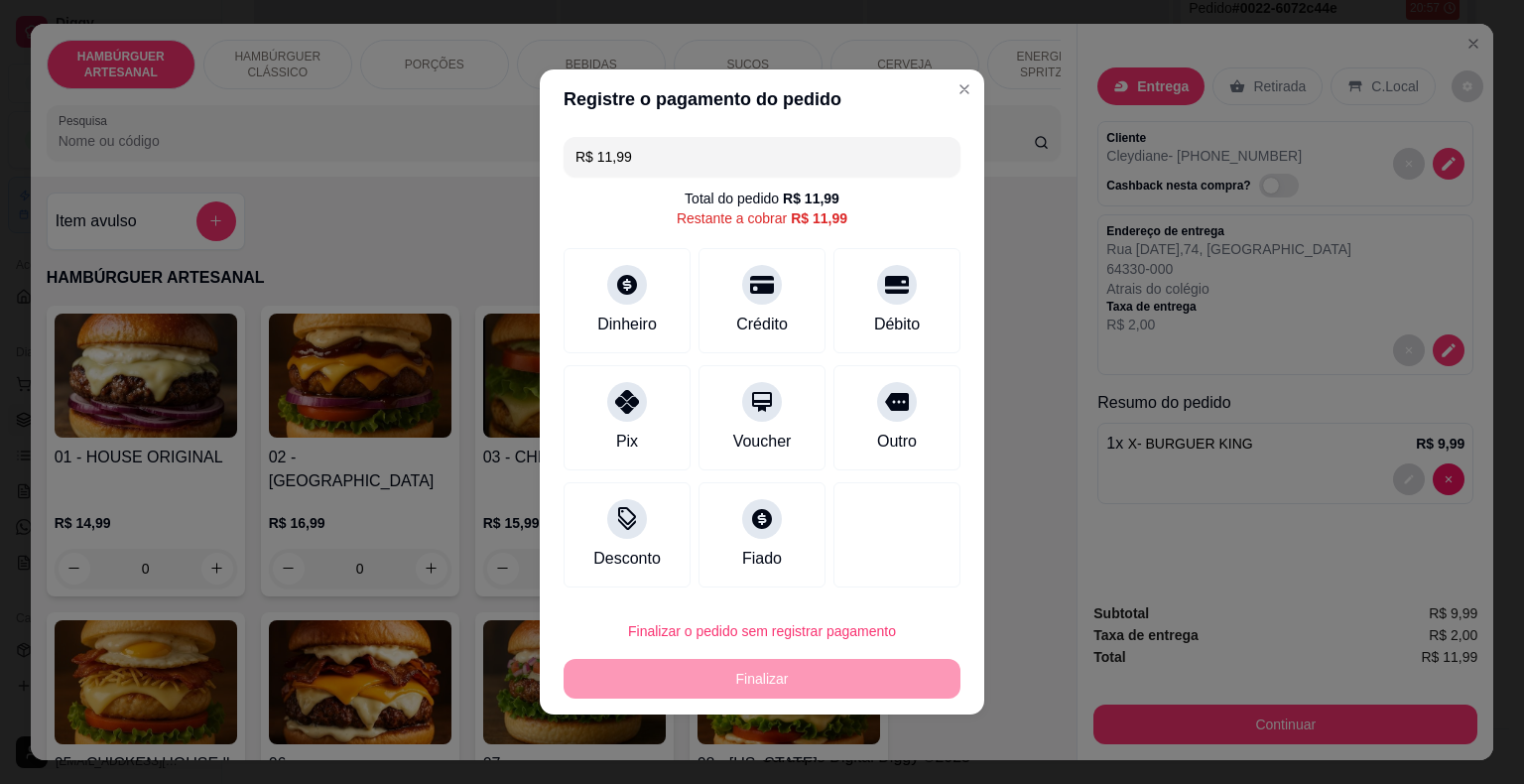
click at [613, 157] on input "R$ 11,99" at bounding box center [761, 157] width 373 height 40
type input "R$ 13,99"
click at [673, 330] on div "Dinheiro" at bounding box center [627, 297] width 140 height 116
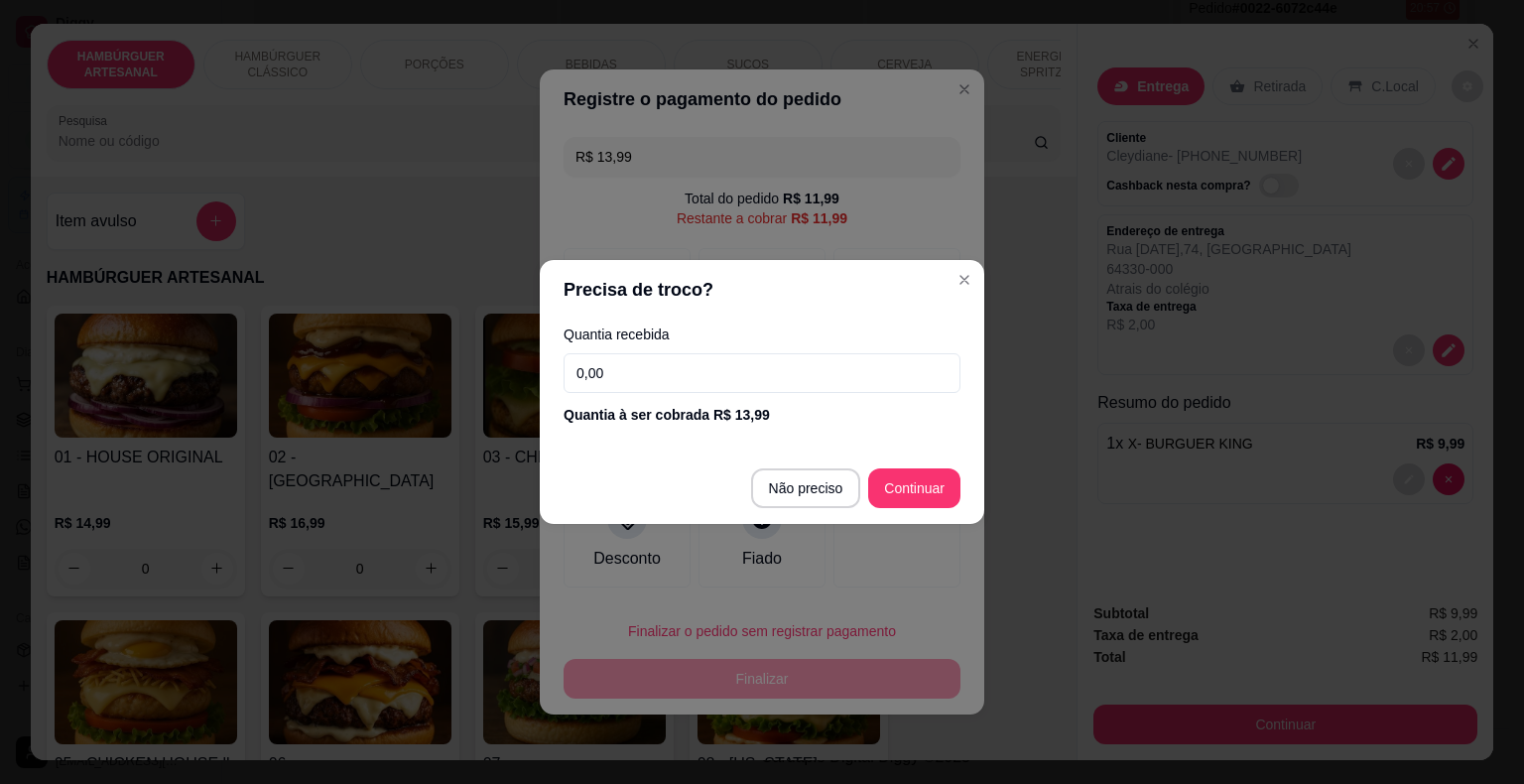
click at [698, 378] on input "0,00" at bounding box center [761, 373] width 397 height 40
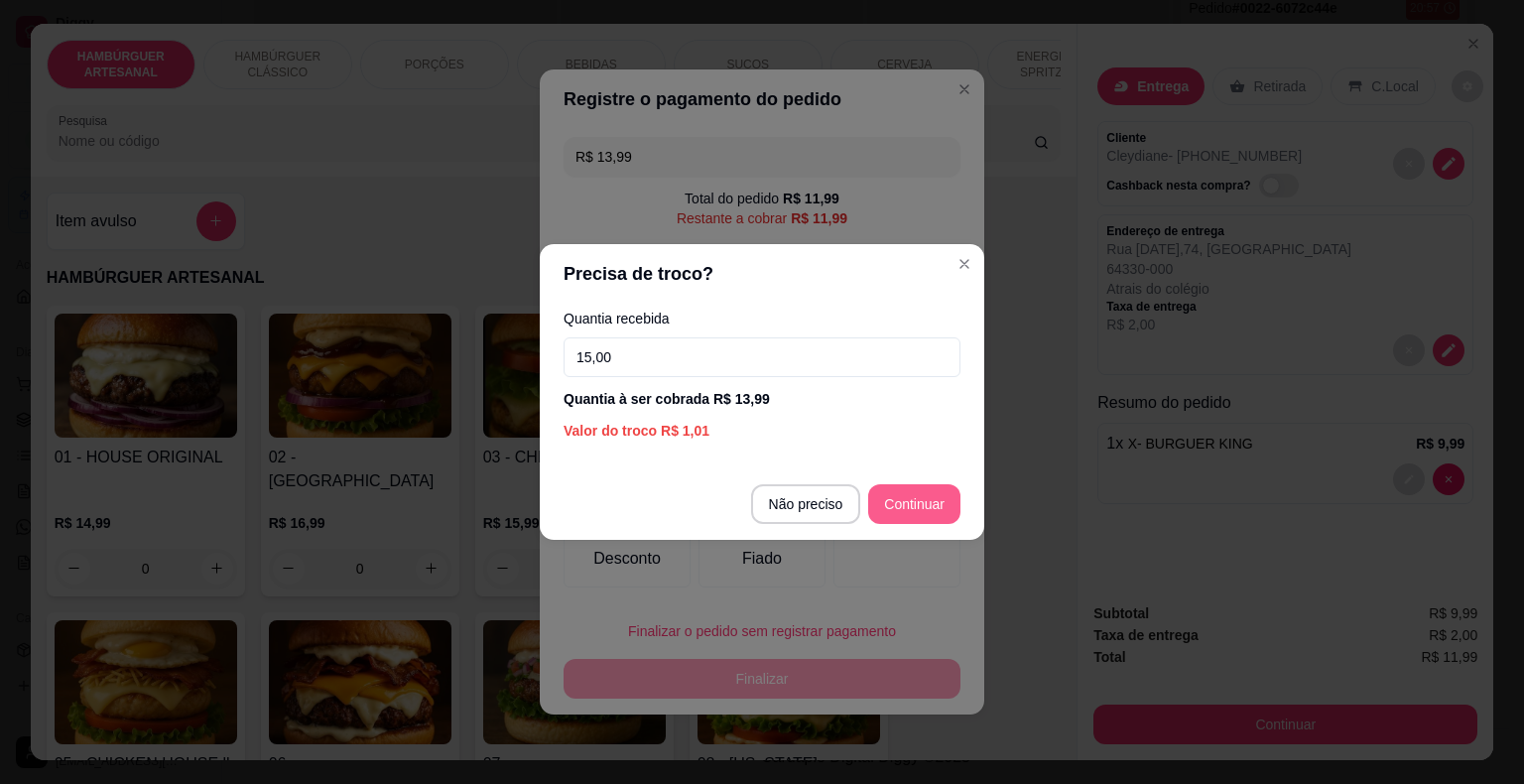
type input "15,00"
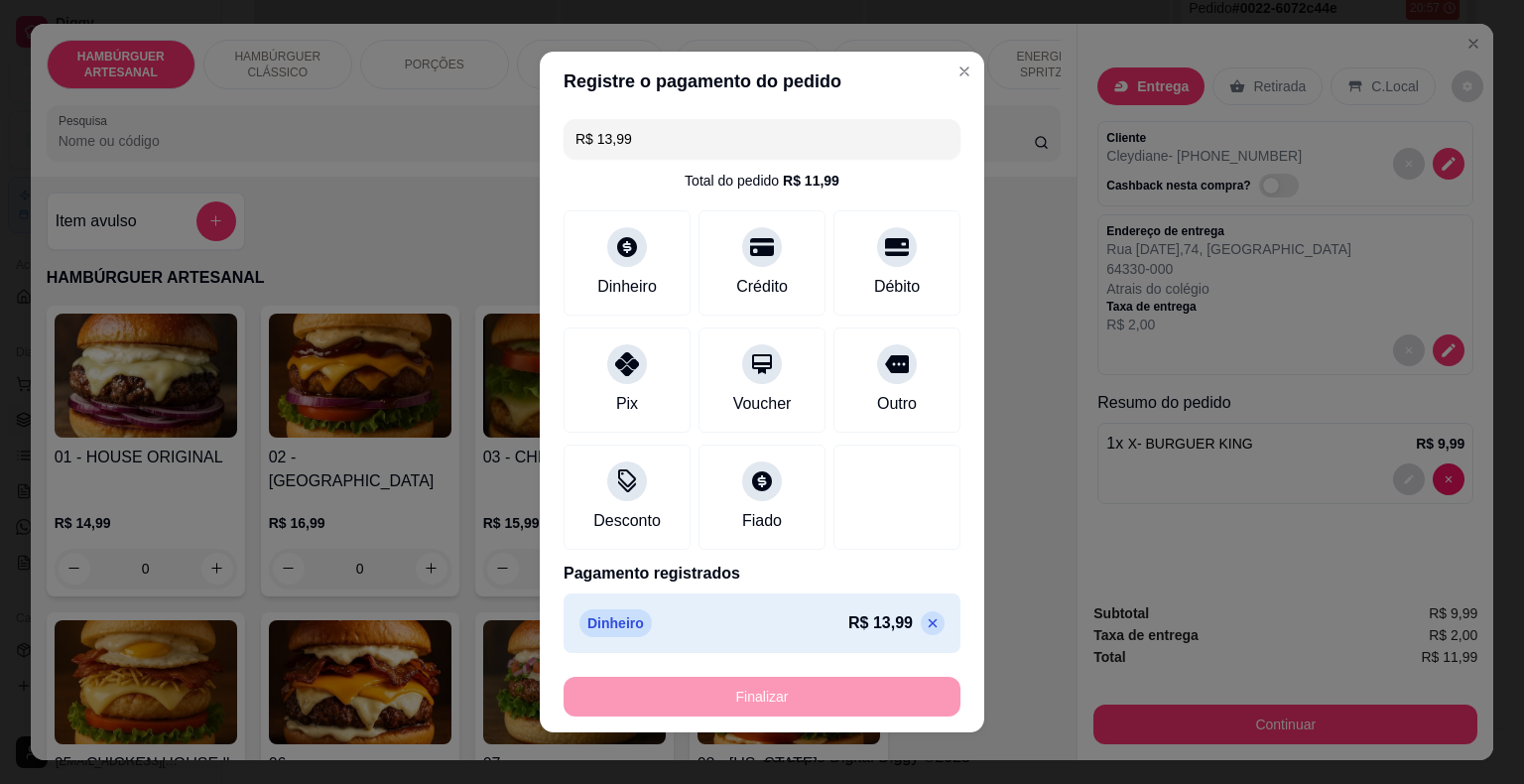
type input "-R$ 2,00"
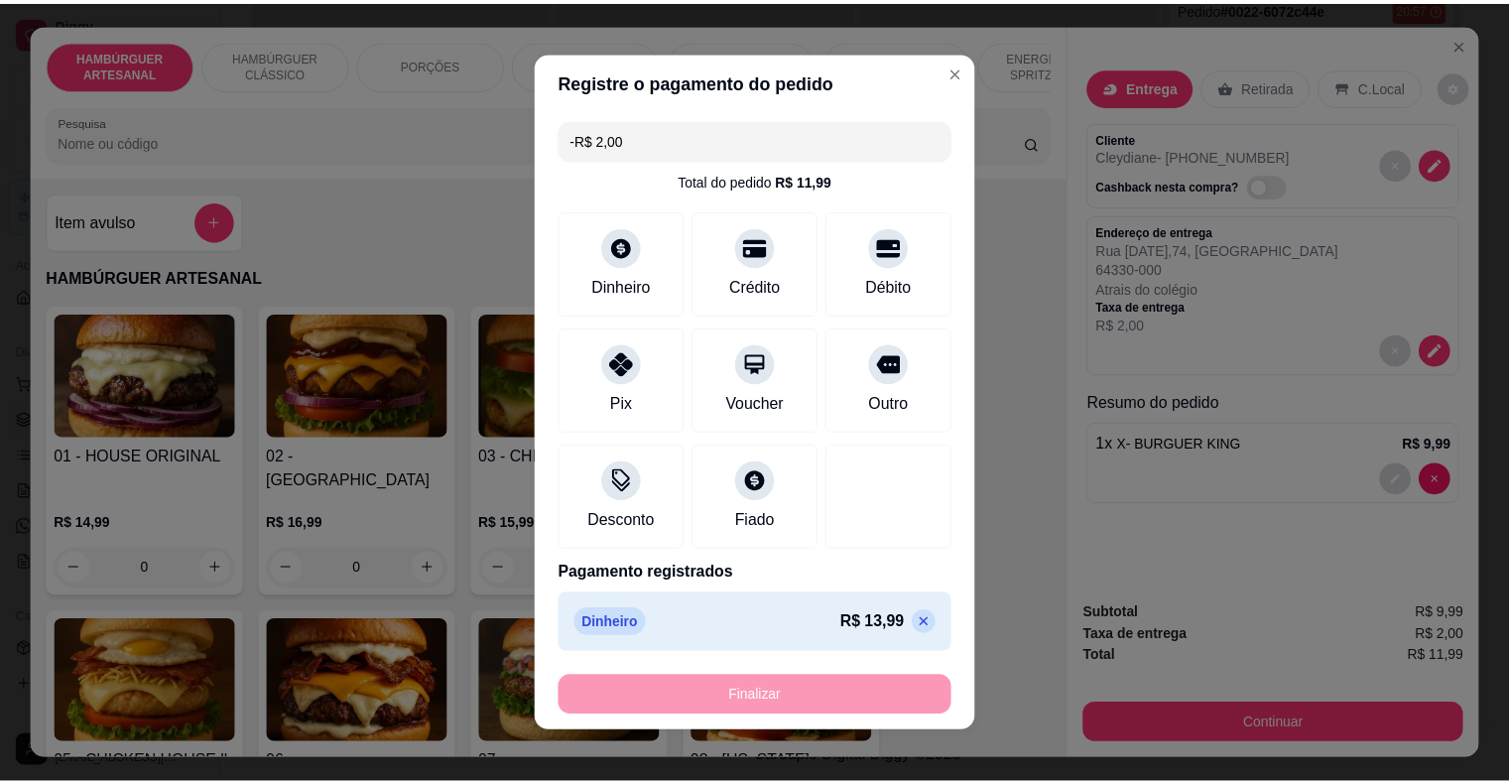
scroll to position [11, 0]
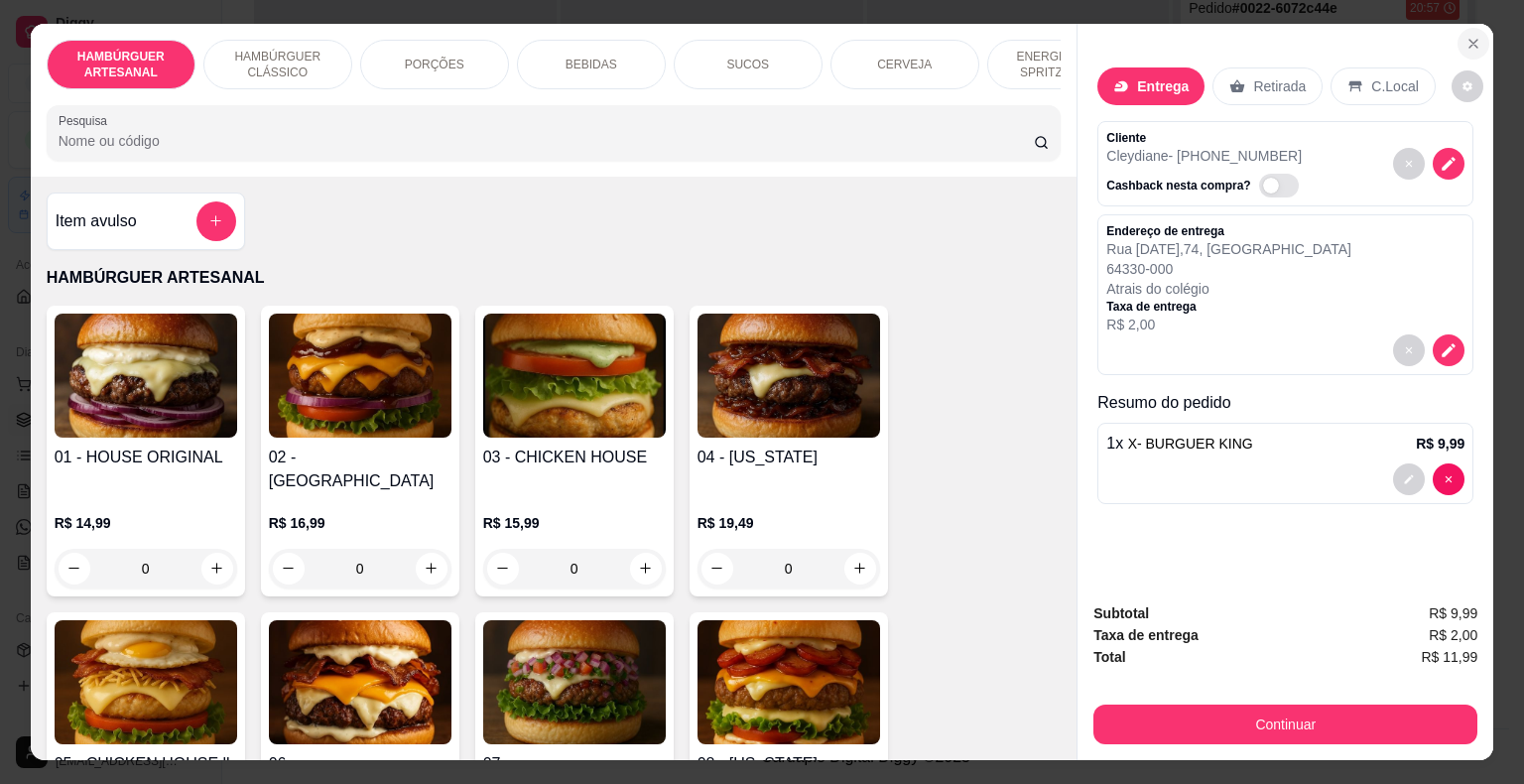
click at [1471, 37] on icon "Close" at bounding box center [1473, 44] width 16 height 16
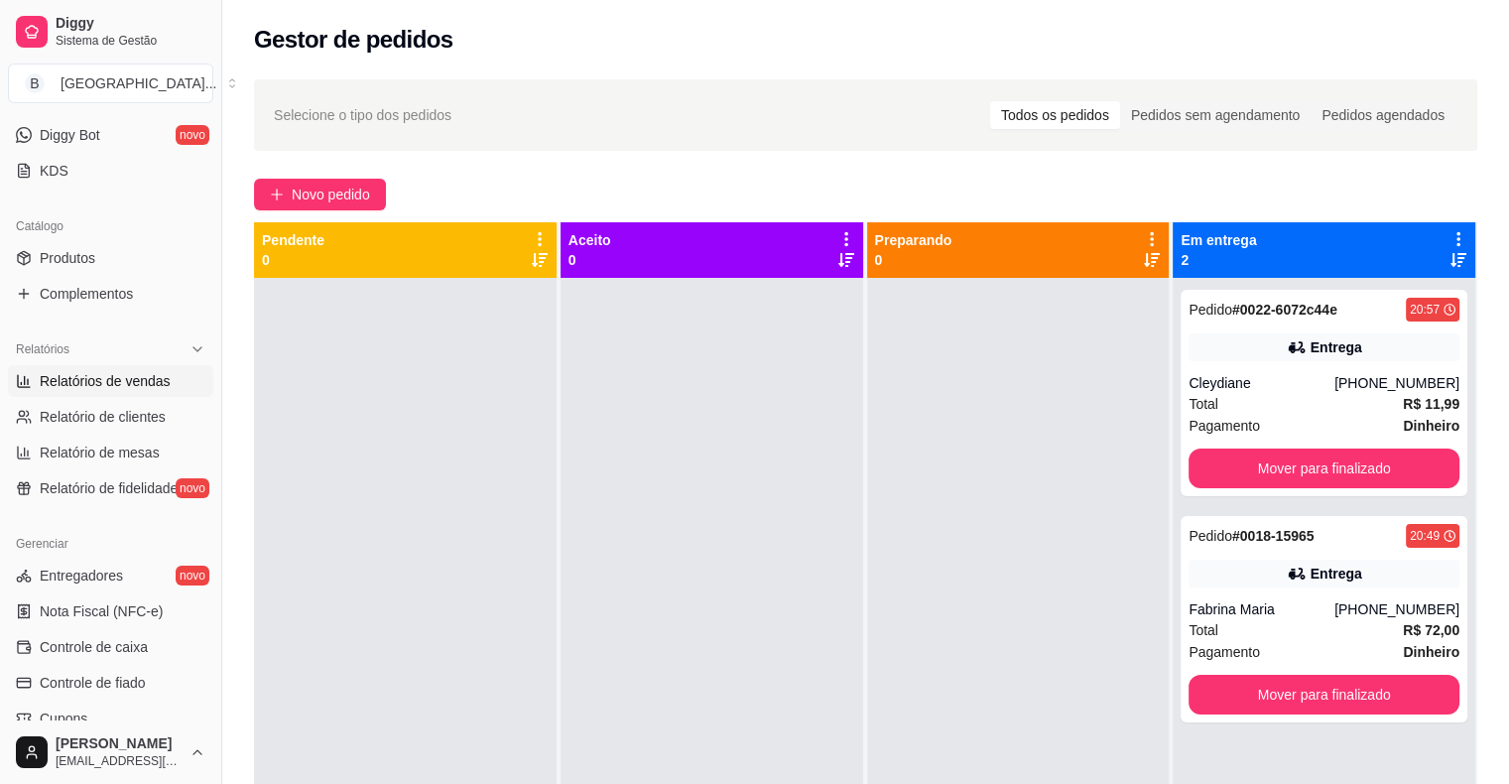
scroll to position [397, 0]
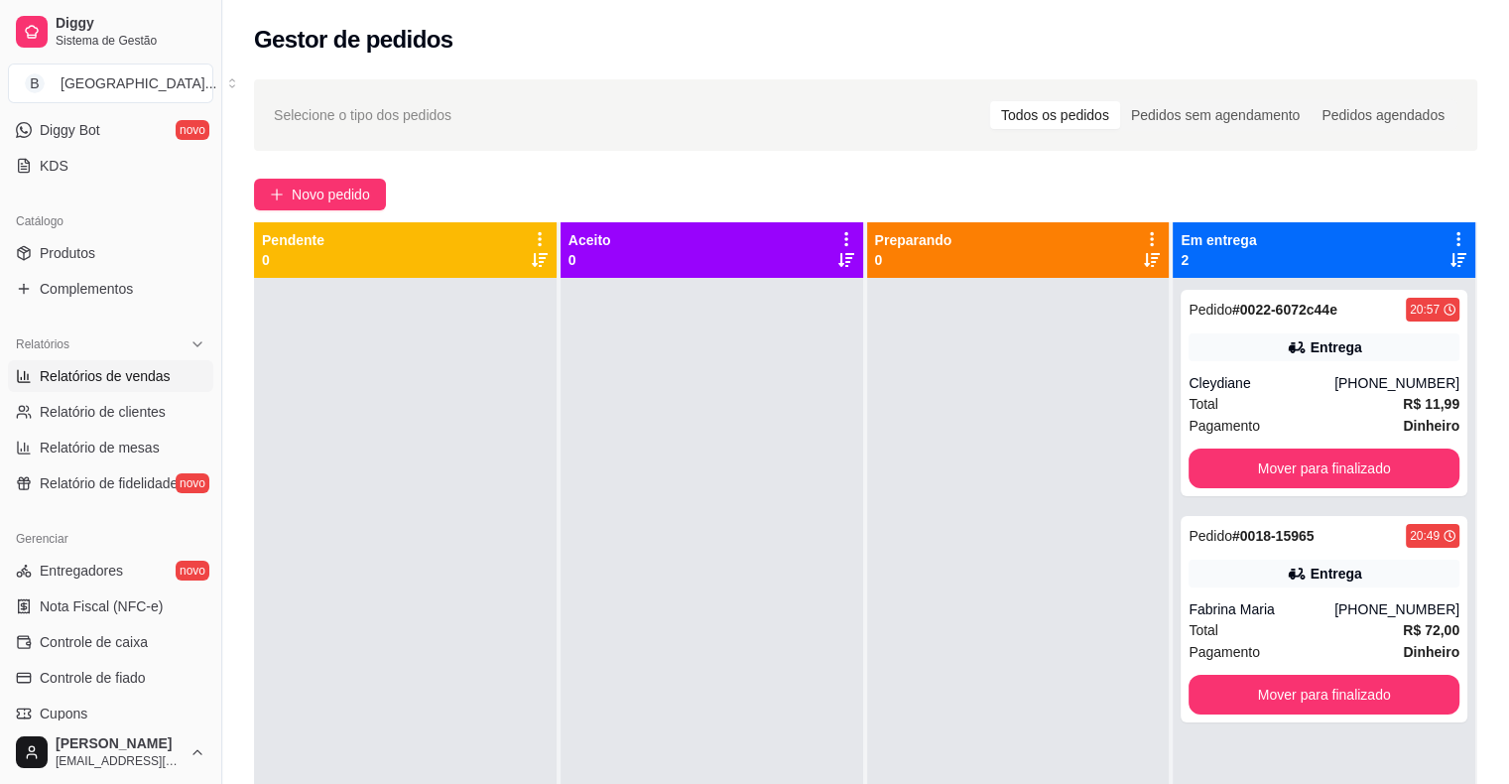
click at [68, 379] on span "Relatórios de vendas" at bounding box center [105, 376] width 131 height 20
select select "ALL"
select select "0"
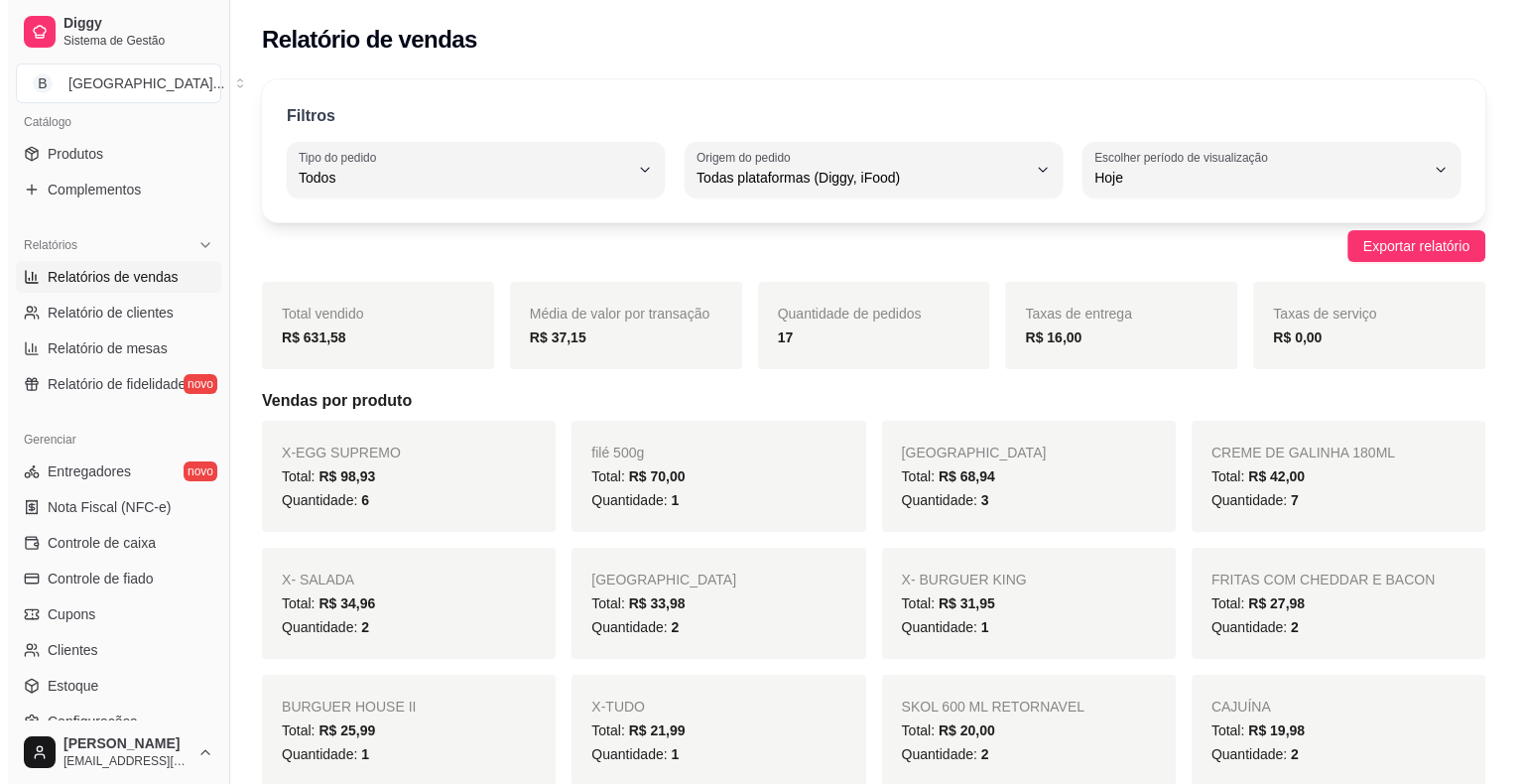
scroll to position [643, 0]
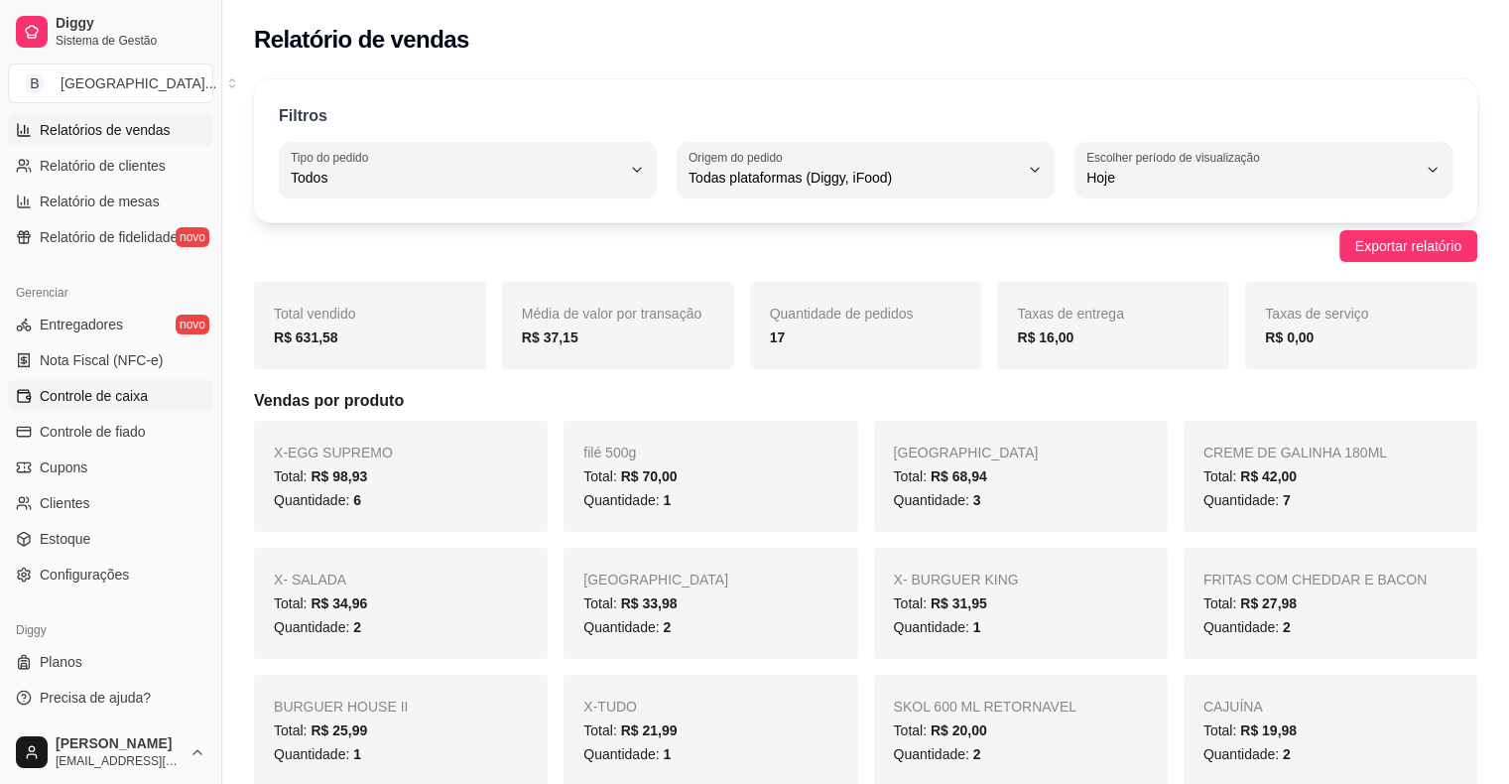
click at [131, 391] on span "Controle de caixa" at bounding box center [94, 396] width 108 height 20
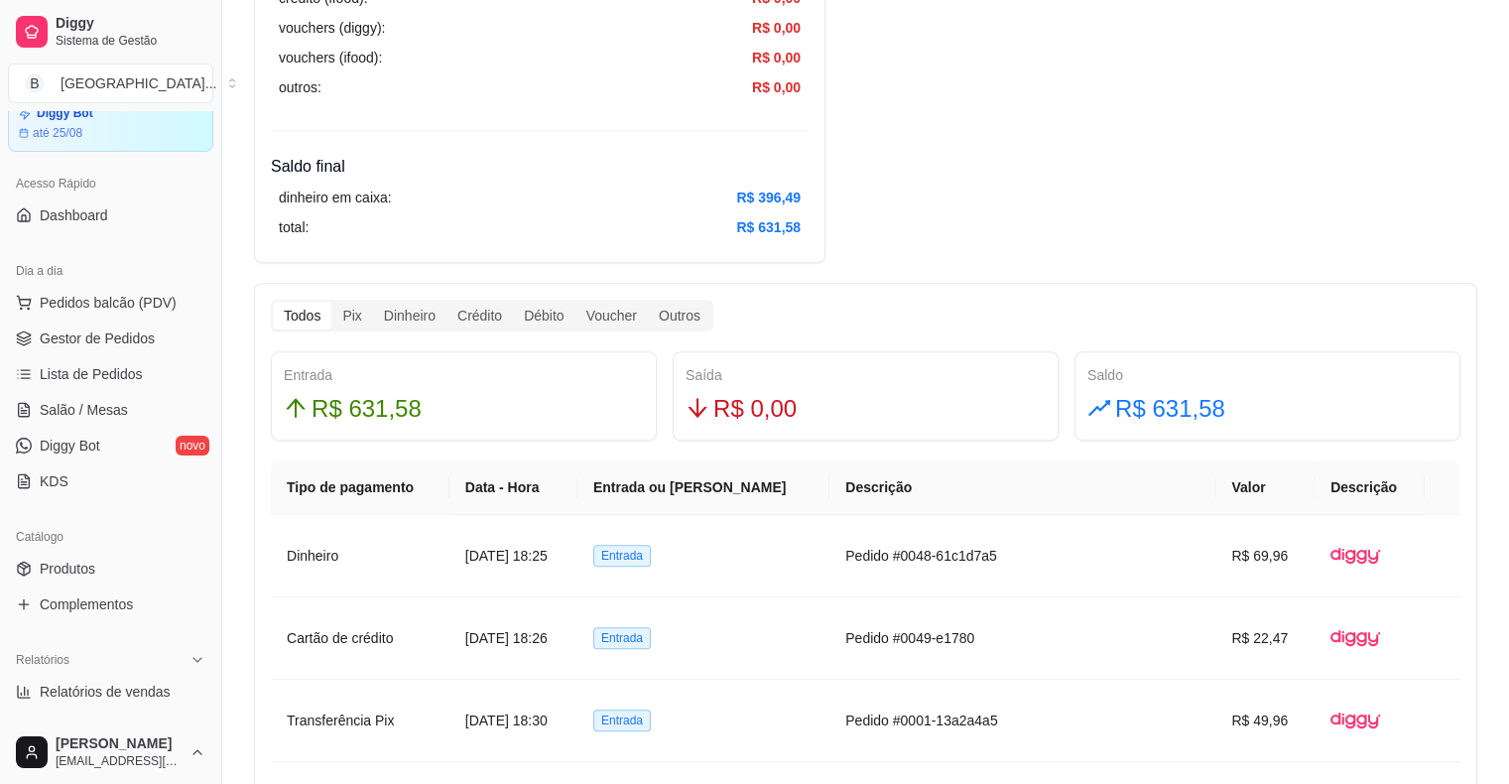
scroll to position [48, 0]
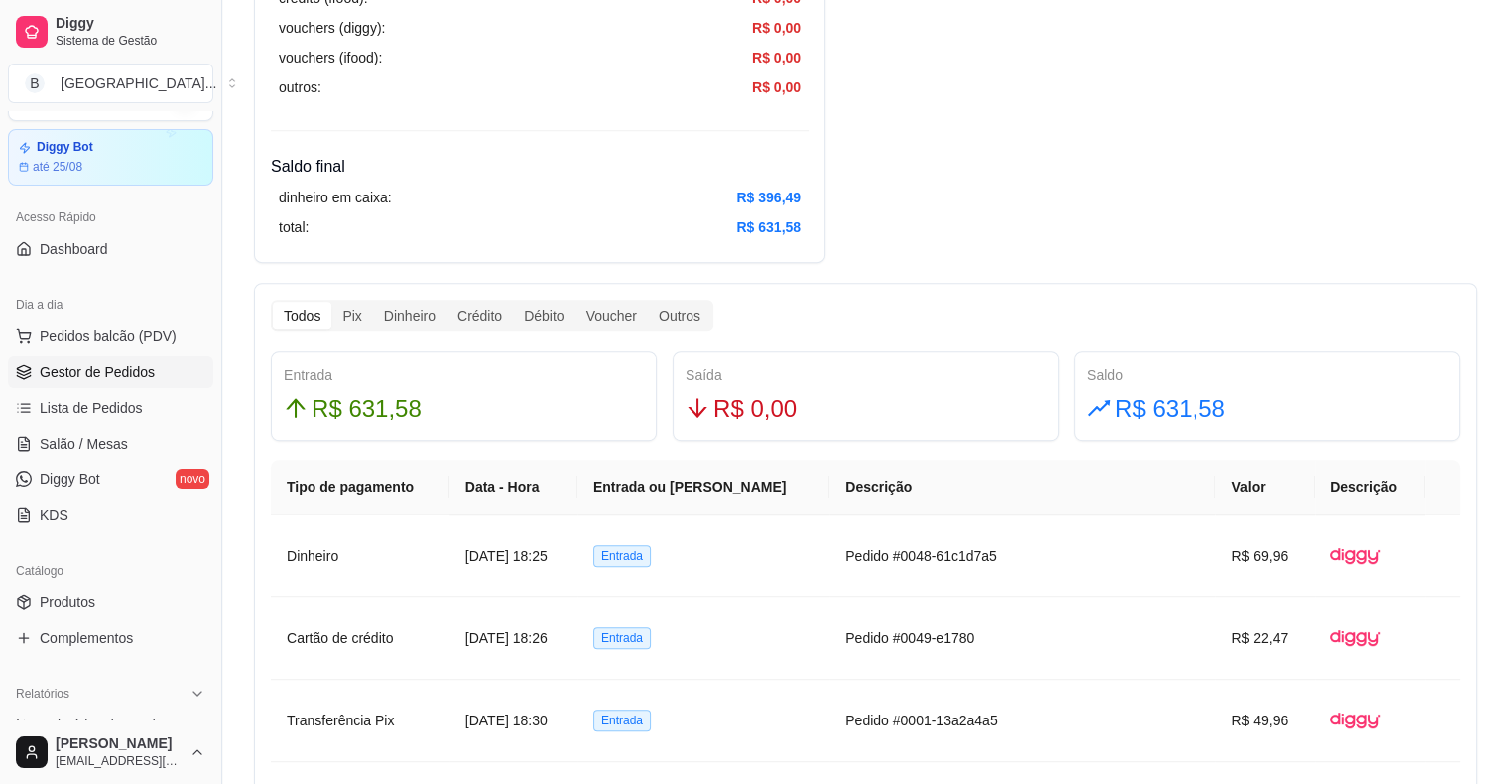
click at [91, 371] on span "Gestor de Pedidos" at bounding box center [97, 372] width 115 height 20
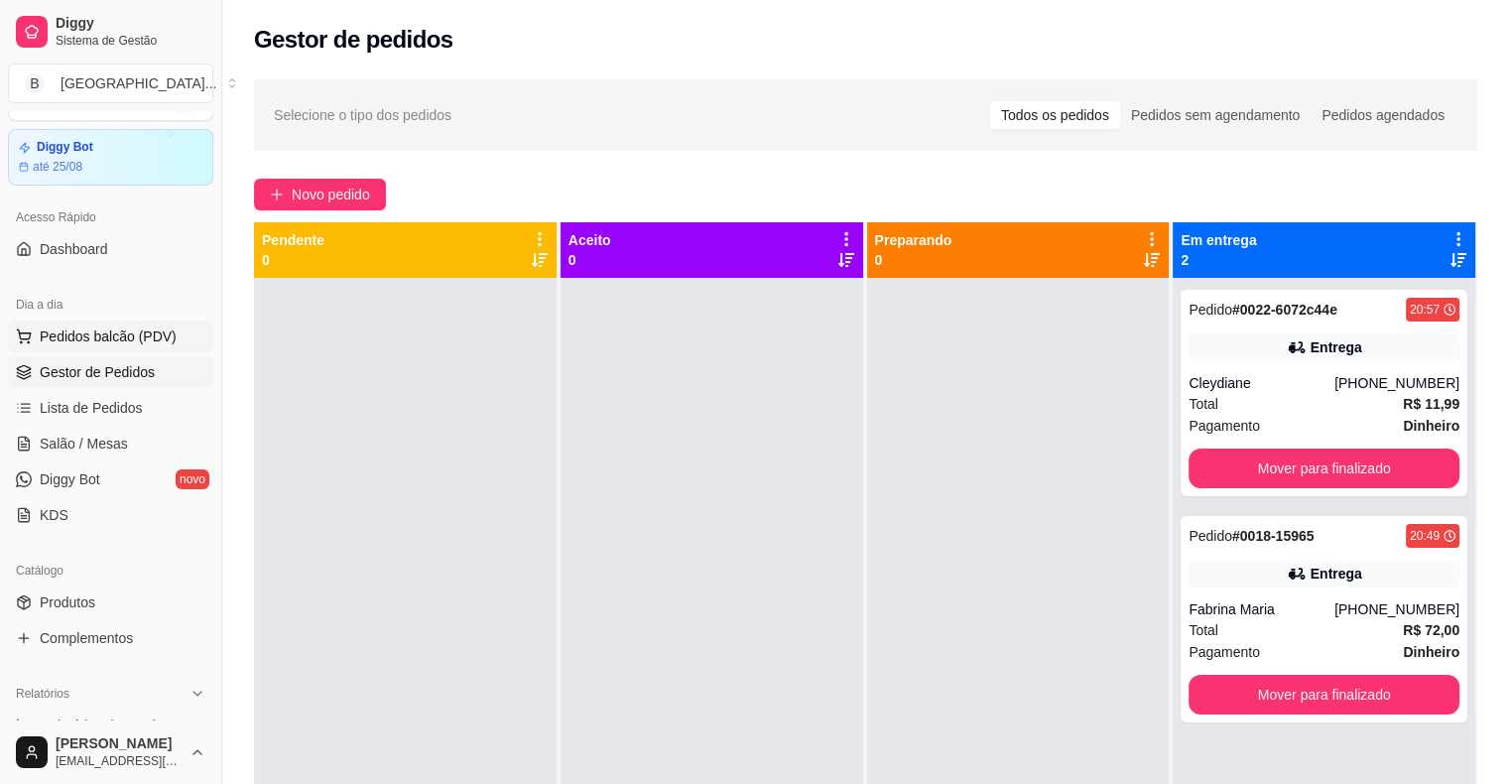
click at [86, 328] on span "Pedidos balcão (PDV)" at bounding box center [108, 336] width 137 height 20
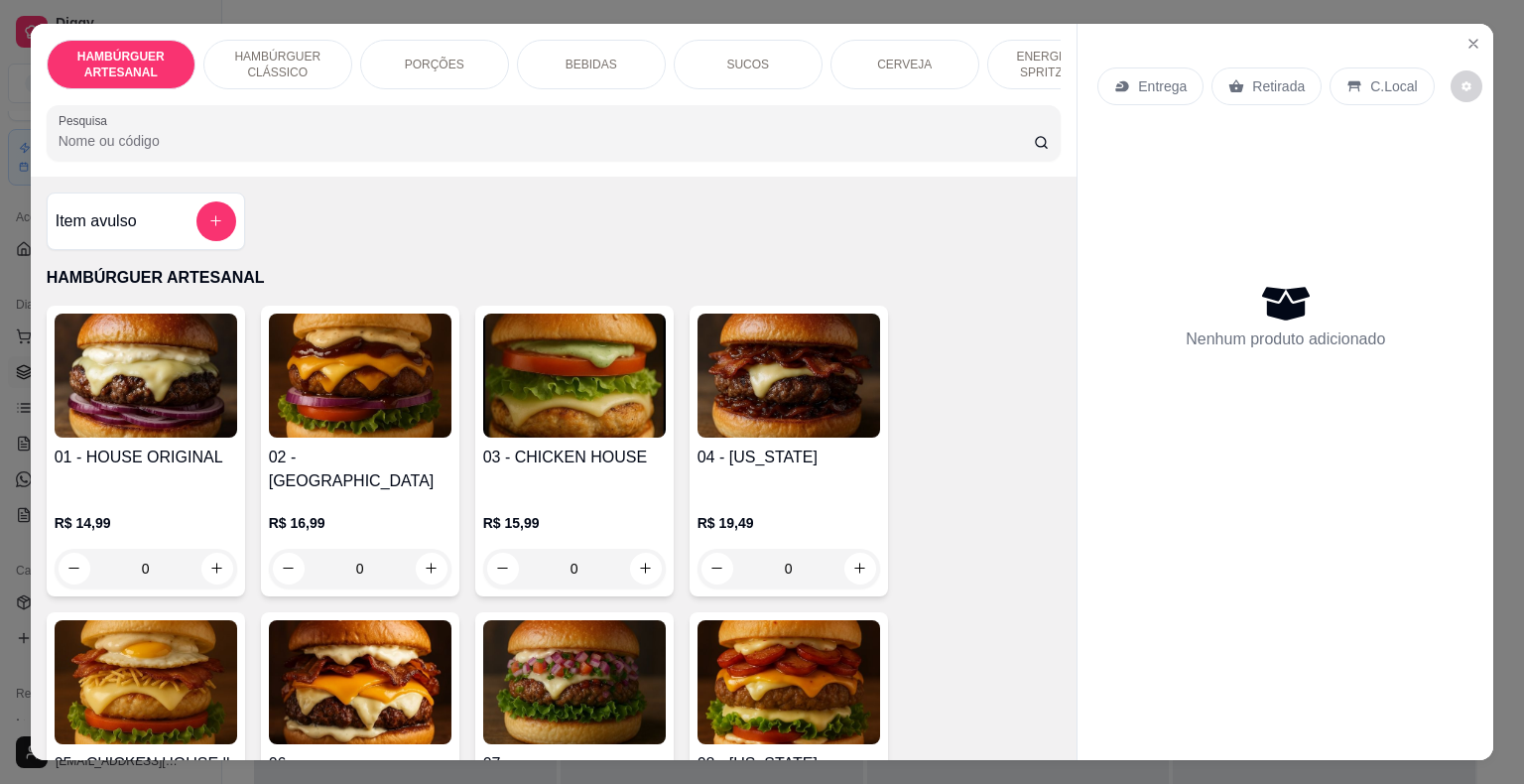
click at [151, 224] on div "Item avulso" at bounding box center [146, 221] width 181 height 40
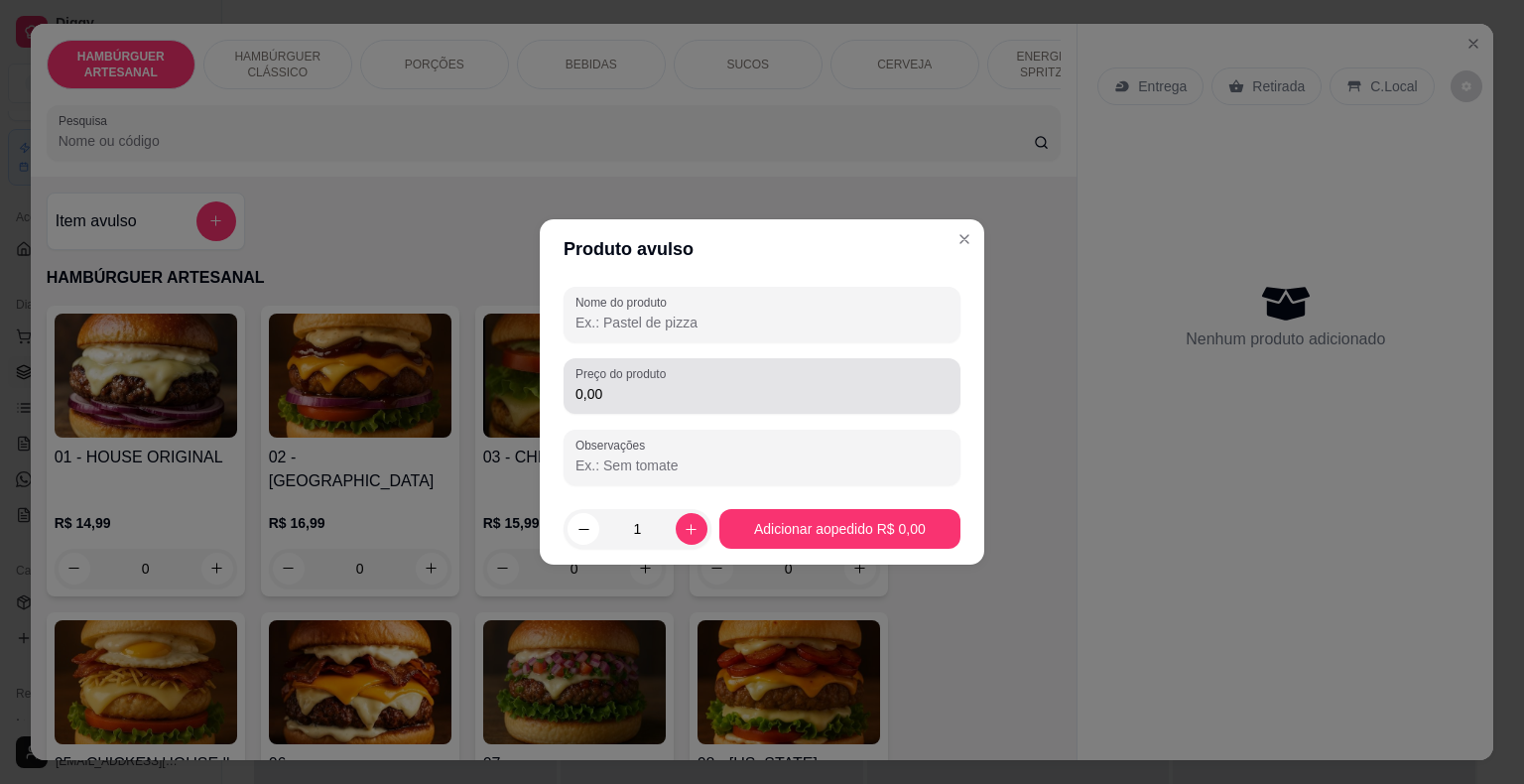
click at [738, 407] on div "Preço do produto 0,00" at bounding box center [761, 386] width 397 height 56
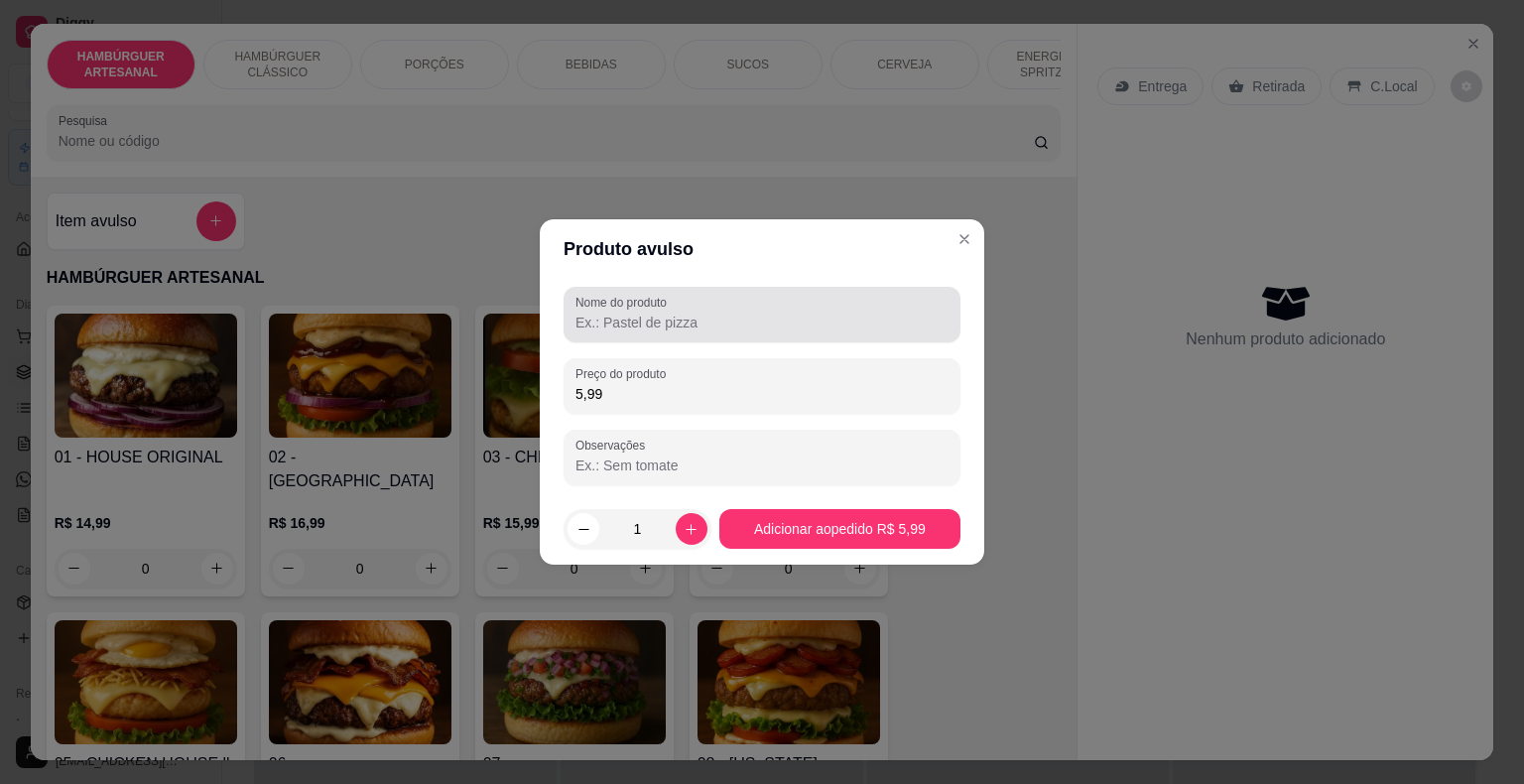
type input "5,99"
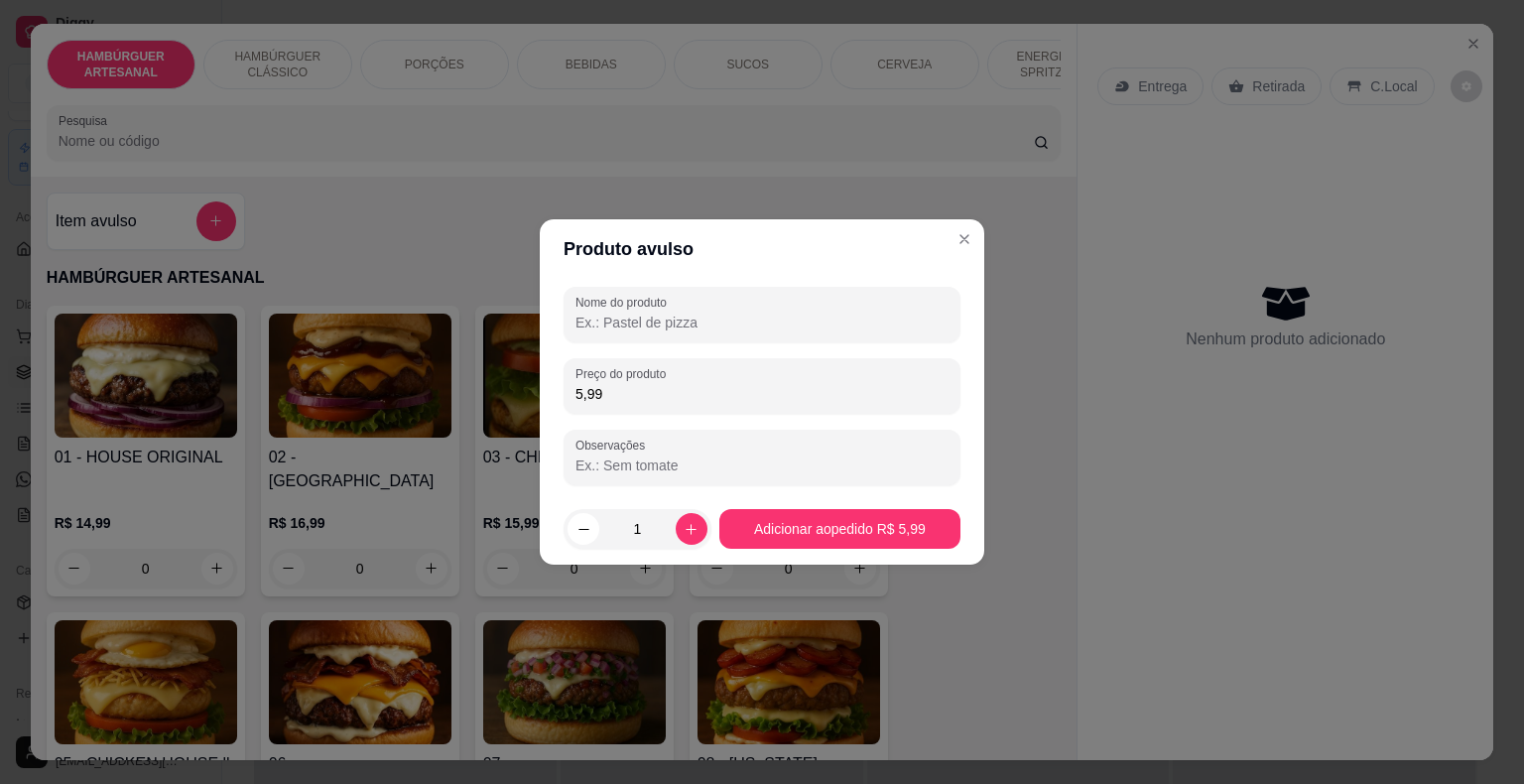
click at [773, 313] on input "Nome do produto" at bounding box center [761, 322] width 373 height 20
type input "carne"
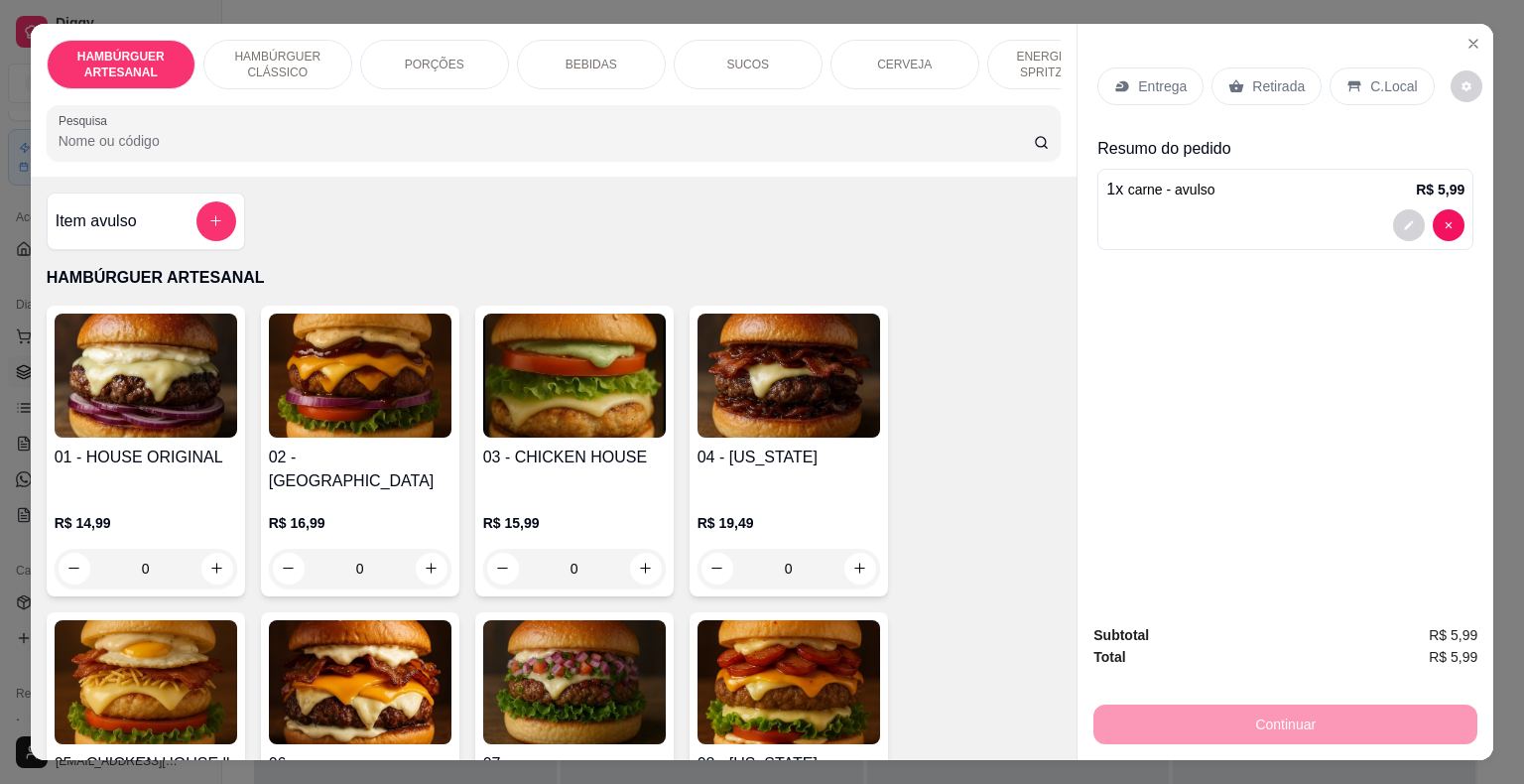
click at [105, 231] on h4 "Item avulso" at bounding box center [96, 221] width 81 height 24
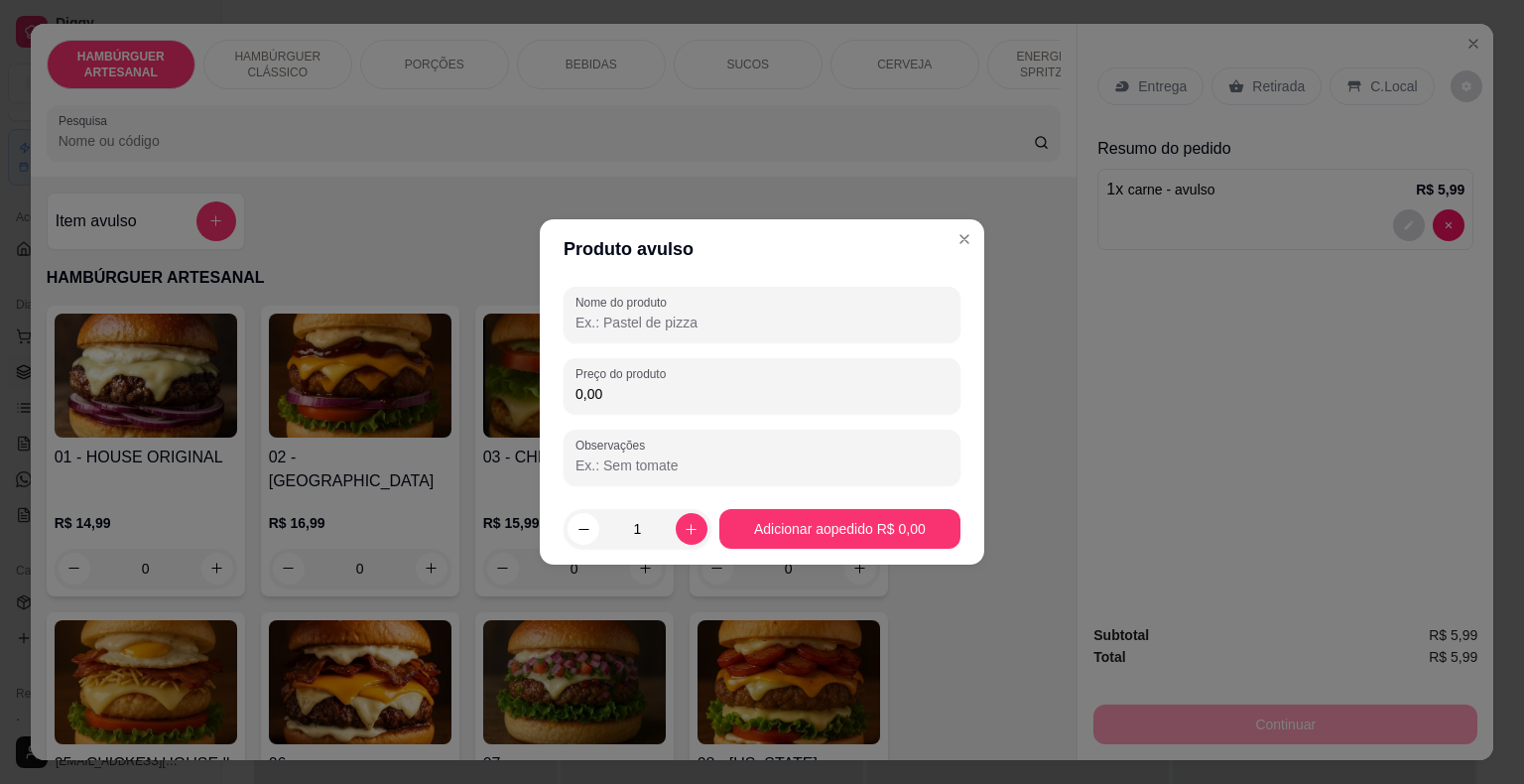
click at [746, 316] on input "Nome do produto" at bounding box center [761, 322] width 373 height 20
type input "mussarela"
click at [701, 419] on div "Nome do produto mussarela Preço do produto 0,00 Observações" at bounding box center [761, 386] width 397 height 198
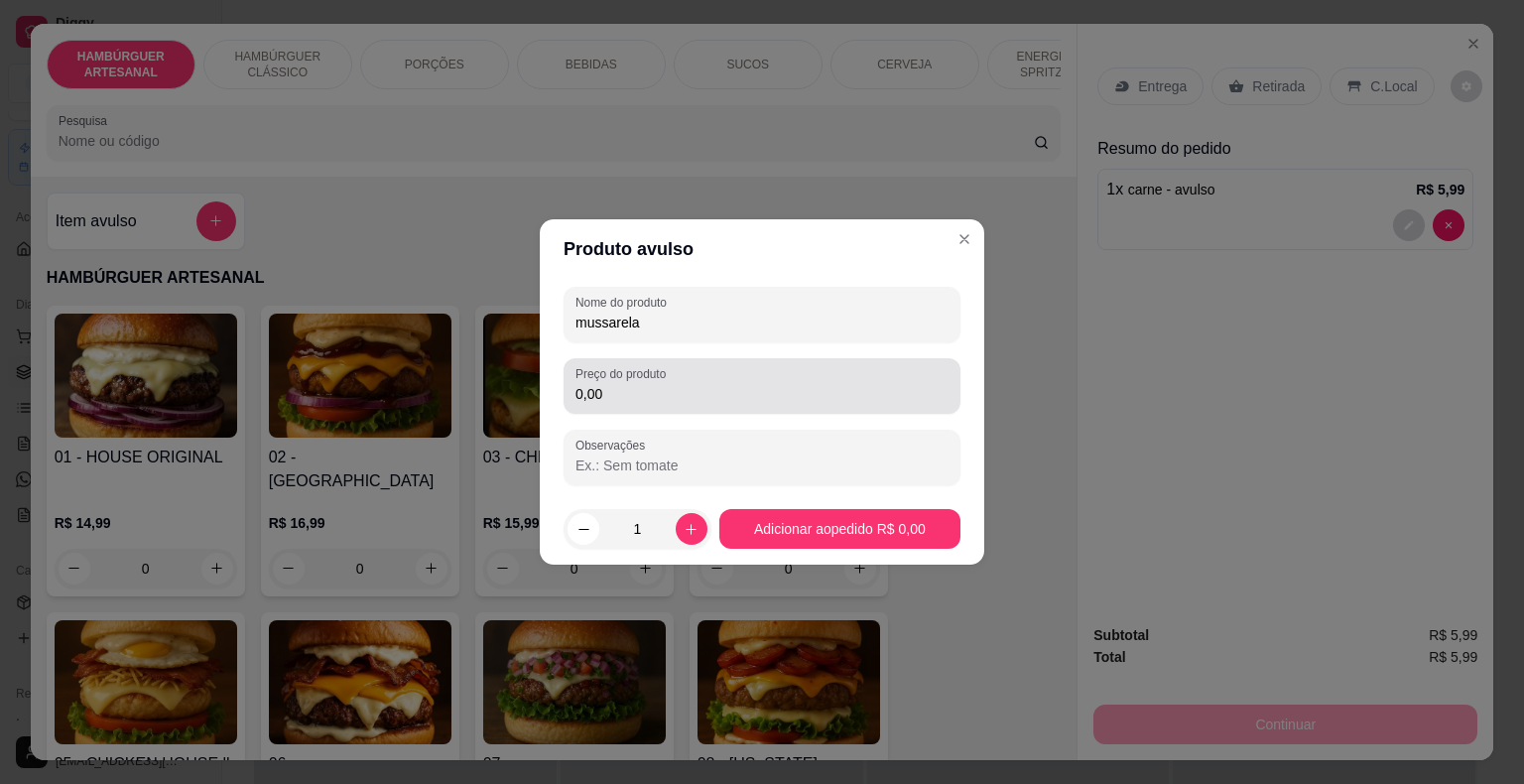
click at [688, 377] on div "0,00" at bounding box center [761, 386] width 373 height 40
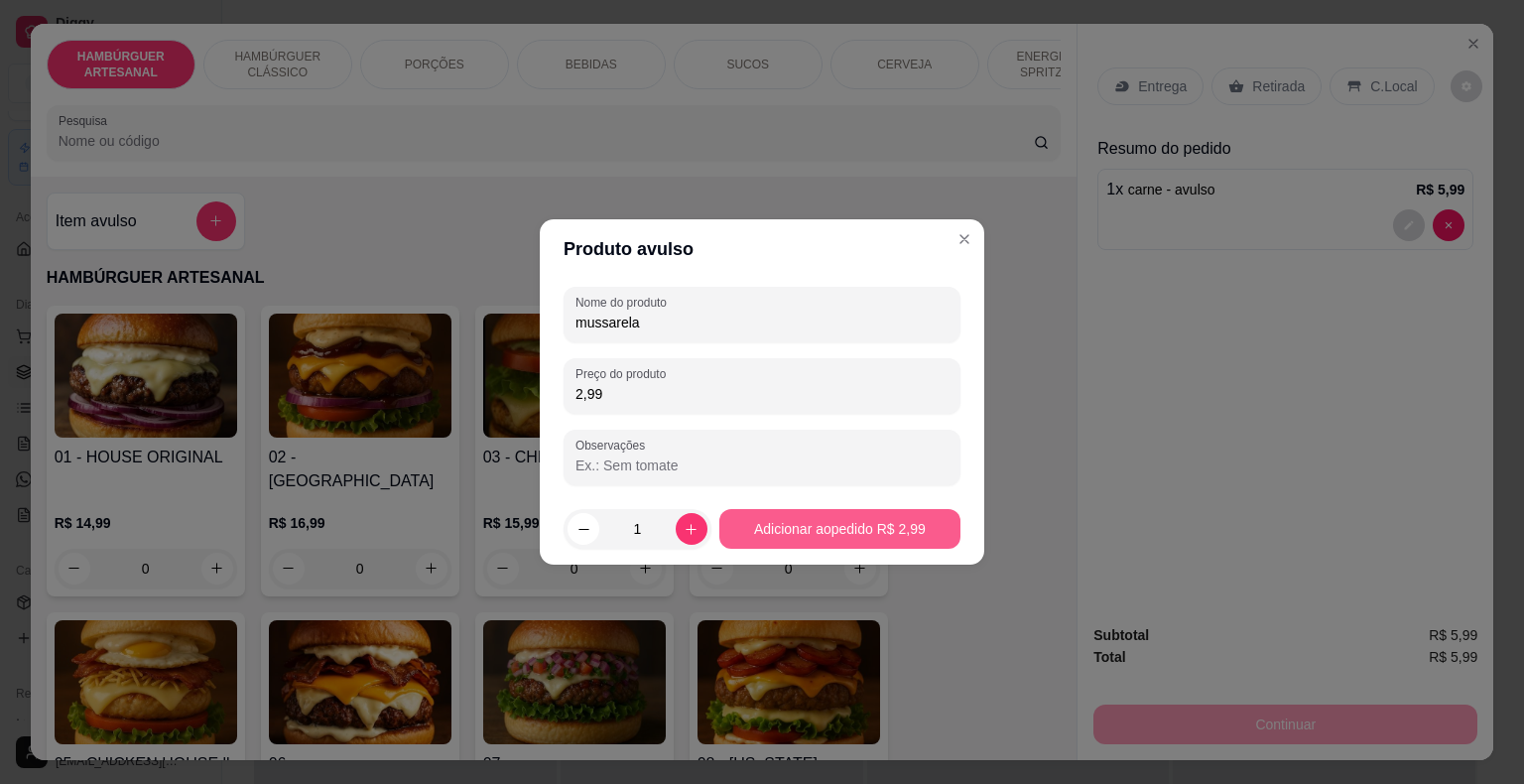
type input "2,99"
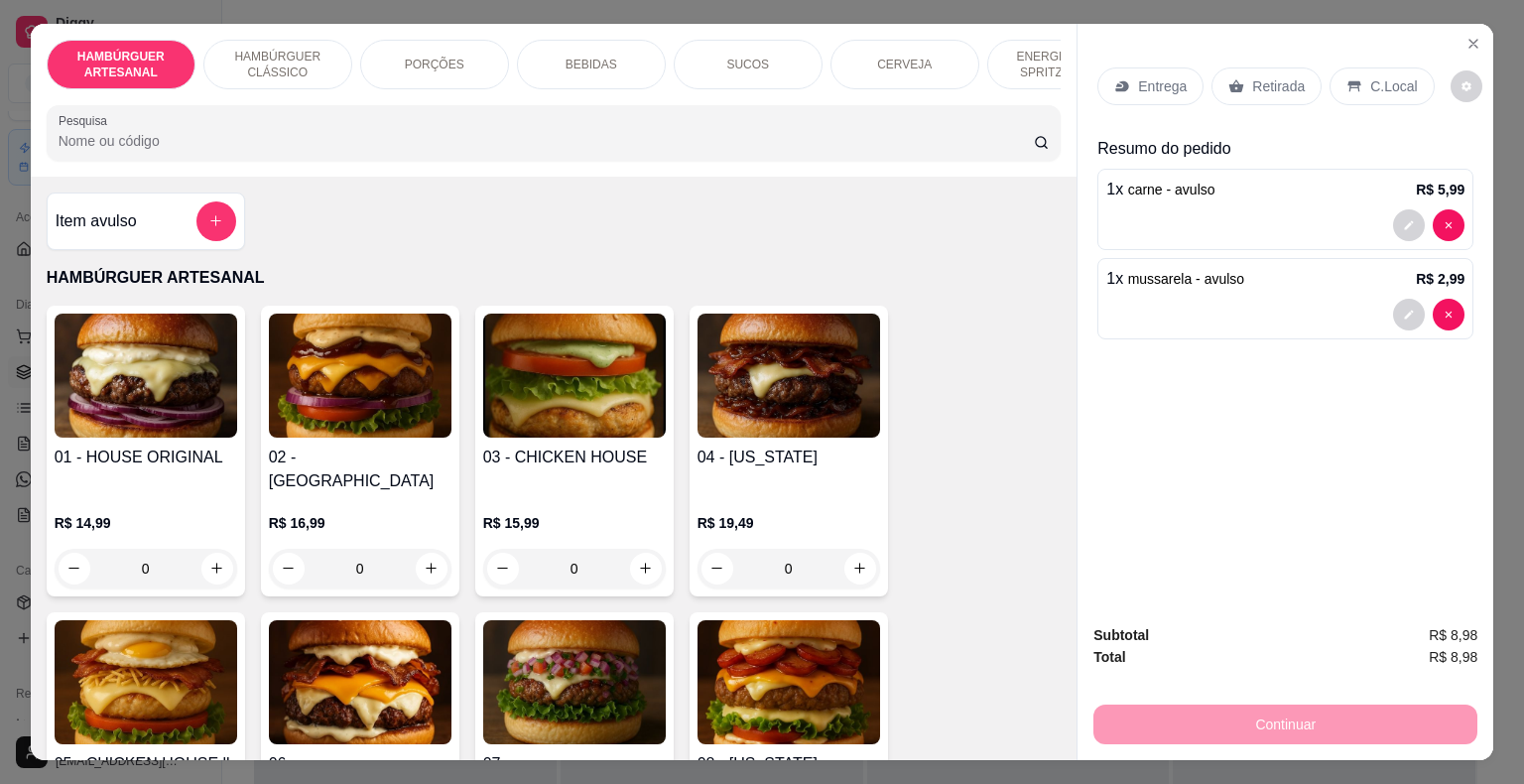
click at [1241, 79] on div "Retirada" at bounding box center [1266, 86] width 110 height 38
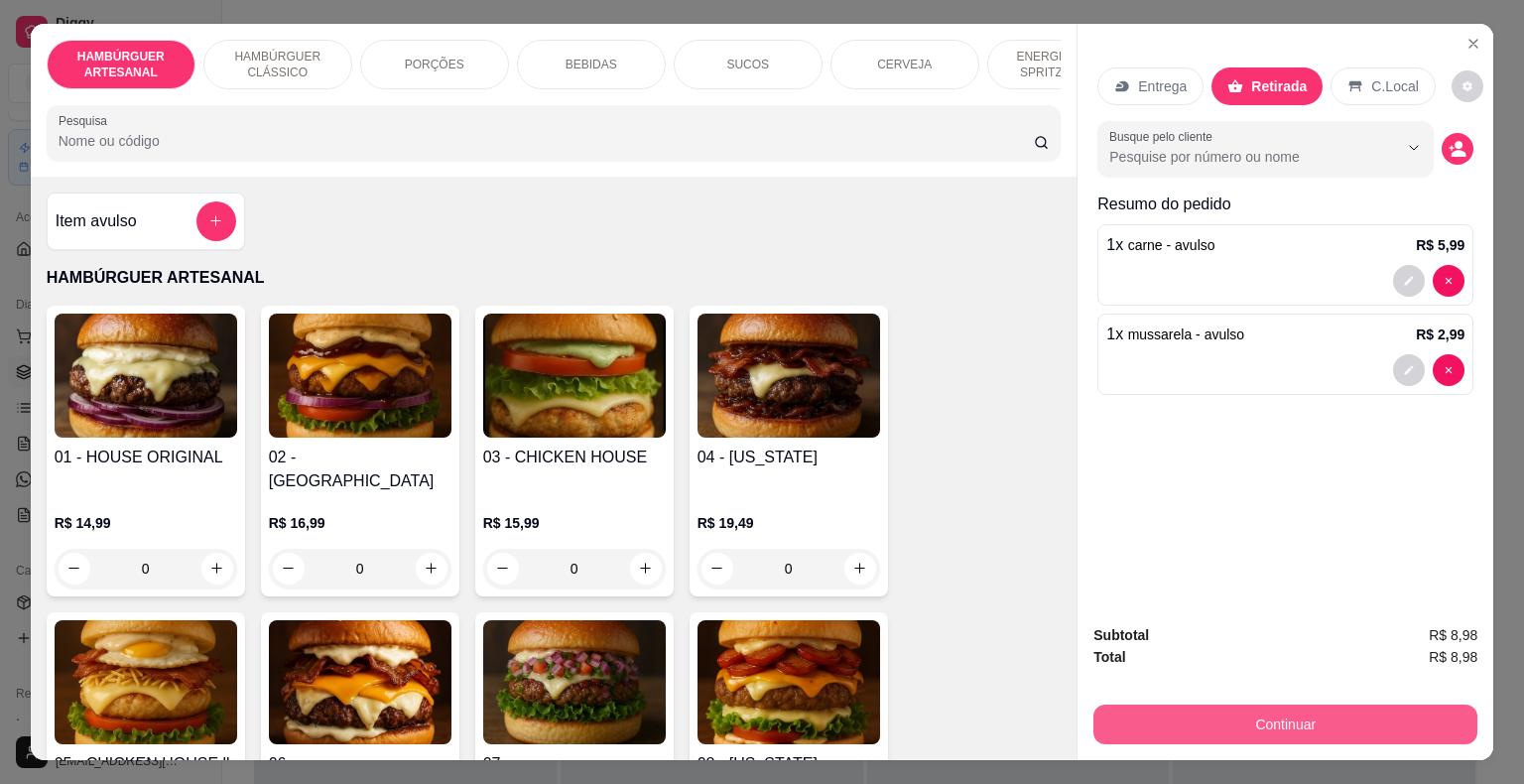
click at [1278, 708] on button "Continuar" at bounding box center [1285, 724] width 384 height 40
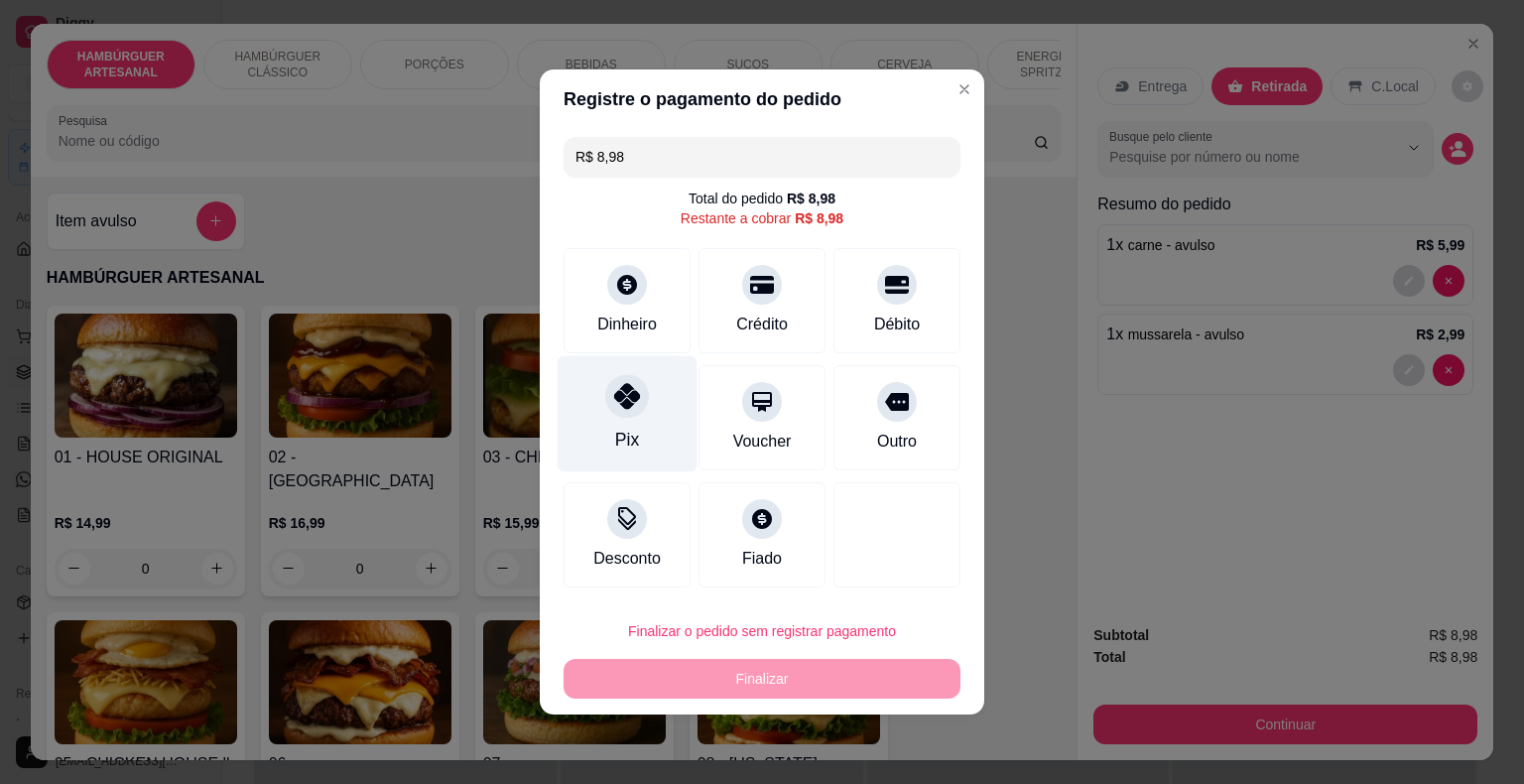
click at [615, 432] on div "Pix" at bounding box center [627, 440] width 24 height 26
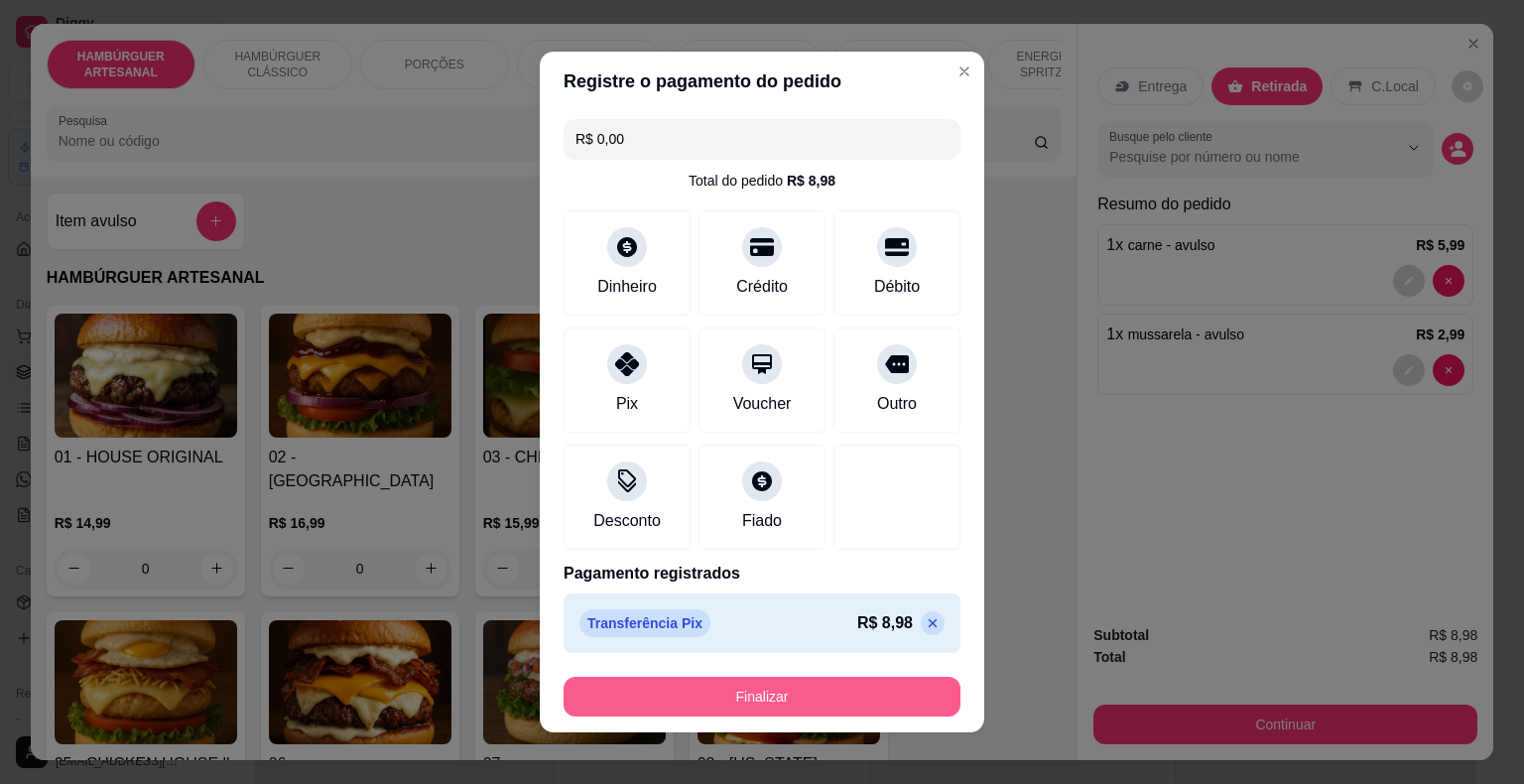
click at [775, 704] on button "Finalizar" at bounding box center [761, 697] width 397 height 40
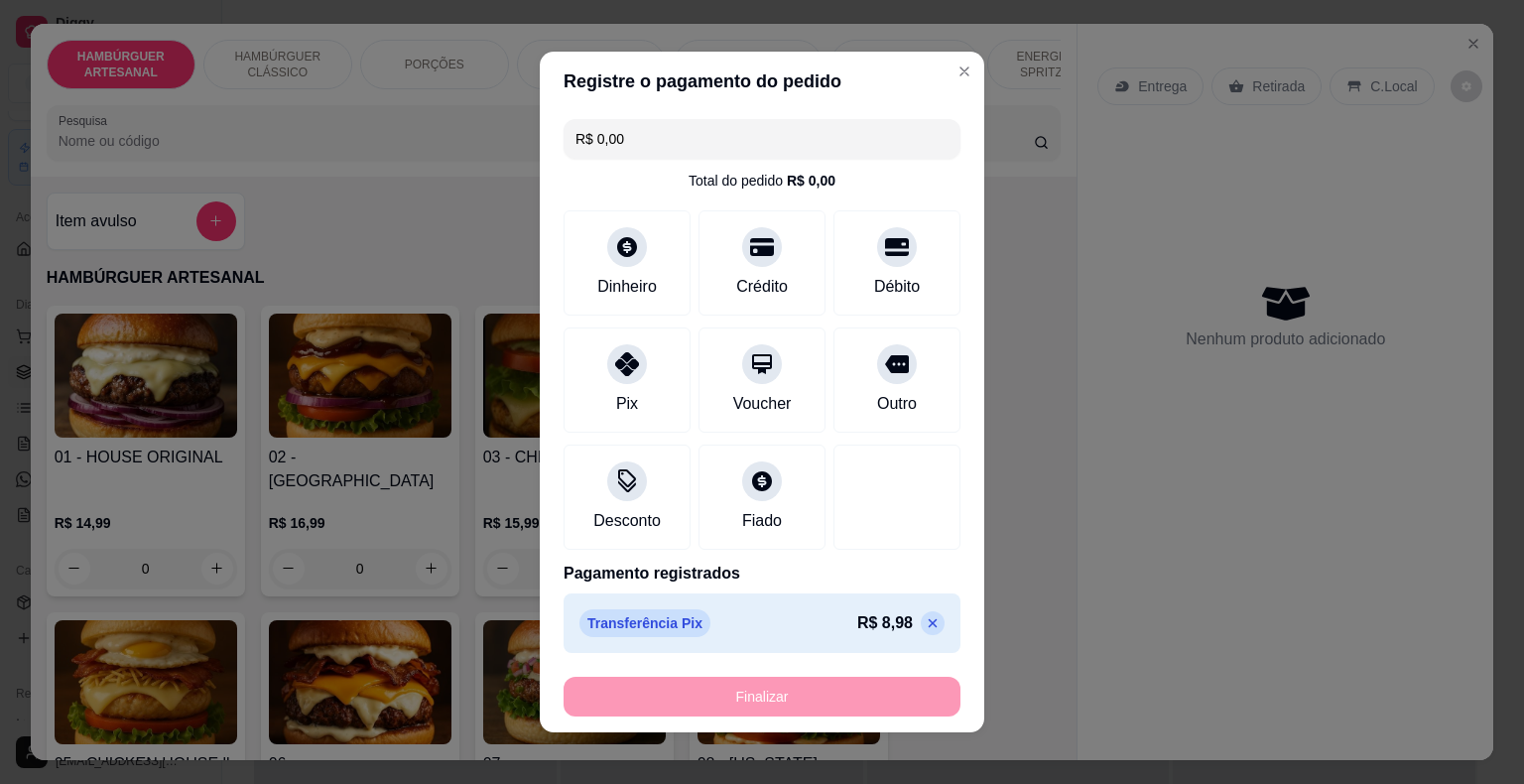
type input "-R$ 8,98"
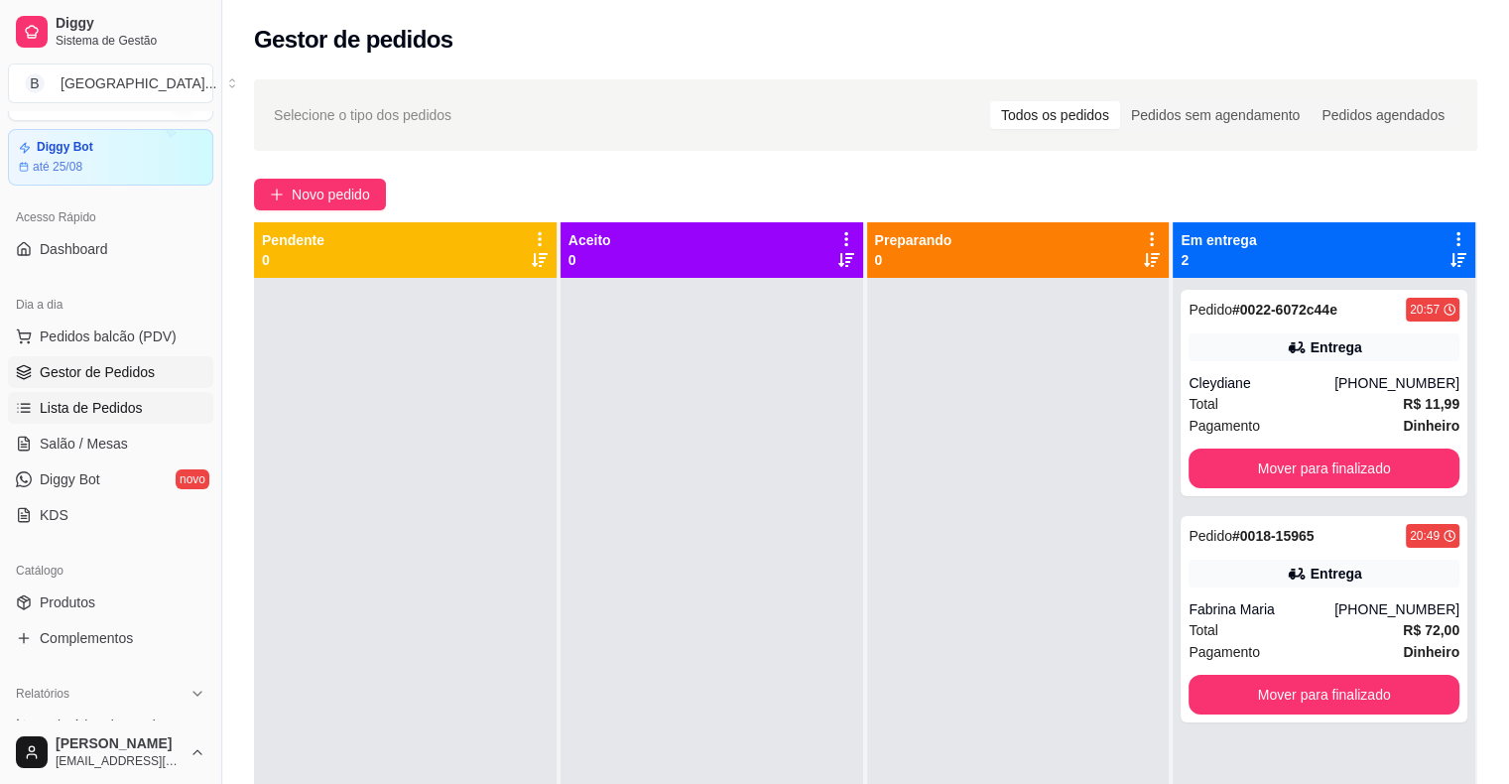
click at [142, 392] on link "Lista de Pedidos" at bounding box center [110, 408] width 205 height 32
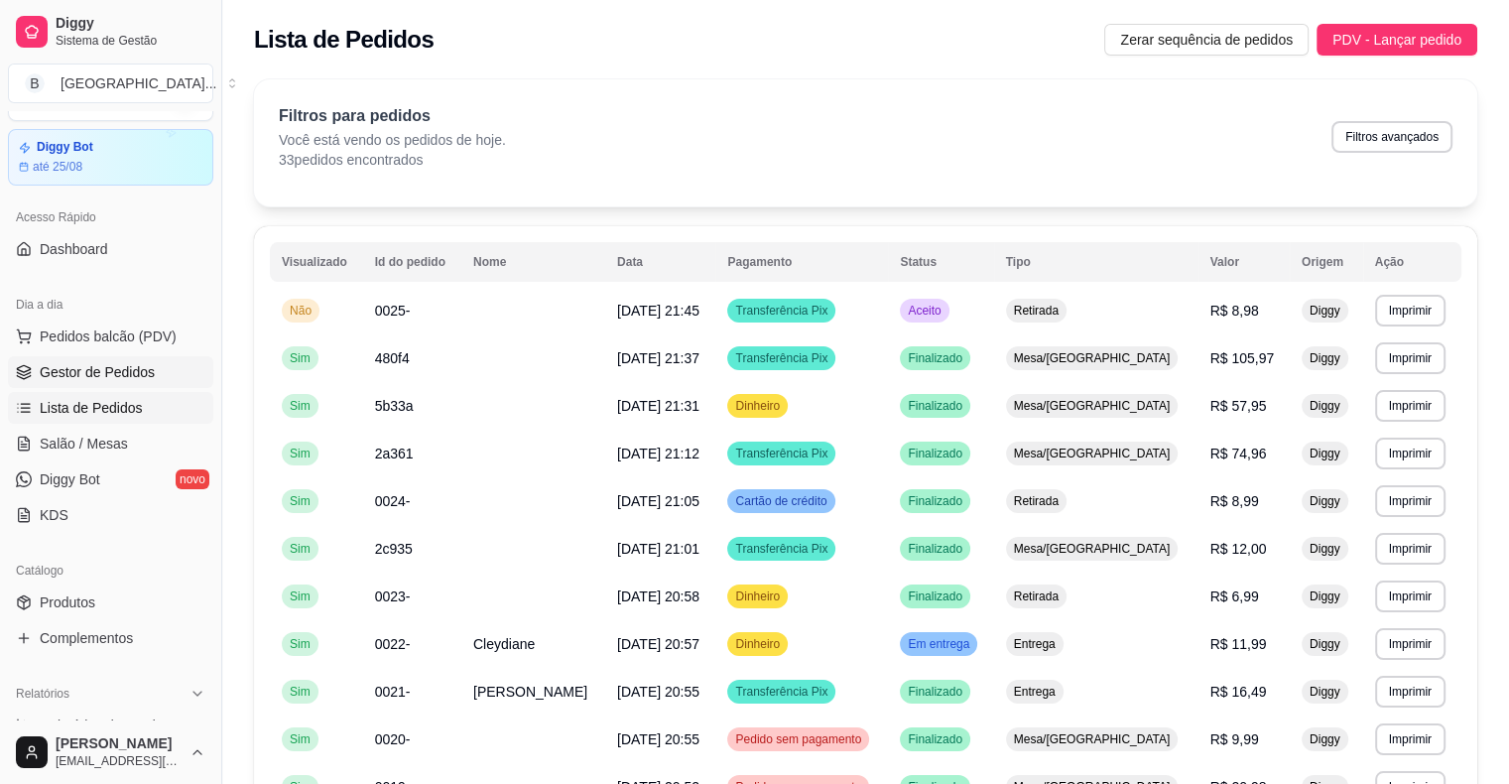
click at [139, 370] on span "Gestor de Pedidos" at bounding box center [97, 372] width 115 height 20
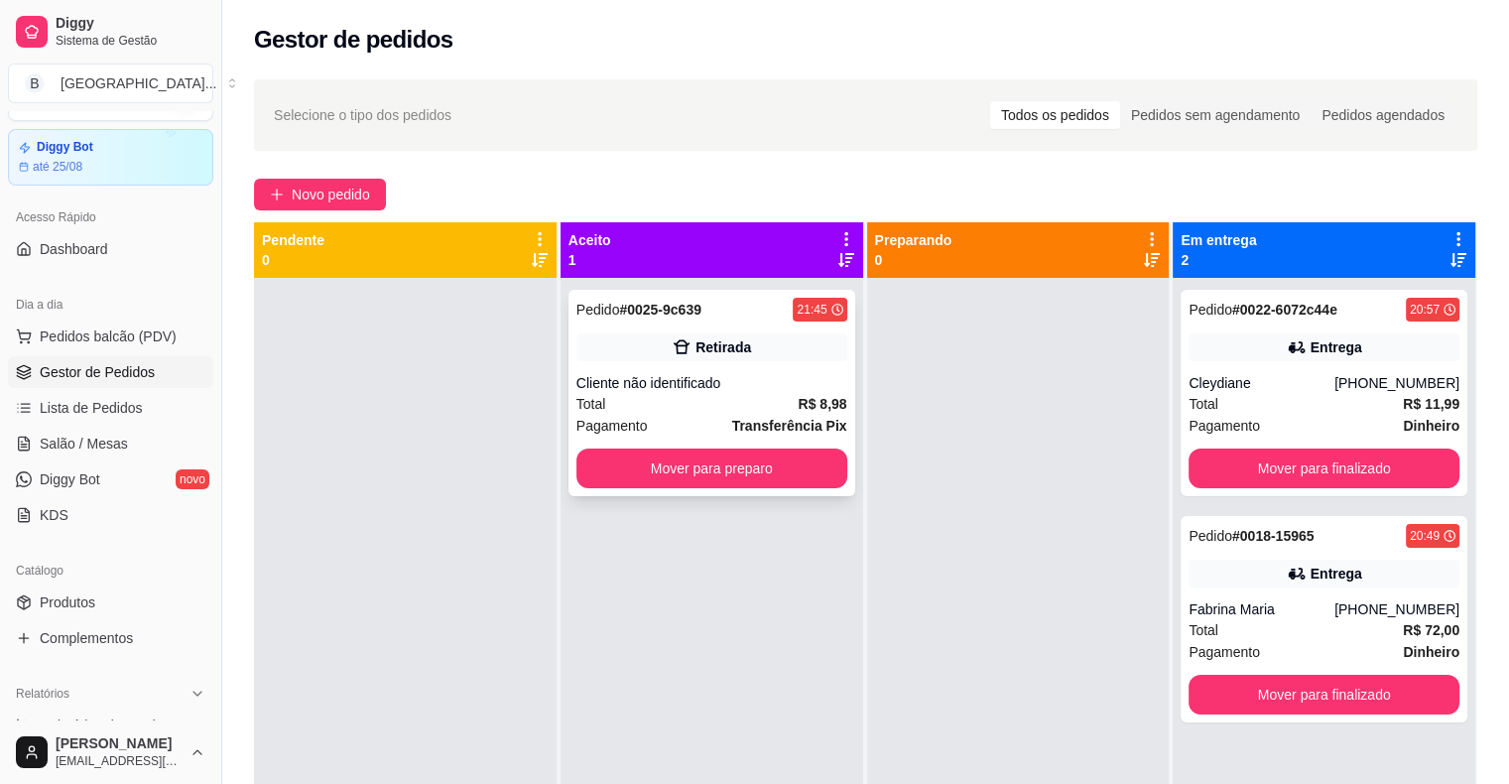
click at [660, 381] on div "Cliente não identificado" at bounding box center [711, 383] width 271 height 20
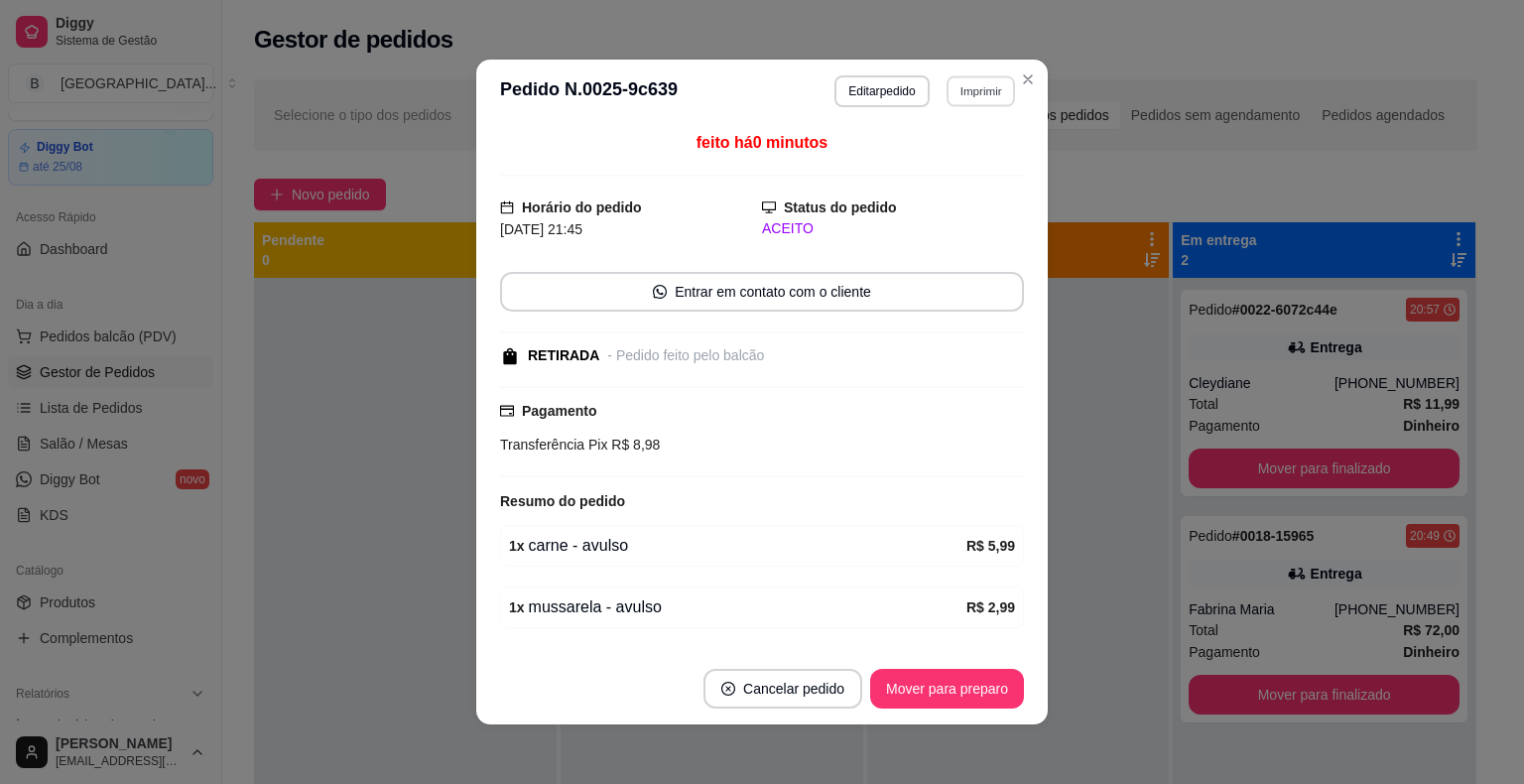
click at [985, 96] on button "Imprimir" at bounding box center [980, 90] width 68 height 31
click at [980, 173] on button "IMPRESSORA" at bounding box center [938, 161] width 144 height 32
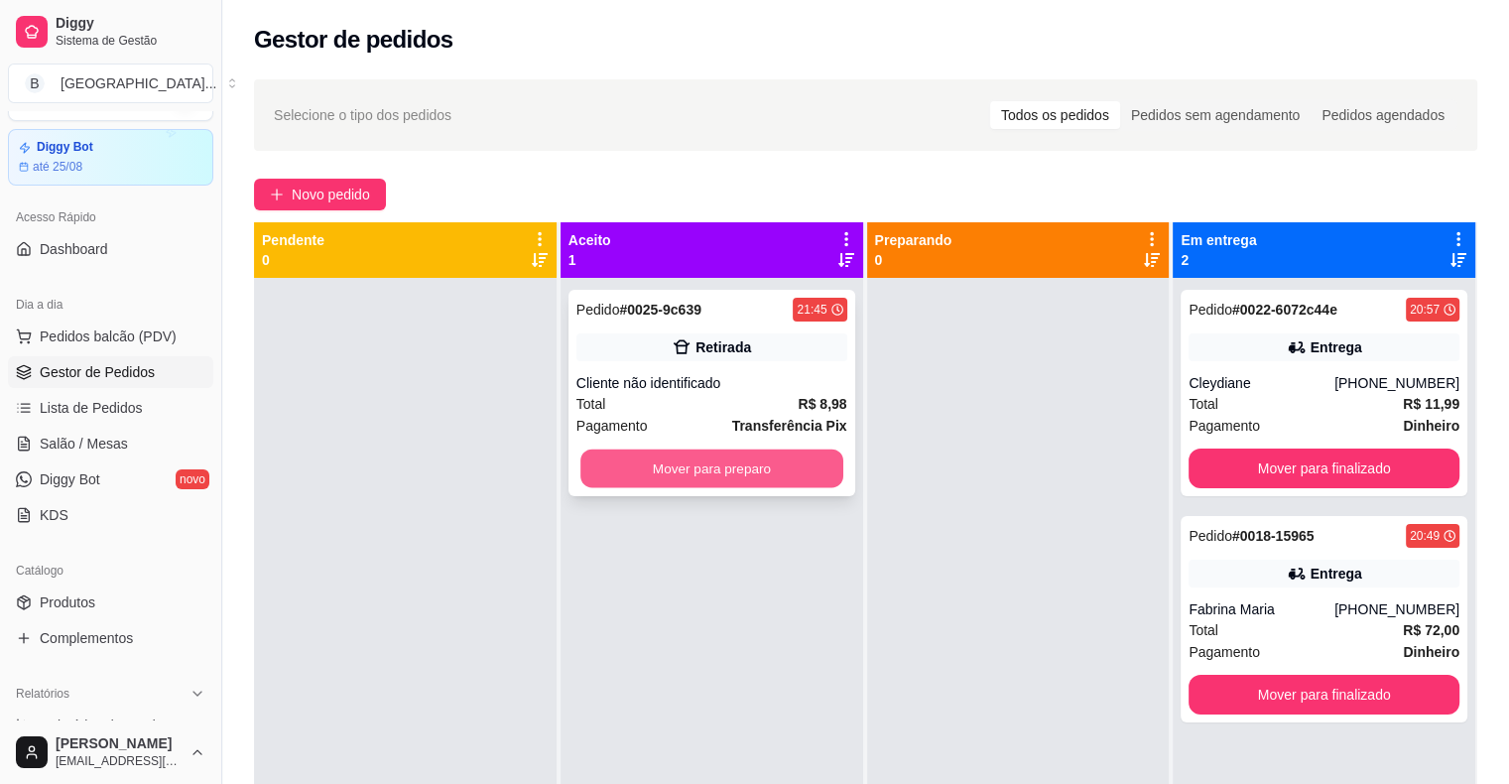
click at [792, 470] on button "Mover para preparo" at bounding box center [711, 468] width 263 height 39
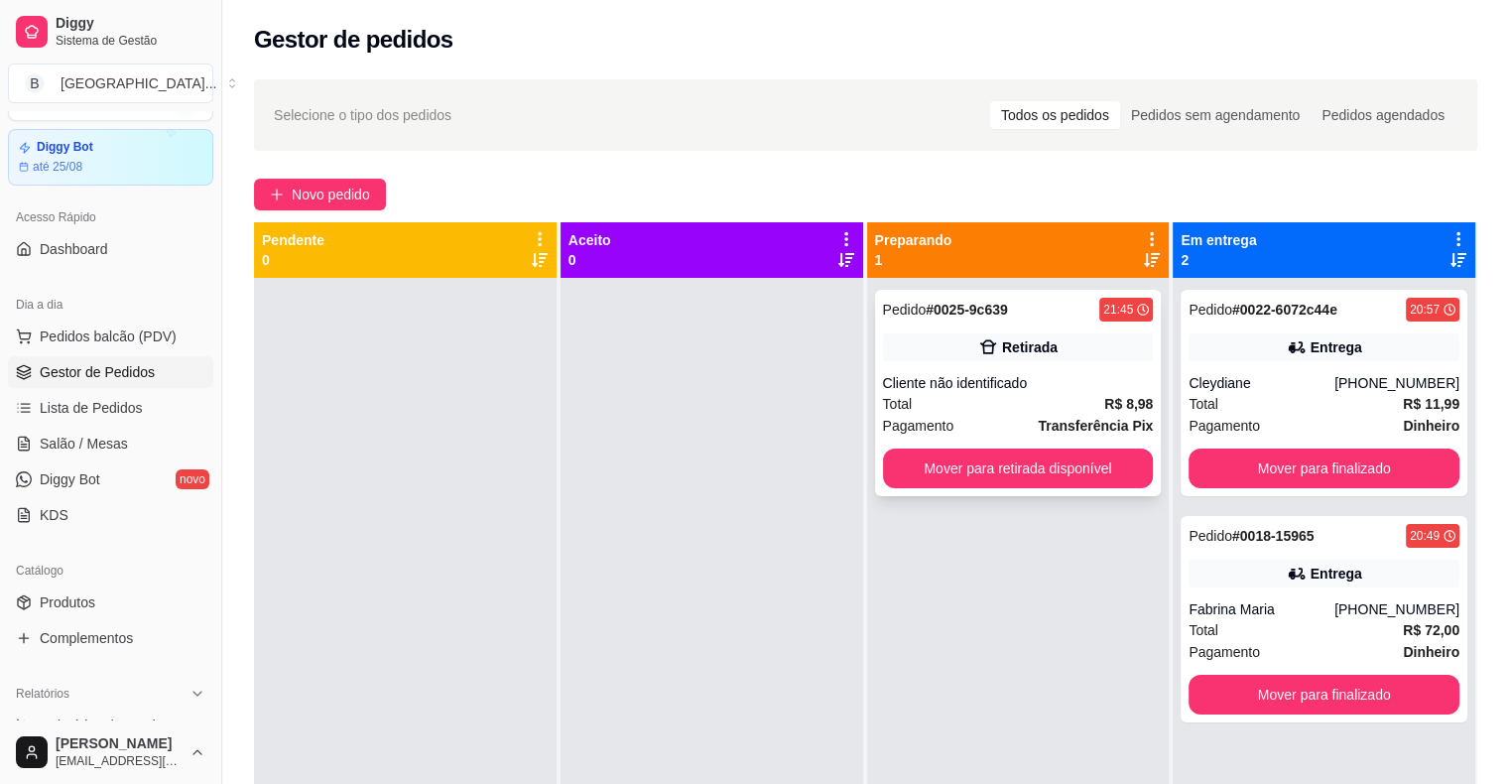
click at [1024, 446] on div "Pedido # 0025-9c639 21:45 Retirada Cliente não identificado Total R$ 8,98 Pagam…" at bounding box center [1018, 393] width 287 height 206
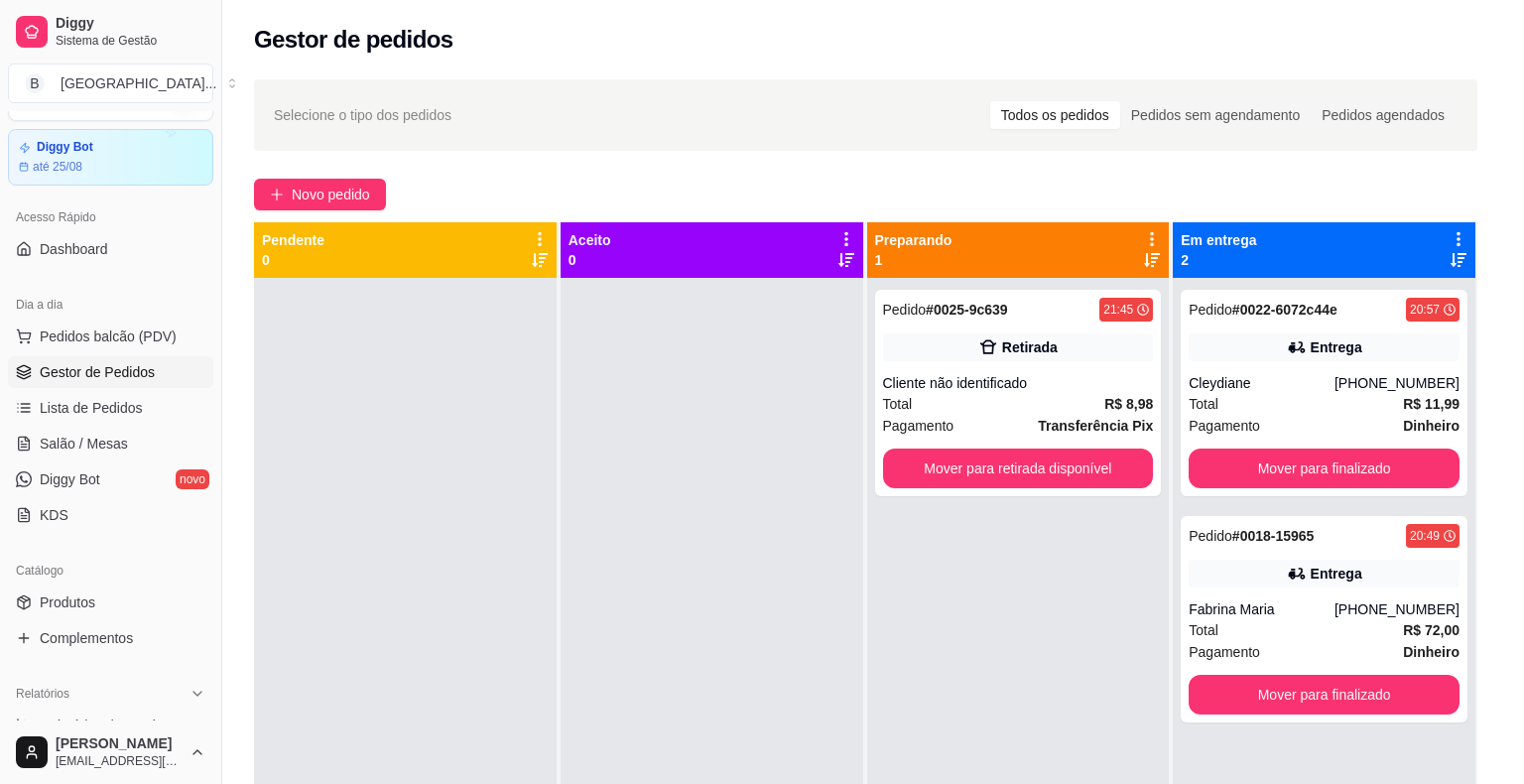
scroll to position [4, 0]
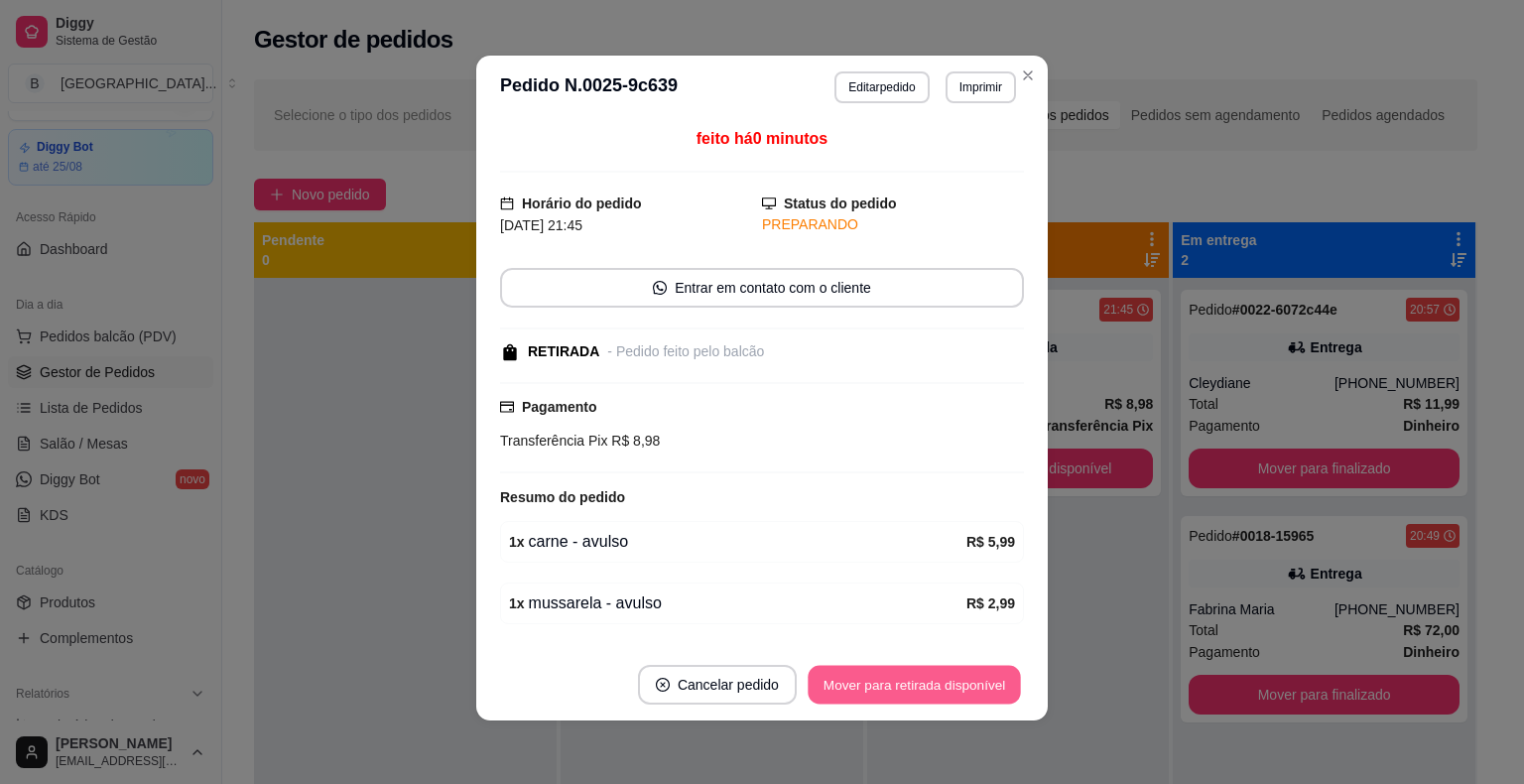
click at [926, 689] on button "Mover para retirada disponível" at bounding box center [913, 685] width 212 height 39
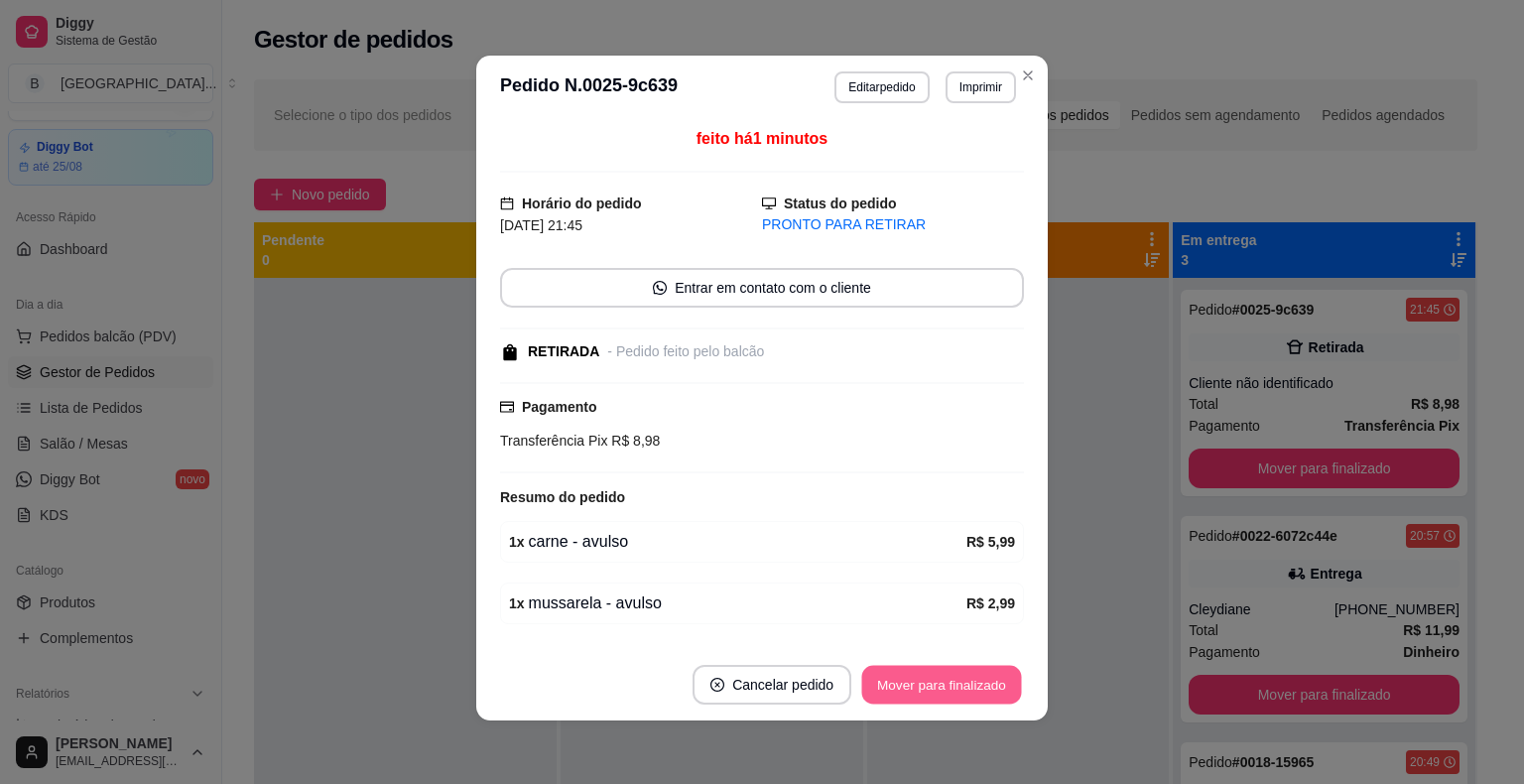
click at [926, 689] on button "Mover para finalizado" at bounding box center [942, 685] width 160 height 39
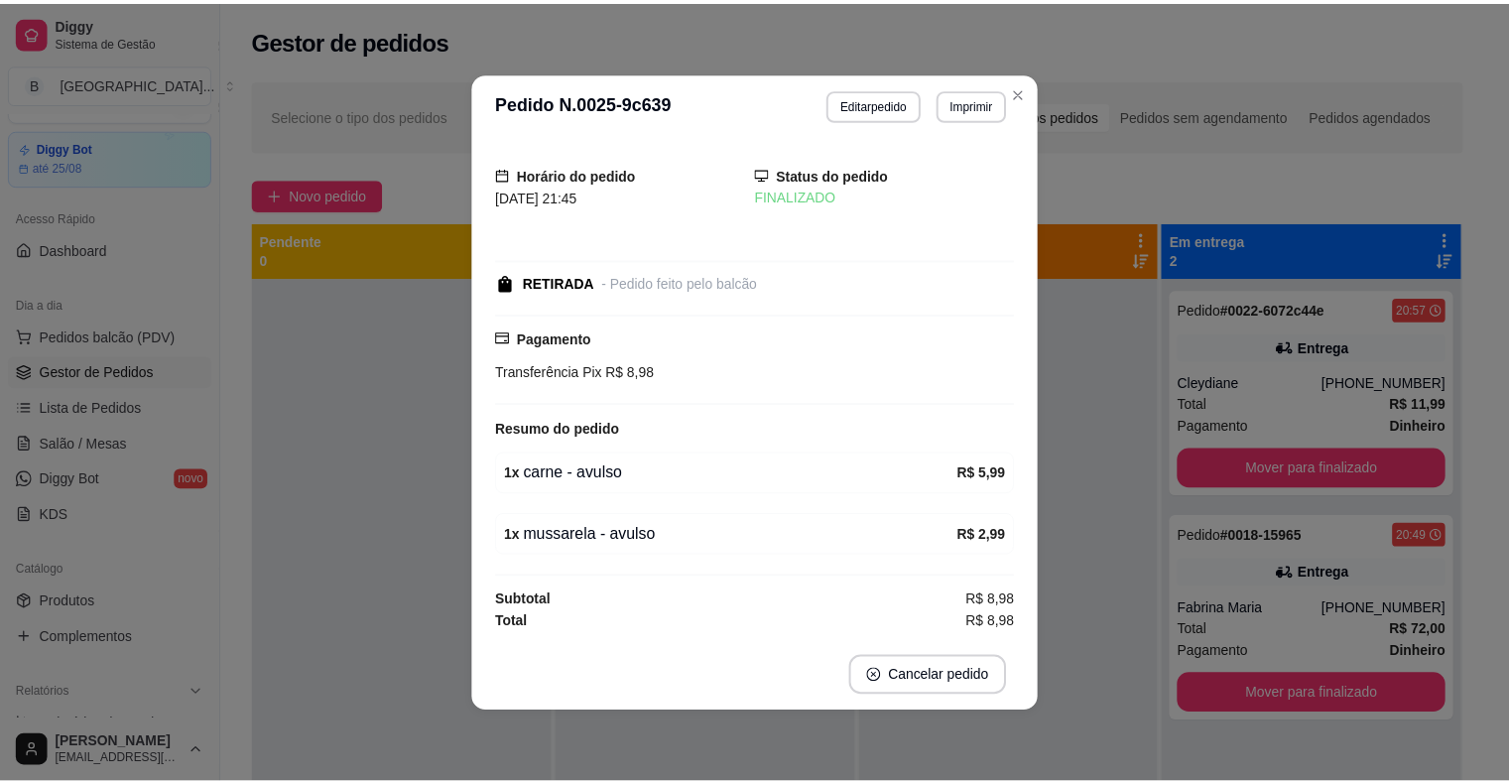
scroll to position [0, 0]
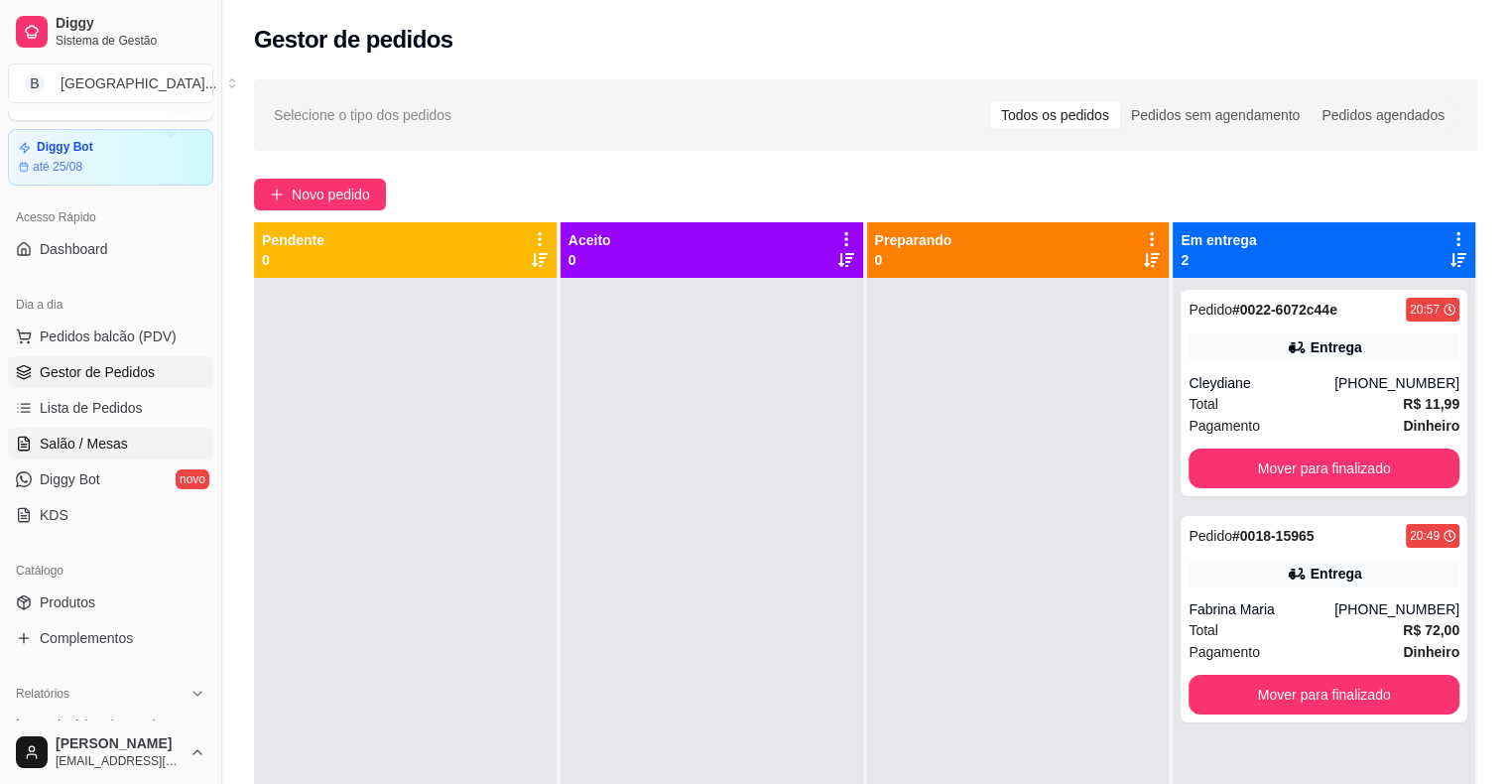
click at [109, 433] on span "Salão / Mesas" at bounding box center [84, 443] width 88 height 20
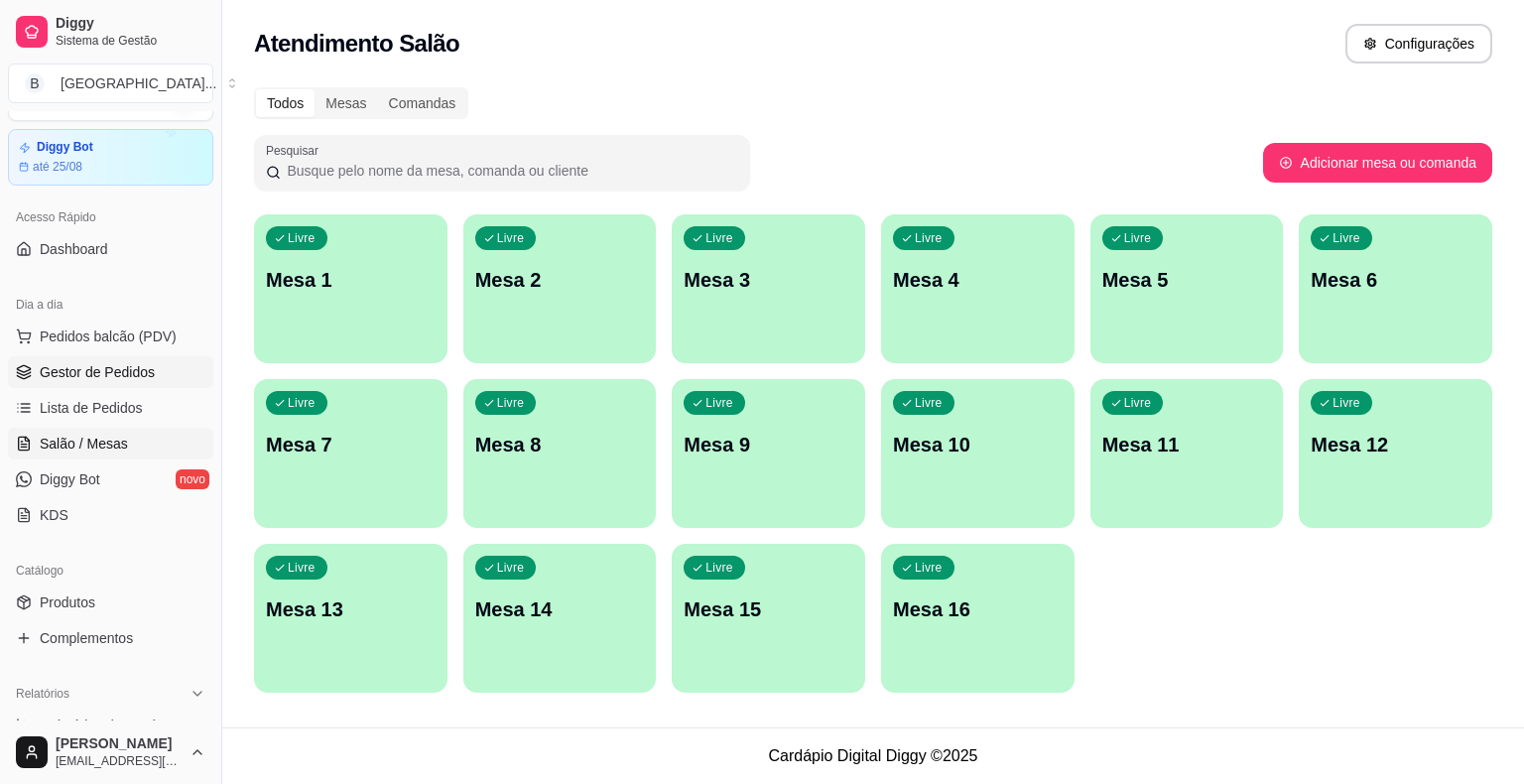
click at [124, 376] on span "Gestor de Pedidos" at bounding box center [97, 372] width 115 height 20
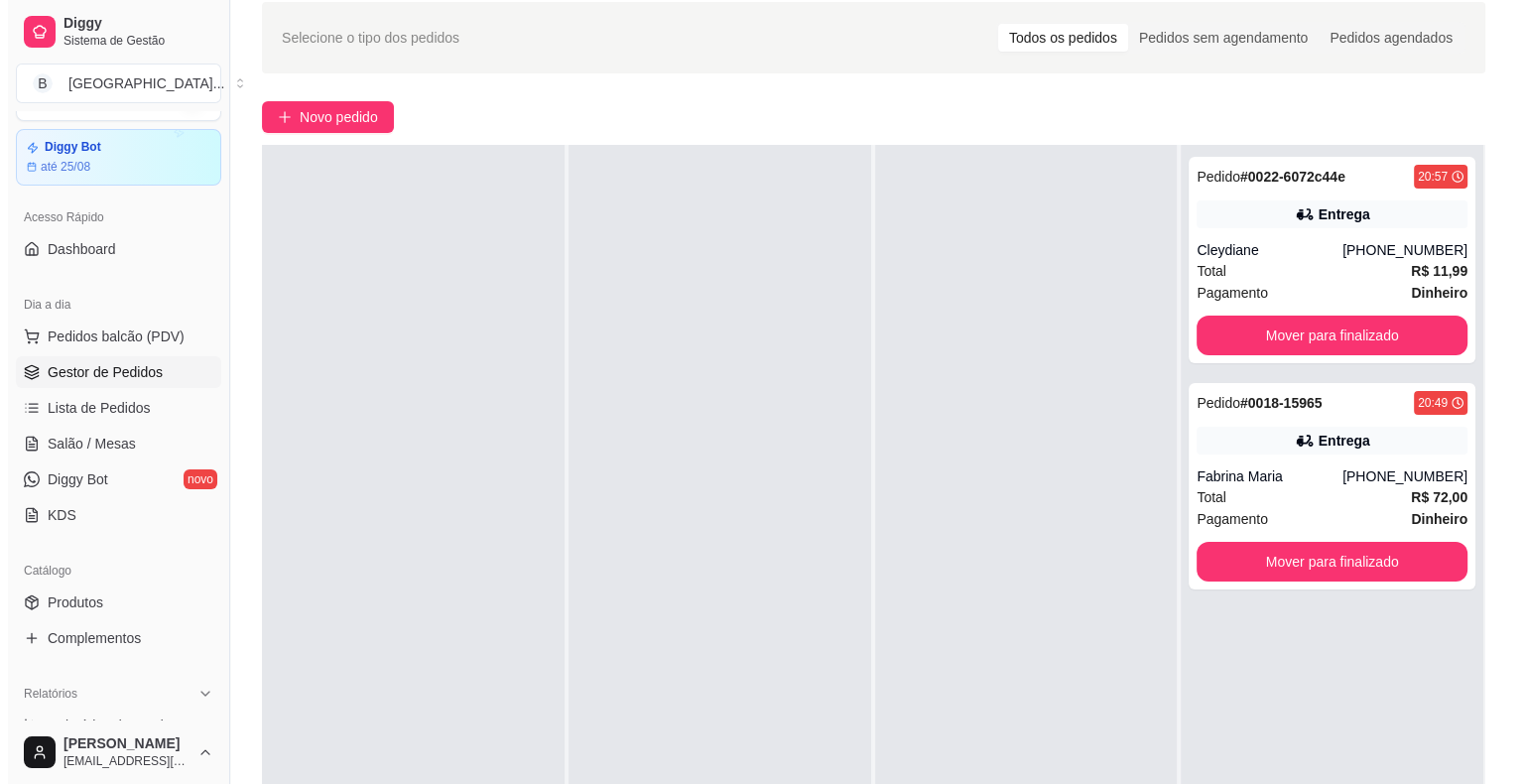
scroll to position [99, 0]
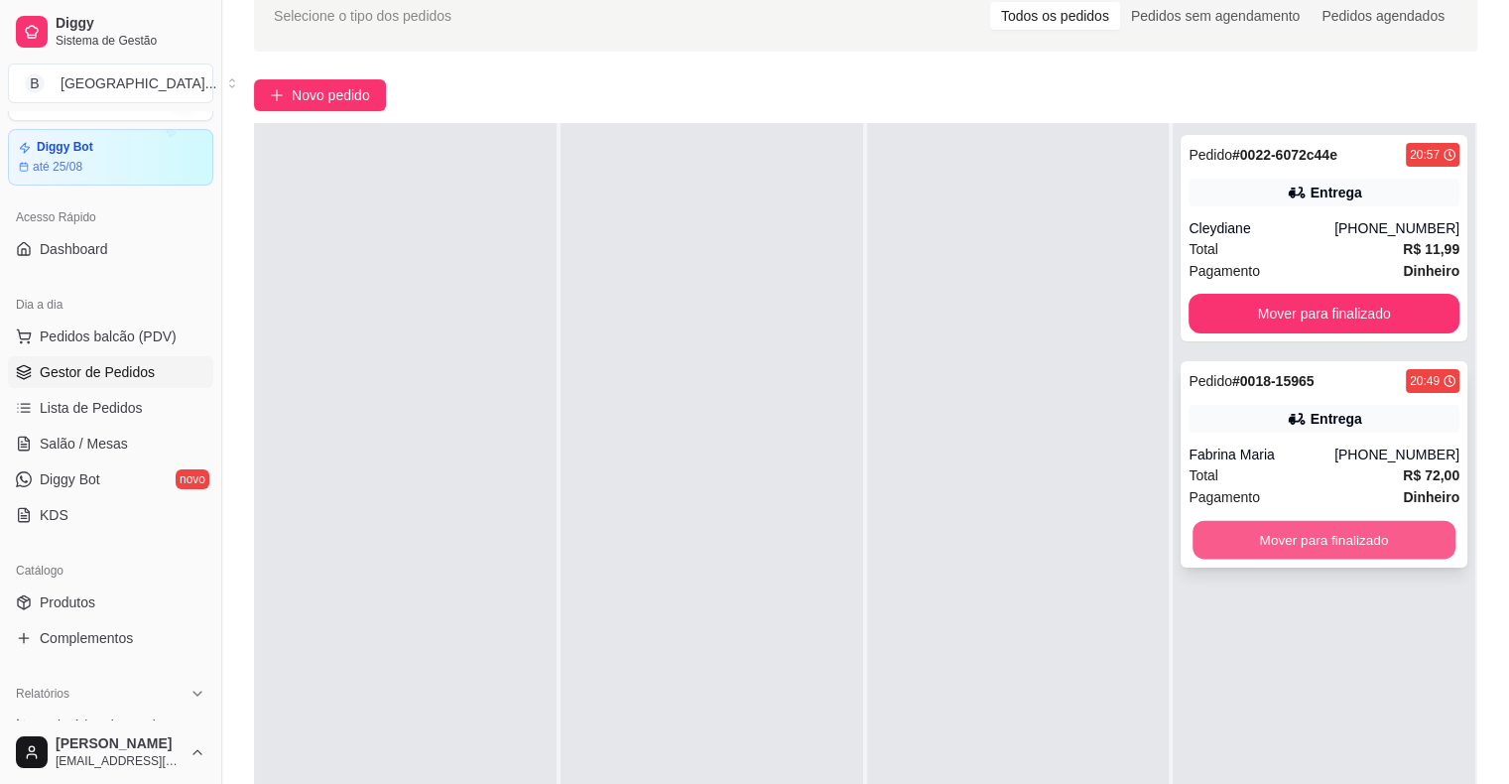
click at [1343, 539] on button "Mover para finalizado" at bounding box center [1323, 540] width 263 height 39
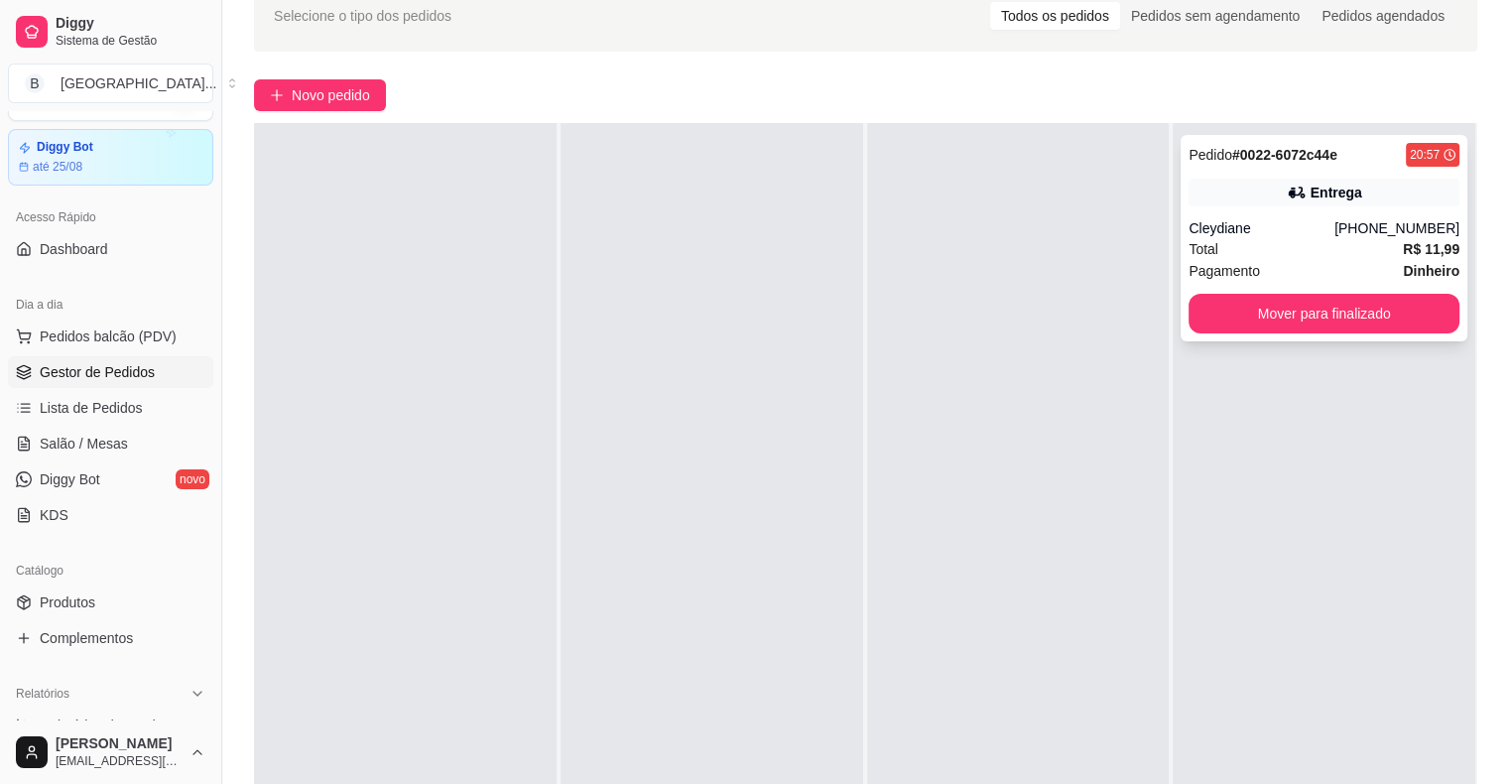
click at [1269, 232] on div "Cleydiane" at bounding box center [1261, 228] width 146 height 20
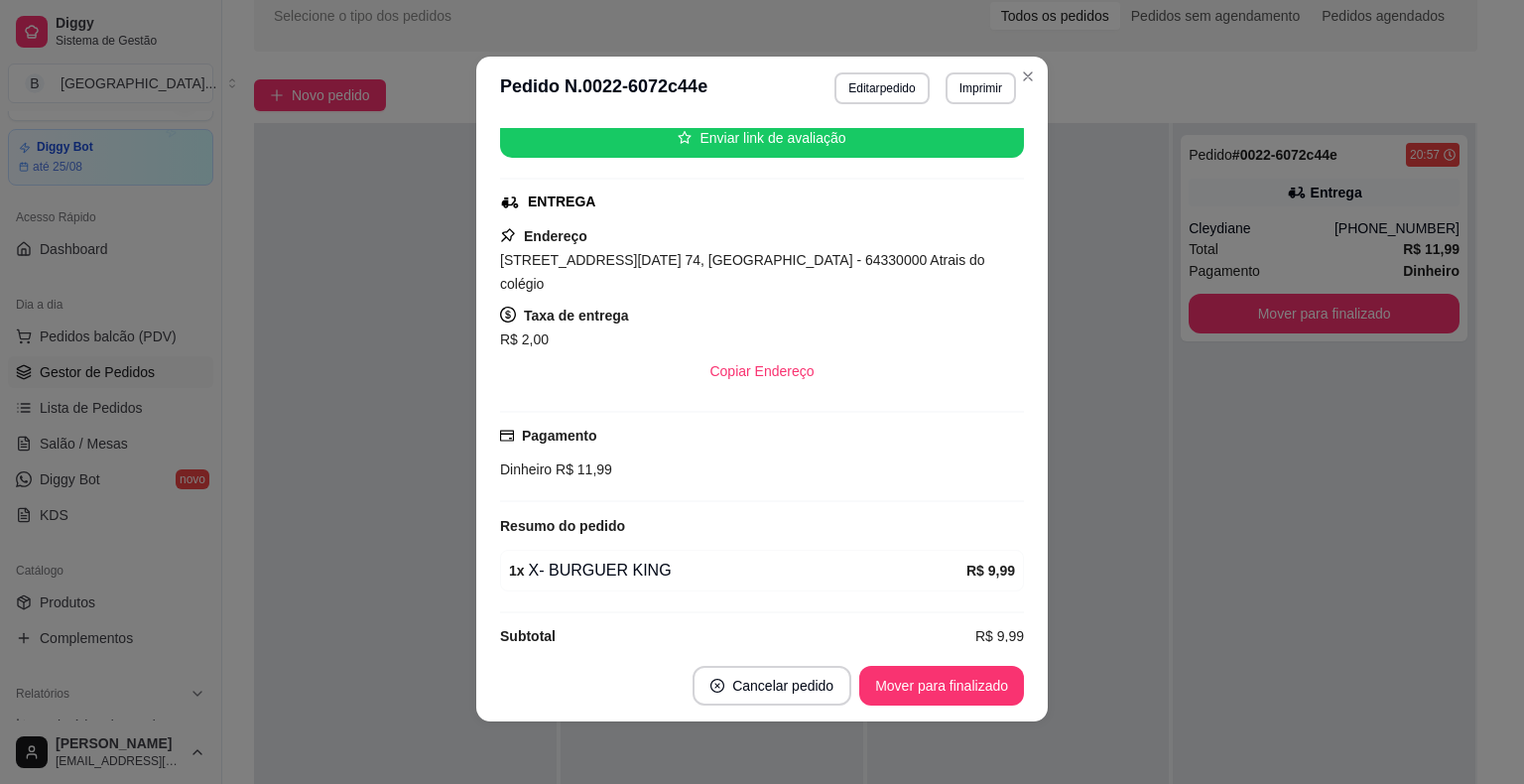
scroll to position [4, 0]
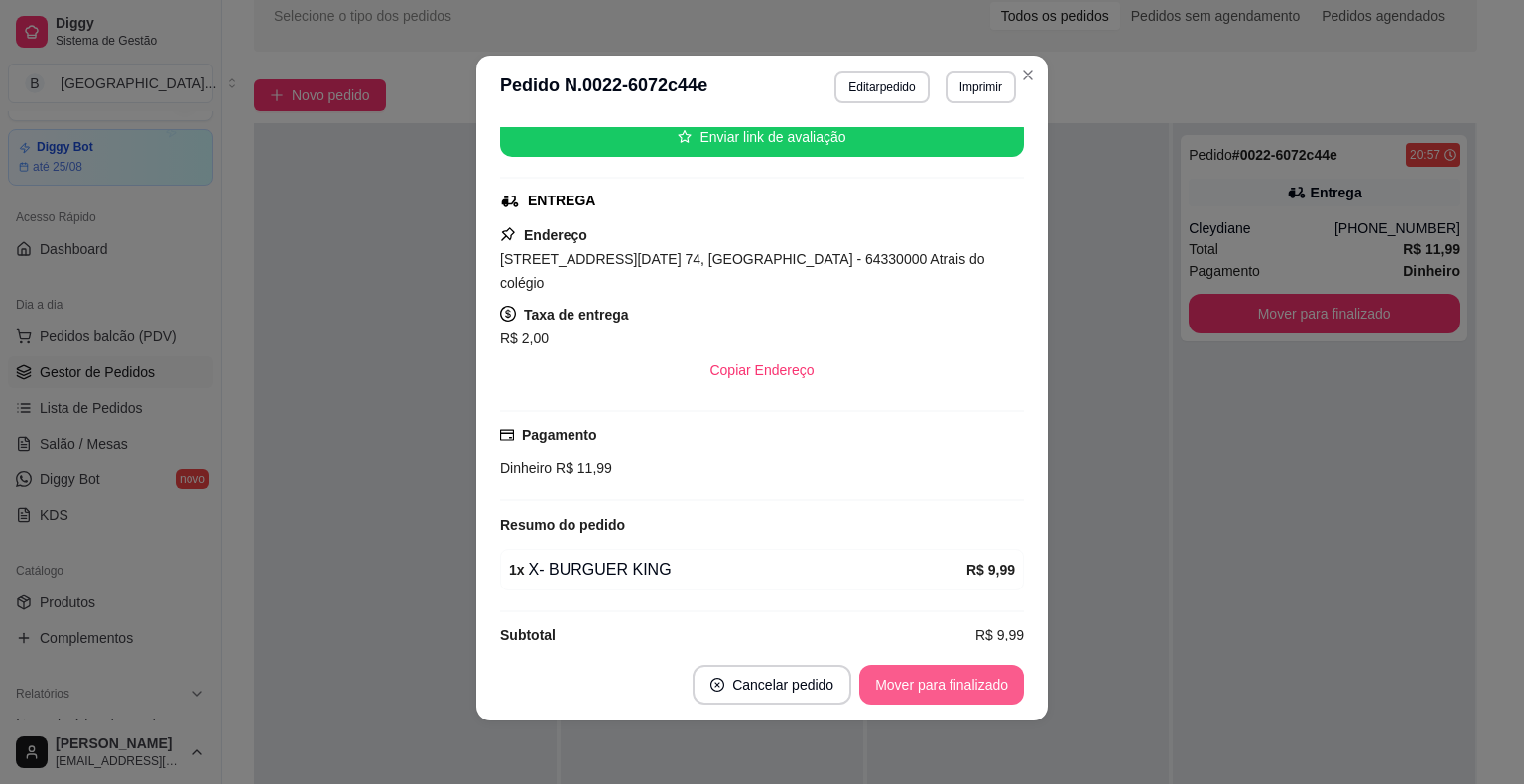
click at [936, 679] on button "Mover para finalizado" at bounding box center [941, 685] width 165 height 40
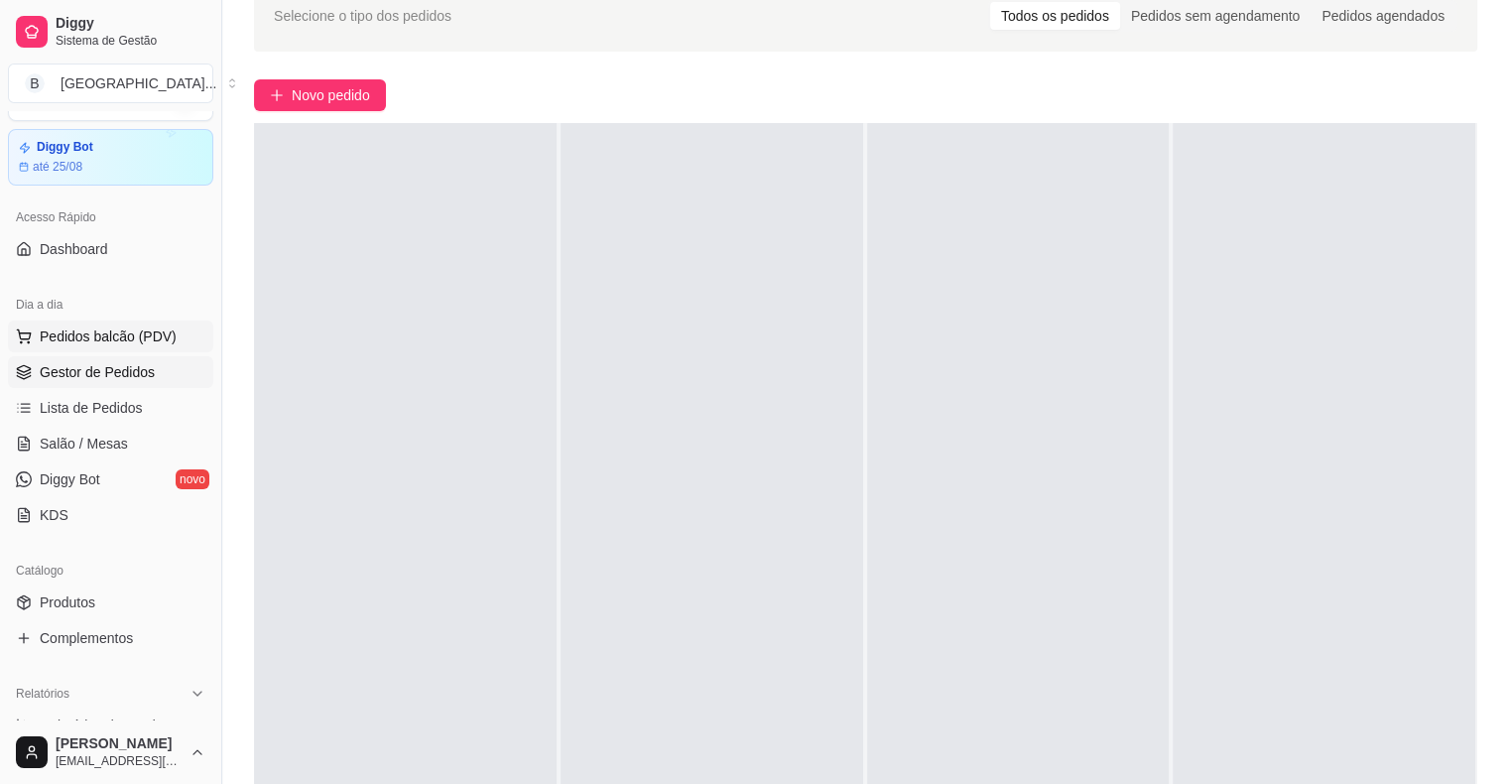
click at [74, 332] on span "Pedidos balcão (PDV)" at bounding box center [108, 336] width 137 height 20
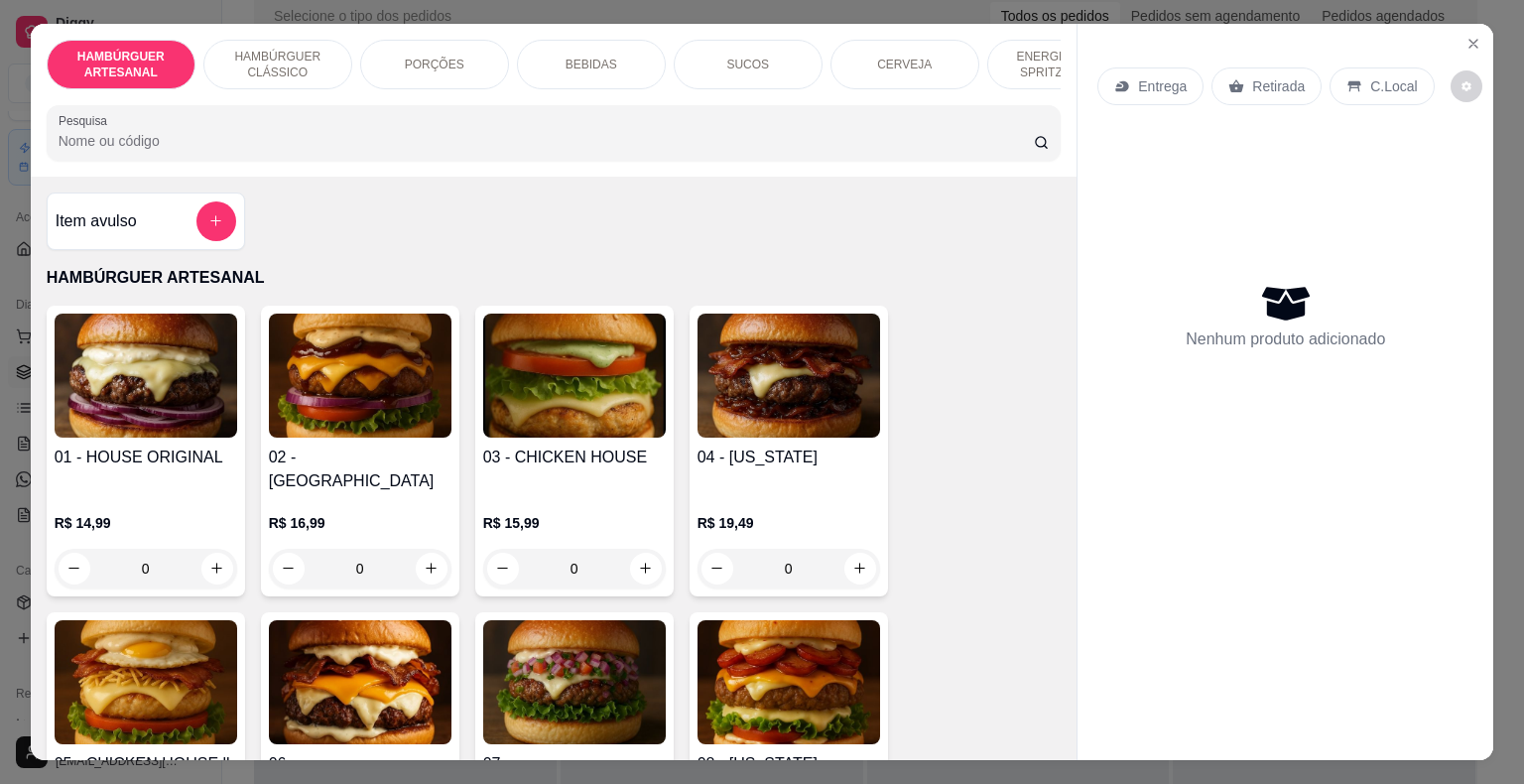
click at [140, 218] on div "Item avulso" at bounding box center [146, 221] width 181 height 40
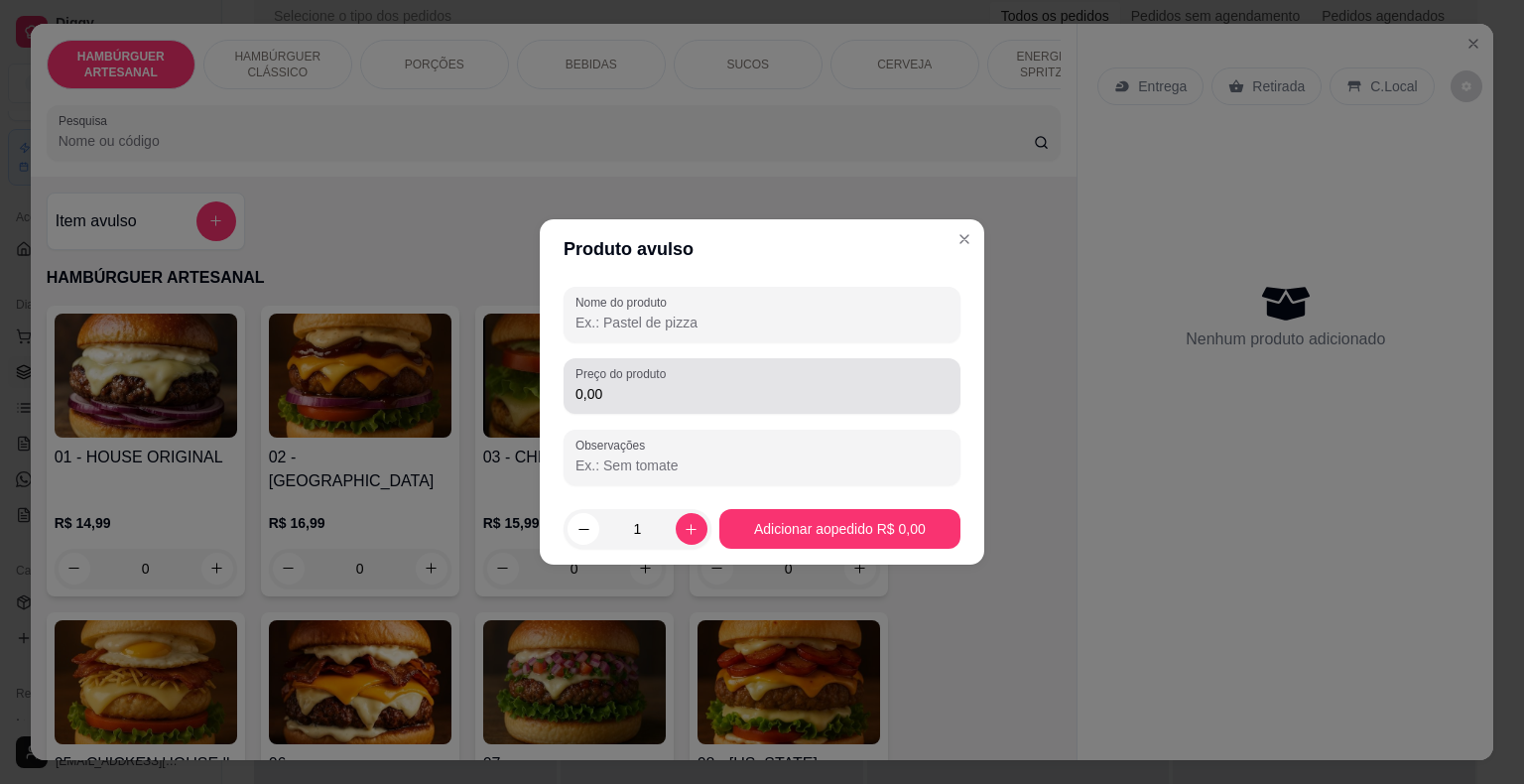
click at [624, 401] on input "0,00" at bounding box center [761, 394] width 373 height 20
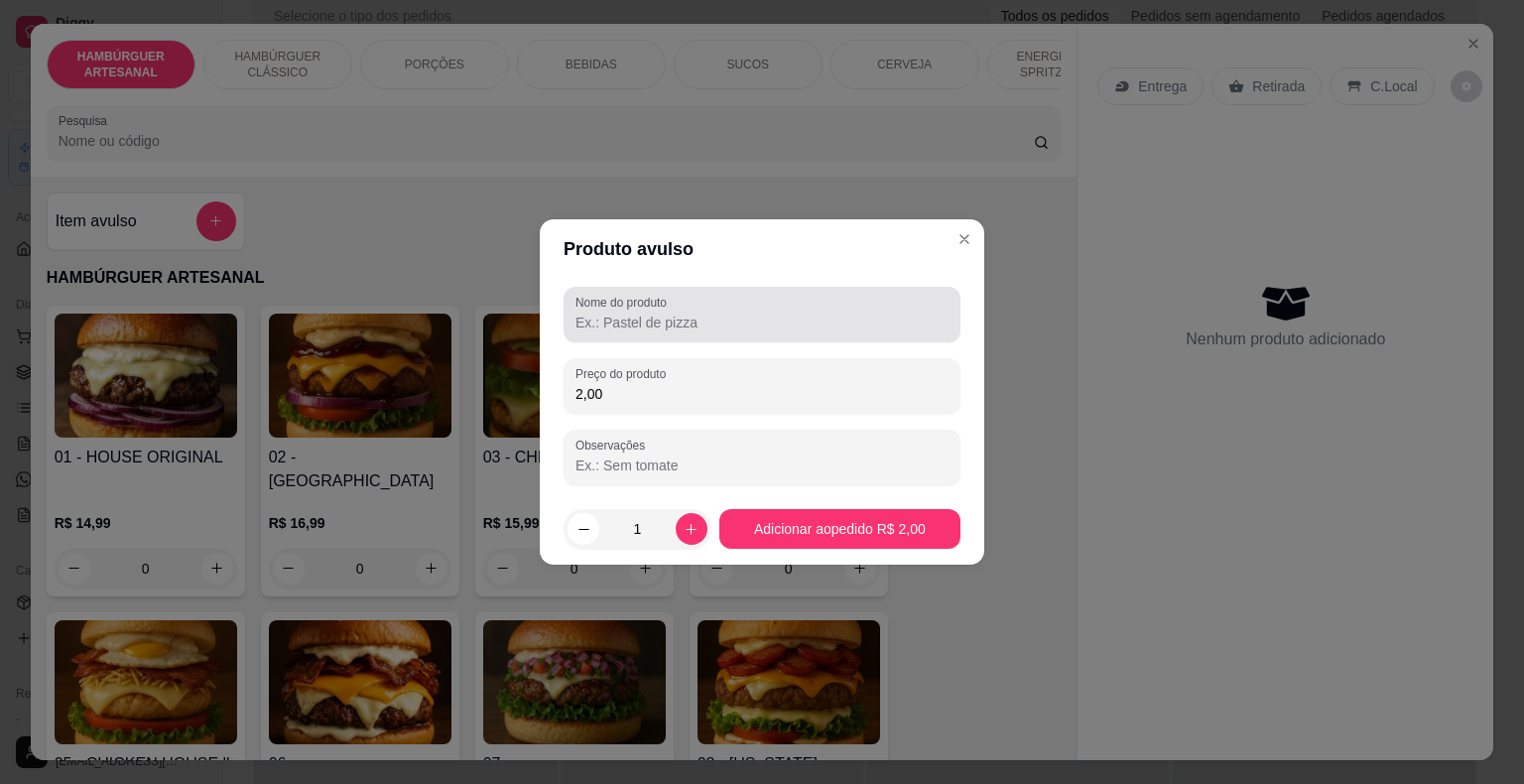
type input "2,00"
click at [768, 307] on div at bounding box center [761, 315] width 373 height 40
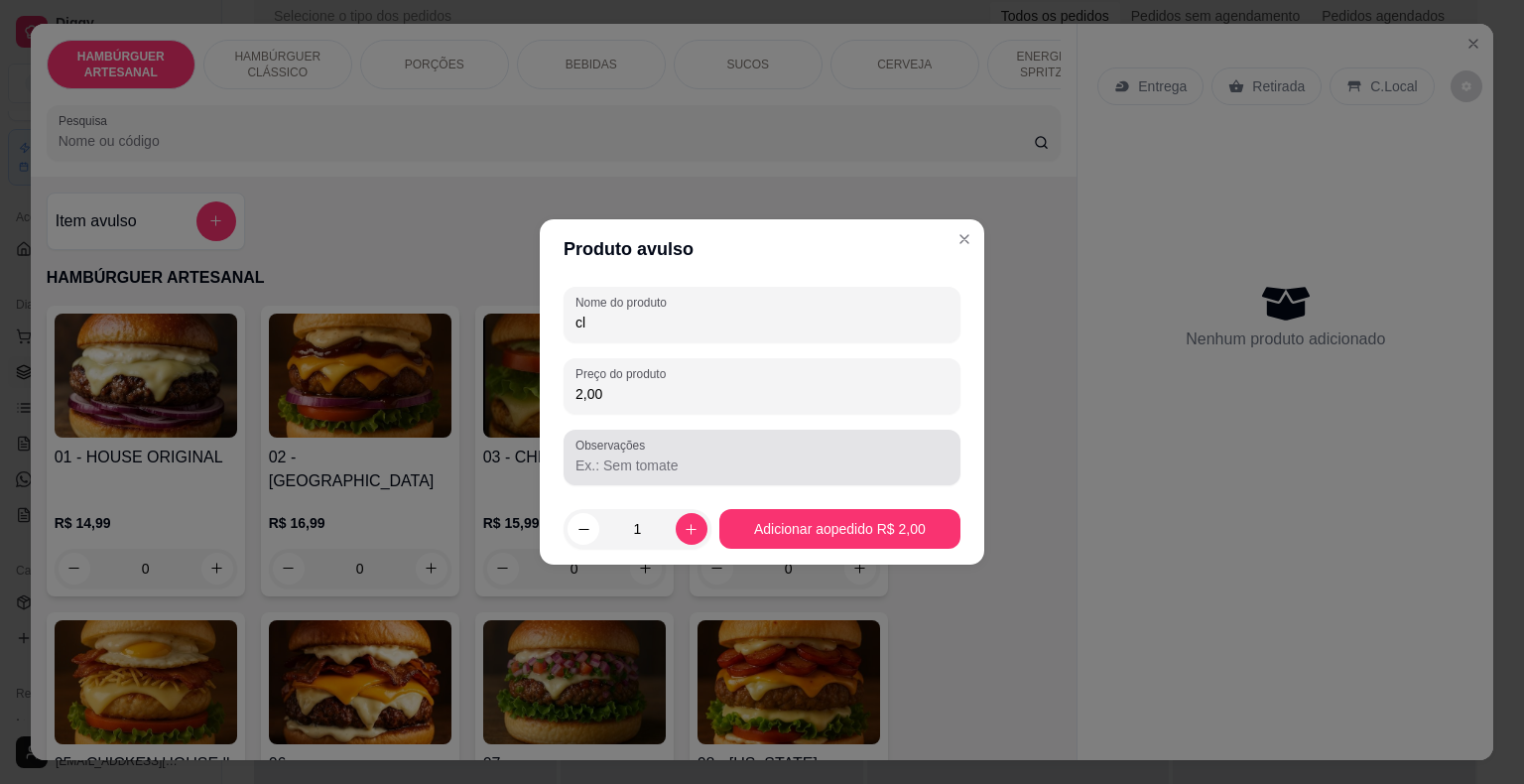
type input "c"
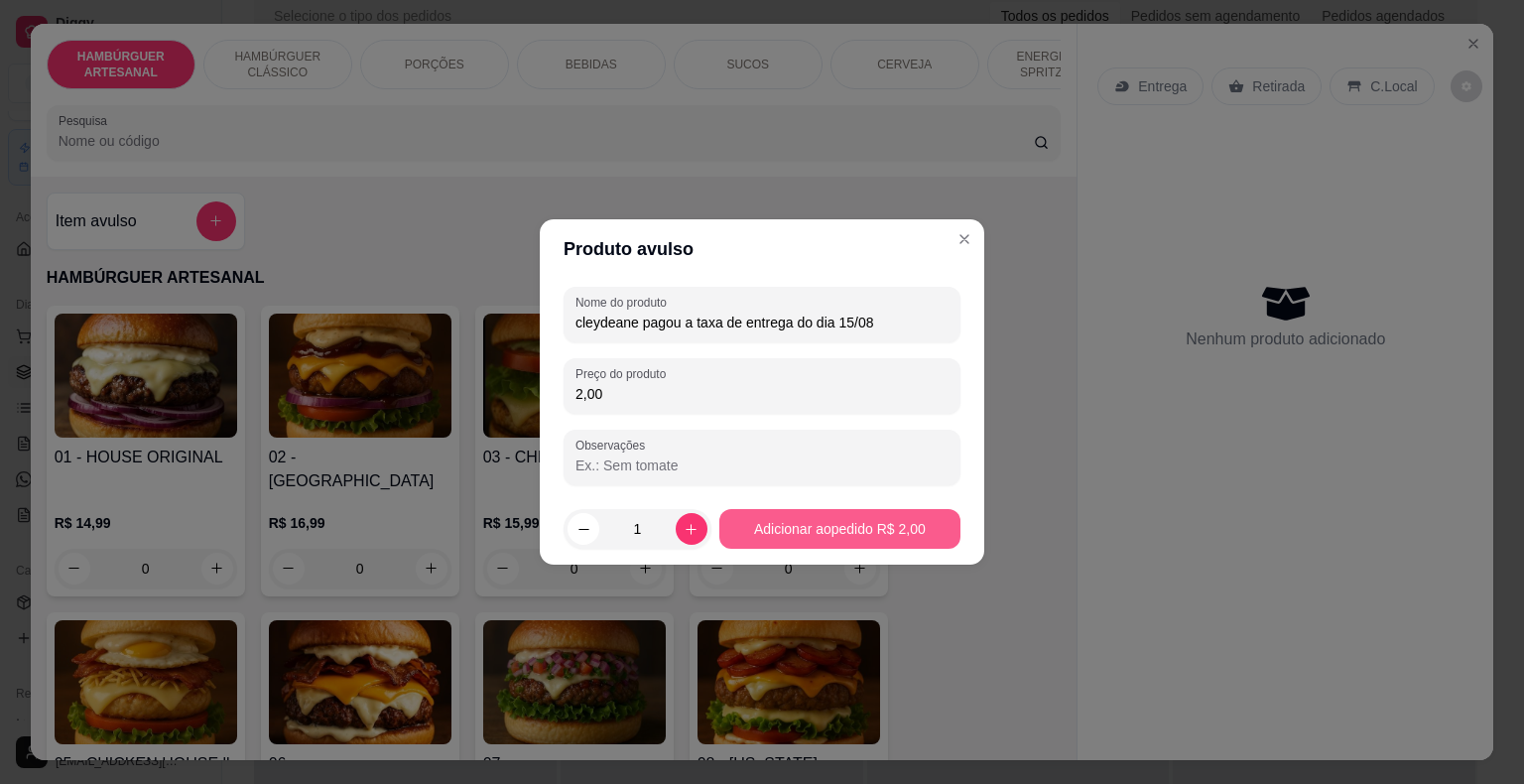
type input "cleydeane pagou a taxa de entrega do dia 15/08"
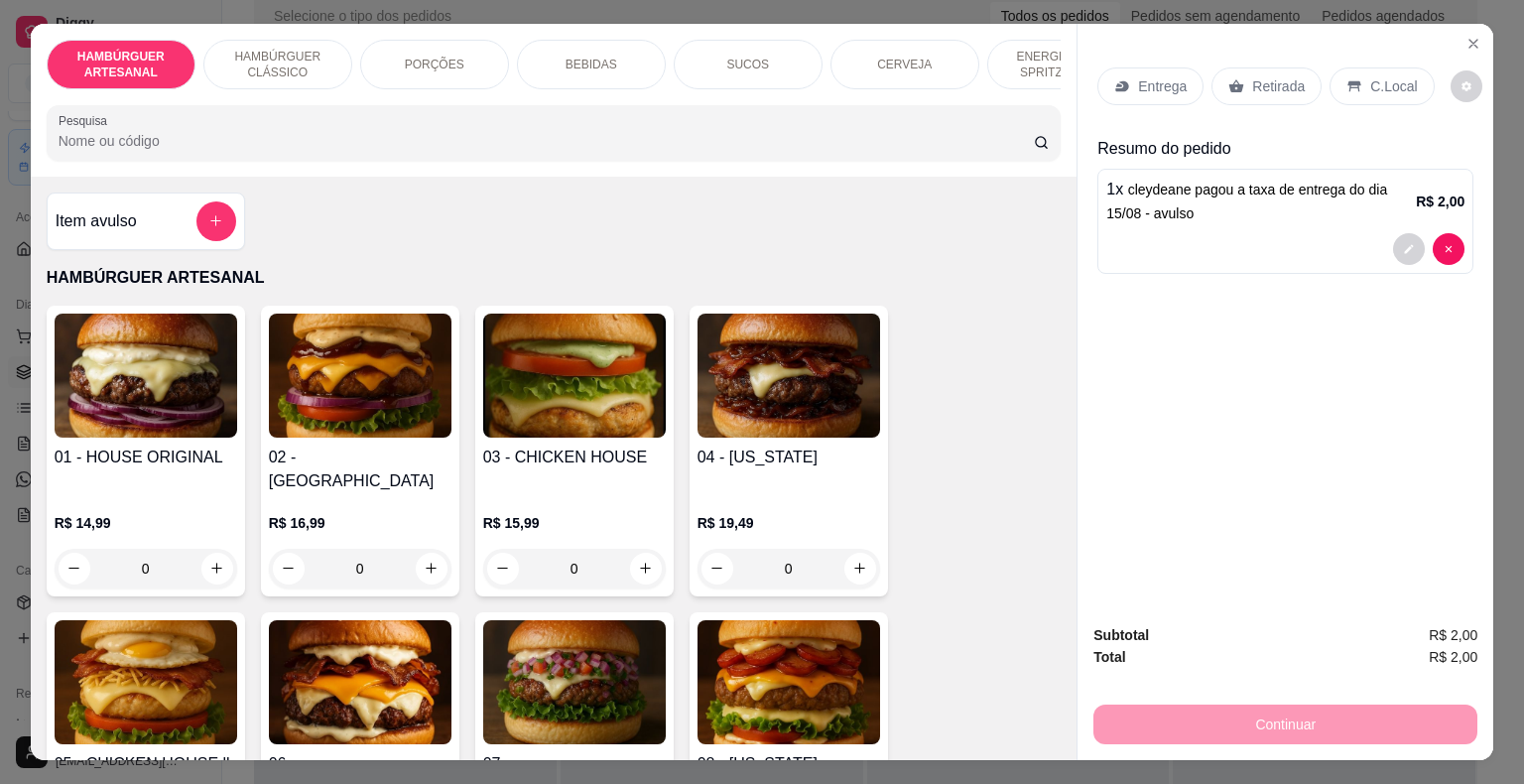
click at [1283, 78] on p "Retirada" at bounding box center [1278, 86] width 53 height 20
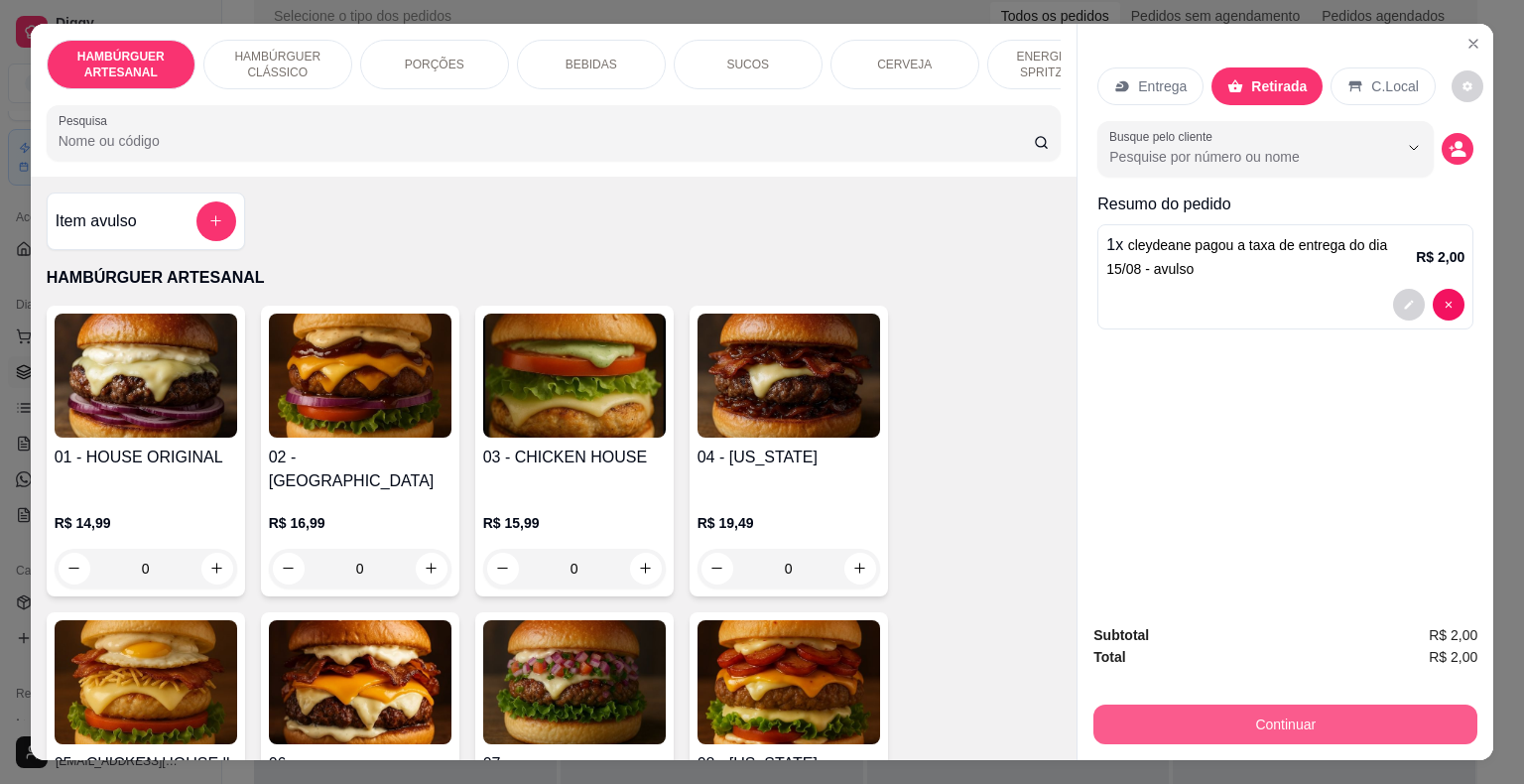
click at [1246, 712] on button "Continuar" at bounding box center [1285, 724] width 384 height 40
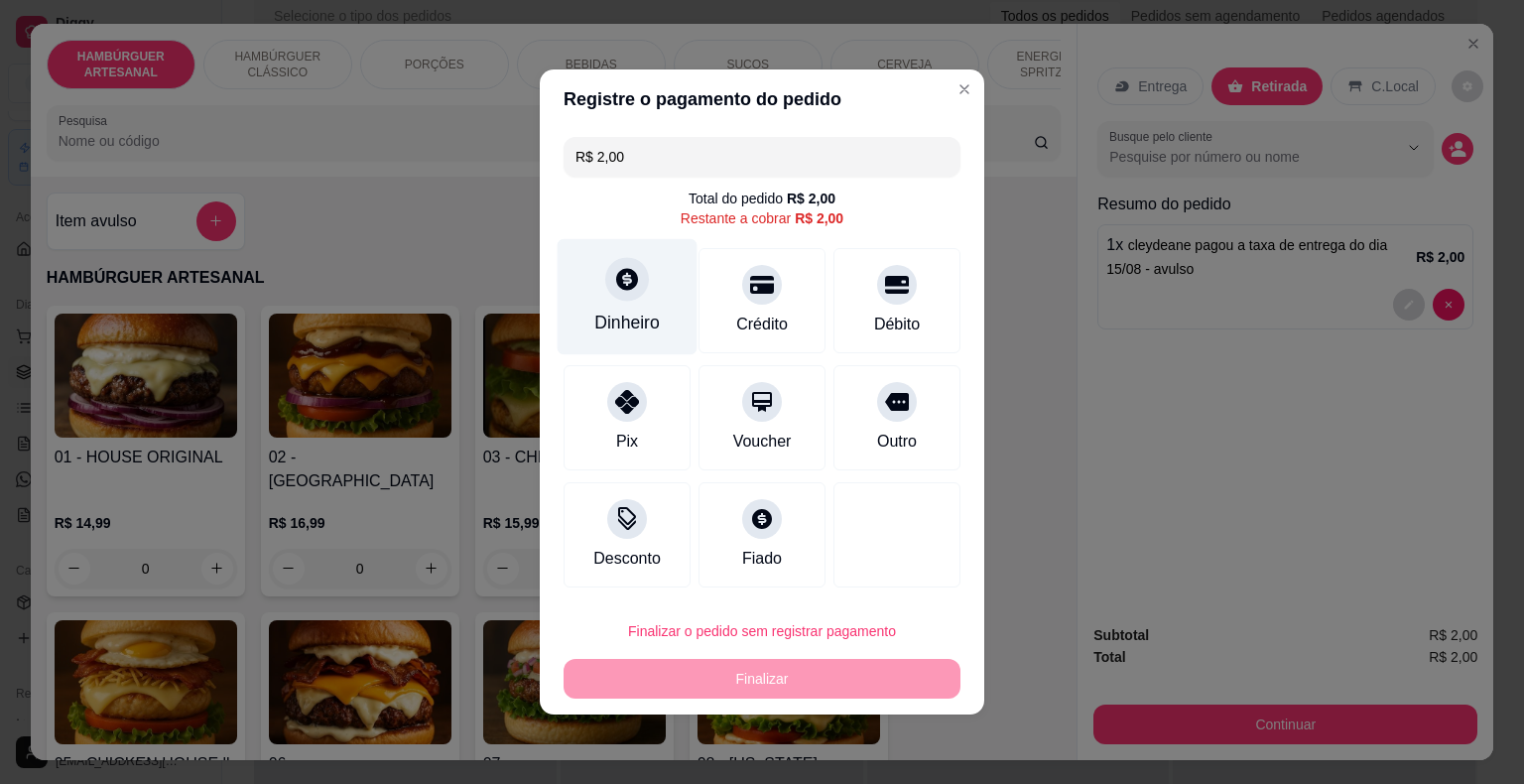
click at [603, 311] on div "Dinheiro" at bounding box center [626, 322] width 65 height 26
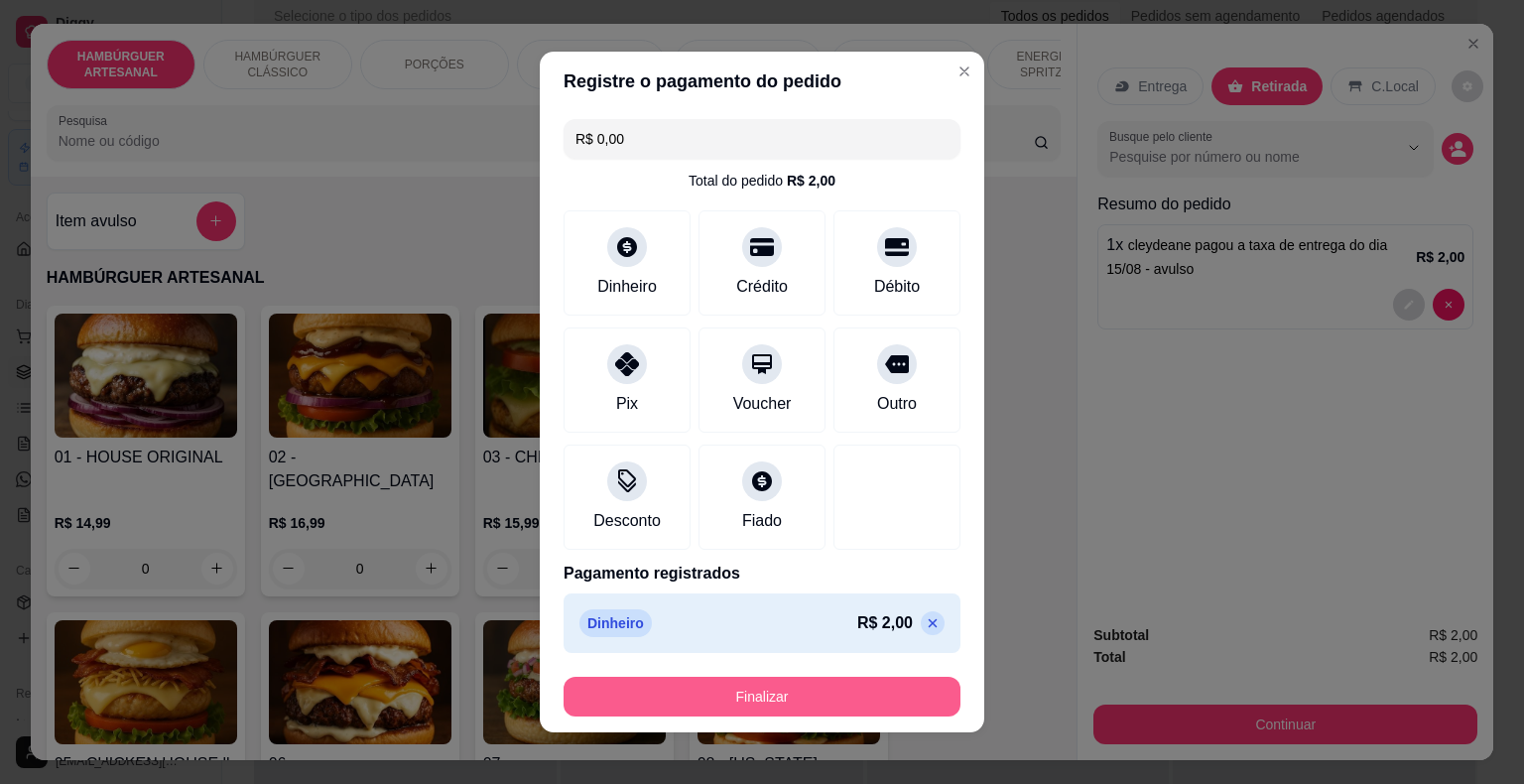
click at [801, 692] on button "Finalizar" at bounding box center [761, 697] width 397 height 40
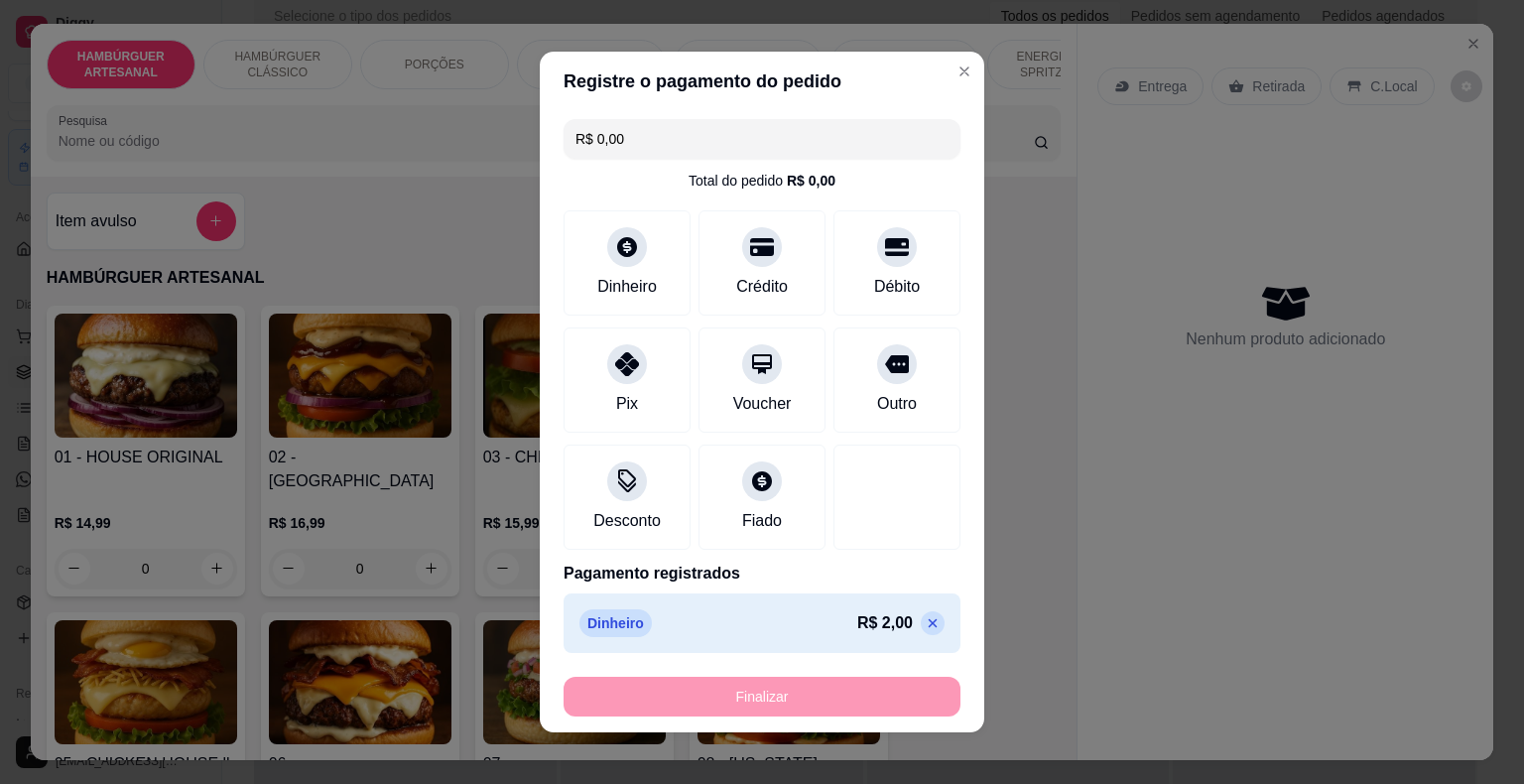
type input "-R$ 2,00"
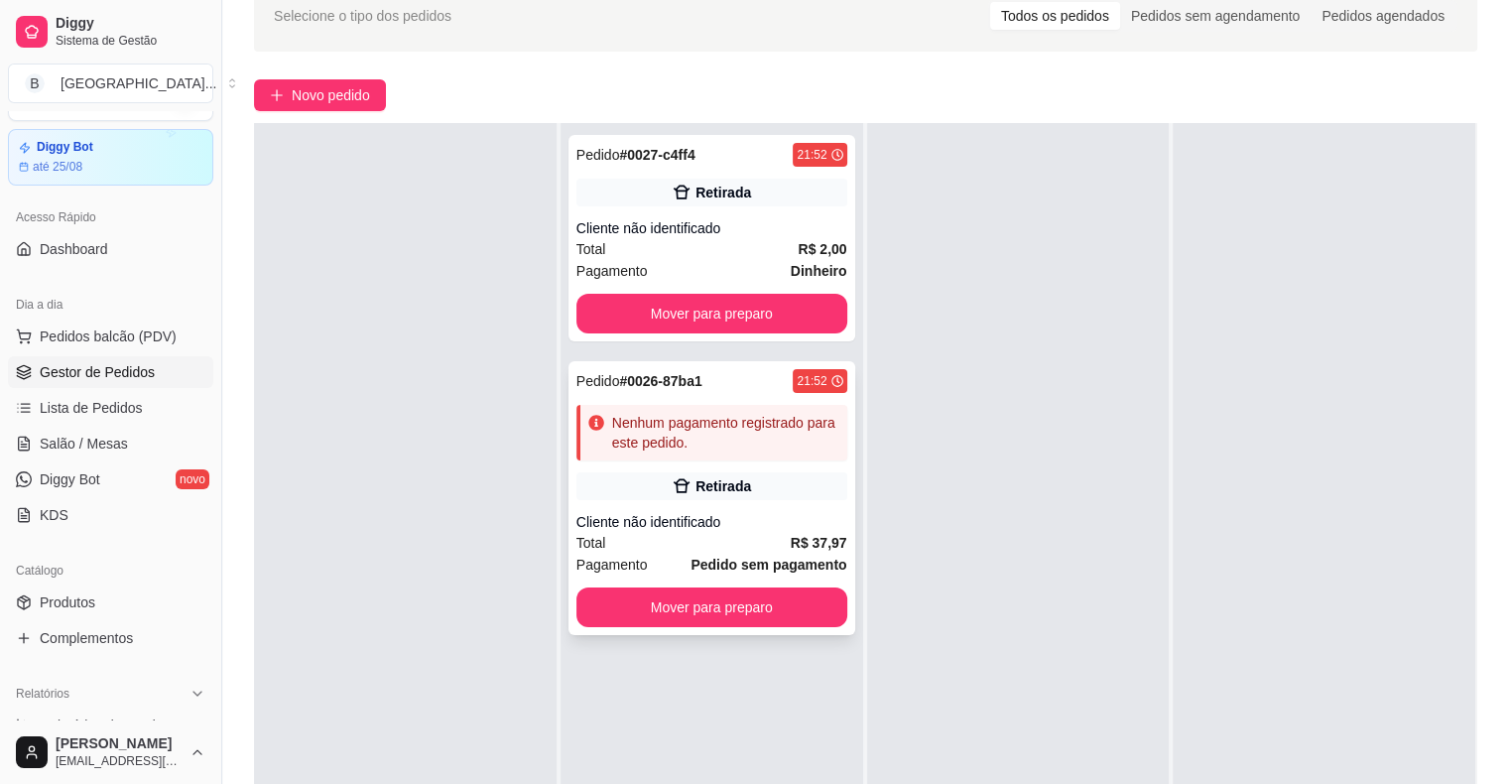
click at [802, 538] on strong "R$ 37,97" at bounding box center [819, 543] width 57 height 16
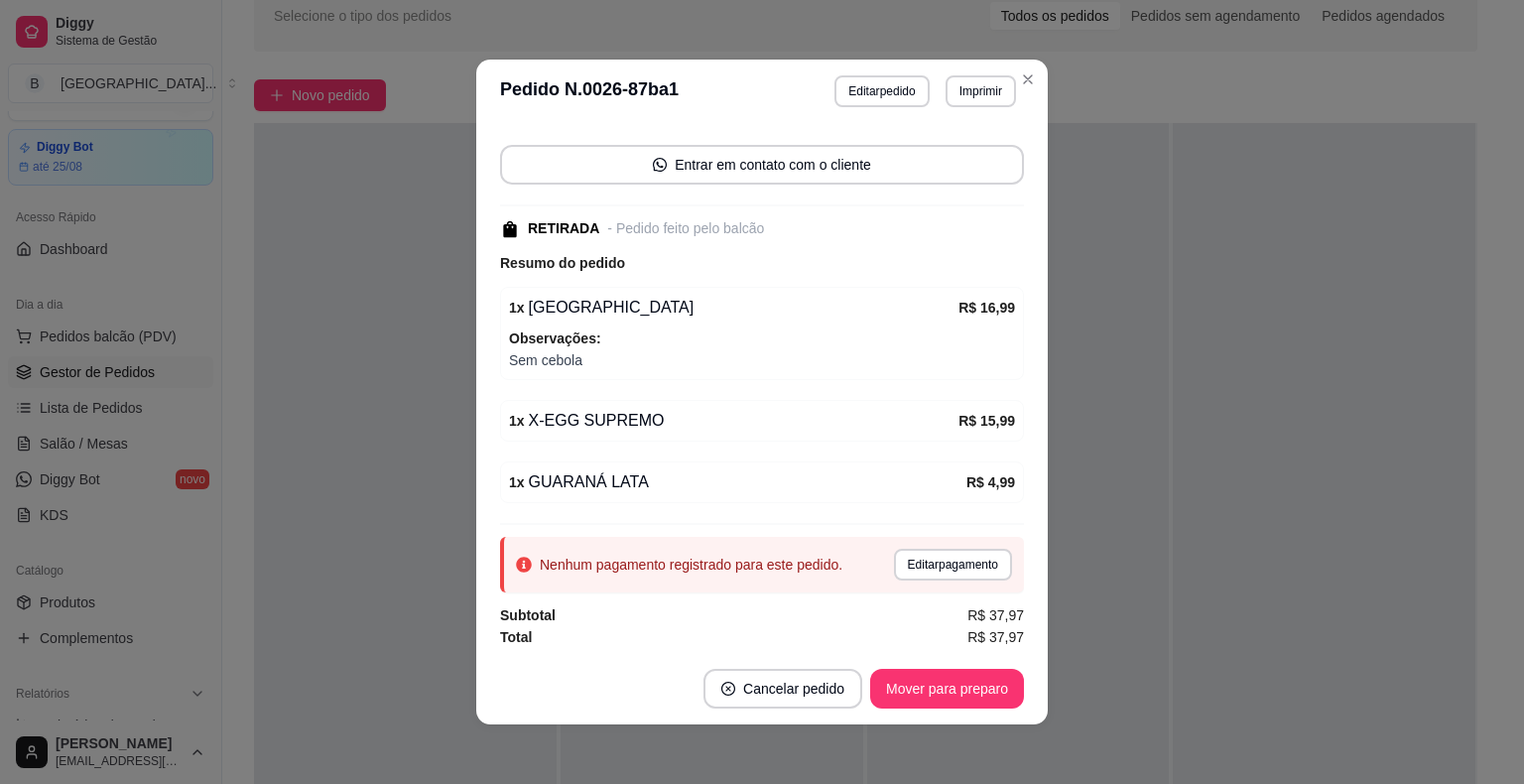
scroll to position [4, 0]
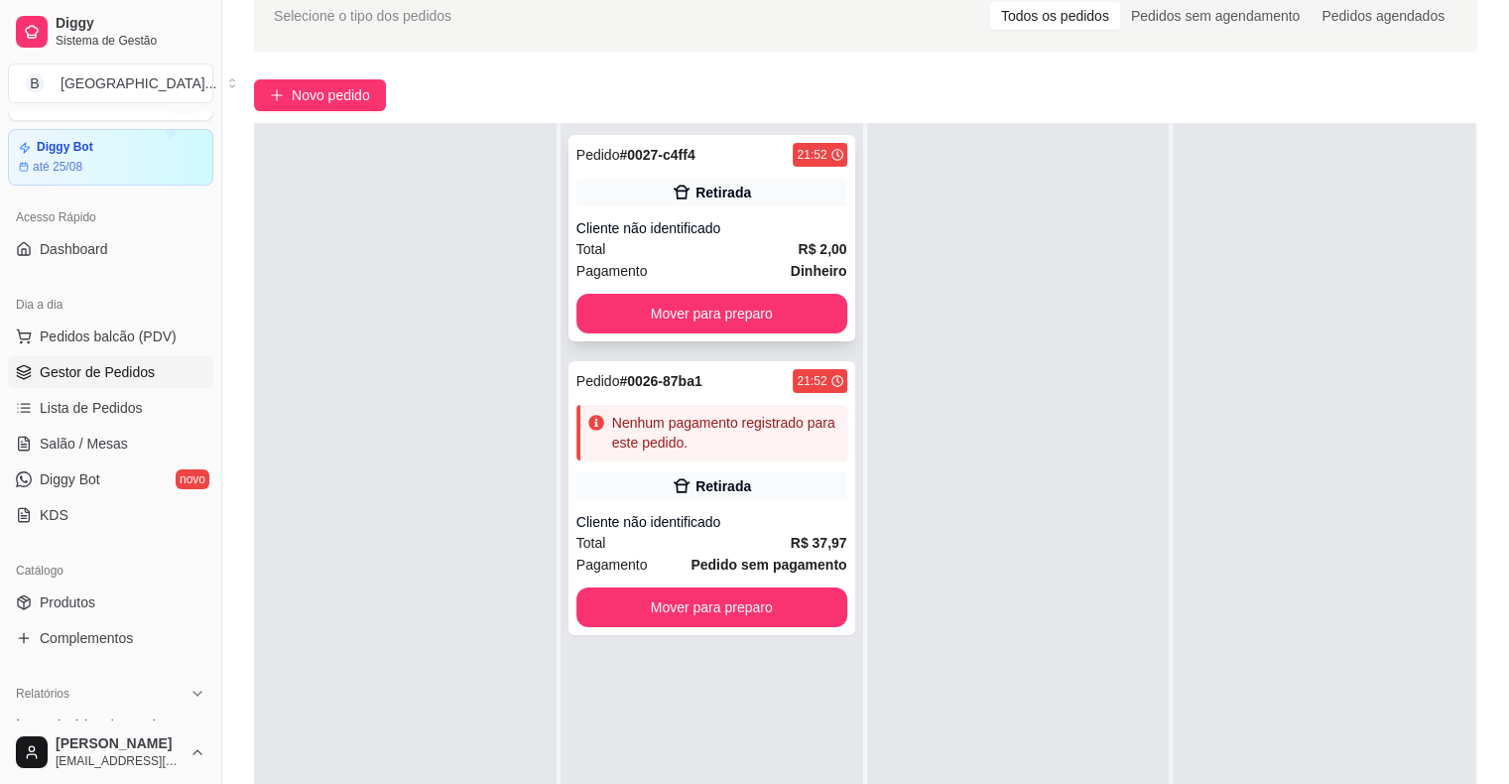
click at [714, 255] on div "Total R$ 2,00" at bounding box center [711, 249] width 271 height 22
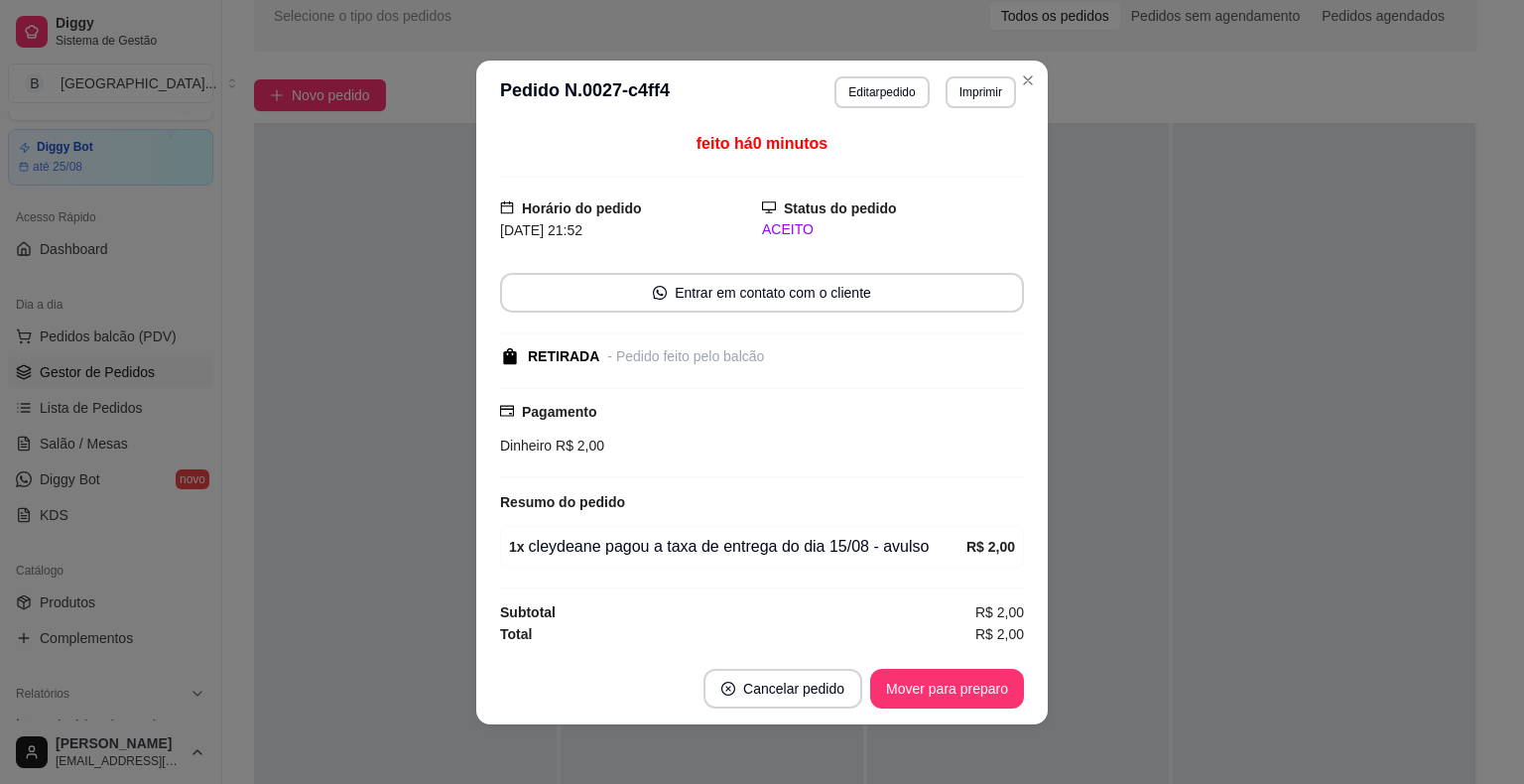
scroll to position [2, 0]
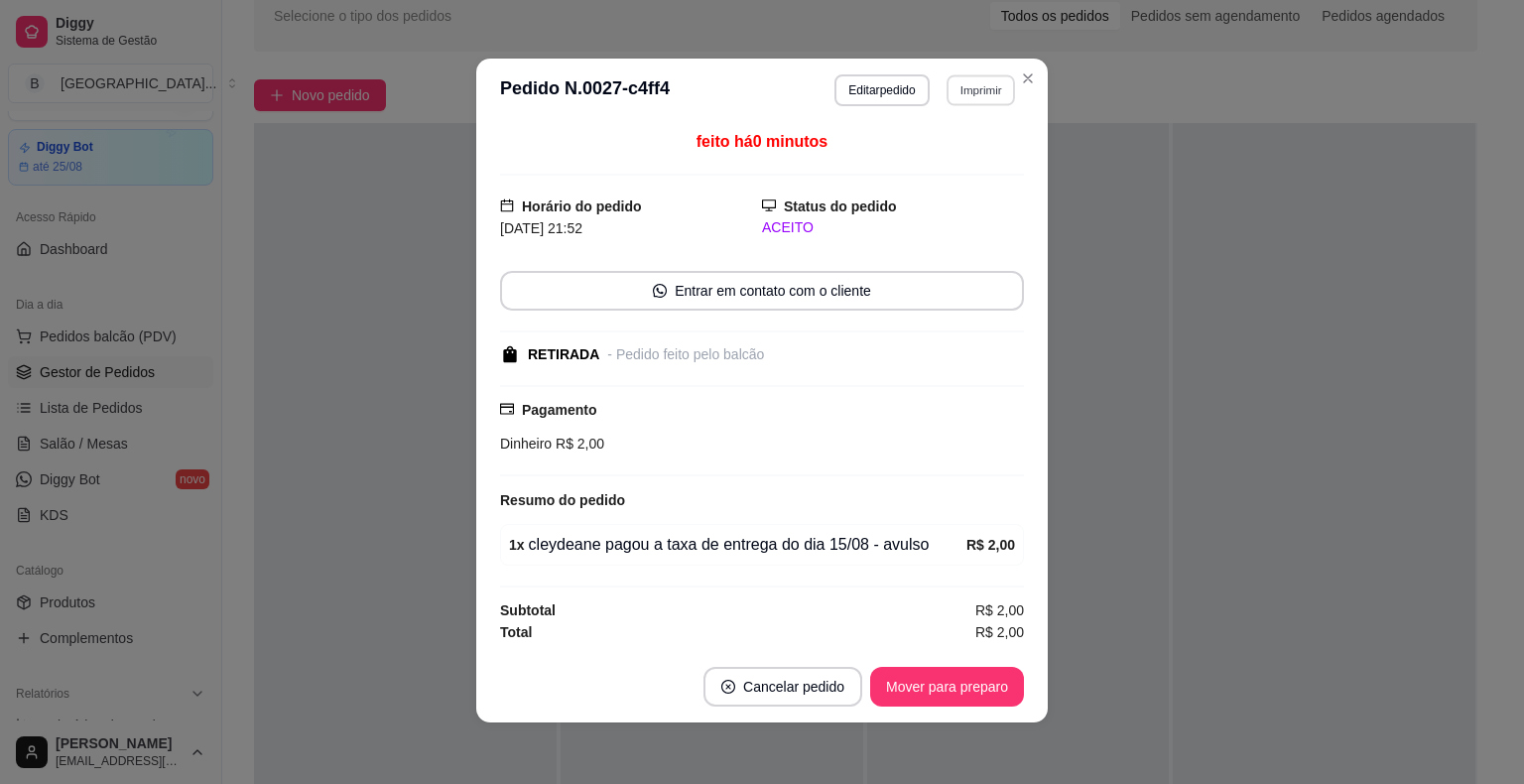
click at [960, 98] on button "Imprimir" at bounding box center [980, 89] width 68 height 31
click at [909, 146] on button "IMPRESSORA" at bounding box center [938, 161] width 144 height 32
click at [964, 678] on button "Mover para preparo" at bounding box center [946, 686] width 149 height 39
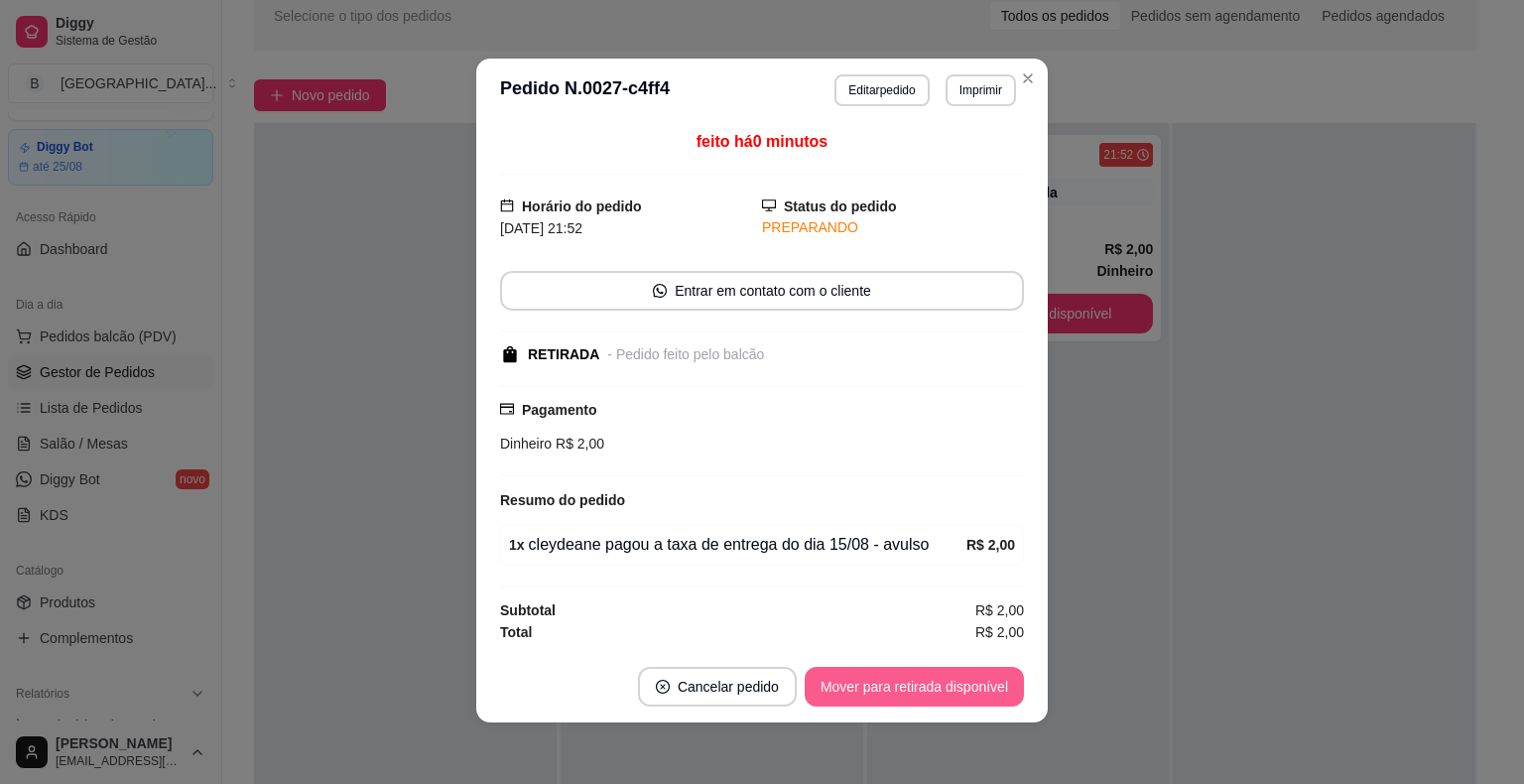
click at [964, 678] on button "Mover para retirada disponível" at bounding box center [913, 687] width 219 height 40
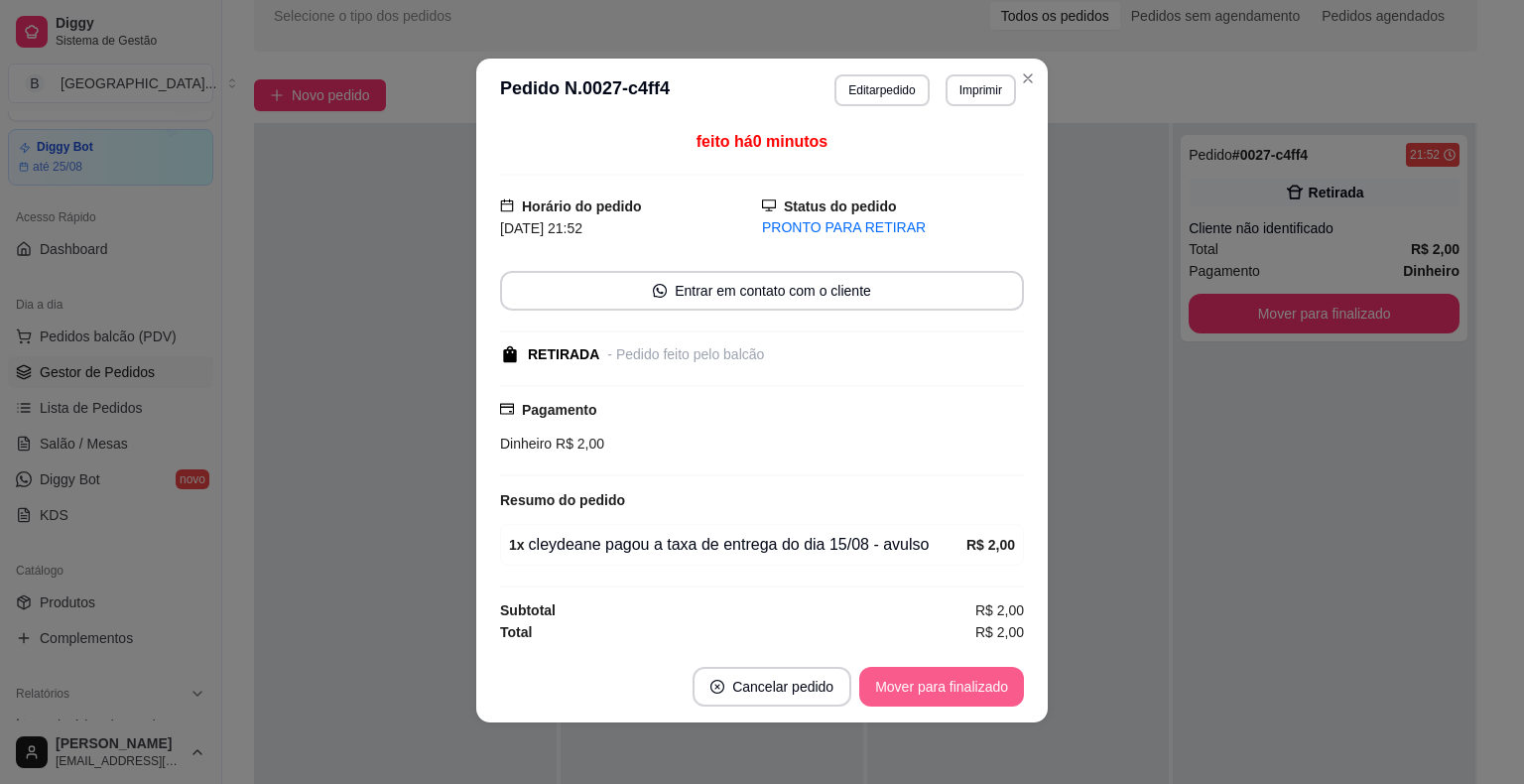
click at [964, 678] on button "Mover para finalizado" at bounding box center [941, 687] width 165 height 40
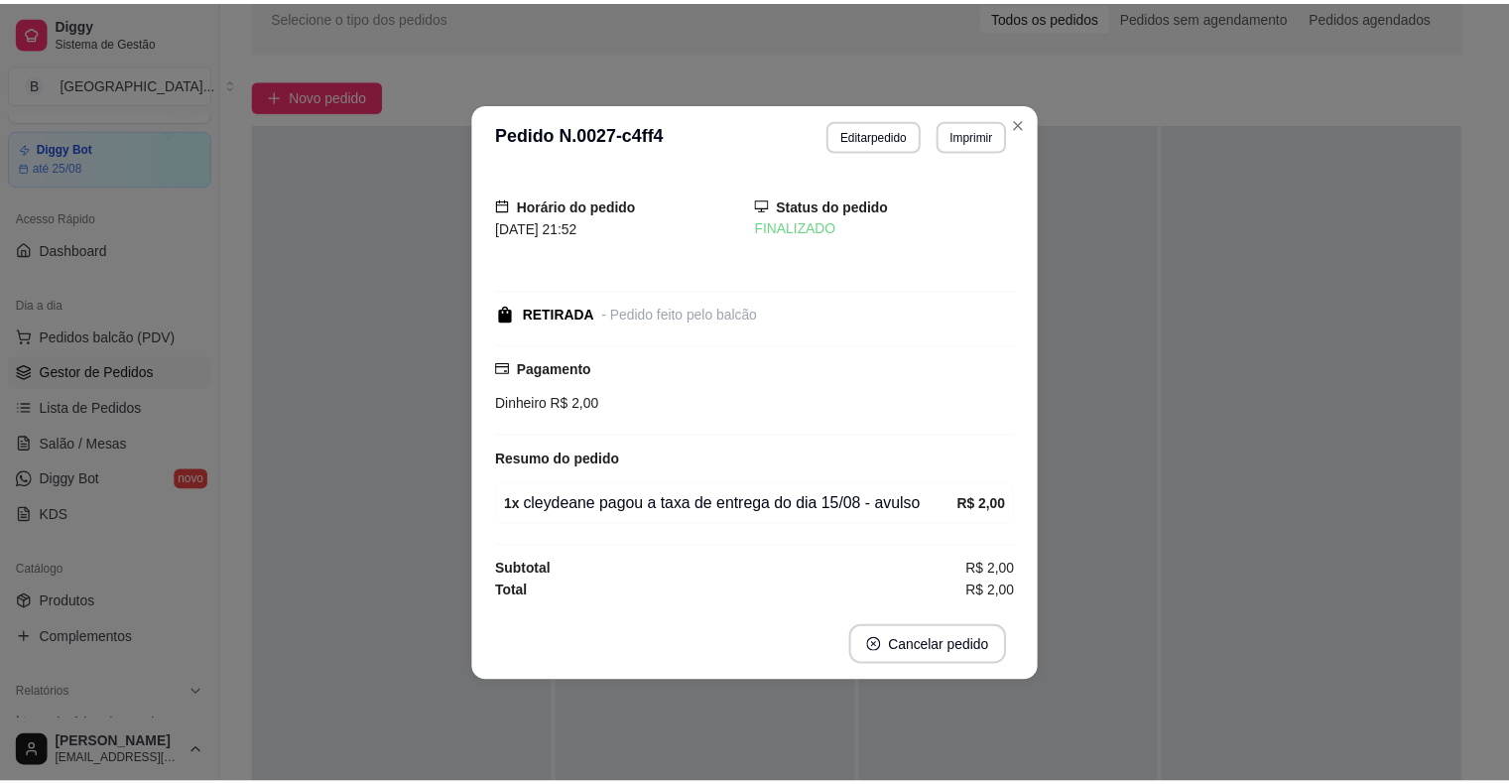
scroll to position [0, 0]
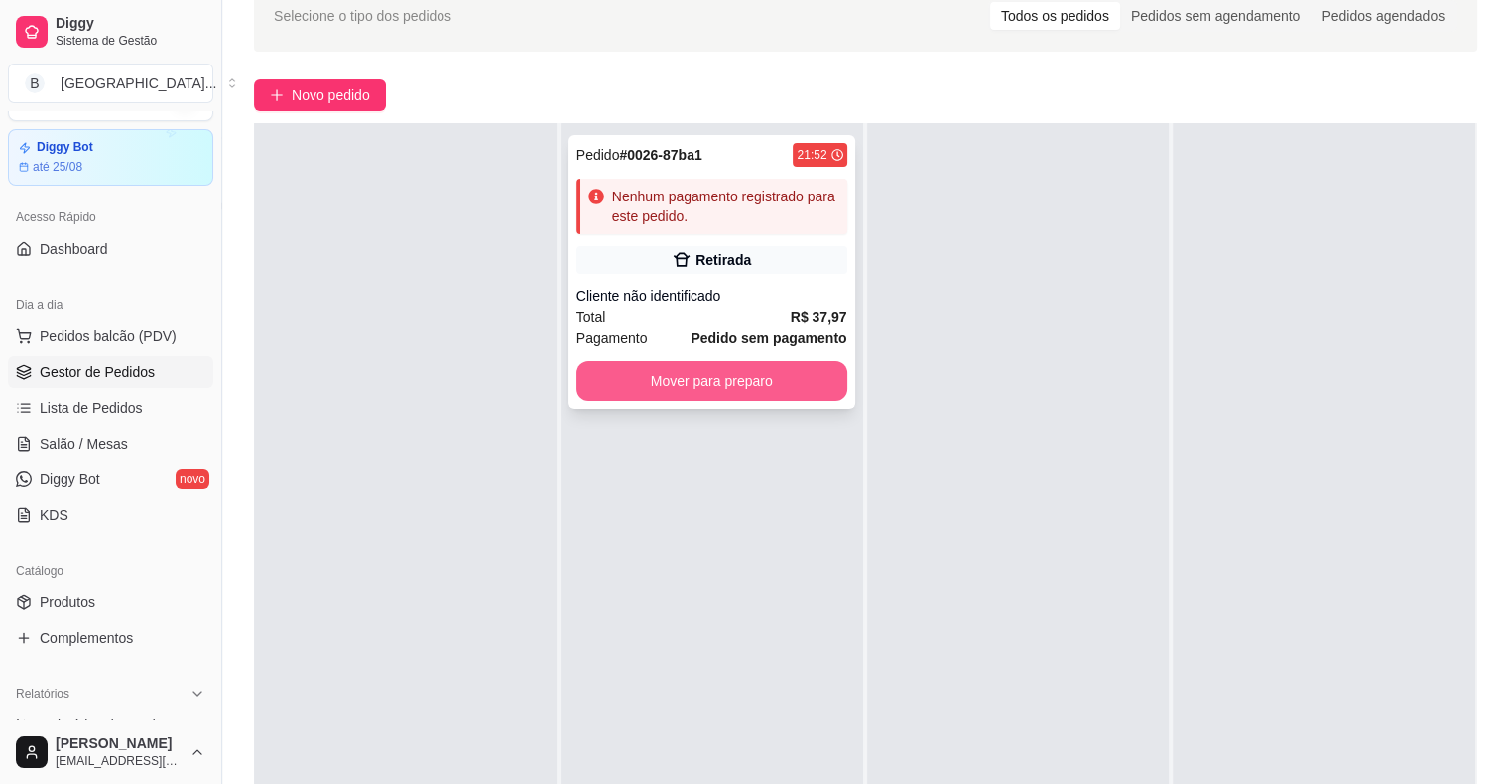
click at [732, 371] on button "Mover para preparo" at bounding box center [711, 381] width 271 height 40
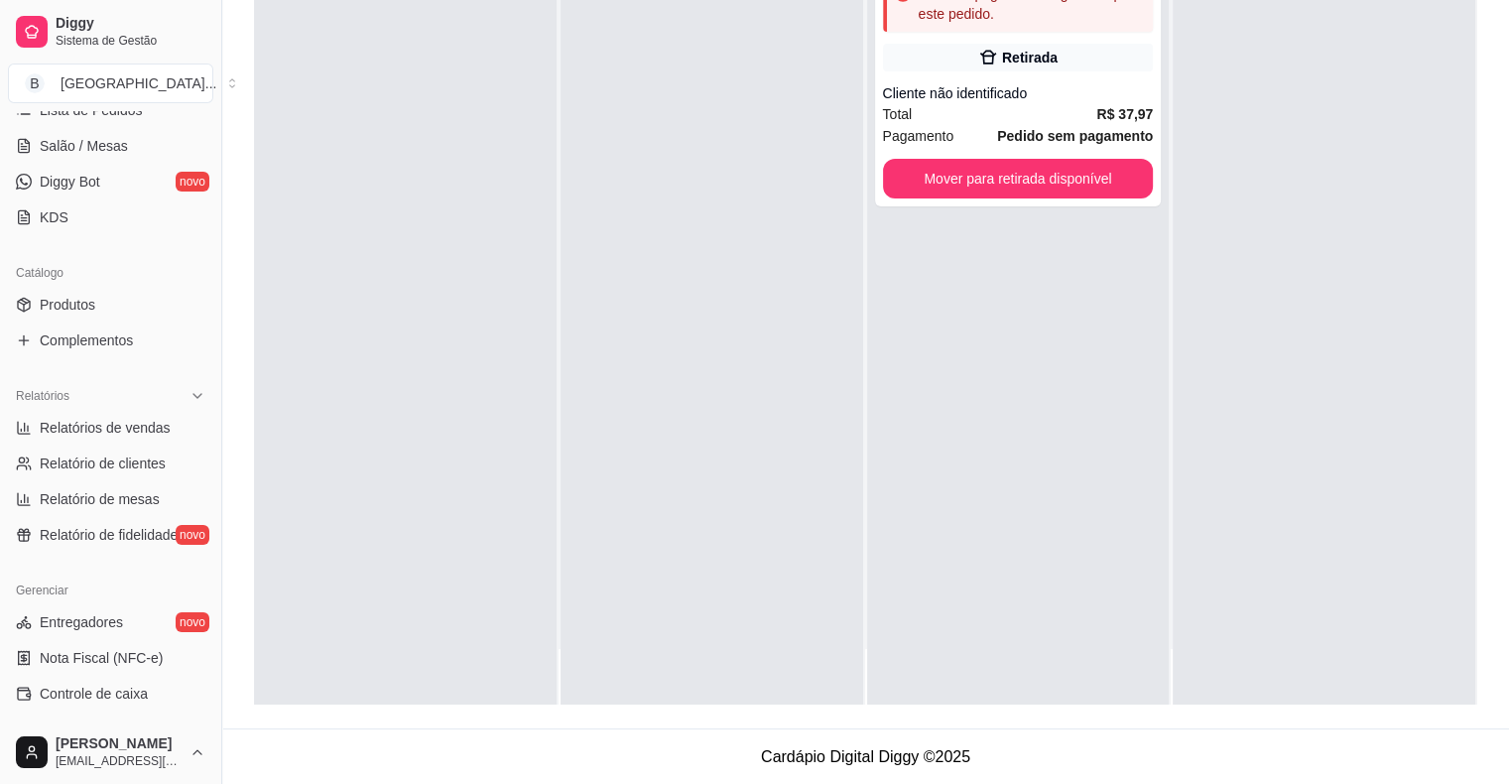
scroll to position [246, 0]
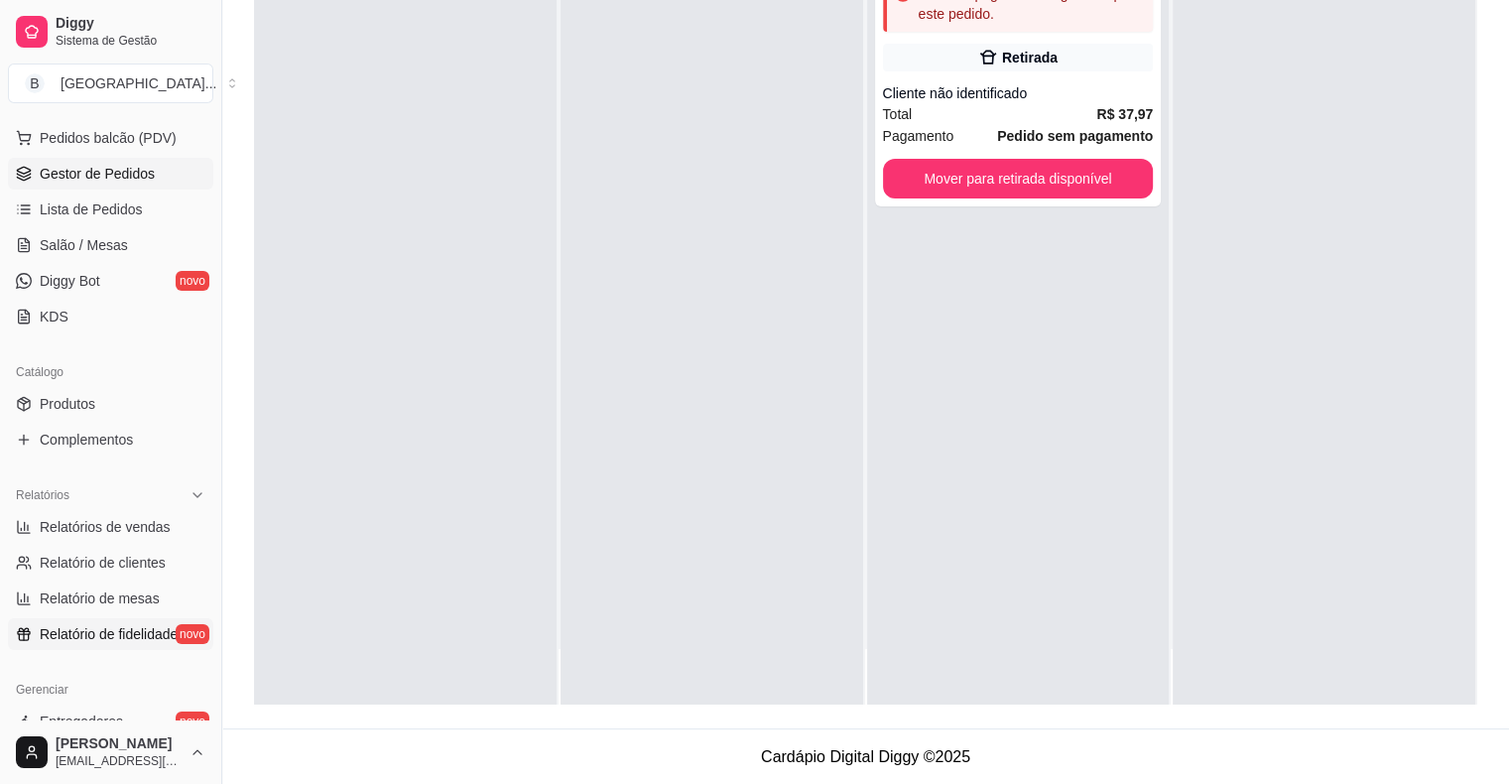
click at [101, 626] on span "Relatório de fidelidade" at bounding box center [109, 634] width 138 height 20
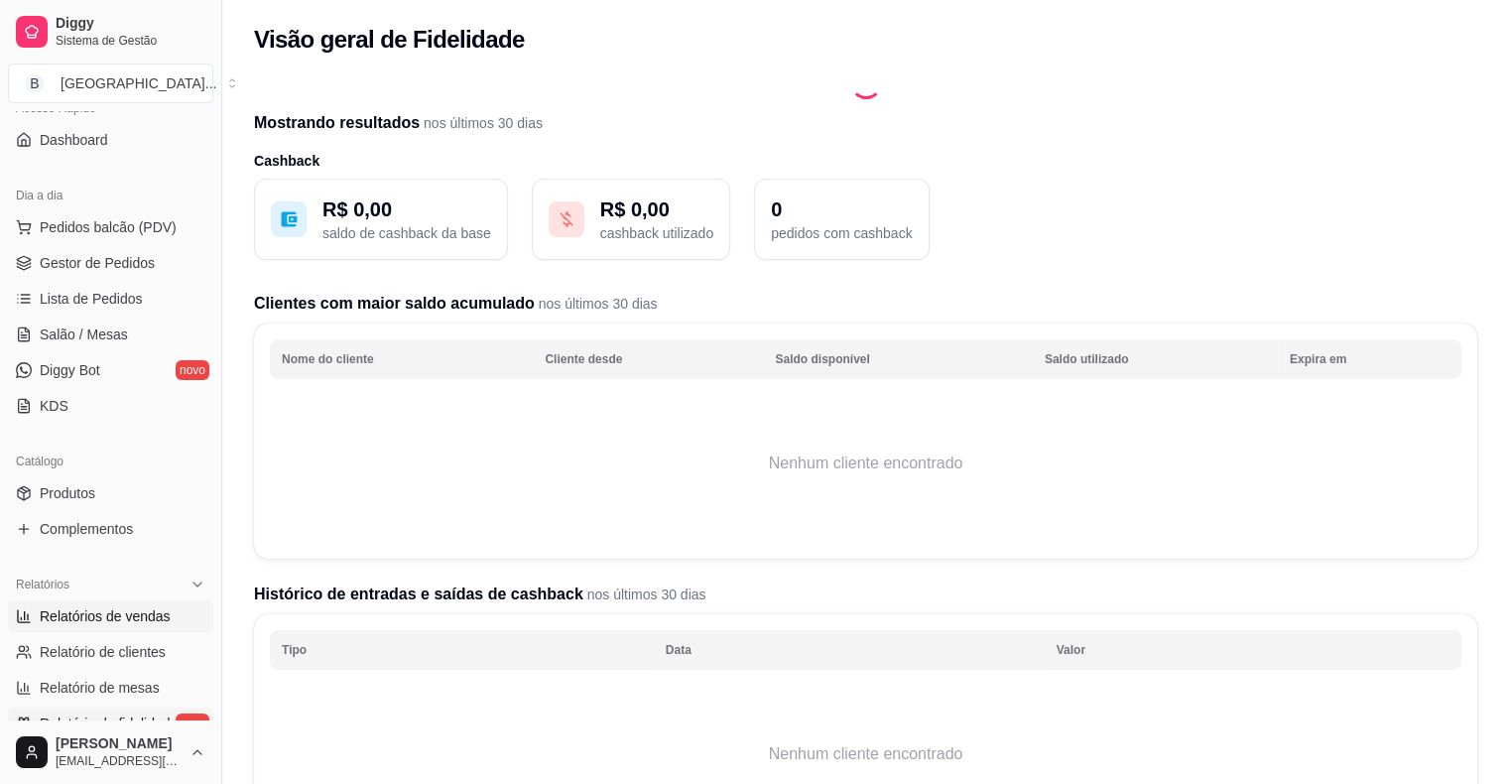
scroll to position [147, 0]
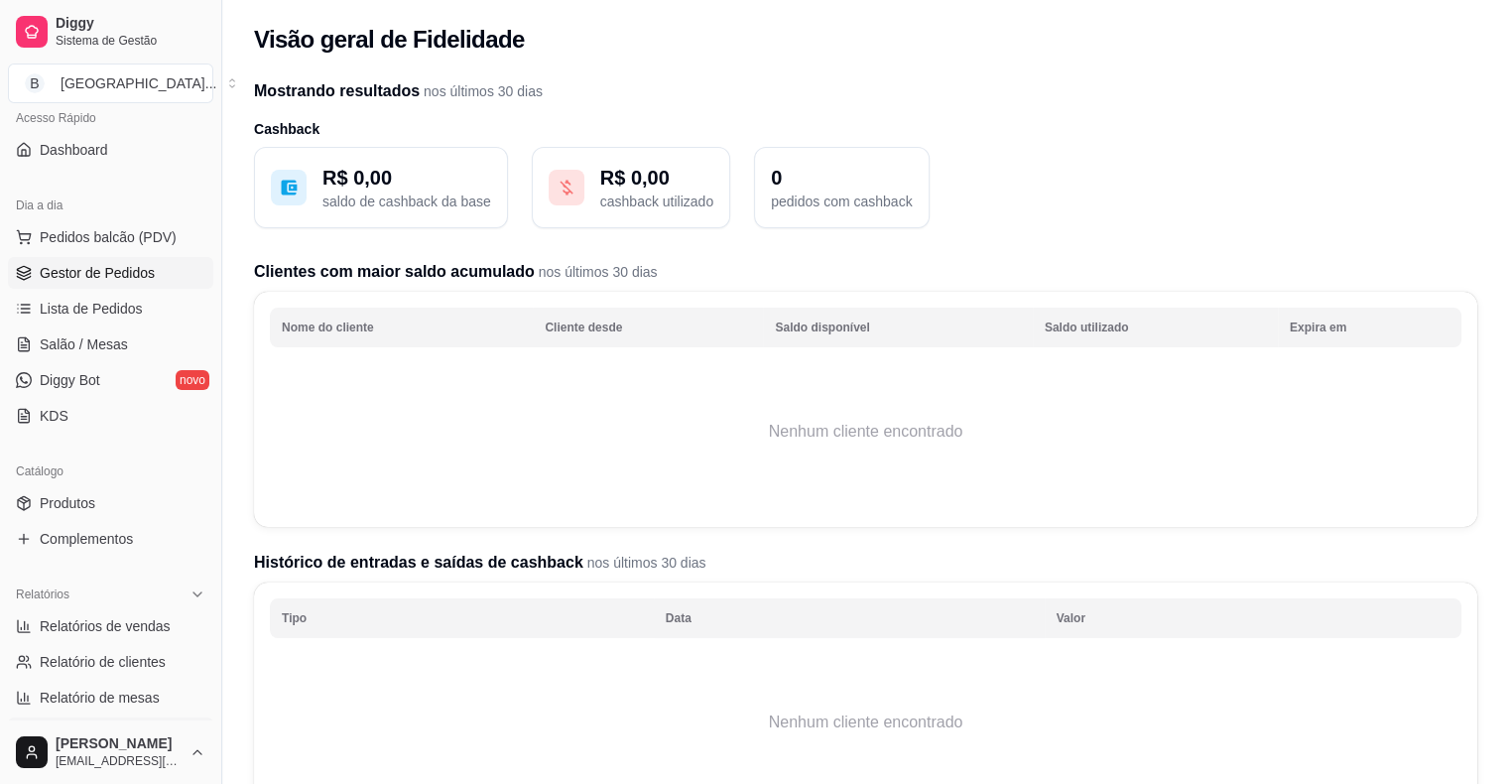
click at [108, 277] on span "Gestor de Pedidos" at bounding box center [97, 273] width 115 height 20
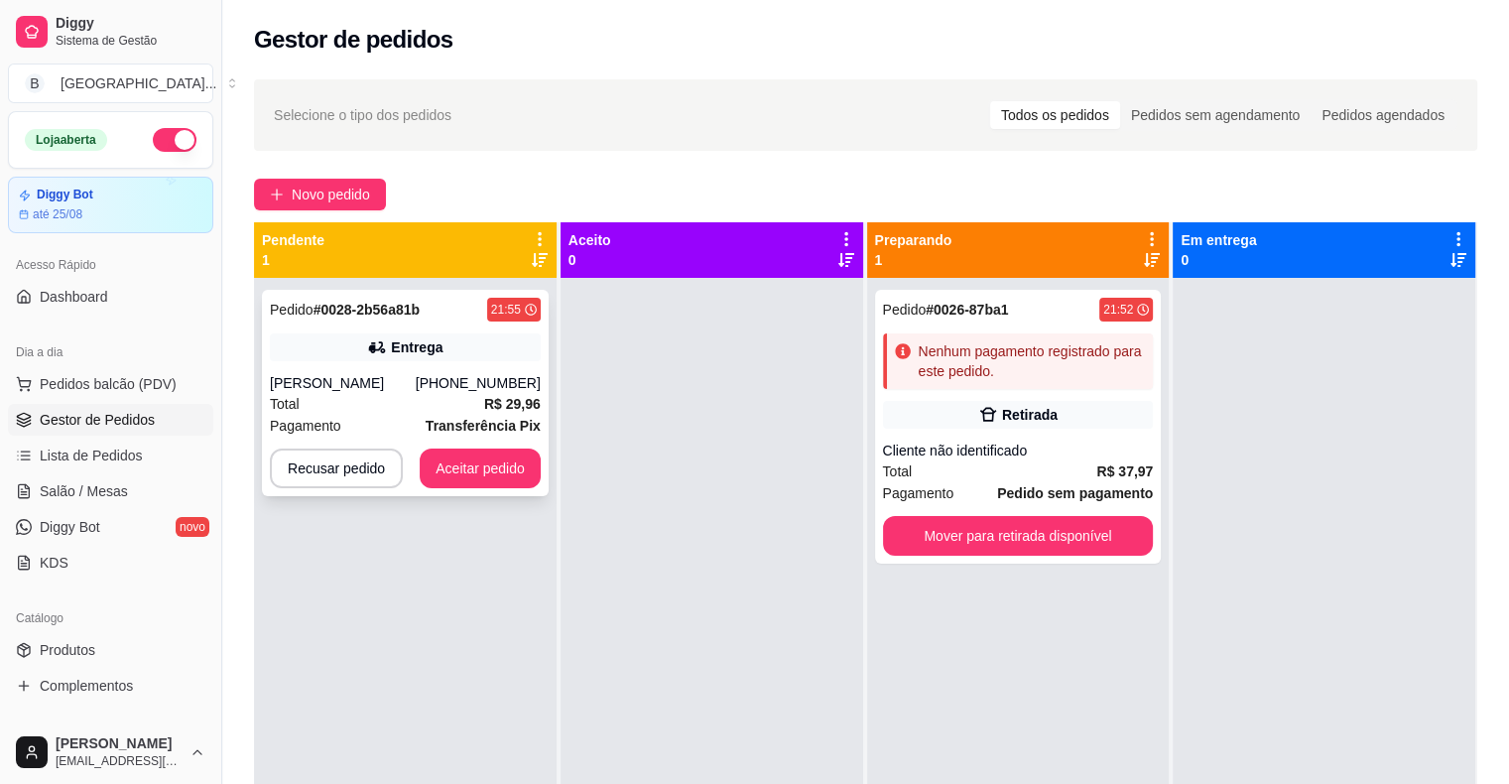
click at [449, 403] on div "Total R$ 29,96" at bounding box center [405, 404] width 271 height 22
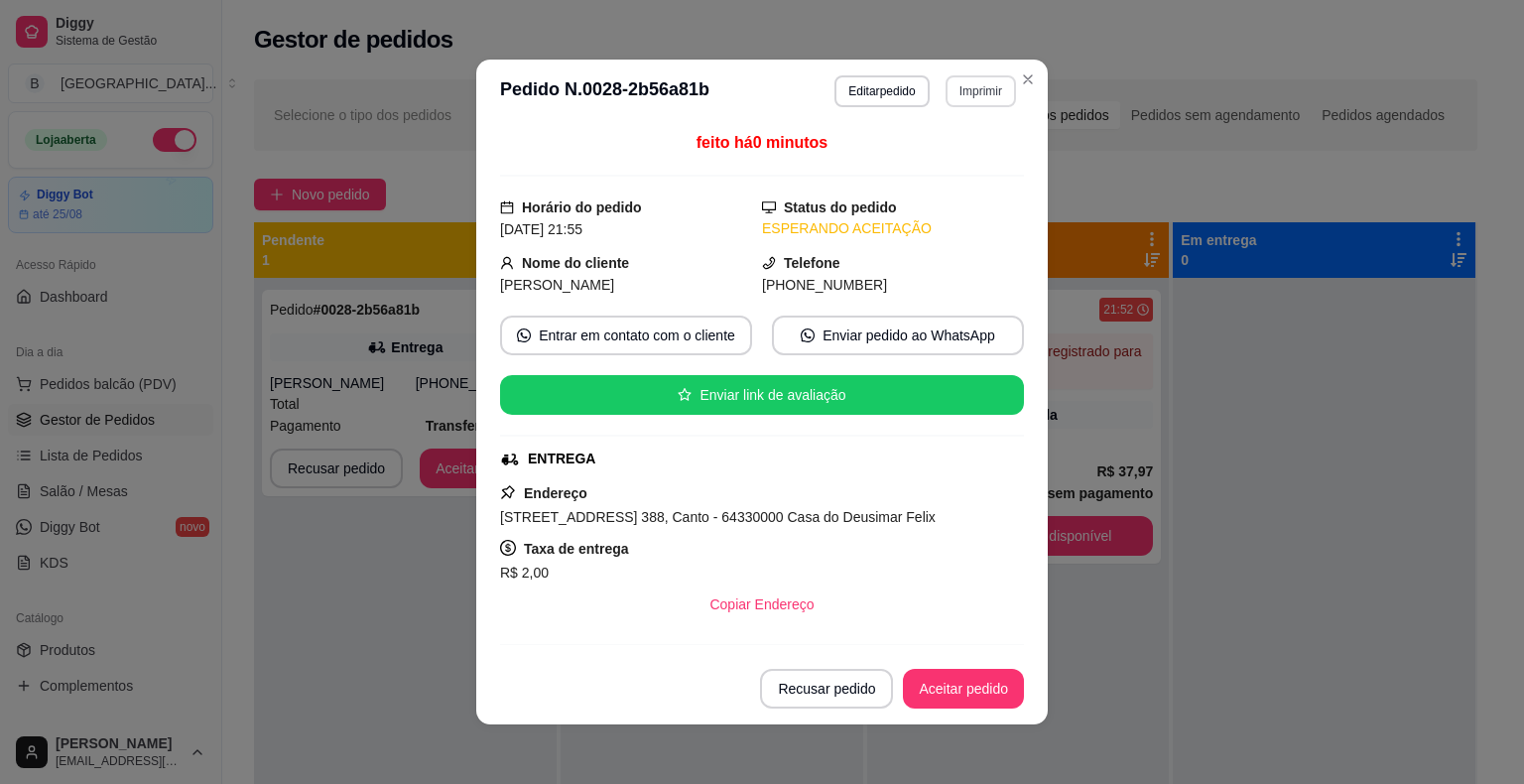
click at [970, 84] on button "Imprimir" at bounding box center [980, 91] width 70 height 32
click at [961, 161] on button "IMPRESSORA" at bounding box center [938, 161] width 144 height 32
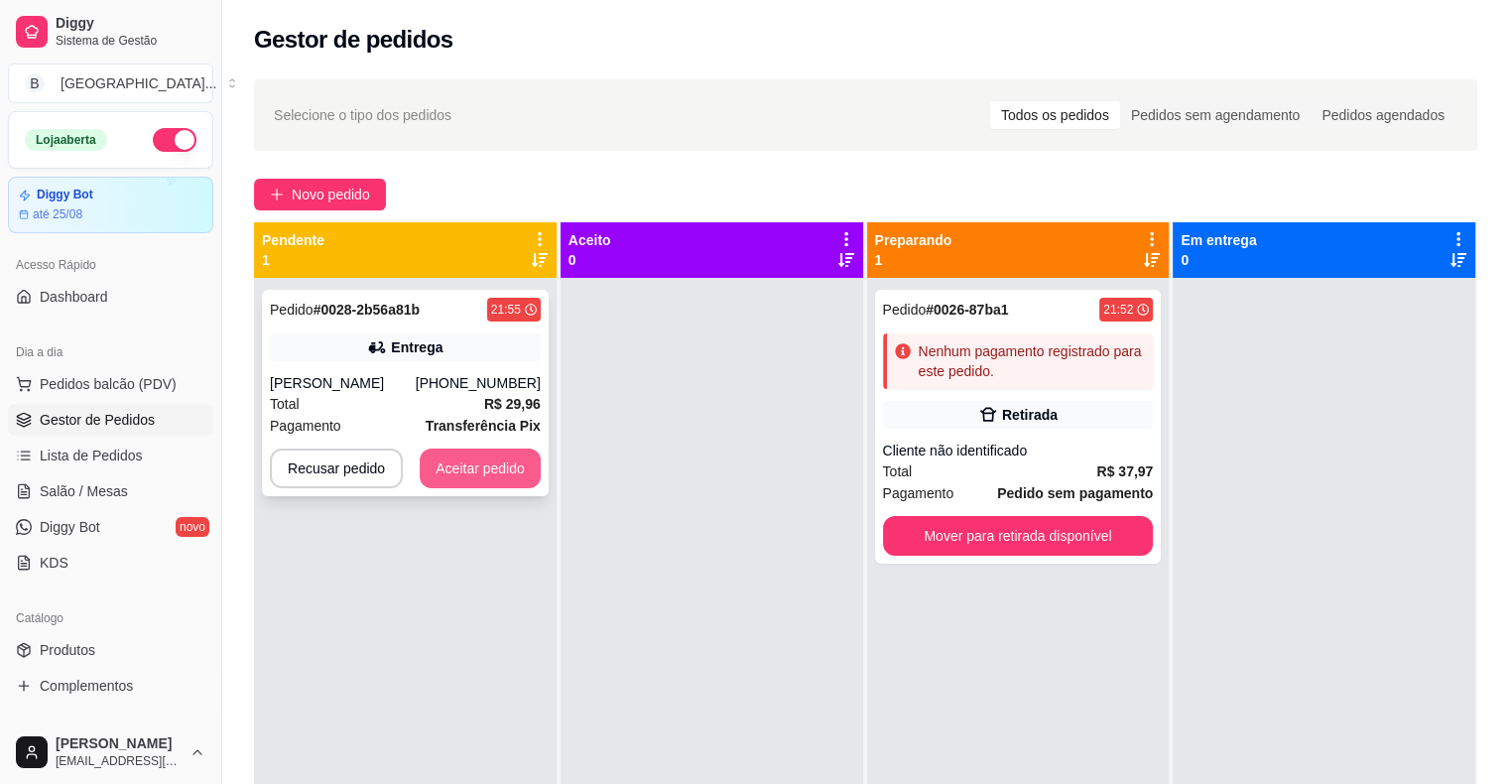
click at [505, 478] on button "Aceitar pedido" at bounding box center [480, 468] width 121 height 40
click at [439, 454] on button "Aceitar pedido" at bounding box center [480, 468] width 121 height 40
click at [479, 475] on button "Aceitar pedido" at bounding box center [480, 468] width 117 height 39
click at [525, 479] on button "Aceitar pedido" at bounding box center [480, 468] width 121 height 40
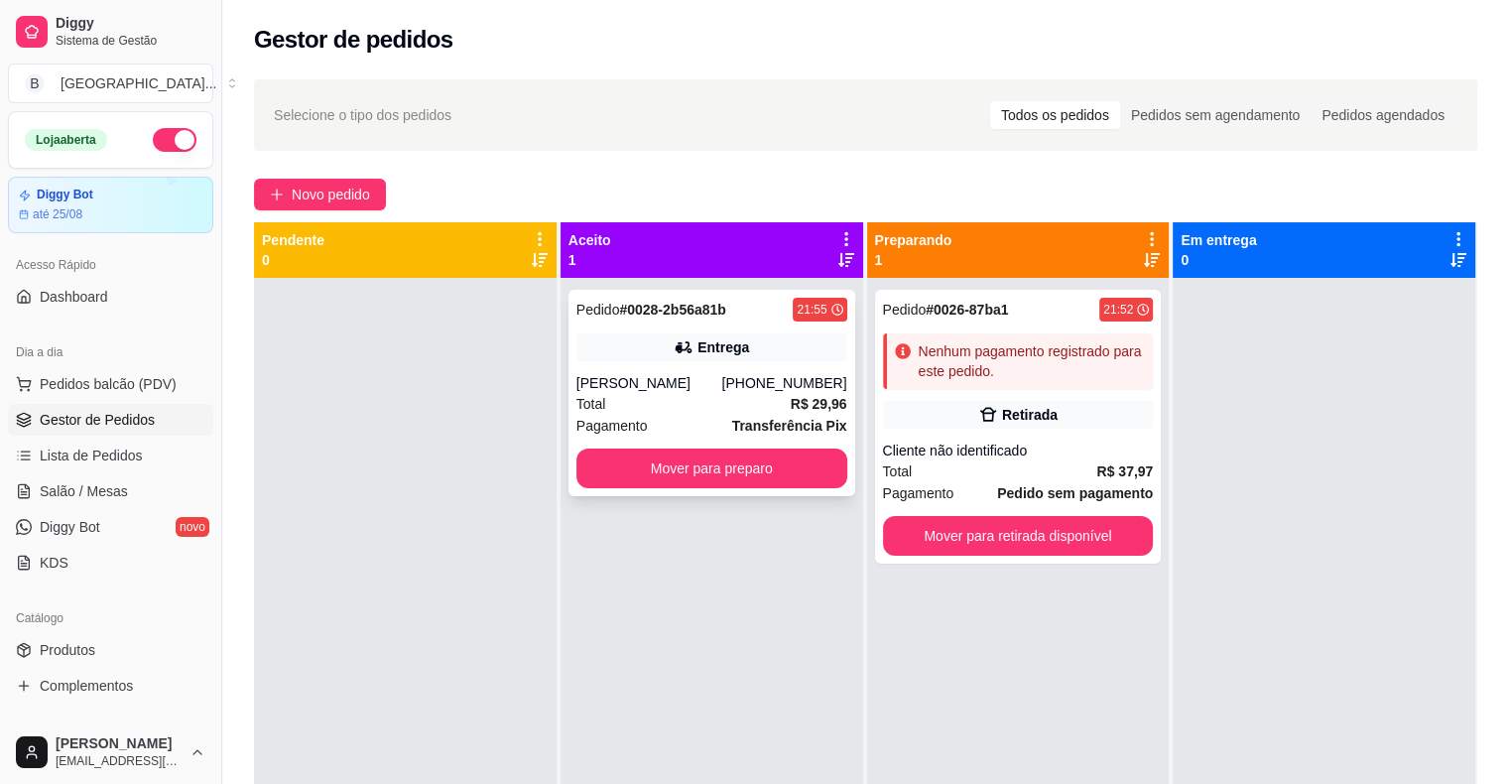
click at [667, 494] on div "Pedido # 0028-2b56a81b 21:55 Entrega [PERSON_NAME] [PHONE_NUMBER] Total R$ 29,9…" at bounding box center [711, 393] width 287 height 206
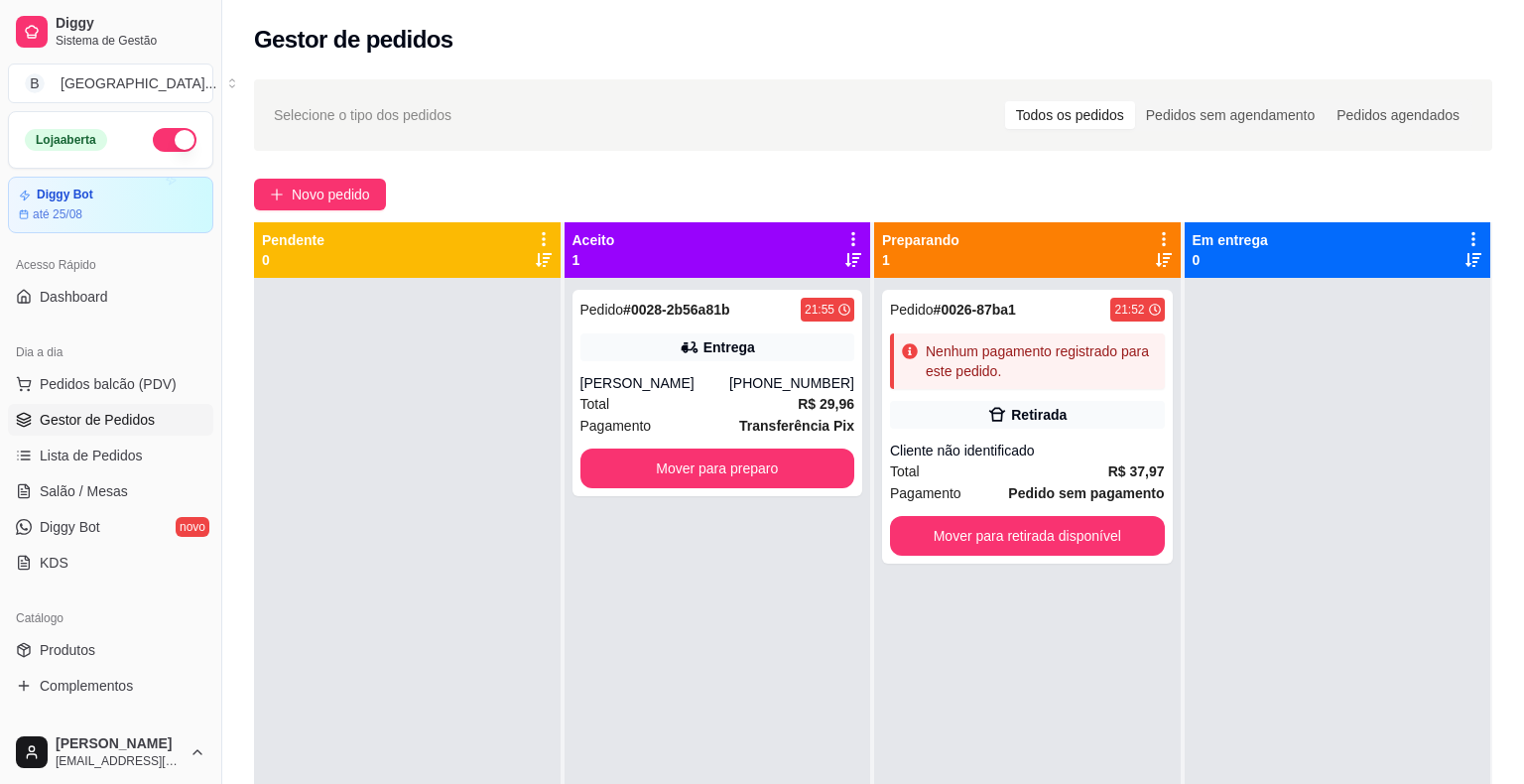
click at [278, 460] on div at bounding box center [407, 670] width 307 height 784
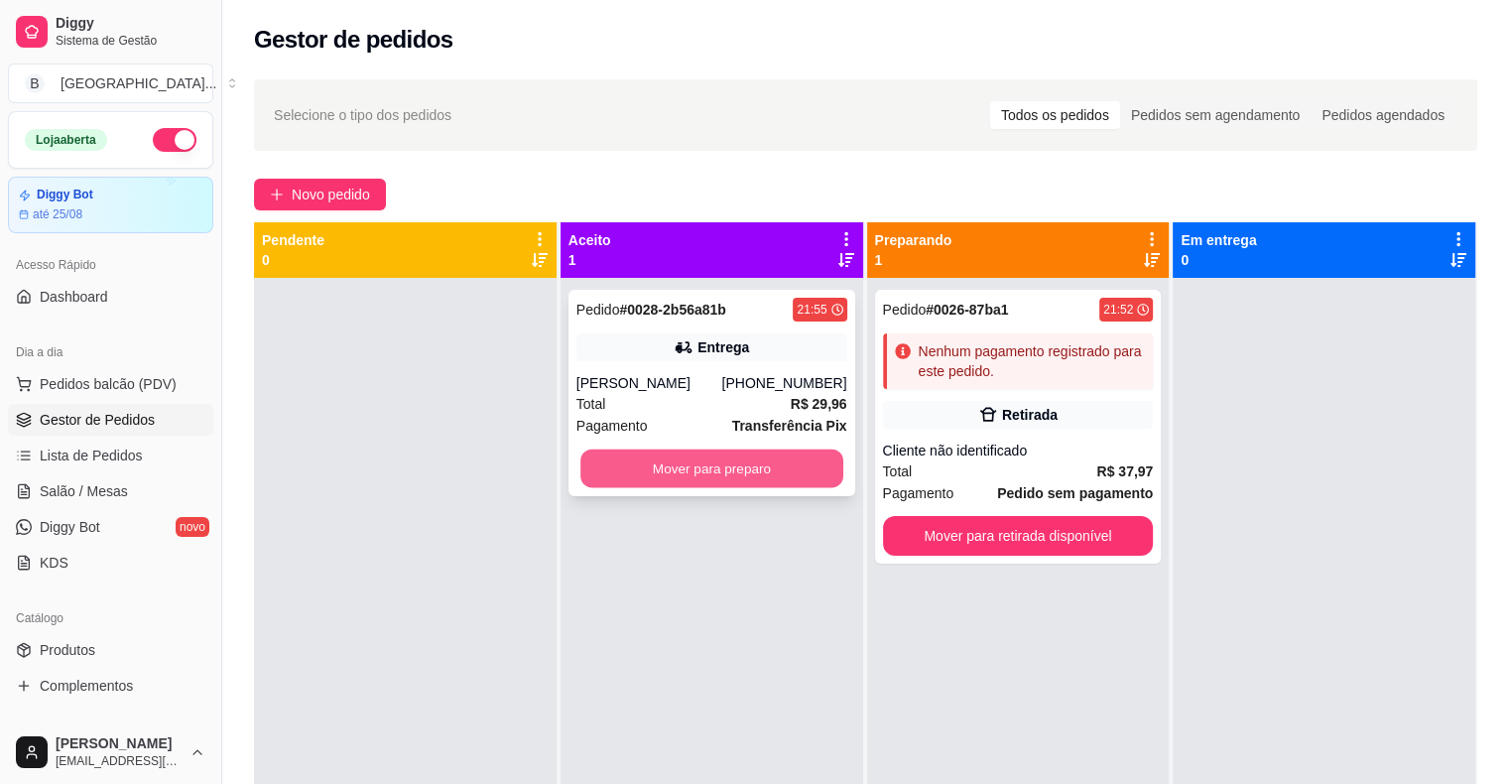
click at [678, 478] on button "Mover para preparo" at bounding box center [711, 468] width 263 height 39
click at [678, 478] on button "Mover para preparo" at bounding box center [711, 468] width 271 height 40
click at [678, 478] on button "Mover para preparo" at bounding box center [711, 468] width 263 height 39
click at [678, 478] on button "Mover para preparo" at bounding box center [711, 468] width 271 height 40
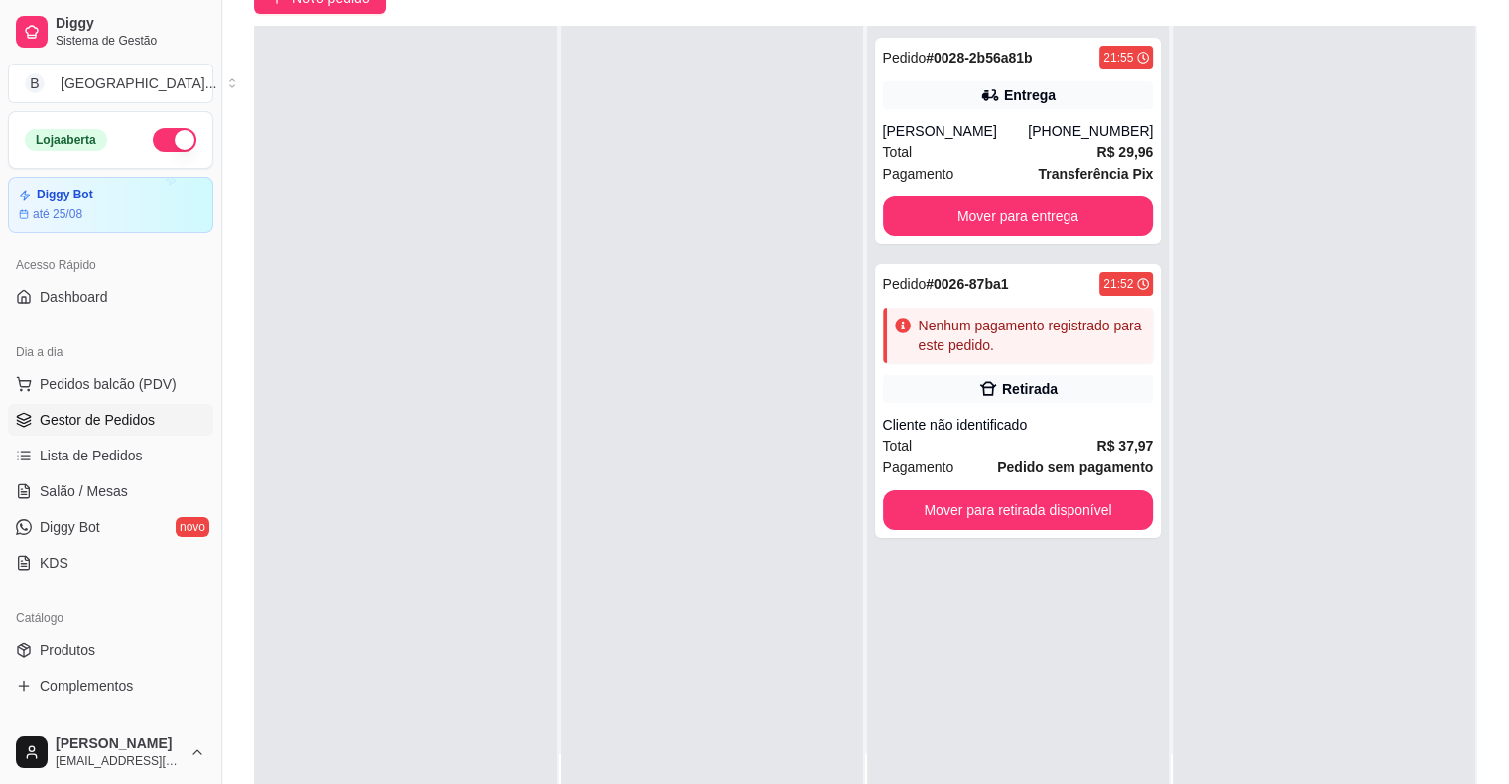
scroll to position [198, 0]
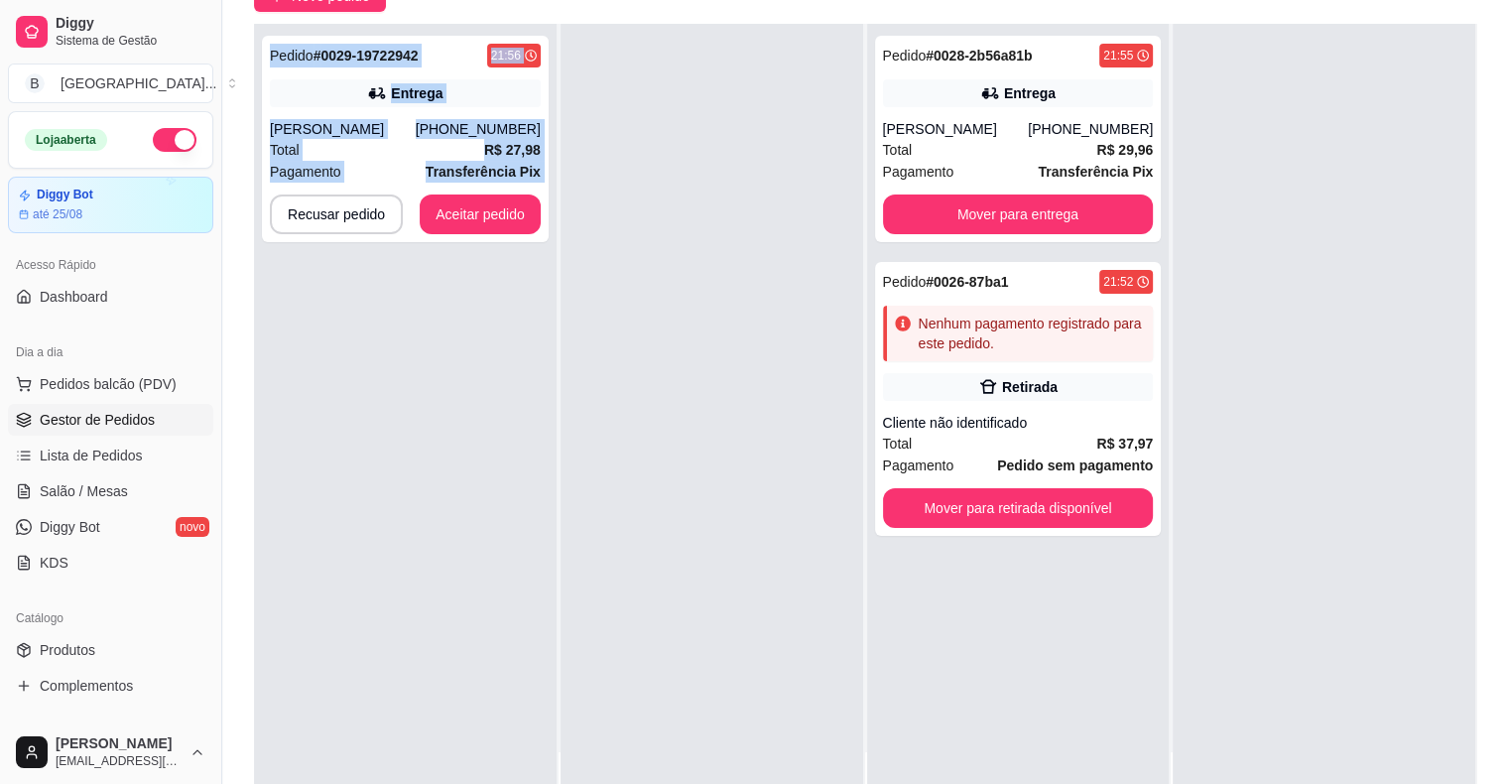
click at [476, 442] on div "Pedido # 0029-19722942 21:56 Entrega [PERSON_NAME] [PHONE_NUMBER] Total R$ 27,9…" at bounding box center [405, 416] width 303 height 784
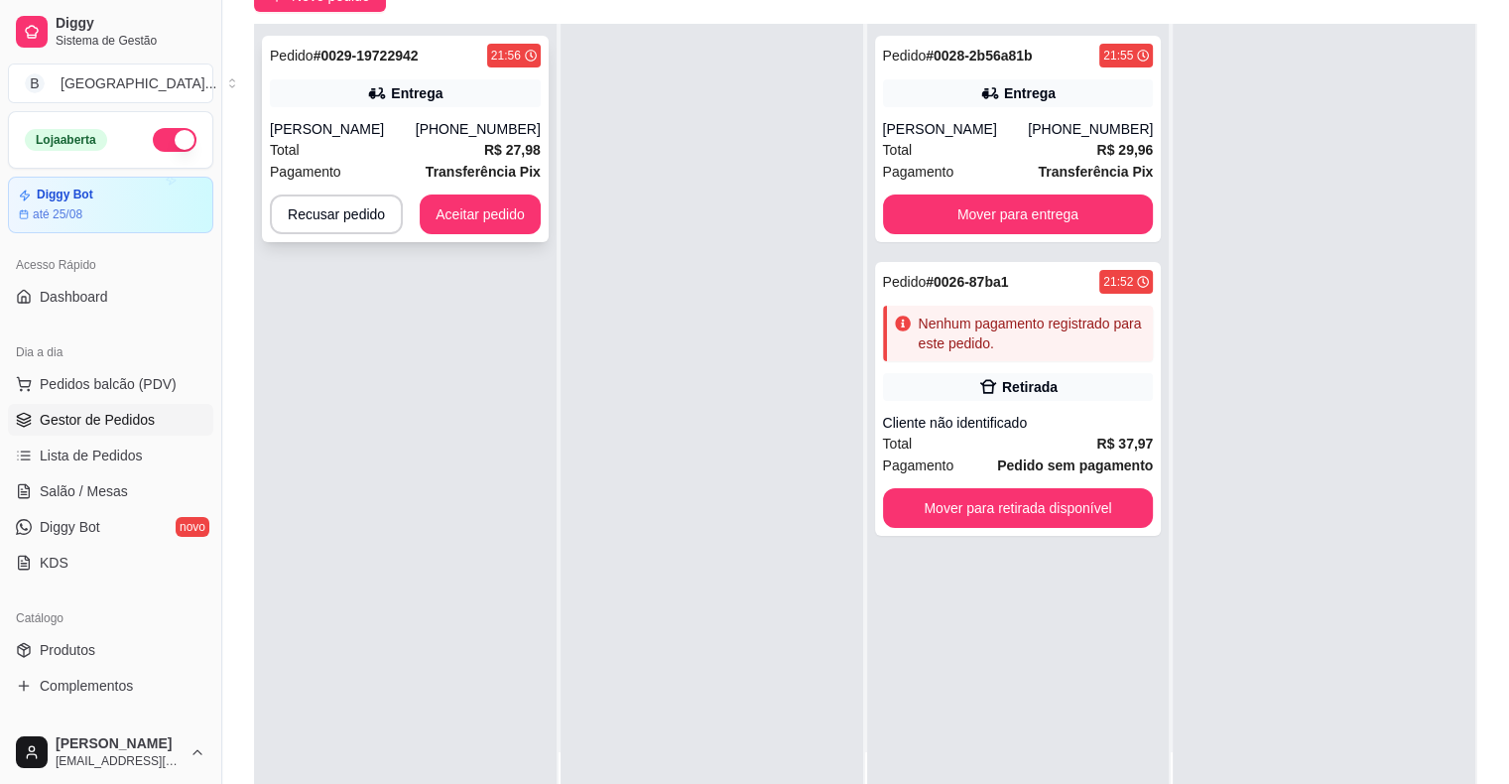
click at [451, 153] on div "Total R$ 27,98" at bounding box center [405, 150] width 271 height 22
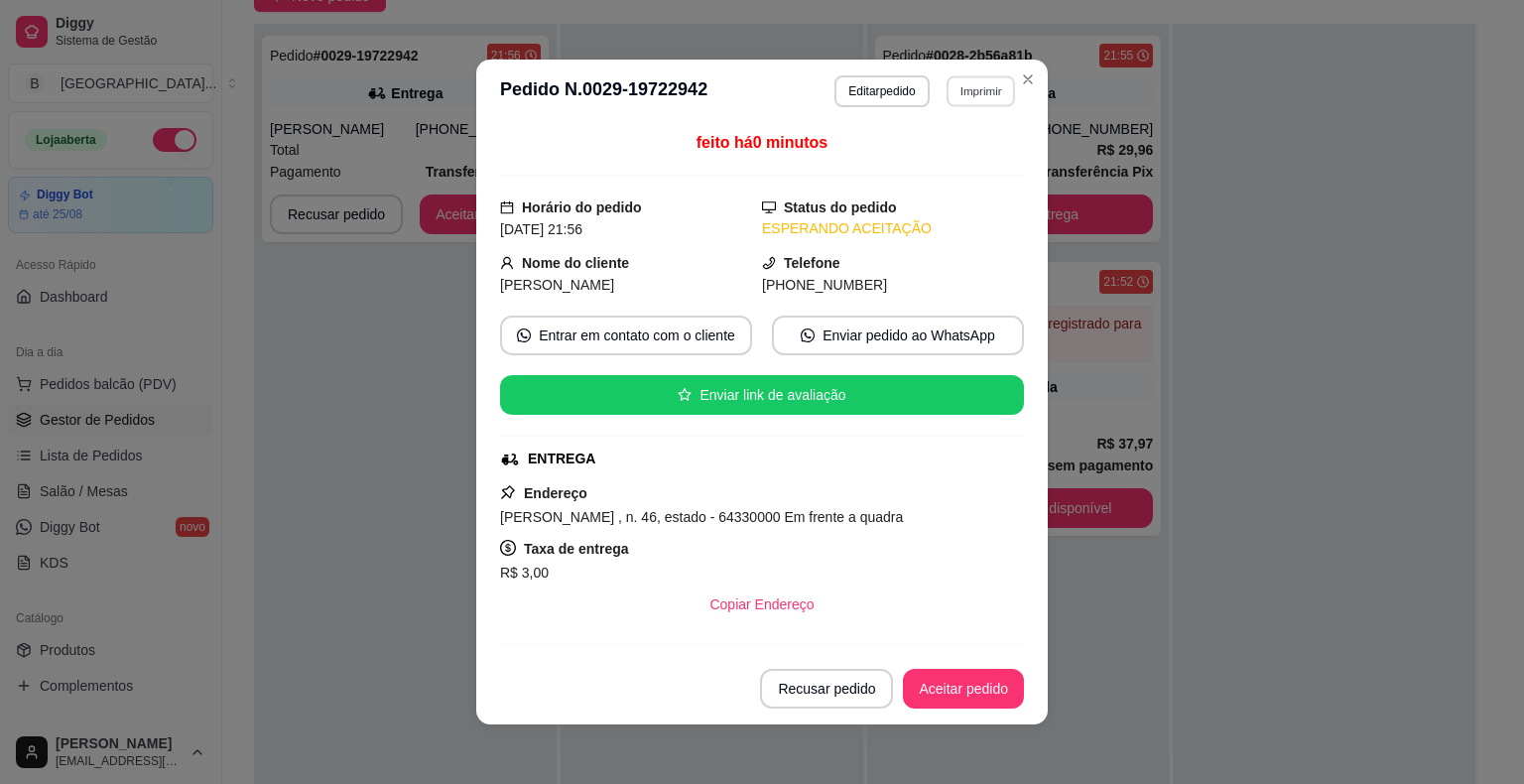
click at [960, 81] on button "Imprimir" at bounding box center [980, 90] width 68 height 31
click at [964, 158] on button "IMPRESSORA" at bounding box center [938, 161] width 144 height 32
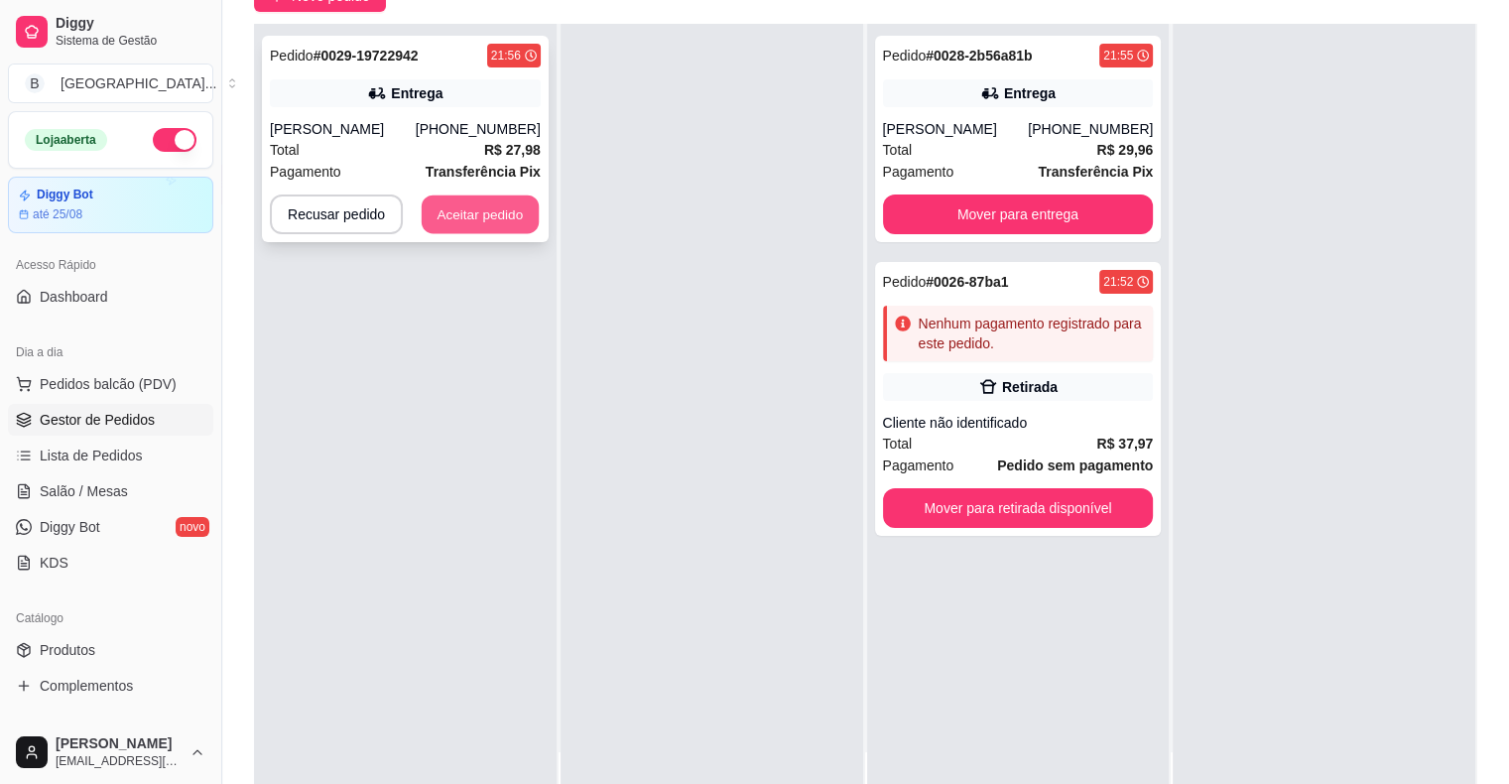
click at [506, 200] on button "Aceitar pedido" at bounding box center [480, 214] width 117 height 39
click at [499, 201] on button "Aceitar pedido" at bounding box center [480, 214] width 117 height 39
click at [520, 216] on button "Aceitar pedido" at bounding box center [480, 214] width 117 height 39
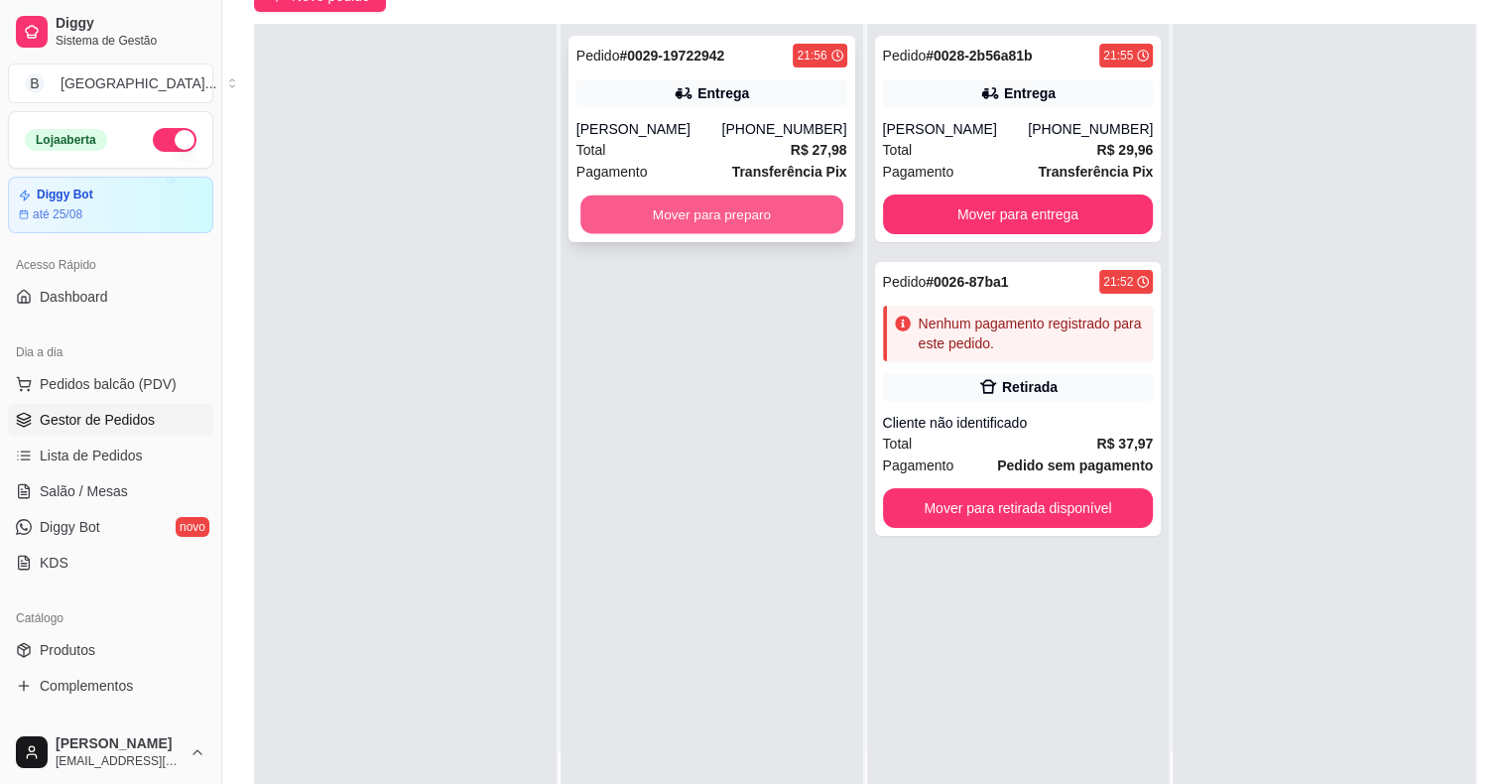
click at [638, 199] on button "Mover para preparo" at bounding box center [711, 214] width 263 height 39
click at [656, 215] on button "Mover para preparo" at bounding box center [711, 214] width 271 height 40
click at [656, 215] on button "Mover para preparo" at bounding box center [711, 214] width 263 height 39
click at [659, 216] on button "Mover para preparo" at bounding box center [711, 214] width 263 height 39
click at [659, 216] on button "Mover para preparo" at bounding box center [711, 214] width 271 height 40
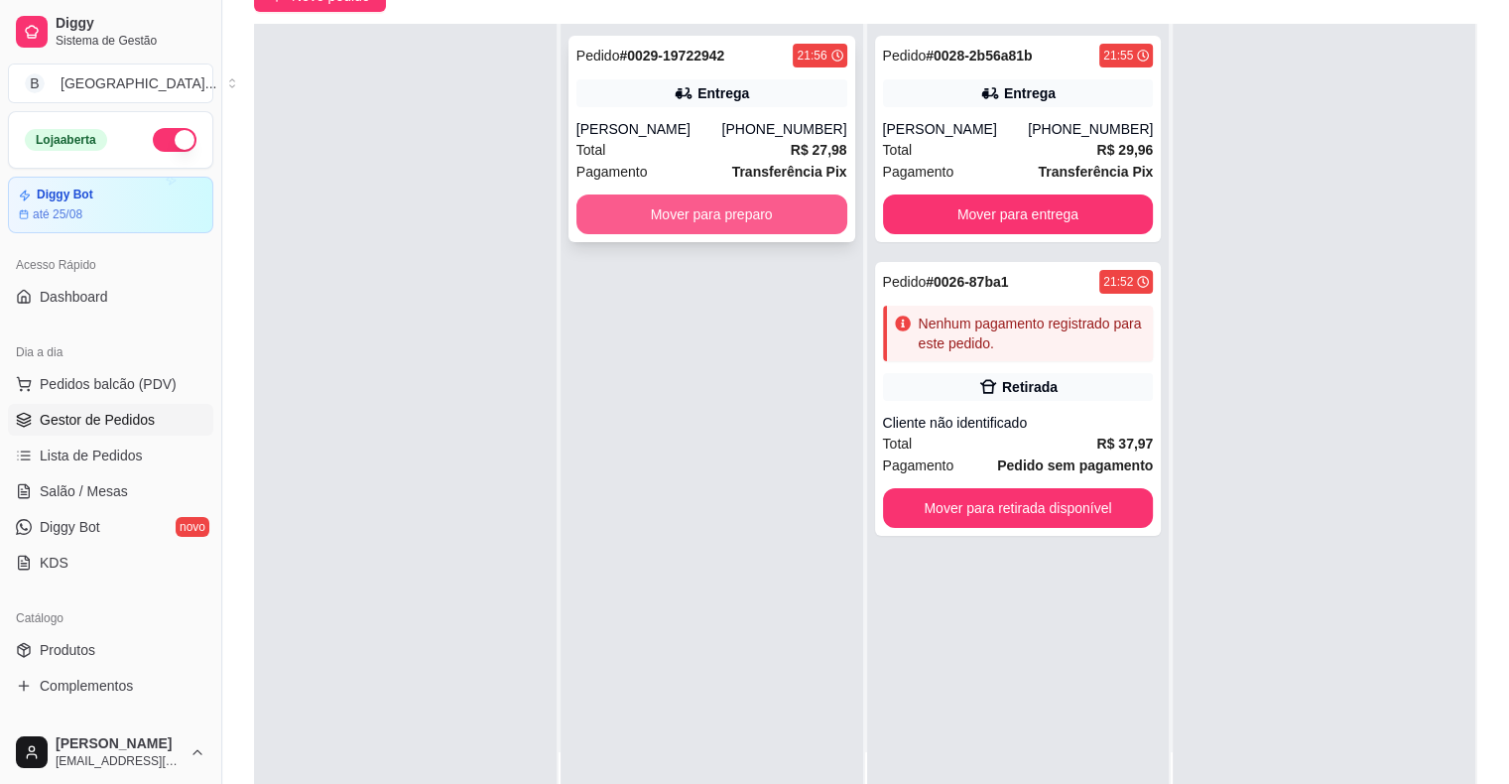
click at [659, 216] on button "Mover para preparo" at bounding box center [711, 214] width 271 height 40
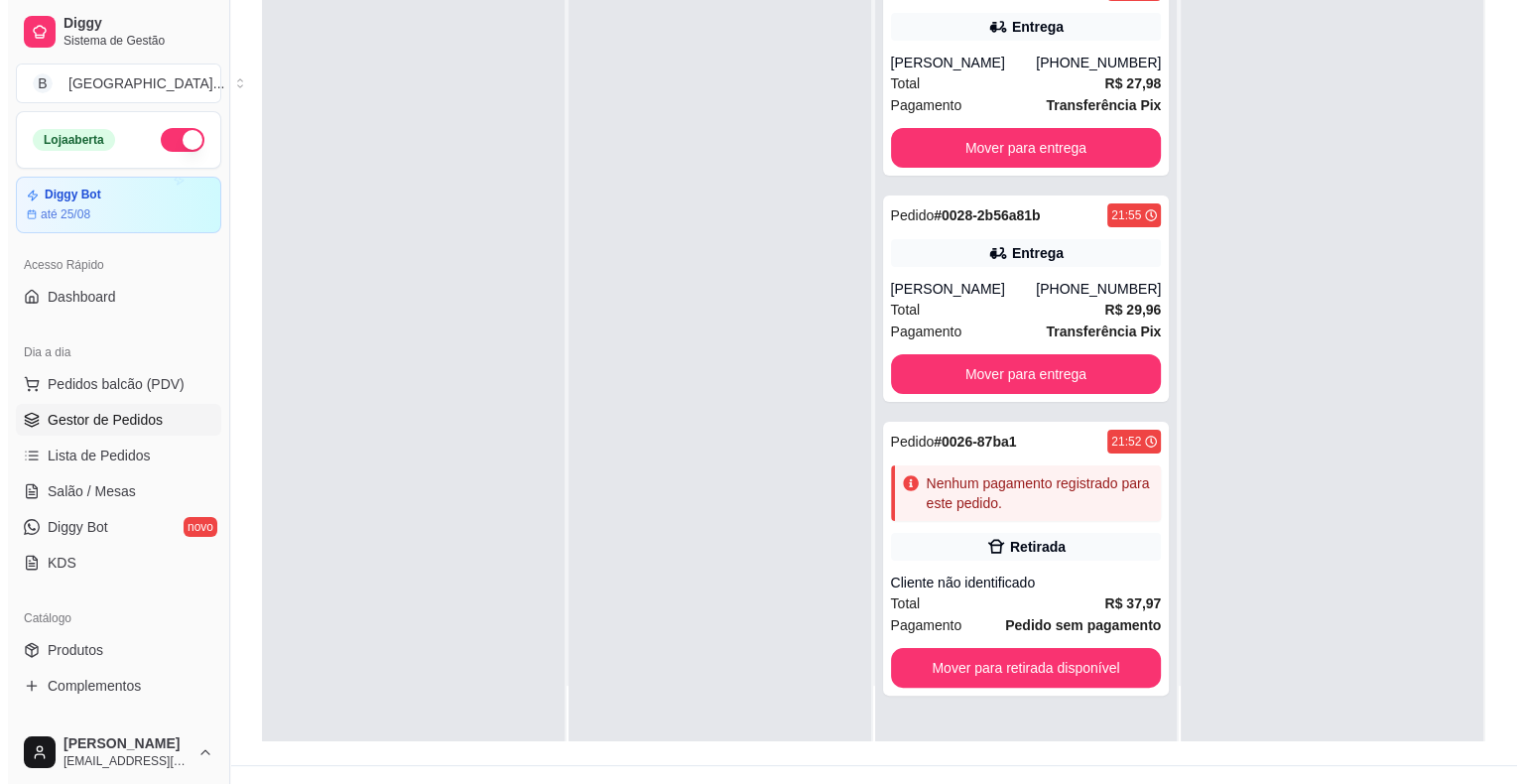
scroll to position [298, 0]
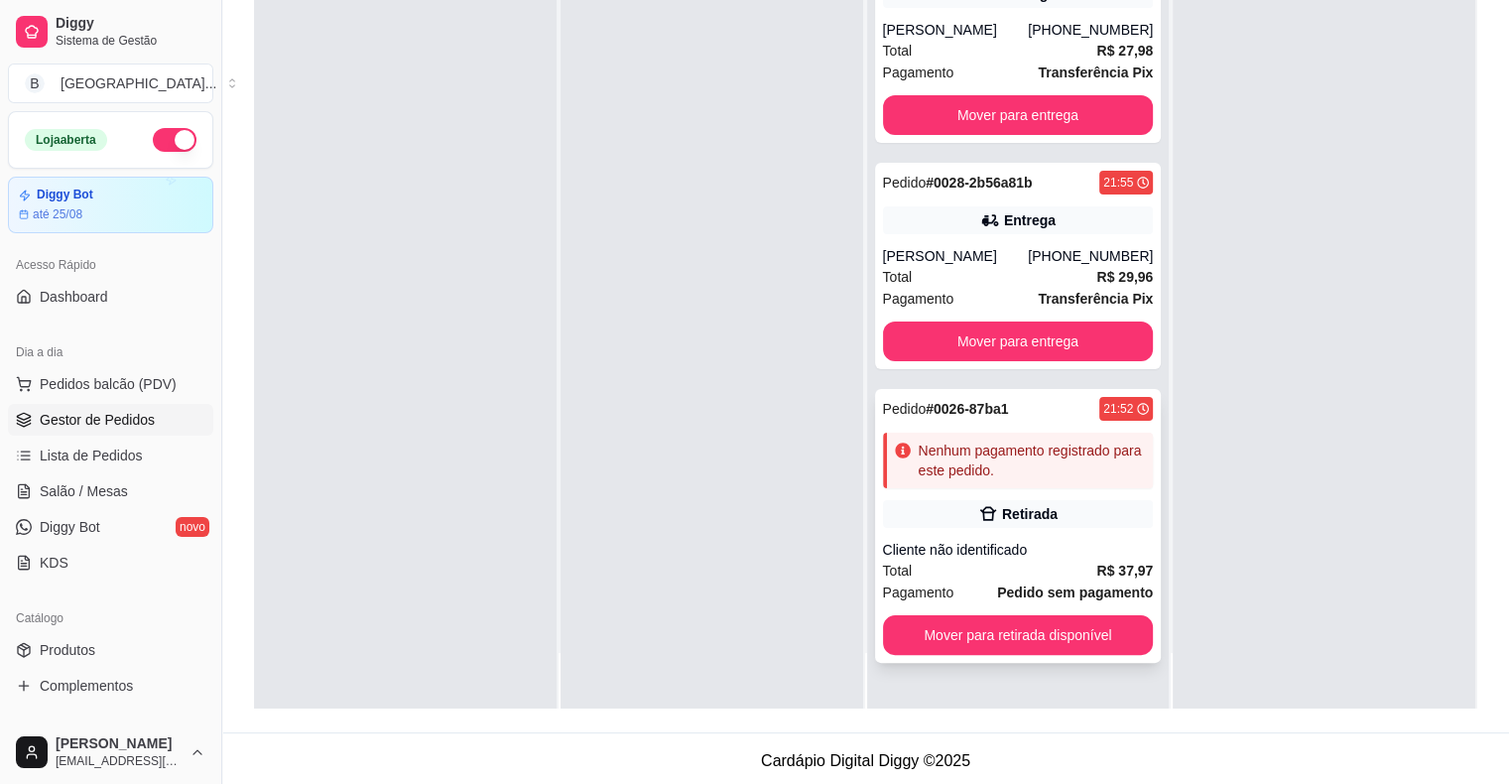
click at [968, 540] on div "Cliente não identificado" at bounding box center [1018, 550] width 271 height 20
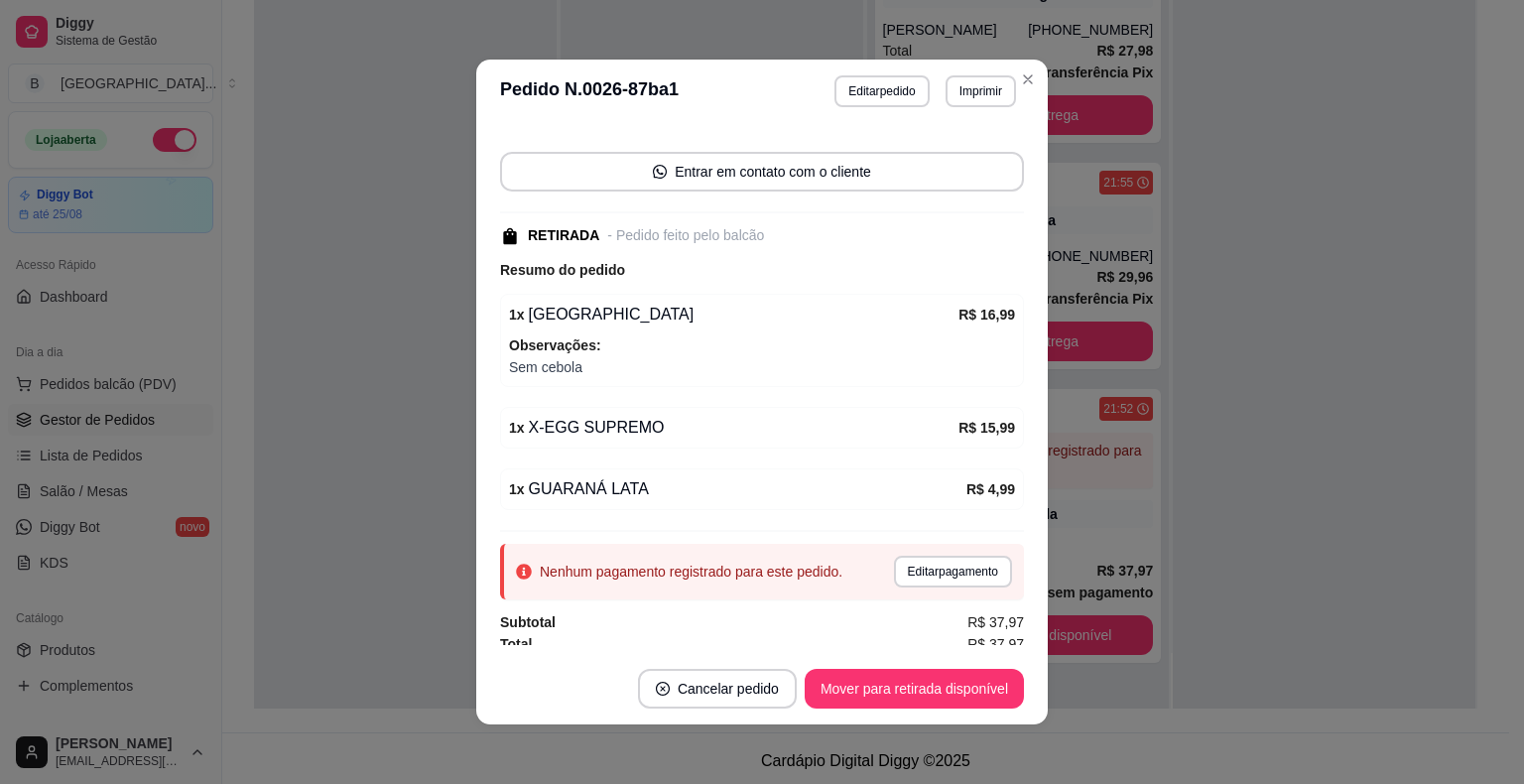
scroll to position [127, 0]
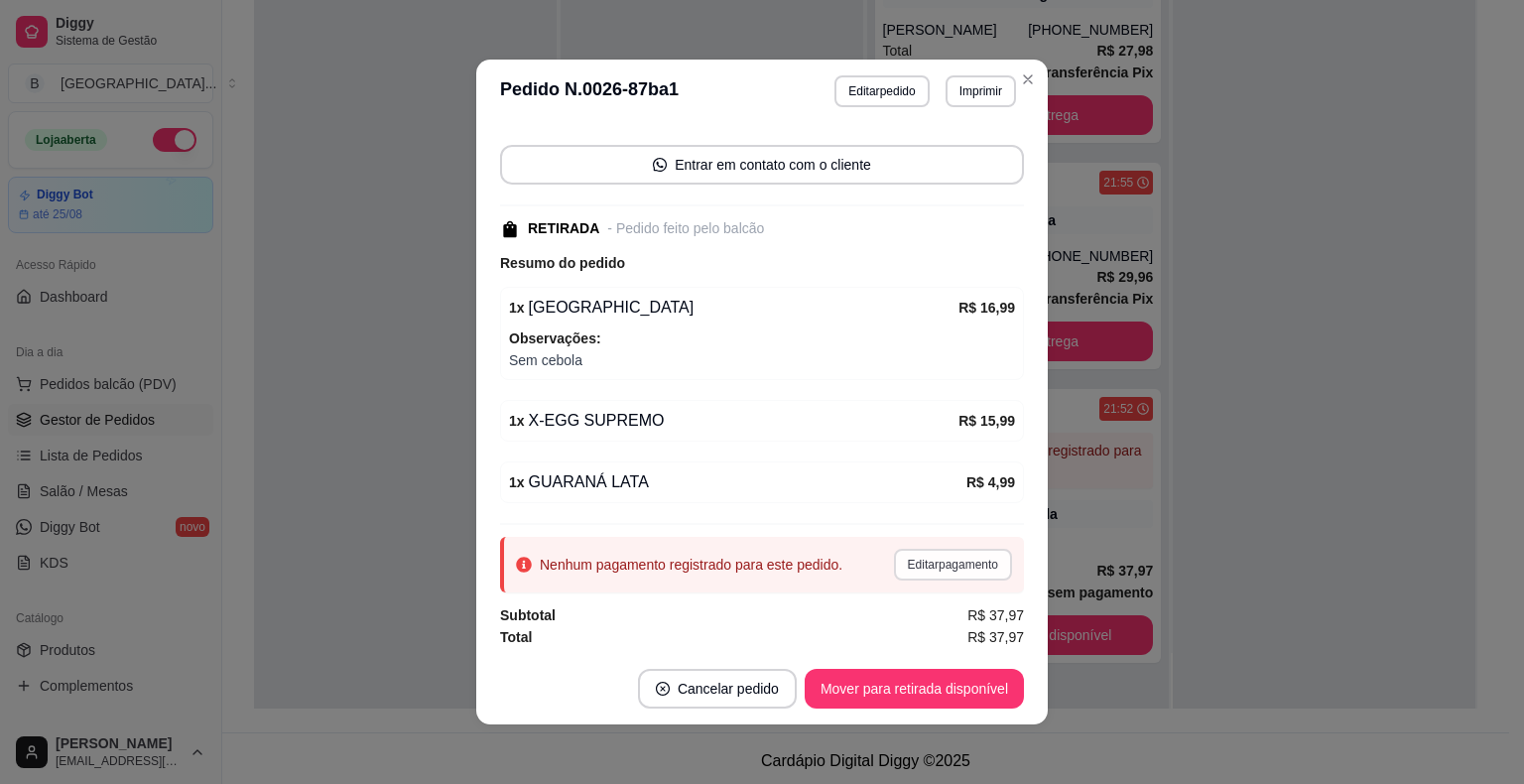
click at [921, 549] on button "Editar pagamento" at bounding box center [953, 565] width 118 height 32
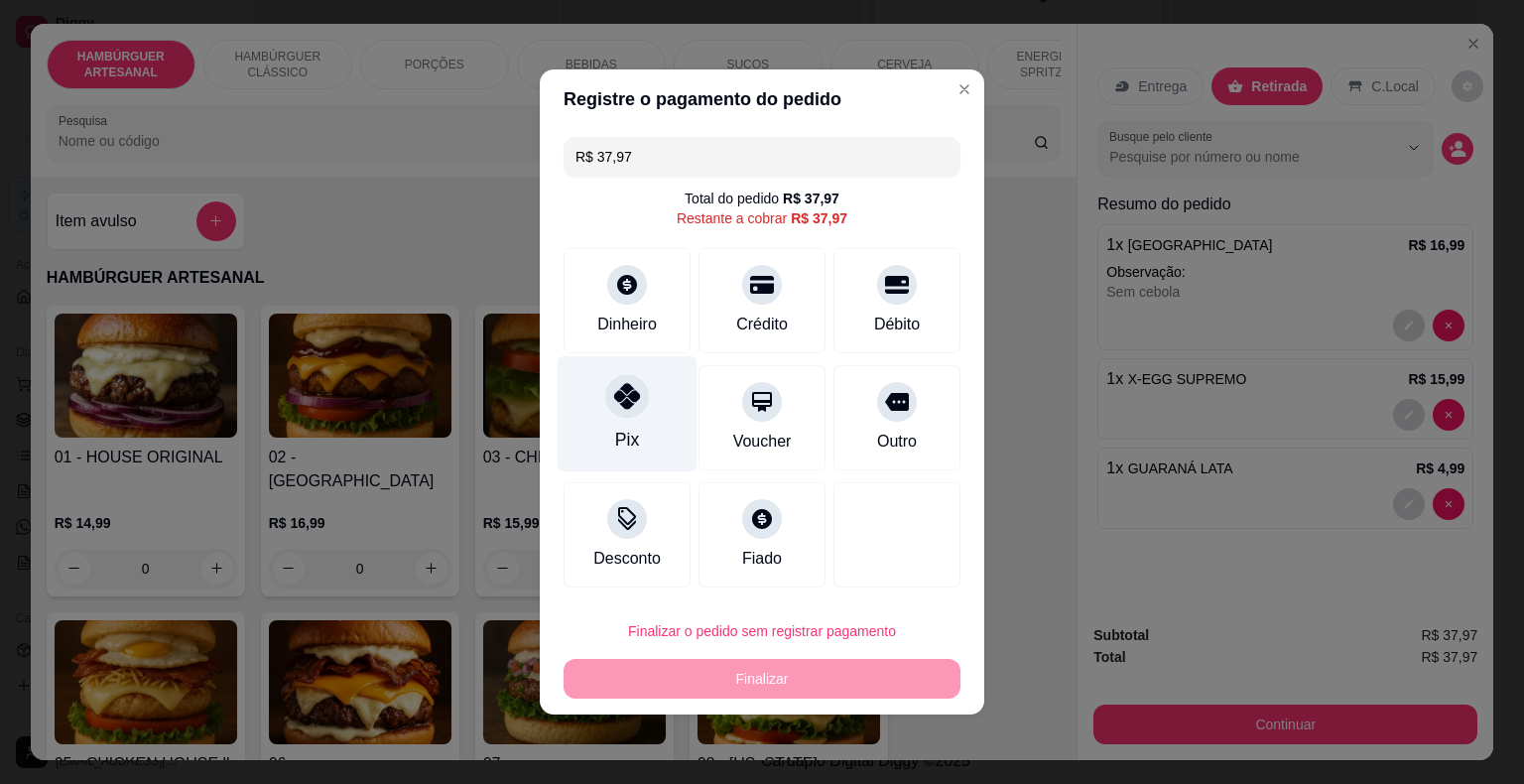
click at [653, 394] on div "Pix" at bounding box center [627, 414] width 140 height 116
type input "R$ 0,00"
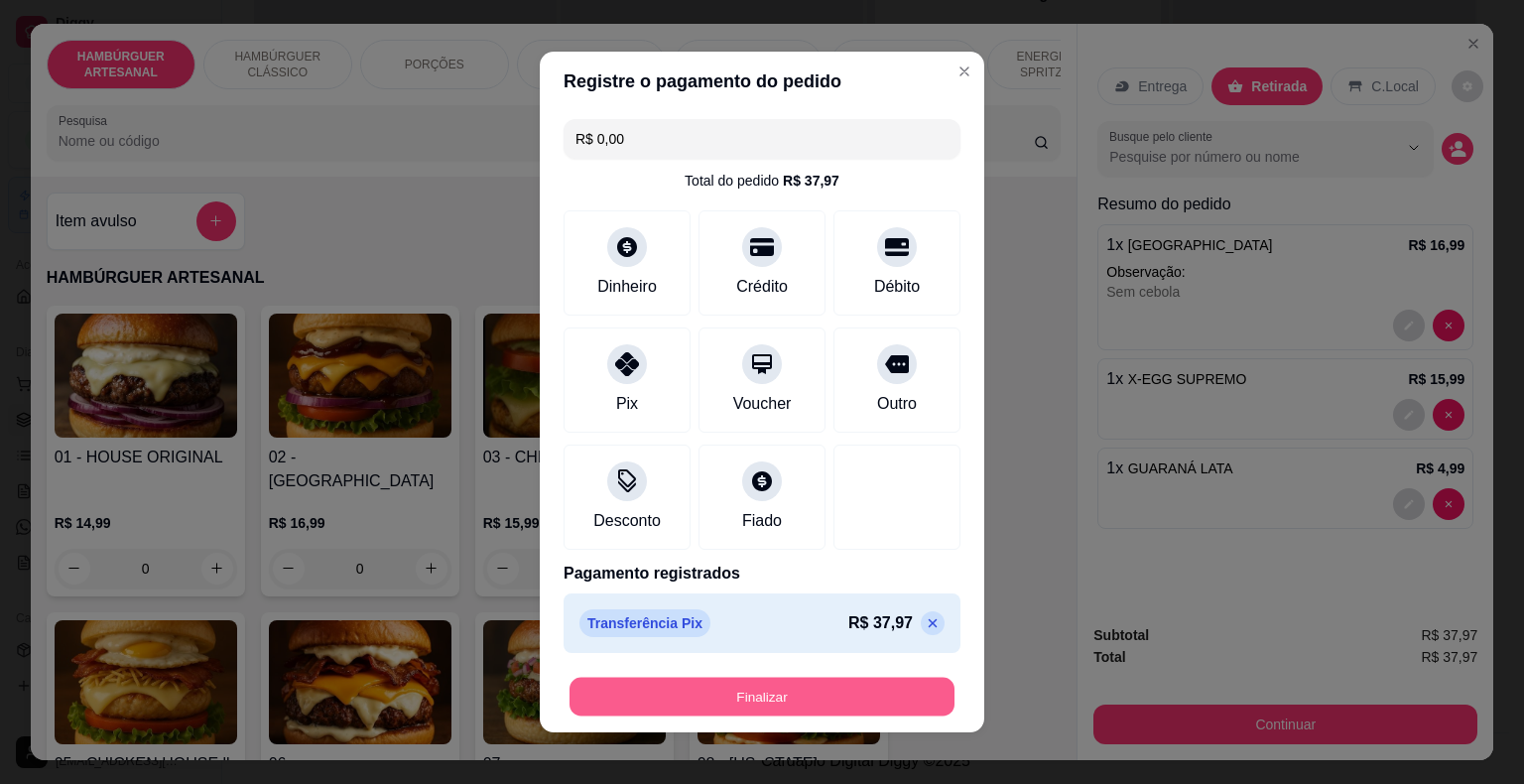
click at [569, 701] on button "Finalizar" at bounding box center [761, 697] width 385 height 39
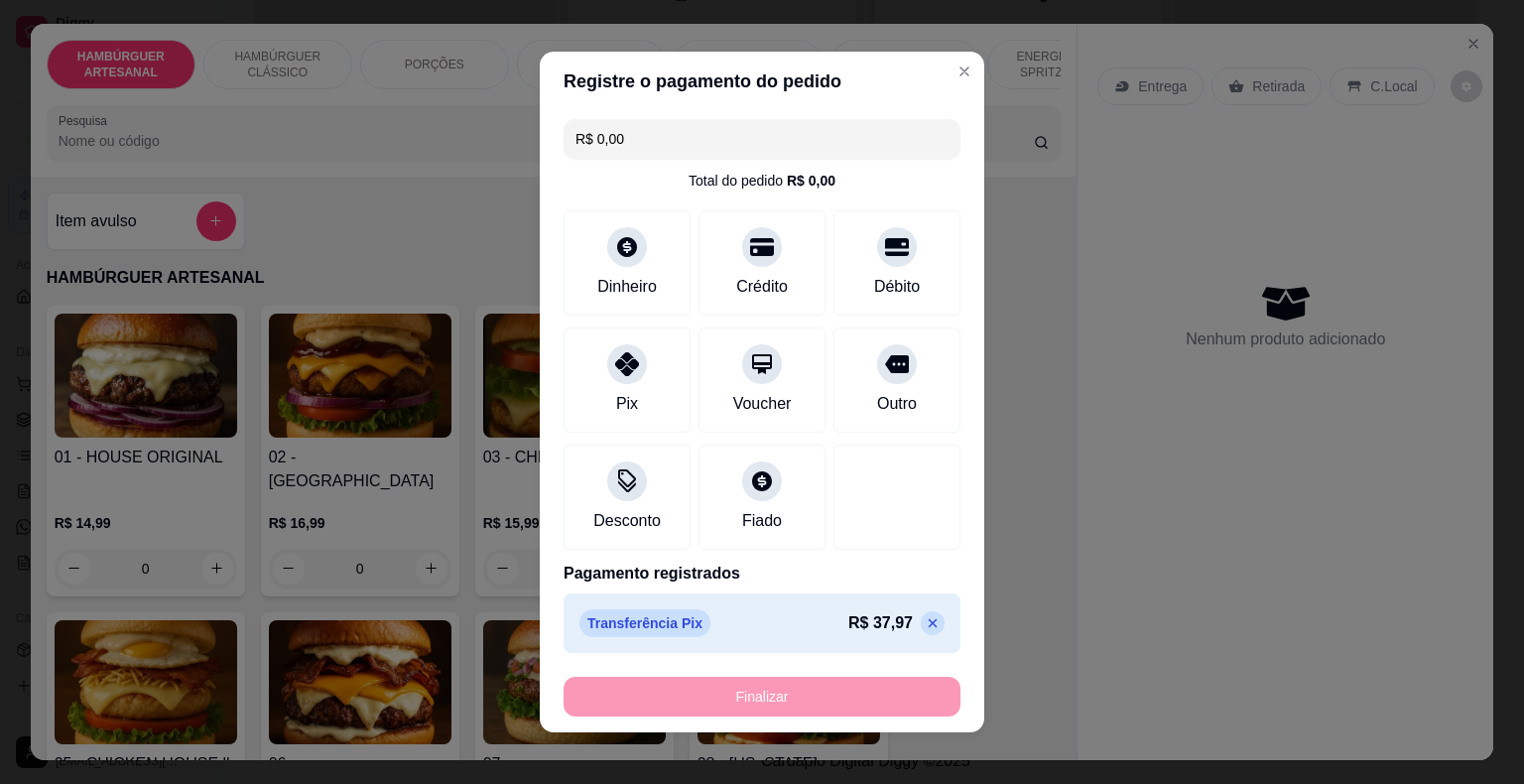
type input "0"
type input "-R$ 37,97"
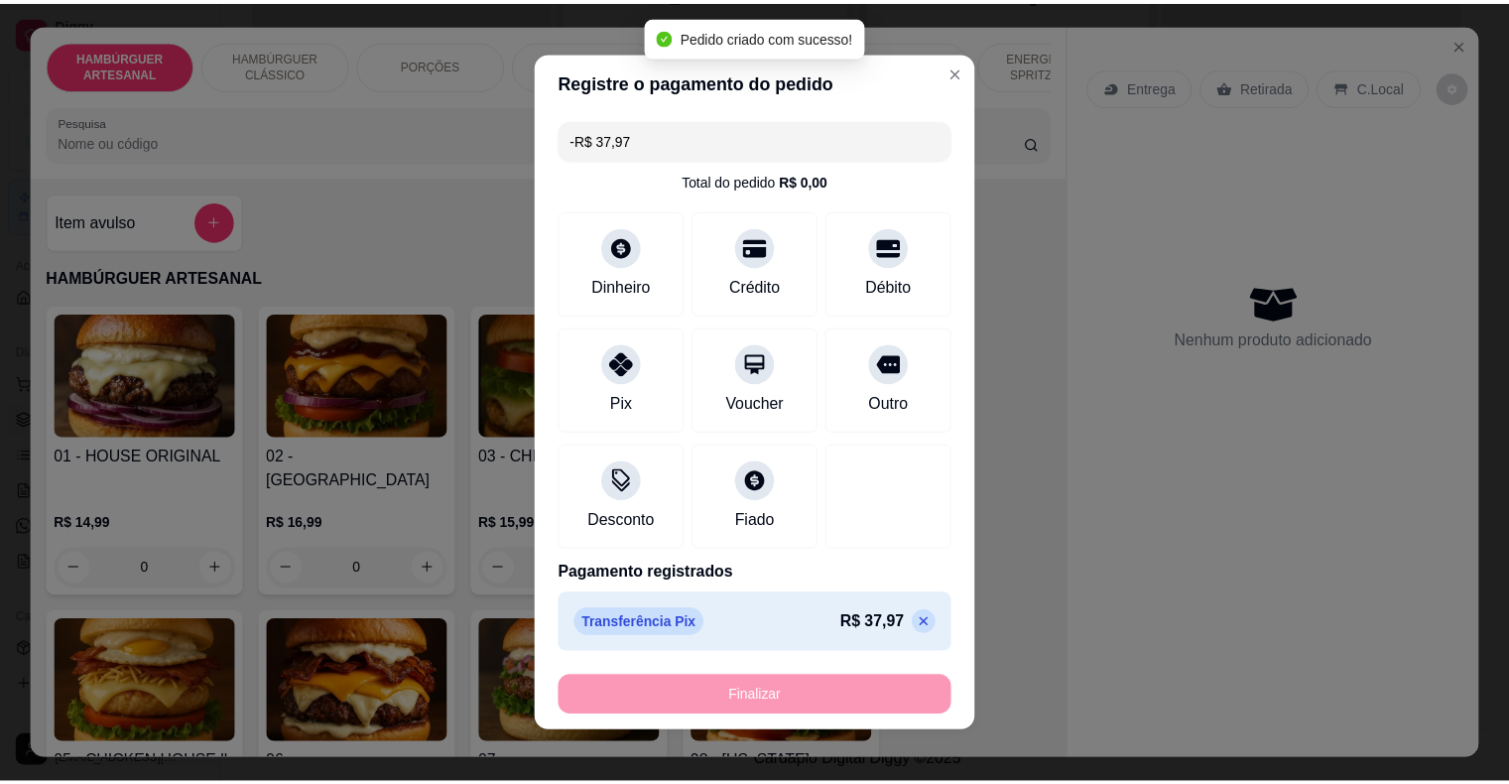
scroll to position [171, 0]
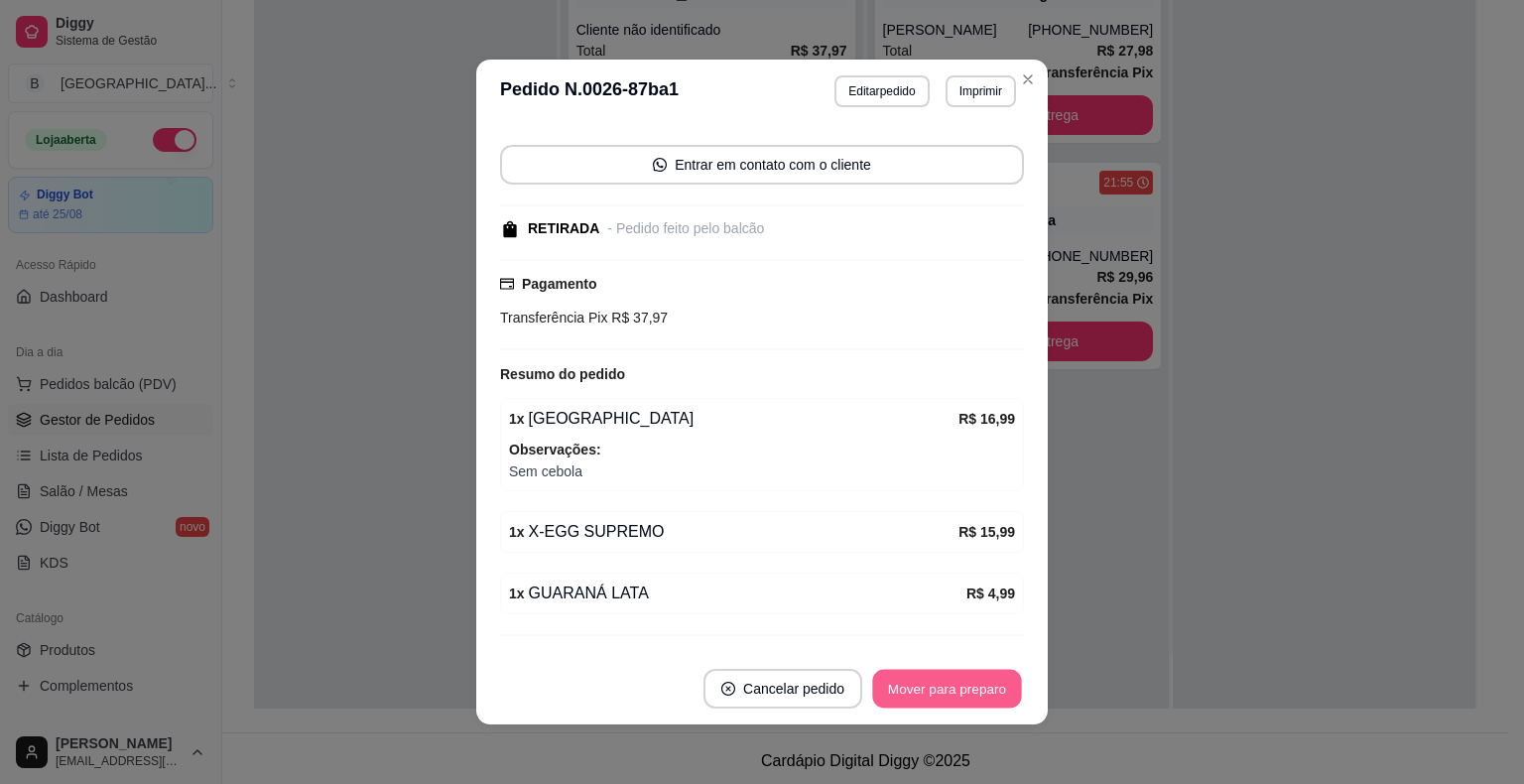
click at [884, 683] on button "Mover para preparo" at bounding box center [946, 689] width 149 height 39
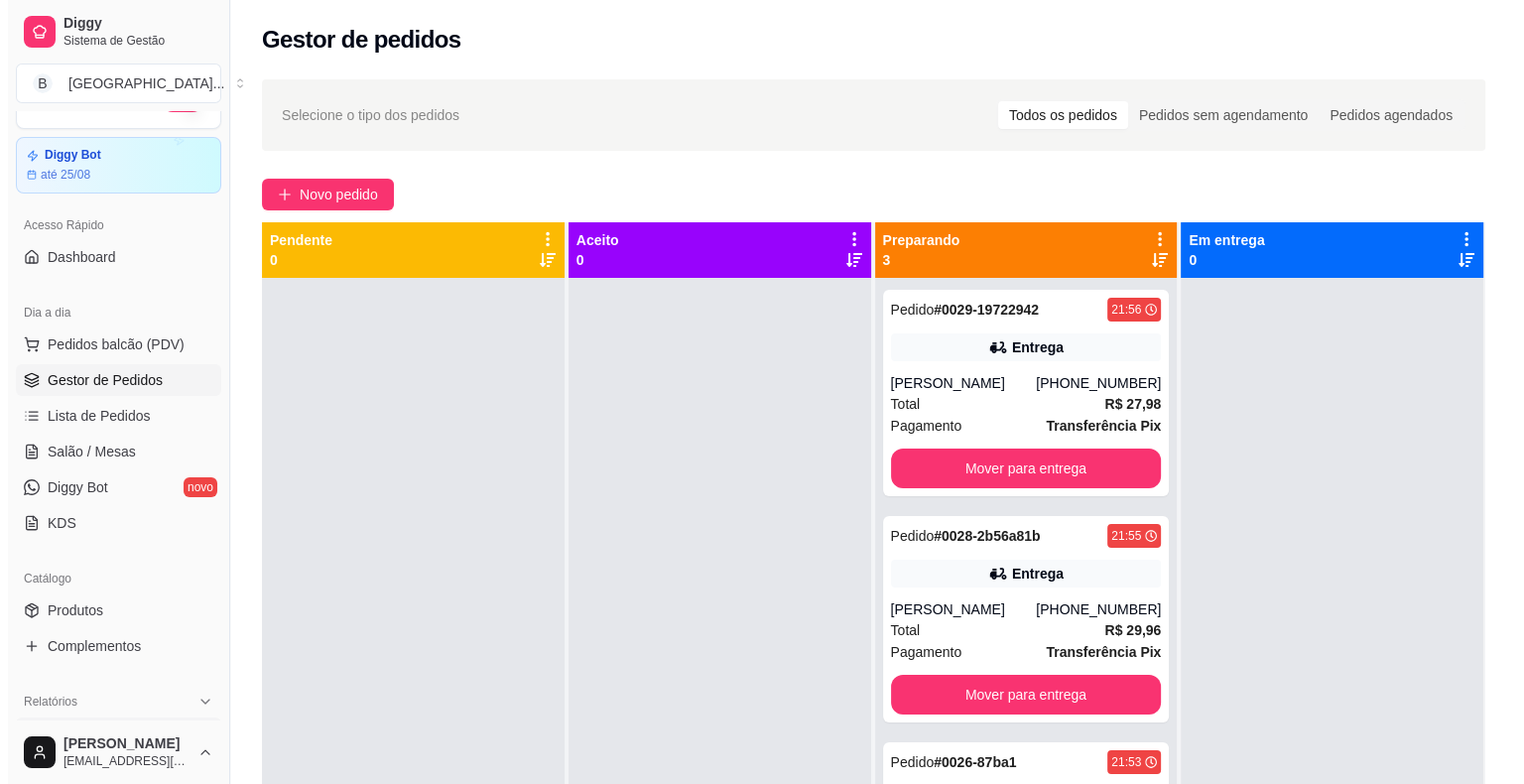
scroll to position [0, 0]
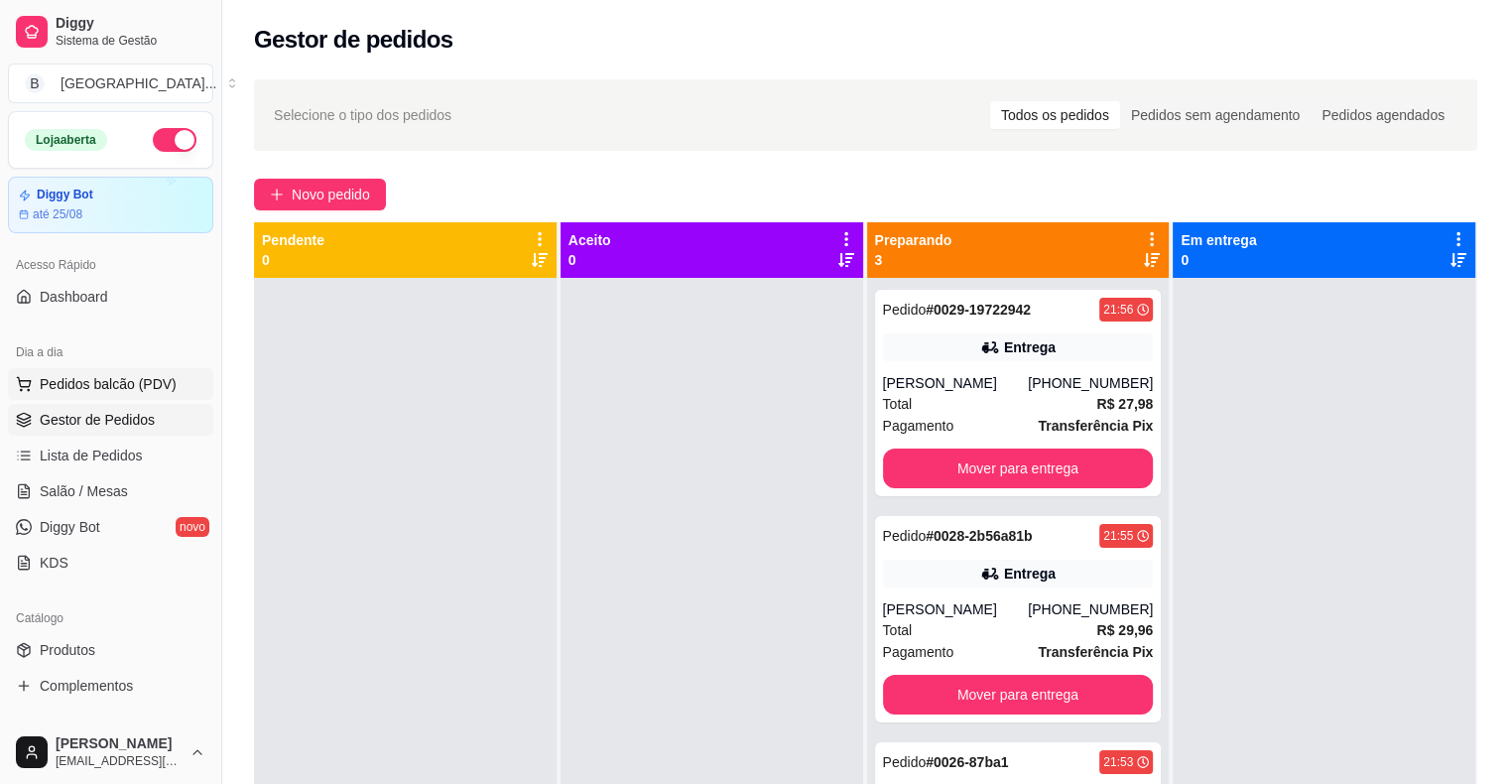
click at [131, 396] on button "Pedidos balcão (PDV)" at bounding box center [110, 384] width 205 height 32
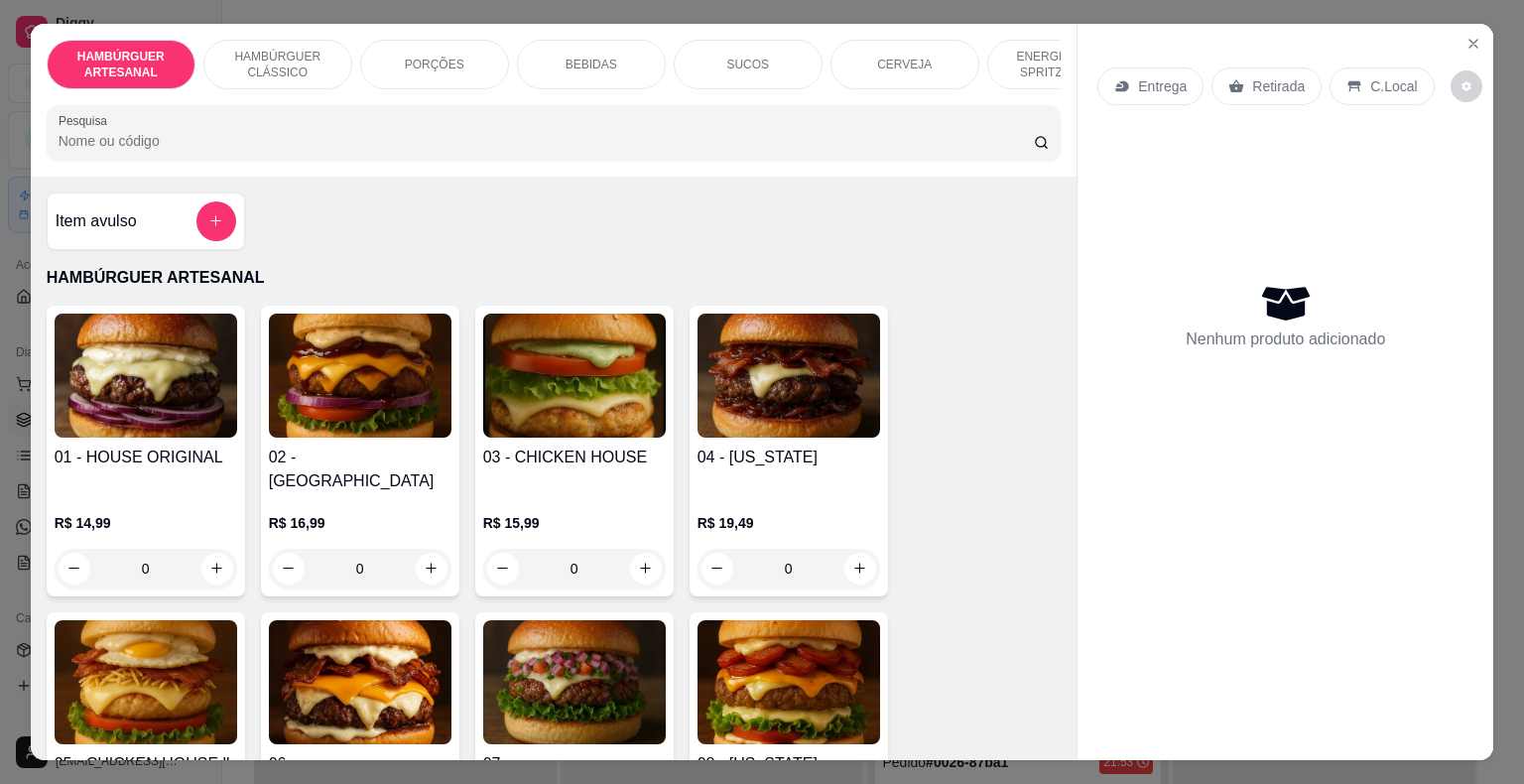
click at [321, 59] on p "HAMBÚRGUER CLÁSSICO" at bounding box center [277, 65] width 115 height 32
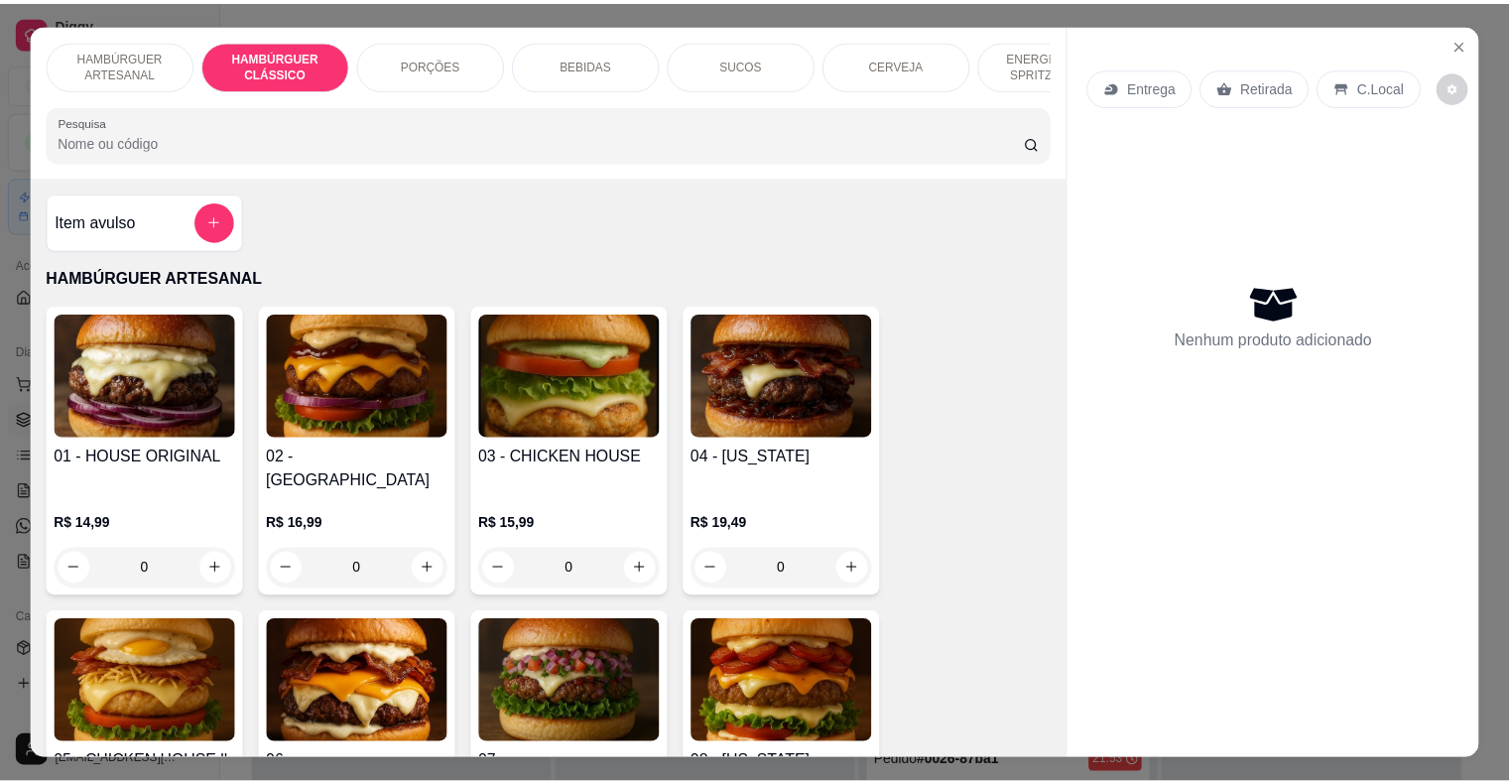
scroll to position [48, 0]
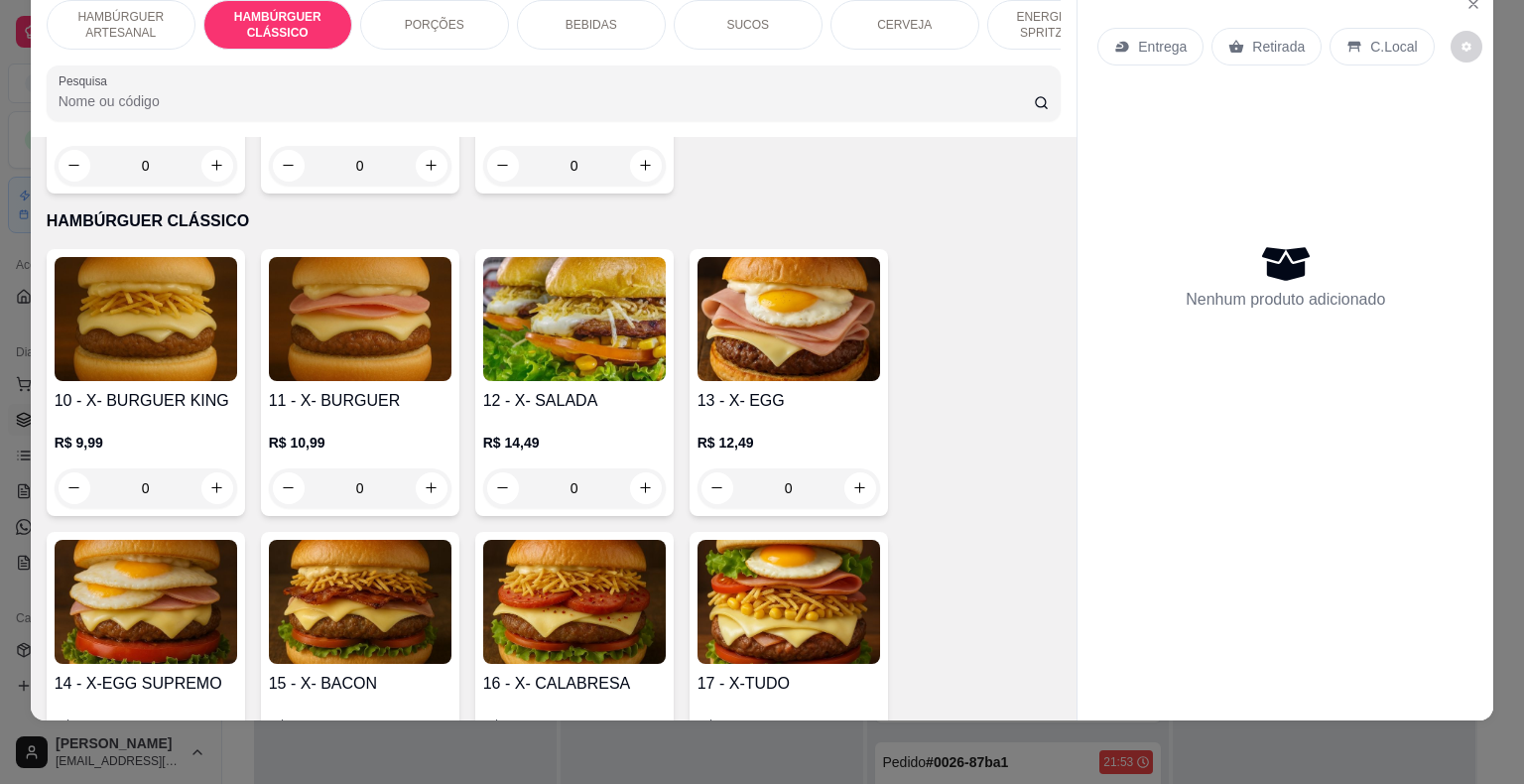
click at [208, 468] on div "0" at bounding box center [146, 488] width 183 height 40
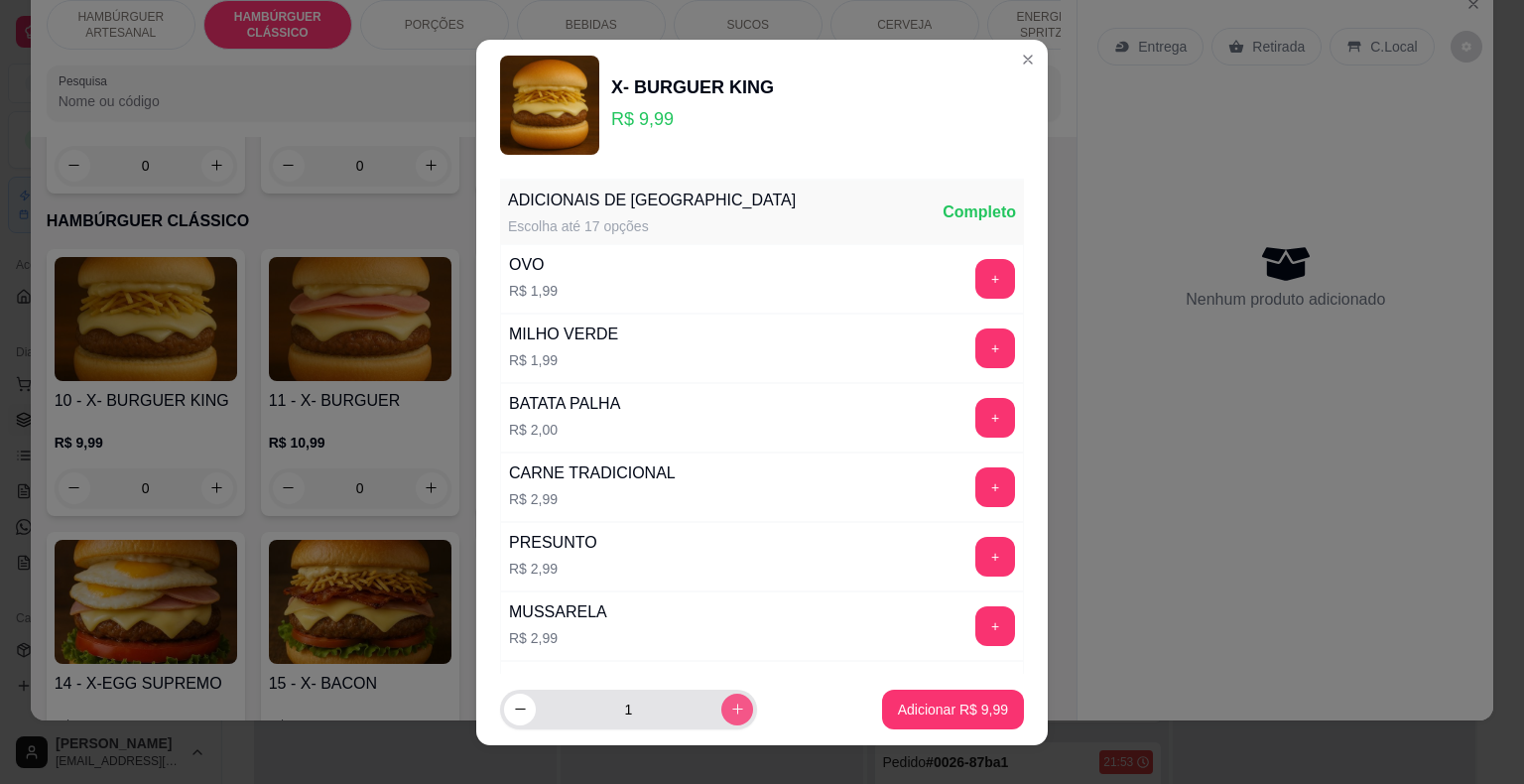
click at [730, 704] on icon "increase-product-quantity" at bounding box center [737, 708] width 15 height 15
type input "2"
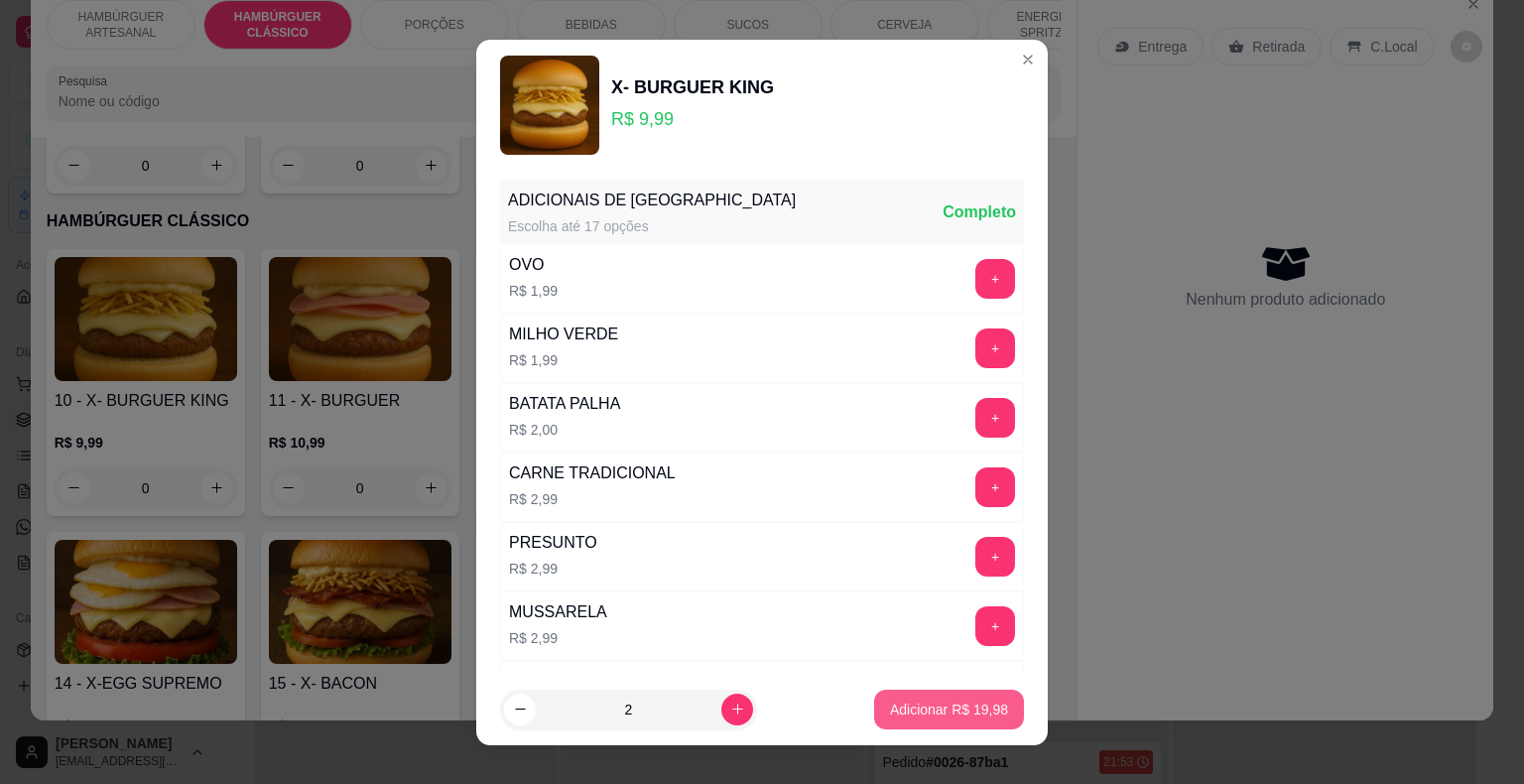
click at [979, 717] on p "Adicionar R$ 19,98" at bounding box center [949, 709] width 118 height 20
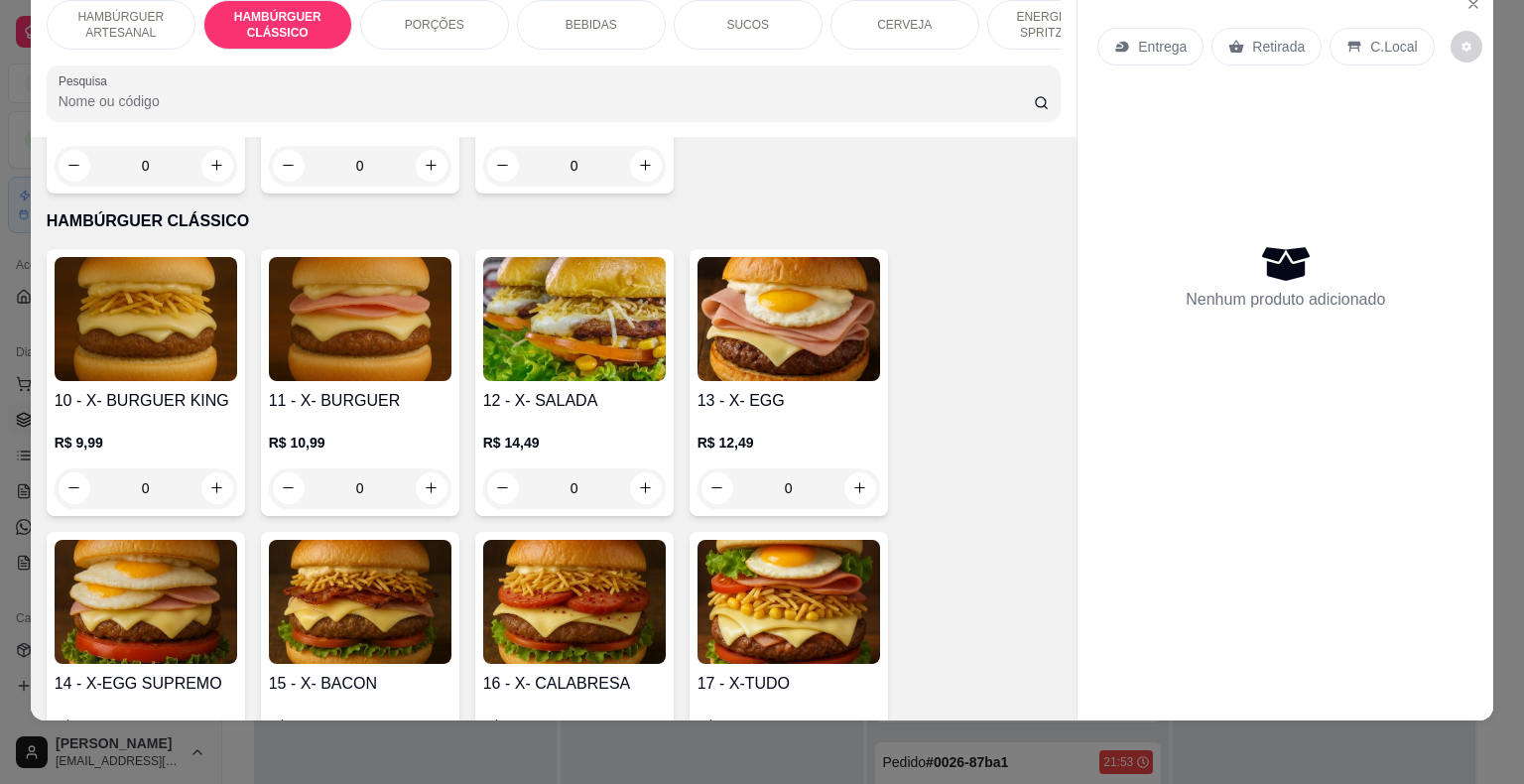
click at [212, 468] on div "0" at bounding box center [146, 488] width 183 height 40
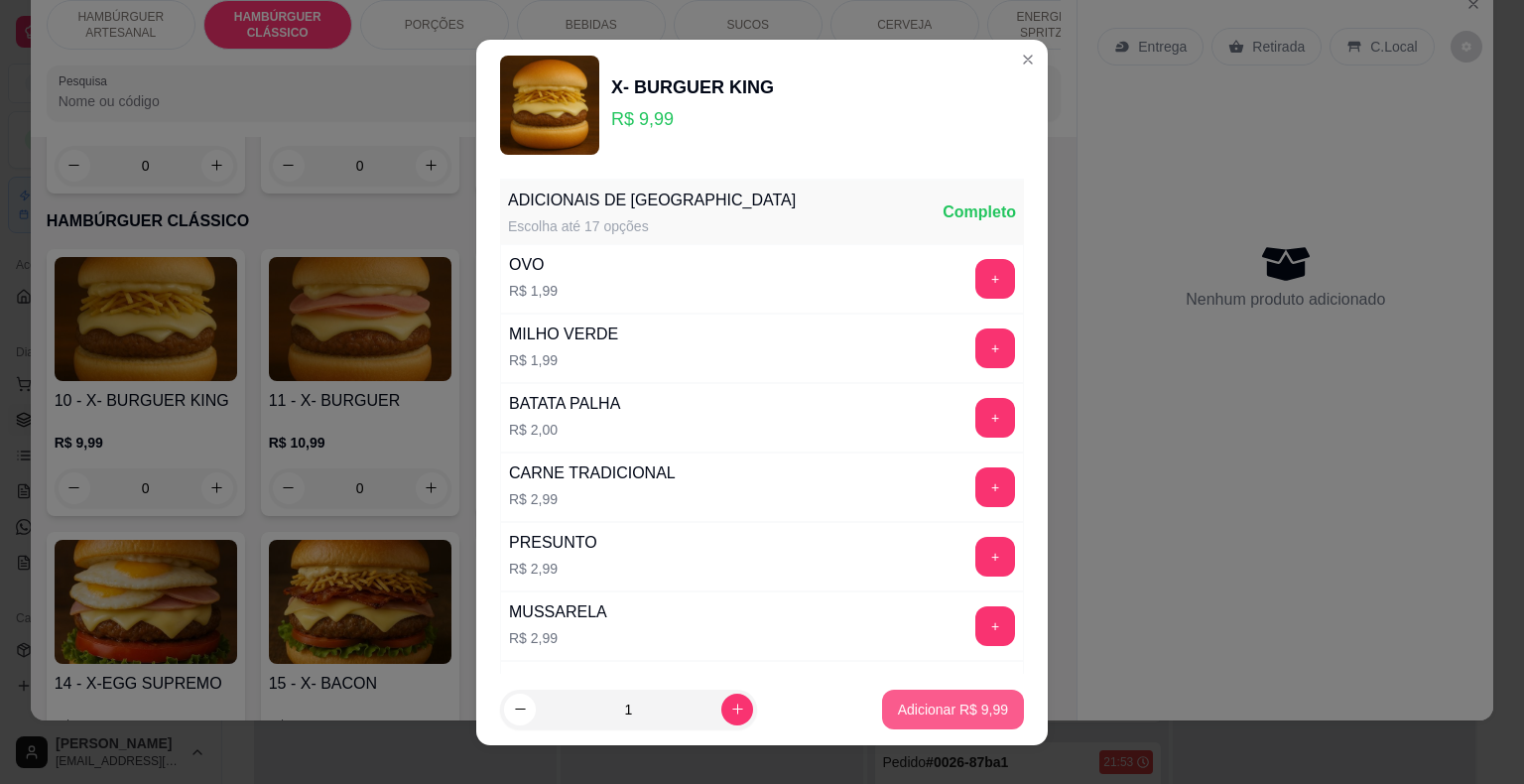
click at [916, 711] on p "Adicionar R$ 9,99" at bounding box center [953, 709] width 110 height 20
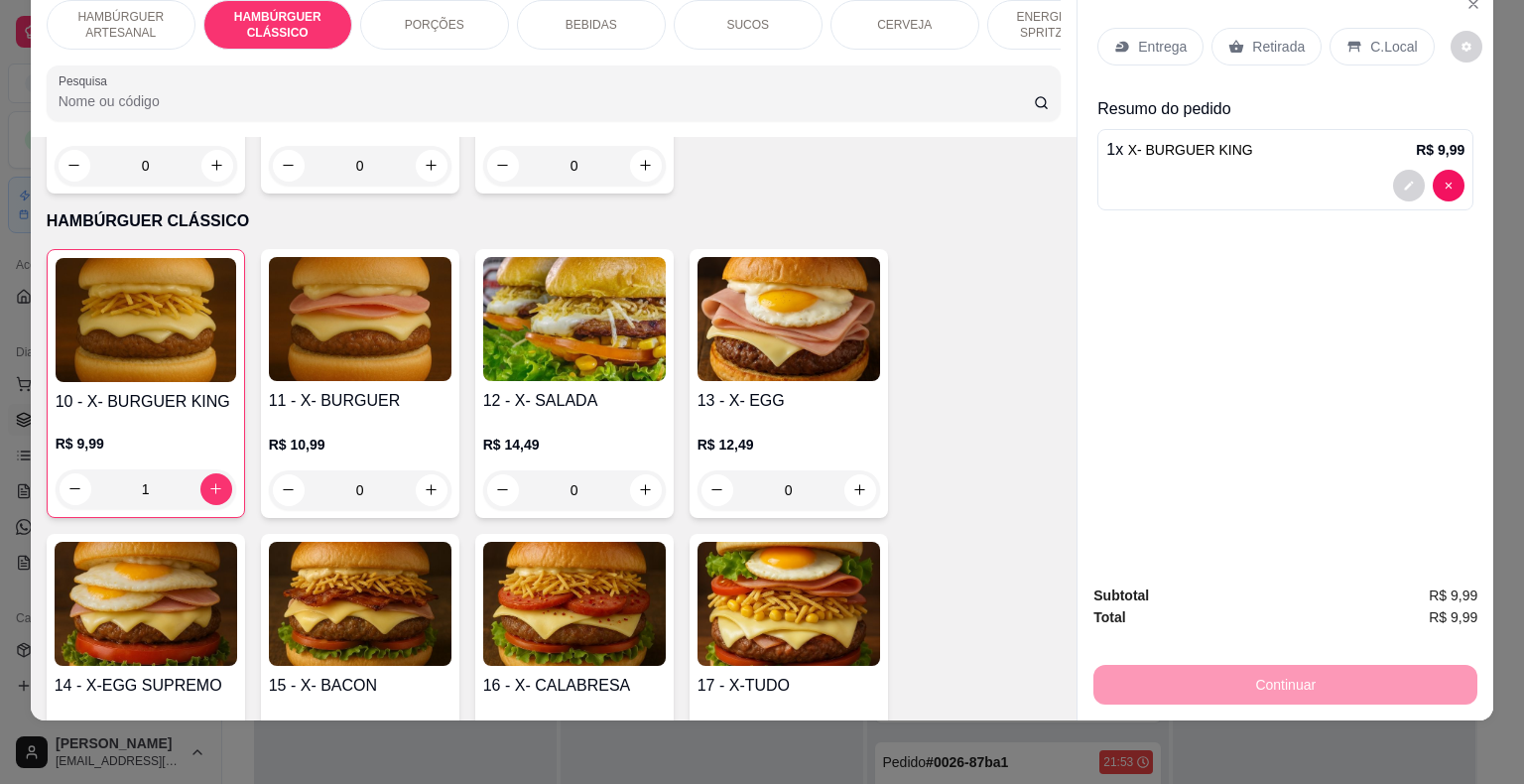
click at [1256, 37] on p "Retirada" at bounding box center [1278, 47] width 53 height 20
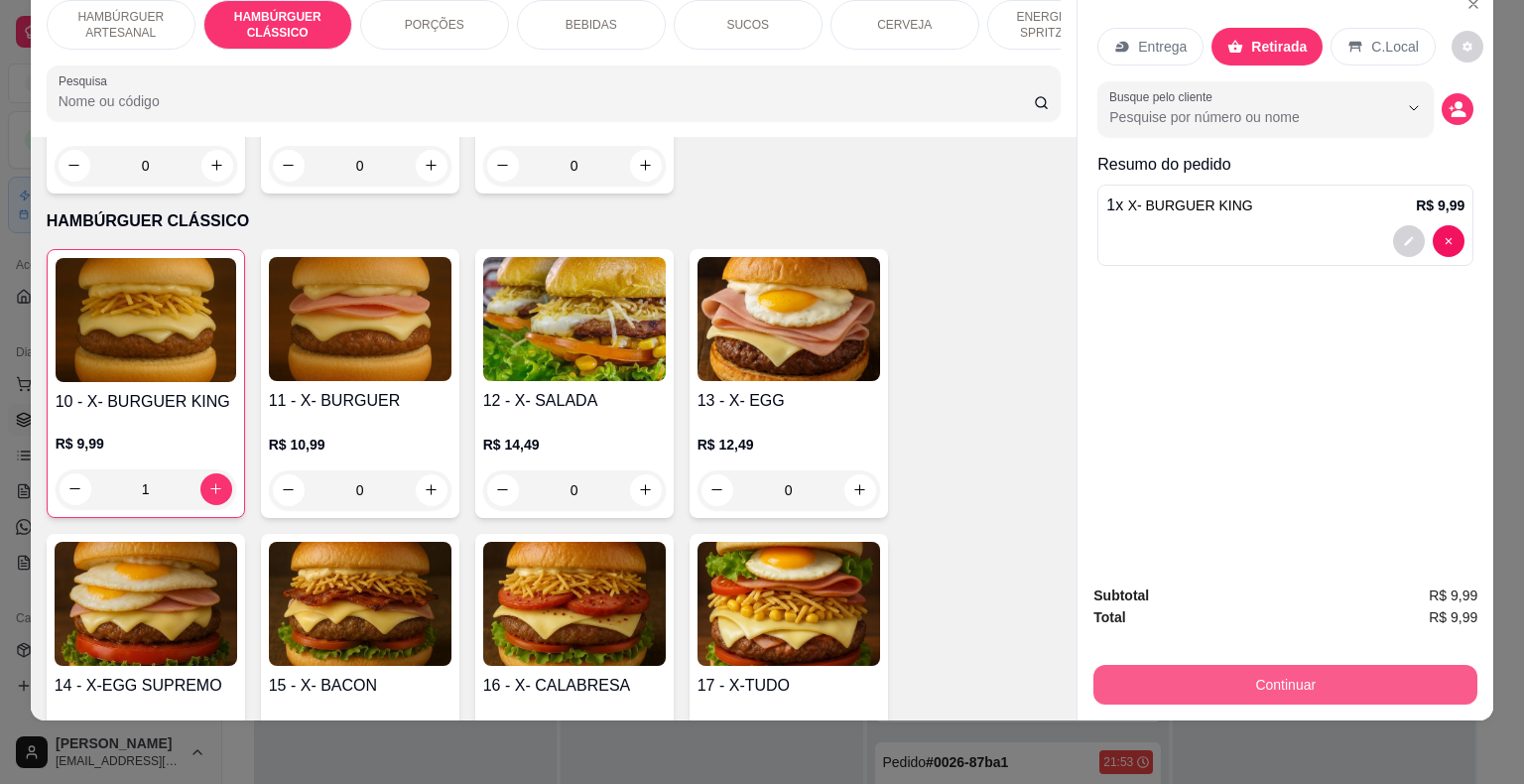
click at [1294, 675] on button "Continuar" at bounding box center [1285, 685] width 384 height 40
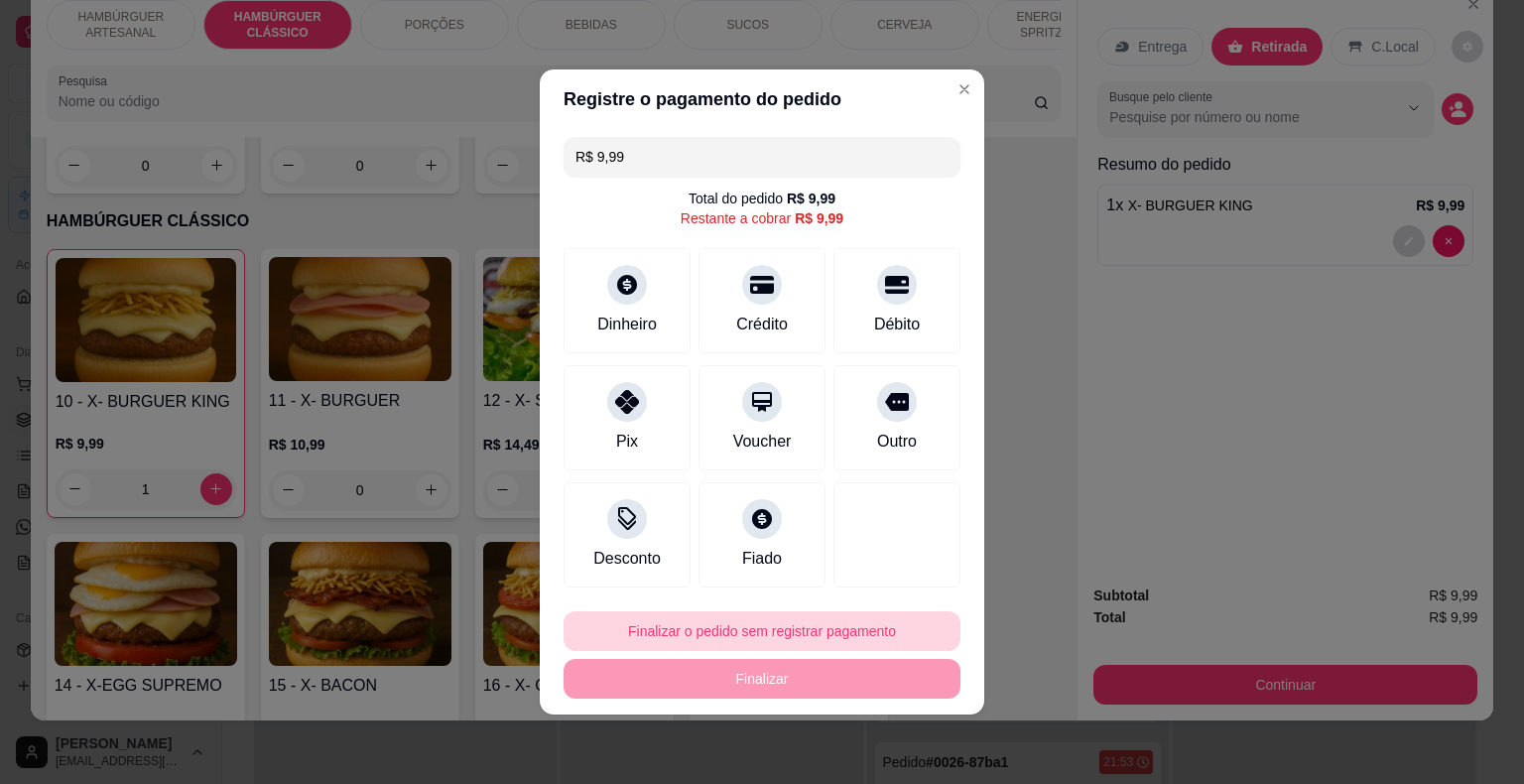
click at [740, 633] on button "Finalizar o pedido sem registrar pagamento" at bounding box center [761, 631] width 397 height 40
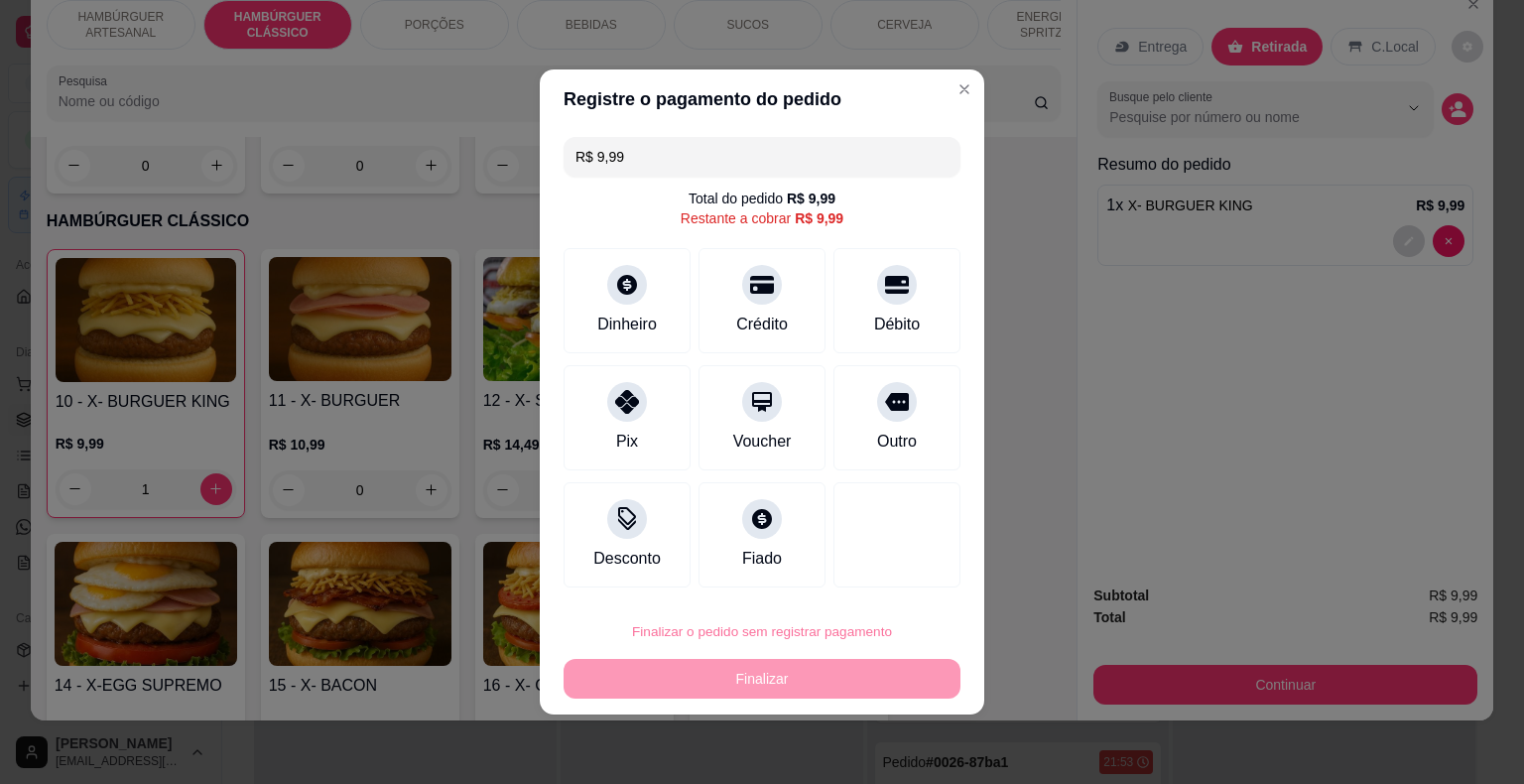
click at [881, 568] on button "Confirmar" at bounding box center [882, 574] width 70 height 30
type input "0"
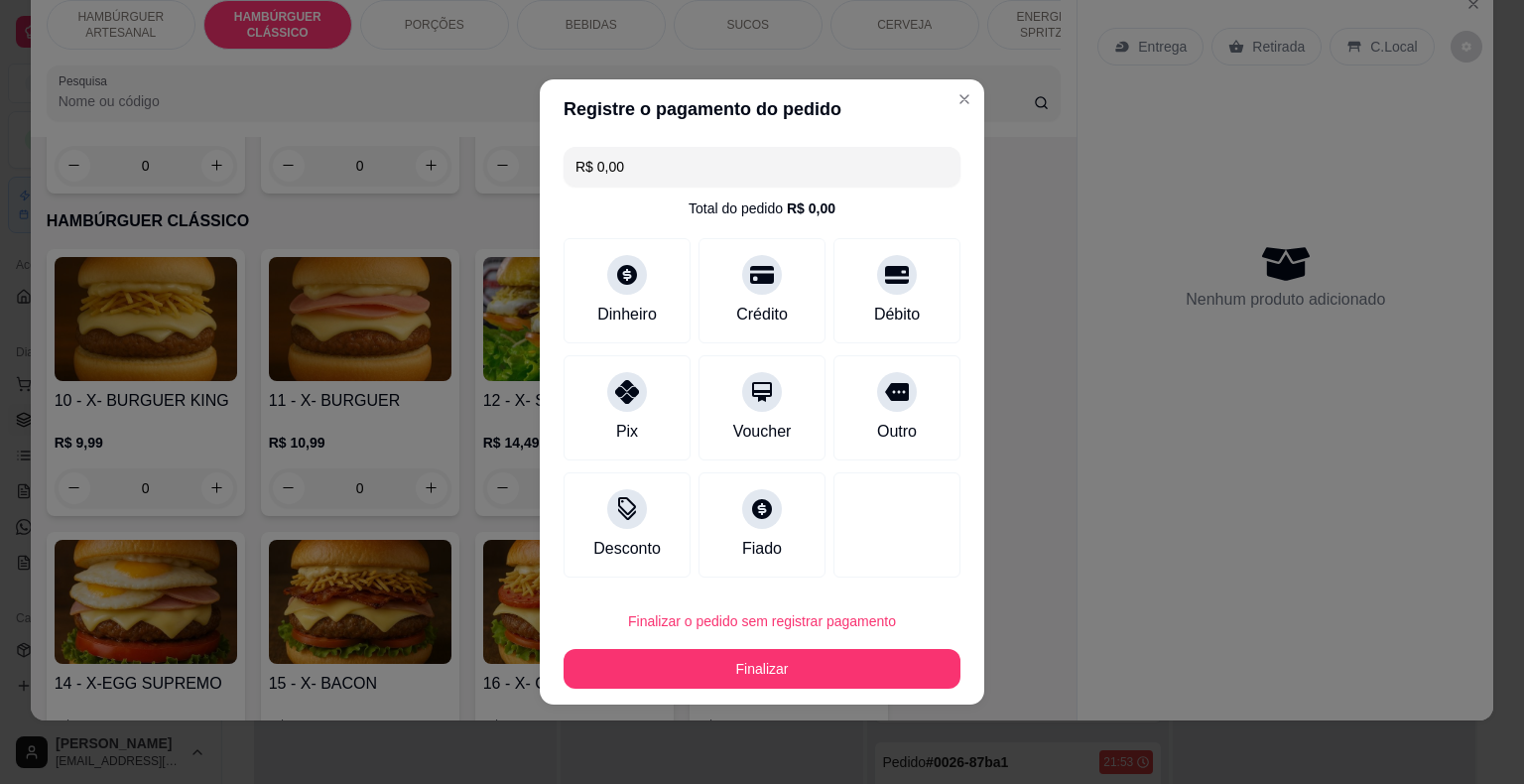
type input "R$ 0,00"
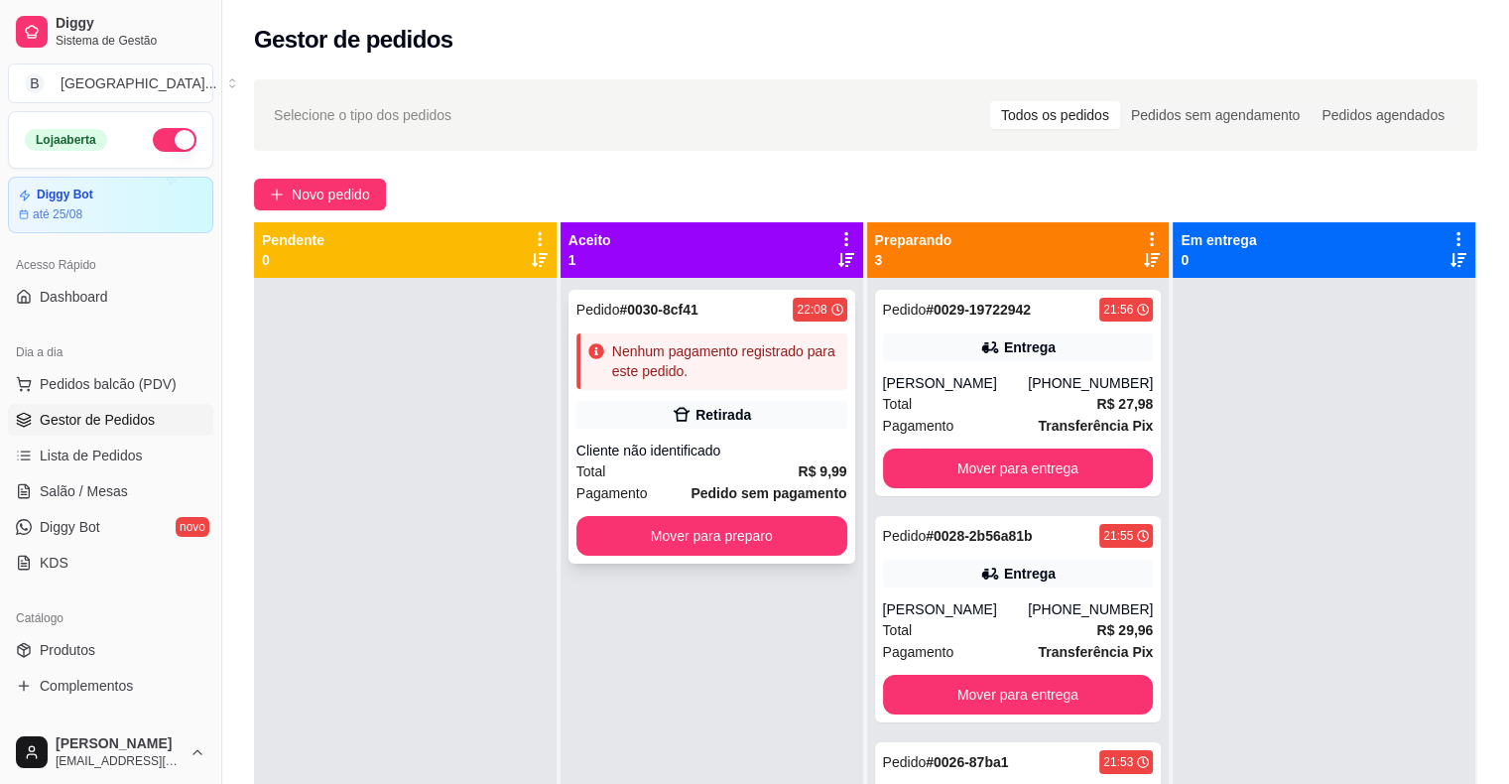
click at [753, 404] on div "Retirada" at bounding box center [711, 415] width 271 height 28
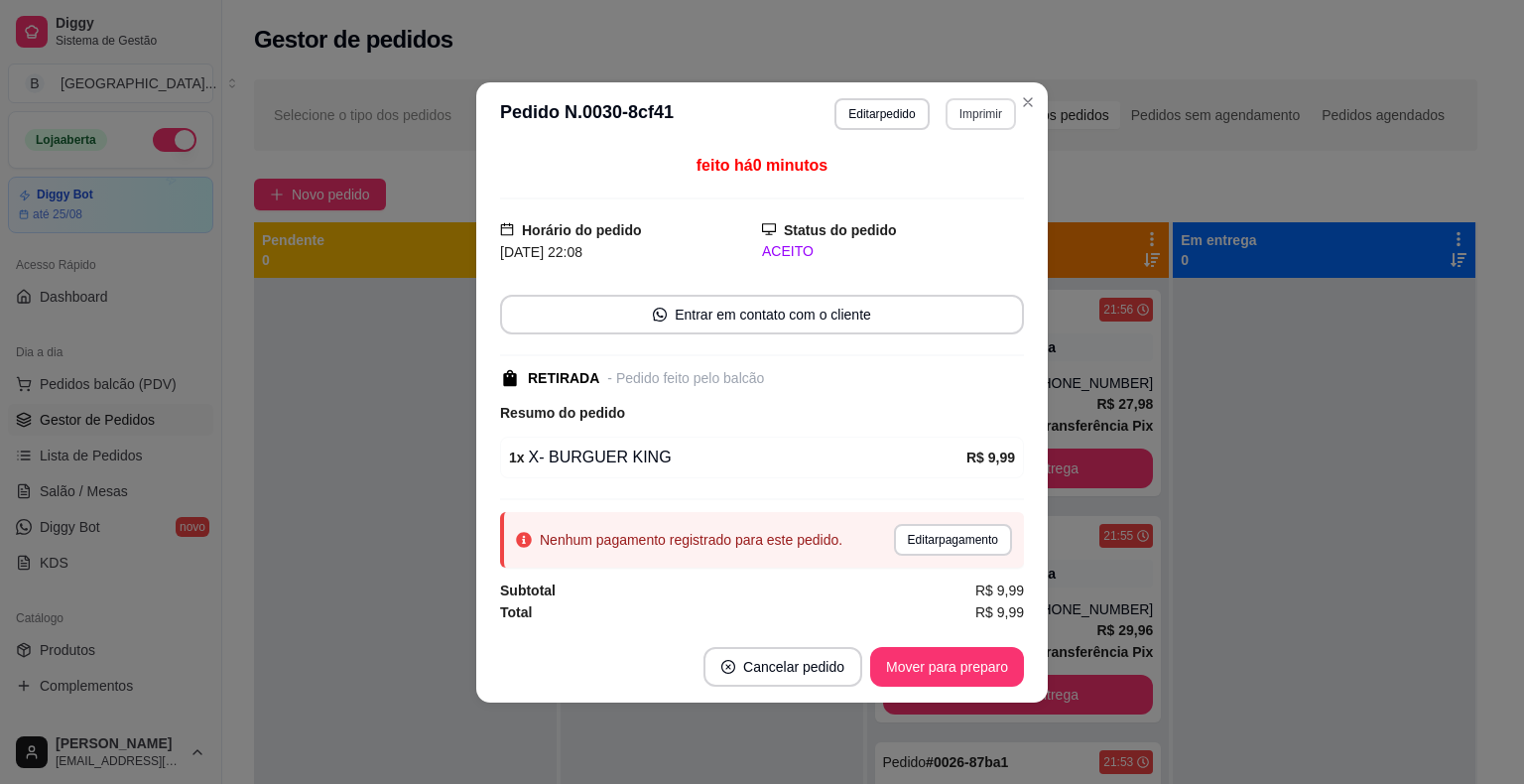
click at [967, 120] on button "Imprimir" at bounding box center [980, 114] width 70 height 32
click at [960, 189] on button "IMPRESSORA" at bounding box center [946, 184] width 139 height 31
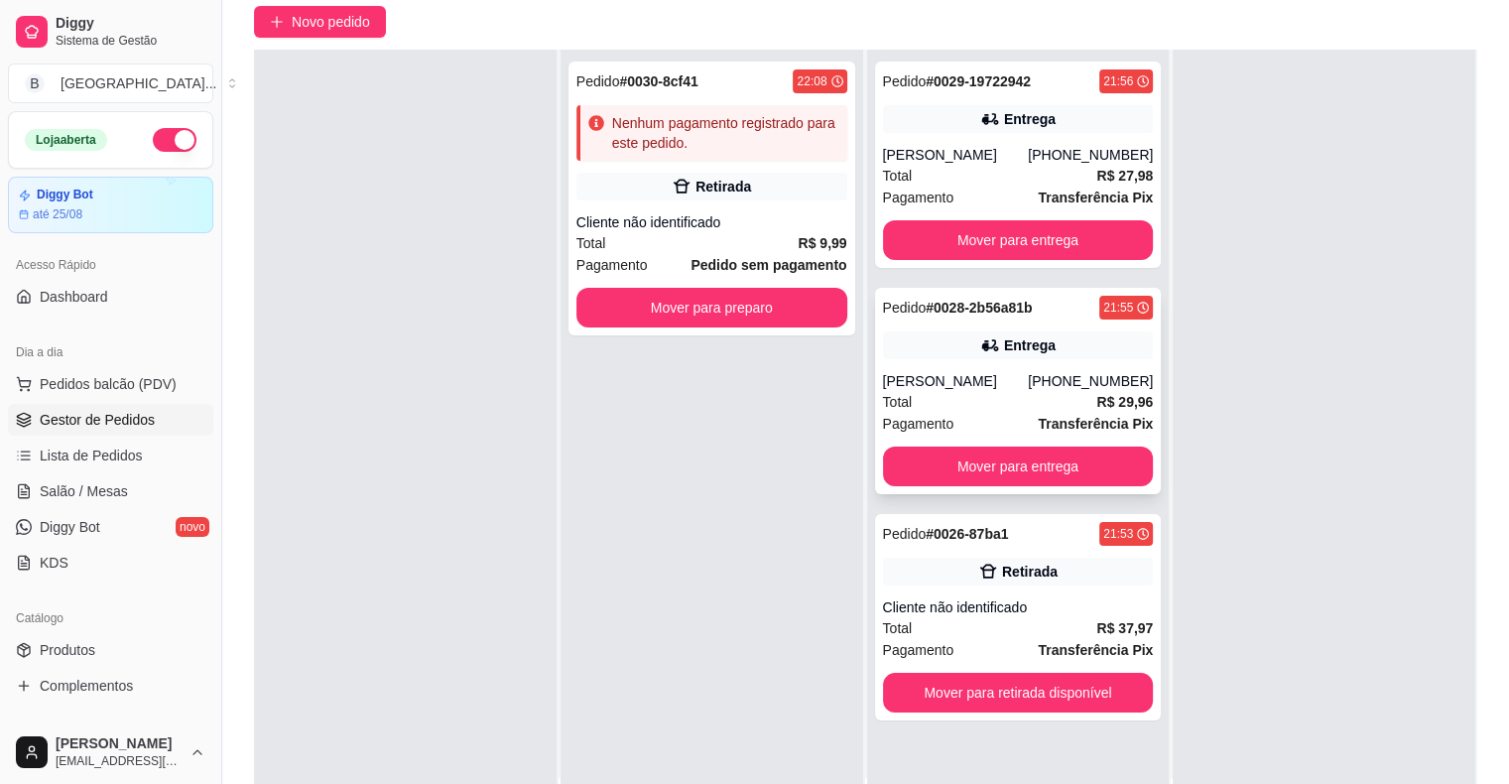
scroll to position [302, 0]
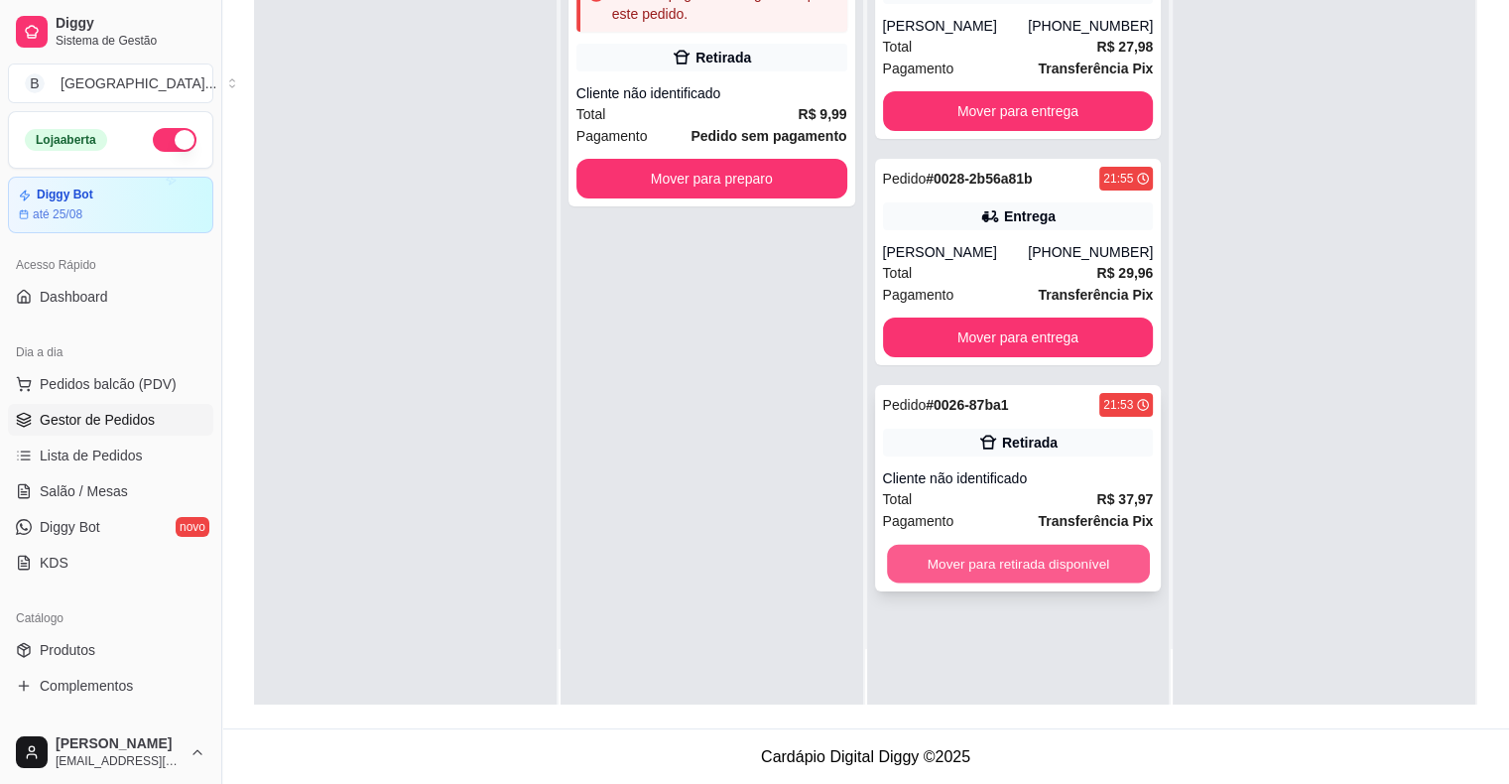
click at [1068, 555] on button "Mover para retirada disponível" at bounding box center [1018, 564] width 263 height 39
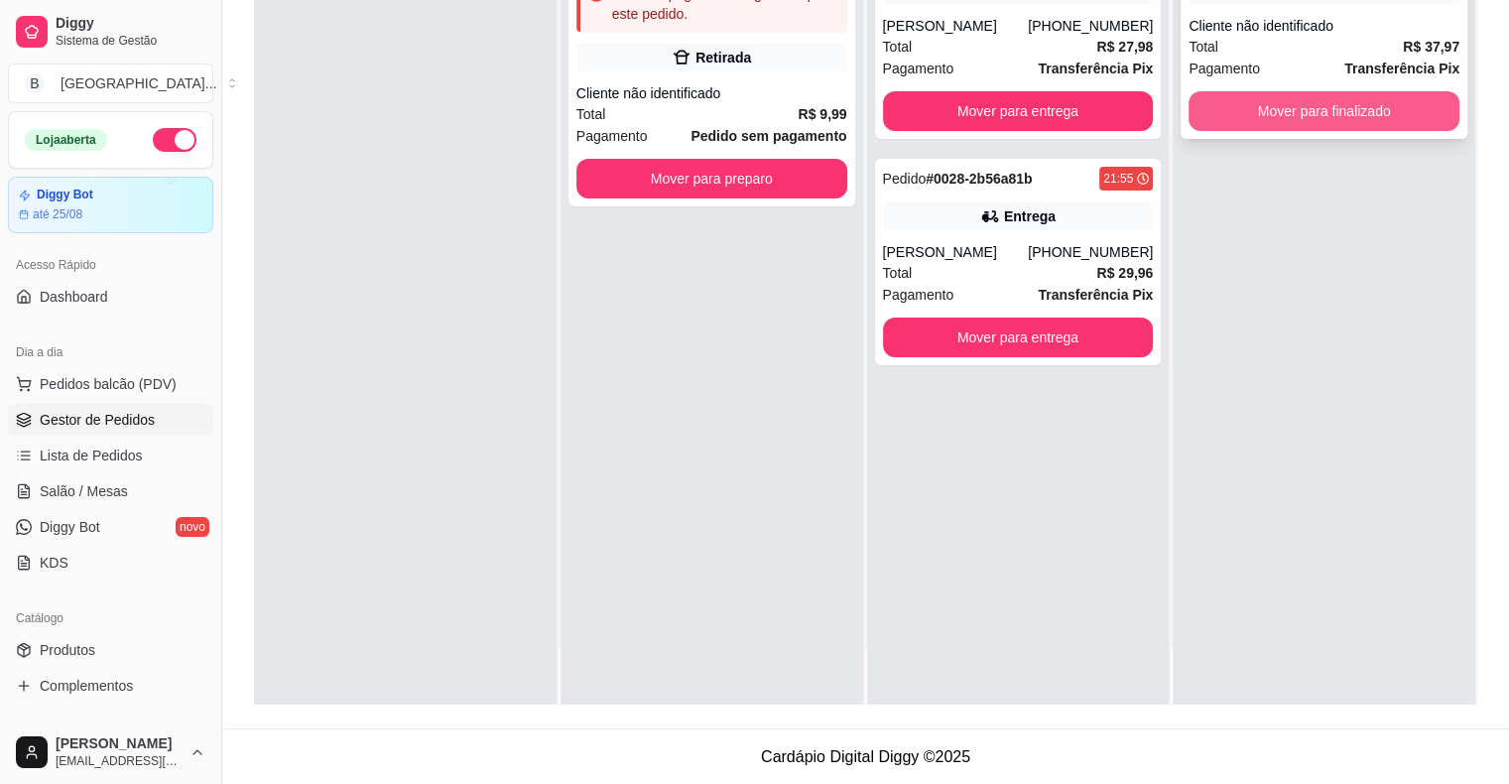
click at [1378, 117] on button "Mover para finalizado" at bounding box center [1323, 111] width 271 height 40
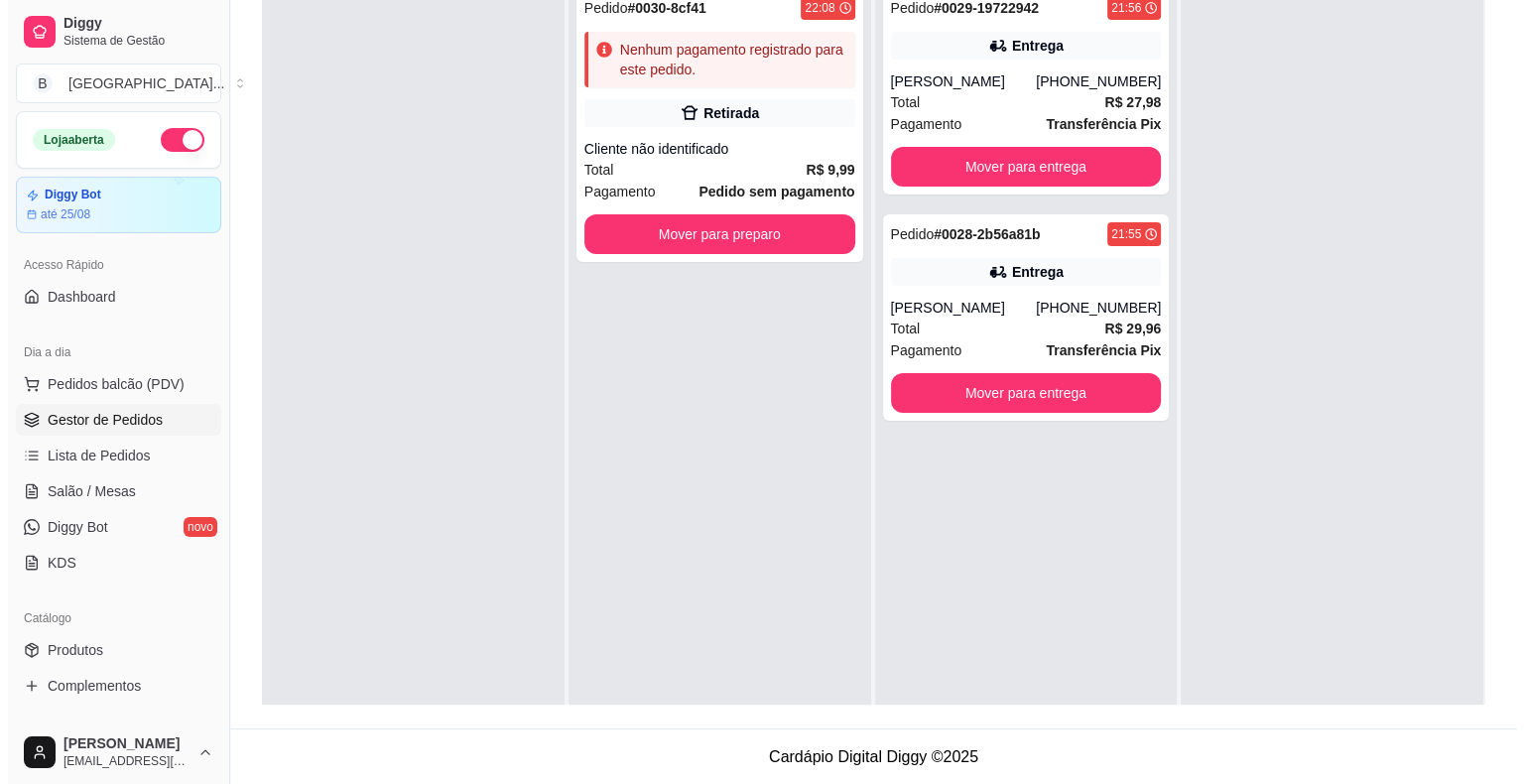
scroll to position [202, 0]
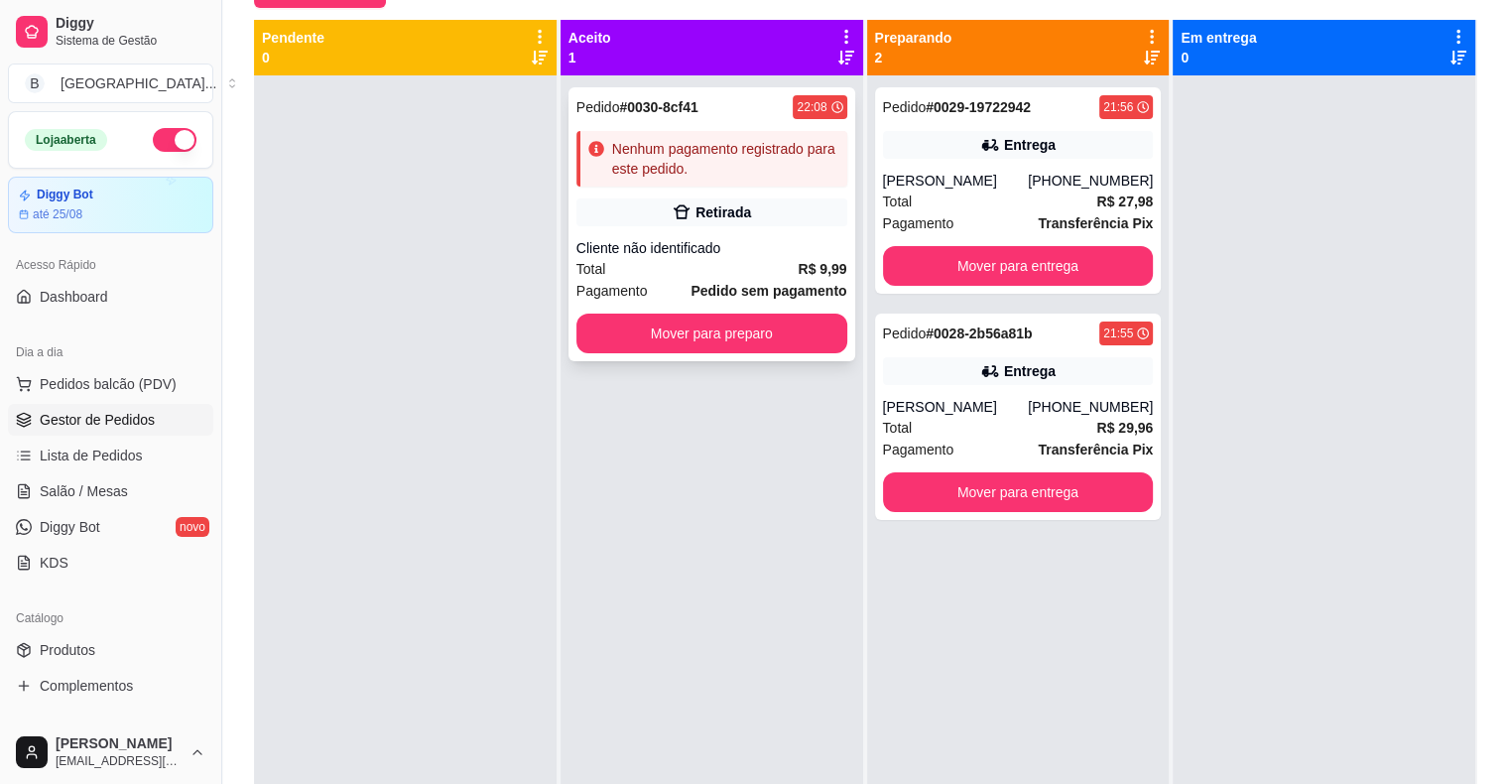
click at [806, 208] on div "Retirada" at bounding box center [711, 212] width 271 height 28
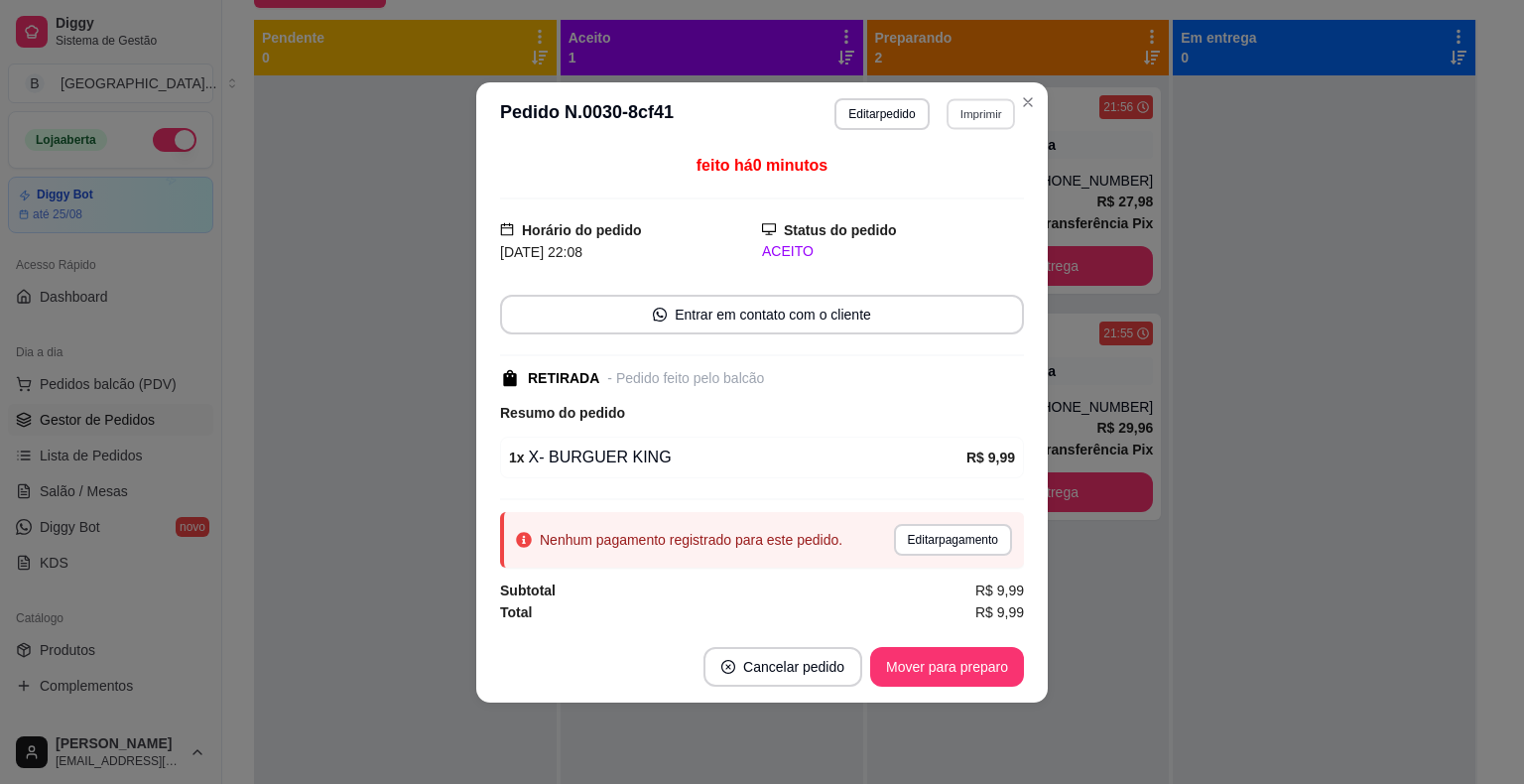
click at [980, 122] on button "Imprimir" at bounding box center [980, 113] width 68 height 31
click at [966, 185] on button "IMPRESSORA" at bounding box center [946, 185] width 144 height 32
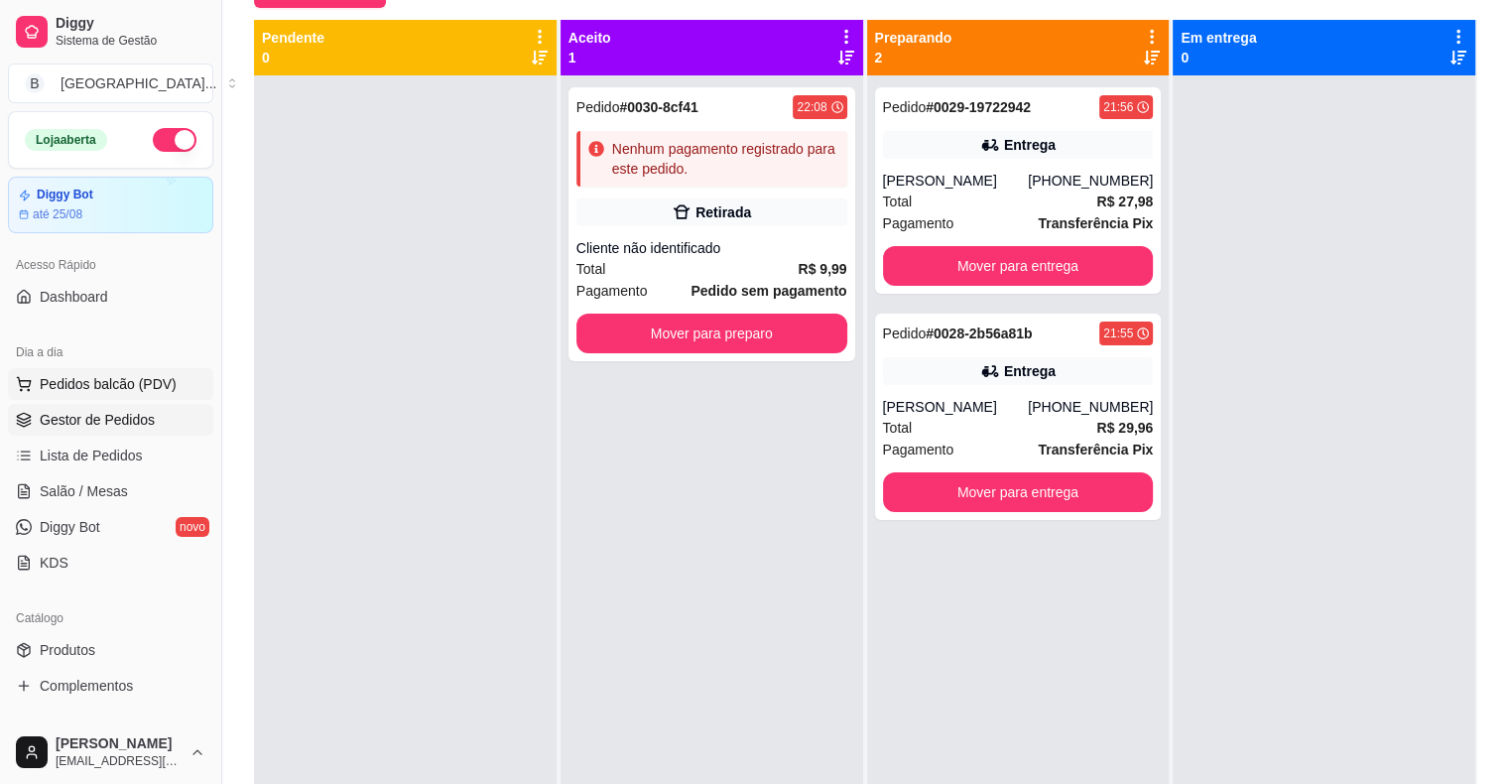
drag, startPoint x: 81, startPoint y: 396, endPoint x: 83, endPoint y: 383, distance: 13.0
click at [81, 395] on button "Pedidos balcão (PDV)" at bounding box center [110, 384] width 205 height 32
click at [83, 384] on span "Pedidos balcão (PDV)" at bounding box center [108, 384] width 137 height 20
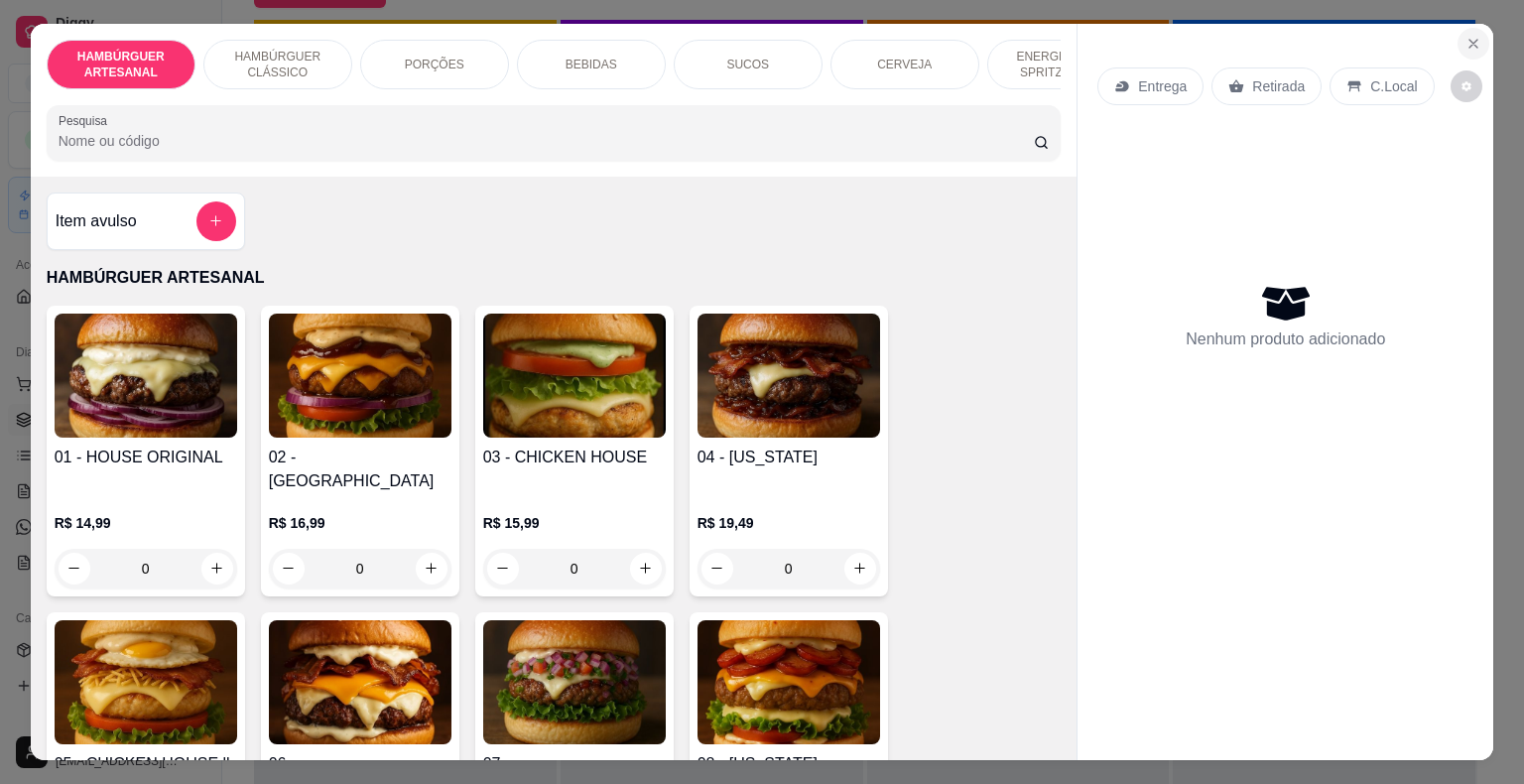
click at [1465, 38] on icon "Close" at bounding box center [1473, 44] width 16 height 16
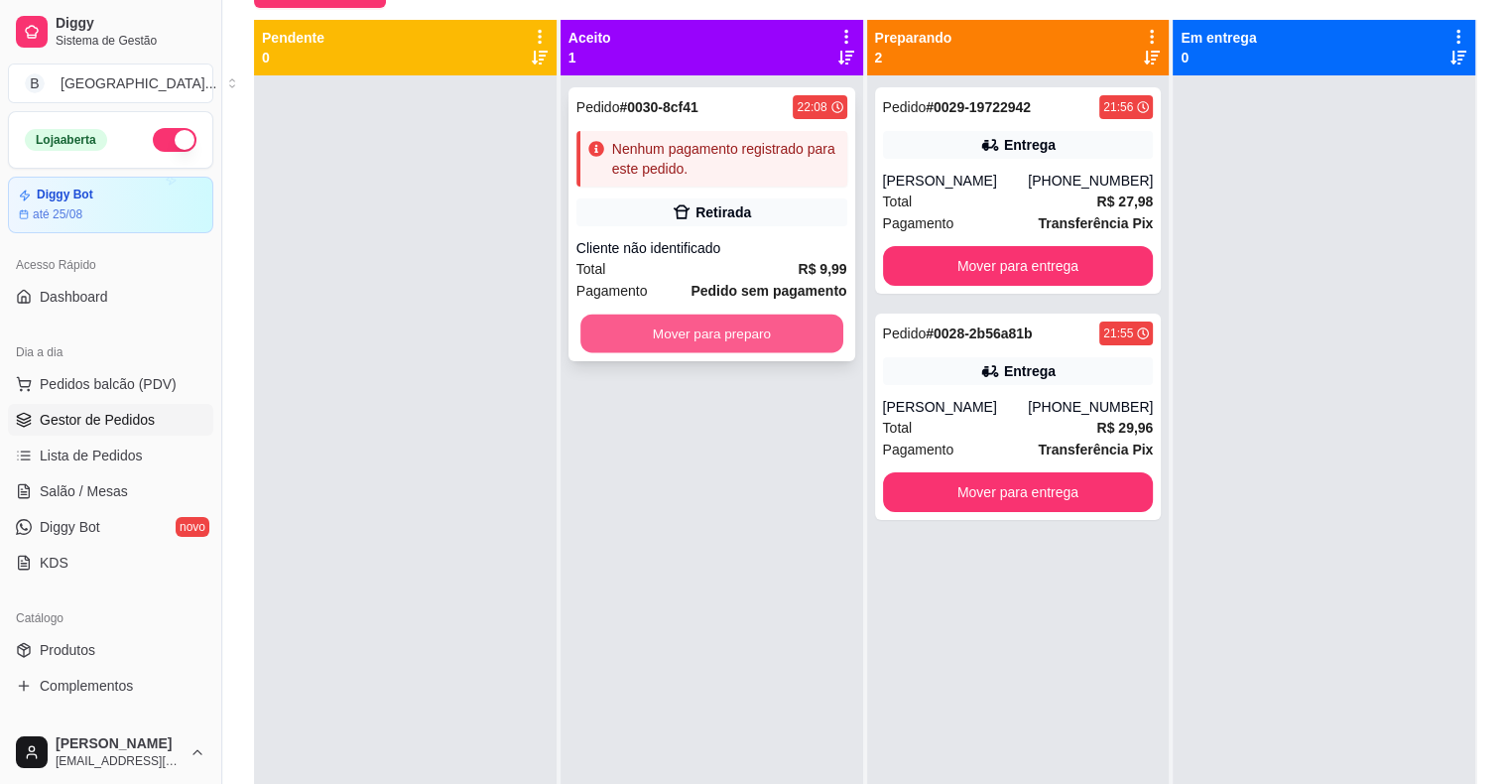
click at [742, 334] on button "Mover para preparo" at bounding box center [711, 333] width 263 height 39
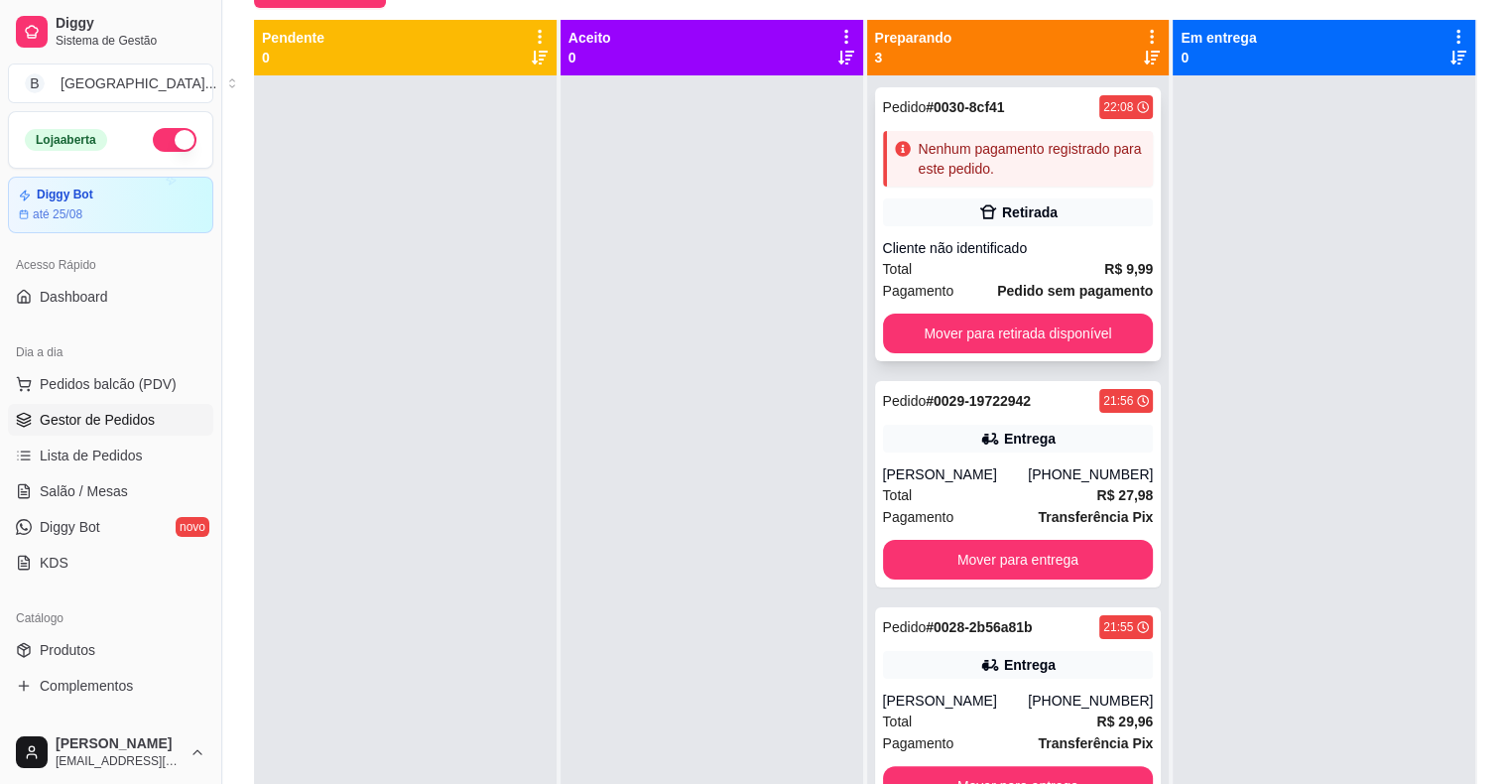
click at [1031, 224] on div "Retirada" at bounding box center [1018, 212] width 271 height 28
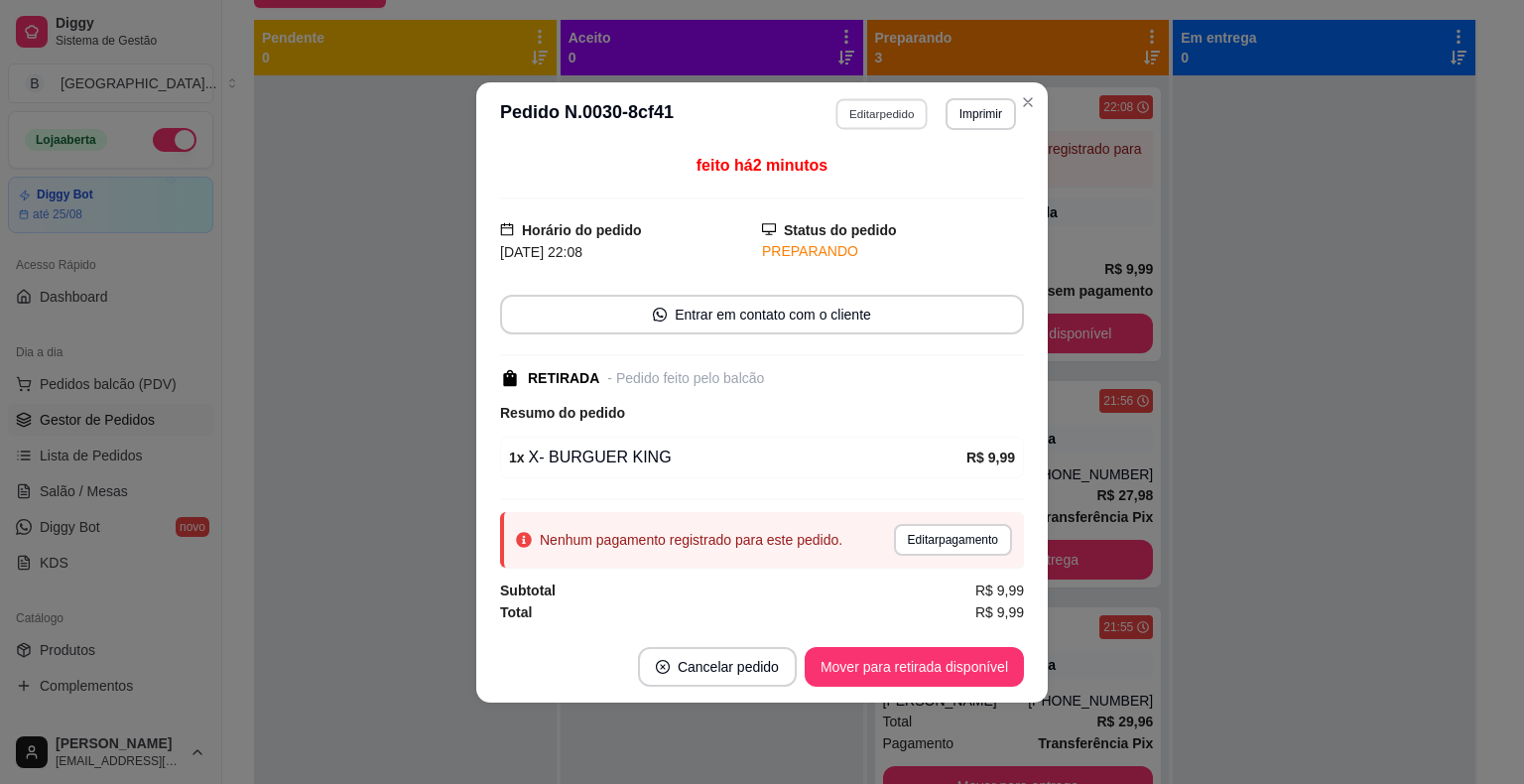
click at [913, 104] on button "Editar pedido" at bounding box center [882, 113] width 92 height 31
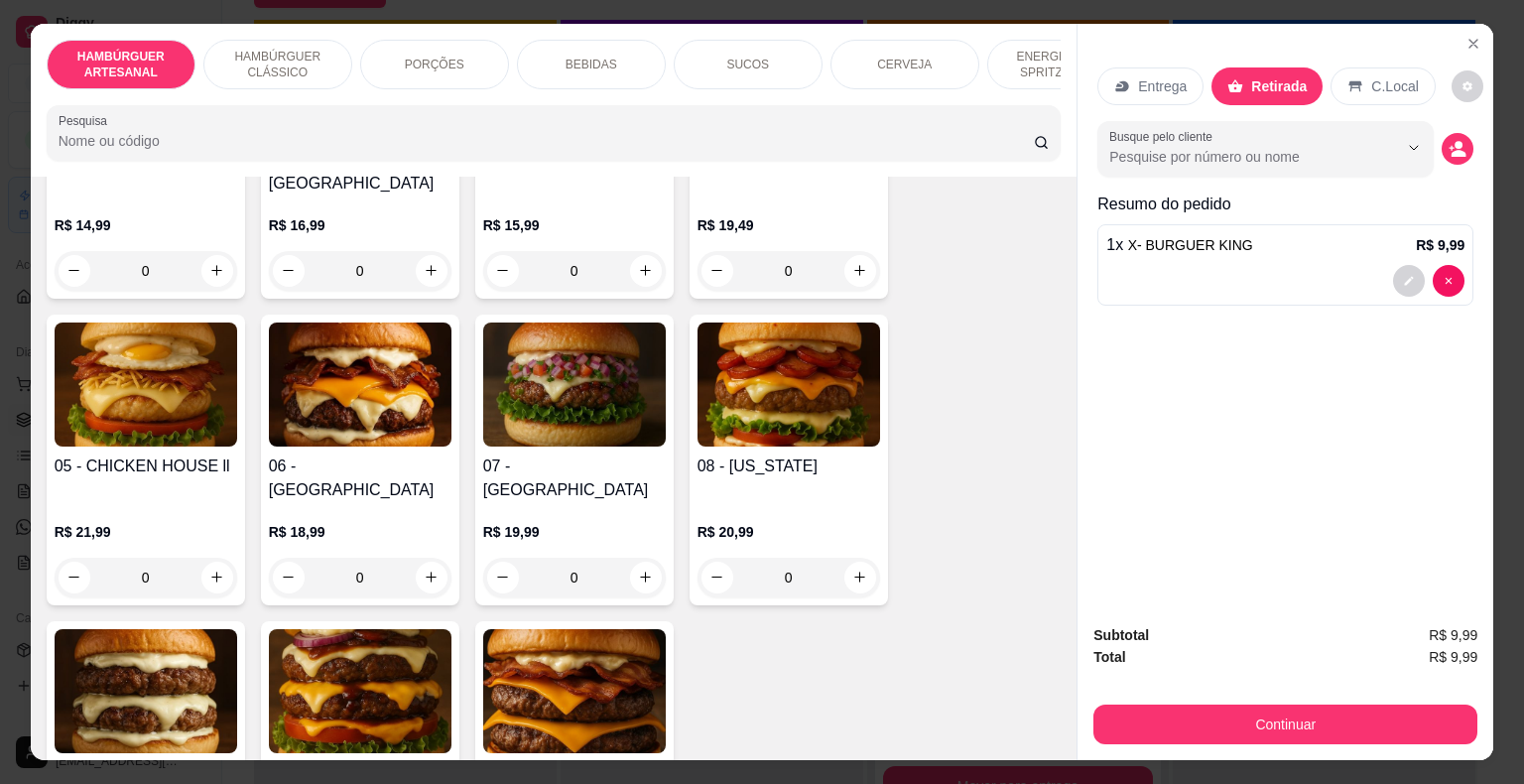
scroll to position [48, 0]
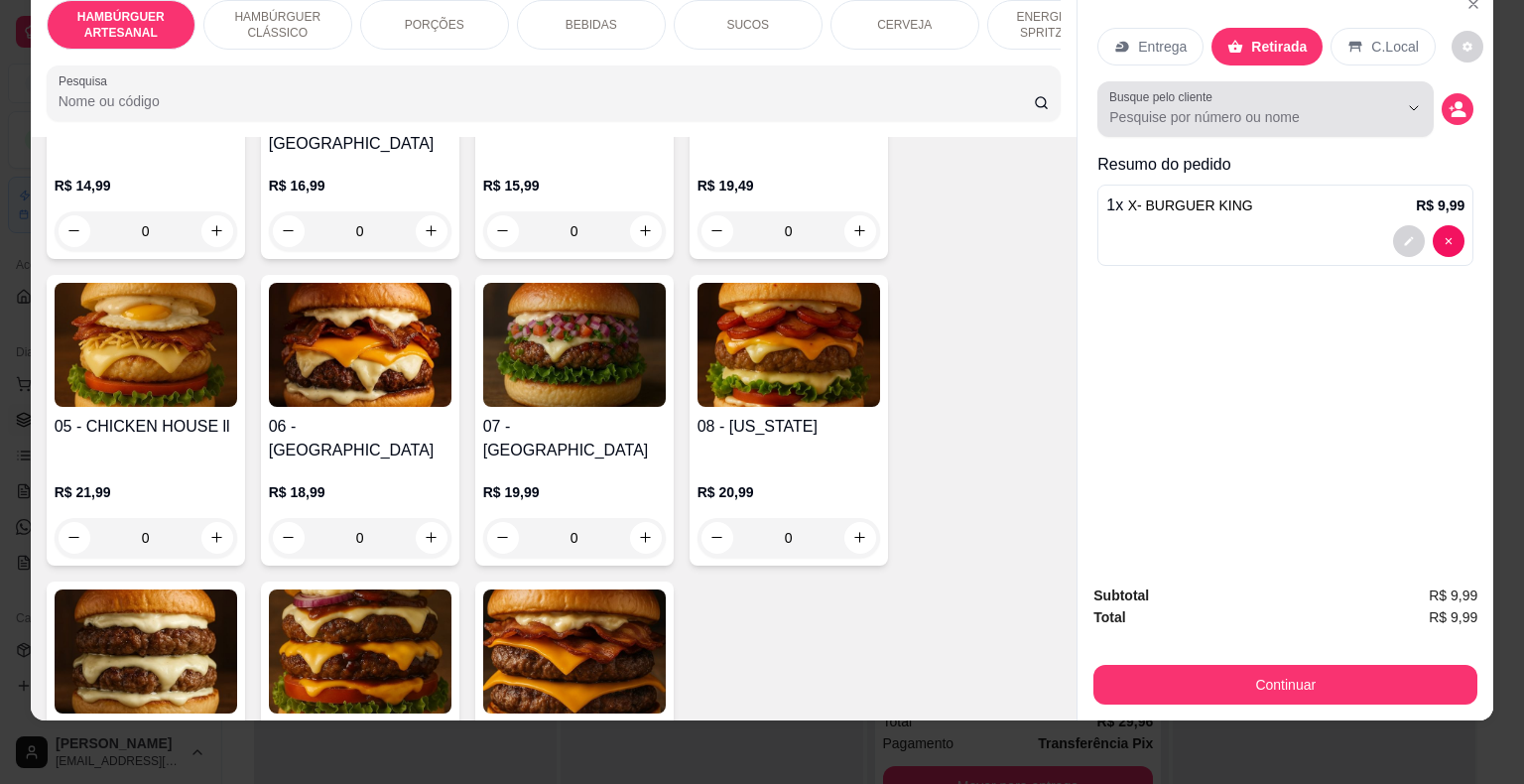
click at [1372, 105] on button "Show suggestions" at bounding box center [1386, 108] width 32 height 32
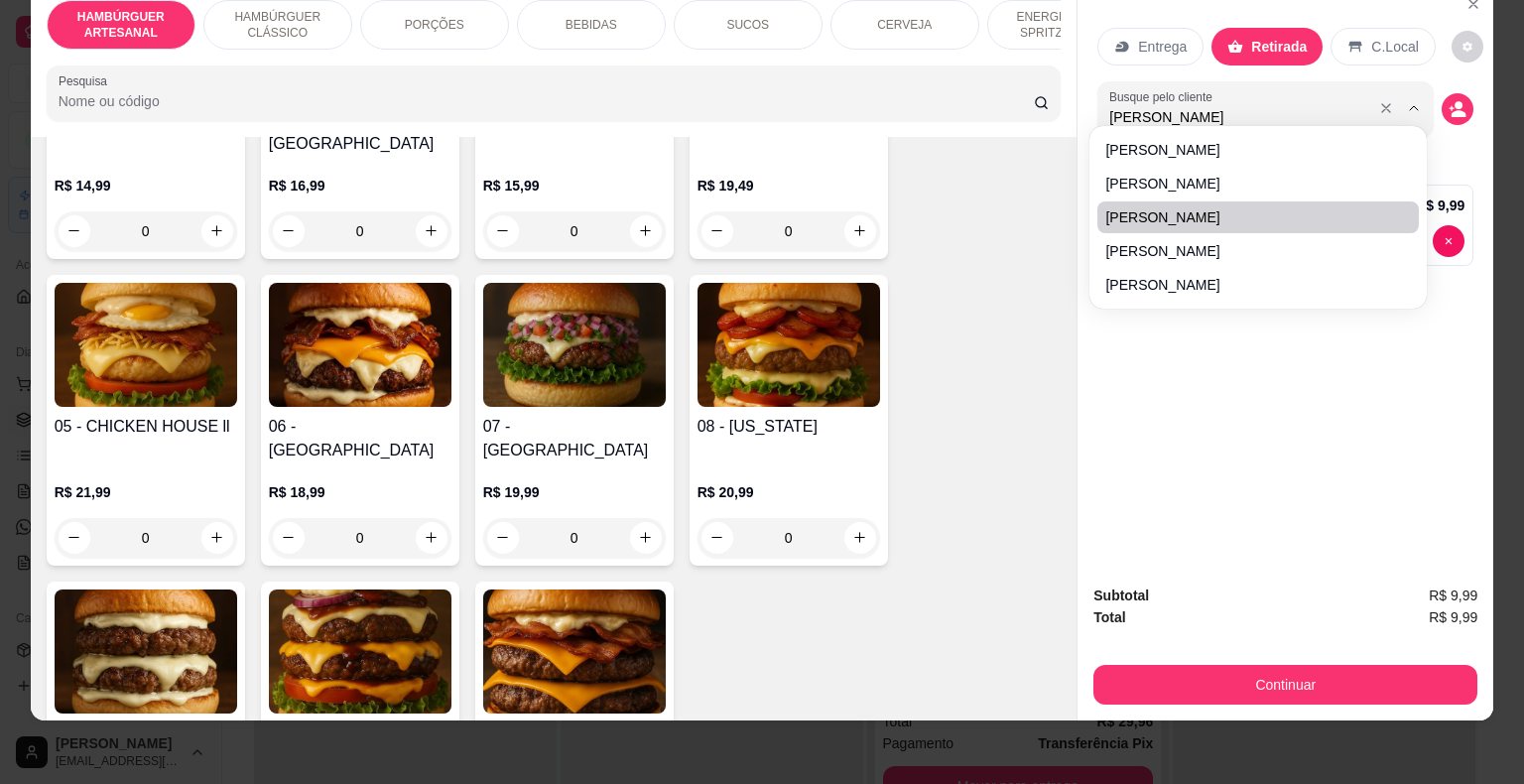
click at [1281, 107] on input "[PERSON_NAME]" at bounding box center [1237, 117] width 257 height 20
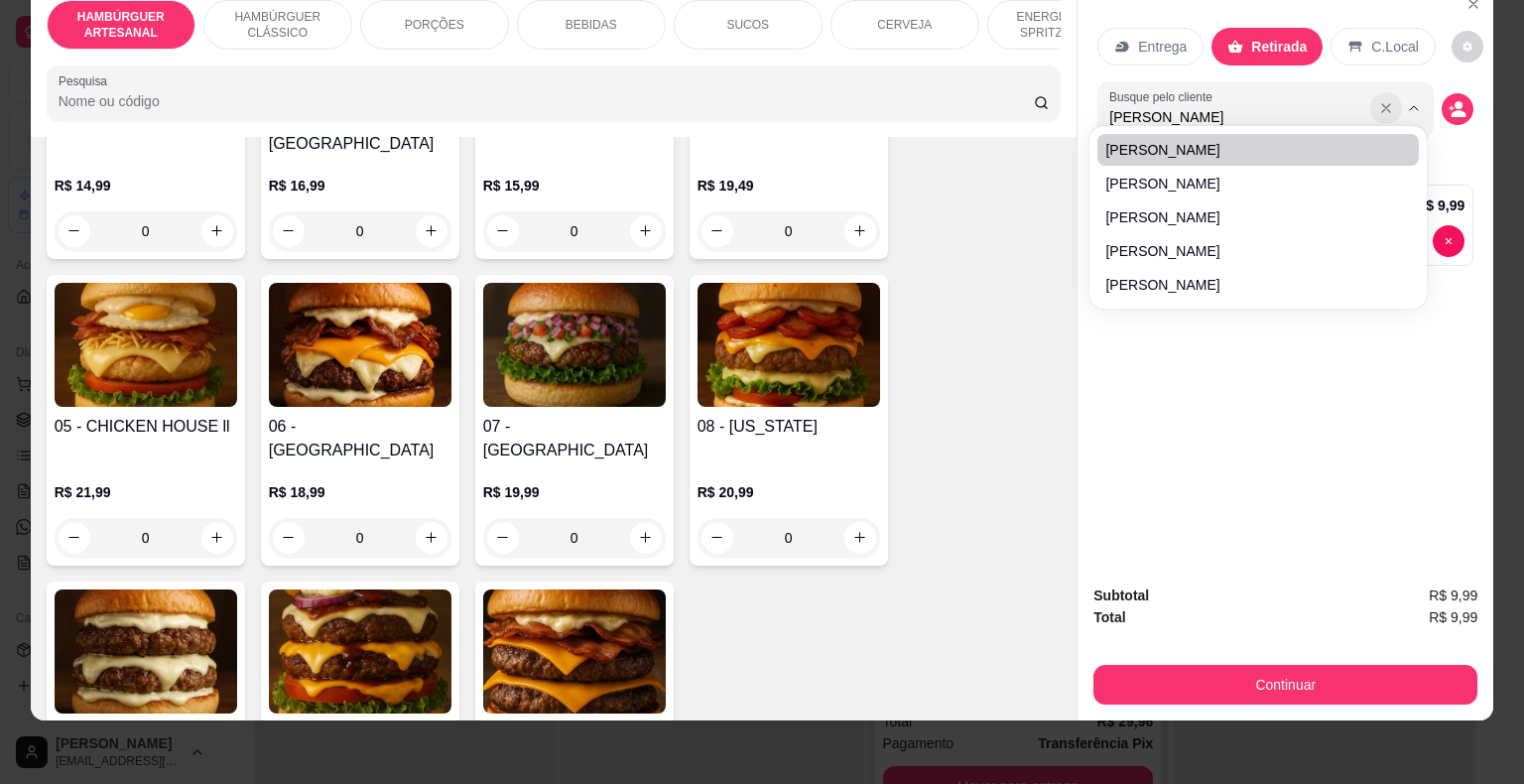
type input "[PERSON_NAME]"
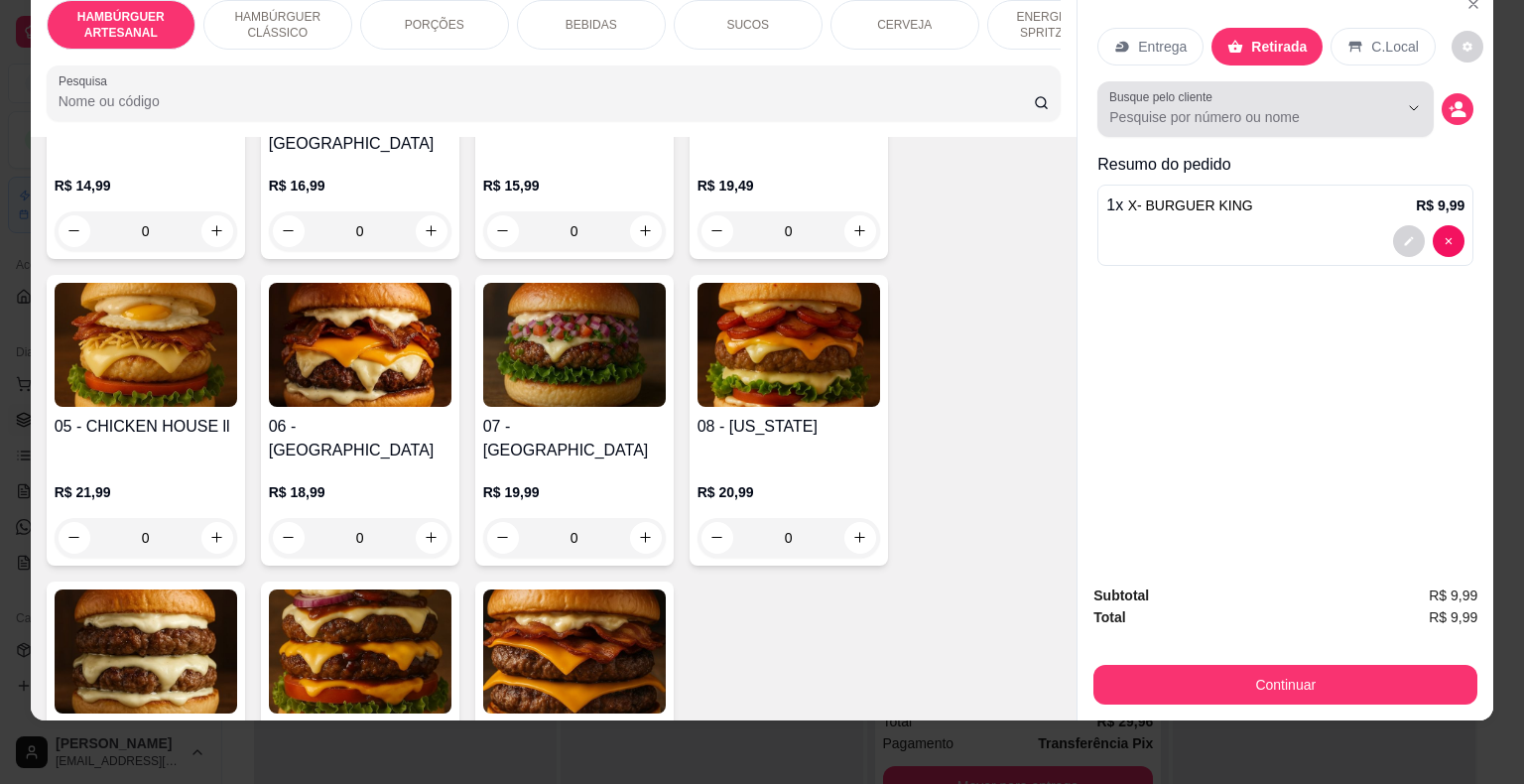
click at [1382, 104] on icon "Show suggestions" at bounding box center [1386, 108] width 8 height 8
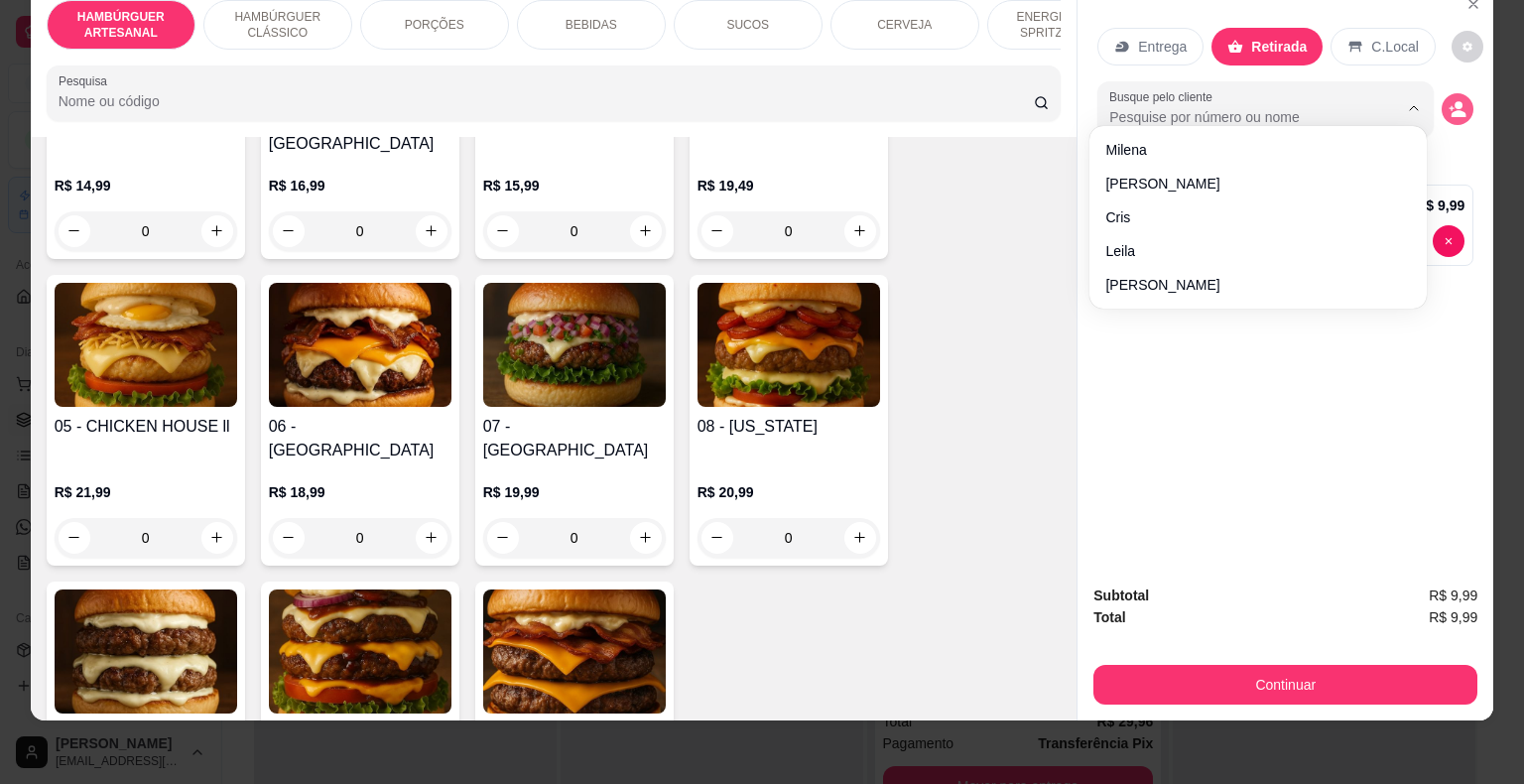
click at [1450, 100] on icon "decrease-product-quantity" at bounding box center [1457, 109] width 18 height 18
click at [1451, 100] on icon "decrease-product-quantity" at bounding box center [1457, 109] width 18 height 18
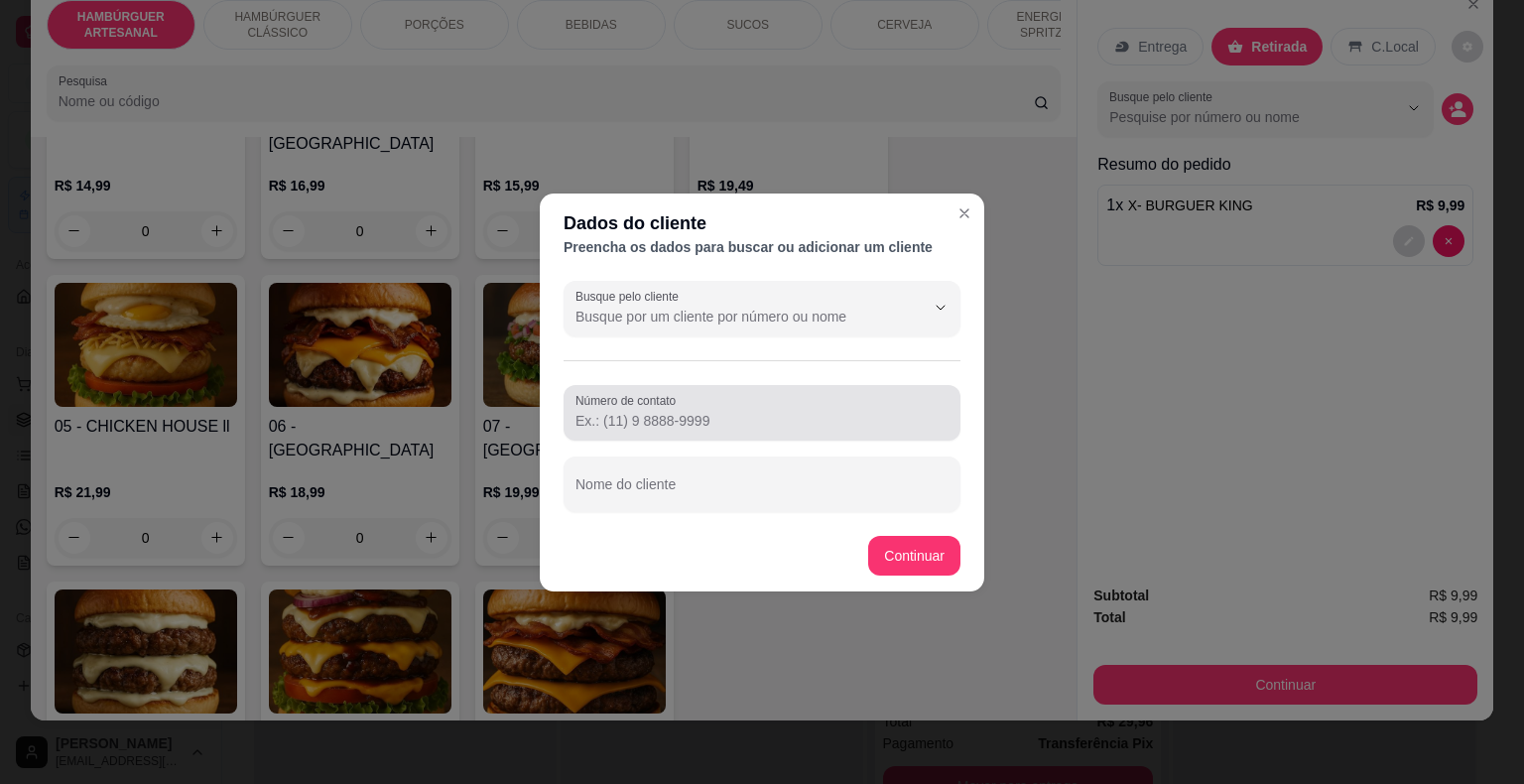
click at [744, 400] on div at bounding box center [761, 413] width 373 height 40
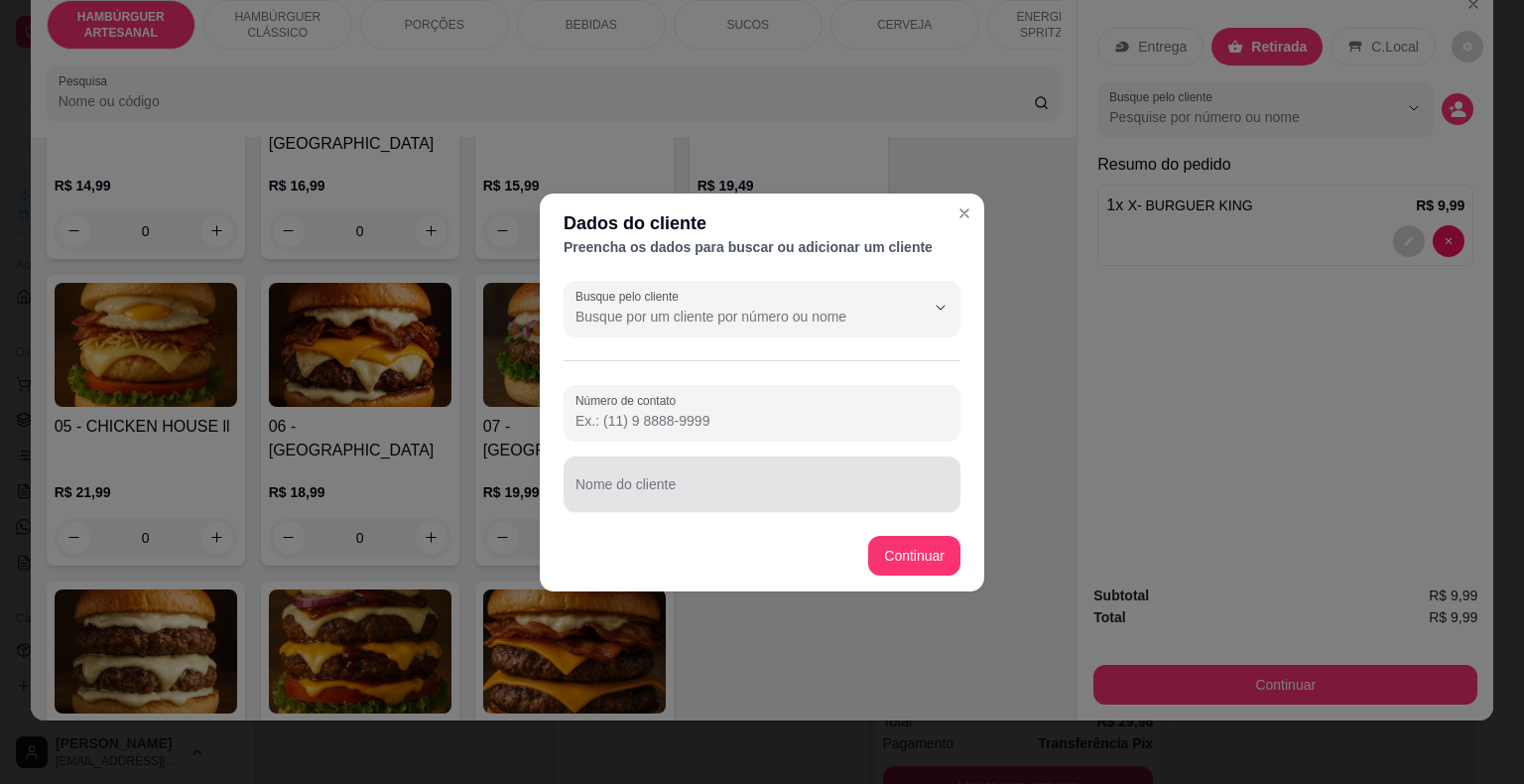
click at [799, 482] on input "Nome do cliente" at bounding box center [761, 492] width 373 height 20
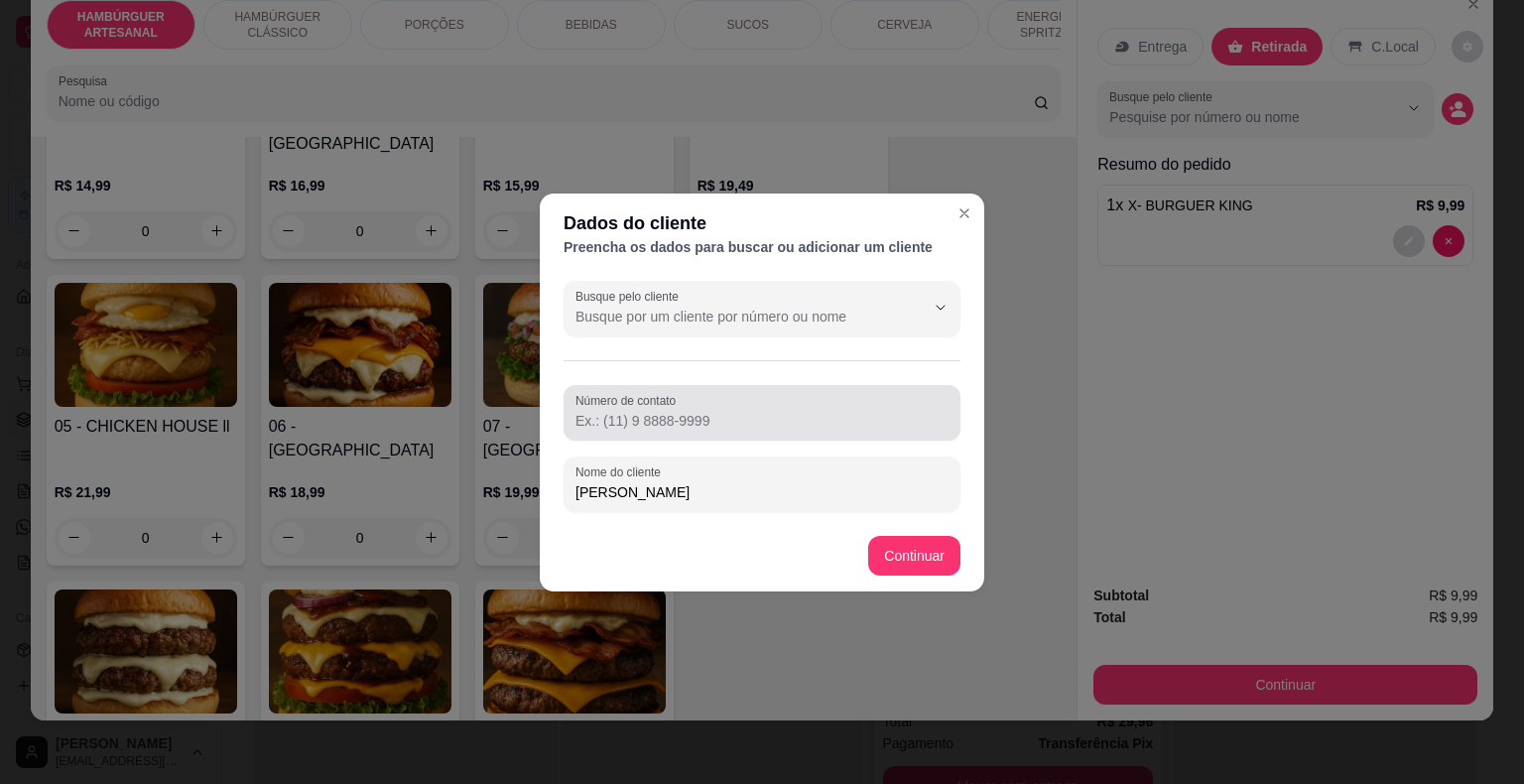
type input "[PERSON_NAME]"
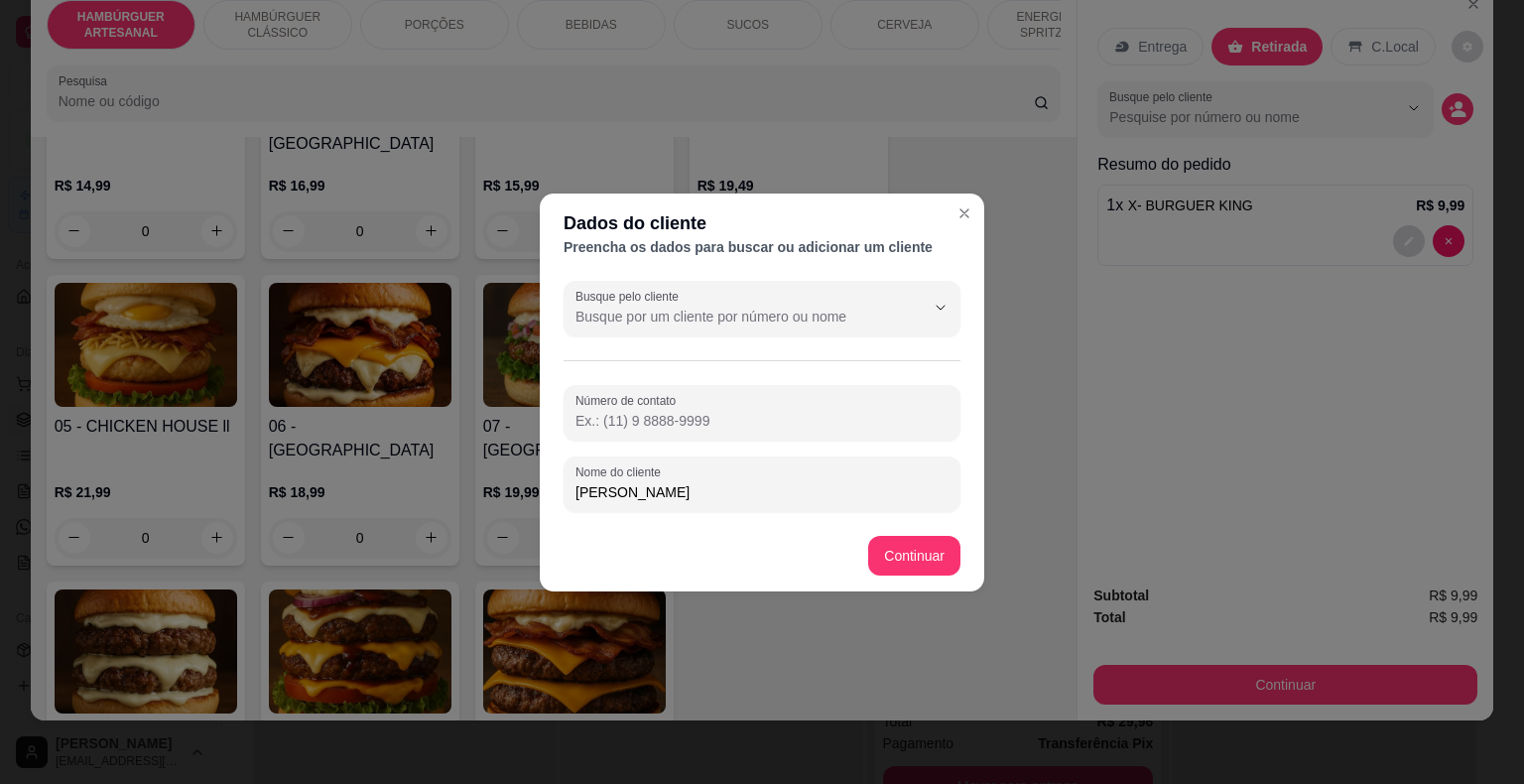
click at [758, 420] on input "Número de contato" at bounding box center [761, 421] width 373 height 20
type input "[PHONE_NUMBER]"
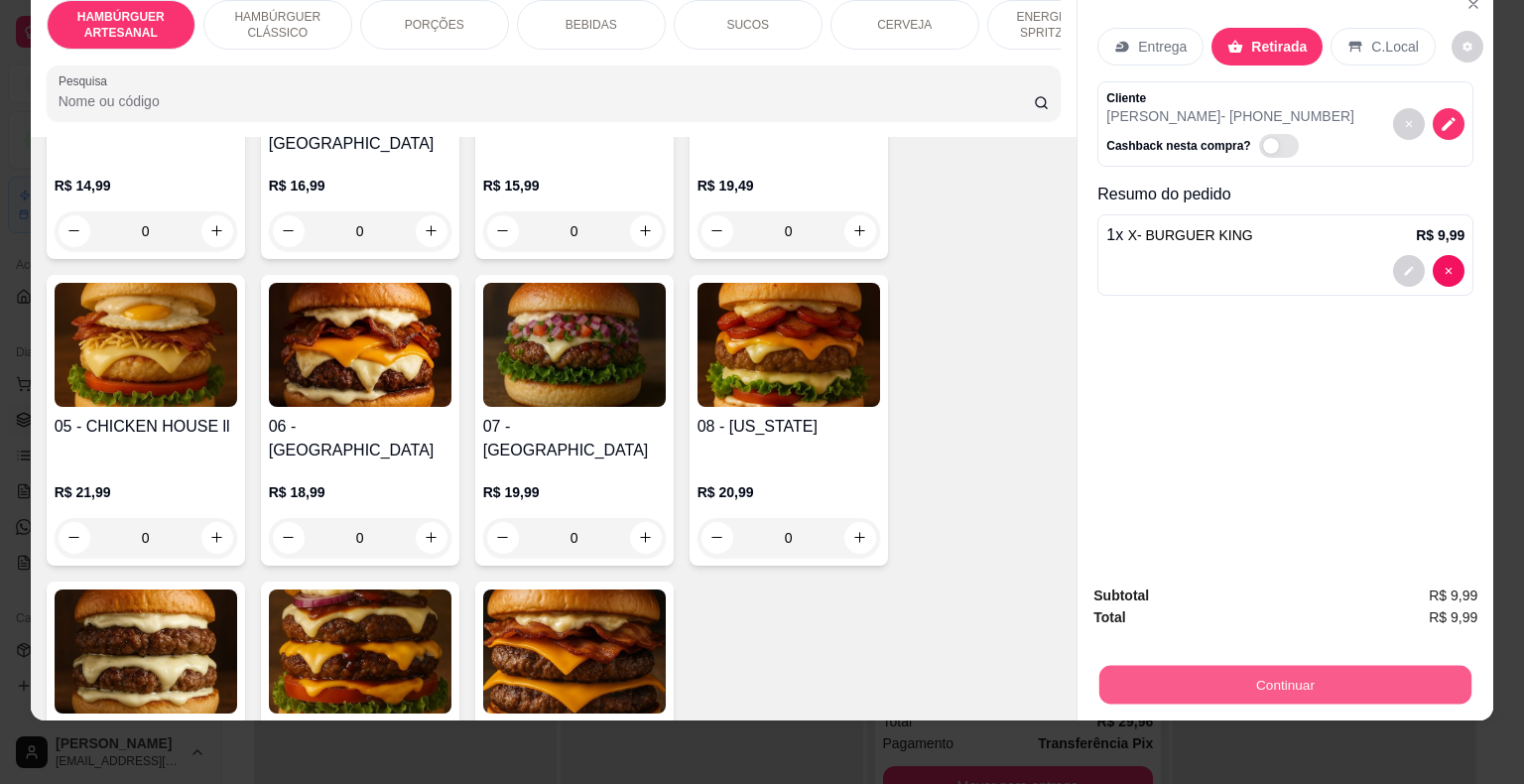
click at [1330, 680] on button "Continuar" at bounding box center [1285, 685] width 372 height 39
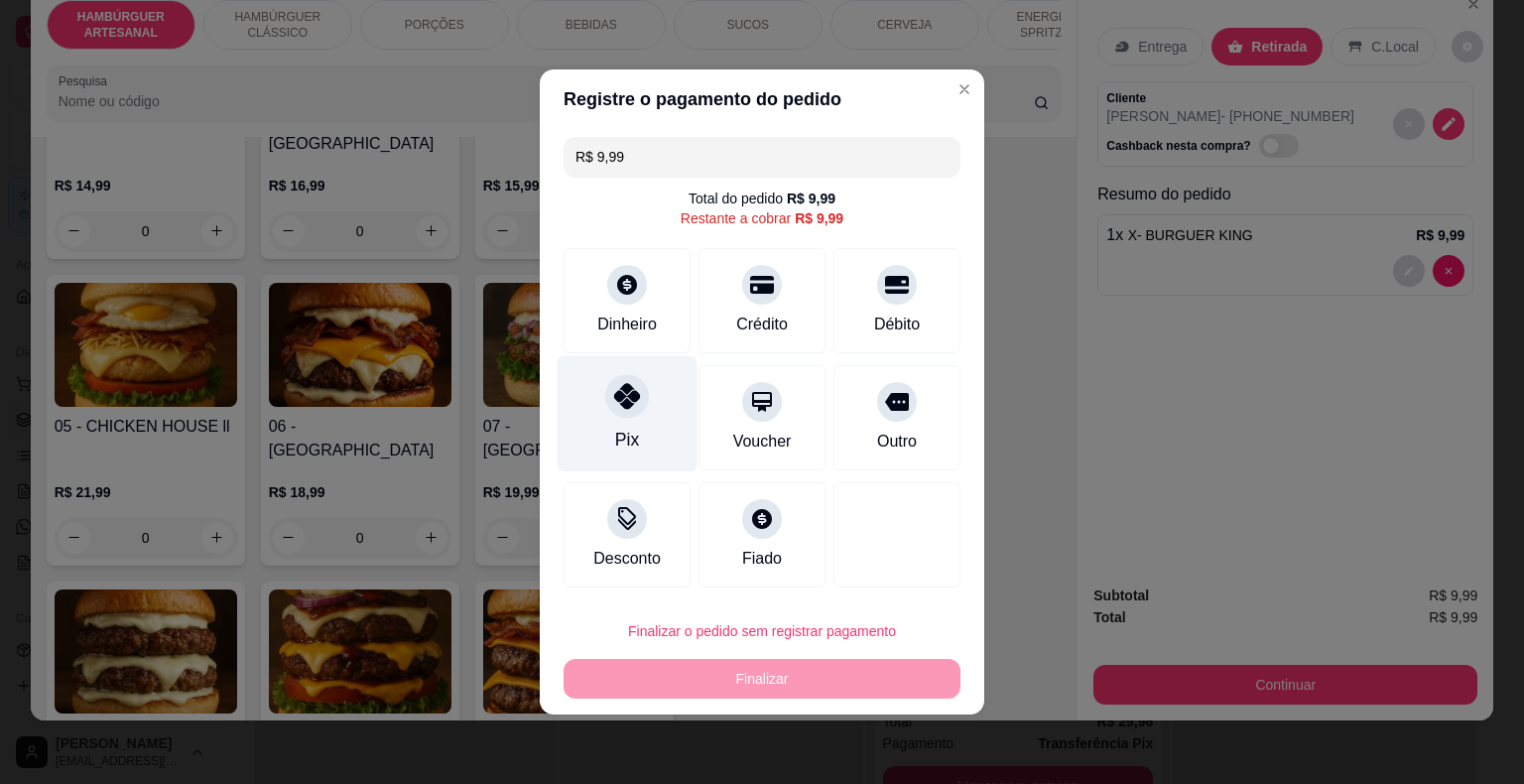
click at [617, 431] on div "Pix" at bounding box center [627, 440] width 24 height 26
type input "R$ 0,00"
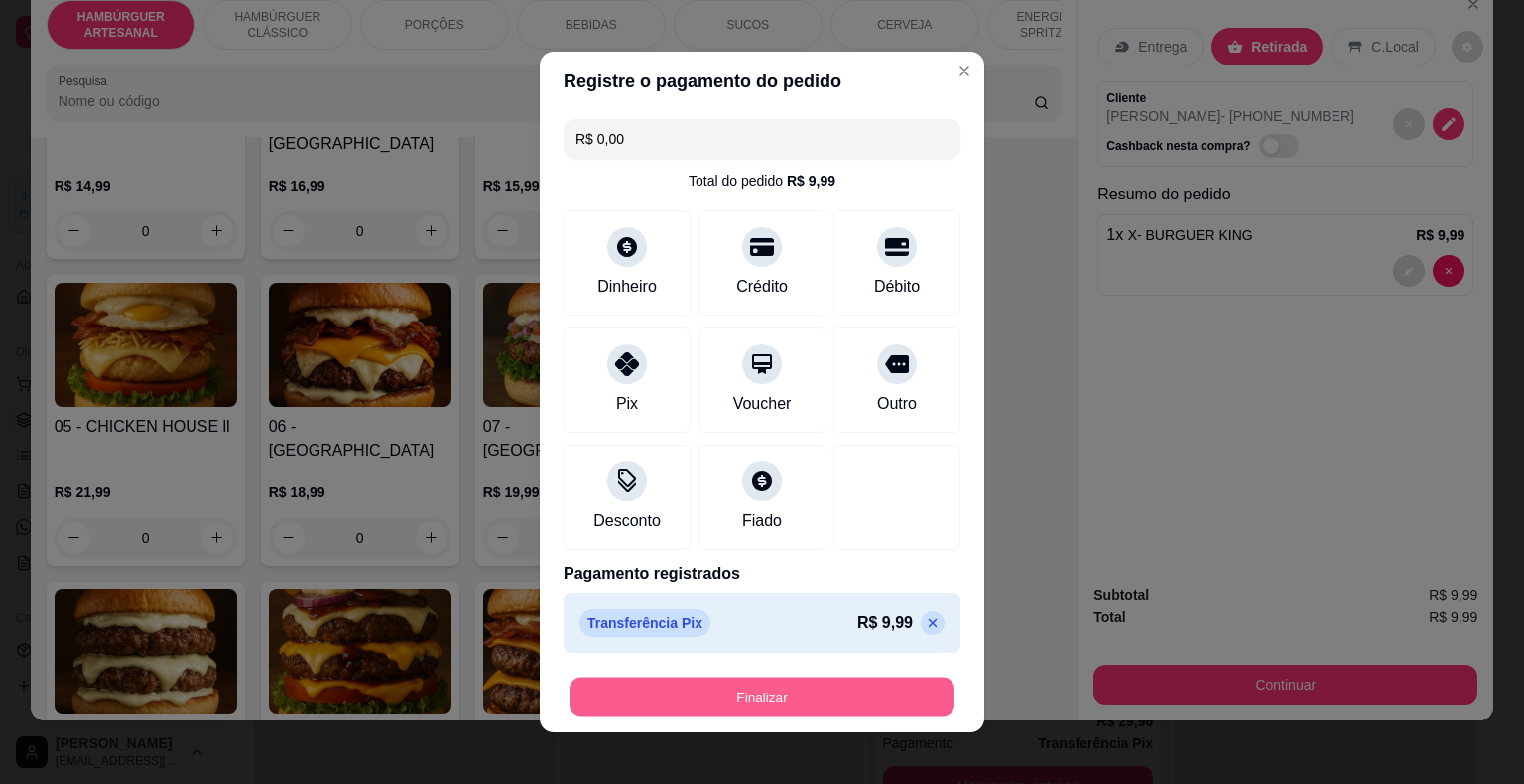
click at [779, 693] on button "Finalizar" at bounding box center [761, 697] width 385 height 39
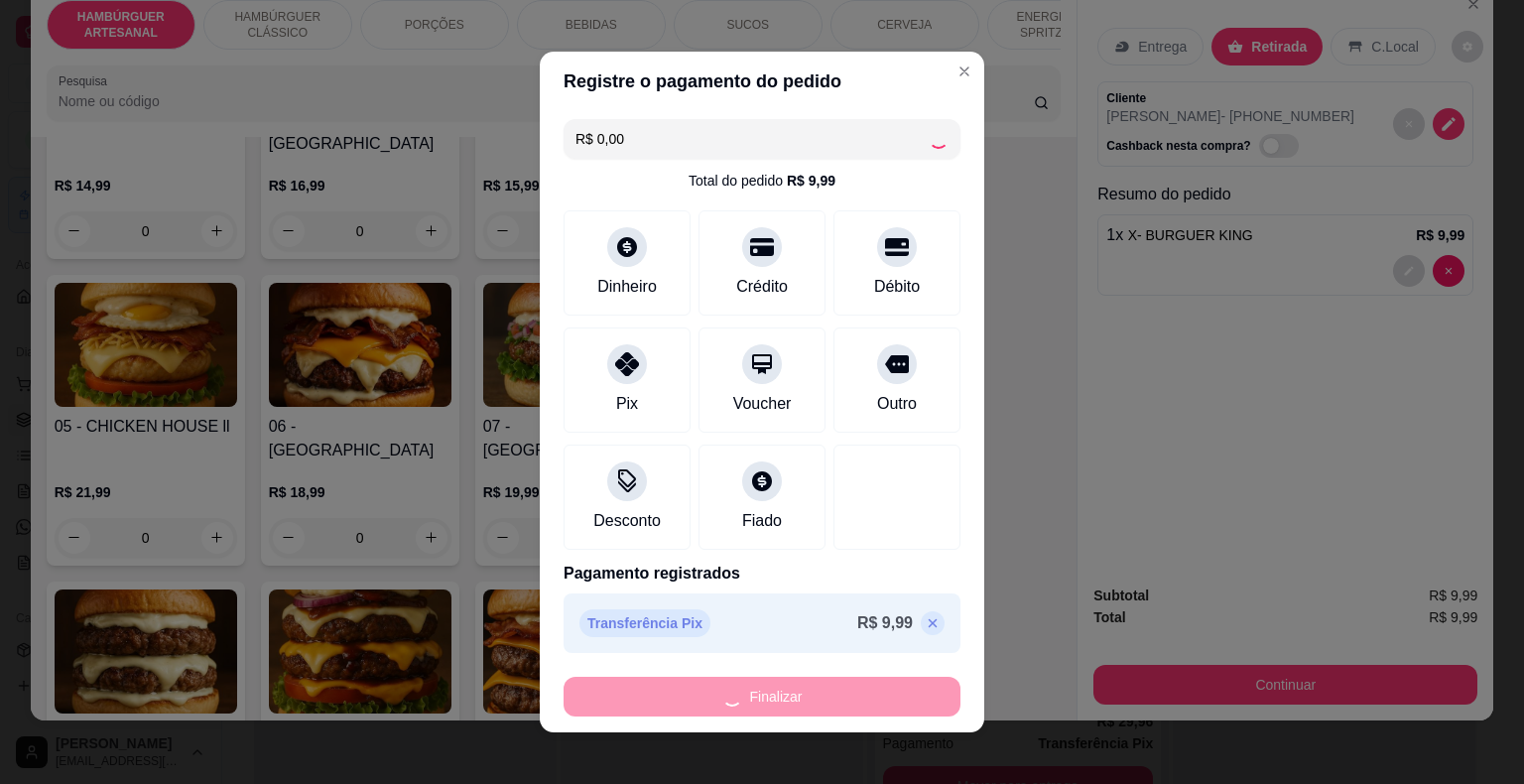
type input "0"
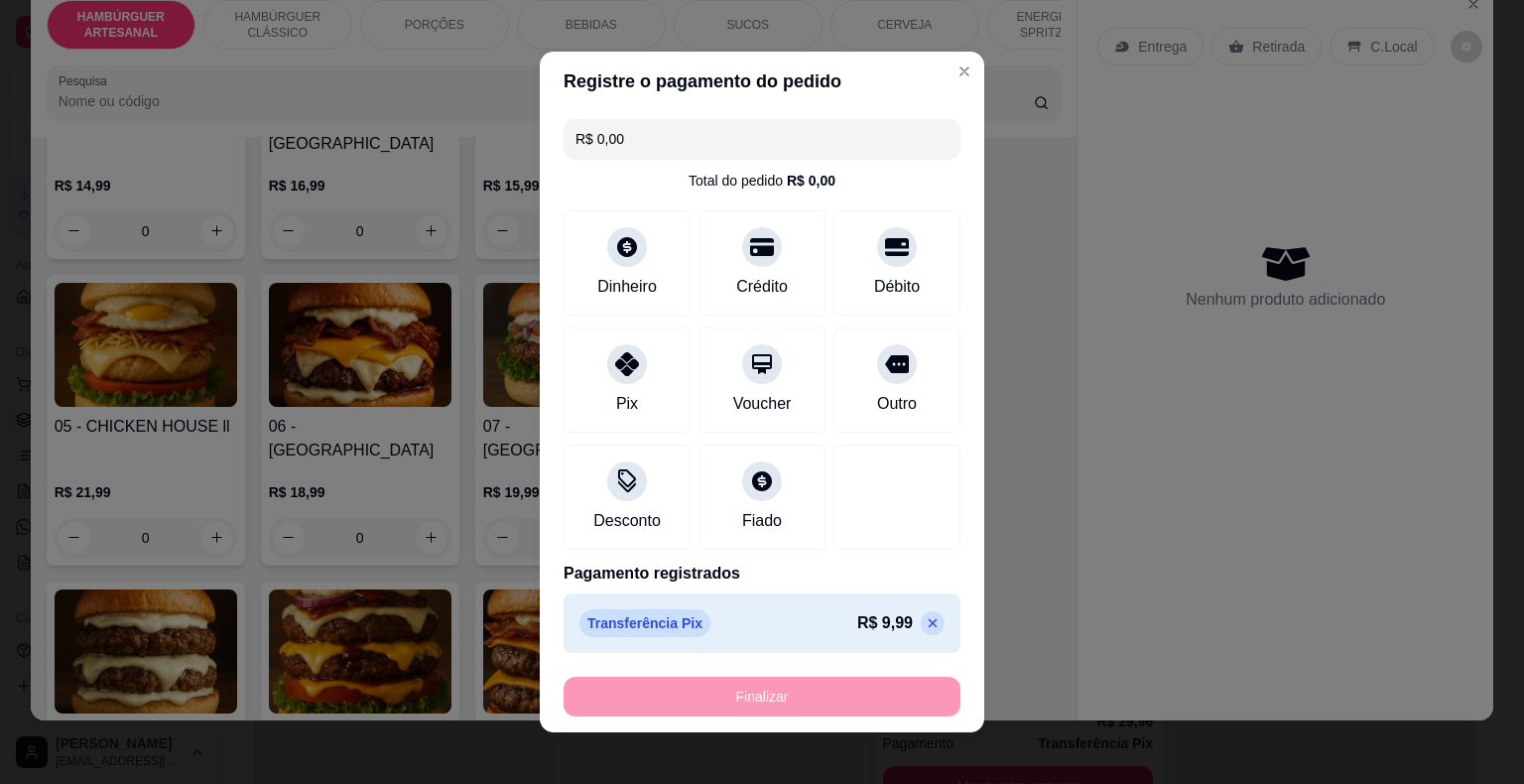
type input "-R$ 9,99"
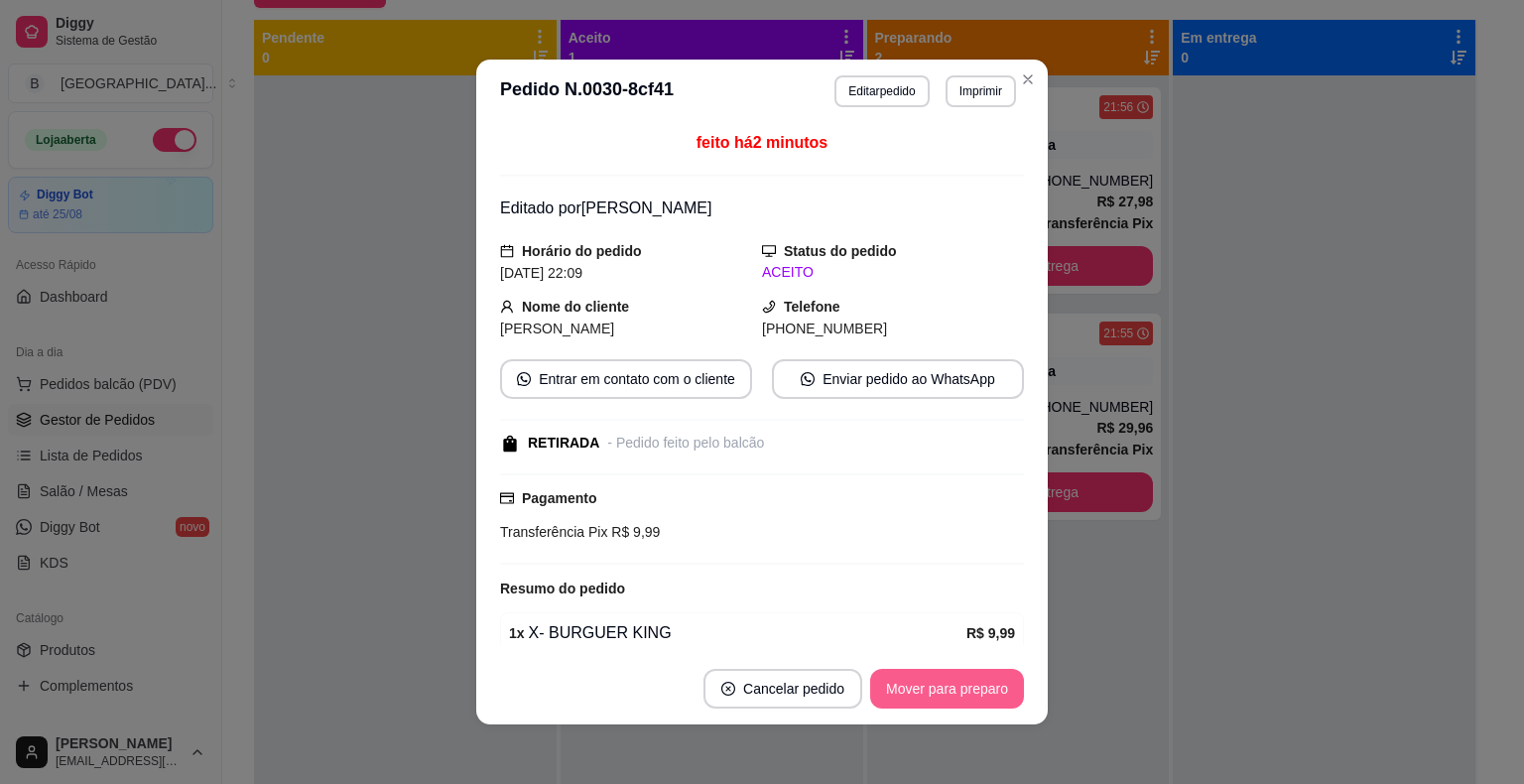
click at [965, 695] on button "Mover para preparo" at bounding box center [947, 689] width 154 height 40
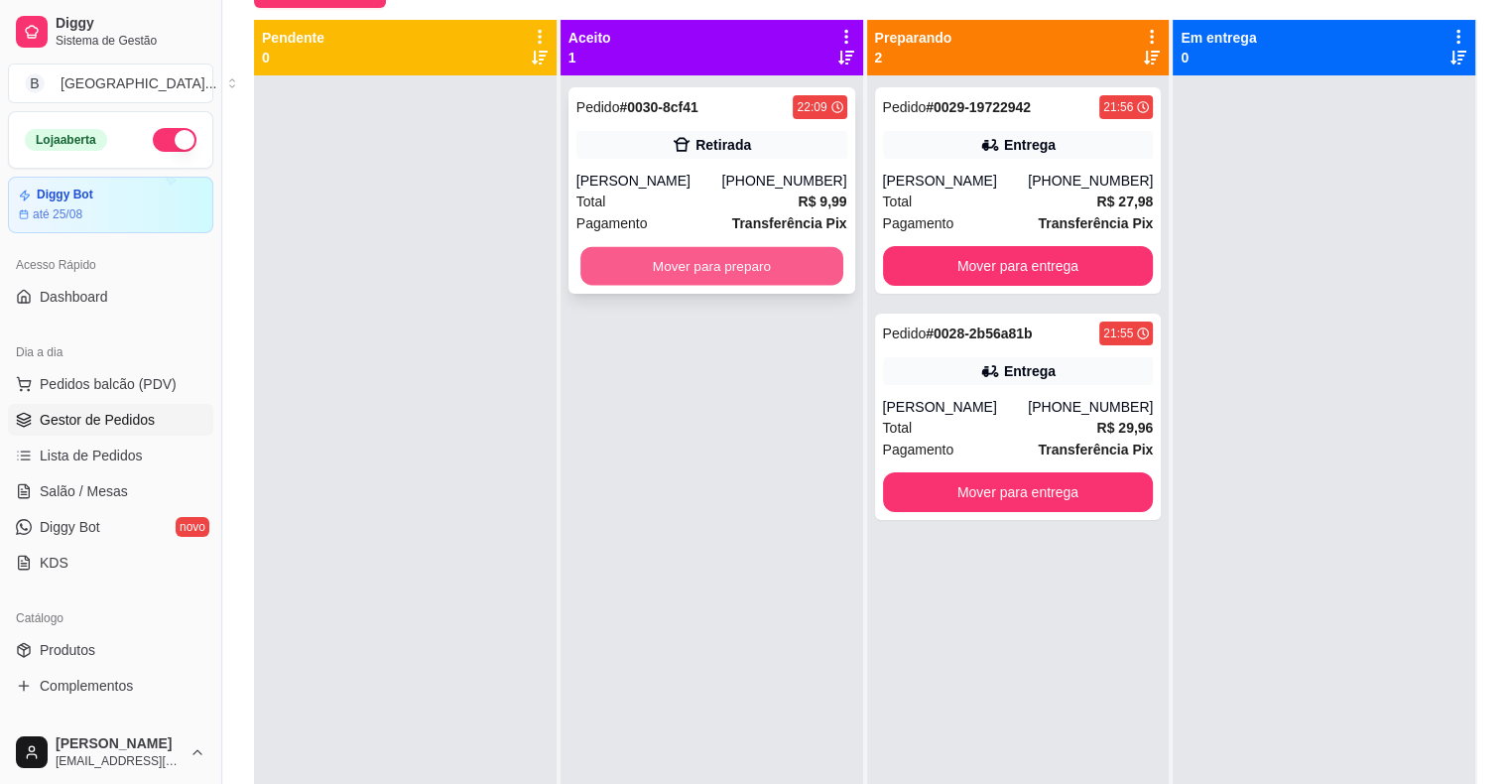
click at [752, 256] on button "Mover para preparo" at bounding box center [711, 266] width 263 height 39
click at [750, 265] on button "Mover para preparo" at bounding box center [711, 266] width 271 height 40
click at [750, 265] on button "Mover para preparo" at bounding box center [711, 266] width 263 height 39
click at [750, 265] on button "Mover para preparo" at bounding box center [711, 266] width 271 height 40
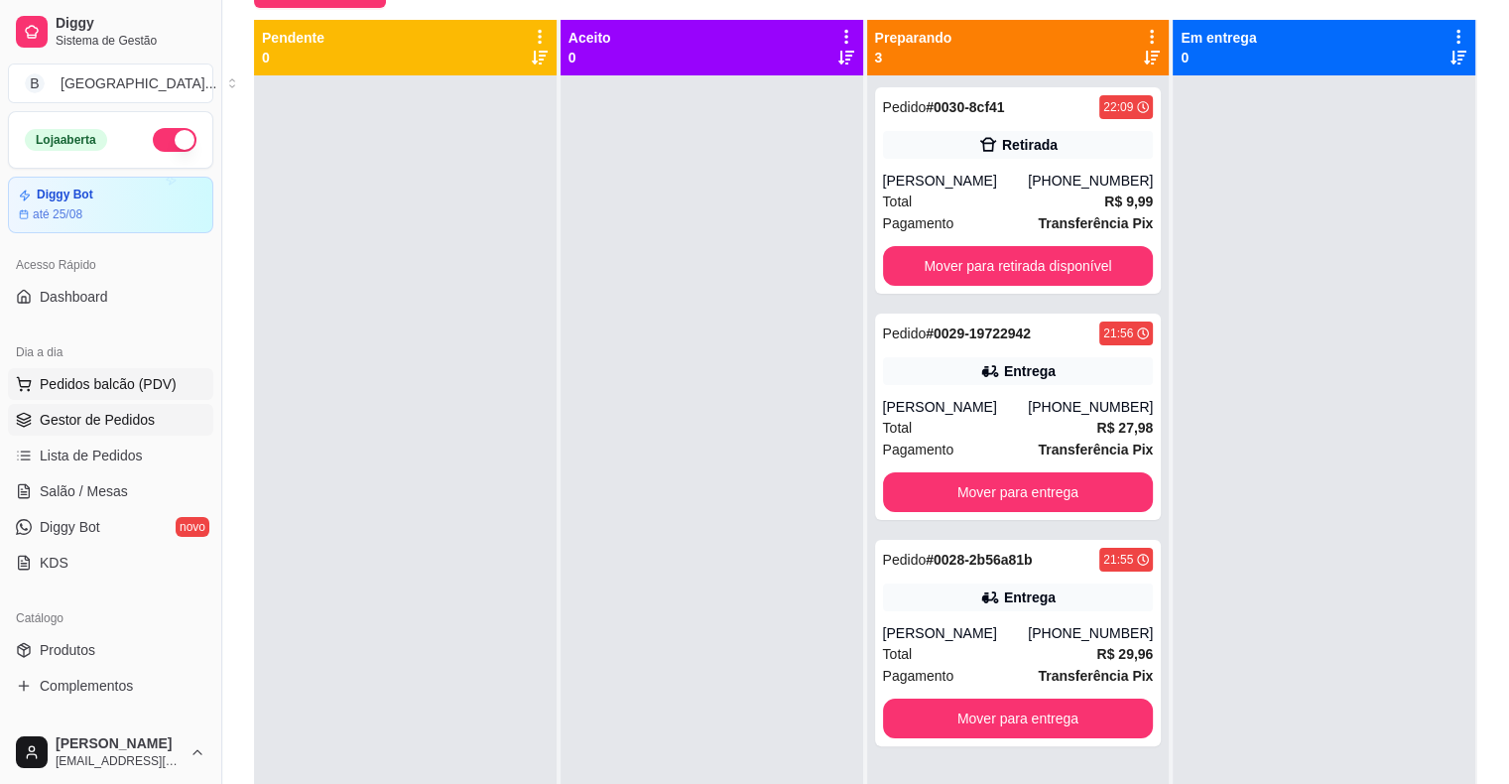
click at [63, 383] on span "Pedidos balcão (PDV)" at bounding box center [108, 384] width 137 height 20
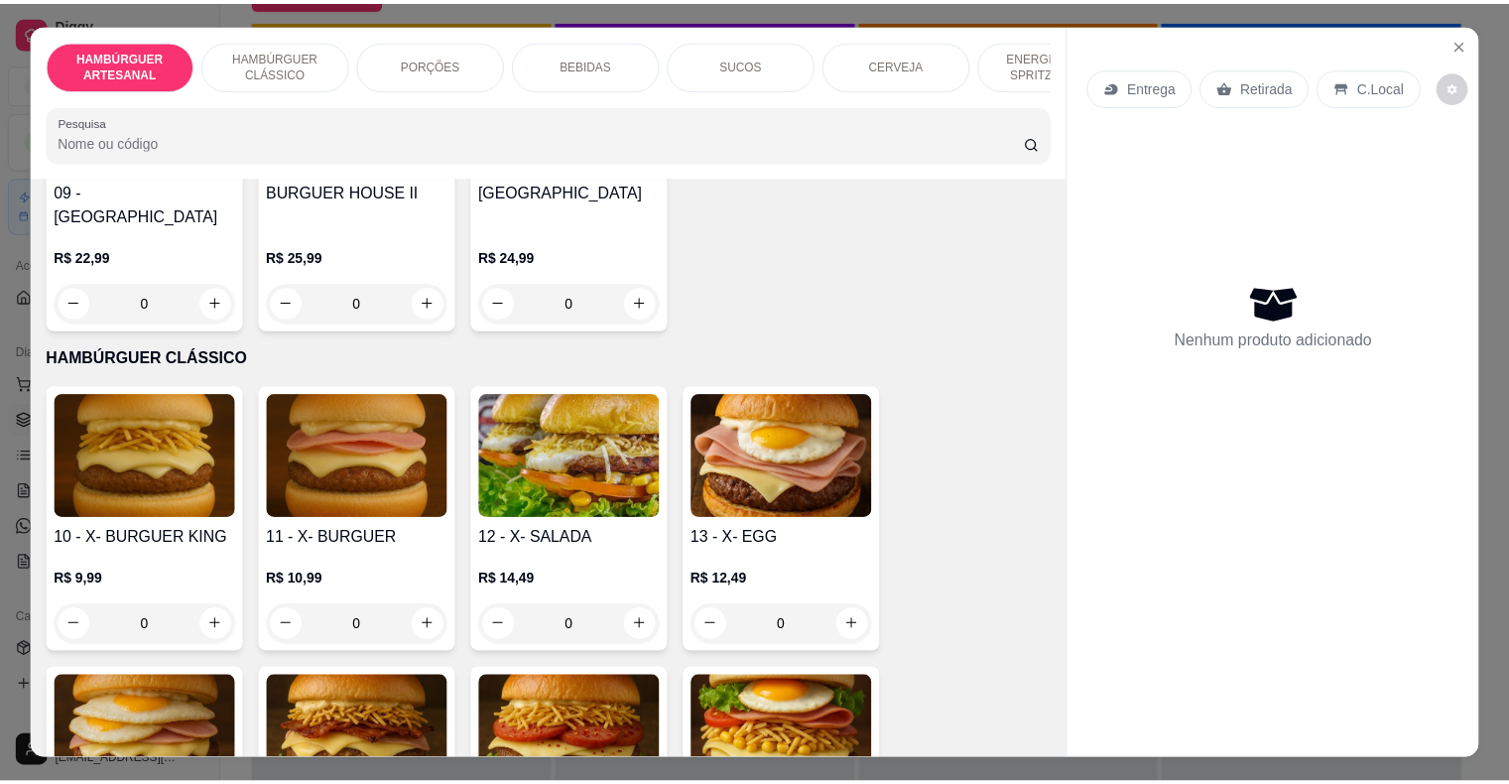
scroll to position [893, 0]
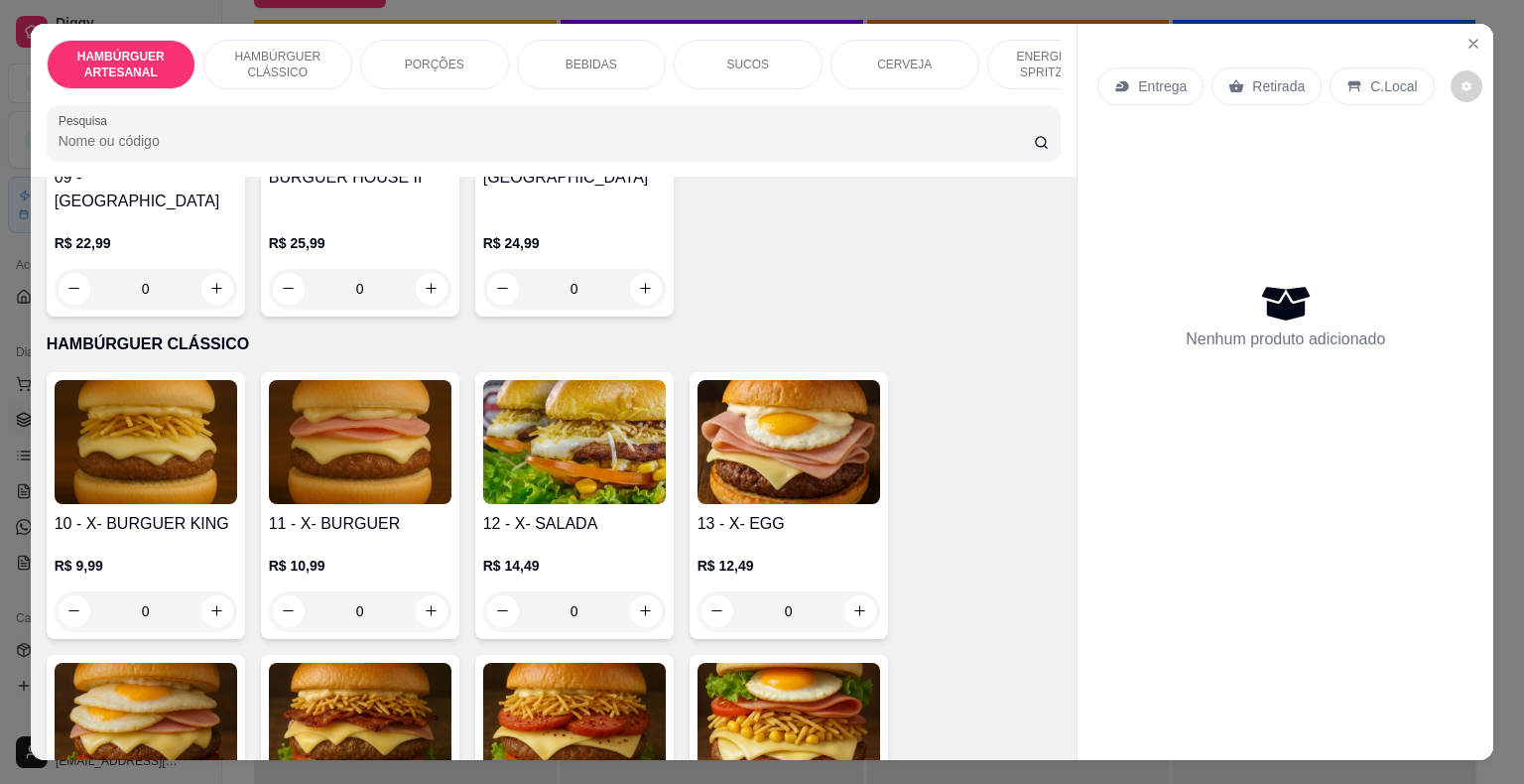
click at [209, 591] on div "0" at bounding box center [146, 611] width 183 height 40
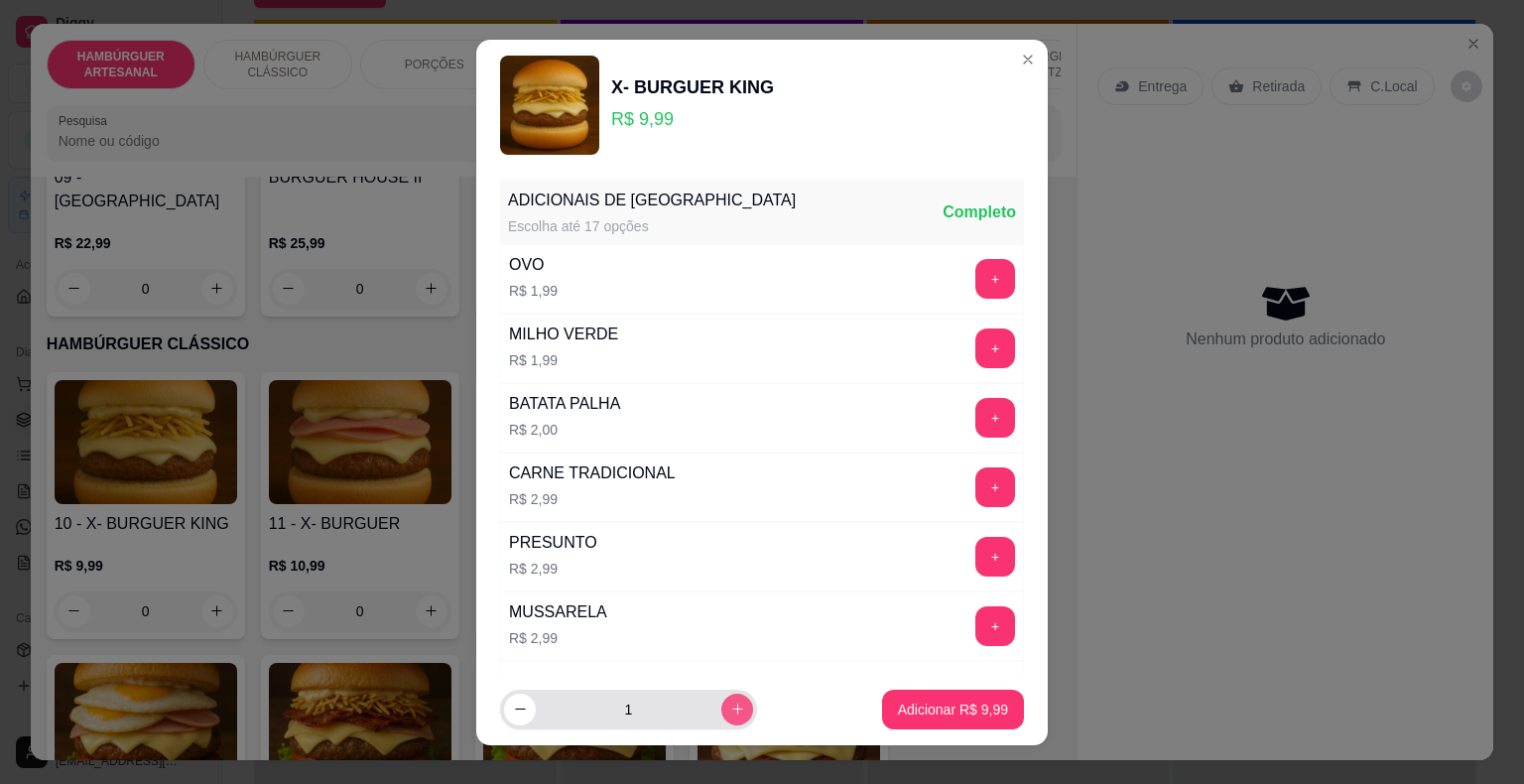
click at [721, 720] on button "increase-product-quantity" at bounding box center [737, 709] width 32 height 32
type input "2"
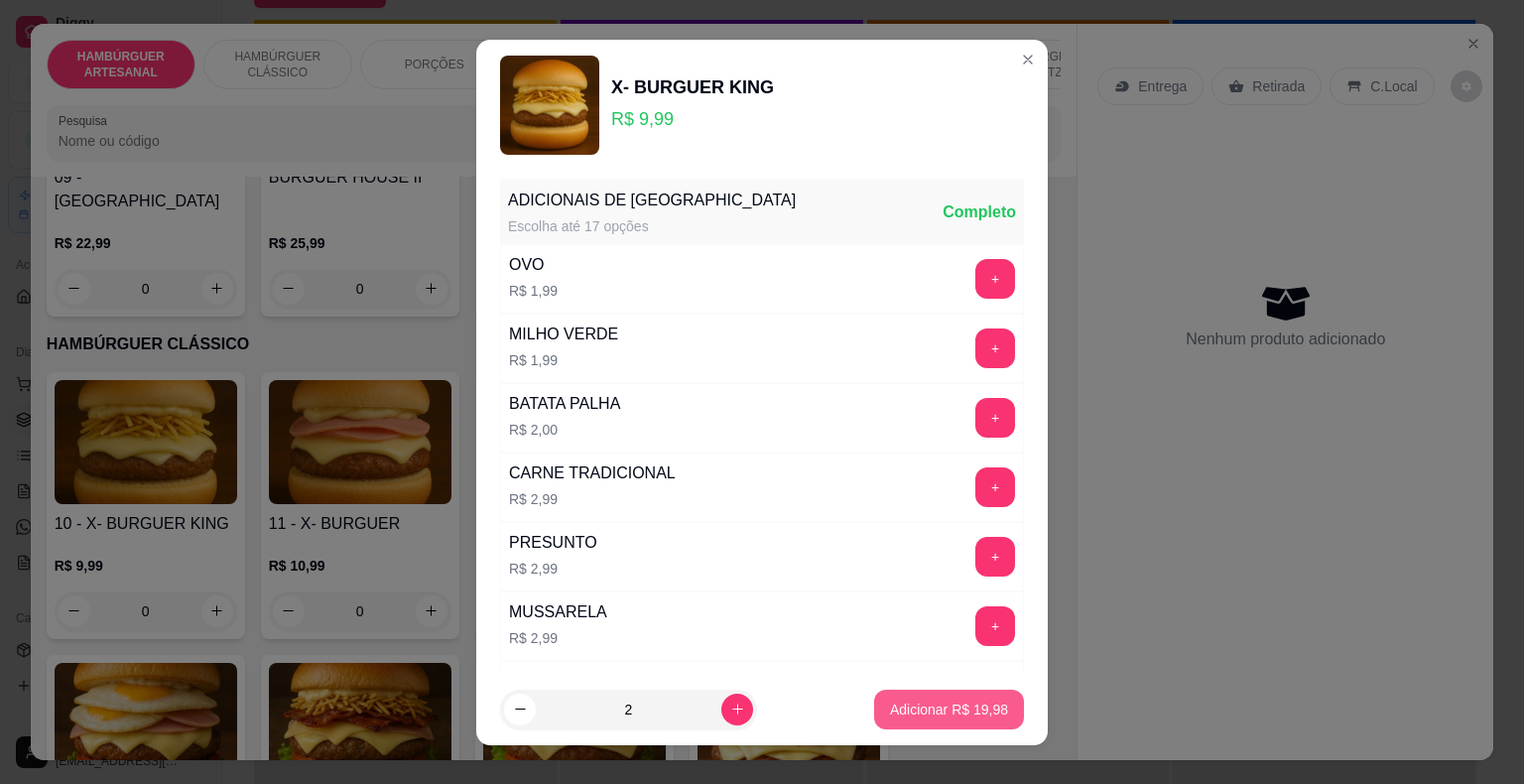
click at [962, 724] on button "Adicionar R$ 19,98" at bounding box center [949, 709] width 150 height 40
type input "2"
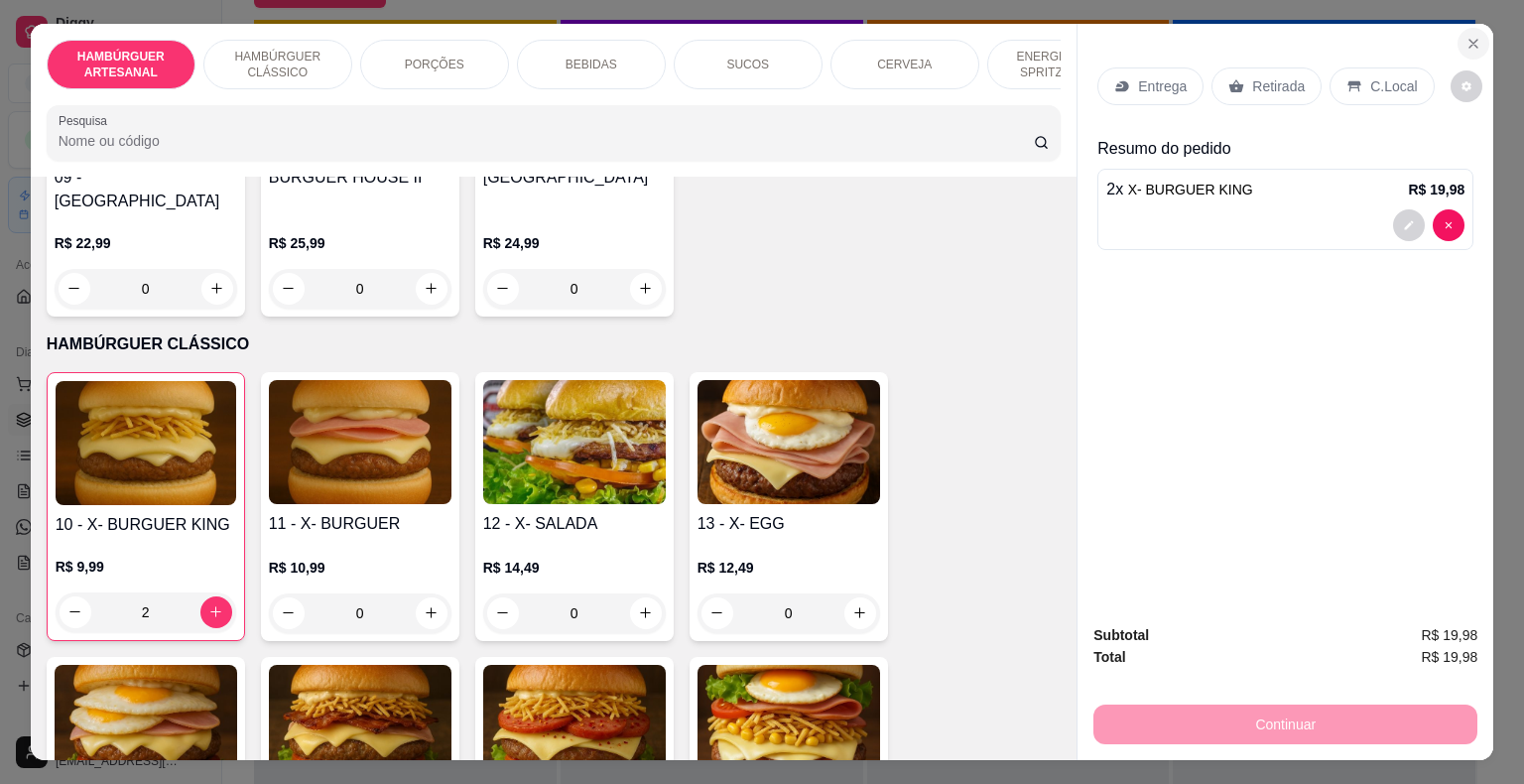
click at [1477, 37] on button "Close" at bounding box center [1473, 44] width 32 height 32
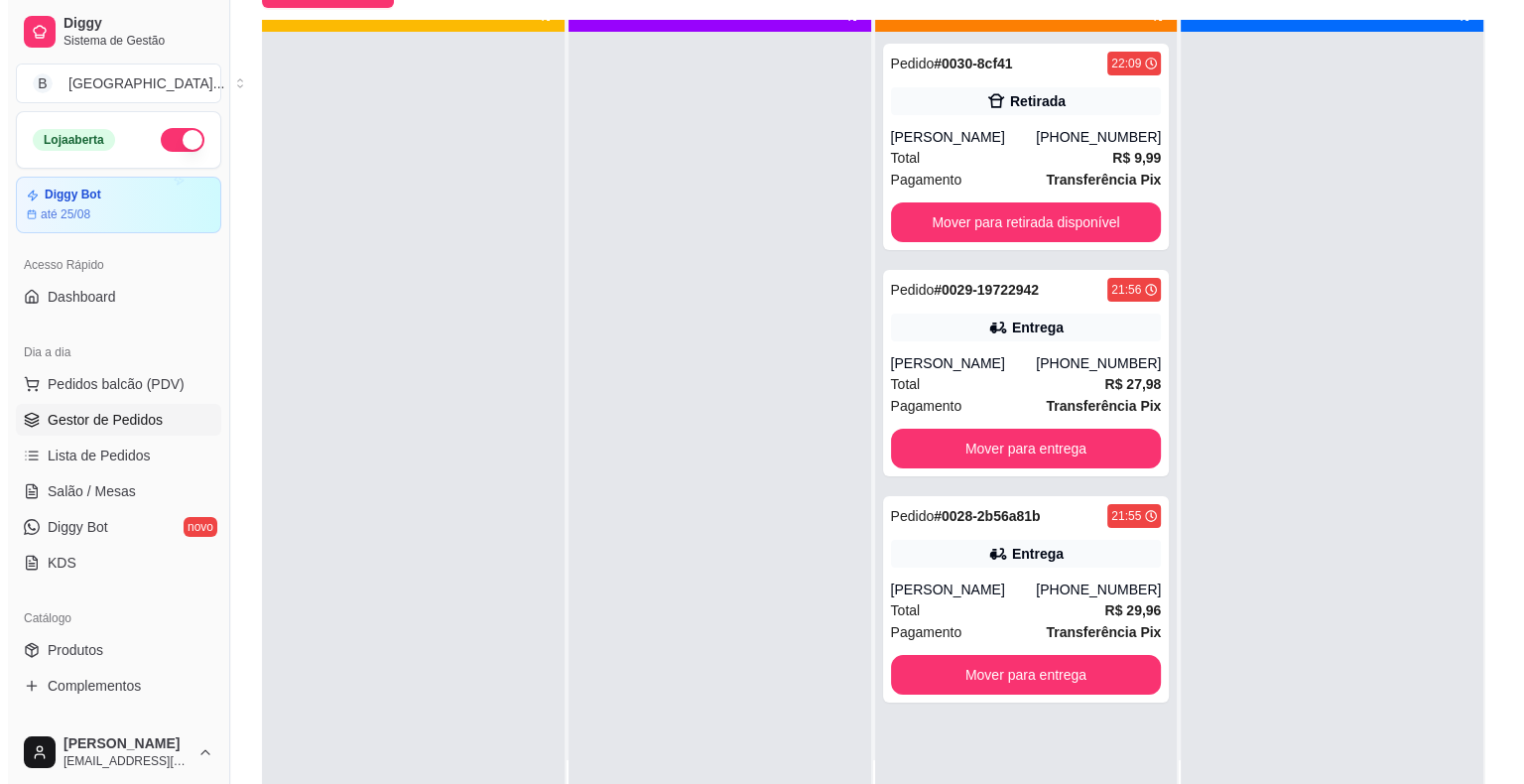
scroll to position [56, 0]
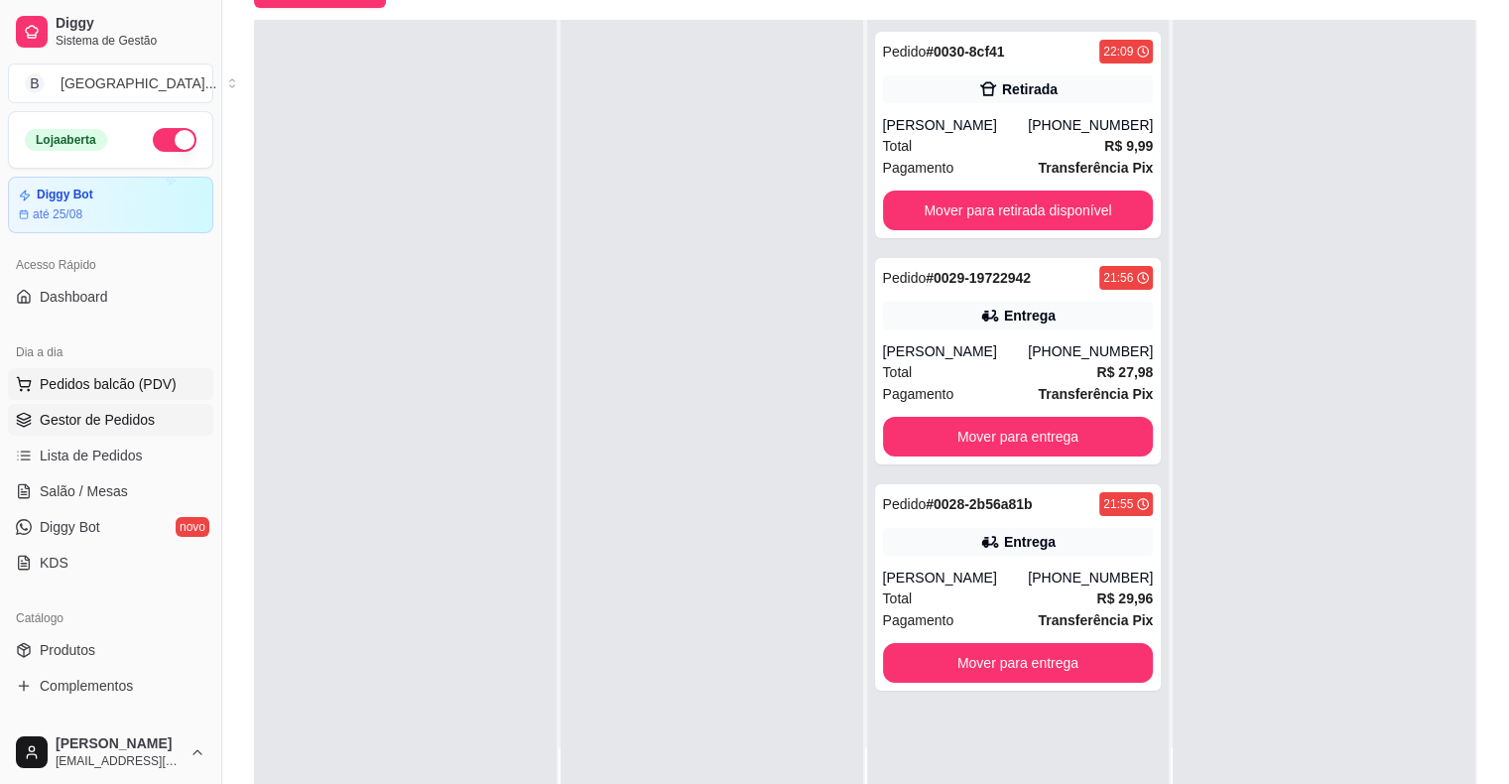
click at [62, 379] on span "Pedidos balcão (PDV)" at bounding box center [108, 384] width 137 height 20
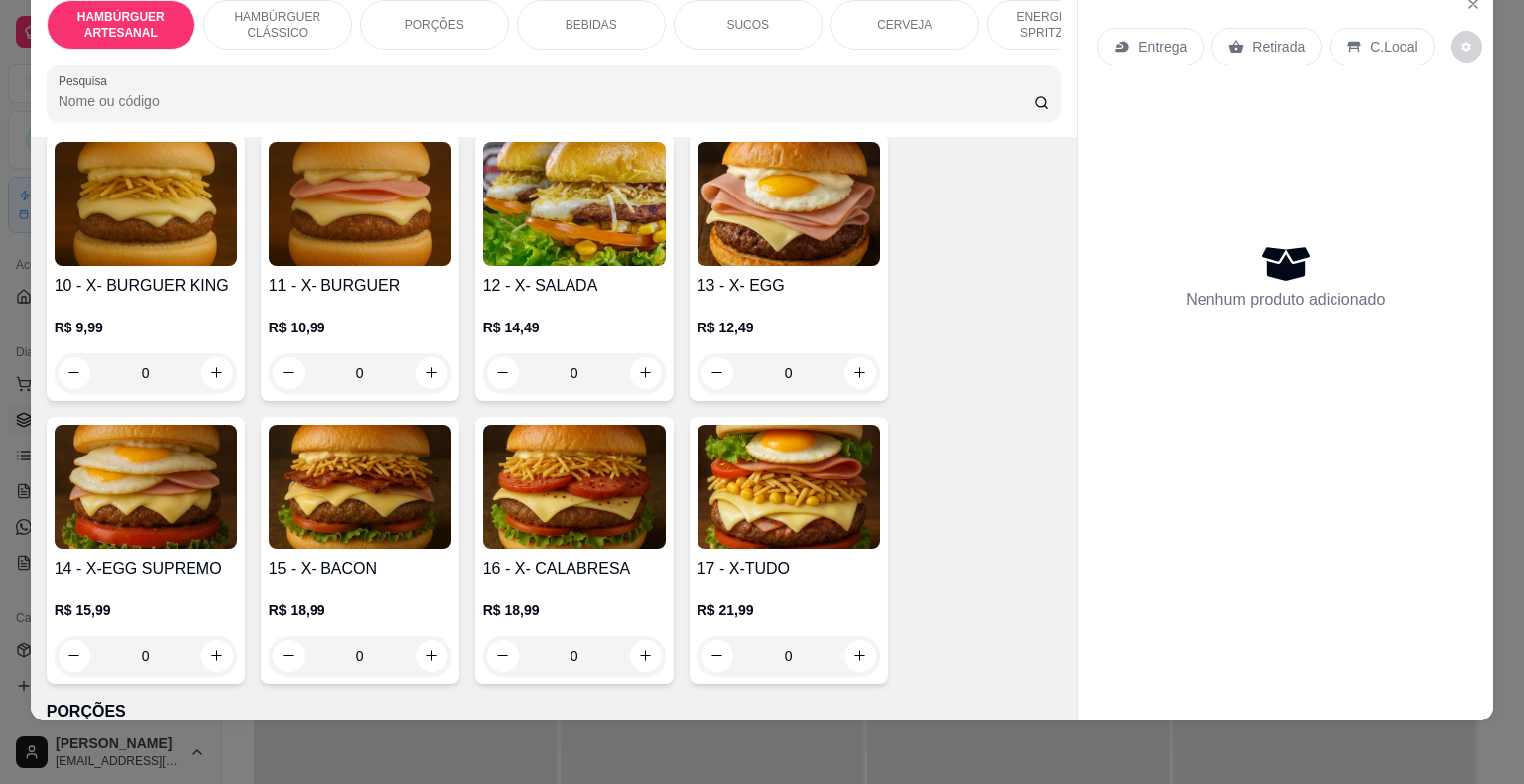
scroll to position [992, 0]
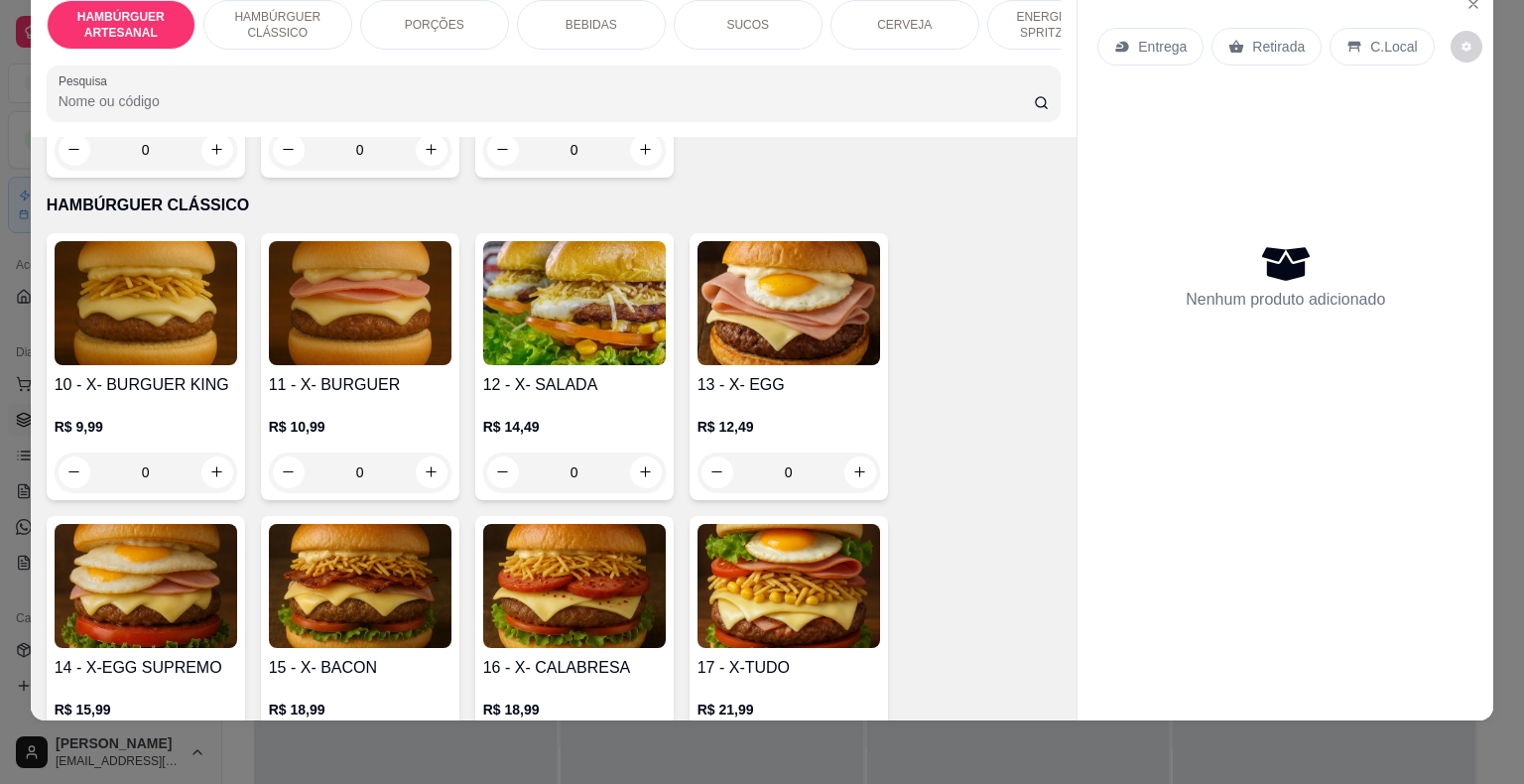
click at [425, 452] on div "0" at bounding box center [360, 472] width 183 height 40
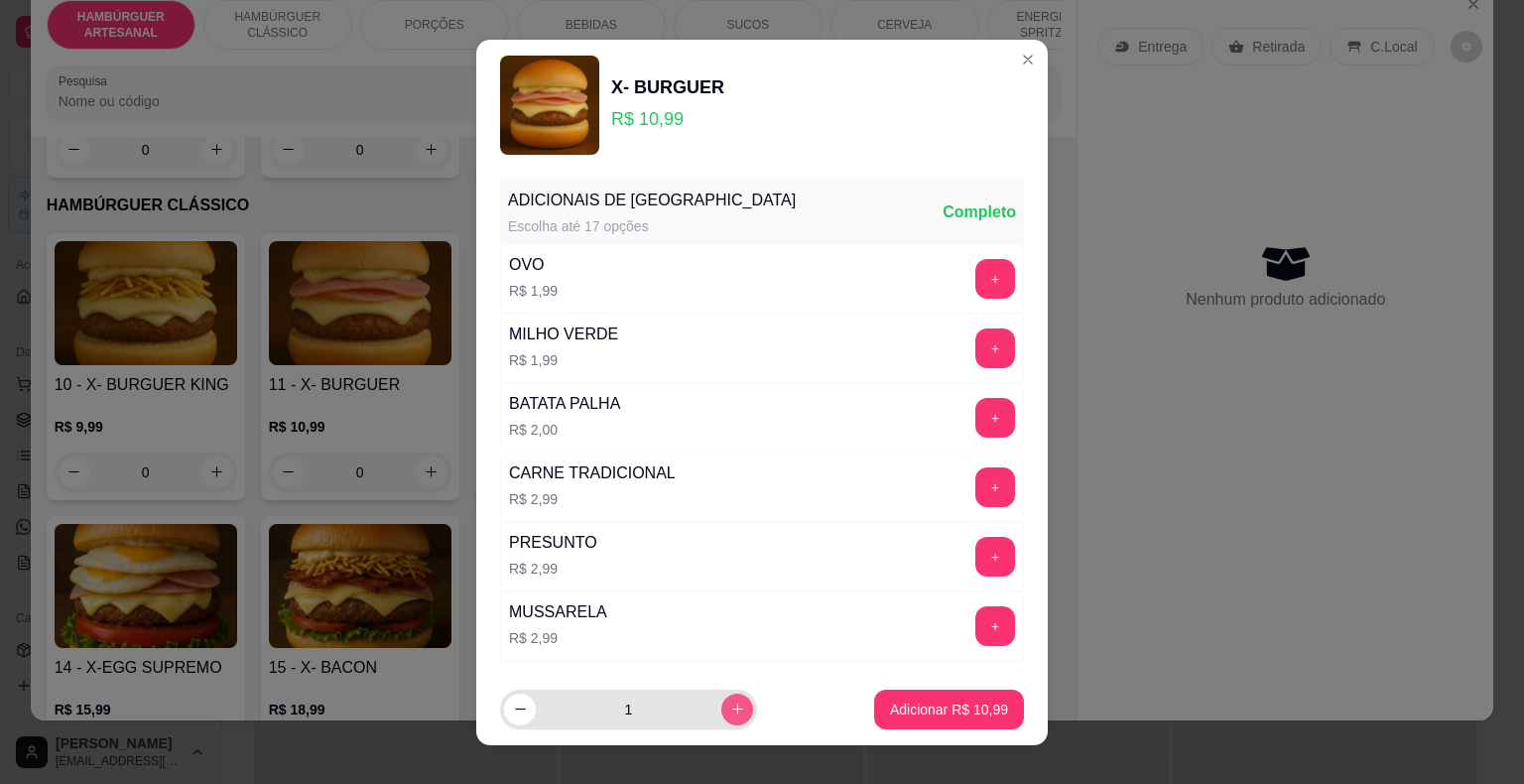
click at [730, 712] on icon "increase-product-quantity" at bounding box center [737, 708] width 15 height 15
type input "3"
click at [925, 695] on button "Adicionar R$ 32,97" at bounding box center [949, 708] width 146 height 39
type input "3"
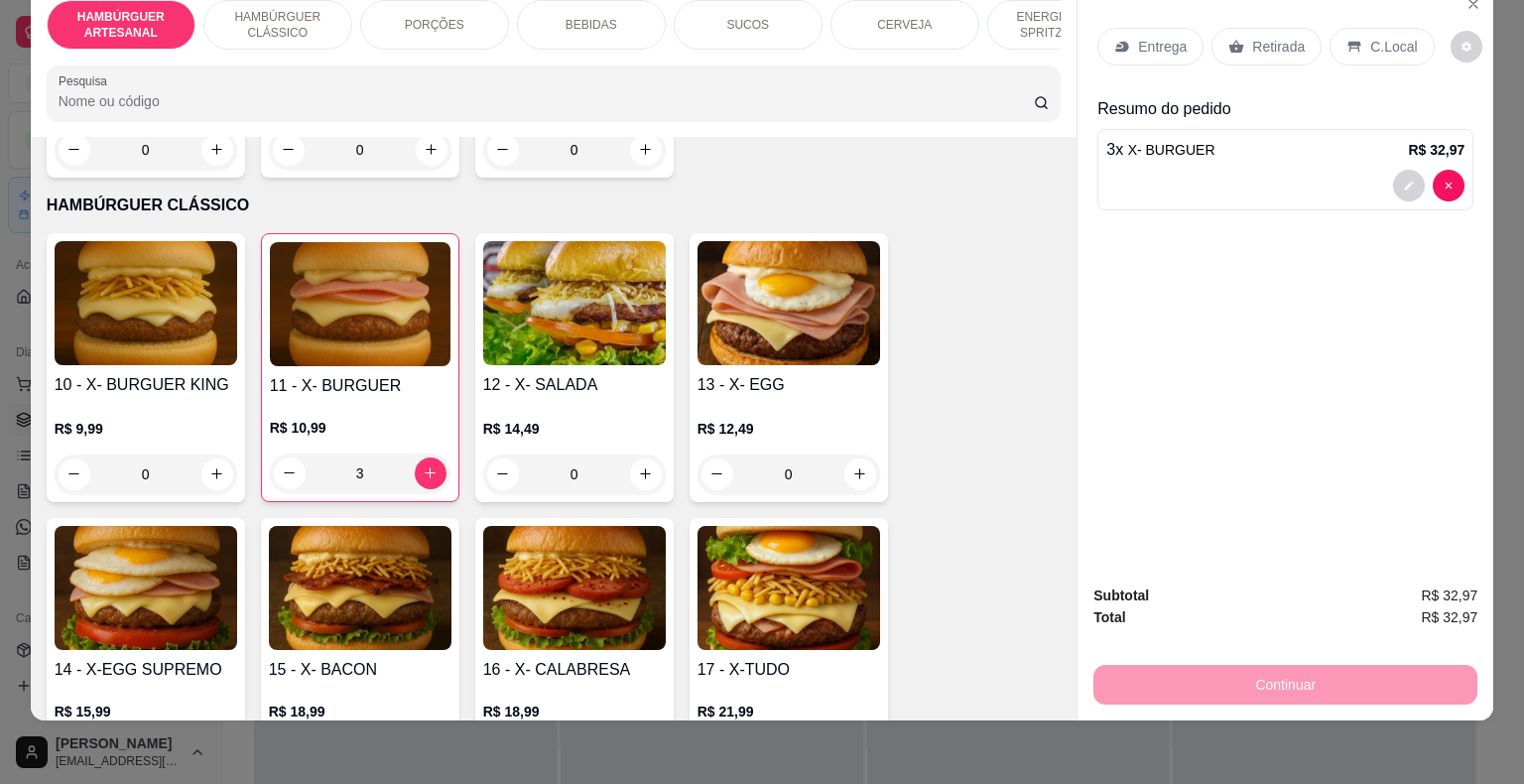
click at [1145, 171] on div at bounding box center [1285, 186] width 358 height 32
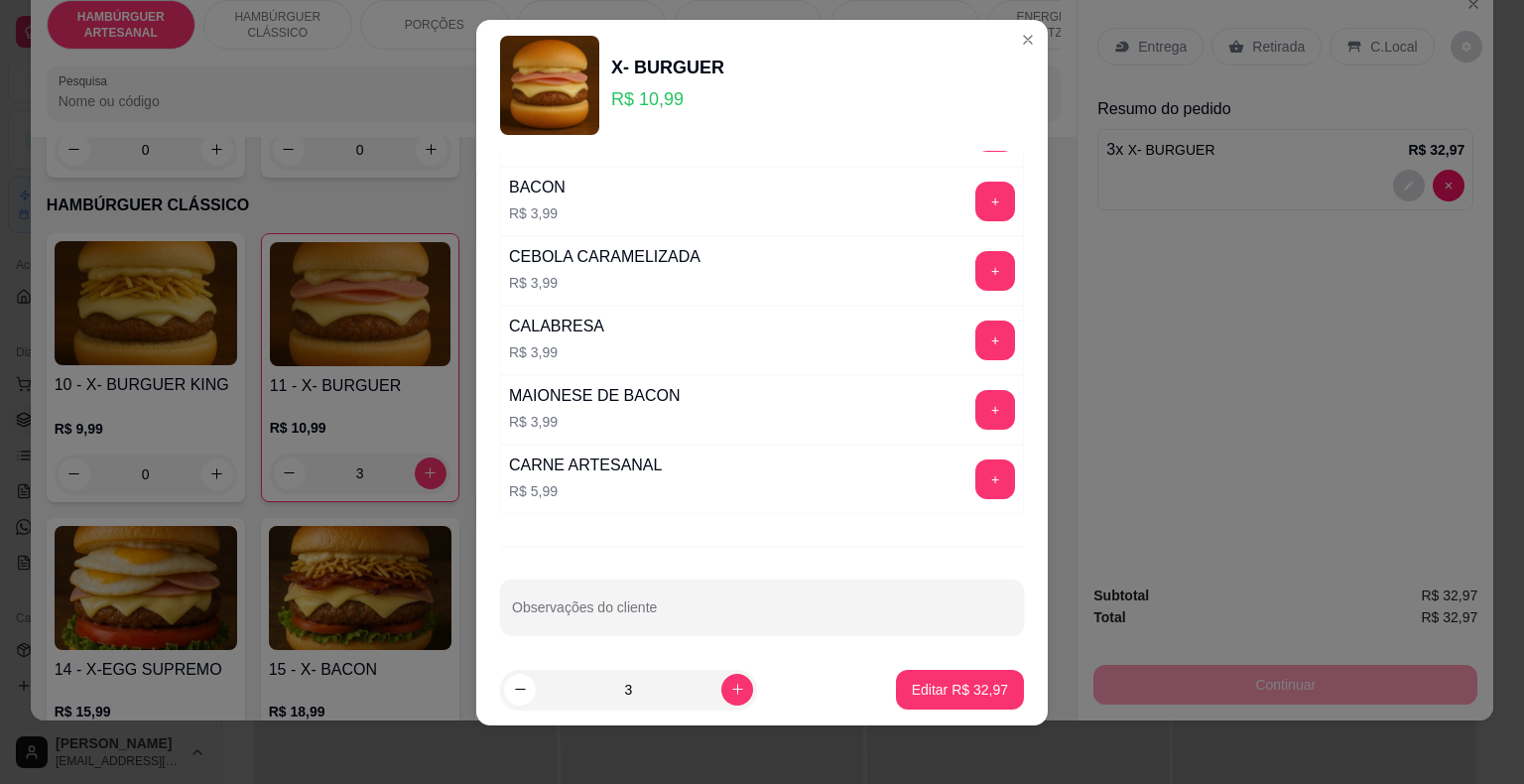
scroll to position [24, 0]
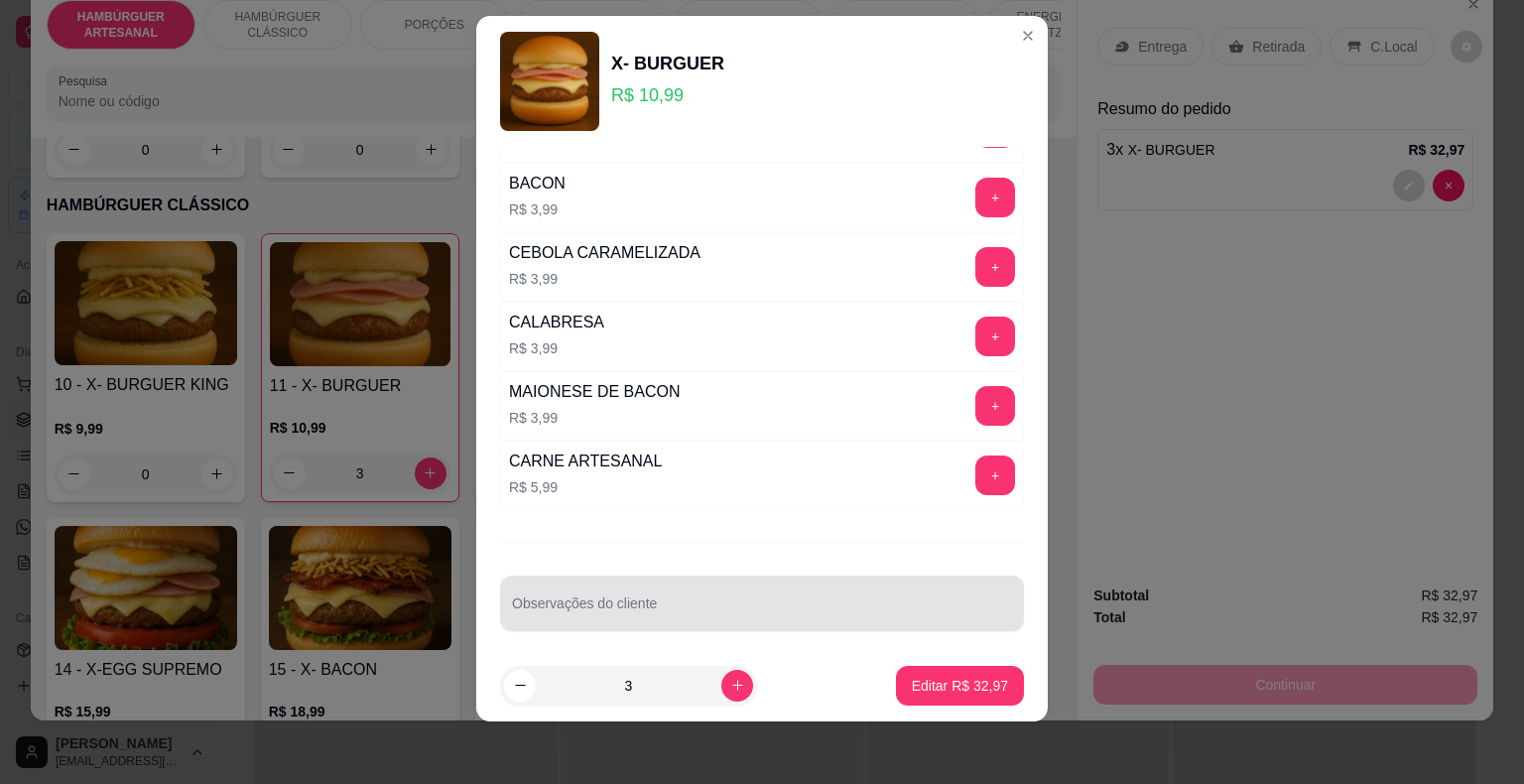
click at [723, 590] on div at bounding box center [762, 603] width 500 height 40
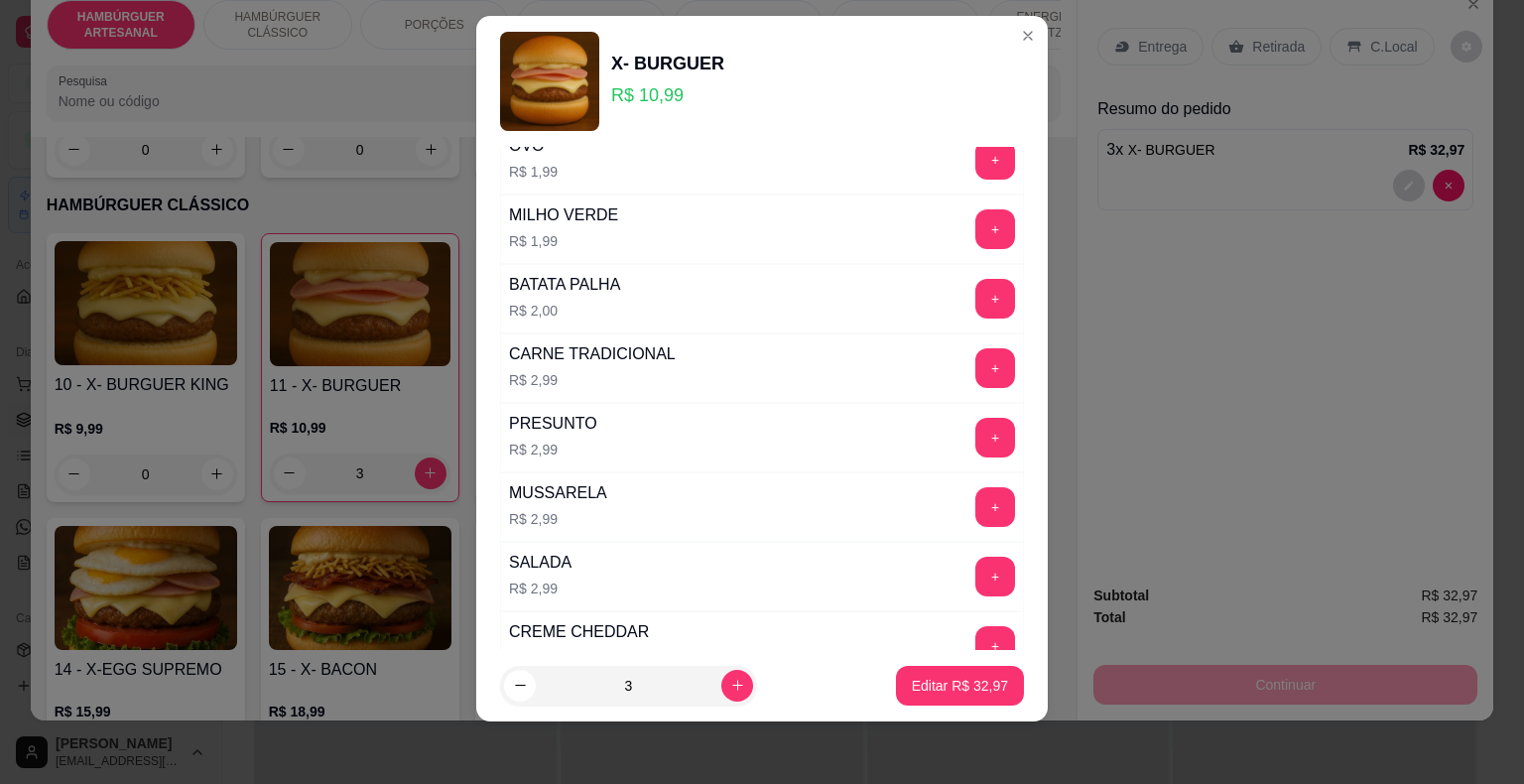
scroll to position [0, 0]
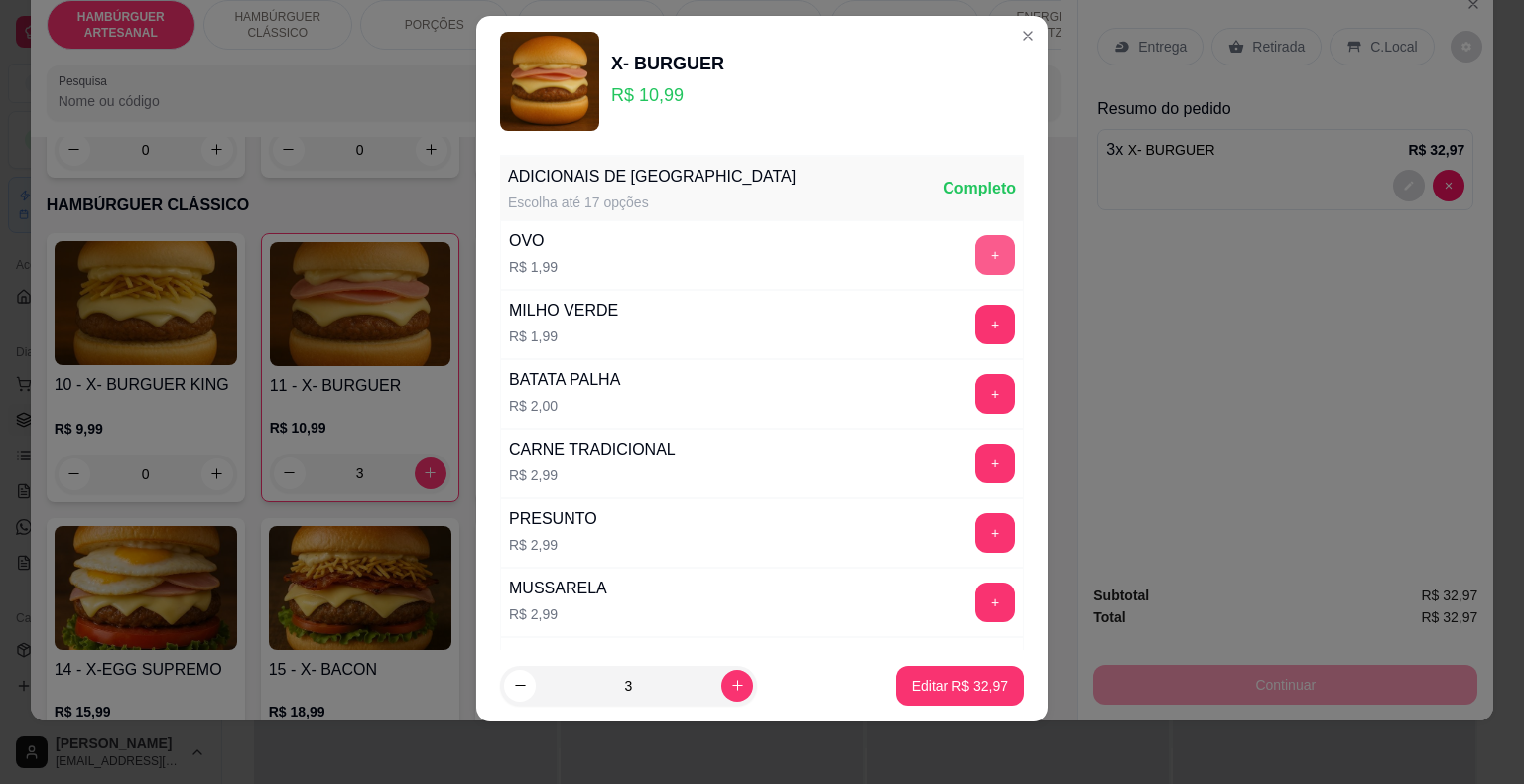
type input "CARNE BEM PASSADA"
click at [976, 248] on button "+" at bounding box center [995, 254] width 39 height 39
click at [967, 691] on p "Editar R$ 38,94" at bounding box center [959, 685] width 93 height 19
type input "0"
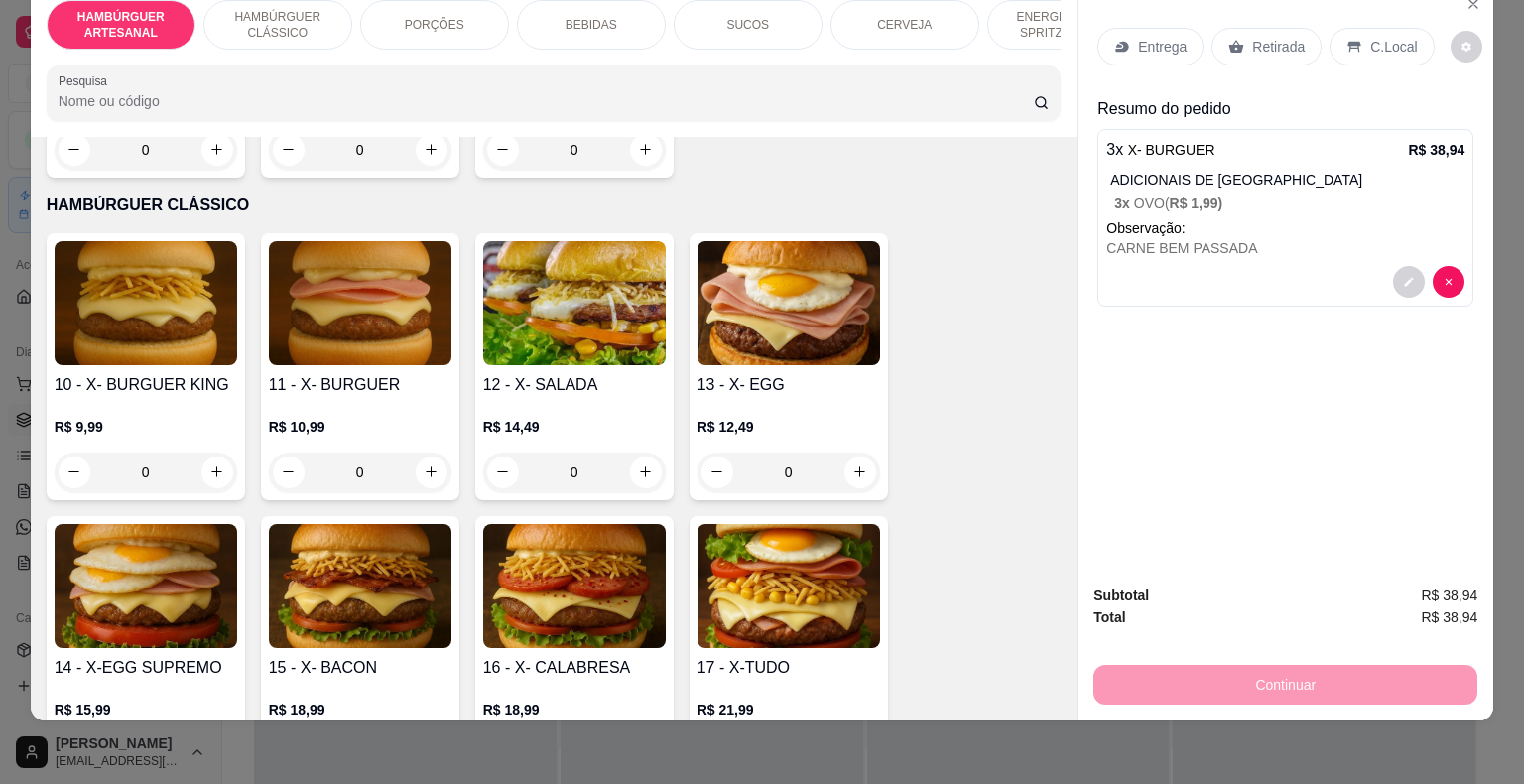
click at [592, 17] on p "BEBIDAS" at bounding box center [591, 25] width 52 height 16
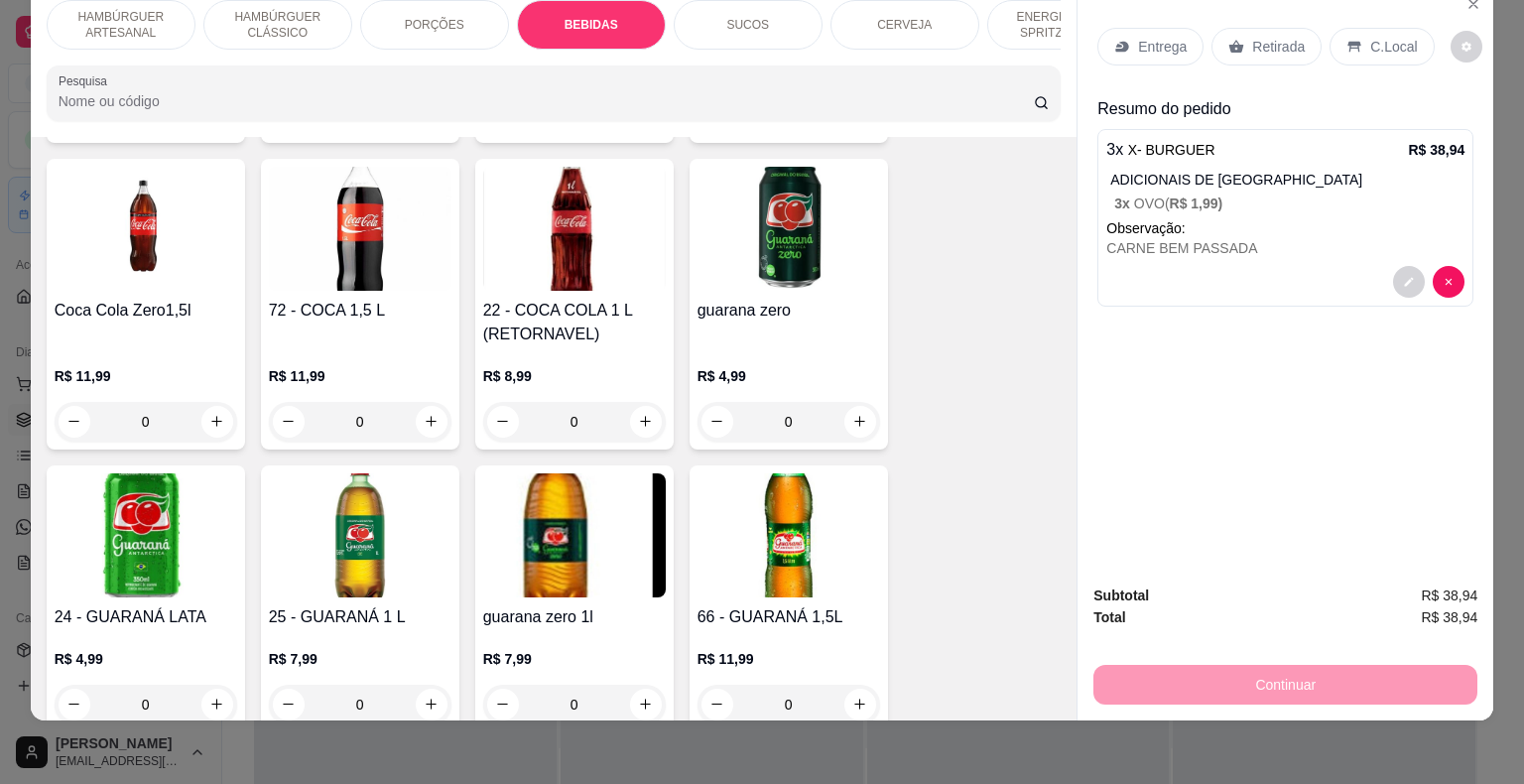
scroll to position [2928, 0]
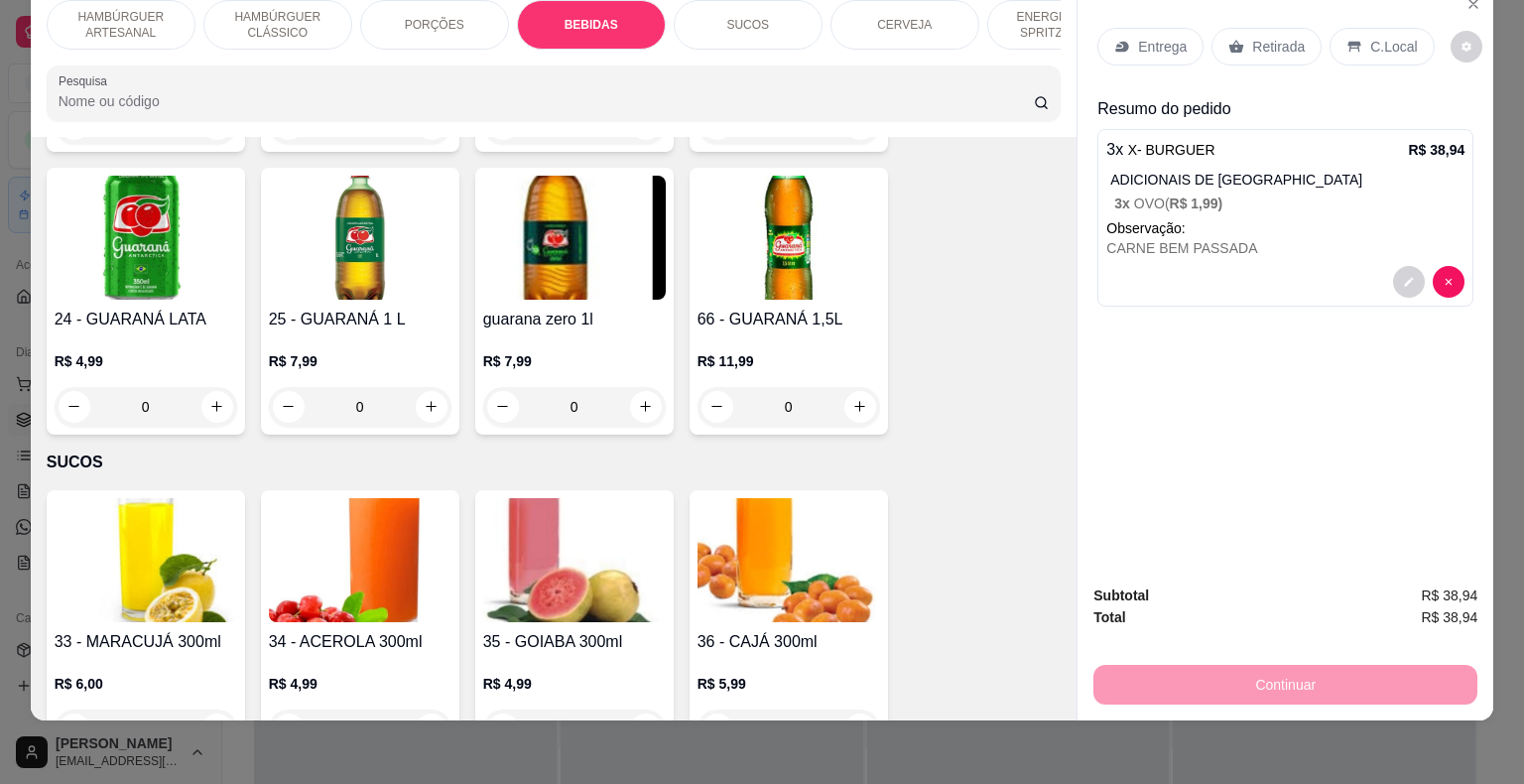
click at [424, 351] on div "R$ 7,99 0" at bounding box center [360, 388] width 183 height 75
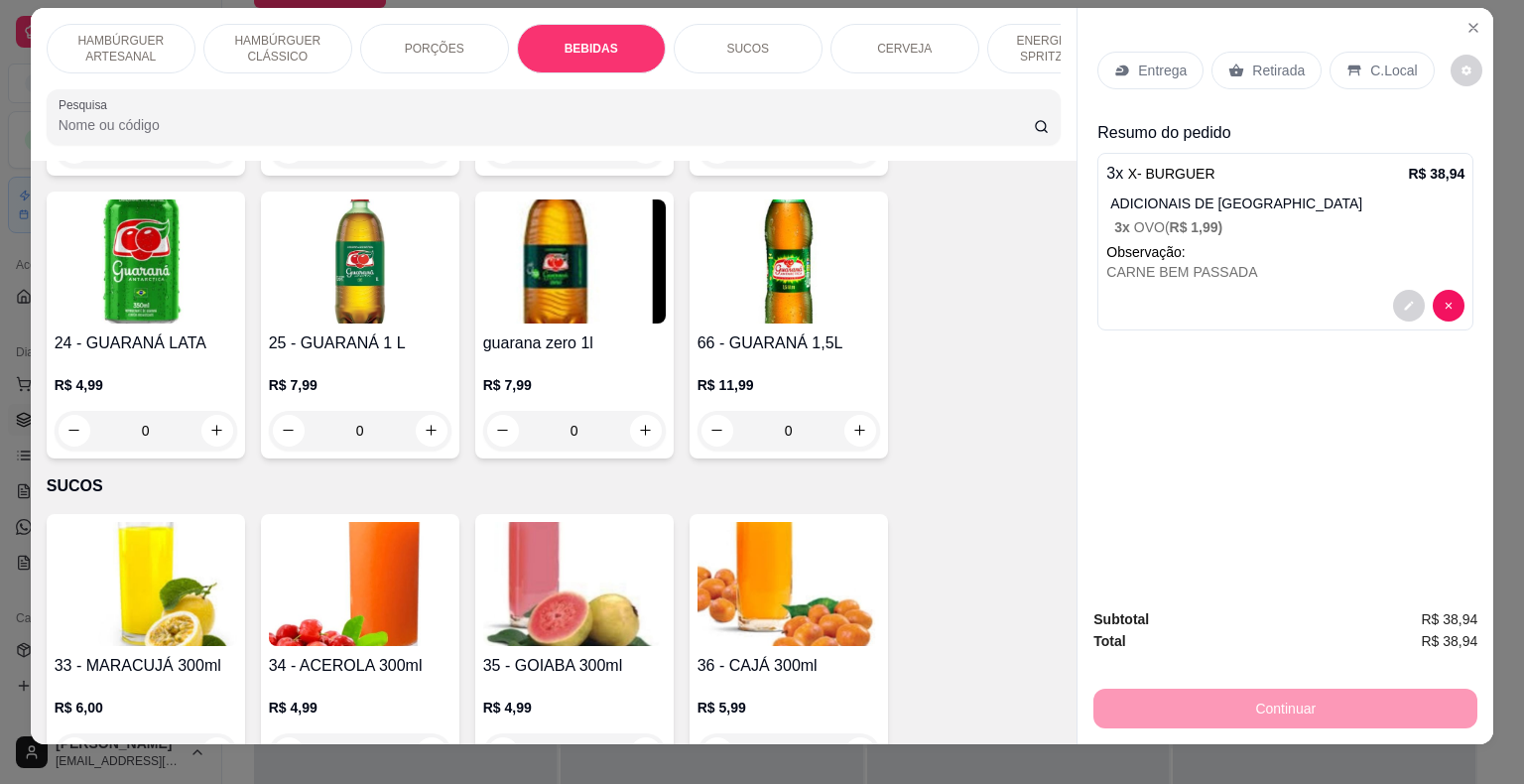
click at [423, 375] on p "R$ 7,99" at bounding box center [360, 385] width 183 height 20
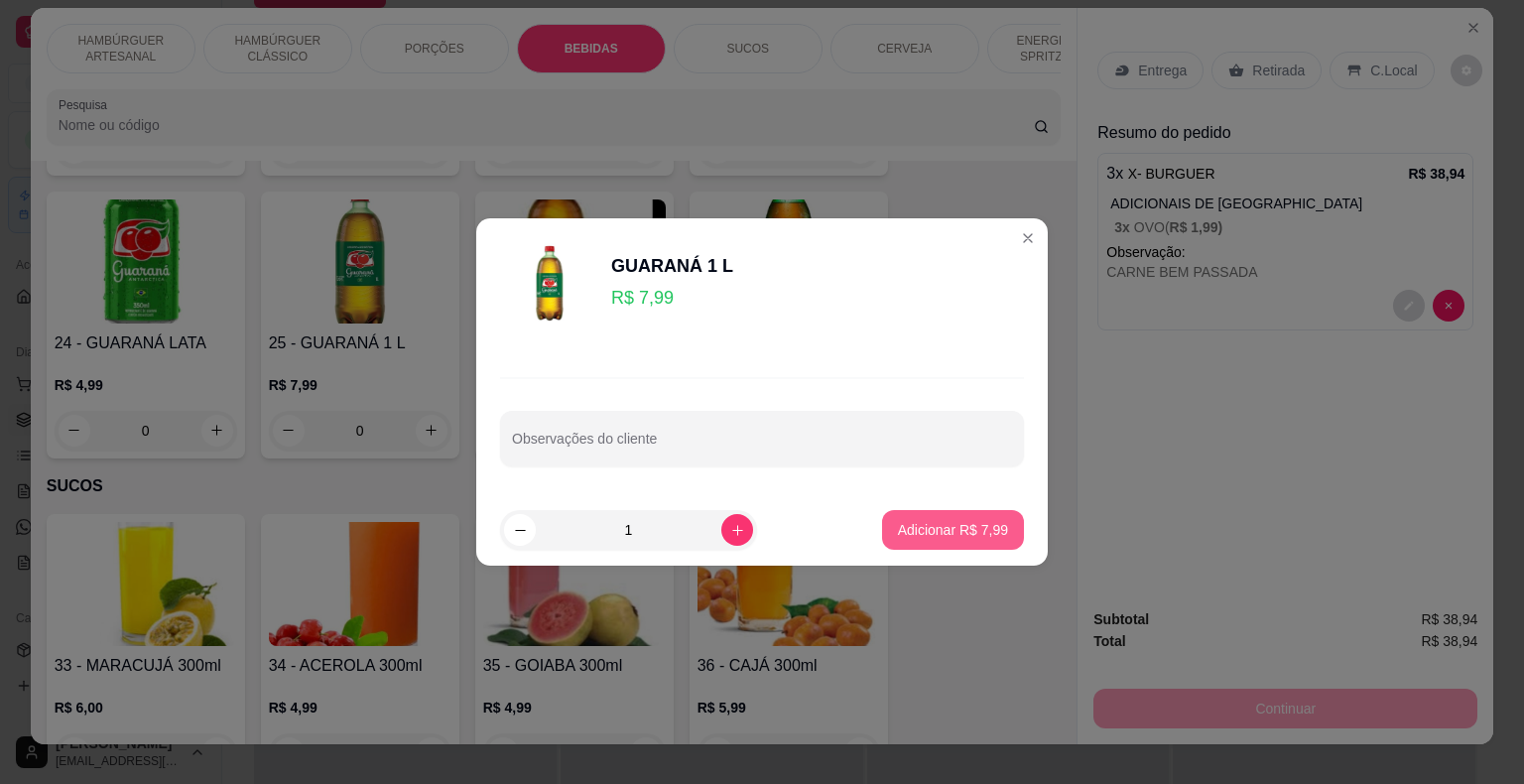
click at [937, 543] on button "Adicionar R$ 7,99" at bounding box center [953, 530] width 142 height 40
type input "1"
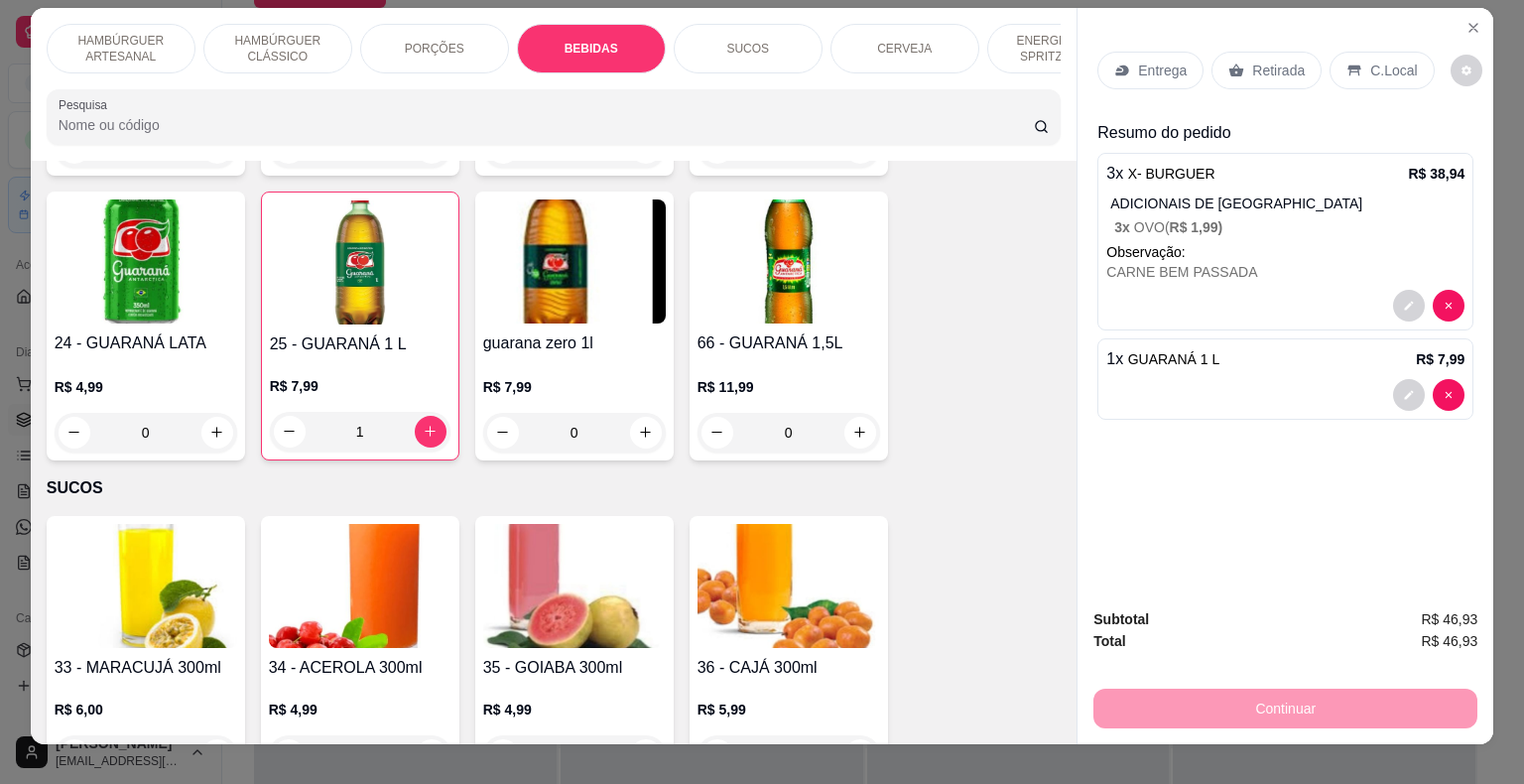
click at [1162, 73] on div "Entrega" at bounding box center [1150, 71] width 106 height 38
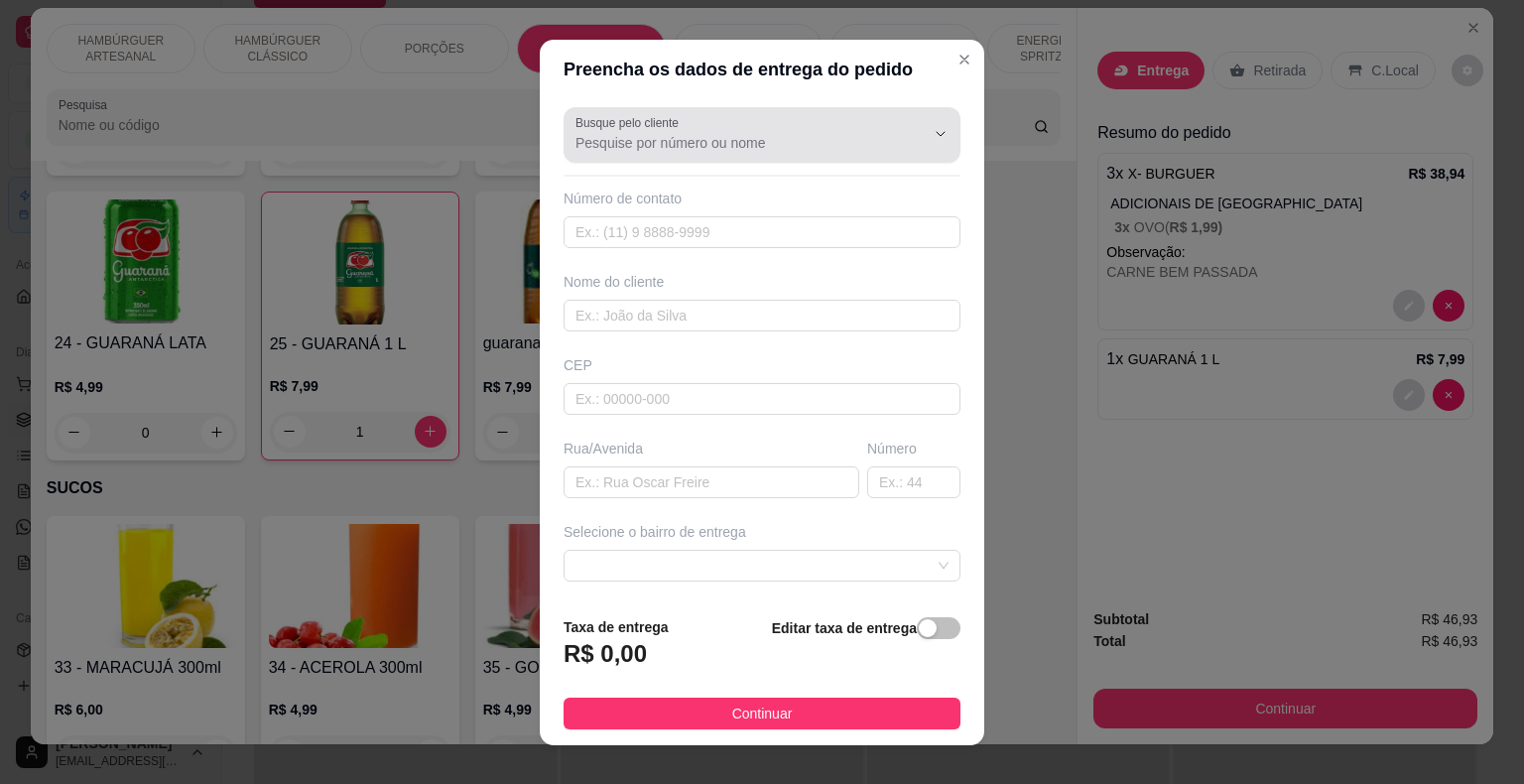
click at [861, 158] on div "Busque pelo cliente" at bounding box center [761, 135] width 397 height 56
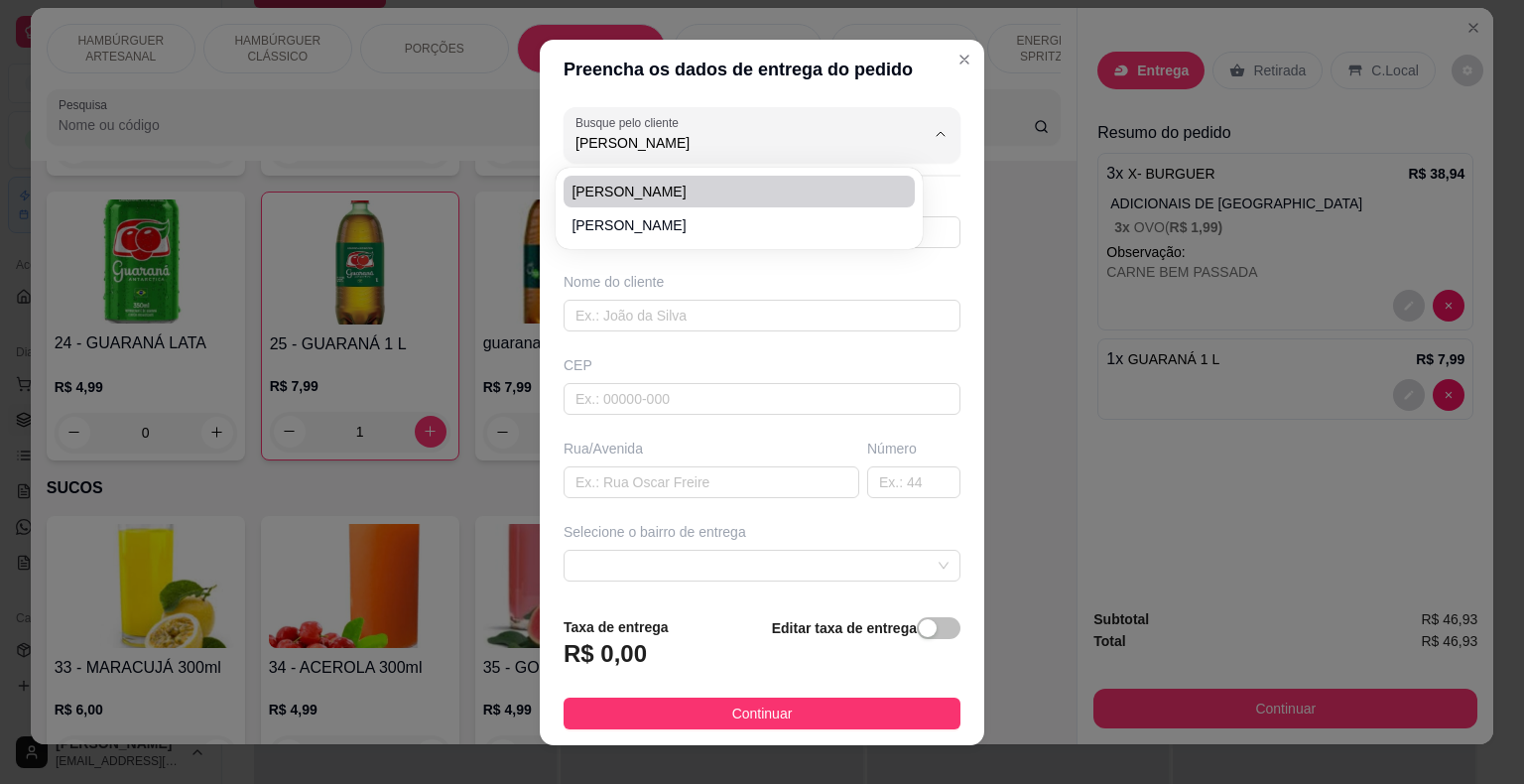
click at [842, 188] on span "[PERSON_NAME]" at bounding box center [728, 192] width 315 height 20
type input "[PERSON_NAME]"
type input "8681578427"
type input "[PERSON_NAME]"
type input "1 CASA A DIREITA DEPOIS DA CASA DO POMPILIO"
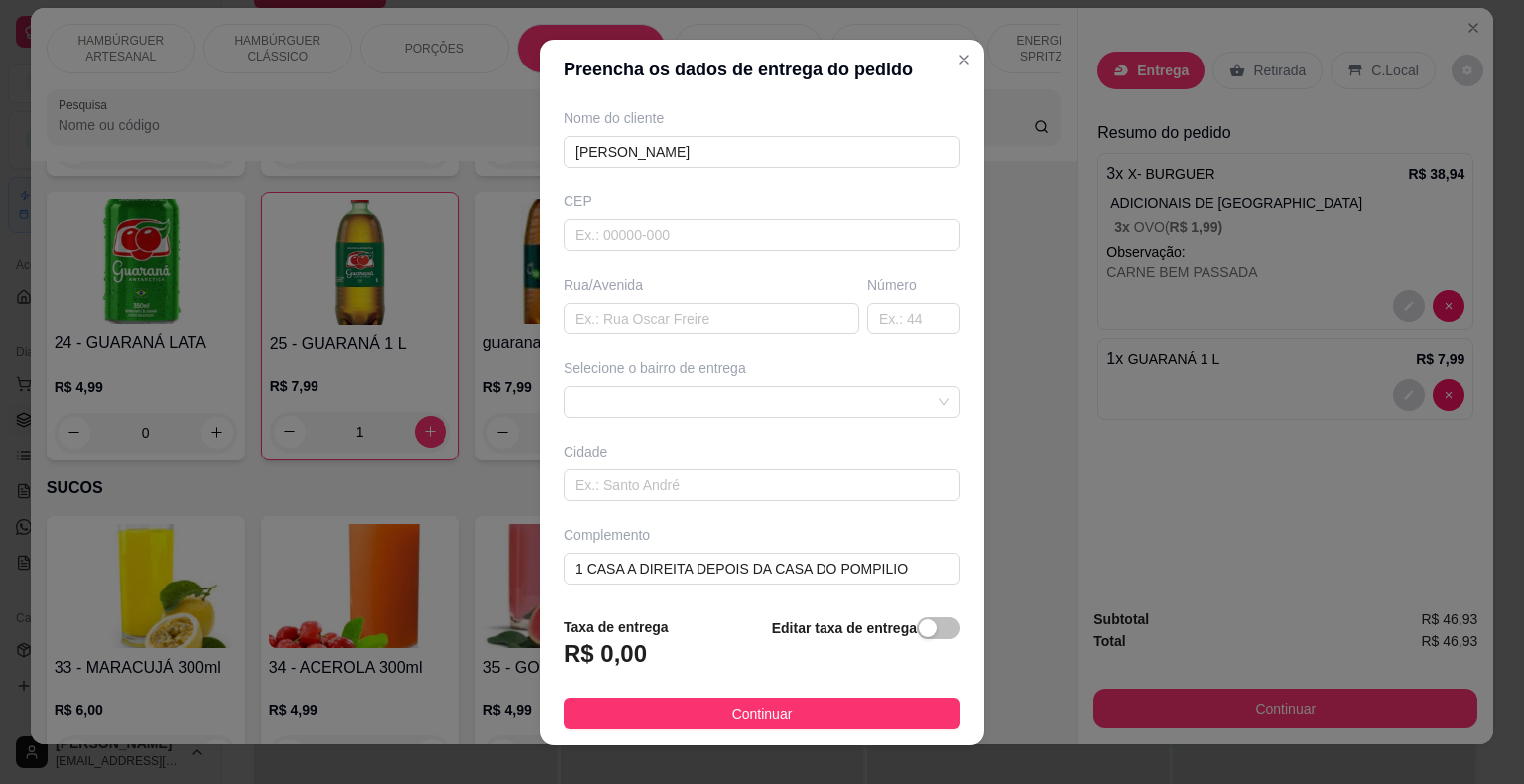
scroll to position [24, 0]
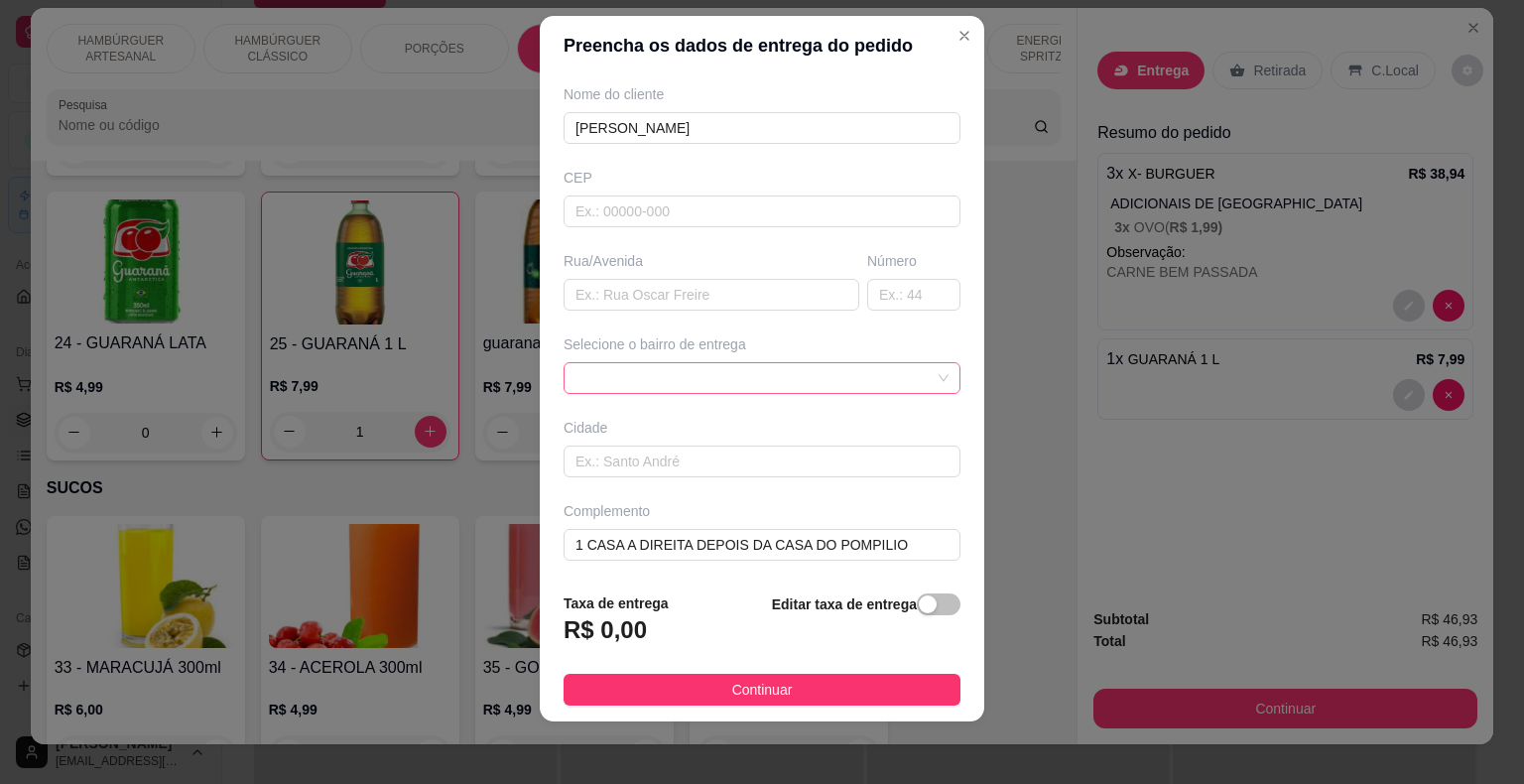
click at [833, 370] on span at bounding box center [761, 378] width 373 height 30
type input "[PERSON_NAME]"
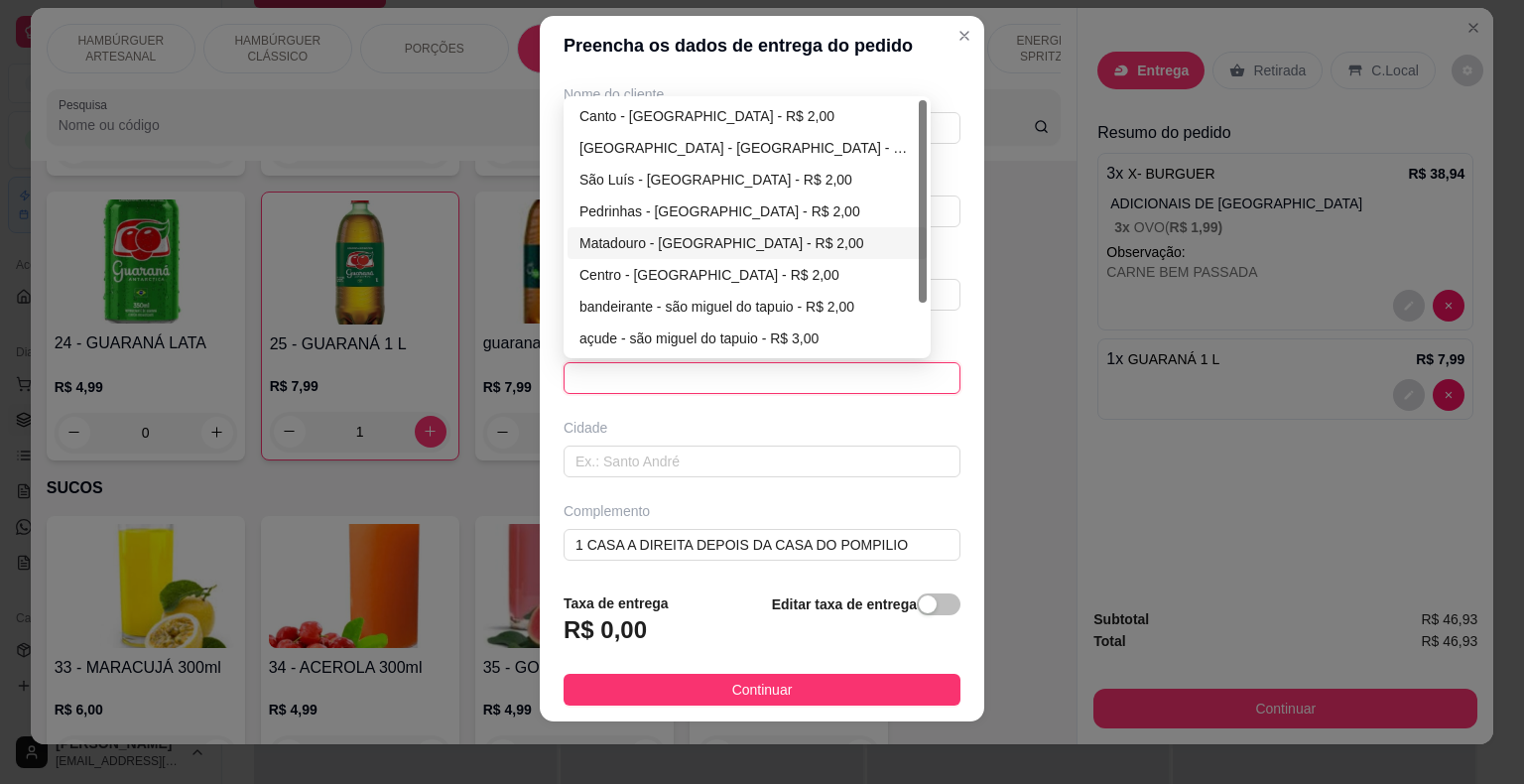
scroll to position [63, 0]
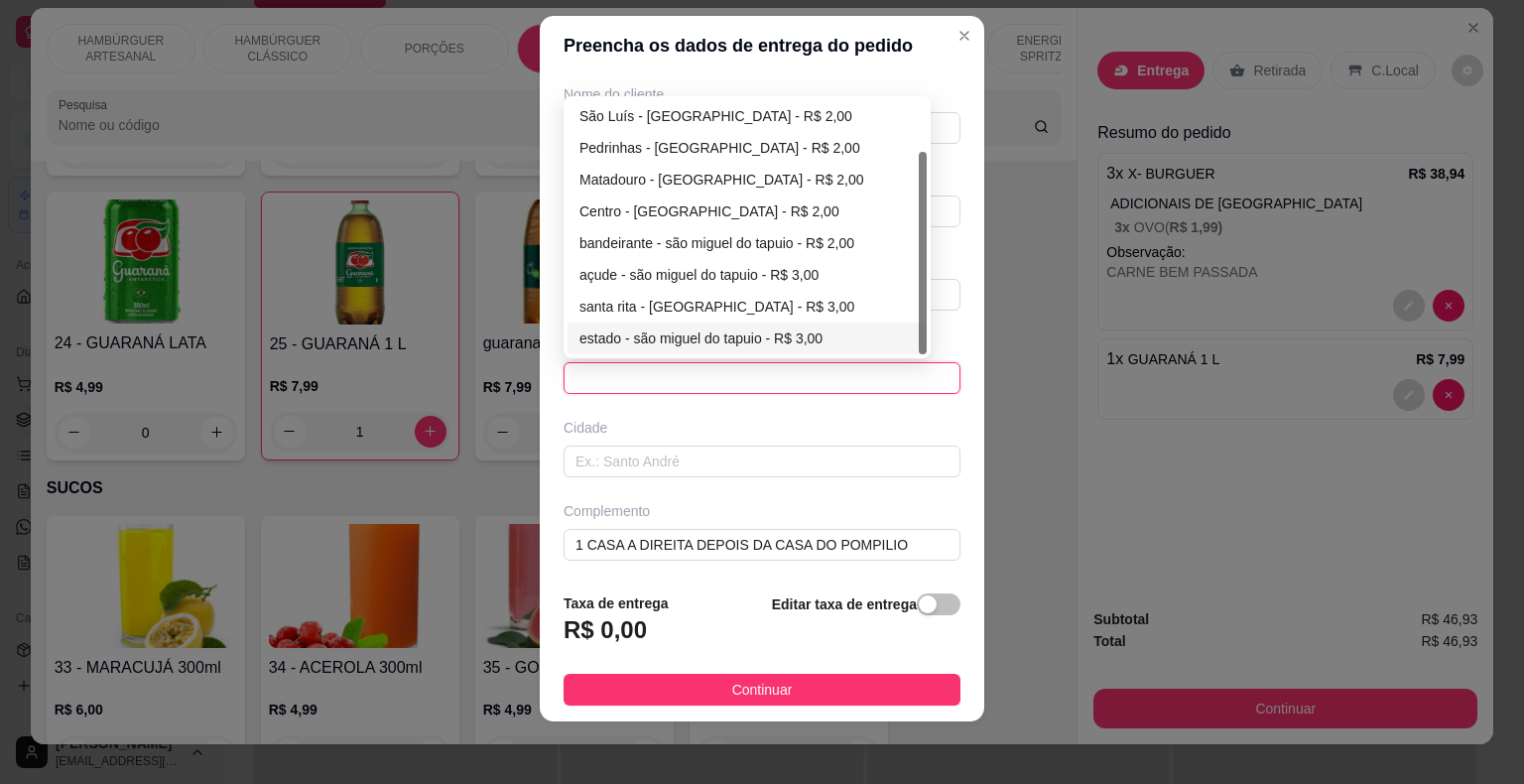
click at [758, 329] on div "estado - são miguel do tapuio - R$ 3,00" at bounding box center [746, 338] width 335 height 22
type input "são miguel do tapuio"
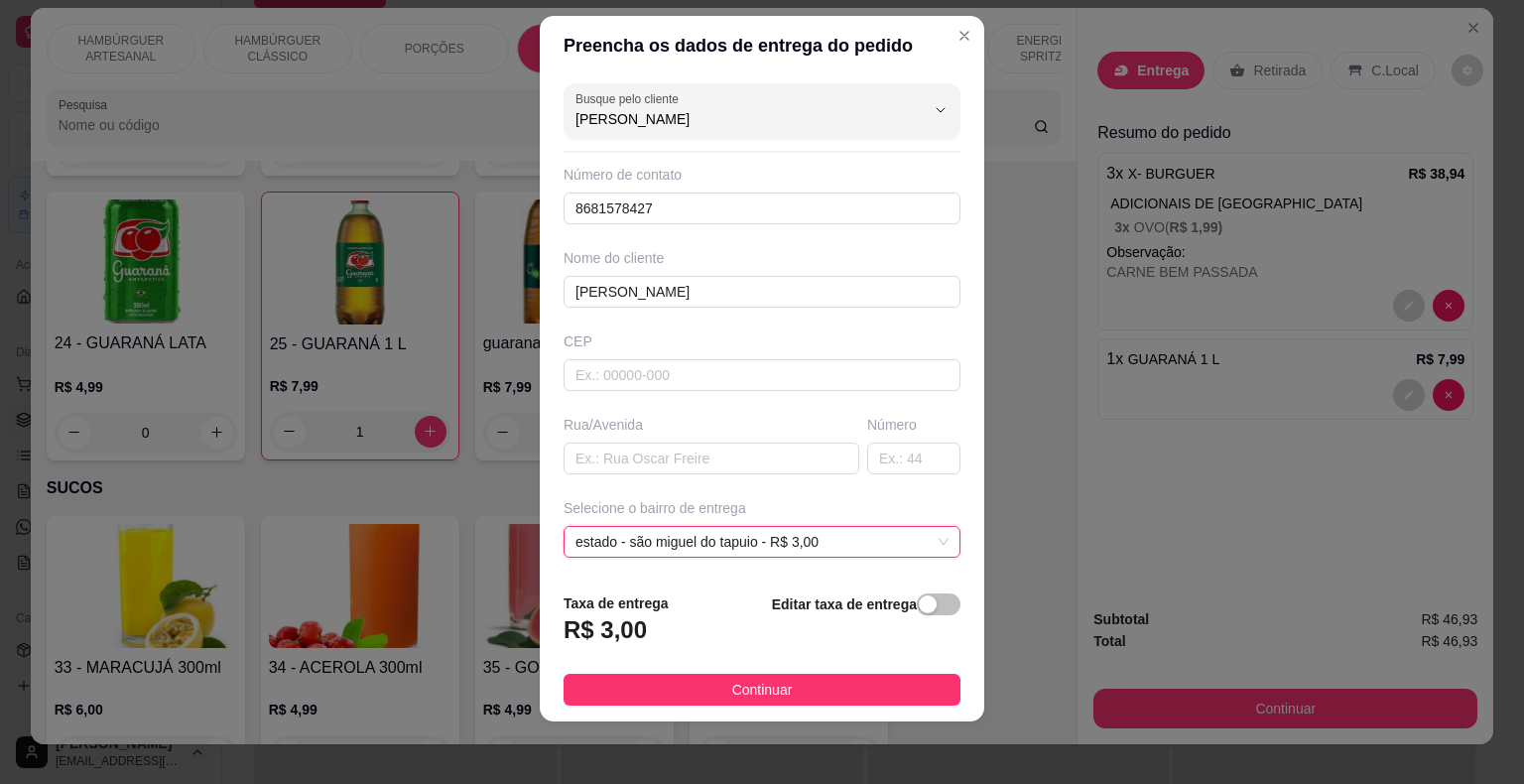
scroll to position [164, 0]
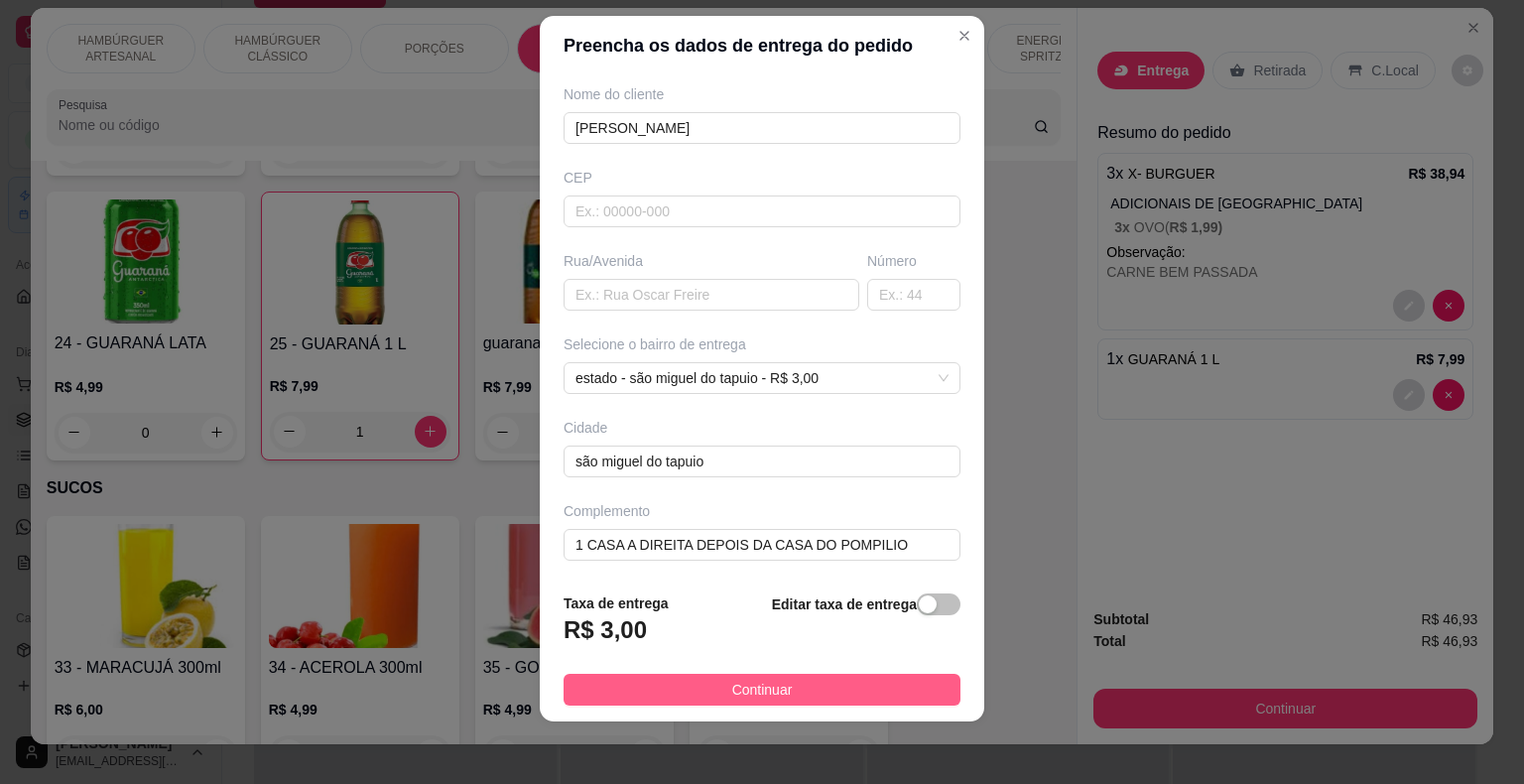
click at [756, 692] on span "Continuar" at bounding box center [762, 689] width 61 height 22
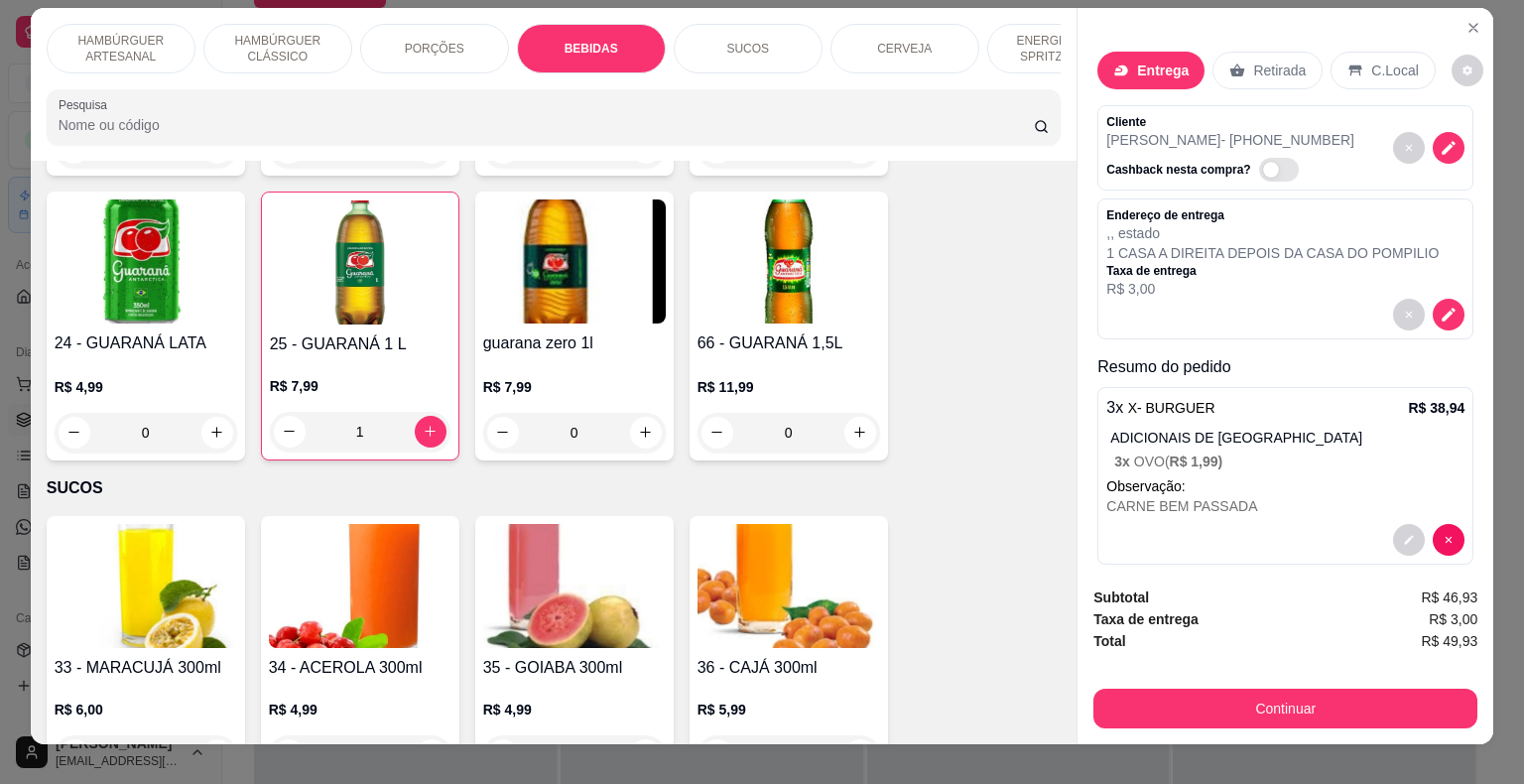
click at [1143, 683] on div "Continuar" at bounding box center [1285, 705] width 384 height 45
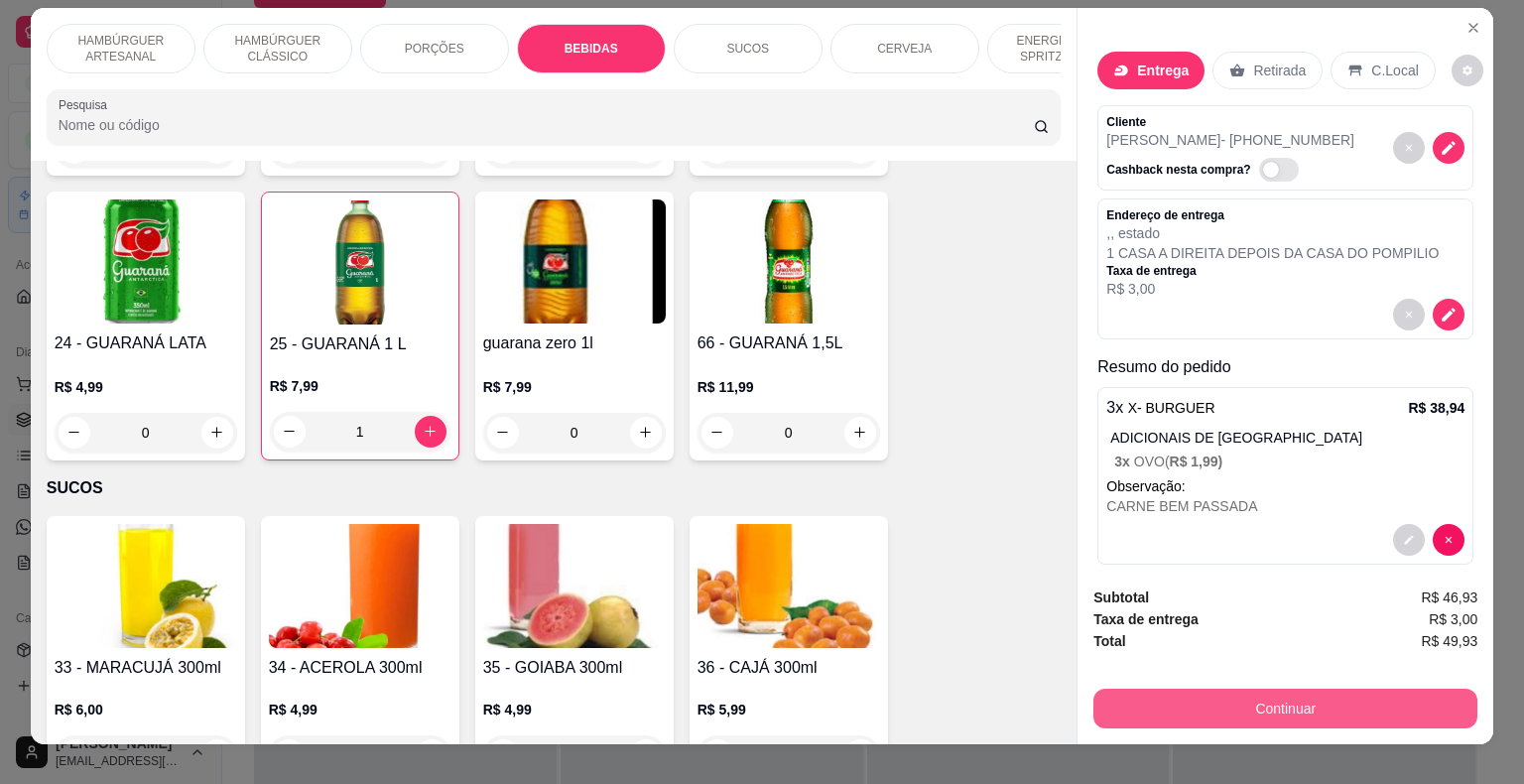
click at [1120, 697] on button "Continuar" at bounding box center [1285, 708] width 384 height 40
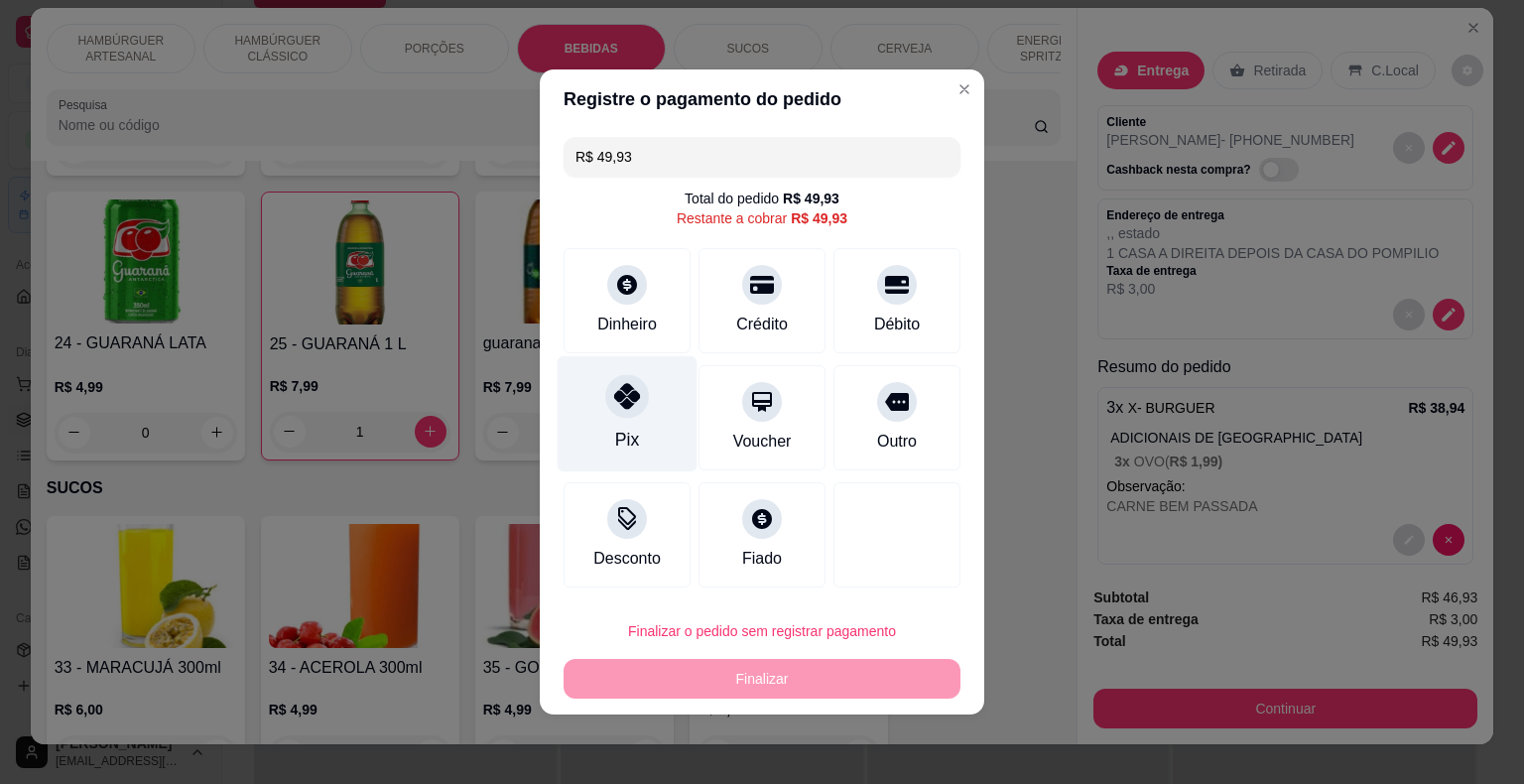
click at [663, 419] on div "Pix" at bounding box center [627, 414] width 140 height 116
type input "R$ 0,00"
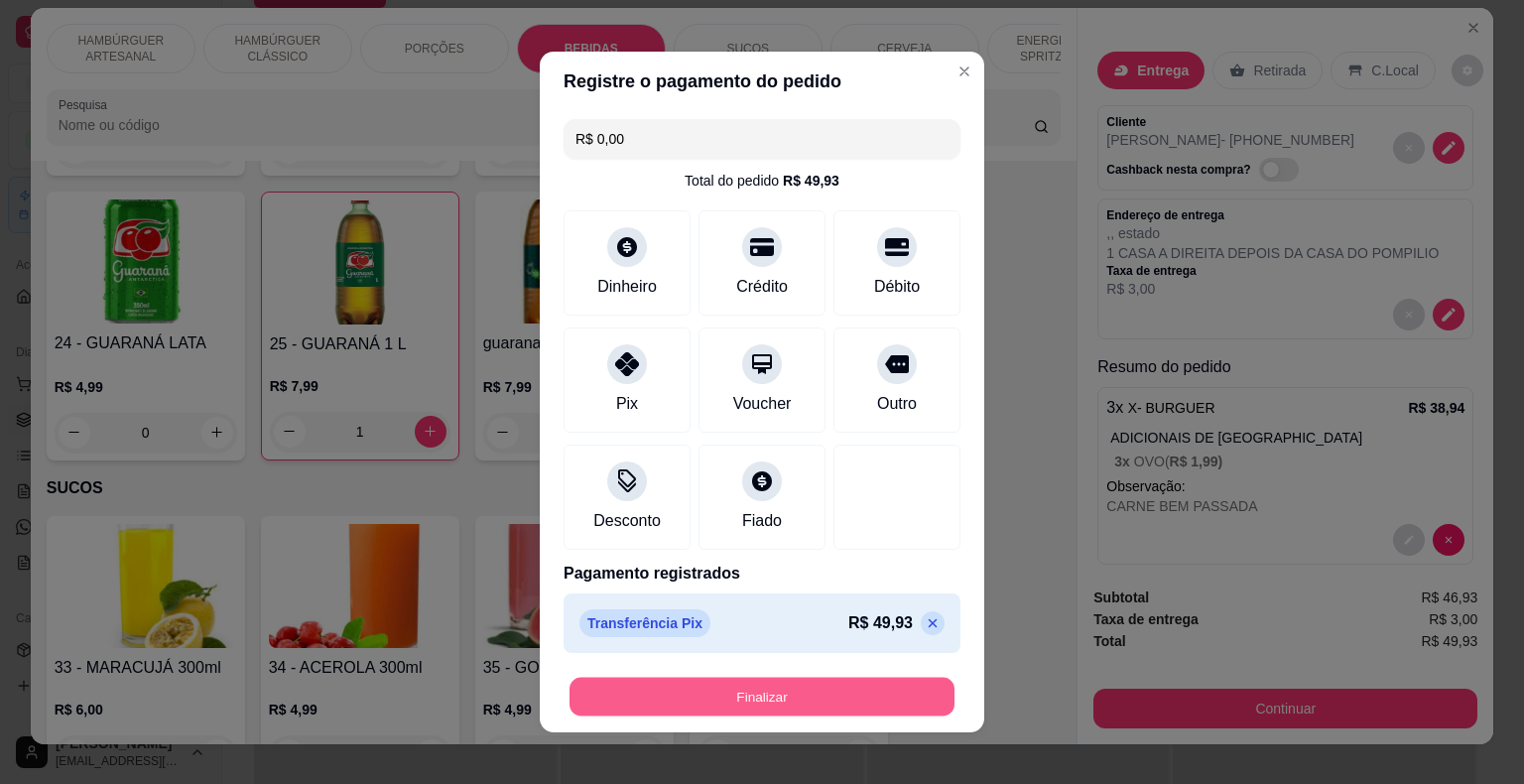
click at [678, 704] on button "Finalizar" at bounding box center [761, 697] width 385 height 39
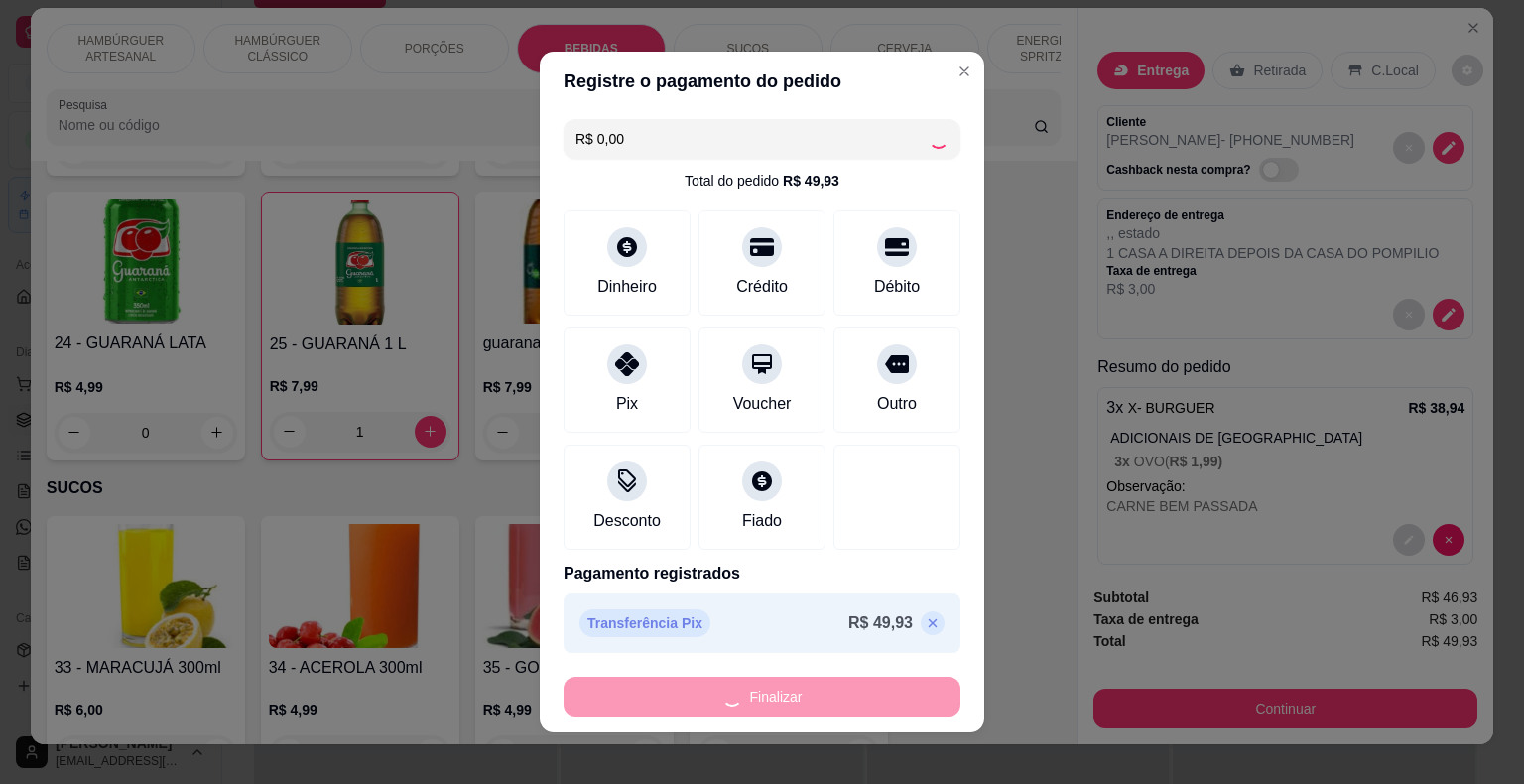
type input "0"
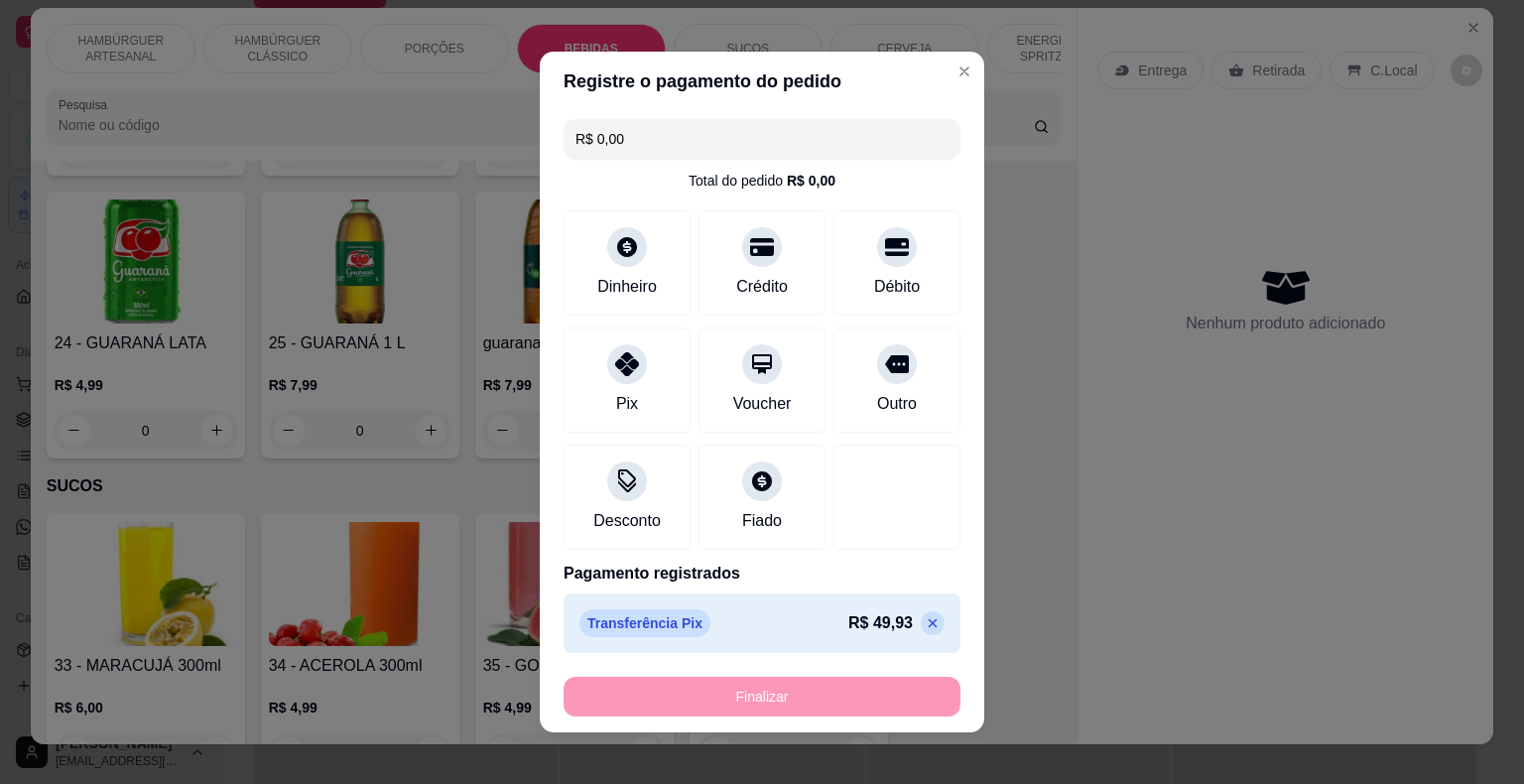
type input "-R$ 49,93"
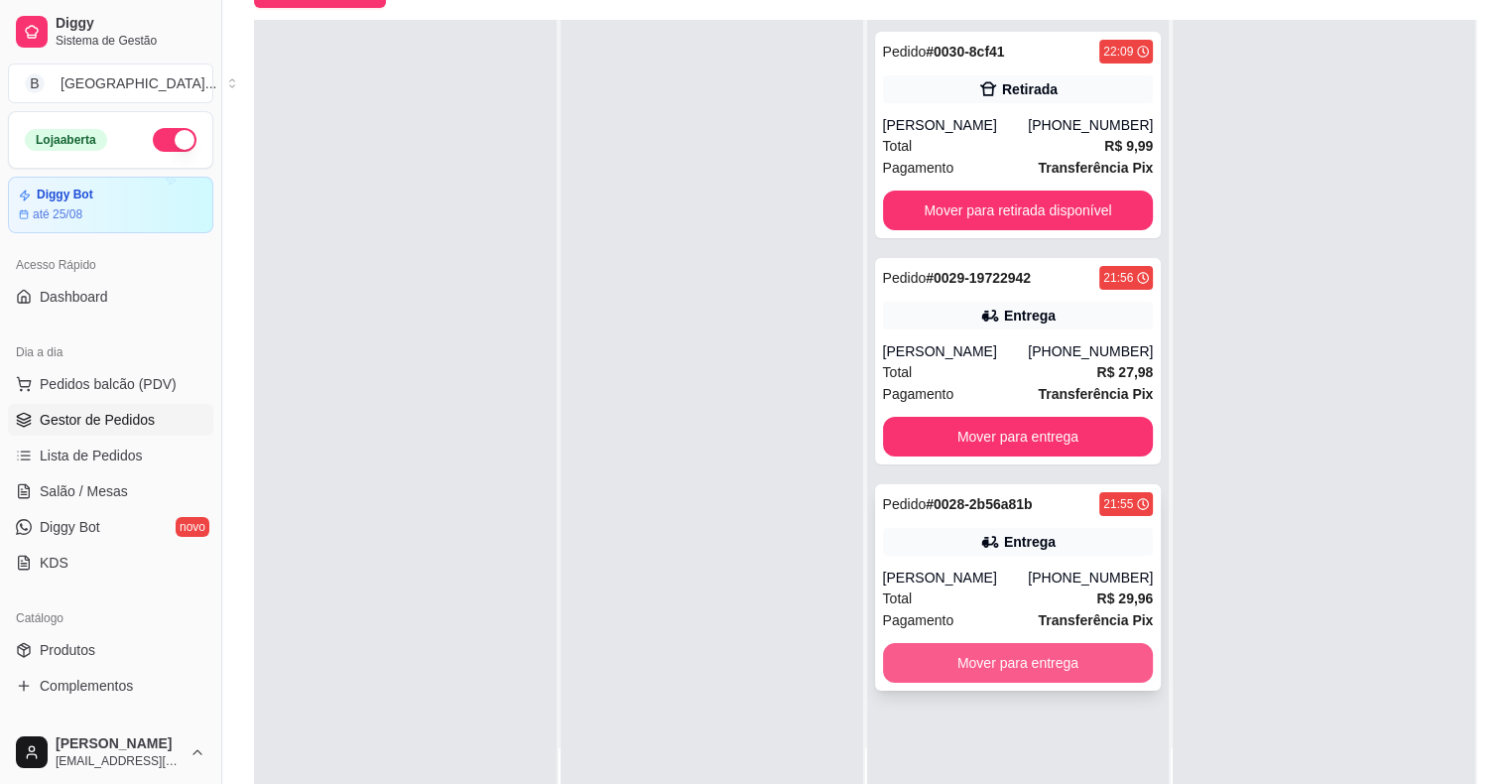
click at [1039, 646] on button "Mover para entrega" at bounding box center [1018, 663] width 271 height 40
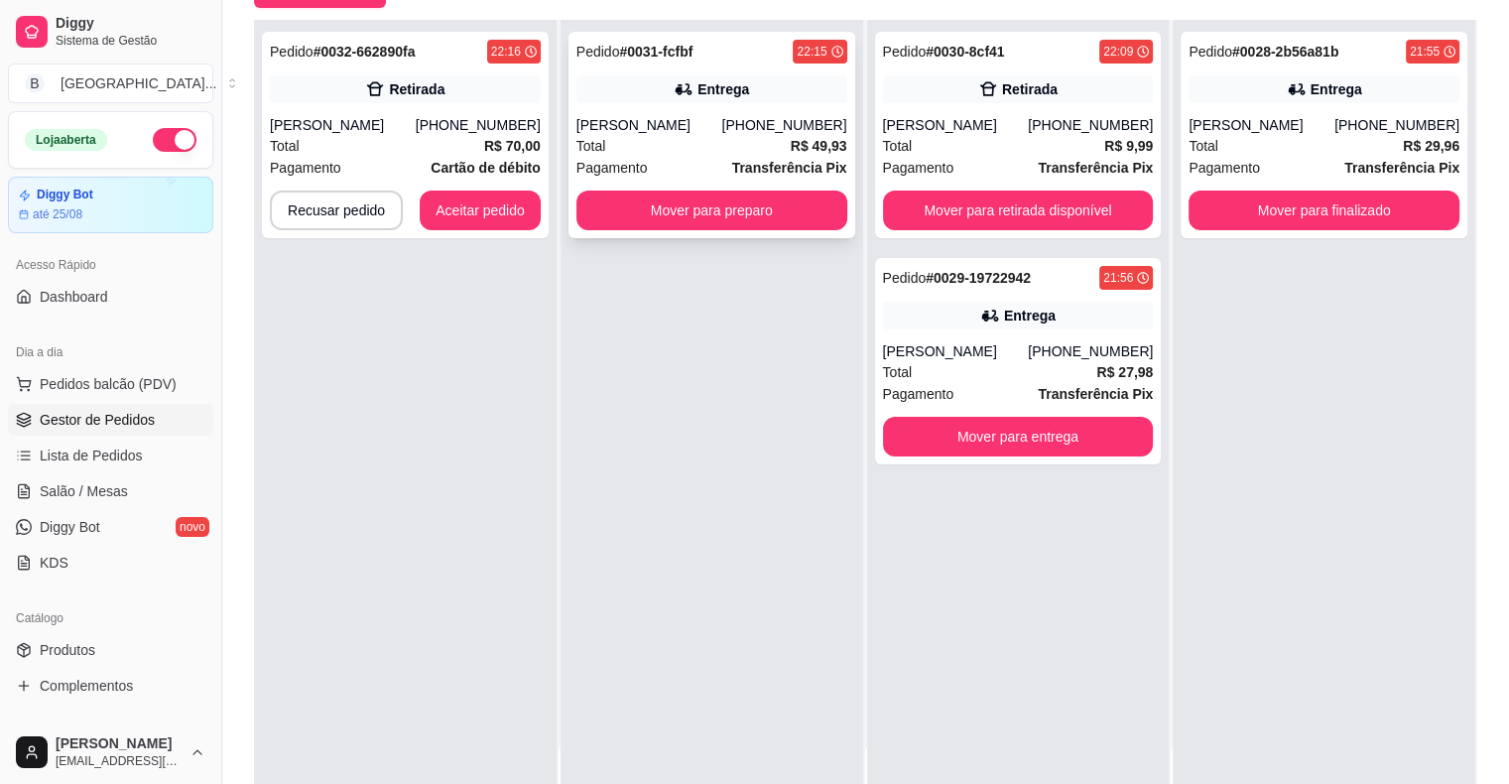
click at [747, 94] on div "Entrega" at bounding box center [711, 89] width 271 height 28
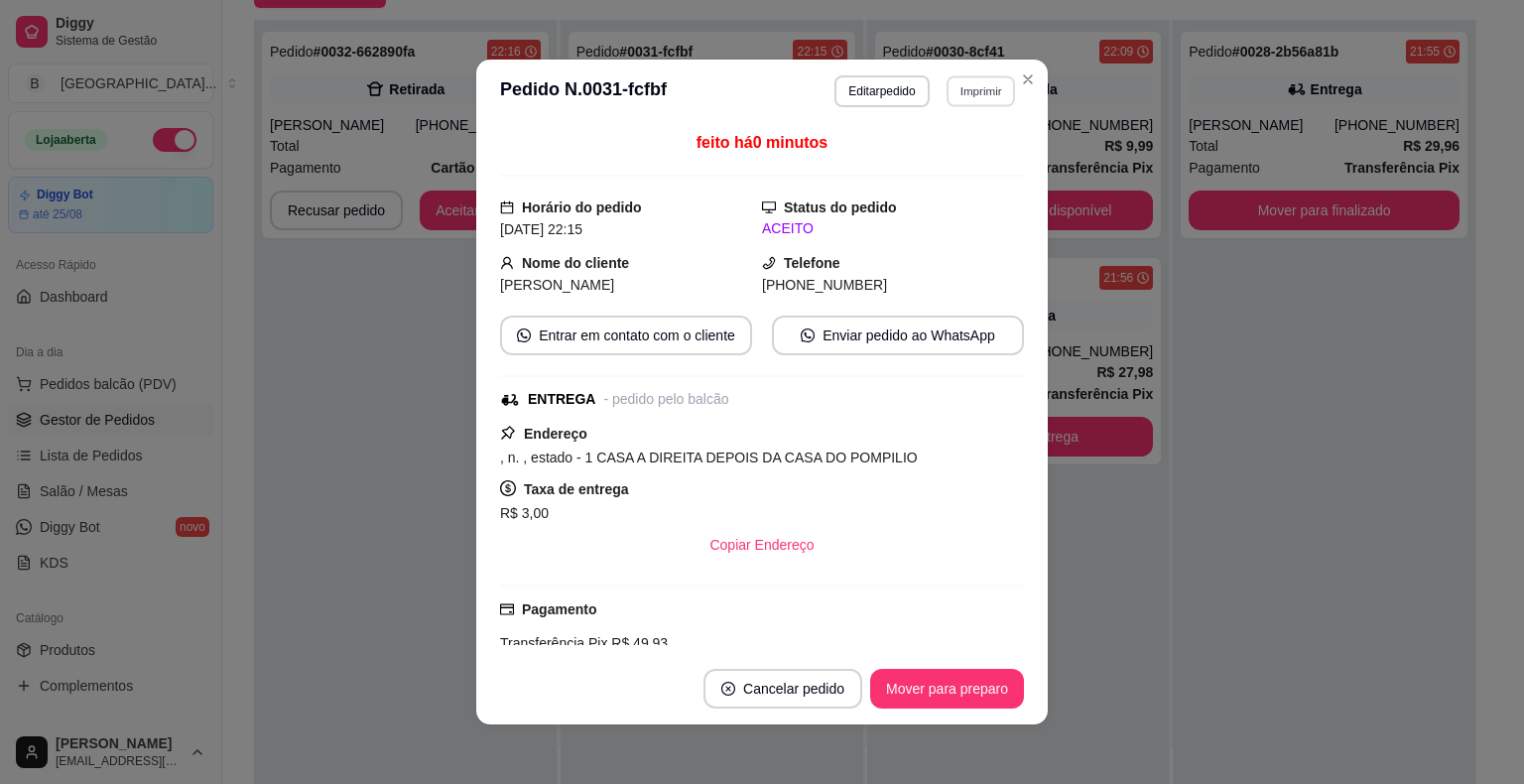
click at [991, 78] on button "Imprimir" at bounding box center [980, 90] width 68 height 31
click at [984, 149] on button "IMPRESSORA" at bounding box center [938, 162] width 144 height 32
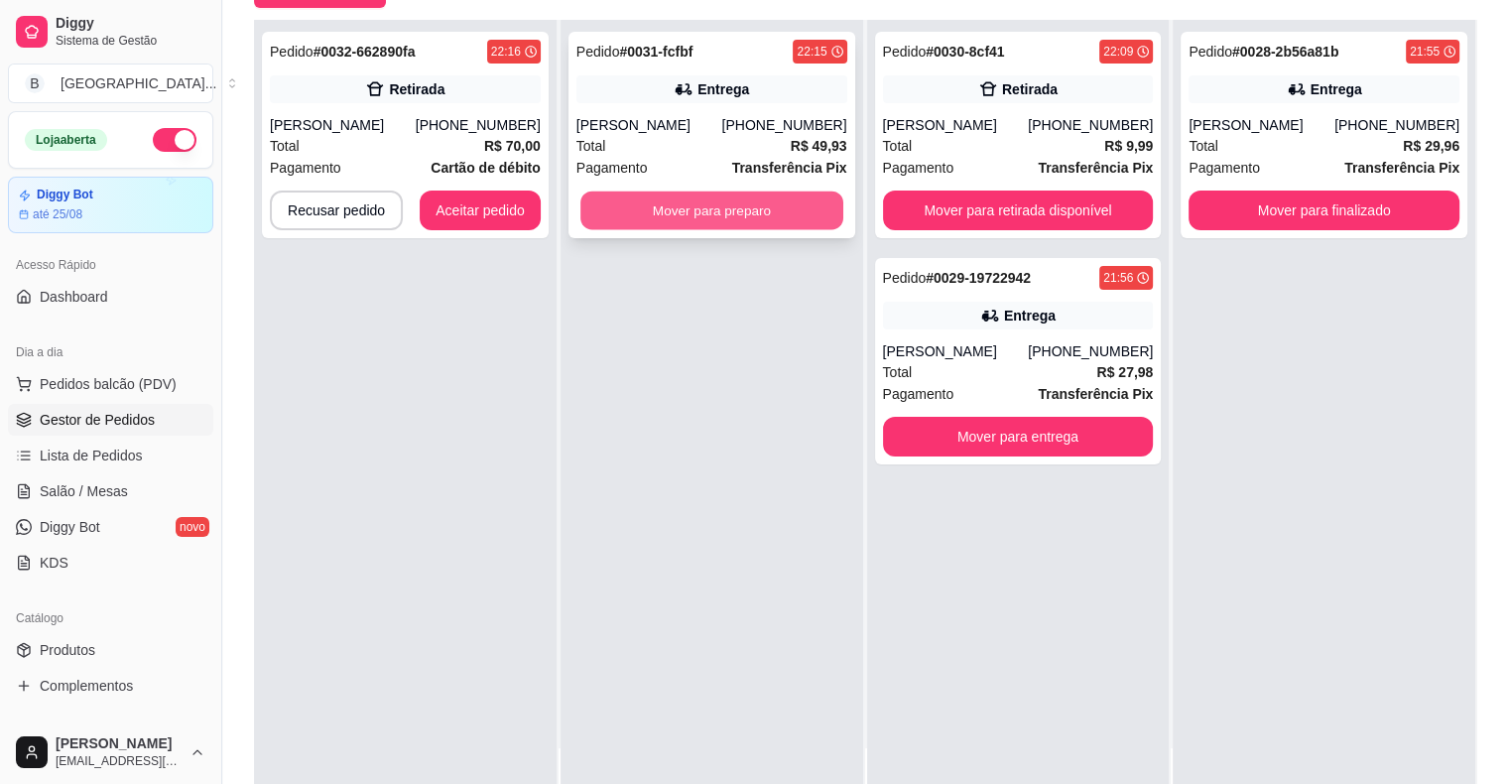
click at [781, 213] on button "Mover para preparo" at bounding box center [711, 210] width 263 height 39
click at [819, 210] on button "Mover para preparo" at bounding box center [711, 210] width 263 height 39
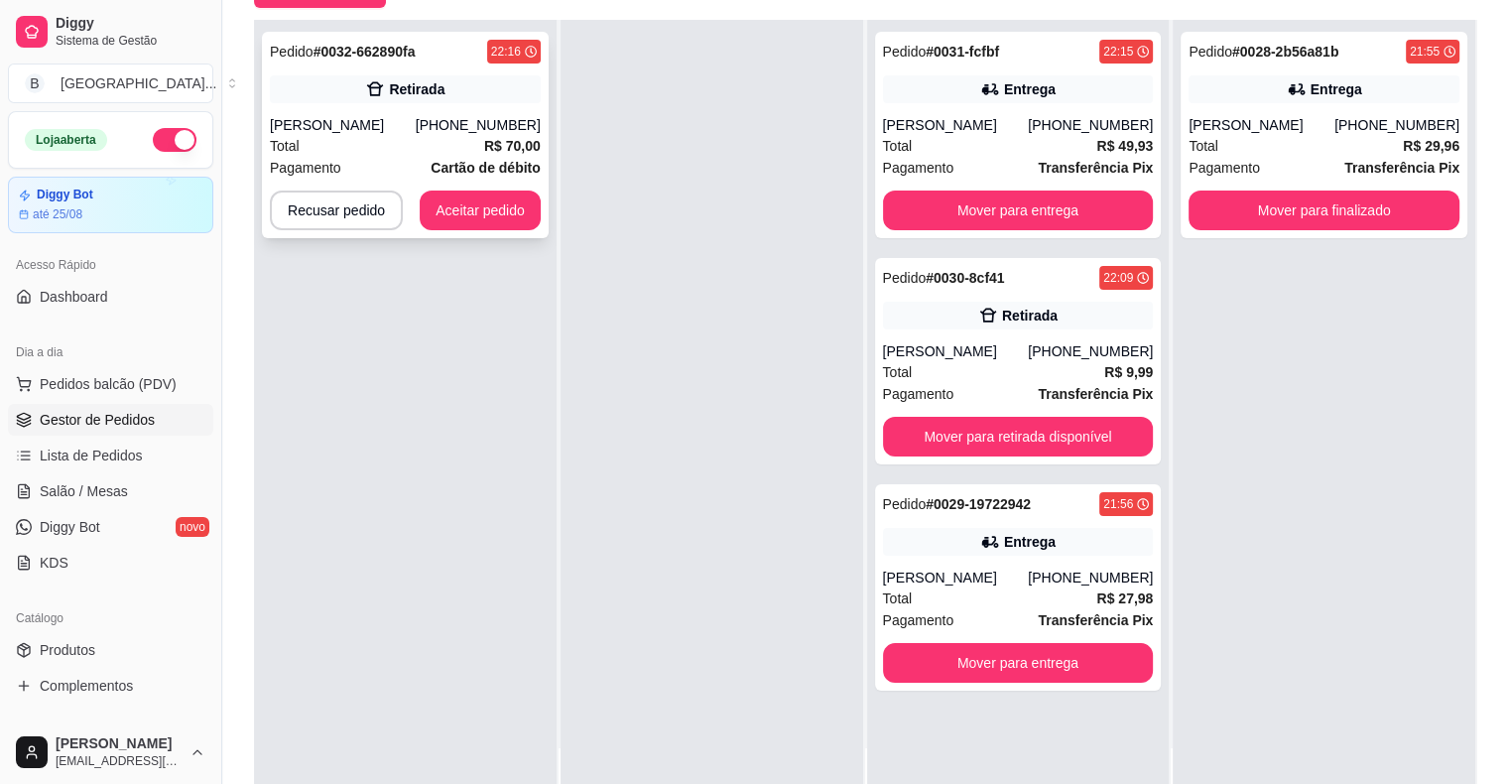
click at [438, 138] on div "Total R$ 70,00" at bounding box center [405, 146] width 271 height 22
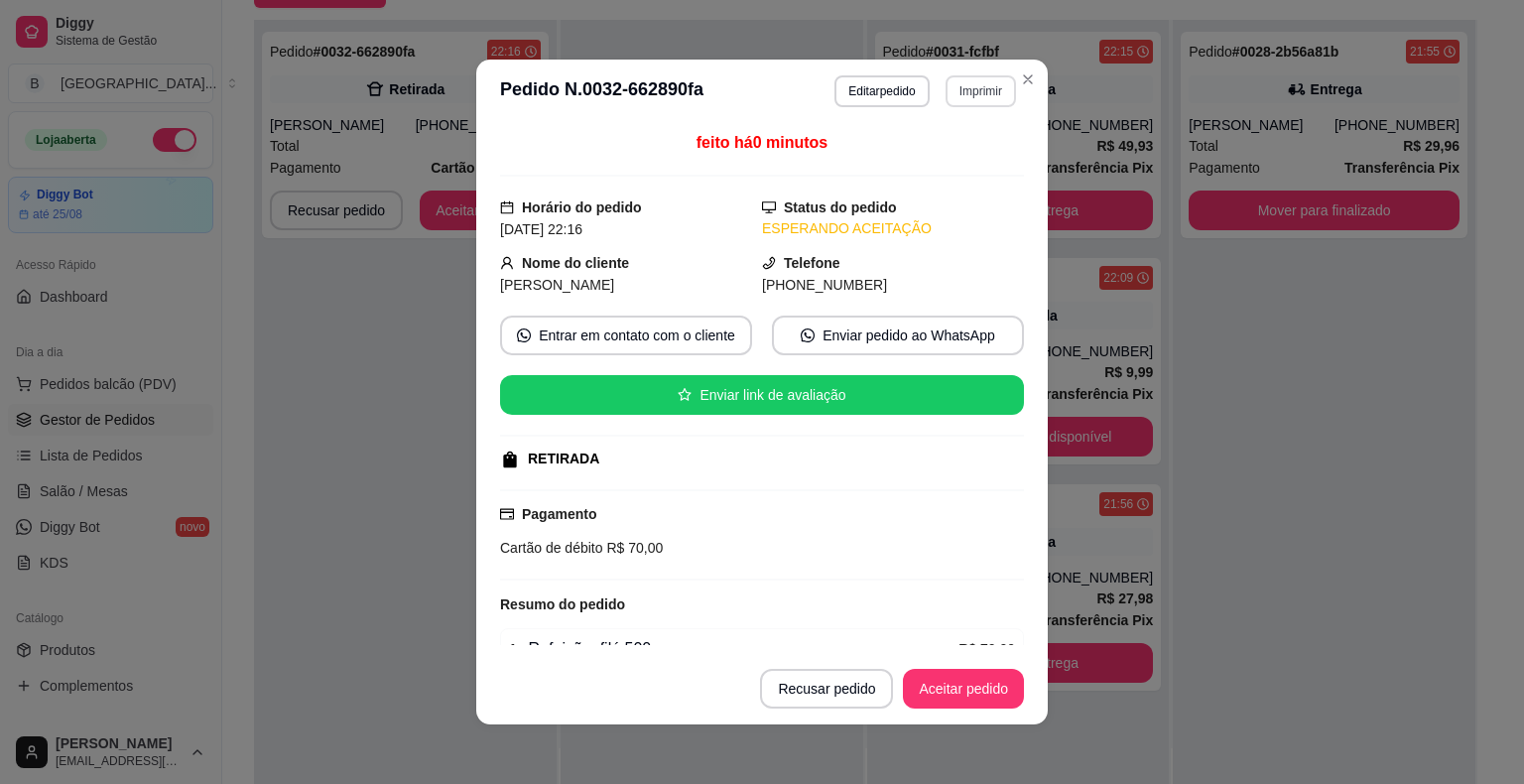
click at [952, 91] on button "Imprimir" at bounding box center [980, 91] width 70 height 32
click at [939, 146] on button "IMPRESSORA" at bounding box center [937, 161] width 139 height 31
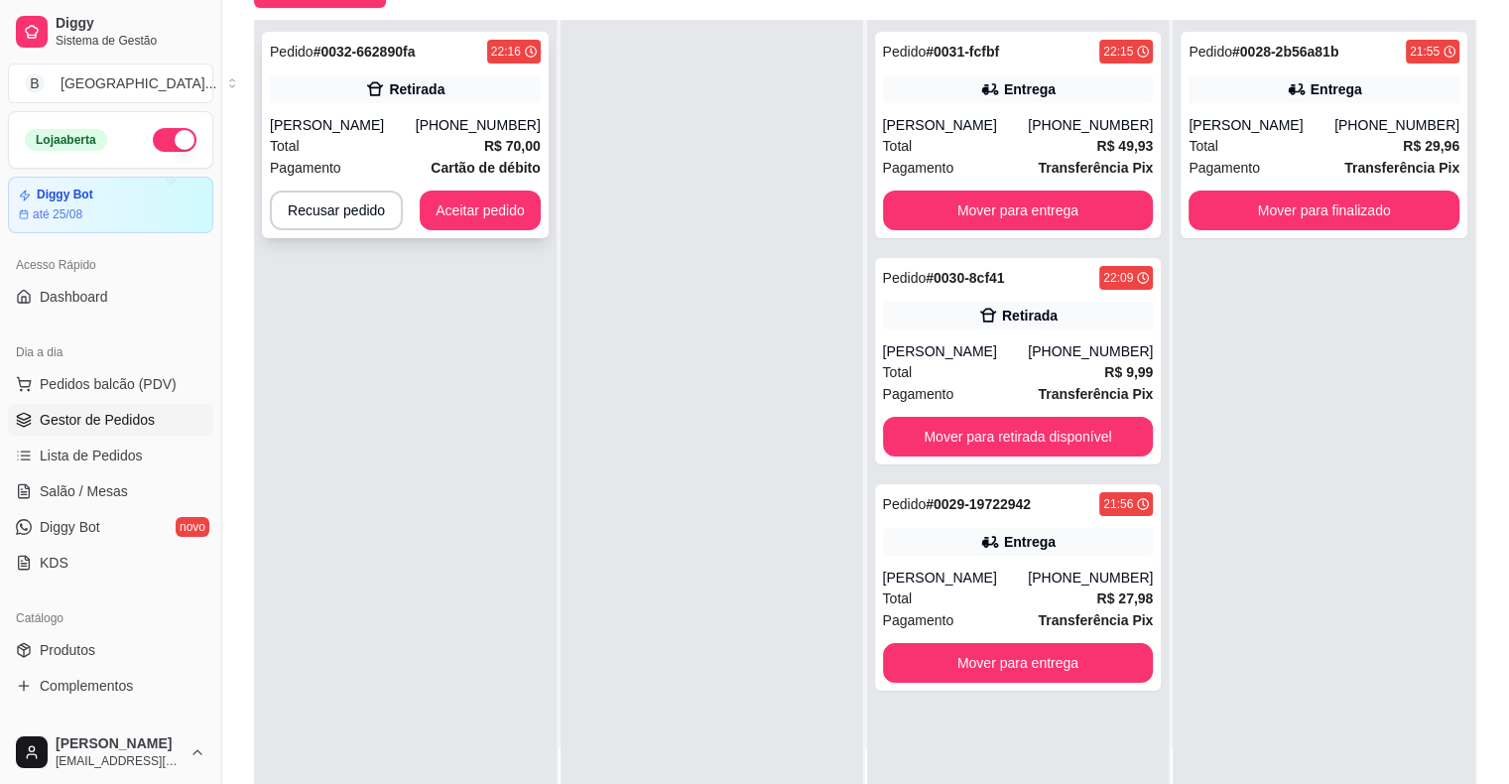
click at [507, 147] on strong "R$ 70,00" at bounding box center [512, 146] width 57 height 16
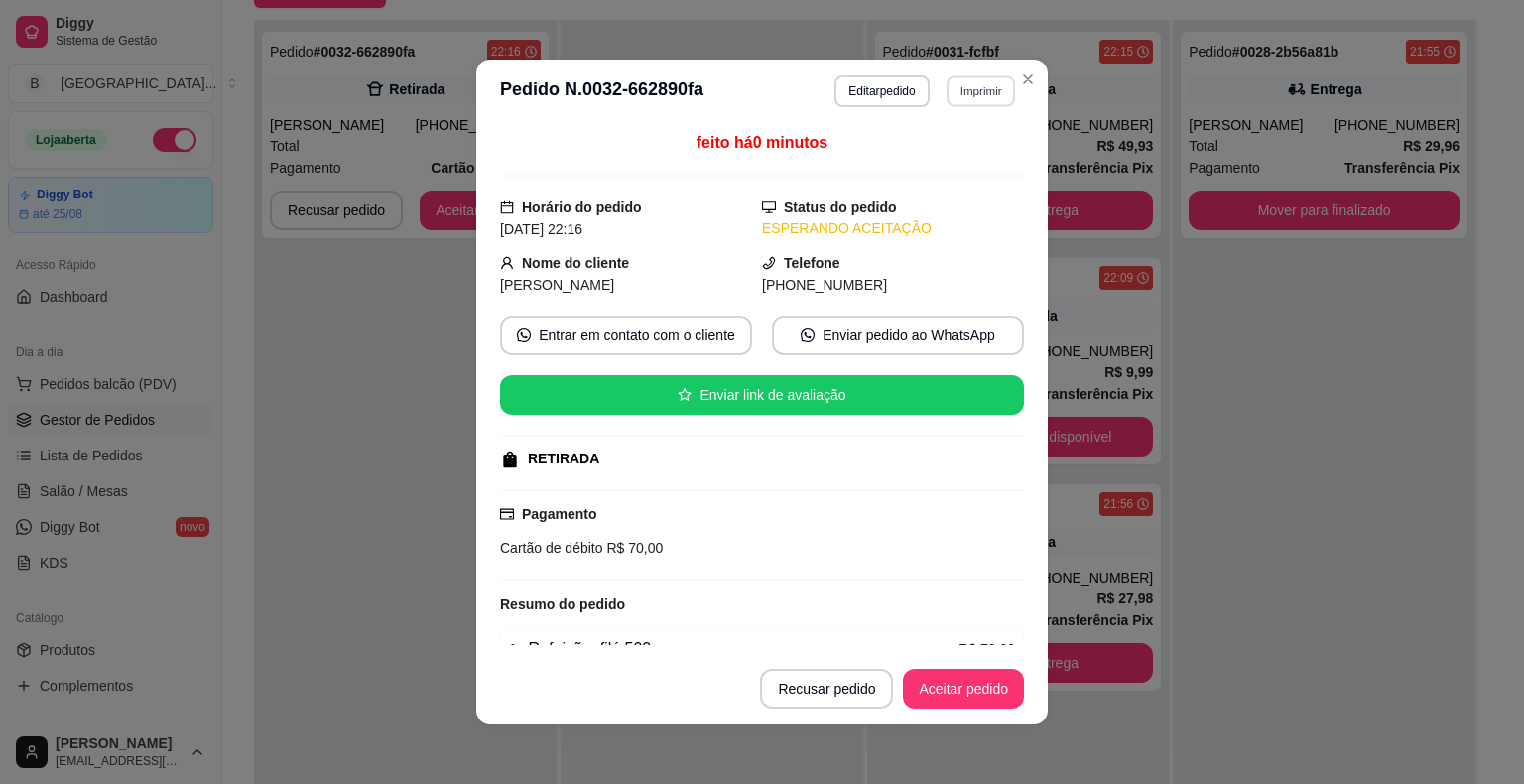
click at [978, 85] on button "Imprimir" at bounding box center [980, 90] width 68 height 31
click at [921, 150] on button "IMPRESSORA" at bounding box center [937, 161] width 139 height 31
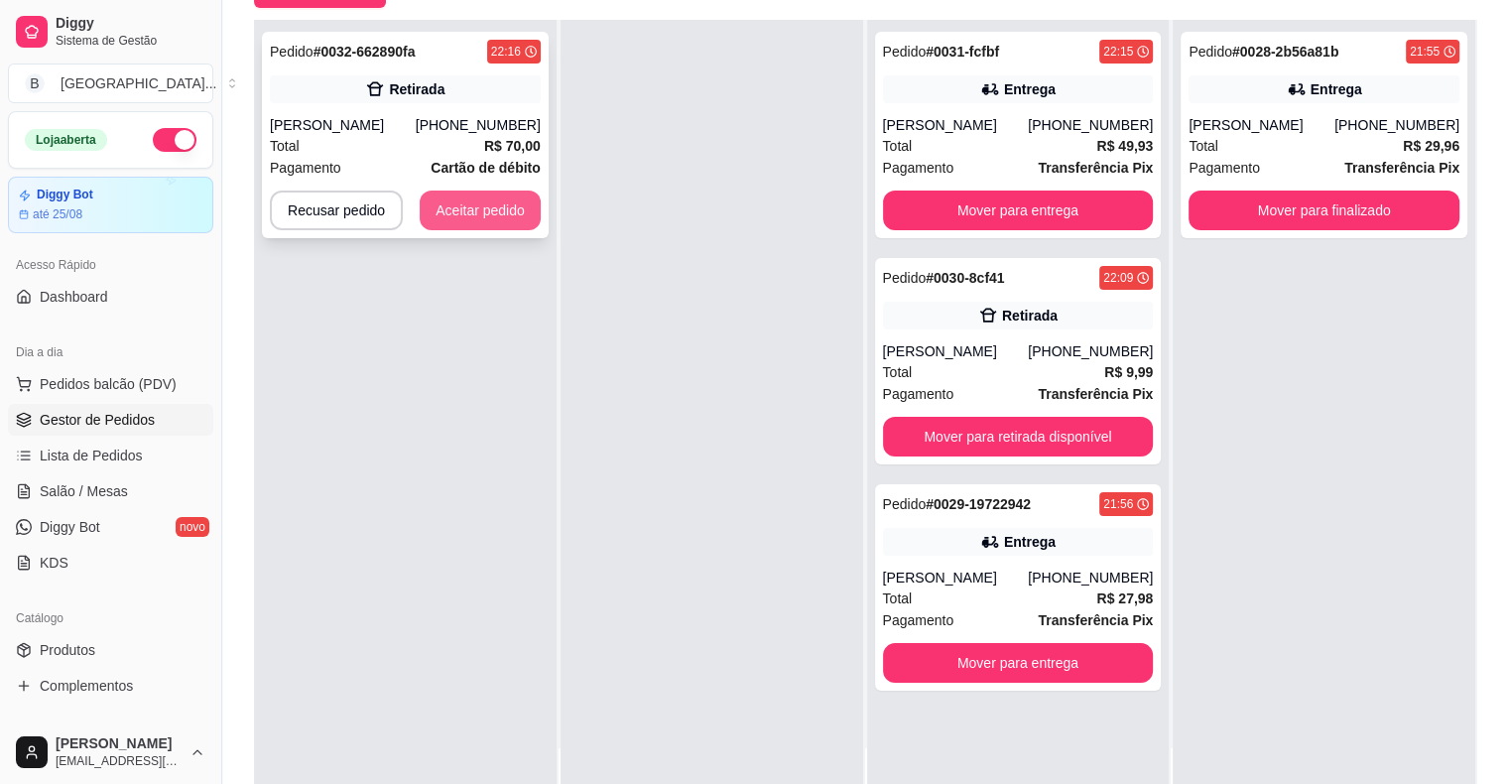
click at [518, 211] on button "Aceitar pedido" at bounding box center [480, 210] width 121 height 40
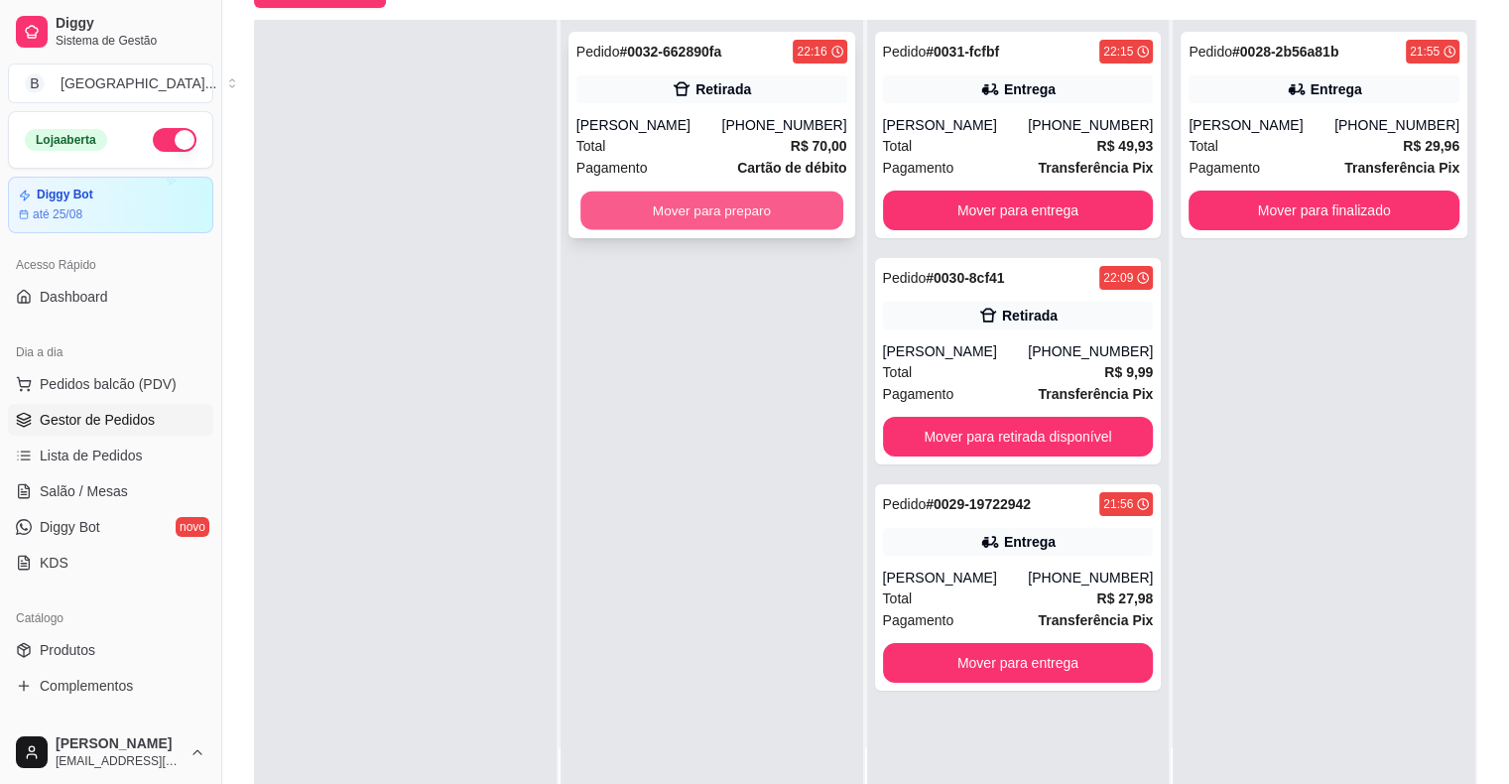
click at [683, 208] on button "Mover para preparo" at bounding box center [711, 210] width 263 height 39
click at [798, 220] on button "Mover para preparo" at bounding box center [711, 210] width 271 height 40
click at [793, 208] on button "Mover para preparo" at bounding box center [711, 210] width 263 height 39
click at [804, 218] on button "Mover para preparo" at bounding box center [711, 210] width 263 height 39
click at [744, 212] on button "Mover para preparo" at bounding box center [711, 210] width 271 height 40
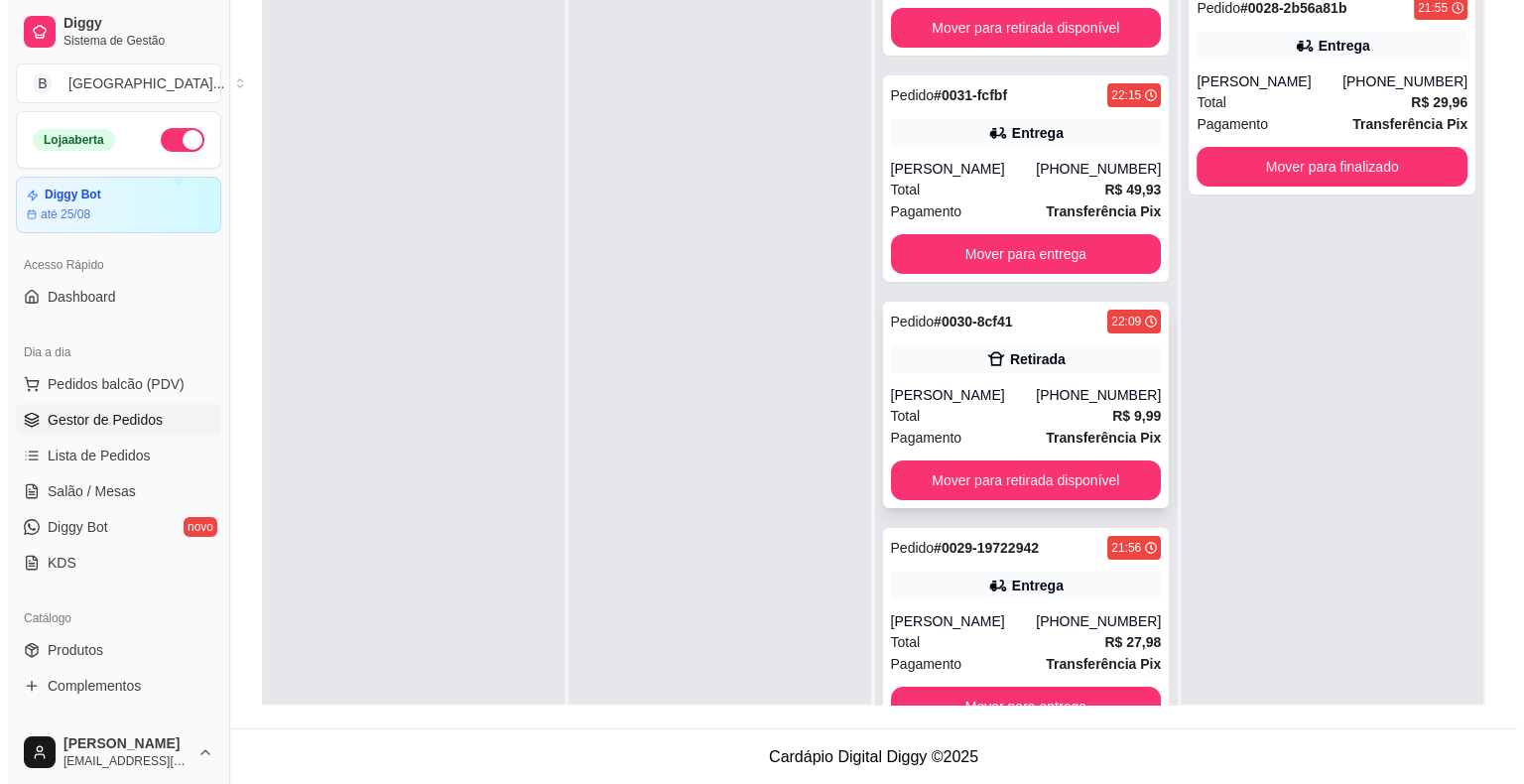
scroll to position [140, 0]
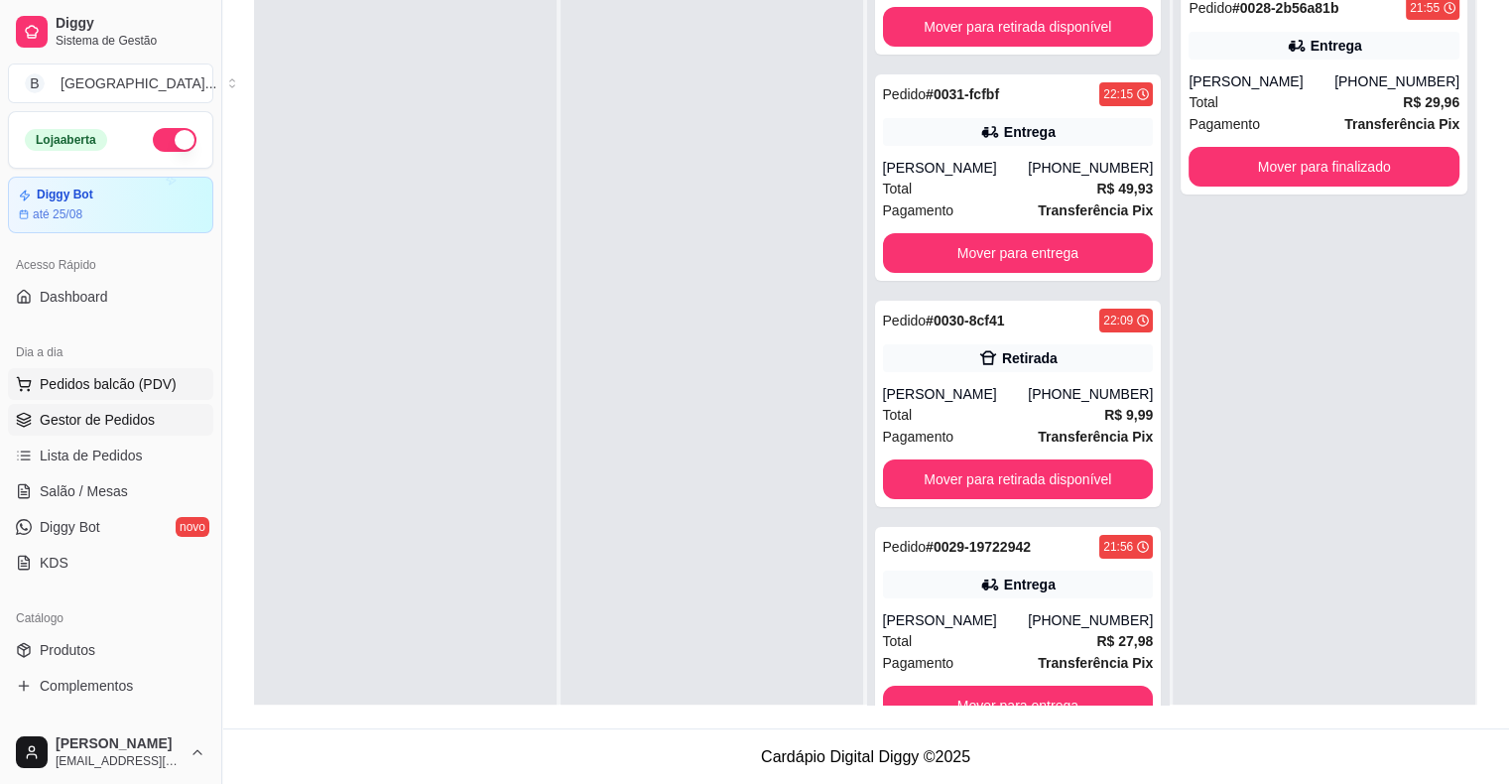
click at [111, 371] on button "Pedidos balcão (PDV)" at bounding box center [110, 384] width 205 height 32
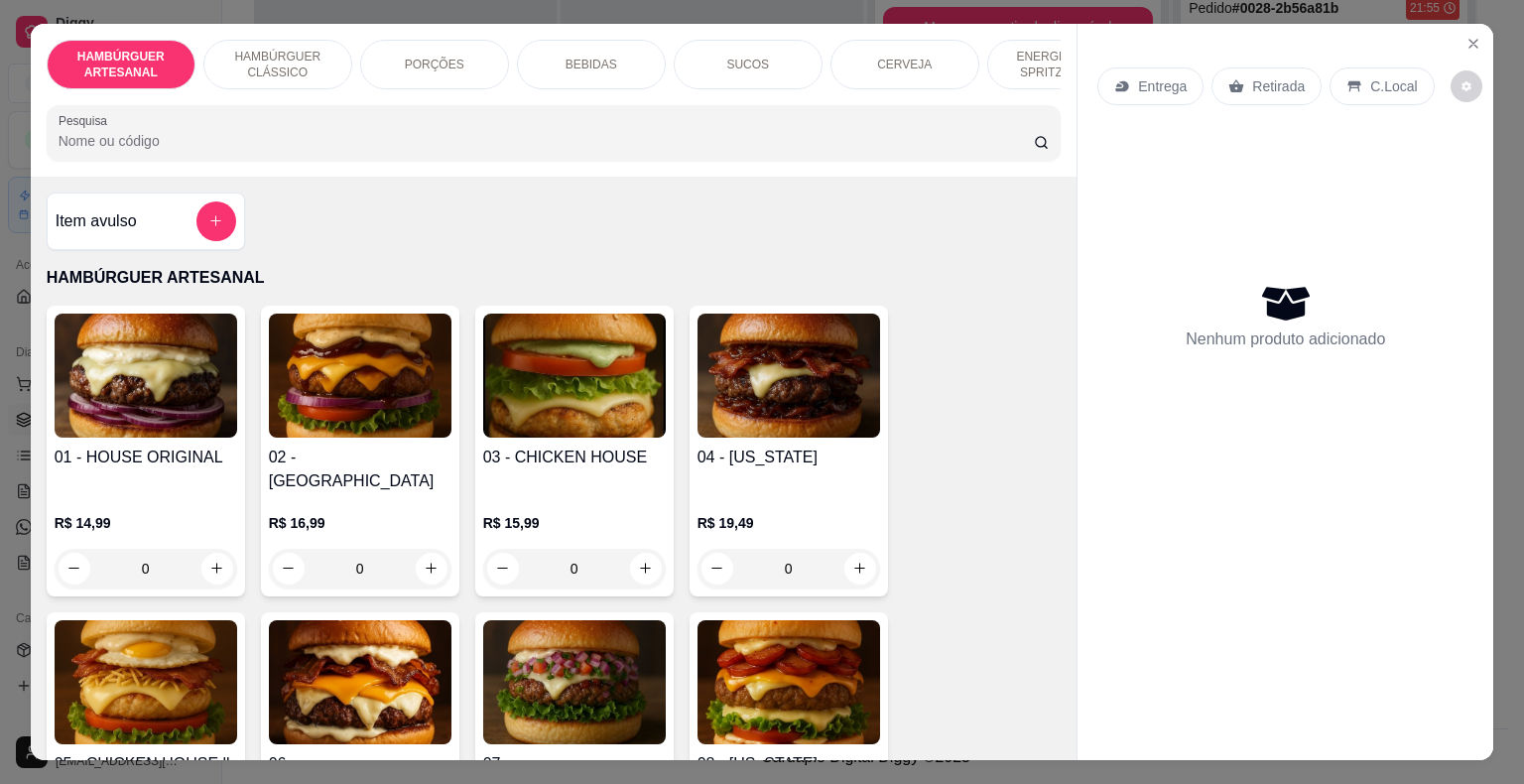
click at [296, 61] on p "HAMBÚRGUER CLÁSSICO" at bounding box center [277, 65] width 115 height 32
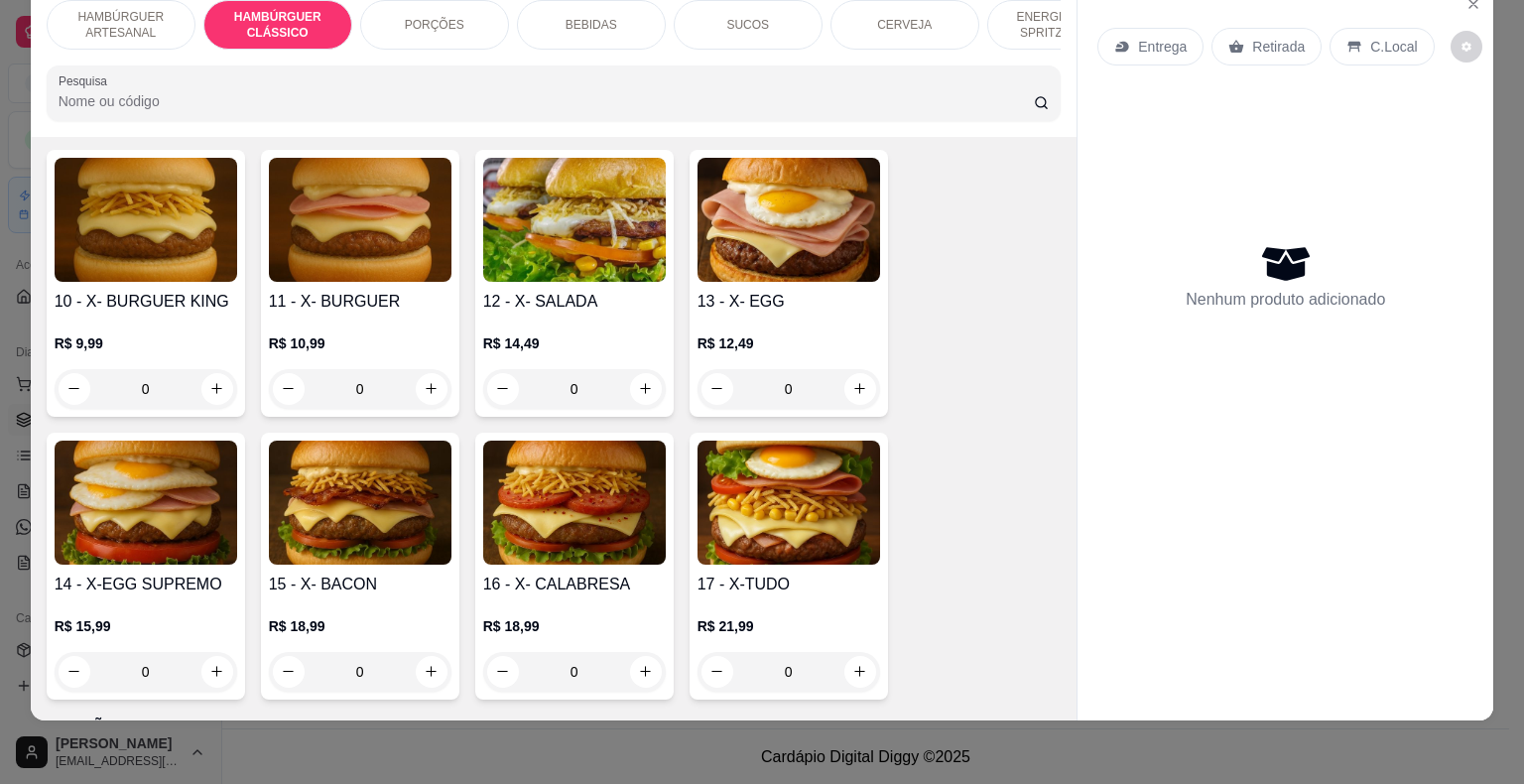
scroll to position [1174, 0]
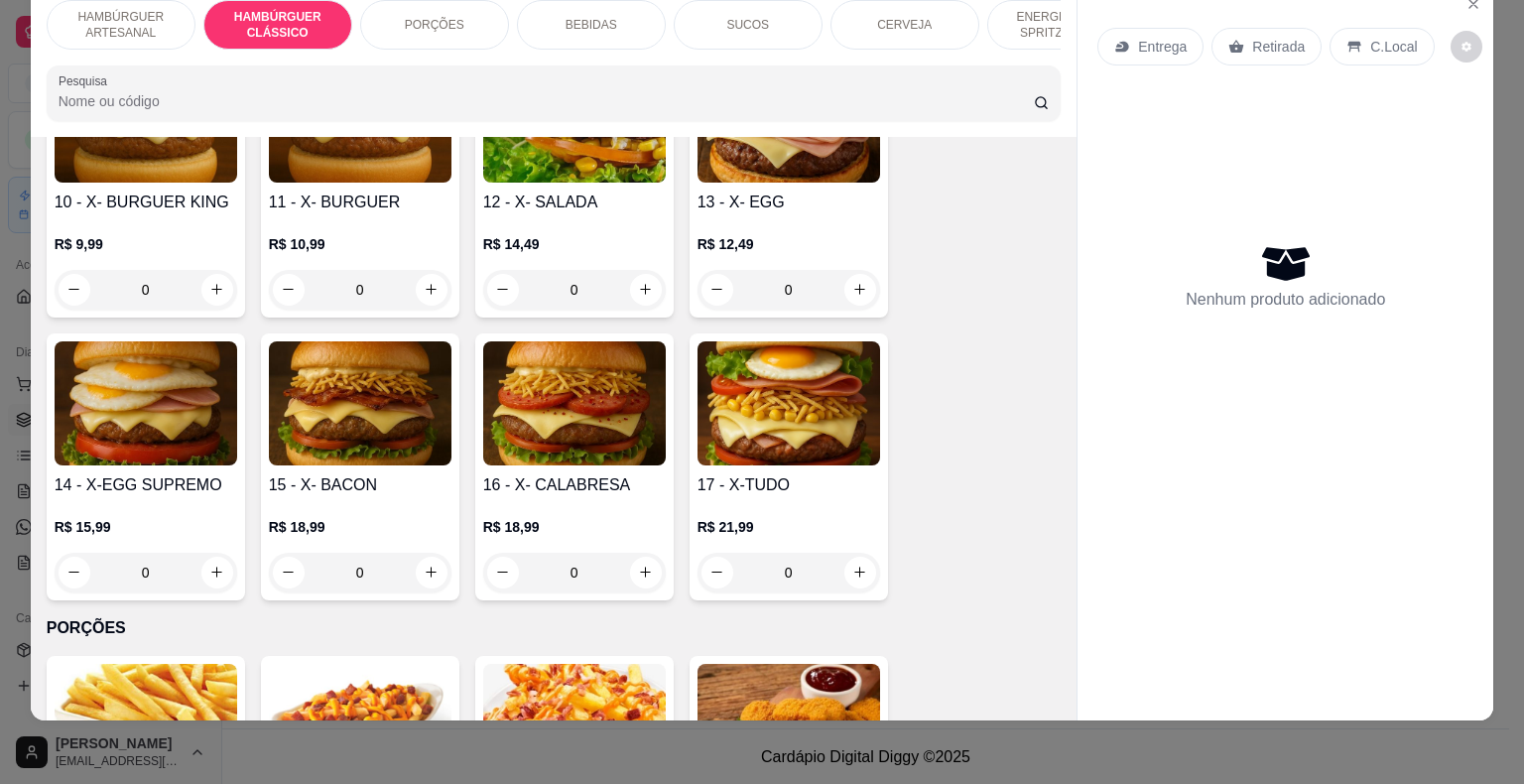
click at [640, 553] on div "0" at bounding box center [574, 573] width 183 height 40
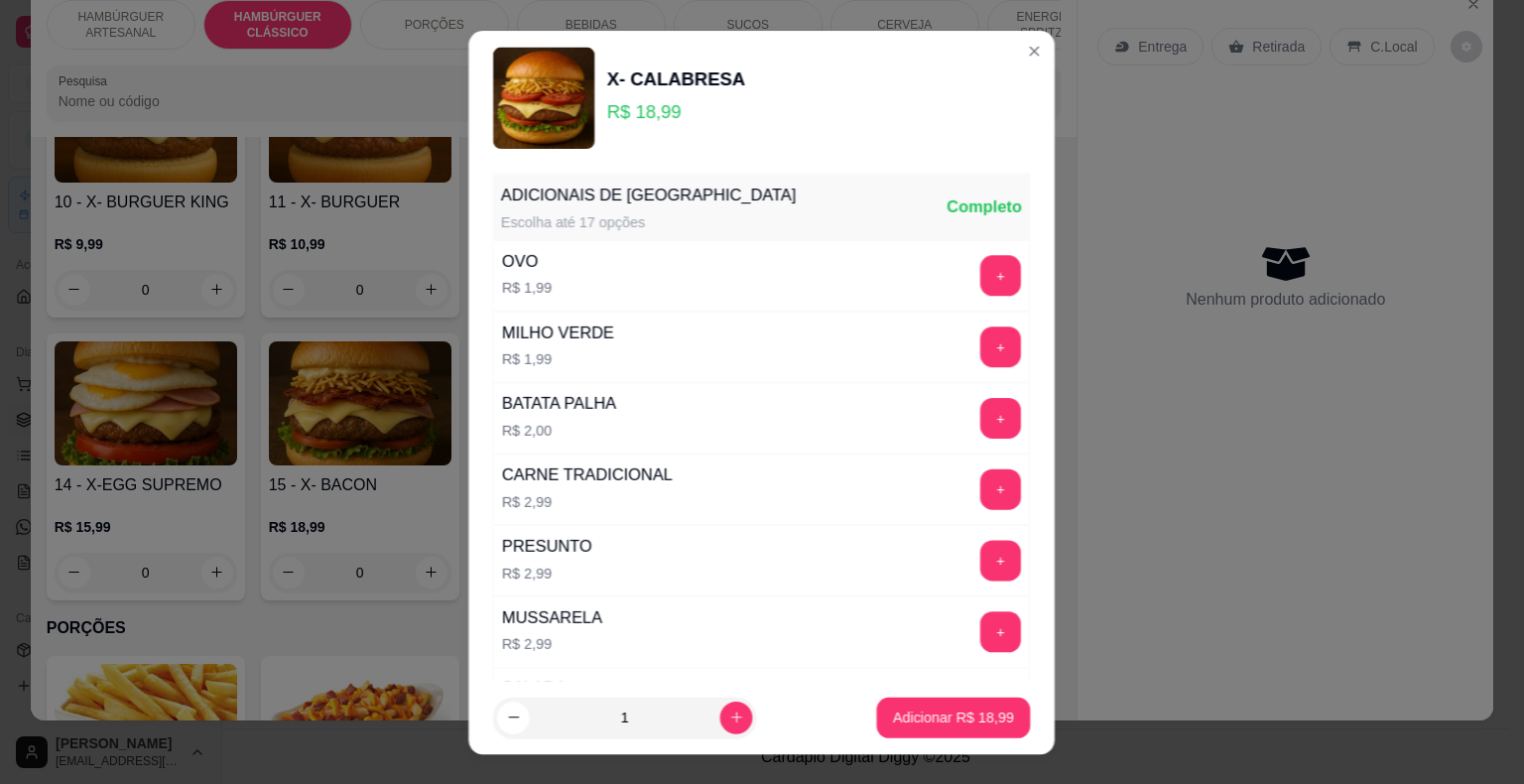
click at [640, 500] on p "R$ 2,99" at bounding box center [588, 501] width 171 height 21
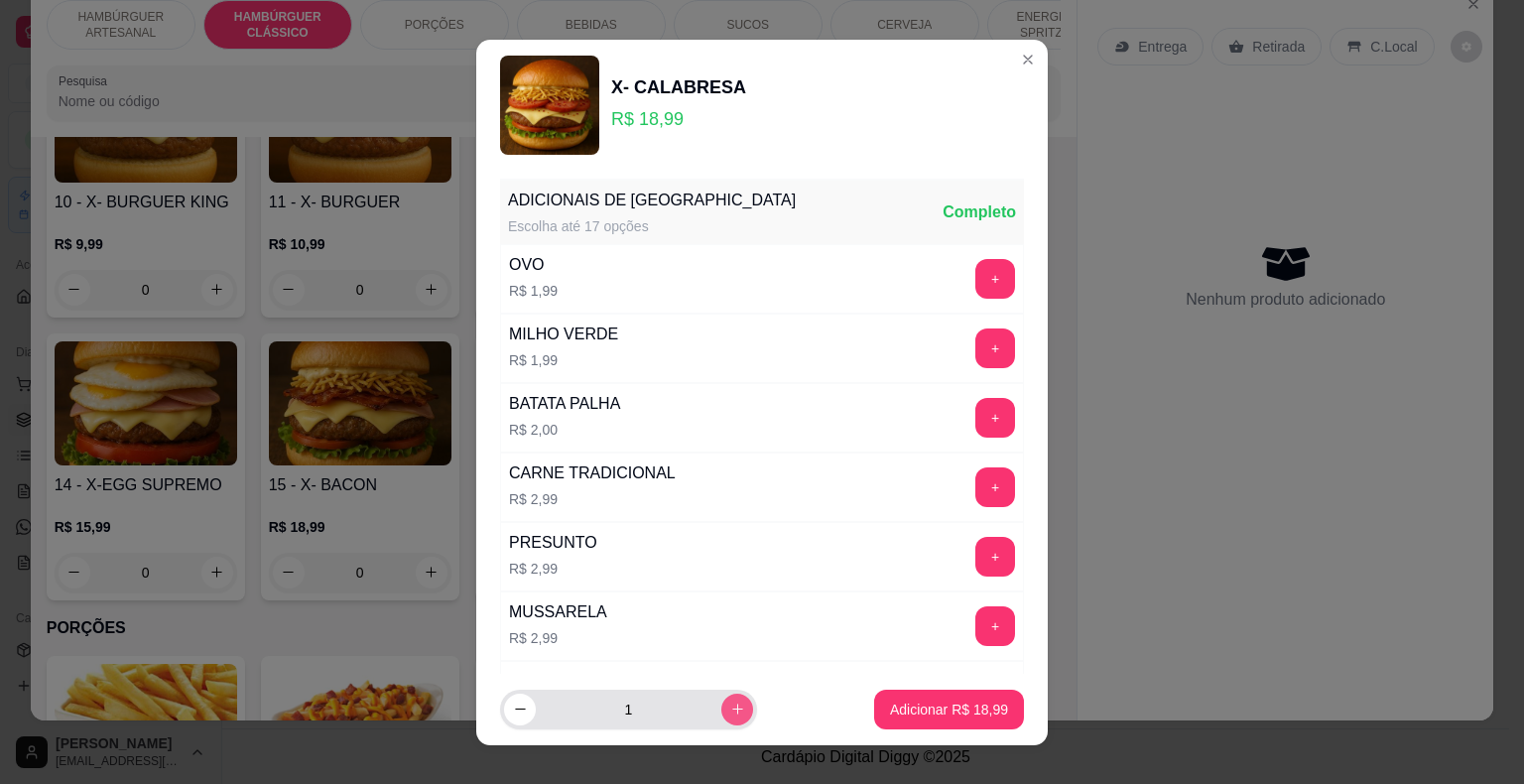
click at [730, 703] on icon "increase-product-quantity" at bounding box center [737, 708] width 15 height 15
type input "2"
click at [923, 717] on p "Adicionar R$ 37,98" at bounding box center [949, 708] width 115 height 19
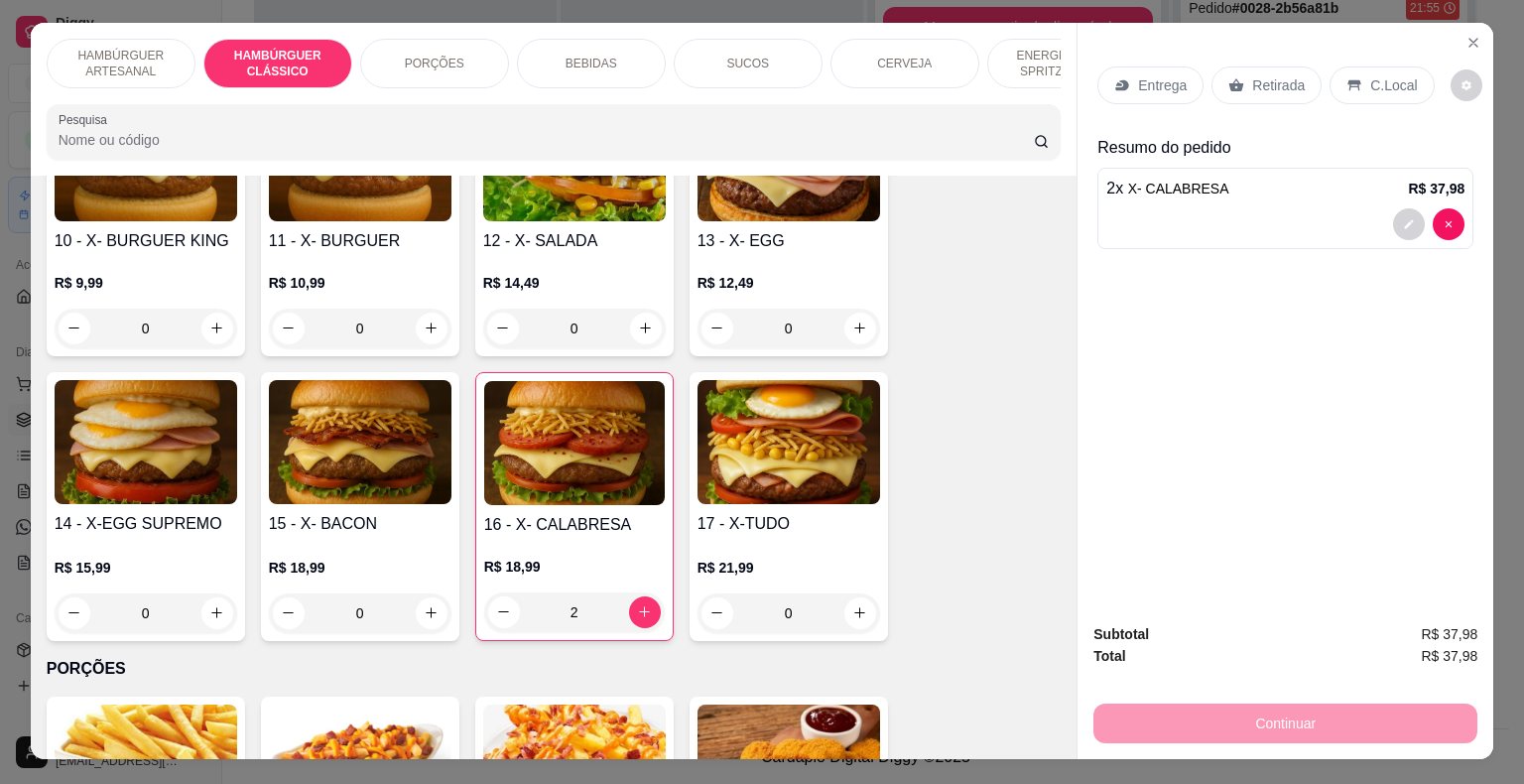
scroll to position [0, 0]
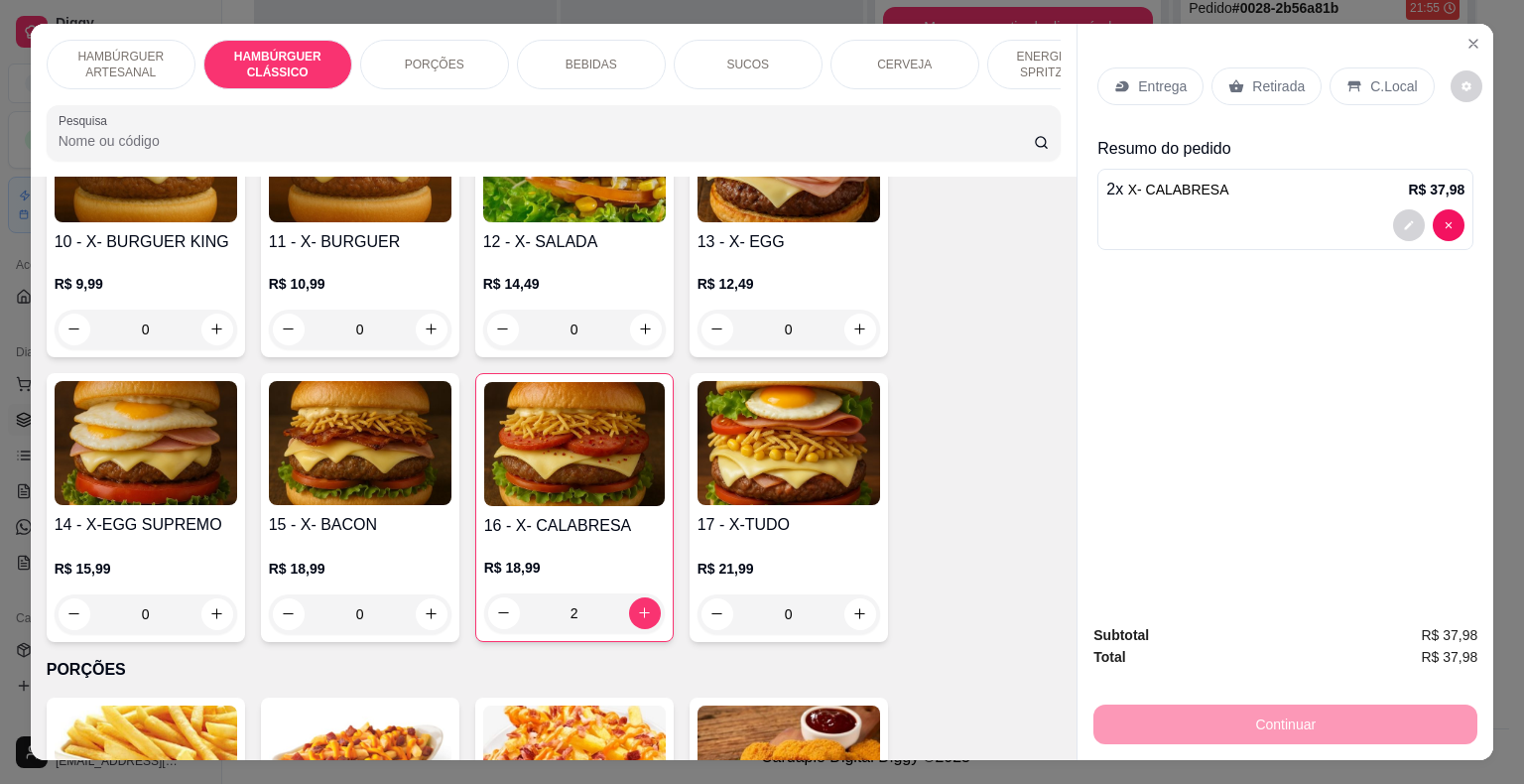
click at [1127, 84] on div "Entrega" at bounding box center [1150, 86] width 106 height 38
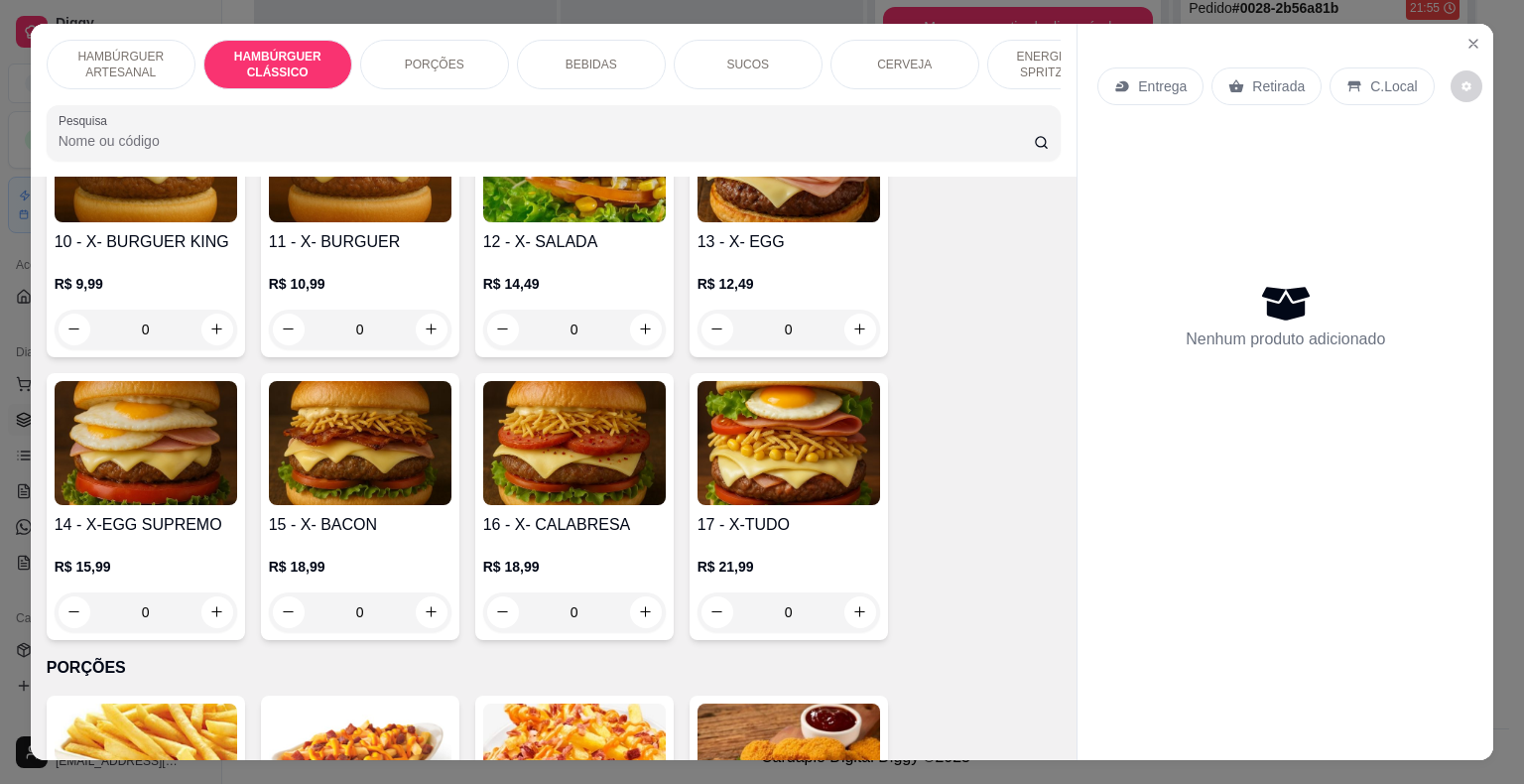
click at [633, 592] on div "0" at bounding box center [574, 612] width 183 height 40
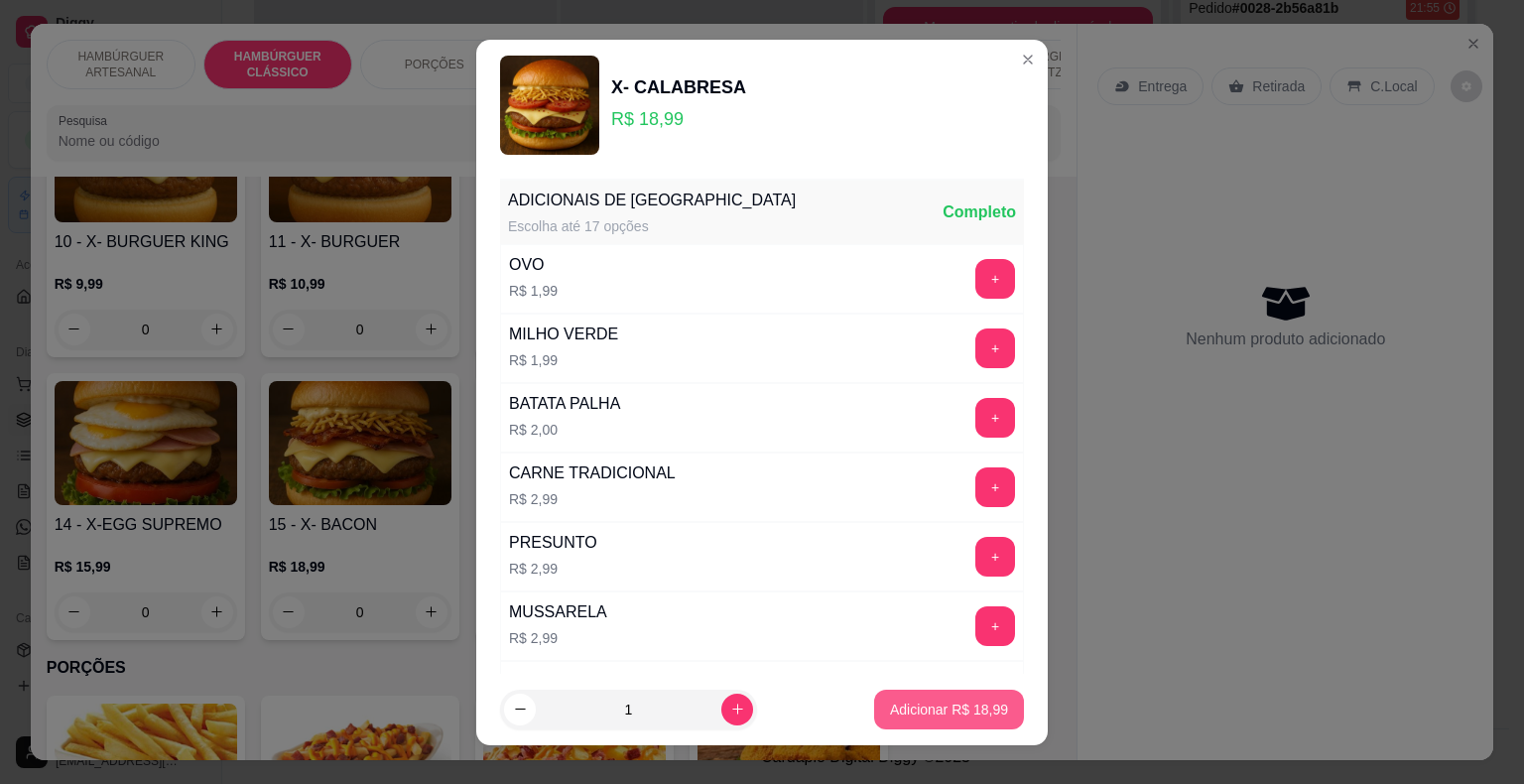
click at [893, 704] on p "Adicionar R$ 18,99" at bounding box center [949, 709] width 118 height 20
type input "1"
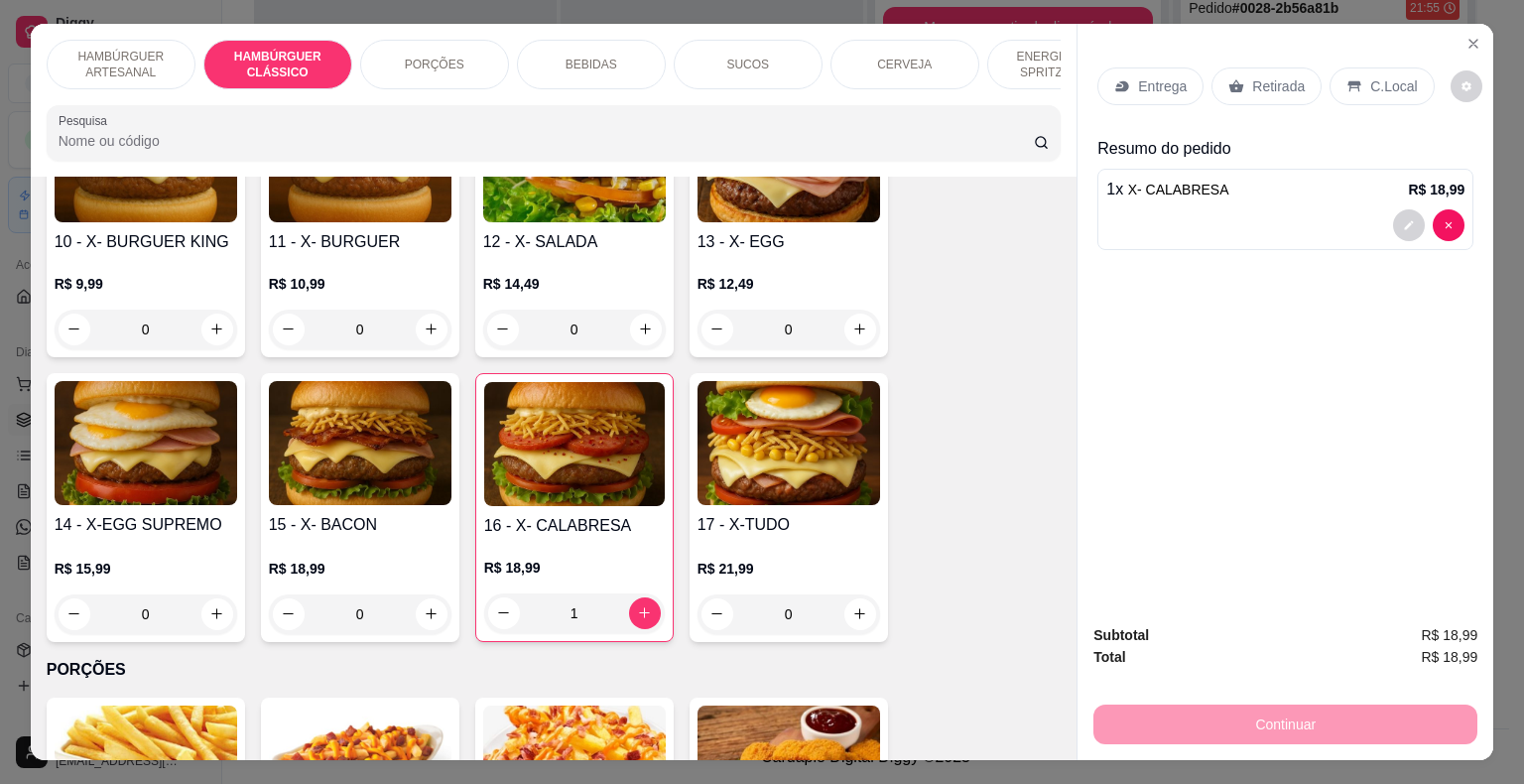
click at [1166, 89] on div "Entrega" at bounding box center [1150, 86] width 106 height 38
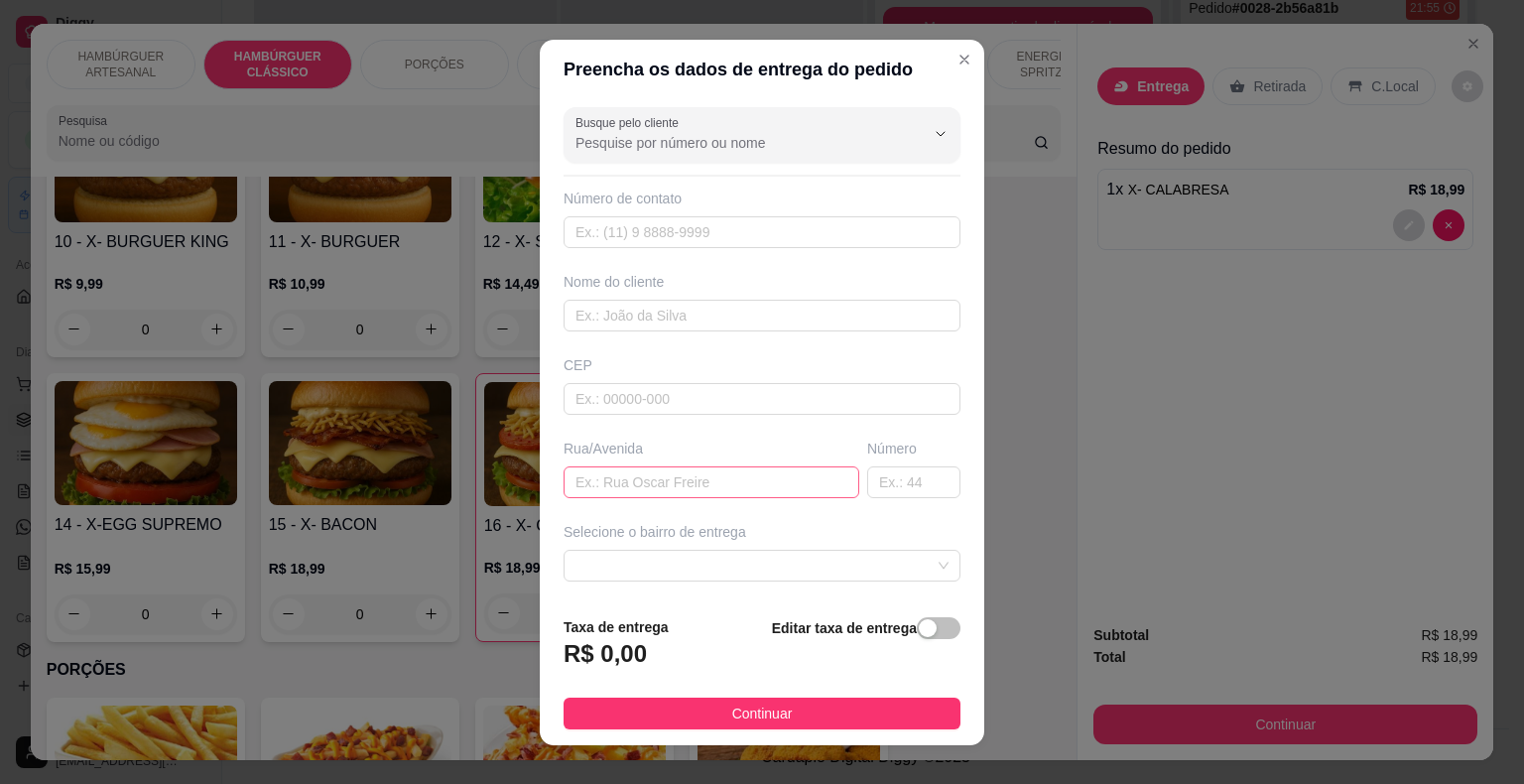
scroll to position [164, 0]
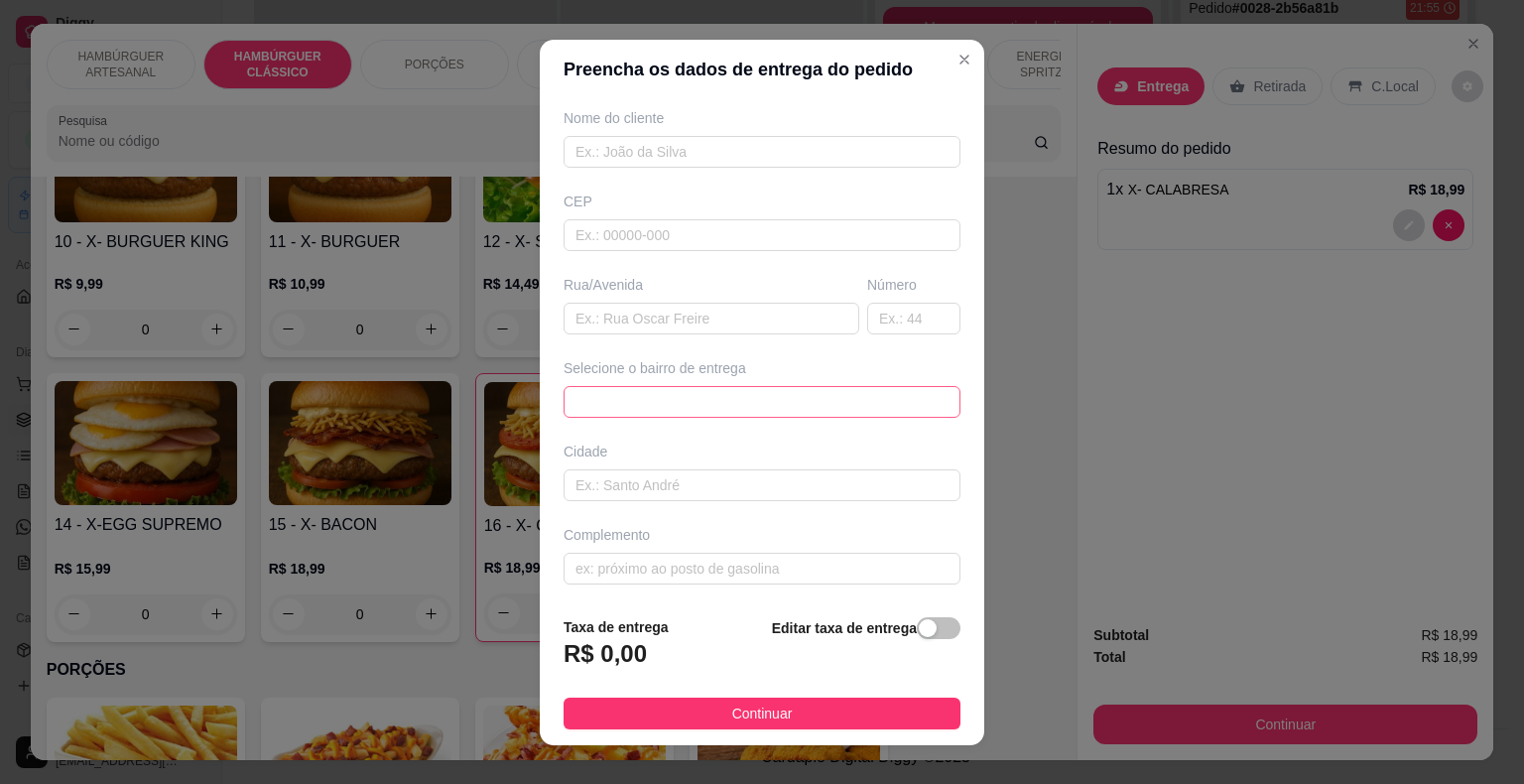
click at [695, 403] on span at bounding box center [761, 402] width 373 height 30
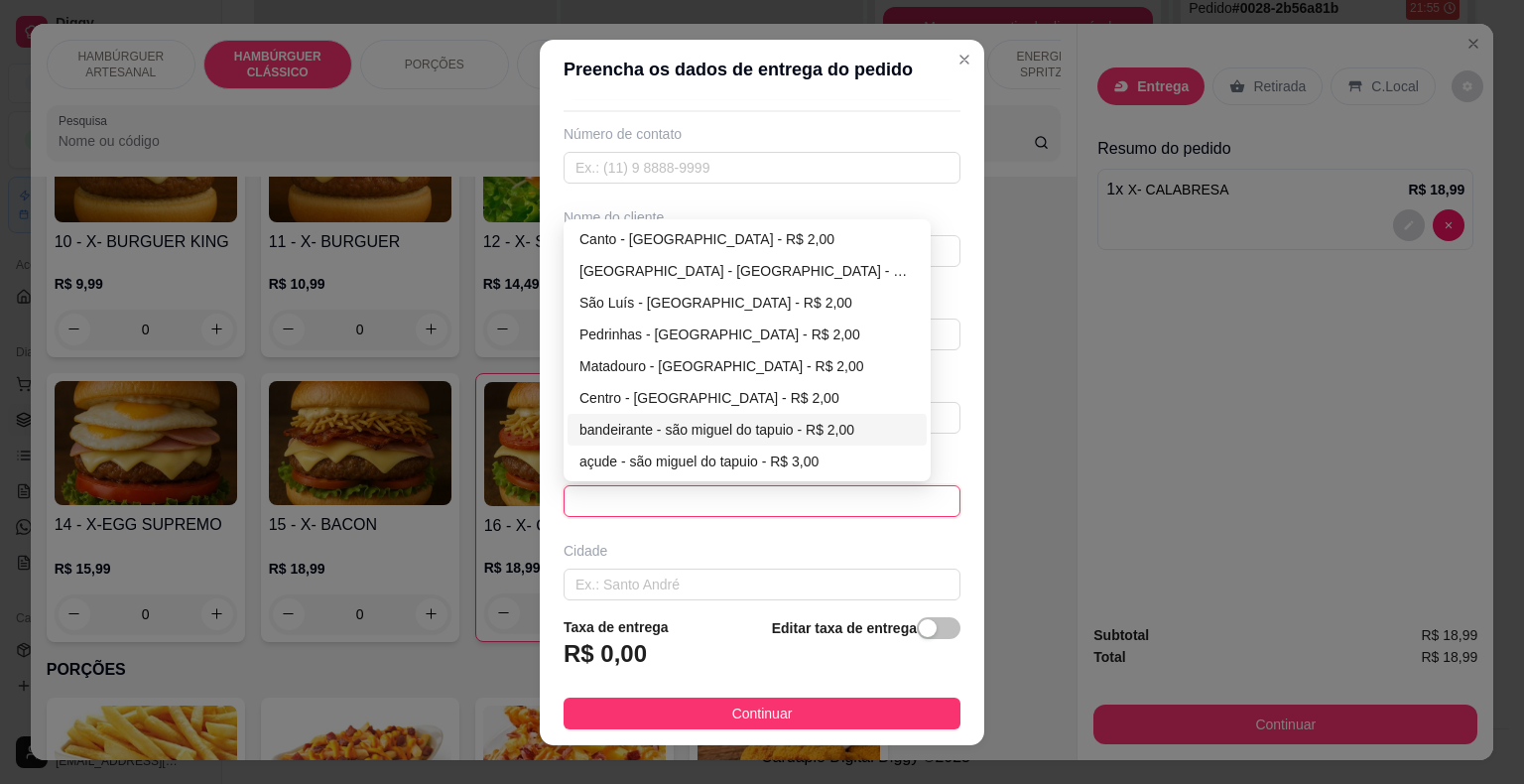
scroll to position [63, 0]
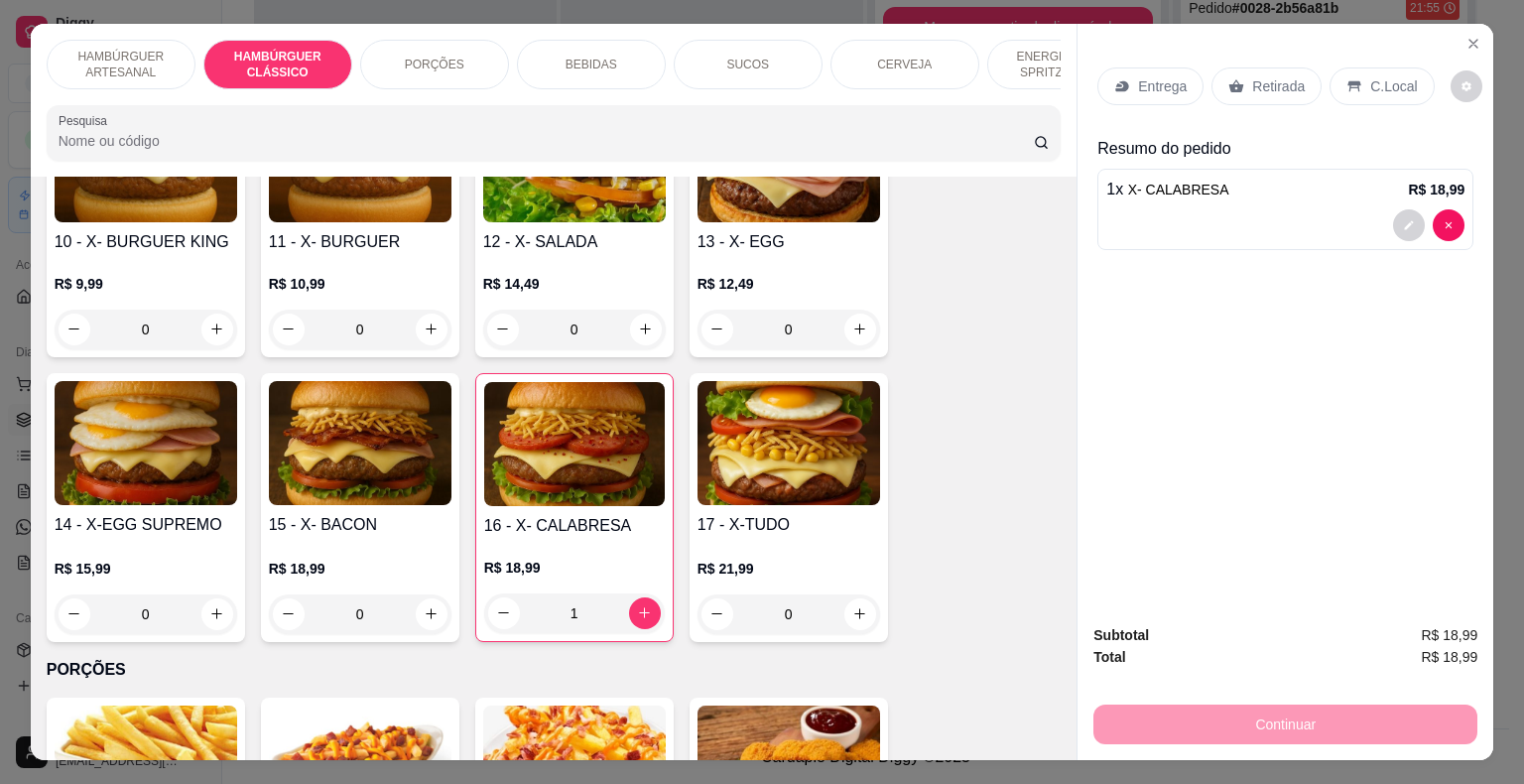
click at [853, 594] on div "0" at bounding box center [788, 614] width 183 height 40
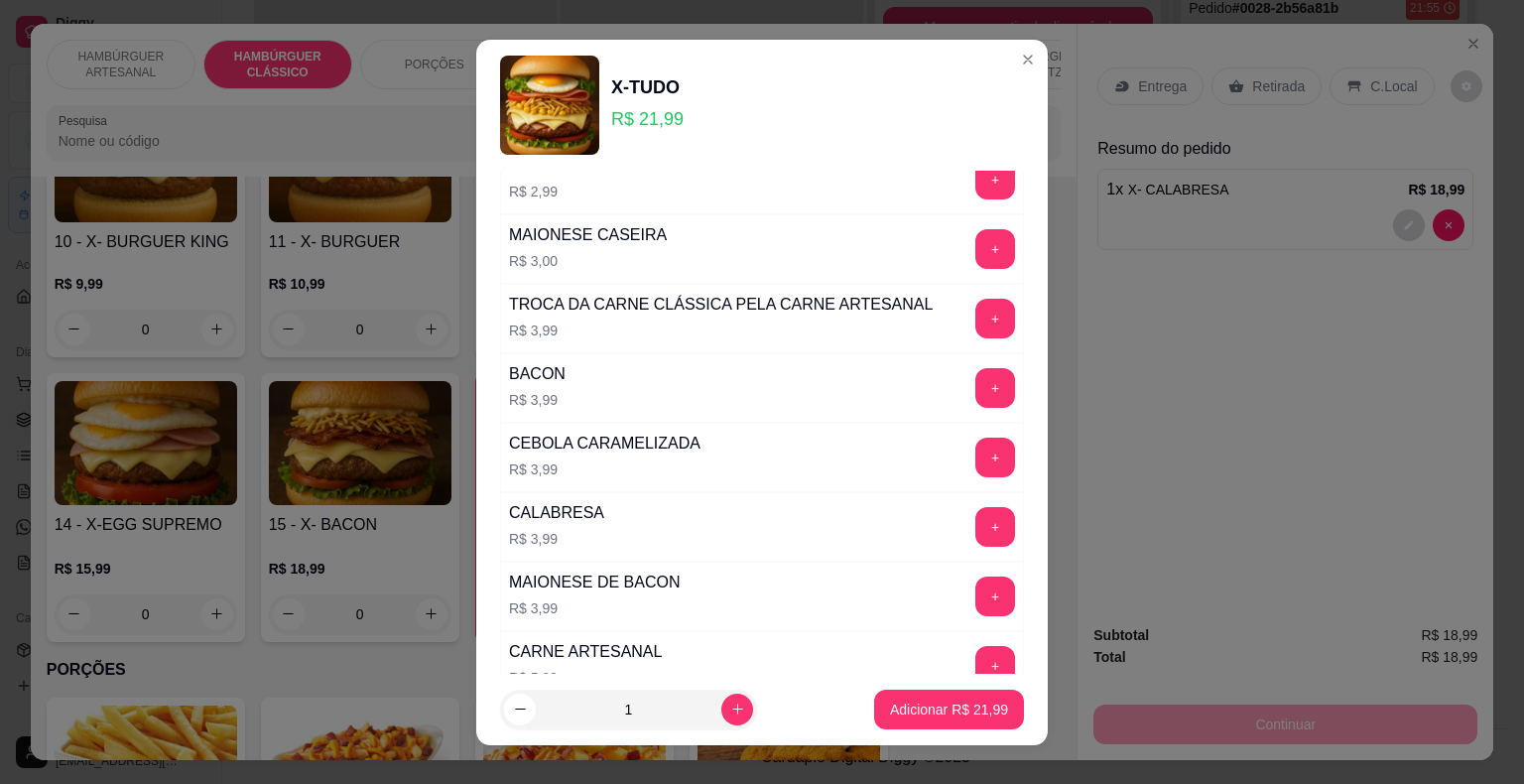
scroll to position [960, 0]
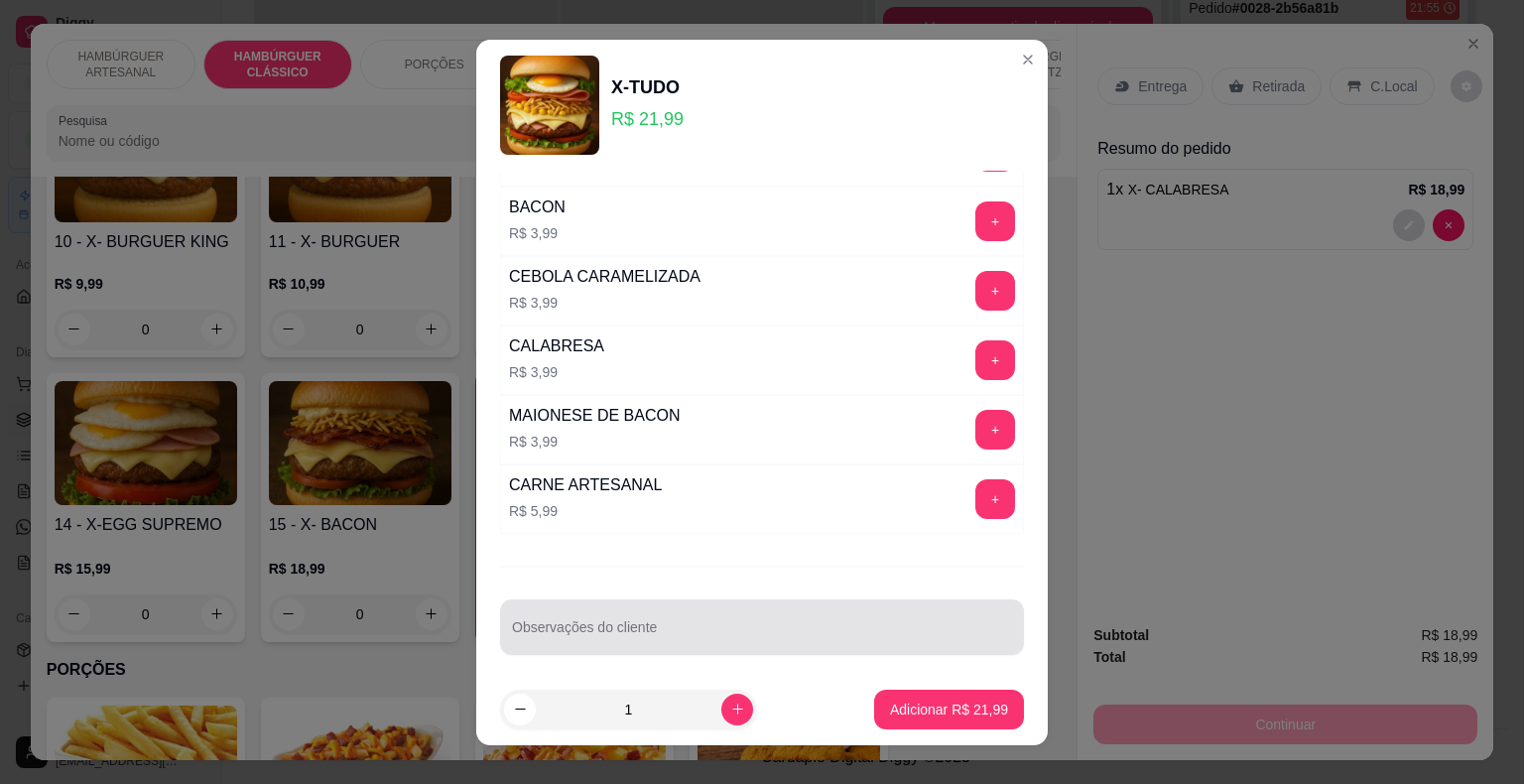
click at [660, 613] on div at bounding box center [762, 627] width 500 height 40
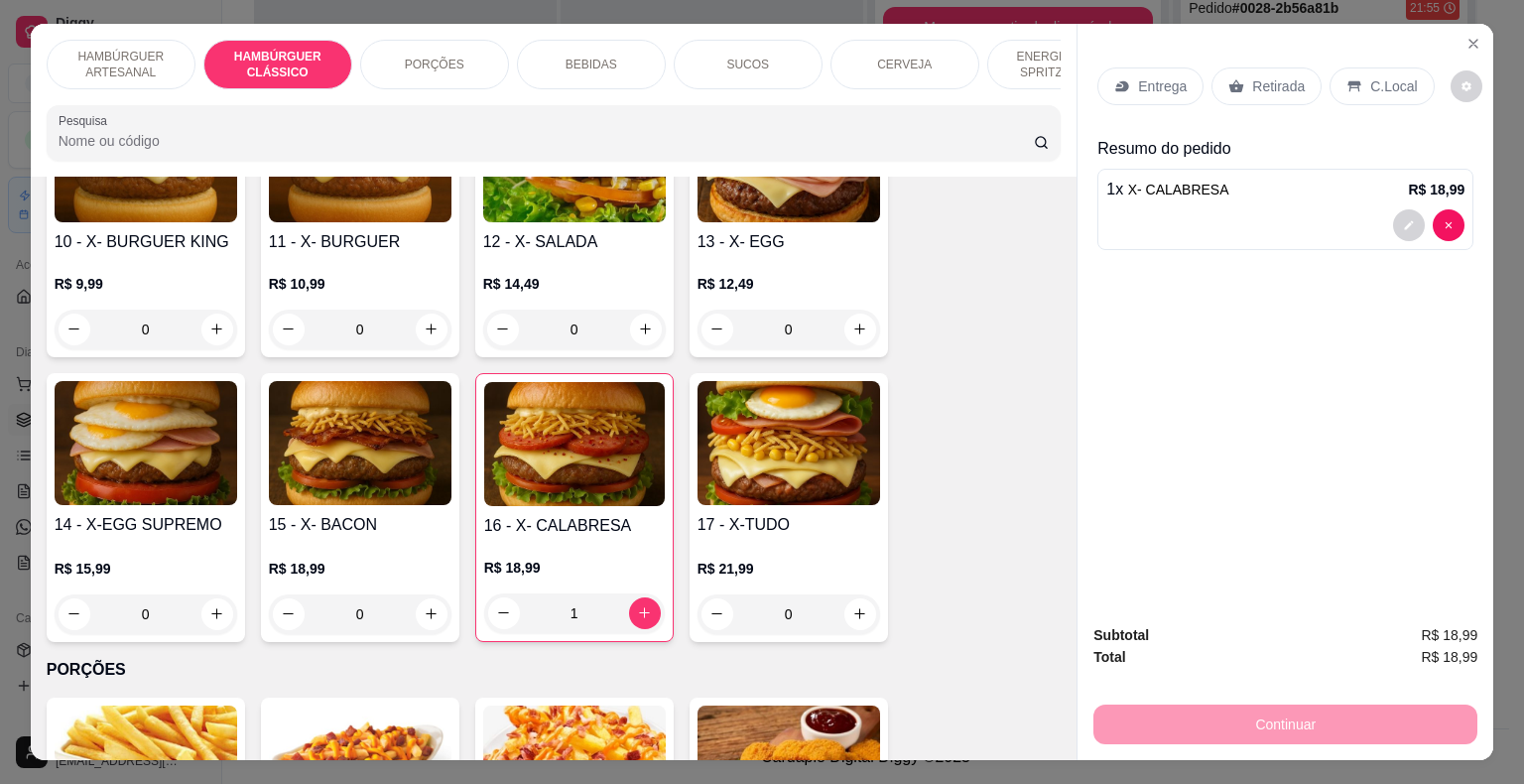
click at [845, 594] on div "0" at bounding box center [788, 614] width 183 height 40
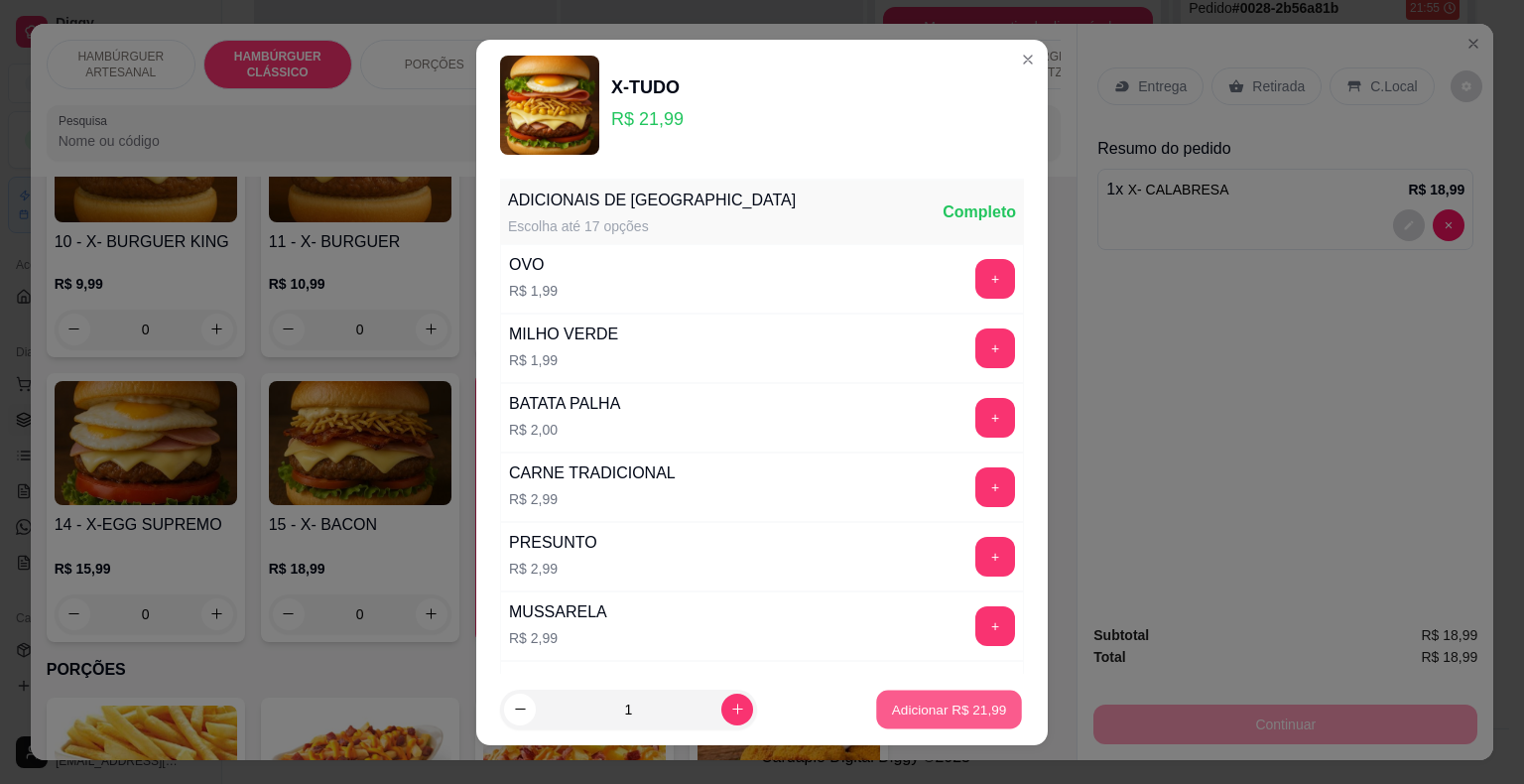
click at [944, 698] on button "Adicionar R$ 21,99" at bounding box center [949, 708] width 146 height 39
type input "1"
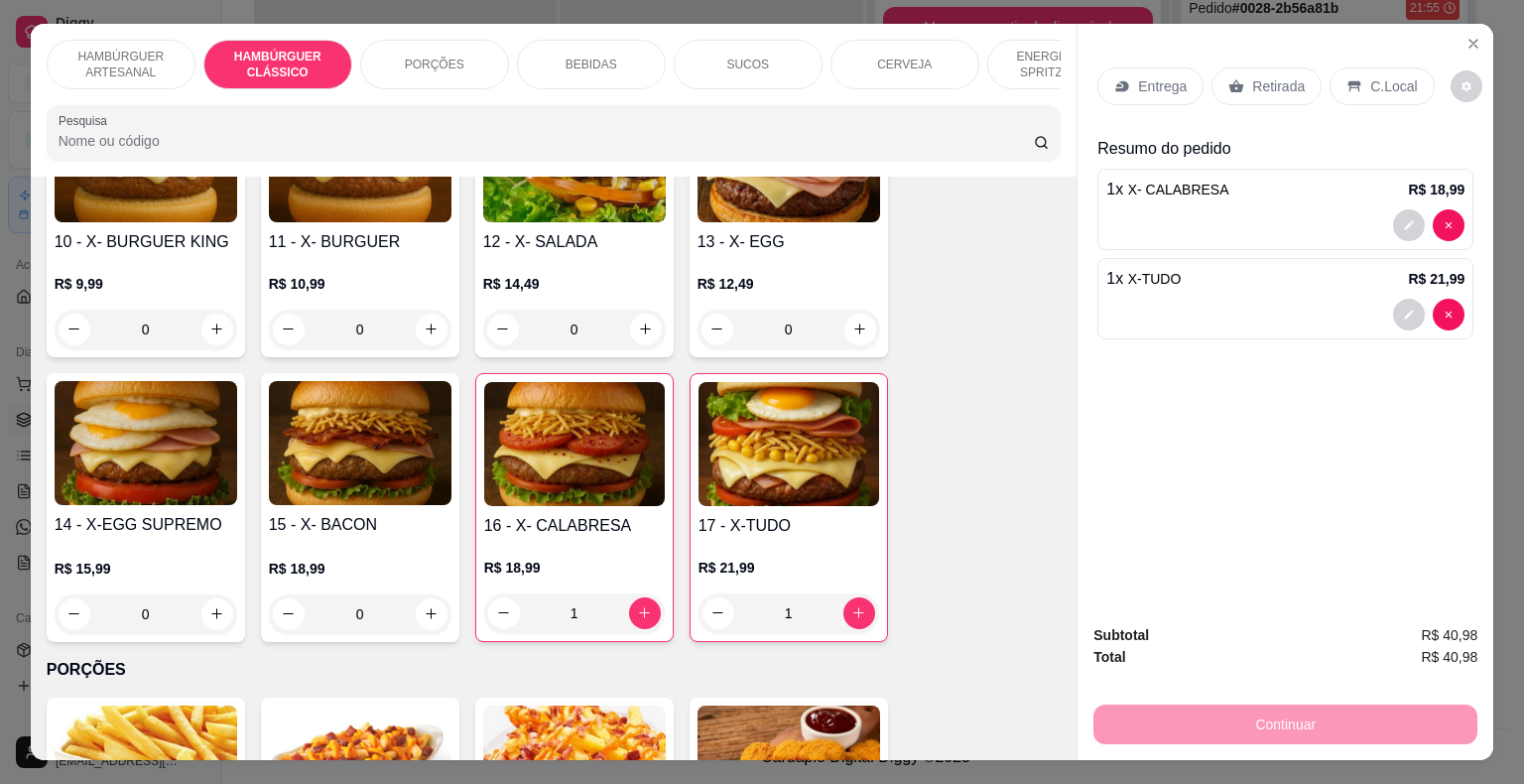
click at [1162, 86] on p "Entrega" at bounding box center [1162, 86] width 49 height 20
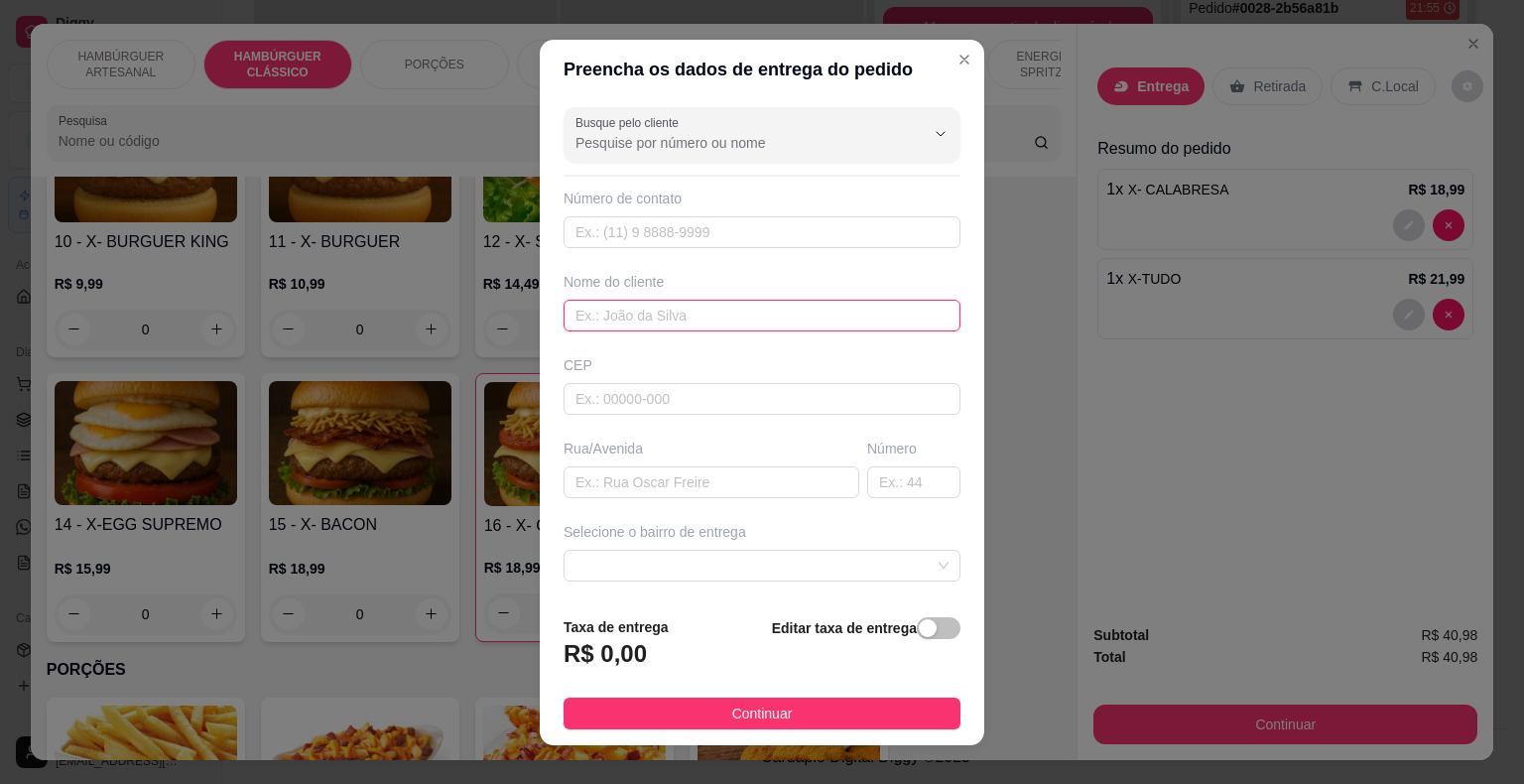
click at [693, 312] on input "text" at bounding box center [761, 316] width 397 height 32
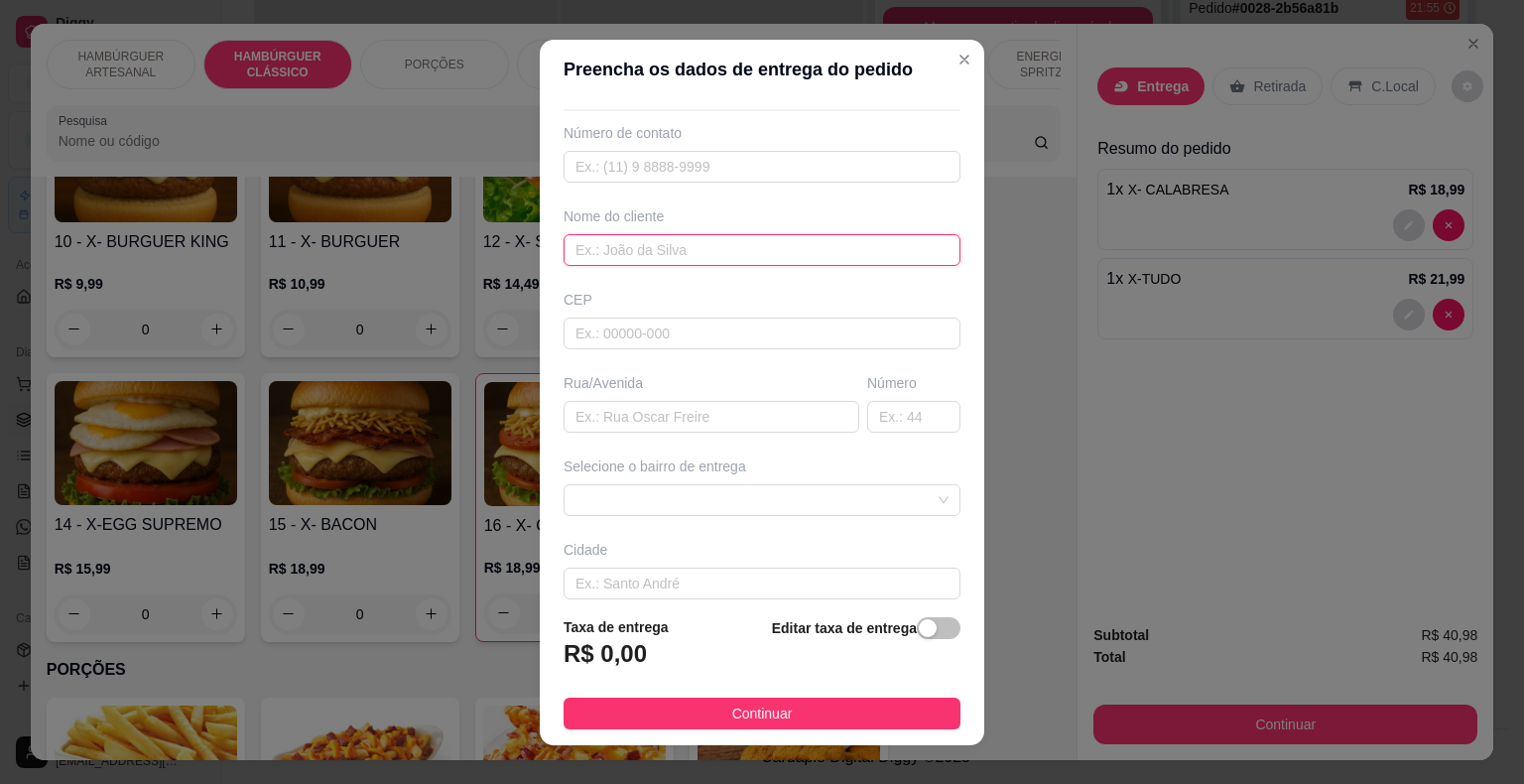
scroll to position [99, 0]
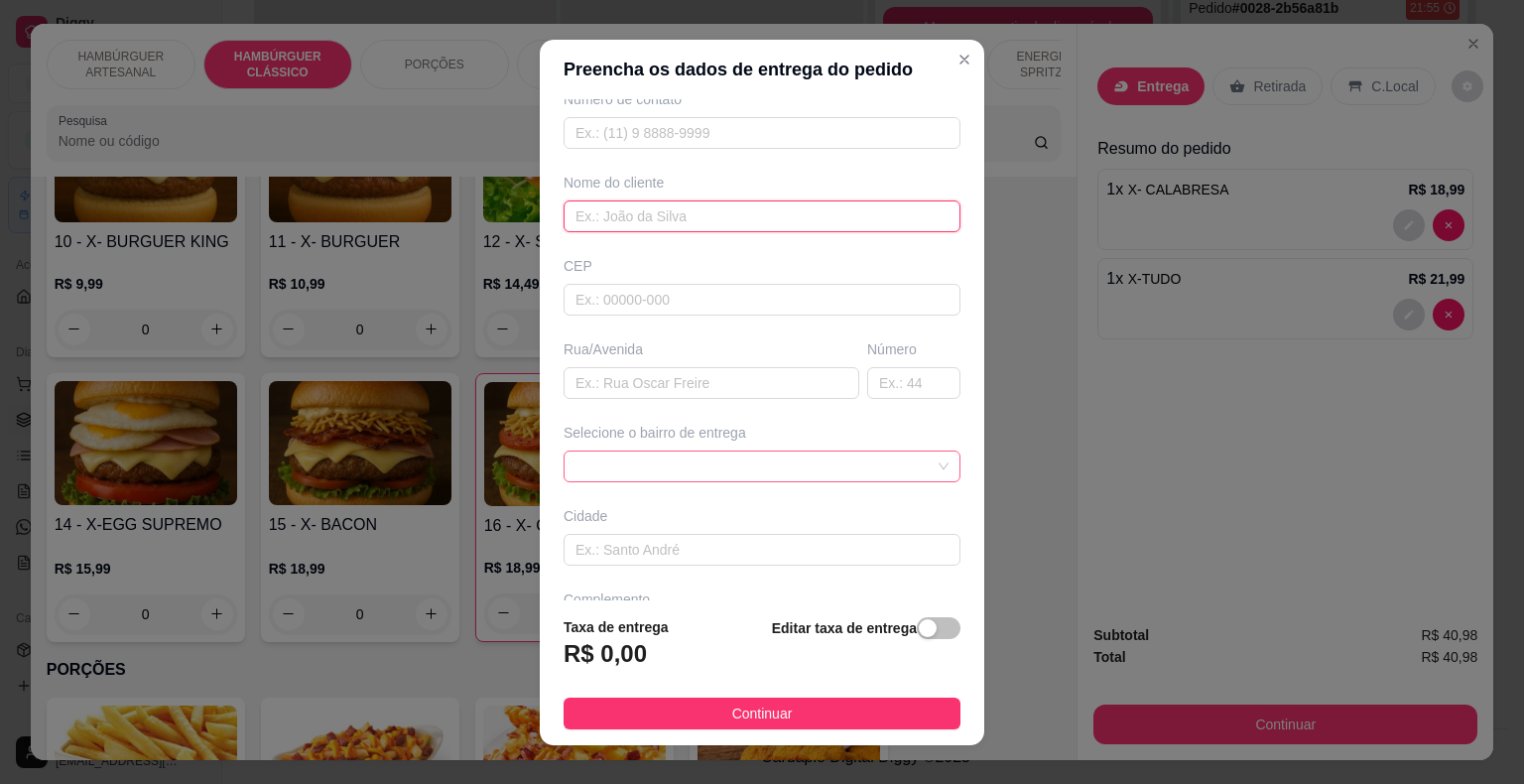
click at [615, 462] on span at bounding box center [761, 466] width 373 height 30
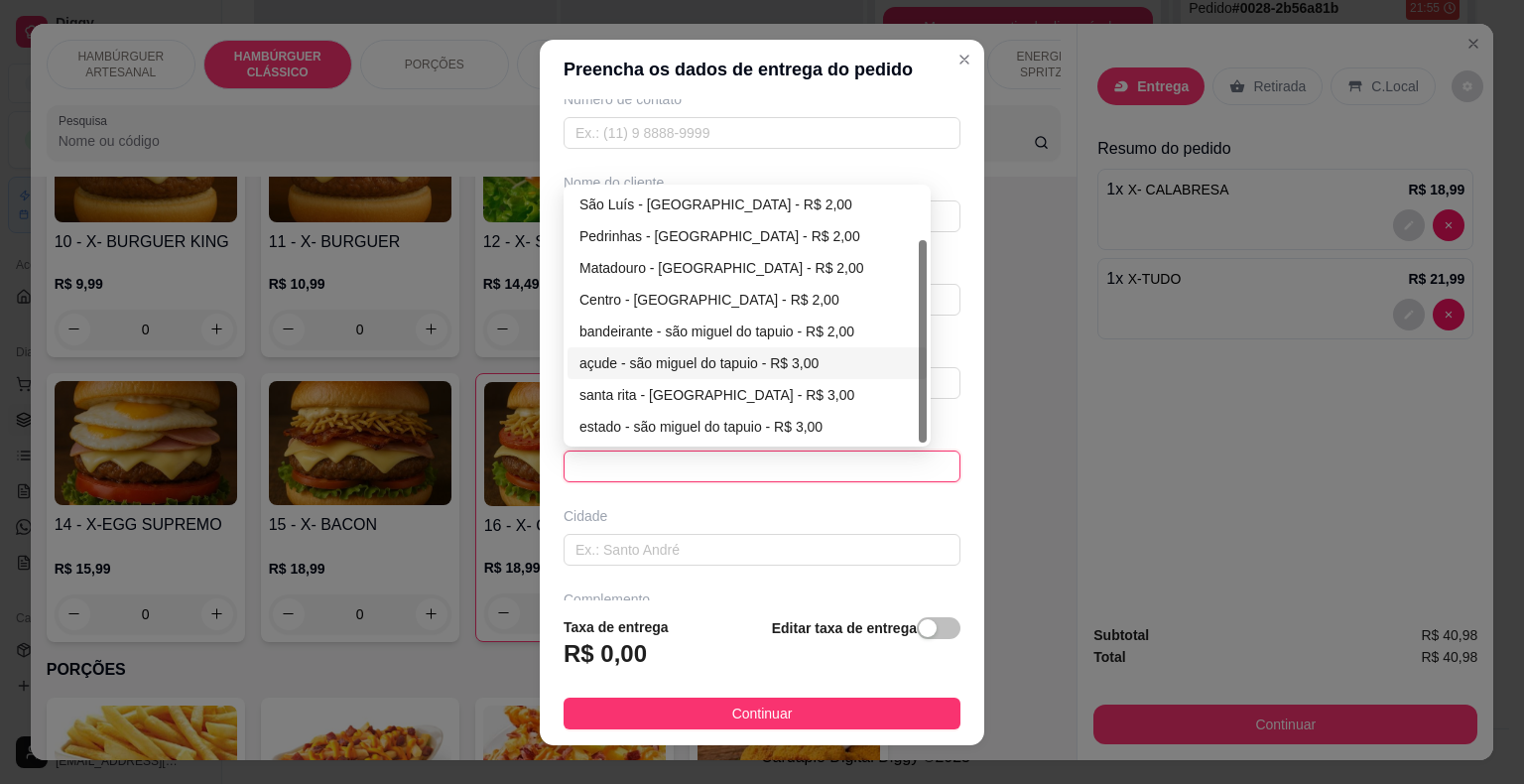
scroll to position [164, 0]
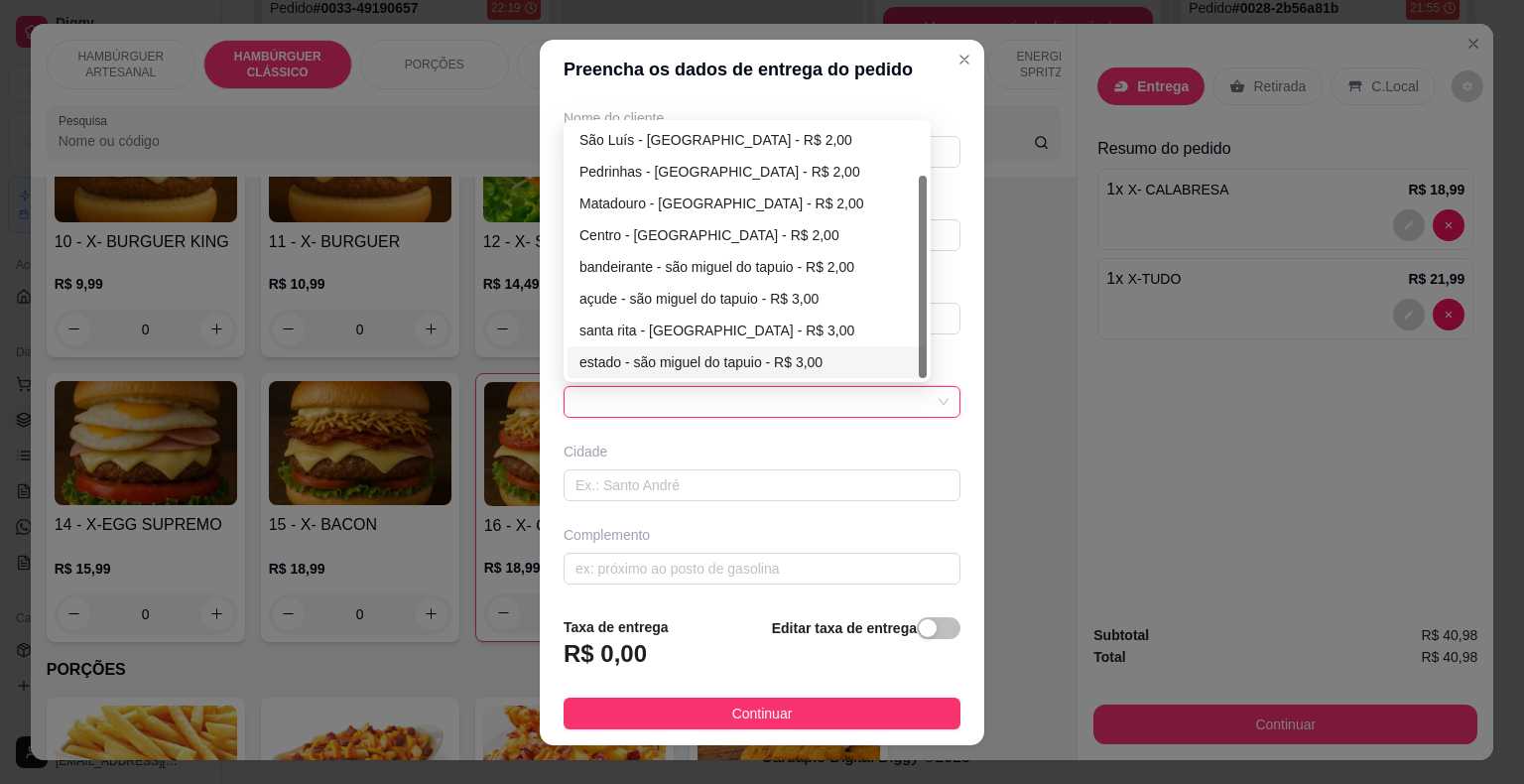
click at [703, 359] on div "estado - são miguel do tapuio - R$ 3,00" at bounding box center [746, 362] width 335 height 22
type input "são miguel do tapuio"
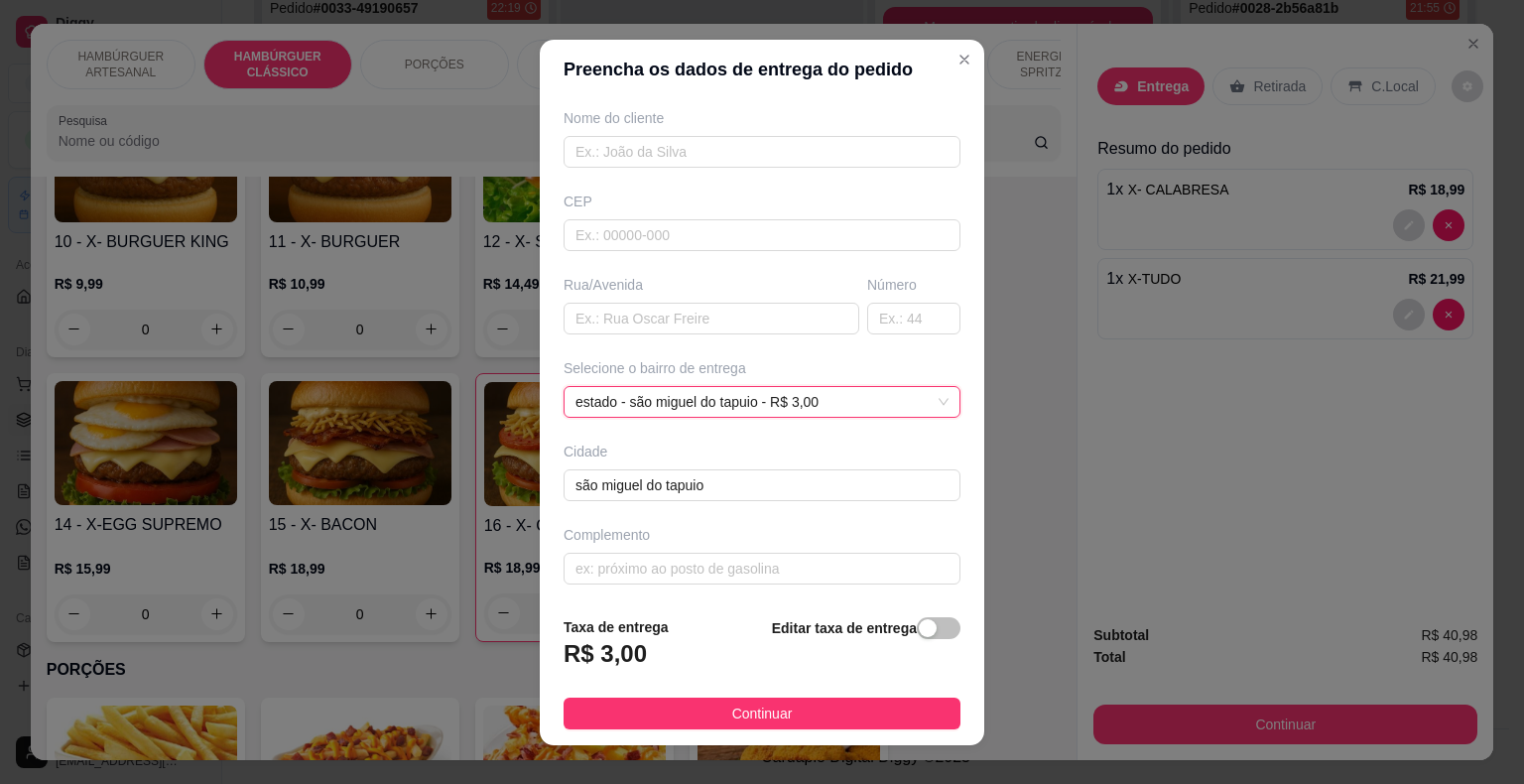
scroll to position [24, 0]
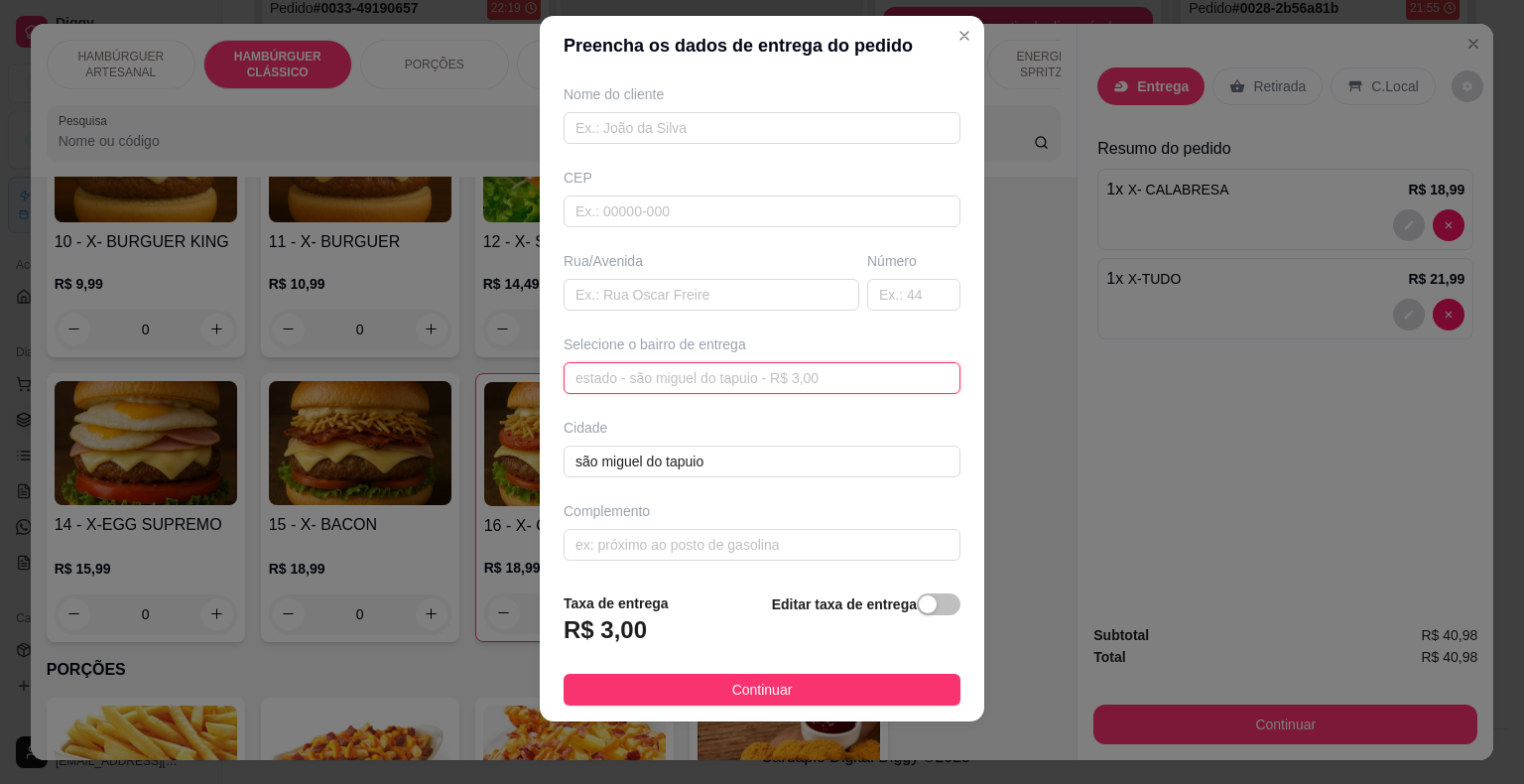
click at [816, 367] on span "estado - são miguel do tapuio - R$ 3,00" at bounding box center [761, 378] width 373 height 30
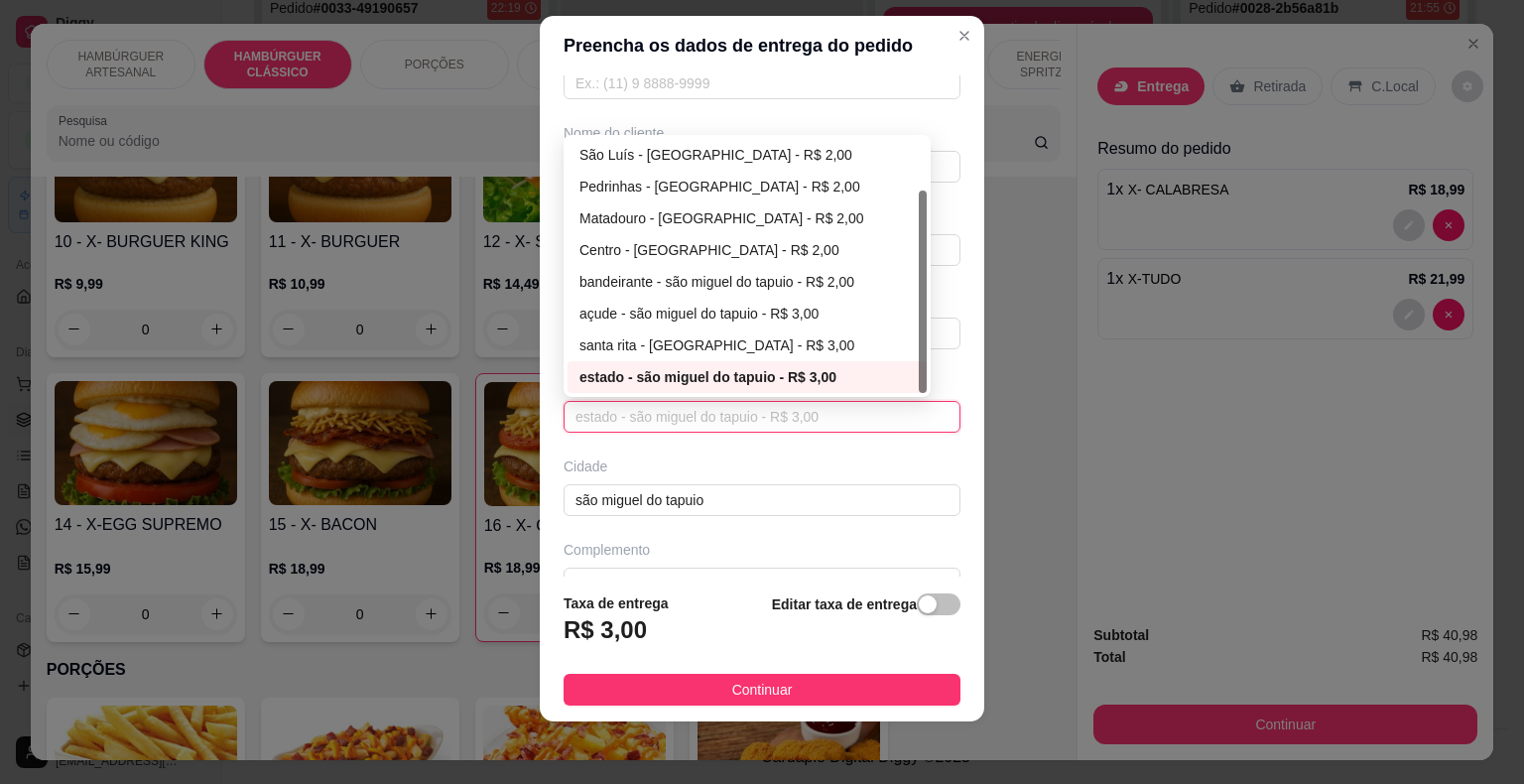
scroll to position [164, 0]
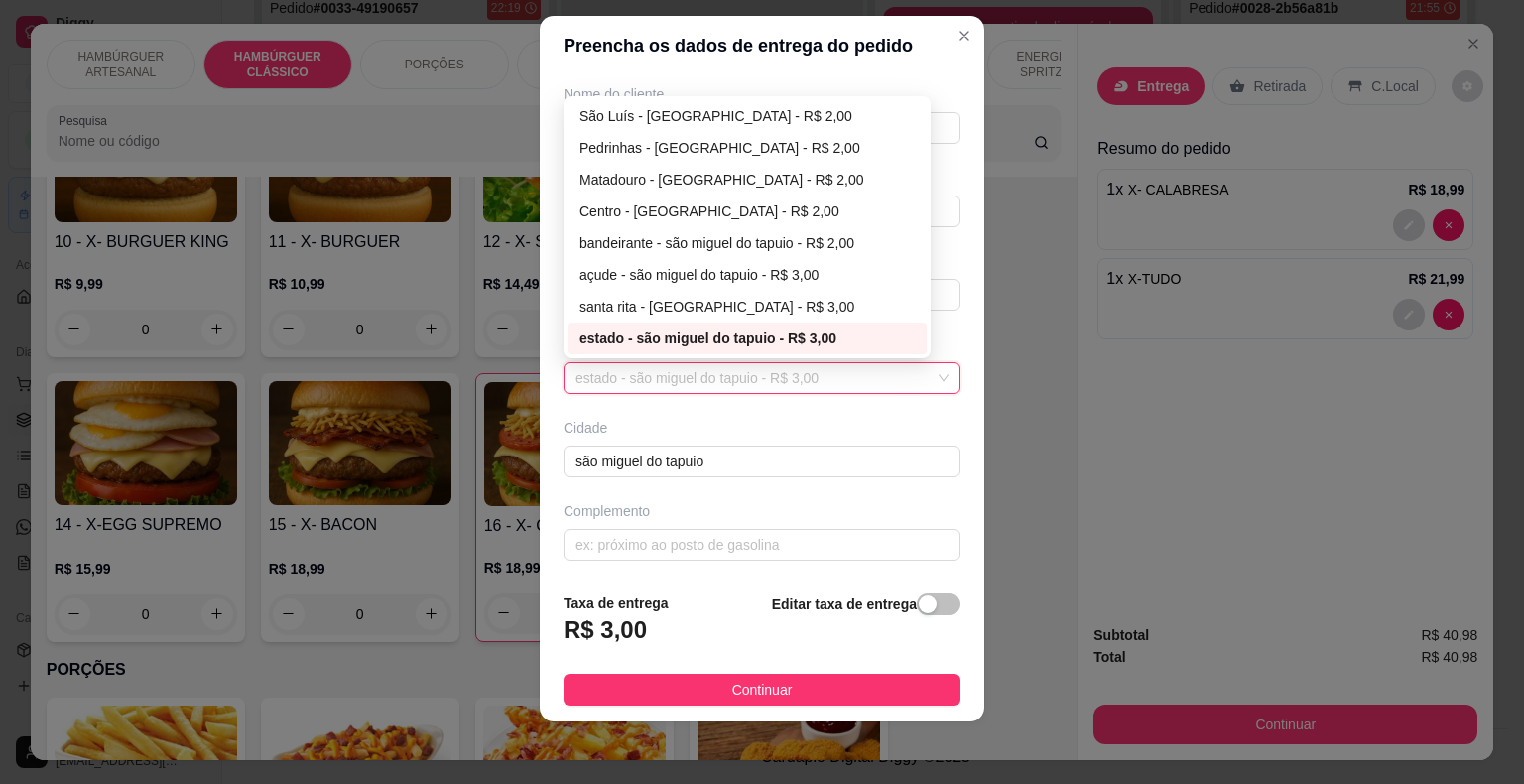
click at [639, 625] on div "R$ 3,00" at bounding box center [615, 636] width 105 height 44
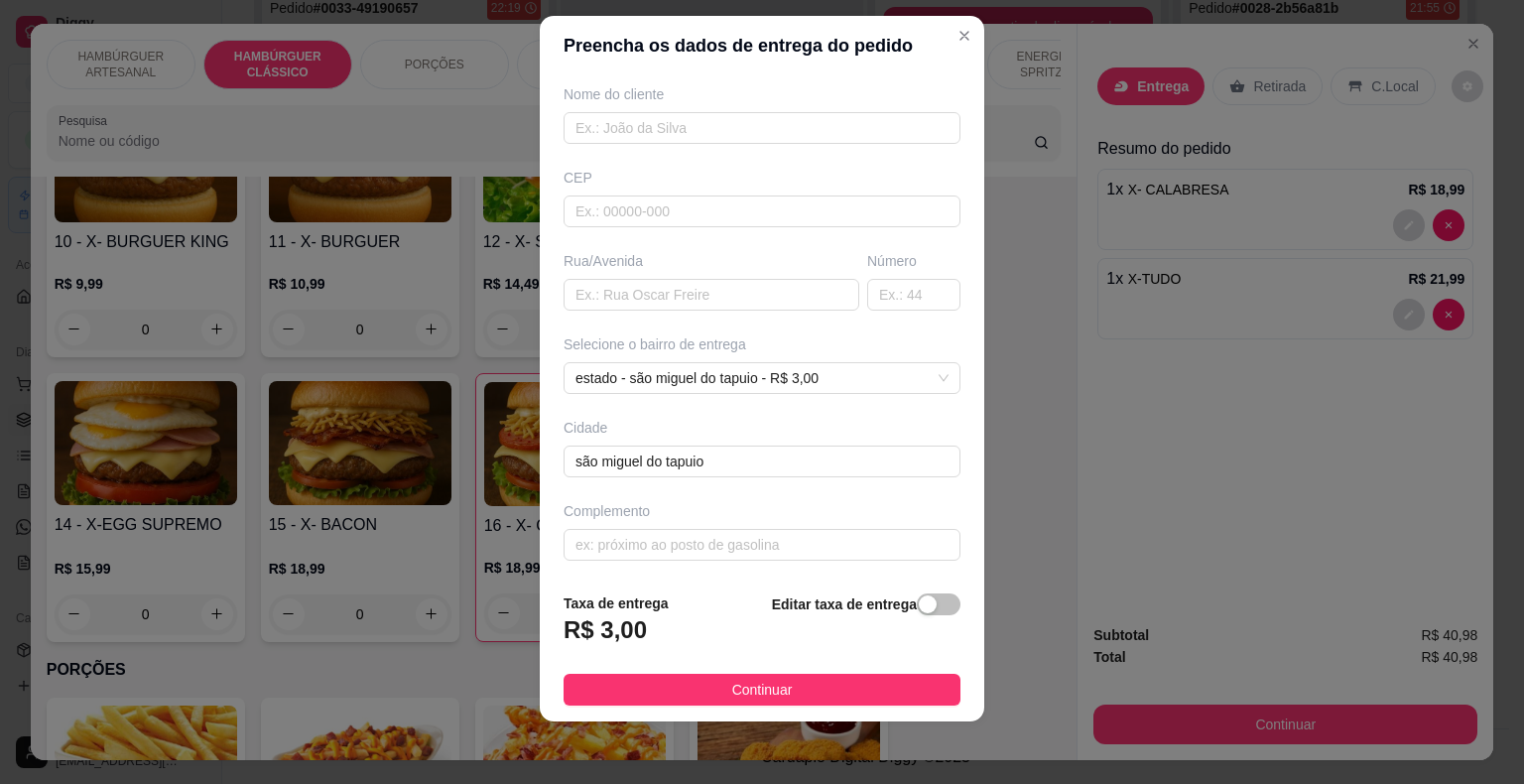
click at [596, 628] on h3 "R$ 3,00" at bounding box center [604, 630] width 83 height 32
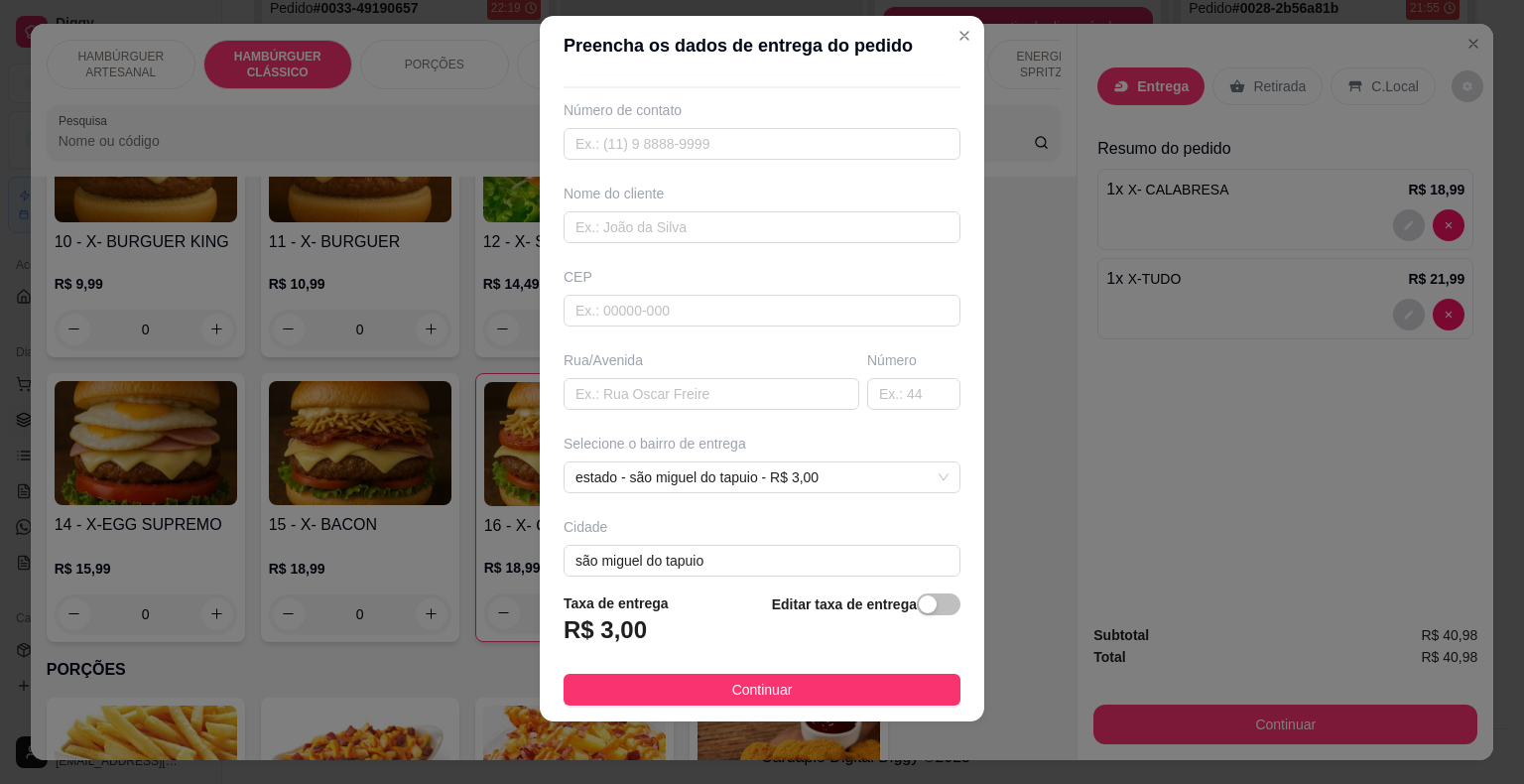
scroll to position [0, 0]
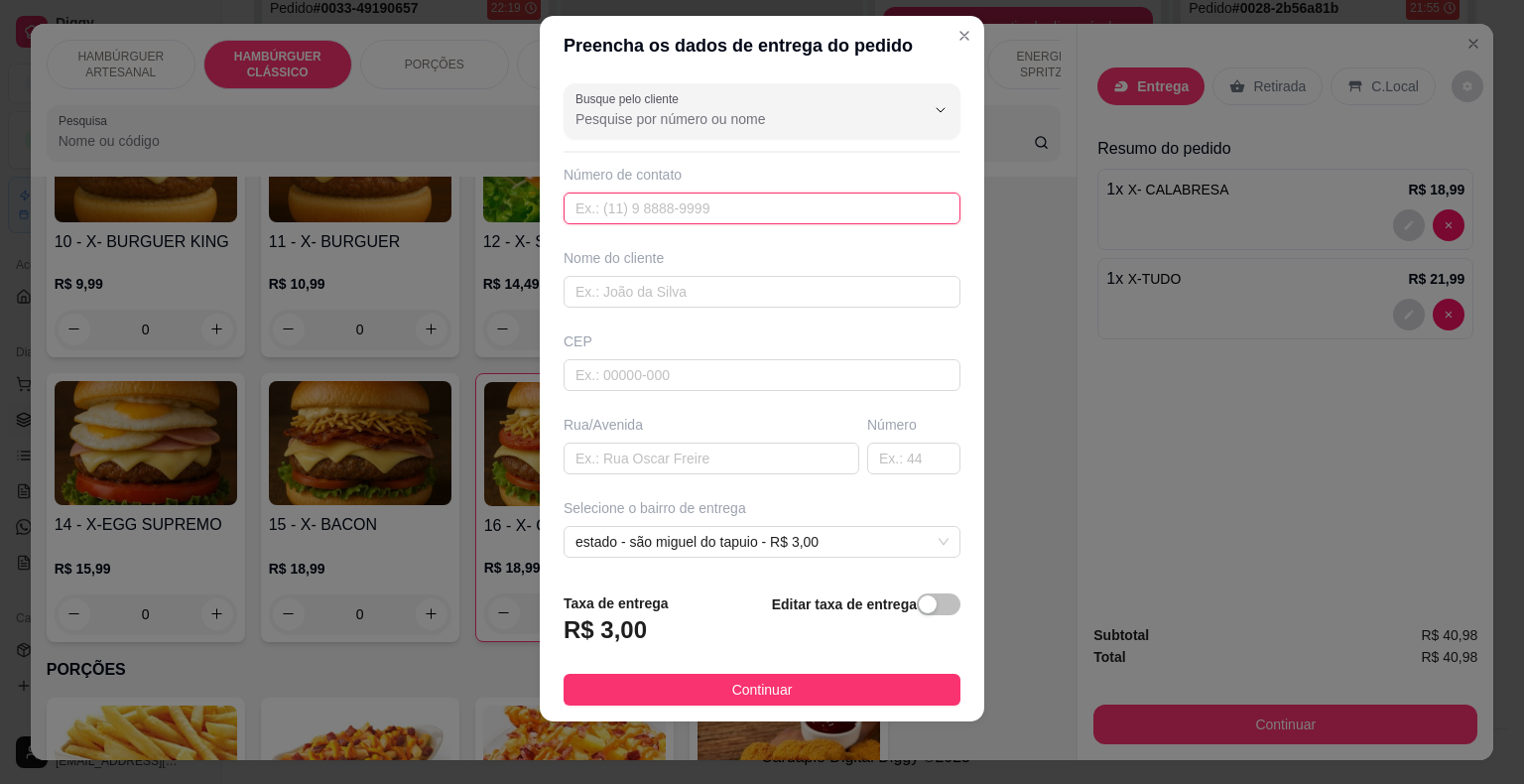
click at [686, 198] on input "text" at bounding box center [761, 208] width 397 height 32
type input "[PHONE_NUMBER]"
click at [718, 292] on input "text" at bounding box center [761, 292] width 397 height 32
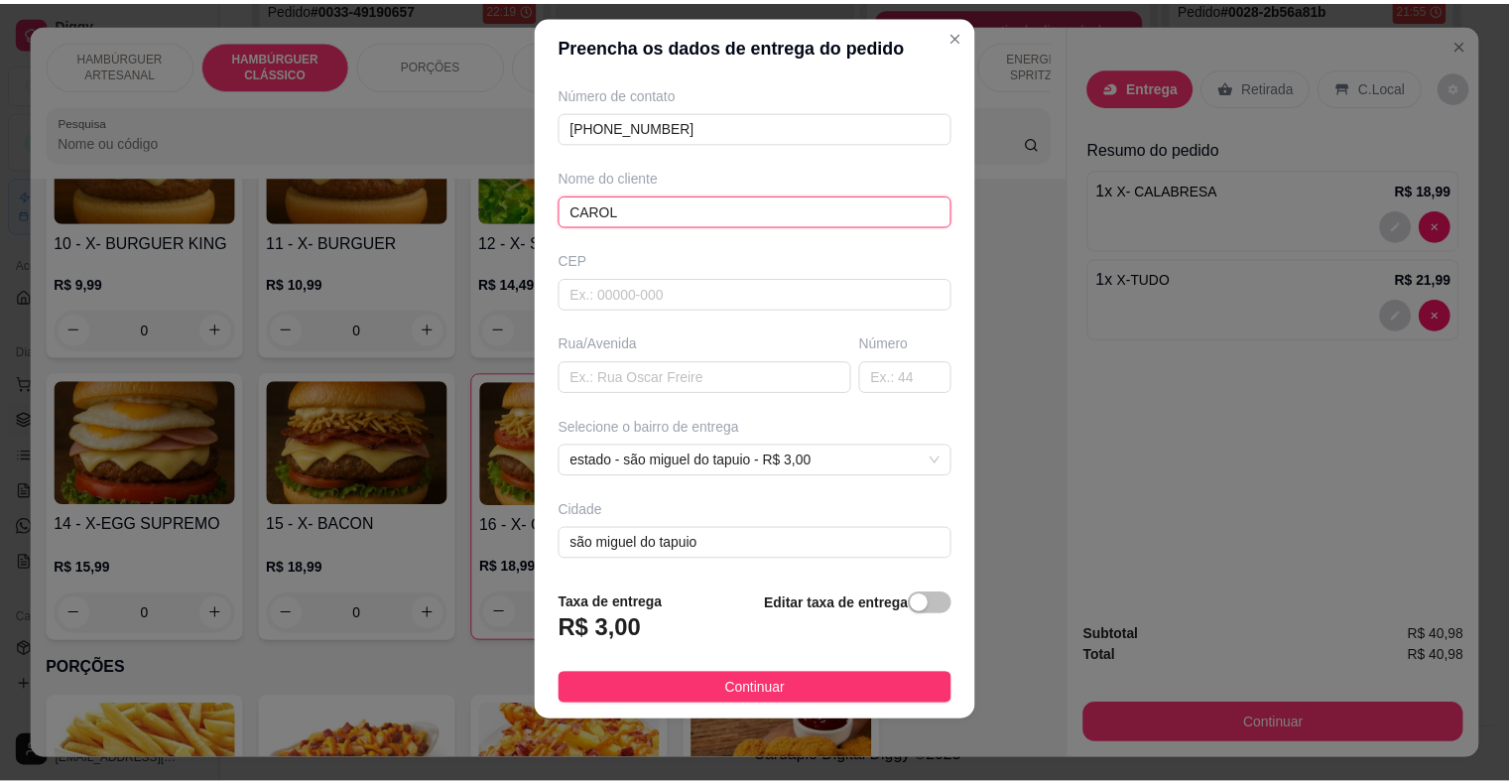
scroll to position [164, 0]
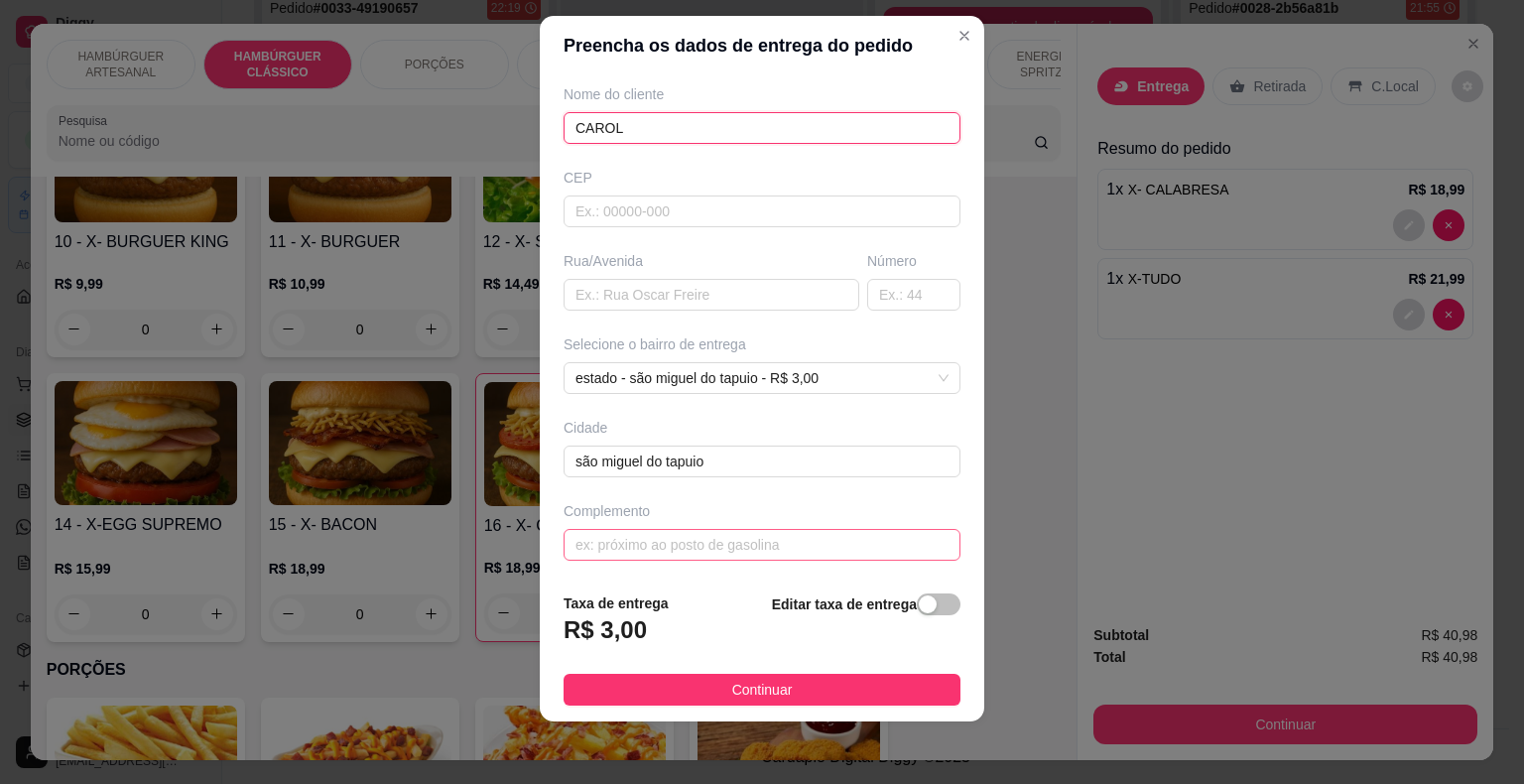
type input "CAROL"
click at [766, 534] on input "text" at bounding box center [761, 545] width 397 height 32
click at [761, 690] on span "Continuar" at bounding box center [762, 689] width 61 height 22
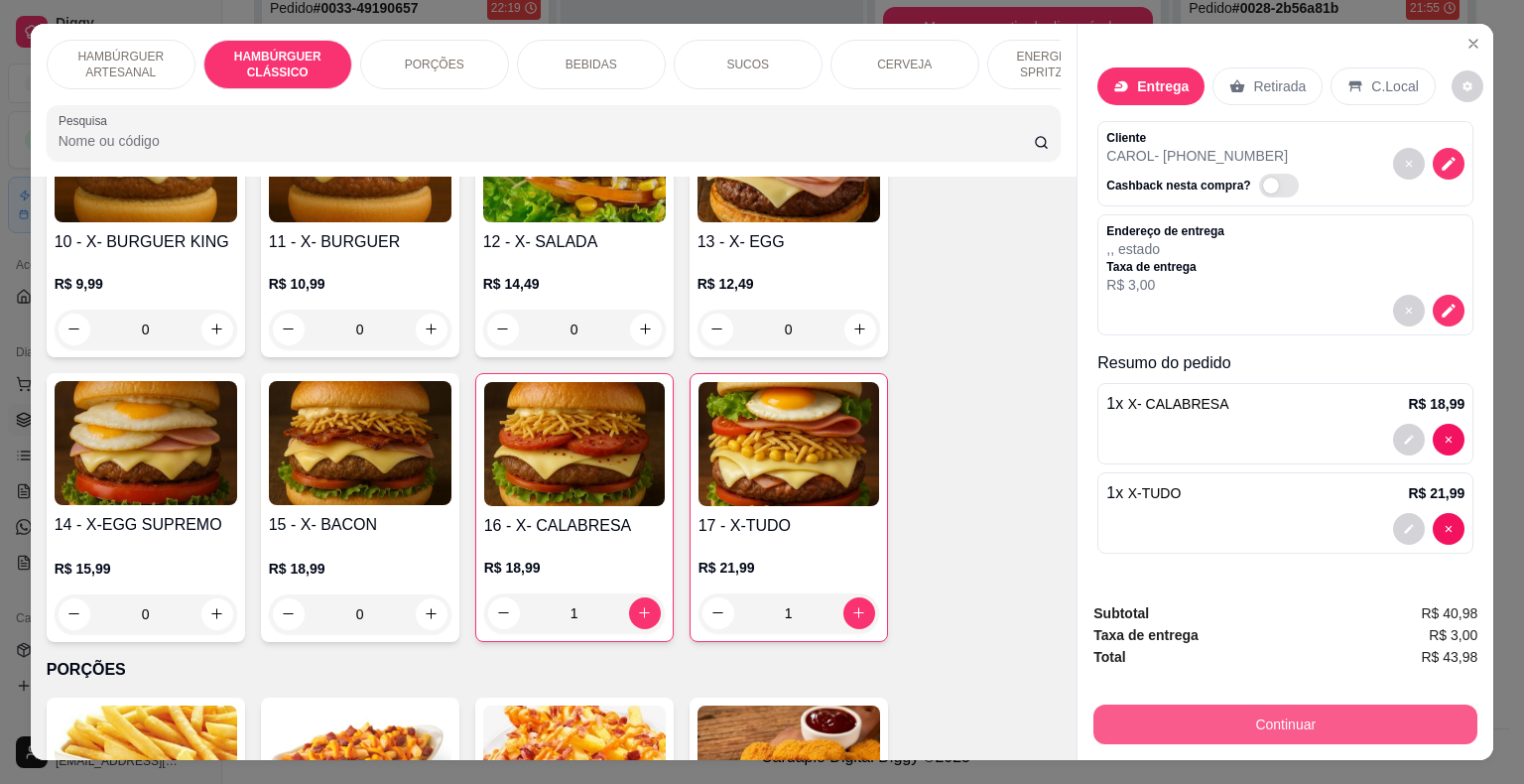
click at [1257, 711] on button "Continuar" at bounding box center [1285, 724] width 384 height 40
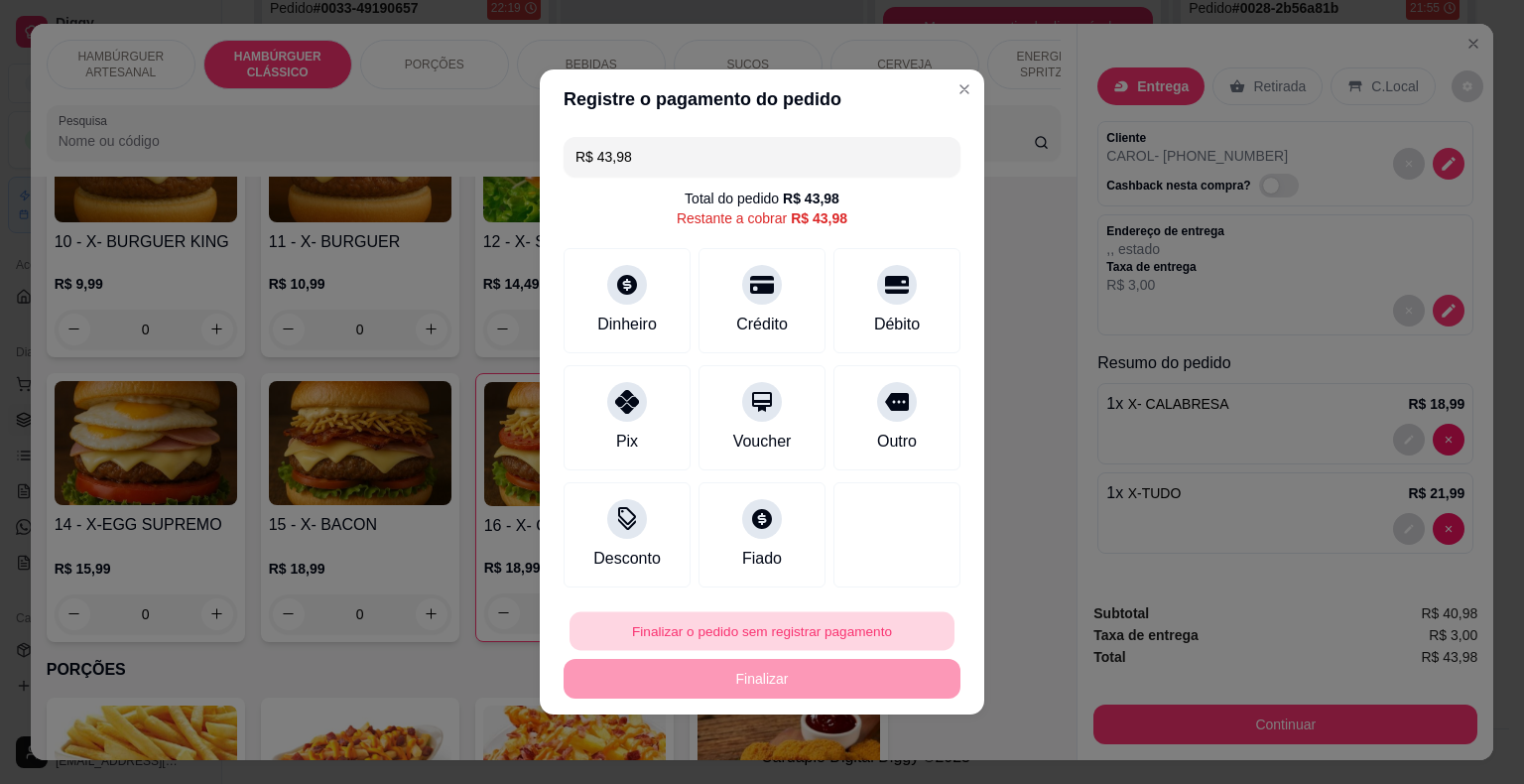
click at [733, 623] on button "Finalizar o pedido sem registrar pagamento" at bounding box center [761, 631] width 385 height 39
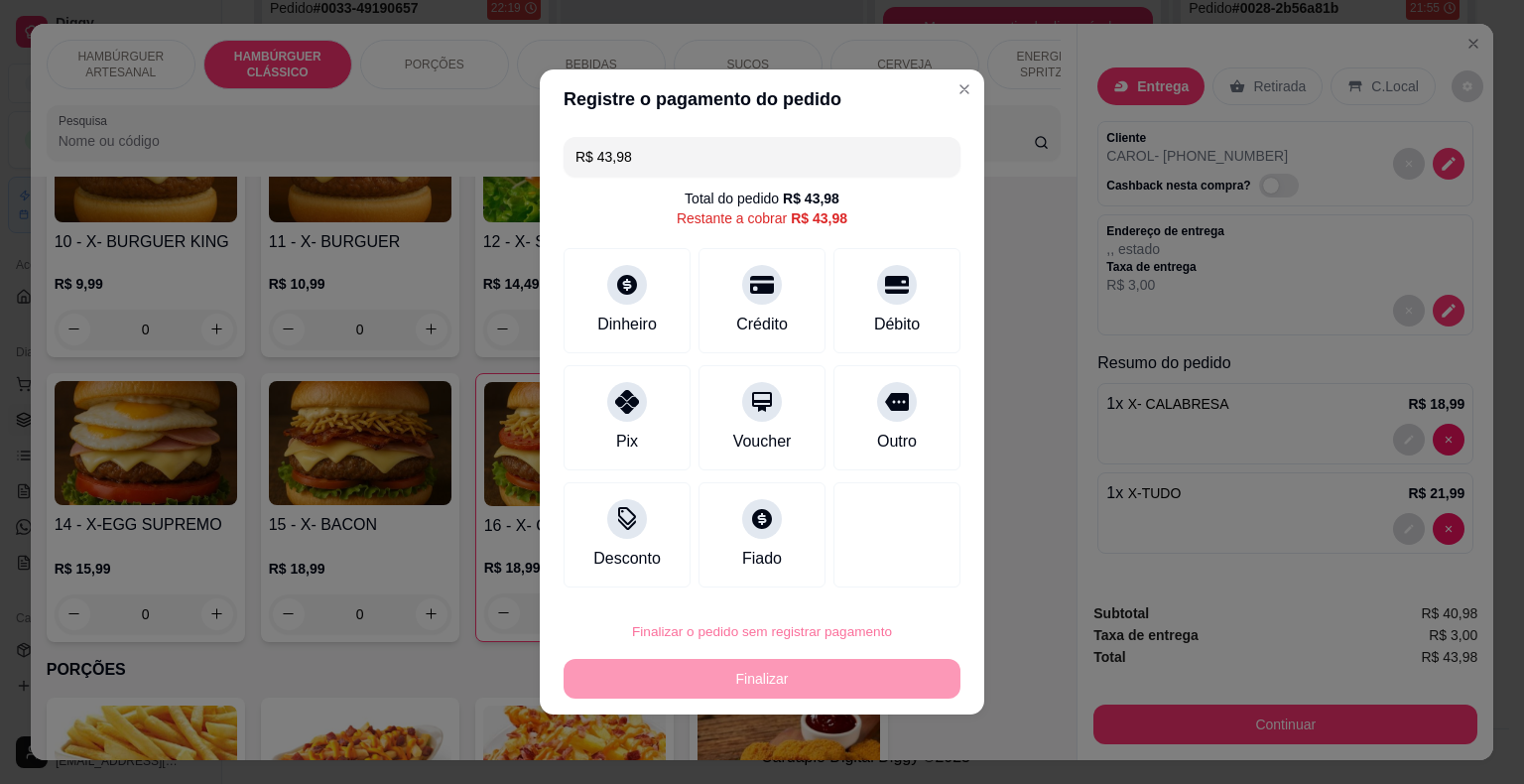
click at [901, 578] on button "Confirmar" at bounding box center [882, 574] width 73 height 31
type input "0"
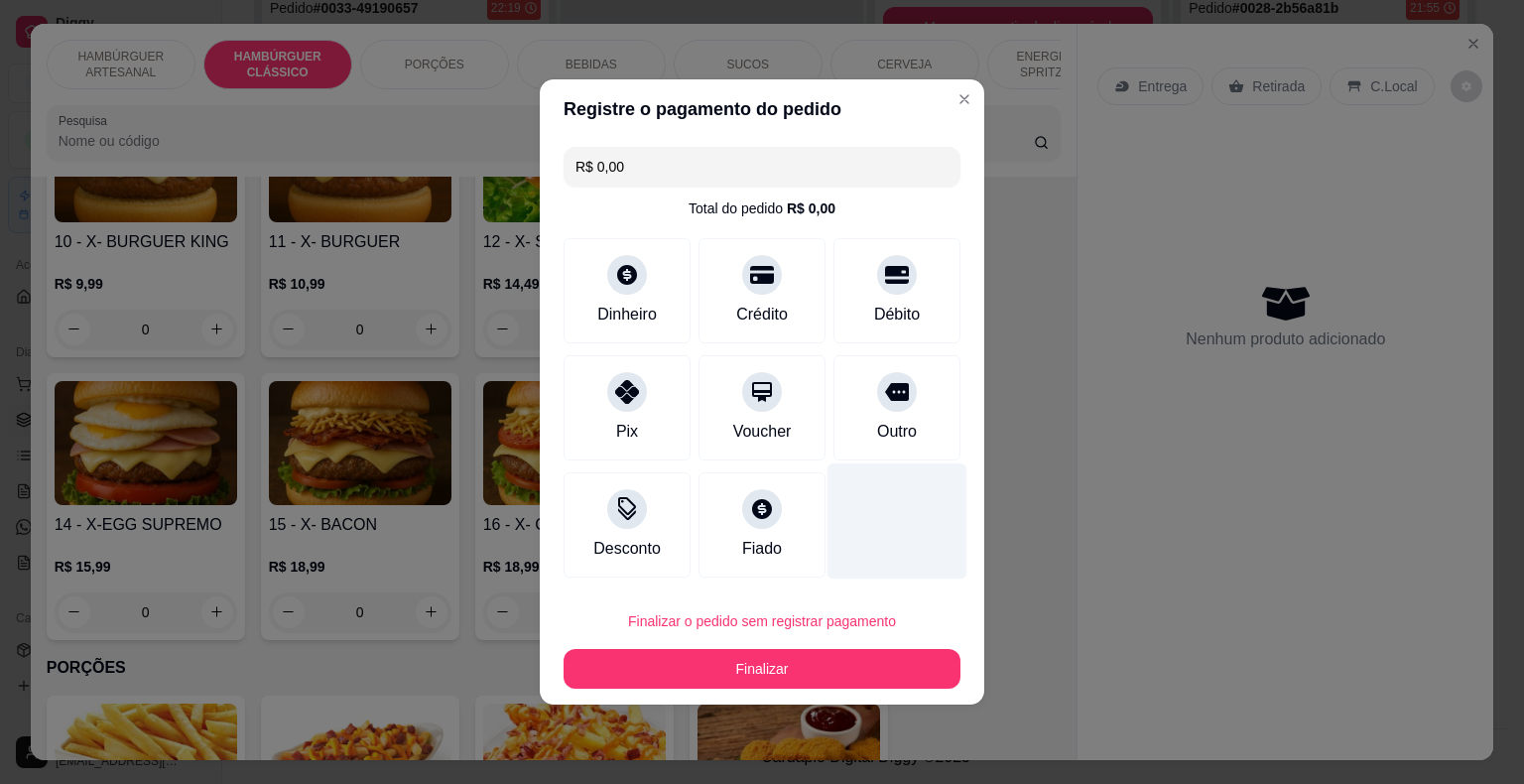
type input "R$ 0,00"
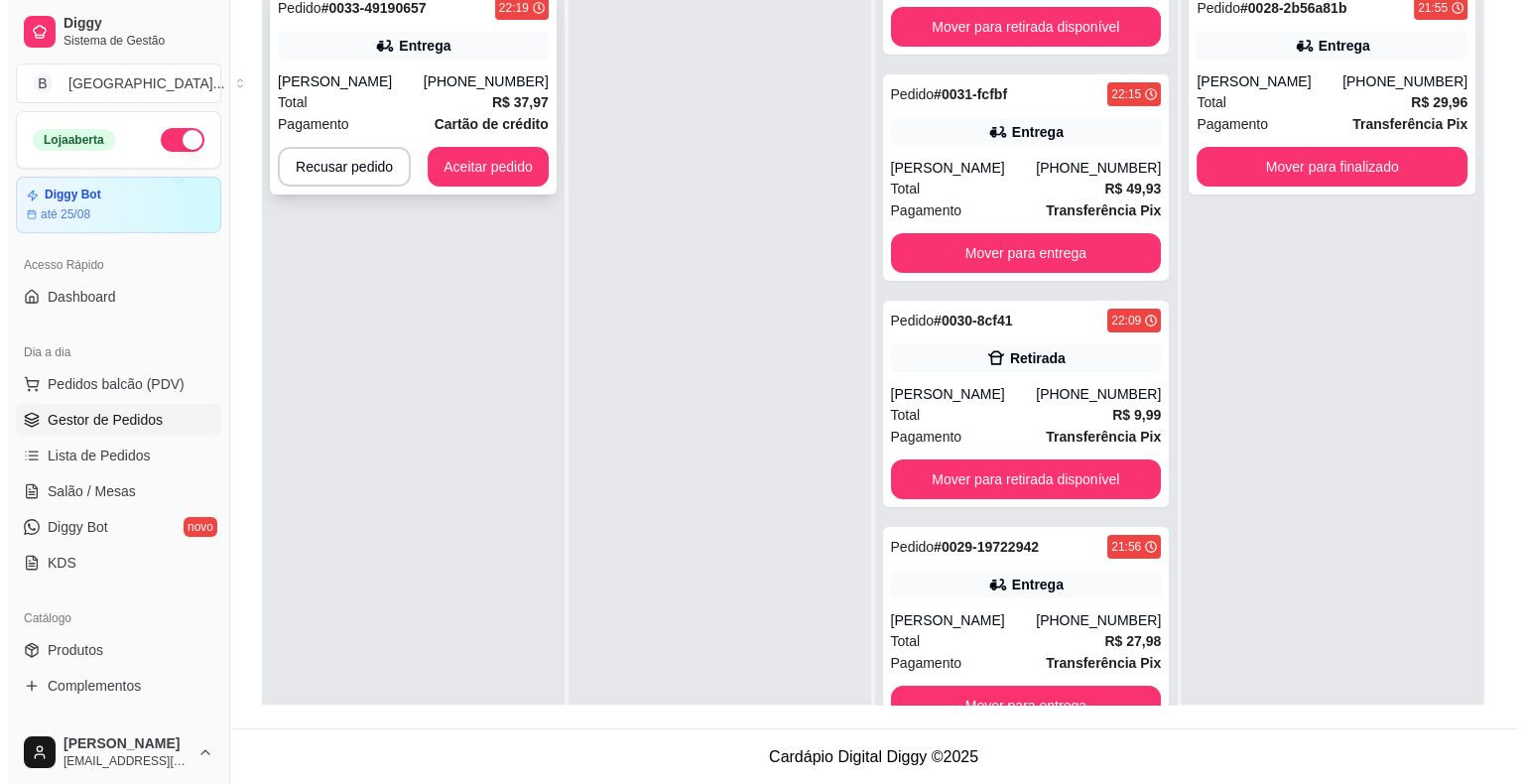
scroll to position [103, 0]
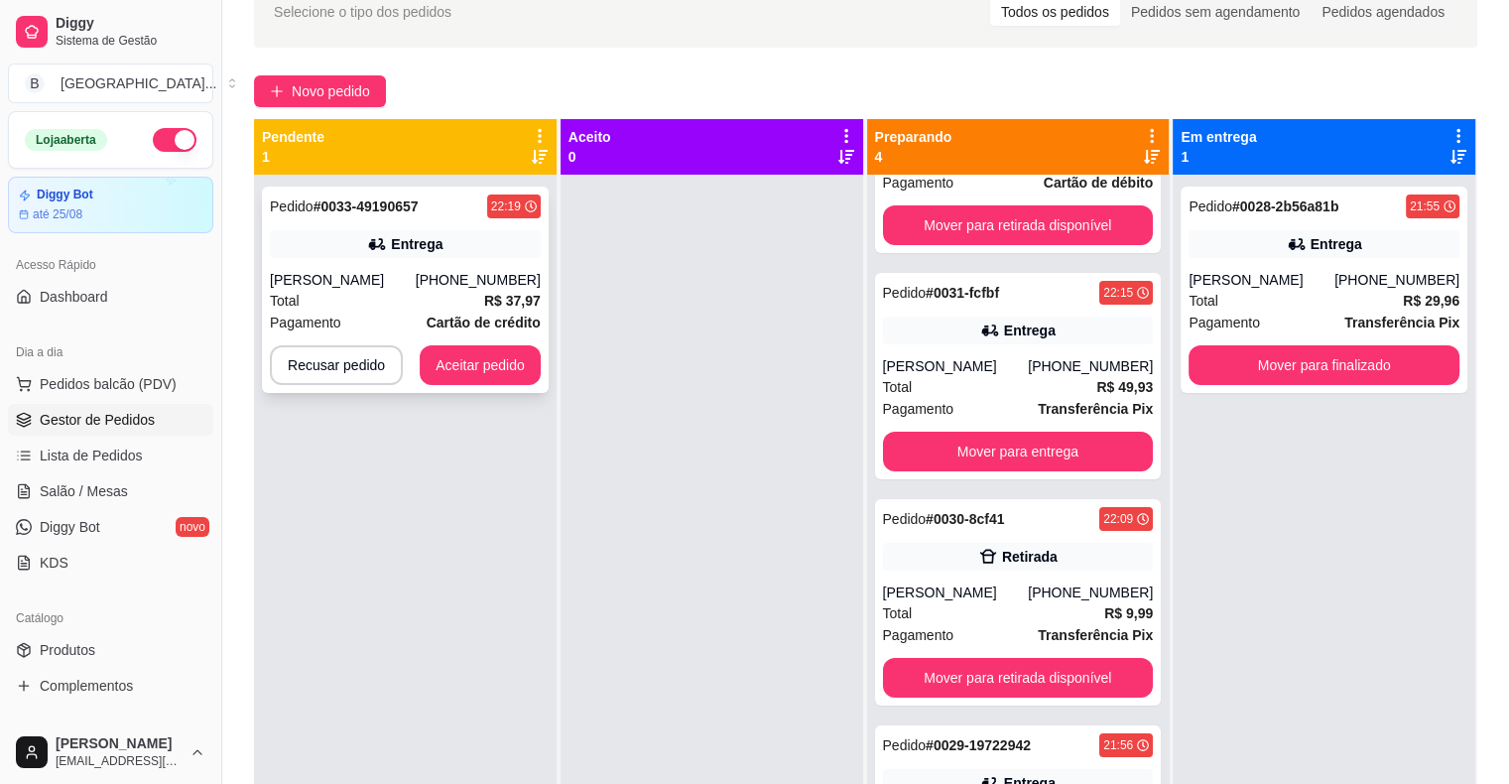
click at [406, 294] on div "Total R$ 37,97" at bounding box center [405, 301] width 271 height 22
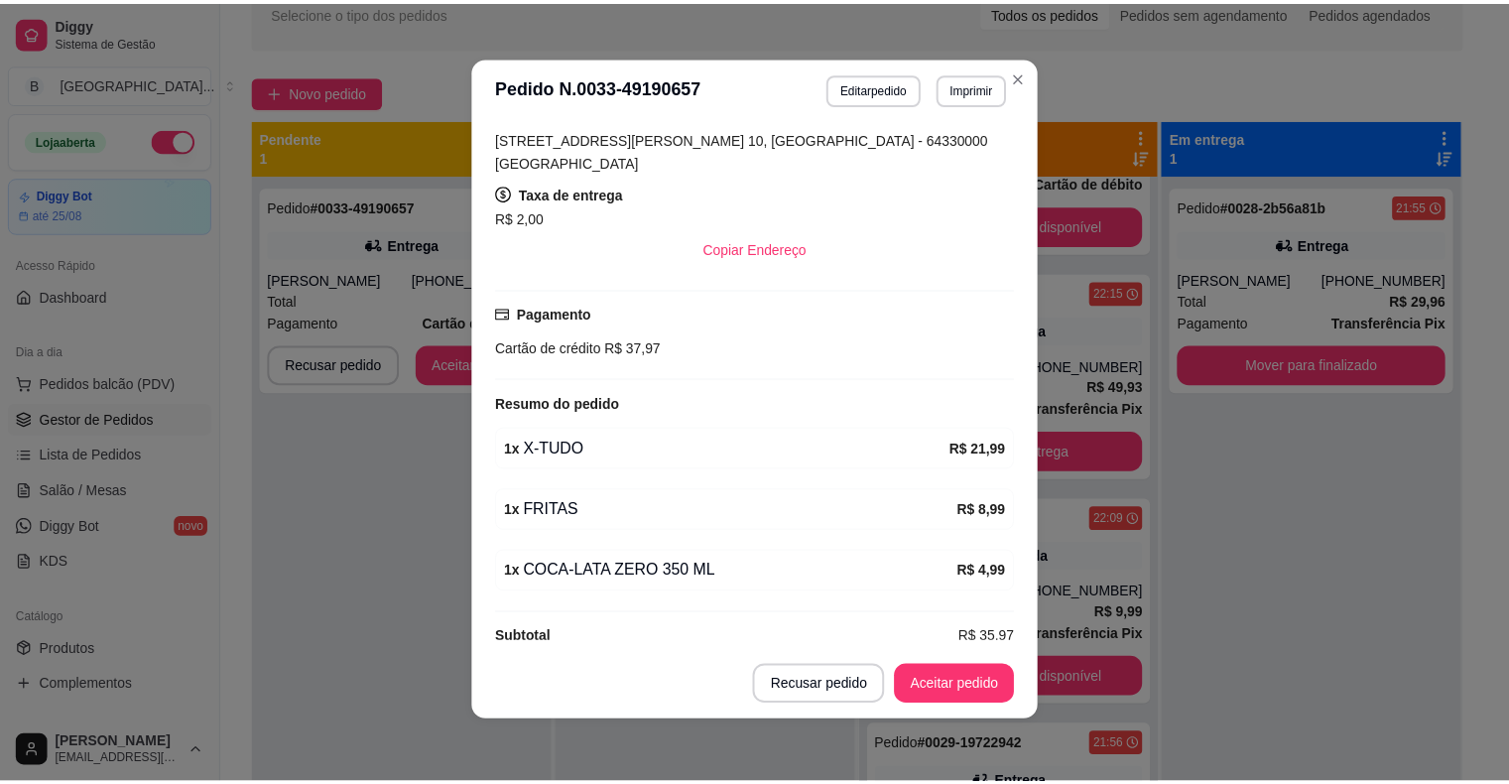
scroll to position [4, 0]
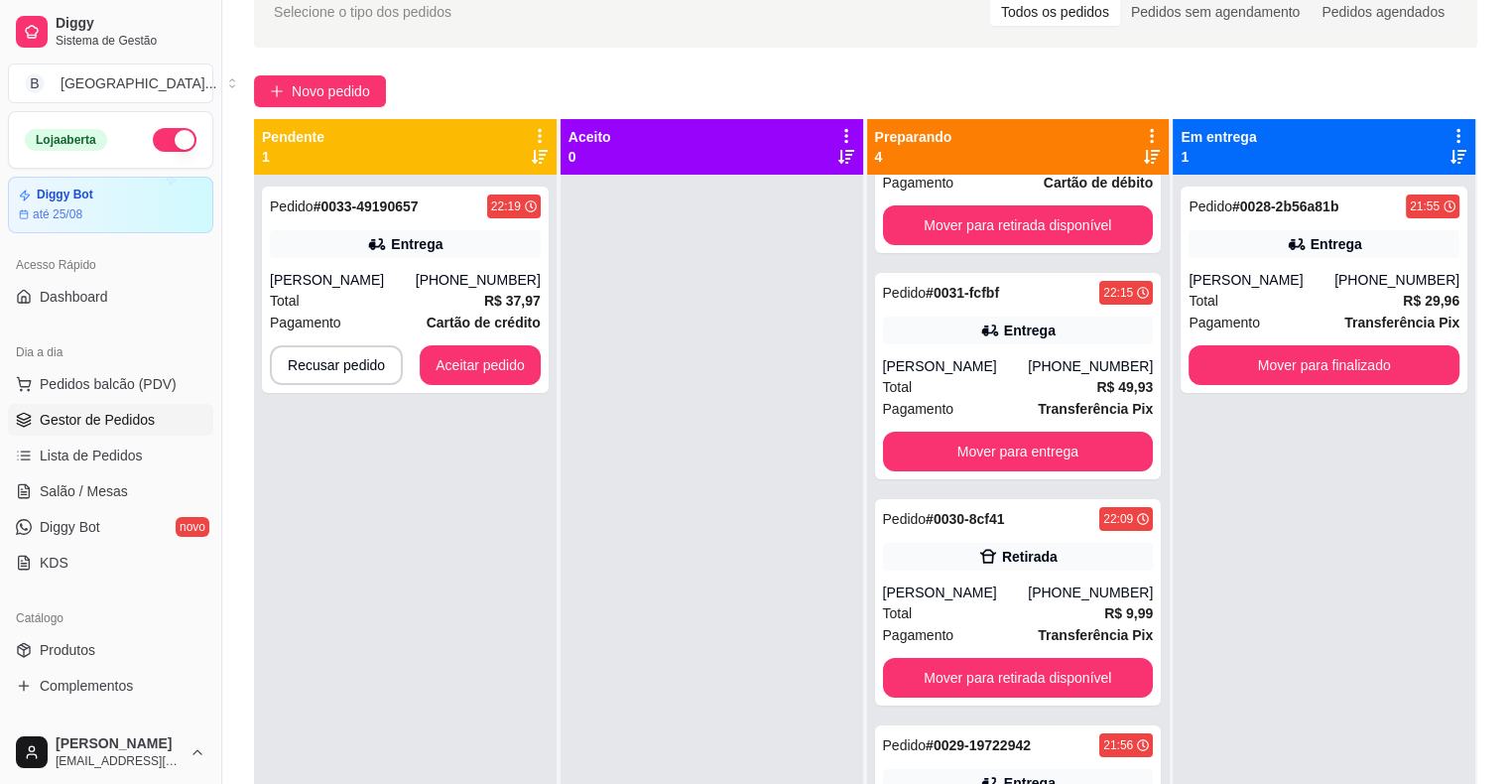
click at [82, 471] on ul "Pedidos balcão (PDV) Gestor de Pedidos Lista de Pedidos Salão / Mesas Diggy Bot…" at bounding box center [110, 473] width 205 height 210
click at [87, 451] on span "Lista de Pedidos" at bounding box center [91, 455] width 103 height 20
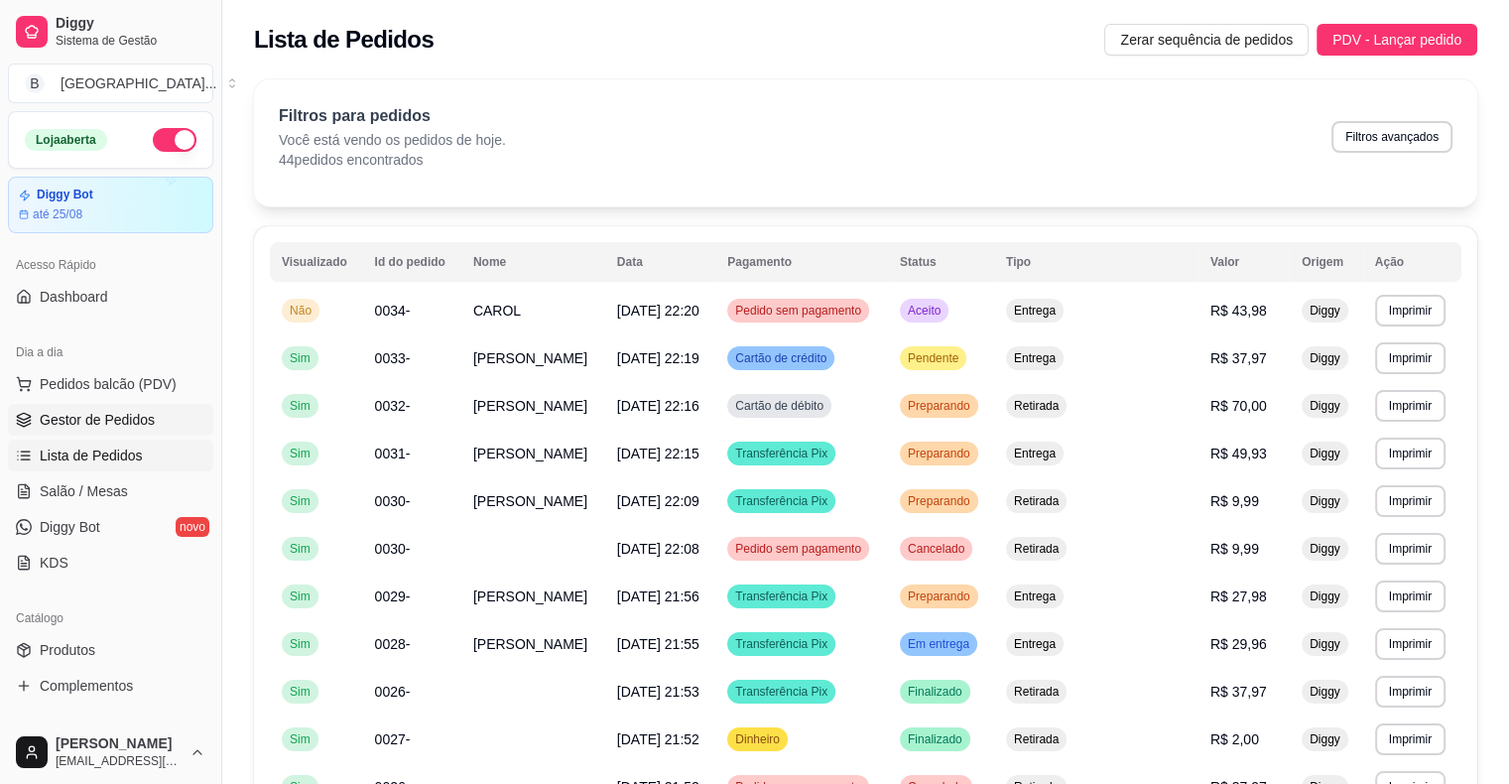
click at [97, 410] on span "Gestor de Pedidos" at bounding box center [97, 420] width 115 height 20
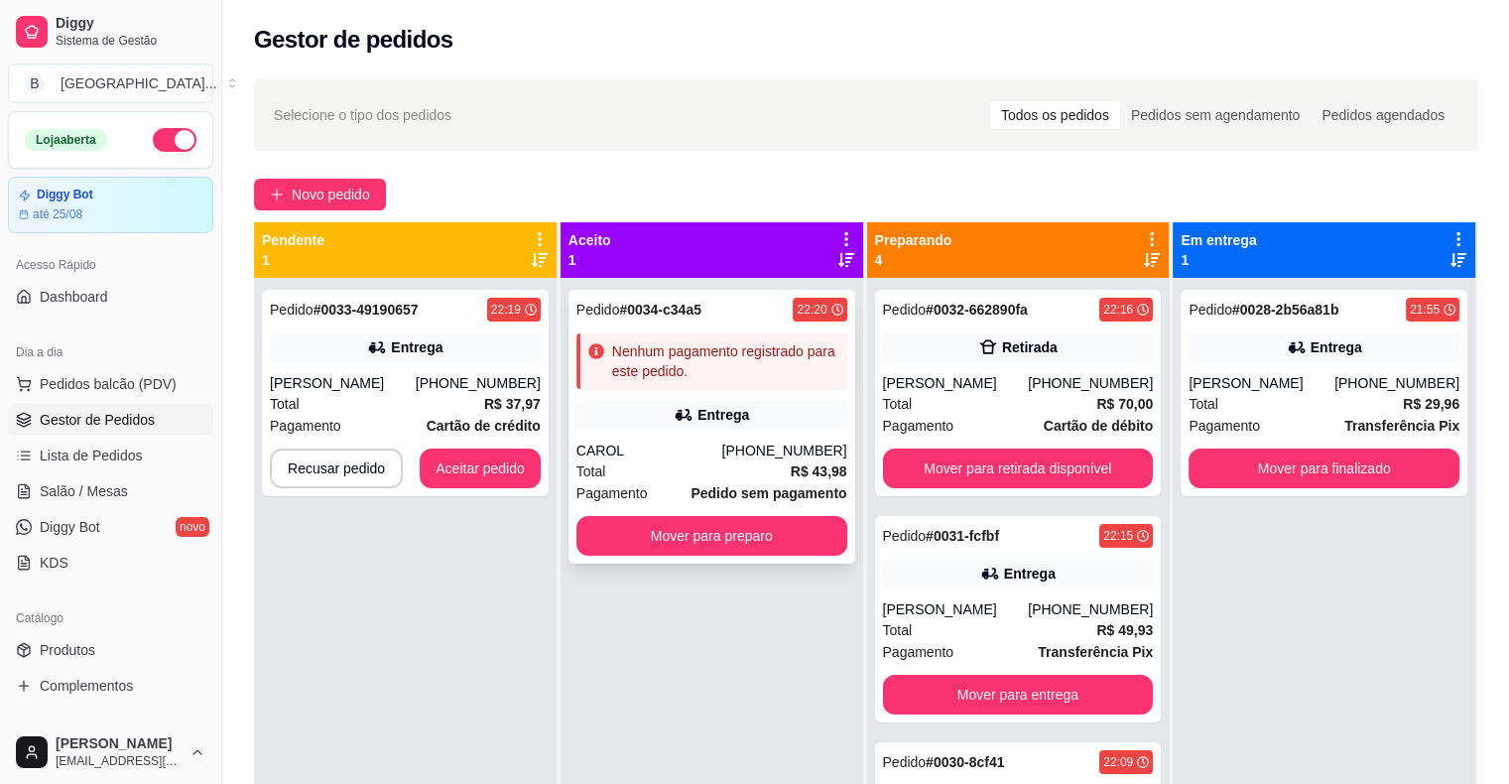
click at [659, 427] on div "Entrega" at bounding box center [711, 415] width 271 height 28
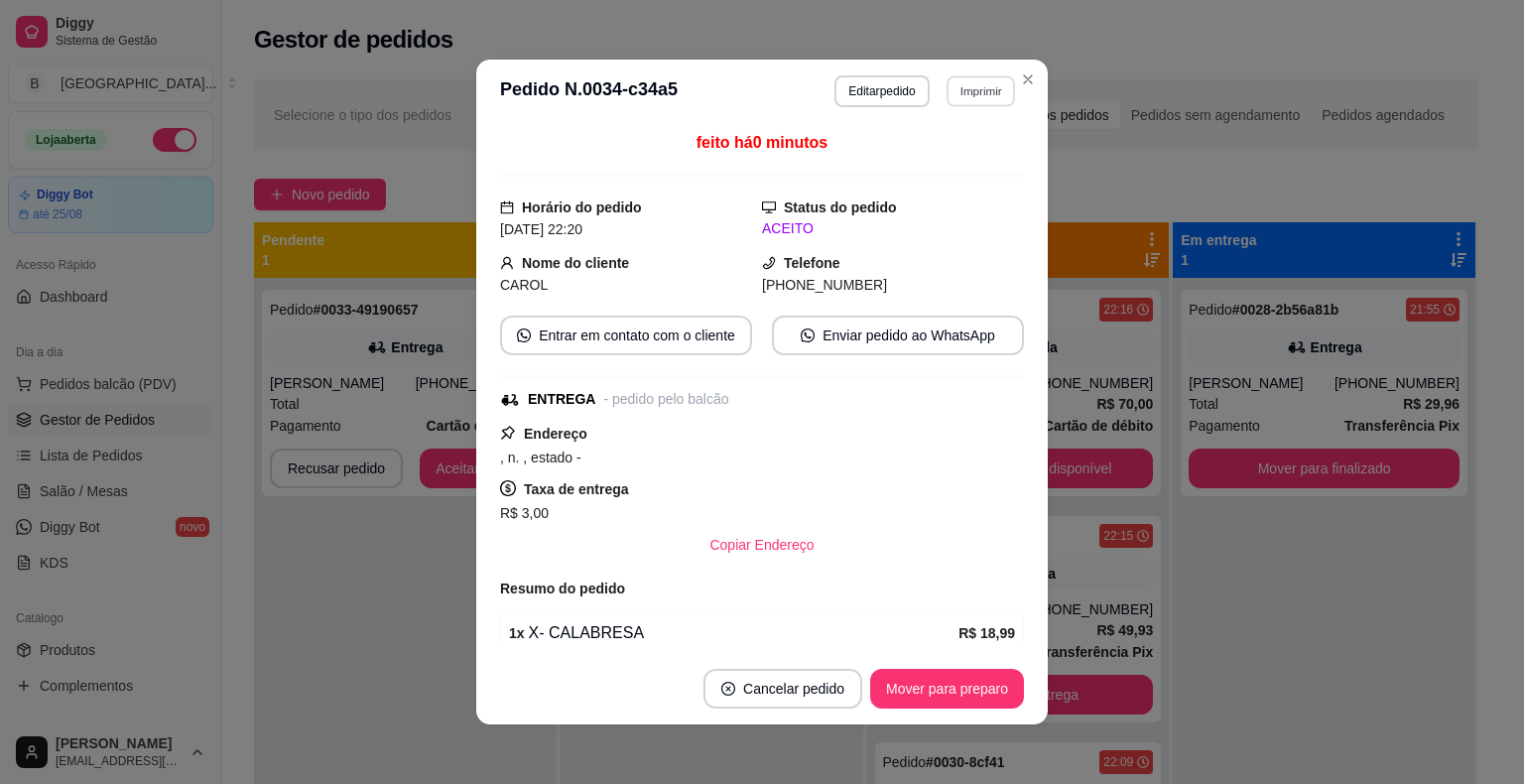
click at [980, 82] on button "Imprimir" at bounding box center [980, 90] width 68 height 31
click at [956, 161] on button "IMPRESSORA" at bounding box center [938, 161] width 144 height 32
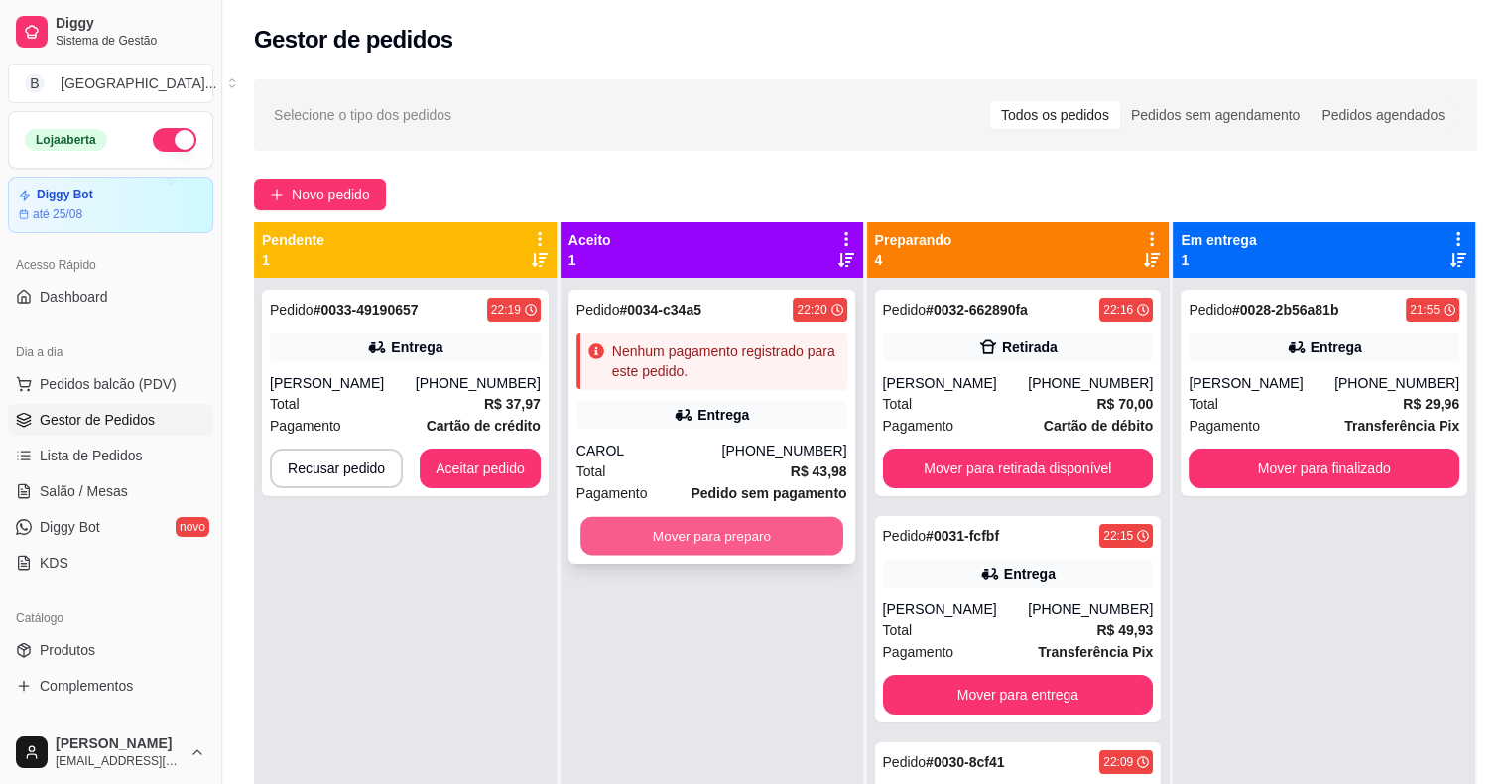
click at [746, 542] on button "Mover para preparo" at bounding box center [711, 536] width 263 height 39
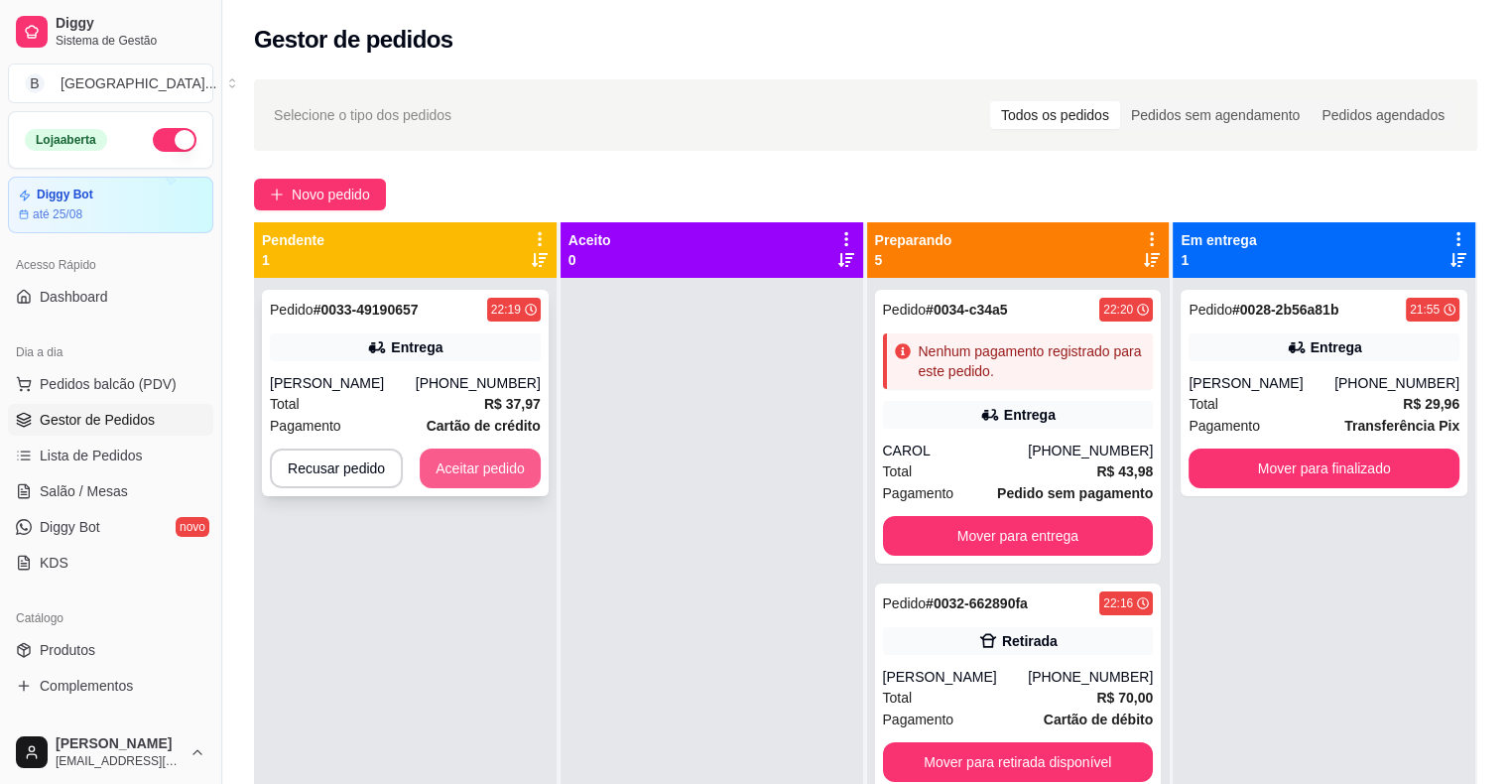
click at [489, 464] on button "Aceitar pedido" at bounding box center [480, 468] width 121 height 40
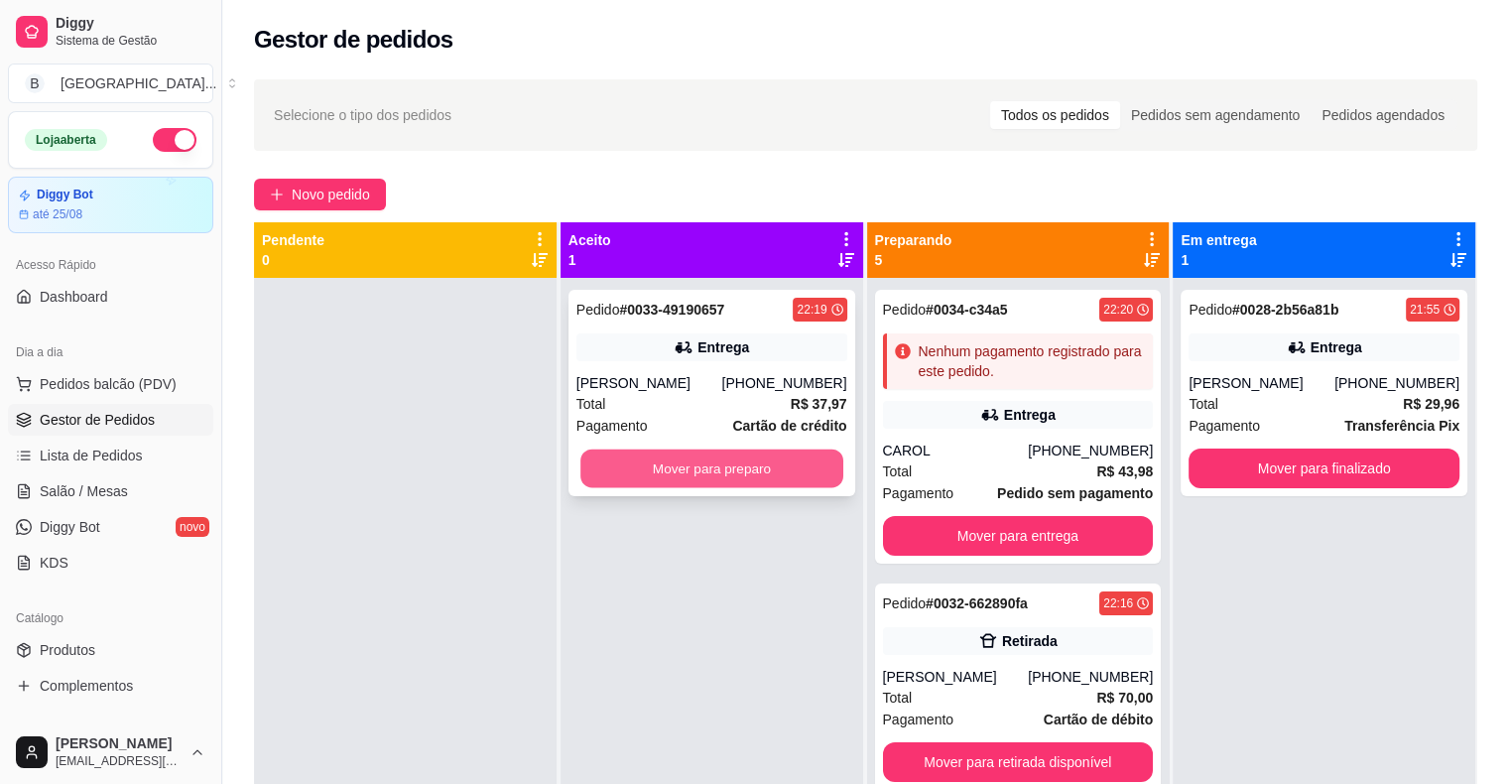
click at [637, 460] on button "Mover para preparo" at bounding box center [711, 468] width 263 height 39
click at [724, 461] on button "Mover para preparo" at bounding box center [711, 468] width 263 height 39
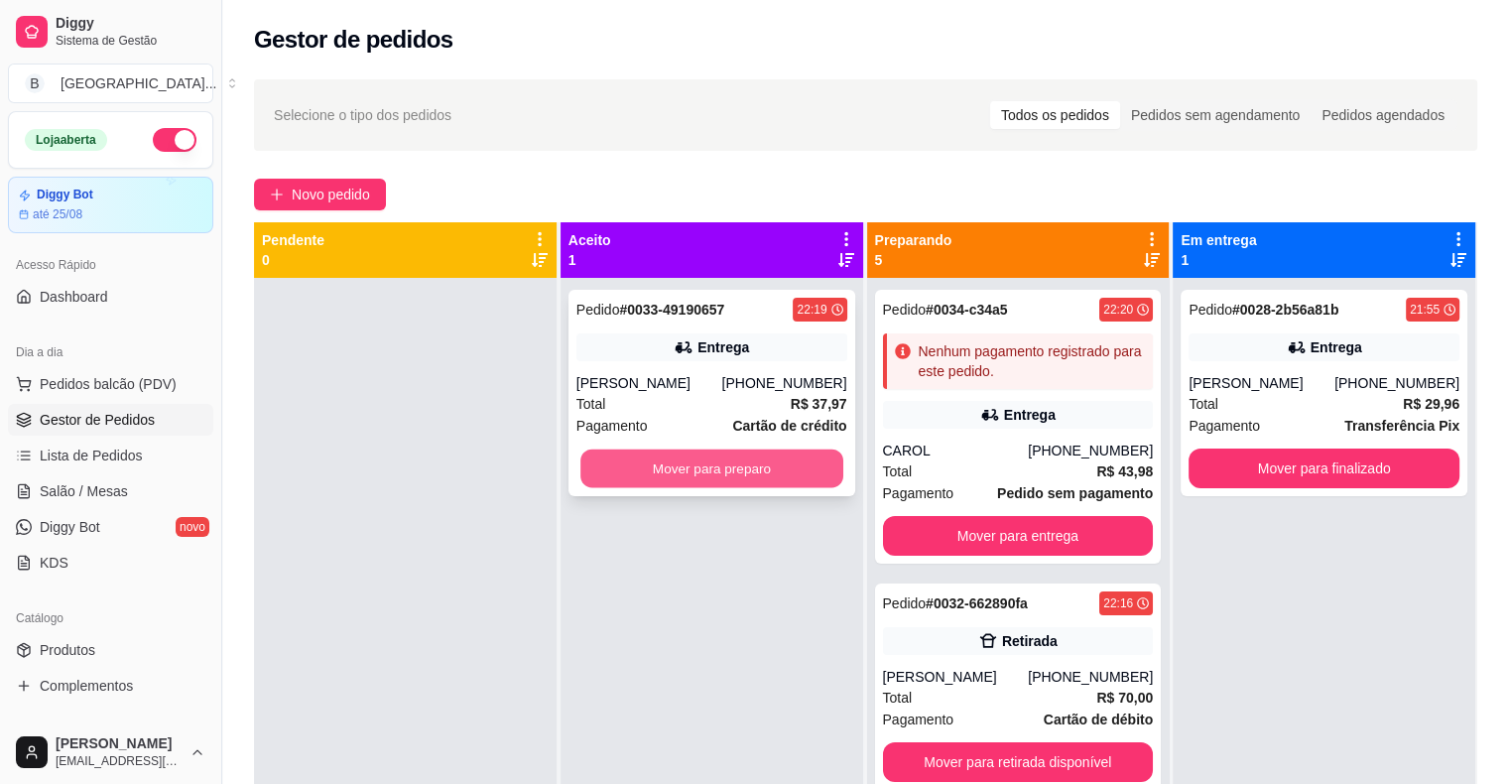
click at [724, 461] on button "Mover para preparo" at bounding box center [711, 468] width 263 height 39
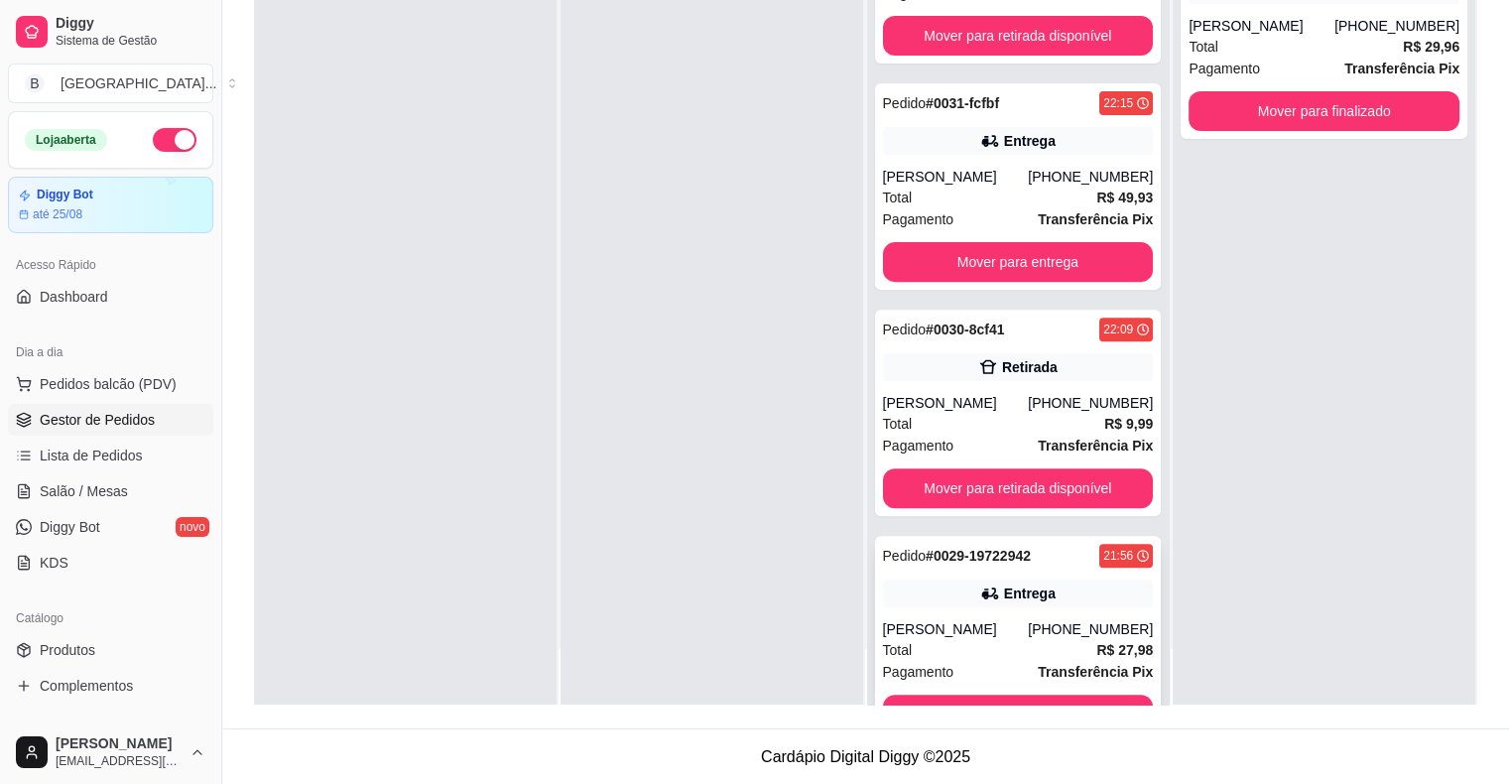
scroll to position [560, 0]
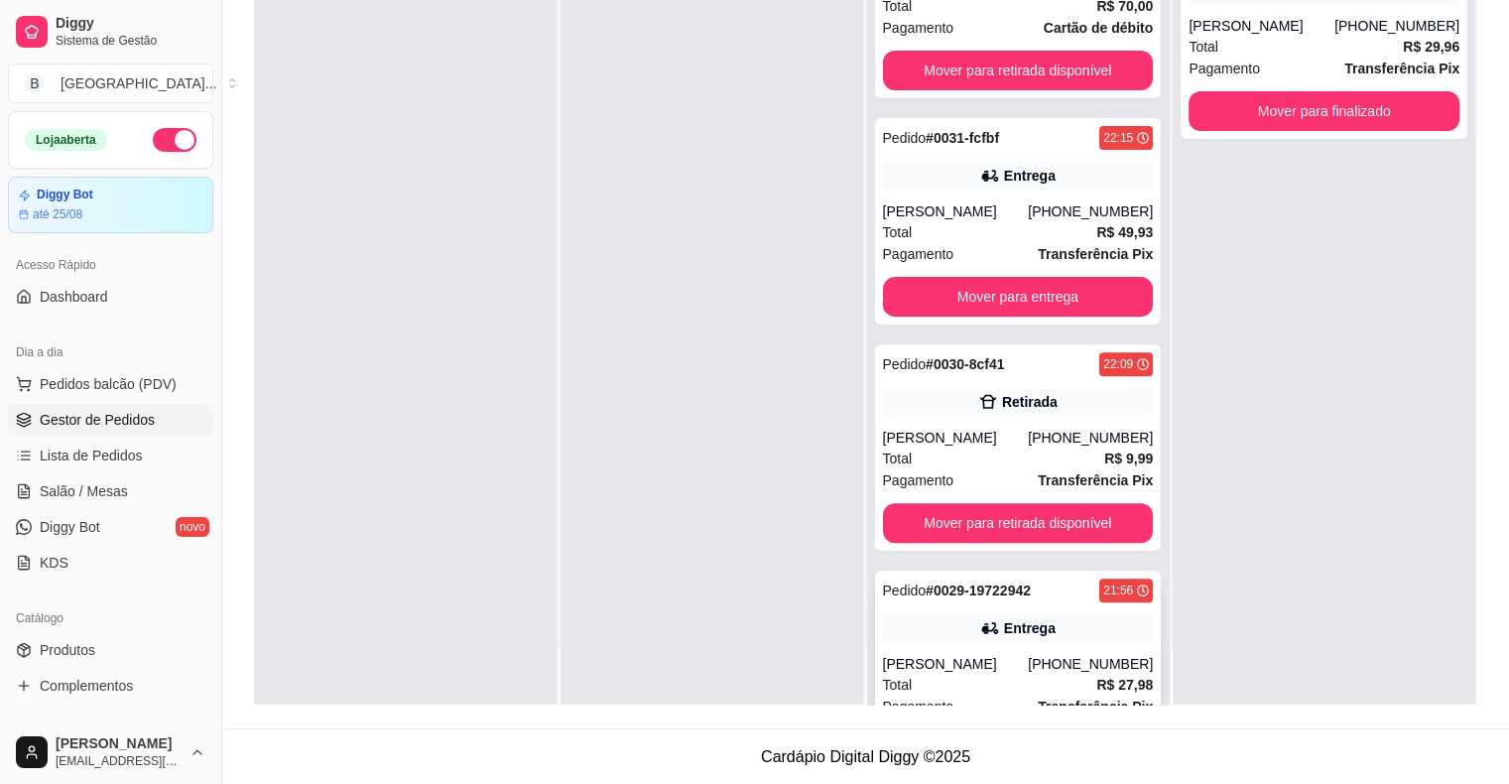
click at [969, 640] on div "Entrega" at bounding box center [1018, 628] width 271 height 28
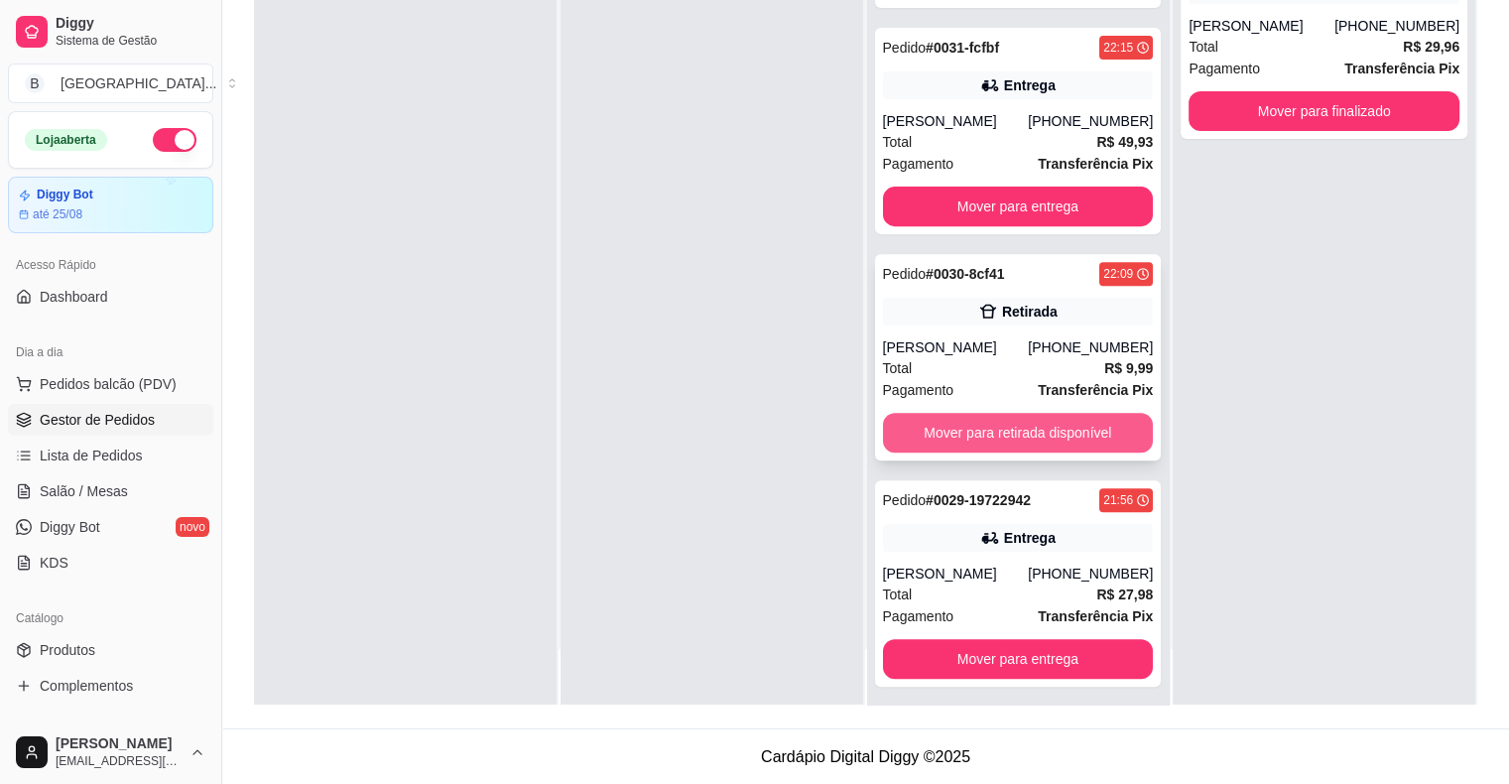
scroll to position [660, 0]
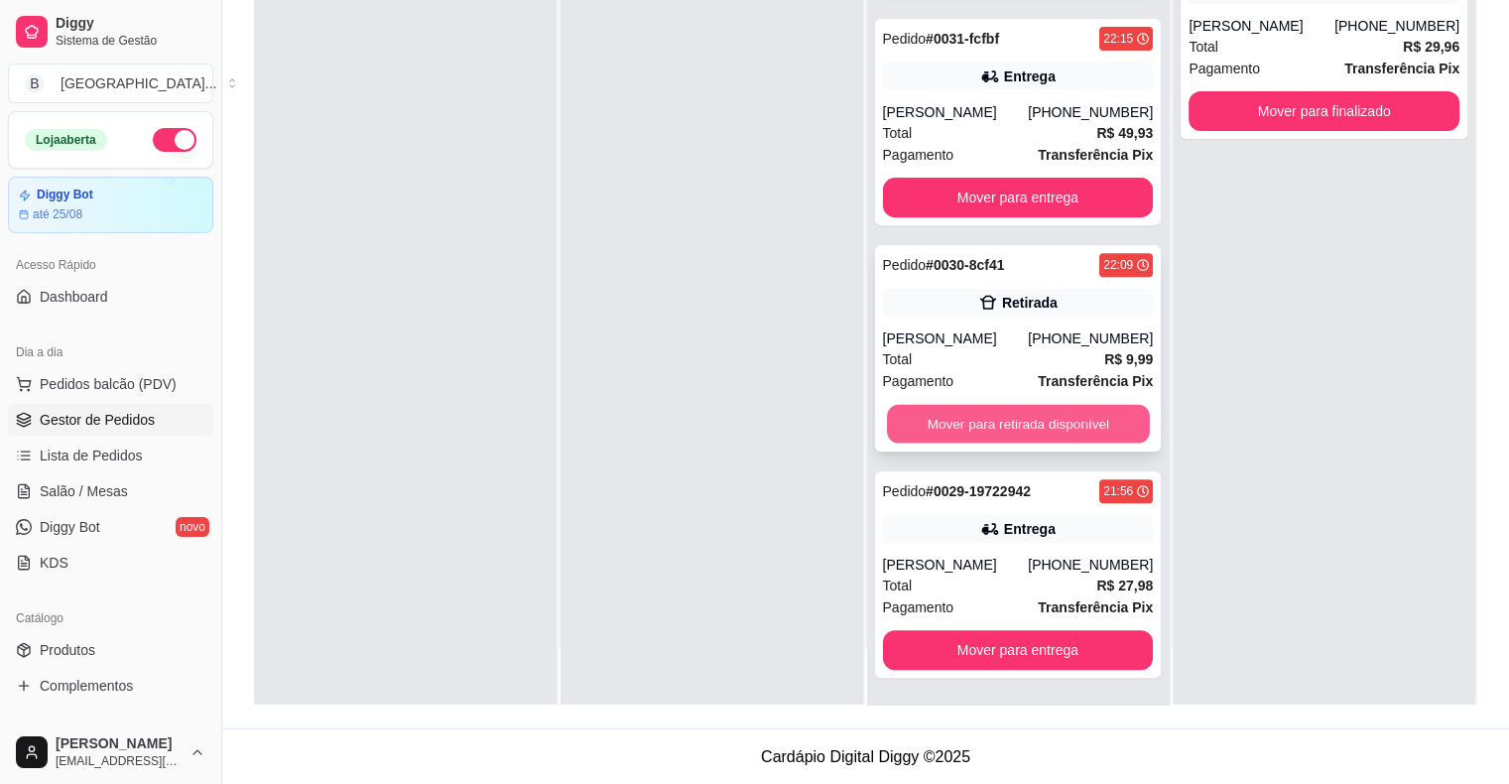
click at [1017, 423] on button "Mover para retirada disponível" at bounding box center [1018, 424] width 263 height 39
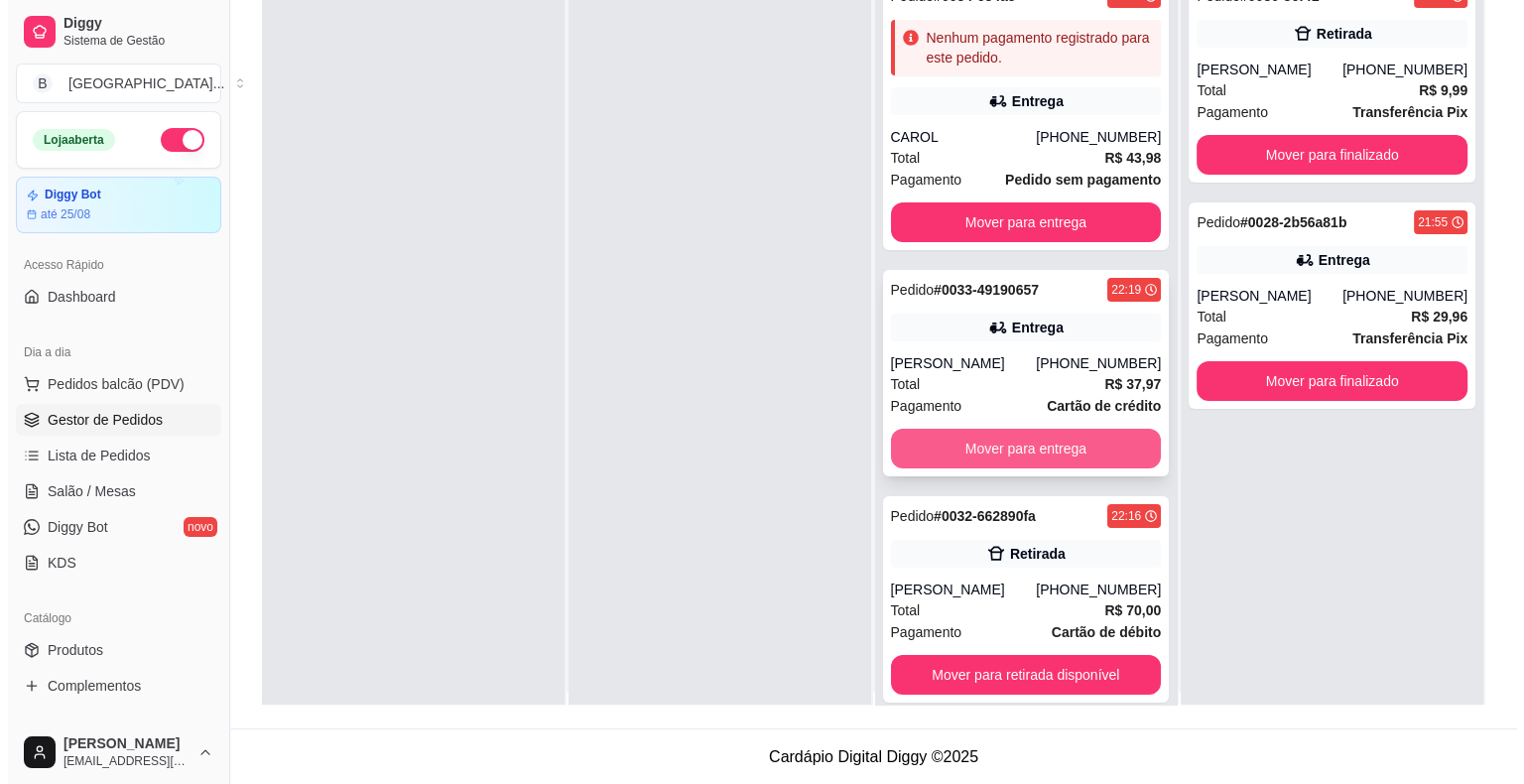
scroll to position [0, 0]
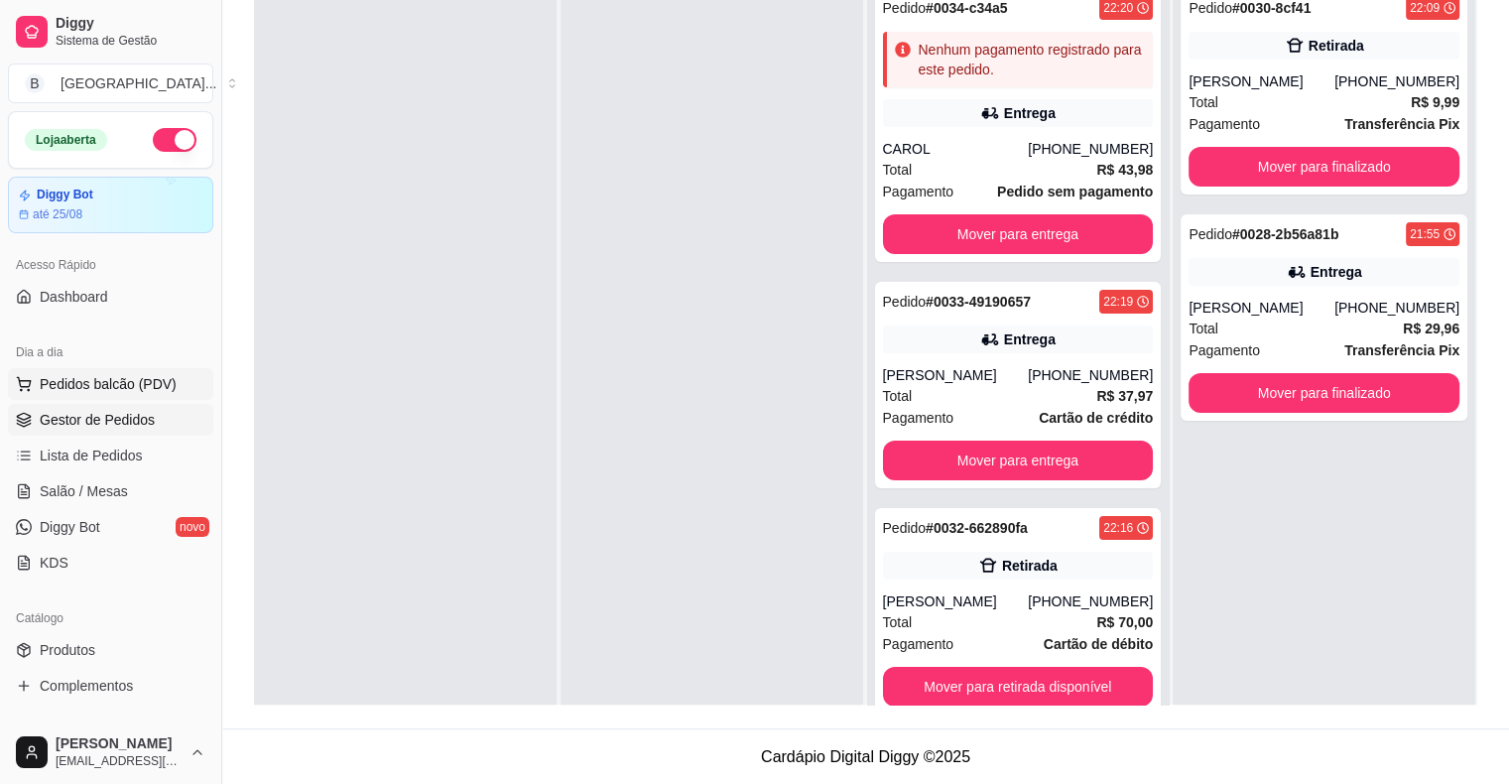
click at [83, 374] on span "Pedidos balcão (PDV)" at bounding box center [108, 384] width 137 height 20
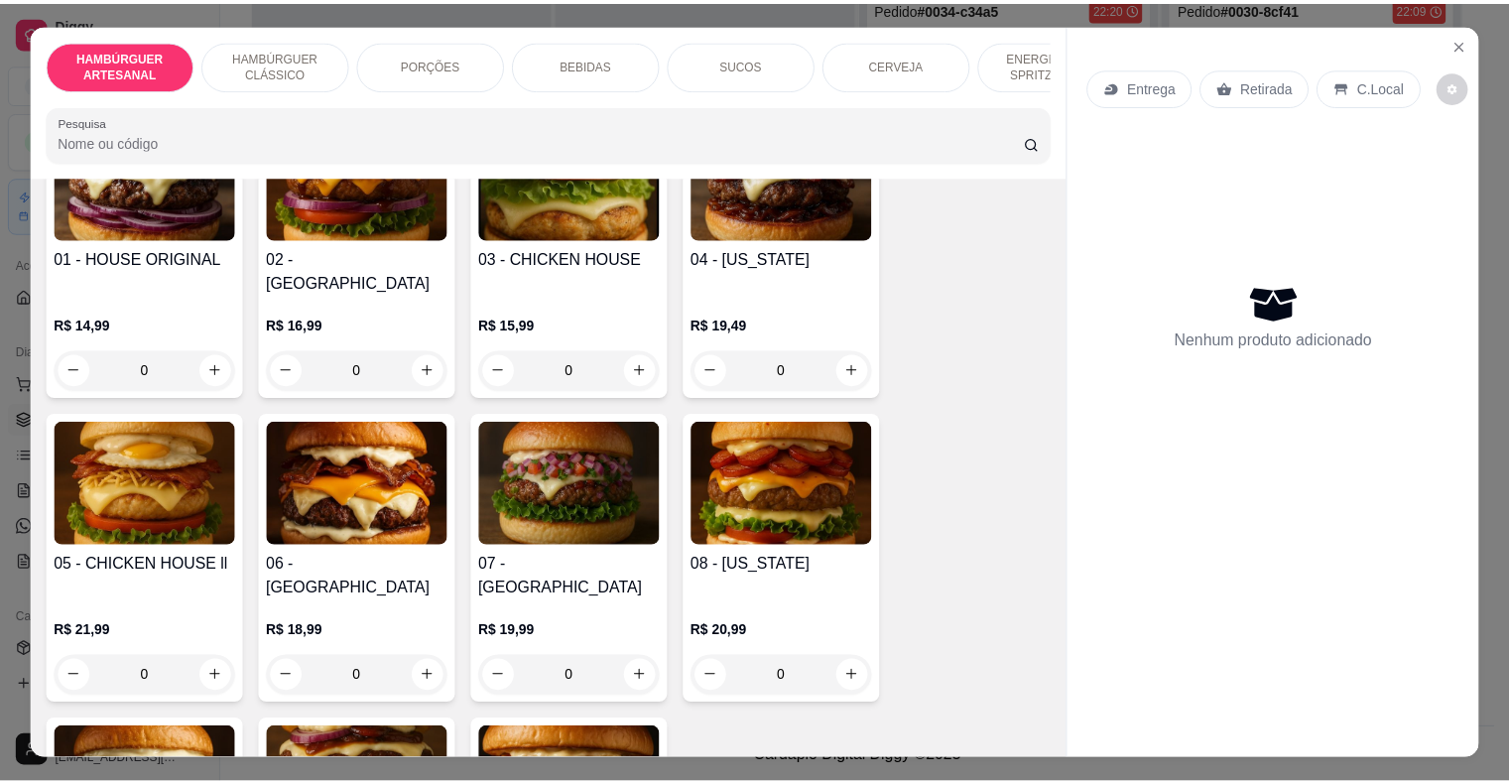
scroll to position [298, 0]
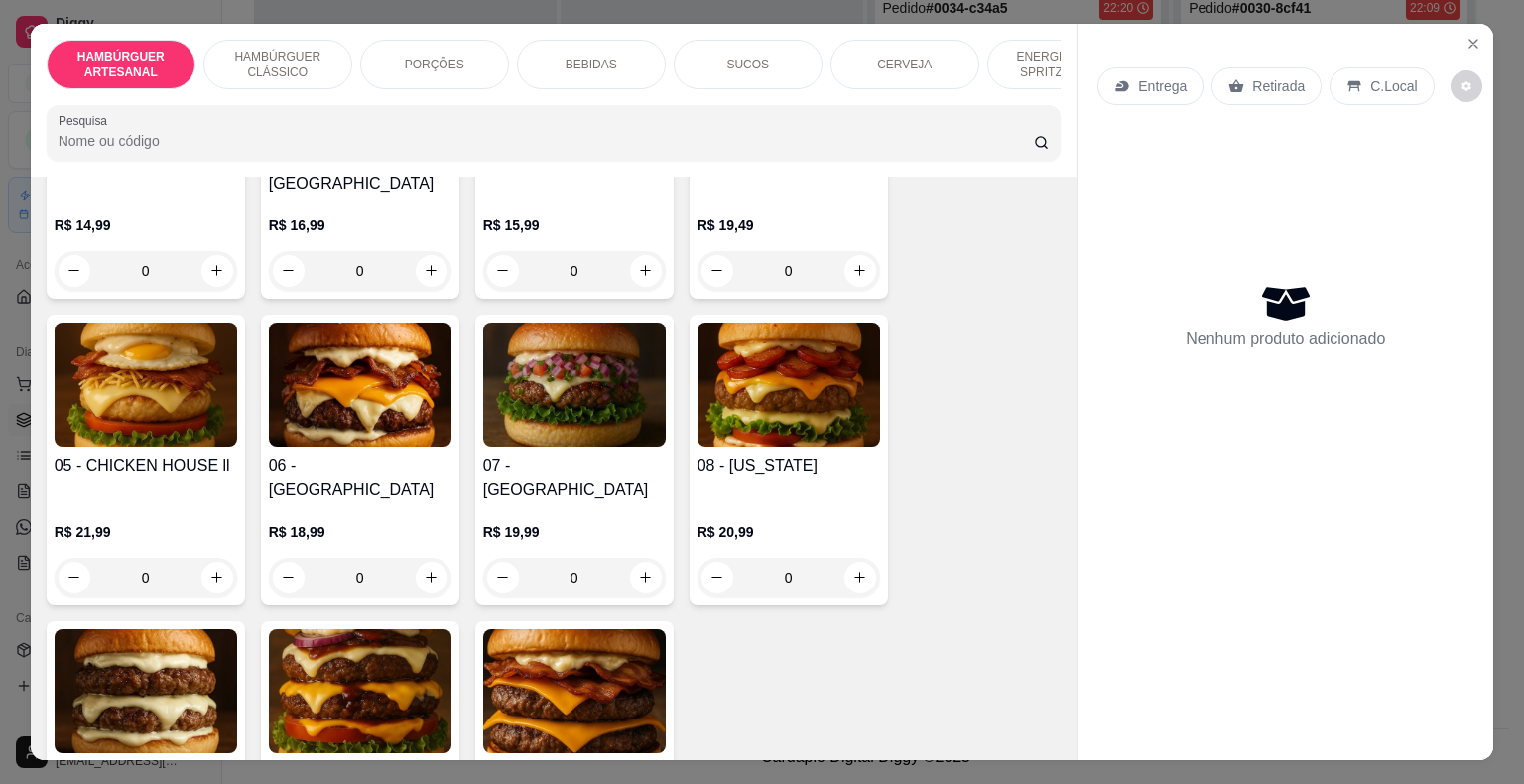
click at [652, 557] on div "0" at bounding box center [574, 577] width 183 height 40
click at [1468, 36] on icon "Close" at bounding box center [1473, 44] width 16 height 16
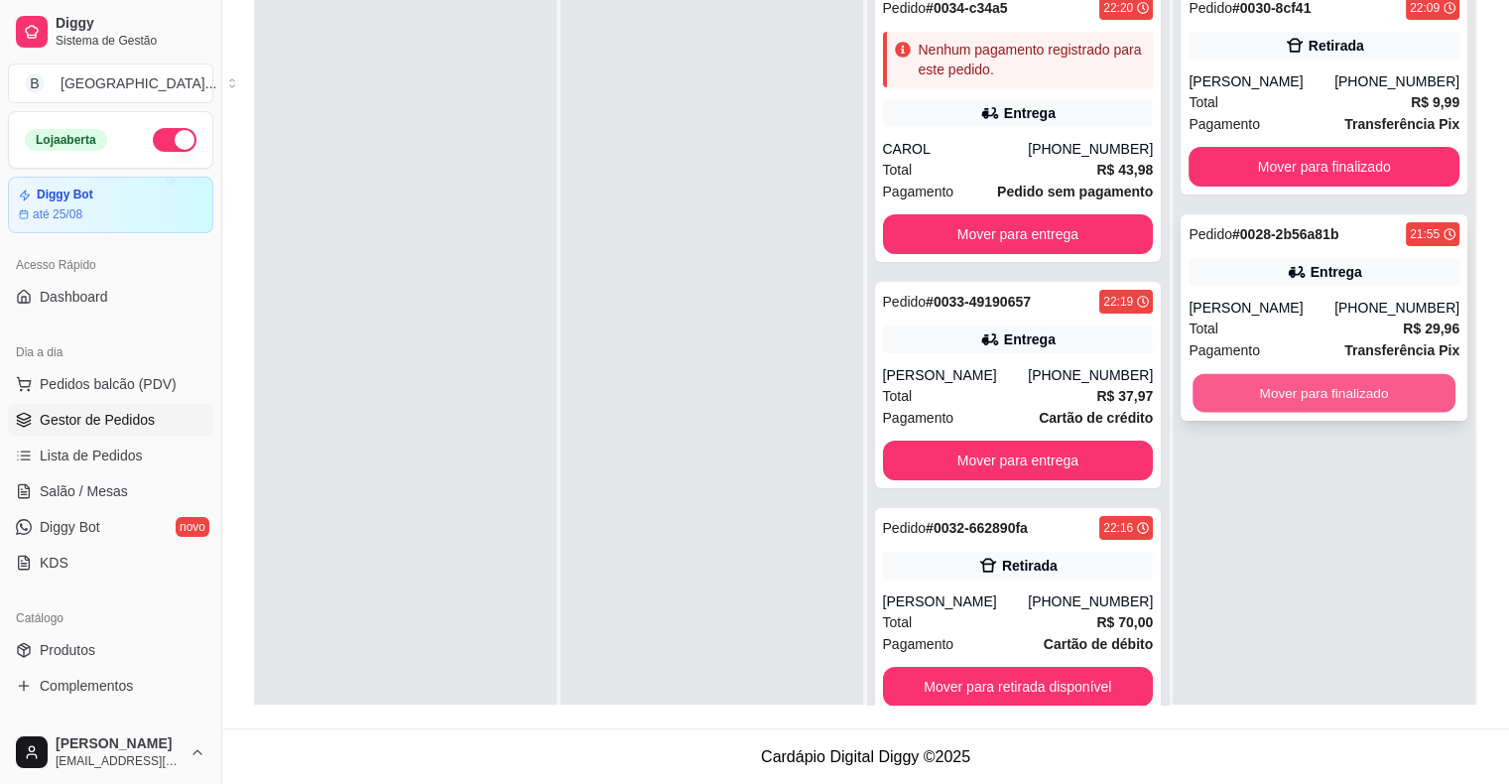
click at [1228, 388] on button "Mover para finalizado" at bounding box center [1323, 393] width 263 height 39
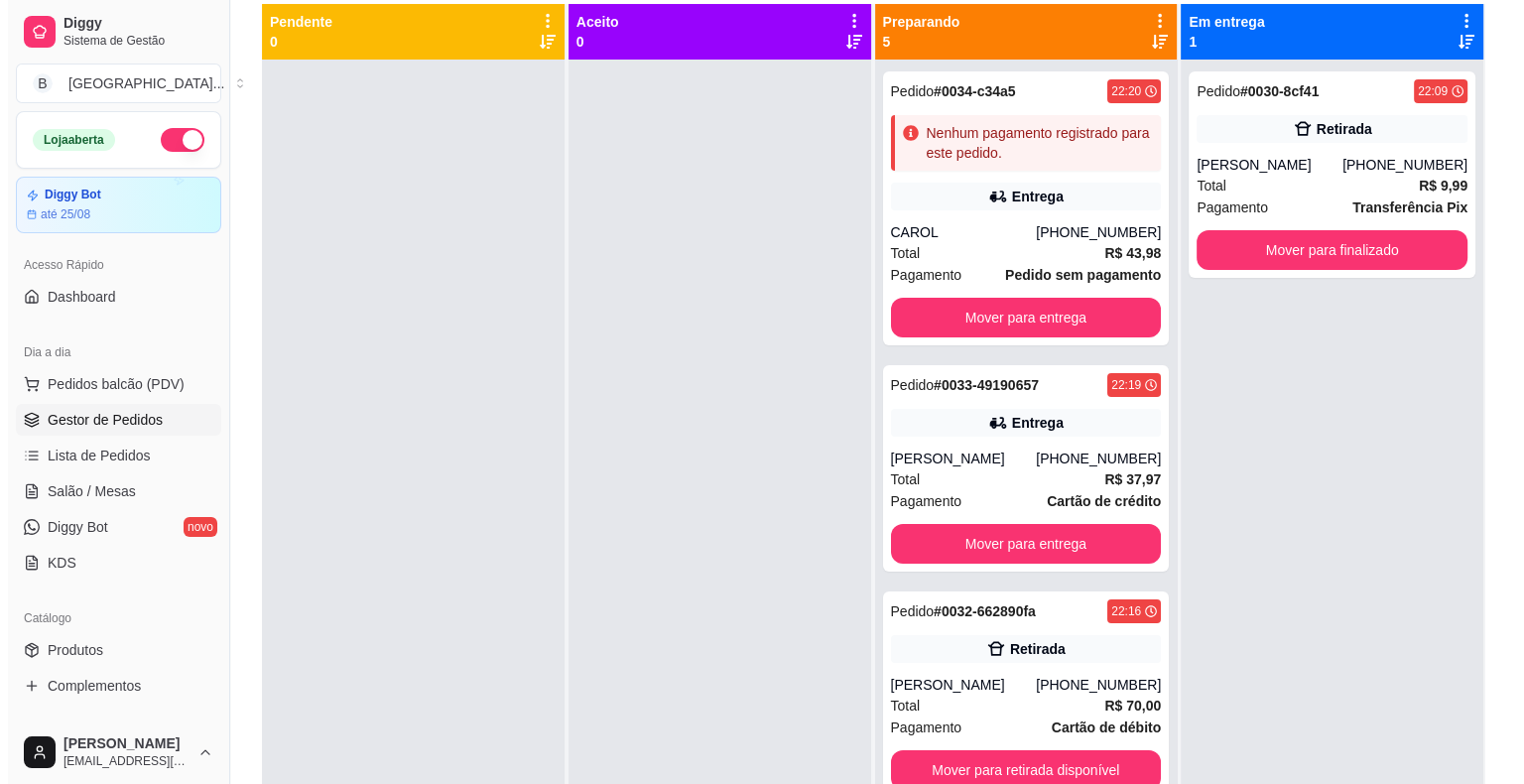
scroll to position [103, 0]
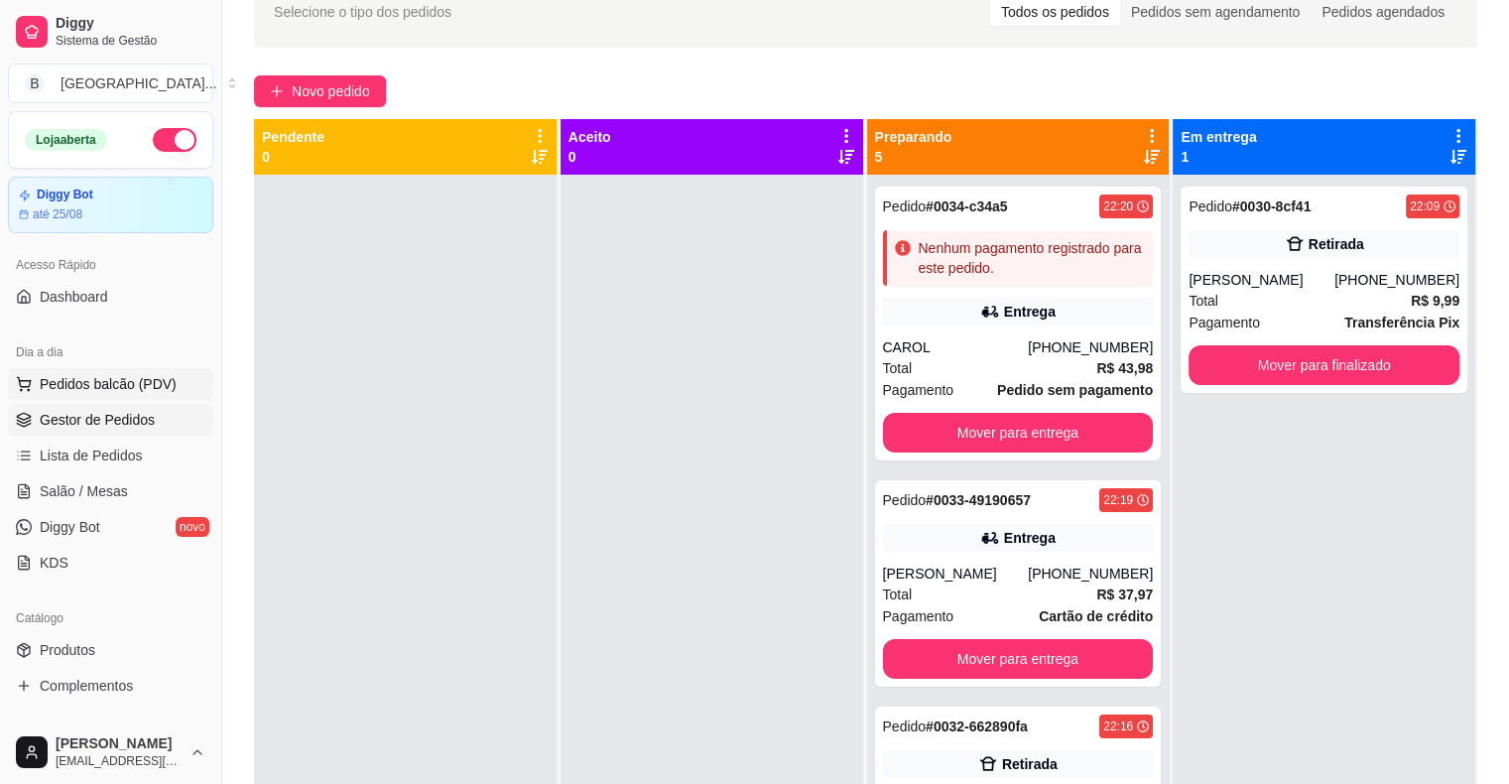
click at [166, 389] on span "Pedidos balcão (PDV)" at bounding box center [108, 384] width 137 height 20
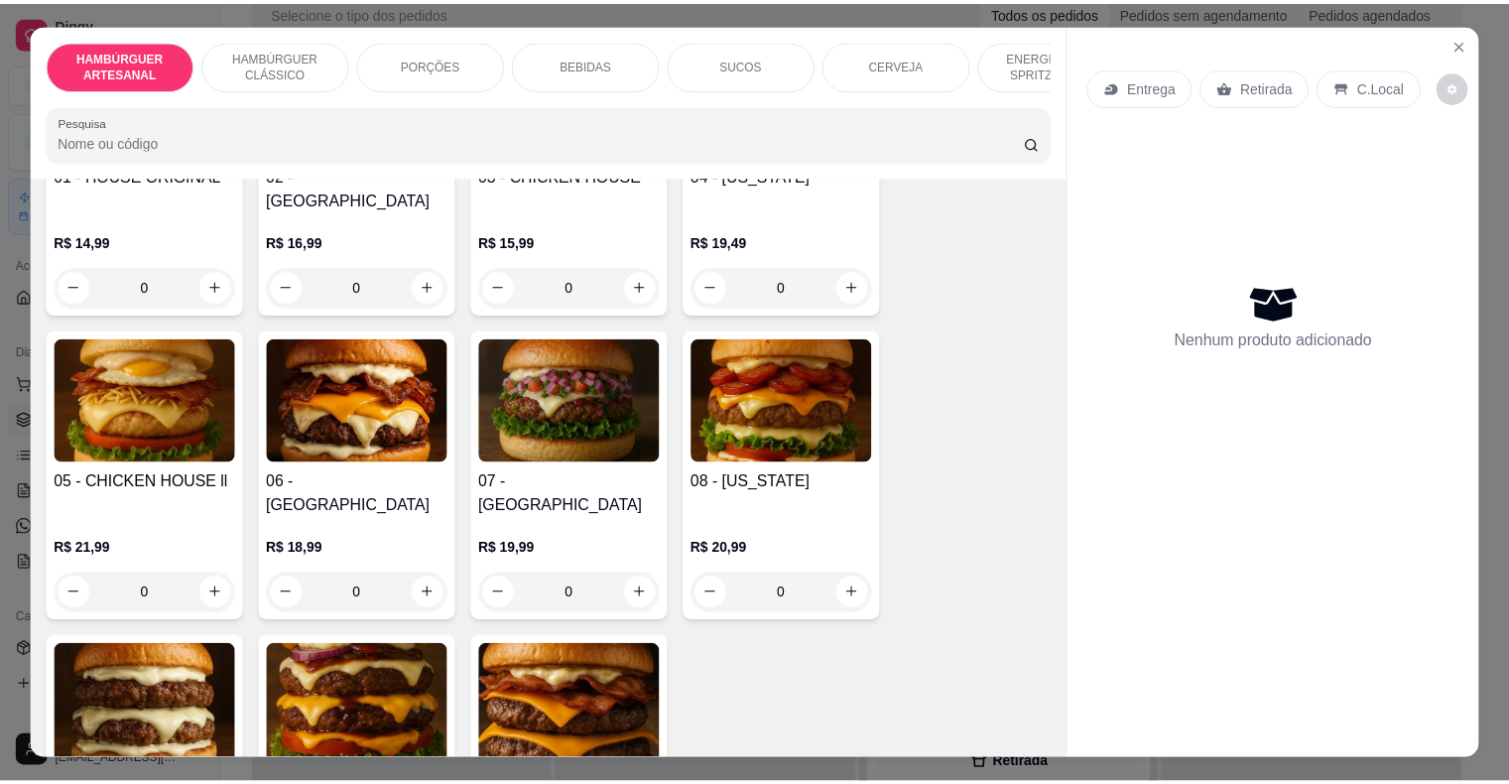
scroll to position [298, 0]
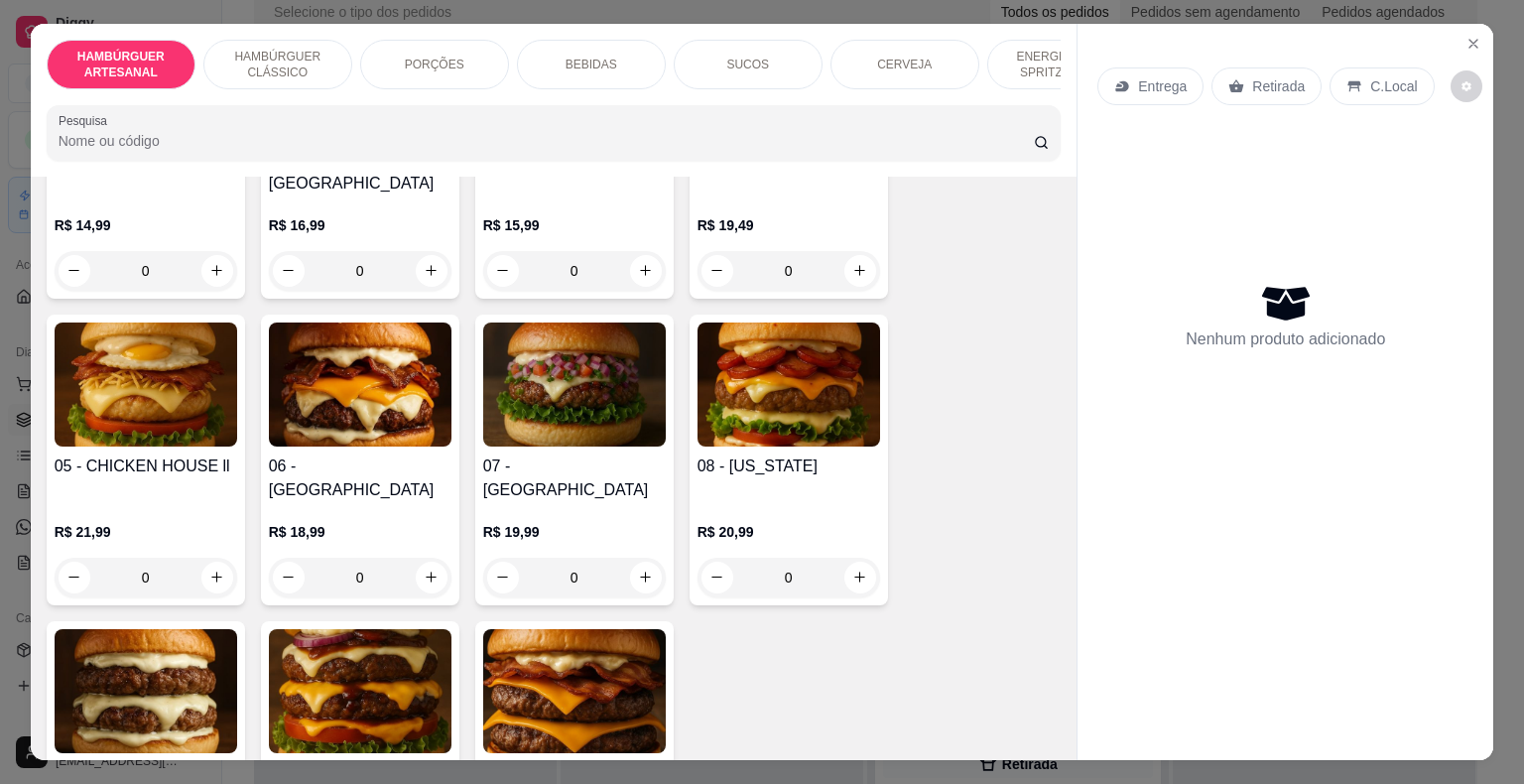
click at [643, 557] on div "0" at bounding box center [574, 577] width 183 height 40
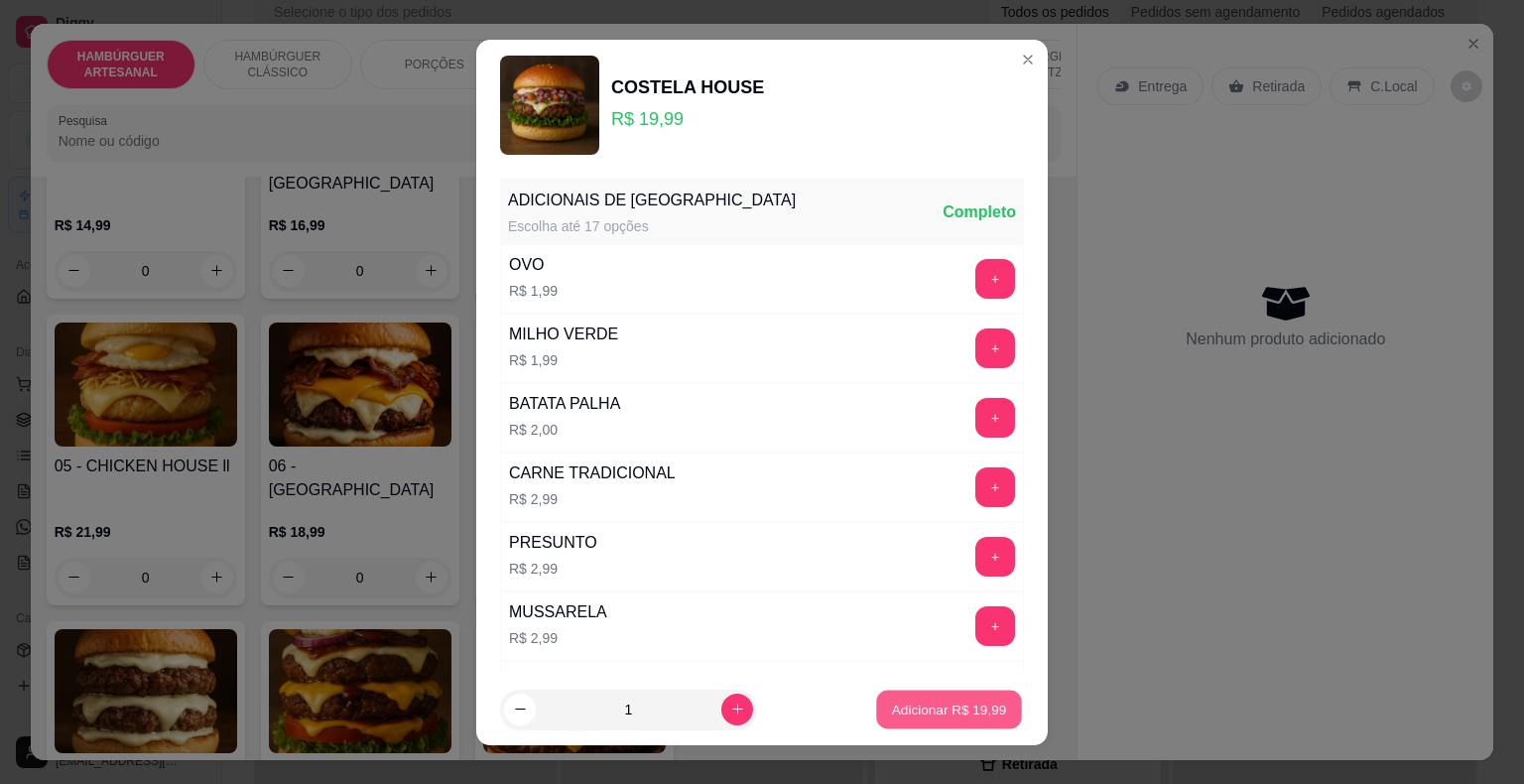
click at [923, 696] on button "Adicionar R$ 19,99" at bounding box center [949, 708] width 146 height 39
type input "1"
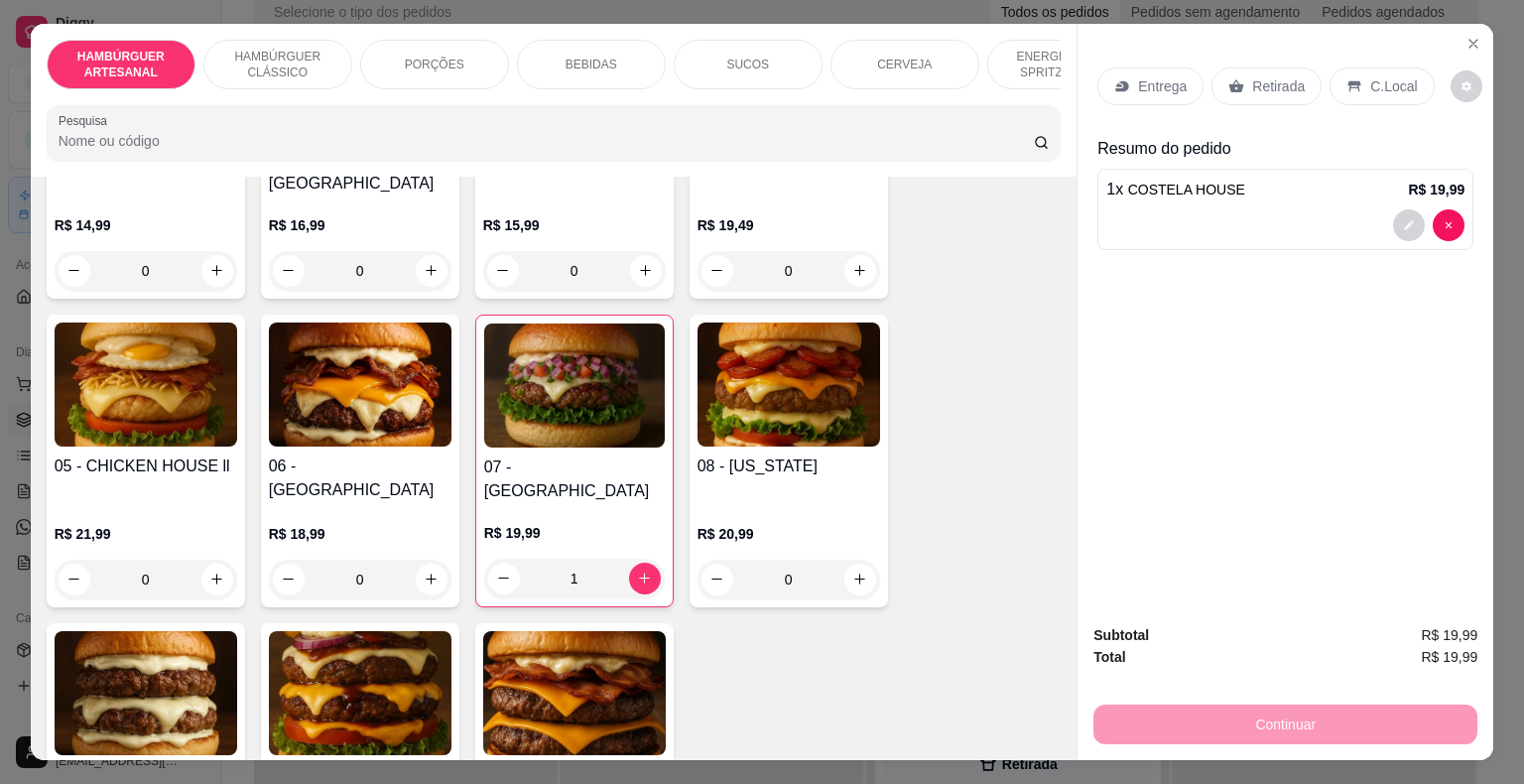
click at [1157, 89] on div "Entrega" at bounding box center [1150, 86] width 106 height 38
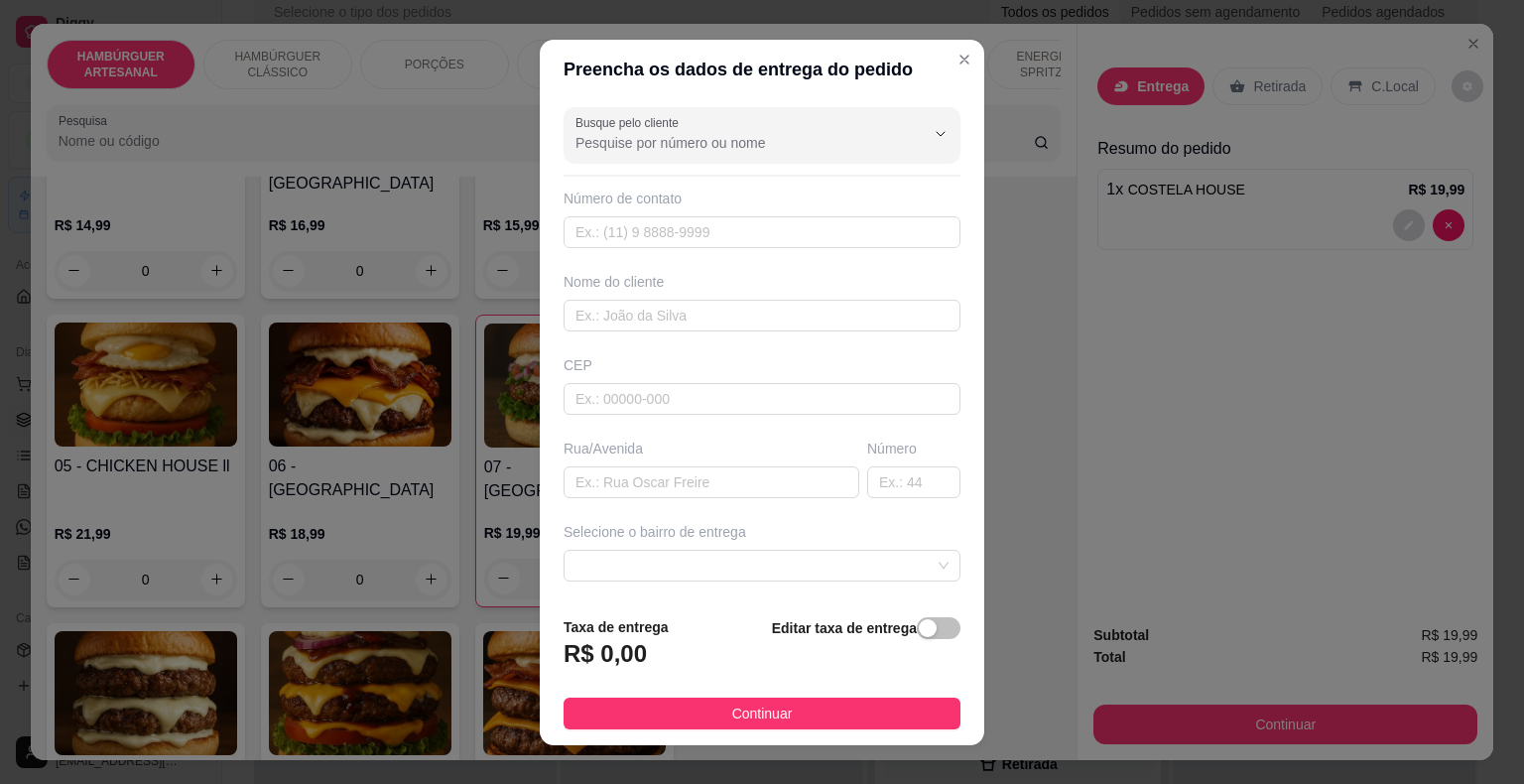
drag, startPoint x: 817, startPoint y: 168, endPoint x: 818, endPoint y: 156, distance: 11.9
click at [818, 156] on div "Busque pelo cliente Número de contato Nome do cliente CEP Rua/[GEOGRAPHIC_DATA]…" at bounding box center [762, 349] width 444 height 501
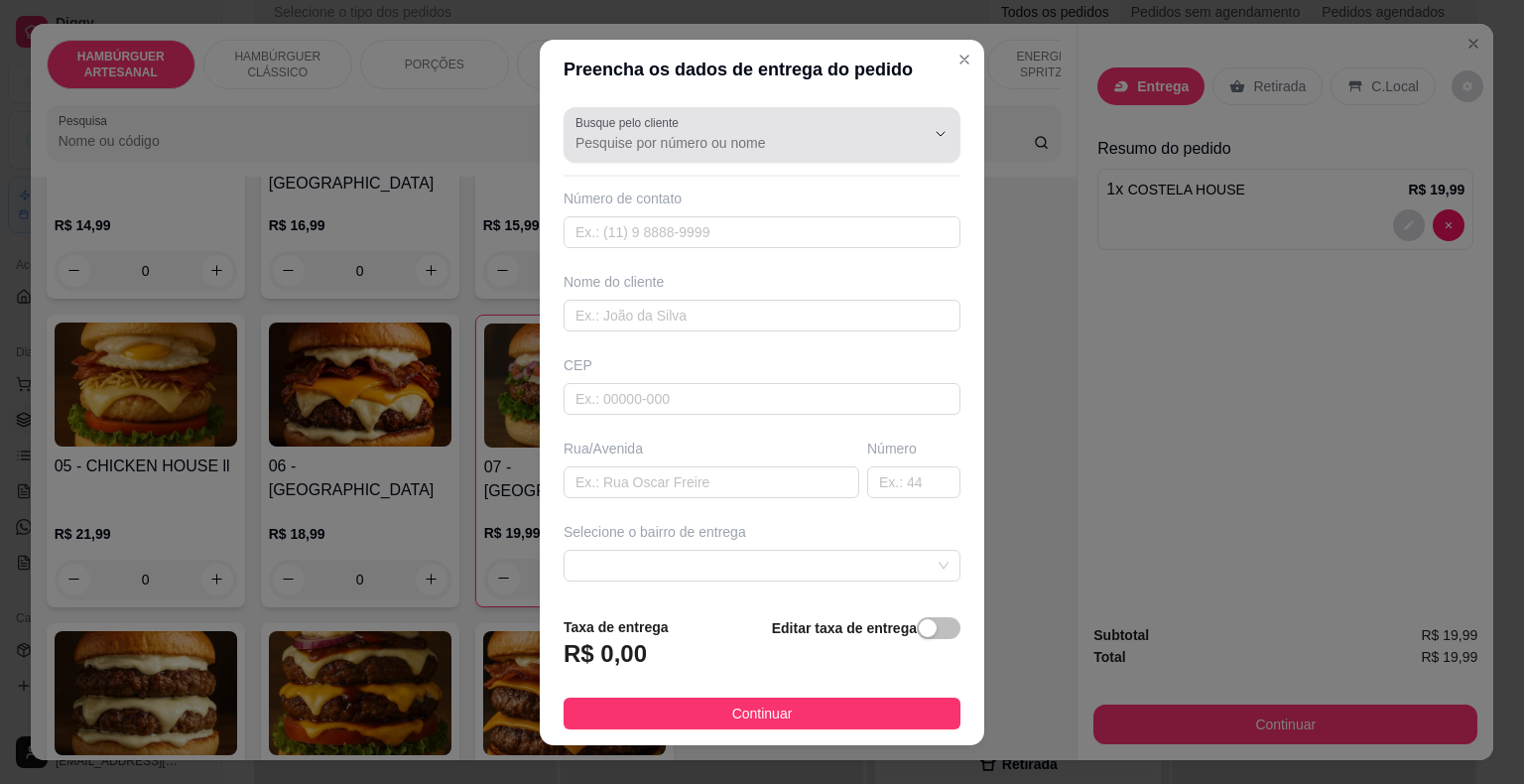
click at [818, 156] on div "Busque pelo cliente" at bounding box center [761, 135] width 397 height 56
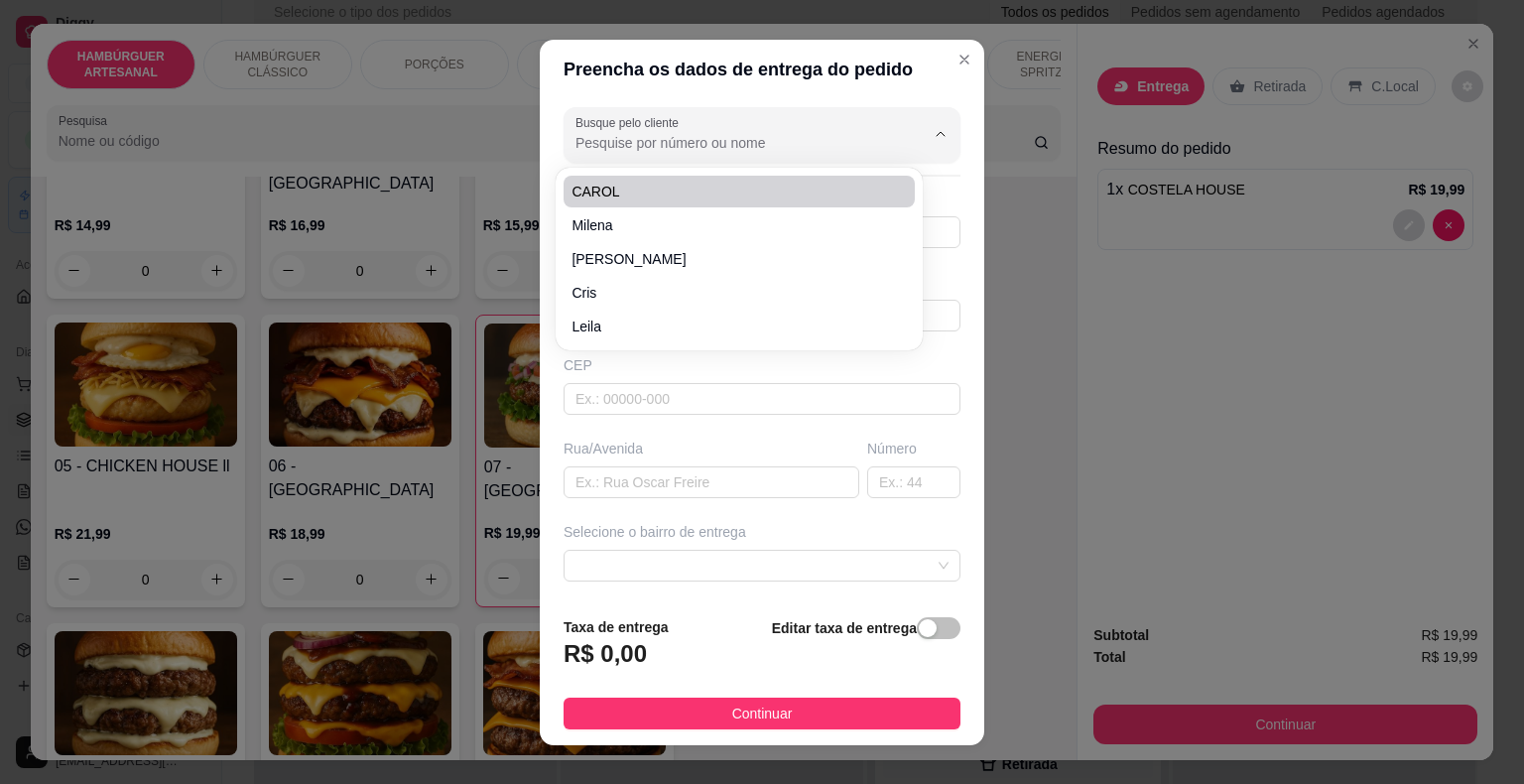
click at [1409, 167] on div "Preencha os dados de entrega do pedido Busque pelo cliente Número de contato No…" at bounding box center [762, 392] width 1524 height 784
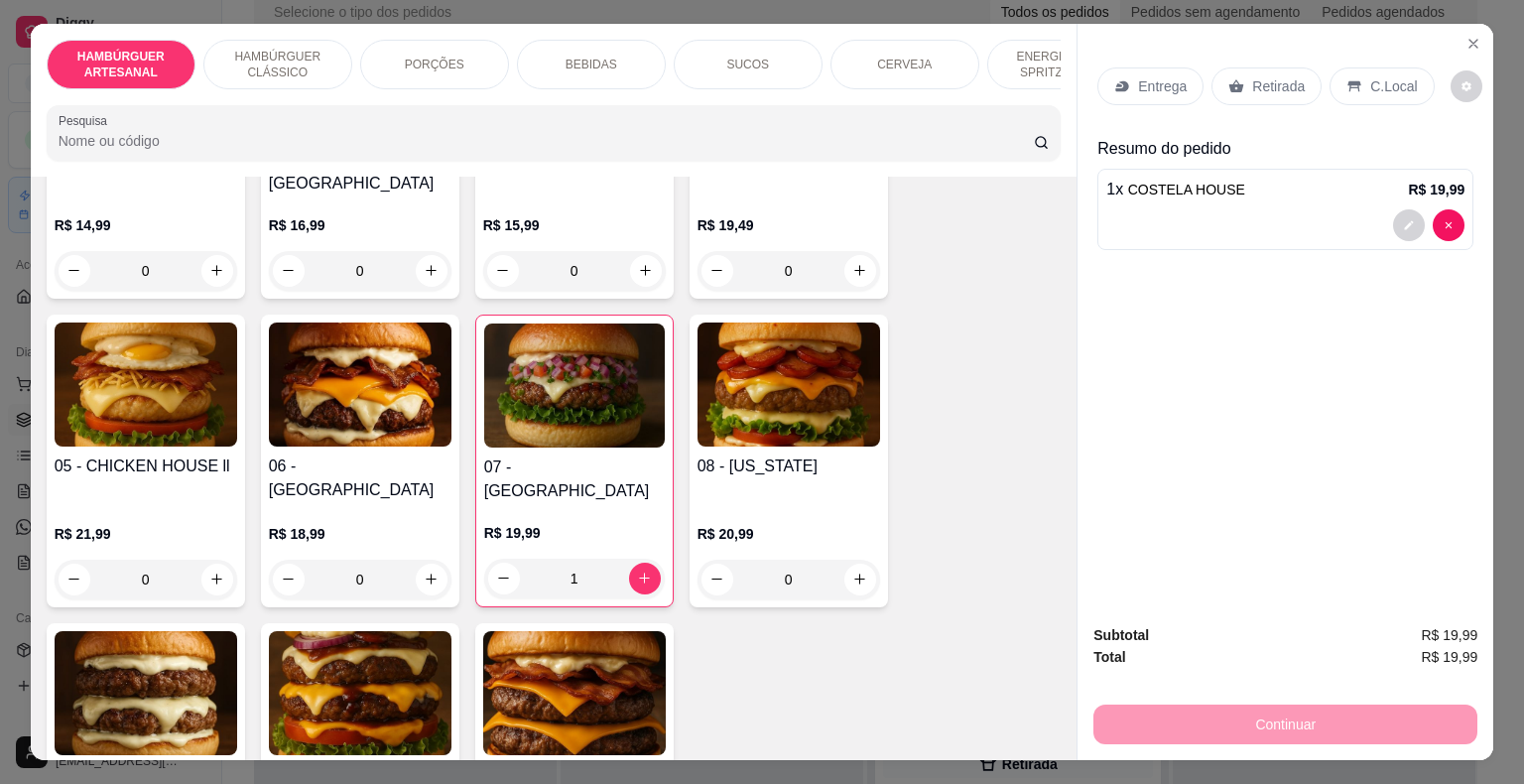
click at [1465, 36] on icon "Close" at bounding box center [1473, 44] width 16 height 16
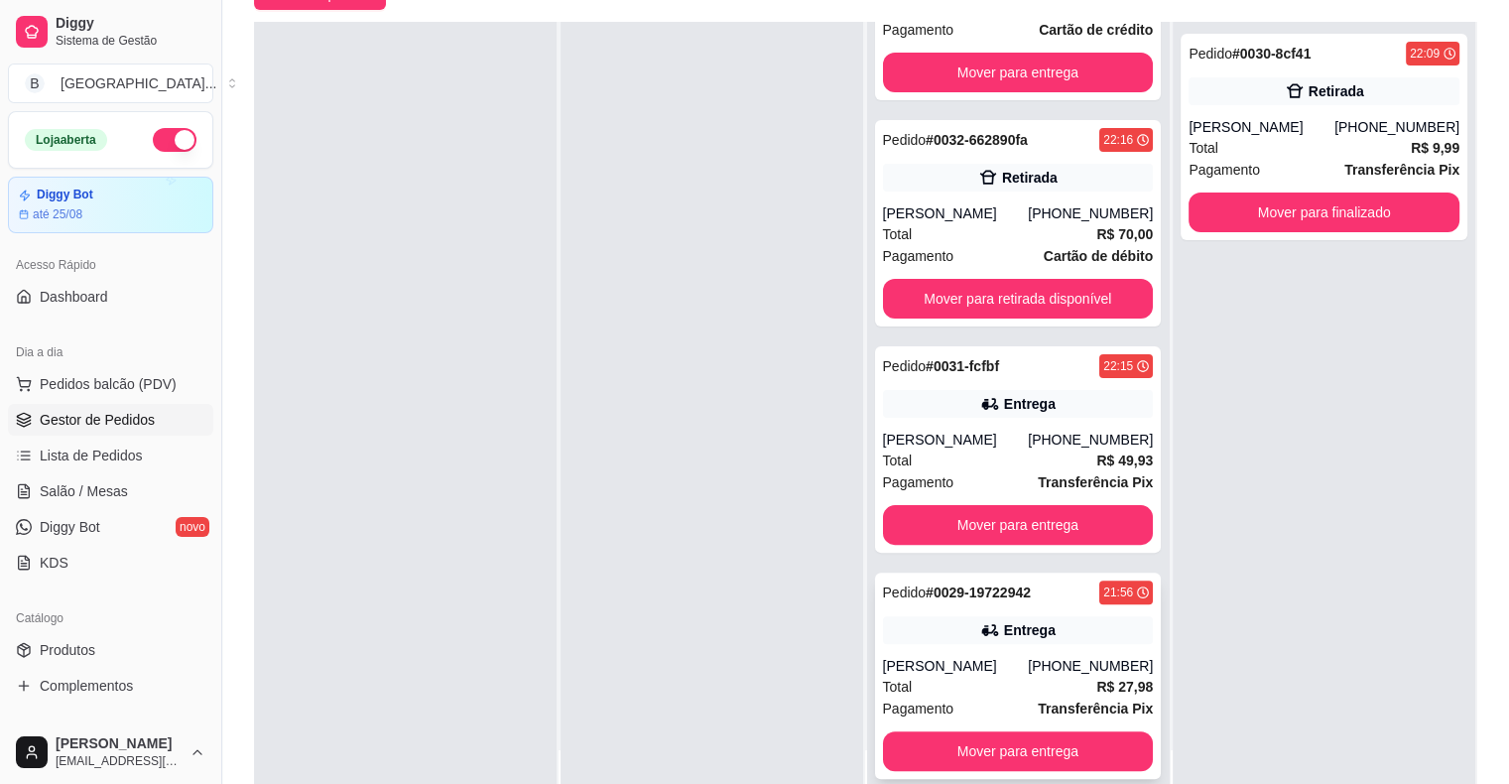
scroll to position [302, 0]
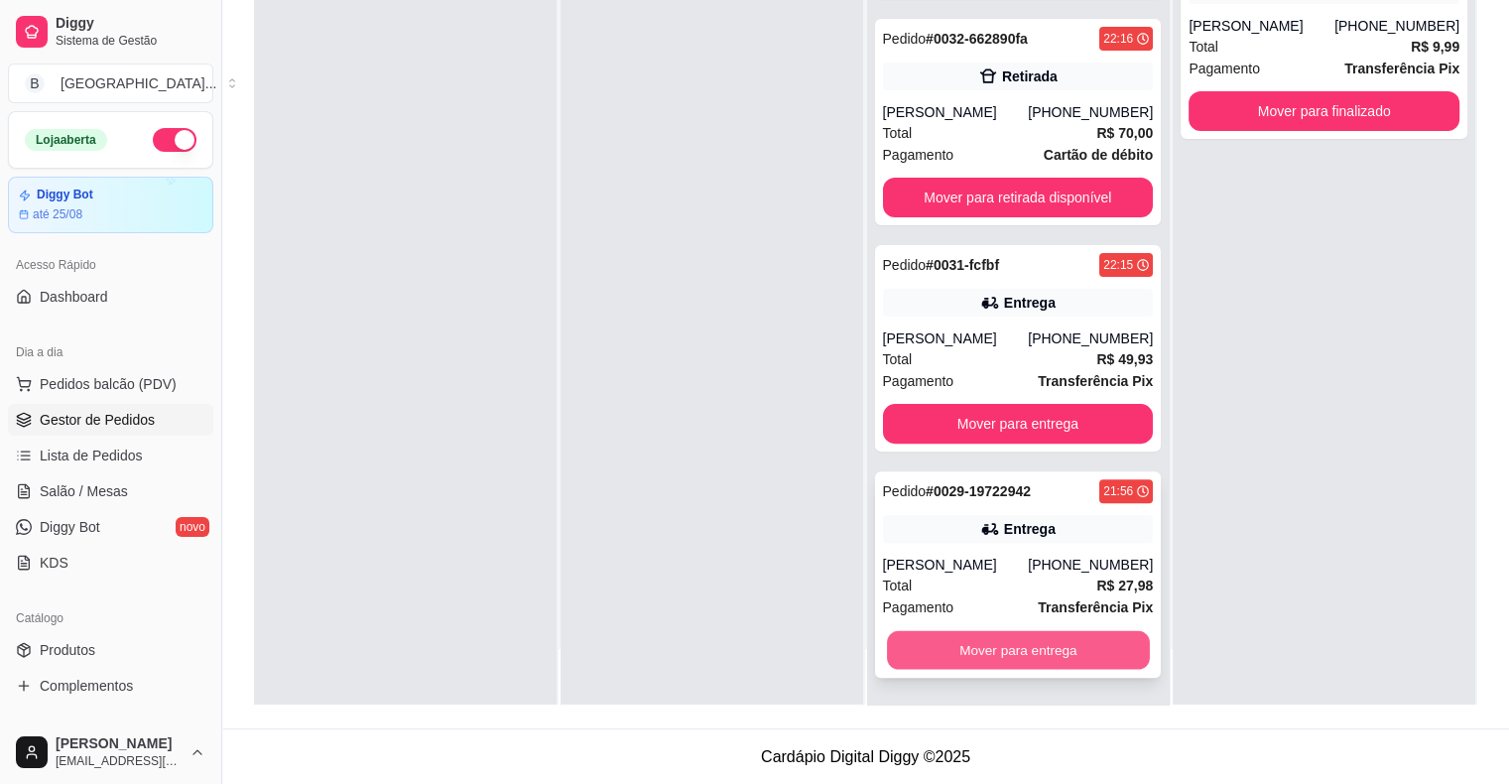
click at [982, 652] on button "Mover para entrega" at bounding box center [1018, 650] width 263 height 39
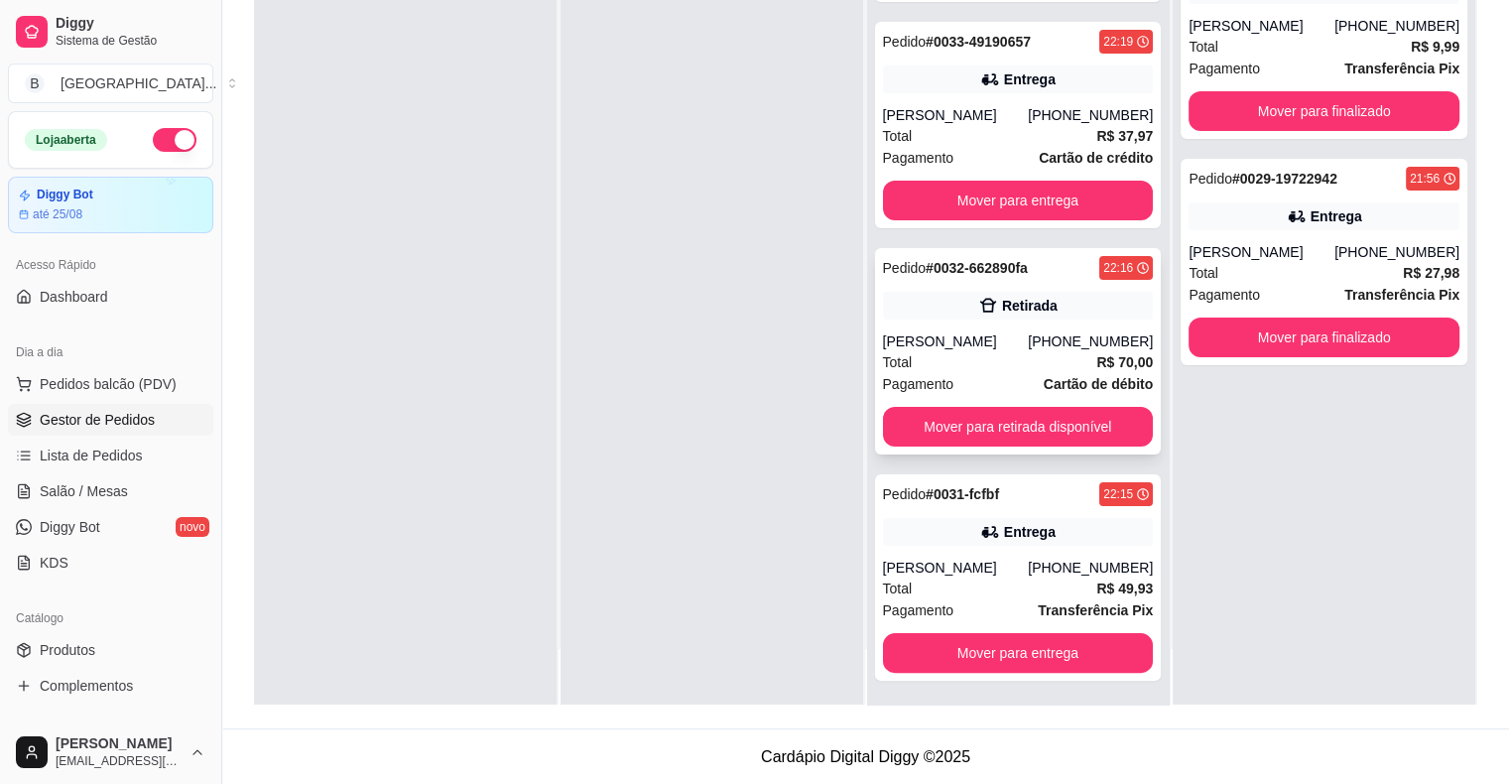
scroll to position [207, 0]
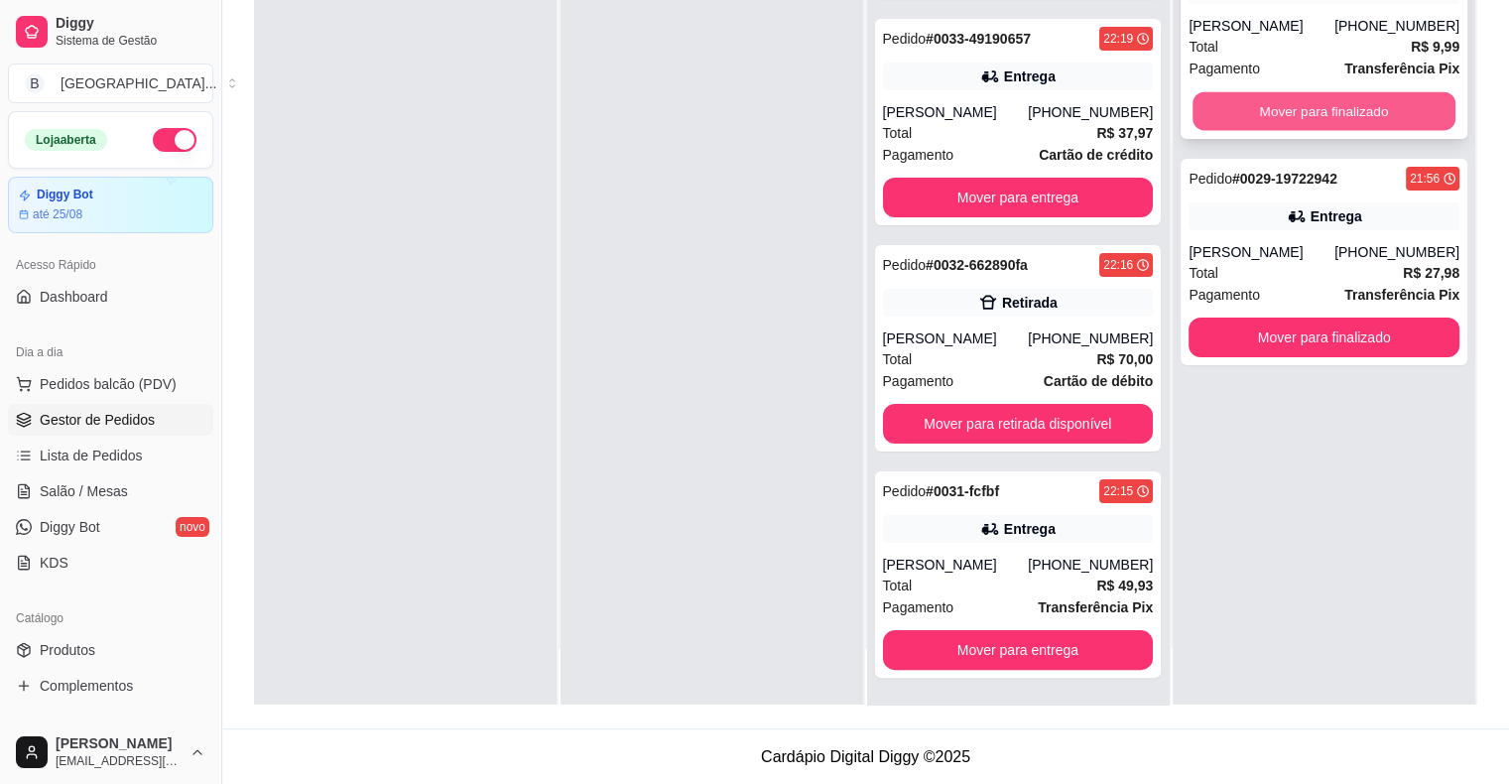
click at [1392, 121] on button "Mover para finalizado" at bounding box center [1323, 111] width 263 height 39
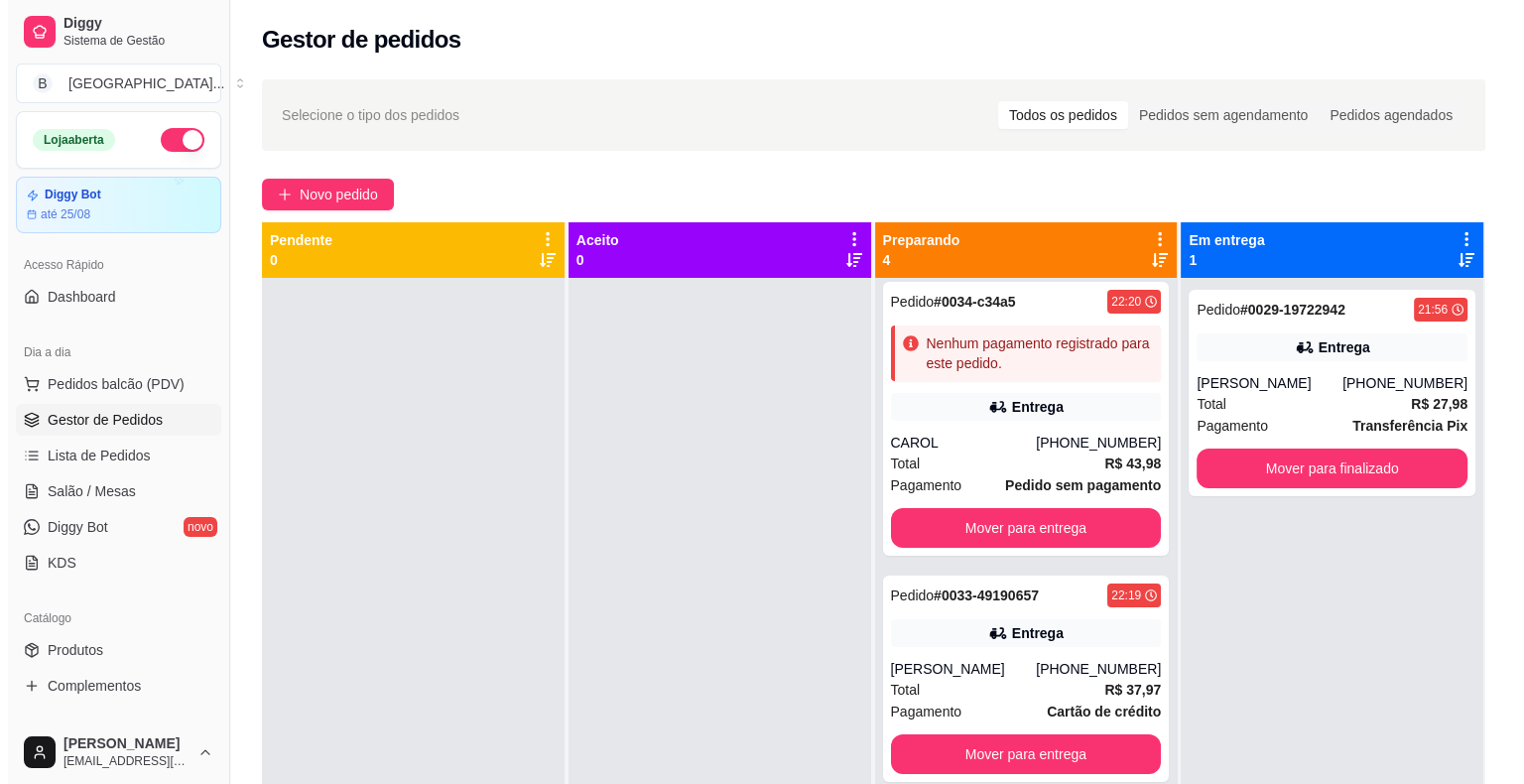
scroll to position [0, 0]
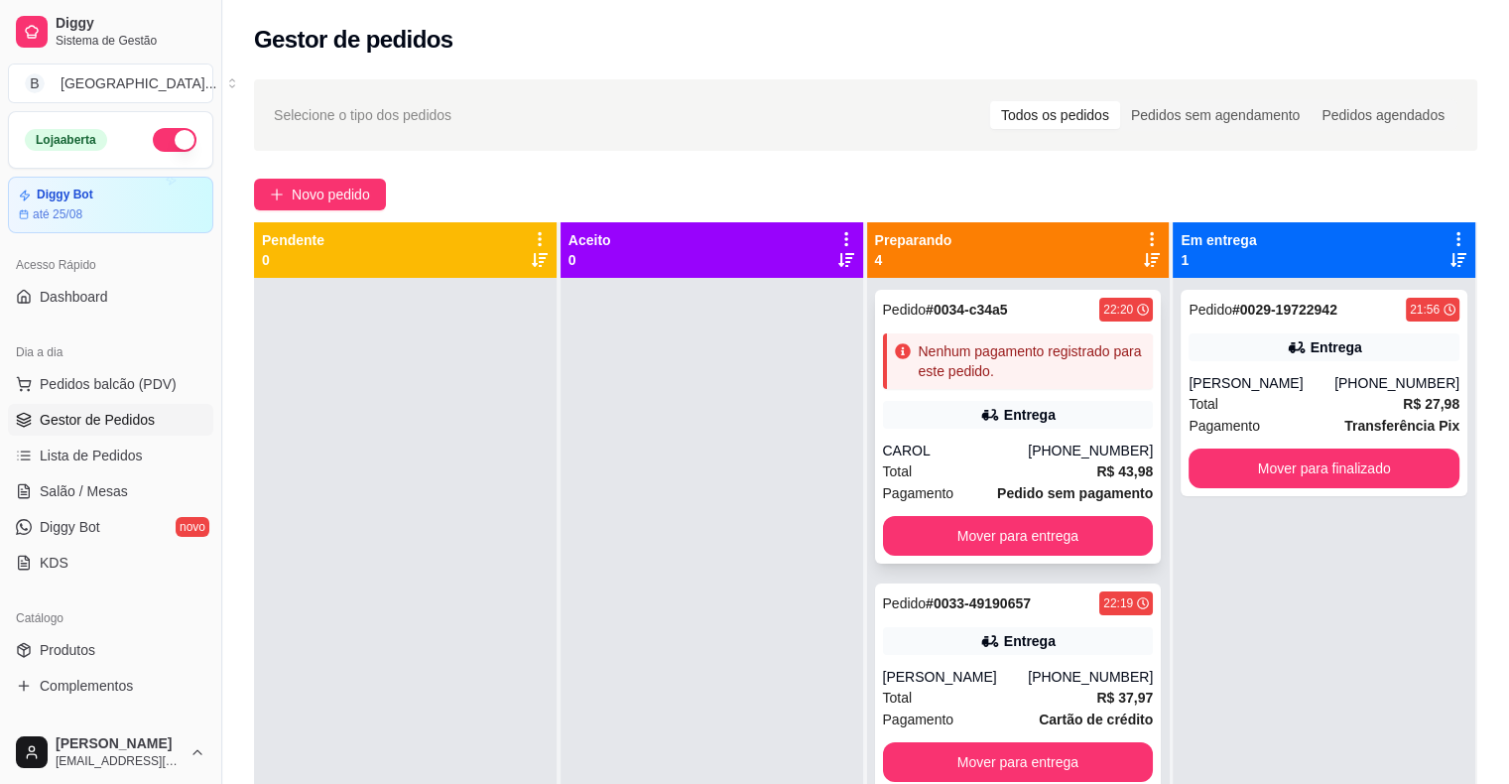
click at [995, 441] on div "CAROL" at bounding box center [956, 450] width 146 height 20
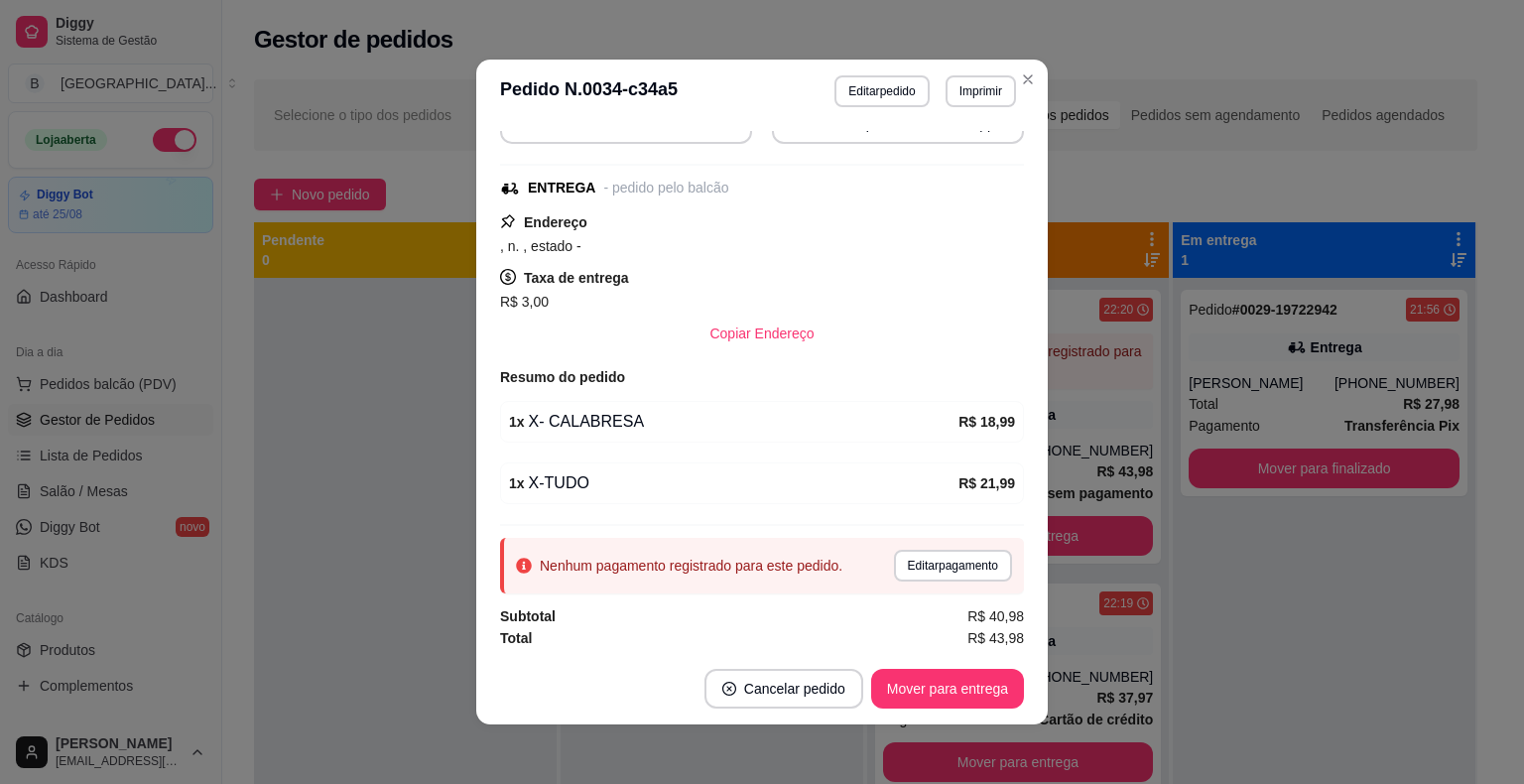
scroll to position [212, 0]
click at [894, 558] on button "Editar pagamento" at bounding box center [953, 565] width 118 height 32
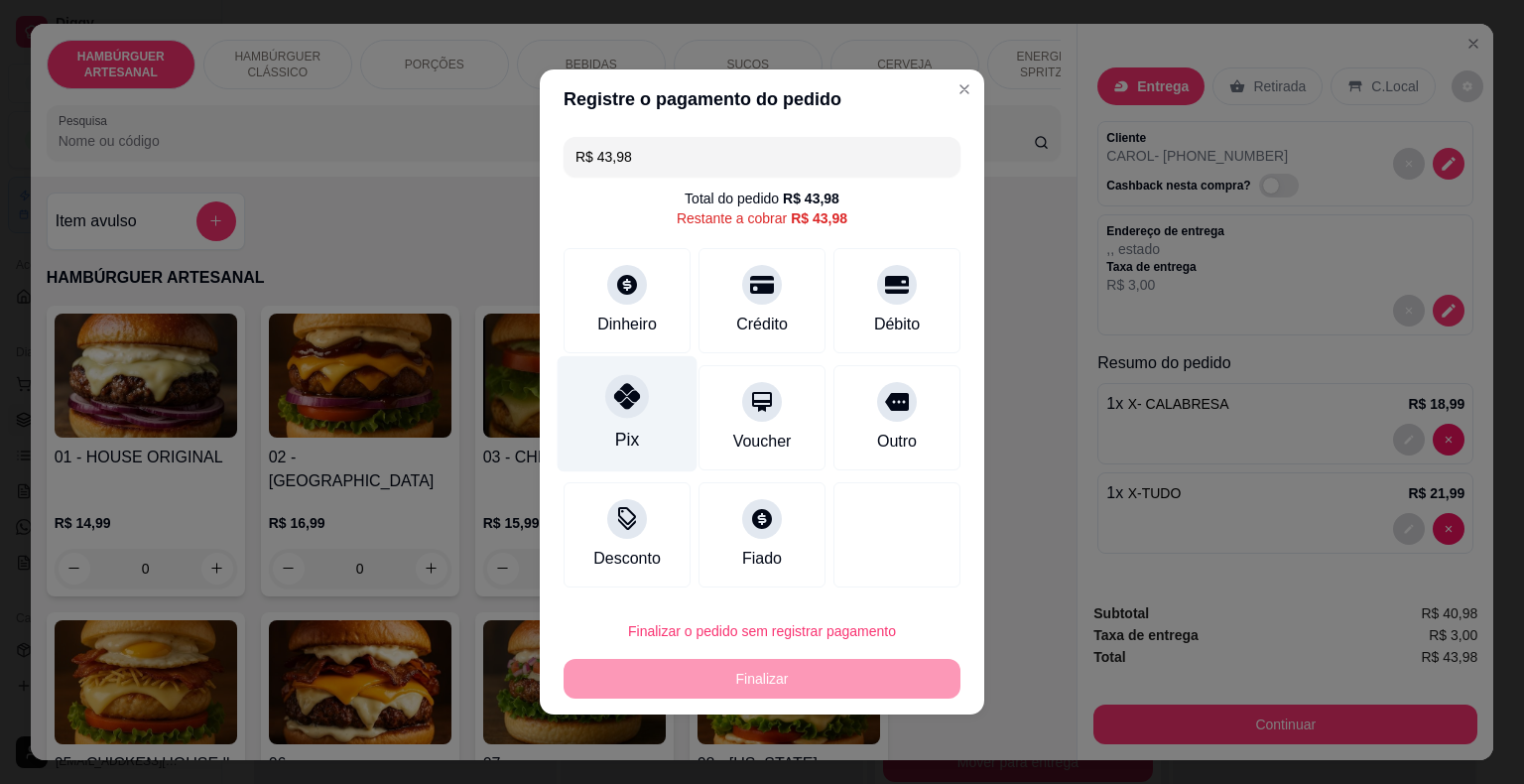
click at [648, 406] on div "Pix" at bounding box center [627, 414] width 140 height 116
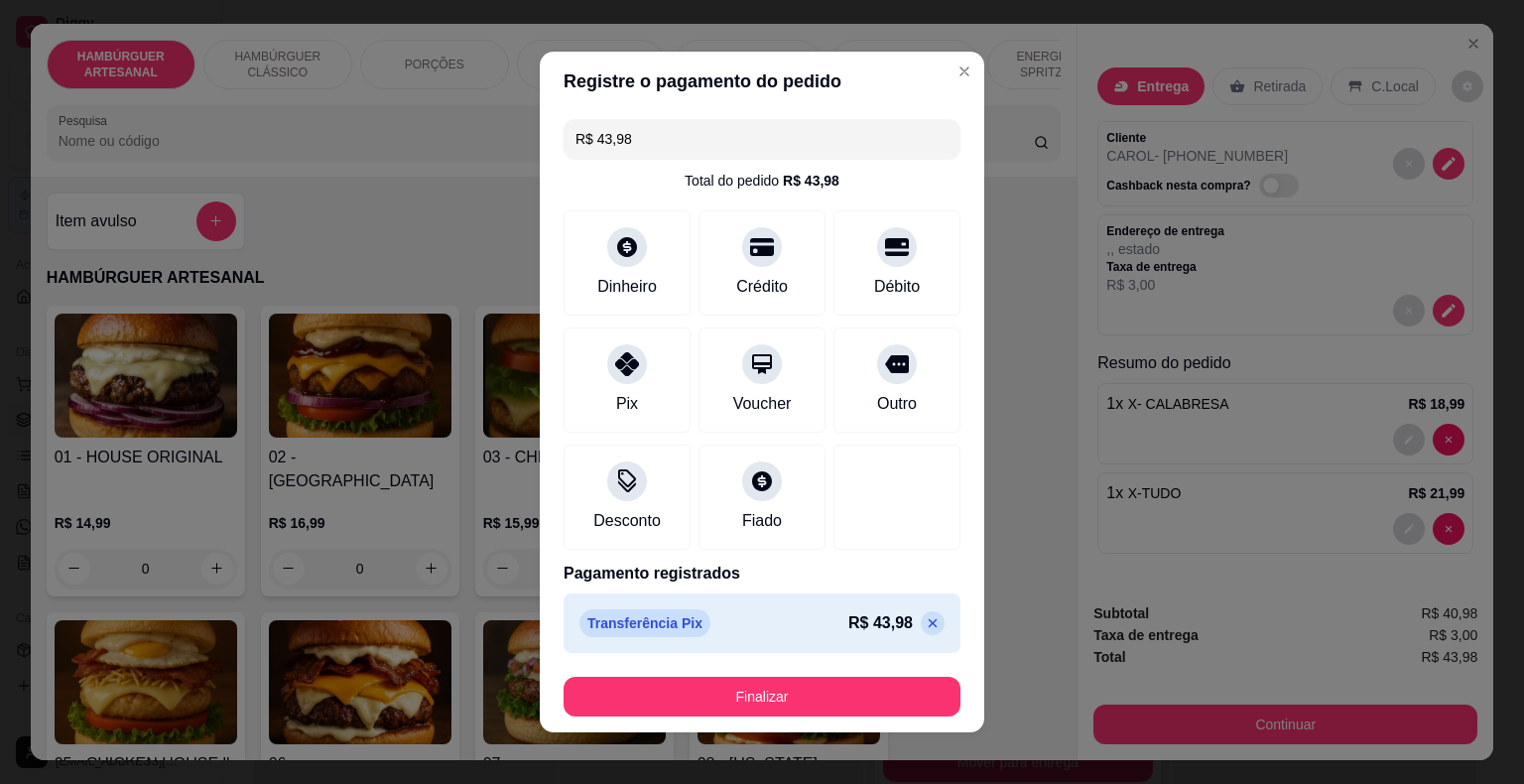
type input "R$ 0,00"
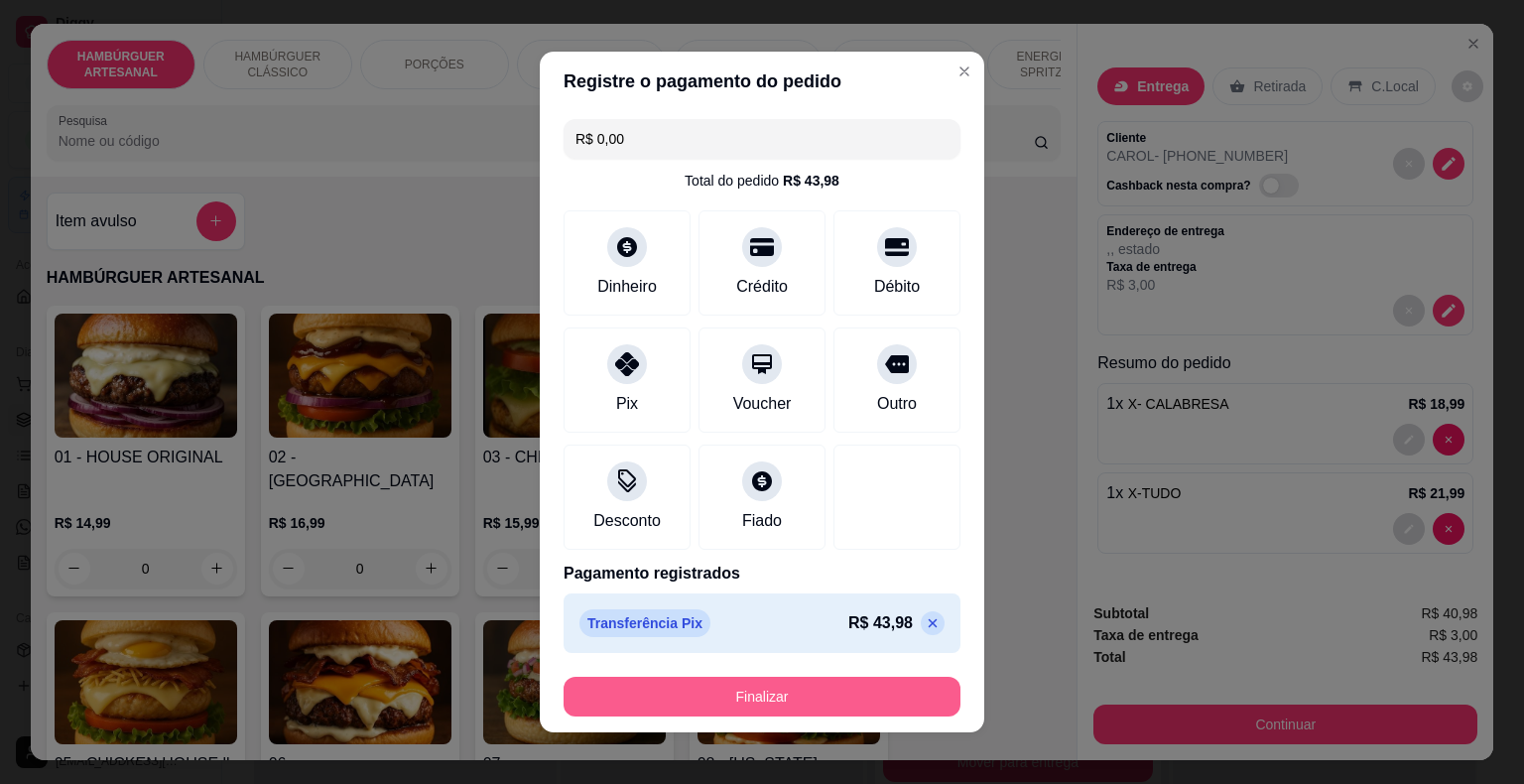
click at [824, 715] on div "Finalizar" at bounding box center [761, 697] width 397 height 40
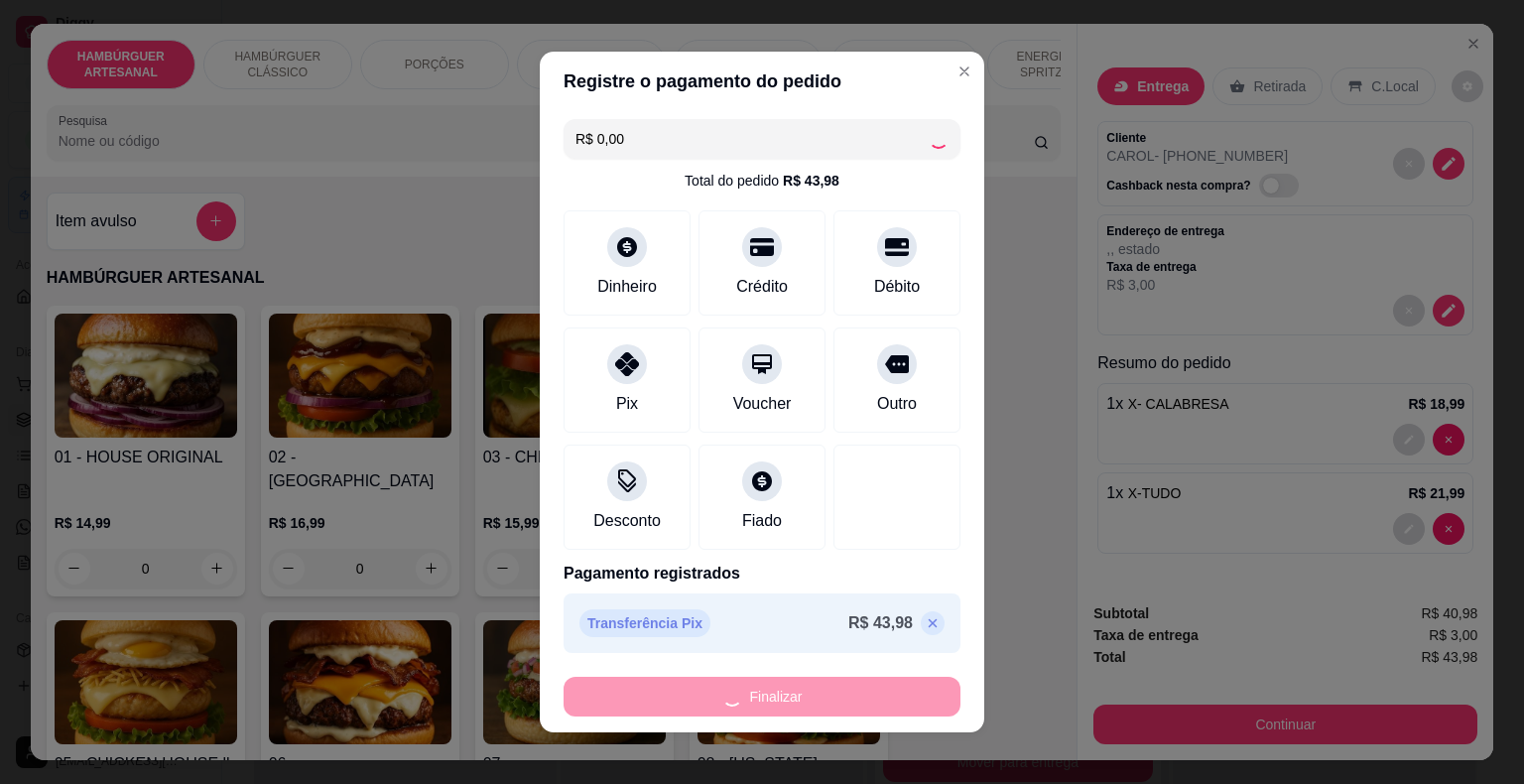
type input "0"
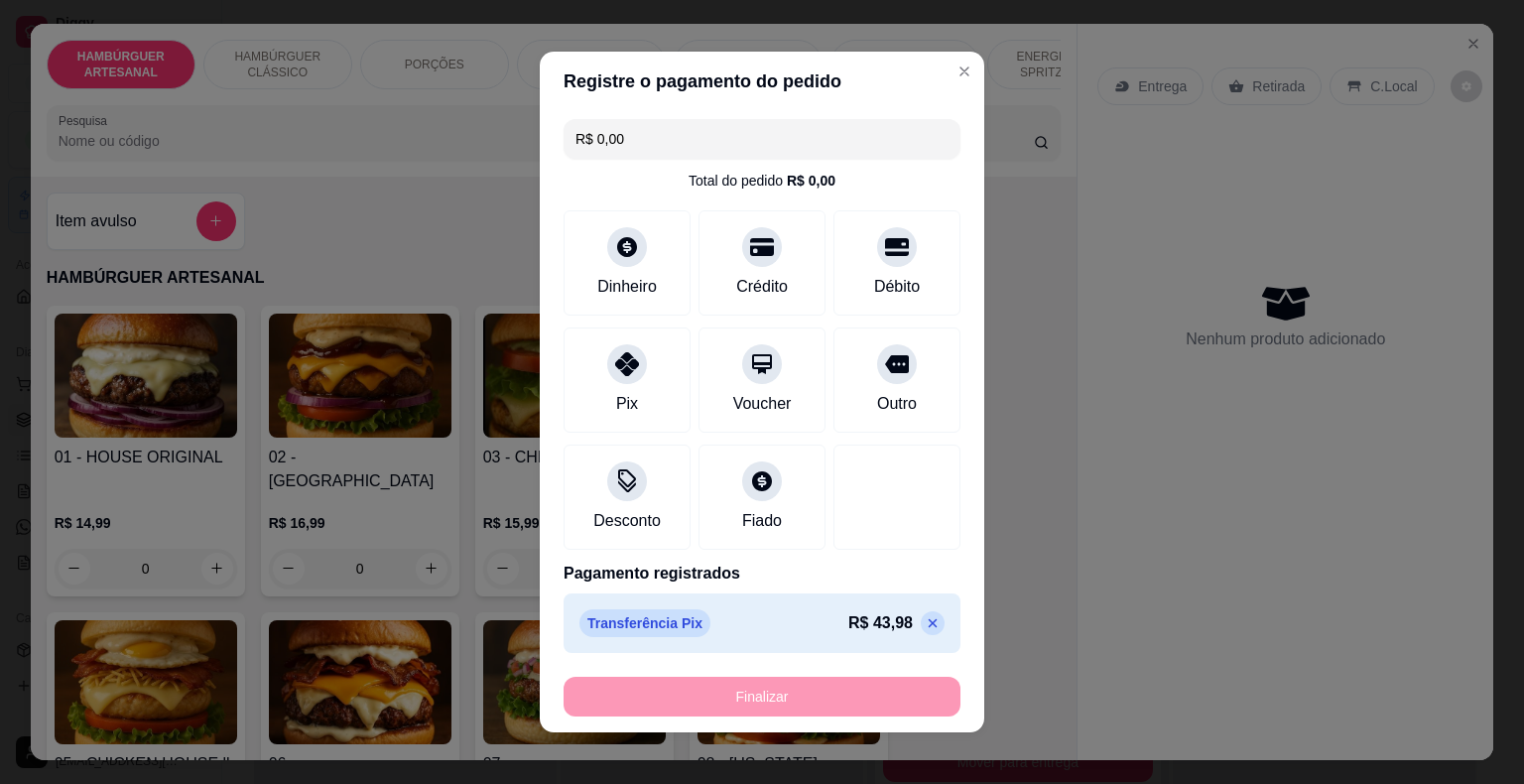
type input "-R$ 43,98"
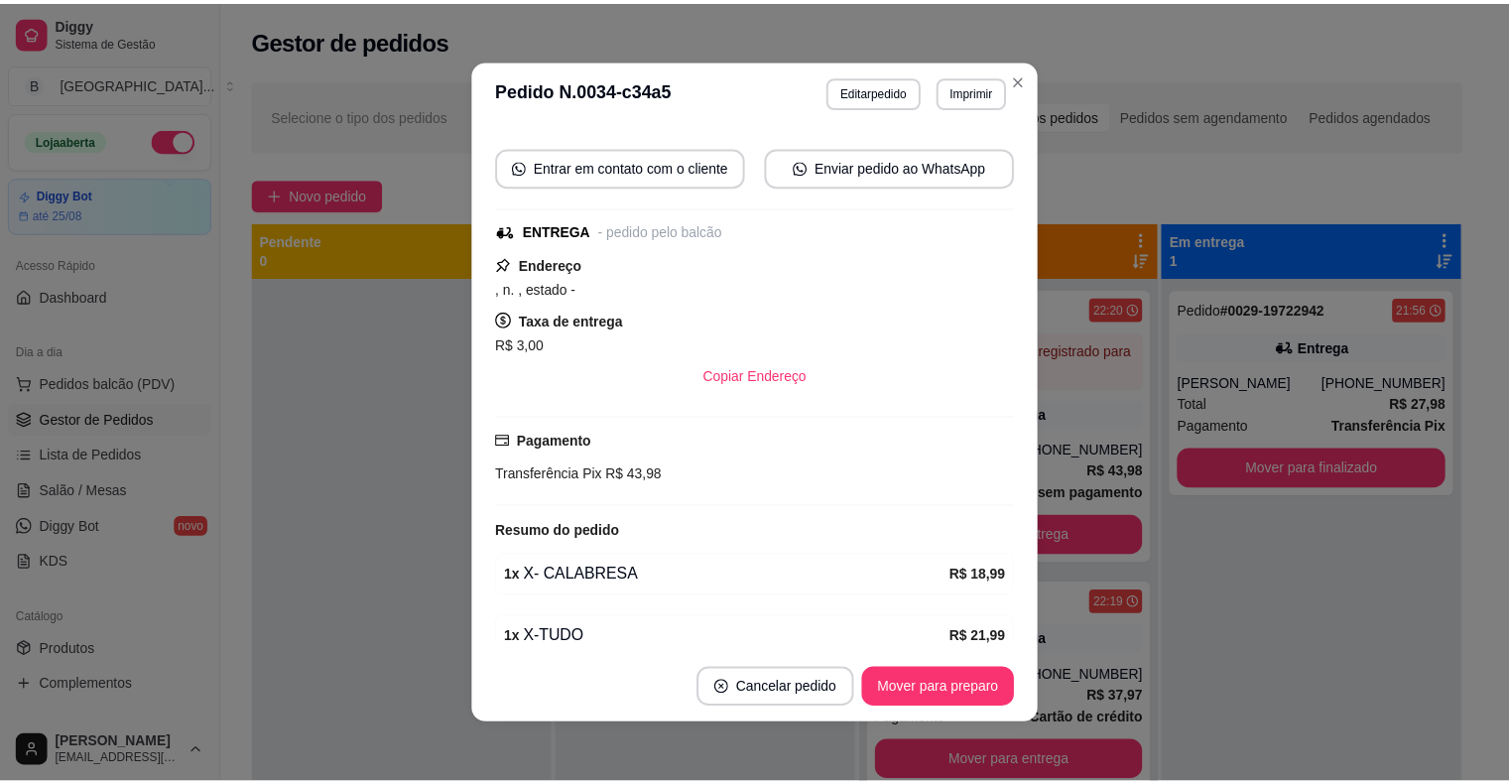
scroll to position [256, 0]
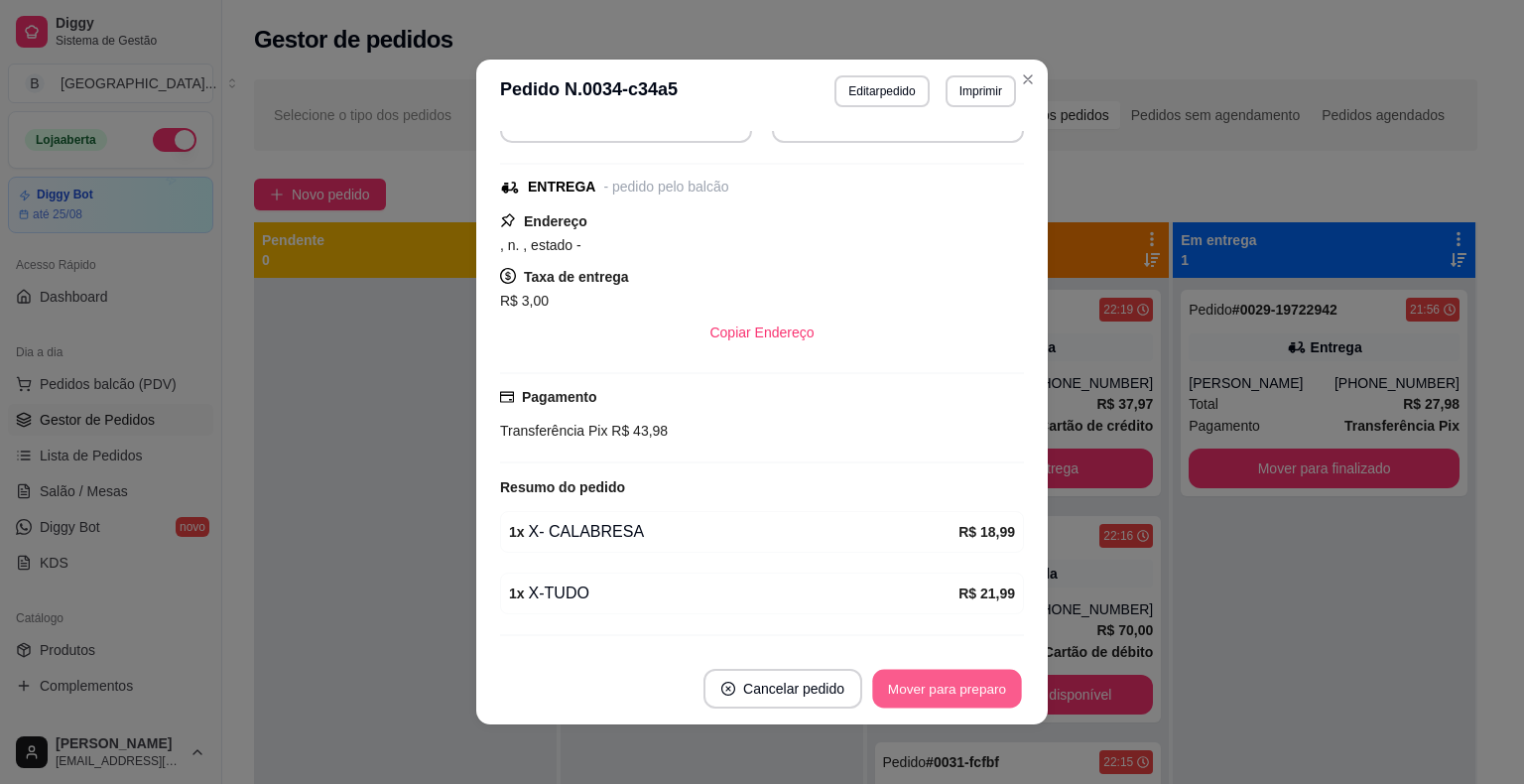
click at [1002, 703] on button "Mover para preparo" at bounding box center [946, 689] width 149 height 39
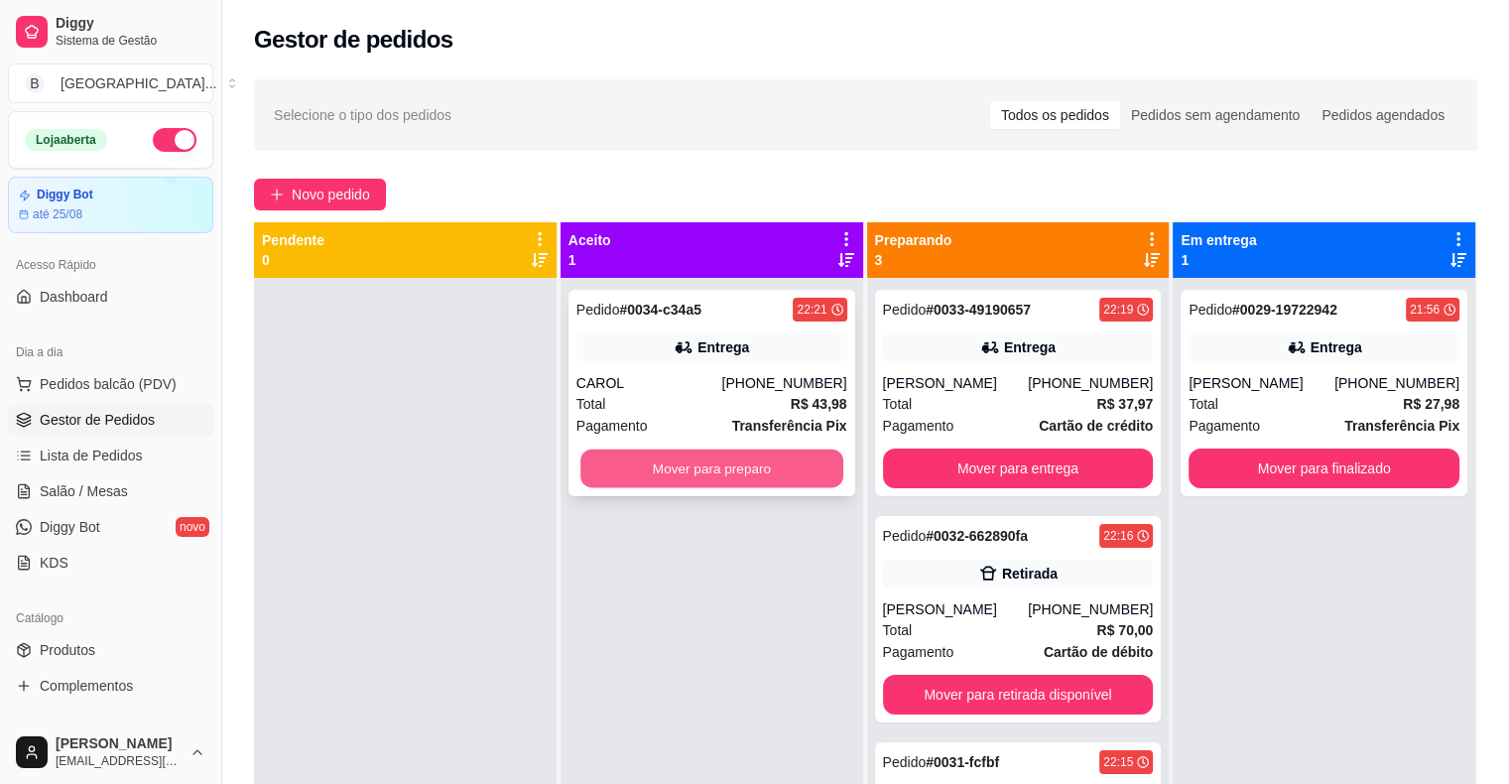
click at [777, 458] on button "Mover para preparo" at bounding box center [711, 468] width 263 height 39
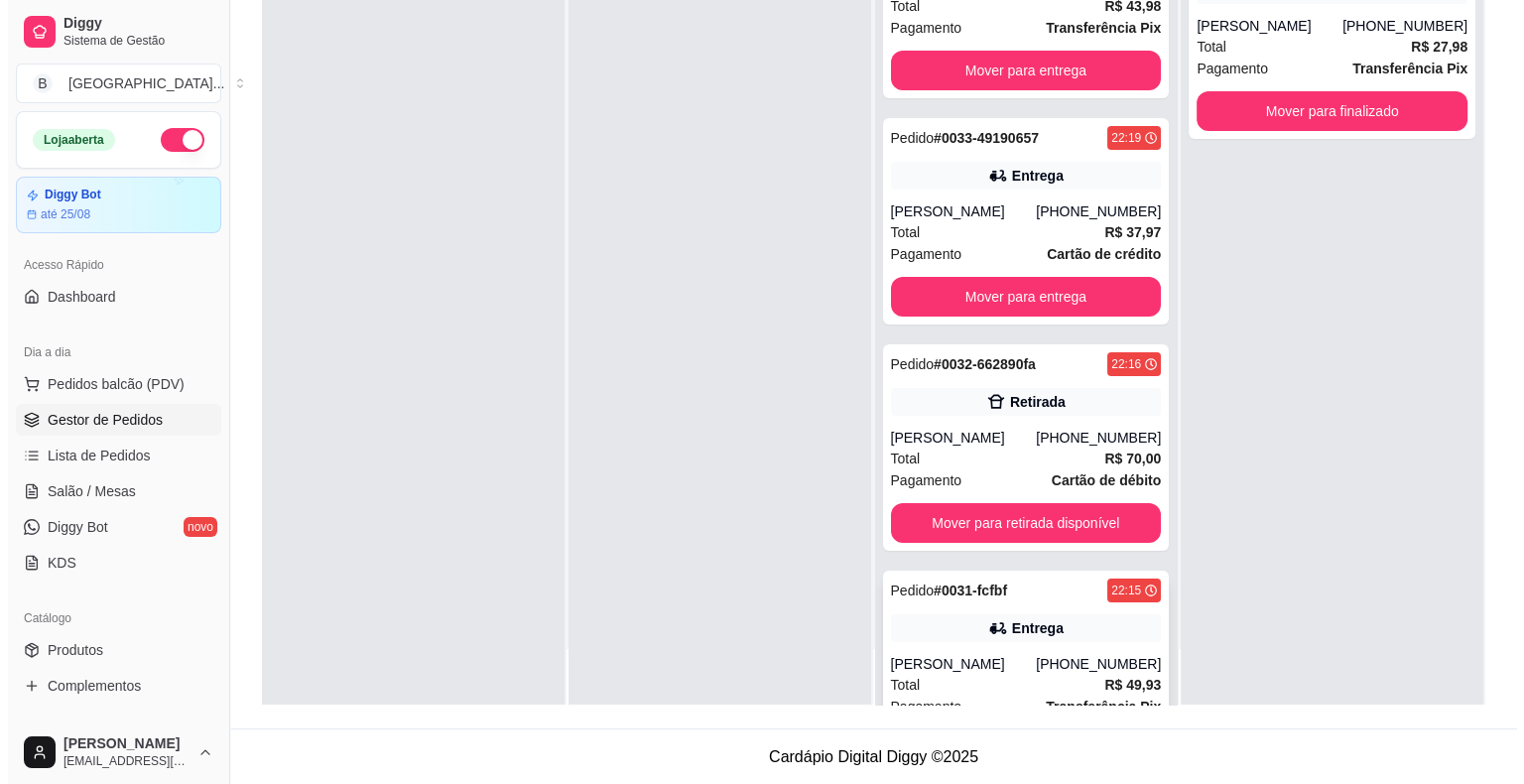
scroll to position [140, 0]
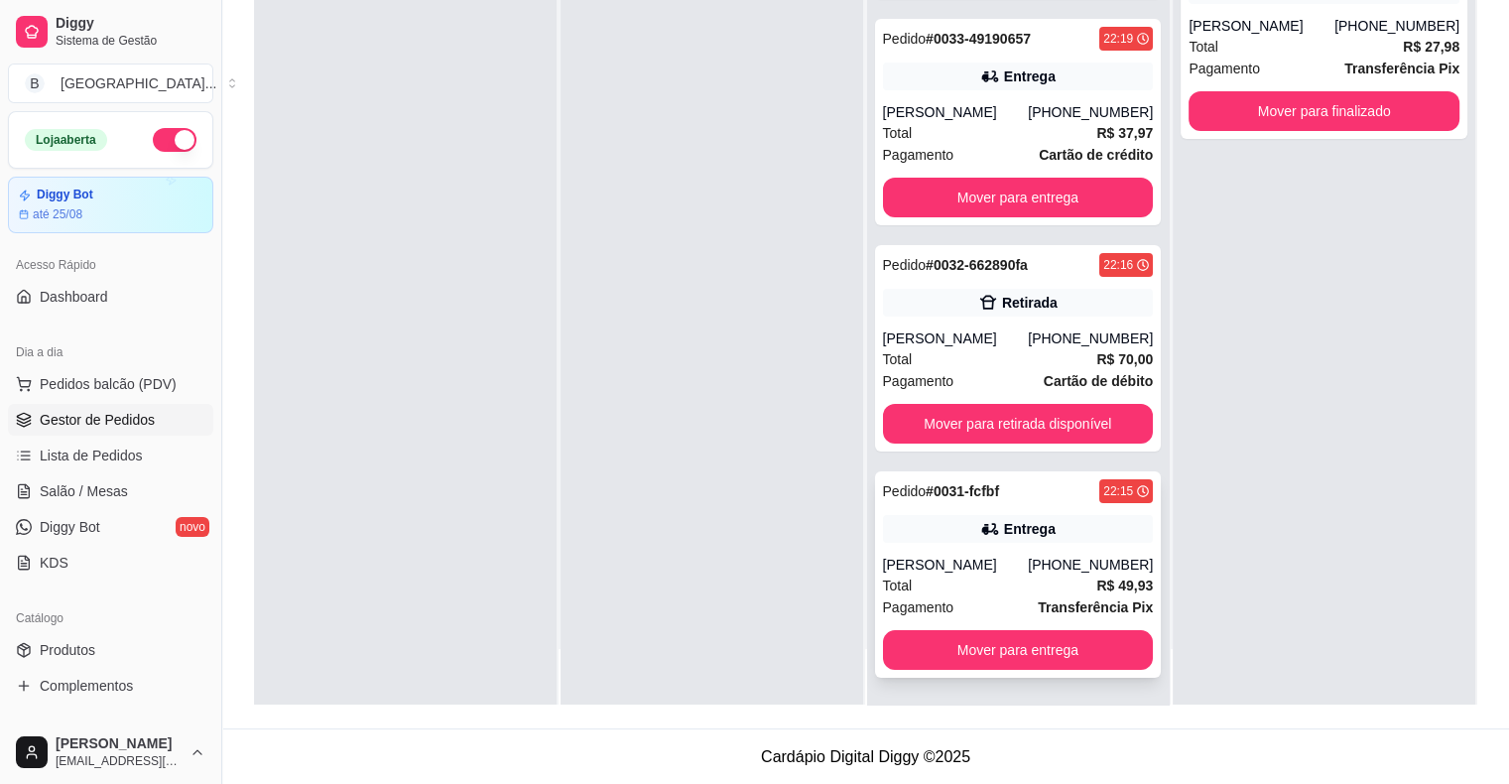
click at [1055, 574] on div "Total R$ 49,93" at bounding box center [1018, 585] width 271 height 22
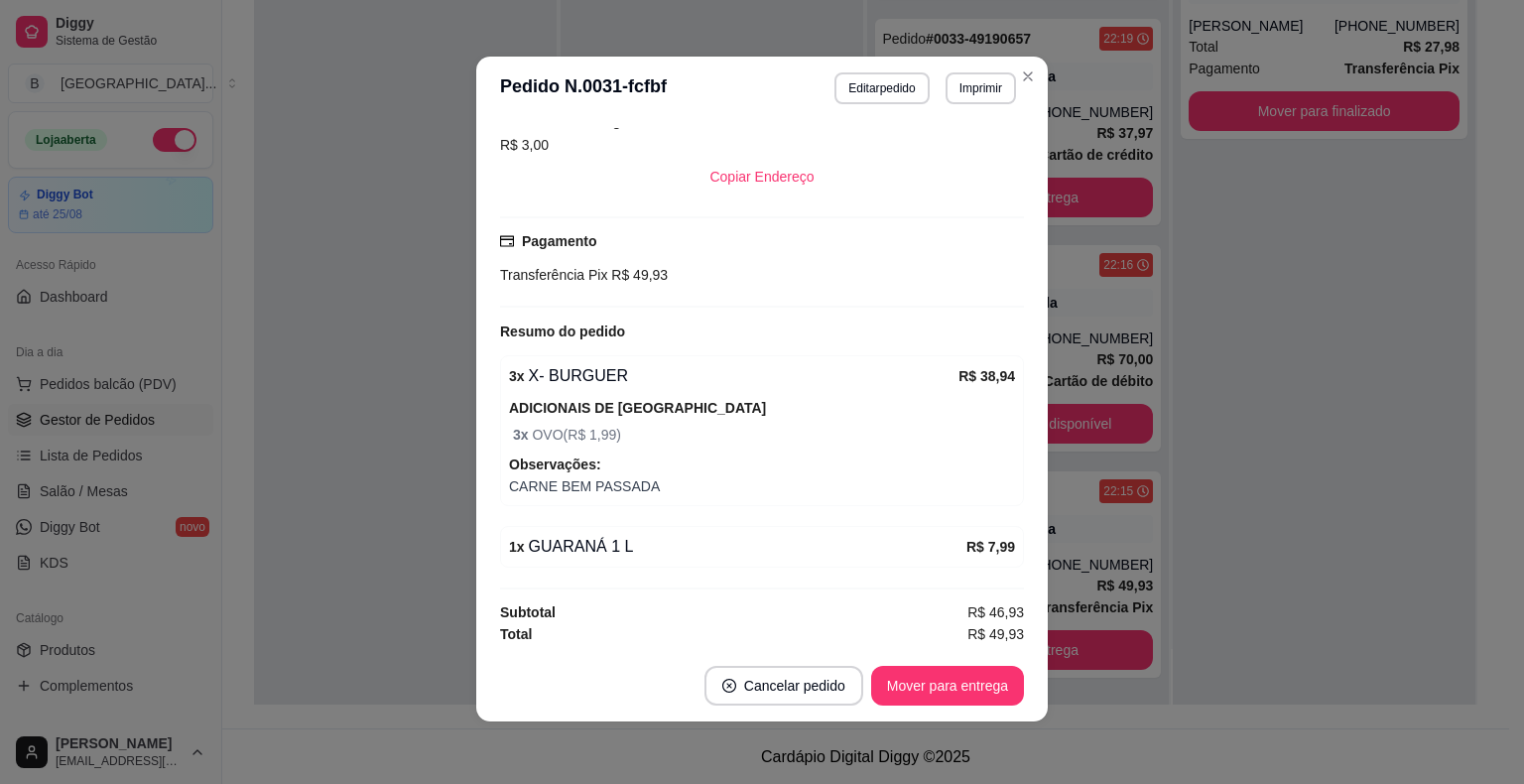
scroll to position [4, 0]
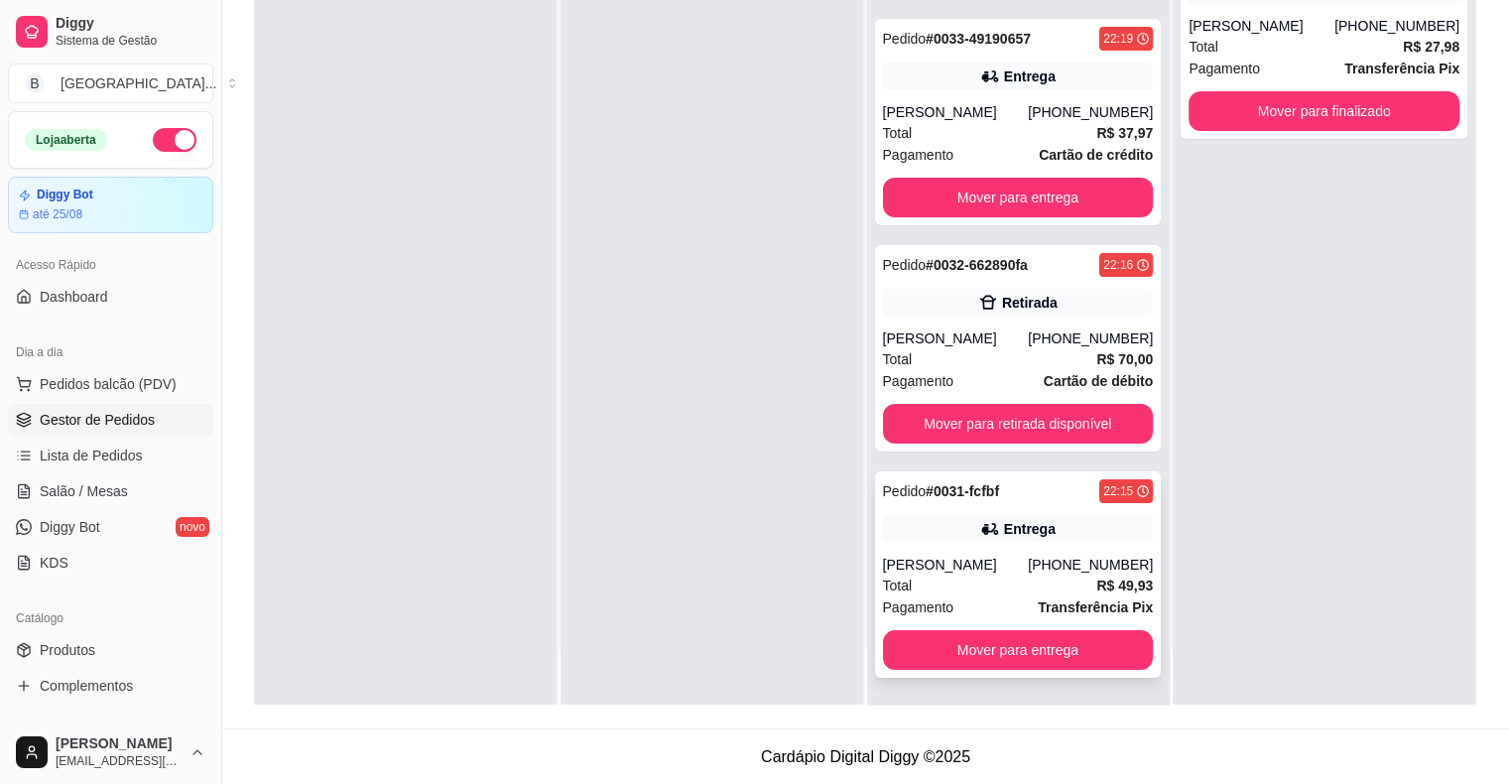
click at [961, 588] on div "Total R$ 49,93" at bounding box center [1018, 585] width 271 height 22
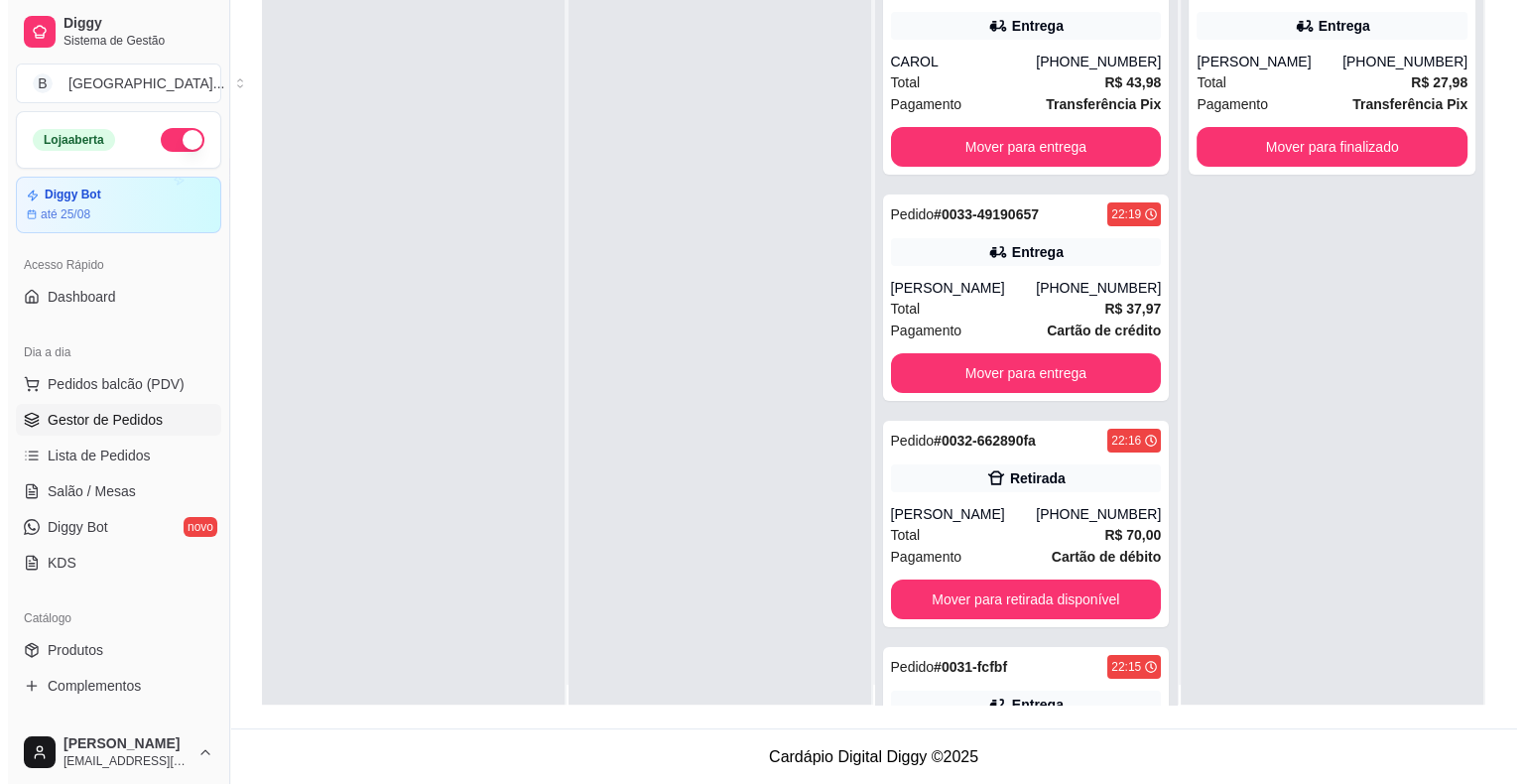
scroll to position [0, 0]
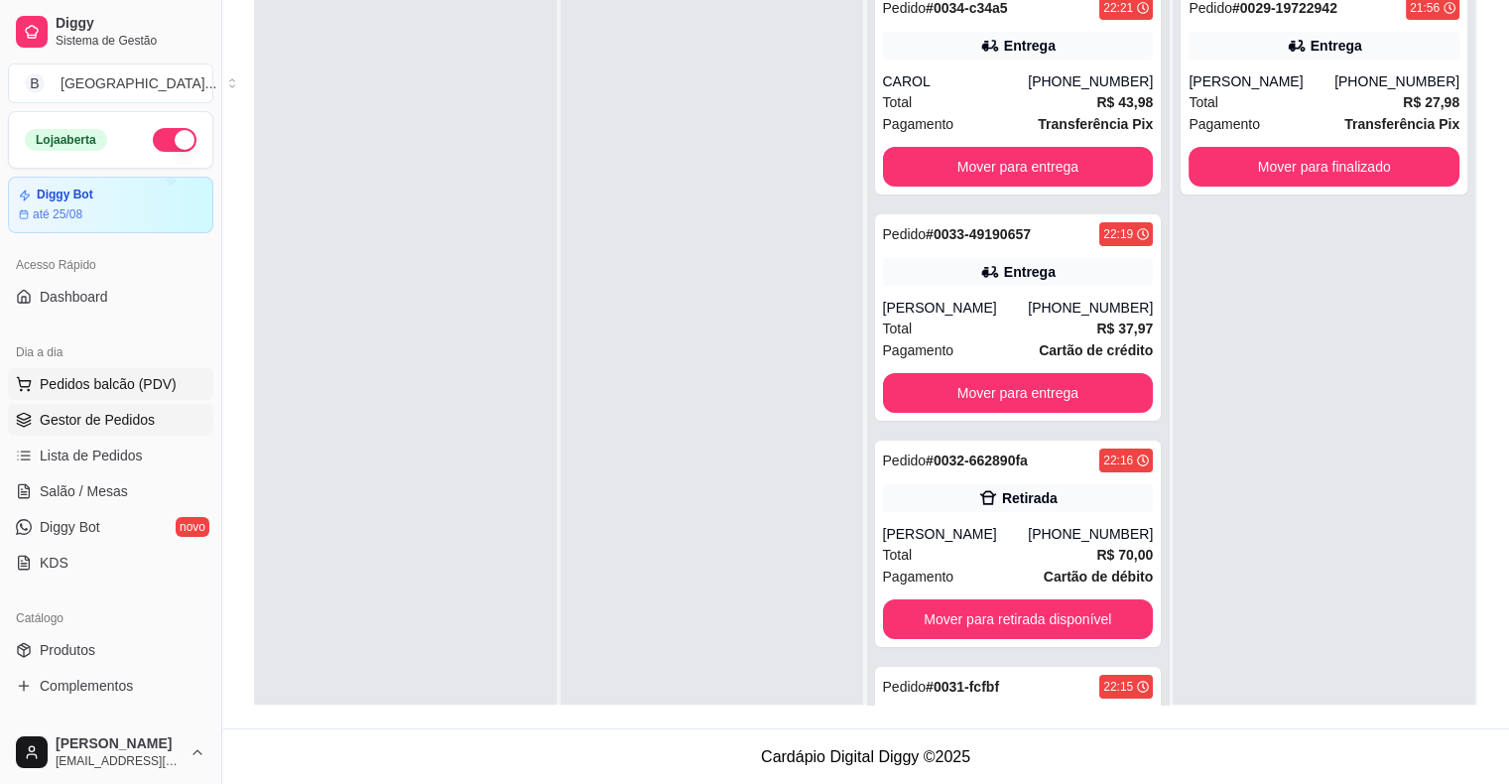
click at [147, 383] on span "Pedidos balcão (PDV)" at bounding box center [108, 384] width 137 height 20
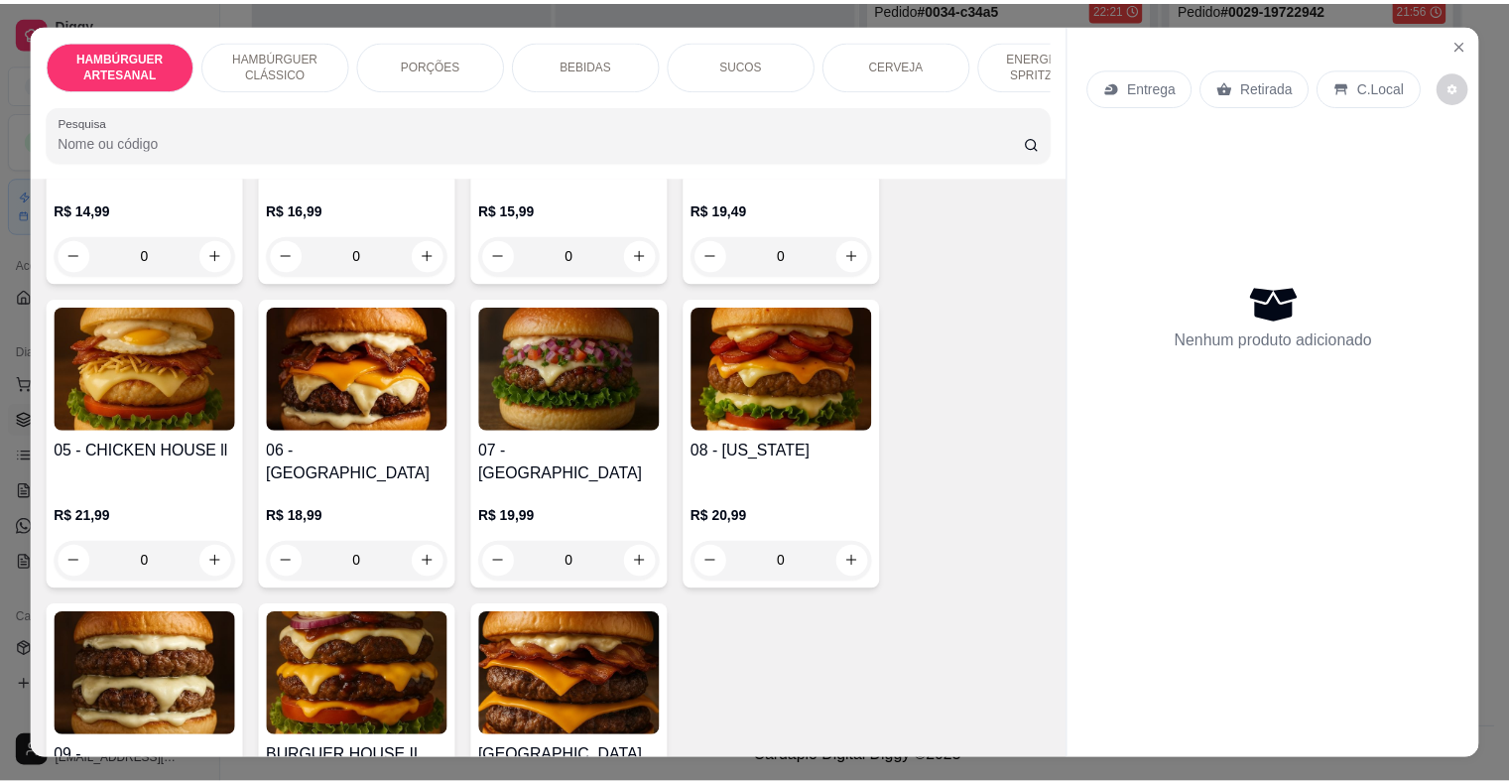
scroll to position [99, 0]
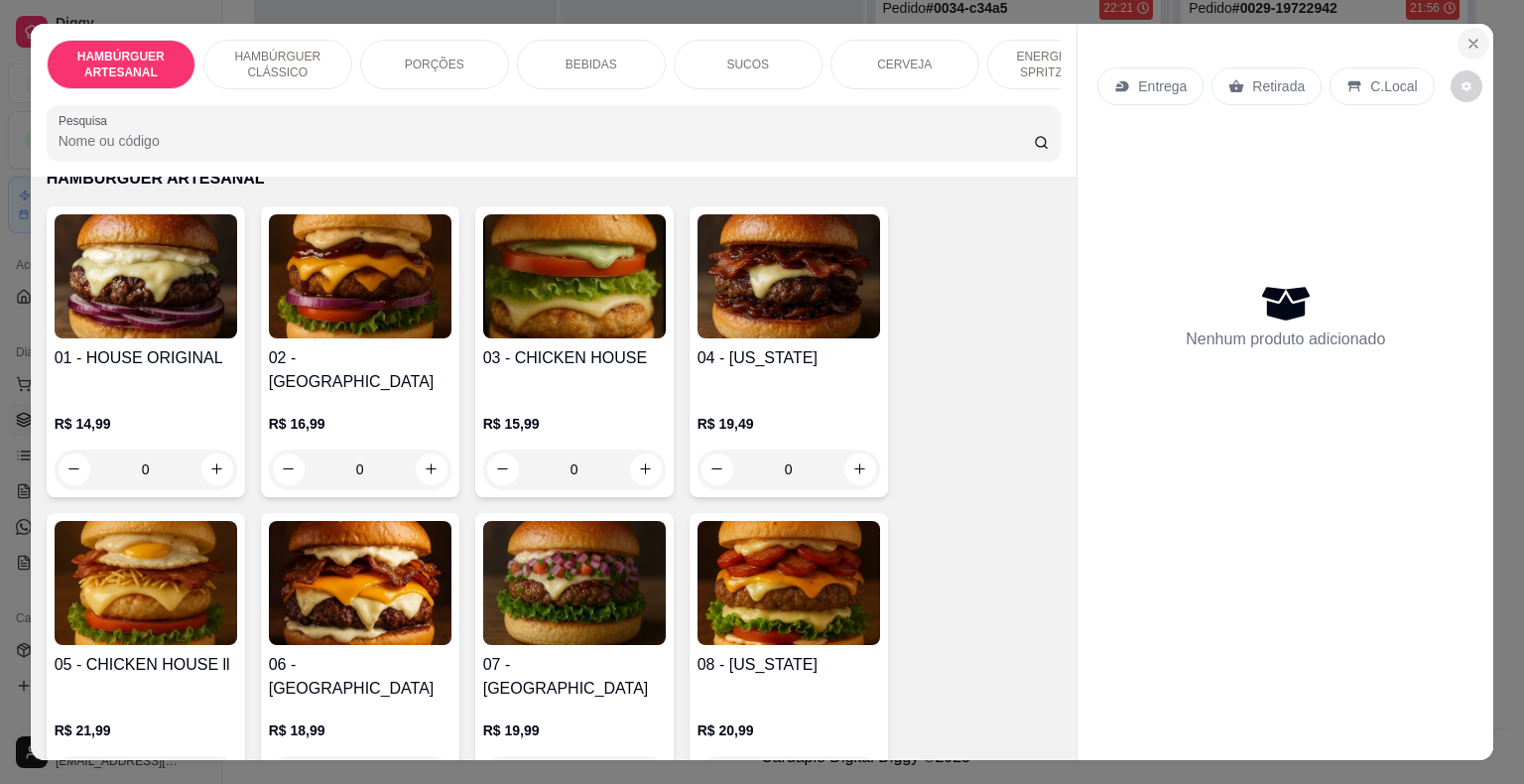
click at [1465, 37] on icon "Close" at bounding box center [1473, 44] width 16 height 16
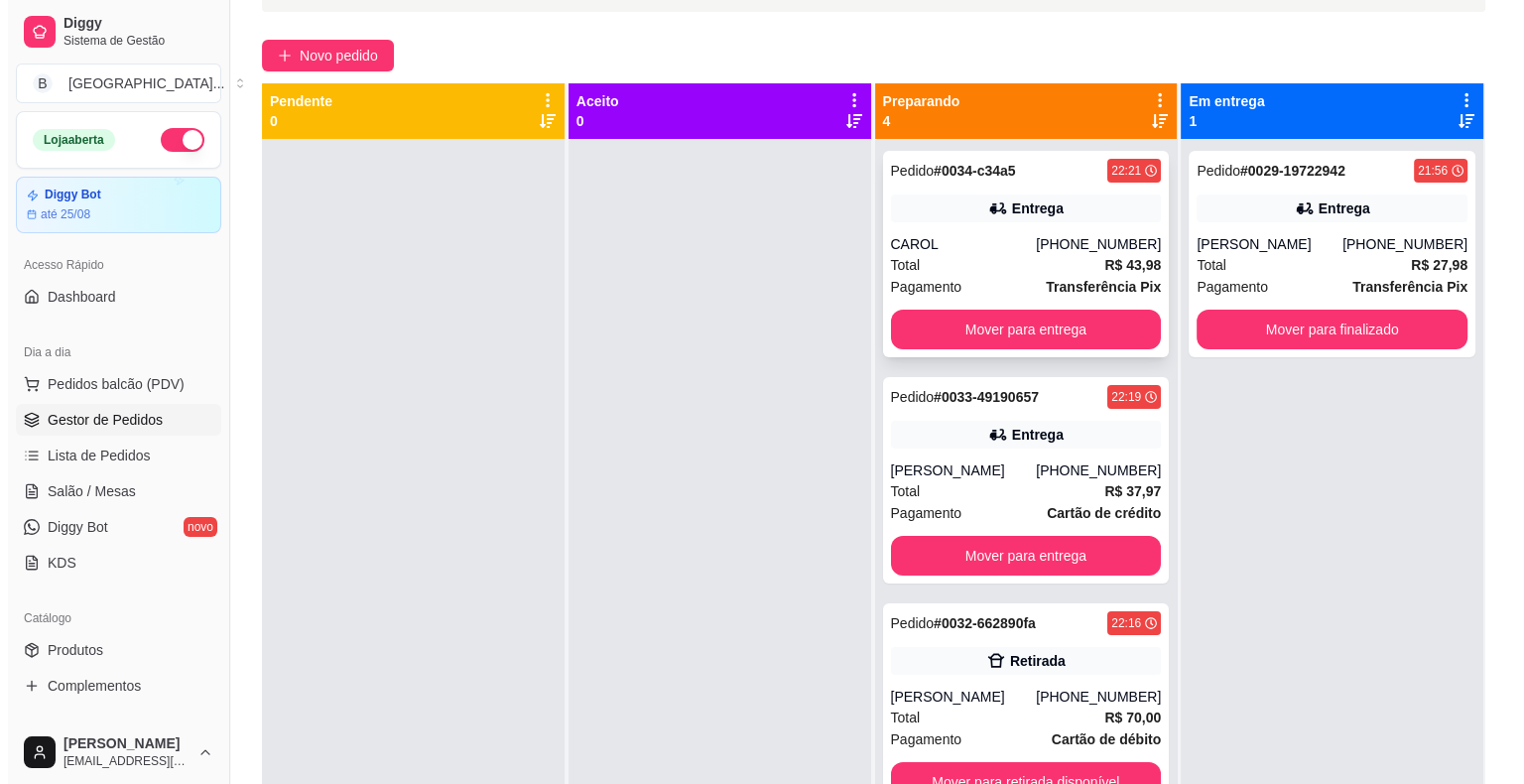
scroll to position [103, 0]
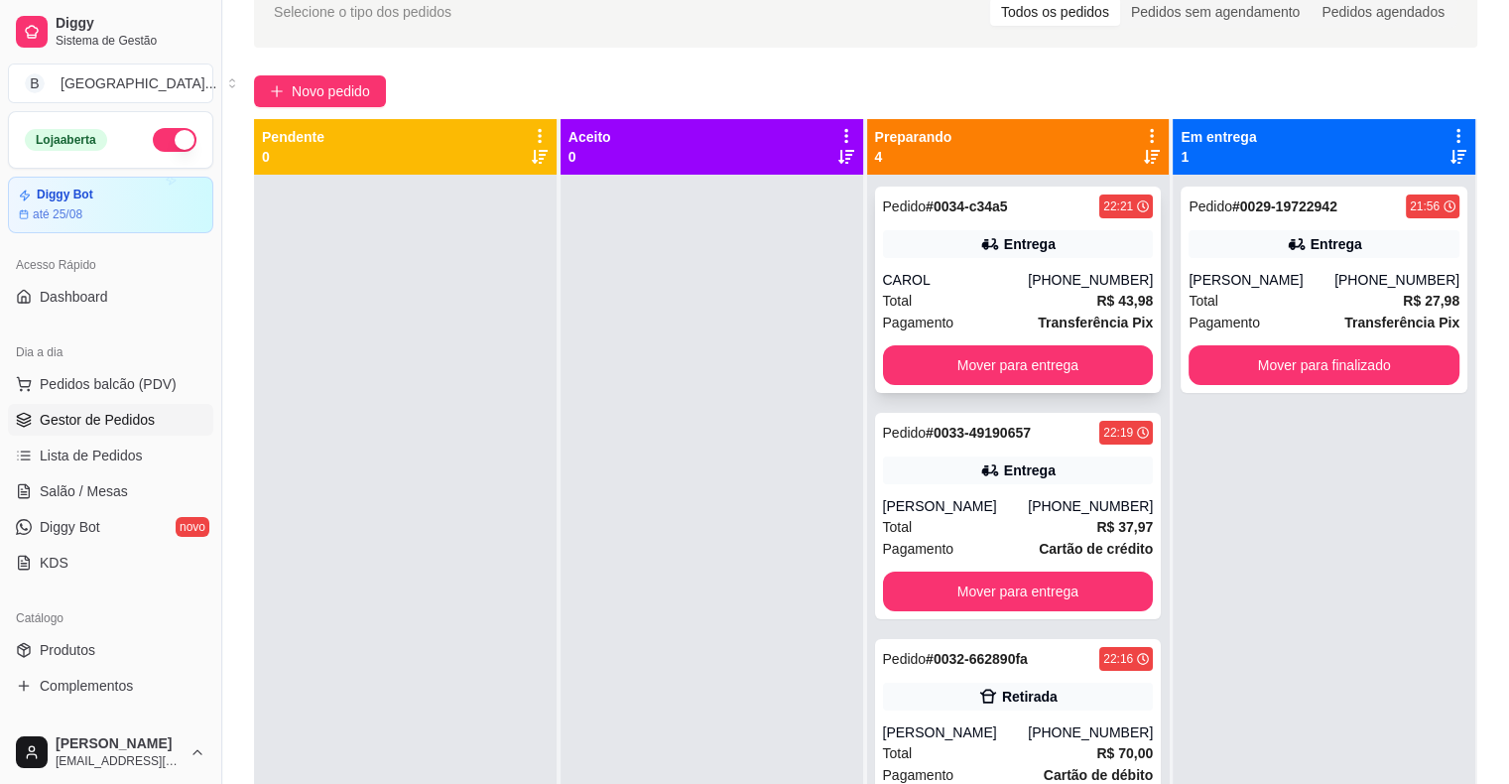
click at [960, 292] on div "Total R$ 43,98" at bounding box center [1018, 301] width 271 height 22
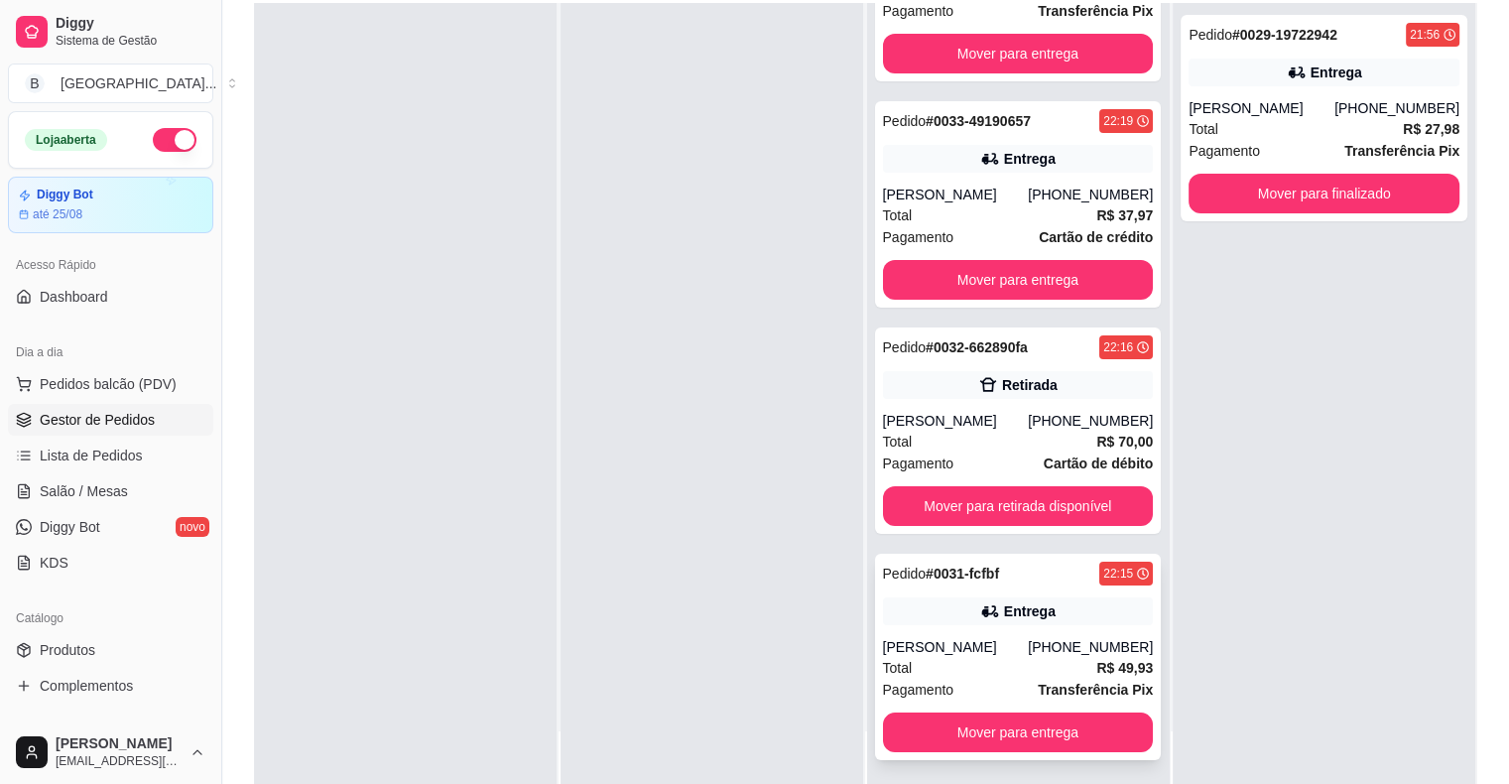
scroll to position [302, 0]
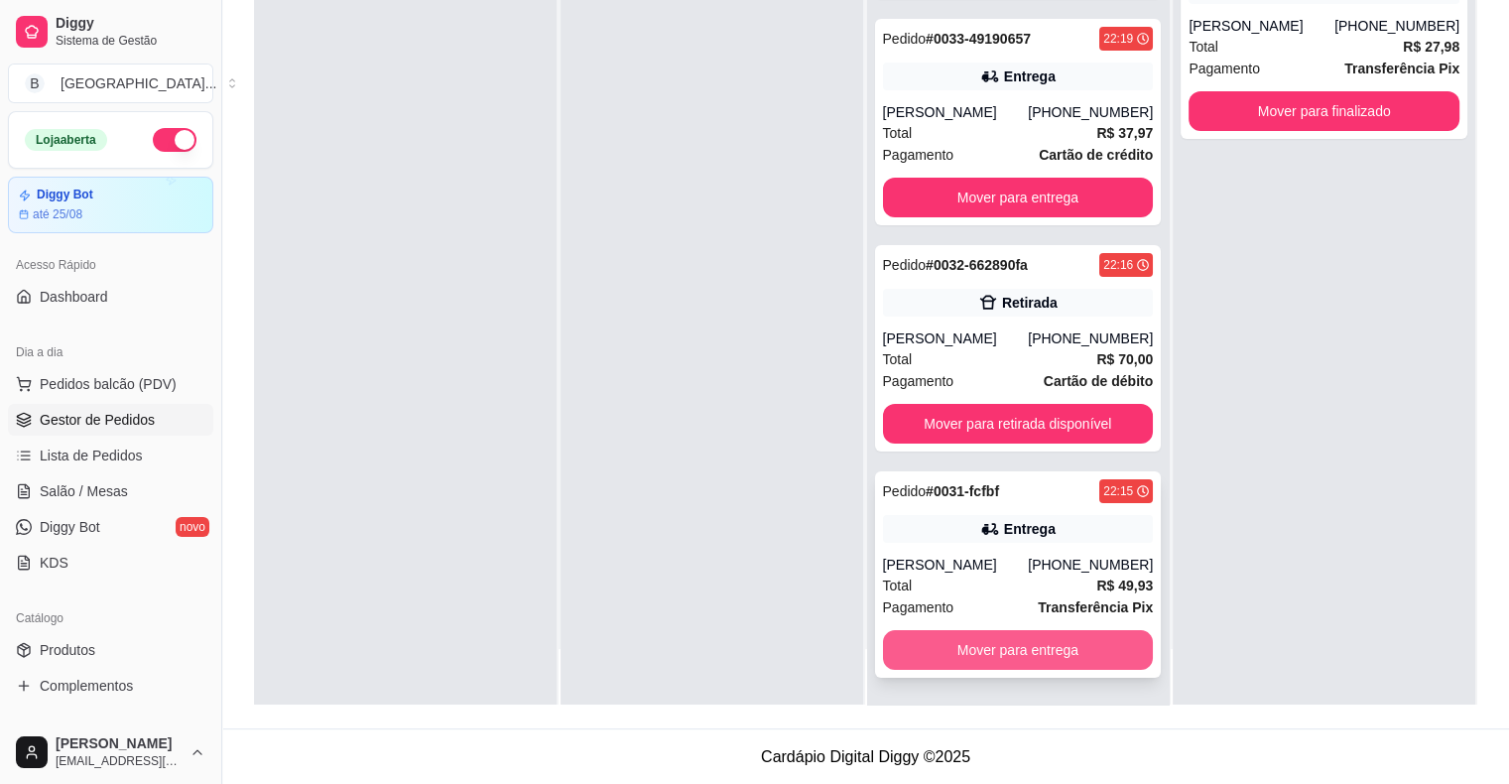
click at [1006, 640] on button "Mover para entrega" at bounding box center [1018, 650] width 271 height 40
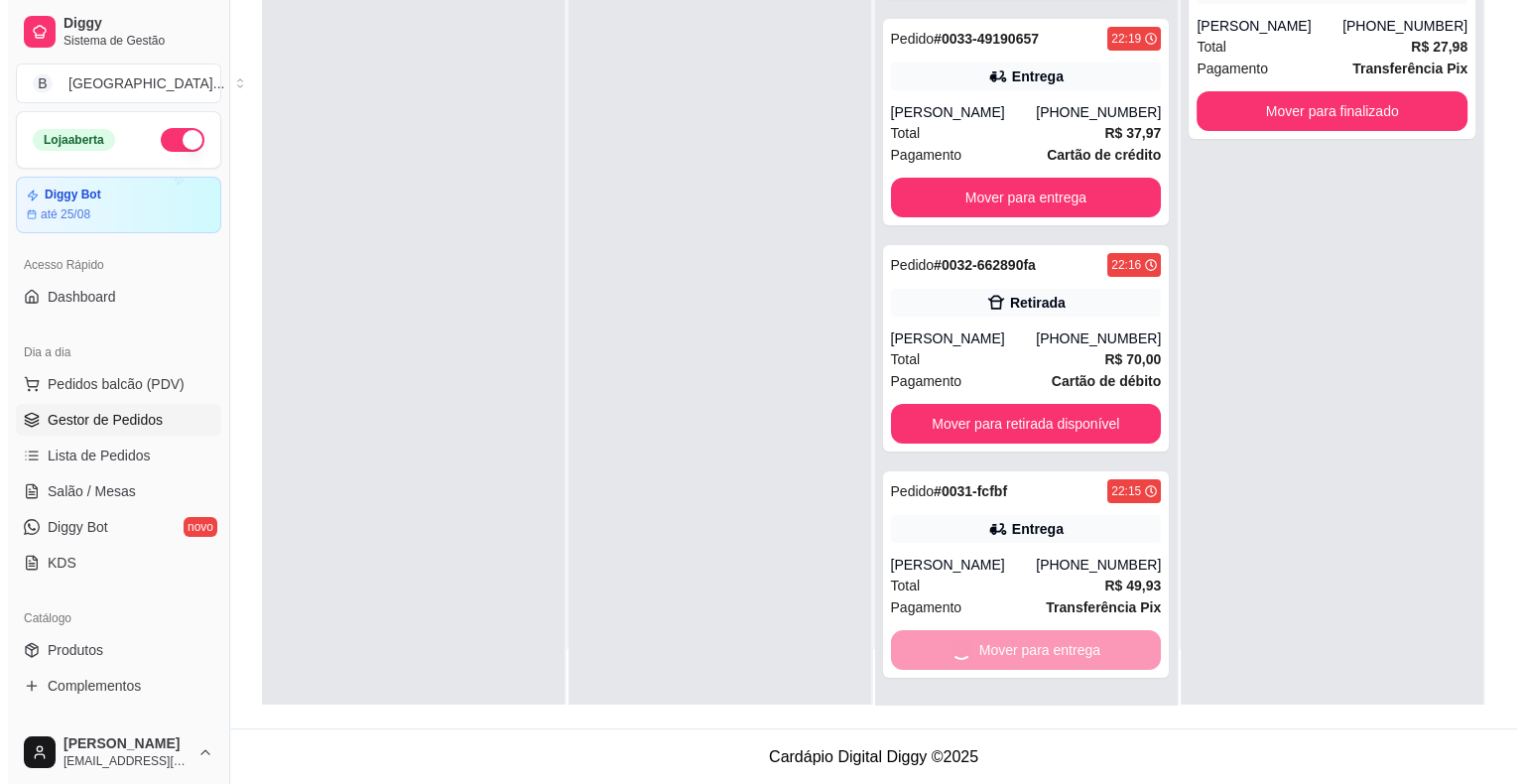
scroll to position [0, 0]
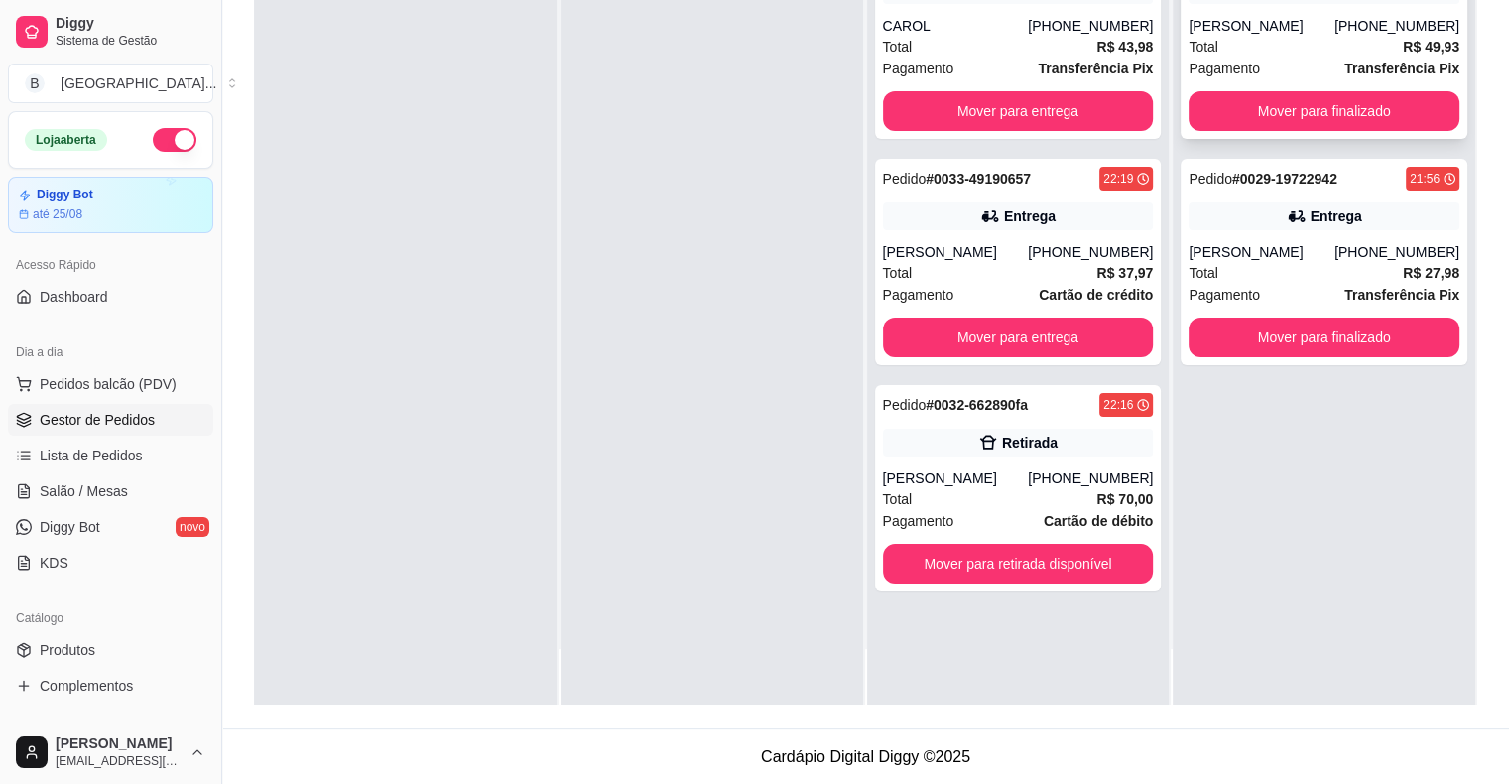
click at [1303, 40] on div "Total R$ 49,93" at bounding box center [1323, 47] width 271 height 22
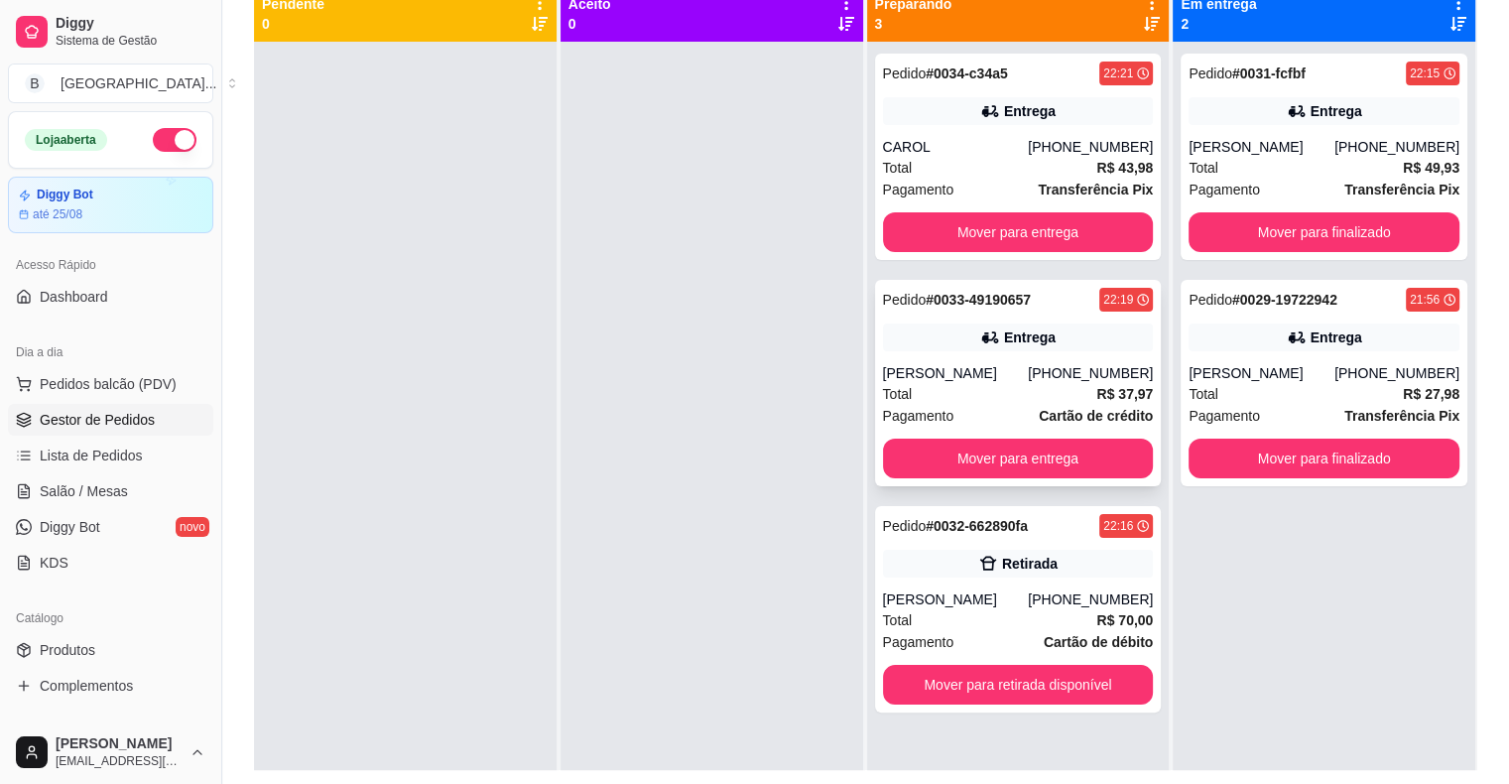
scroll to position [202, 0]
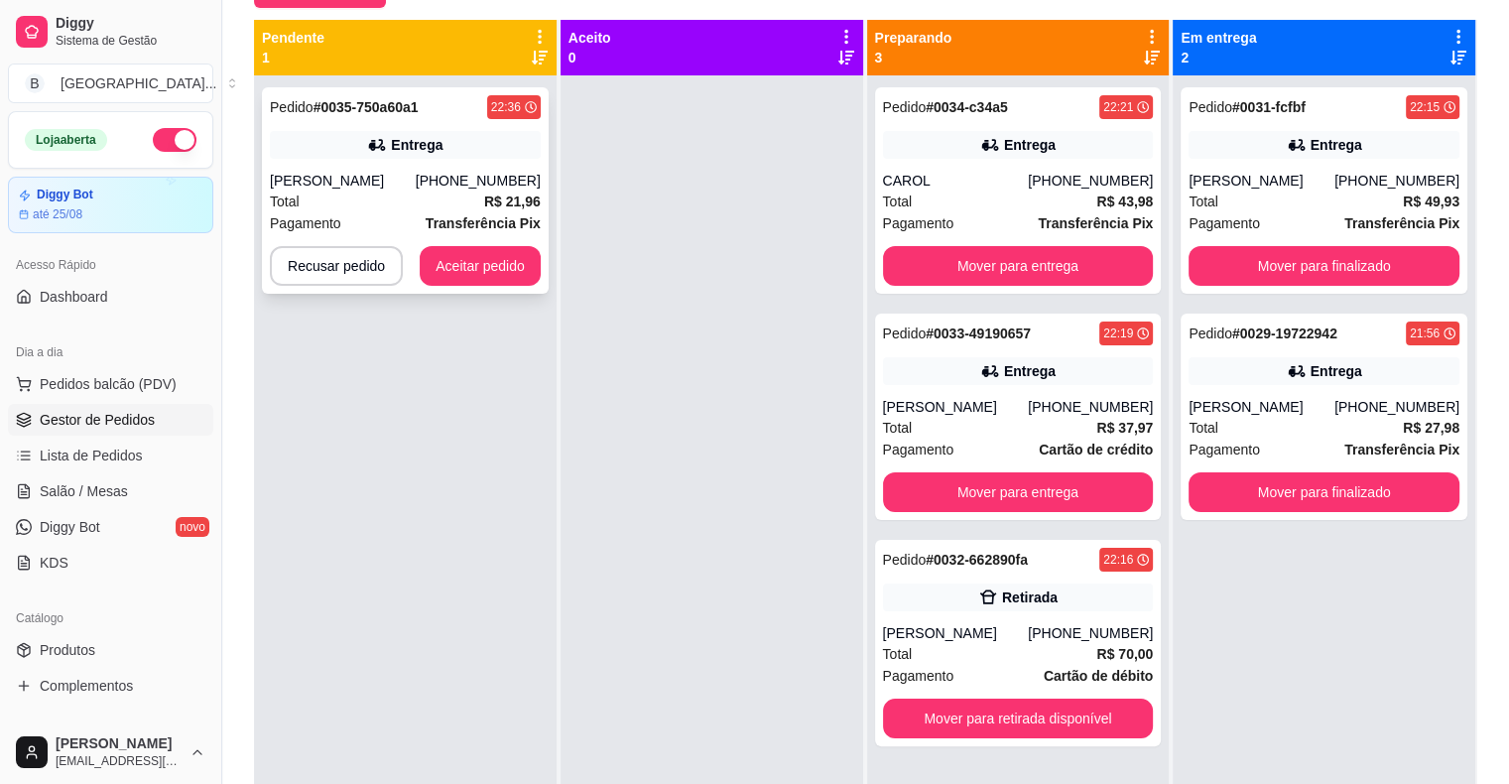
click at [459, 176] on div "[PHONE_NUMBER]" at bounding box center [478, 181] width 125 height 20
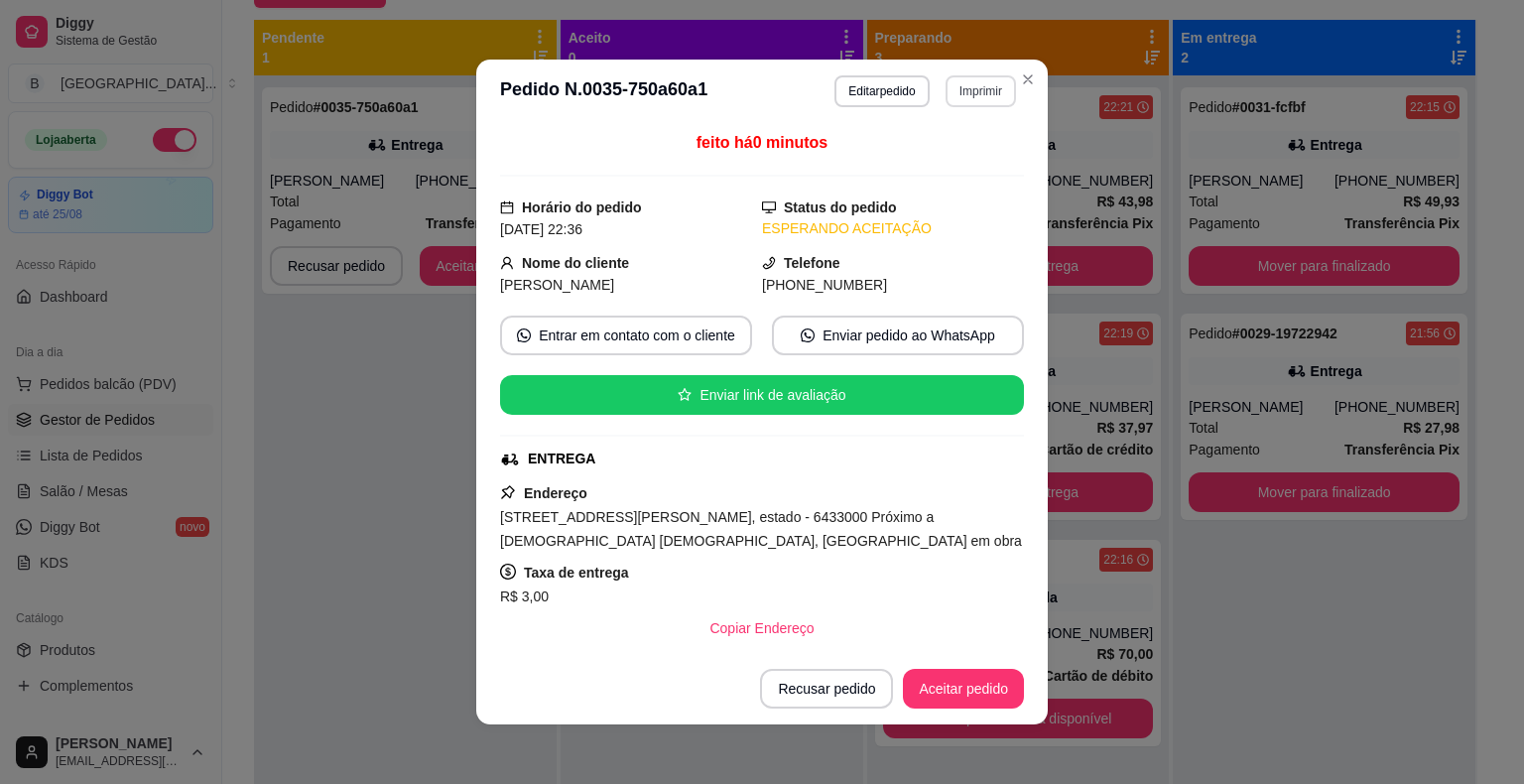
click at [958, 89] on button "Imprimir" at bounding box center [980, 91] width 70 height 32
click at [936, 159] on button "IMPRESSORA" at bounding box center [938, 162] width 144 height 32
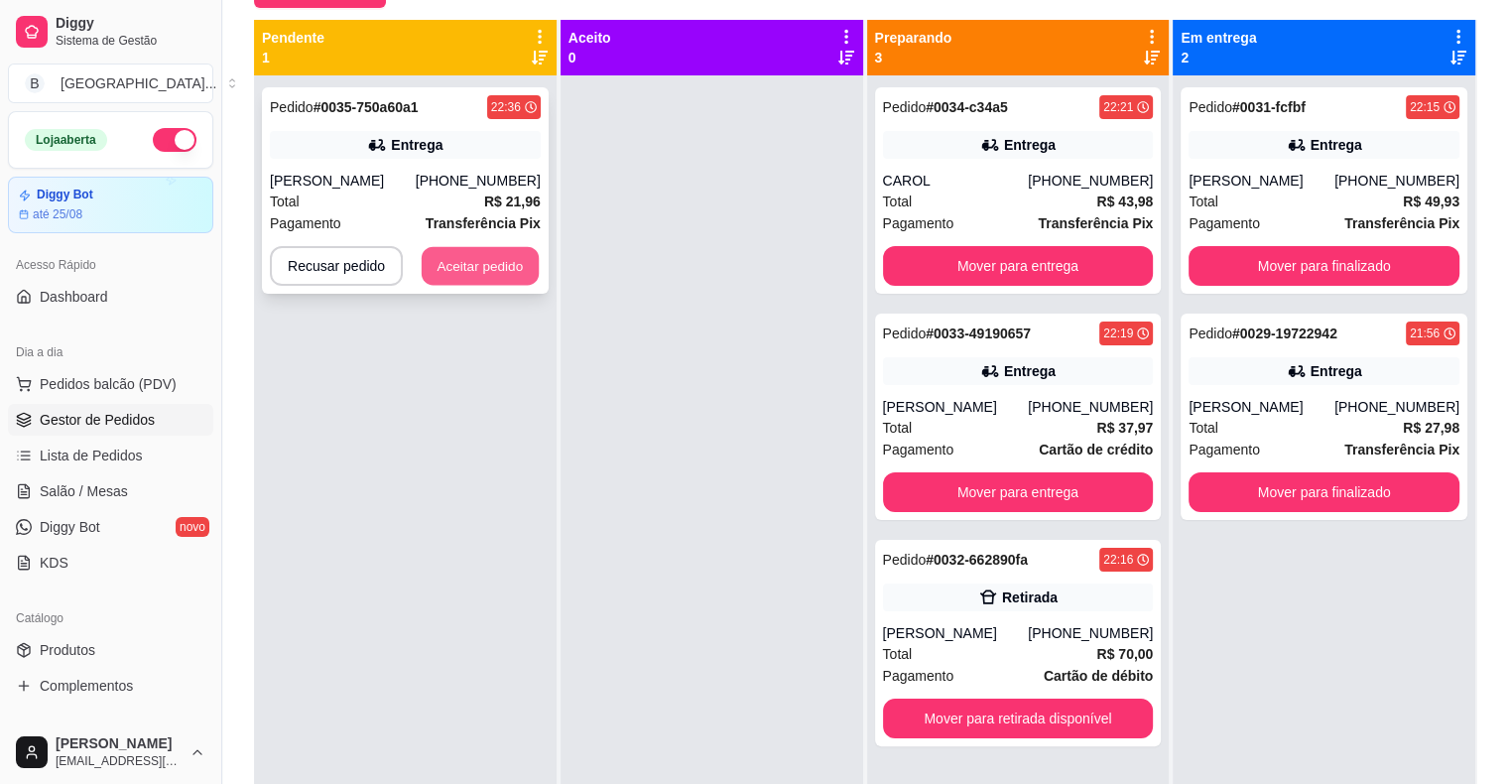
click at [478, 266] on button "Aceitar pedido" at bounding box center [480, 266] width 117 height 39
click at [524, 256] on button "Aceitar pedido" at bounding box center [480, 266] width 121 height 40
click at [536, 256] on div "Recusar pedido Aceitar pedido" at bounding box center [405, 266] width 271 height 40
click at [447, 266] on button "Aceitar pedido" at bounding box center [480, 266] width 117 height 39
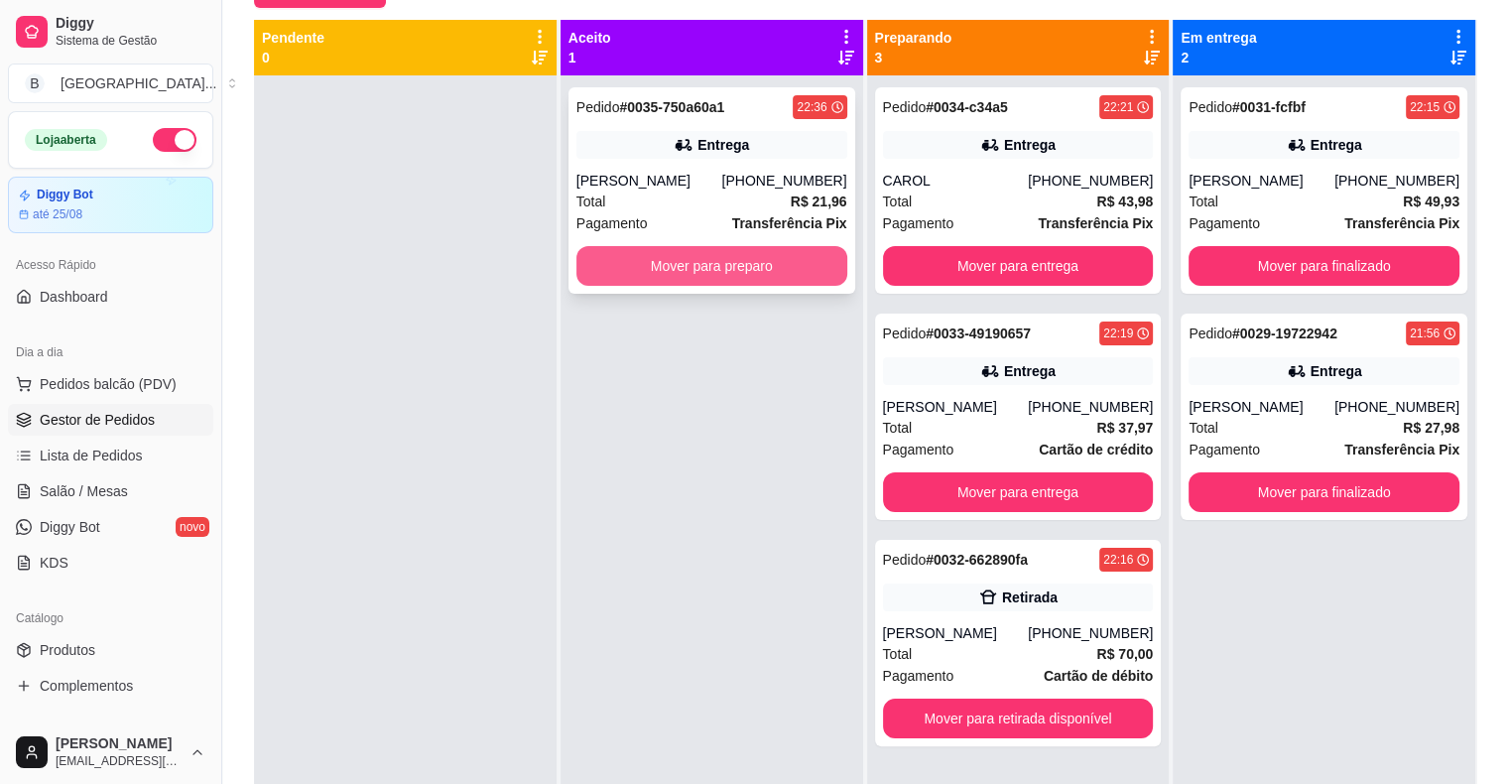
click at [615, 252] on button "Mover para preparo" at bounding box center [711, 266] width 271 height 40
click at [615, 252] on button "Mover para preparo" at bounding box center [711, 266] width 263 height 39
click at [615, 252] on button "Mover para preparo" at bounding box center [711, 266] width 271 height 40
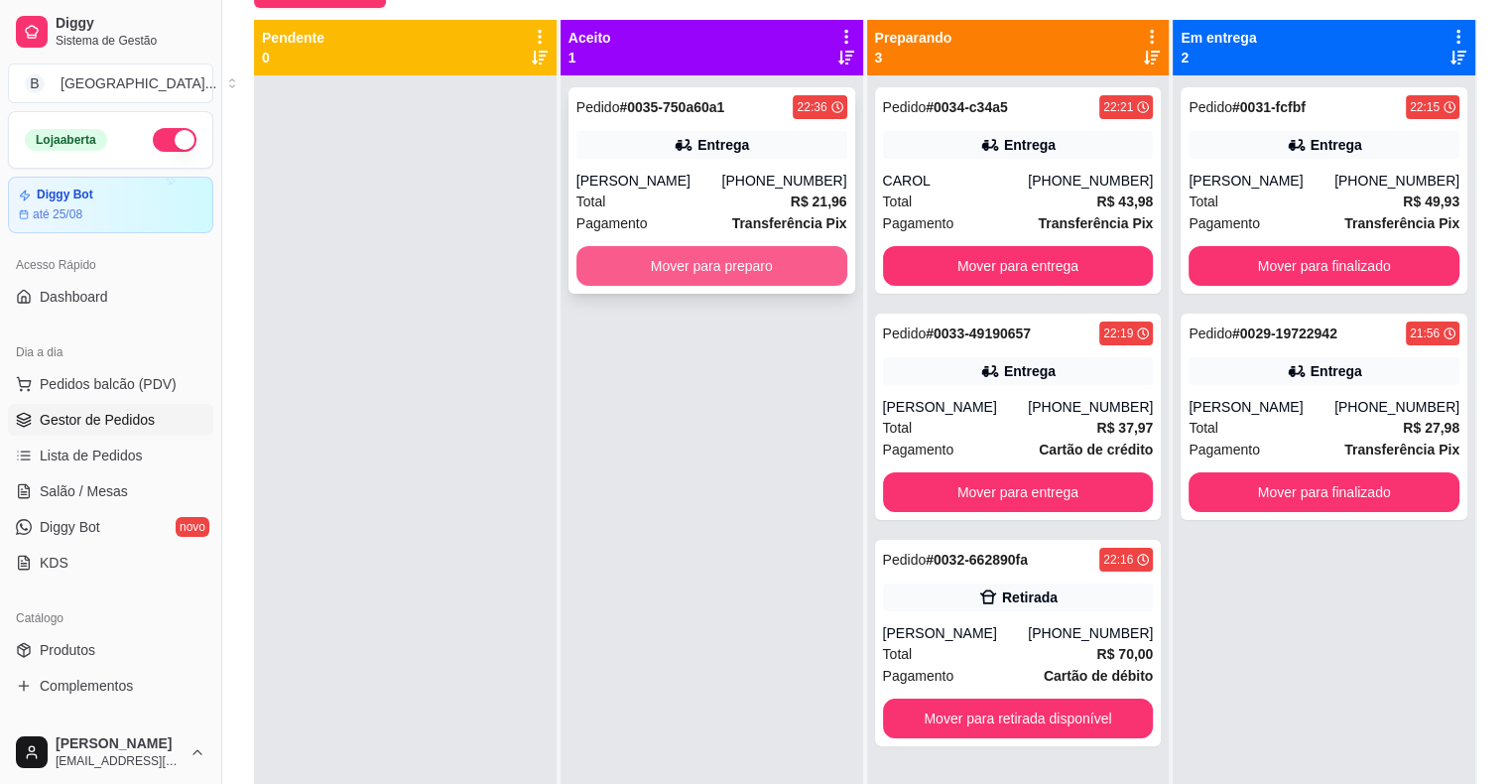
click at [615, 252] on button "Mover para preparo" at bounding box center [711, 266] width 271 height 40
click at [615, 252] on button "Mover para preparo" at bounding box center [711, 266] width 263 height 39
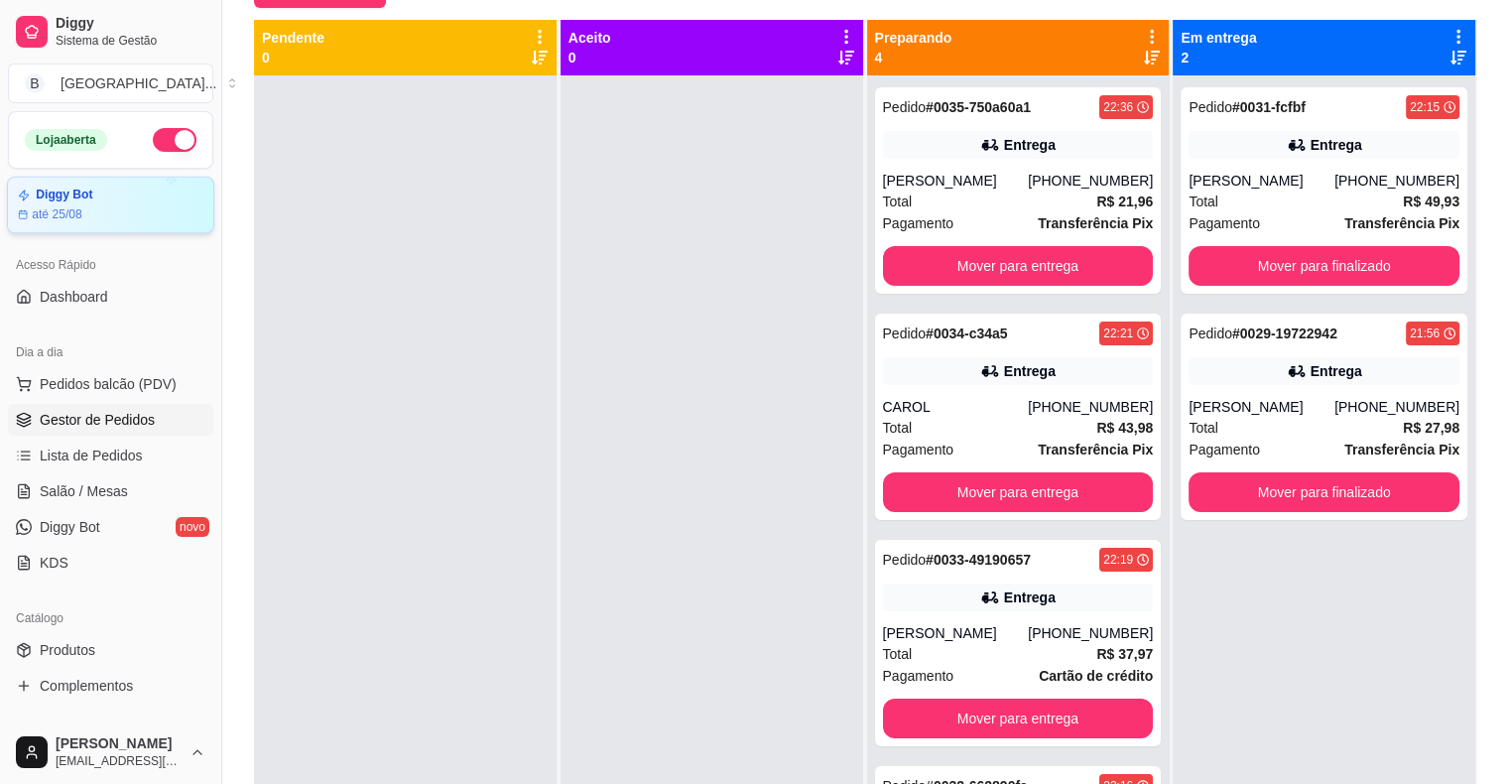
click at [138, 224] on div "Diggy Bot até 25/08" at bounding box center [110, 206] width 207 height 58
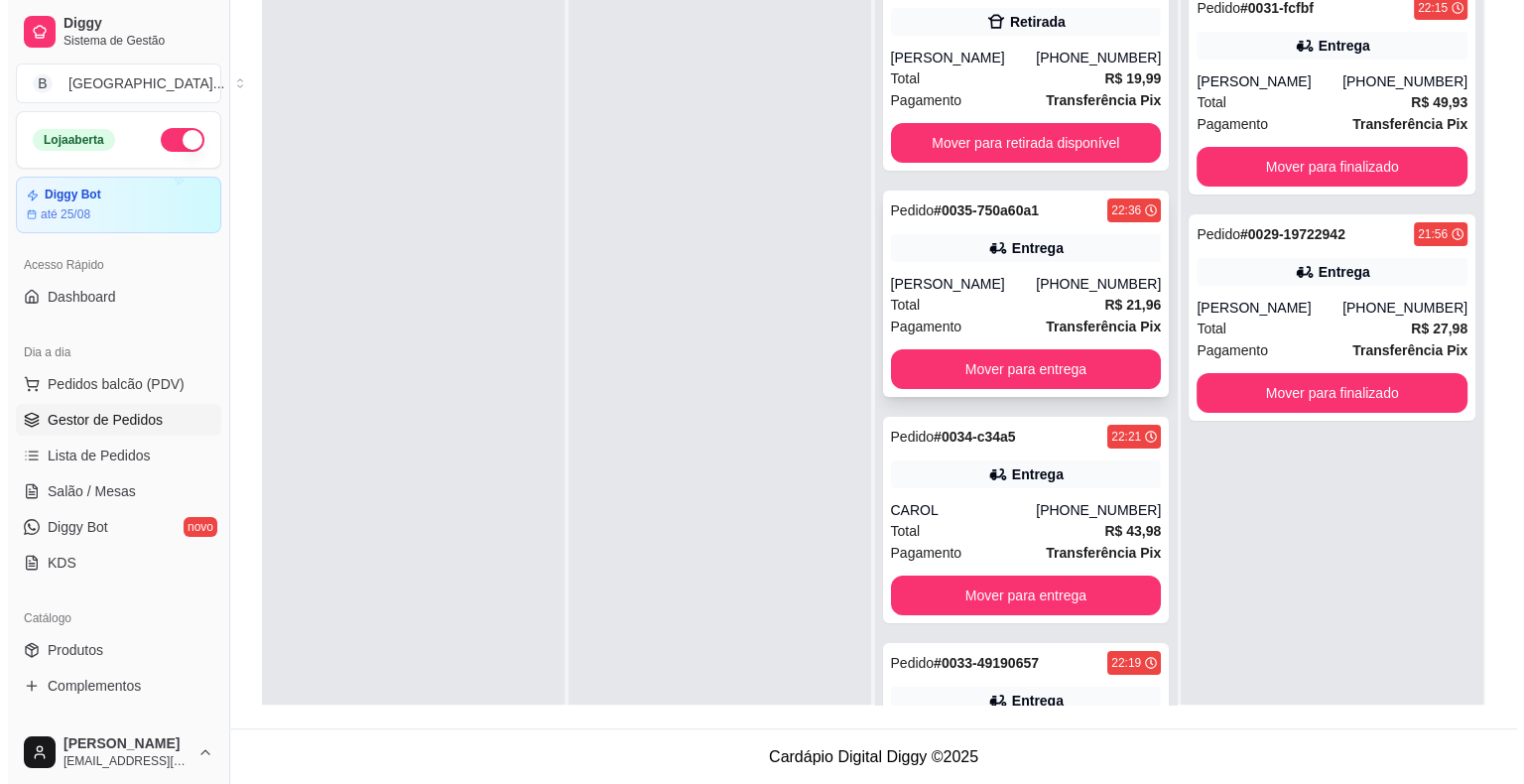
scroll to position [0, 0]
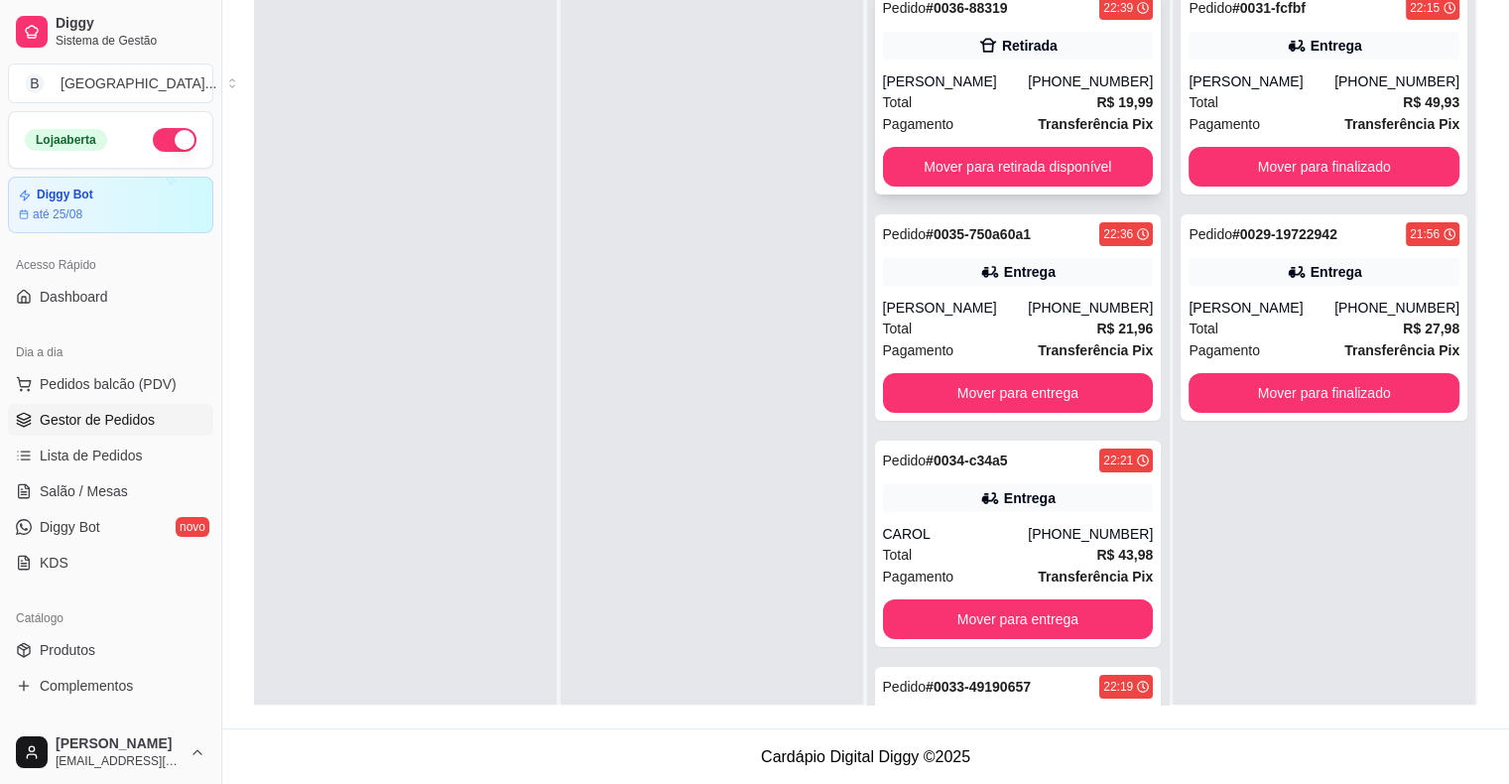
click at [1030, 79] on div "[PHONE_NUMBER]" at bounding box center [1090, 81] width 125 height 20
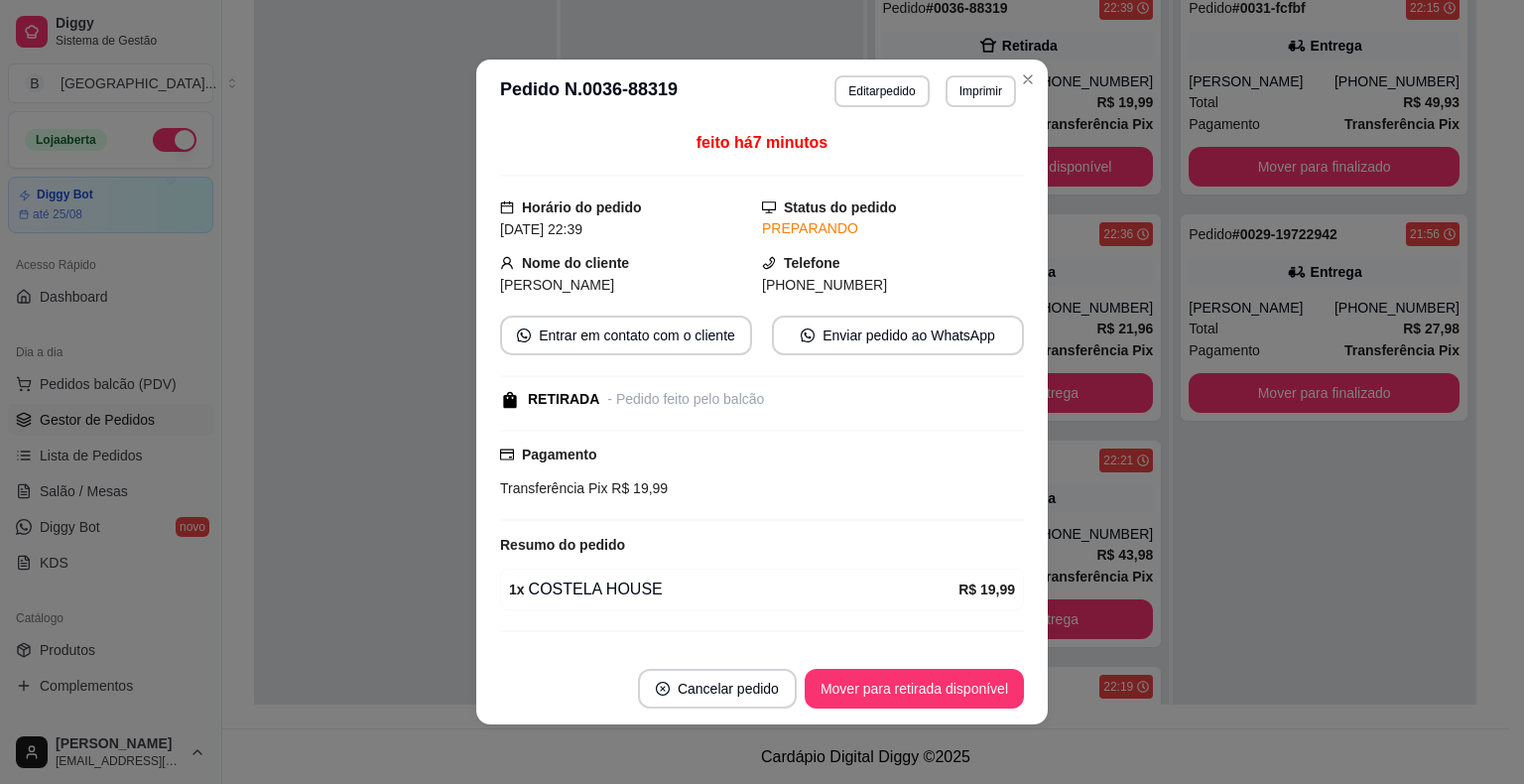
scroll to position [4, 0]
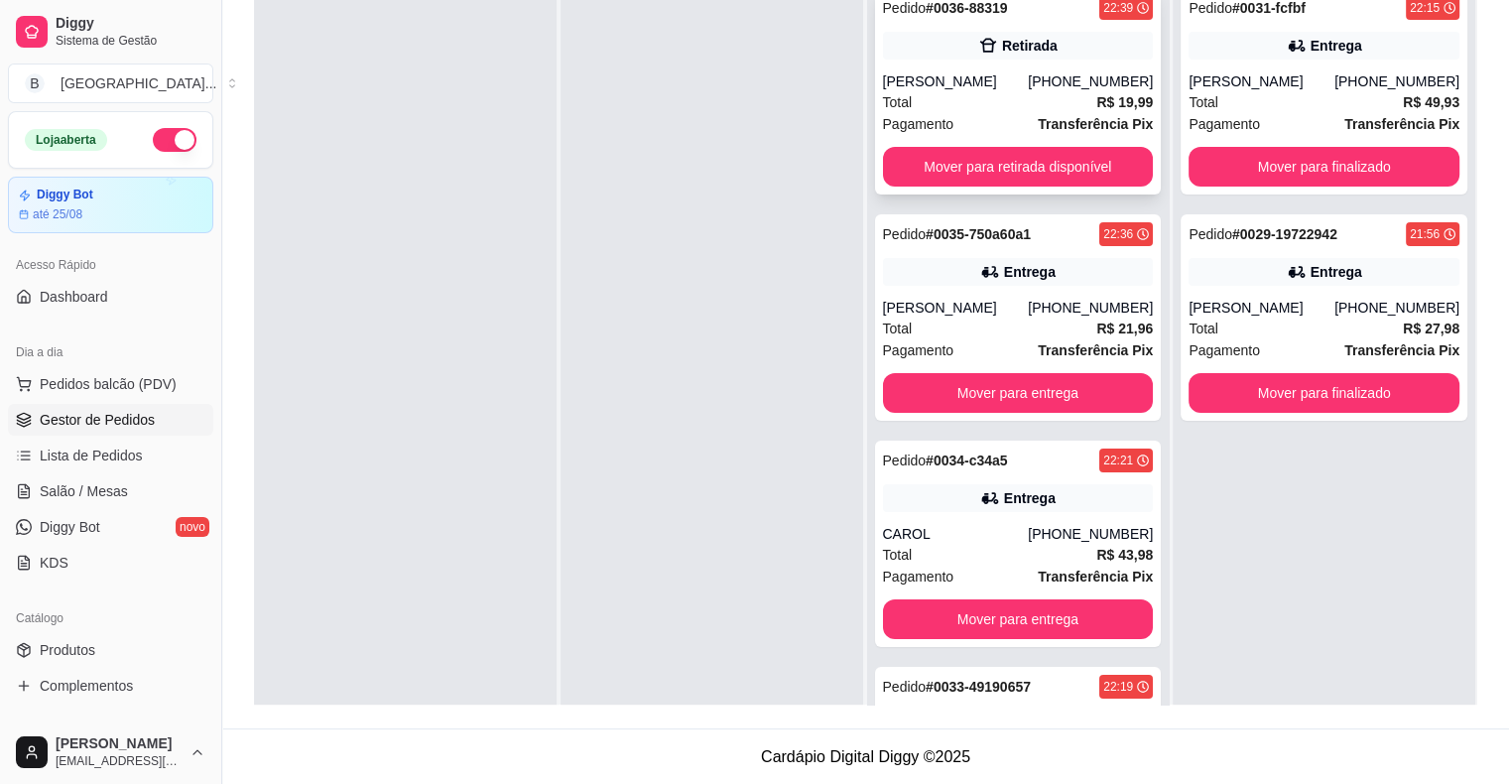
click at [1009, 93] on div "Total R$ 19,99" at bounding box center [1018, 102] width 271 height 22
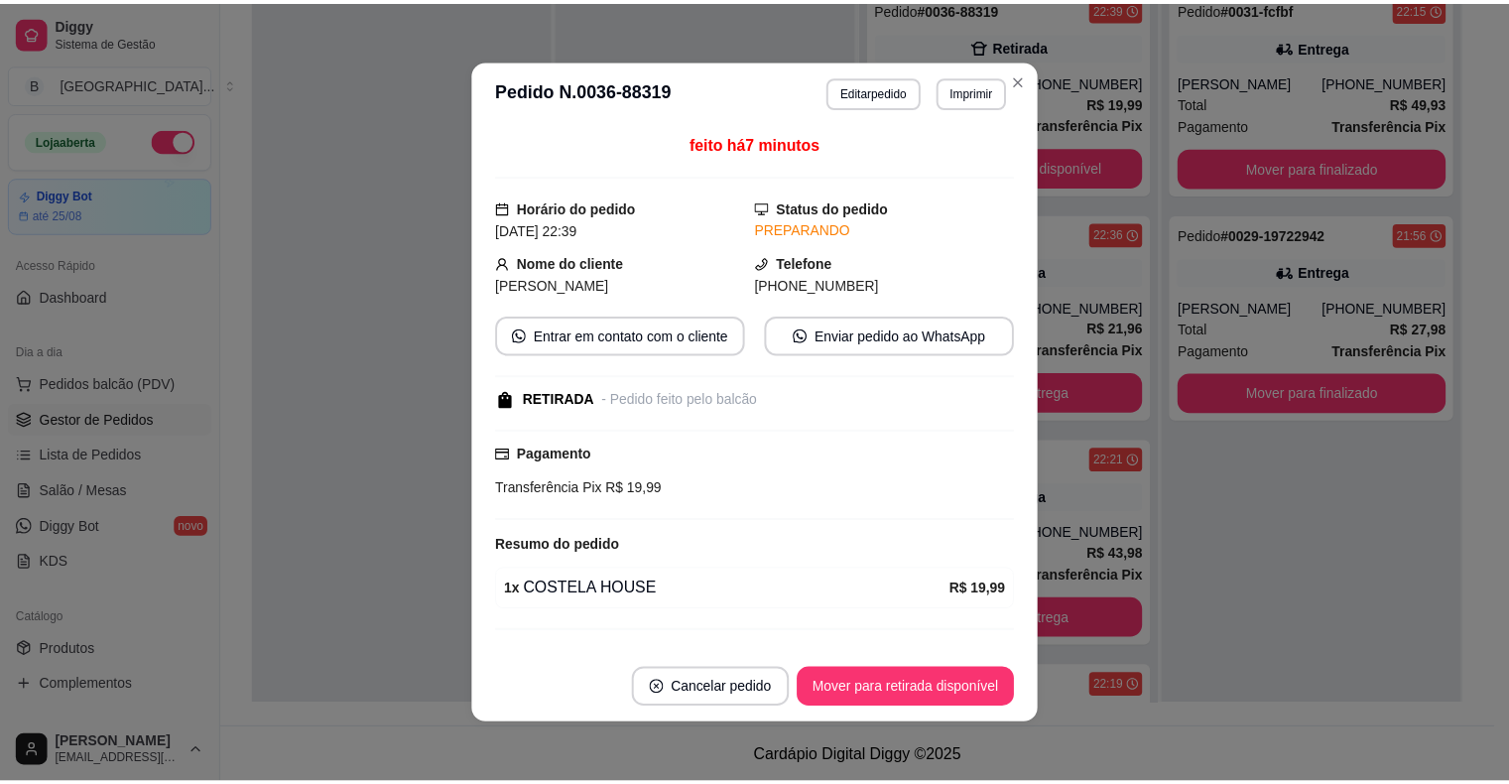
scroll to position [40, 0]
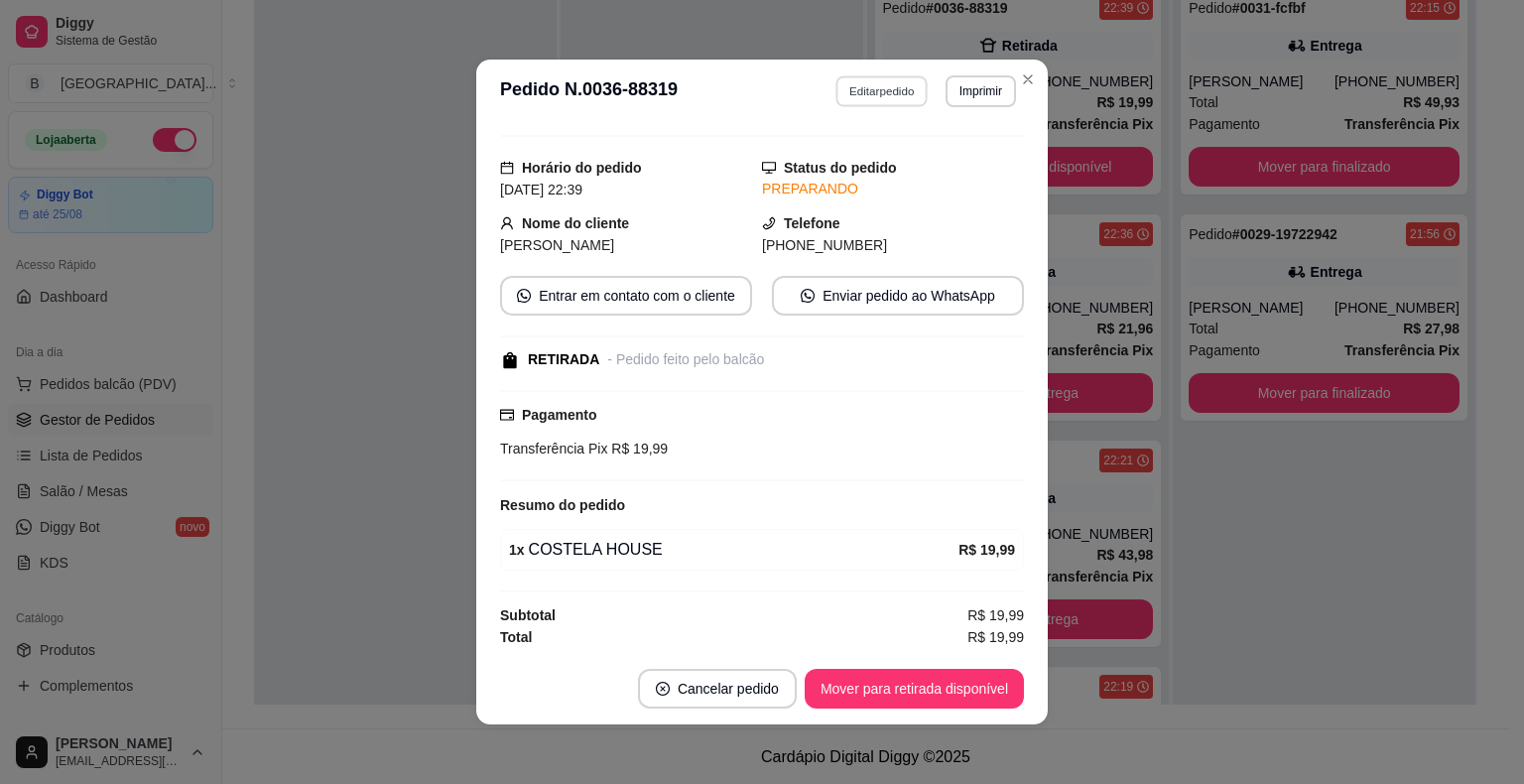
click at [840, 93] on button "Editar pedido" at bounding box center [882, 90] width 92 height 31
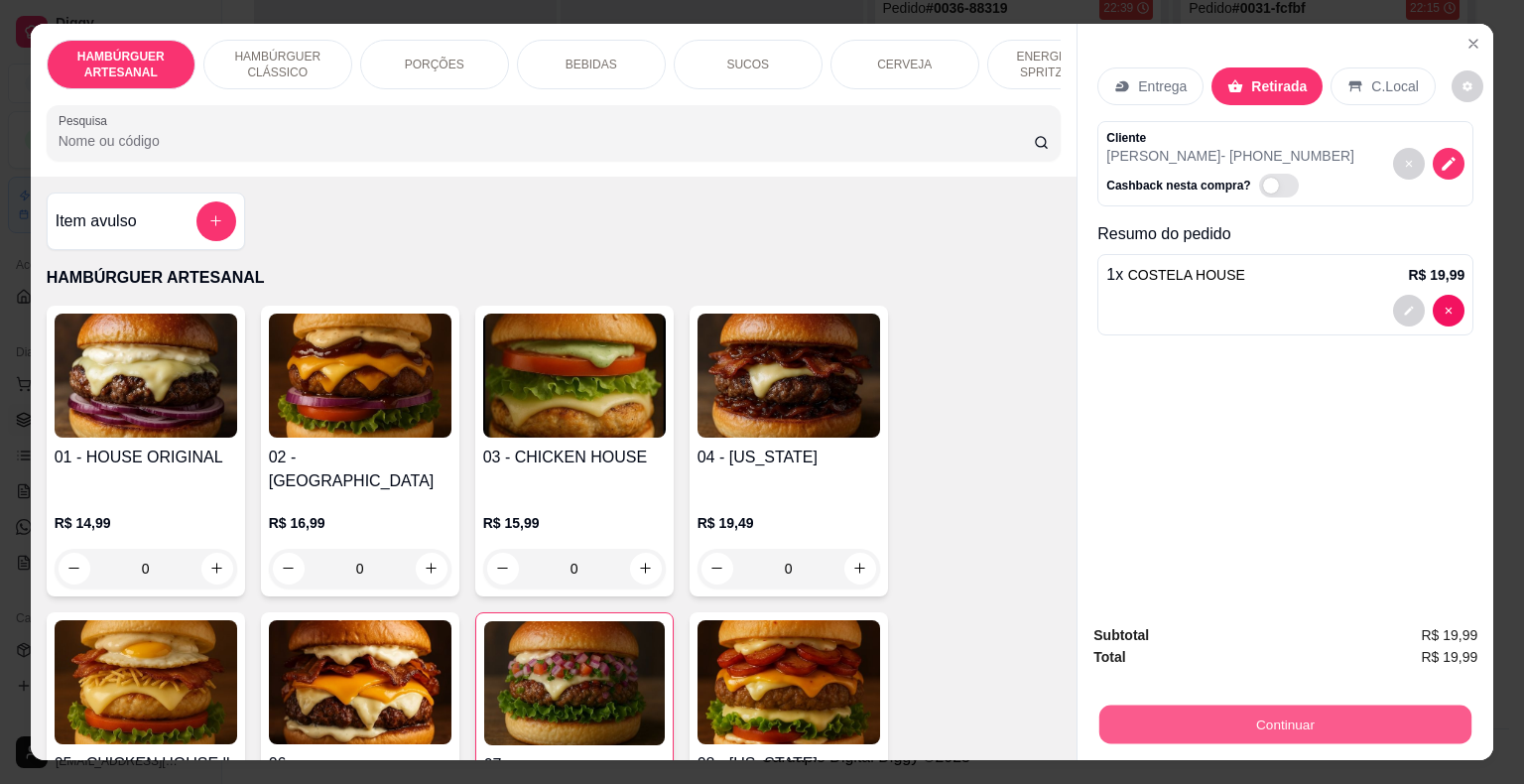
click at [1316, 732] on button "Continuar" at bounding box center [1285, 724] width 372 height 39
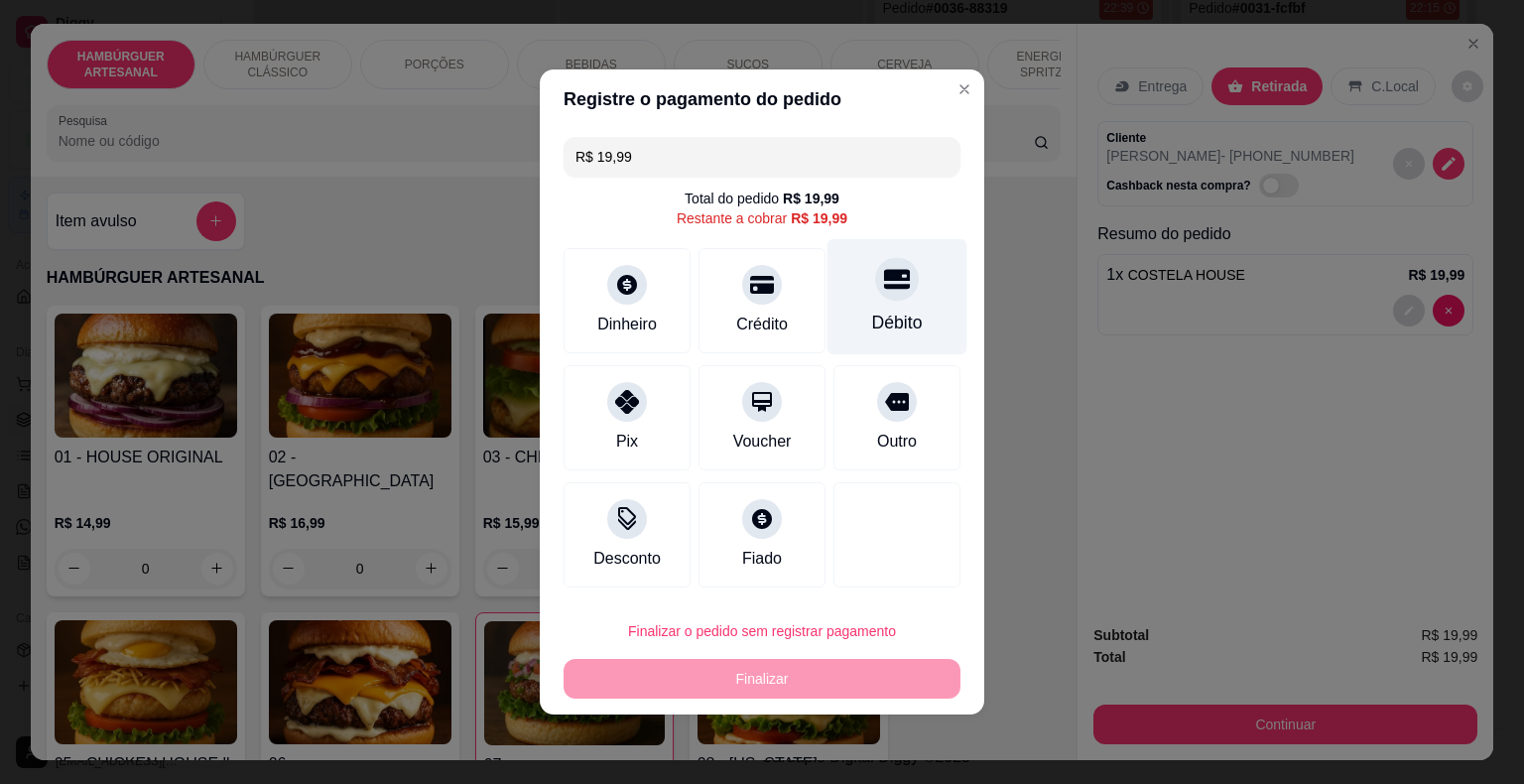
click at [857, 341] on div "Débito" at bounding box center [897, 297] width 140 height 116
type input "R$ 0,00"
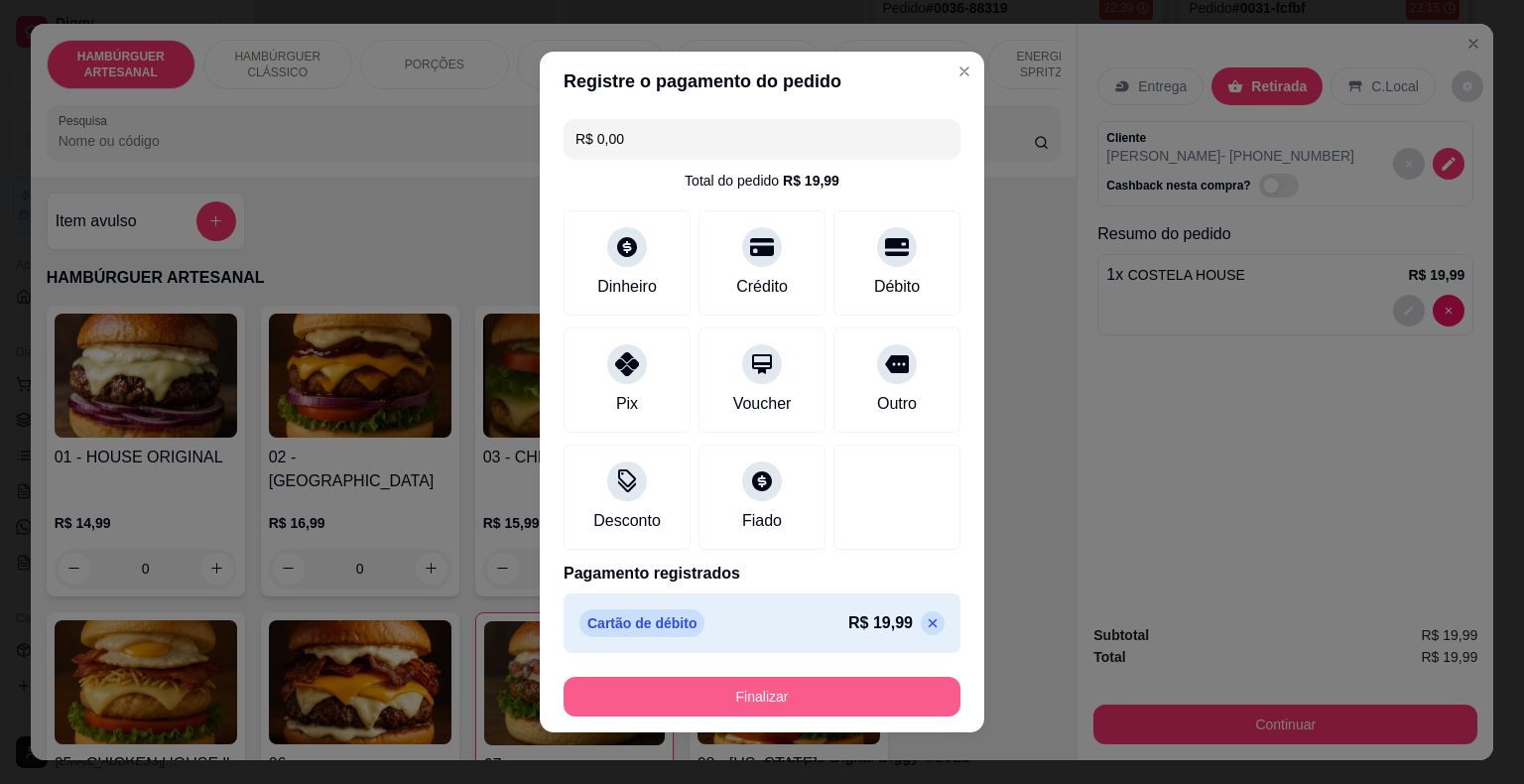
click at [898, 692] on button "Finalizar" at bounding box center [761, 697] width 397 height 40
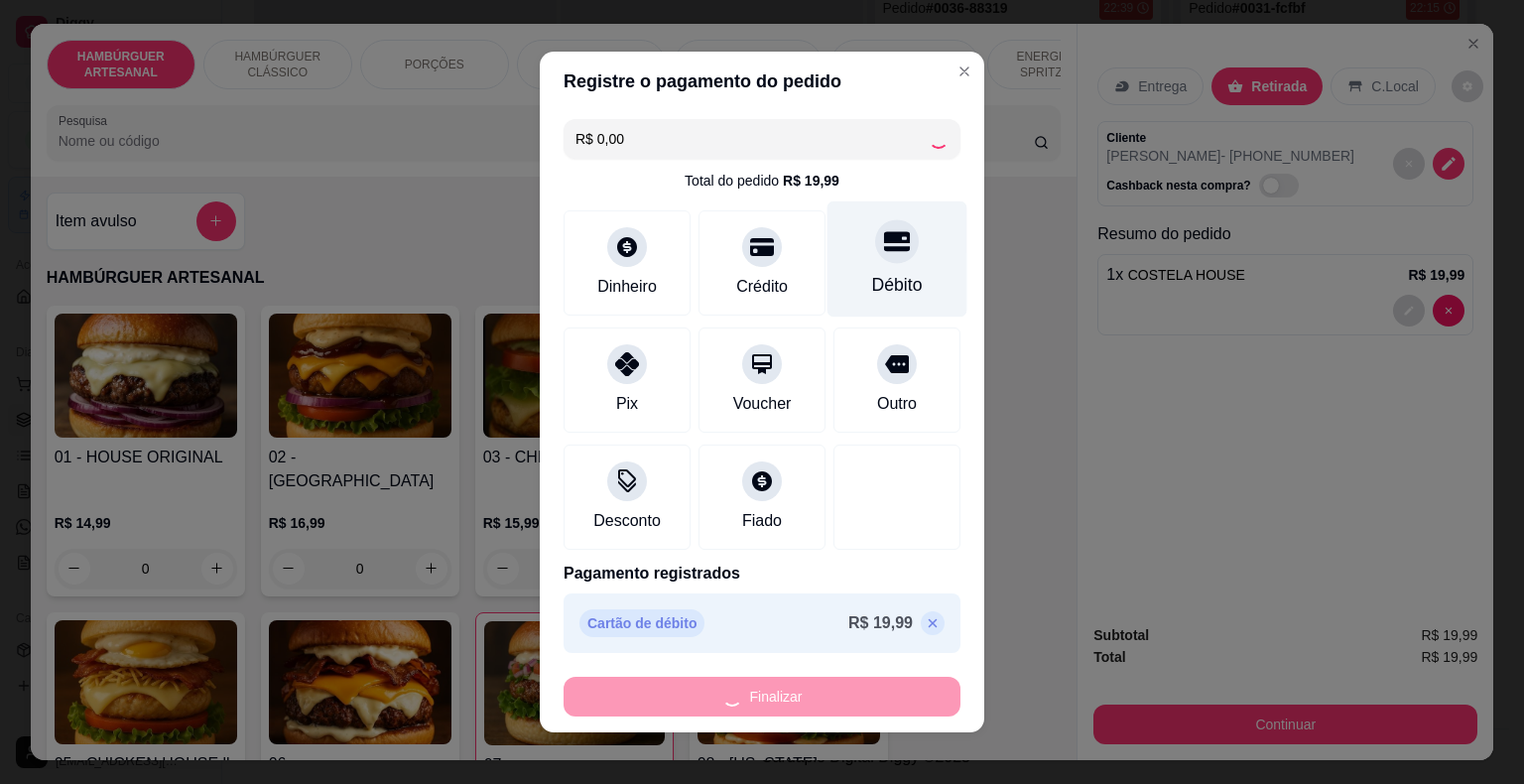
type input "0"
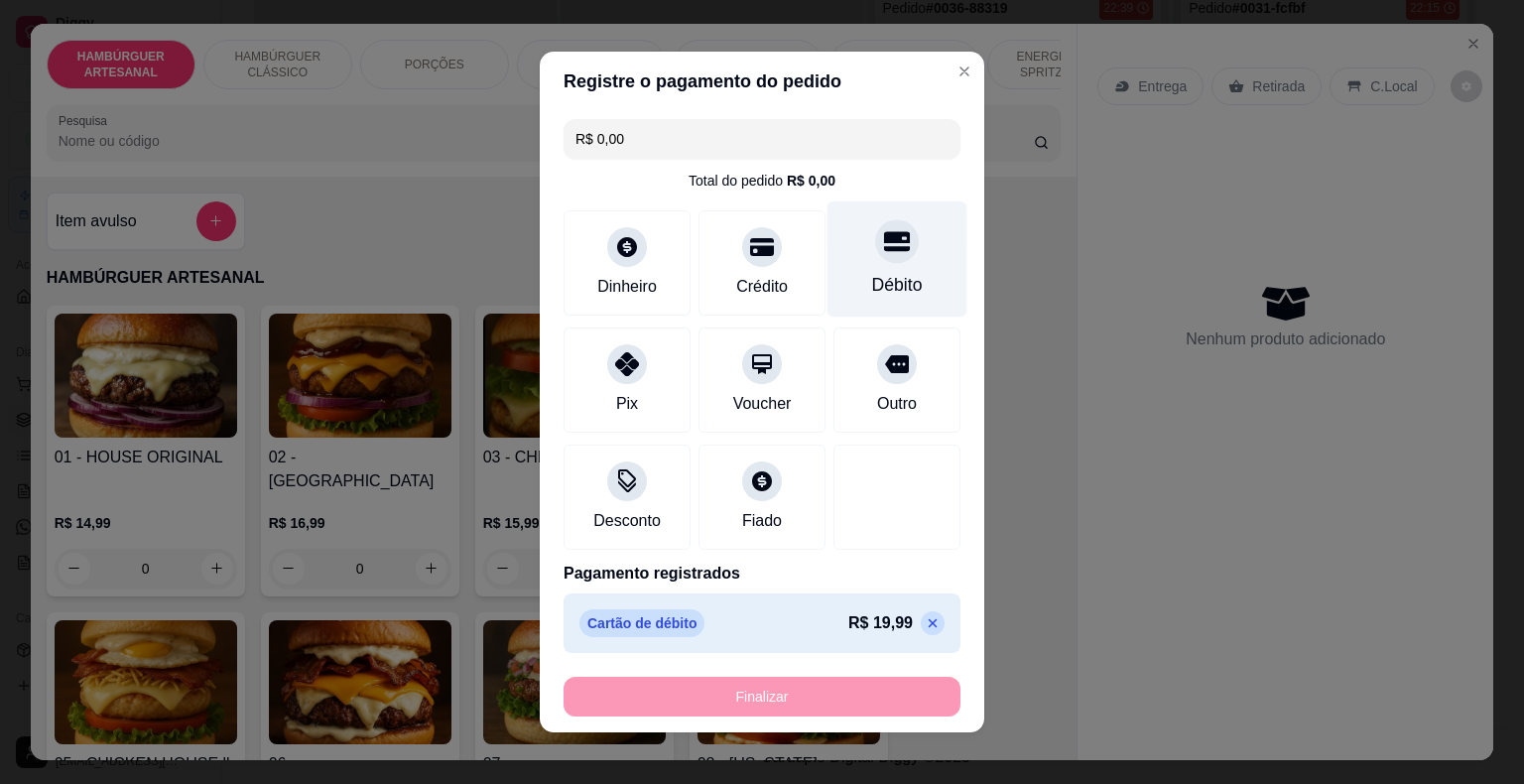
type input "-R$ 19,99"
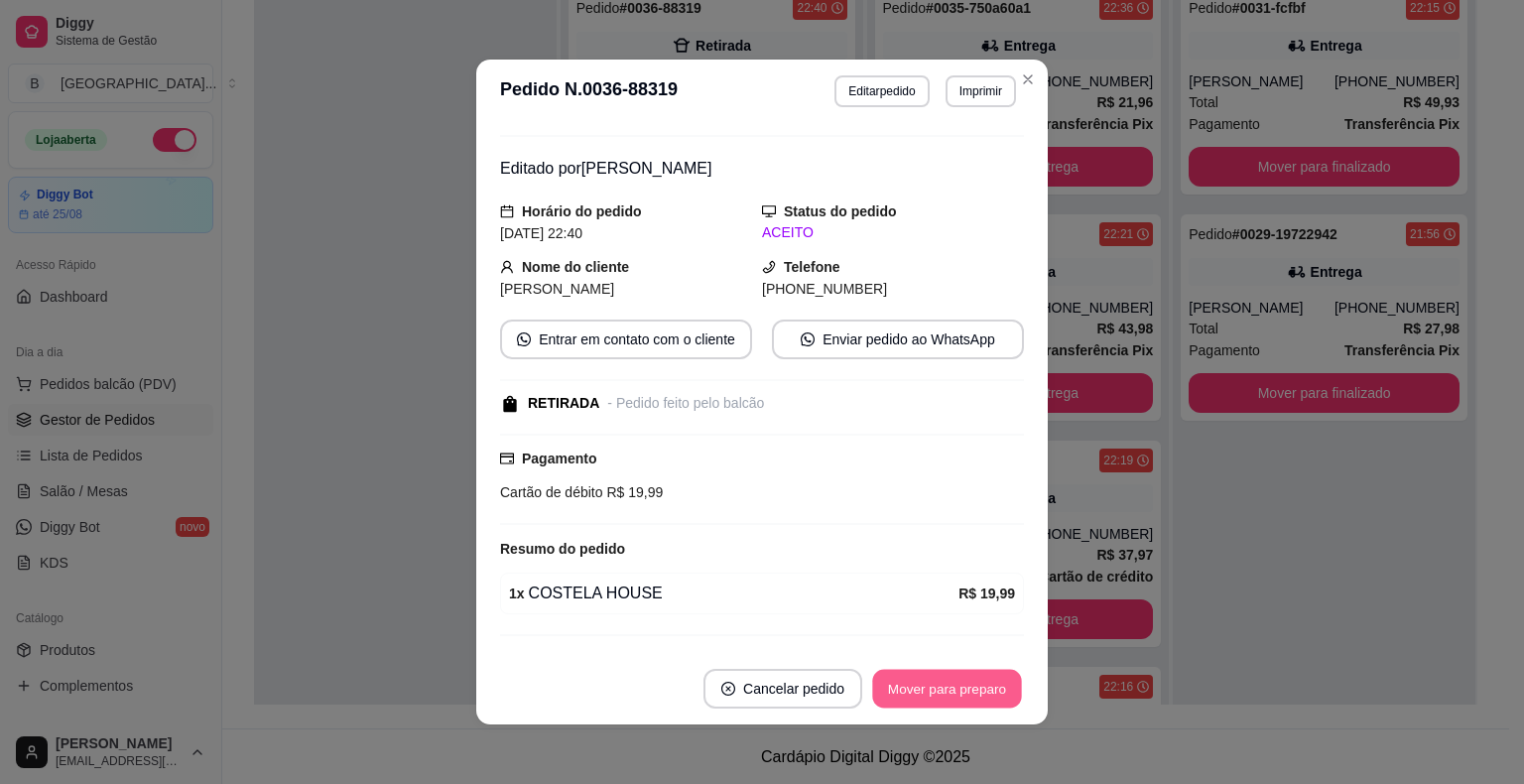
click at [956, 681] on button "Mover para preparo" at bounding box center [946, 689] width 149 height 39
click at [972, 695] on button "Mover para preparo" at bounding box center [946, 689] width 149 height 39
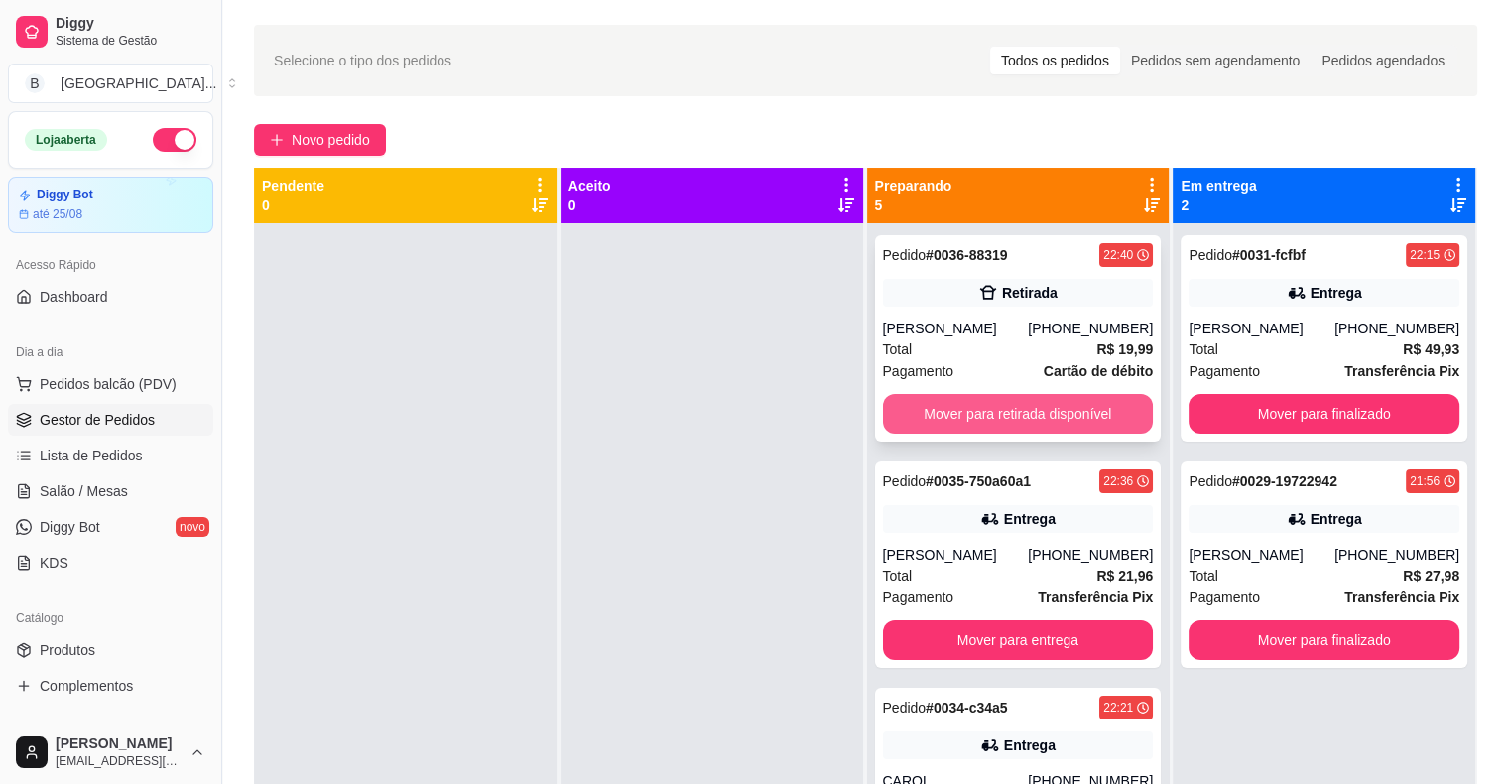
scroll to position [0, 0]
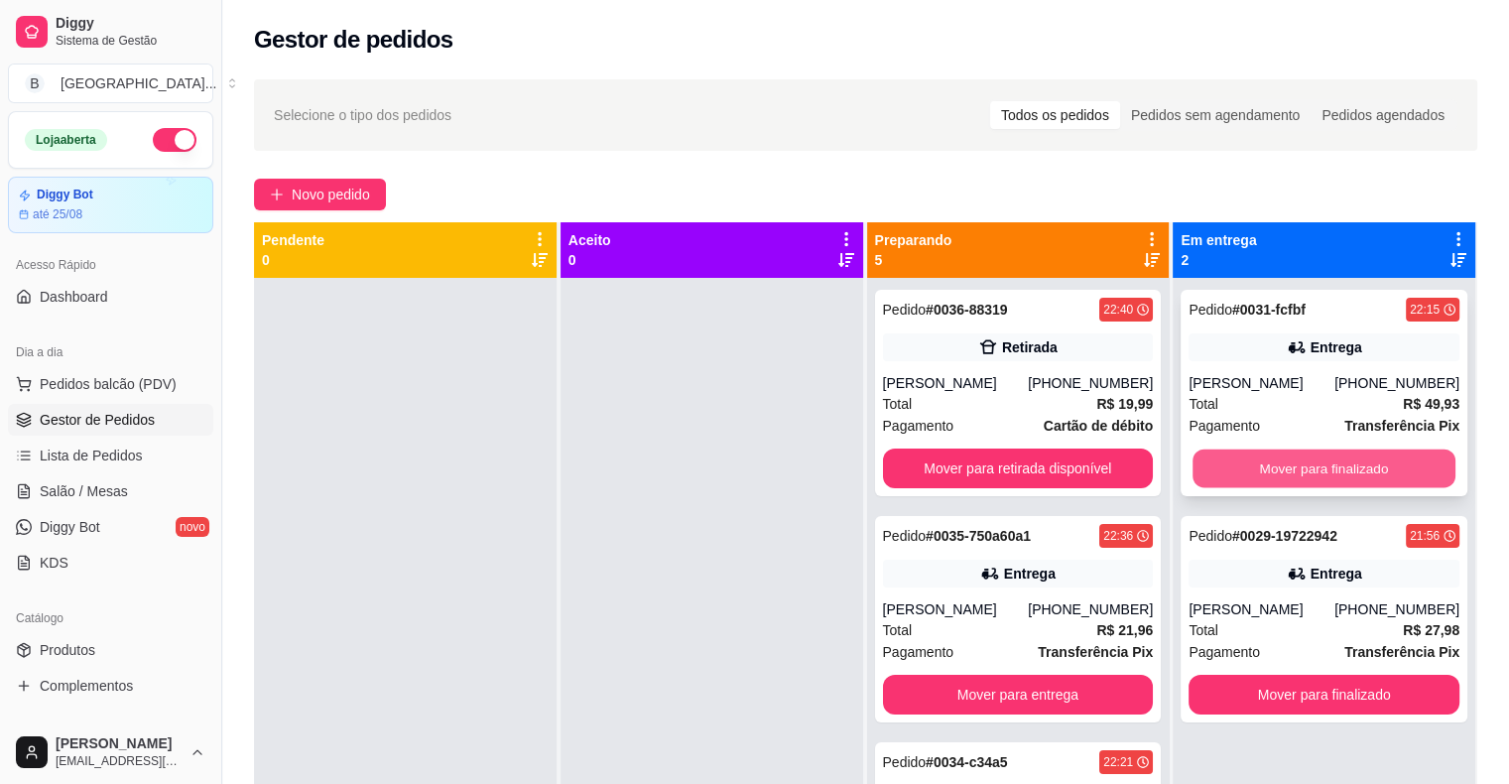
click at [1243, 474] on button "Mover para finalizado" at bounding box center [1323, 468] width 263 height 39
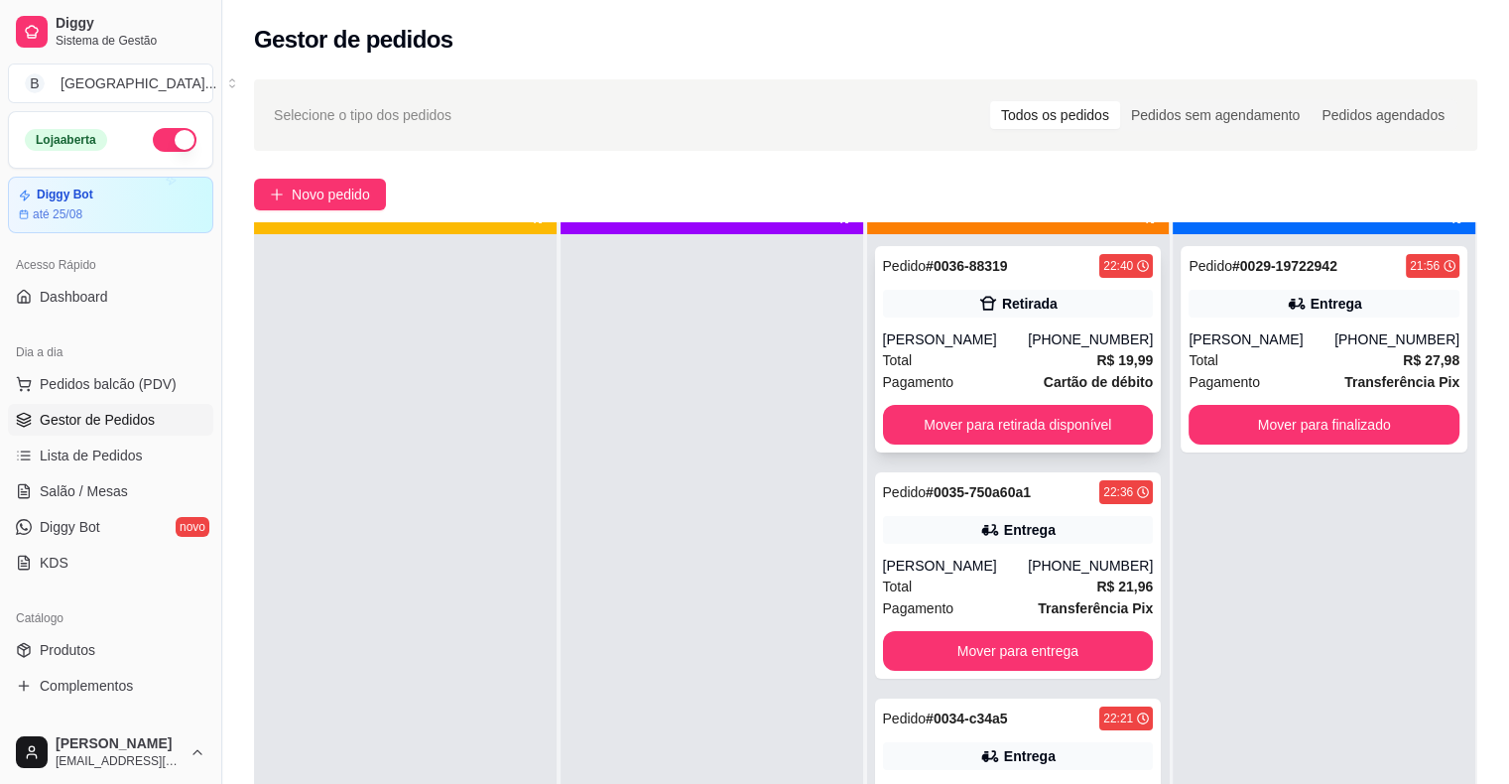
scroll to position [56, 0]
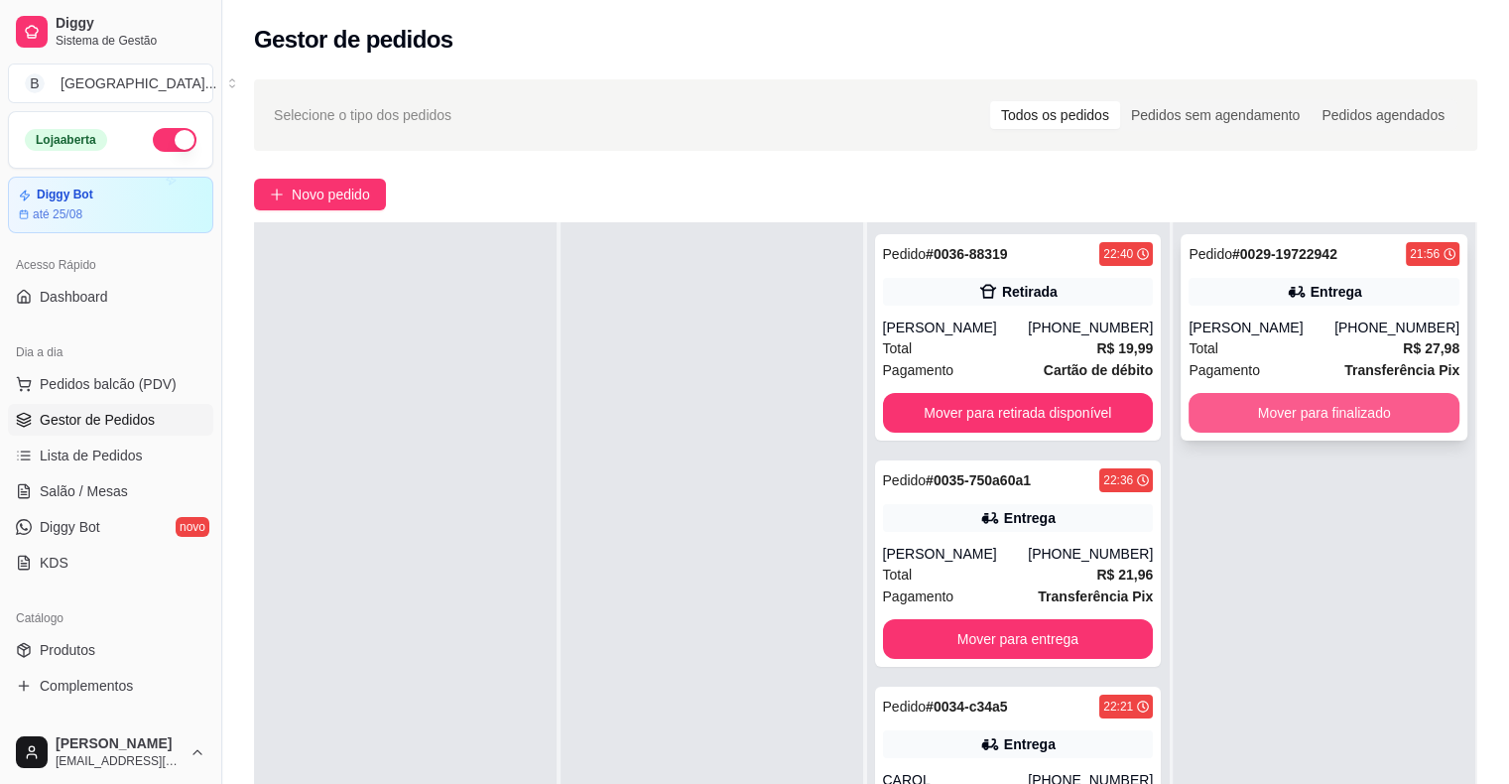
click at [1349, 432] on div "Mover para finalizado" at bounding box center [1323, 413] width 271 height 40
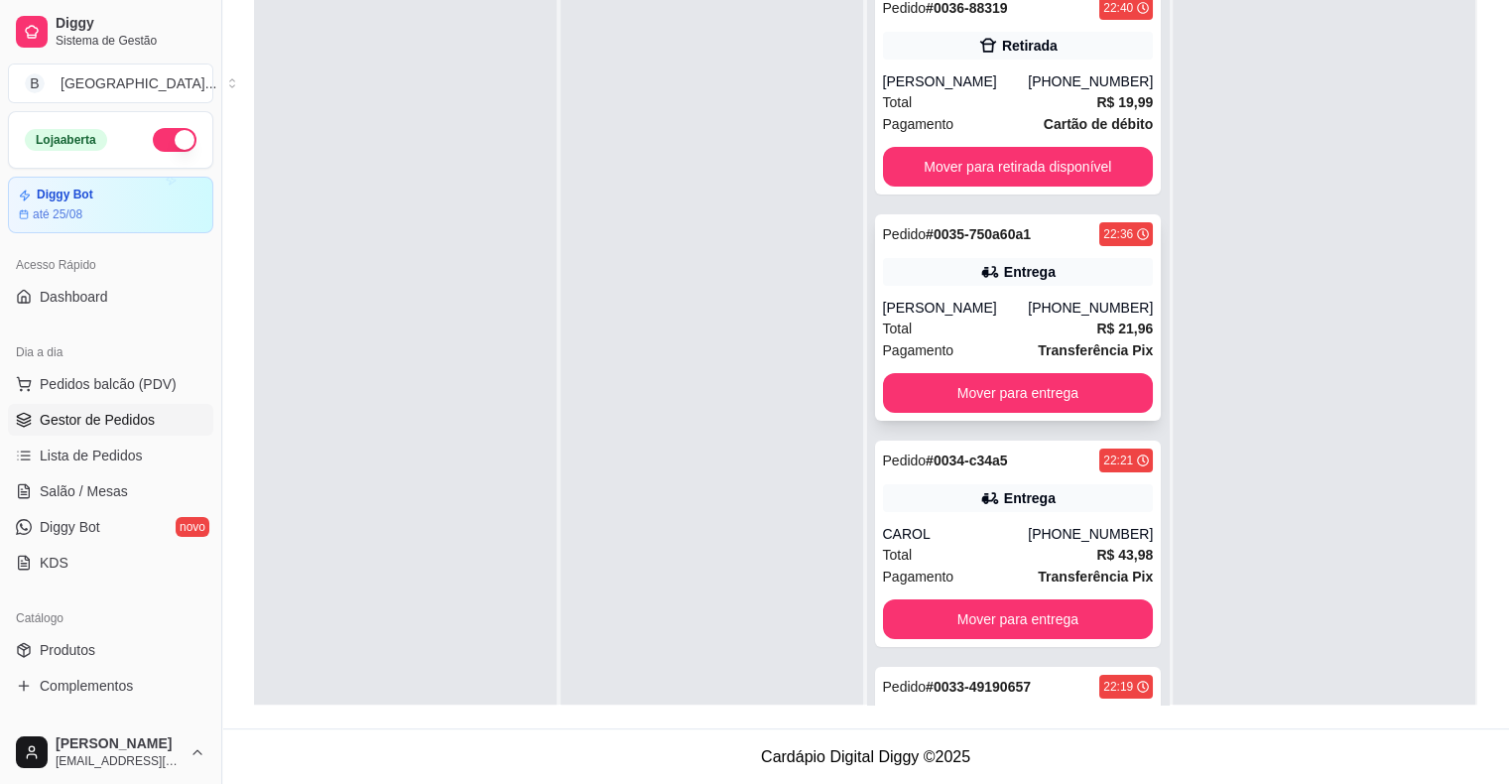
scroll to position [0, 0]
click at [1042, 157] on button "Mover para retirada disponível" at bounding box center [1018, 167] width 263 height 39
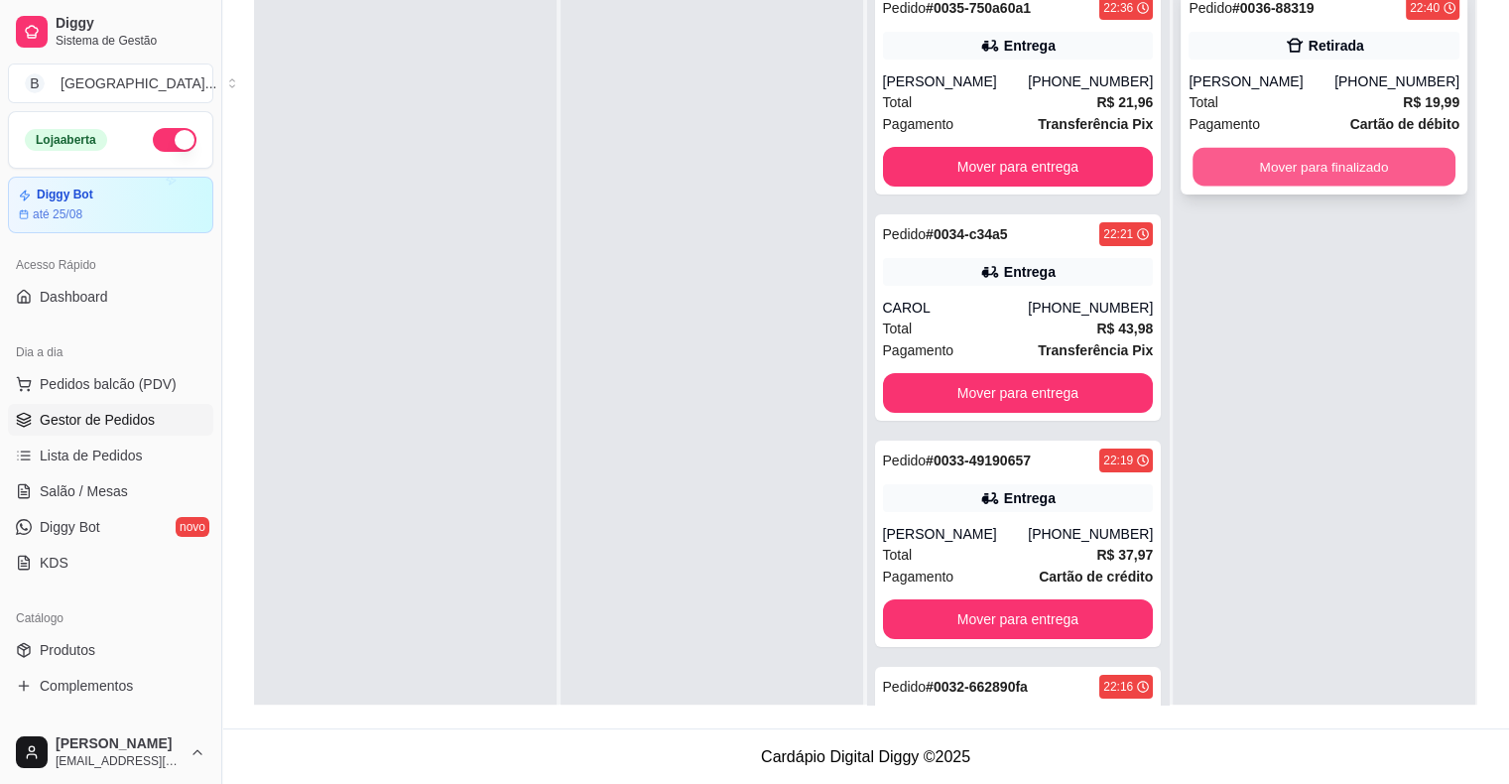
click at [1270, 153] on button "Mover para finalizado" at bounding box center [1323, 167] width 263 height 39
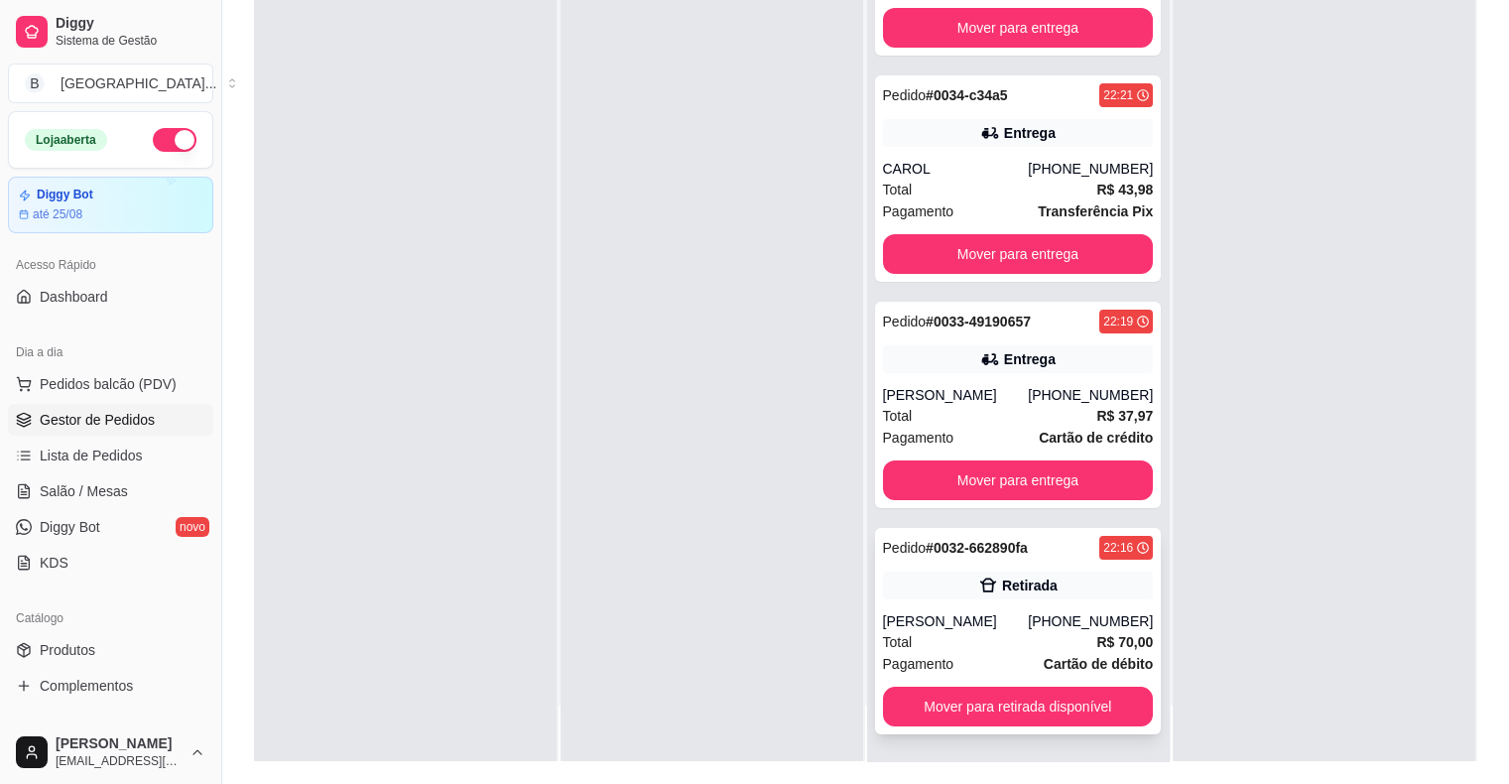
scroll to position [302, 0]
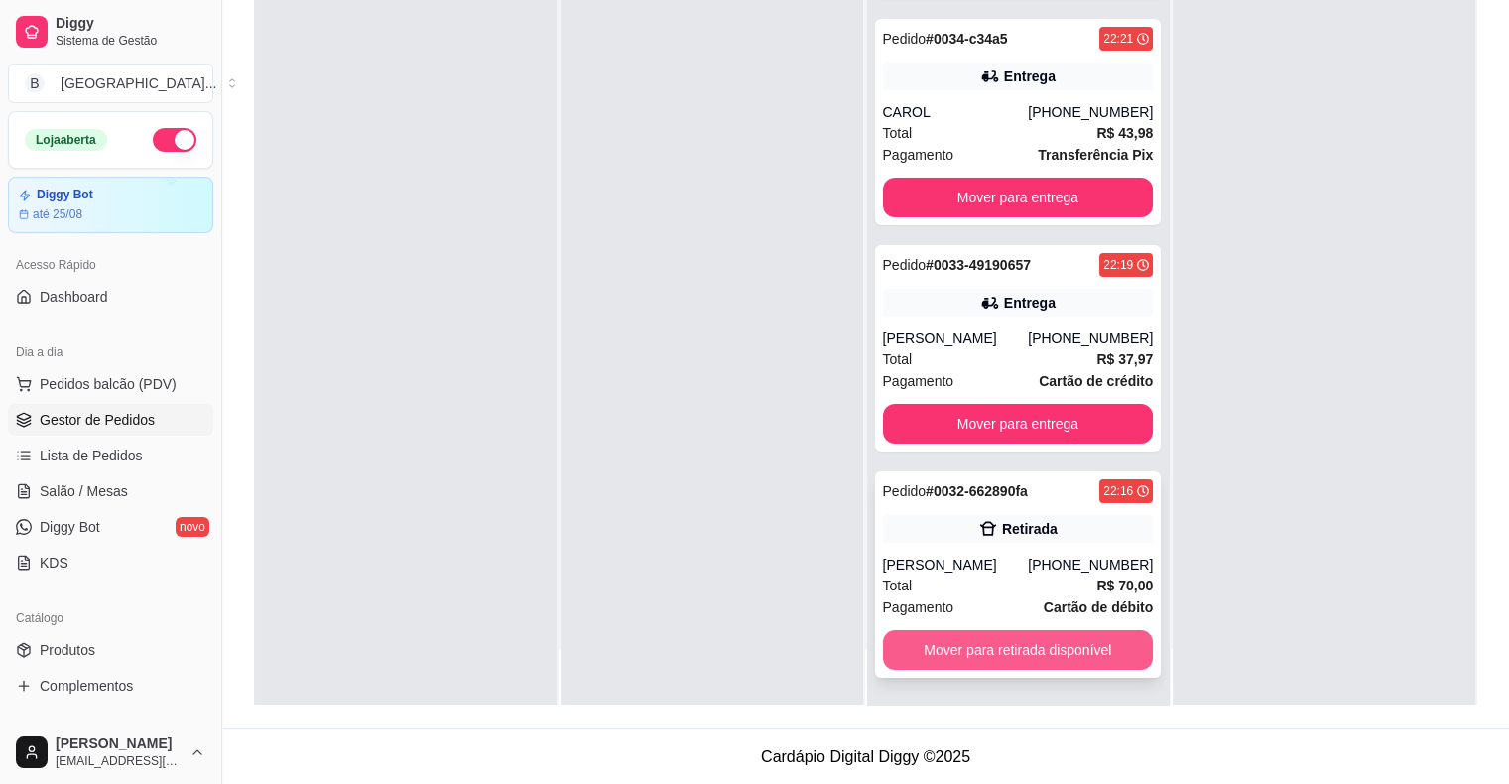
click at [972, 641] on button "Mover para retirada disponível" at bounding box center [1018, 650] width 271 height 40
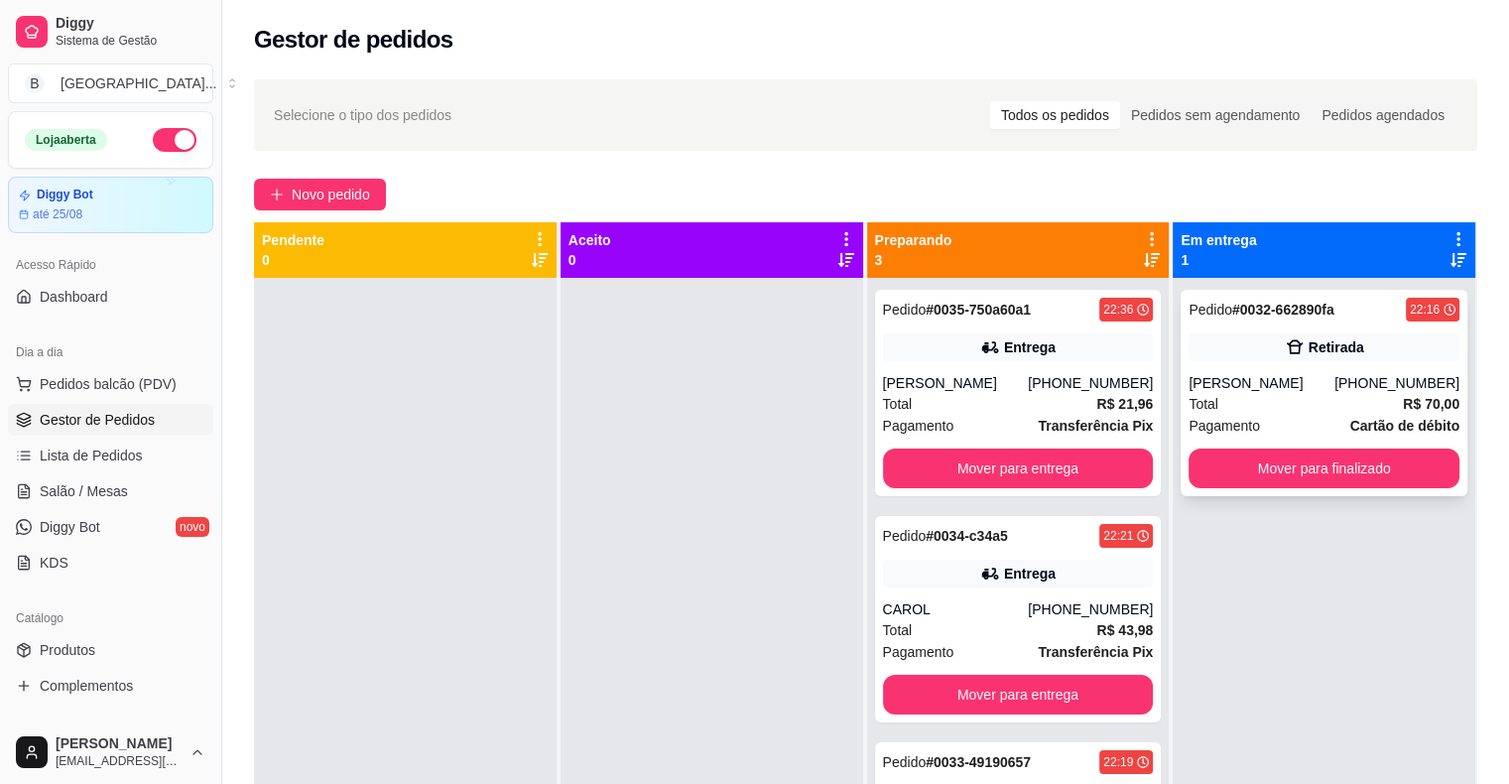
scroll to position [56, 0]
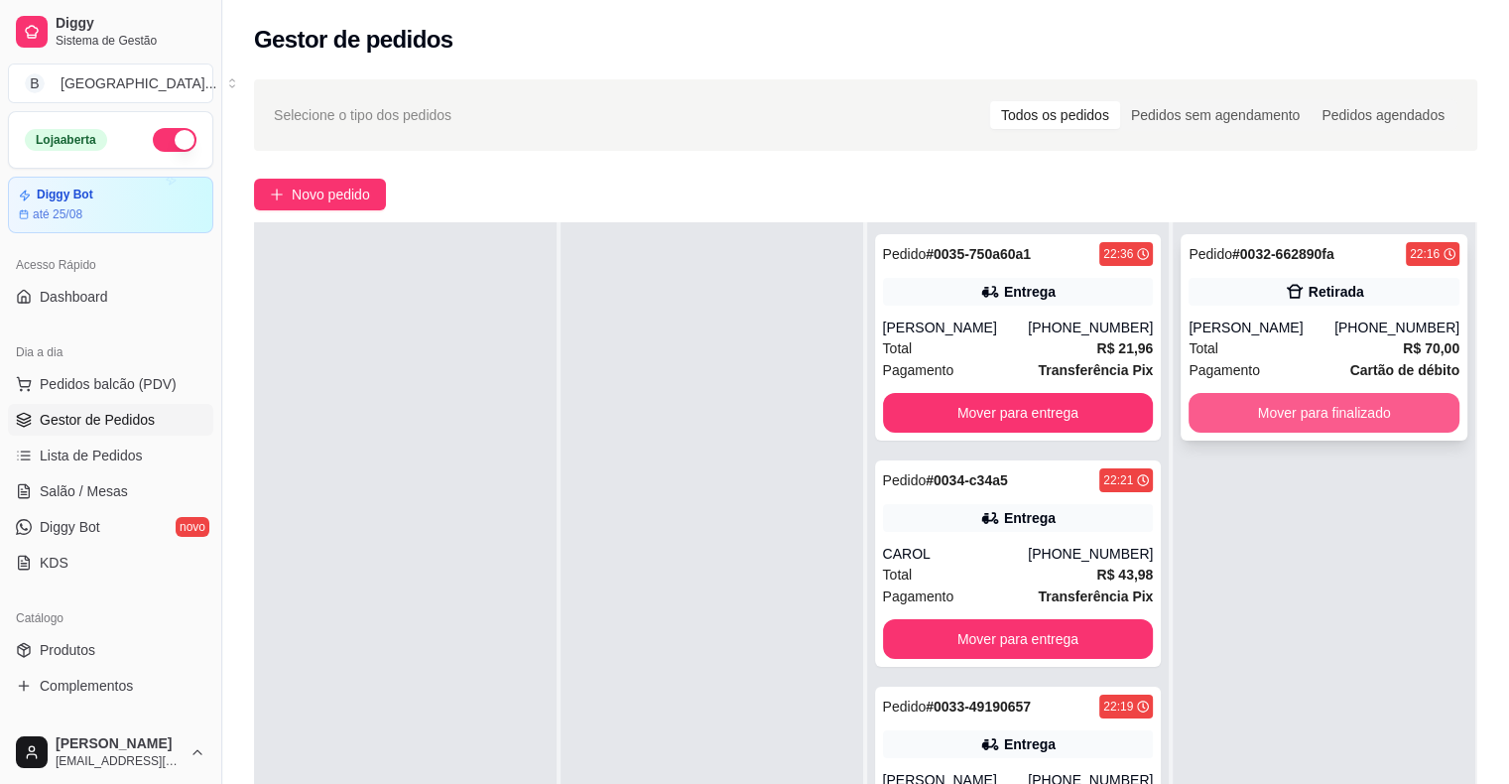
click at [1357, 408] on button "Mover para finalizado" at bounding box center [1323, 413] width 271 height 40
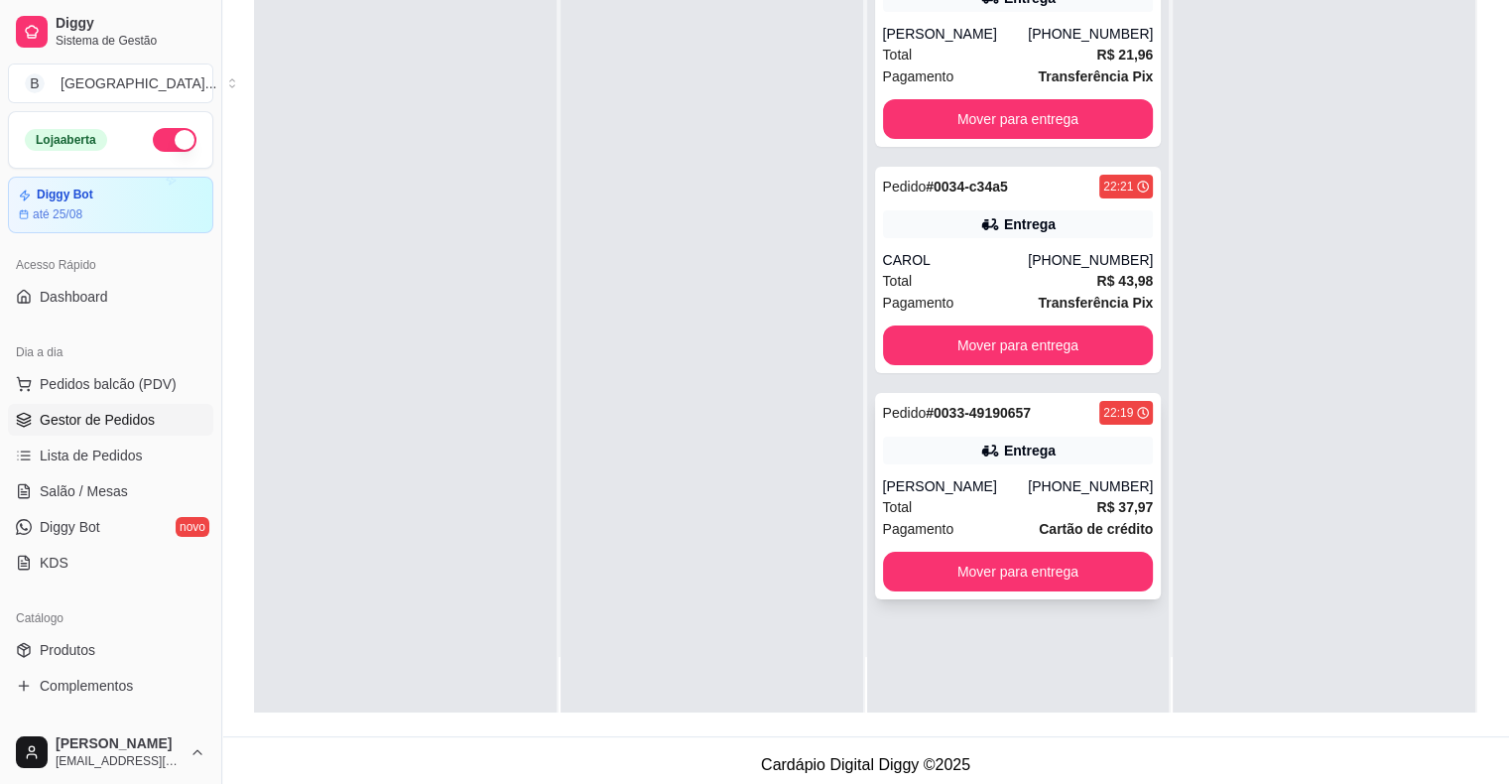
scroll to position [302, 0]
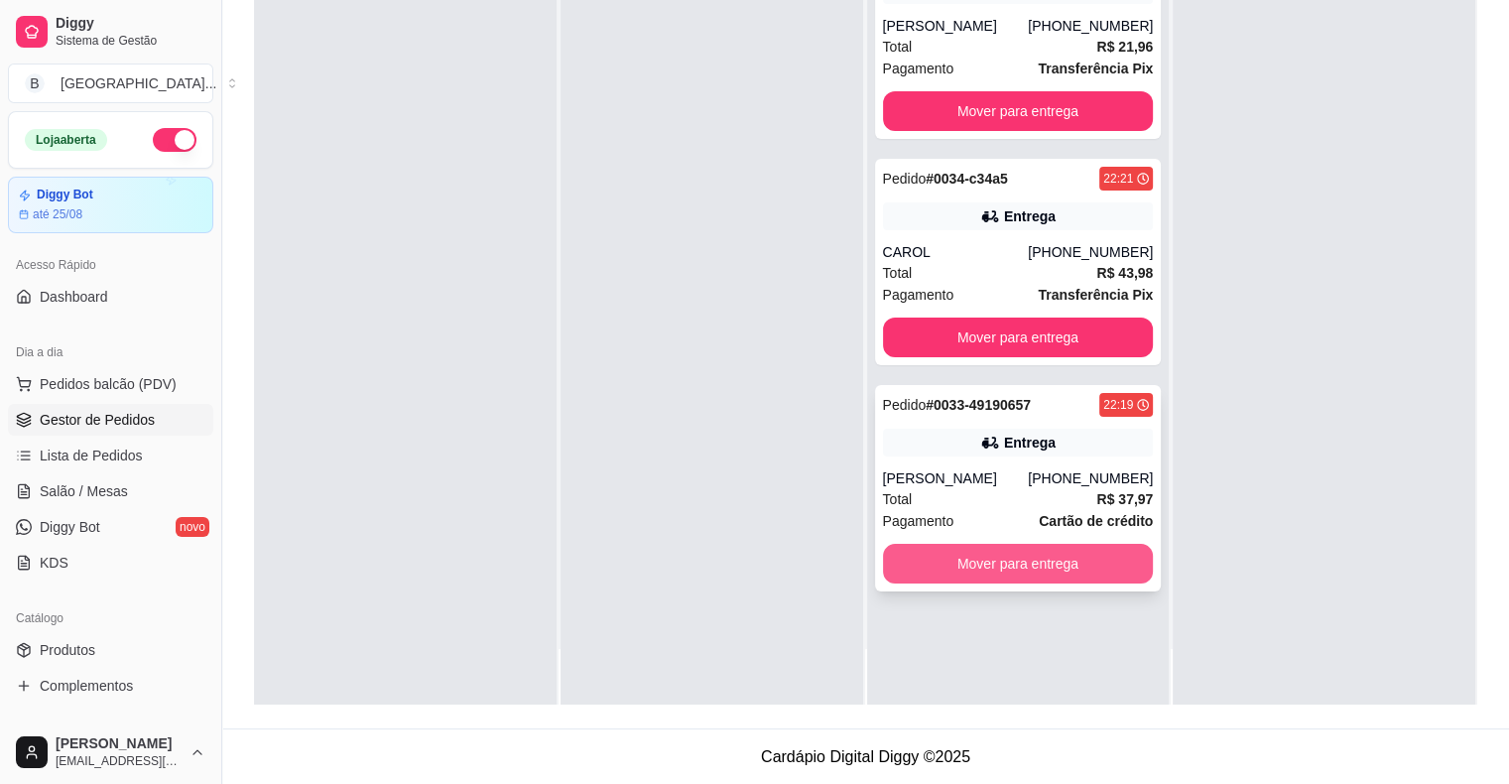
click at [1103, 566] on button "Mover para entrega" at bounding box center [1018, 564] width 271 height 40
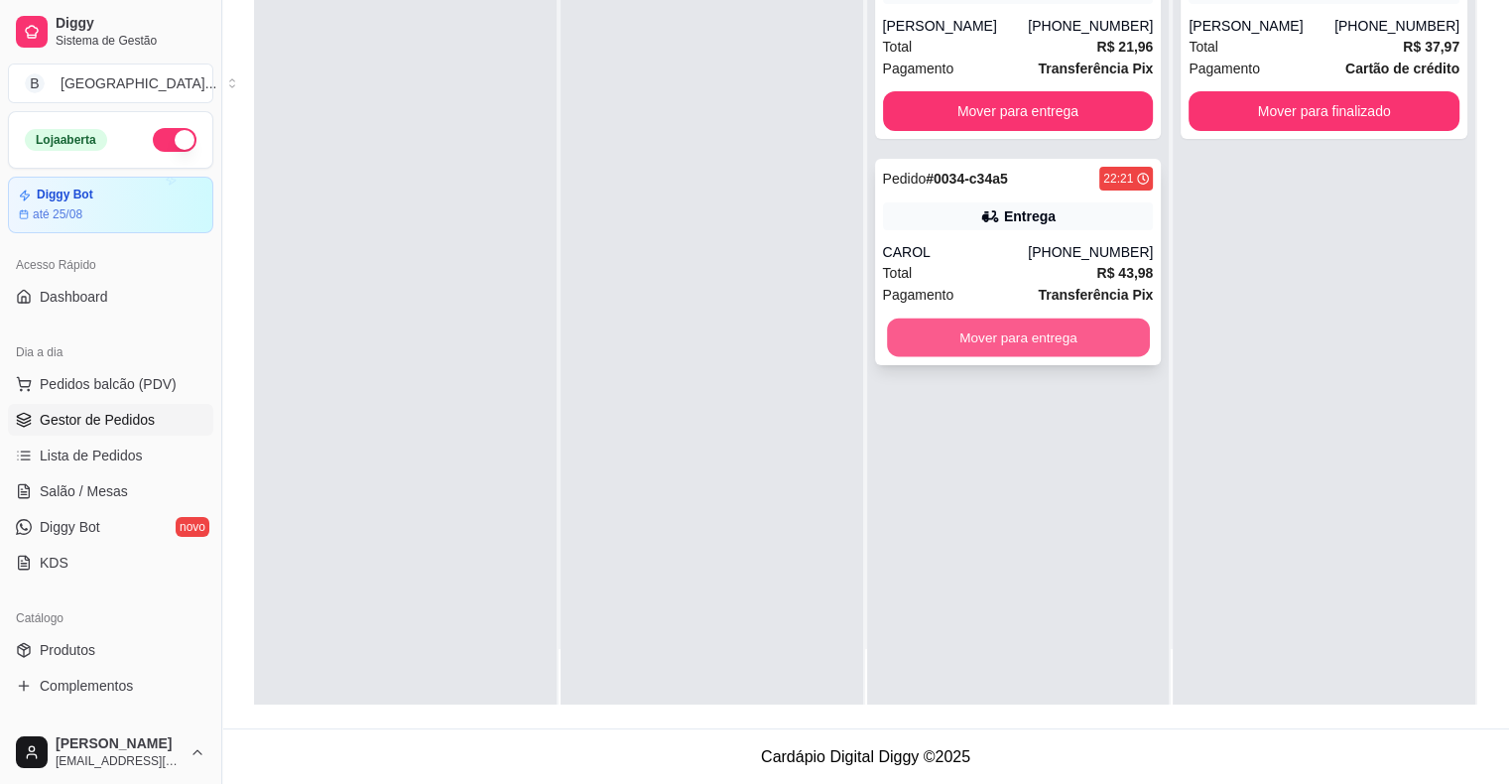
click at [1063, 329] on button "Mover para entrega" at bounding box center [1018, 337] width 263 height 39
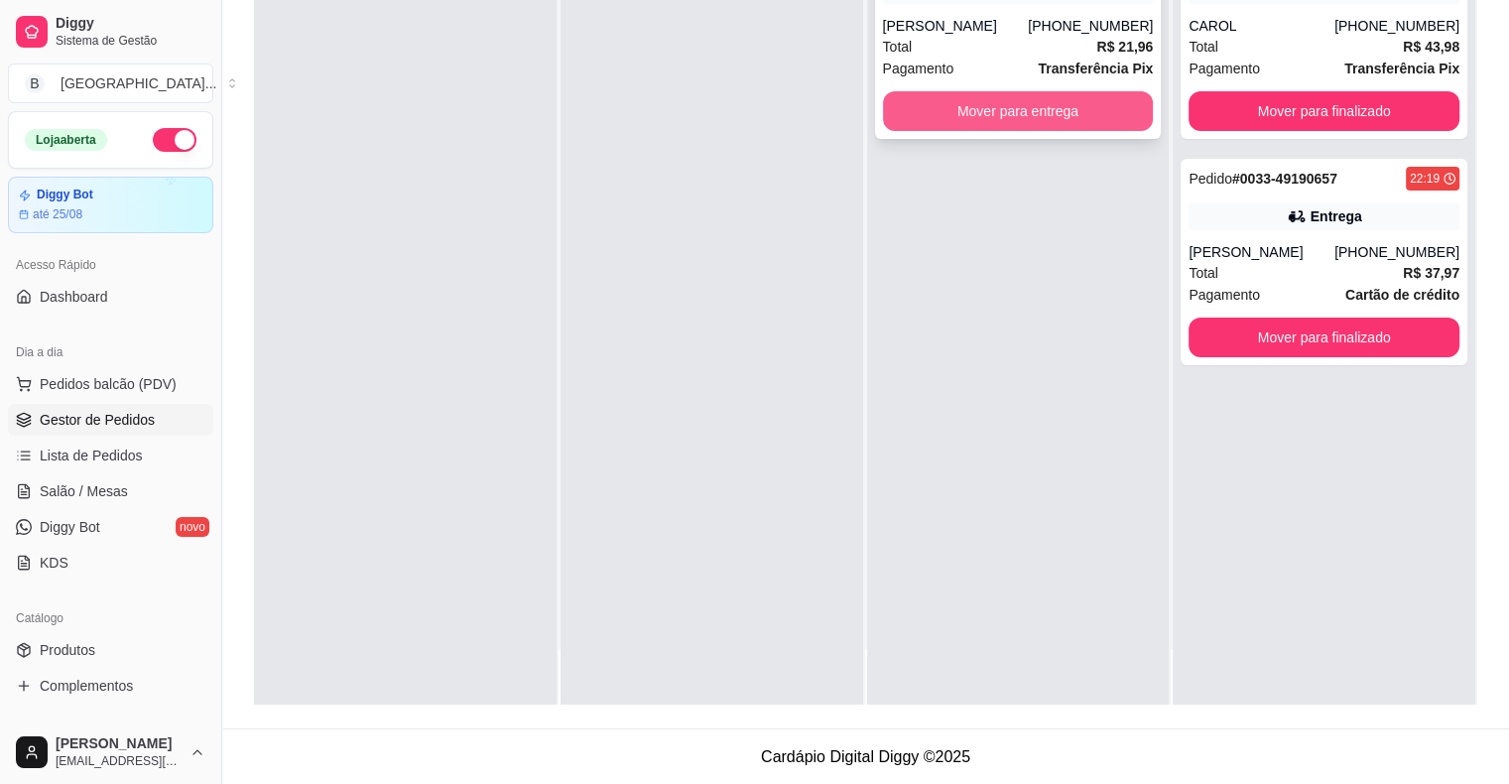
click at [980, 112] on button "Mover para entrega" at bounding box center [1018, 111] width 271 height 40
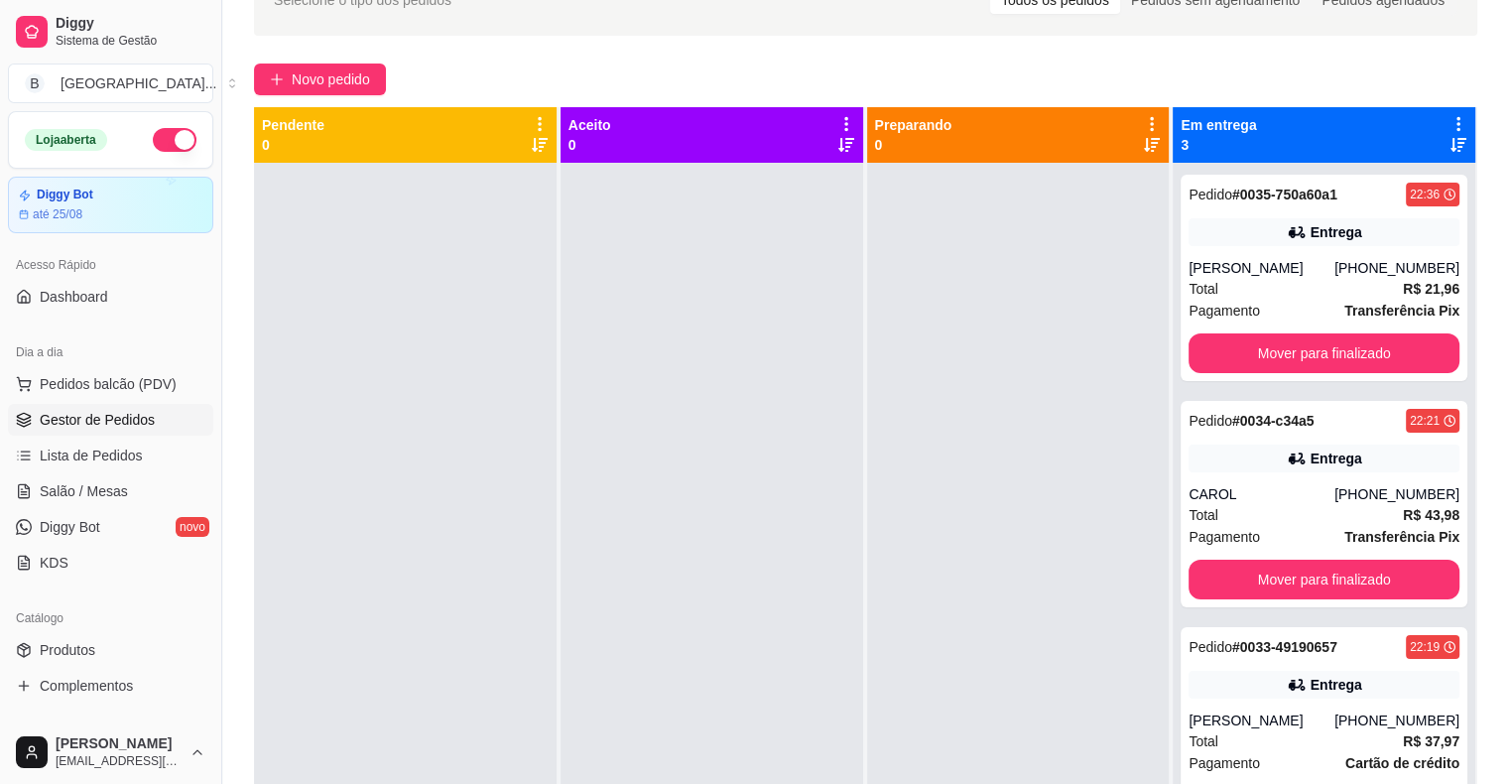
scroll to position [103, 0]
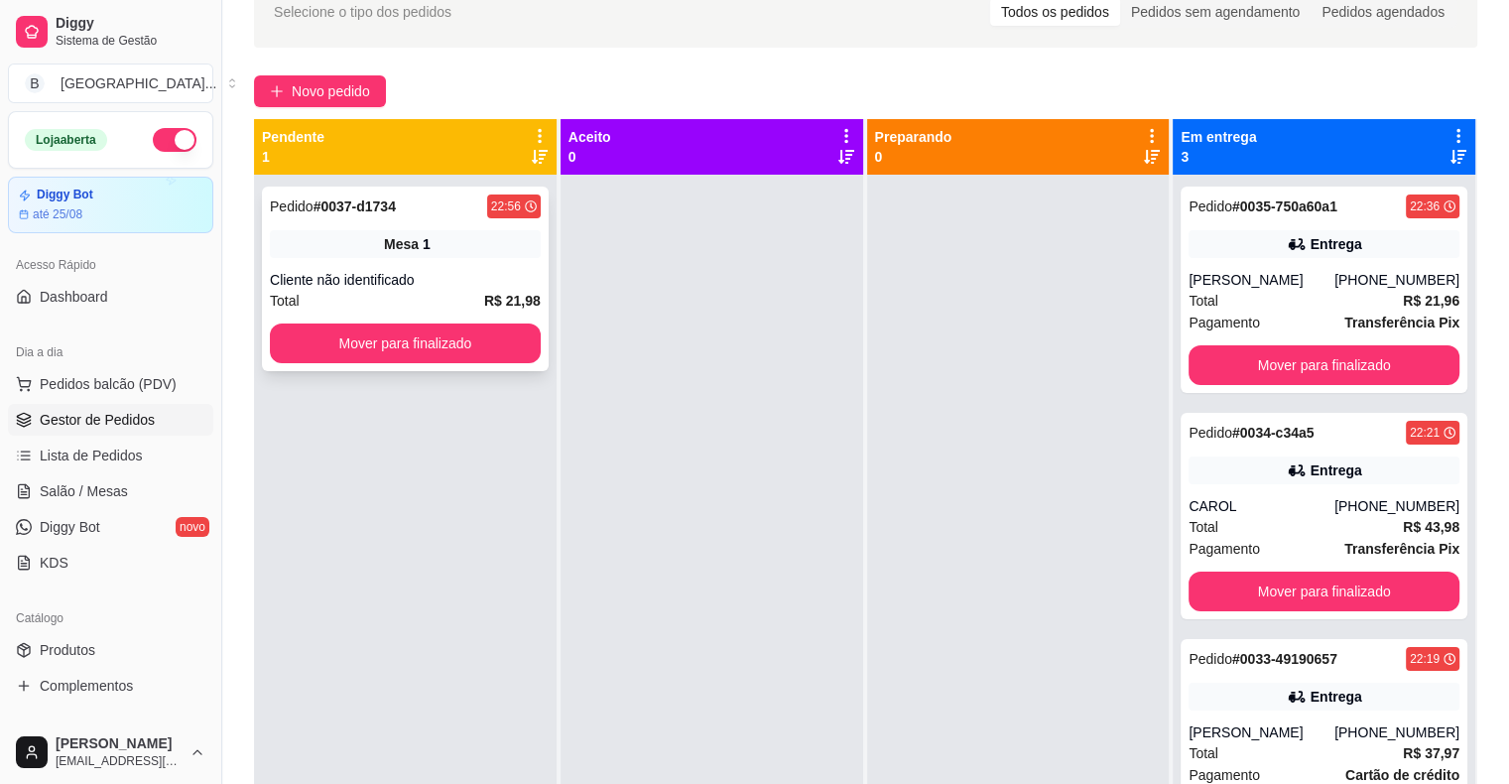
click at [438, 295] on div "Total R$ 21,98" at bounding box center [405, 301] width 271 height 22
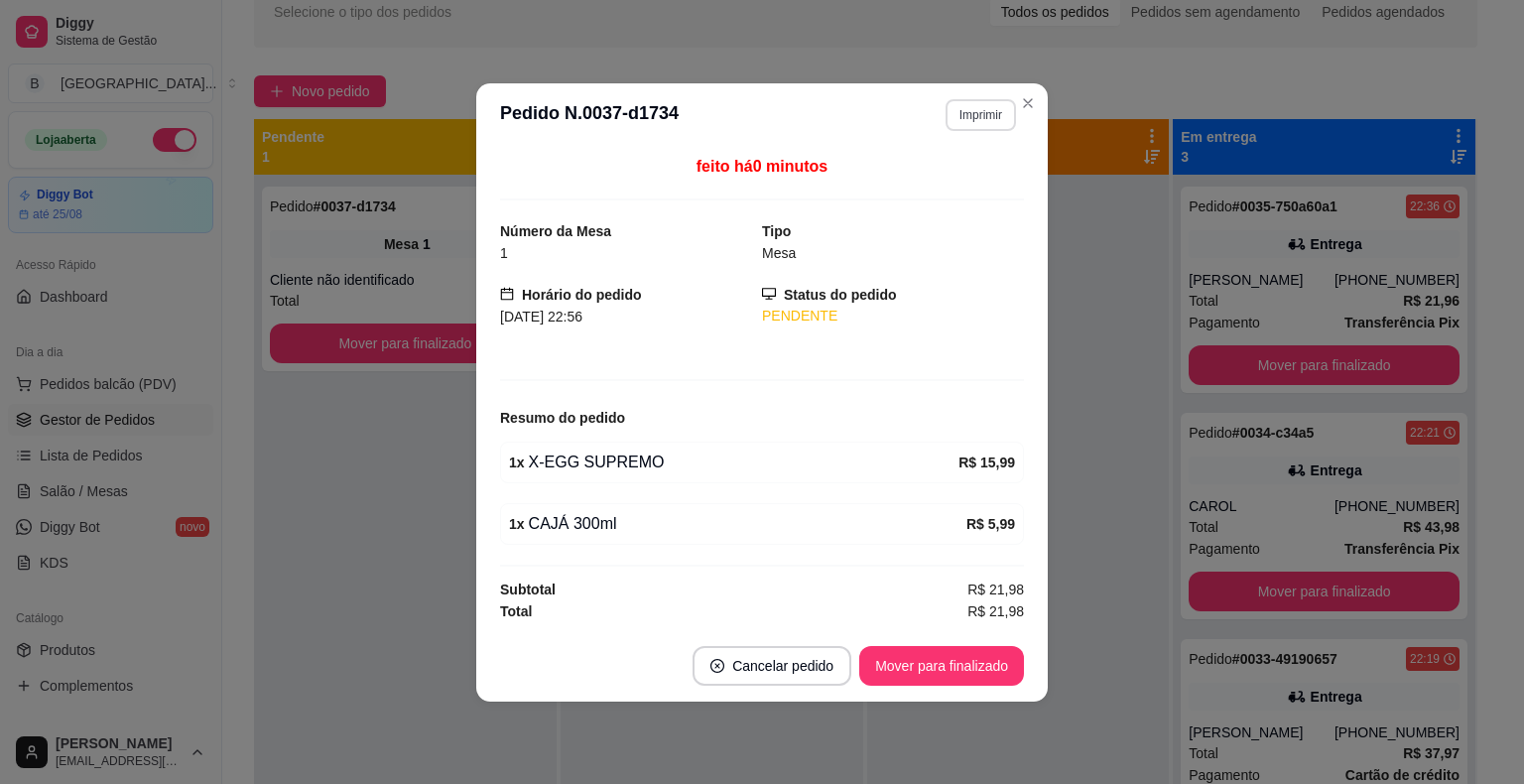
click at [959, 117] on button "Imprimir" at bounding box center [980, 115] width 70 height 32
click at [948, 171] on button "IMPRESSORA" at bounding box center [945, 186] width 139 height 31
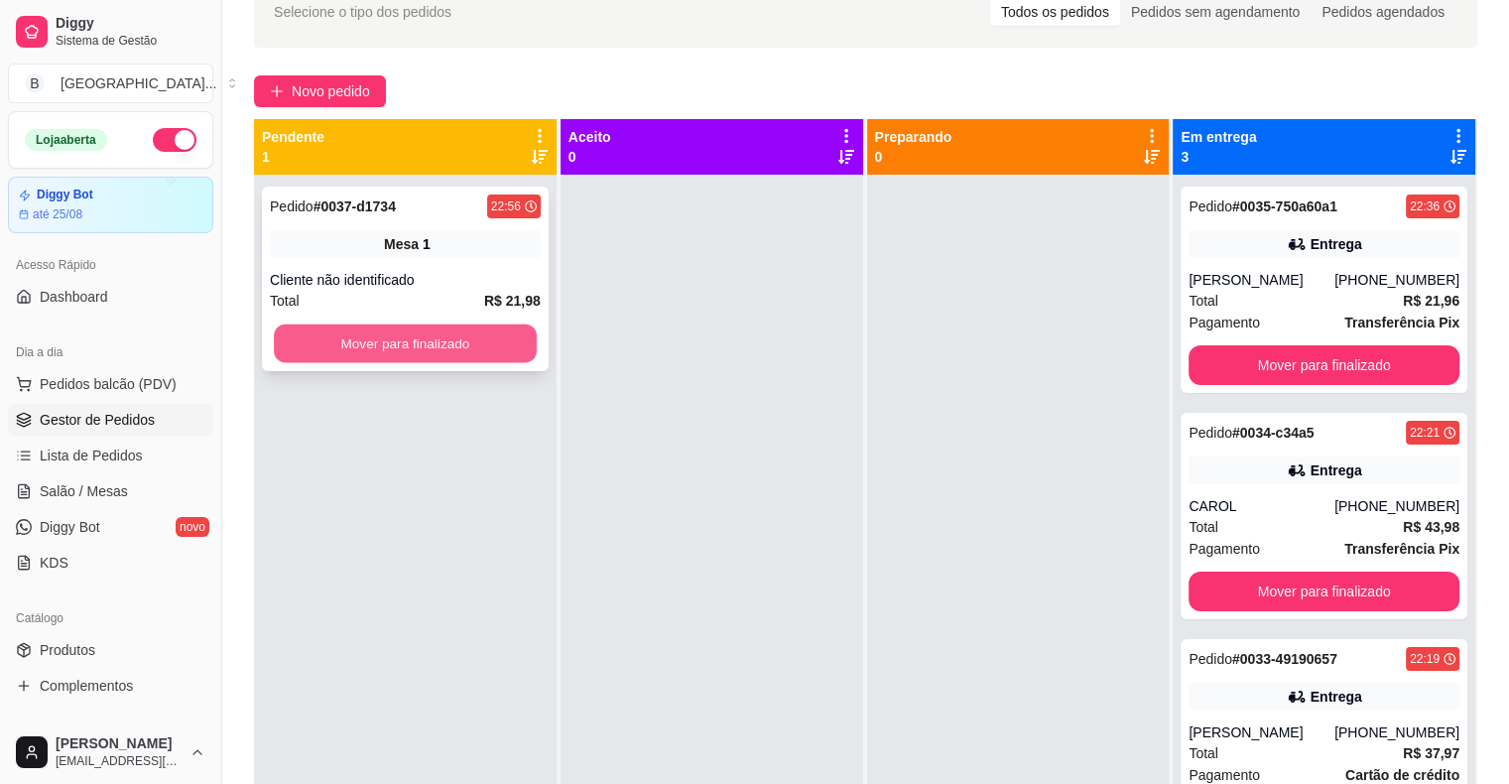
click at [472, 355] on button "Mover para finalizado" at bounding box center [405, 343] width 263 height 39
click at [411, 240] on span "Mesa" at bounding box center [401, 244] width 35 height 20
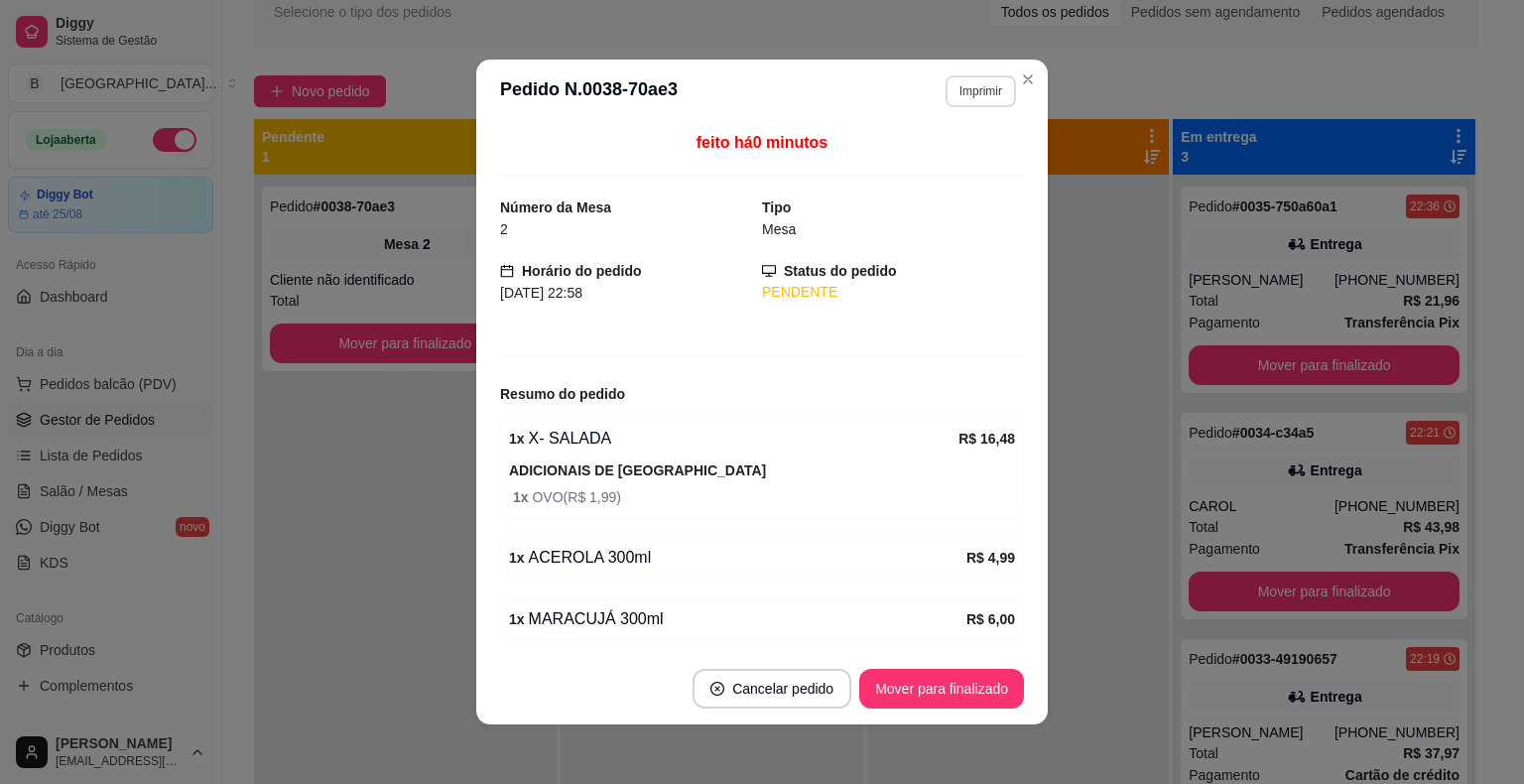
click at [975, 75] on button "Imprimir" at bounding box center [980, 91] width 70 height 32
click at [956, 144] on div "Escolha a impressora IMPRESSORA Impressora" at bounding box center [938, 167] width 164 height 107
click at [959, 159] on button "IMPRESSORA" at bounding box center [937, 161] width 139 height 31
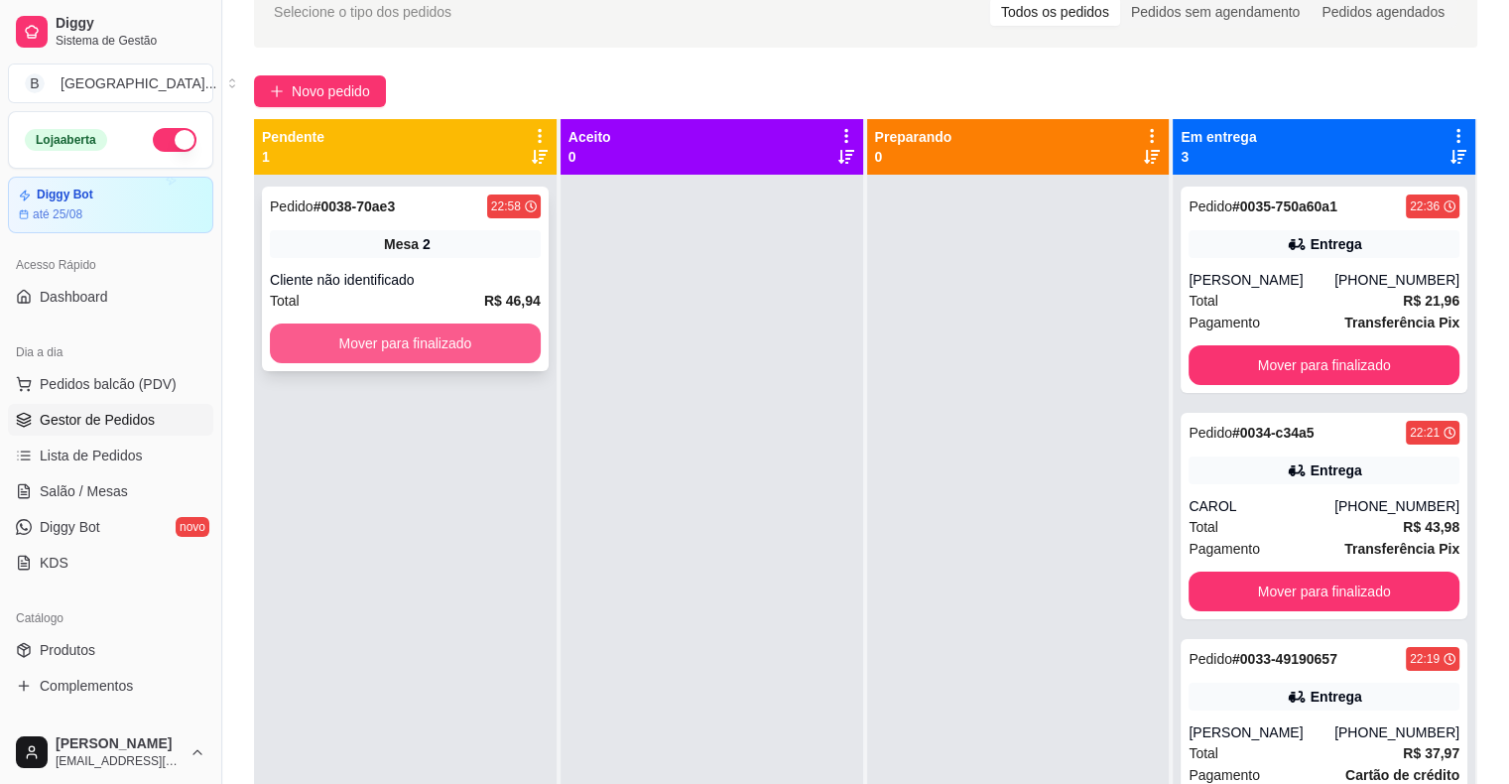
click at [418, 347] on button "Mover para finalizado" at bounding box center [405, 343] width 271 height 40
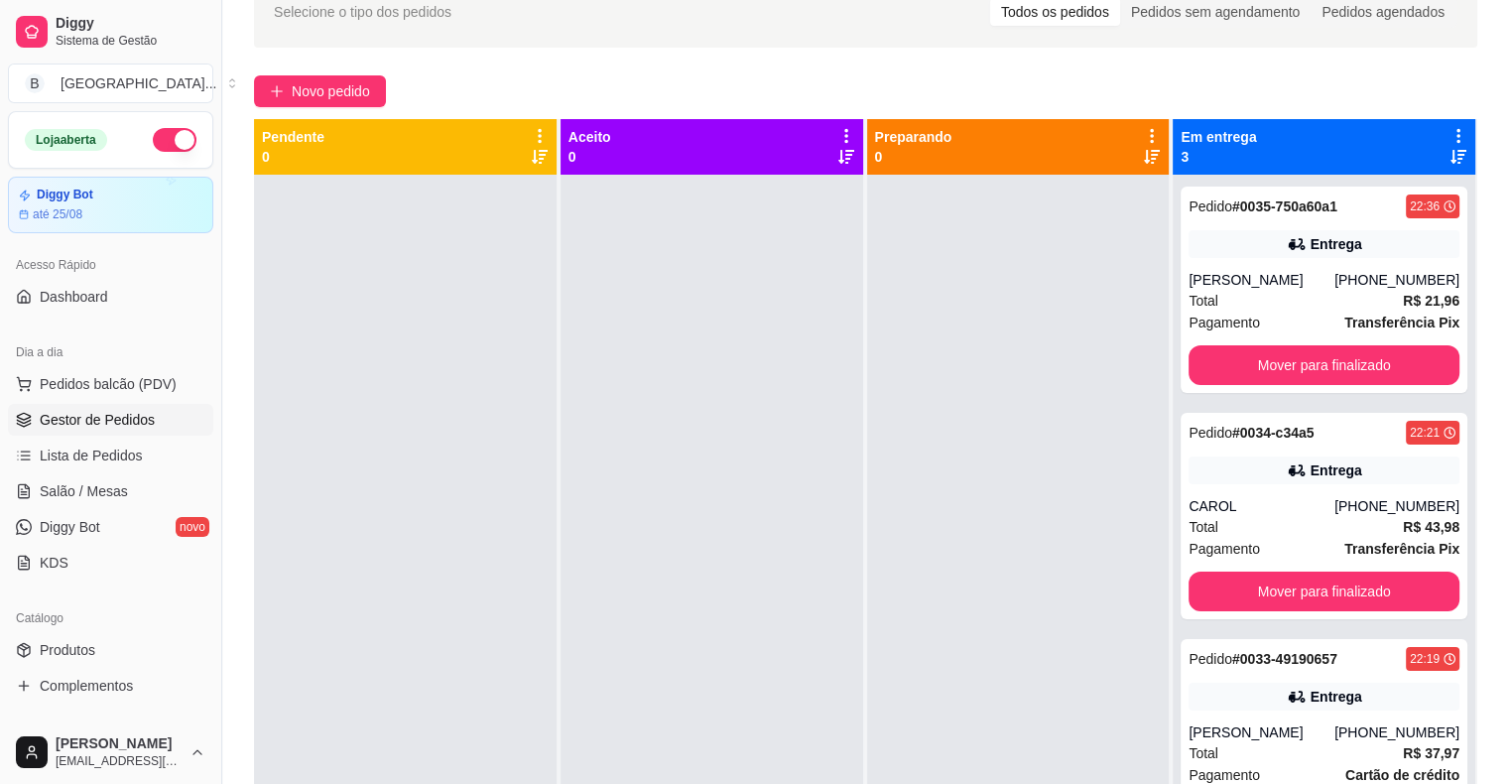
scroll to position [302, 0]
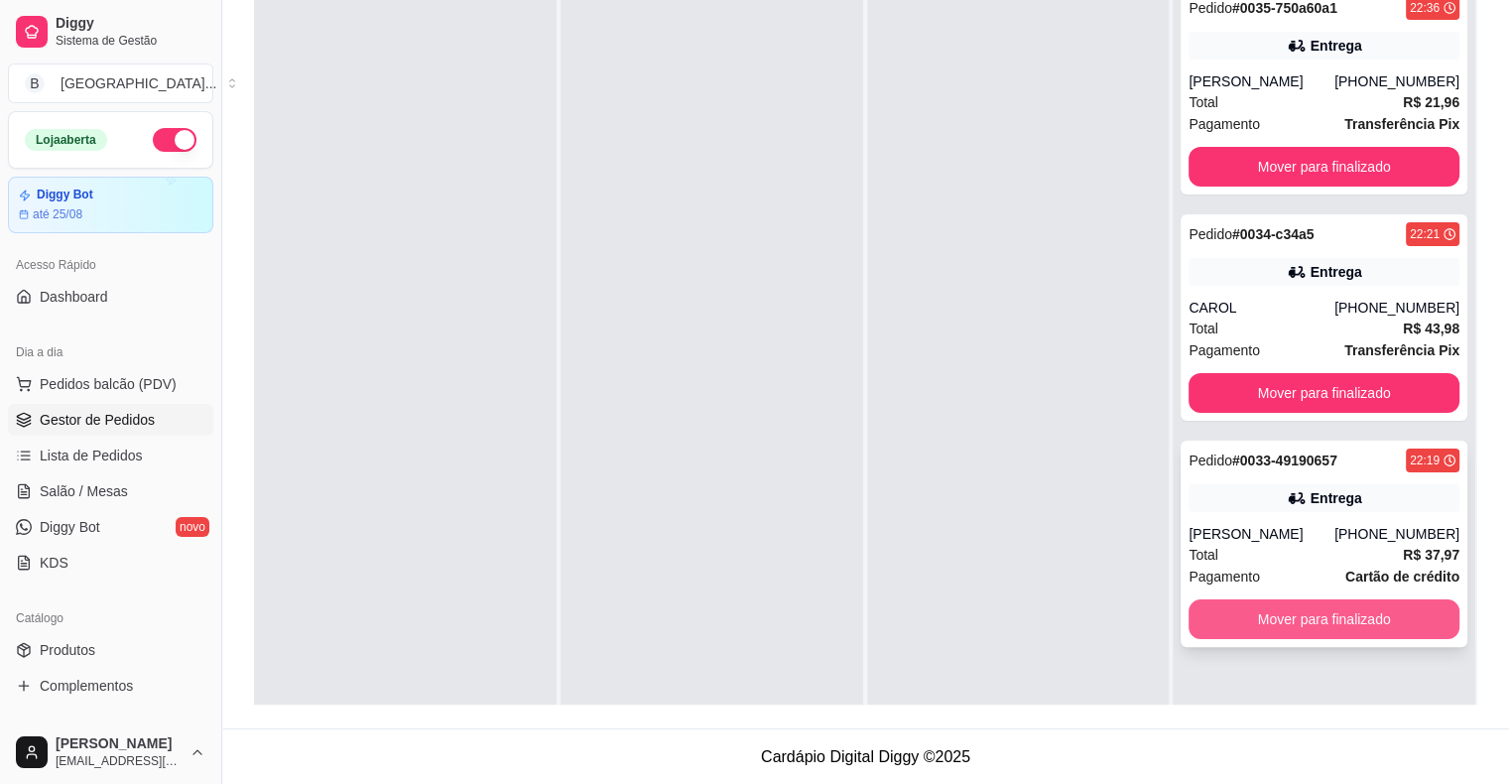
click at [1286, 618] on button "Mover para finalizado" at bounding box center [1323, 619] width 271 height 40
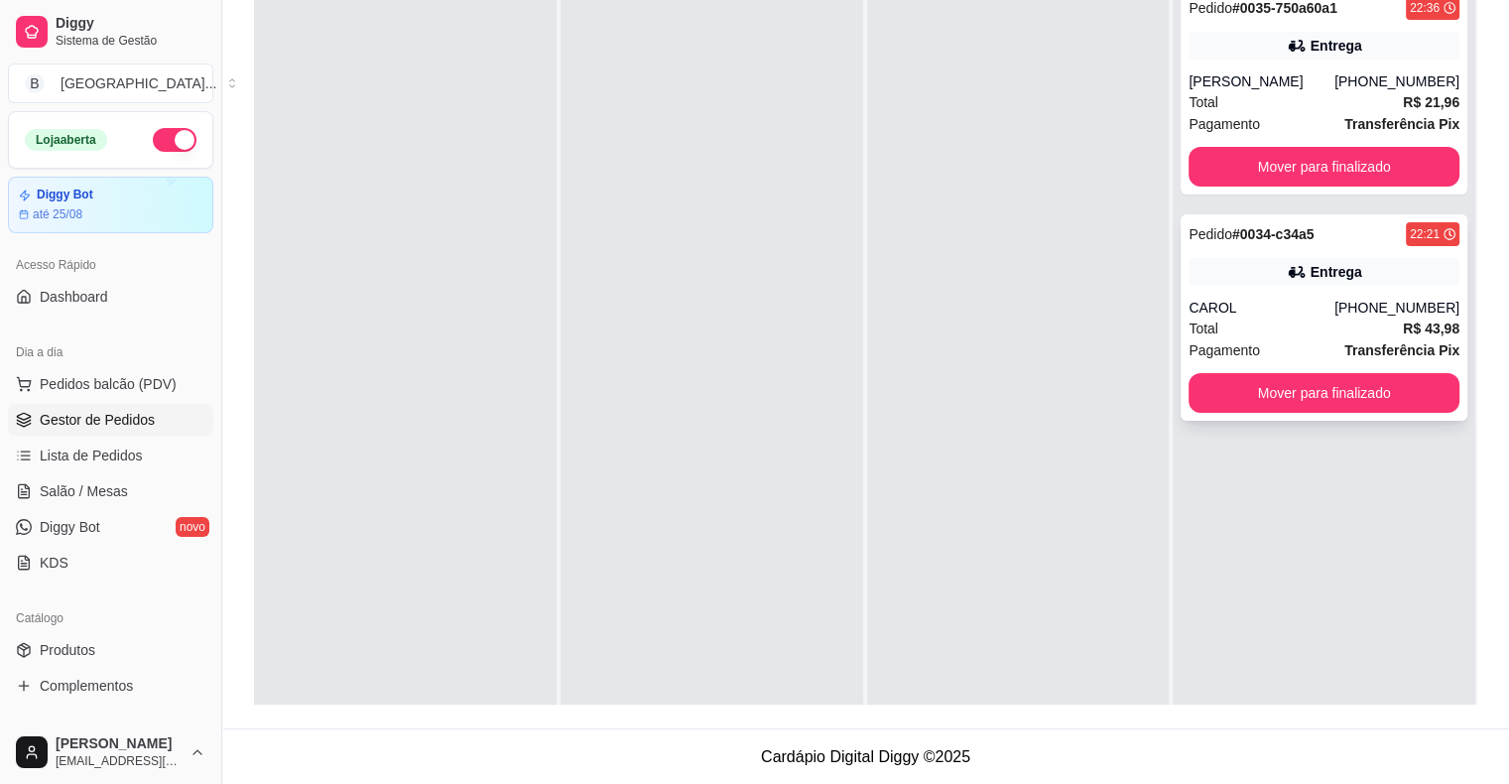
click at [1303, 413] on div "Pedido # 0034-c34a5 22:21 Entrega CAROL [PHONE_NUMBER] Total R$ 43,98 Pagamento…" at bounding box center [1323, 317] width 287 height 206
click at [1321, 396] on button "Mover para finalizado" at bounding box center [1323, 393] width 263 height 39
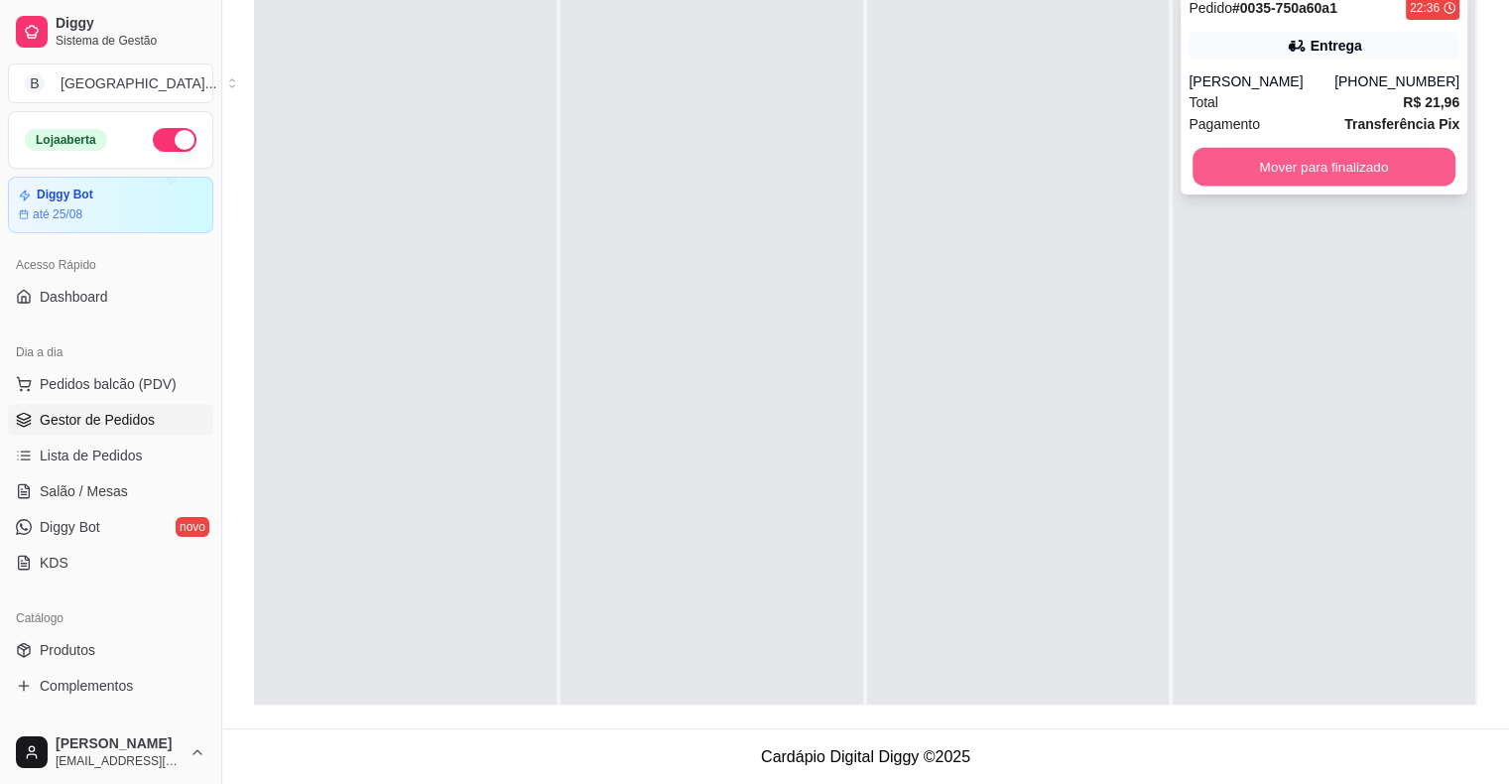
click at [1304, 153] on button "Mover para finalizado" at bounding box center [1323, 167] width 263 height 39
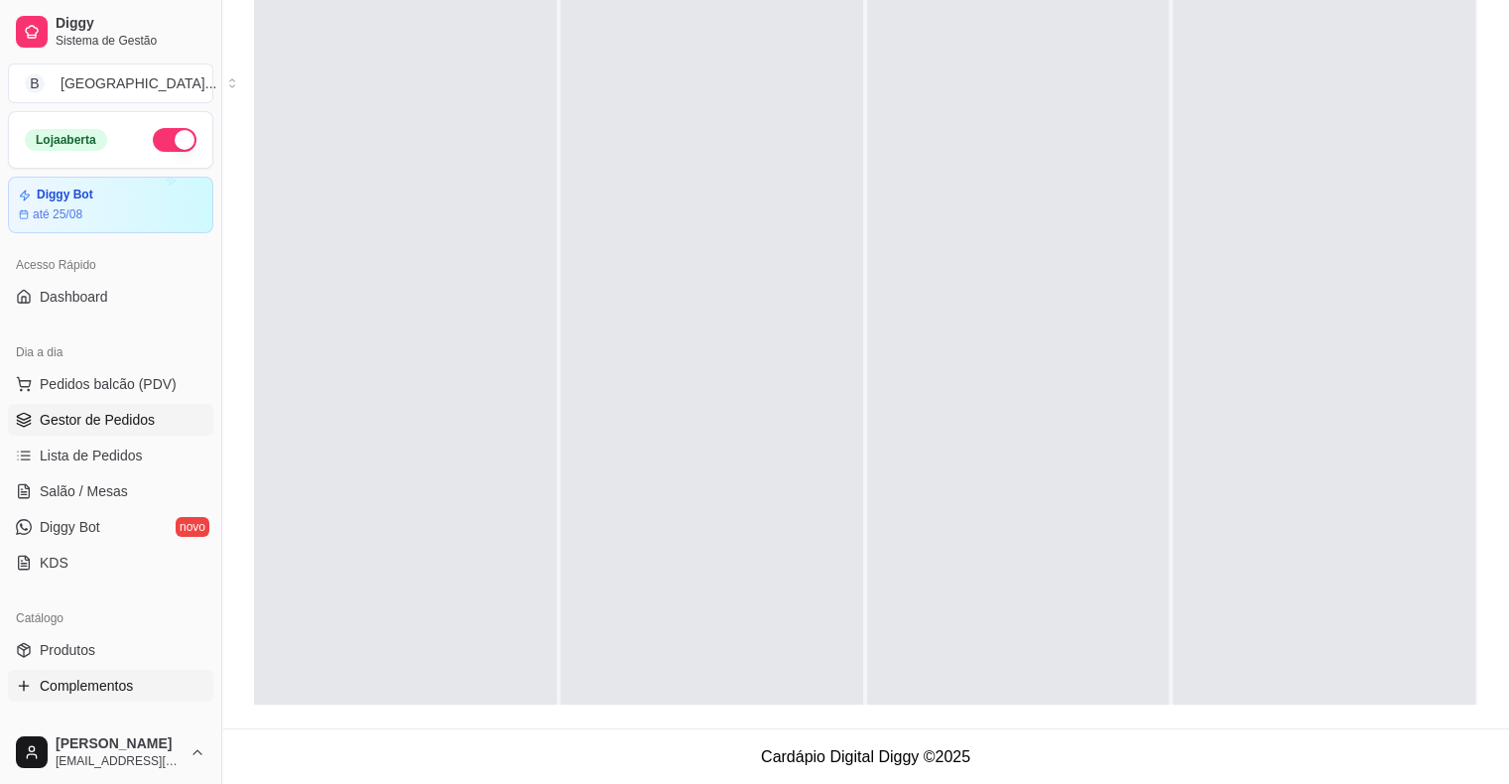
scroll to position [397, 0]
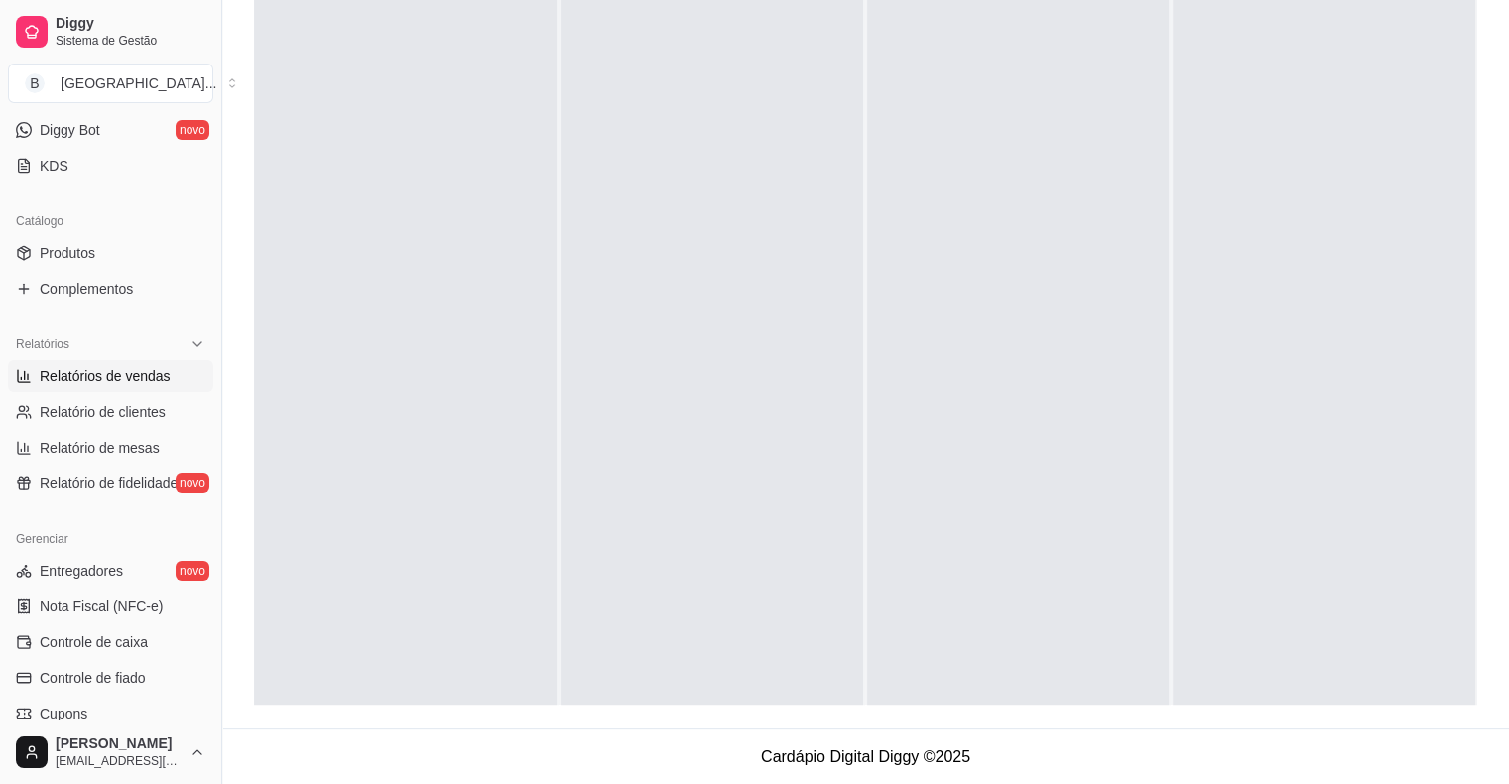
click at [127, 371] on span "Relatórios de vendas" at bounding box center [105, 376] width 131 height 20
select select "ALL"
select select "0"
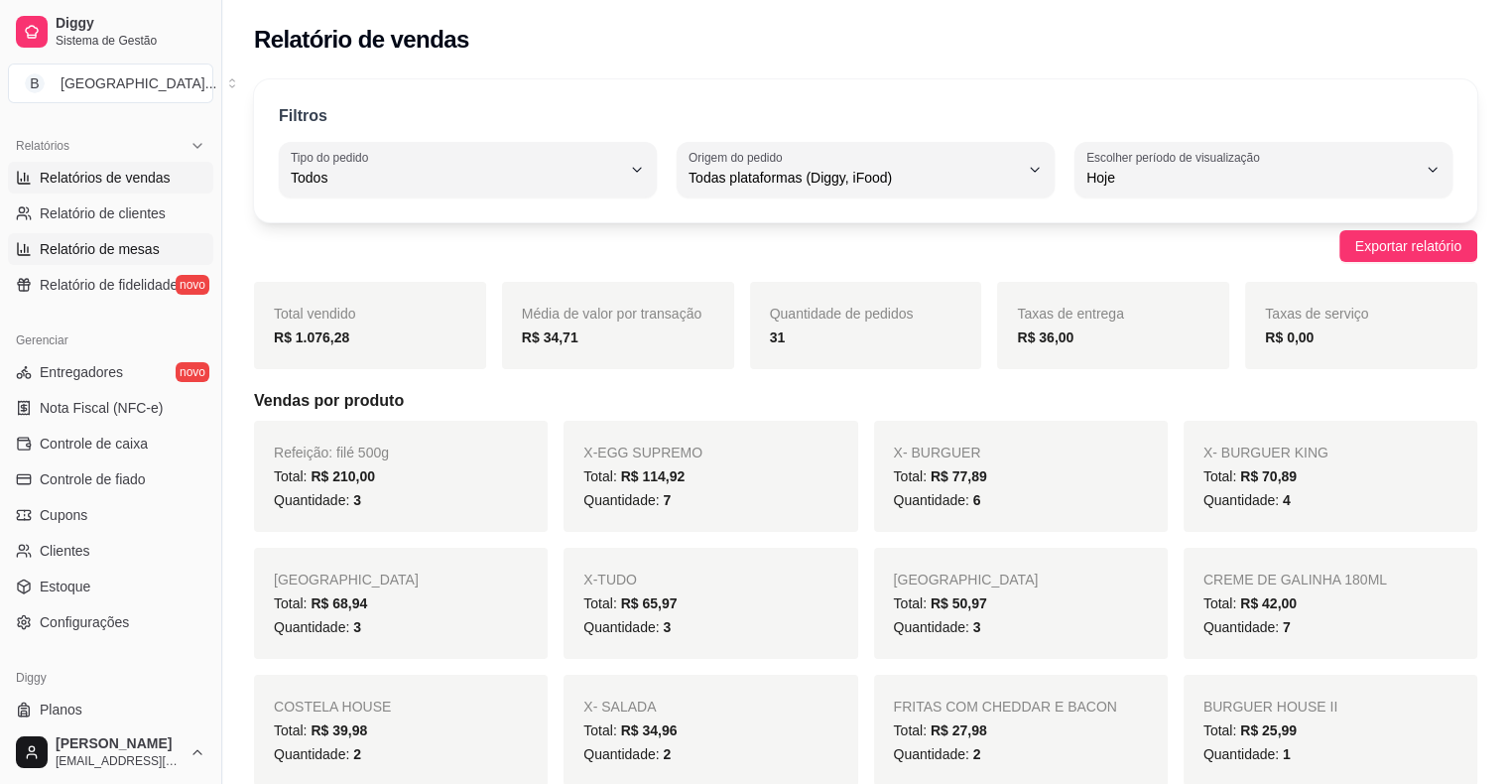
scroll to position [643, 0]
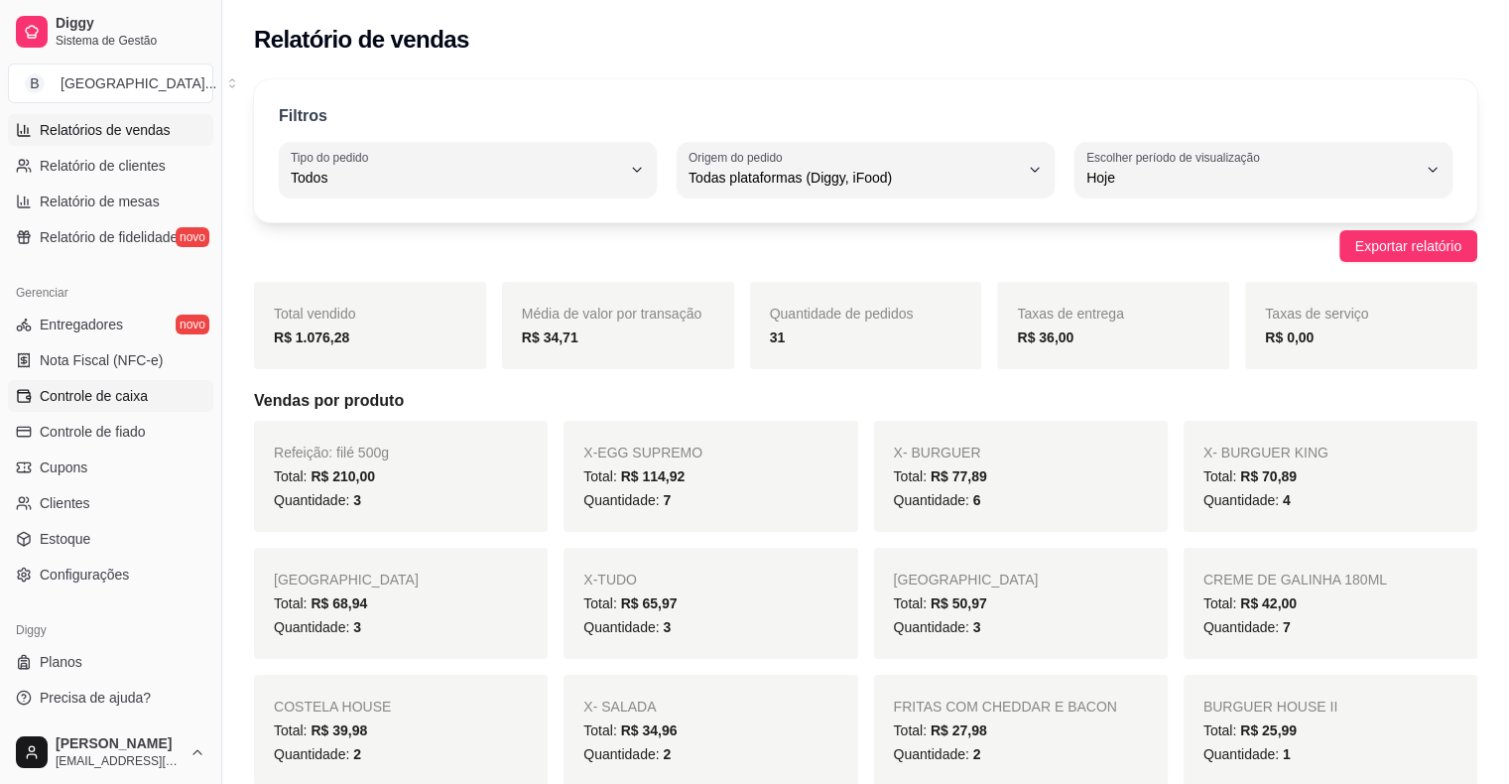
click at [115, 402] on span "Controle de caixa" at bounding box center [94, 396] width 108 height 20
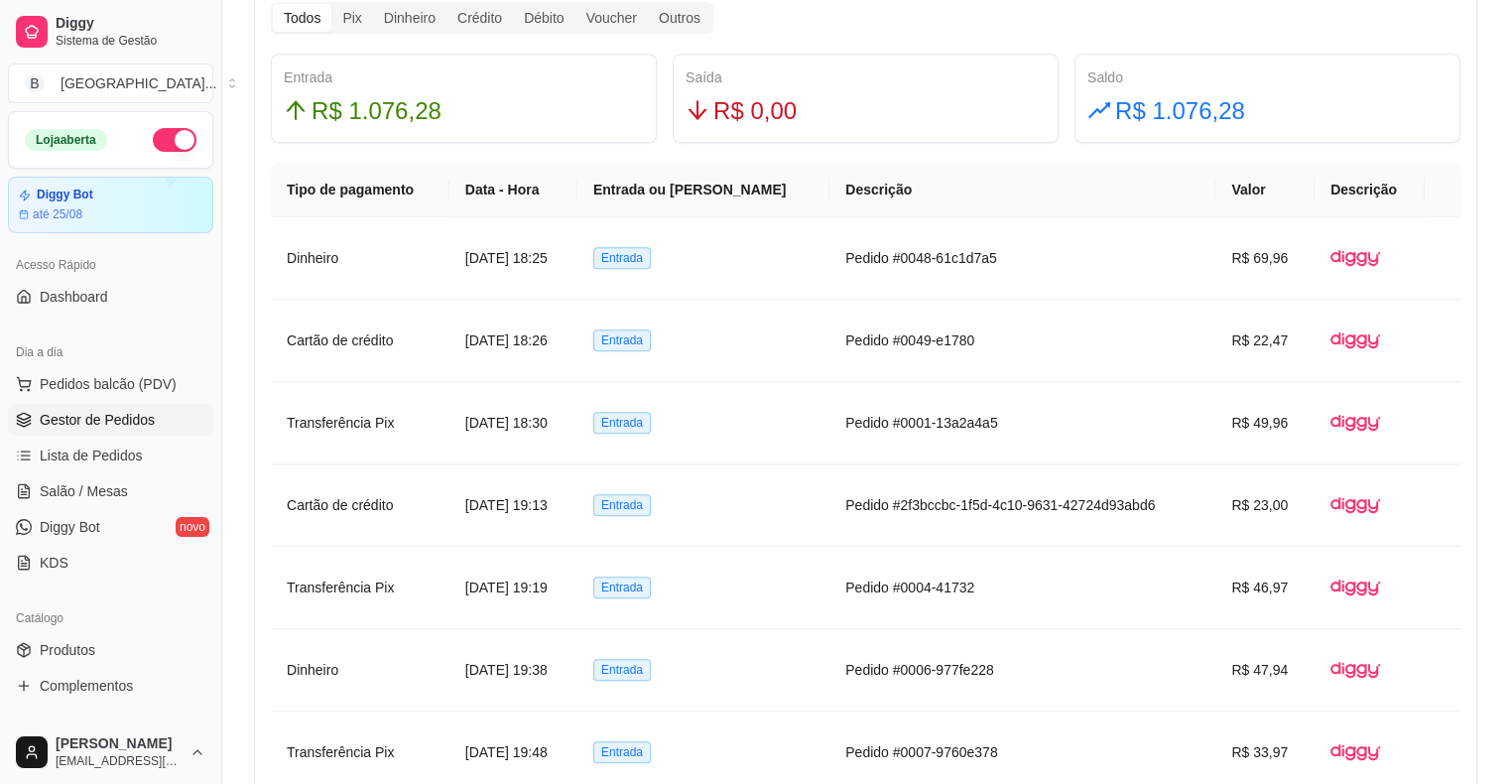
click at [122, 419] on span "Gestor de Pedidos" at bounding box center [97, 420] width 115 height 20
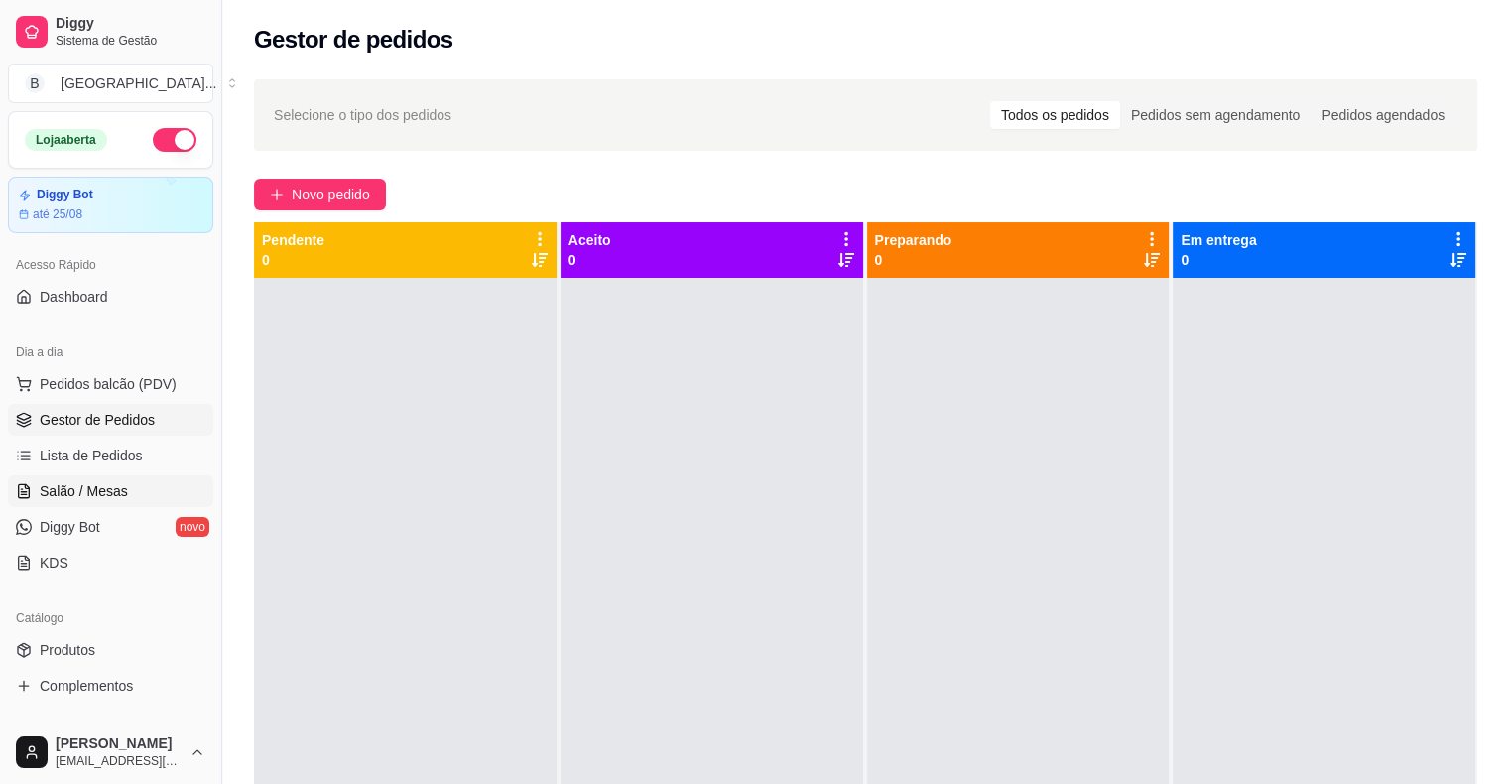
click at [99, 487] on span "Salão / Mesas" at bounding box center [84, 491] width 88 height 20
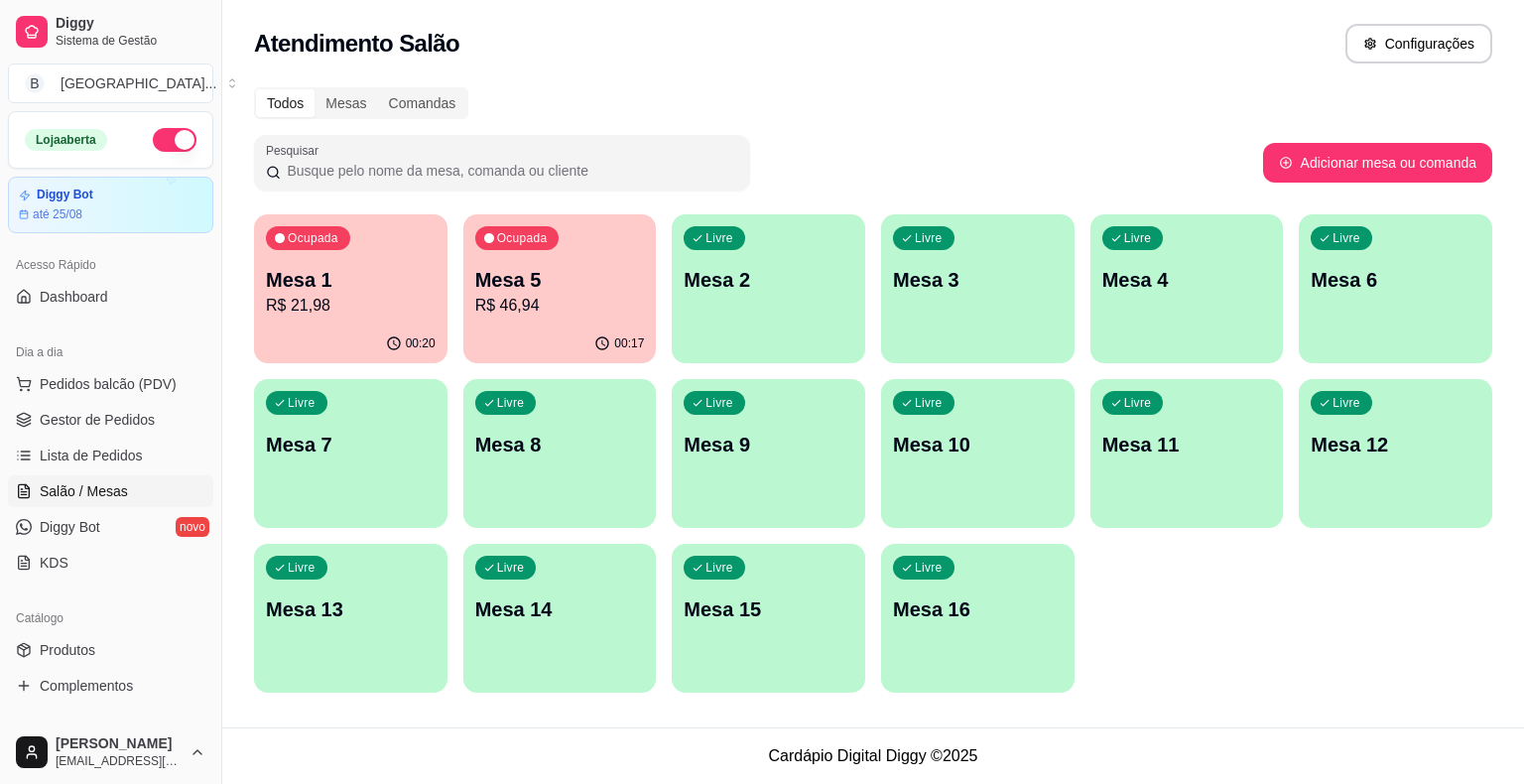
click at [589, 340] on div "00:17" at bounding box center [559, 343] width 193 height 39
click at [131, 410] on span "Gestor de Pedidos" at bounding box center [97, 420] width 115 height 20
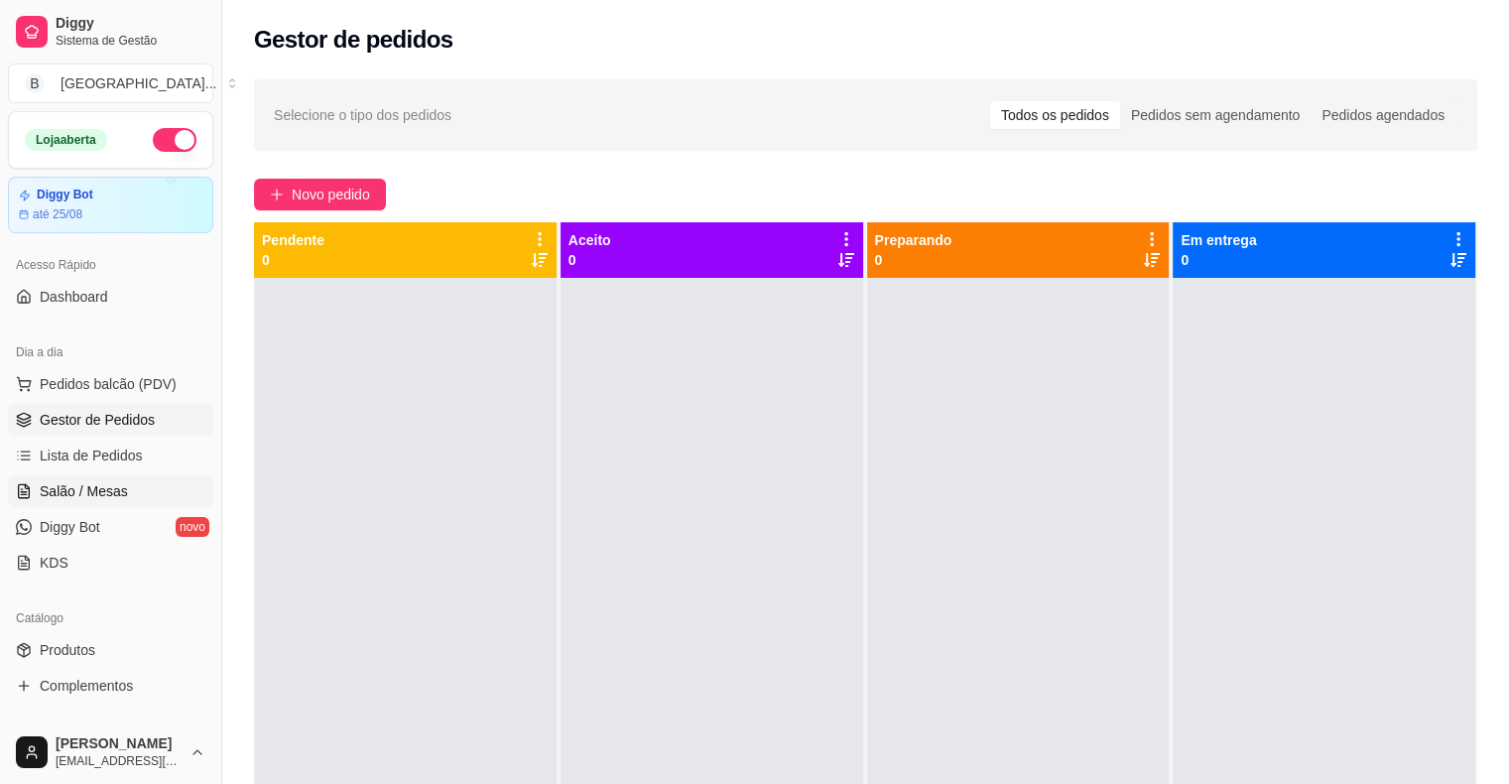
click at [63, 482] on span "Salão / Mesas" at bounding box center [84, 491] width 88 height 20
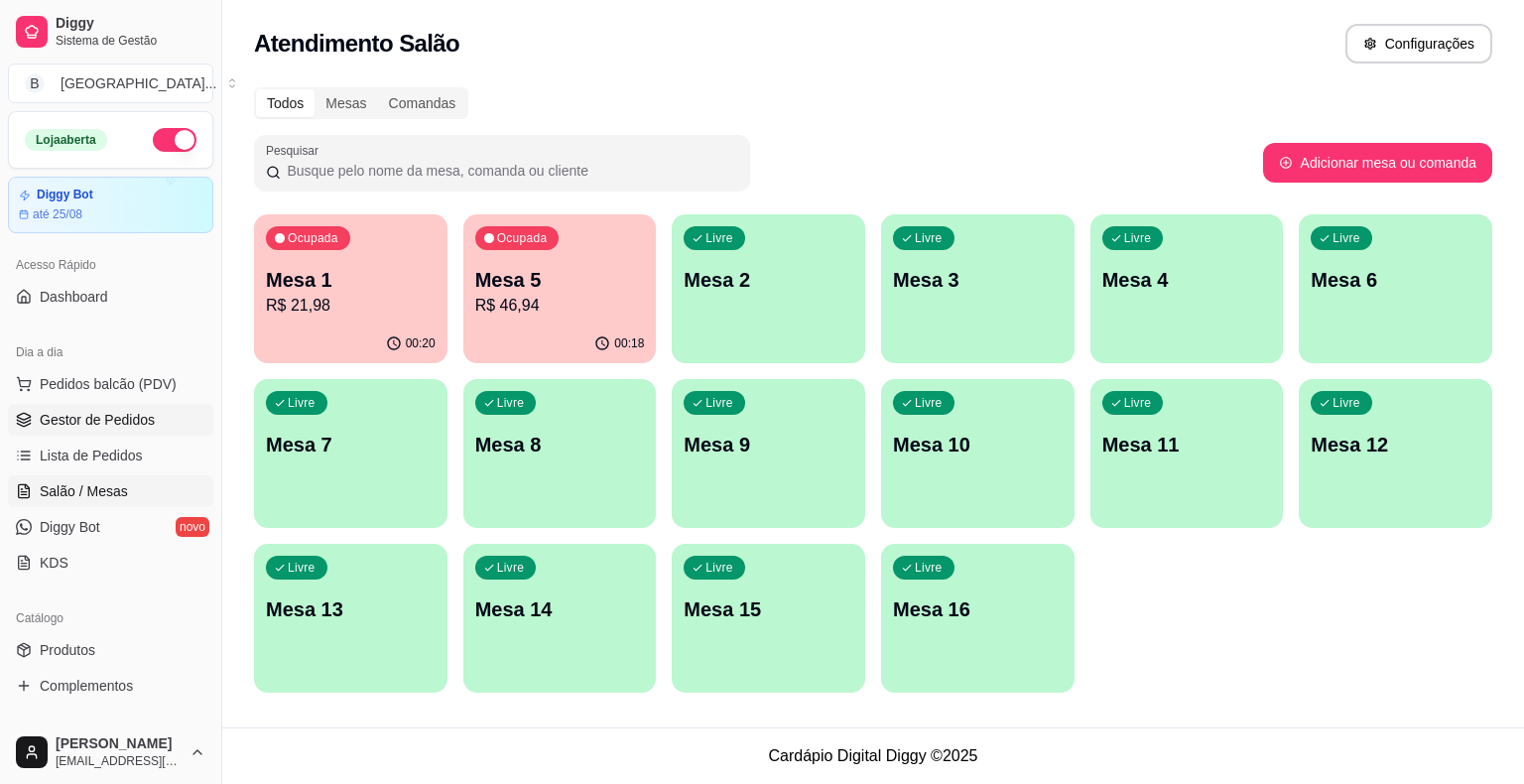
click at [95, 423] on span "Gestor de Pedidos" at bounding box center [97, 420] width 115 height 20
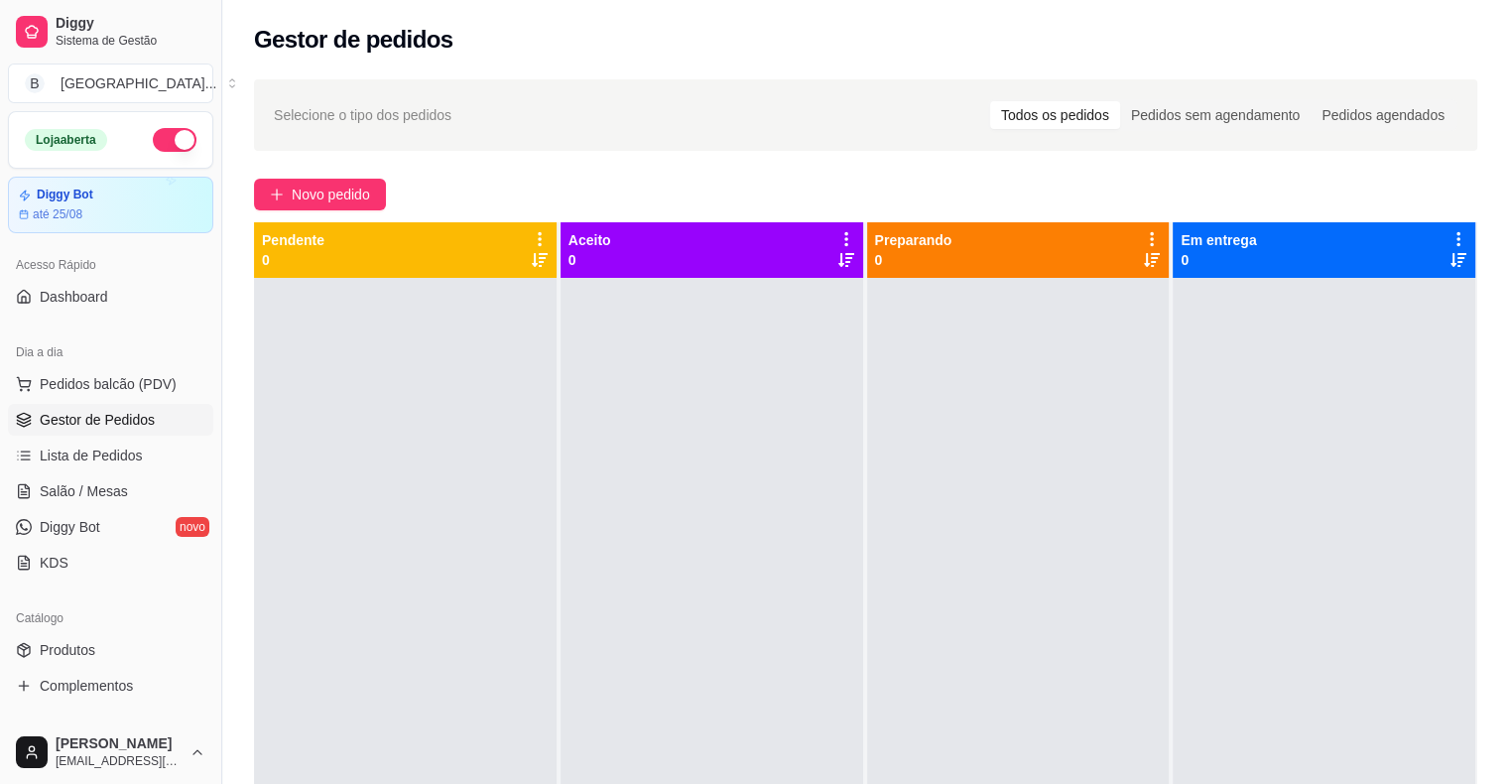
click at [1406, 365] on div at bounding box center [1323, 670] width 303 height 784
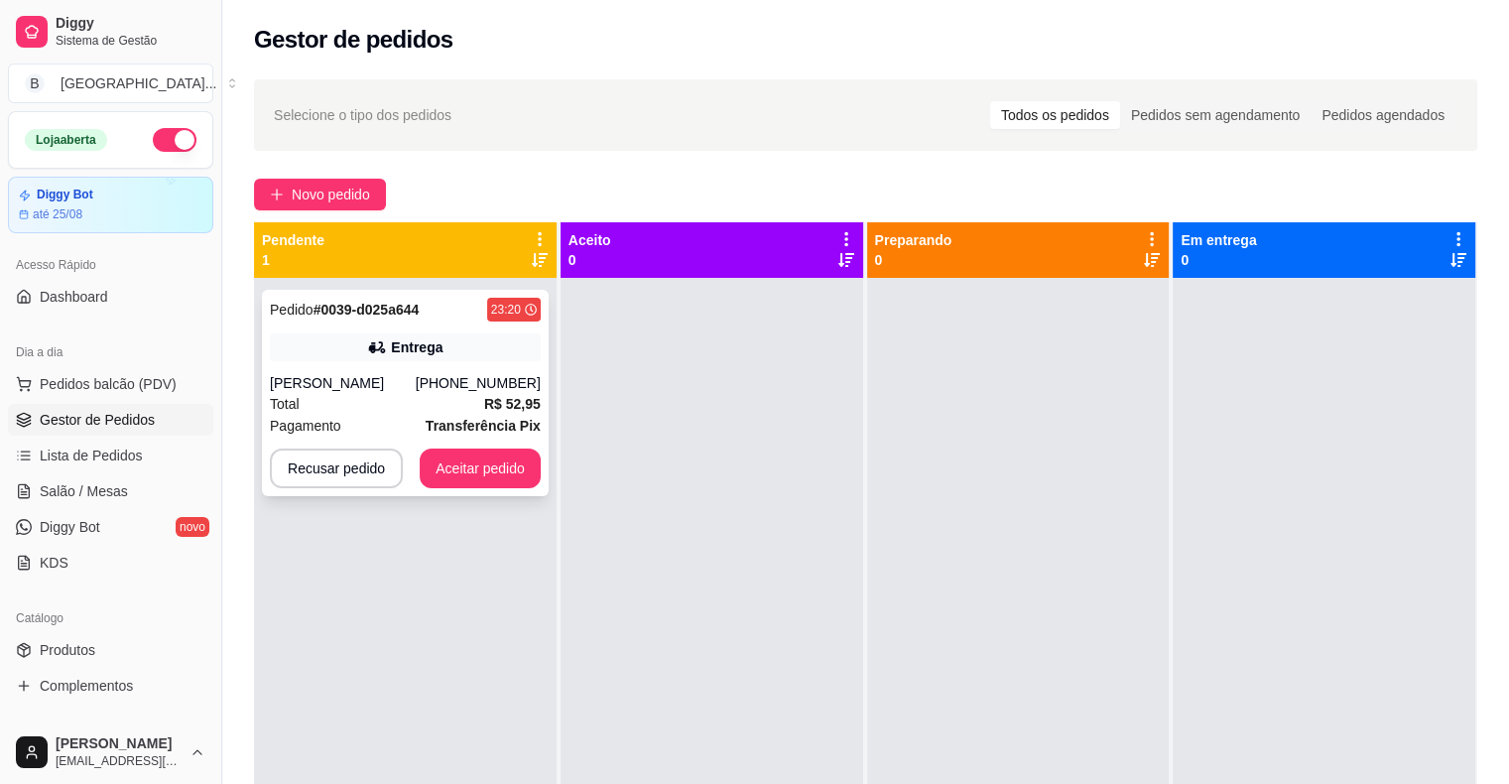
click at [464, 369] on div "Pedido # 0039-d025a644 23:20 Entrega [PERSON_NAME] [PHONE_NUMBER] Total R$ 52,9…" at bounding box center [405, 393] width 287 height 206
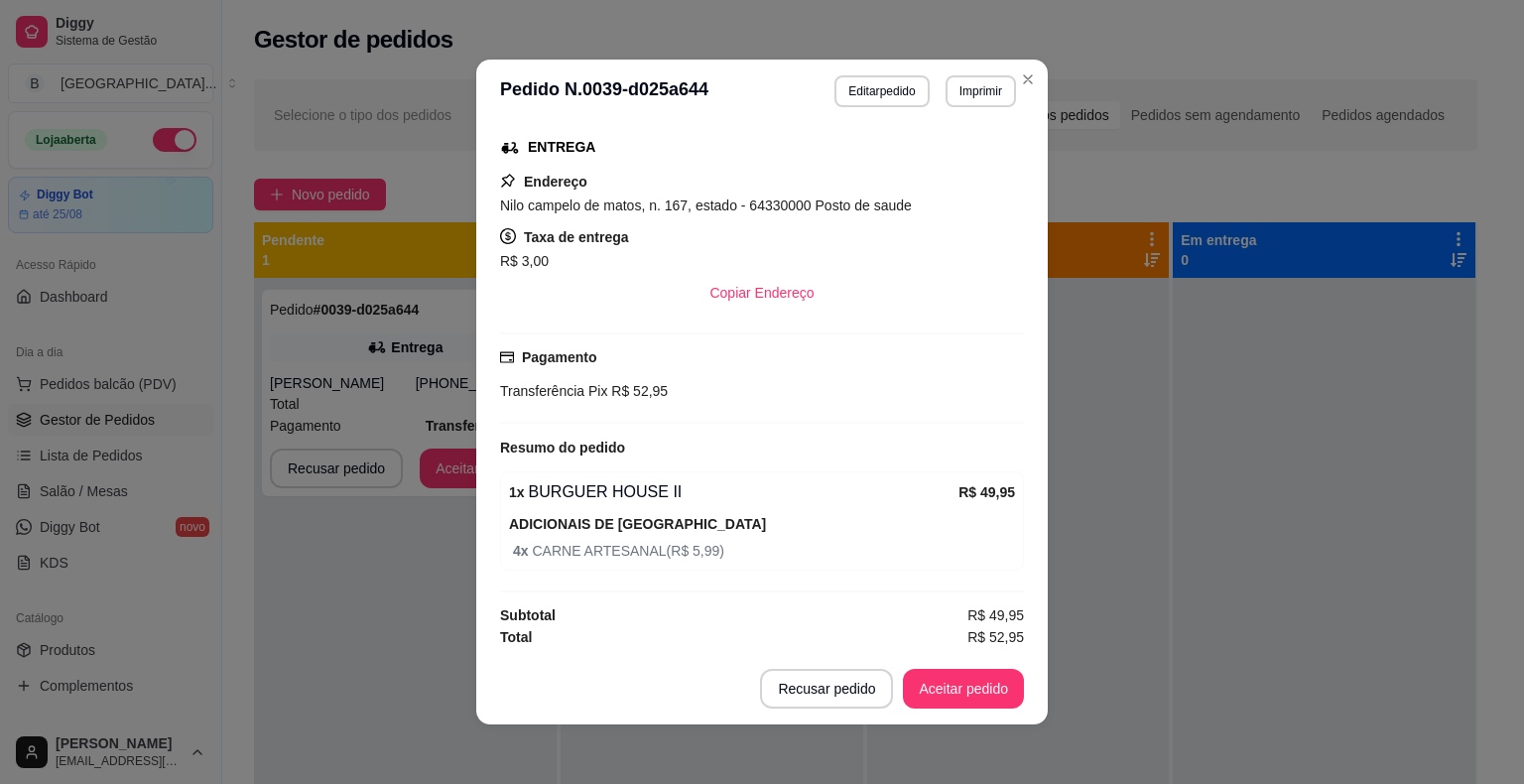
scroll to position [4, 0]
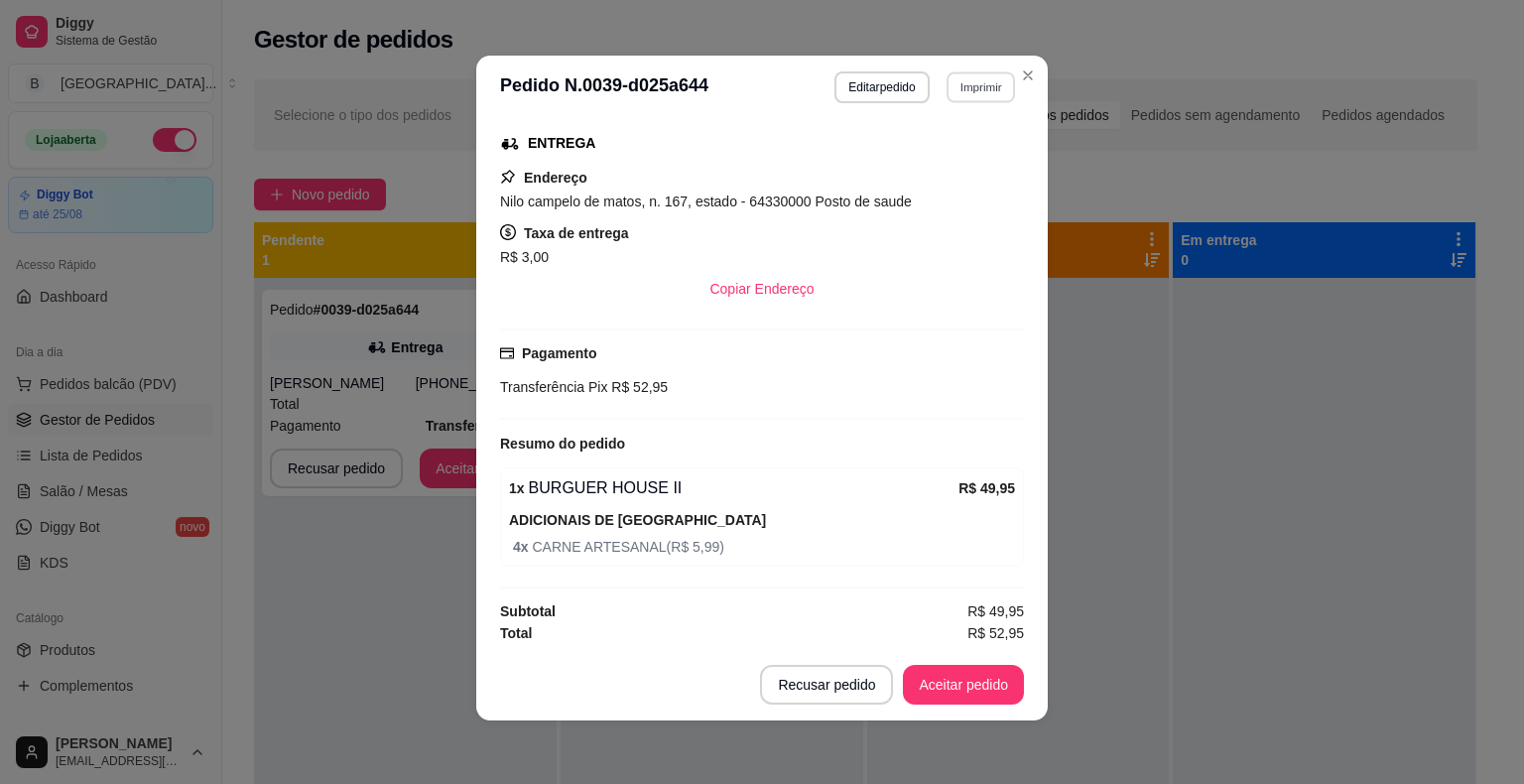
click at [976, 80] on button "Imprimir" at bounding box center [980, 86] width 68 height 31
click at [954, 147] on button "IMPRESSORA" at bounding box center [937, 156] width 139 height 31
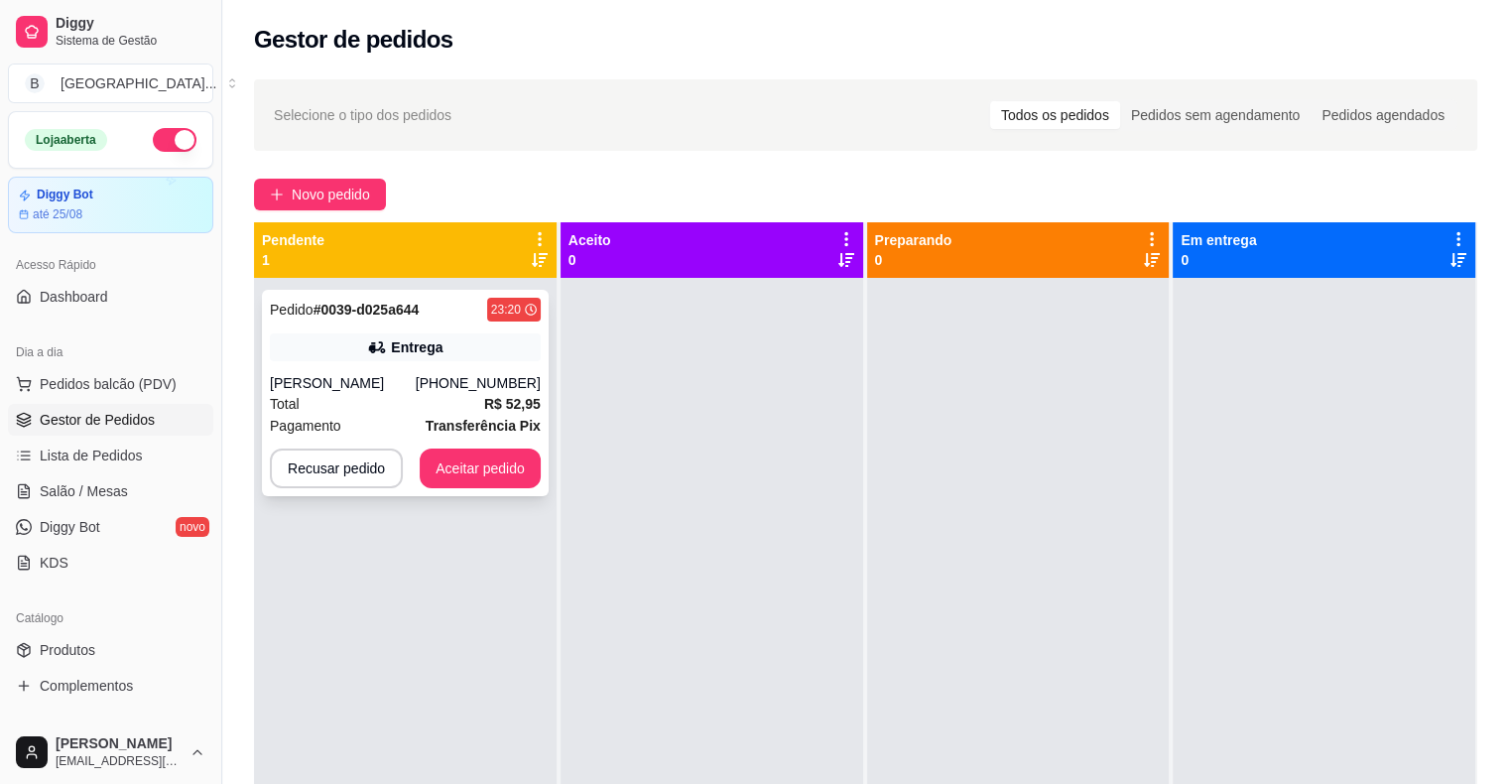
click at [477, 495] on div "Pedido # 0039-d025a644 23:20 Entrega [PERSON_NAME] [PHONE_NUMBER] Total R$ 52,9…" at bounding box center [405, 393] width 287 height 206
click at [432, 472] on button "Aceitar pedido" at bounding box center [480, 468] width 117 height 39
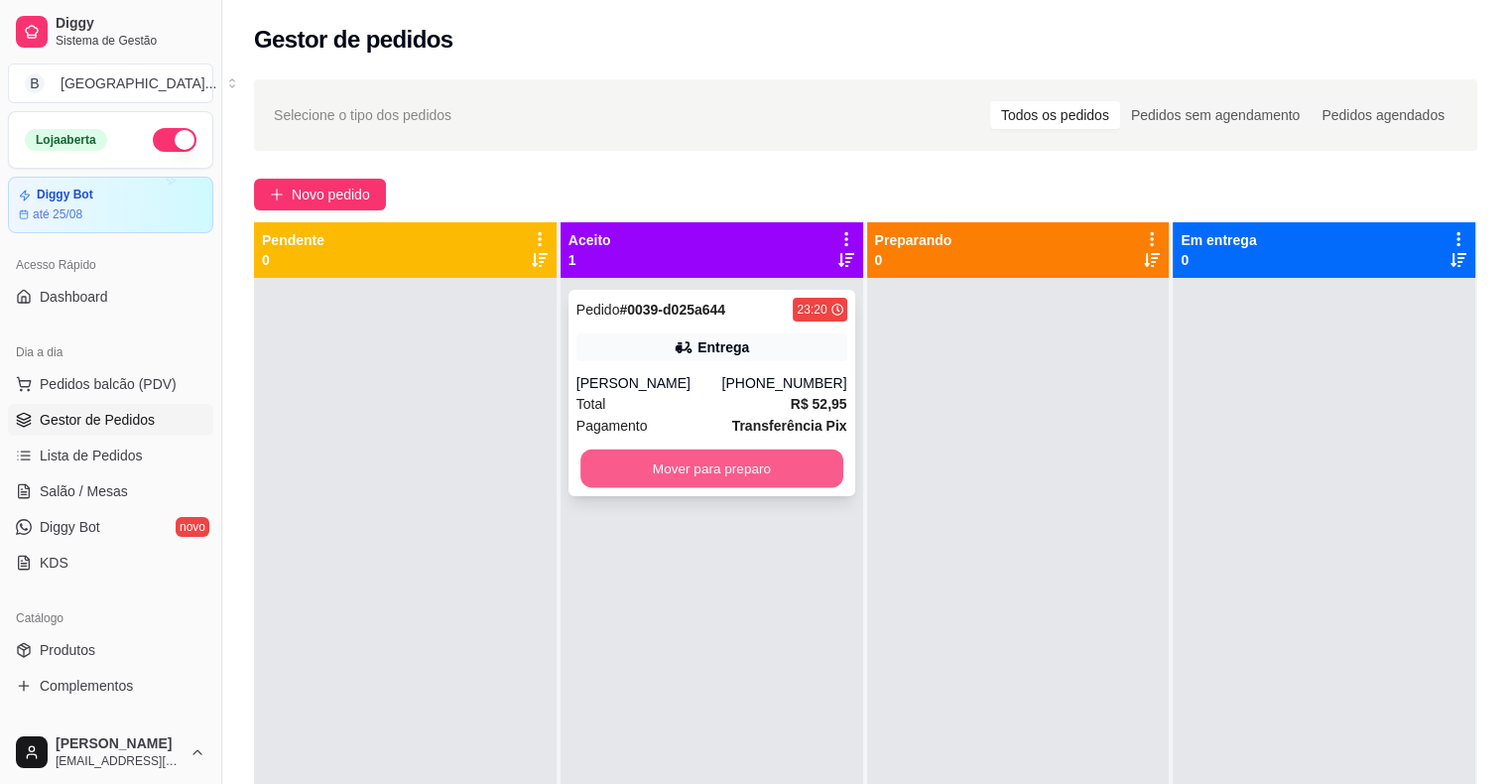
click at [605, 468] on button "Mover para preparo" at bounding box center [711, 468] width 263 height 39
click at [750, 467] on button "Mover para preparo" at bounding box center [711, 468] width 271 height 40
click at [750, 467] on button "Mover para preparo" at bounding box center [711, 468] width 263 height 39
click at [745, 465] on button "Mover para preparo" at bounding box center [711, 468] width 271 height 40
click at [661, 458] on button "Mover para preparo" at bounding box center [711, 468] width 263 height 39
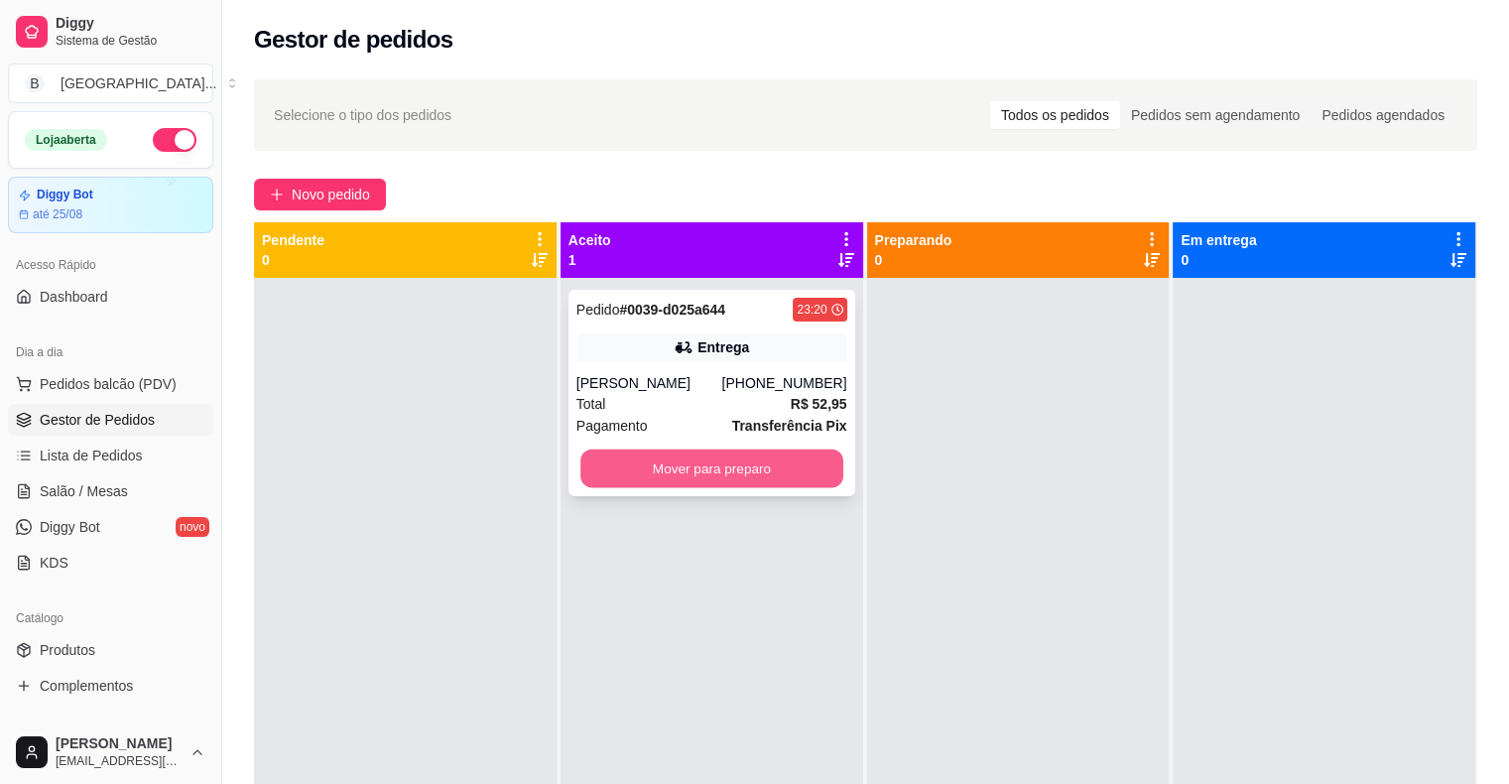
click at [661, 458] on button "Mover para preparo" at bounding box center [711, 468] width 263 height 39
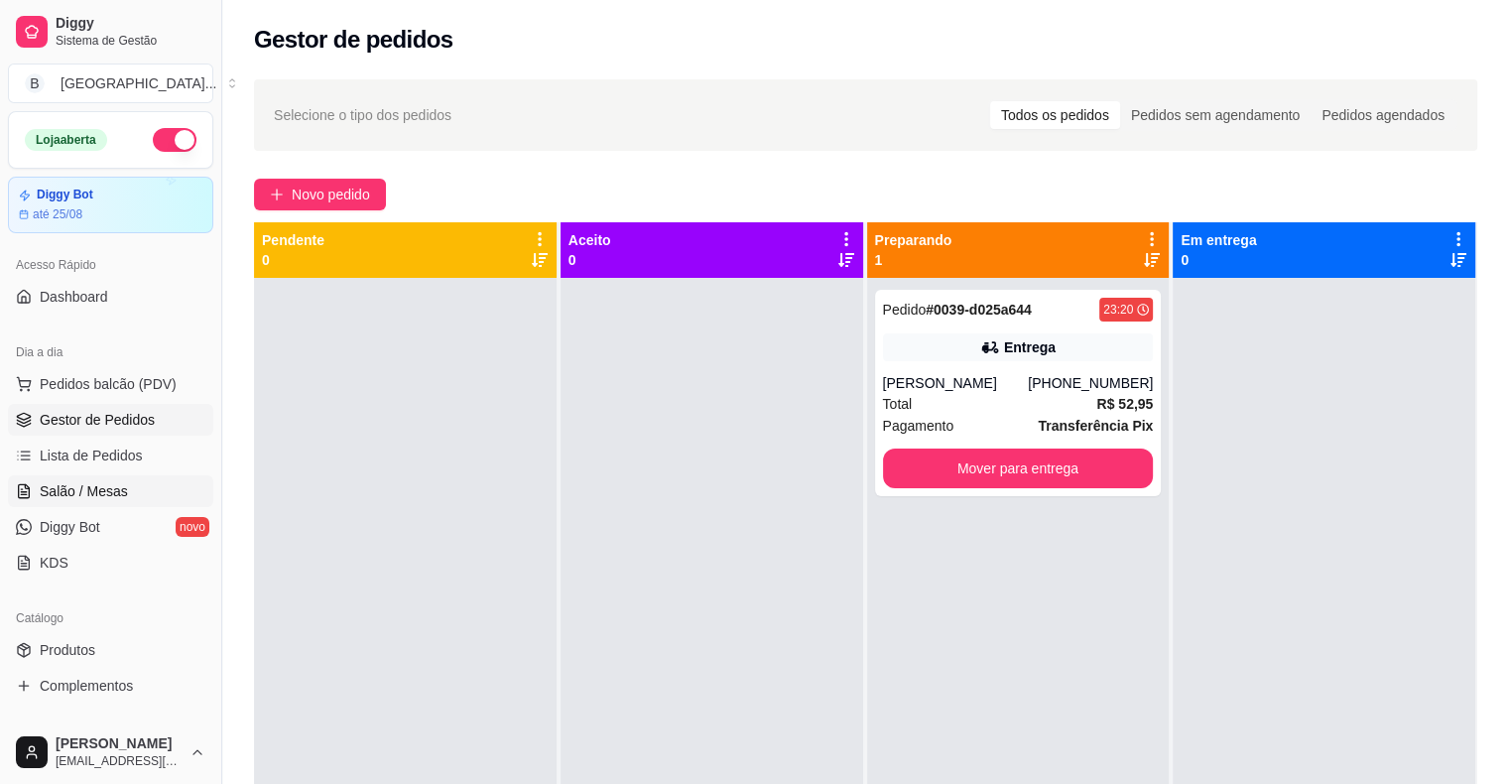
click at [67, 495] on span "Salão / Mesas" at bounding box center [84, 491] width 88 height 20
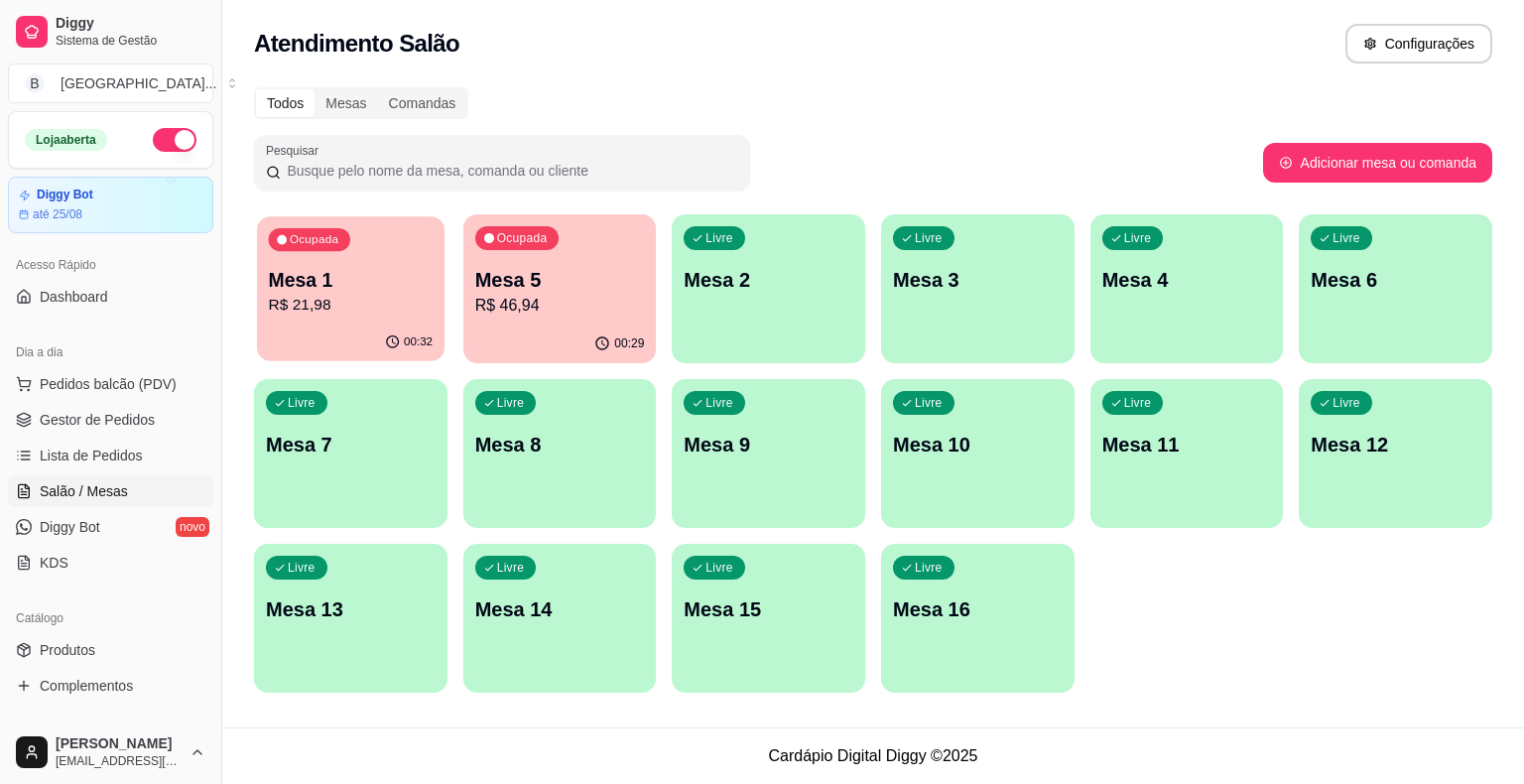
click at [294, 312] on p "R$ 21,98" at bounding box center [351, 305] width 165 height 23
click at [525, 283] on p "Mesa 5" at bounding box center [559, 280] width 165 height 27
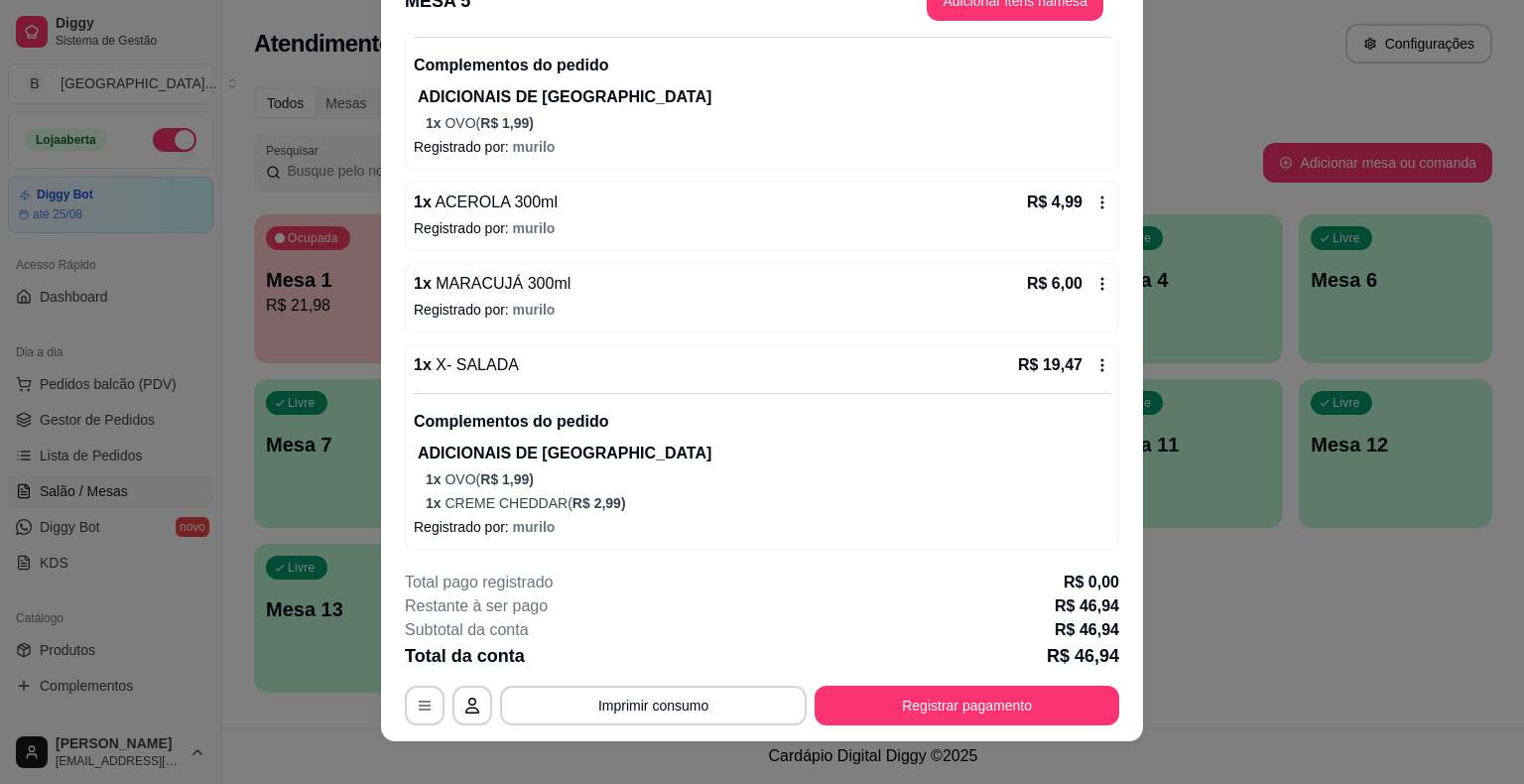
scroll to position [60, 0]
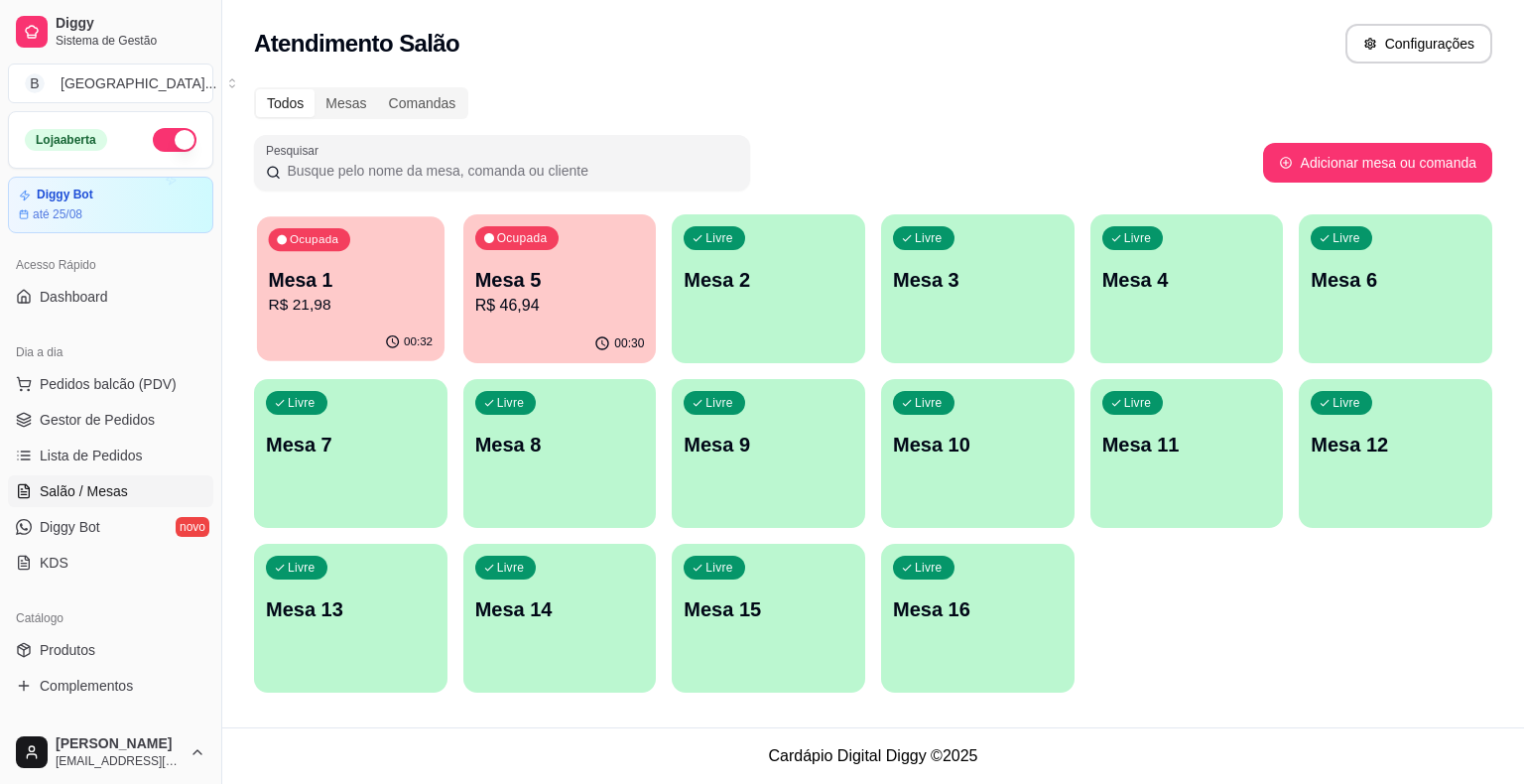
click at [325, 304] on p "R$ 21,98" at bounding box center [351, 305] width 165 height 23
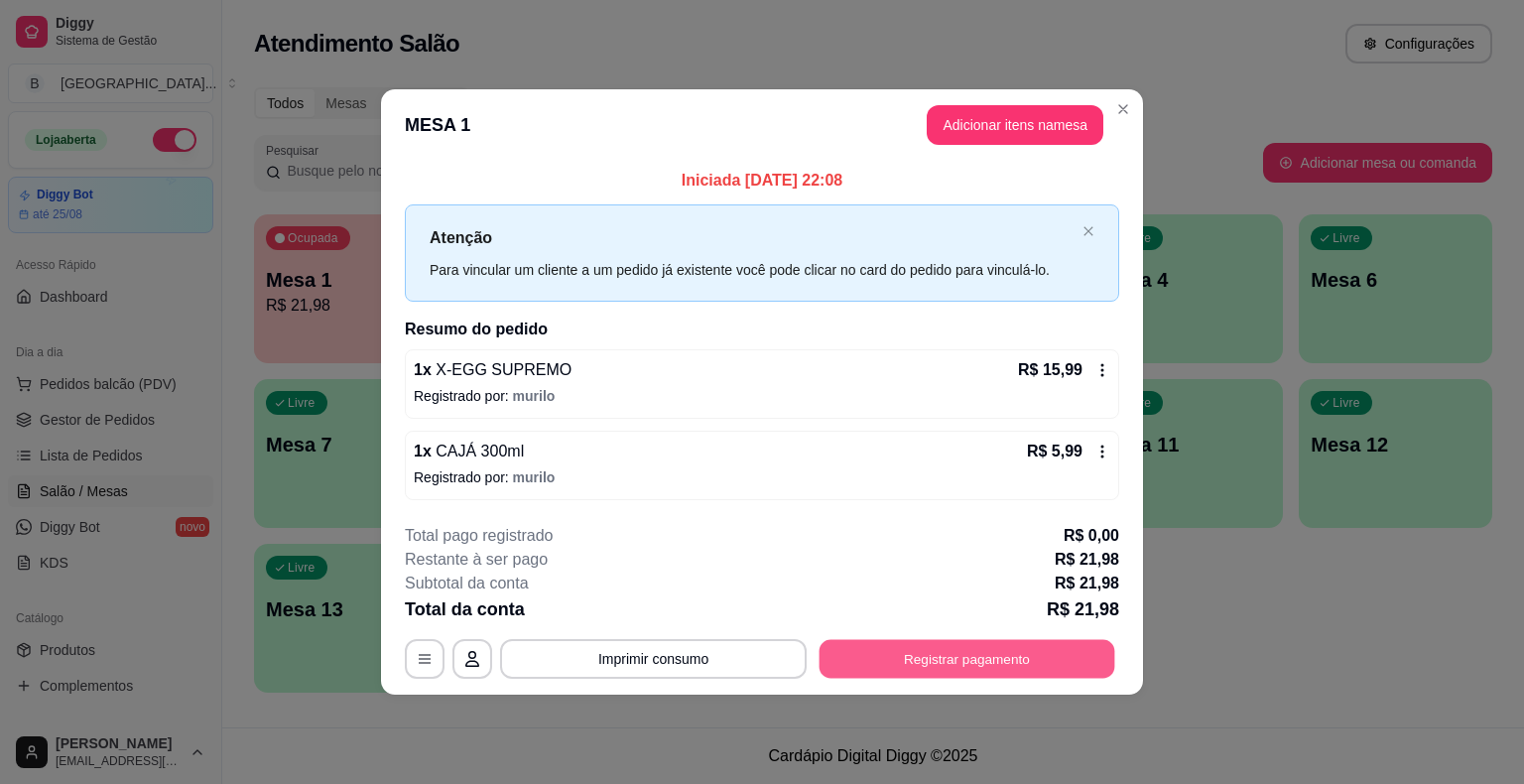
click at [1046, 651] on button "Registrar pagamento" at bounding box center [967, 658] width 296 height 39
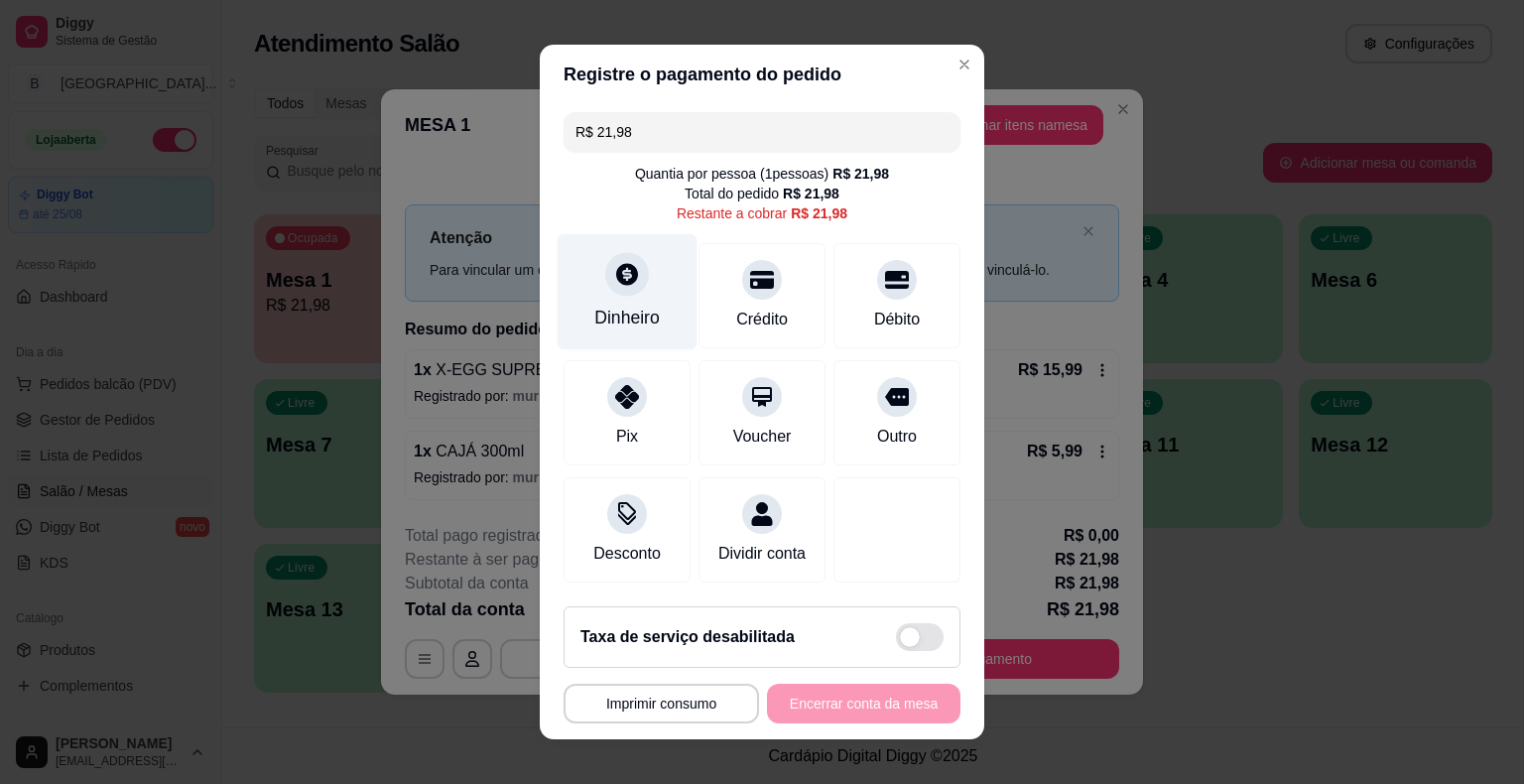
click at [630, 306] on div "Dinheiro" at bounding box center [626, 318] width 65 height 26
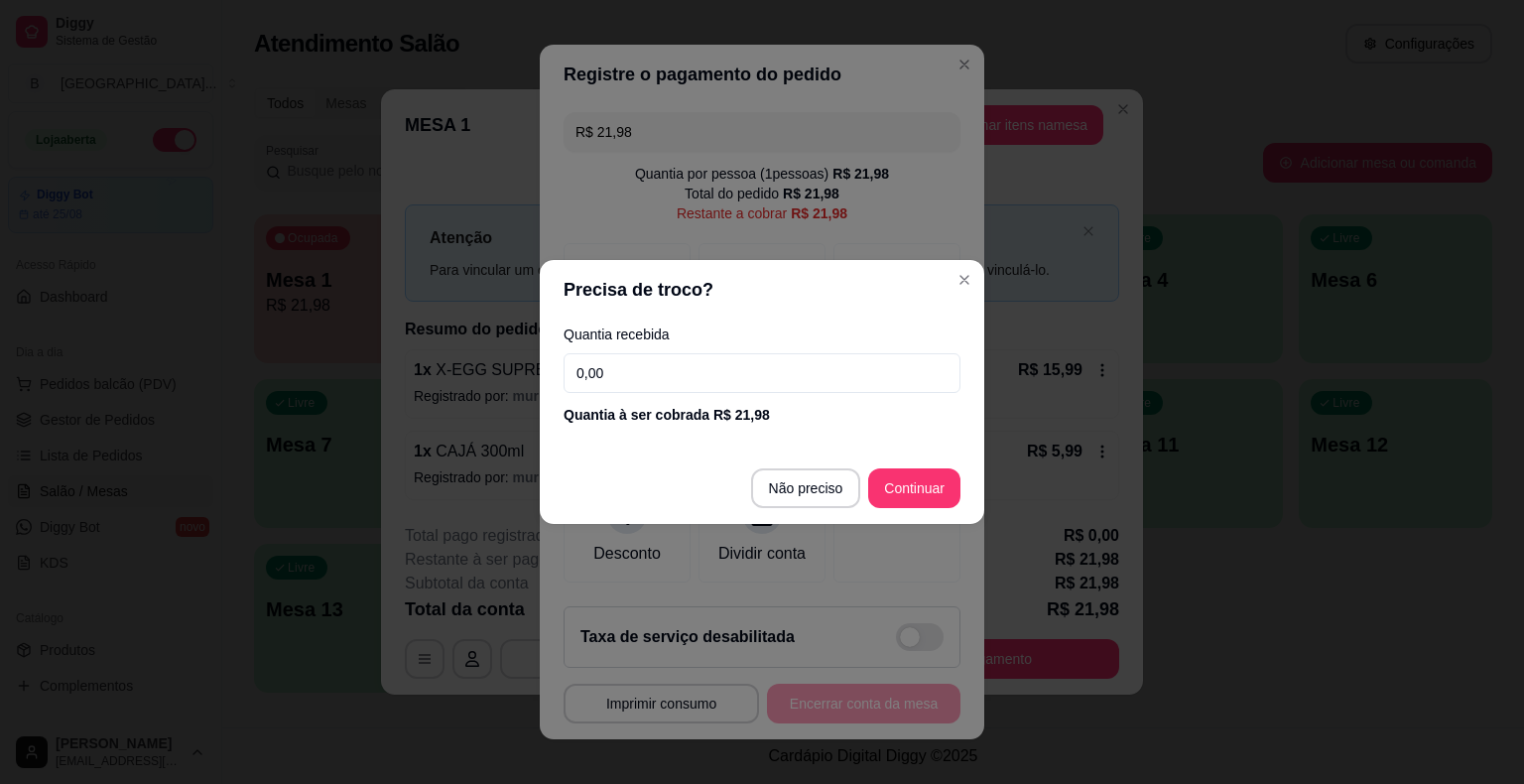
click at [667, 375] on input "0,00" at bounding box center [761, 373] width 397 height 40
type input "50,00"
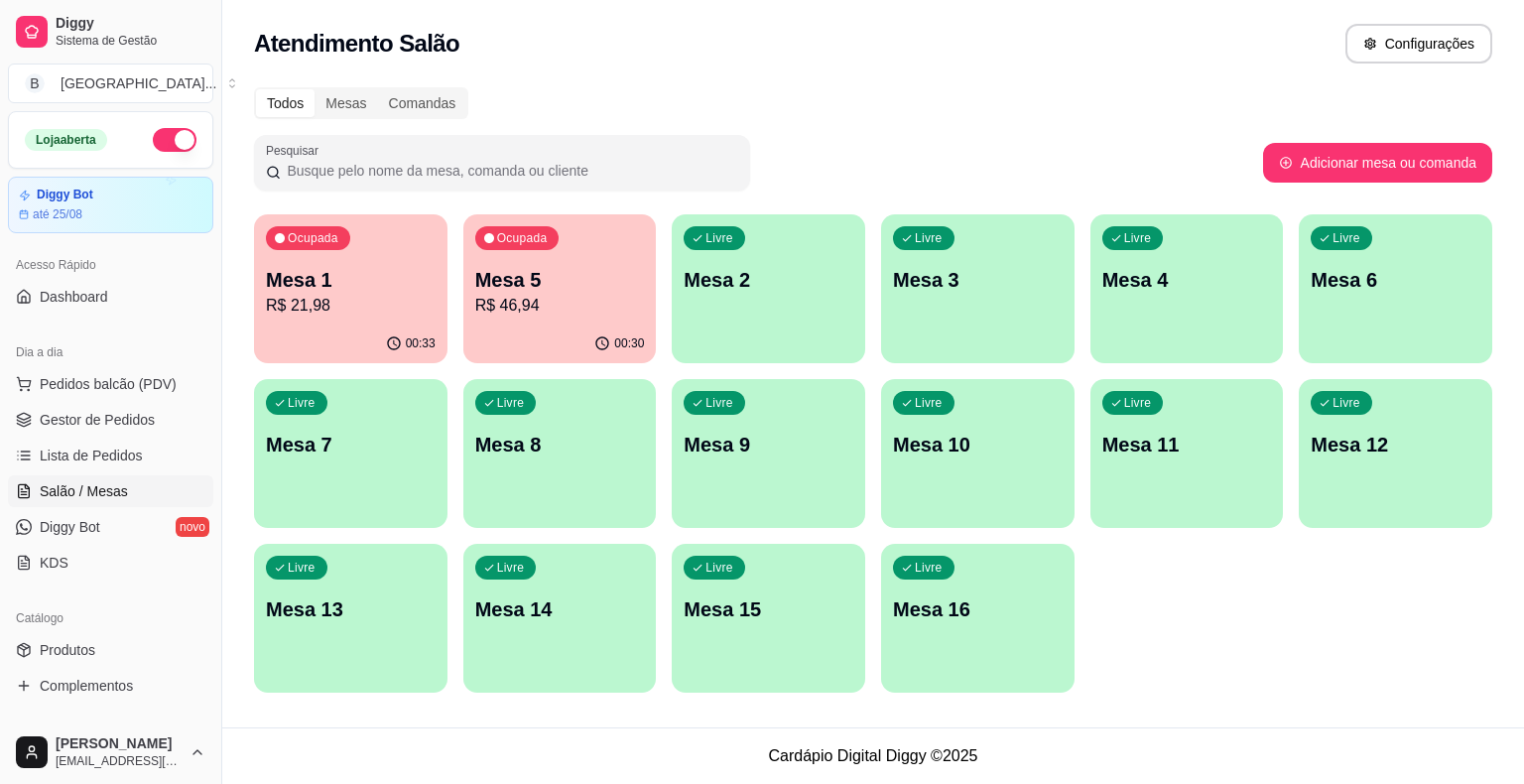
click at [380, 300] on p "R$ 21,98" at bounding box center [351, 306] width 170 height 24
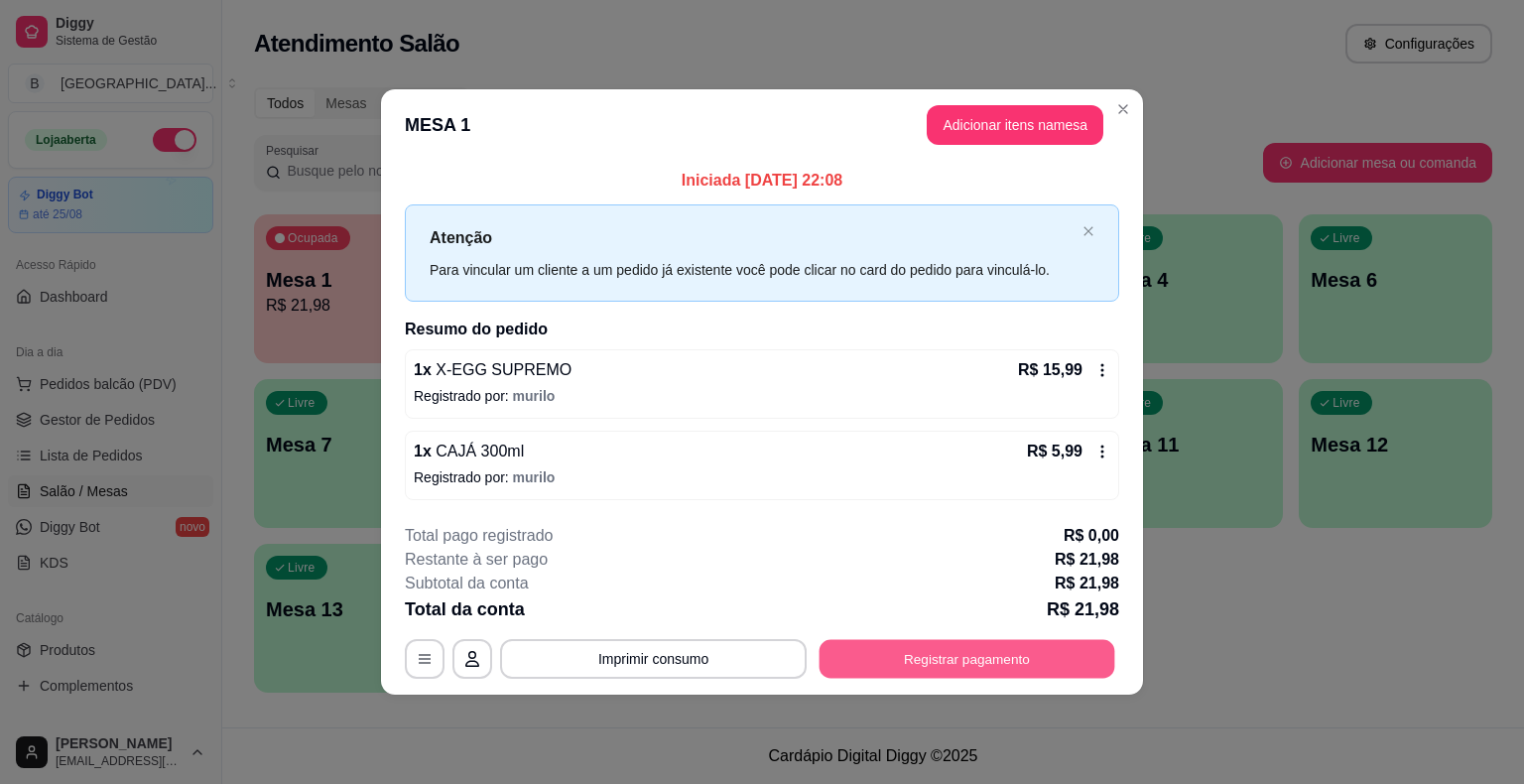
click at [988, 663] on button "Registrar pagamento" at bounding box center [967, 658] width 296 height 39
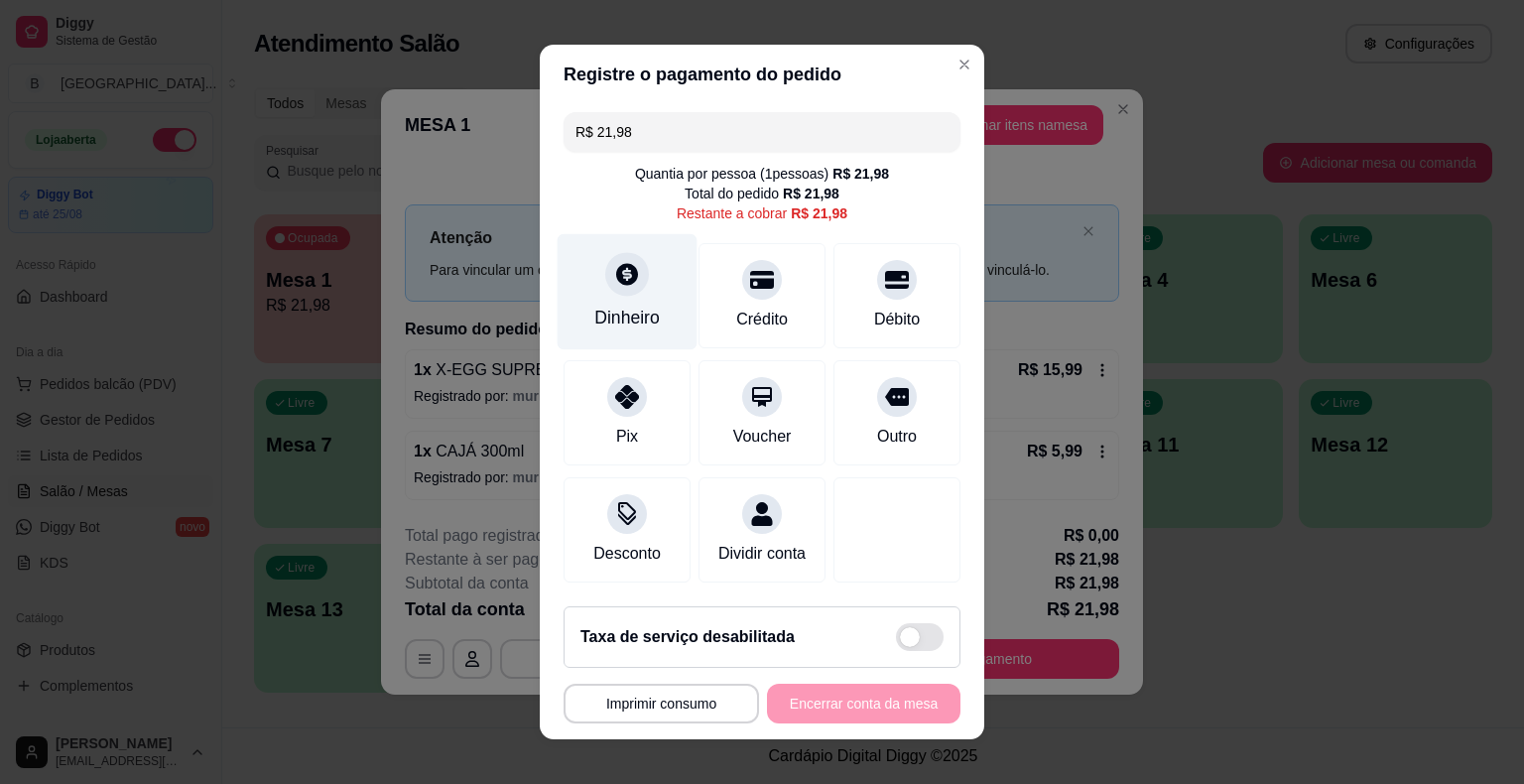
click at [661, 273] on div "Dinheiro" at bounding box center [627, 292] width 140 height 116
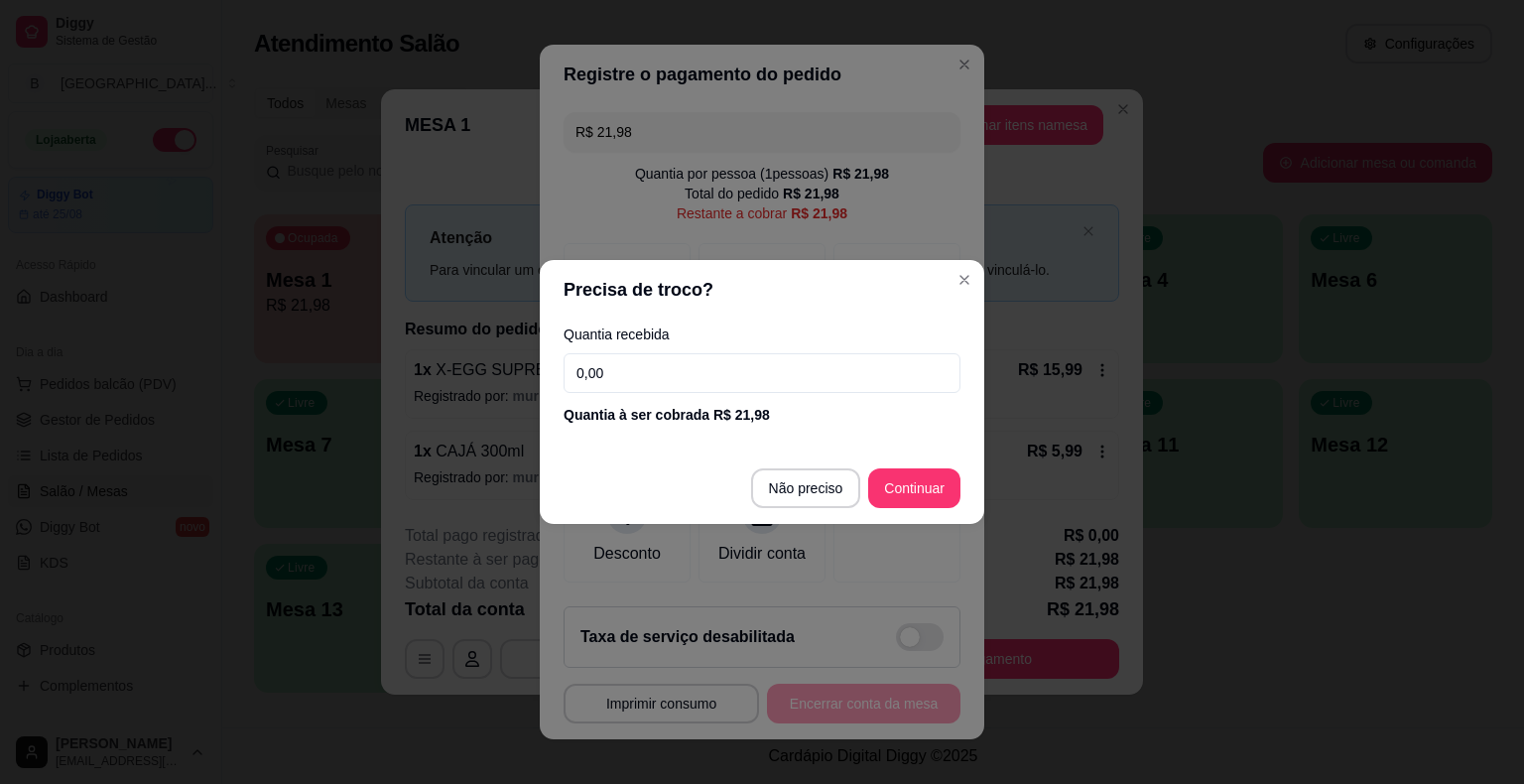
click at [650, 373] on input "0,00" at bounding box center [761, 373] width 397 height 40
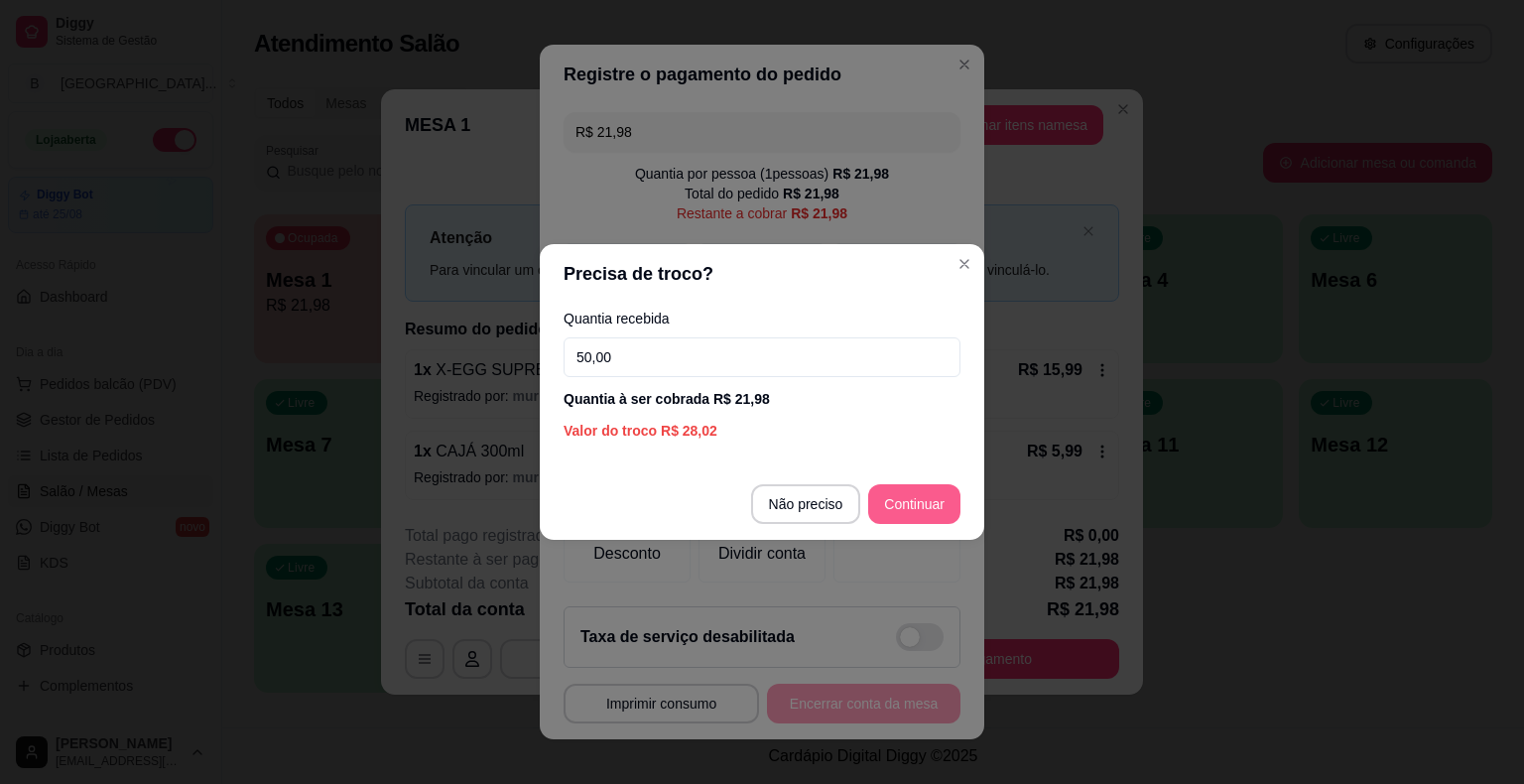
type input "50,00"
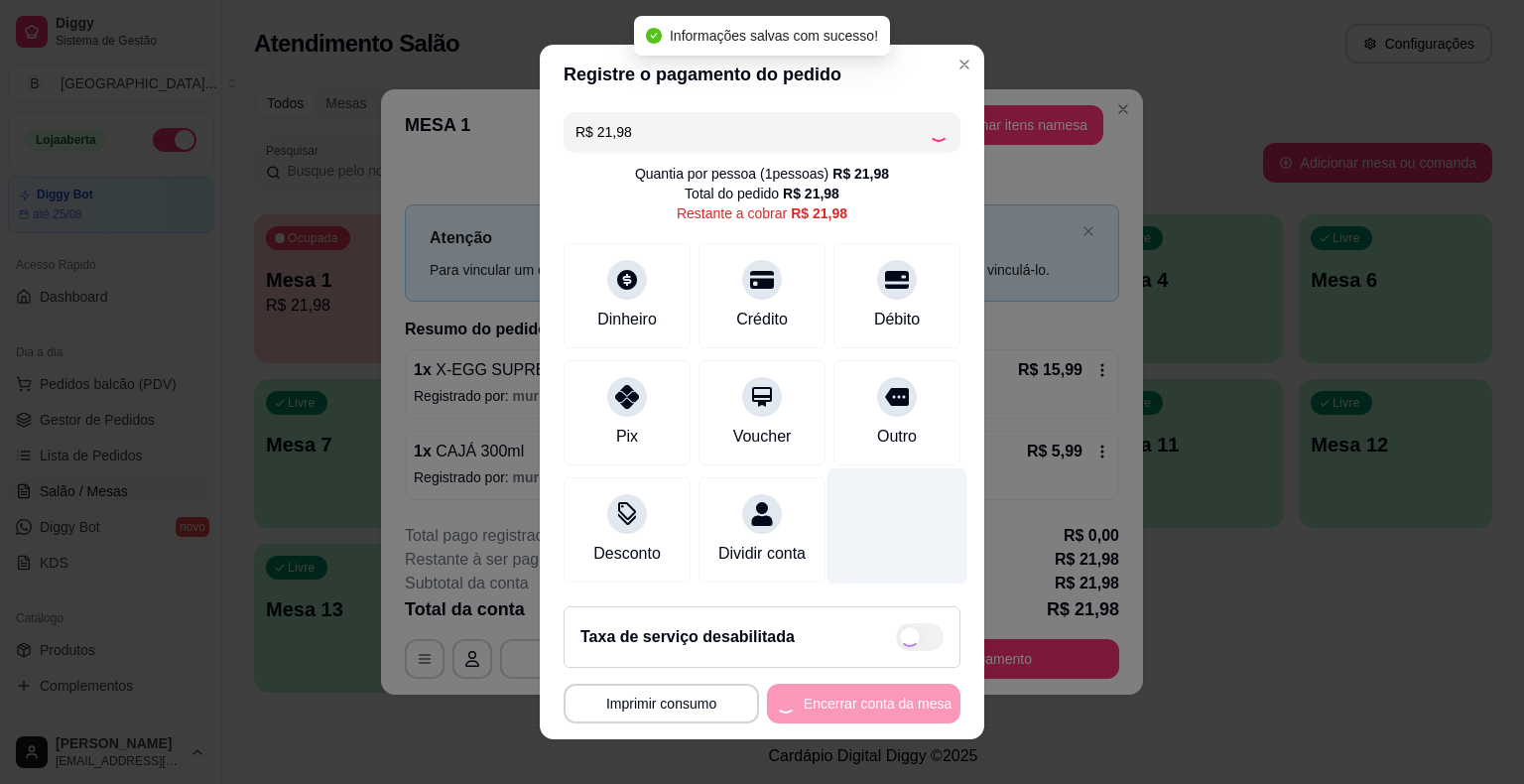
type input "R$ 0,00"
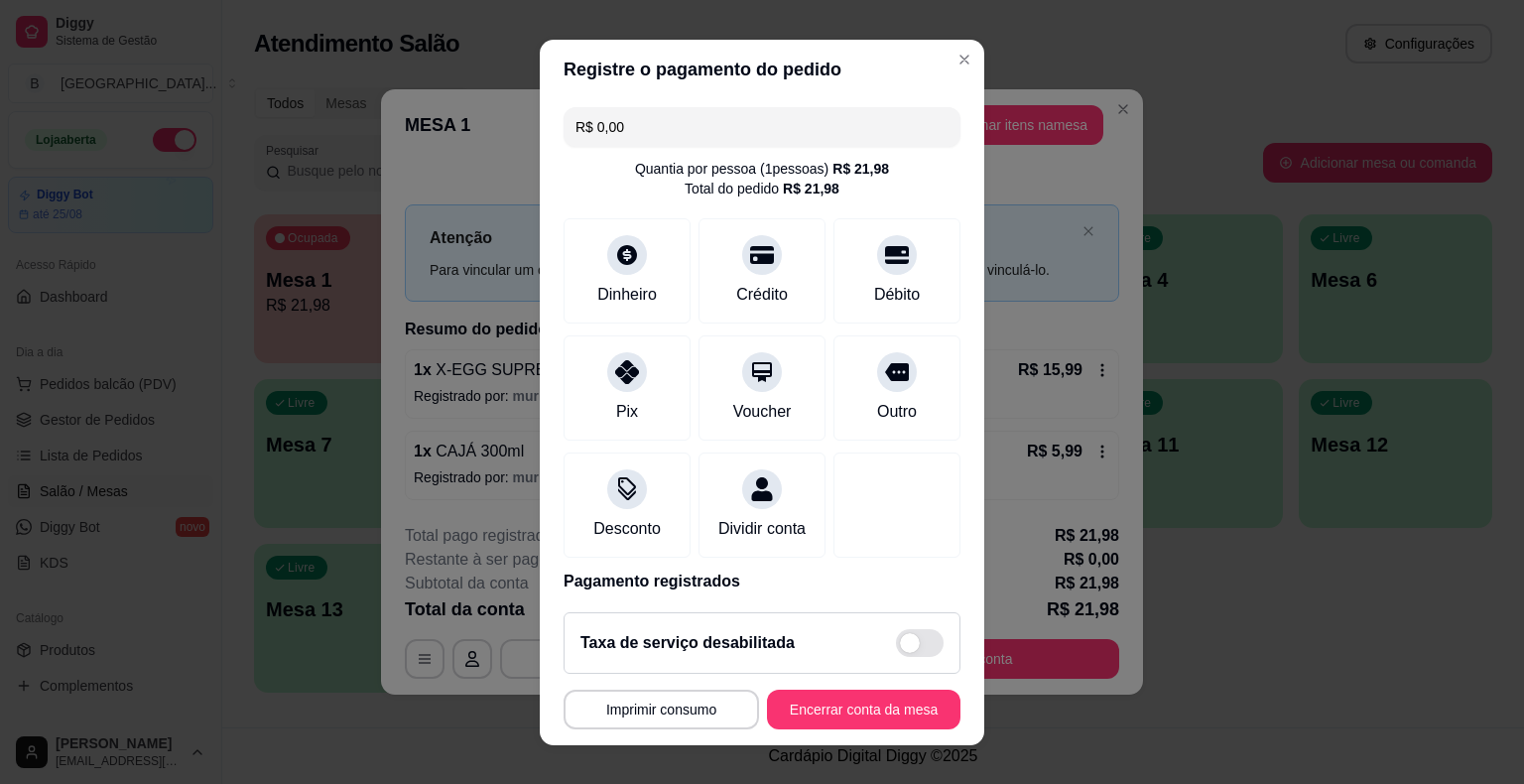
scroll to position [24, 0]
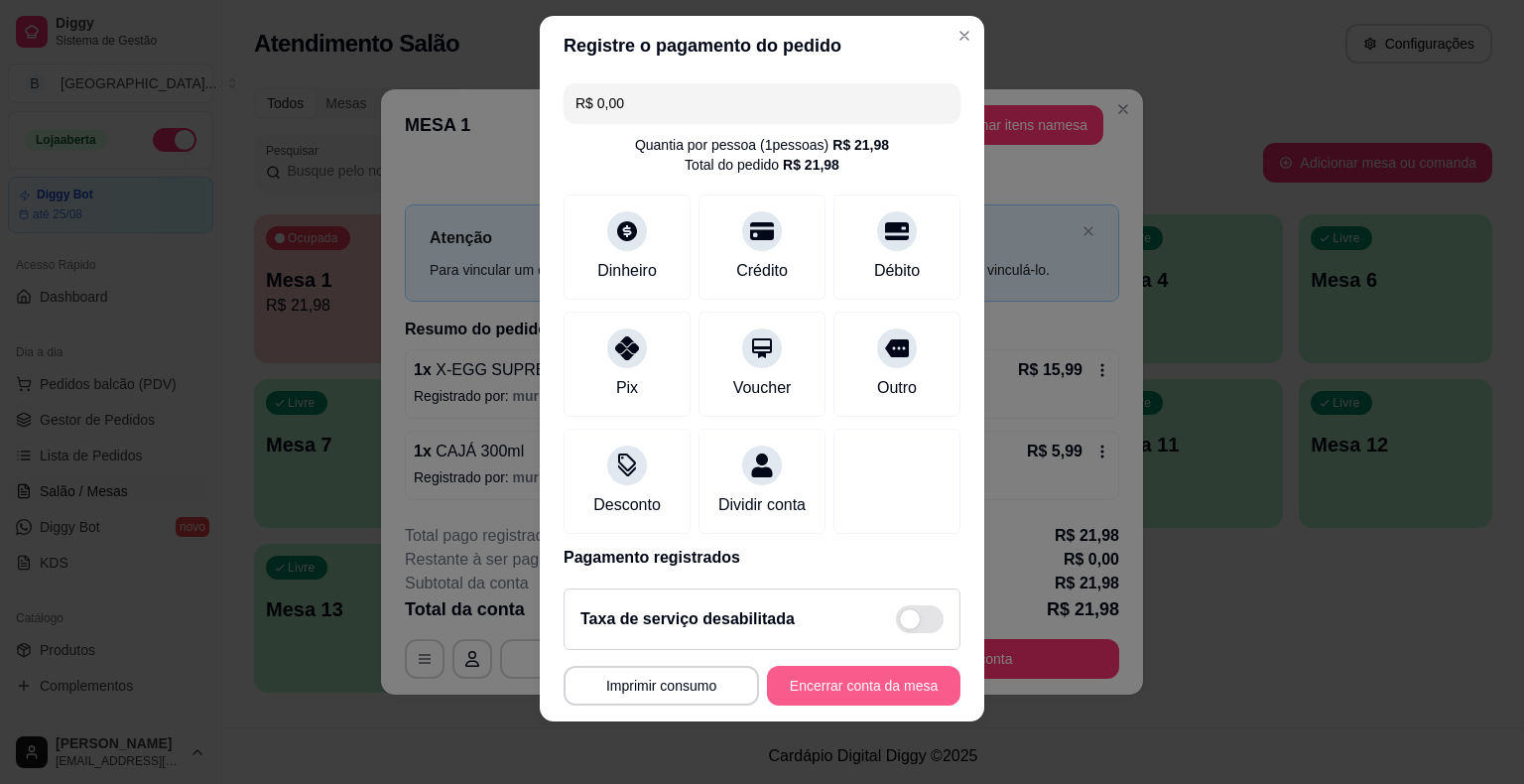
click at [930, 683] on button "Encerrar conta da mesa" at bounding box center [863, 686] width 193 height 40
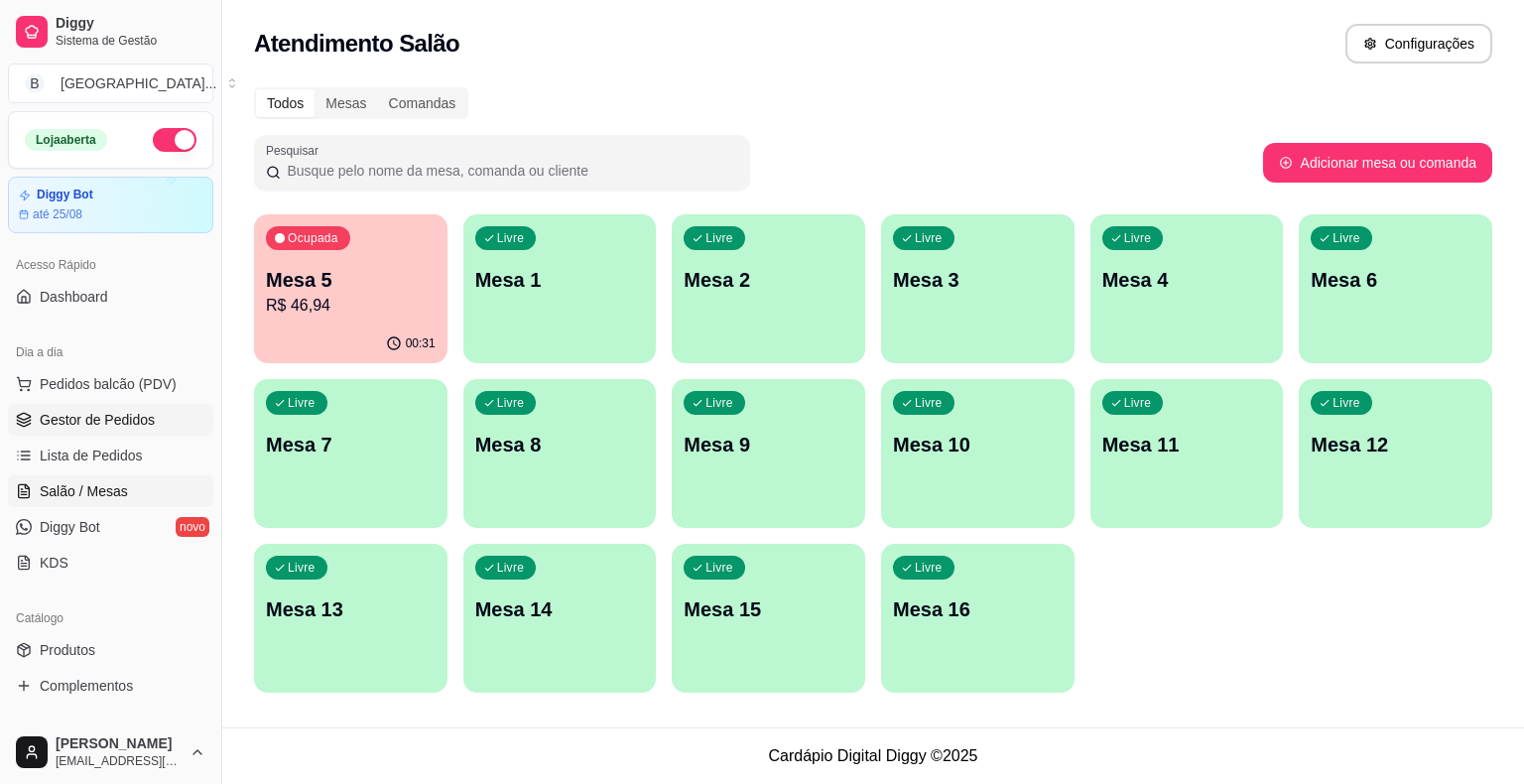
click at [130, 410] on span "Gestor de Pedidos" at bounding box center [97, 420] width 115 height 20
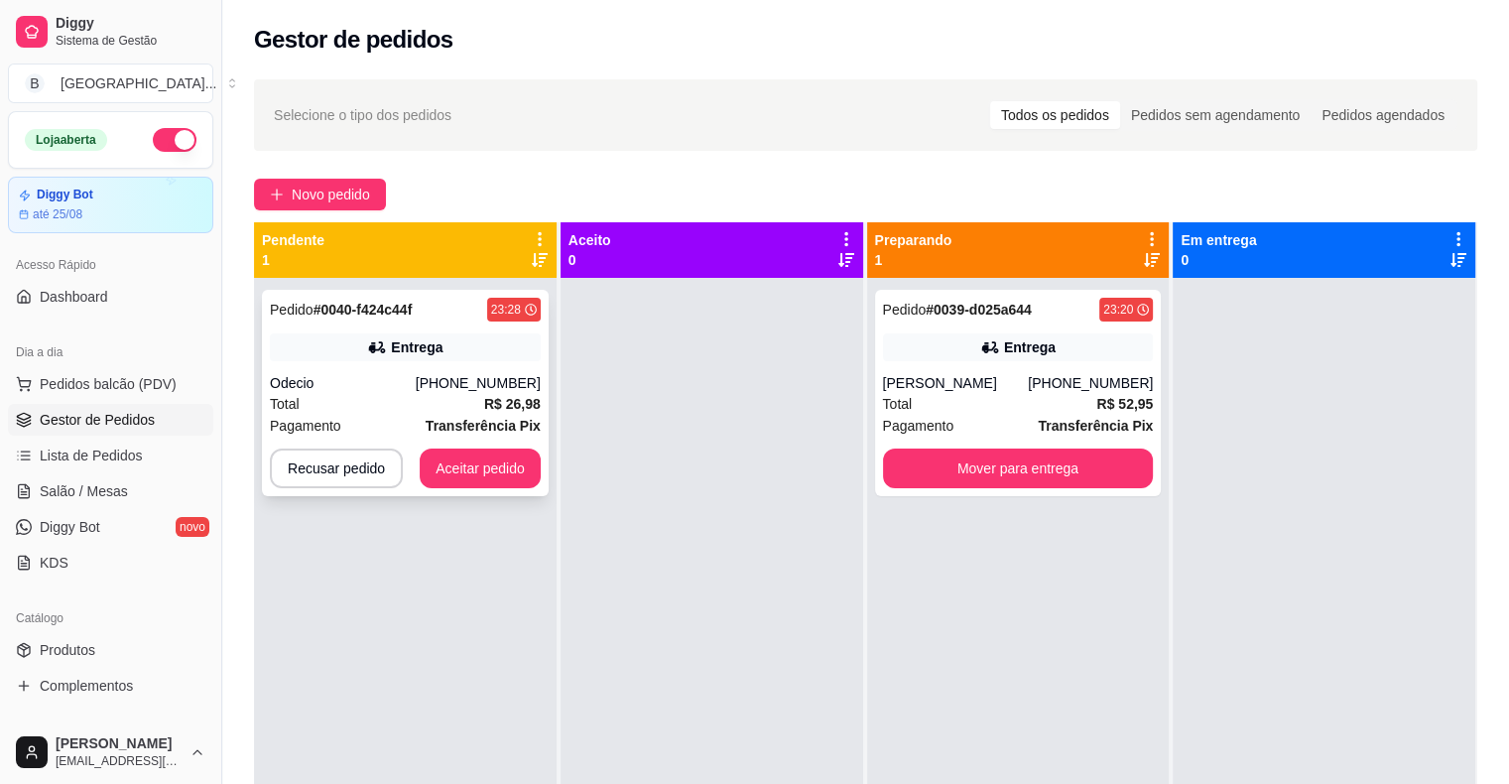
click at [358, 361] on div "Pedido # 0040-f424c44f 23:28 Entrega Odecio [PHONE_NUMBER] Total R$ 26,98 Pagam…" at bounding box center [405, 393] width 287 height 206
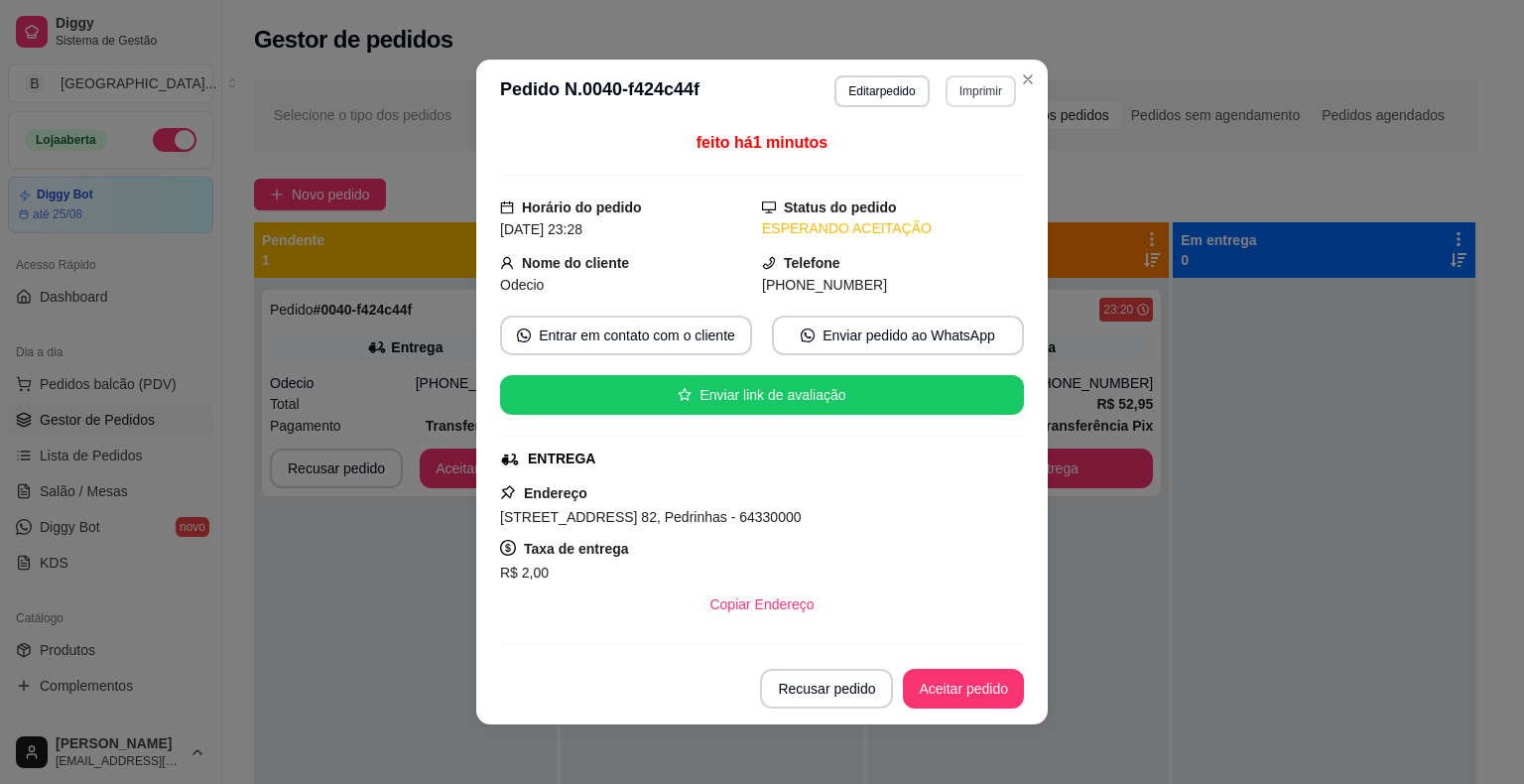
click at [966, 89] on button "Imprimir" at bounding box center [980, 91] width 70 height 32
click at [964, 155] on button "IMPRESSORA" at bounding box center [938, 161] width 144 height 32
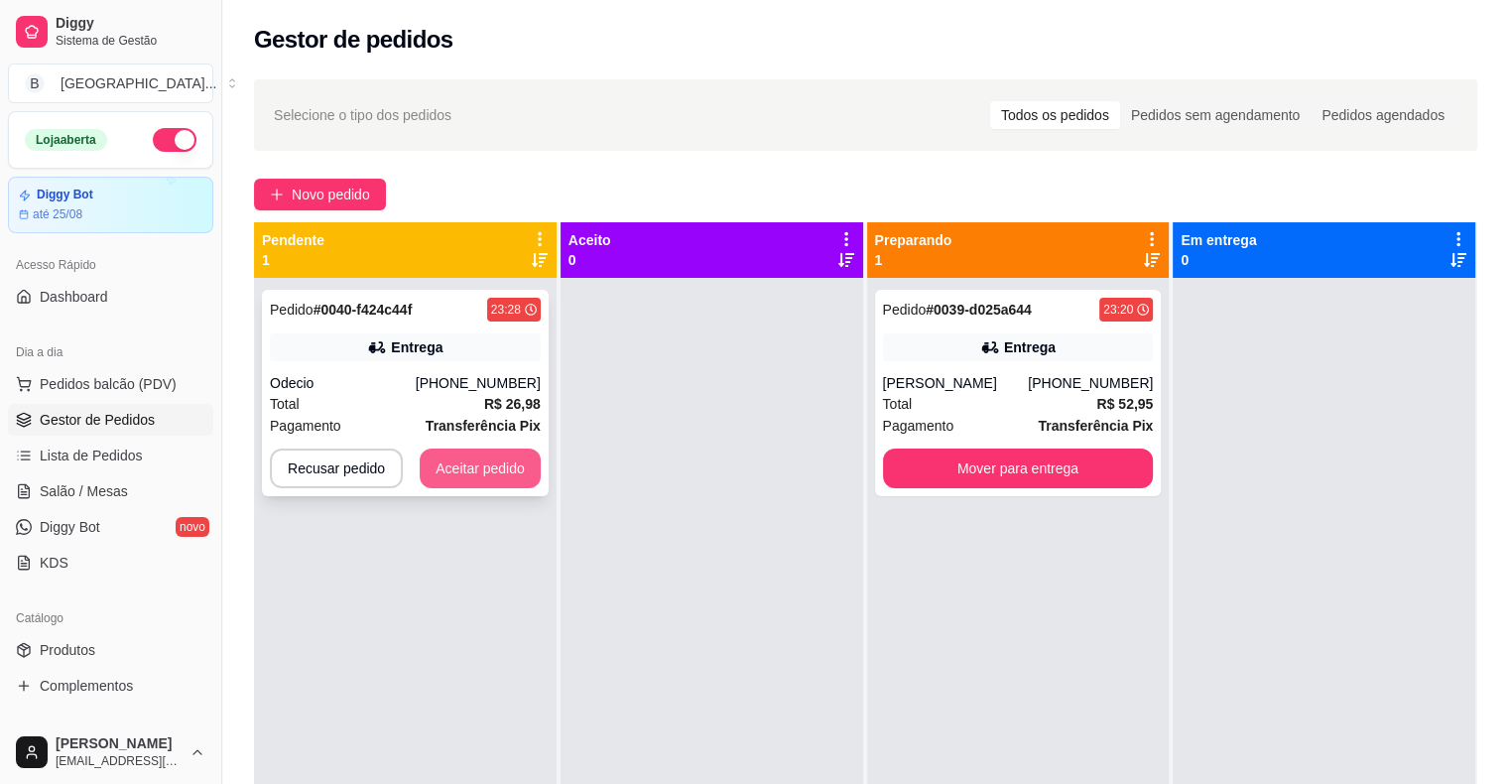
click at [472, 470] on button "Aceitar pedido" at bounding box center [480, 468] width 121 height 40
click at [492, 470] on button "Aceitar pedido" at bounding box center [480, 468] width 117 height 39
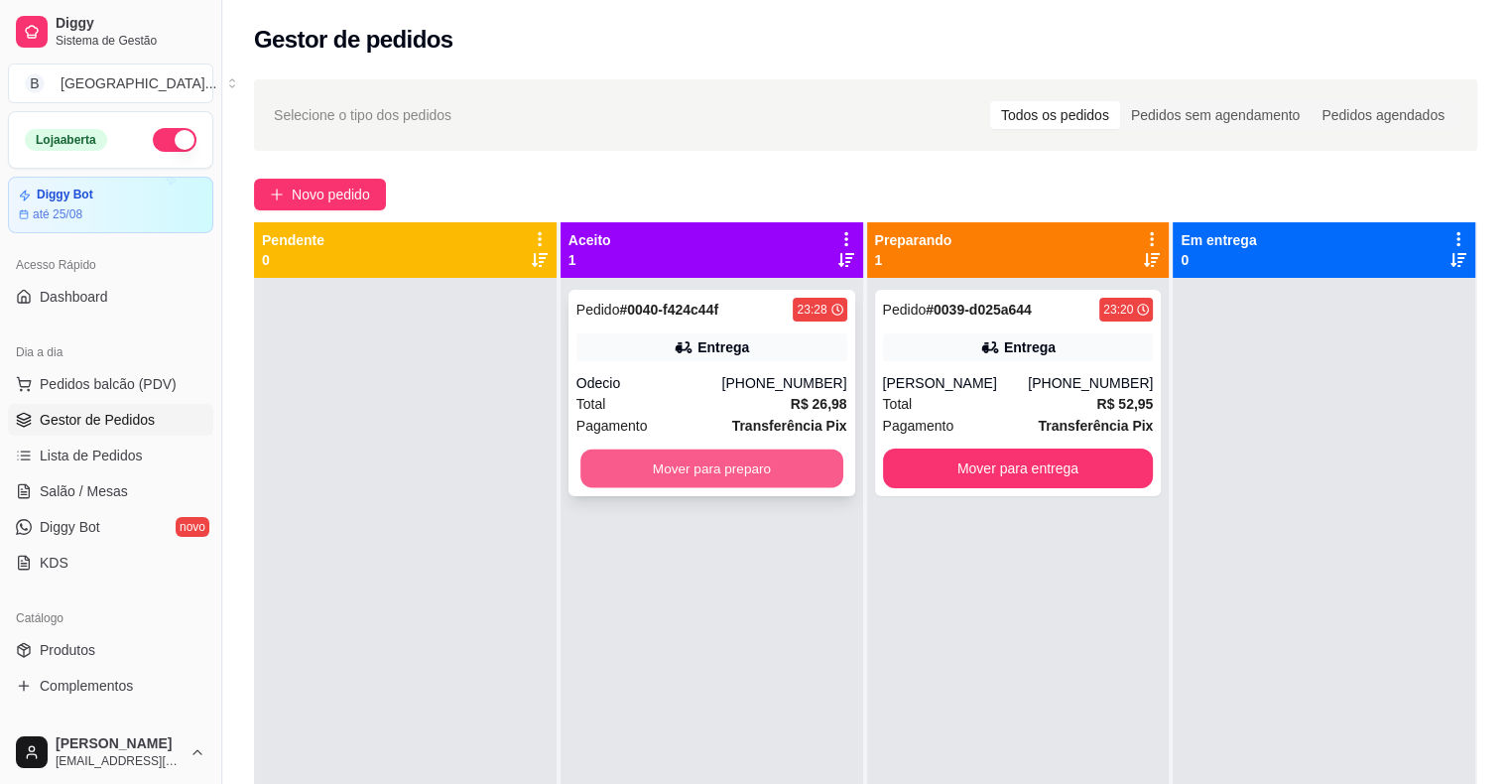
click at [616, 459] on button "Mover para preparo" at bounding box center [711, 468] width 263 height 39
click at [663, 467] on button "Mover para preparo" at bounding box center [711, 468] width 263 height 39
click at [663, 467] on button "Mover para preparo" at bounding box center [711, 468] width 271 height 40
click at [663, 467] on button "Mover para preparo" at bounding box center [711, 468] width 263 height 39
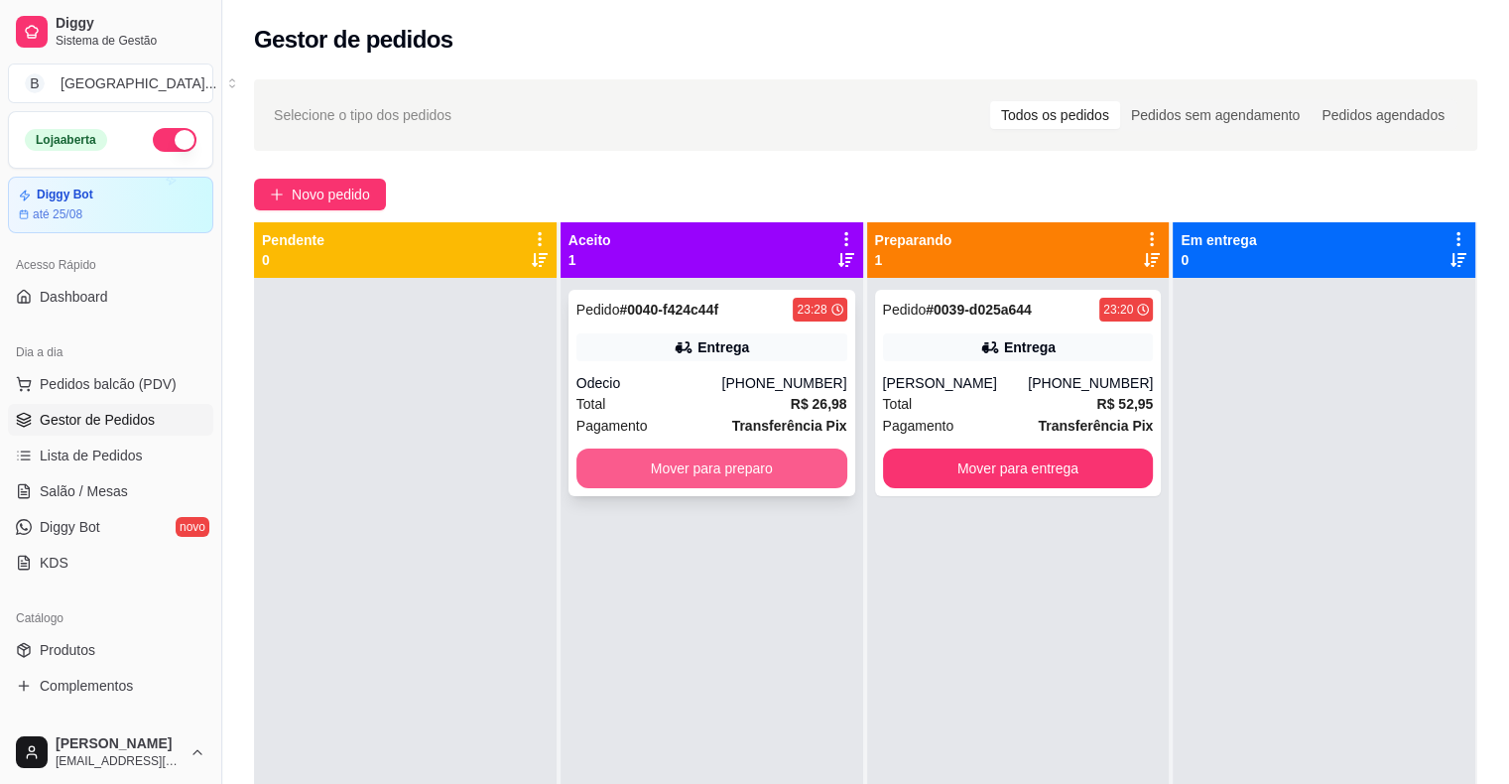
click at [663, 467] on button "Mover para preparo" at bounding box center [711, 468] width 271 height 40
click at [663, 467] on button "Mover para preparo" at bounding box center [711, 468] width 263 height 39
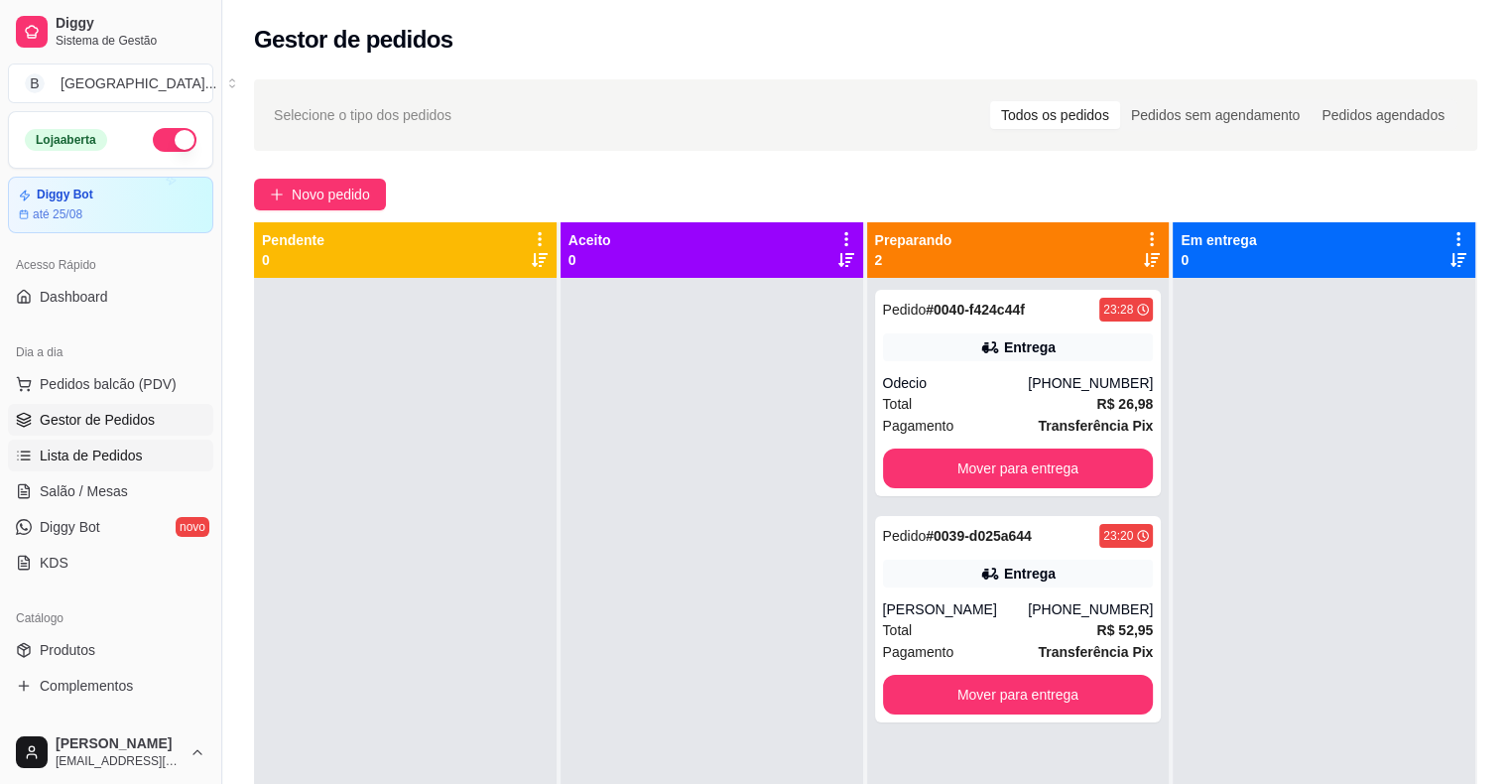
click at [91, 455] on span "Lista de Pedidos" at bounding box center [91, 455] width 103 height 20
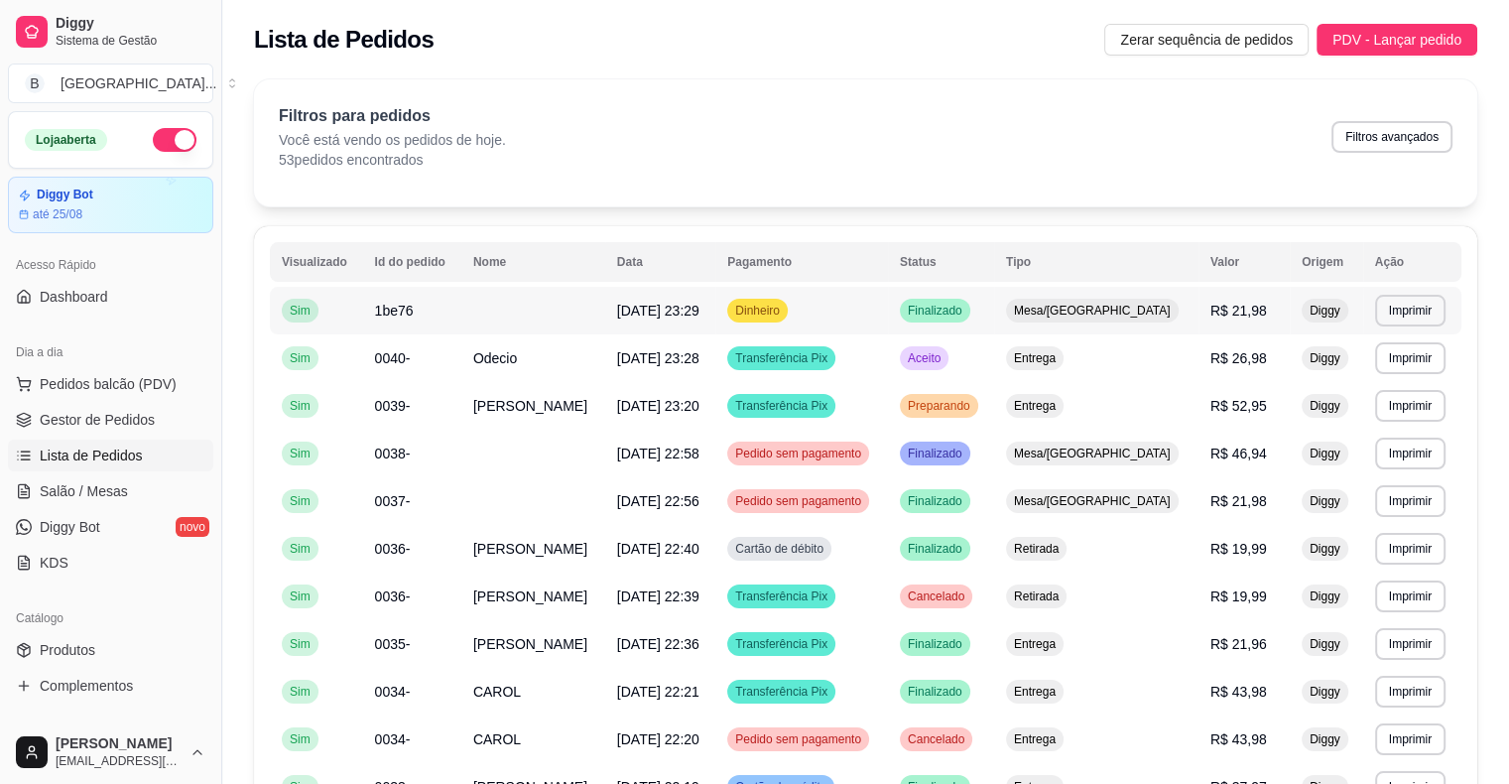
click at [380, 303] on span "1be76" at bounding box center [394, 311] width 39 height 16
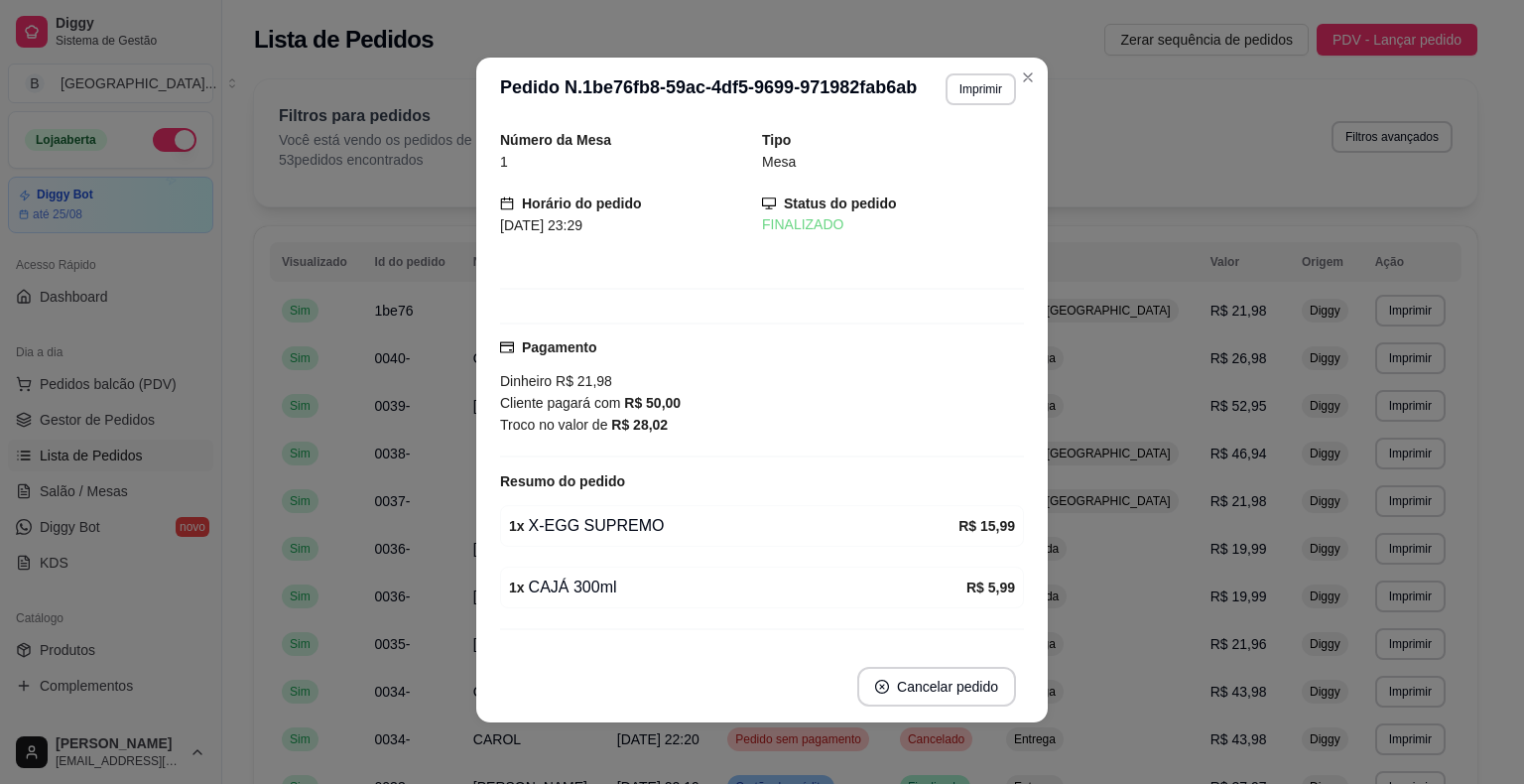
scroll to position [4, 0]
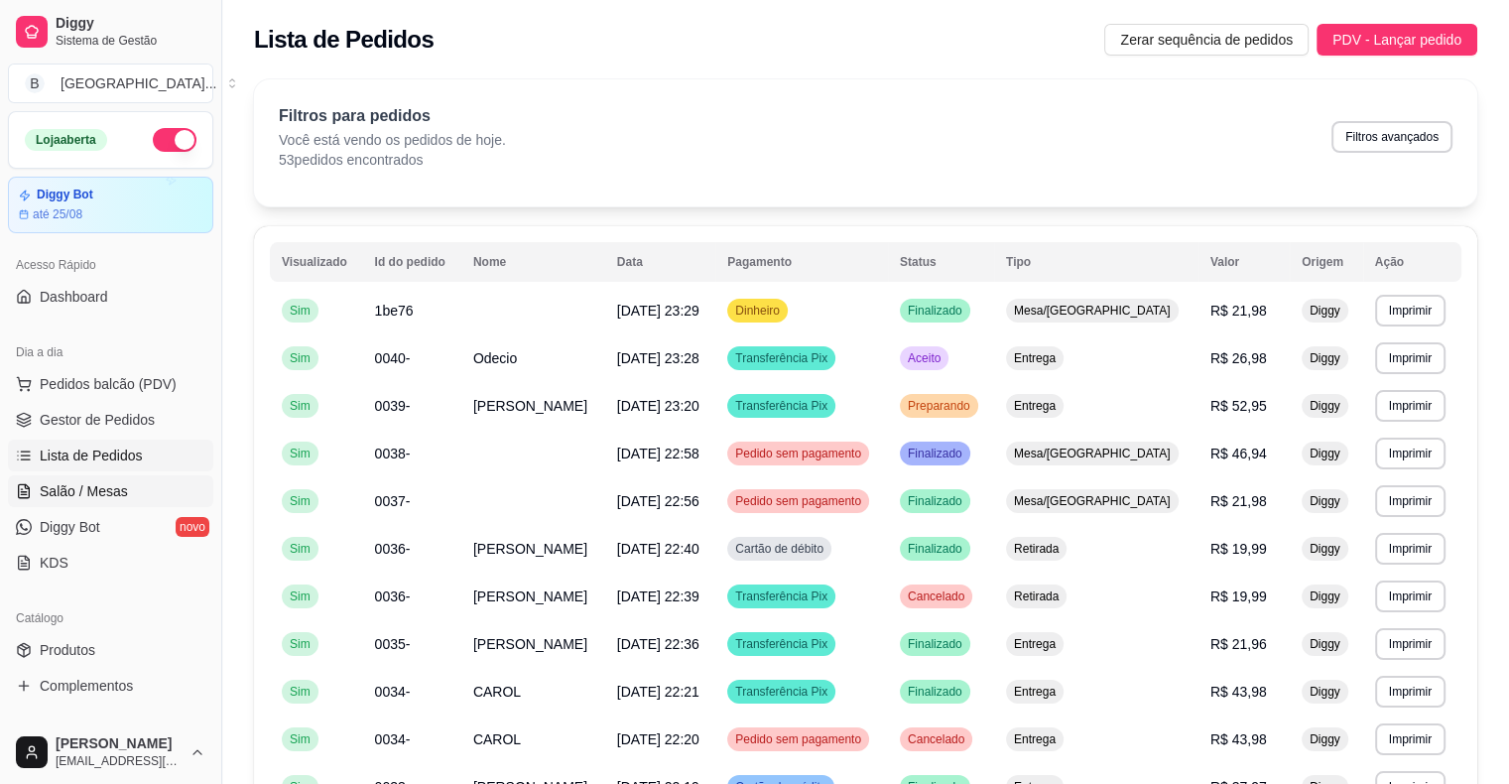
click at [131, 478] on link "Salão / Mesas" at bounding box center [110, 491] width 205 height 32
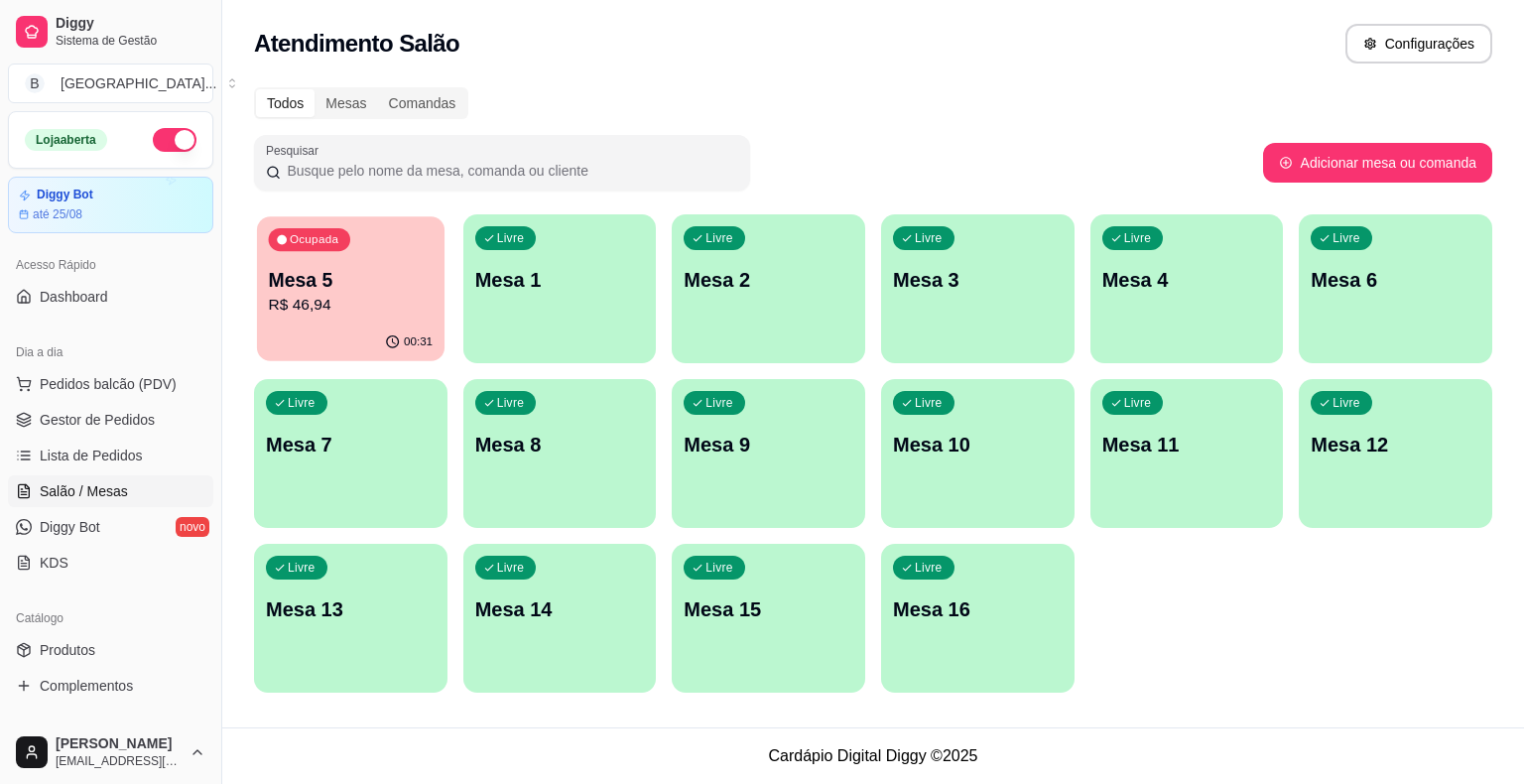
click at [365, 280] on p "Mesa 5" at bounding box center [351, 280] width 165 height 27
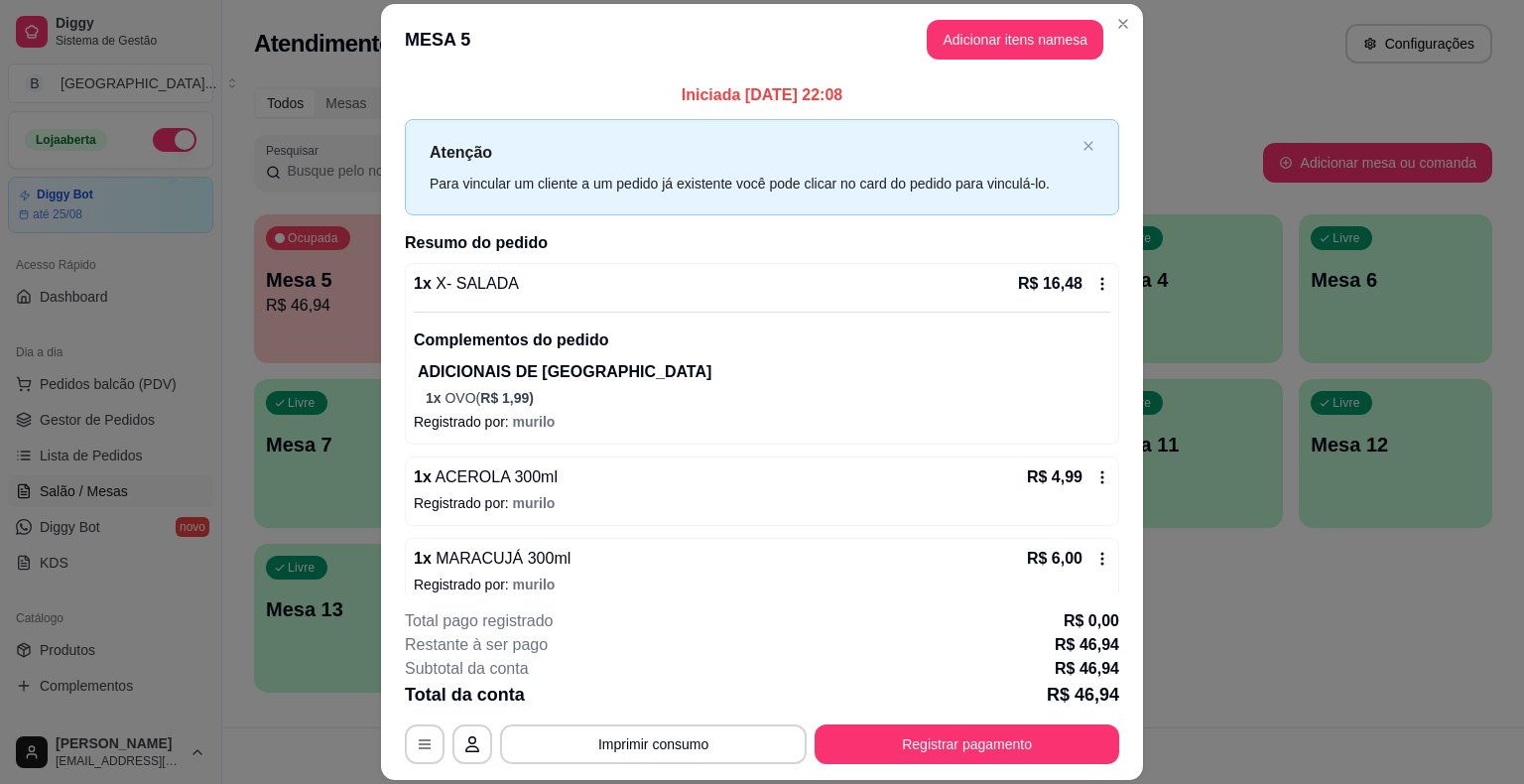
scroll to position [236, 0]
click at [417, 741] on icon "button" at bounding box center [425, 744] width 16 height 16
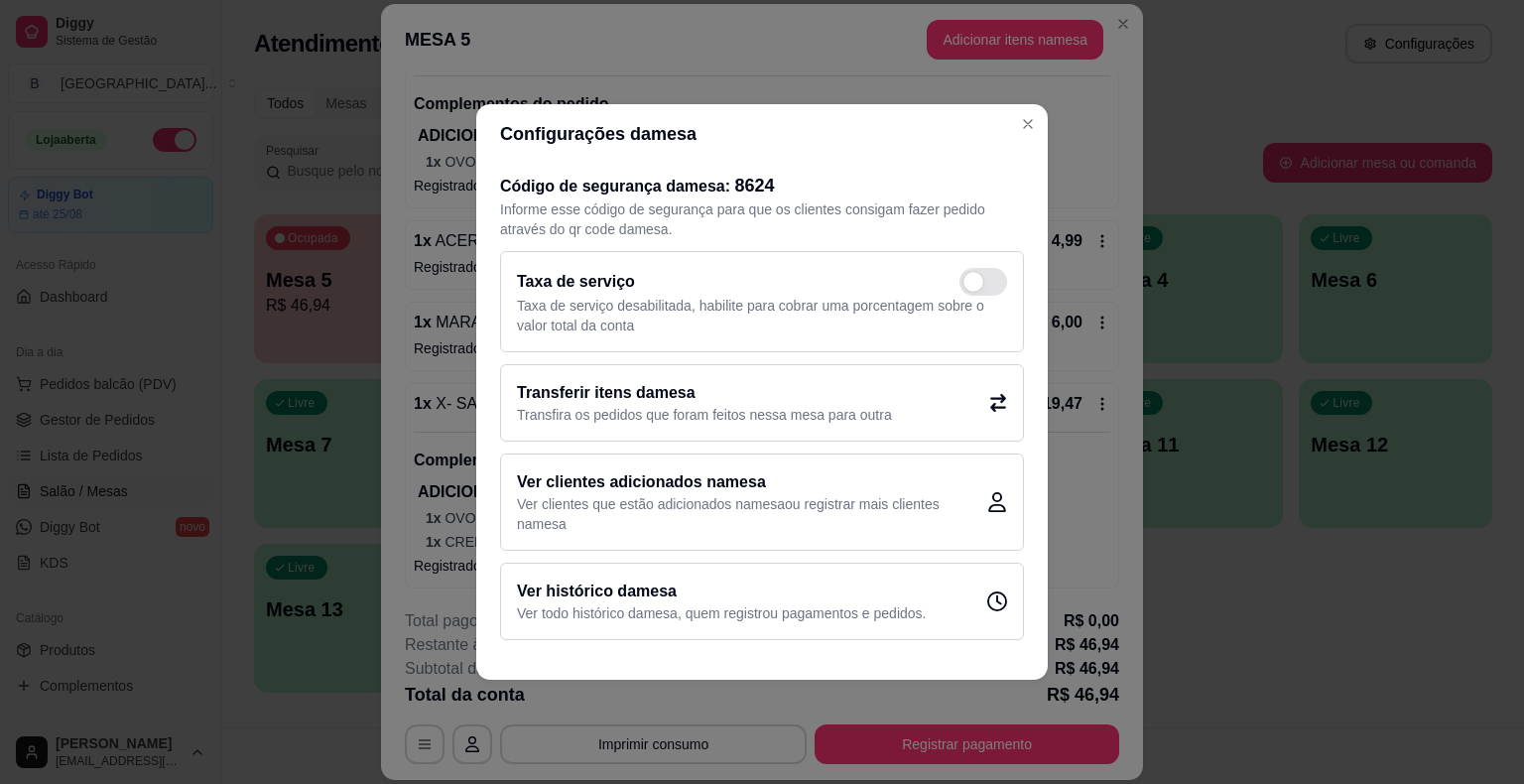
click at [671, 421] on p "Transfira os pedidos que foram feitos nessa mesa para outra" at bounding box center [704, 415] width 375 height 20
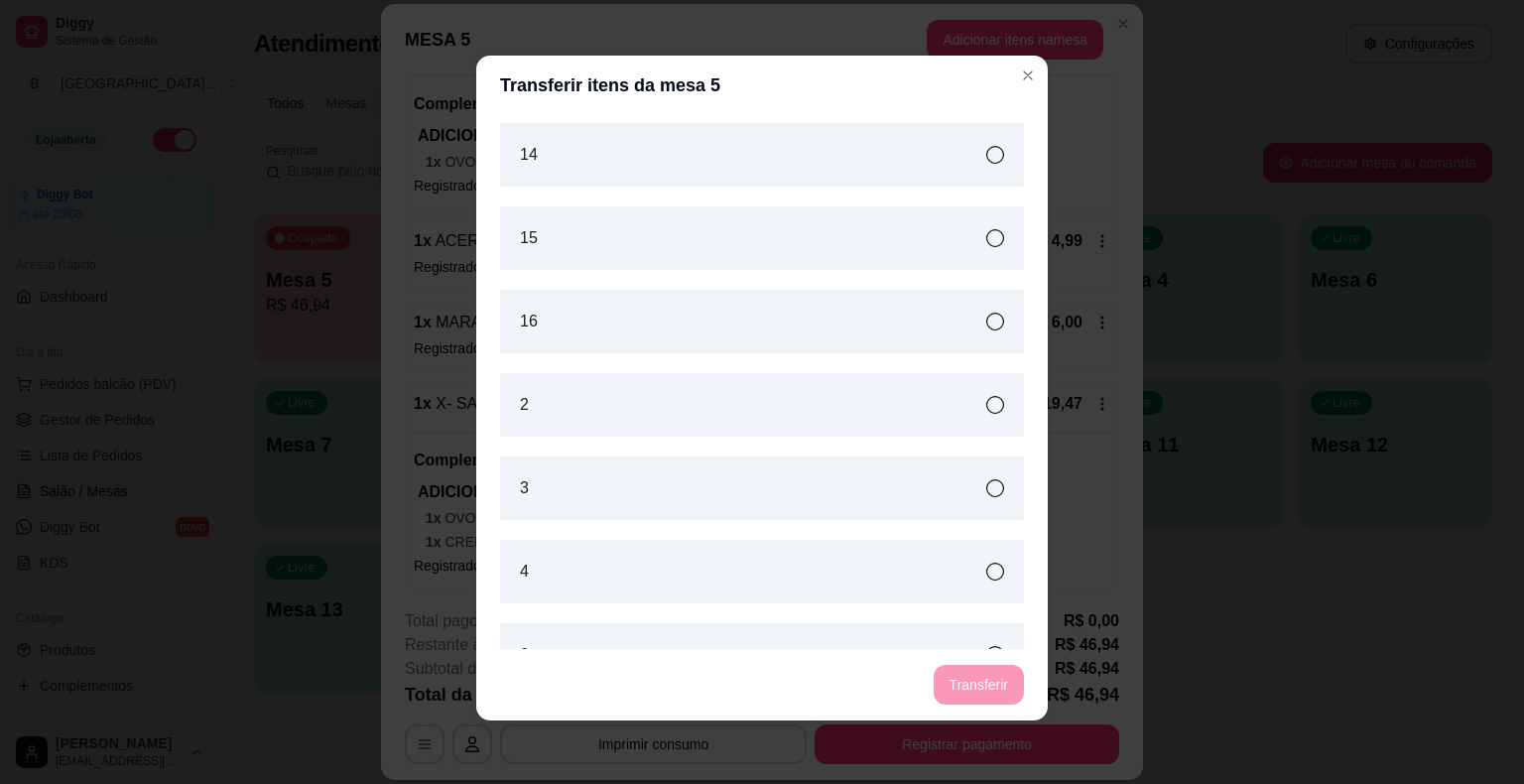
scroll to position [414, 0]
click at [685, 419] on div "2" at bounding box center [762, 407] width 524 height 63
click at [941, 677] on button "Transferir" at bounding box center [978, 685] width 90 height 40
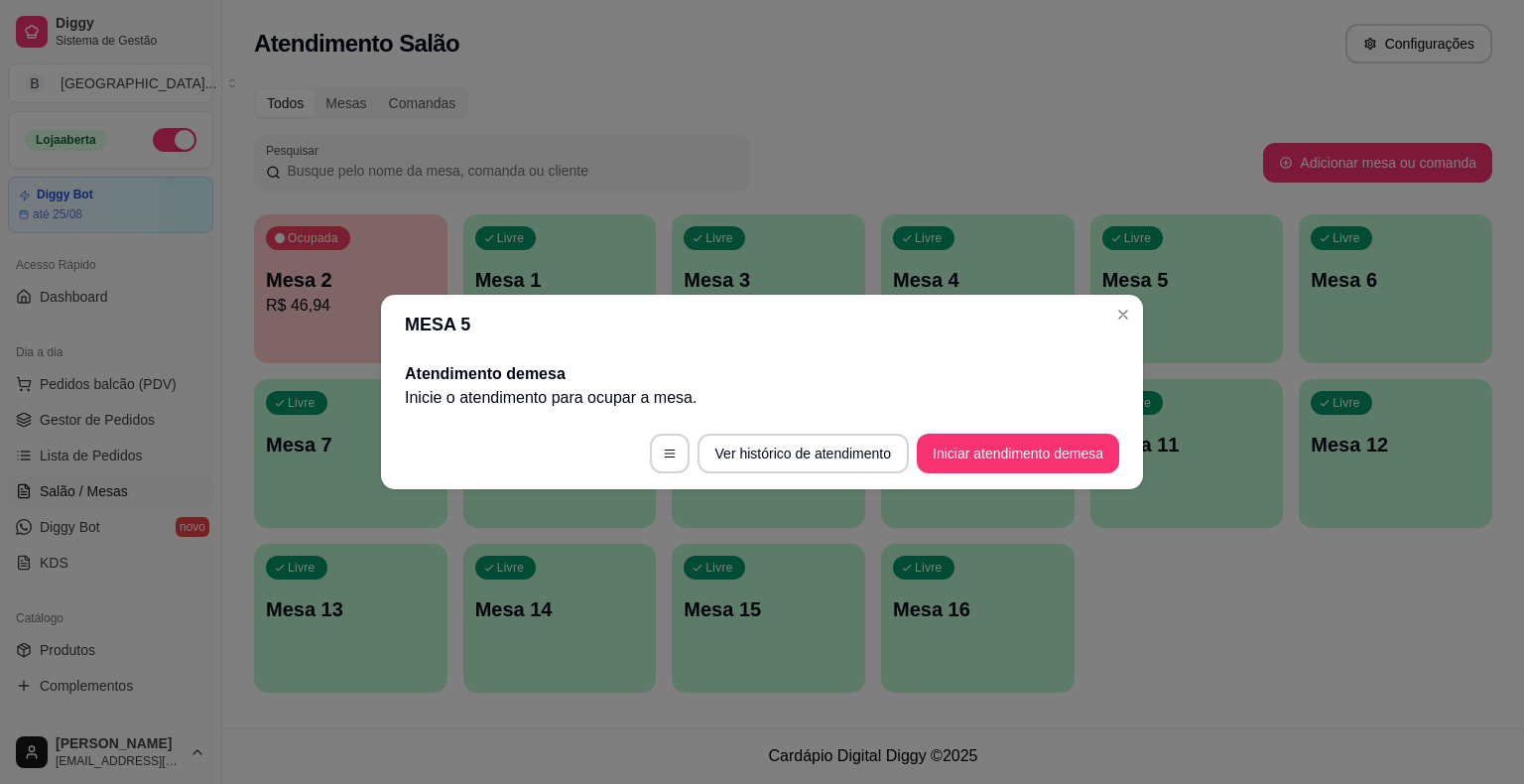
scroll to position [0, 0]
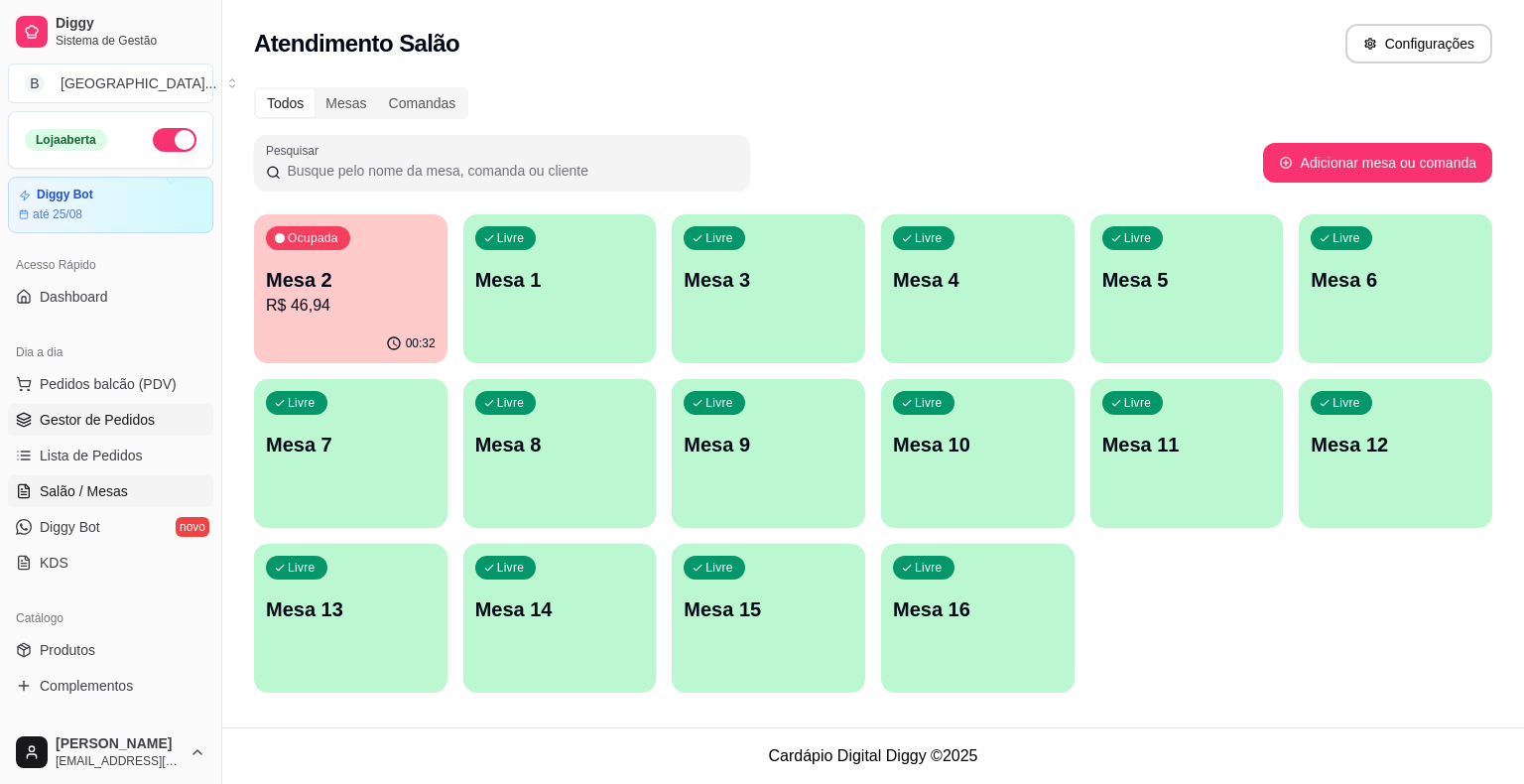
click at [116, 414] on span "Gestor de Pedidos" at bounding box center [97, 420] width 115 height 20
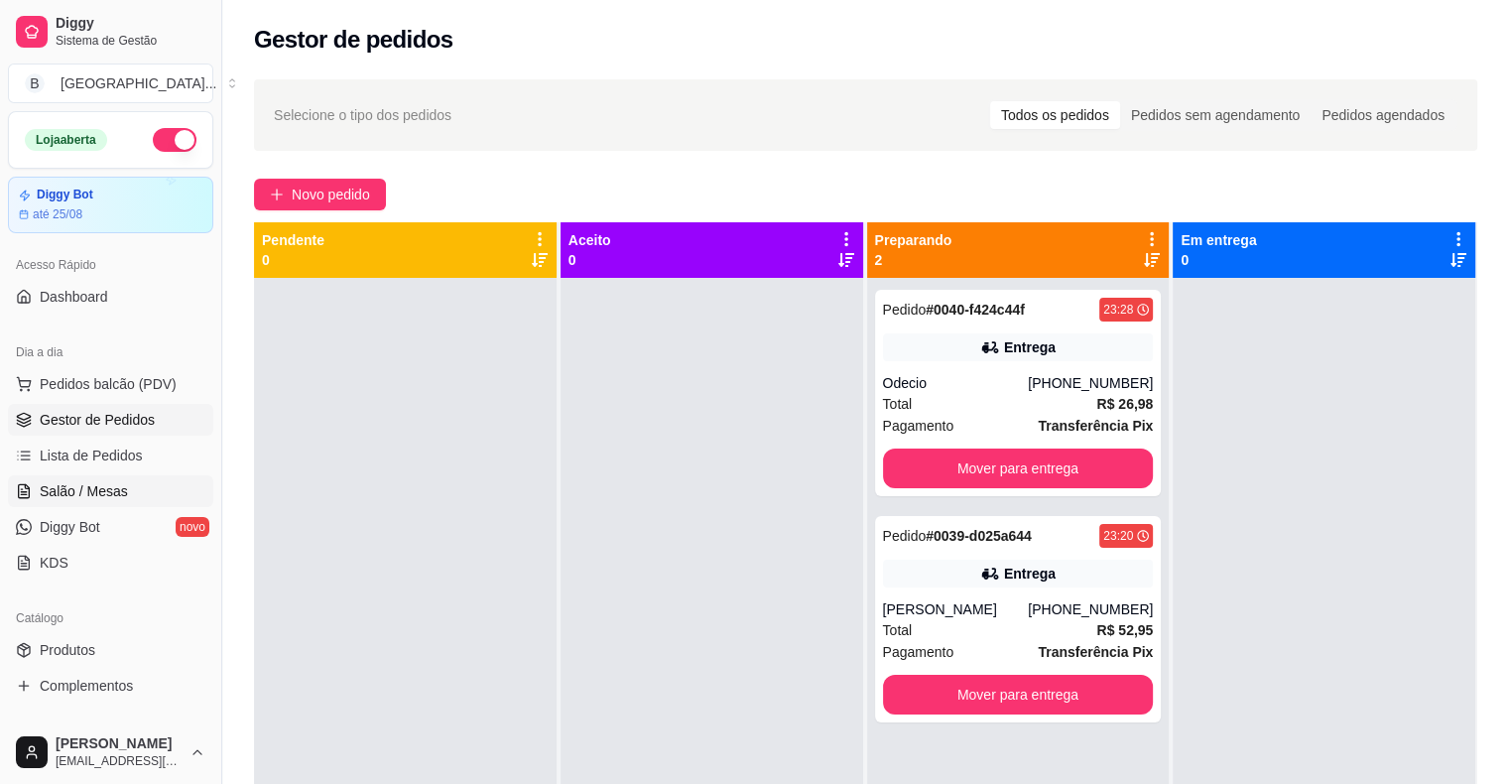
click at [51, 481] on span "Salão / Mesas" at bounding box center [84, 491] width 88 height 20
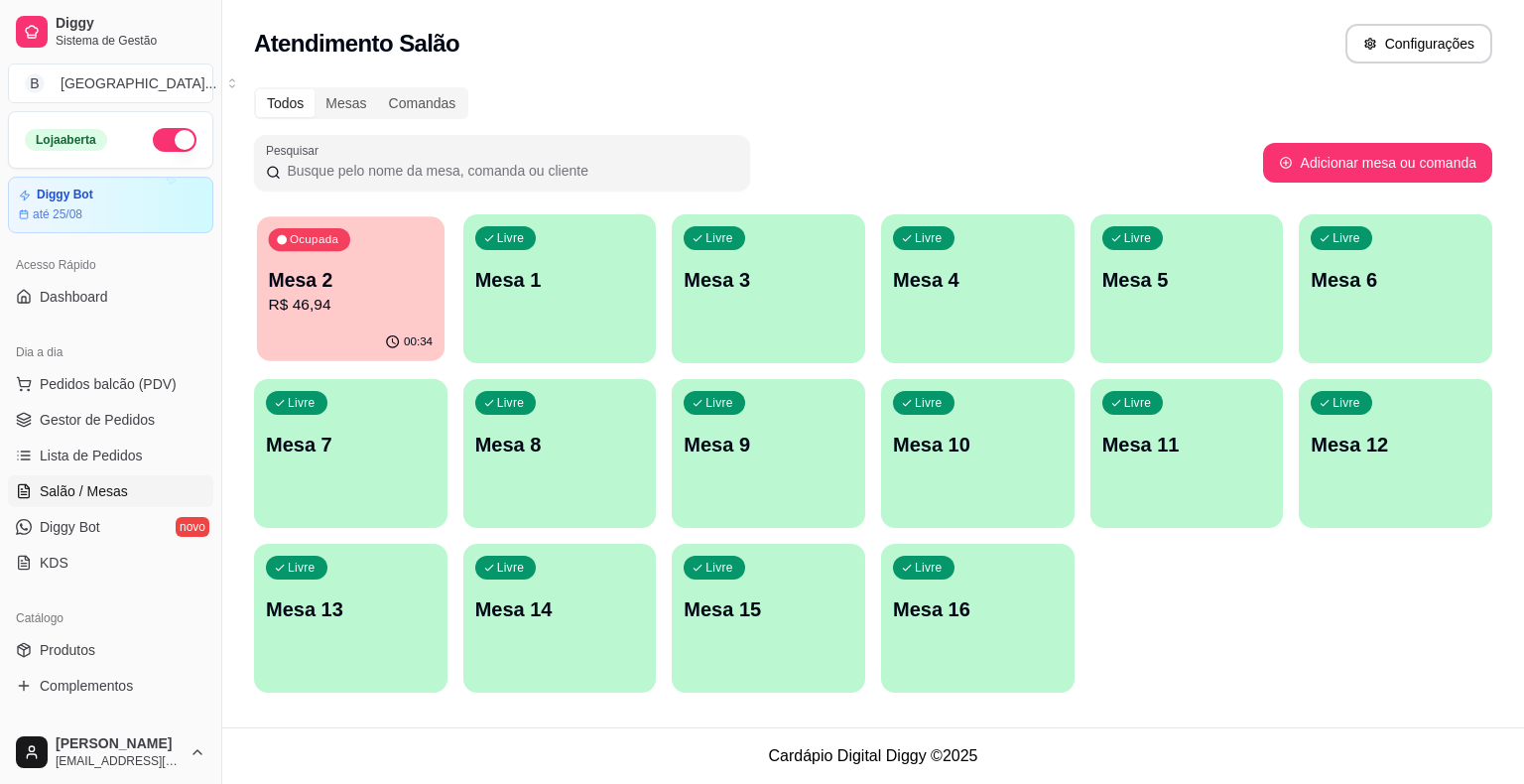
click at [337, 290] on p "Mesa 2" at bounding box center [351, 280] width 165 height 27
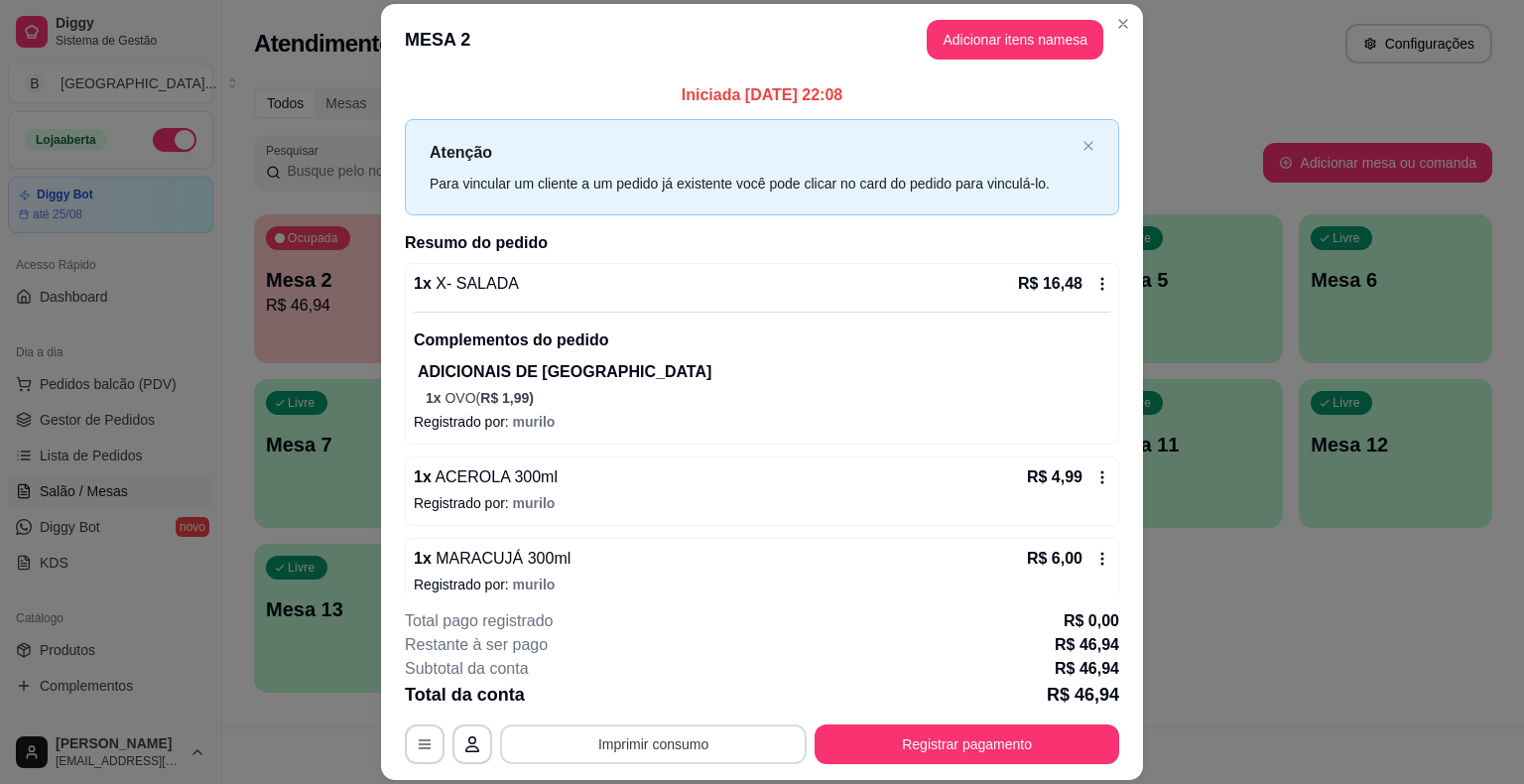
click at [631, 743] on button "Imprimir consumo" at bounding box center [653, 744] width 307 height 40
click at [635, 665] on button "IMPRESSORA" at bounding box center [651, 658] width 139 height 31
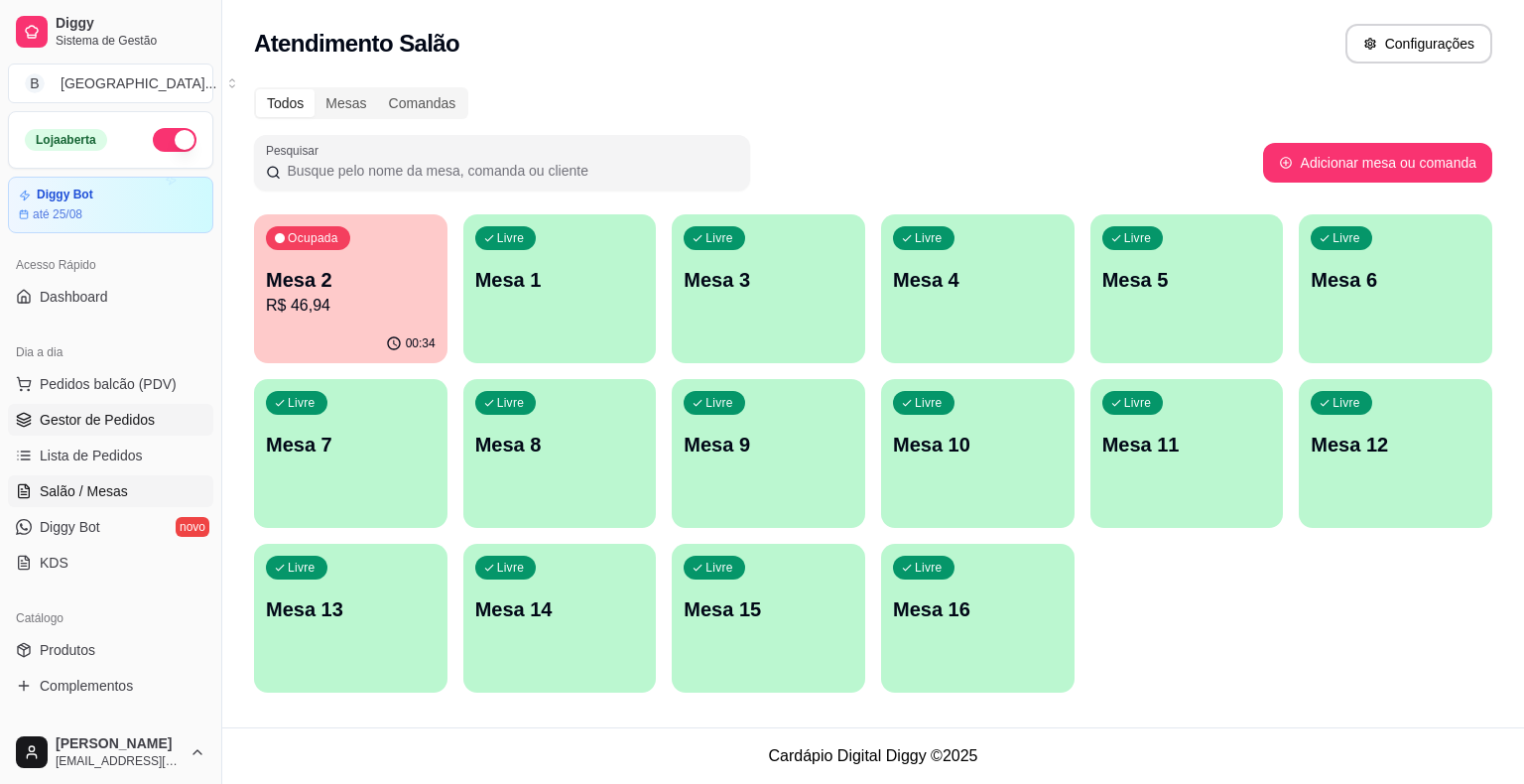
click at [107, 407] on link "Gestor de Pedidos" at bounding box center [110, 420] width 205 height 32
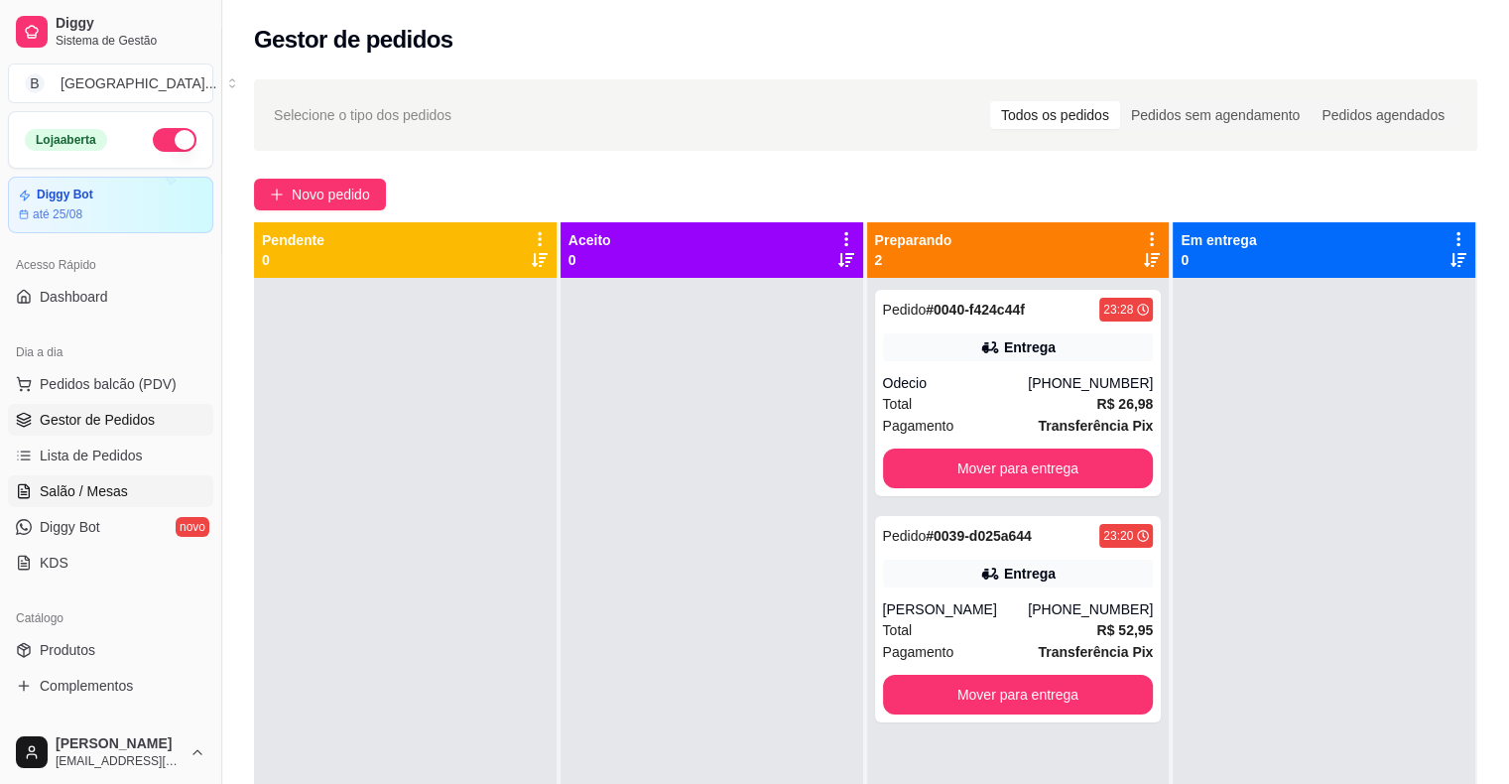
click at [60, 484] on span "Salão / Mesas" at bounding box center [84, 491] width 88 height 20
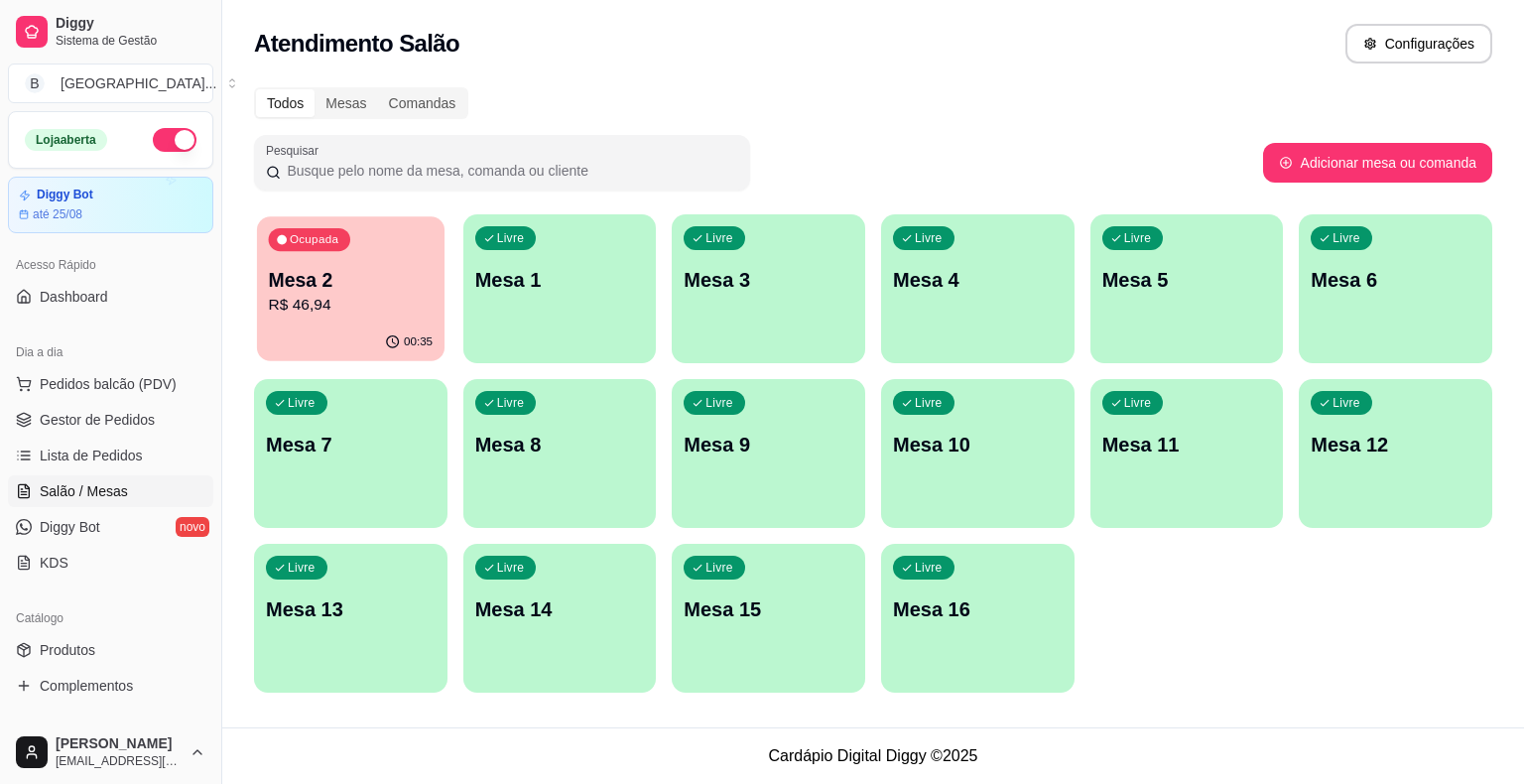
click at [326, 345] on div "00:35" at bounding box center [350, 342] width 187 height 38
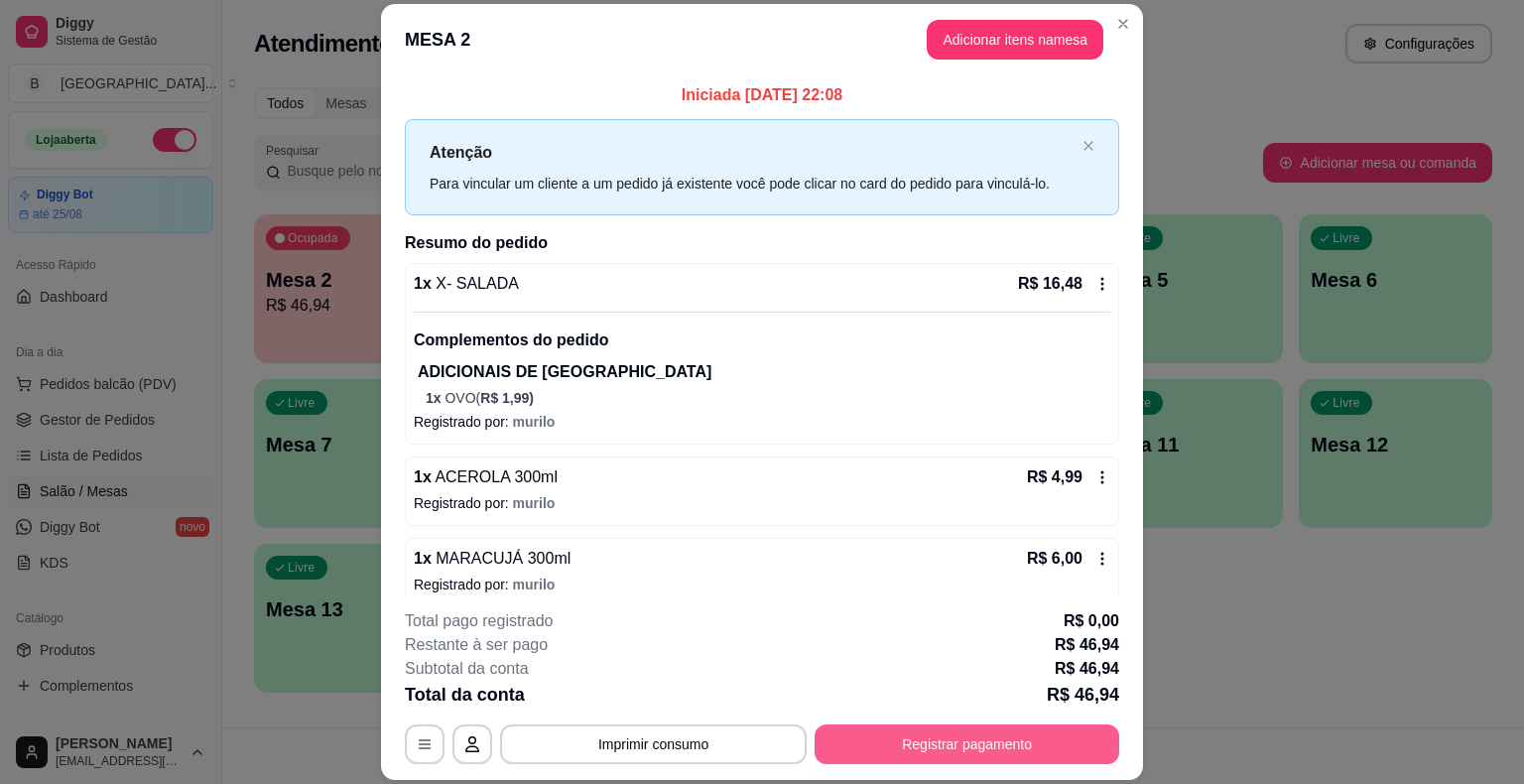
click at [817, 738] on button "Registrar pagamento" at bounding box center [966, 744] width 305 height 40
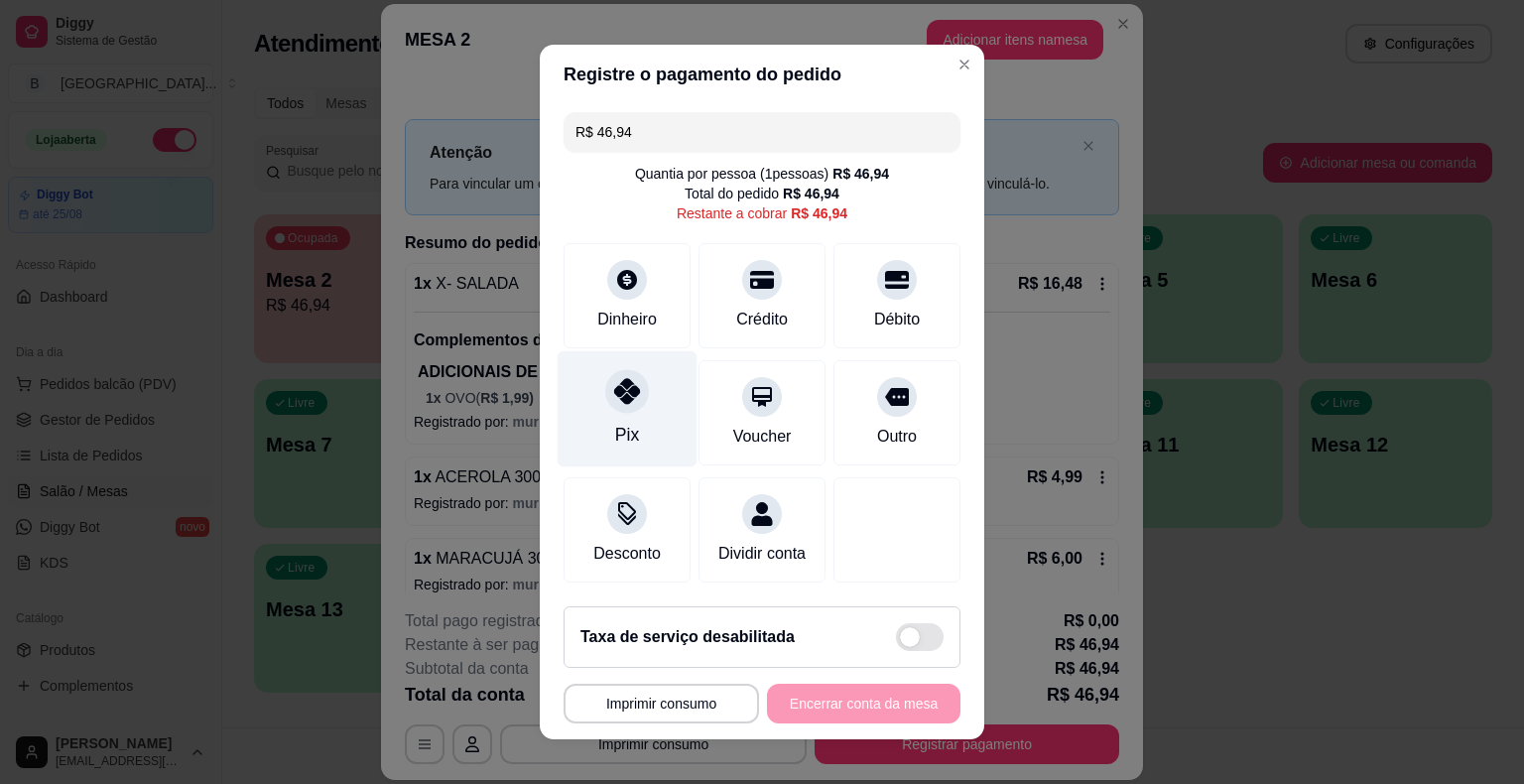
click at [641, 416] on div "Pix" at bounding box center [627, 409] width 140 height 116
type input "R$ 0,00"
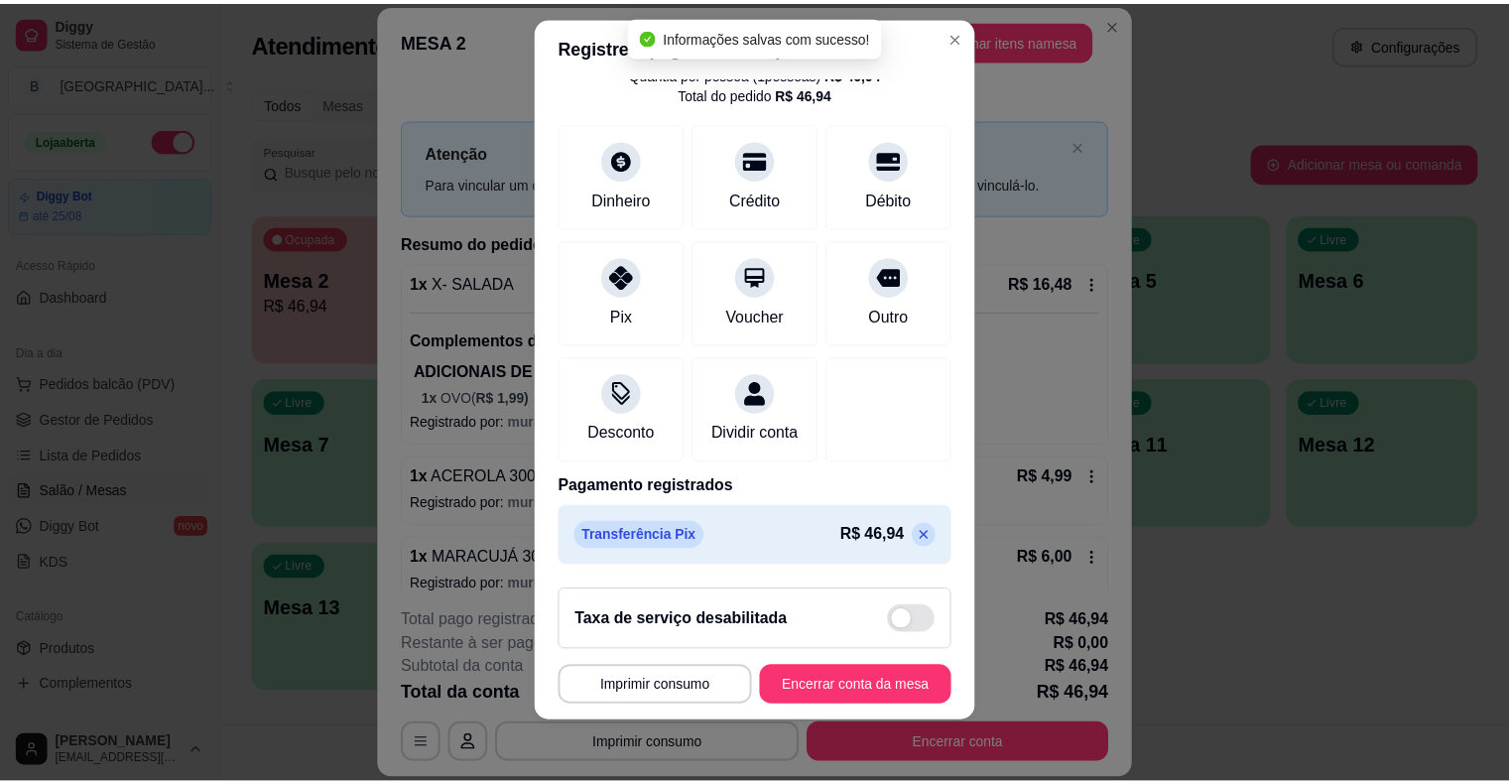
scroll to position [24, 0]
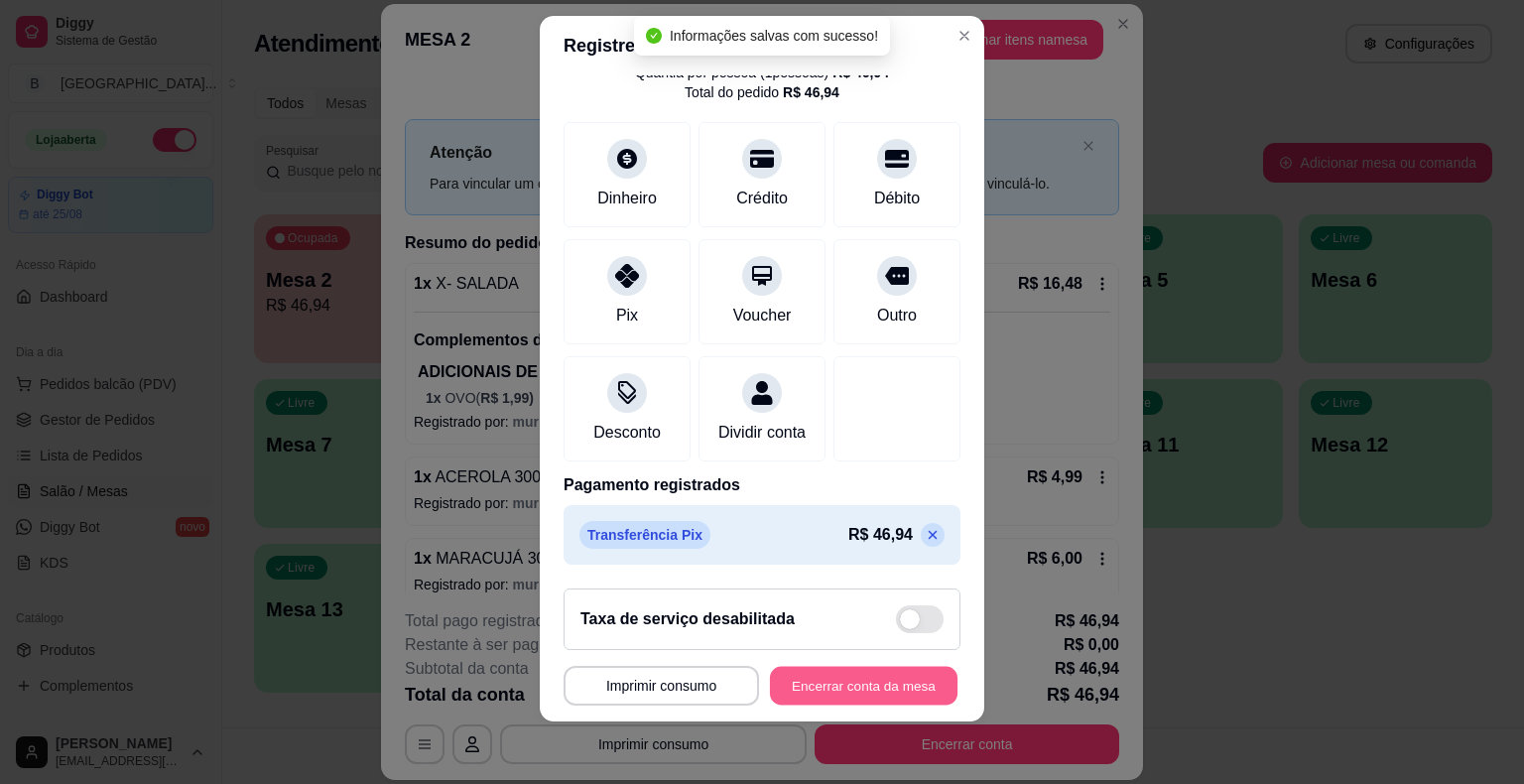
click at [782, 675] on button "Encerrar conta da mesa" at bounding box center [863, 685] width 187 height 39
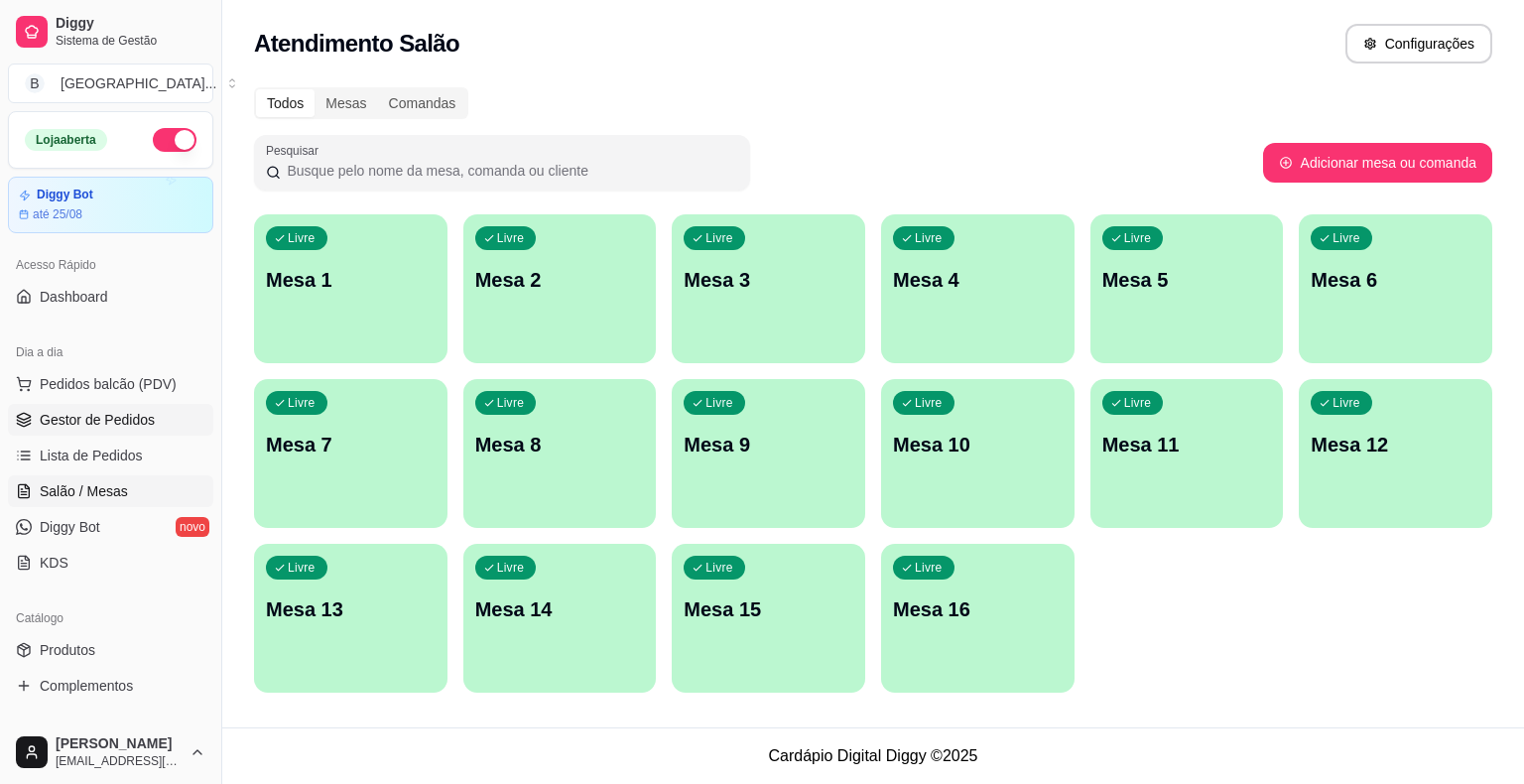
click at [107, 412] on span "Gestor de Pedidos" at bounding box center [97, 420] width 115 height 20
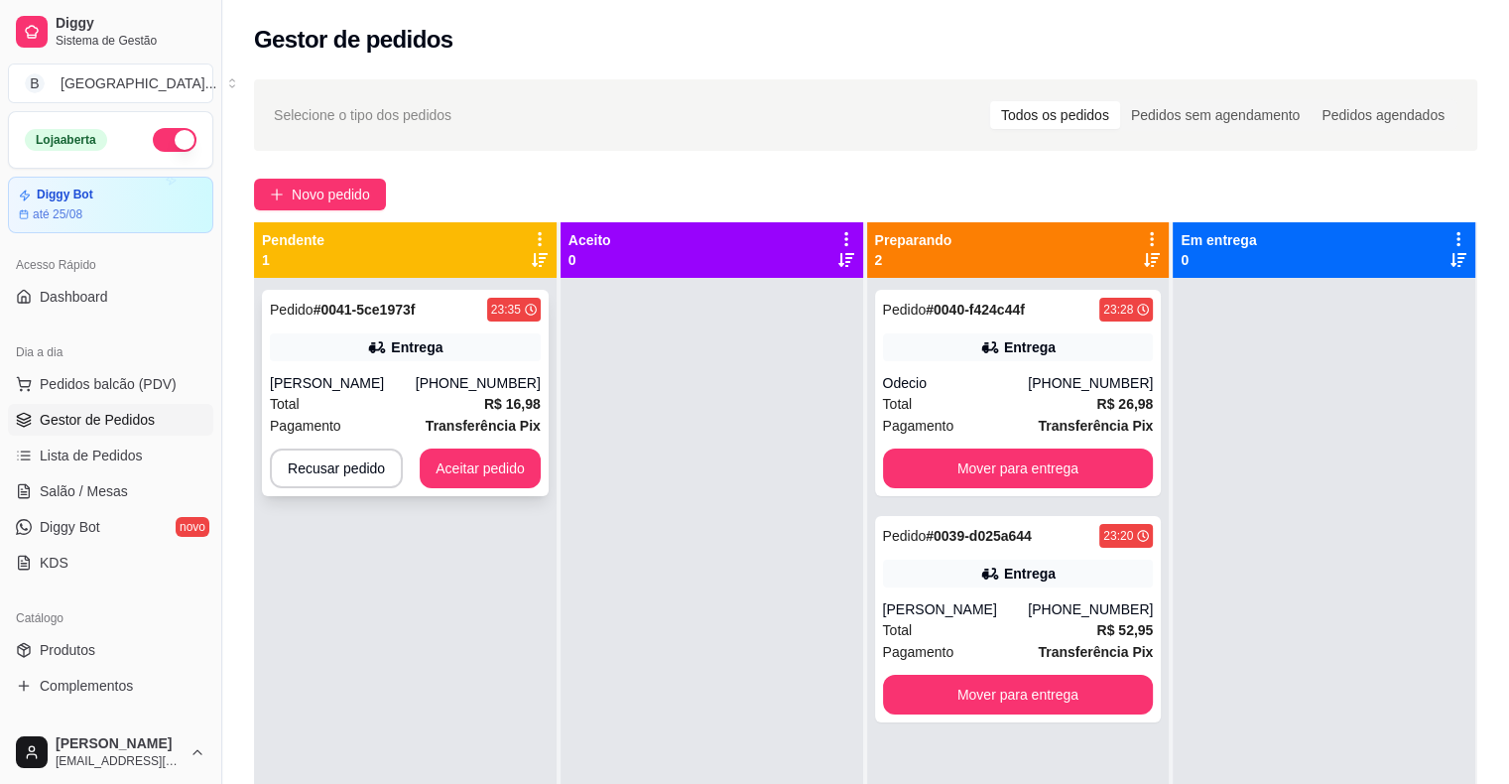
click at [450, 399] on div "Total R$ 16,98" at bounding box center [405, 404] width 271 height 22
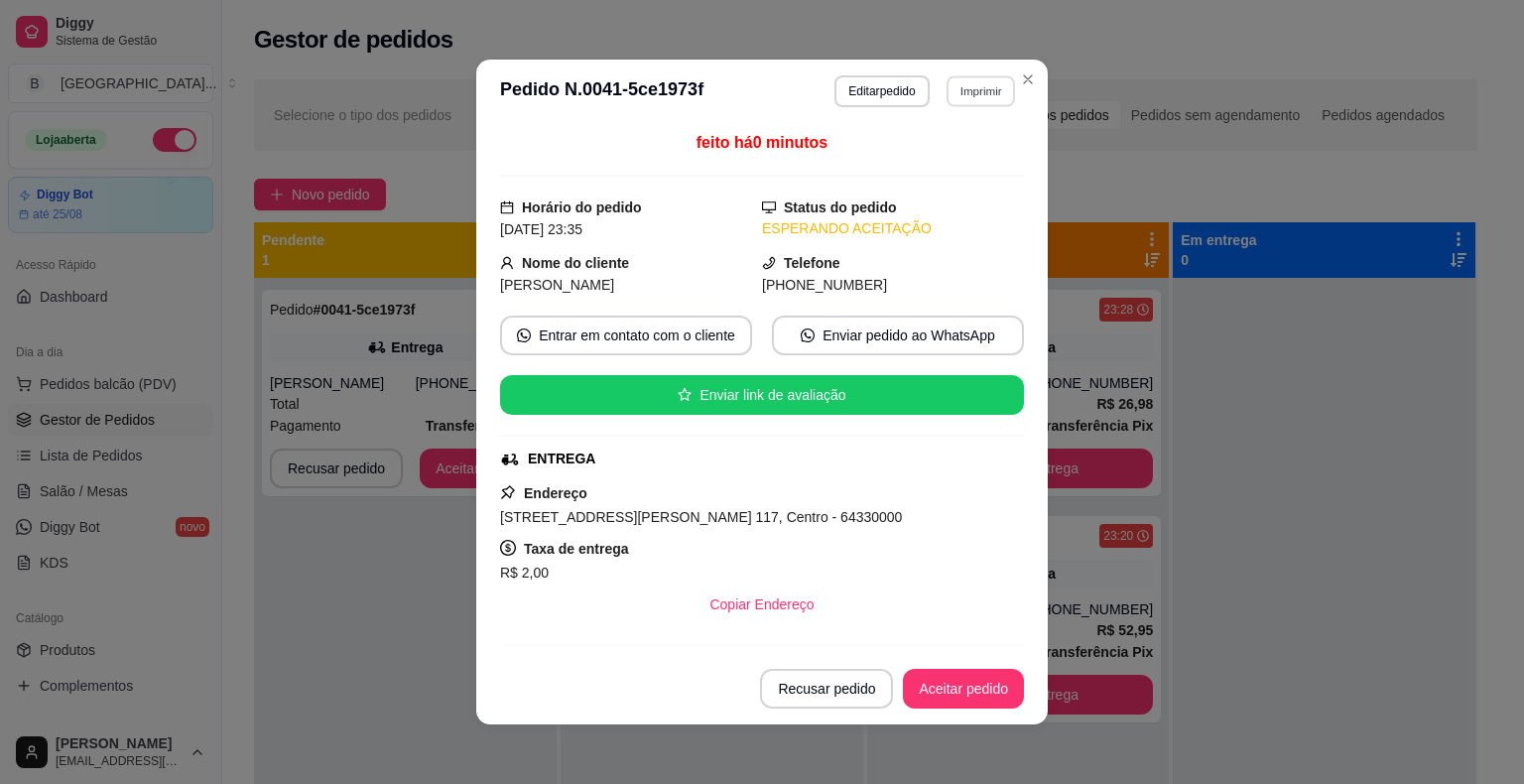
click at [972, 75] on button "Imprimir" at bounding box center [980, 90] width 68 height 31
click at [963, 164] on button "IMPRESSORA" at bounding box center [938, 161] width 144 height 32
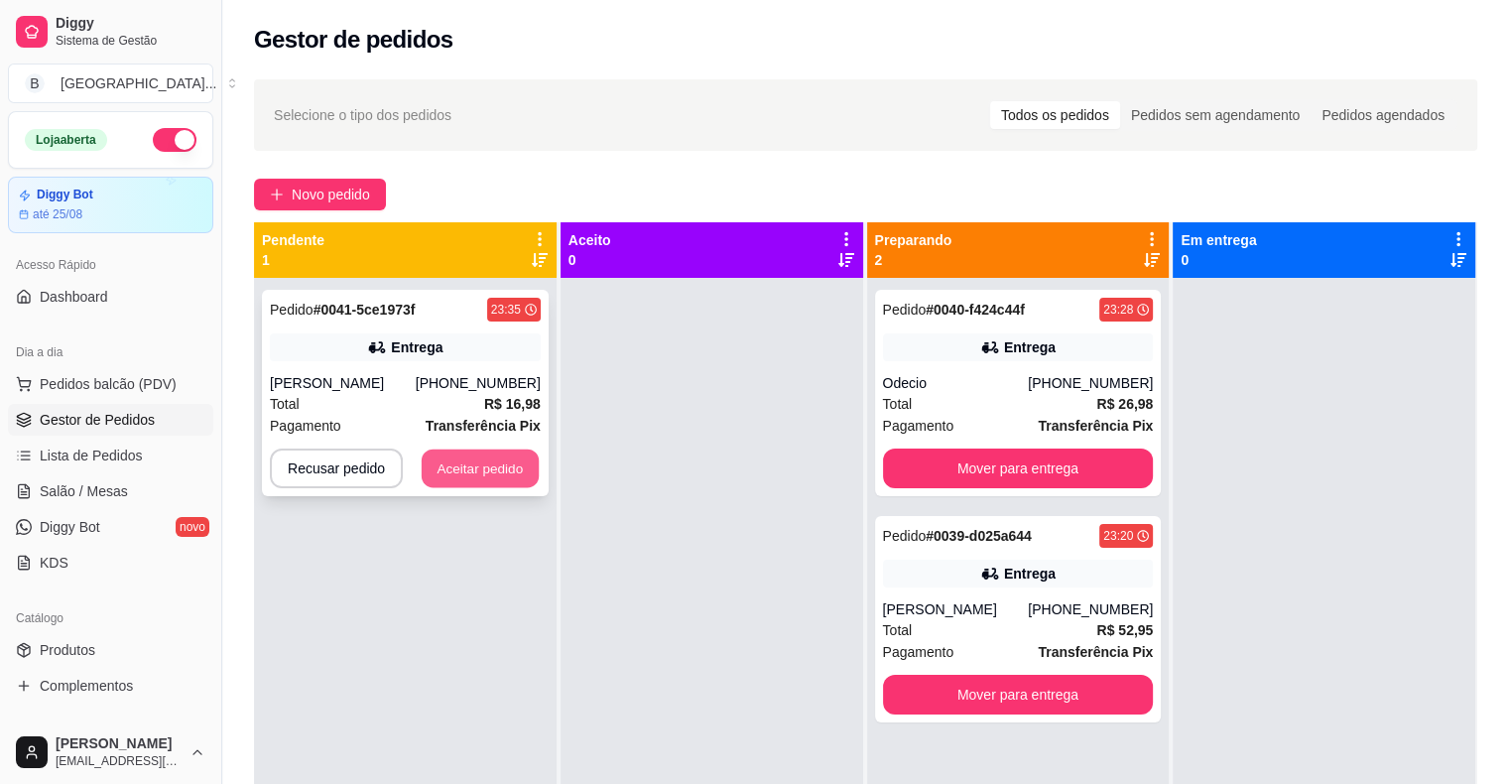
click at [500, 459] on button "Aceitar pedido" at bounding box center [480, 468] width 117 height 39
click at [517, 457] on button "Aceitar pedido" at bounding box center [480, 468] width 117 height 39
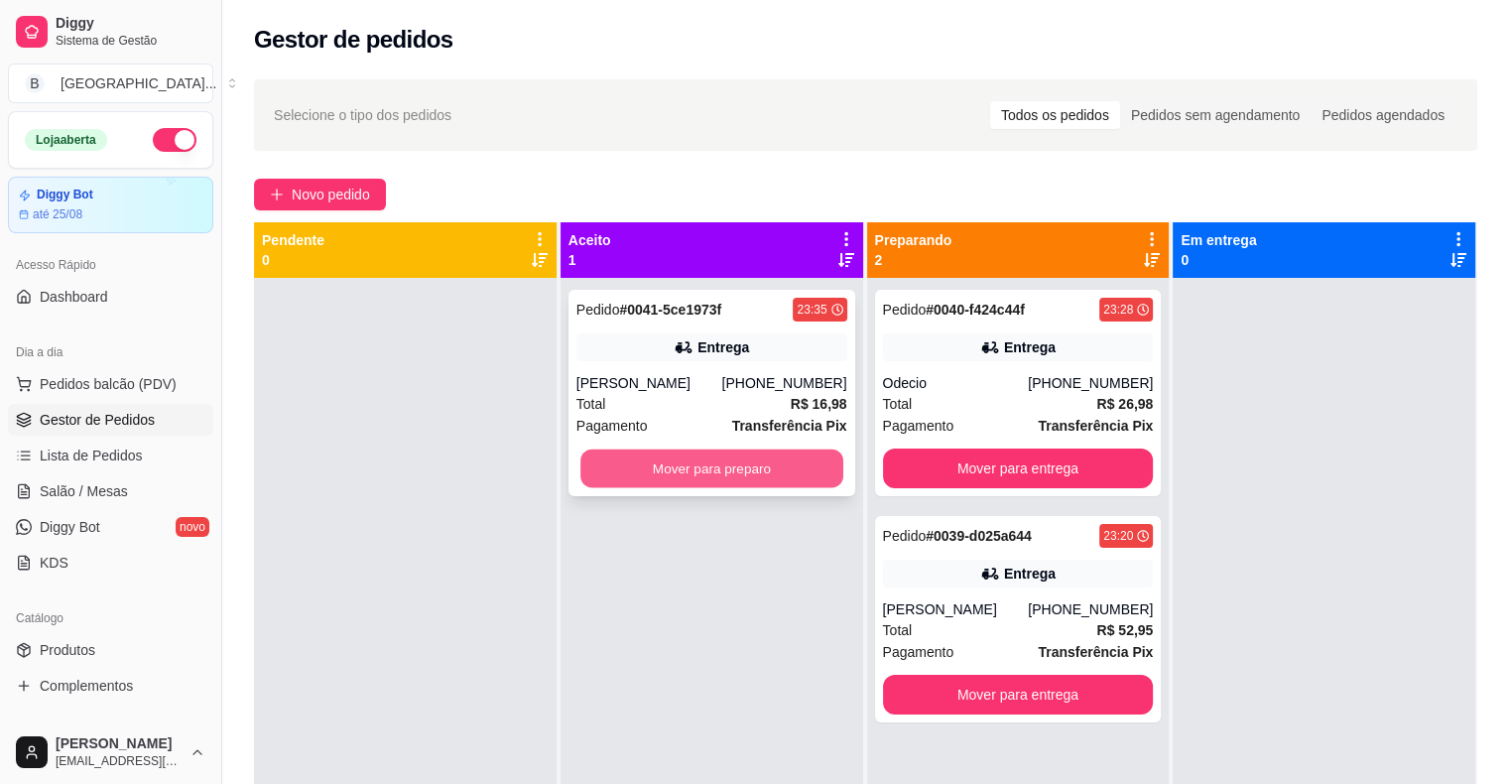
click at [746, 474] on button "Mover para preparo" at bounding box center [711, 468] width 263 height 39
click at [746, 473] on button "Mover para preparo" at bounding box center [711, 468] width 263 height 39
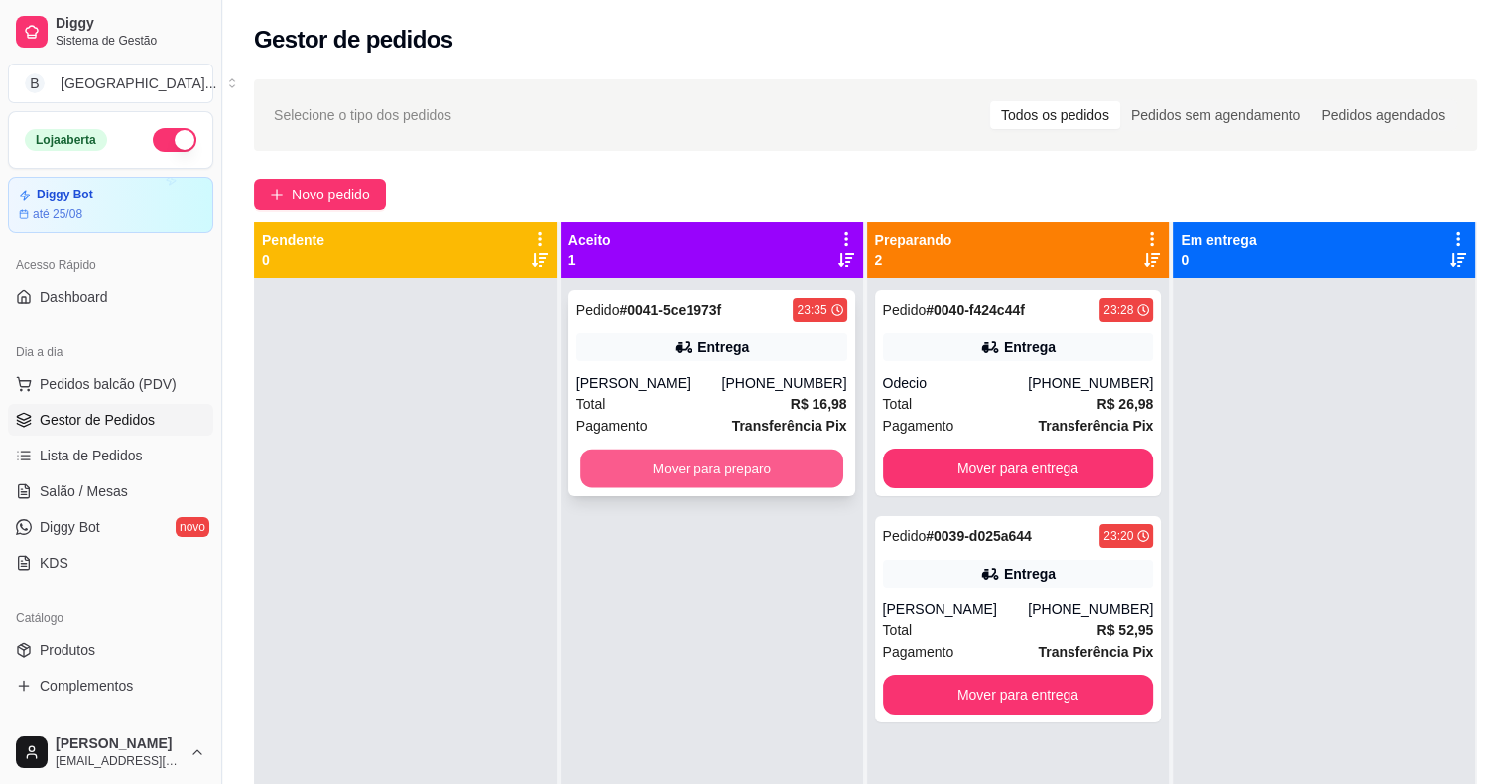
click at [718, 464] on button "Mover para preparo" at bounding box center [711, 468] width 263 height 39
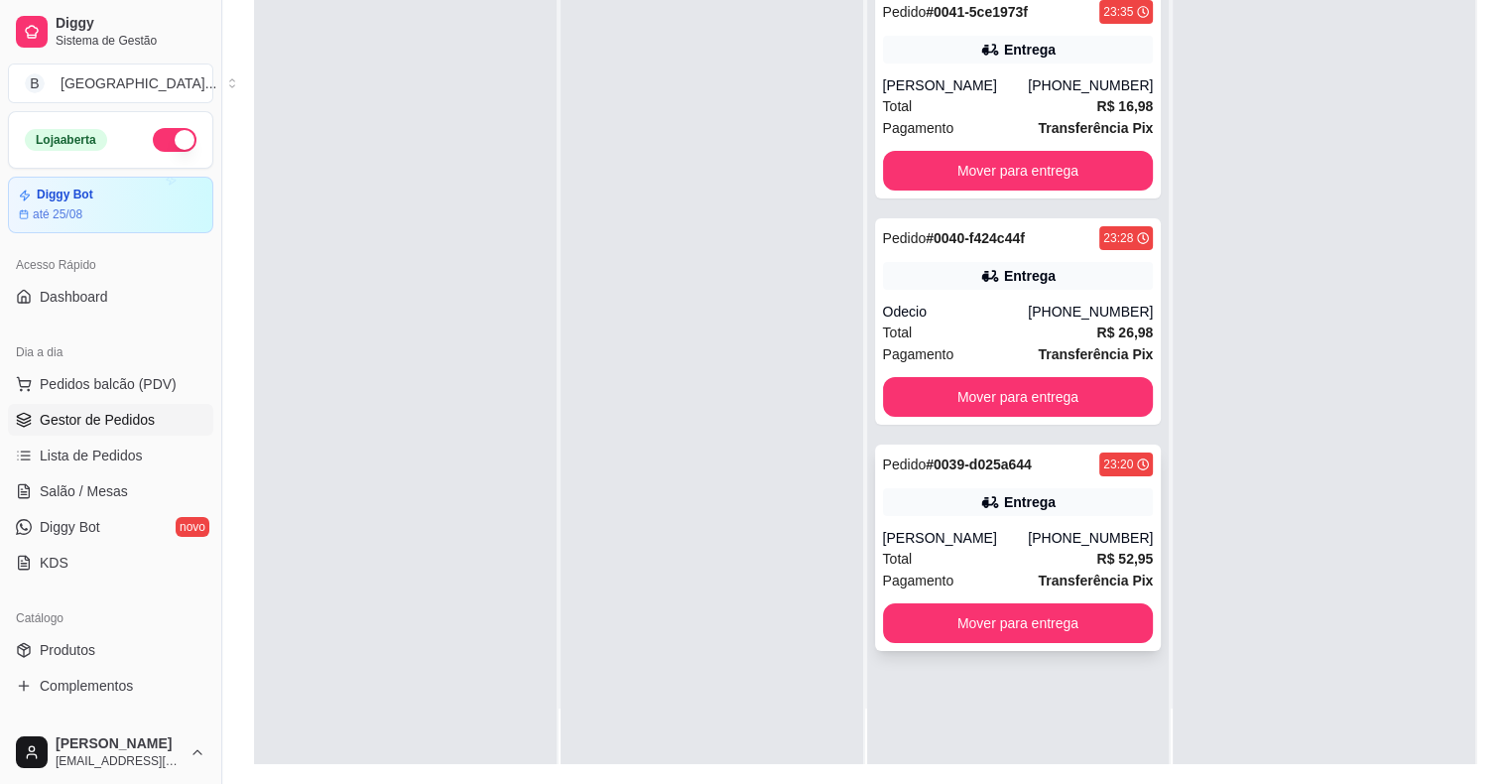
scroll to position [302, 0]
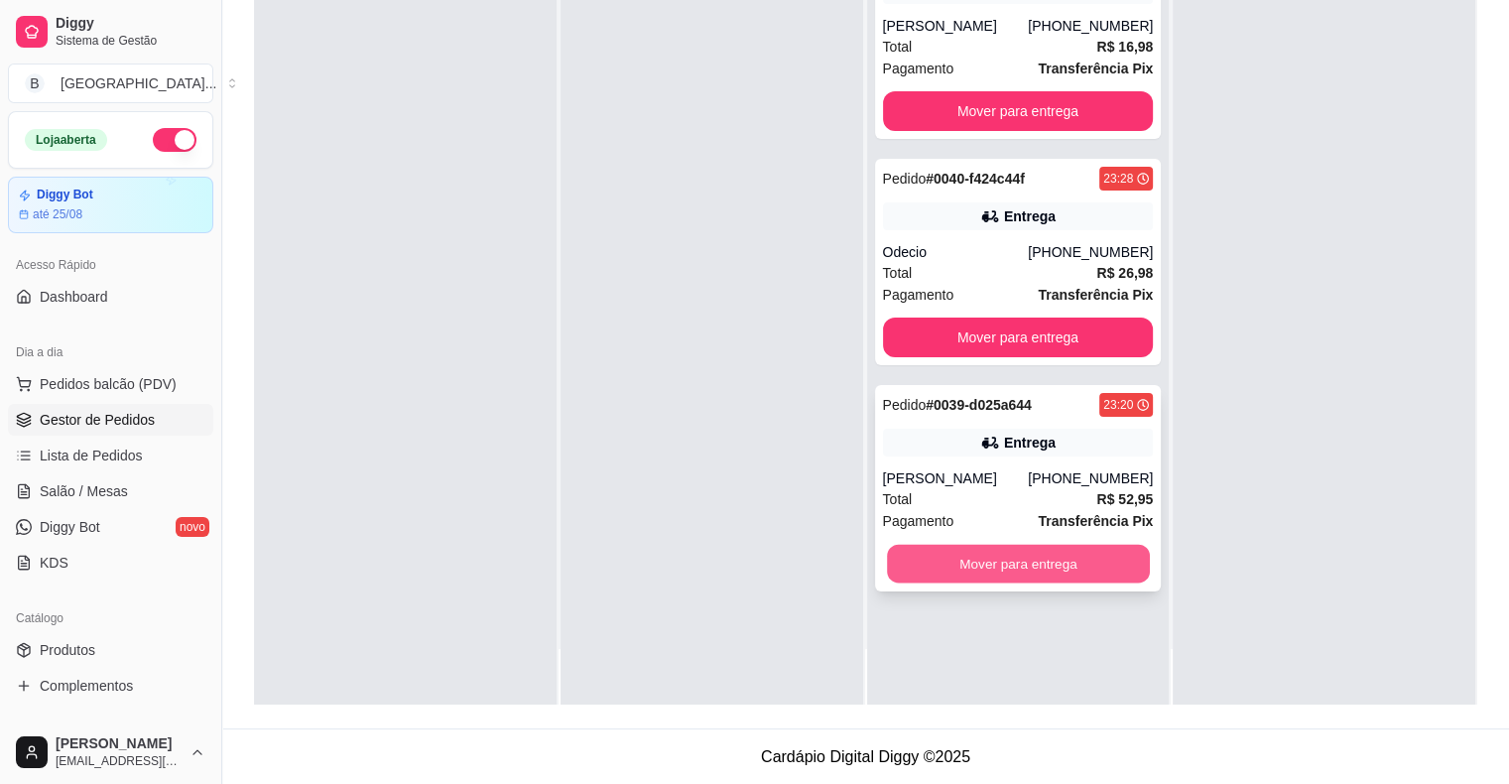
click at [1008, 555] on button "Mover para entrega" at bounding box center [1018, 564] width 263 height 39
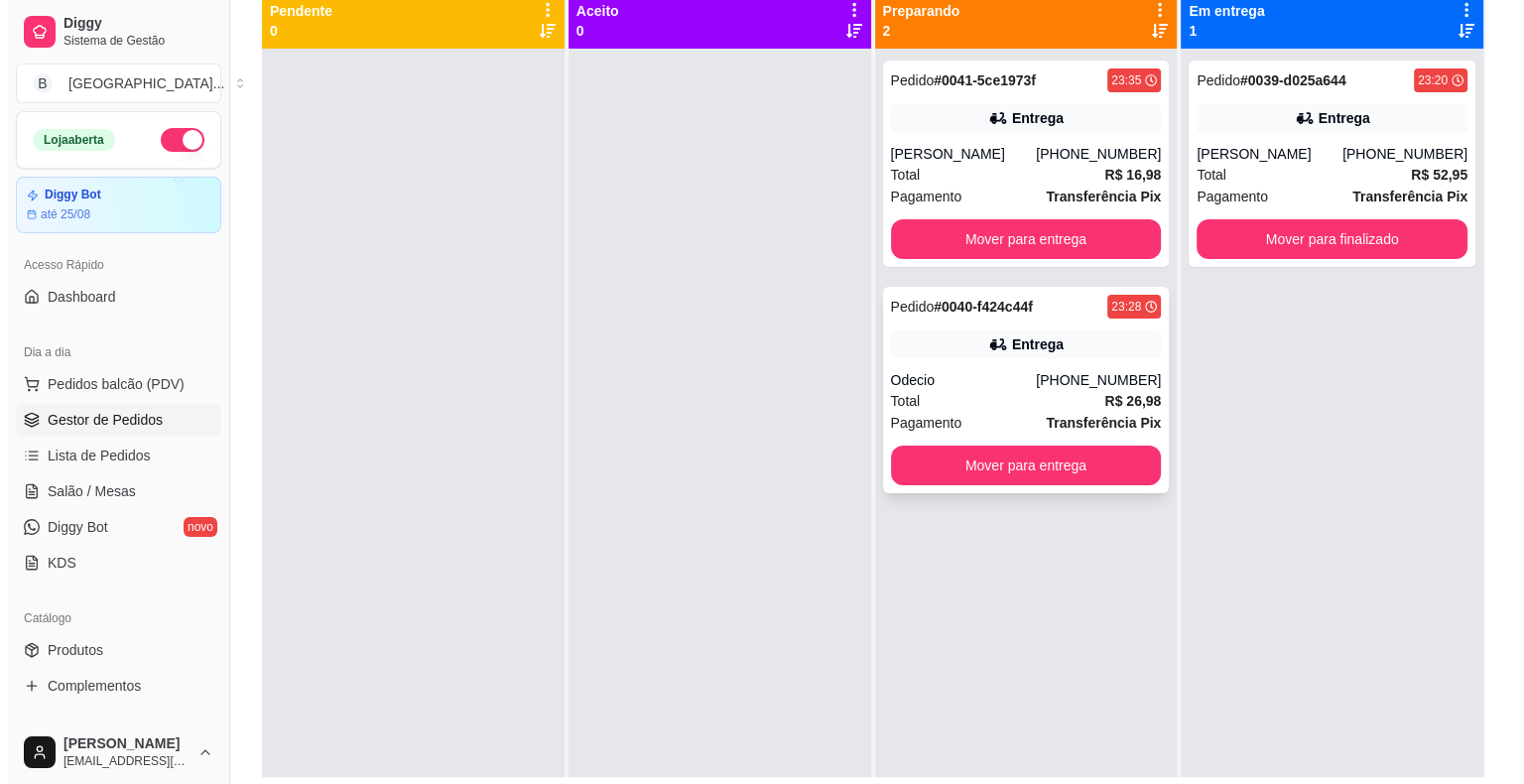
scroll to position [103, 0]
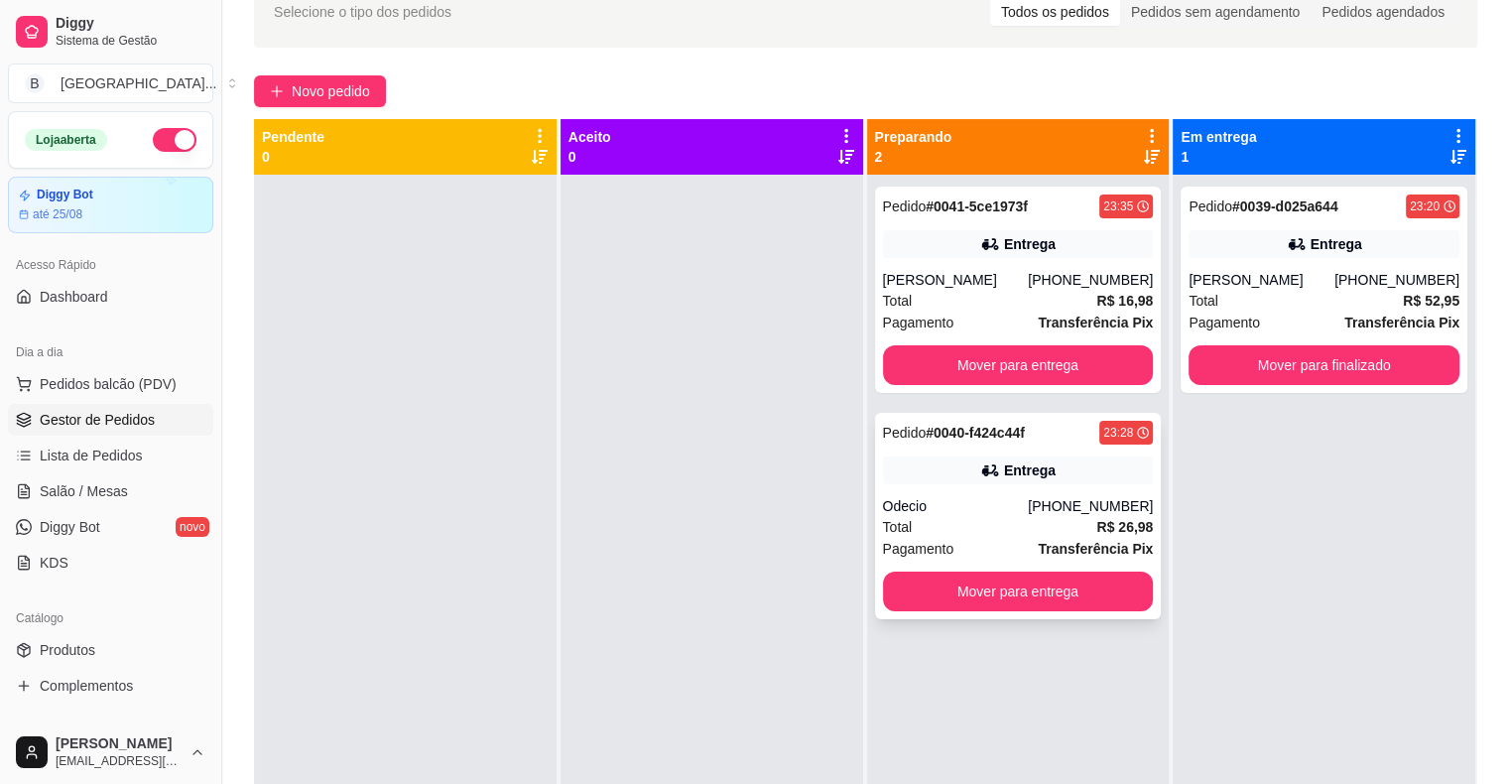
click at [1040, 487] on div "Pedido # 0040-f424c44f 23:28 Entrega Odecio (86) 98118-1552 Total R$ 26,98 Paga…" at bounding box center [1018, 516] width 287 height 206
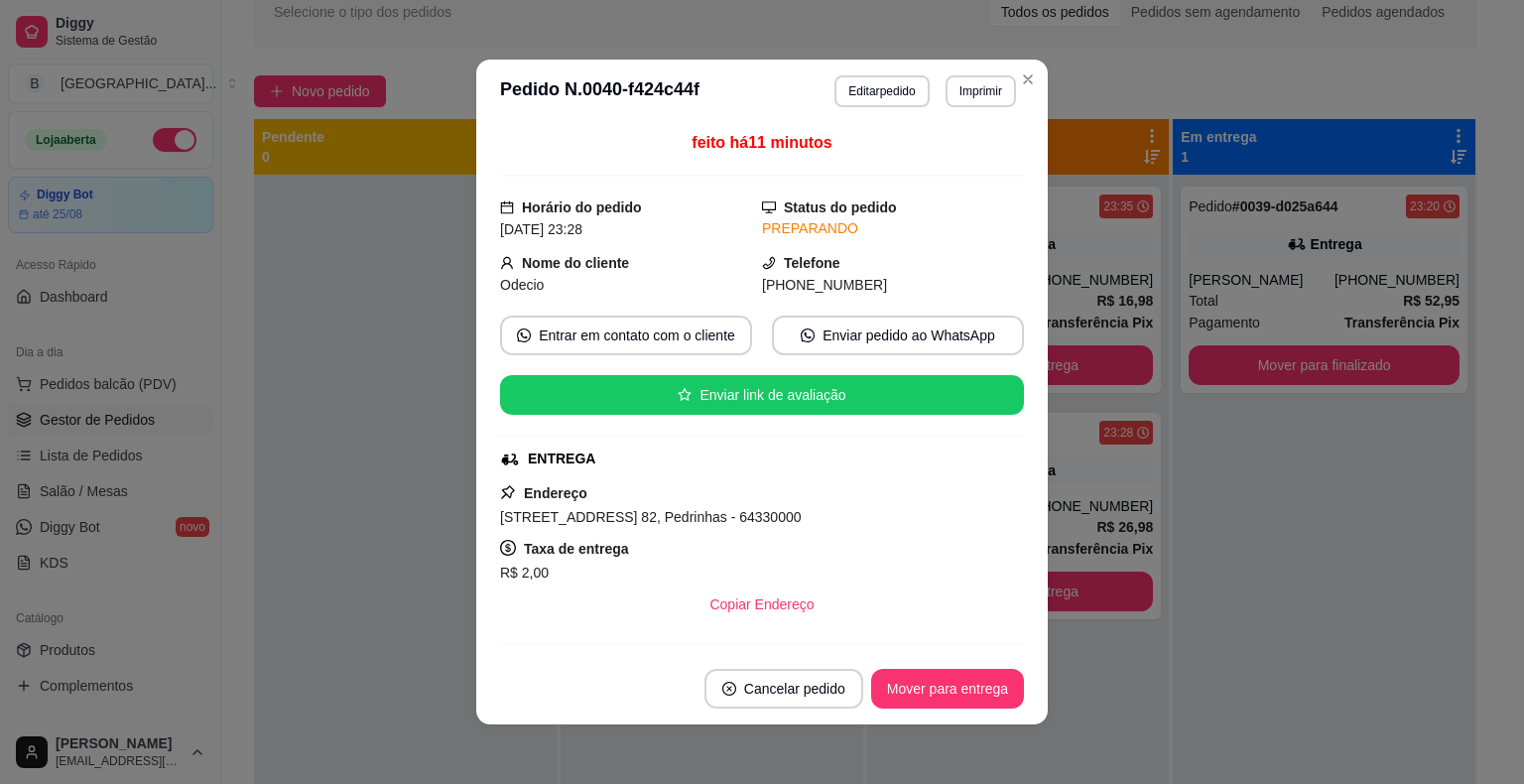
scroll to position [397, 0]
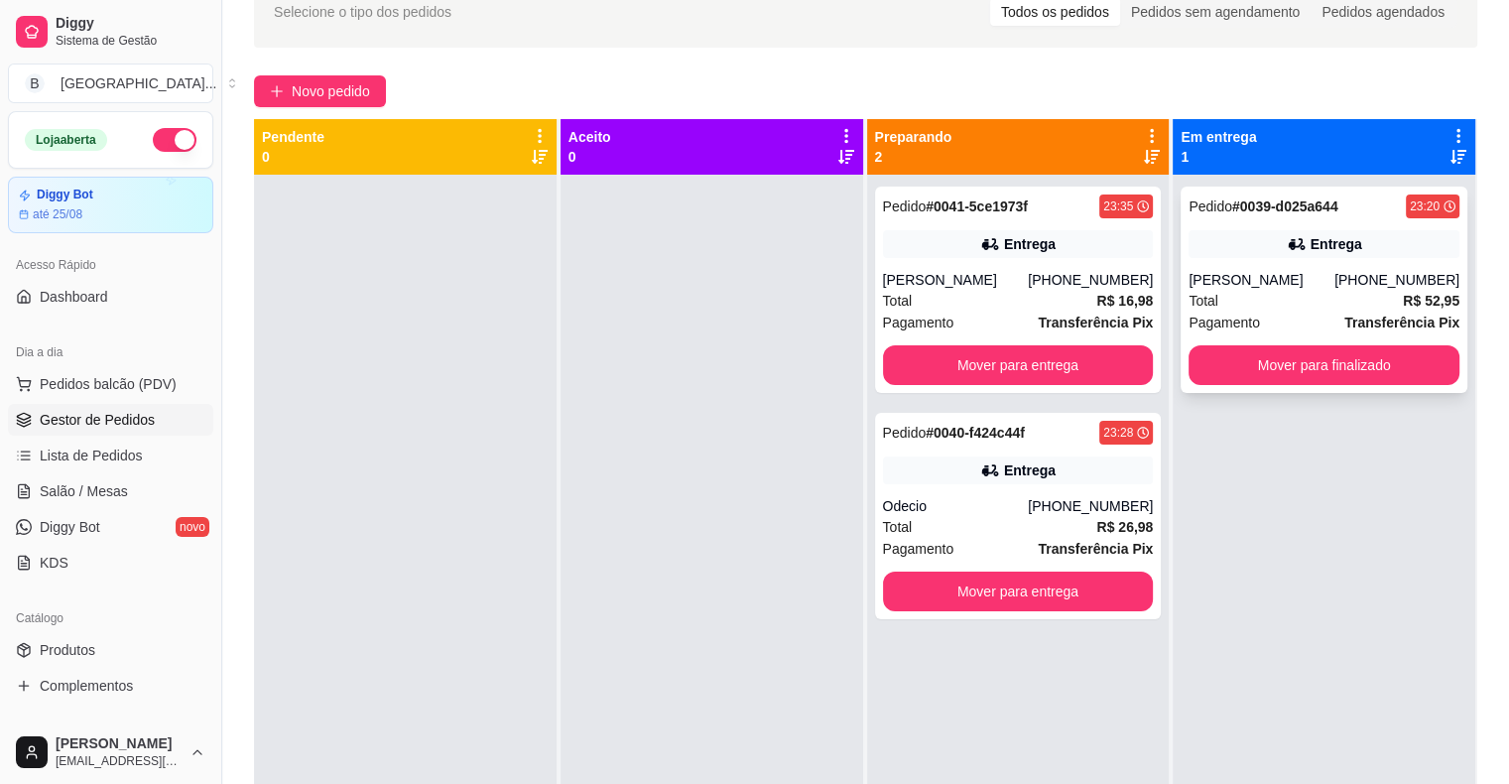
click at [1244, 273] on div "[PERSON_NAME]" at bounding box center [1261, 280] width 146 height 20
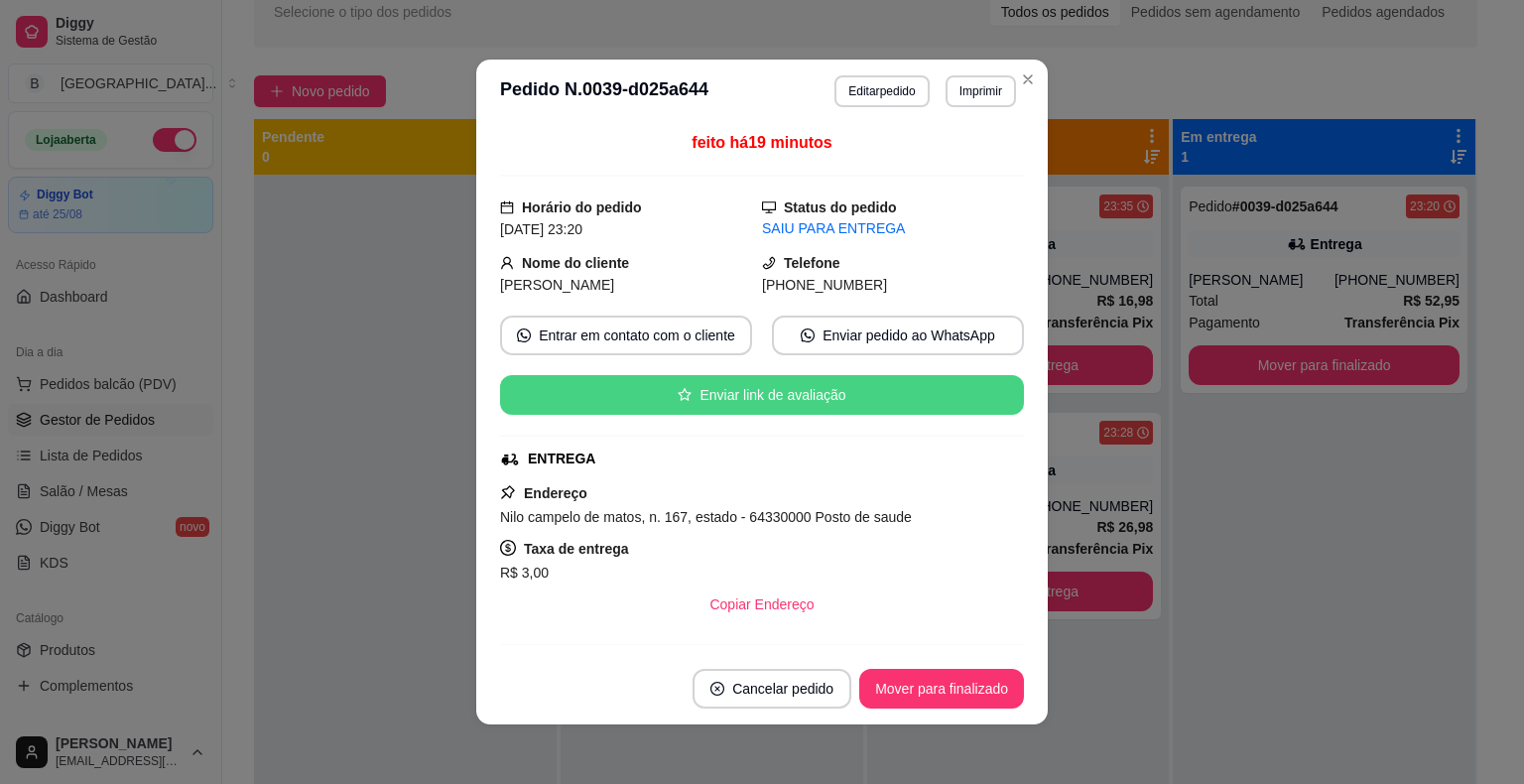
scroll to position [99, 0]
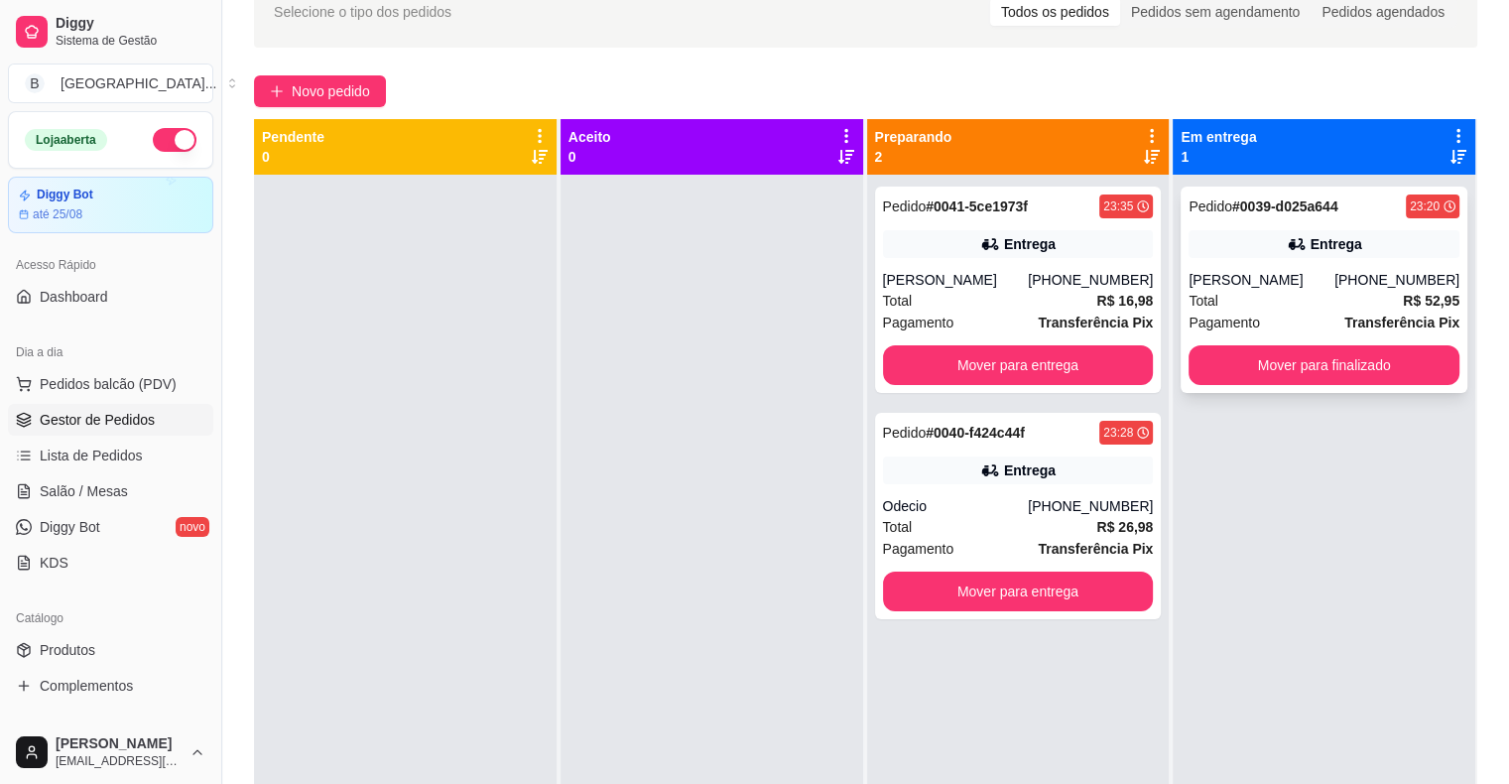
click at [1275, 294] on div "Total R$ 52,95" at bounding box center [1323, 301] width 271 height 22
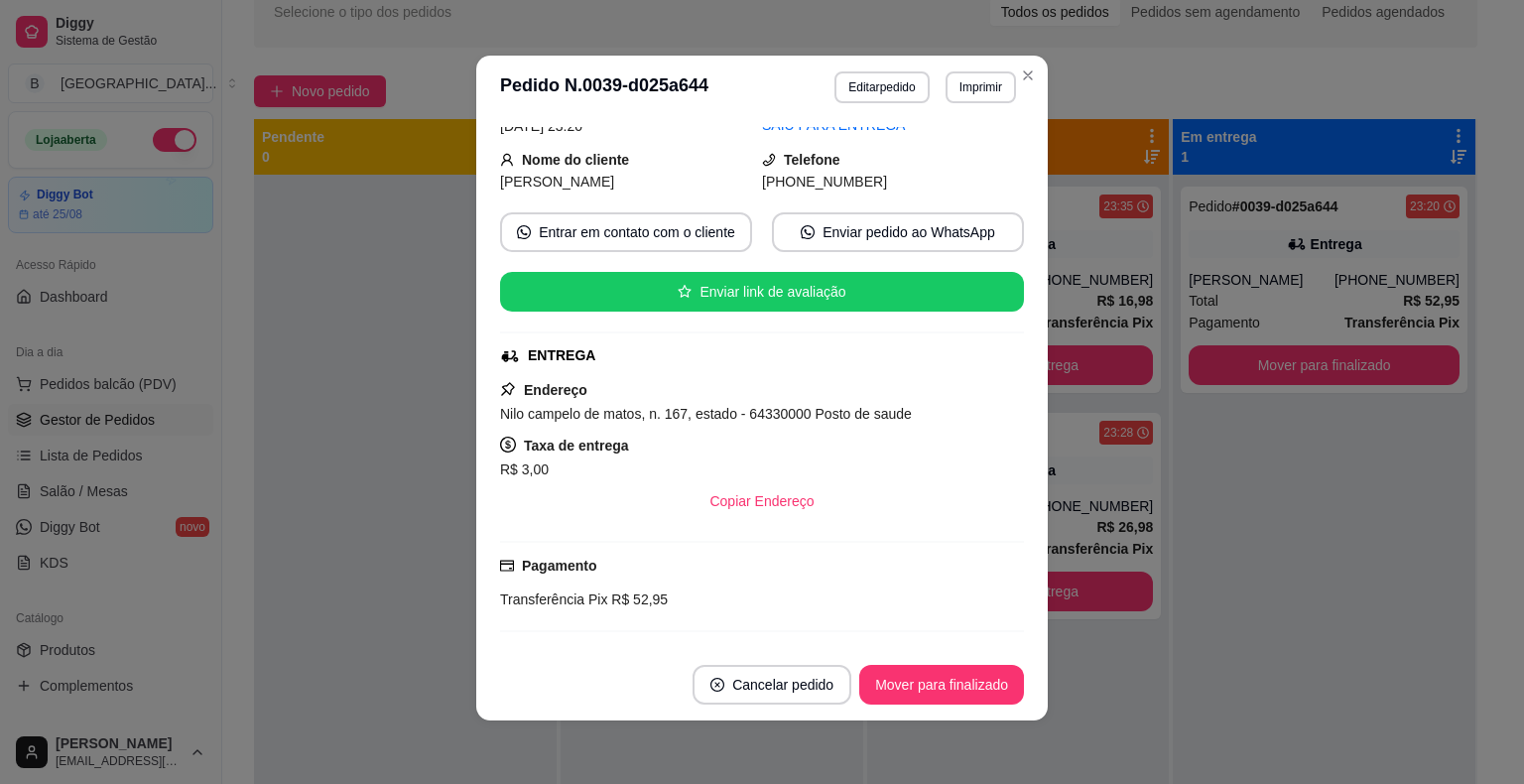
scroll to position [198, 0]
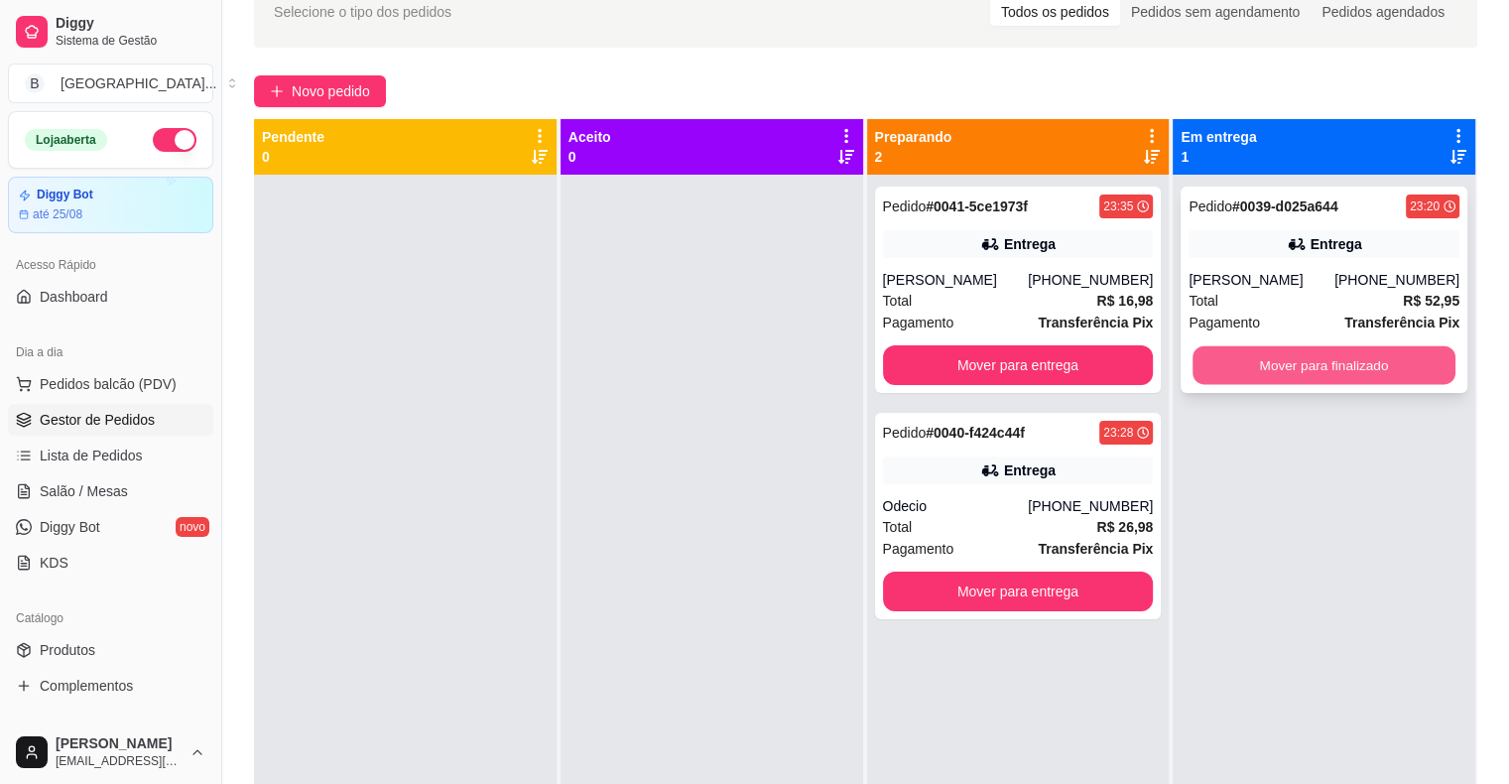
click at [1324, 359] on button "Mover para finalizado" at bounding box center [1323, 365] width 263 height 39
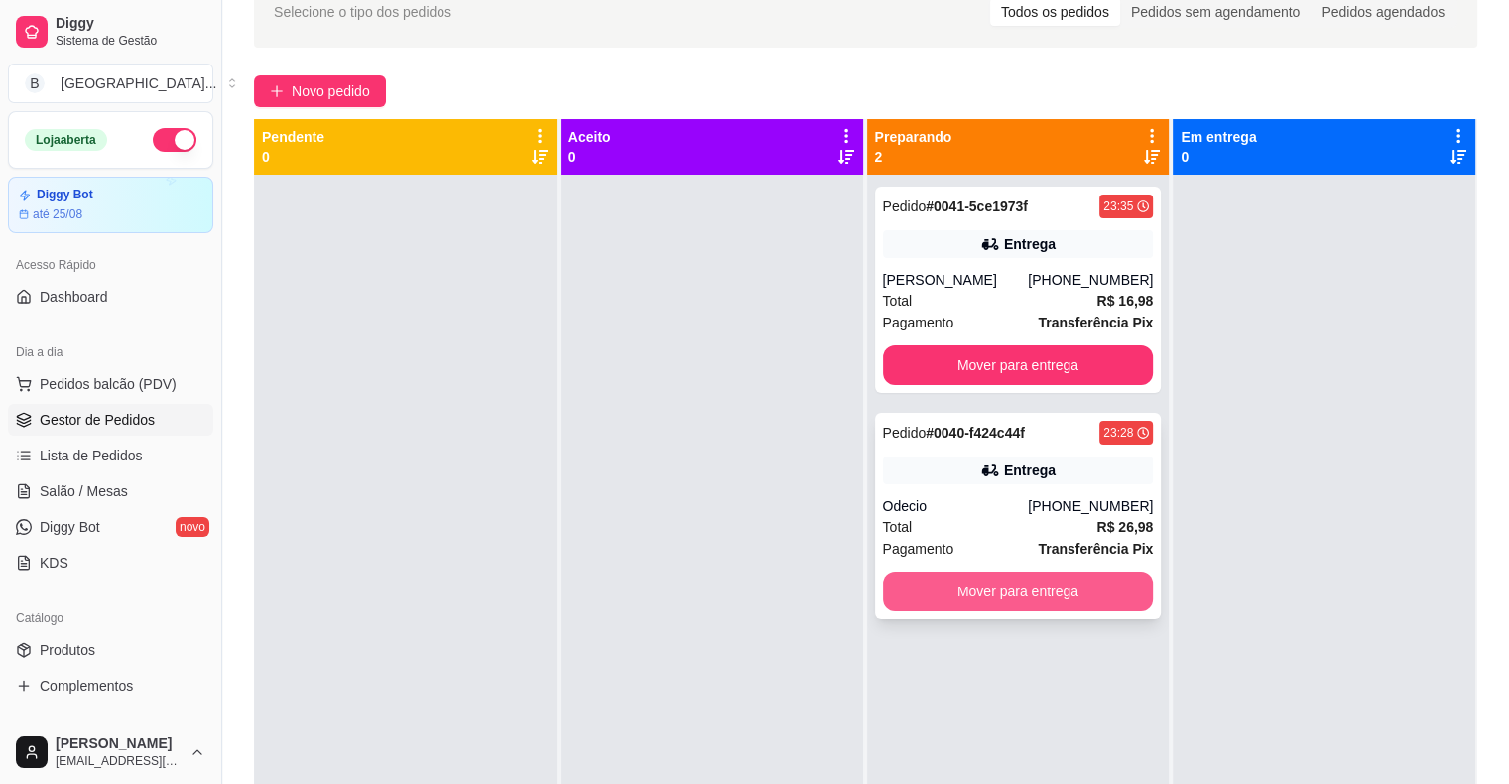
click at [1012, 597] on button "Mover para entrega" at bounding box center [1018, 591] width 271 height 40
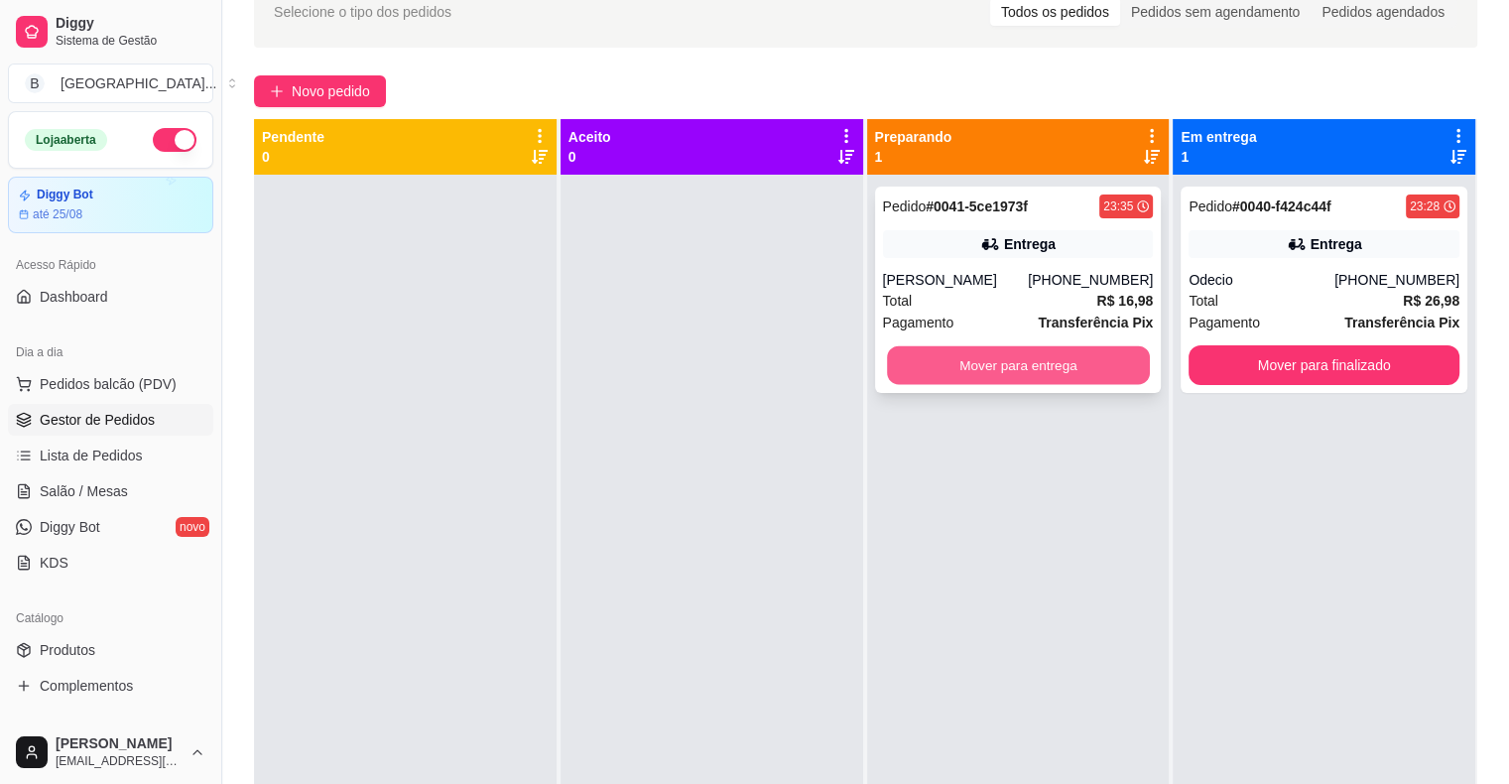
click at [1046, 355] on button "Mover para entrega" at bounding box center [1018, 365] width 263 height 39
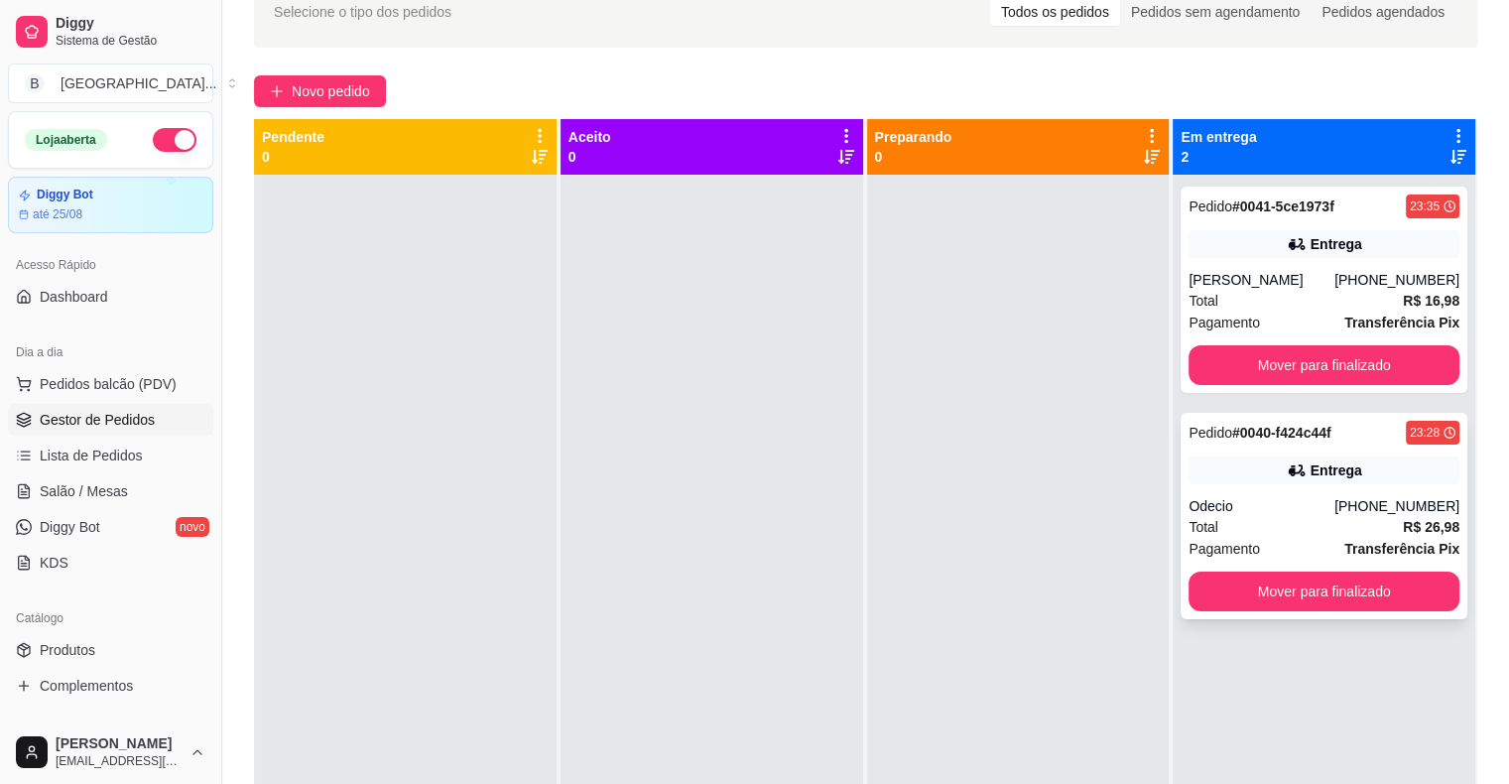
click at [1242, 526] on div "Total R$ 26,98" at bounding box center [1323, 527] width 271 height 22
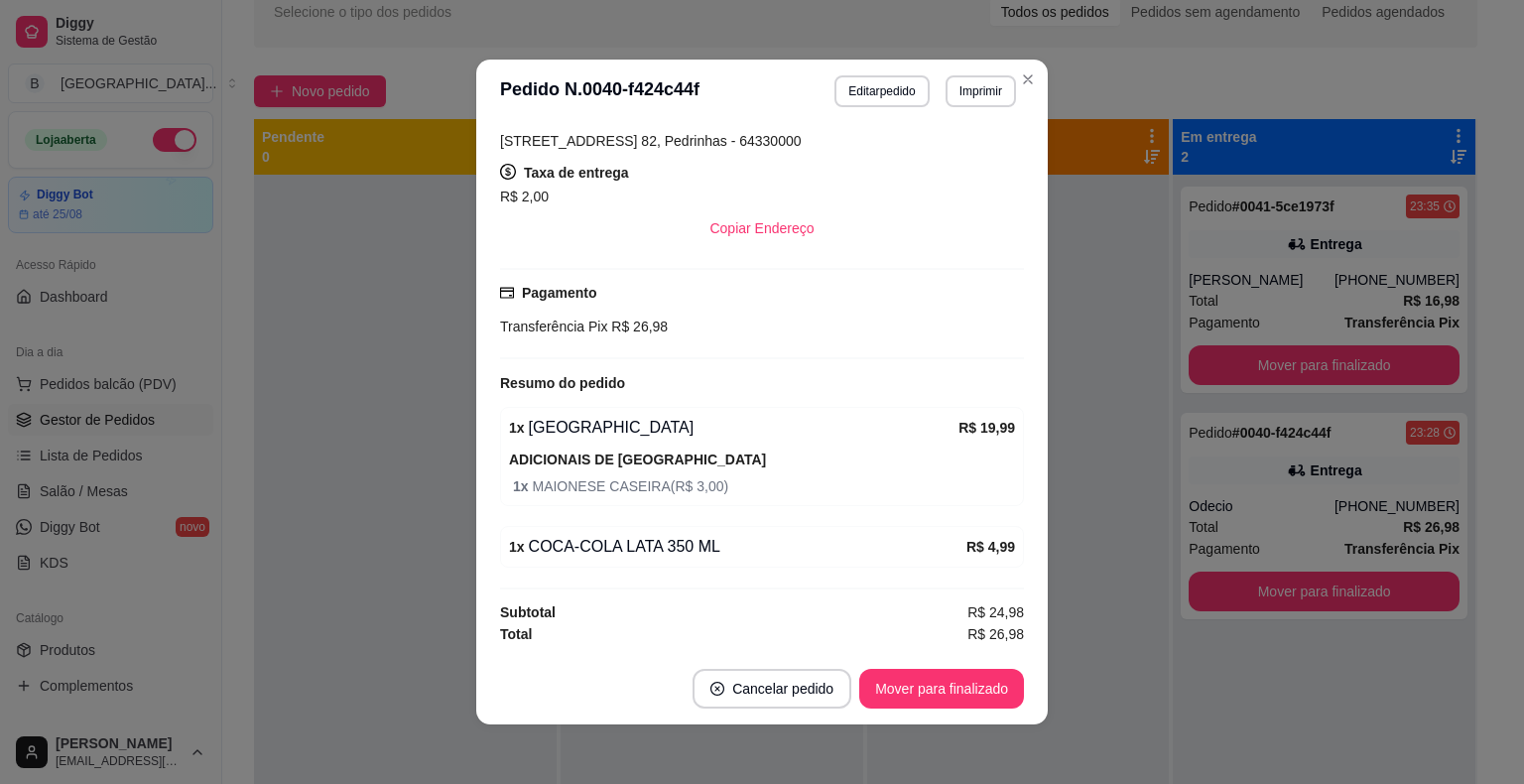
scroll to position [4, 0]
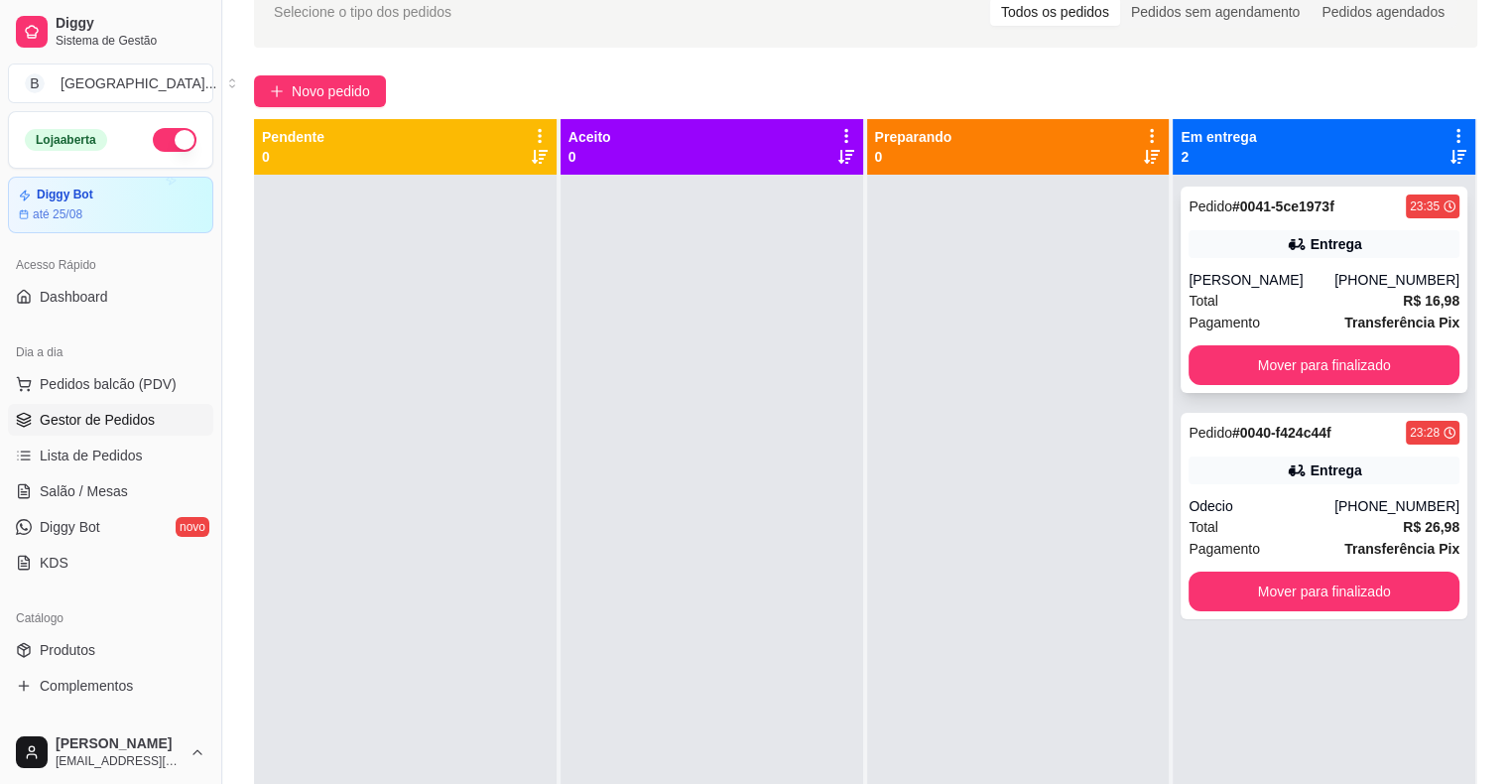
click at [1328, 292] on div "Total R$ 16,98" at bounding box center [1323, 301] width 271 height 22
click at [1275, 482] on div "Entrega" at bounding box center [1323, 470] width 271 height 28
click at [1099, 335] on div at bounding box center [1018, 567] width 303 height 784
click at [1329, 601] on button "Mover para finalizado" at bounding box center [1323, 591] width 263 height 39
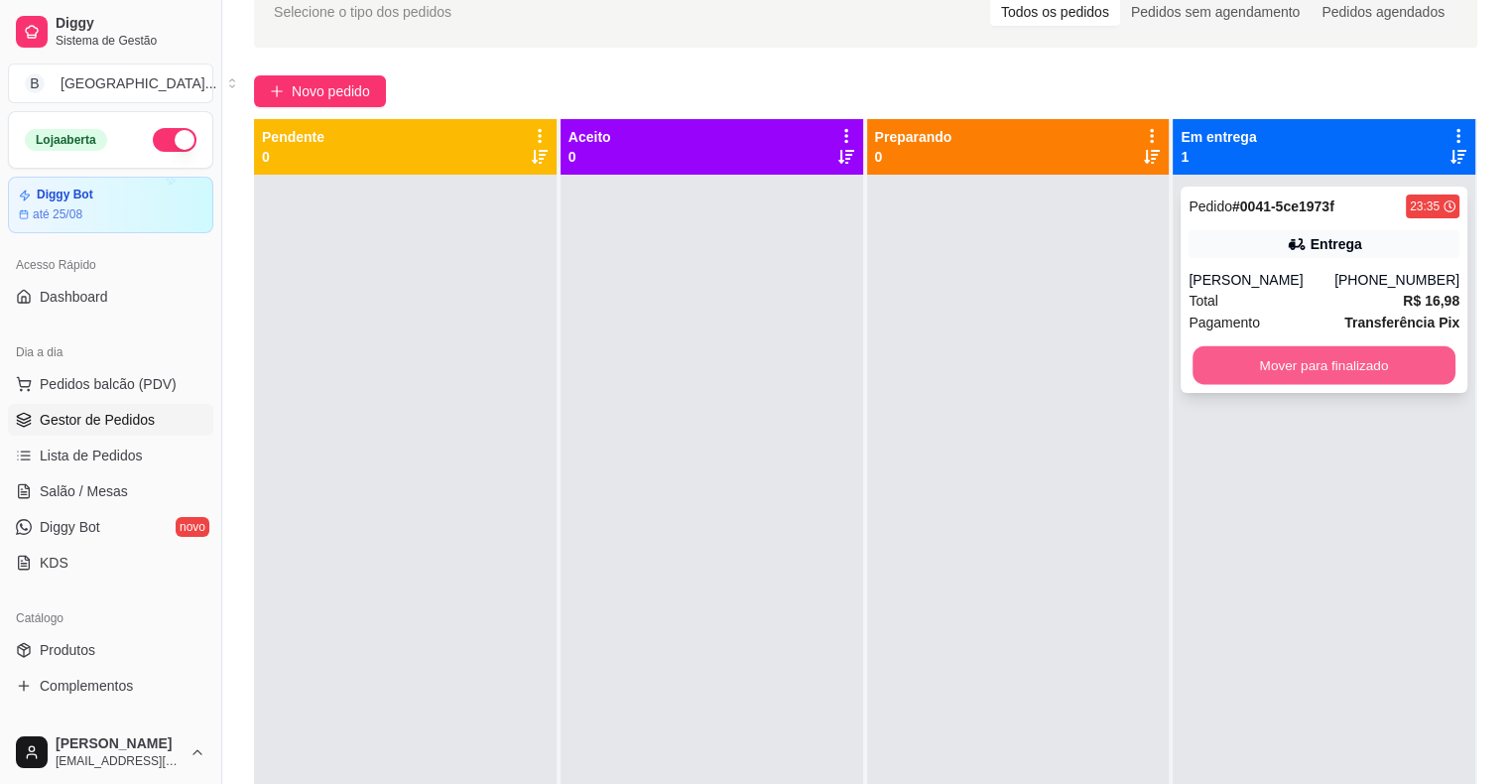
click at [1307, 369] on button "Mover para finalizado" at bounding box center [1323, 365] width 263 height 39
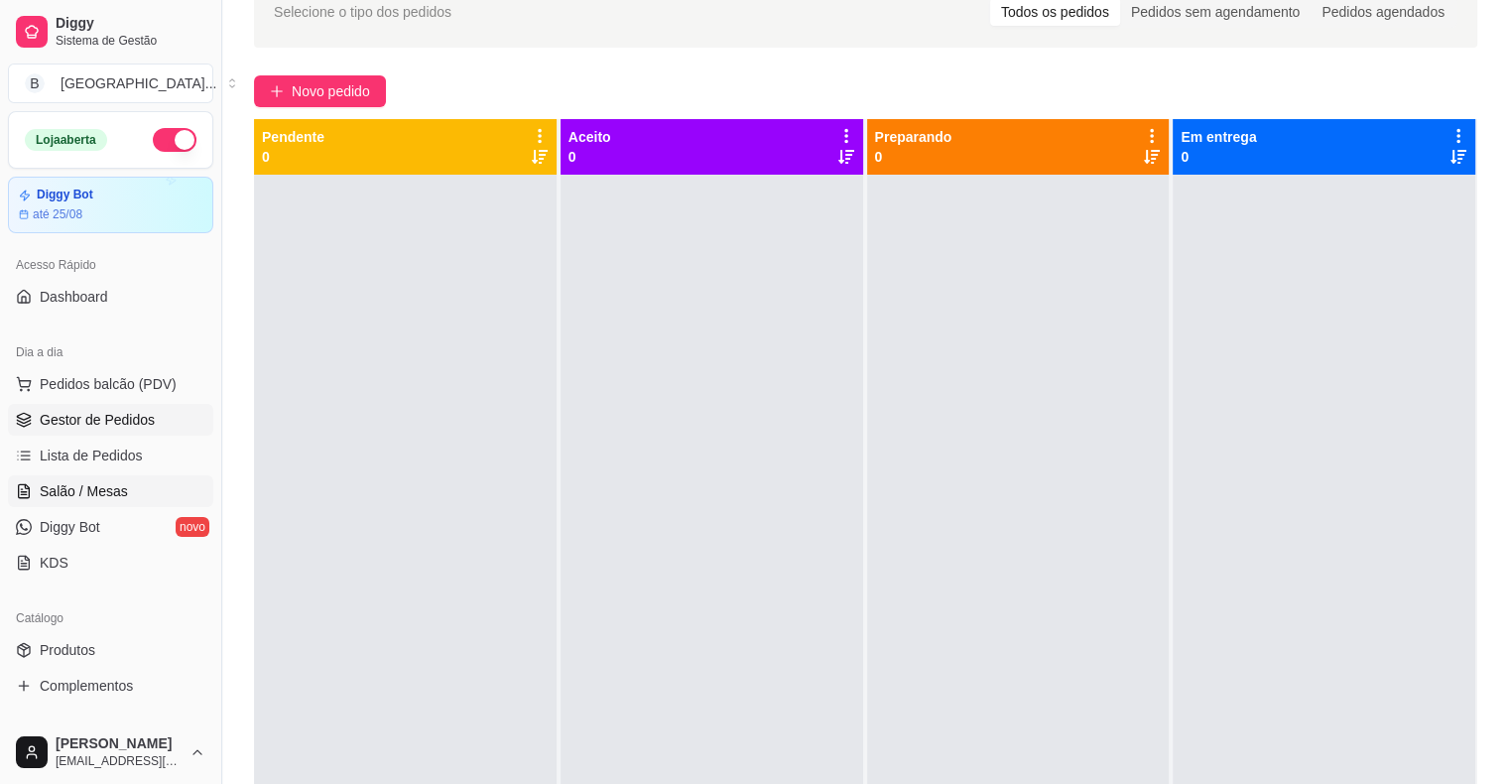
click at [62, 487] on span "Salão / Mesas" at bounding box center [84, 491] width 88 height 20
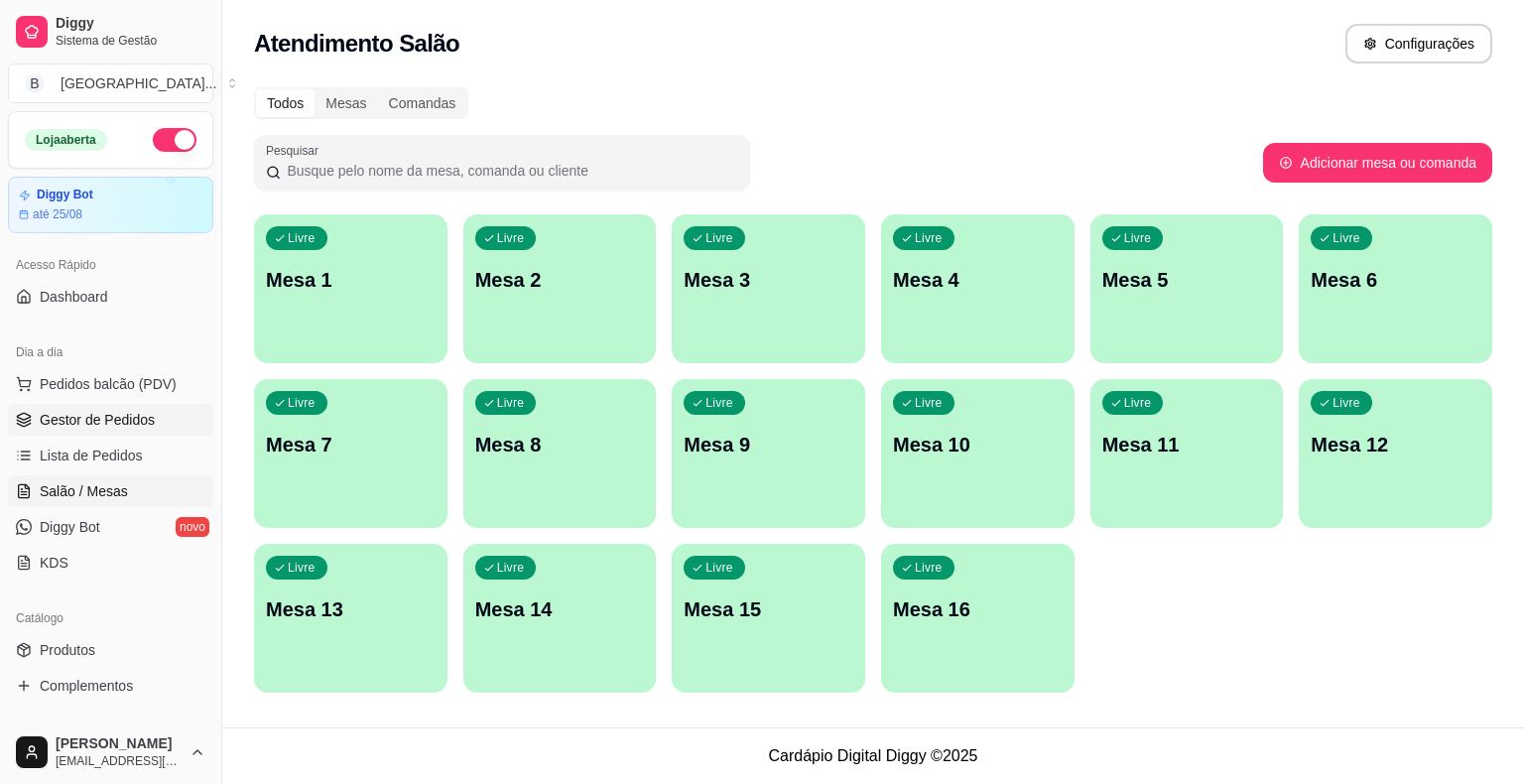
click at [88, 423] on span "Gestor de Pedidos" at bounding box center [97, 420] width 115 height 20
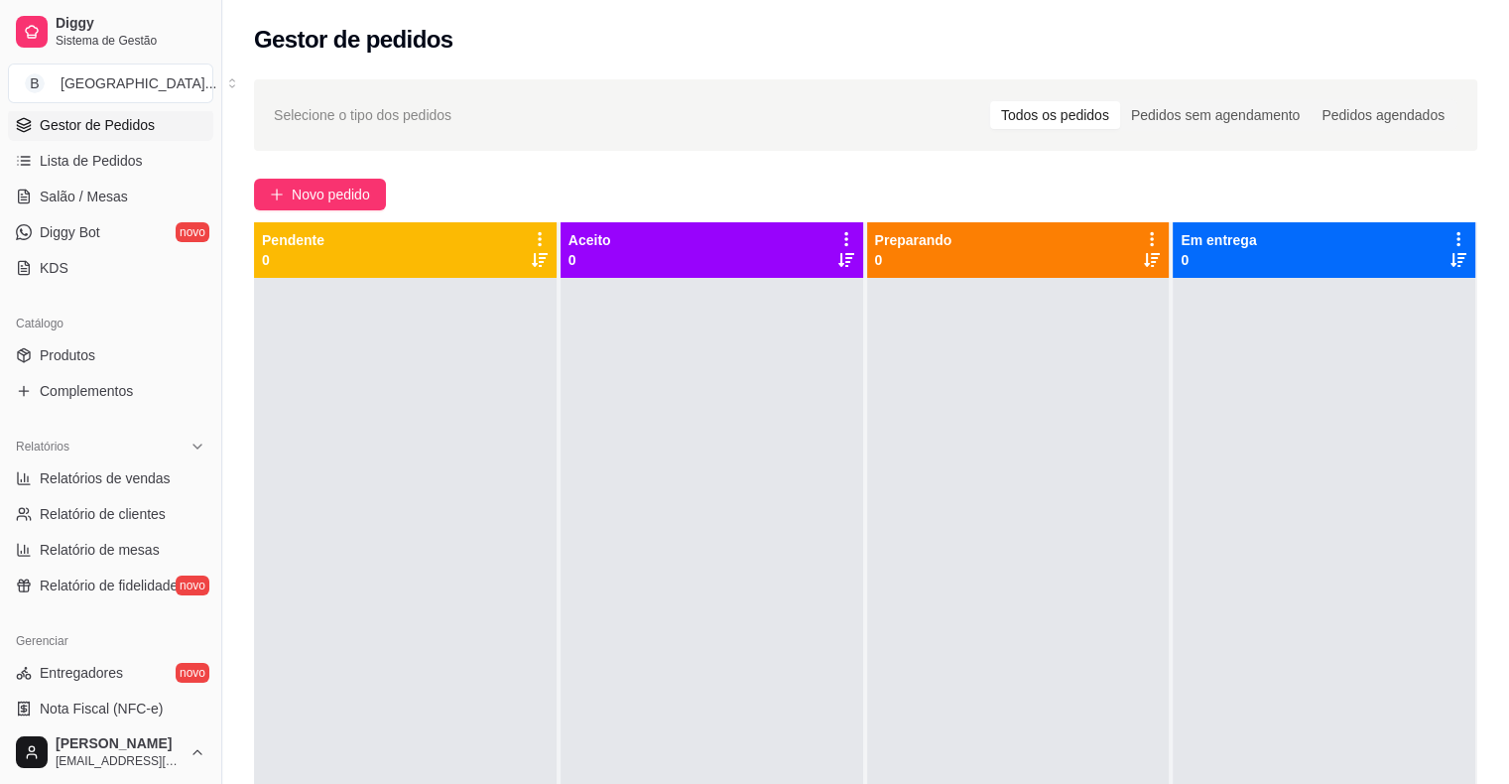
scroll to position [298, 0]
click at [107, 462] on link "Relatórios de vendas" at bounding box center [110, 475] width 205 height 32
select select "ALL"
select select "0"
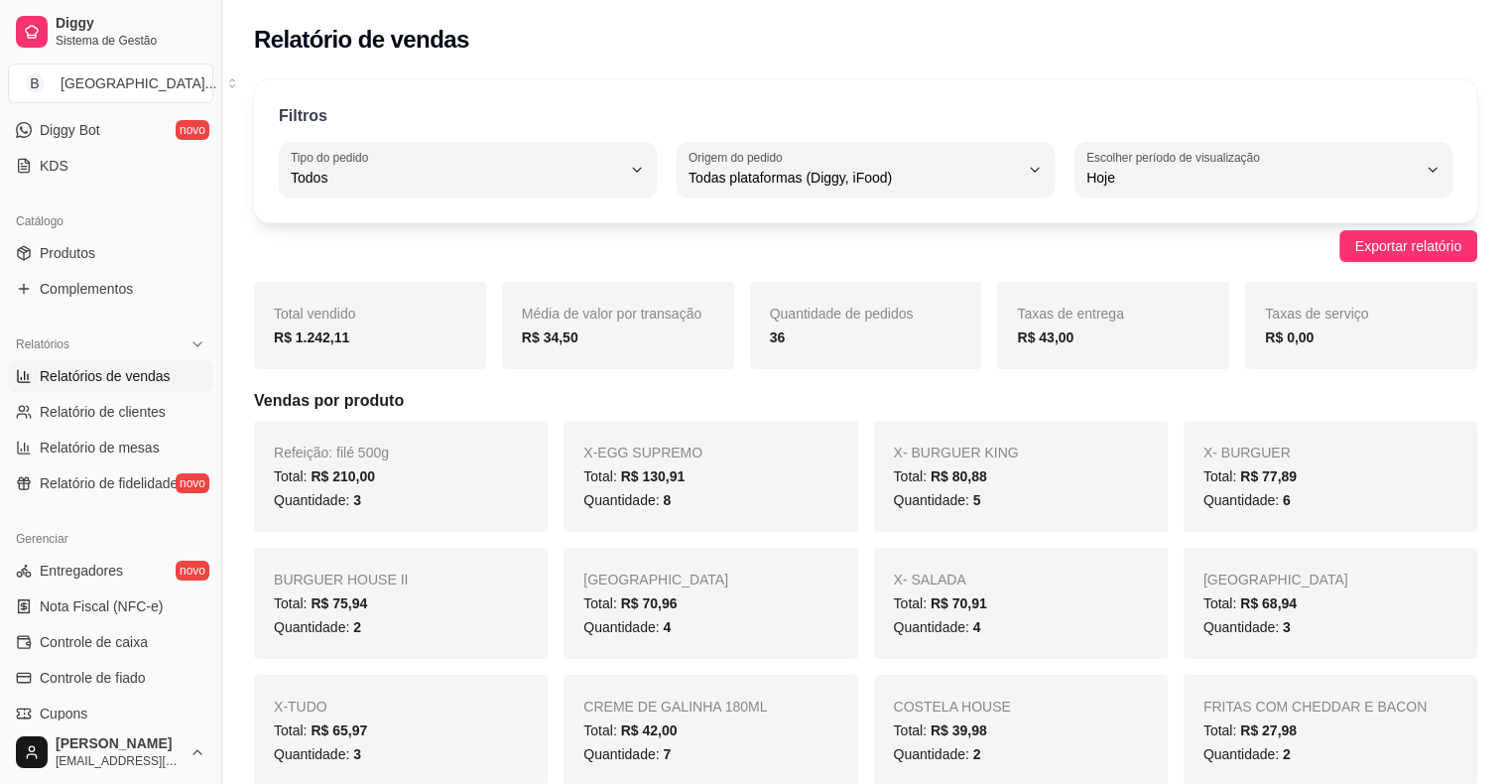
scroll to position [643, 0]
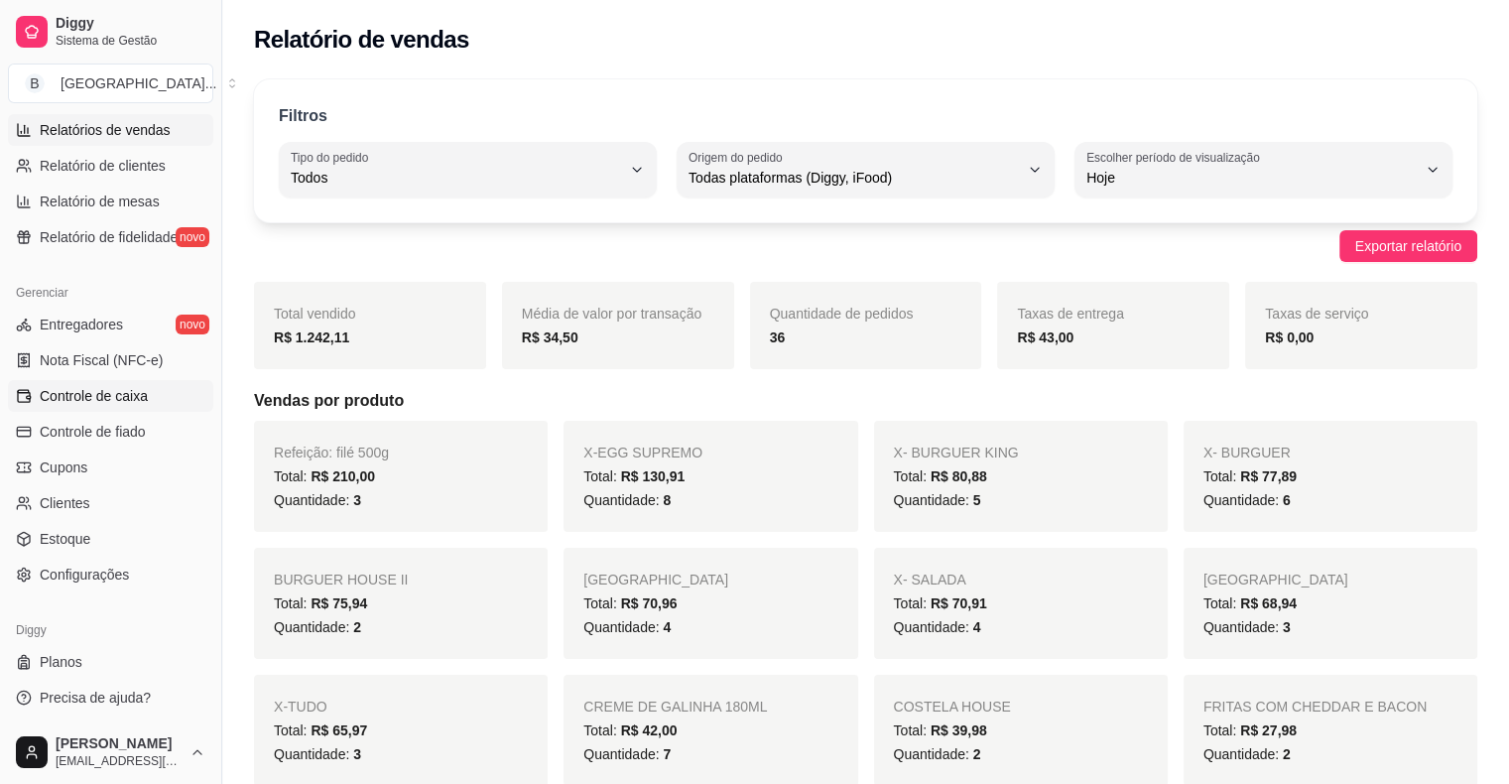
click at [99, 387] on span "Controle de caixa" at bounding box center [94, 396] width 108 height 20
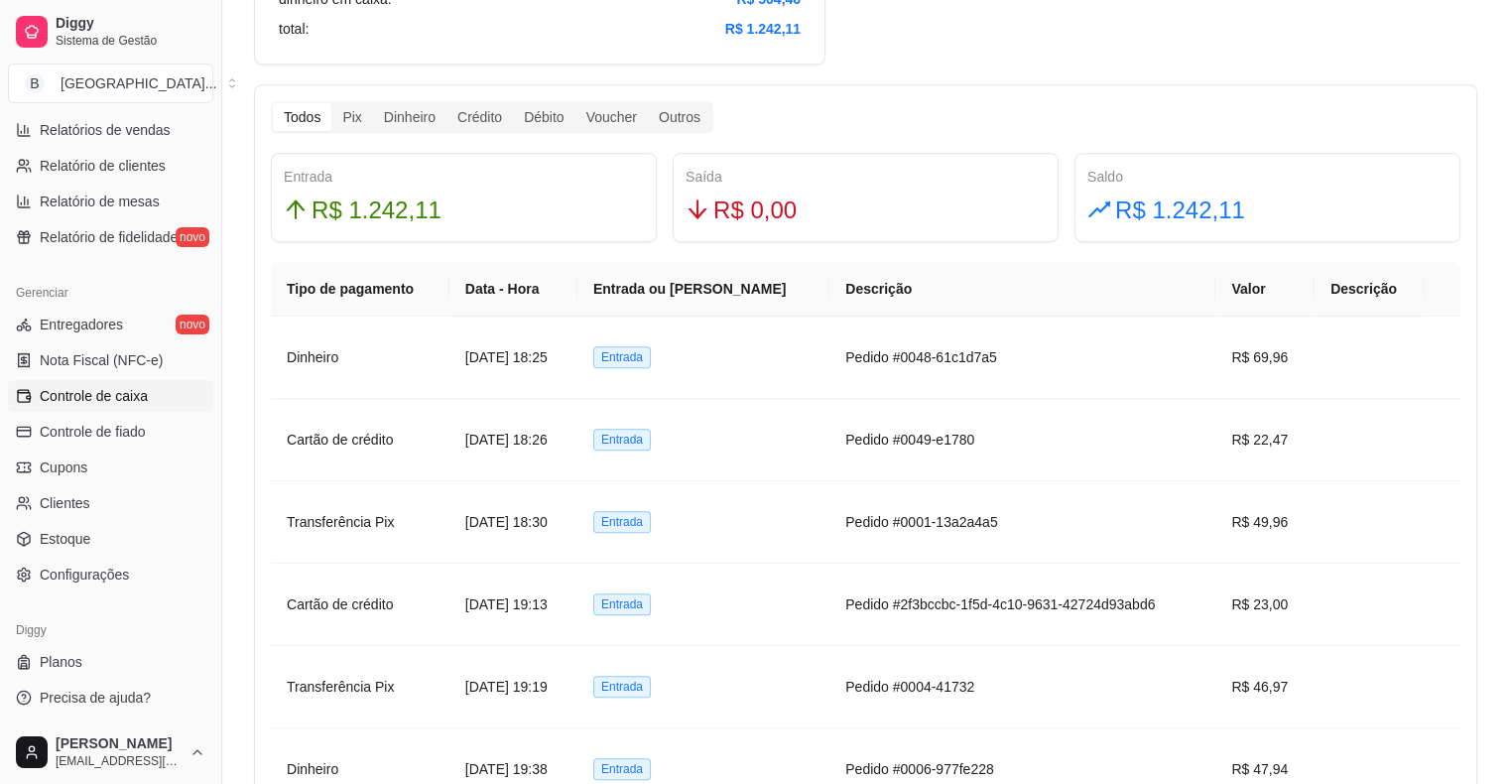
scroll to position [893, 0]
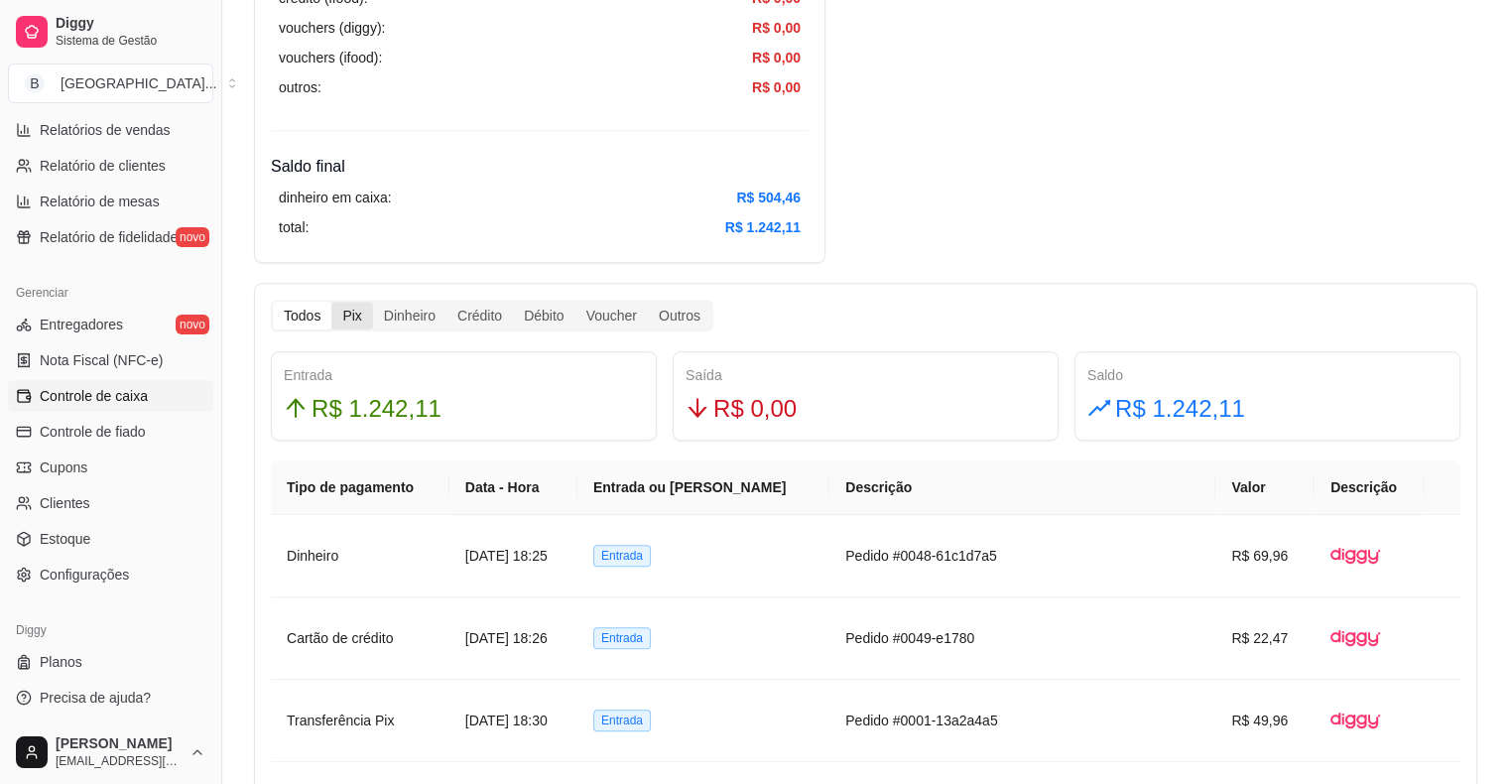
click at [354, 314] on div "Pix" at bounding box center [351, 316] width 41 height 28
click at [331, 302] on input "Pix" at bounding box center [331, 302] width 0 height 0
click at [427, 317] on div "Dinheiro" at bounding box center [409, 316] width 73 height 28
click at [373, 302] on input "Dinheiro" at bounding box center [373, 302] width 0 height 0
click at [314, 311] on div "Todos" at bounding box center [302, 316] width 59 height 28
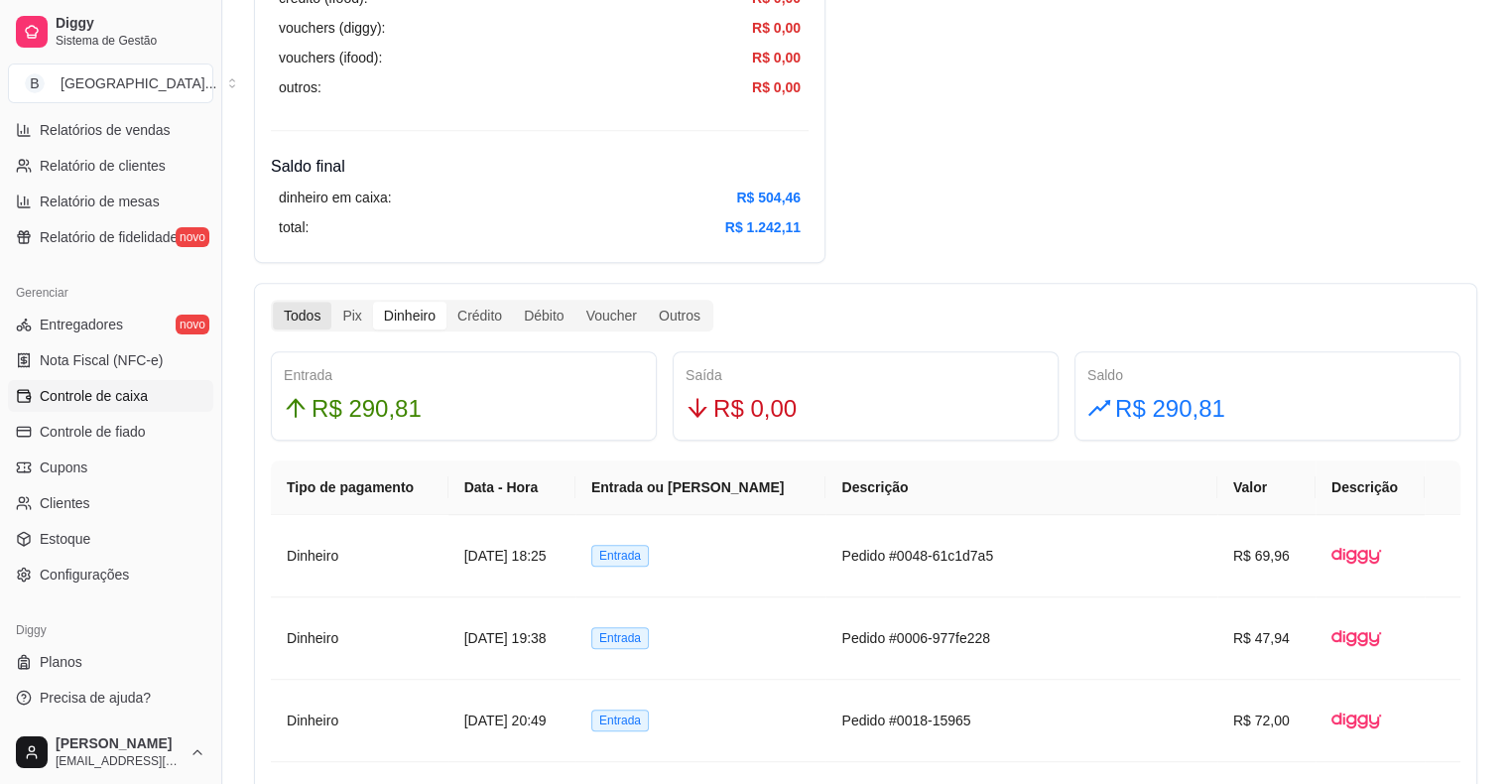
click at [273, 302] on input "Todos" at bounding box center [273, 302] width 0 height 0
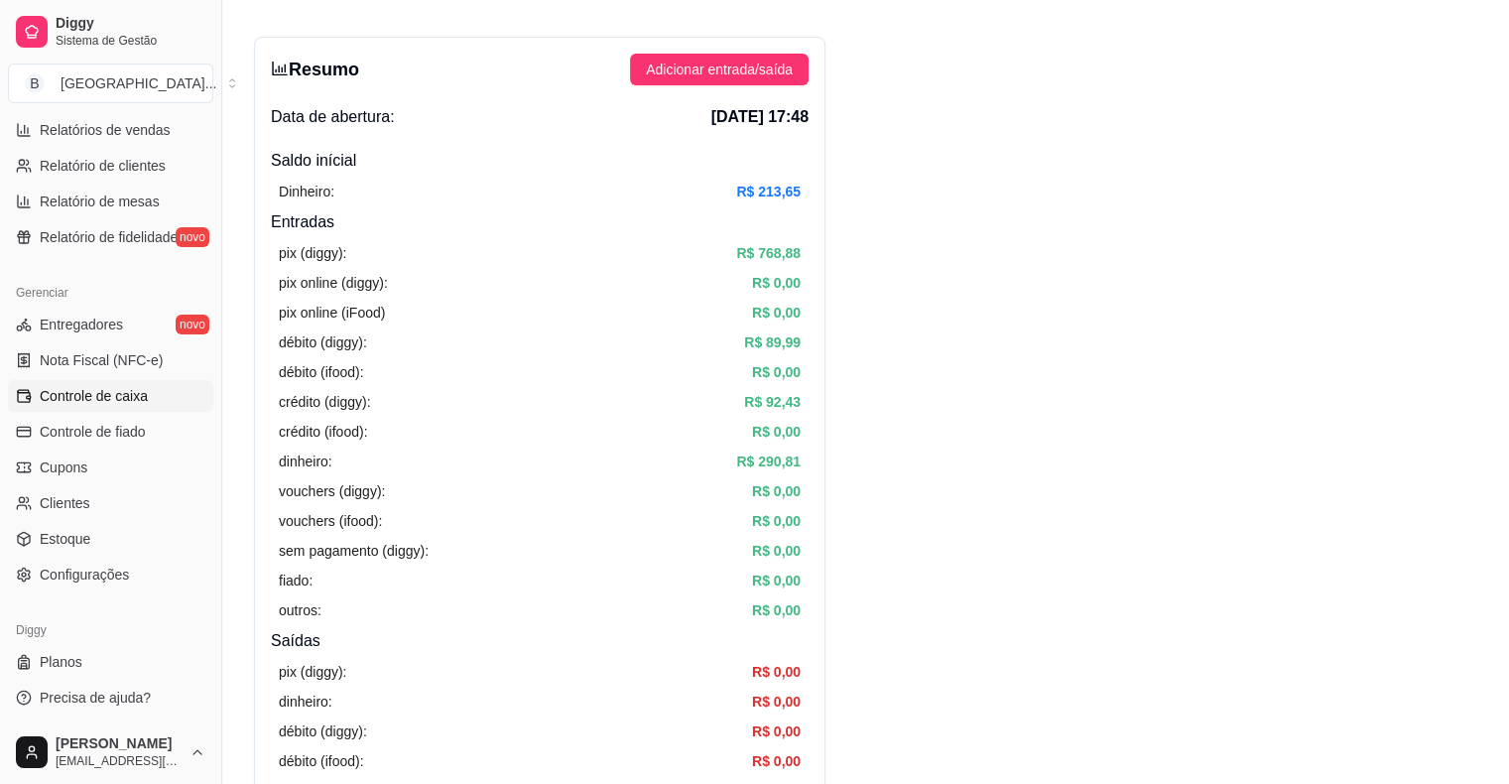
scroll to position [0, 0]
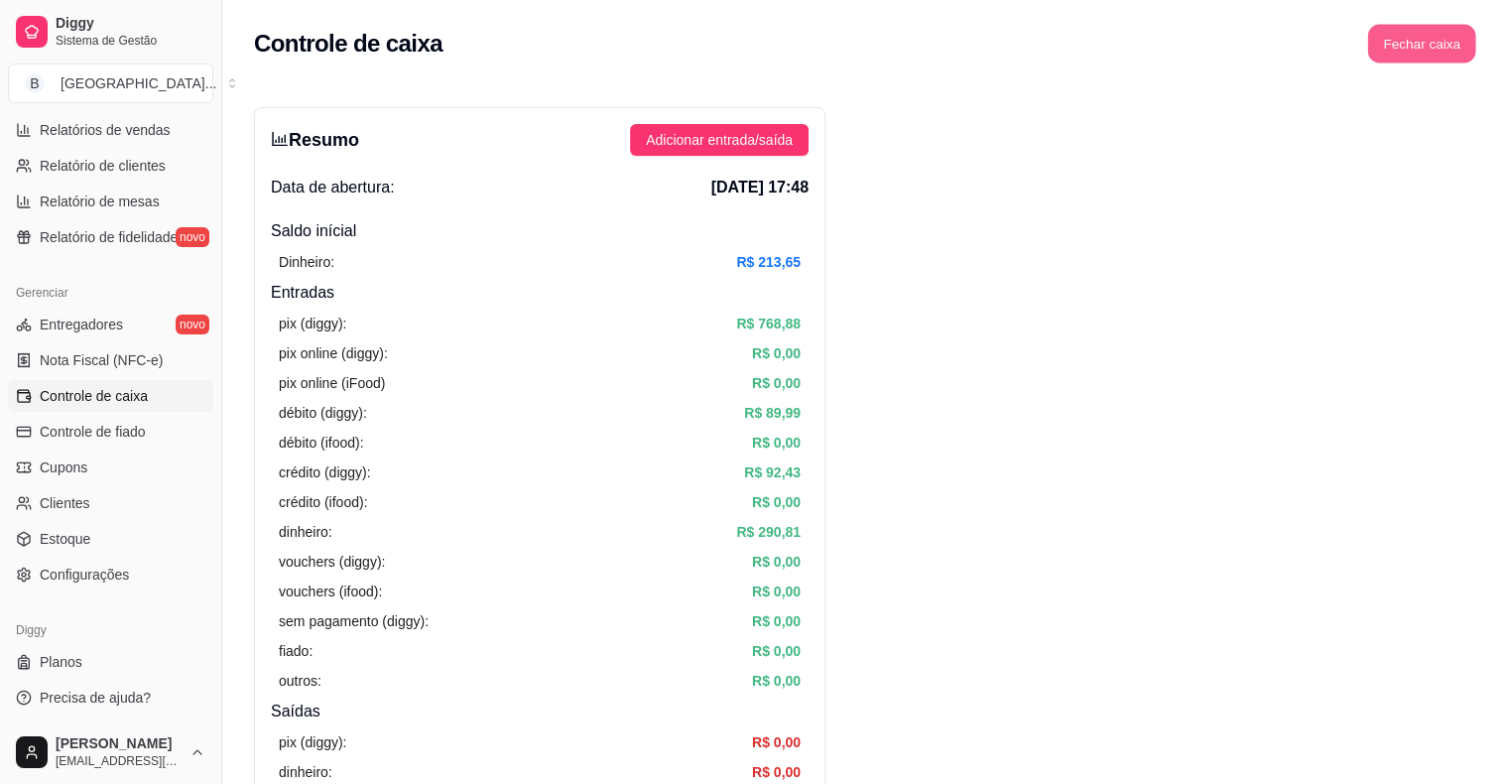
click at [1417, 34] on button "Fechar caixa" at bounding box center [1422, 44] width 108 height 39
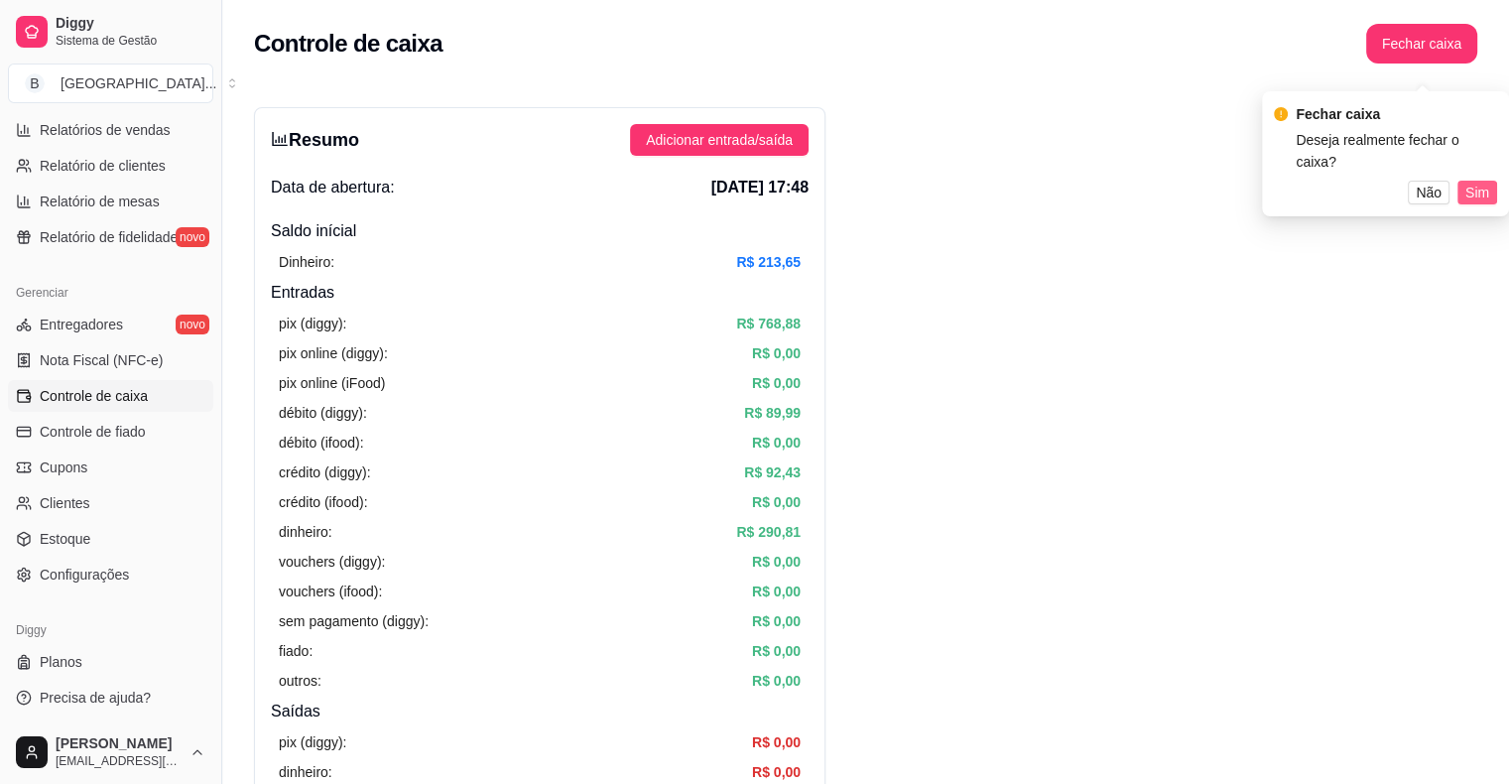
click at [1468, 182] on span "Sim" at bounding box center [1477, 193] width 24 height 22
